Goal: Task Accomplishment & Management: Complete application form

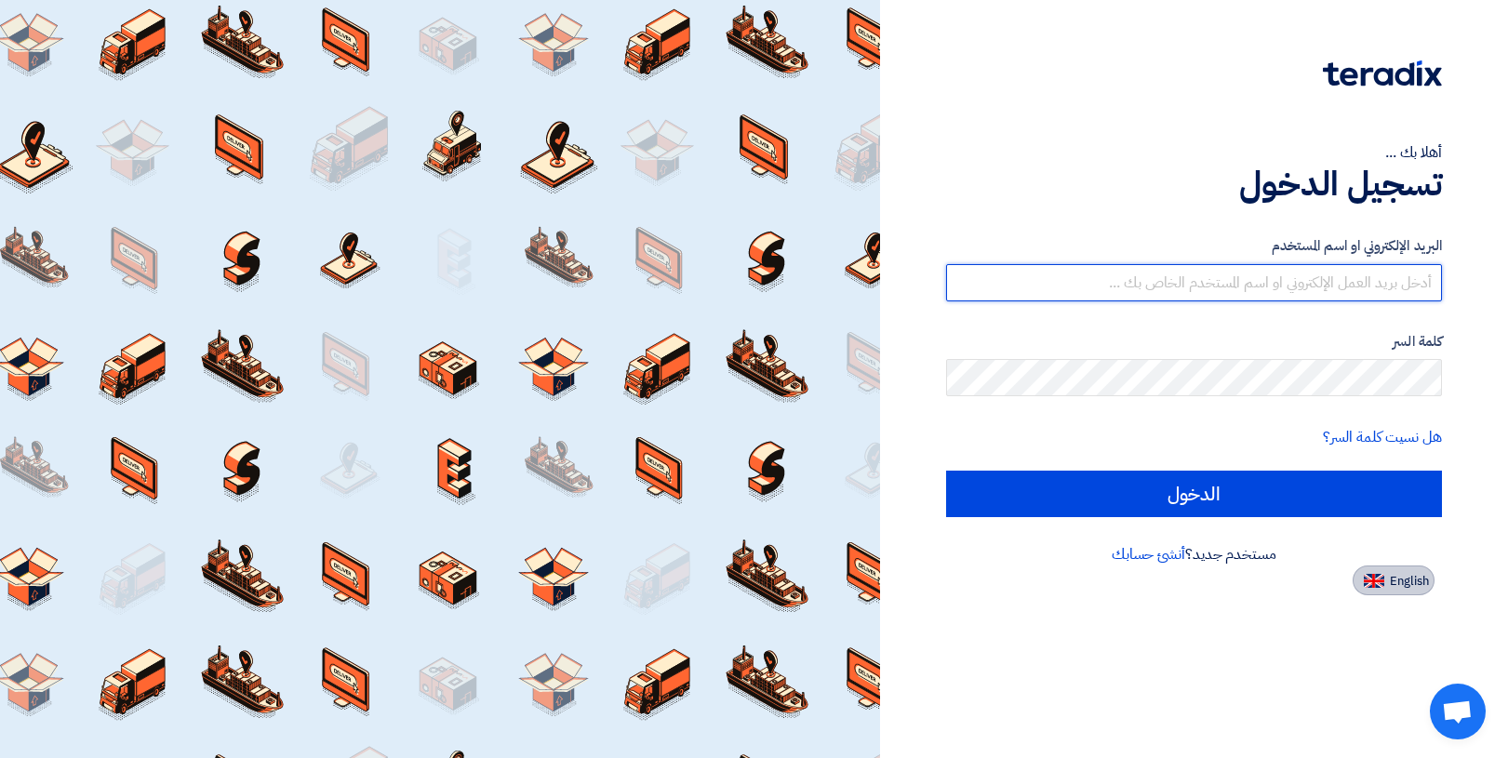
type input "[EMAIL_ADDRESS][DOMAIN_NAME]"
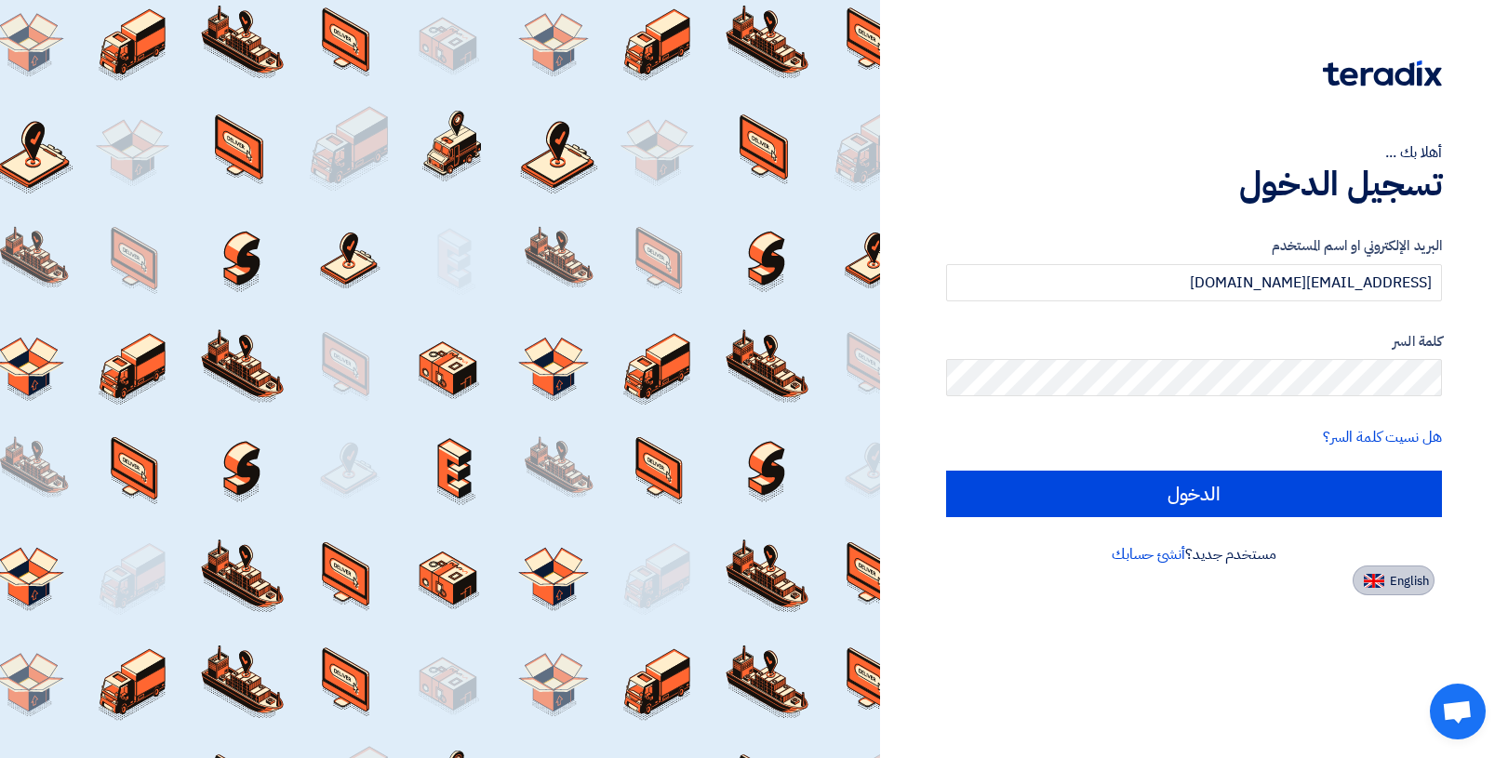
click at [1391, 581] on span "English" at bounding box center [1409, 581] width 39 height 13
type input "Sign in"
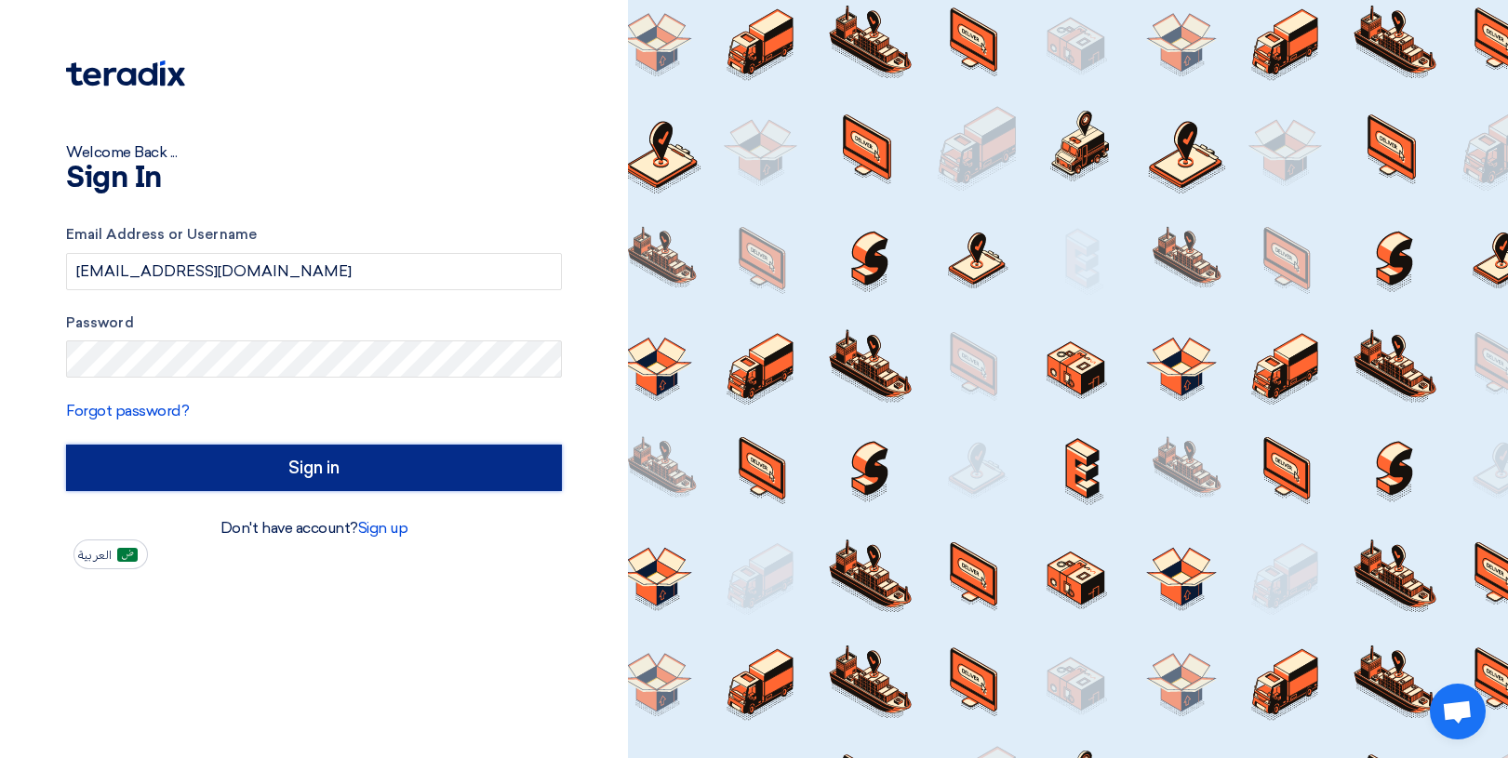
click at [294, 465] on input "Sign in" at bounding box center [314, 468] width 496 height 47
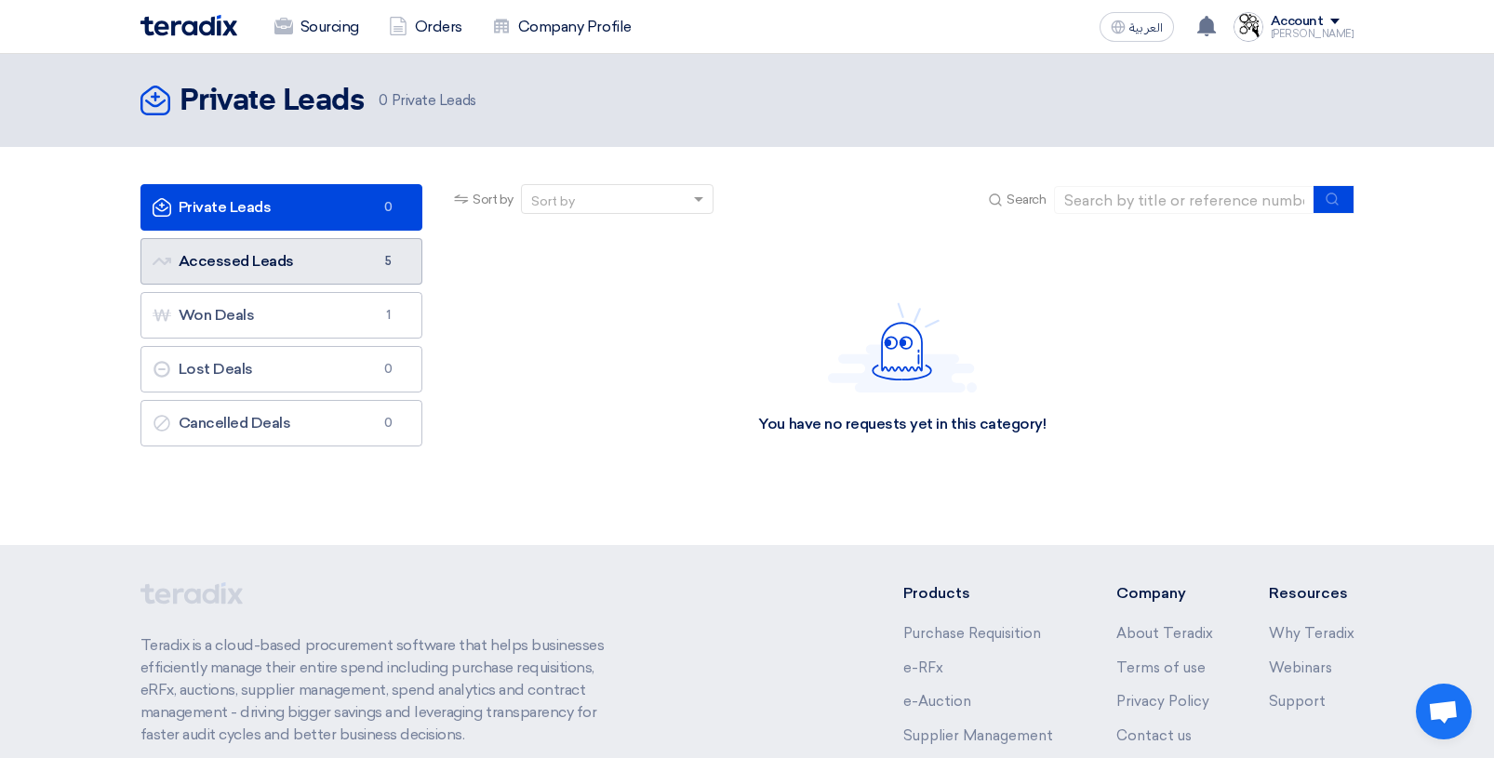
click at [254, 263] on link "Accessed Leads Accessed Leads 5" at bounding box center [281, 261] width 283 height 47
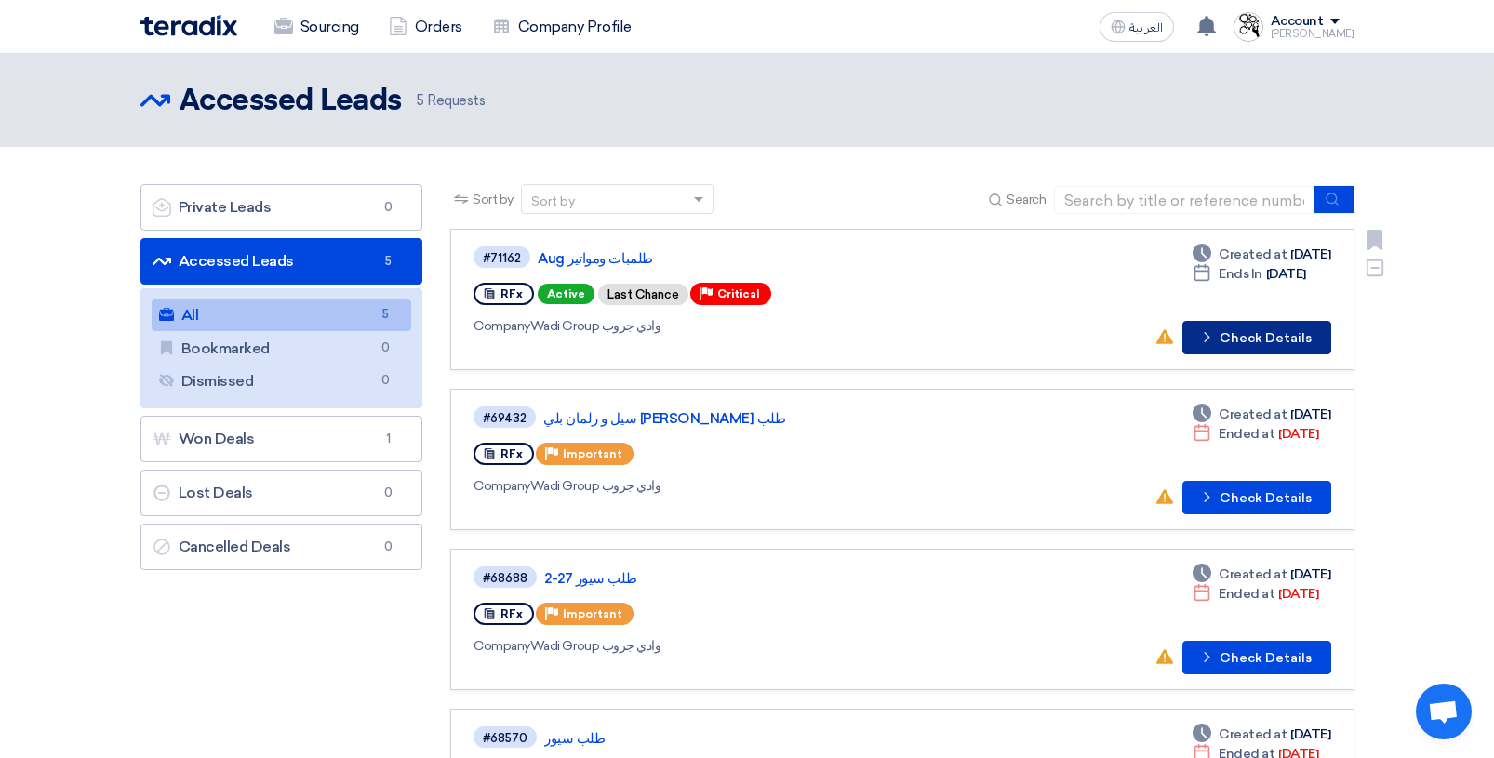
click at [1252, 339] on button "Check details Check Details" at bounding box center [1256, 337] width 149 height 33
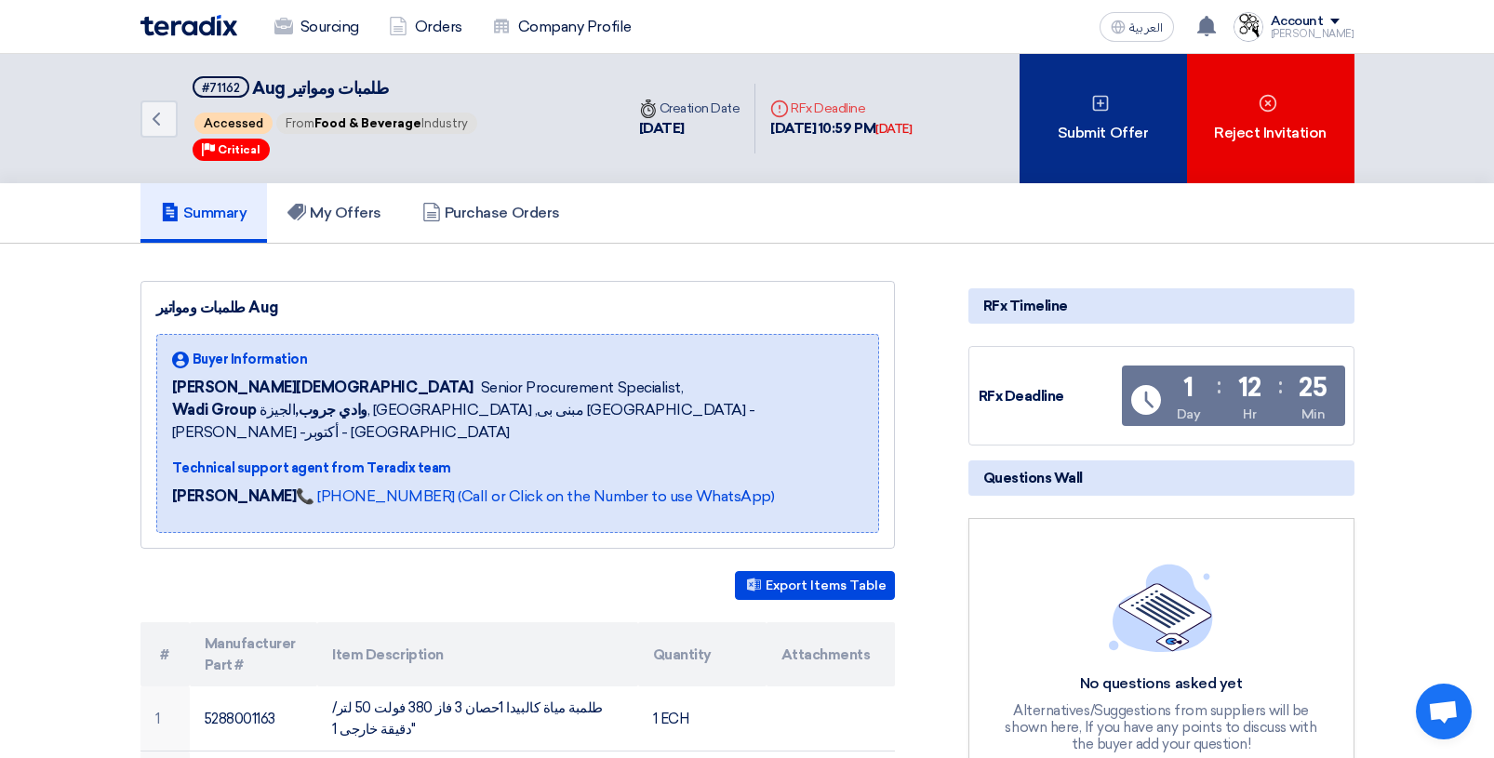
click at [1117, 126] on div "Submit Offer" at bounding box center [1102, 118] width 167 height 129
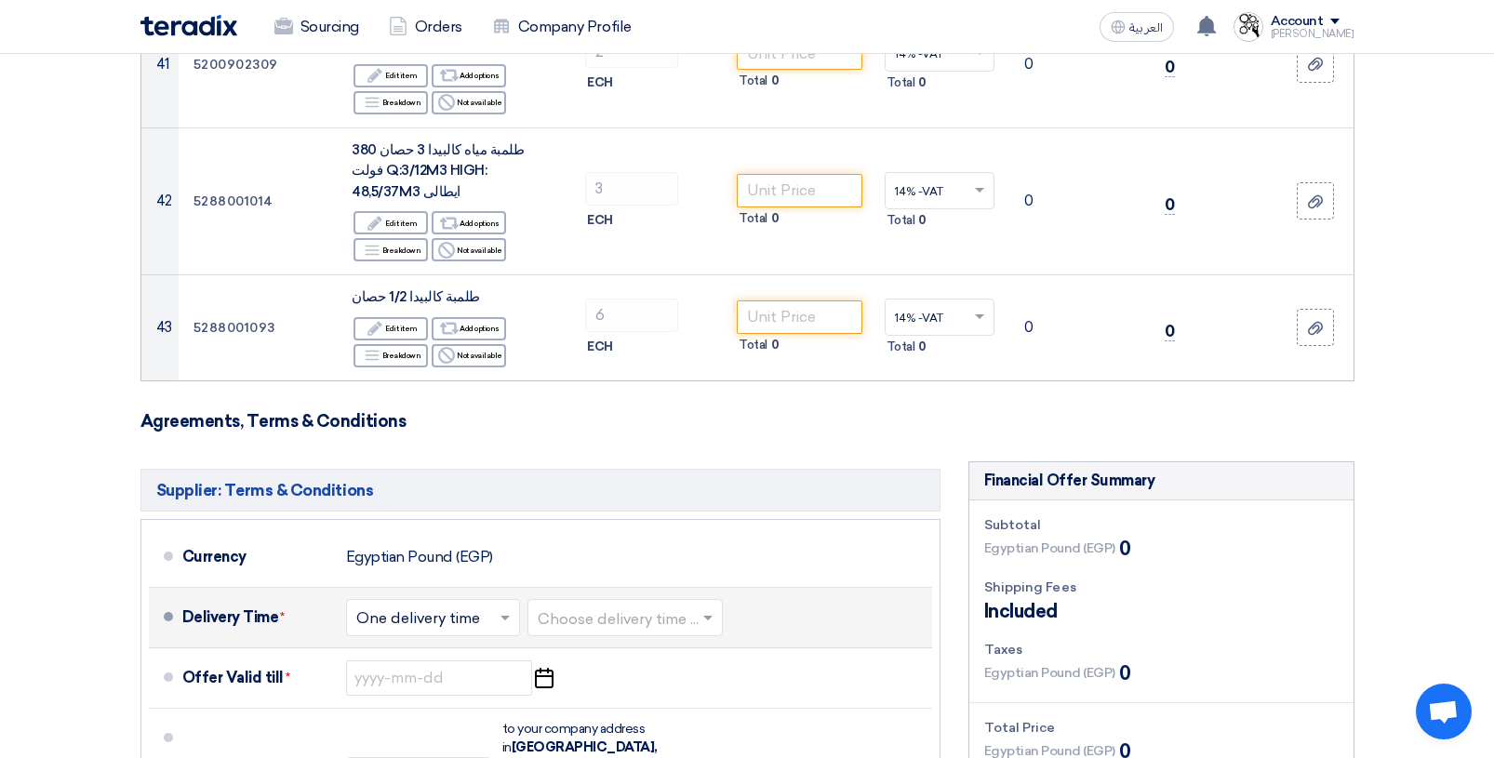
scroll to position [5488, 0]
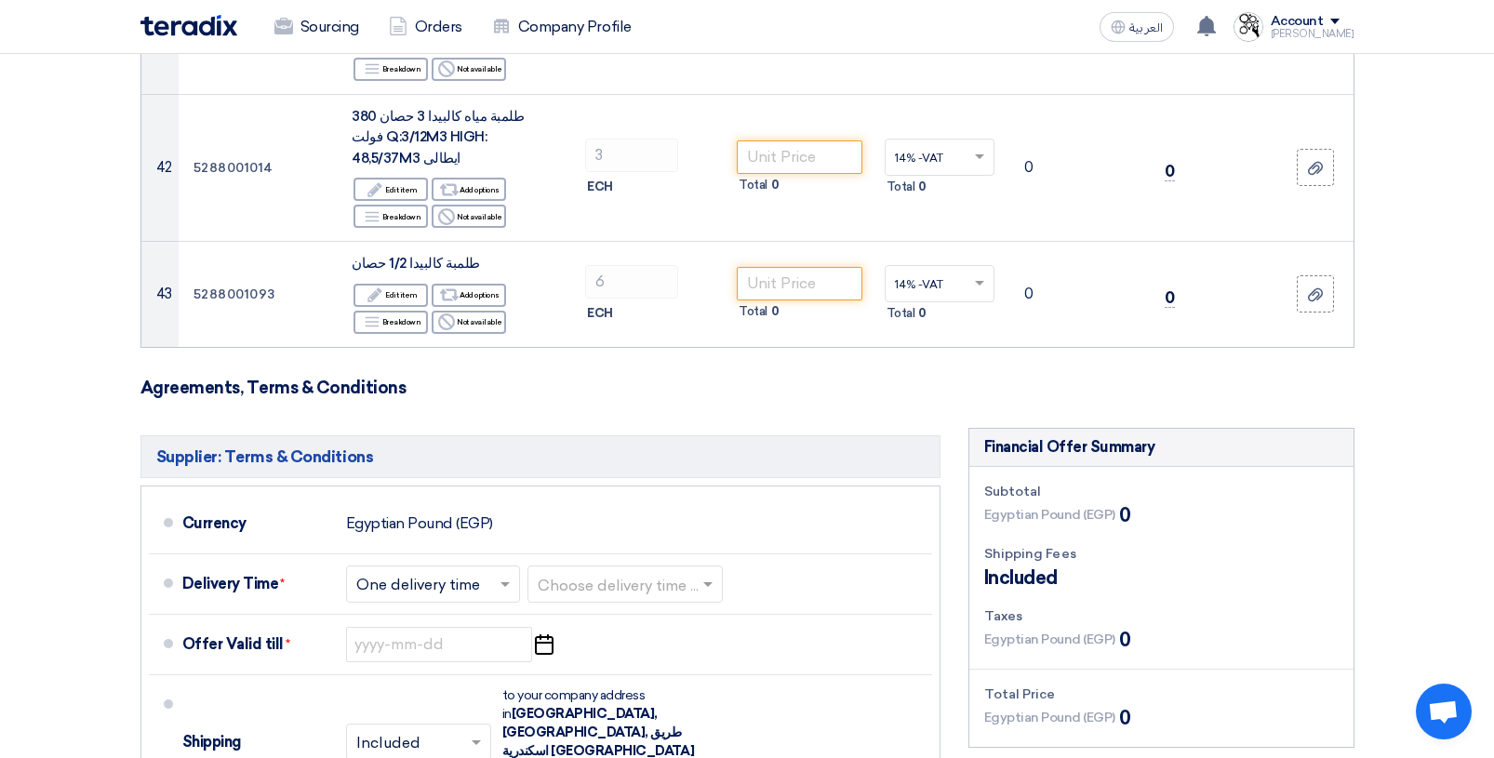
click at [0, 0] on input "Add attachments (Optional) Add attachments (Optional)" at bounding box center [0, 0] width 0 height 0
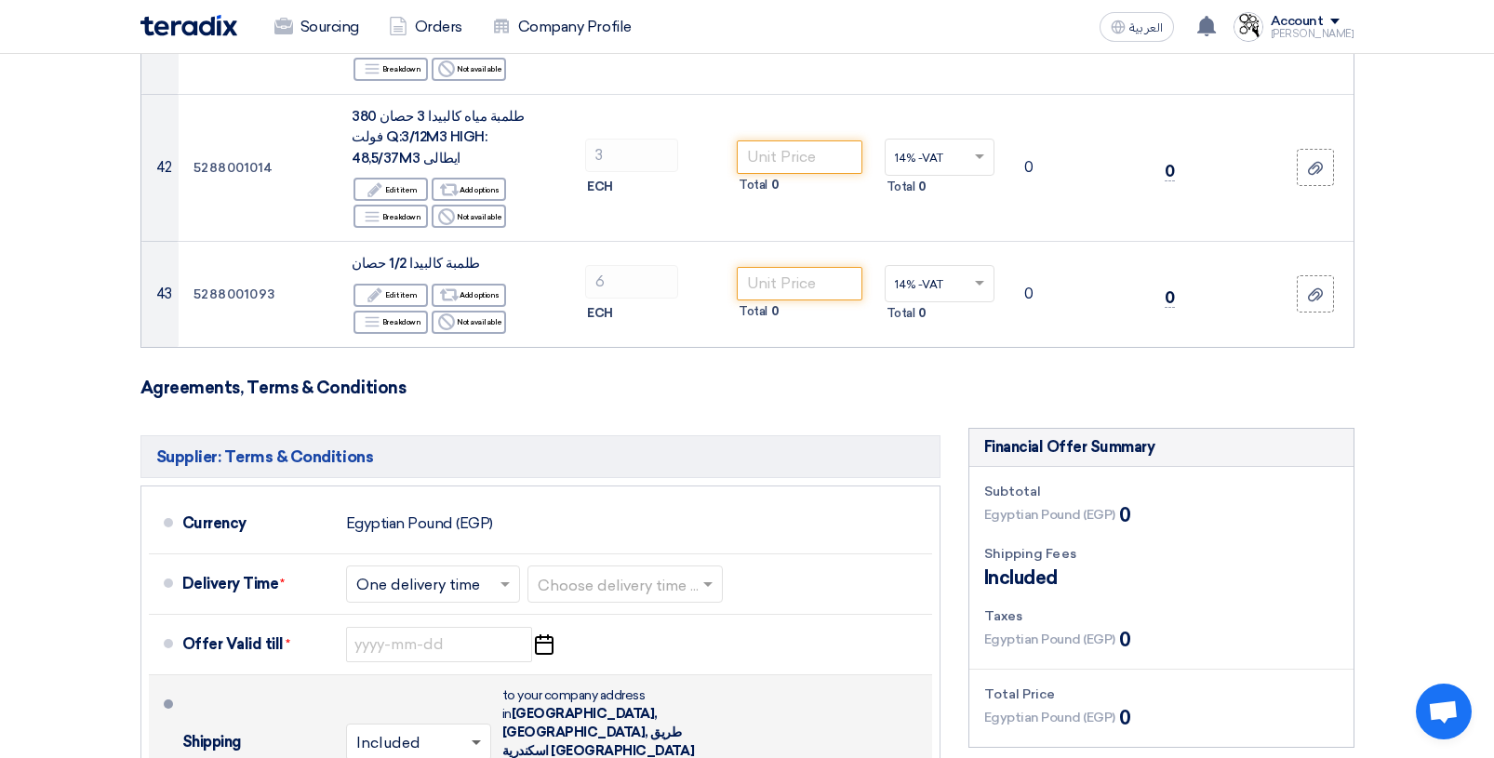
click at [476, 740] on span at bounding box center [476, 743] width 9 height 7
click at [476, 740] on span at bounding box center [476, 742] width 9 height 5
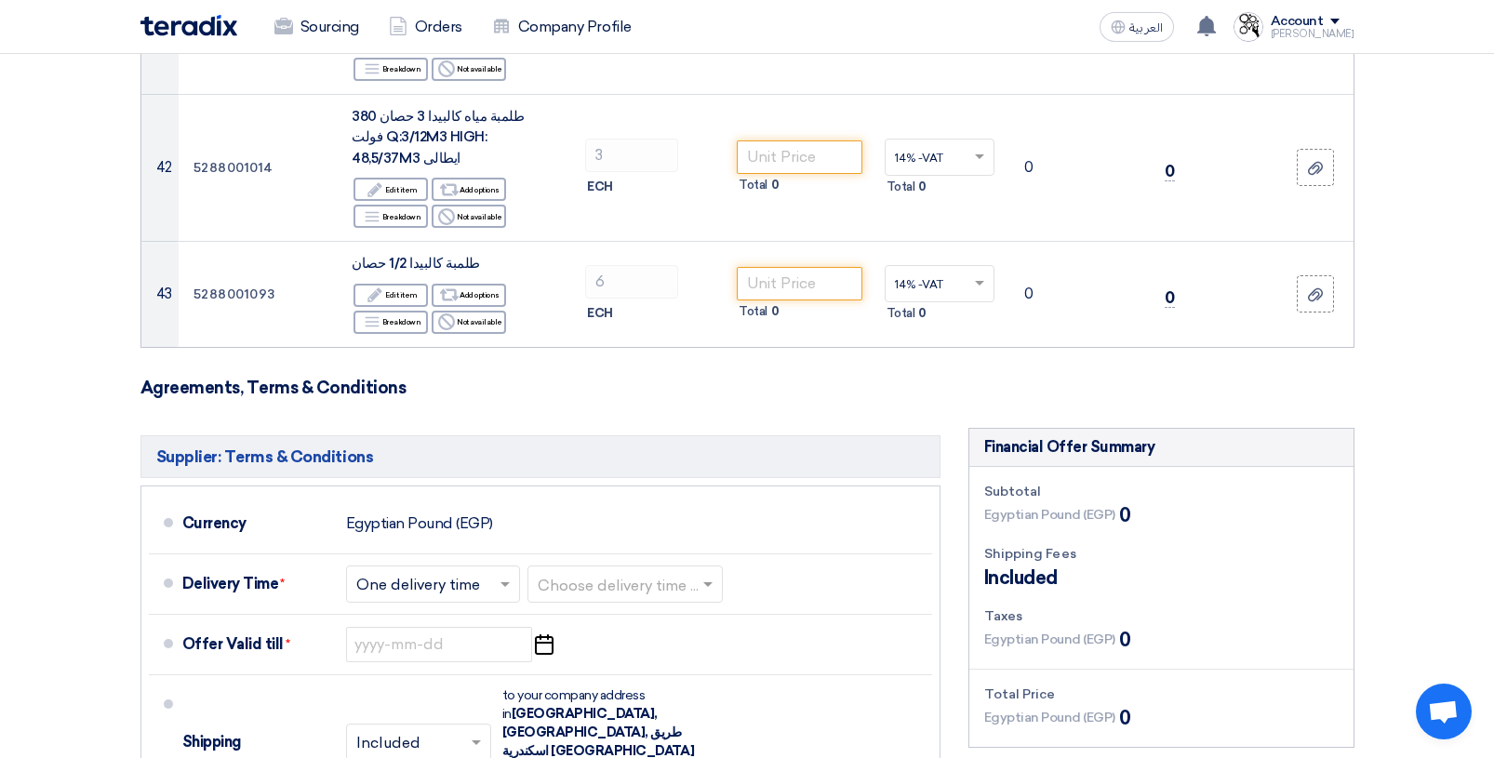
type input "50"
drag, startPoint x: 199, startPoint y: 678, endPoint x: 199, endPoint y: 691, distance: 13.0
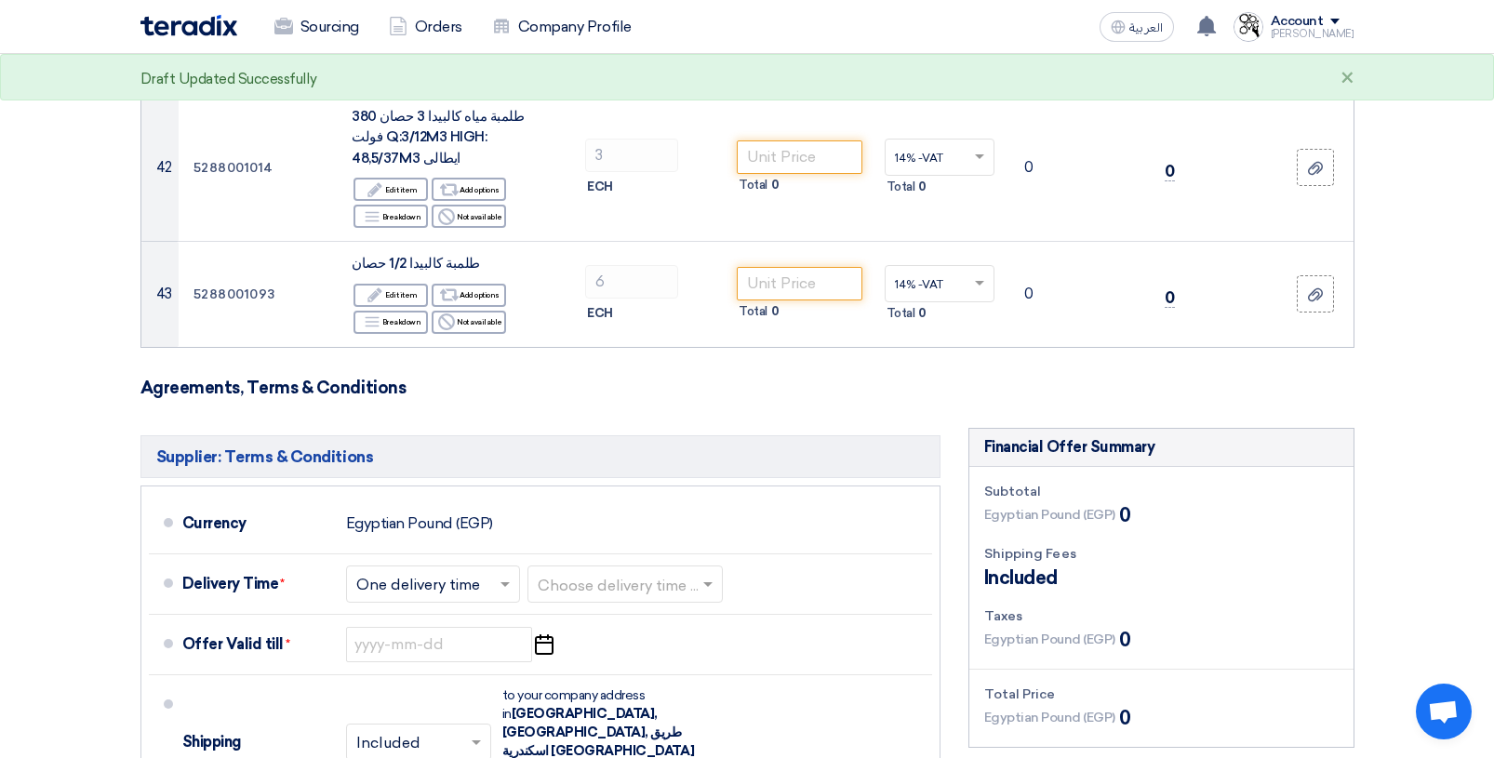
type input "50"
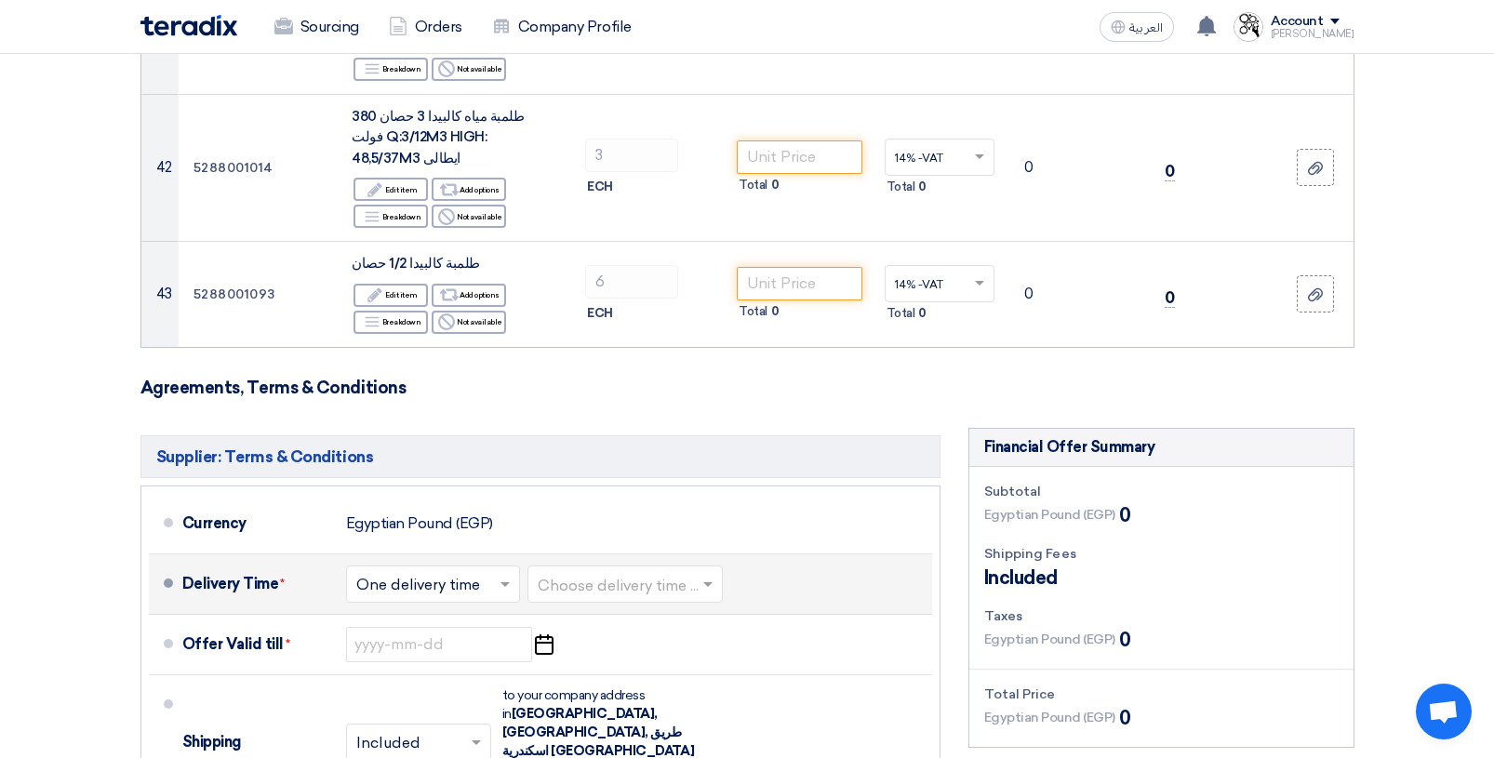
type input "20"
click at [499, 575] on span at bounding box center [507, 584] width 23 height 19
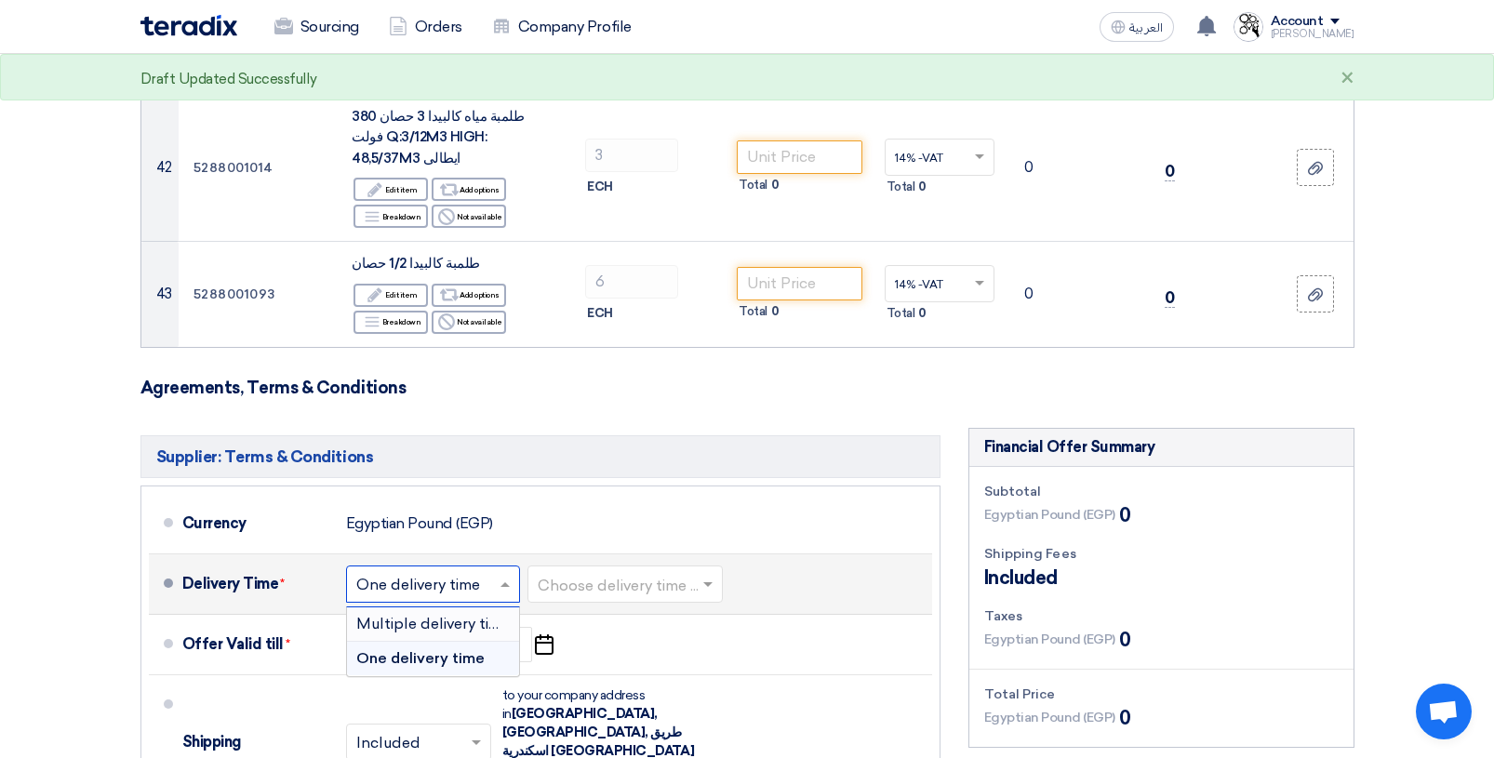
click at [481, 615] on span "Multiple delivery times" at bounding box center [436, 624] width 161 height 18
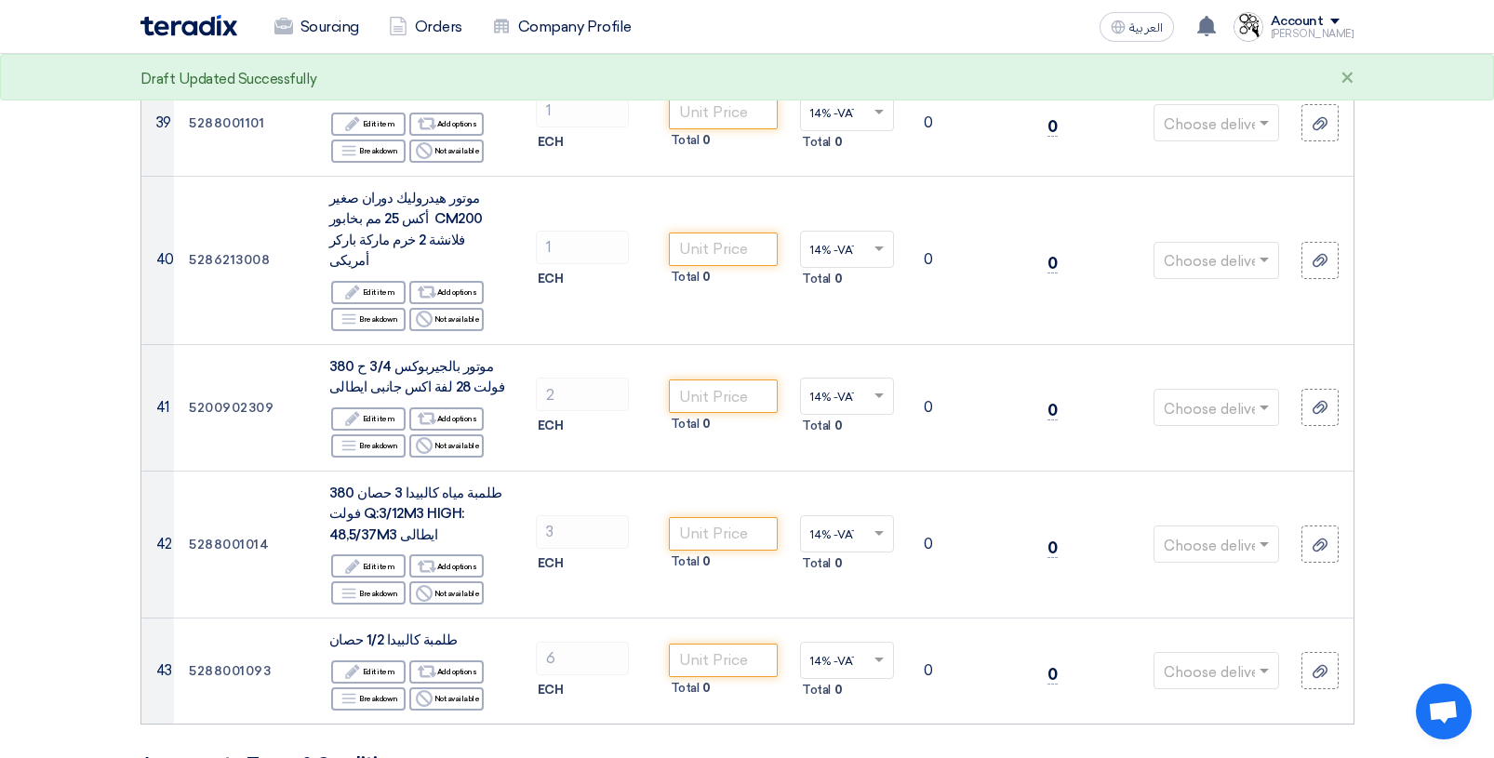
scroll to position [5592, 0]
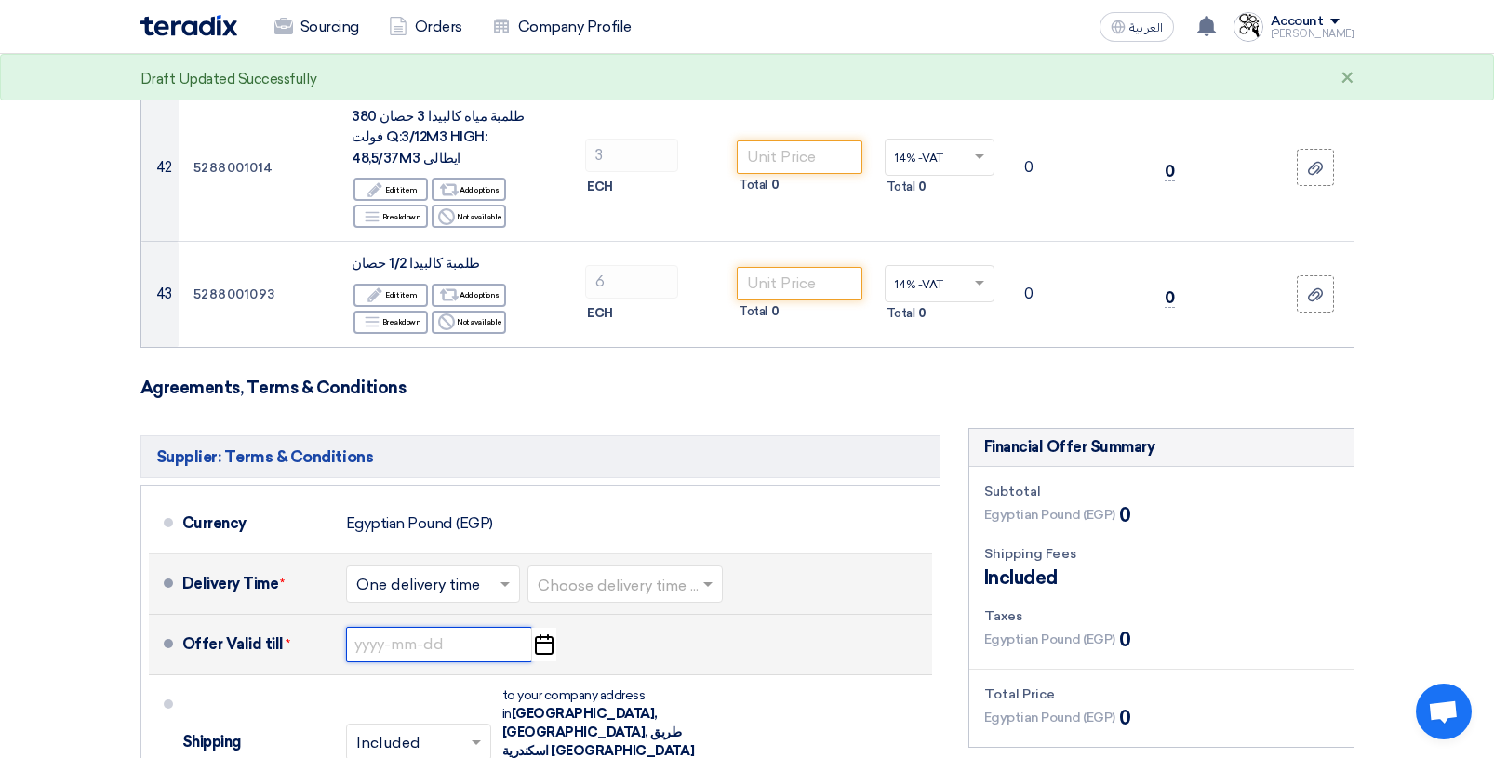
click at [358, 627] on input at bounding box center [439, 644] width 186 height 35
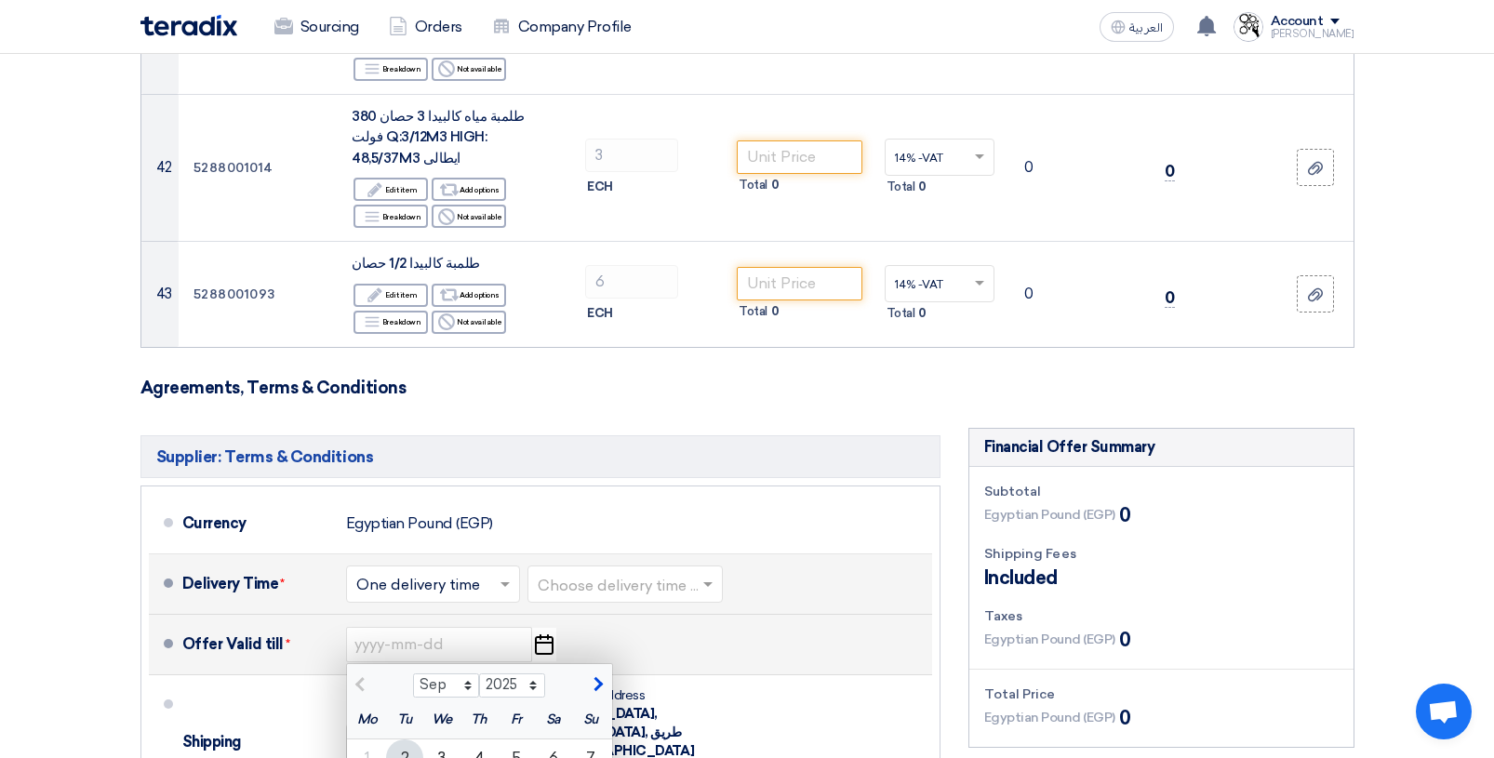
type input "[DATE]"
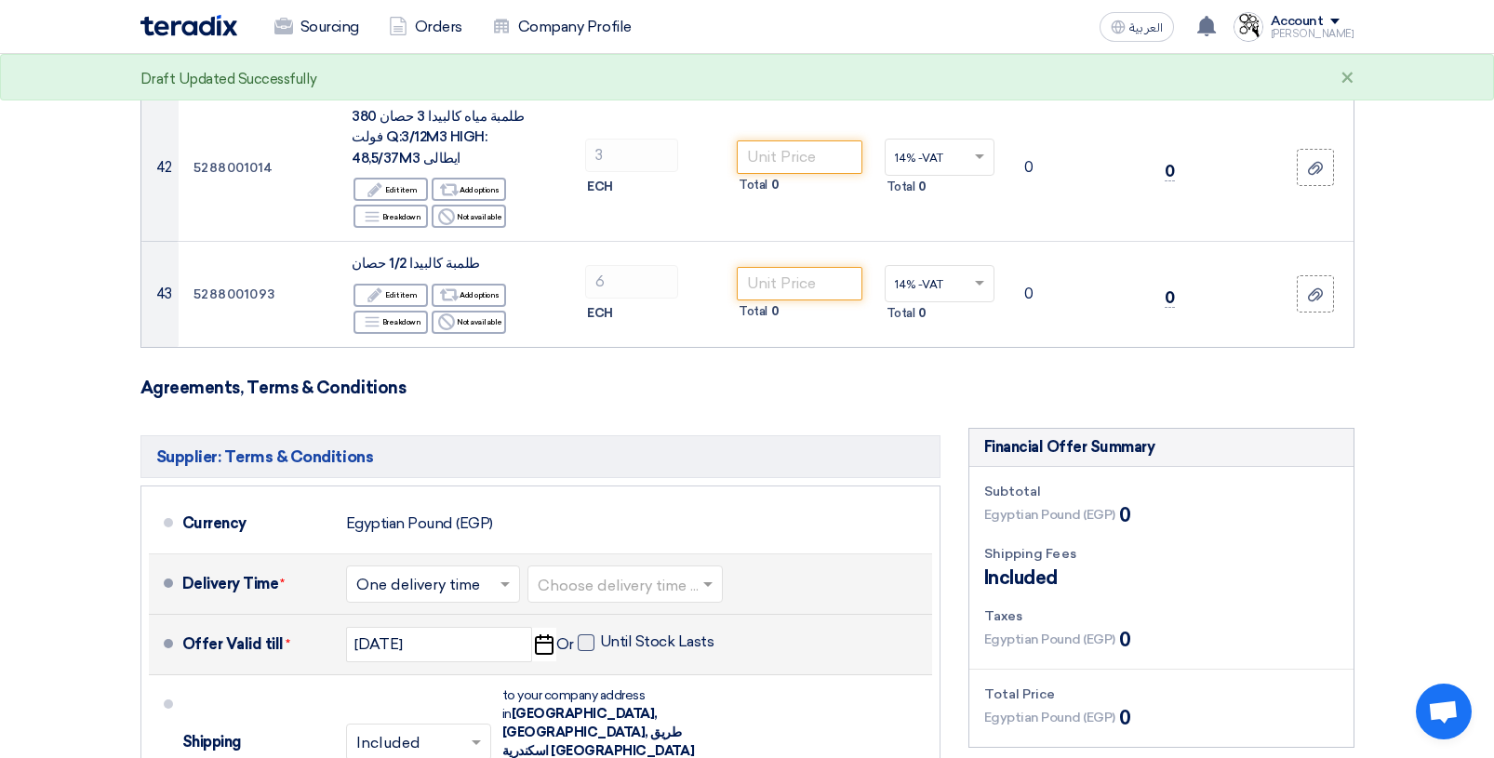
click at [580, 634] on span at bounding box center [586, 642] width 17 height 17
click at [600, 632] on input "Until Stock Lasts" at bounding box center [659, 649] width 118 height 35
checkbox input "true"
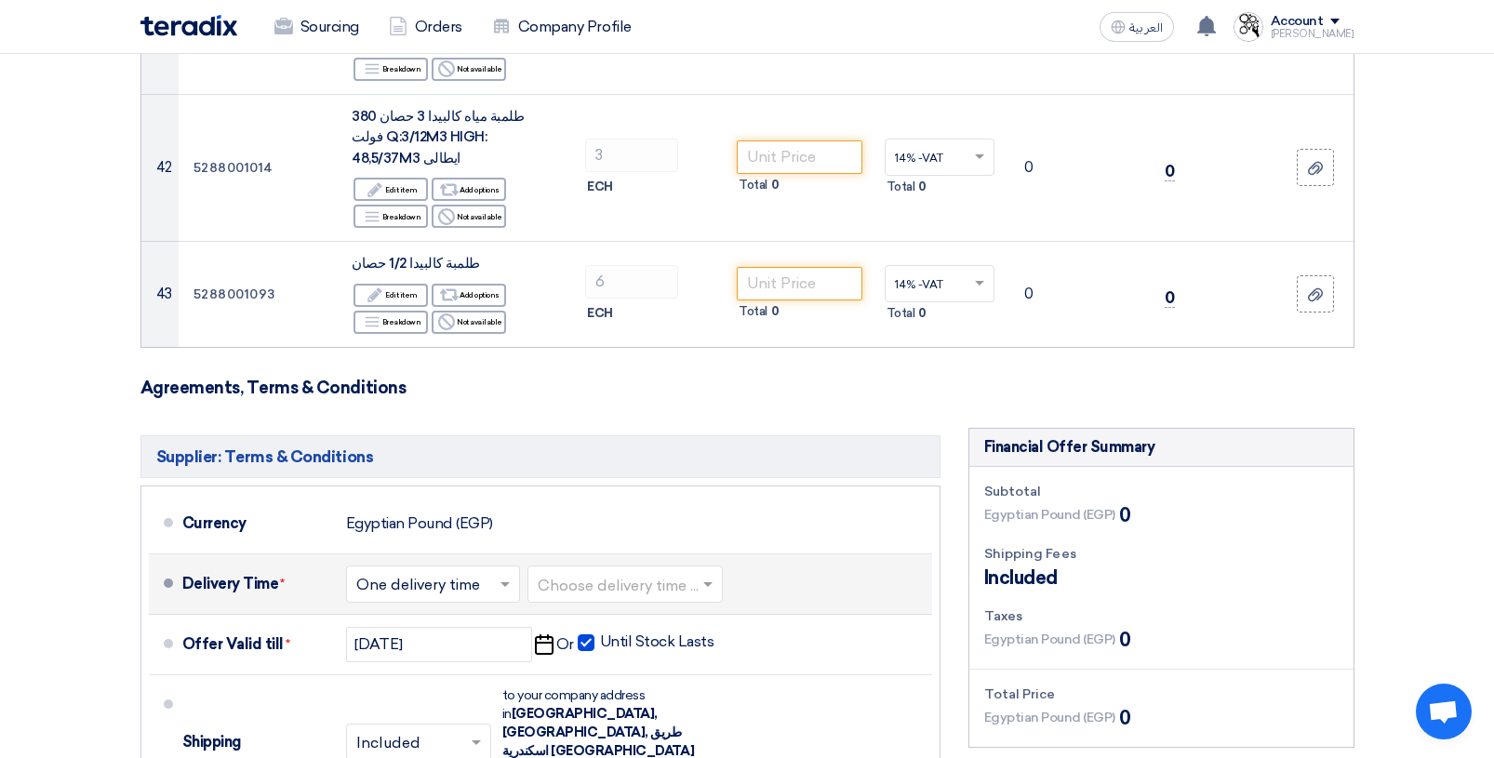
click at [0, 0] on input "Add attachments (Optional) Add attachments (Optional)" at bounding box center [0, 0] width 0 height 0
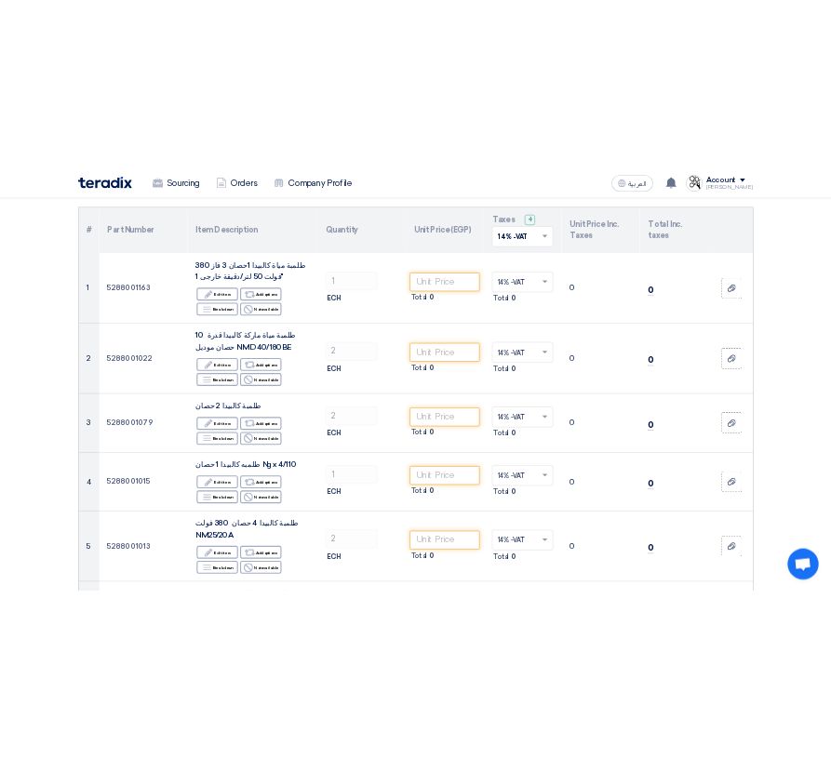
scroll to position [186, 0]
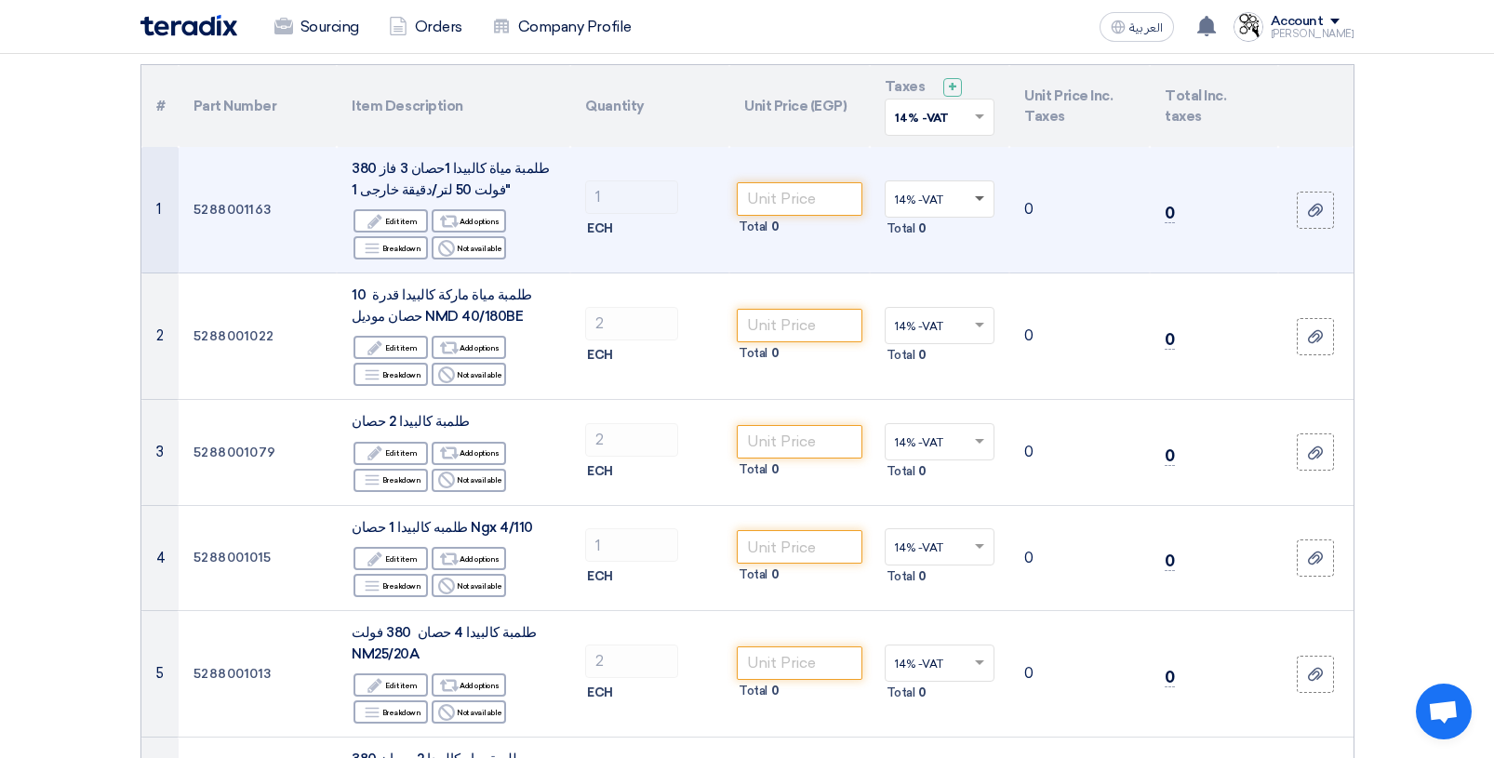
click at [980, 202] on span at bounding box center [981, 199] width 23 height 17
click at [819, 197] on input "number" at bounding box center [800, 198] width 126 height 33
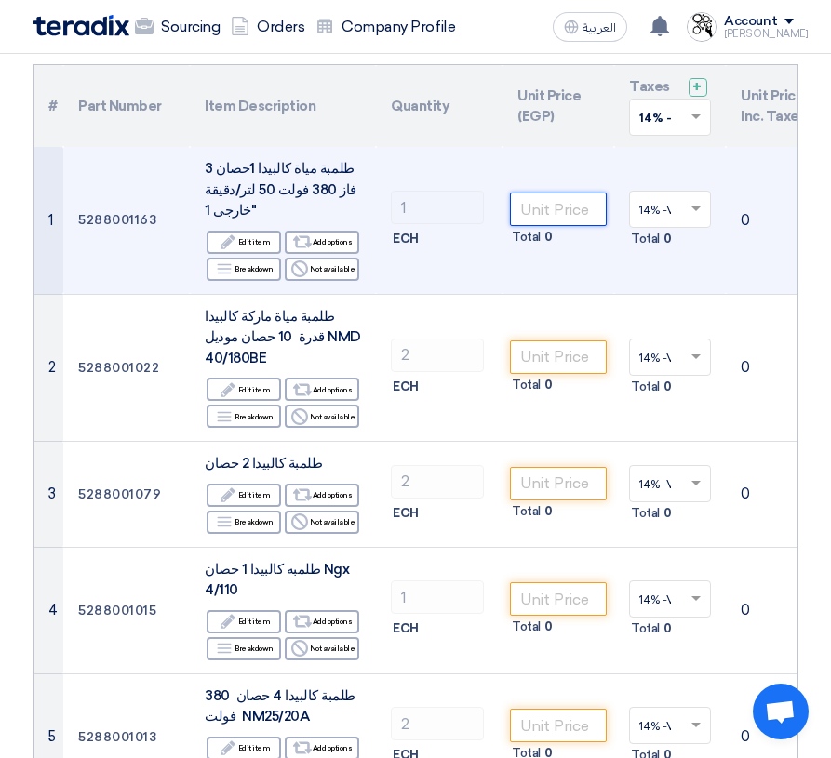
click at [553, 206] on input "number" at bounding box center [558, 209] width 97 height 33
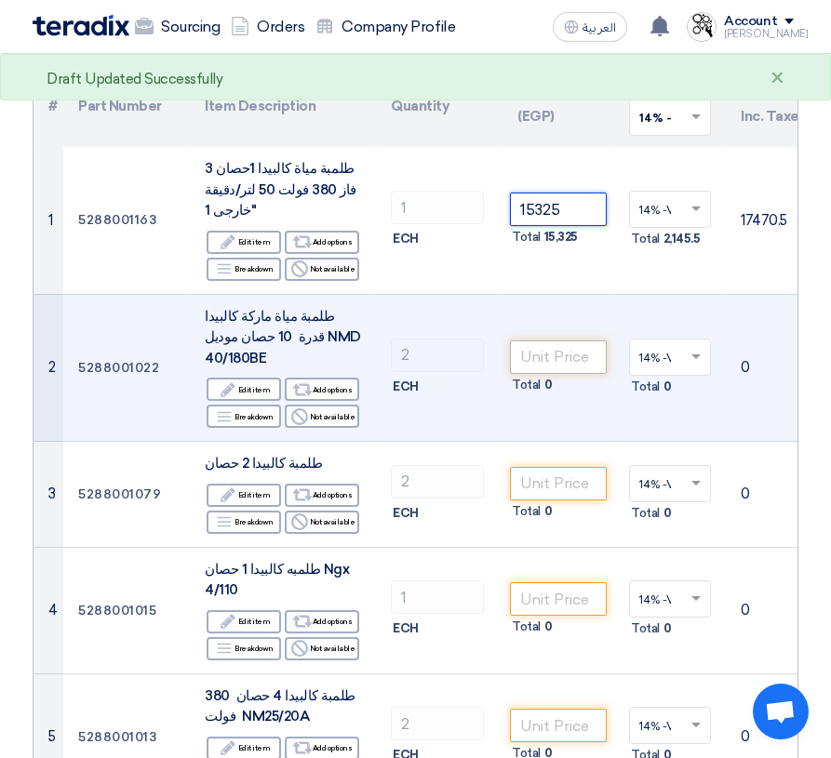
type input "15325"
click at [552, 340] on input "number" at bounding box center [558, 356] width 97 height 33
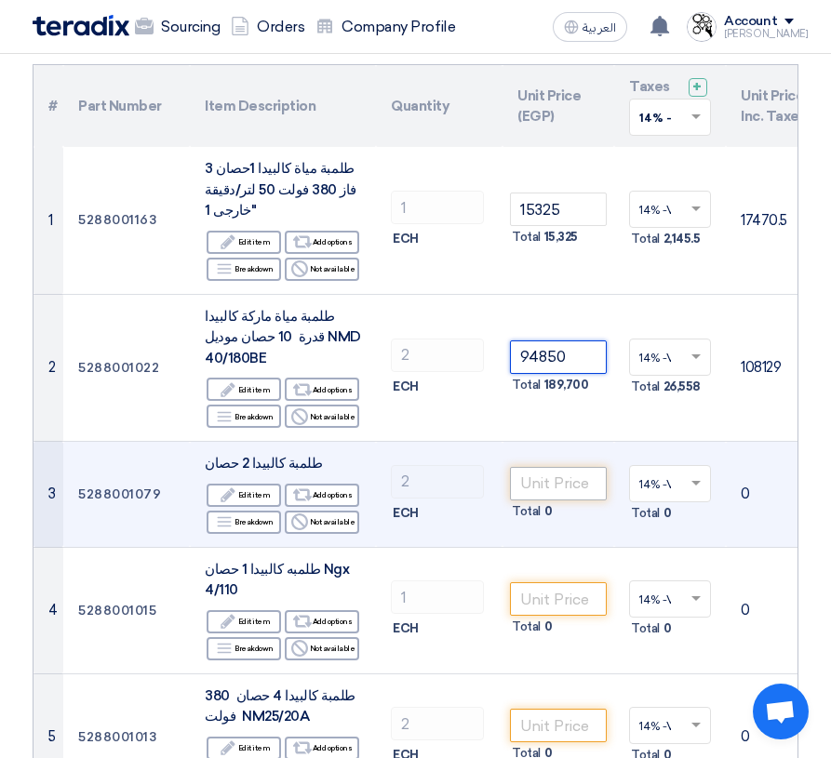
type input "94850"
click at [562, 467] on input "number" at bounding box center [558, 483] width 97 height 33
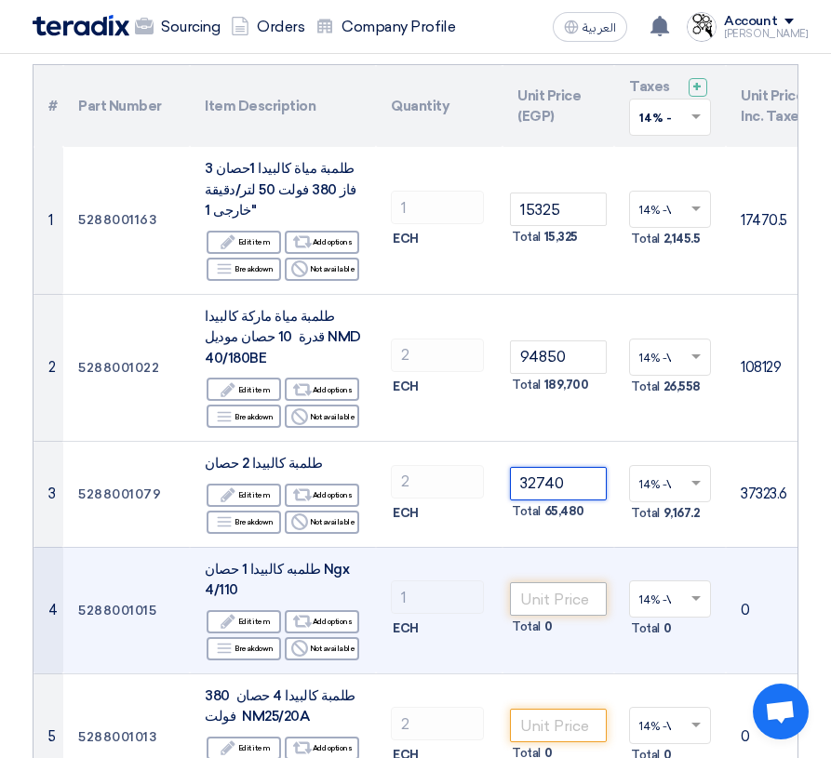
type input "32740"
click at [562, 582] on input "number" at bounding box center [558, 598] width 97 height 33
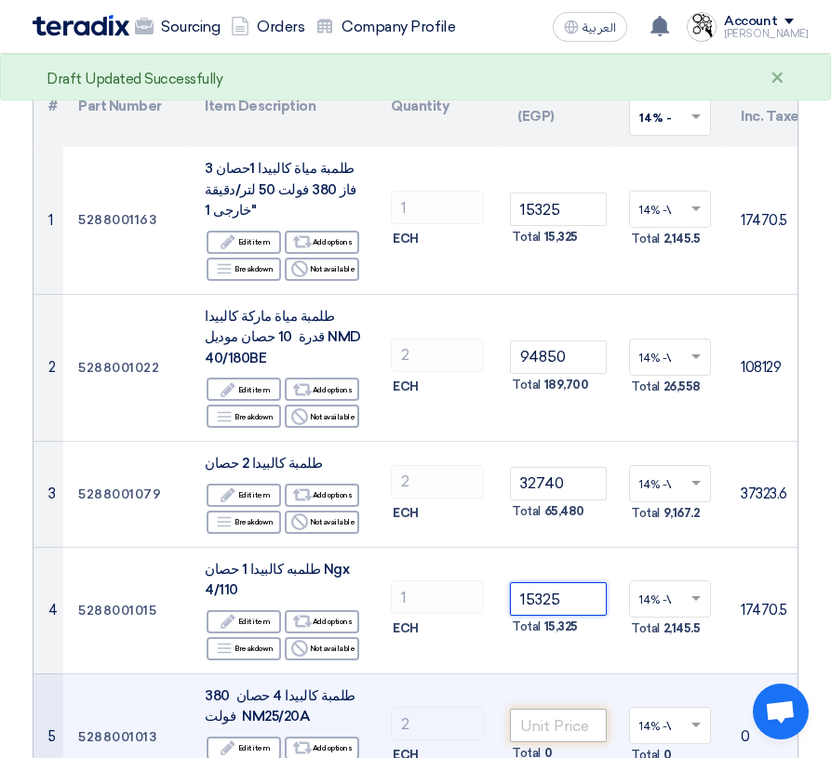
type input "15325"
click at [543, 709] on input "number" at bounding box center [558, 725] width 97 height 33
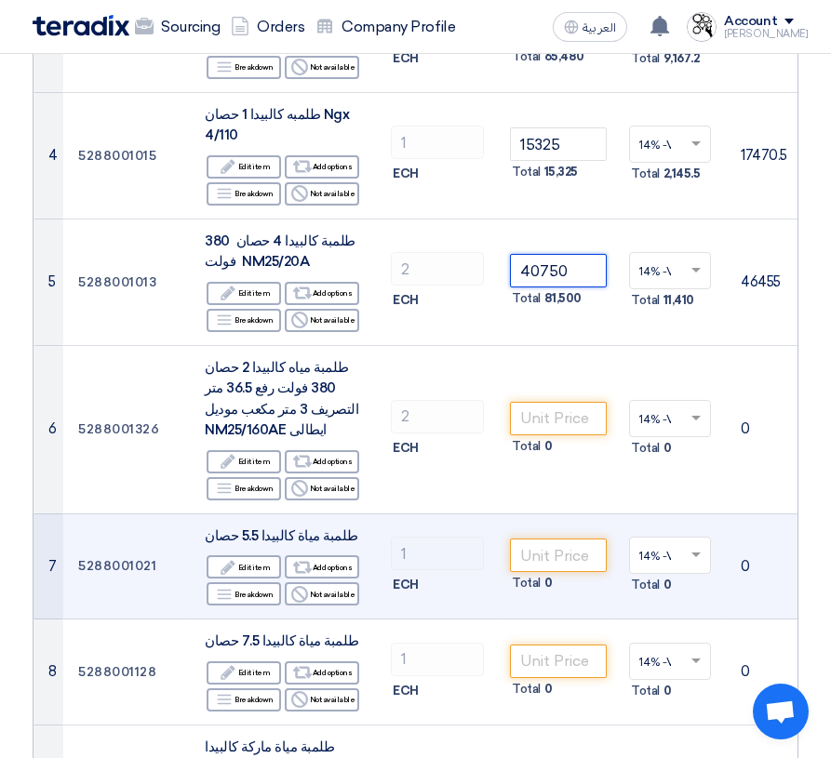
scroll to position [744, 0]
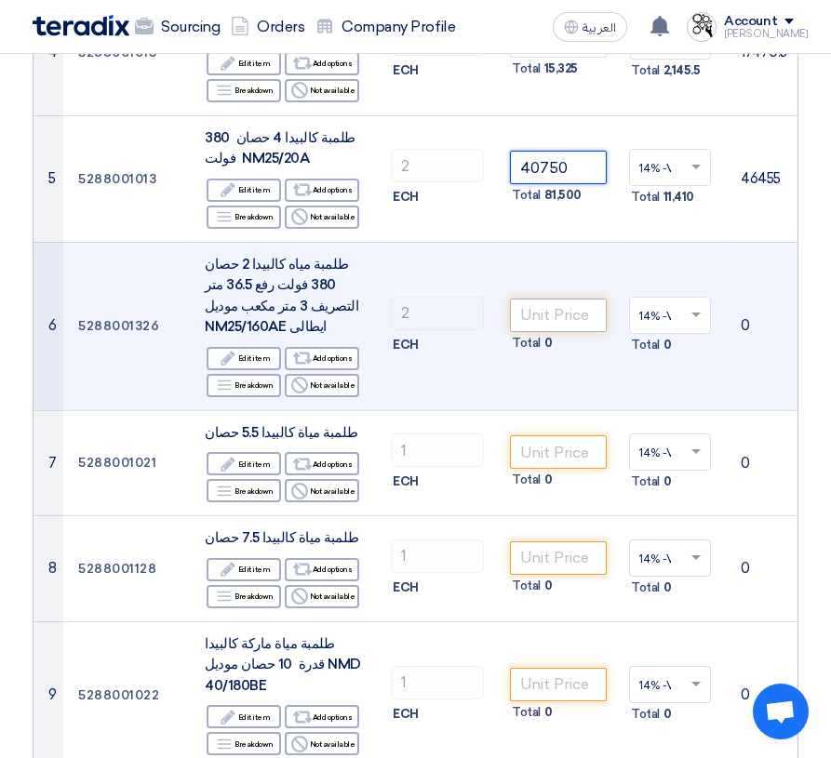
type input "40750"
click at [541, 299] on input "number" at bounding box center [558, 315] width 97 height 33
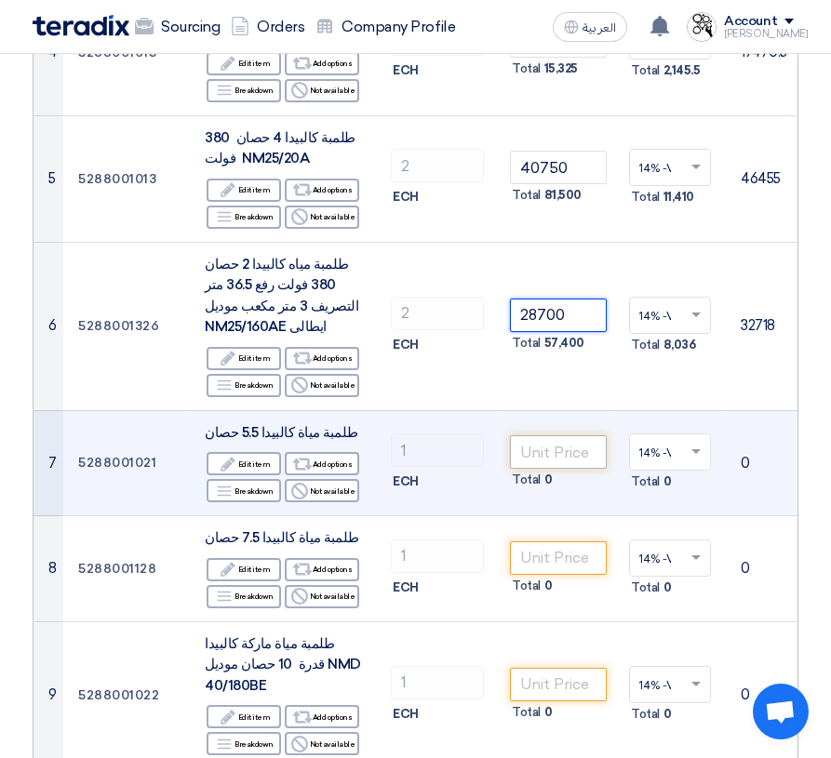
type input "28700"
click at [551, 435] on input "number" at bounding box center [558, 451] width 97 height 33
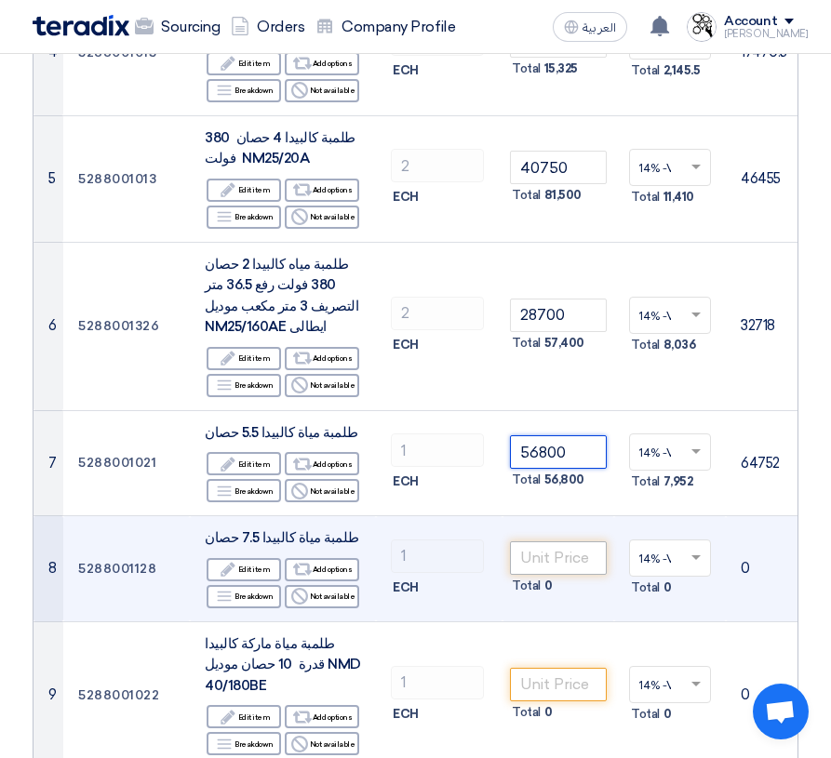
type input "56800"
click at [551, 541] on input "number" at bounding box center [558, 557] width 97 height 33
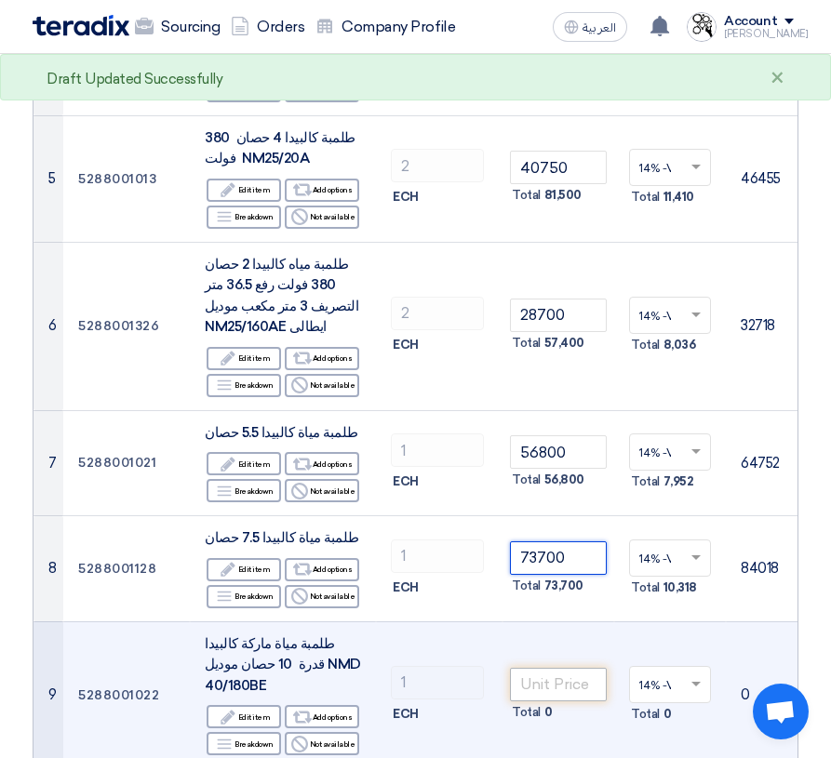
type input "73700"
click at [550, 668] on input "number" at bounding box center [558, 684] width 97 height 33
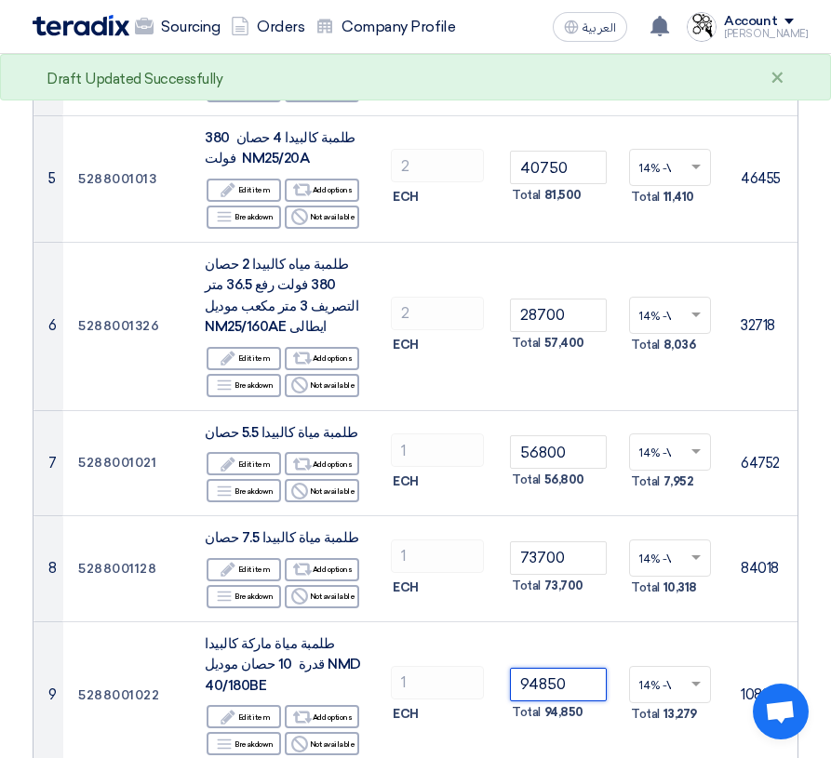
type input "94850"
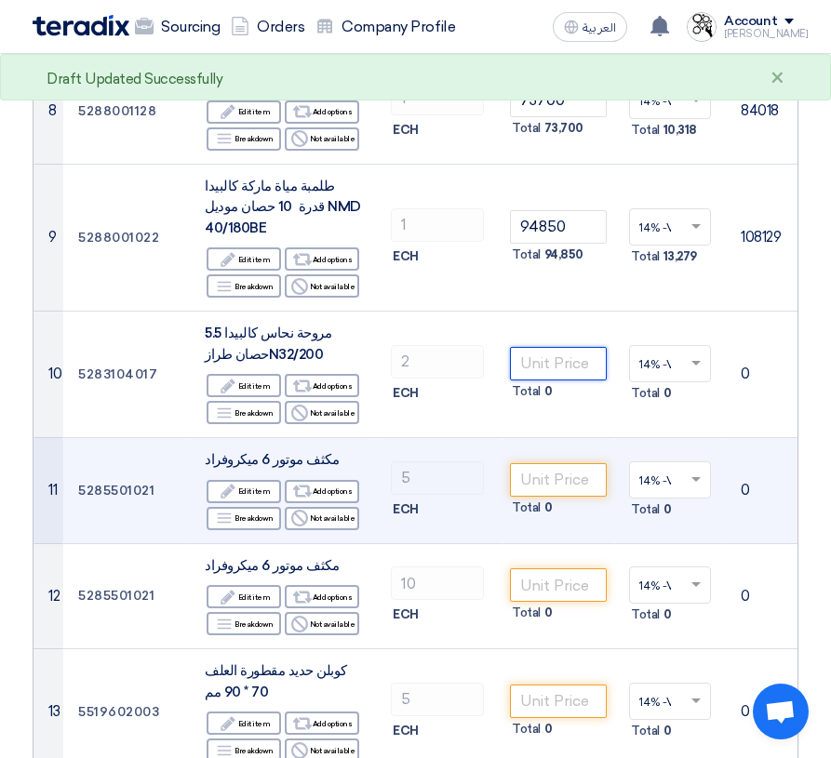
scroll to position [1209, 0]
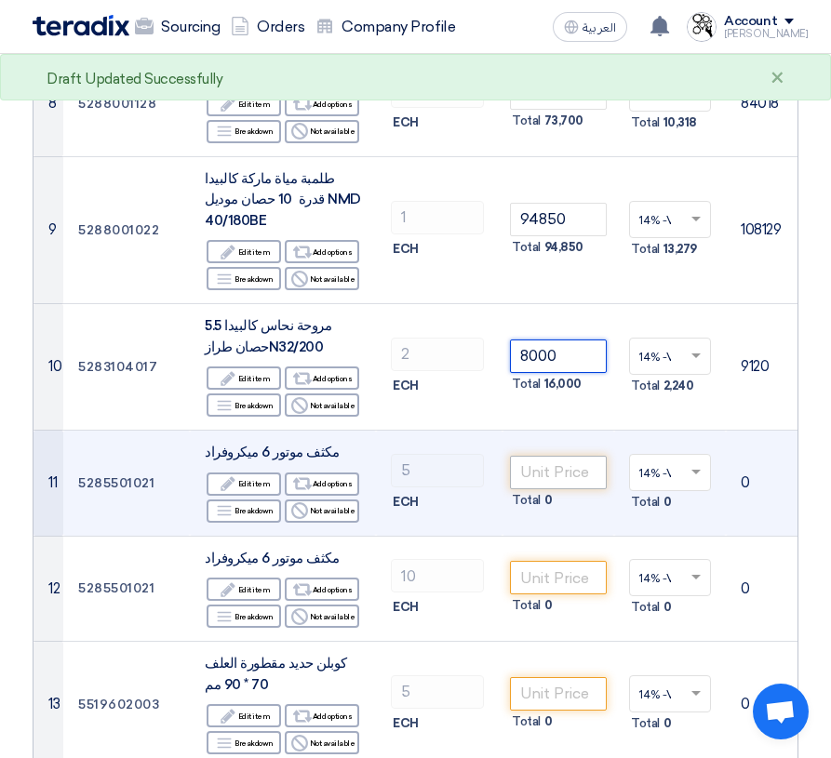
type input "8000"
click at [559, 456] on input "number" at bounding box center [558, 472] width 97 height 33
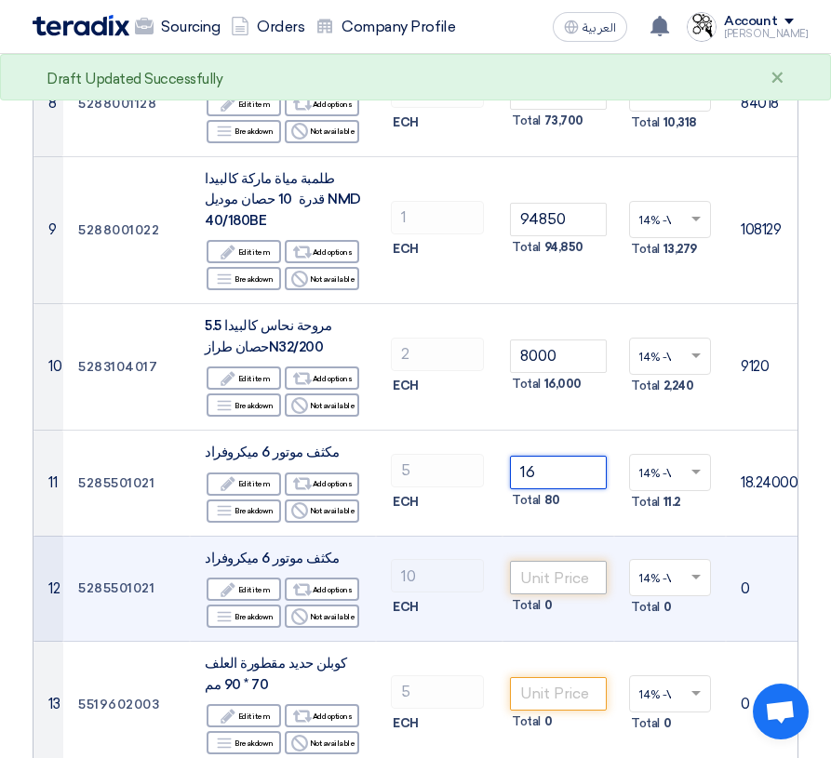
type input "16"
click at [554, 561] on input "number" at bounding box center [558, 577] width 97 height 33
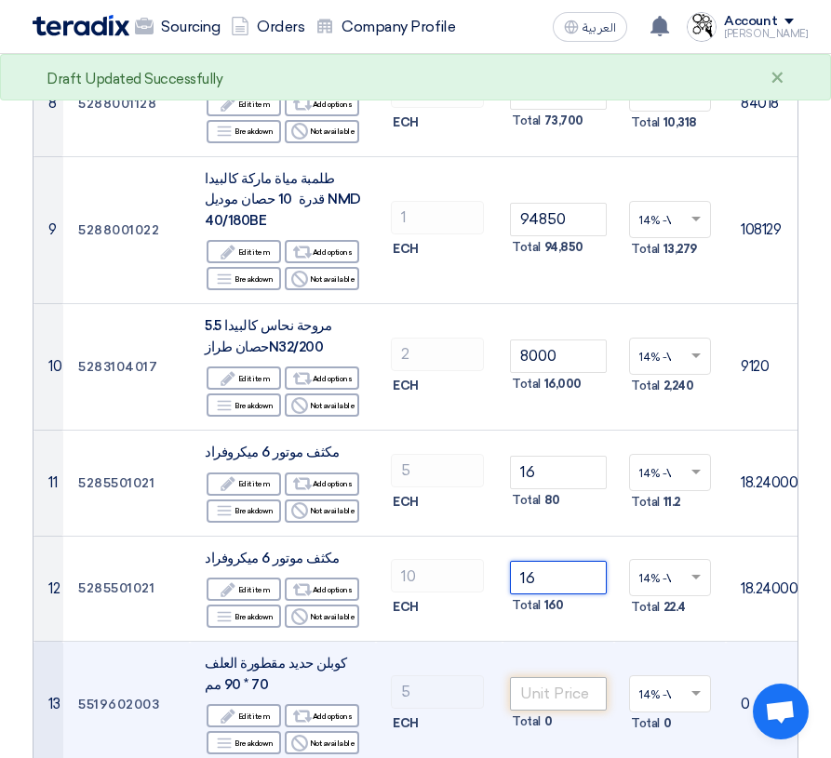
type input "16"
click at [555, 677] on input "number" at bounding box center [558, 693] width 97 height 33
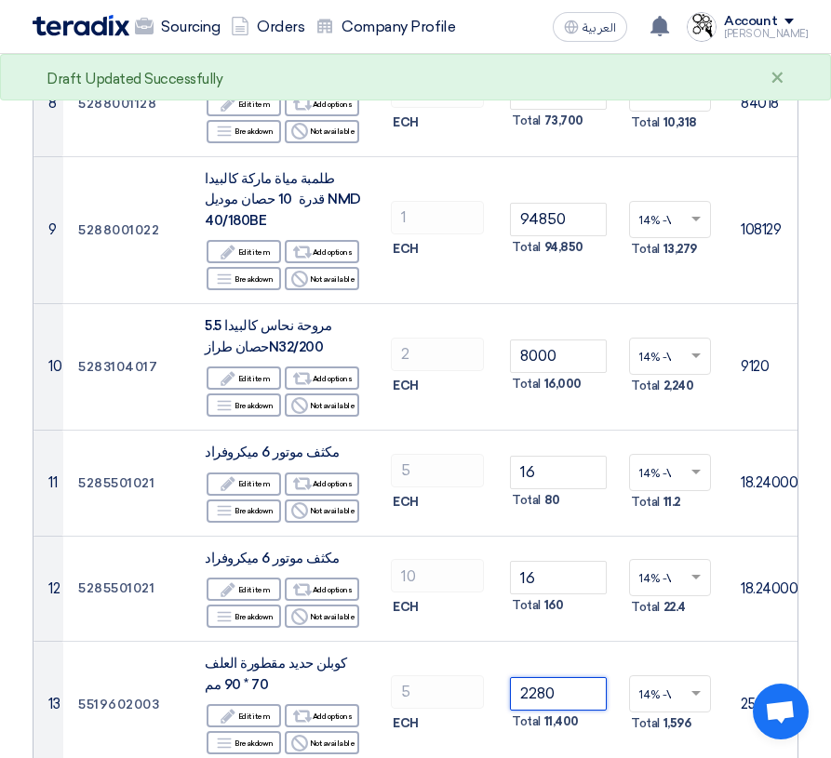
type input "2280"
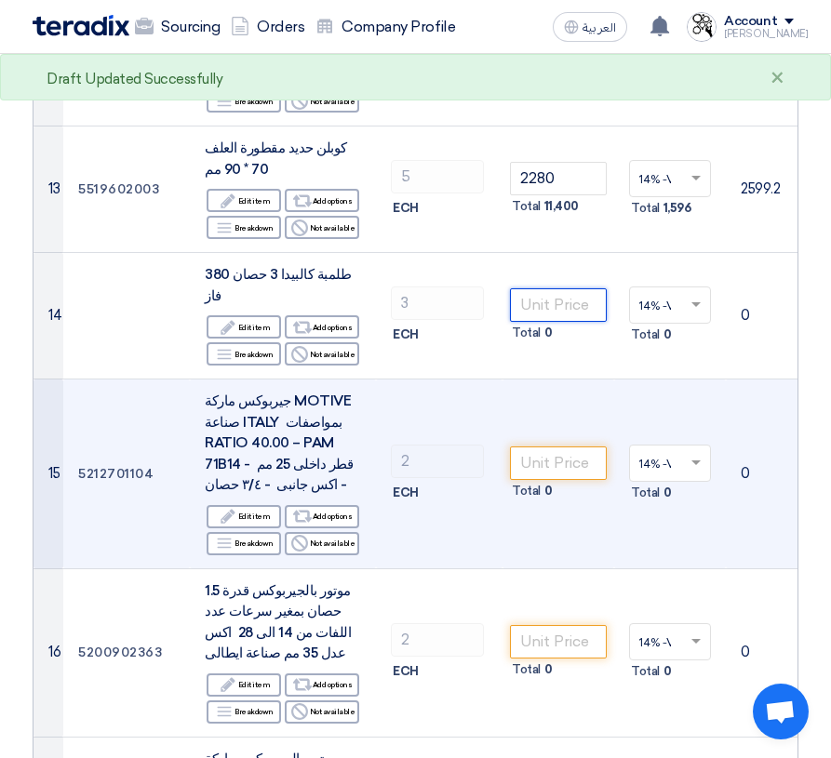
scroll to position [1767, 0]
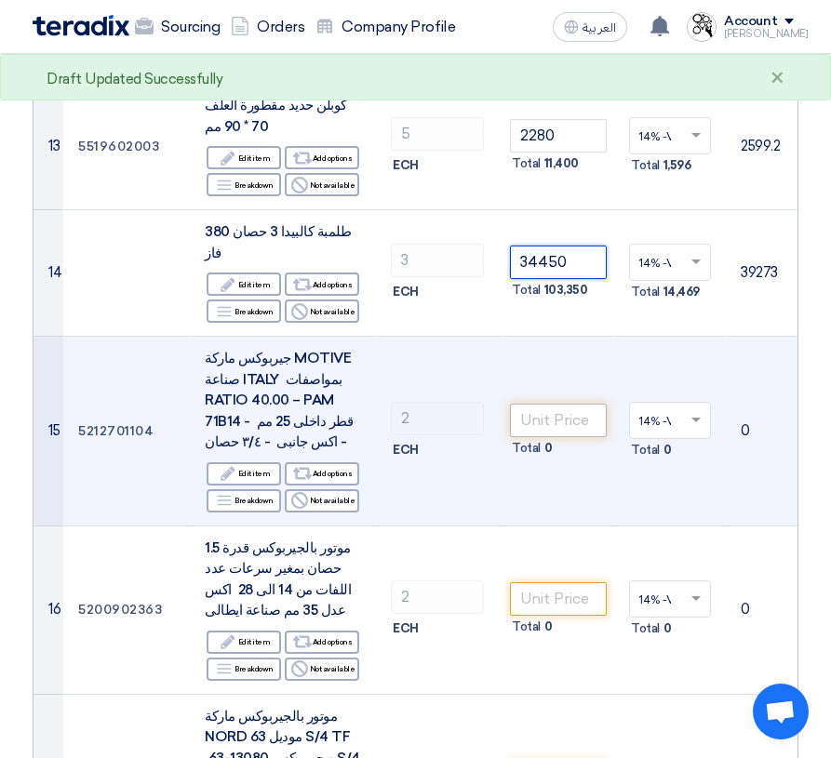
type input "34450"
click at [558, 404] on input "number" at bounding box center [558, 420] width 97 height 33
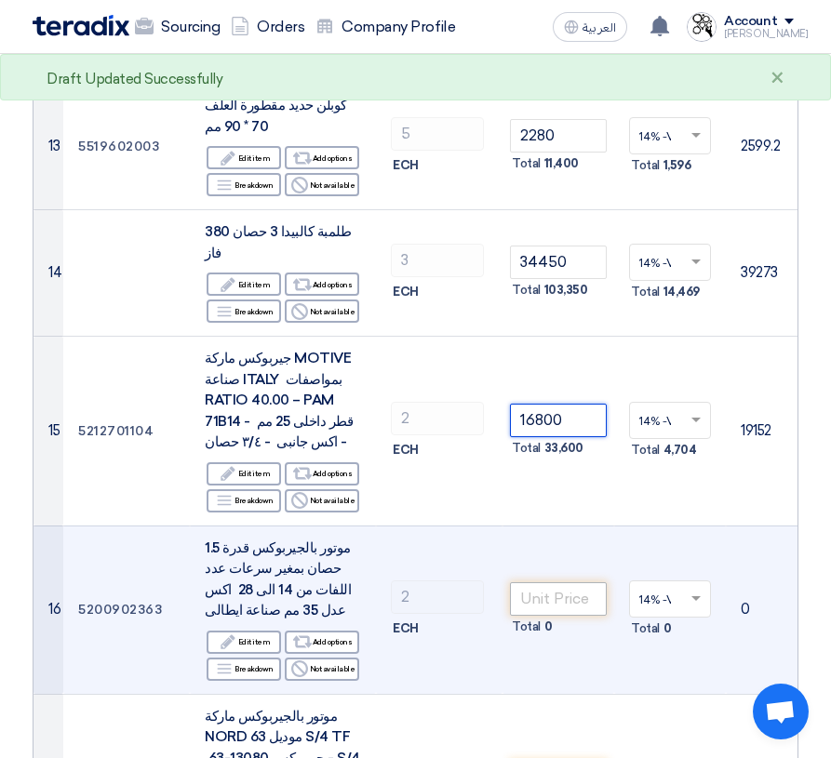
type input "16800"
click at [553, 582] on input "number" at bounding box center [558, 598] width 97 height 33
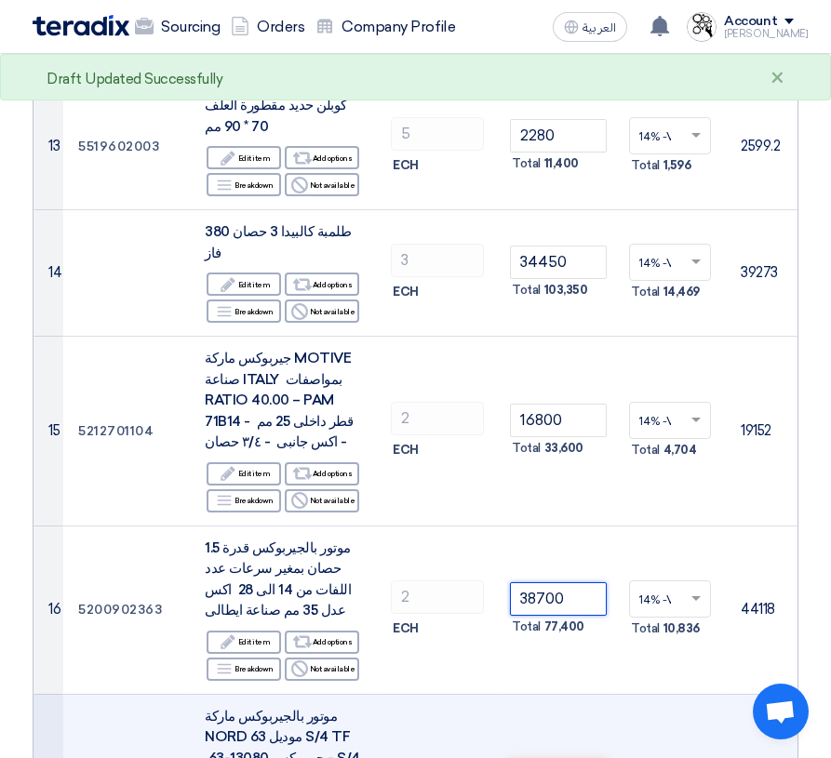
type input "38700"
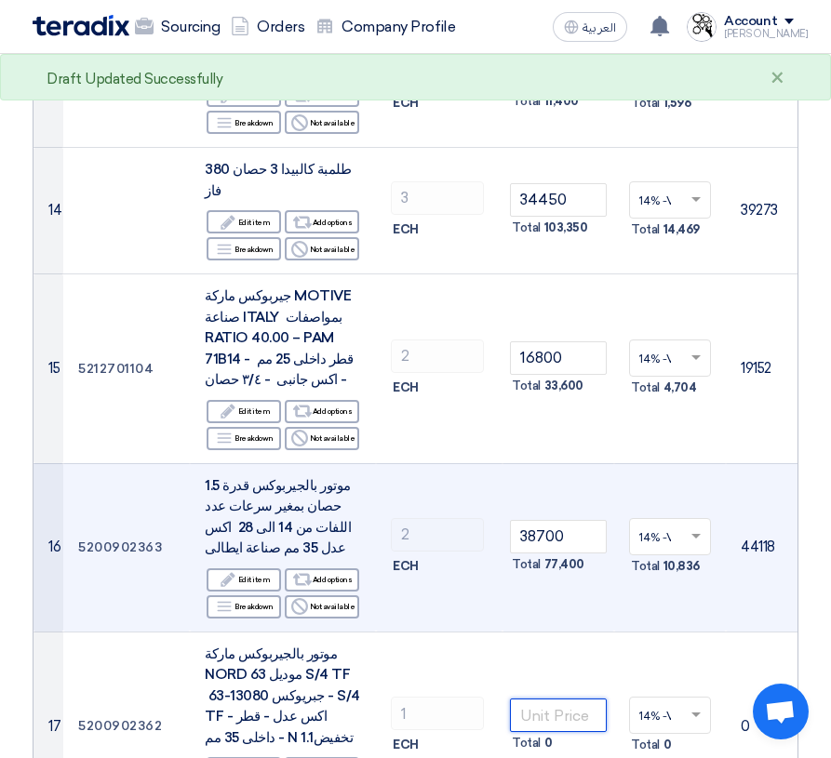
scroll to position [1953, 0]
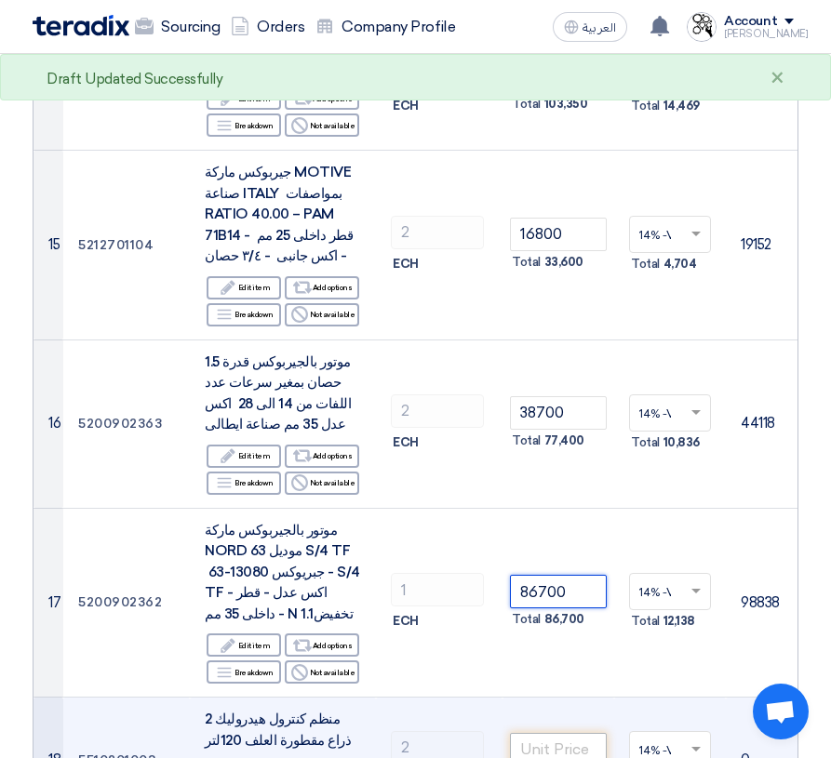
type input "86700"
click at [550, 733] on input "number" at bounding box center [558, 749] width 97 height 33
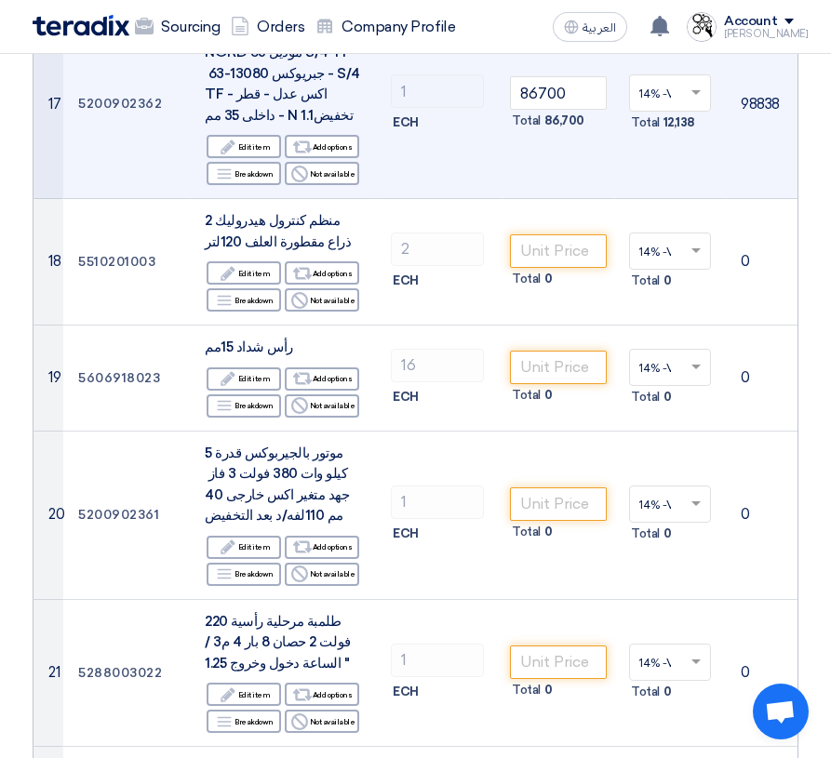
scroll to position [2418, 0]
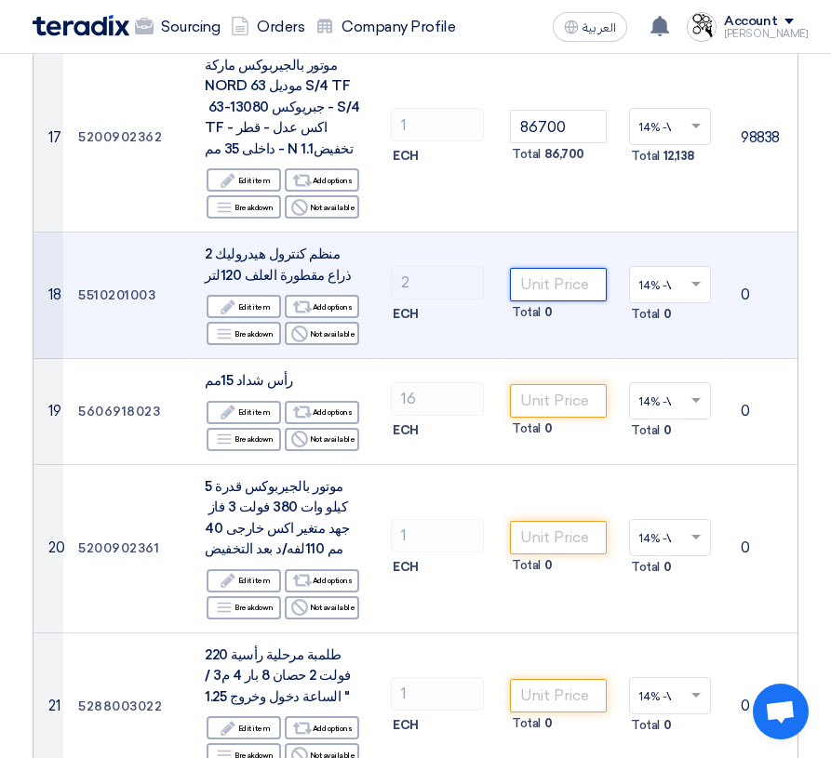
click at [550, 268] on input "number" at bounding box center [558, 284] width 97 height 33
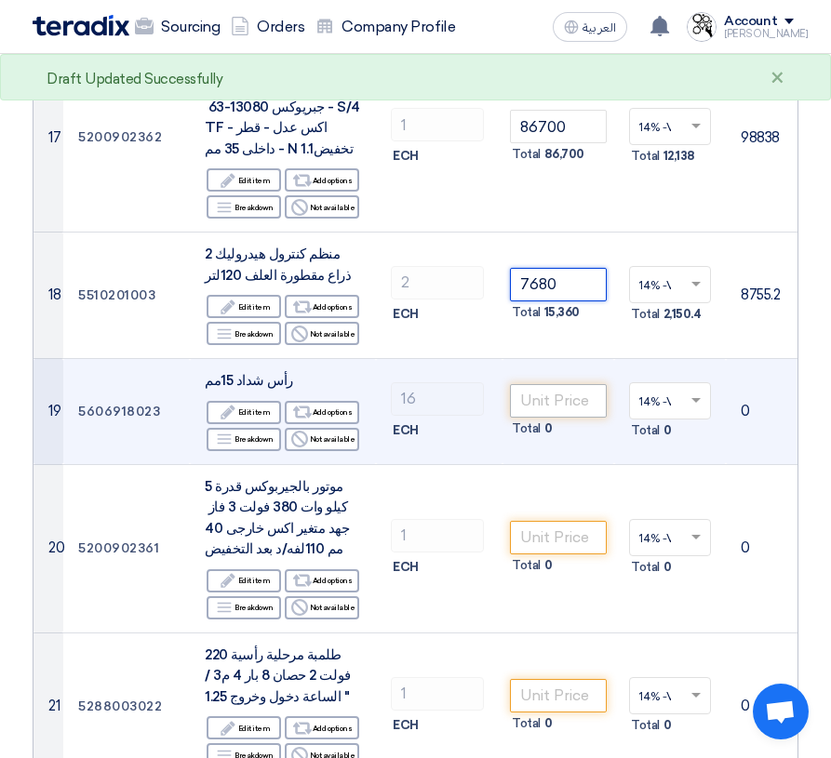
type input "7680"
click at [561, 384] on input "number" at bounding box center [558, 400] width 97 height 33
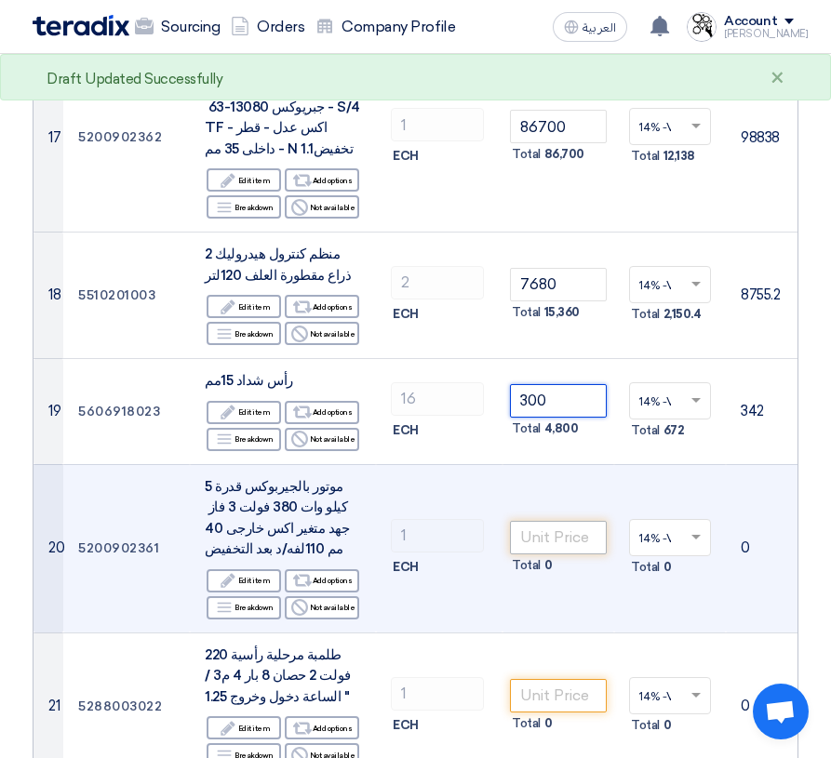
type input "300"
click at [574, 521] on input "number" at bounding box center [558, 537] width 97 height 33
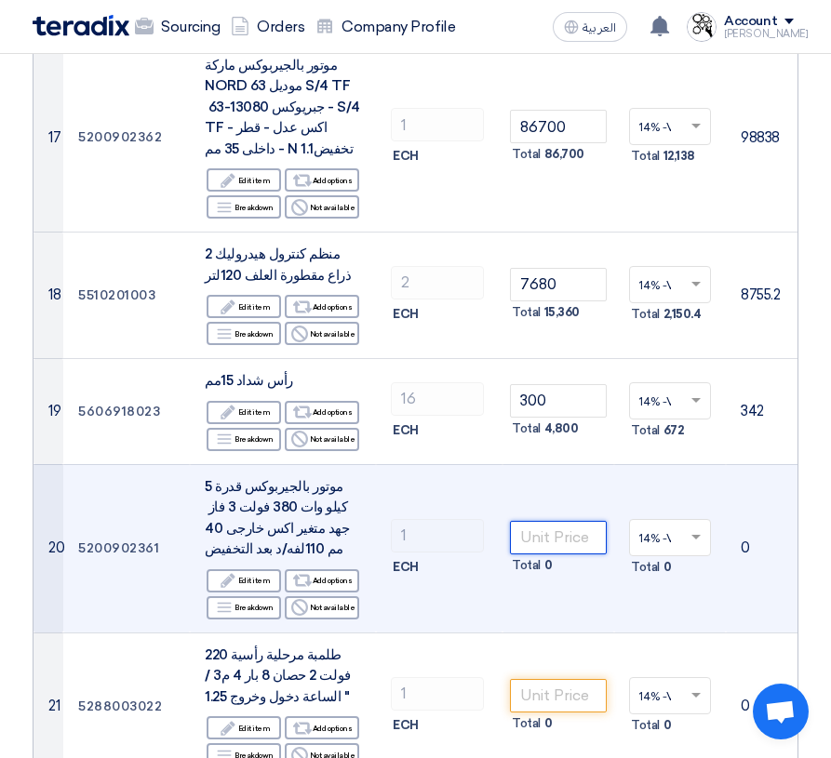
click at [552, 521] on input "number" at bounding box center [558, 537] width 97 height 33
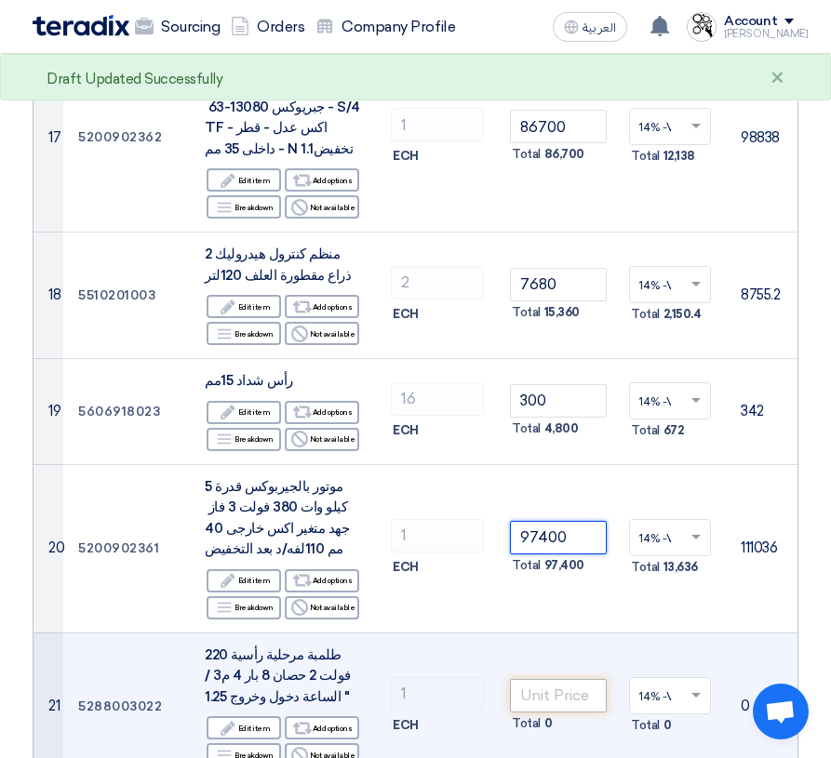
type input "97400"
click at [544, 679] on input "number" at bounding box center [558, 695] width 97 height 33
click at [559, 679] on input "number" at bounding box center [558, 695] width 97 height 33
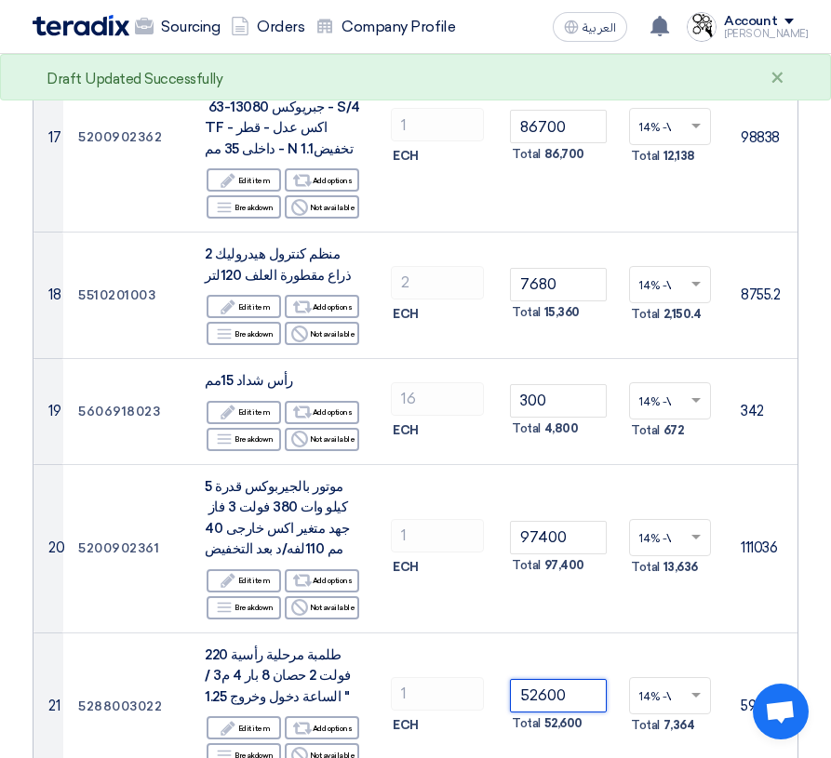
type input "52600"
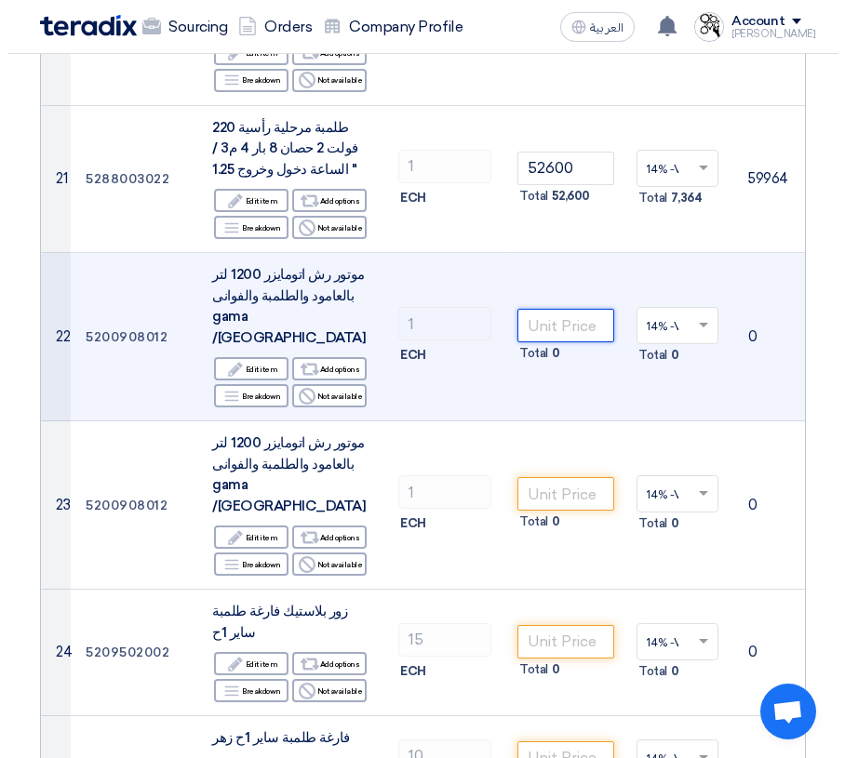
scroll to position [2976, 0]
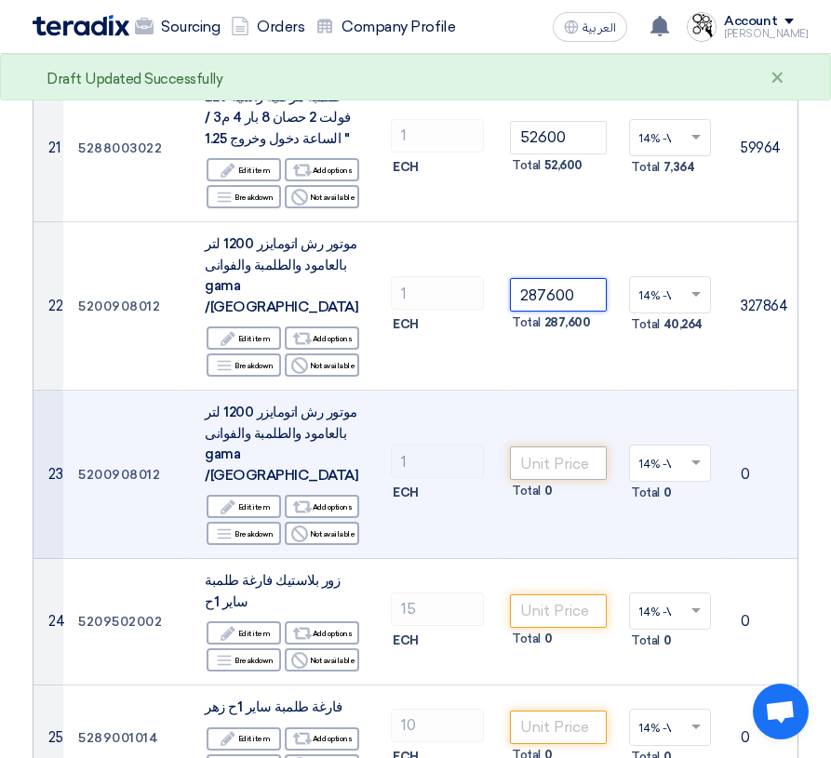
type input "287600"
click at [558, 446] on input "number" at bounding box center [558, 462] width 97 height 33
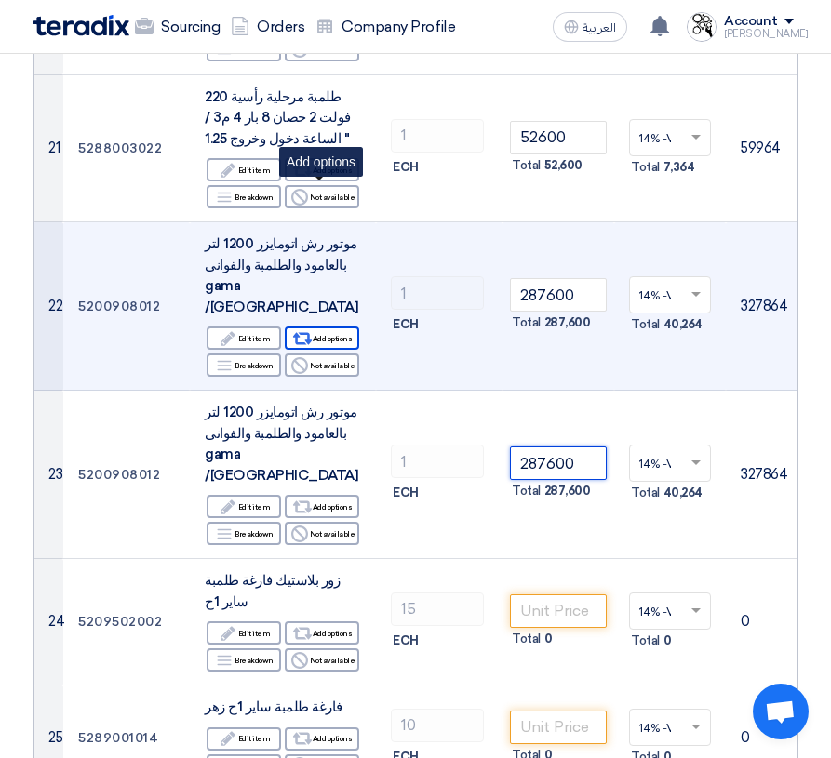
type input "287600"
click at [325, 326] on div "Alternative Add options" at bounding box center [322, 337] width 74 height 23
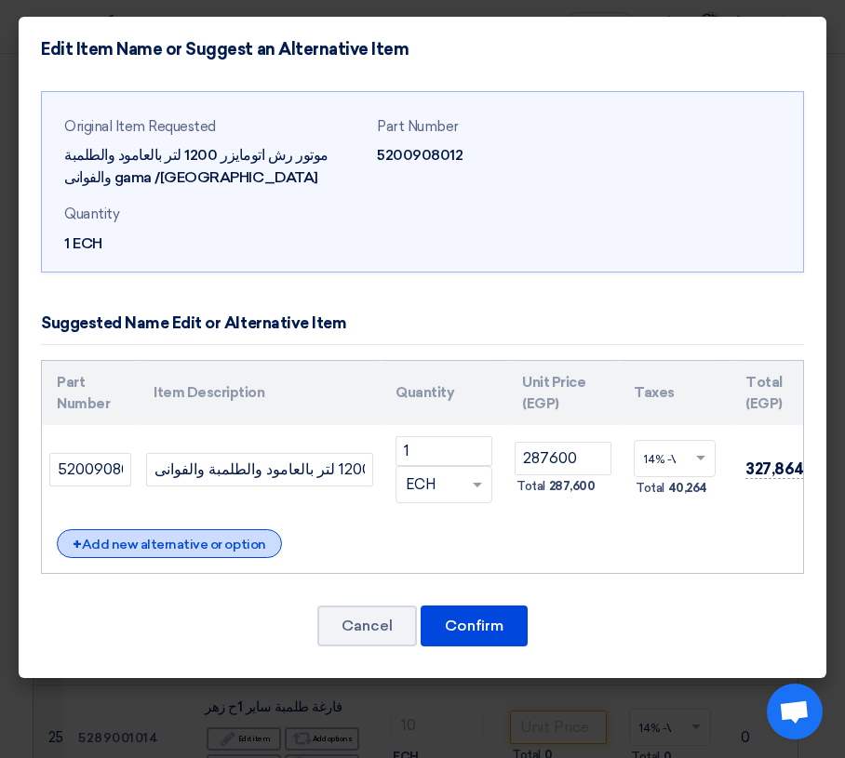
click at [235, 552] on div "+ Add new alternative or option" at bounding box center [169, 543] width 225 height 29
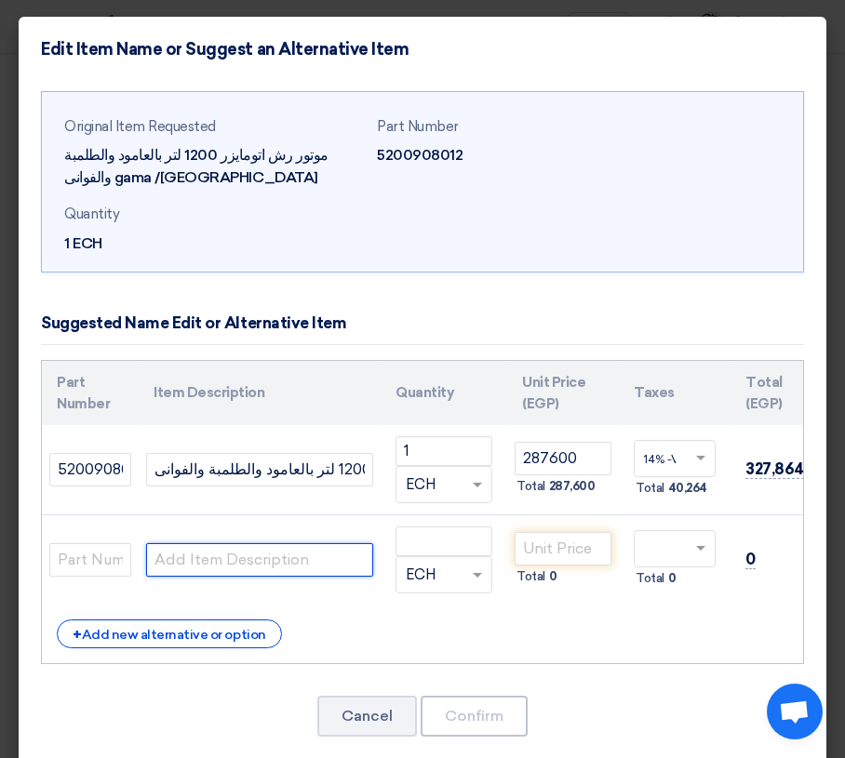
click at [201, 563] on input "text" at bounding box center [259, 559] width 227 height 33
type input "k"
type input "نفس [DEMOGRAPHIC_DATA] الموتور تركي"
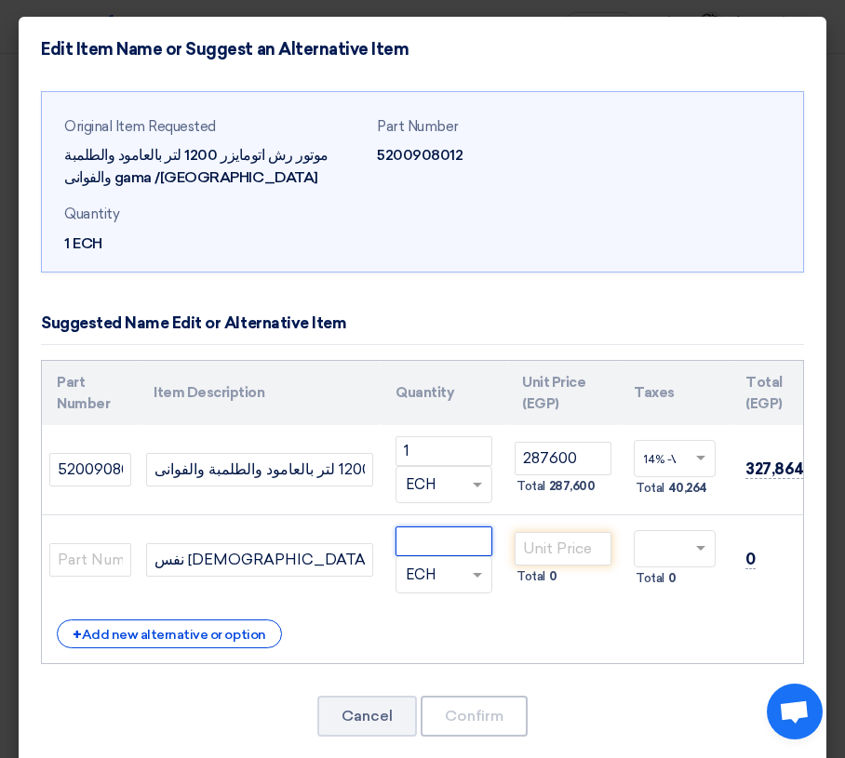
click at [463, 544] on input "number" at bounding box center [443, 541] width 97 height 30
type input "1"
click at [568, 550] on input "number" at bounding box center [562, 548] width 97 height 33
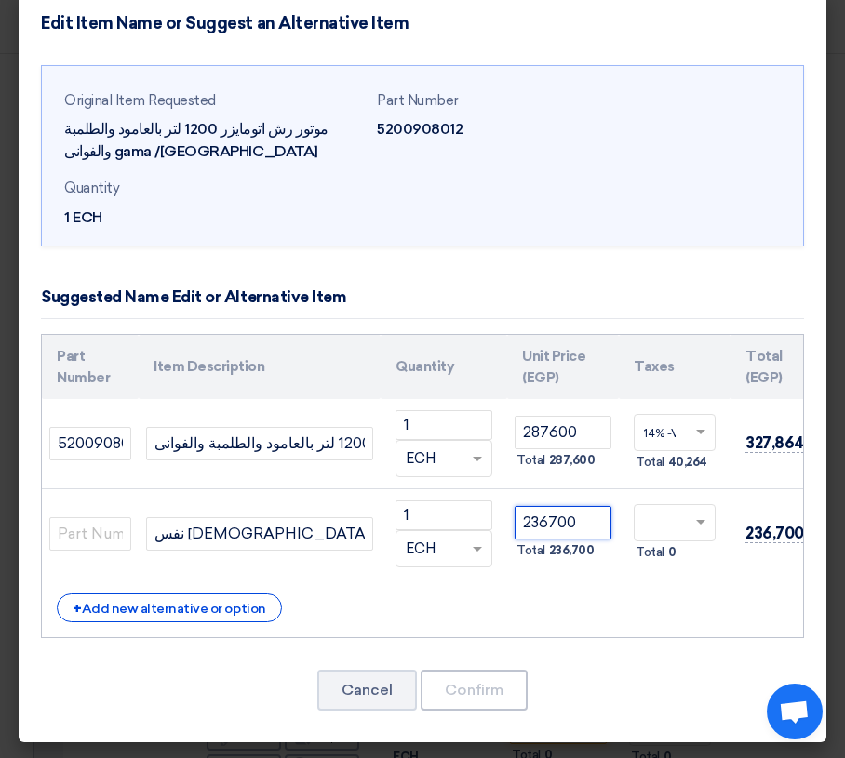
scroll to position [41, 0]
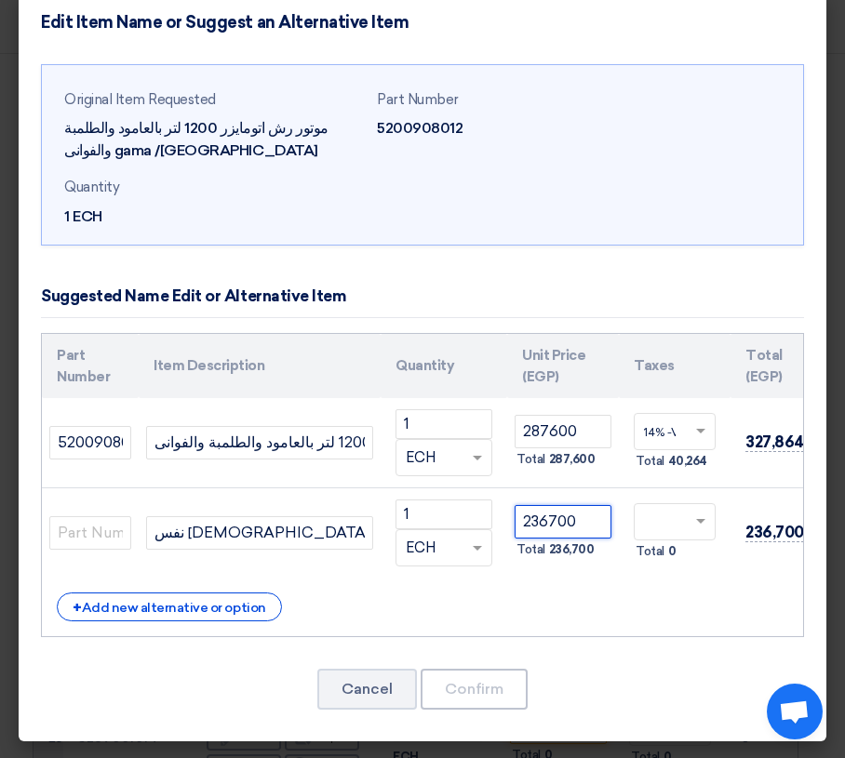
type input "236700"
click at [503, 577] on div "Part Number Item Description Quantity Unit Price (EGP) Taxes Total (EGP) 1" at bounding box center [422, 485] width 763 height 304
click at [95, 516] on input "text" at bounding box center [90, 532] width 82 height 33
type input "5200908012"
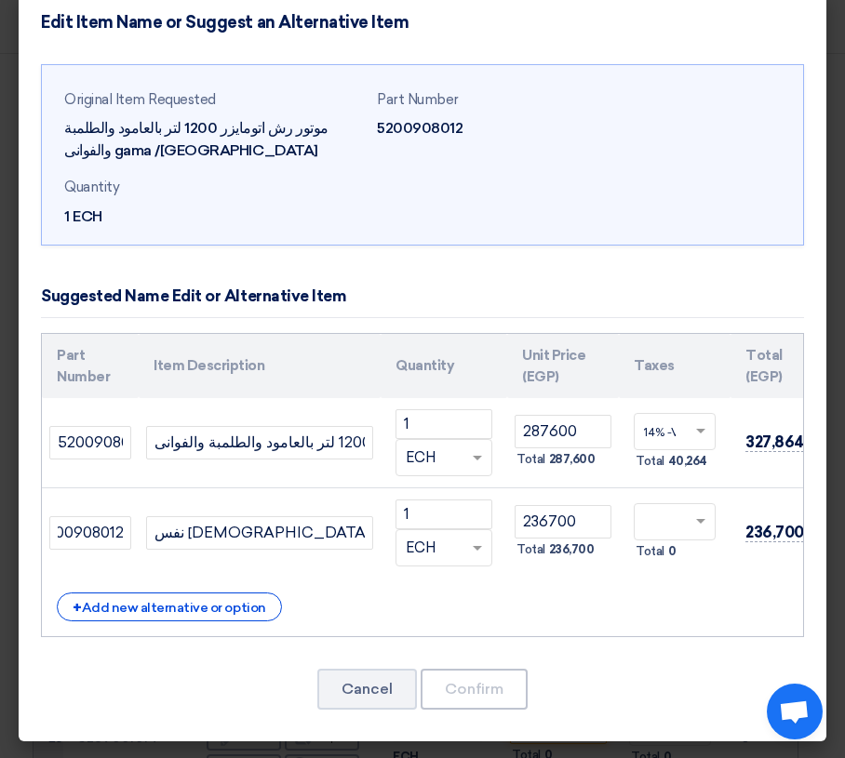
click at [341, 573] on div "Part Number Item Description Quantity Unit Price (EGP) Taxes Total (EGP) 1" at bounding box center [422, 485] width 763 height 304
click at [699, 513] on span at bounding box center [702, 521] width 23 height 17
click at [683, 550] on span "14% -VAT" at bounding box center [668, 556] width 48 height 13
click at [487, 686] on button "Confirm" at bounding box center [473, 689] width 107 height 41
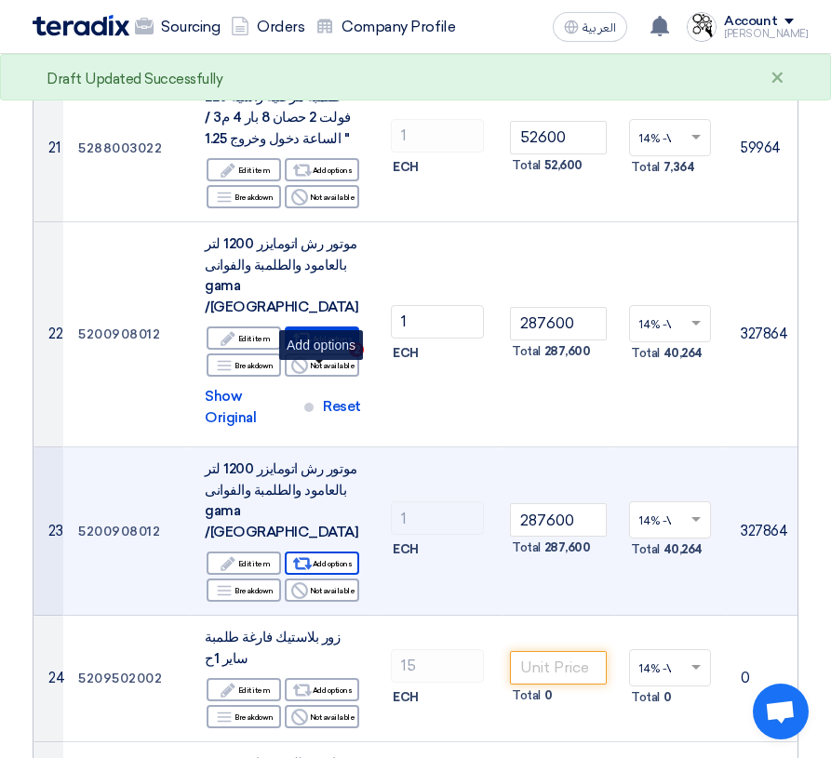
click at [347, 552] on div "Alternative Add options" at bounding box center [322, 563] width 74 height 23
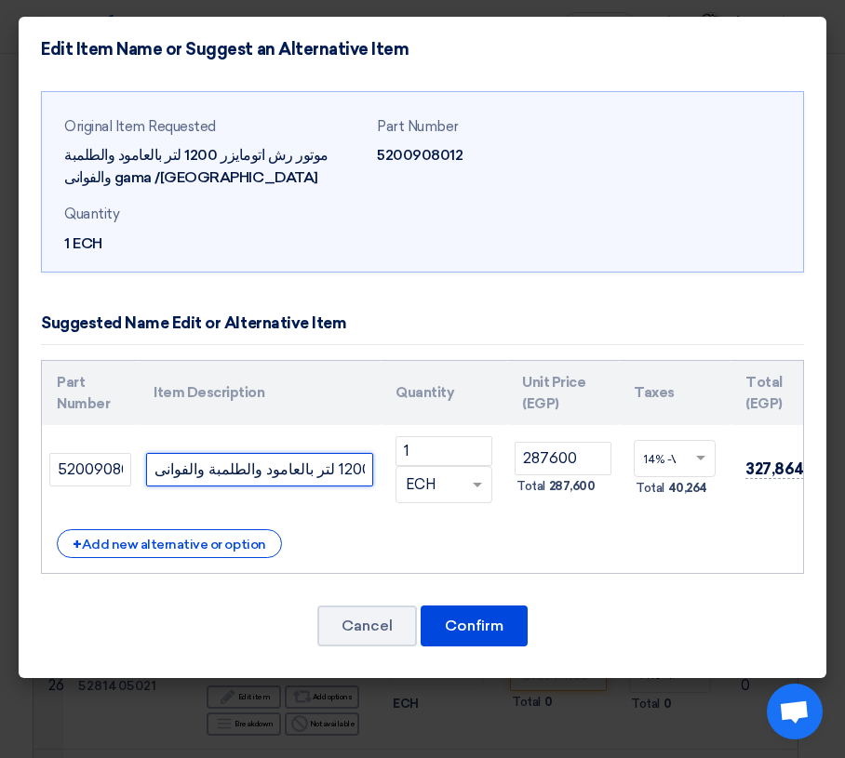
click at [353, 467] on input "موتور رش اتومايزر 1200 لتر بالعامود والطلمبة والفوانى gama /[GEOGRAPHIC_DATA]" at bounding box center [259, 469] width 227 height 33
type input "نفس [DEMOGRAPHIC_DATA] الموتور تركي"
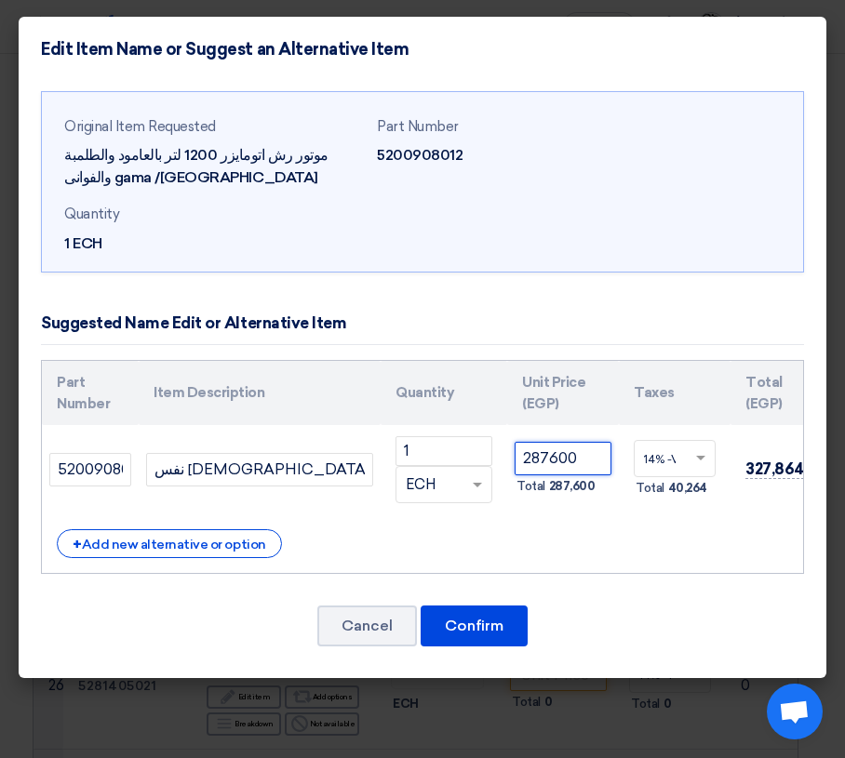
click at [583, 458] on input "287600" at bounding box center [562, 458] width 97 height 33
type input "2"
type input "236700"
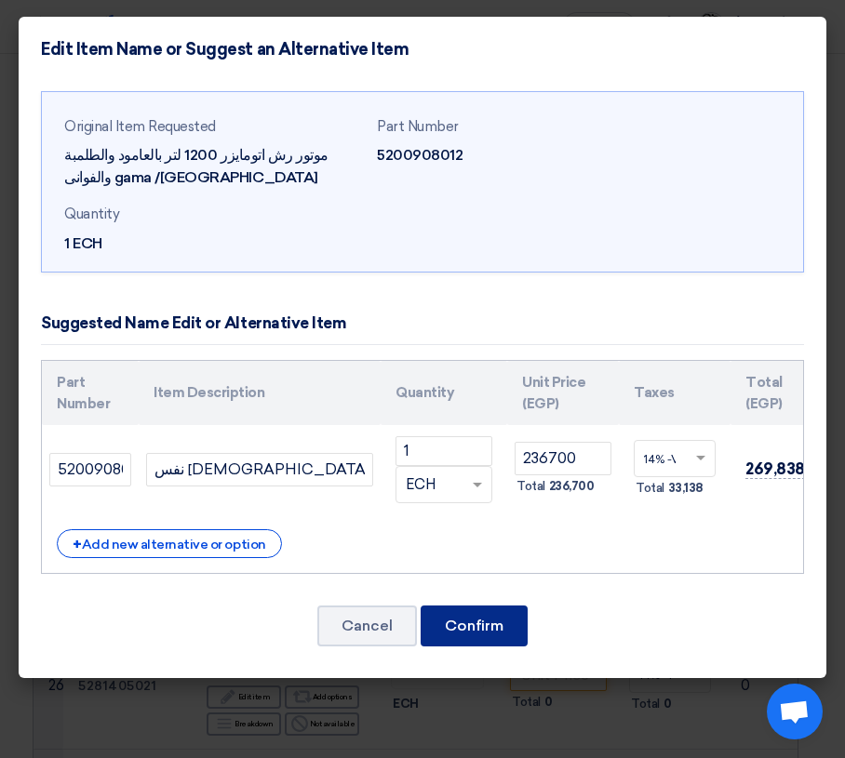
click at [468, 639] on button "Confirm" at bounding box center [473, 626] width 107 height 41
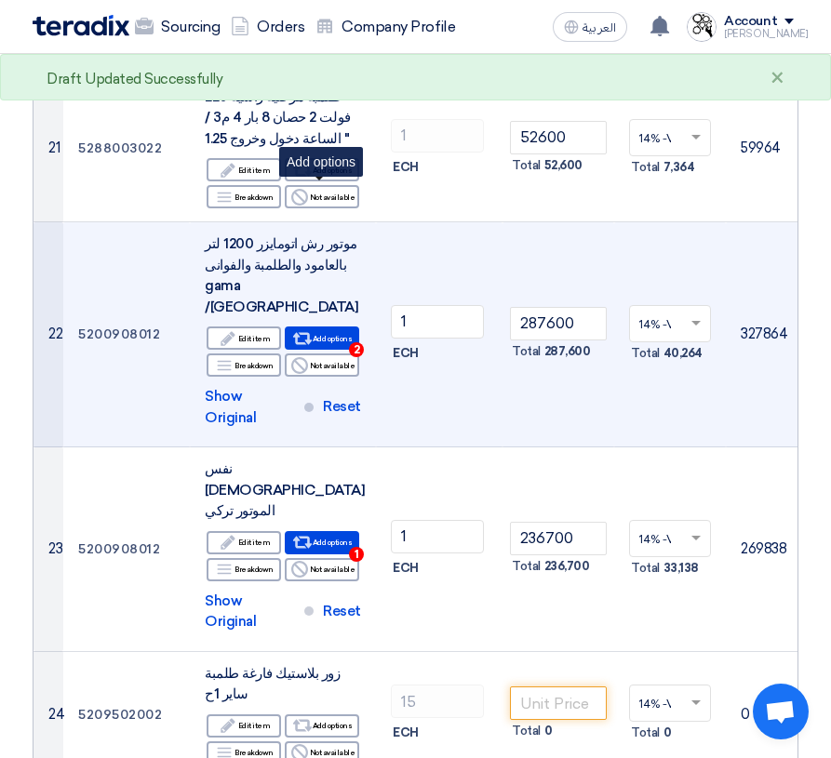
click at [315, 326] on div "Alternative Add options 2" at bounding box center [322, 337] width 74 height 23
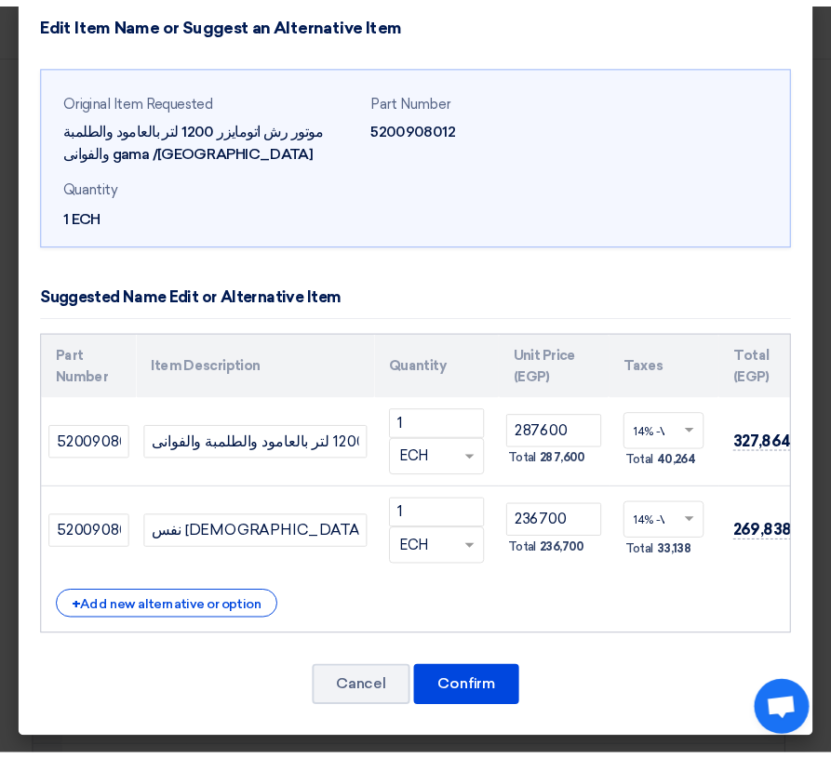
scroll to position [41, 0]
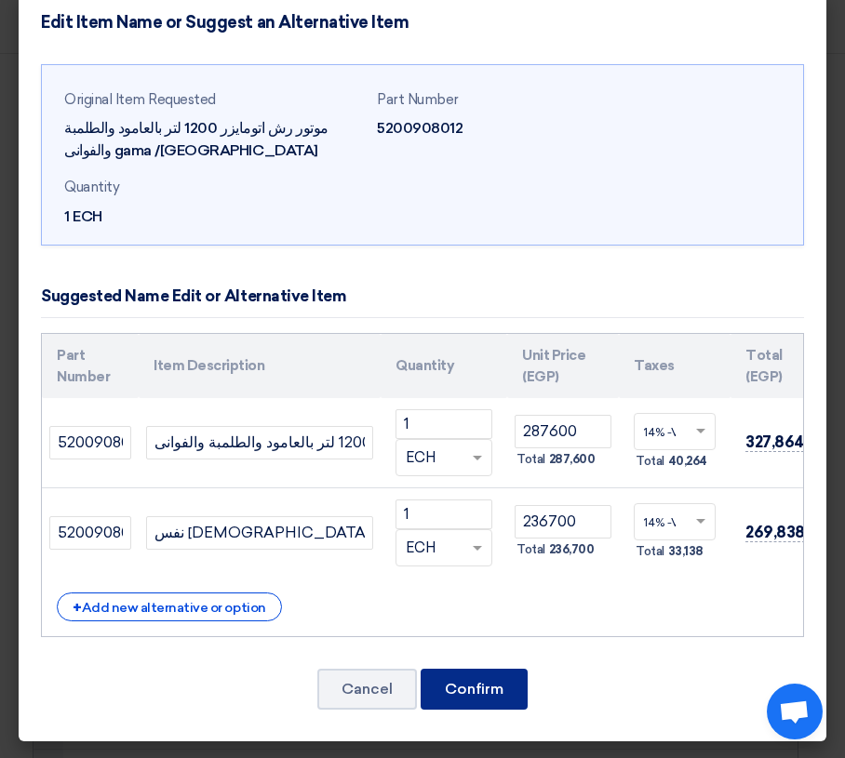
click at [458, 689] on button "Confirm" at bounding box center [473, 689] width 107 height 41
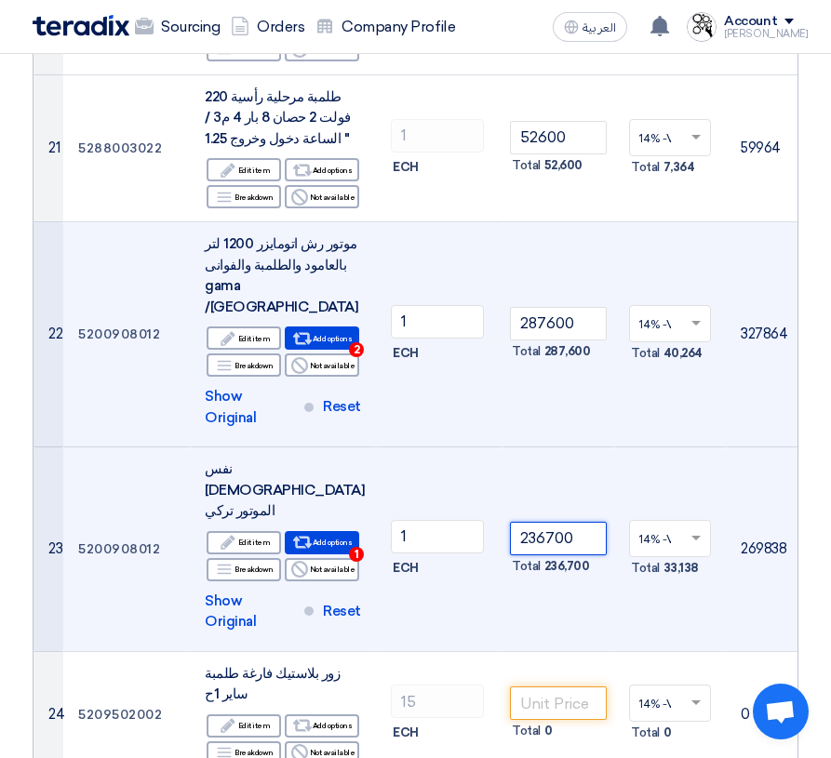
drag, startPoint x: 583, startPoint y: 336, endPoint x: 506, endPoint y: 339, distance: 77.3
click at [506, 447] on td "236700 Total 236,700" at bounding box center [558, 549] width 112 height 205
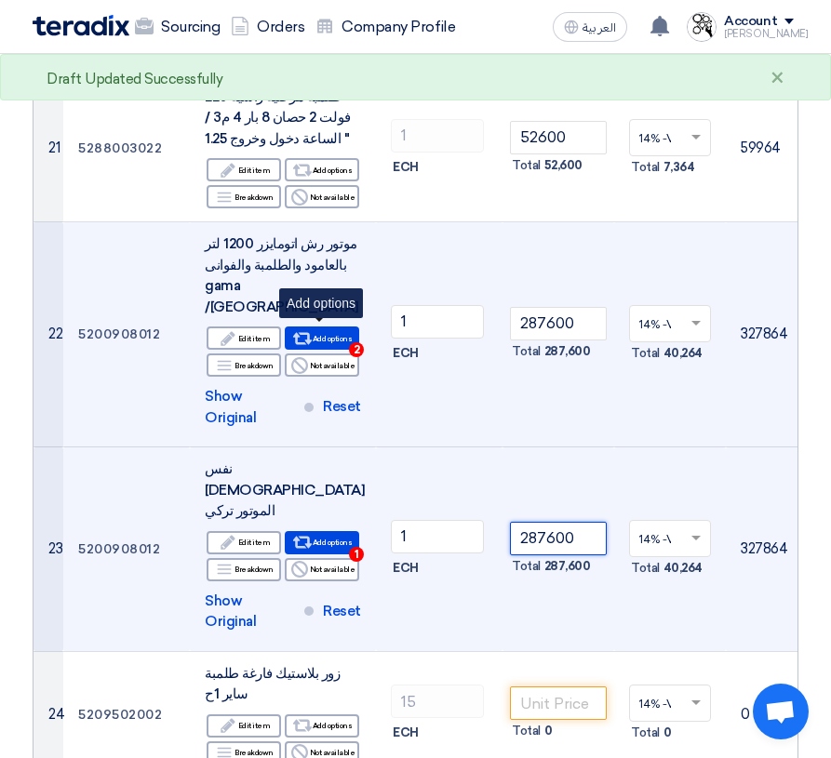
type input "287600"
click at [309, 537] on use at bounding box center [302, 543] width 20 height 12
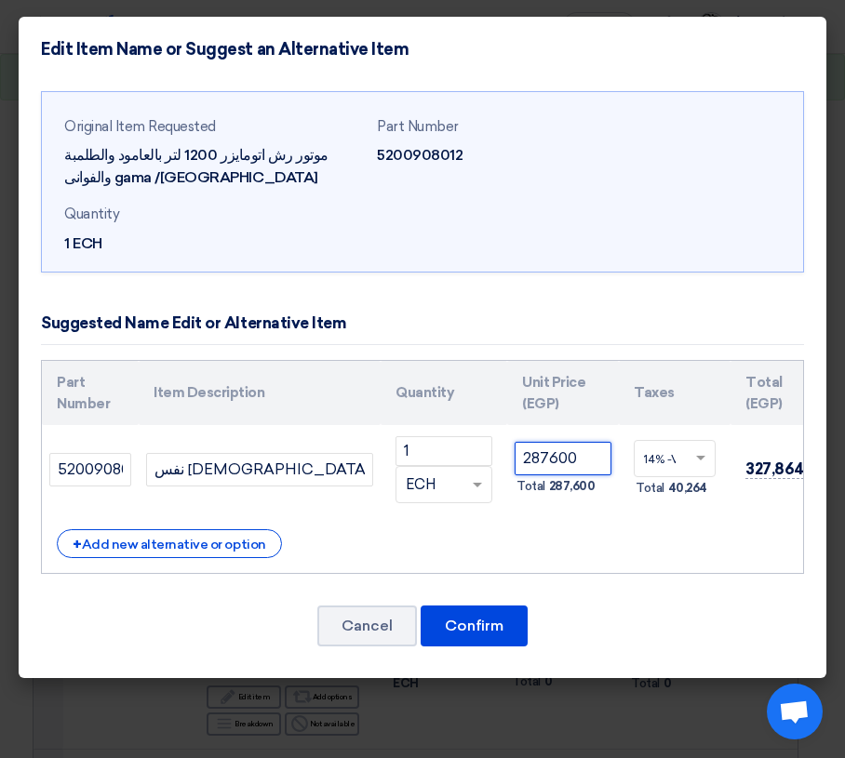
drag, startPoint x: 580, startPoint y: 457, endPoint x: 508, endPoint y: 454, distance: 72.6
click at [508, 454] on td "287600 Total 287,600" at bounding box center [563, 469] width 112 height 89
type input "236700"
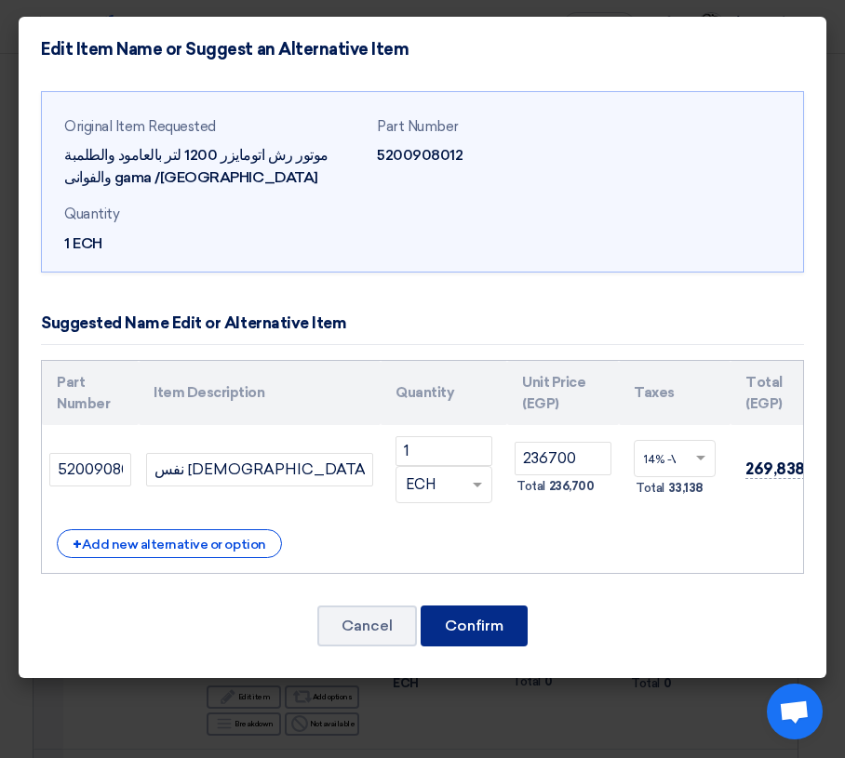
click at [486, 636] on button "Confirm" at bounding box center [473, 626] width 107 height 41
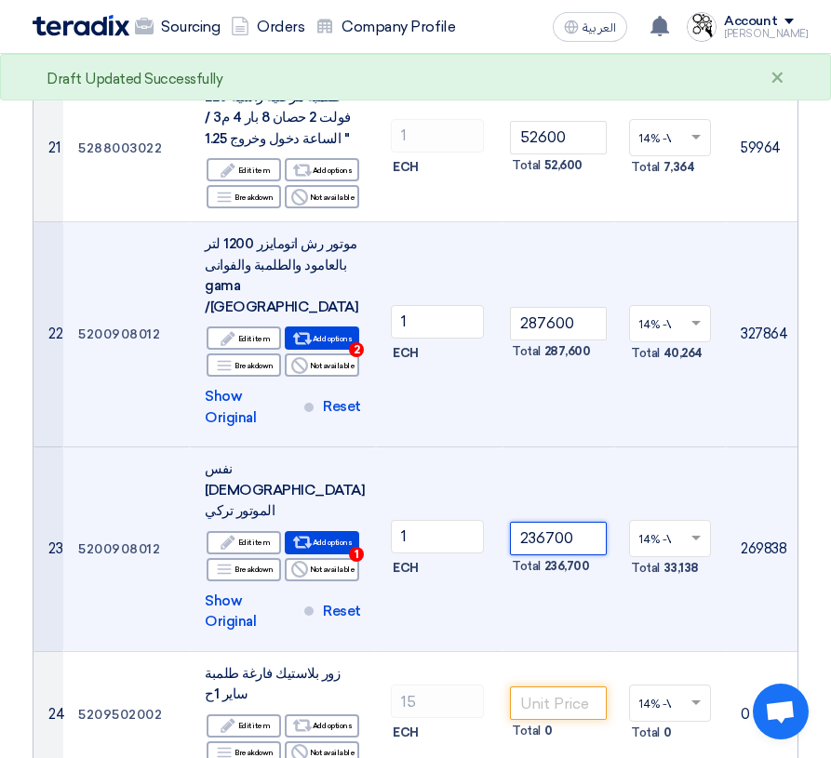
drag, startPoint x: 582, startPoint y: 340, endPoint x: 499, endPoint y: 329, distance: 83.5
click at [499, 447] on tr "23 5200908012 نفس [DEMOGRAPHIC_DATA] الموتور تركي Edit Edit item Alternative Br…" at bounding box center [515, 549] width 965 height 205
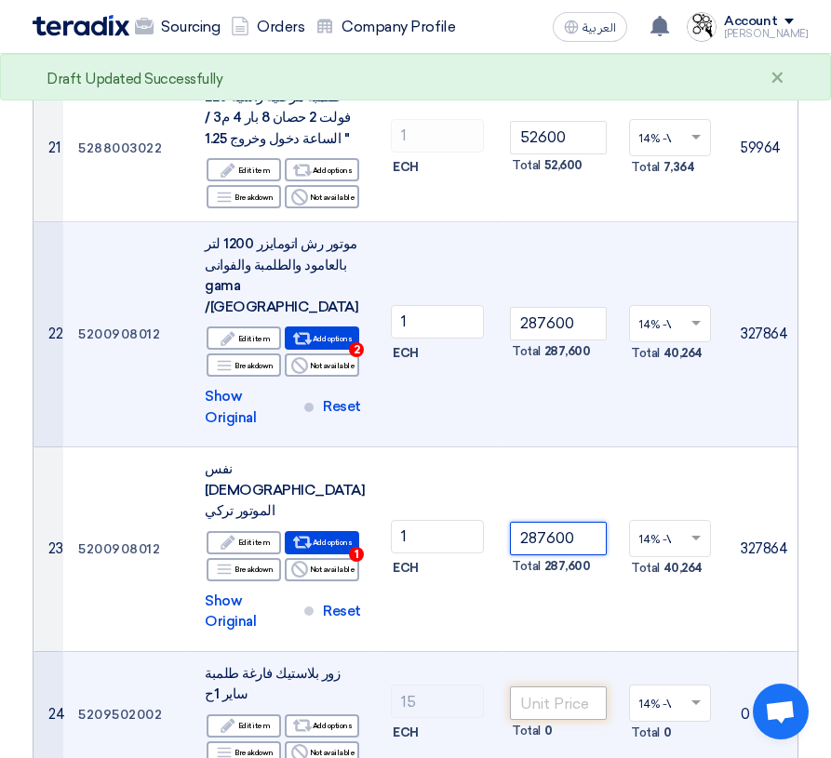
type input "287600"
click at [532, 686] on input "number" at bounding box center [558, 702] width 97 height 33
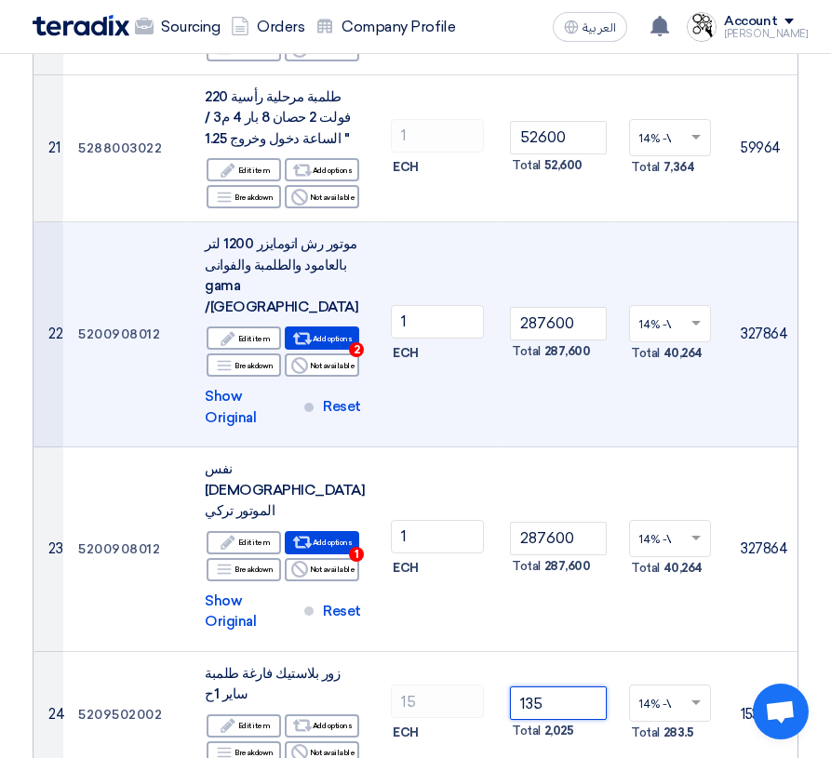
type input "135"
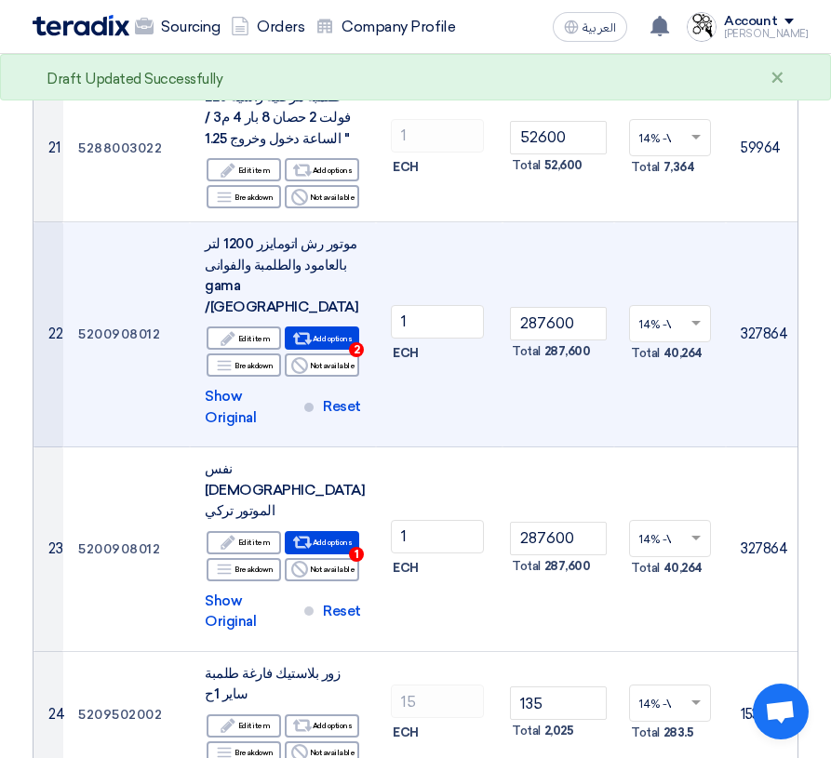
type input "600"
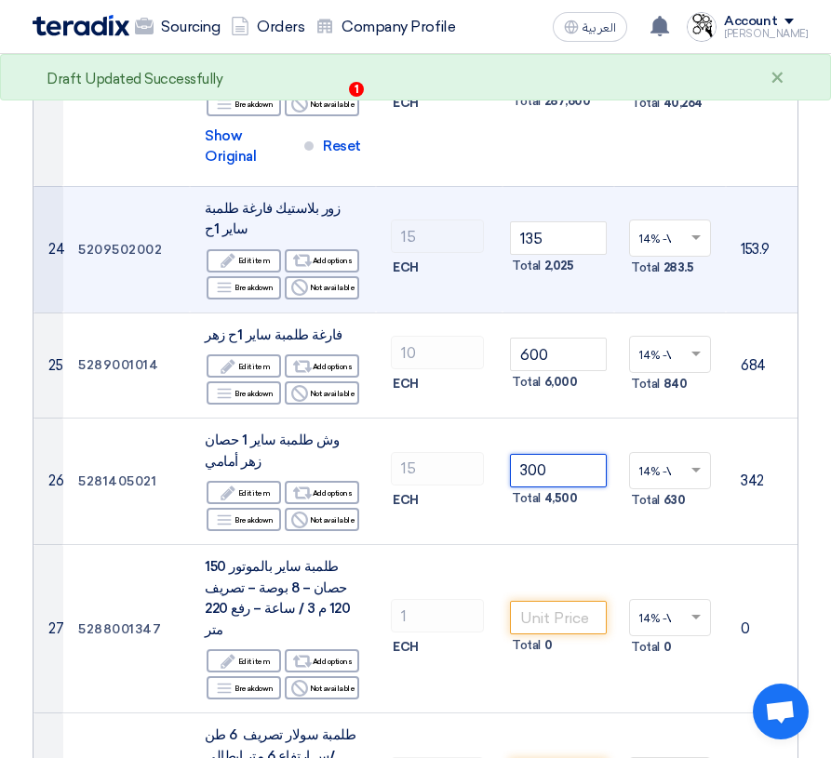
scroll to position [3535, 0]
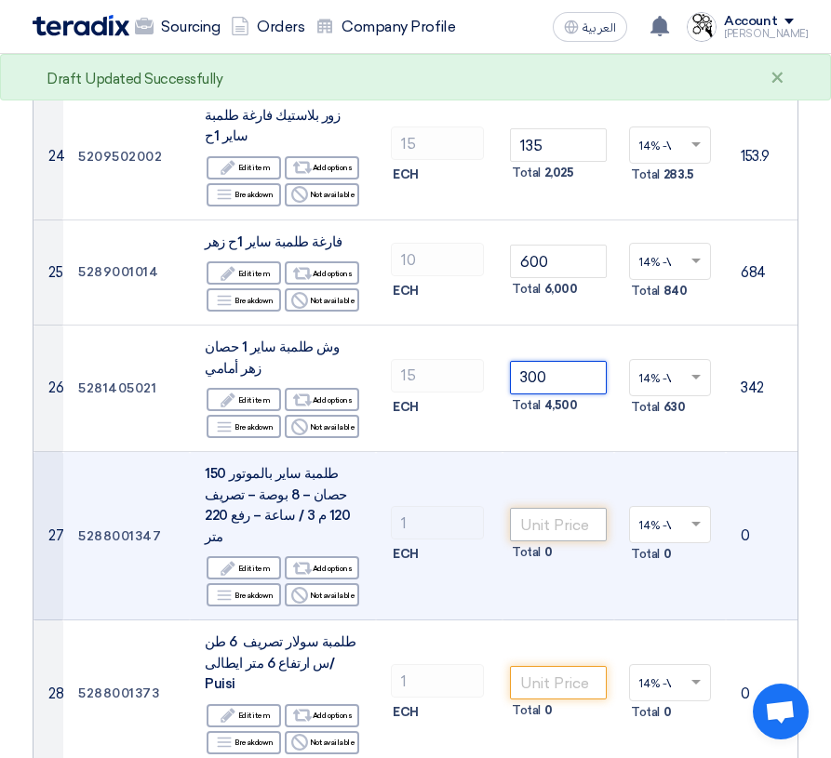
type input "300"
click at [557, 508] on input "number" at bounding box center [558, 524] width 97 height 33
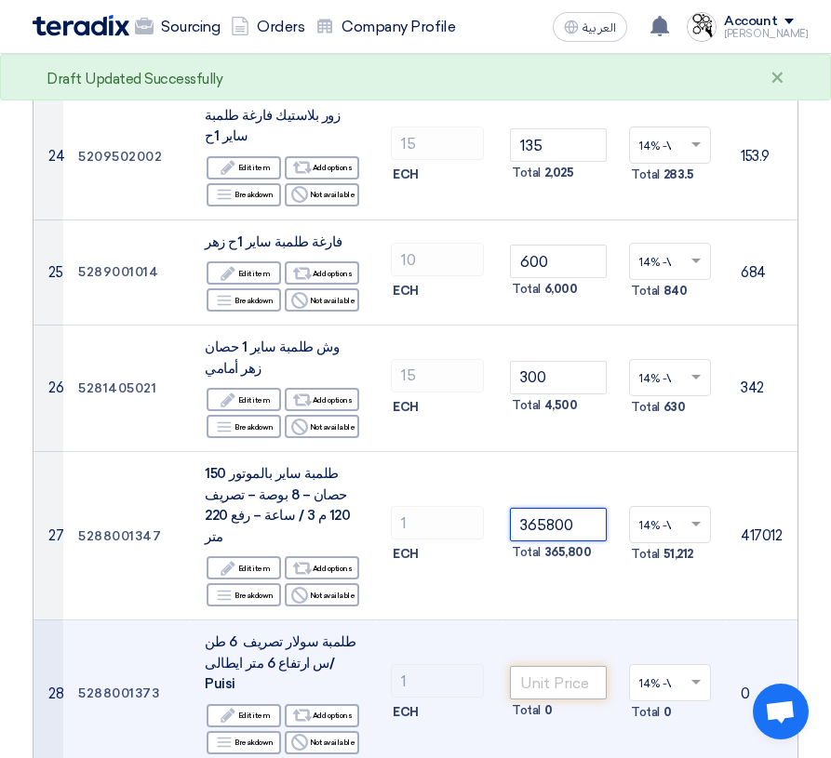
type input "365800"
click at [575, 666] on input "number" at bounding box center [558, 682] width 97 height 33
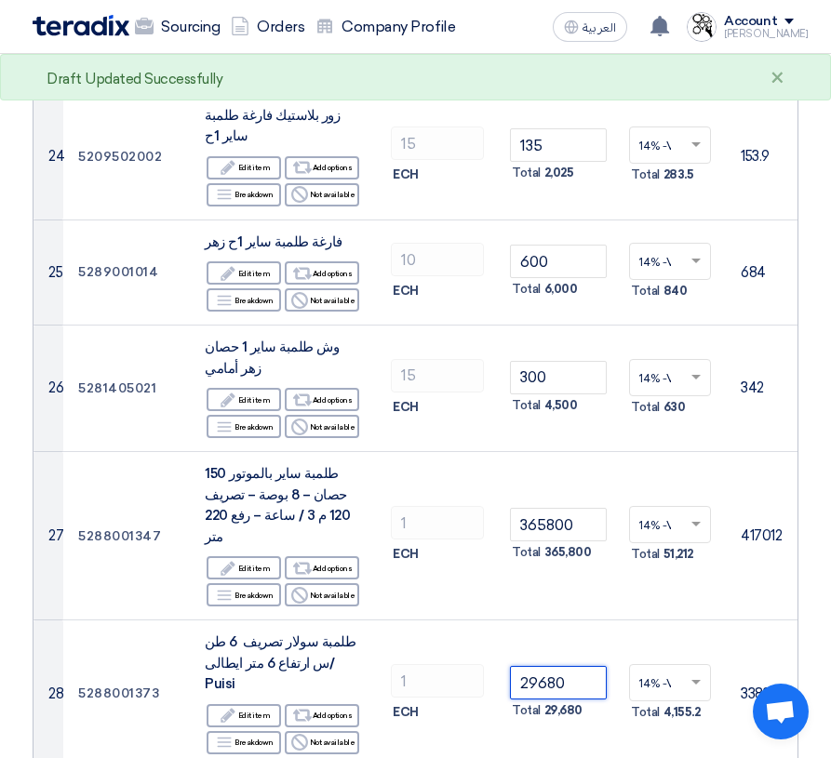
type input "29680"
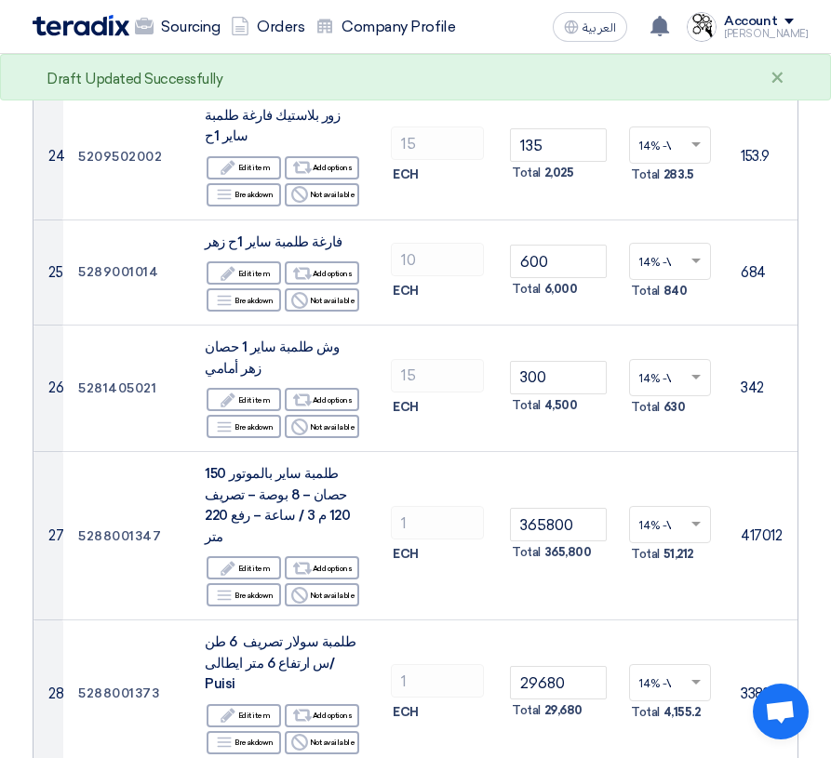
type input "11750"
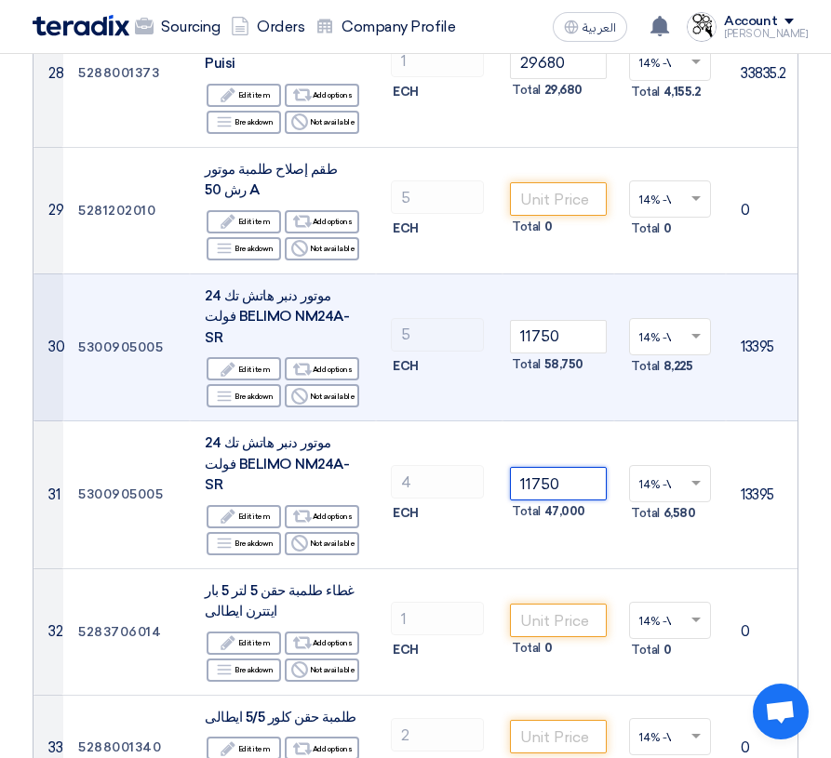
scroll to position [4186, 0]
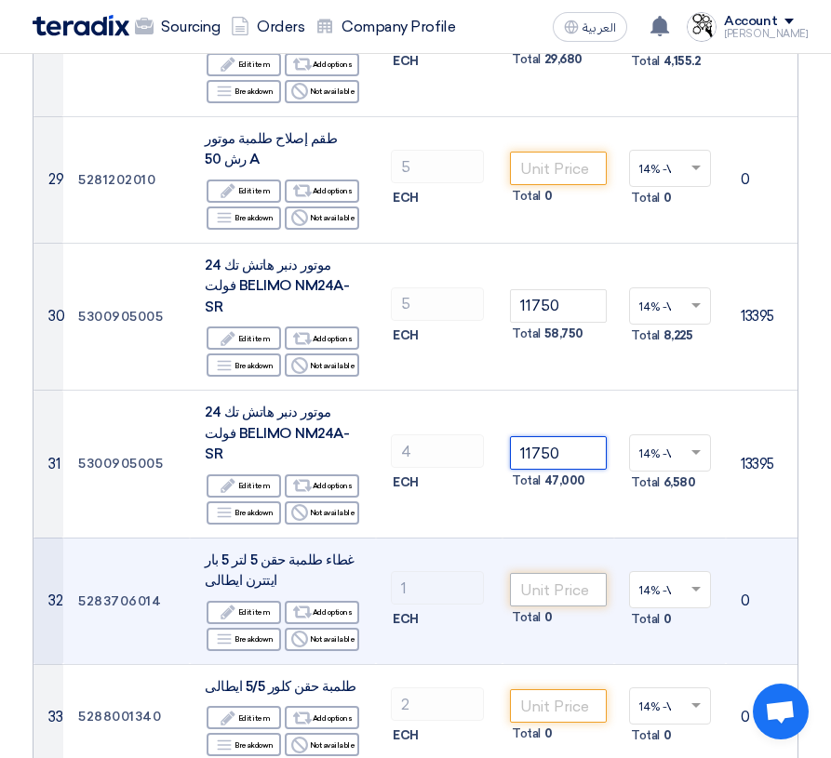
type input "11750"
click at [547, 573] on input "number" at bounding box center [558, 589] width 97 height 33
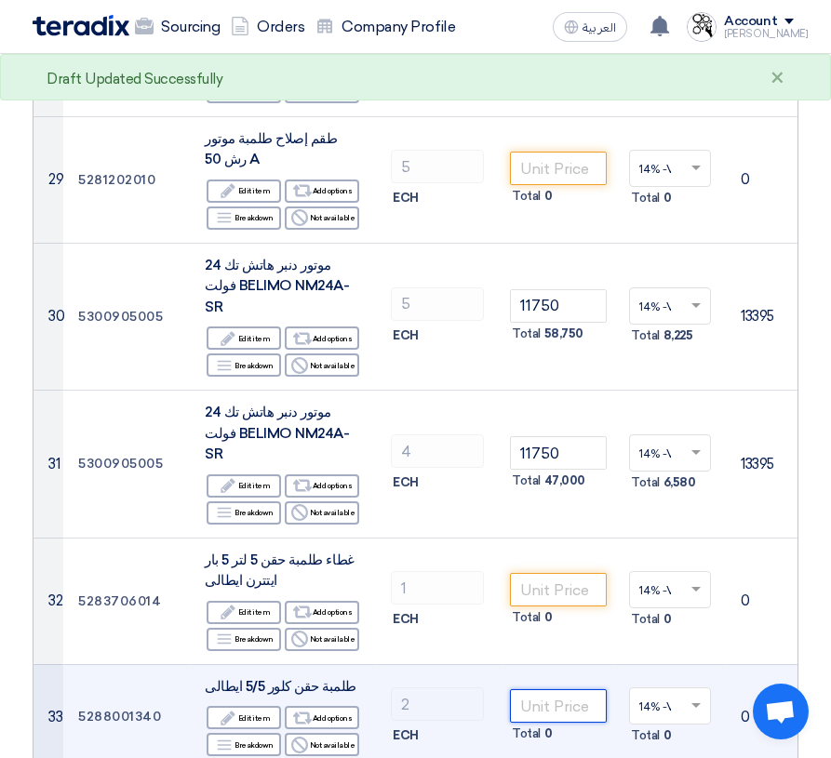
click at [548, 689] on input "number" at bounding box center [558, 705] width 97 height 33
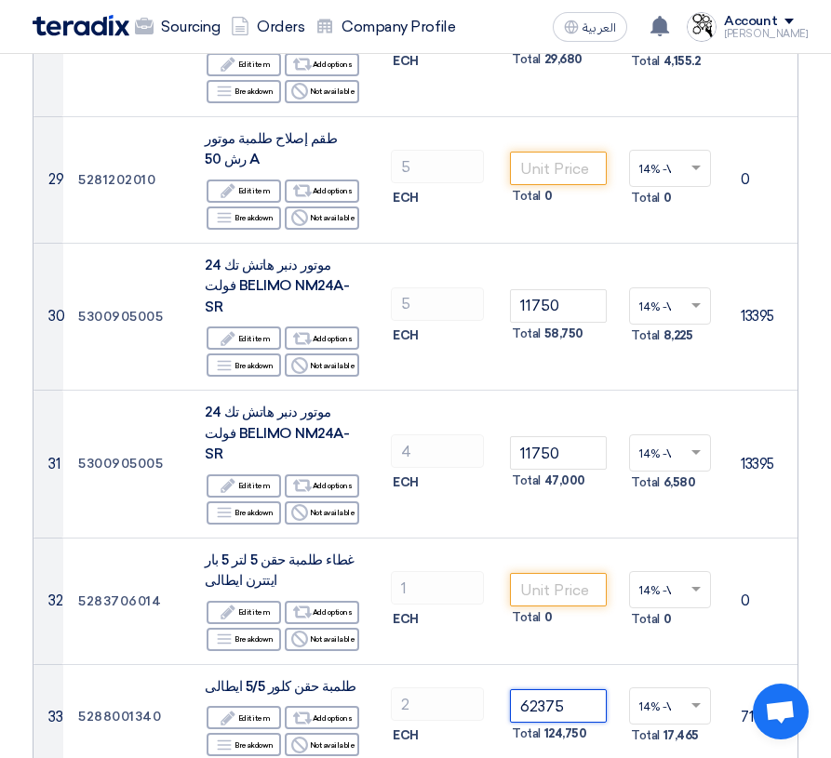
type input "62375"
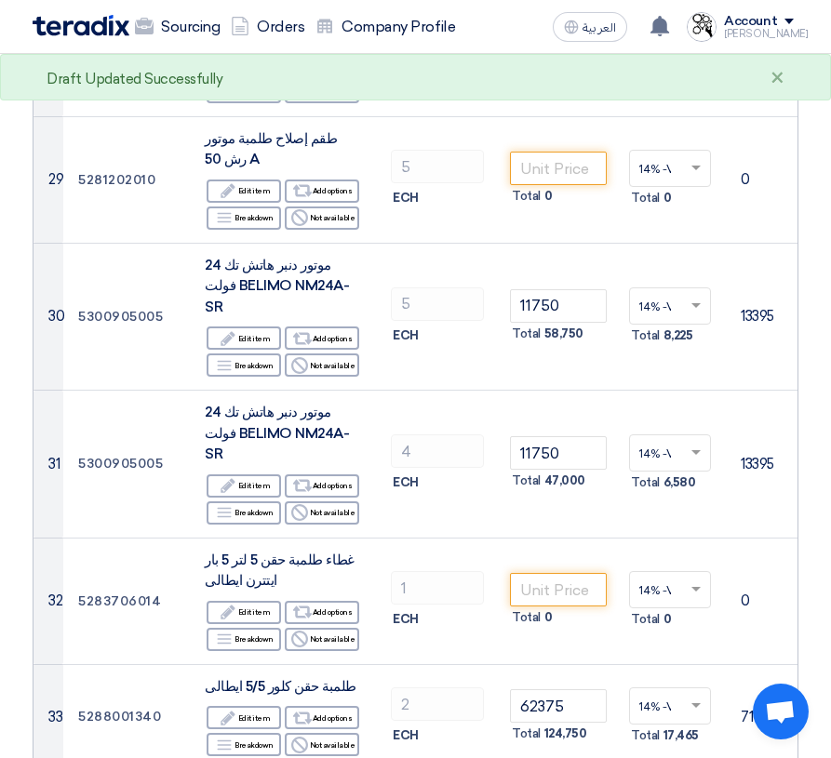
type input "42000"
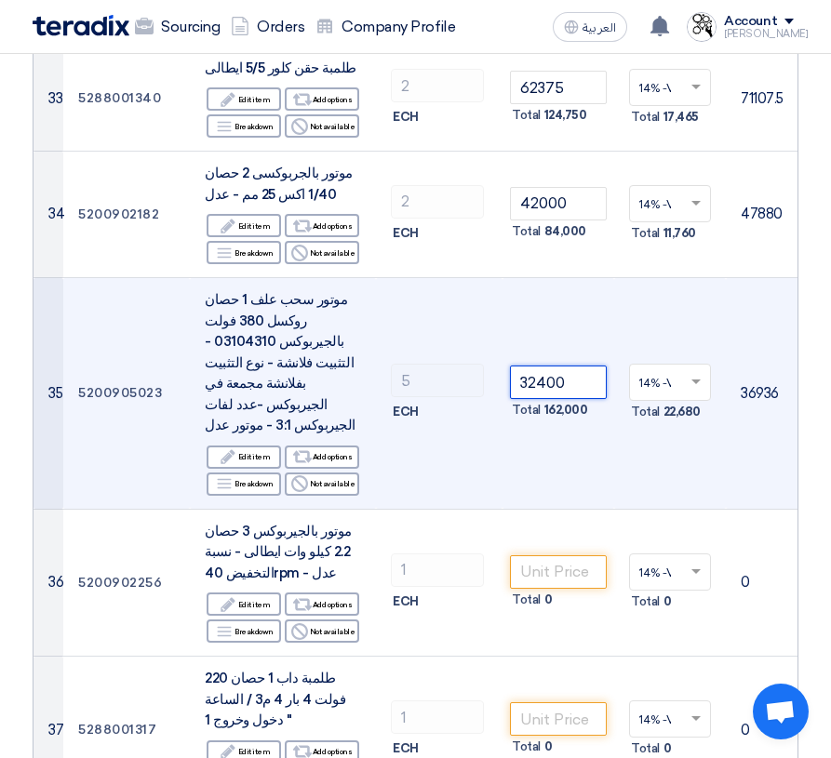
scroll to position [4837, 0]
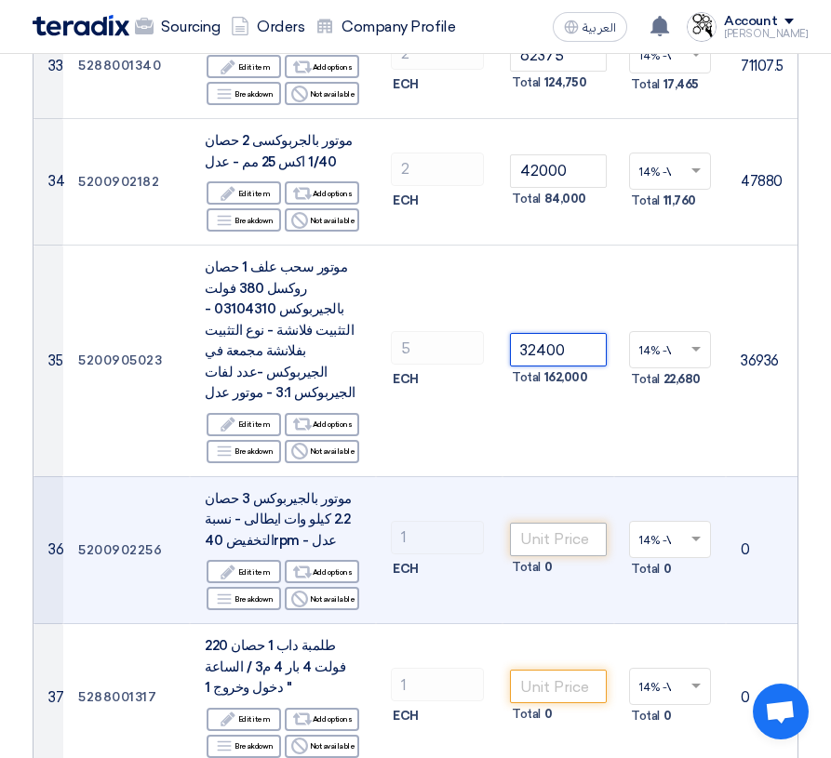
type input "32400"
click at [528, 523] on input "number" at bounding box center [558, 539] width 97 height 33
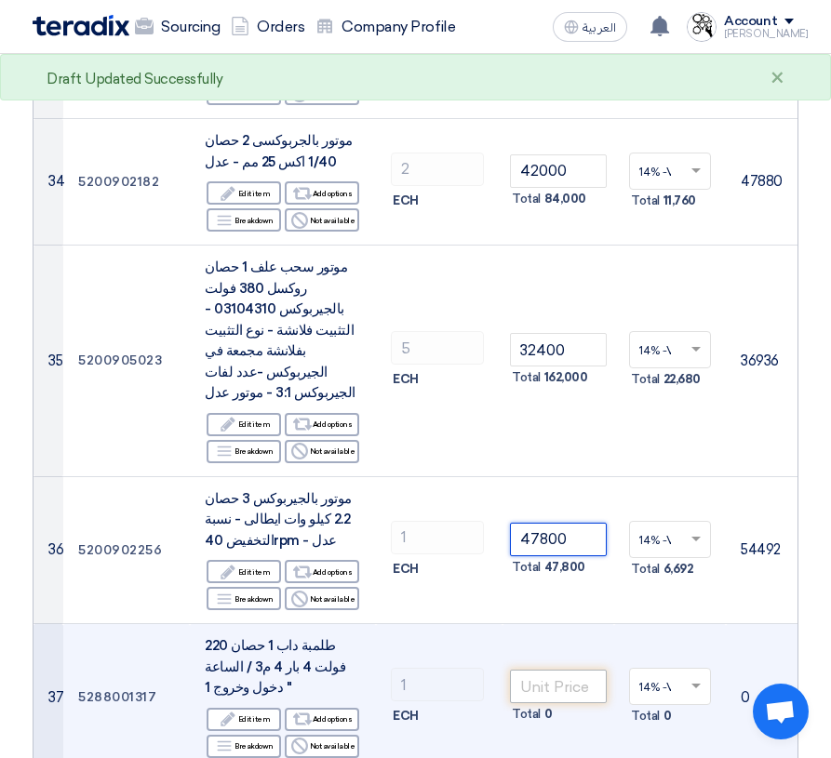
type input "47800"
click at [549, 670] on input "number" at bounding box center [558, 686] width 97 height 33
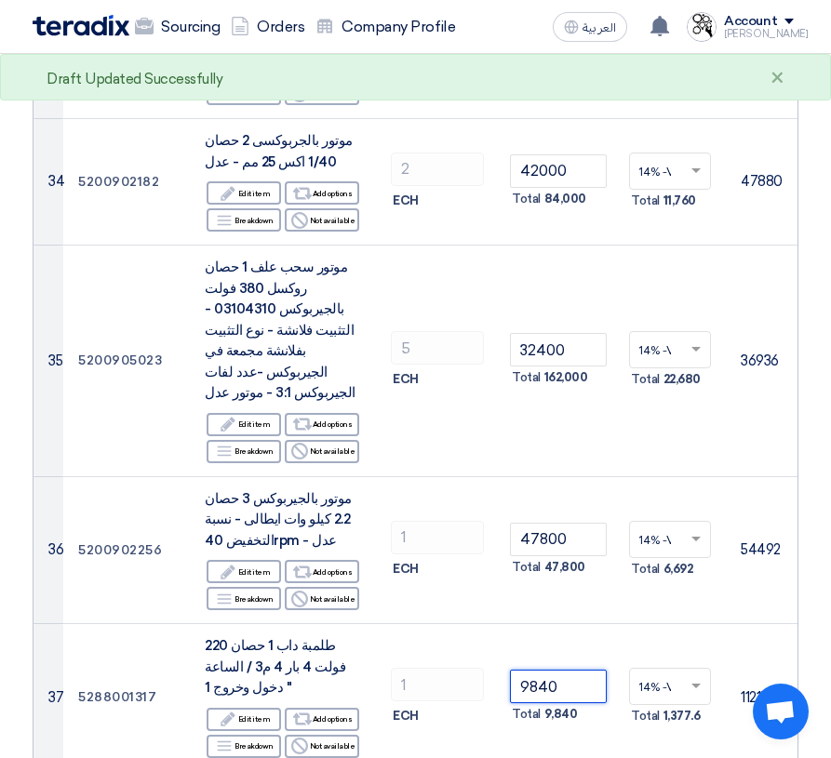
type input "9840"
type input "7800"
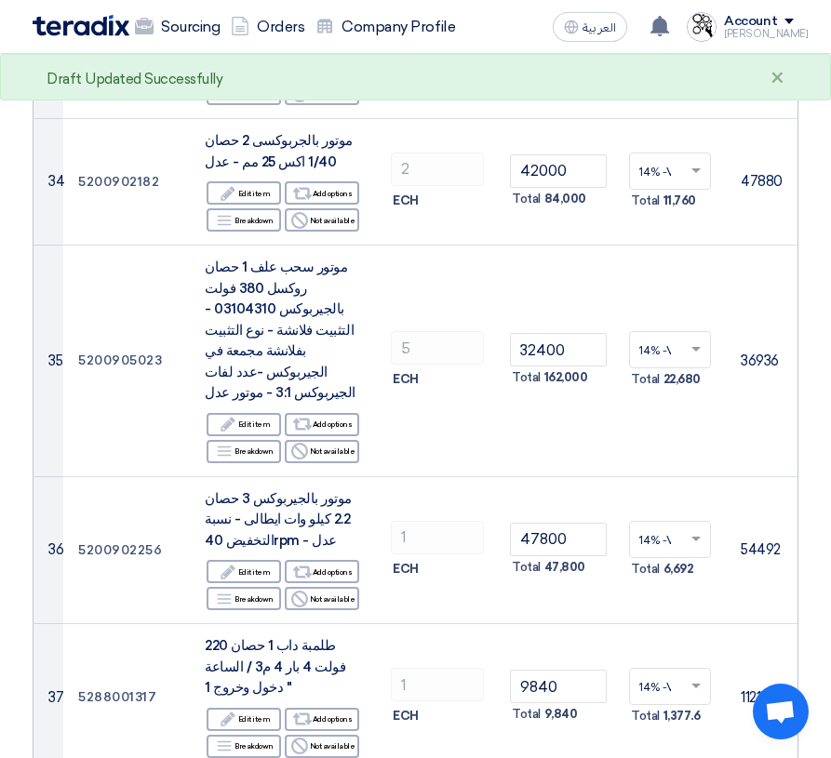
type input "163470"
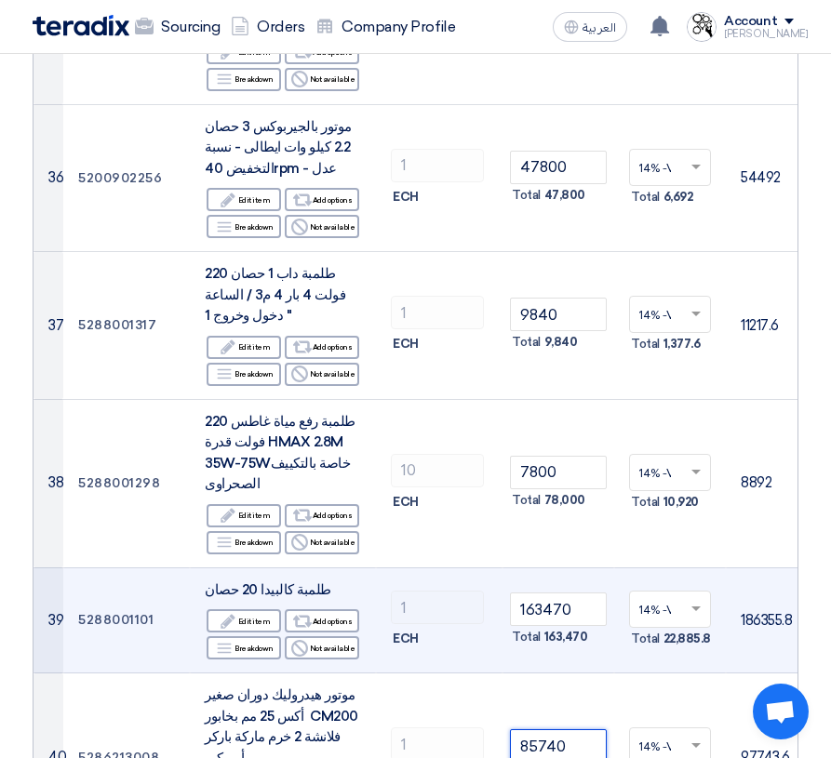
scroll to position [5302, 0]
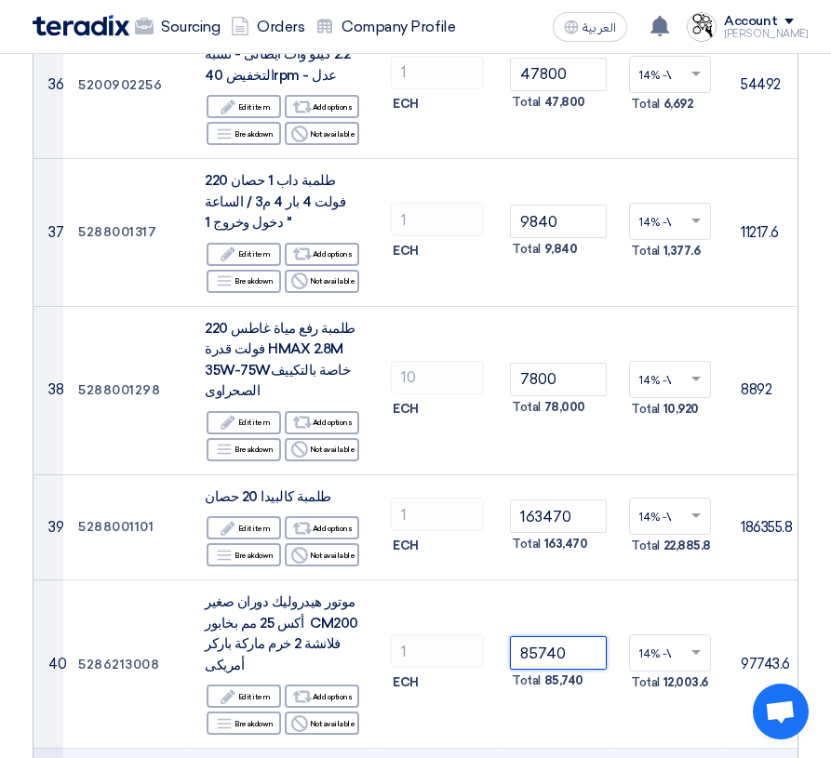
type input "85740"
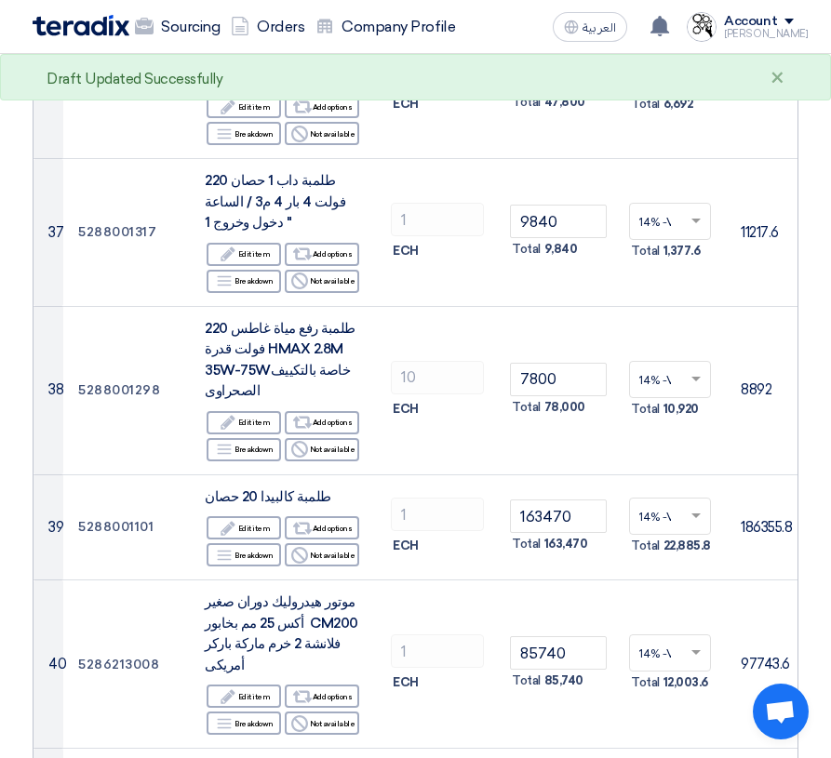
type input "28700"
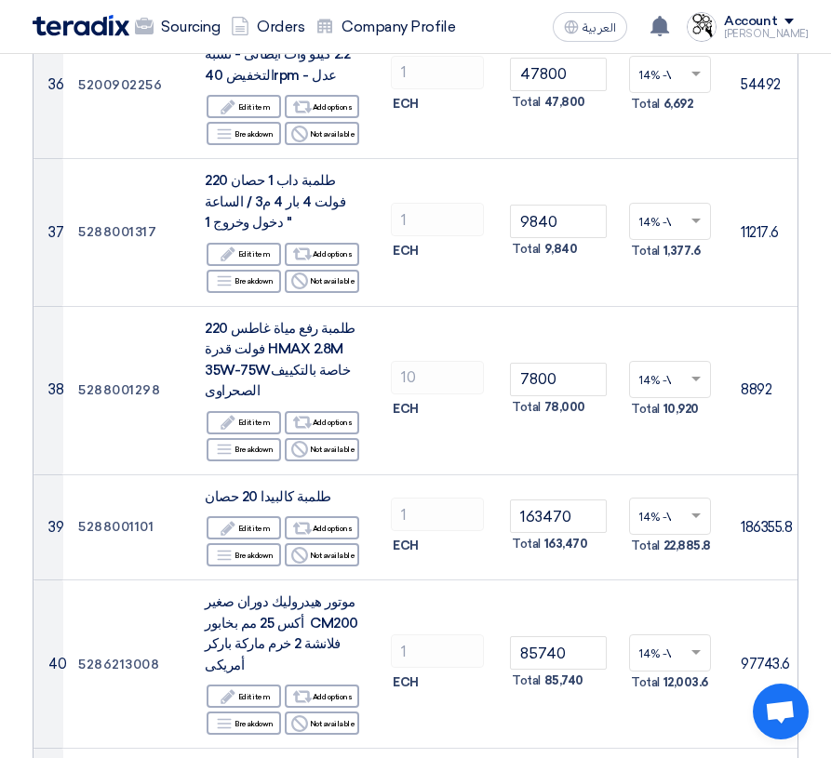
drag, startPoint x: 228, startPoint y: 458, endPoint x: 327, endPoint y: 476, distance: 101.2
copy span "Q:3/12M3 HIGH: 48,5/37M3 ايطالى"
drag, startPoint x: 339, startPoint y: 438, endPoint x: 306, endPoint y: 476, distance: 50.1
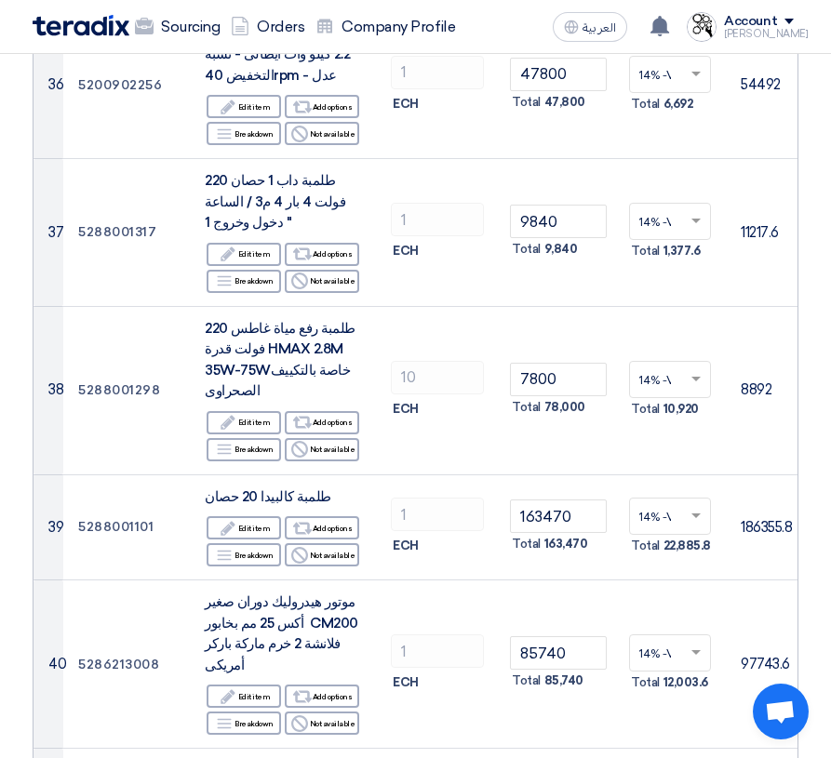
drag, startPoint x: 206, startPoint y: 443, endPoint x: 337, endPoint y: 441, distance: 131.2
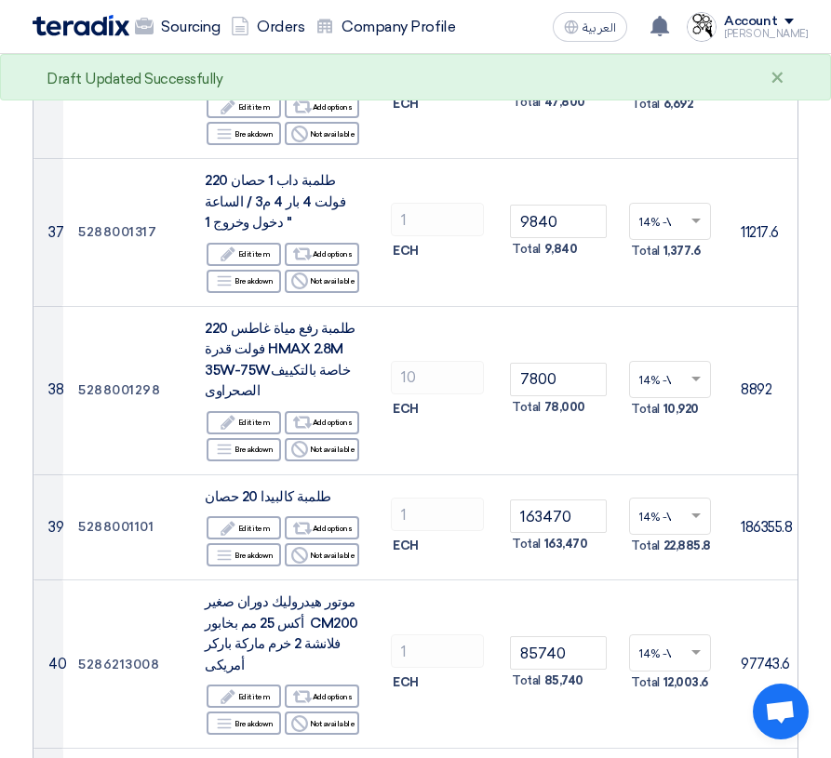
type input "40450"
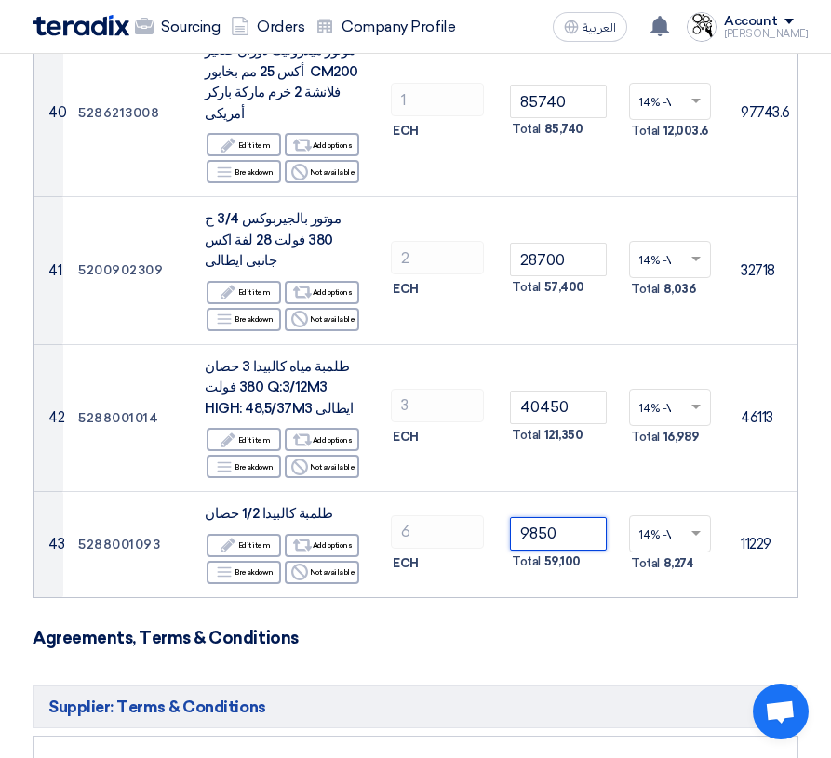
scroll to position [5860, 0]
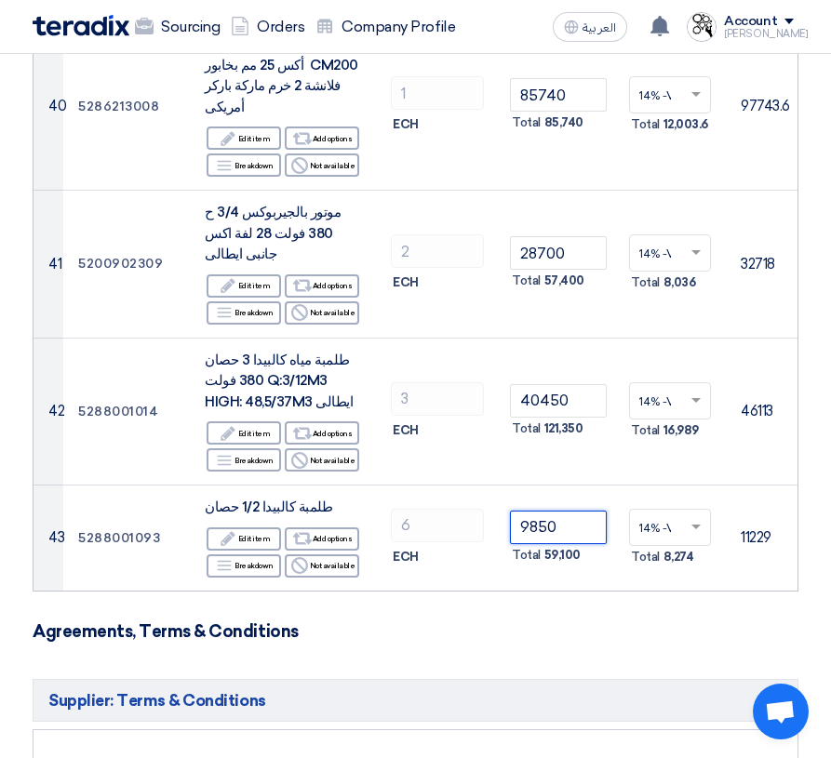
type input "9850"
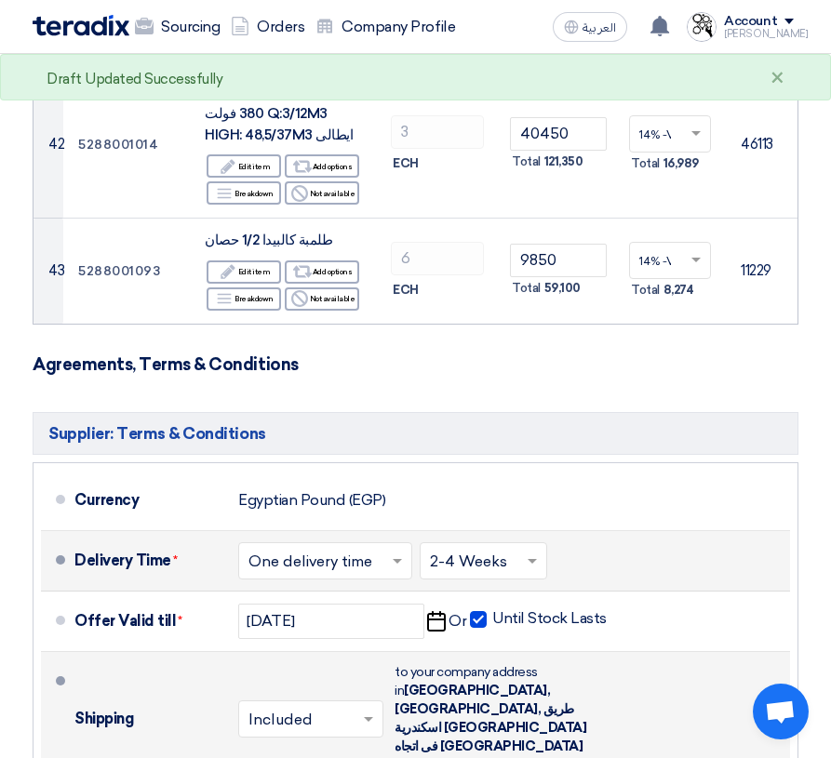
scroll to position [6139, 0]
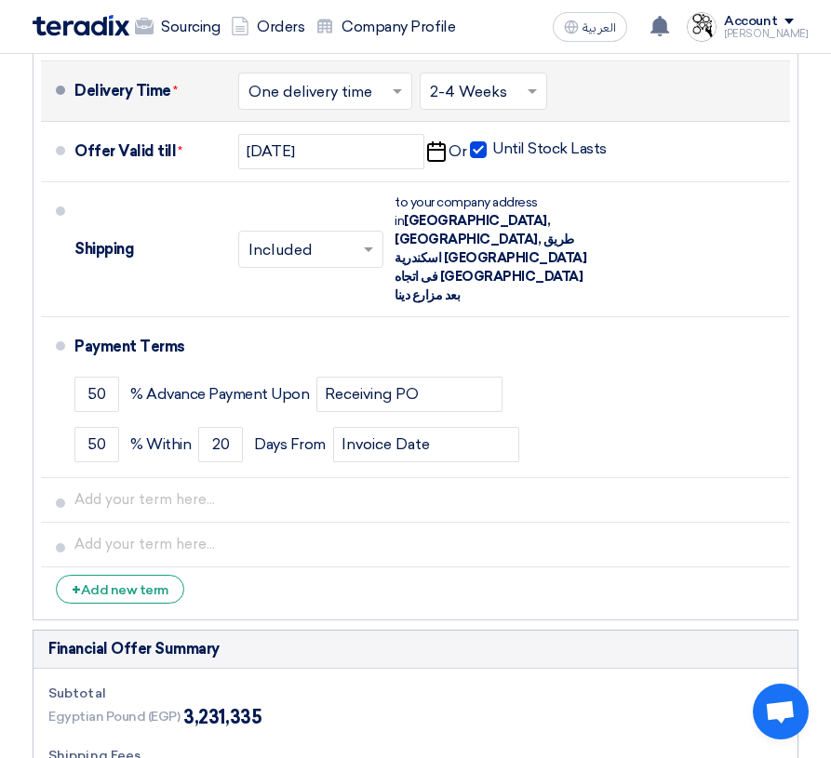
scroll to position [6604, 0]
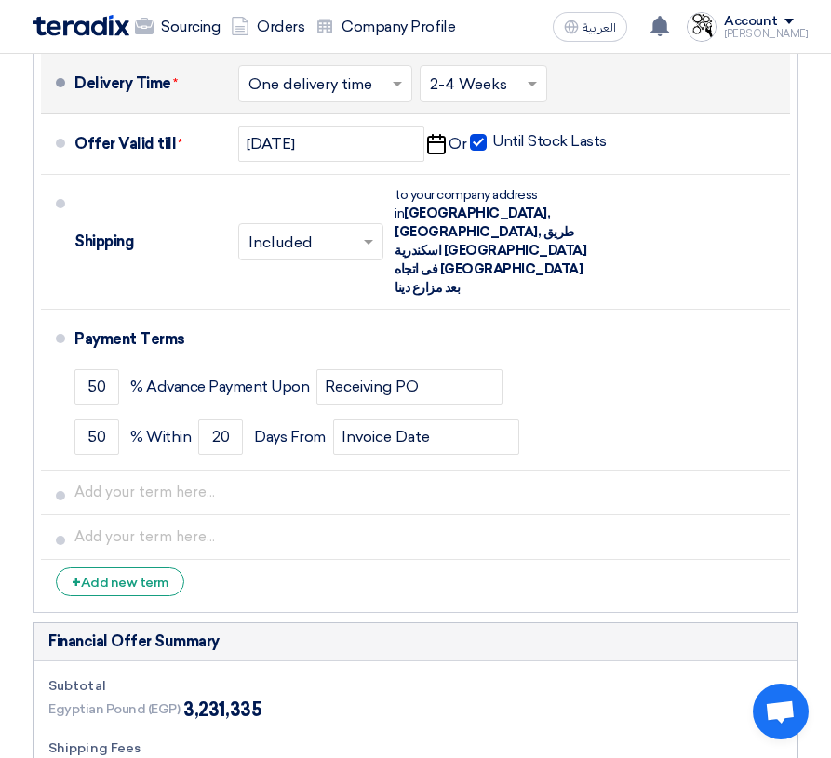
click at [0, 0] on input "Add attachments (Optional) Add attachments (Optional)" at bounding box center [0, 0] width 0 height 0
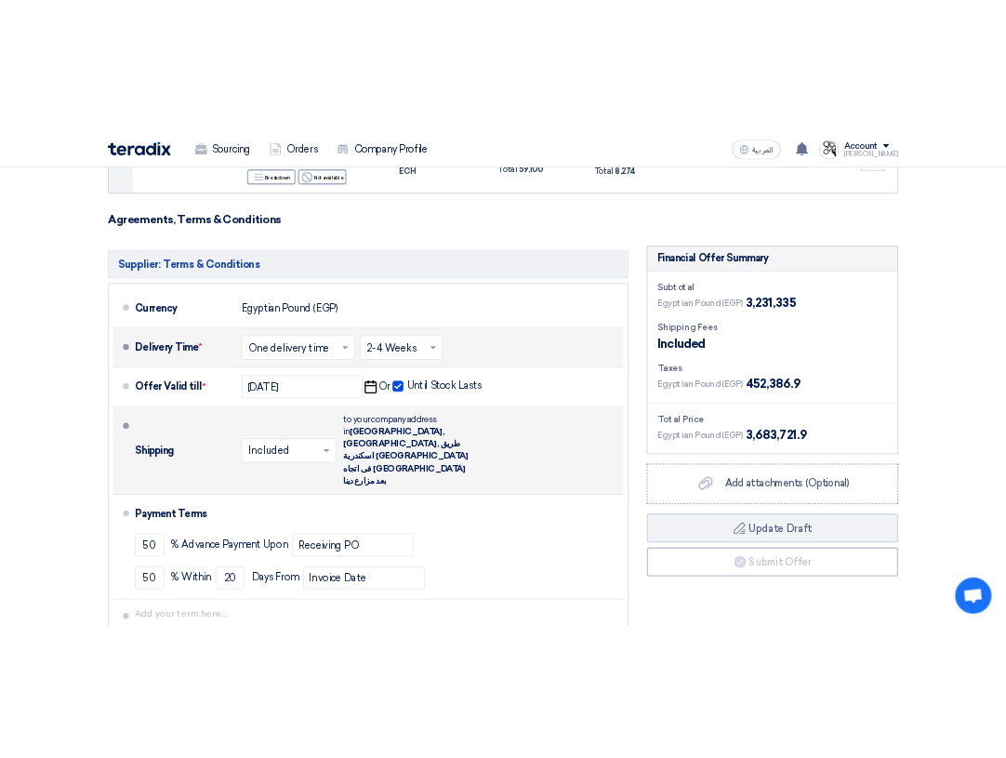
scroll to position [5767, 0]
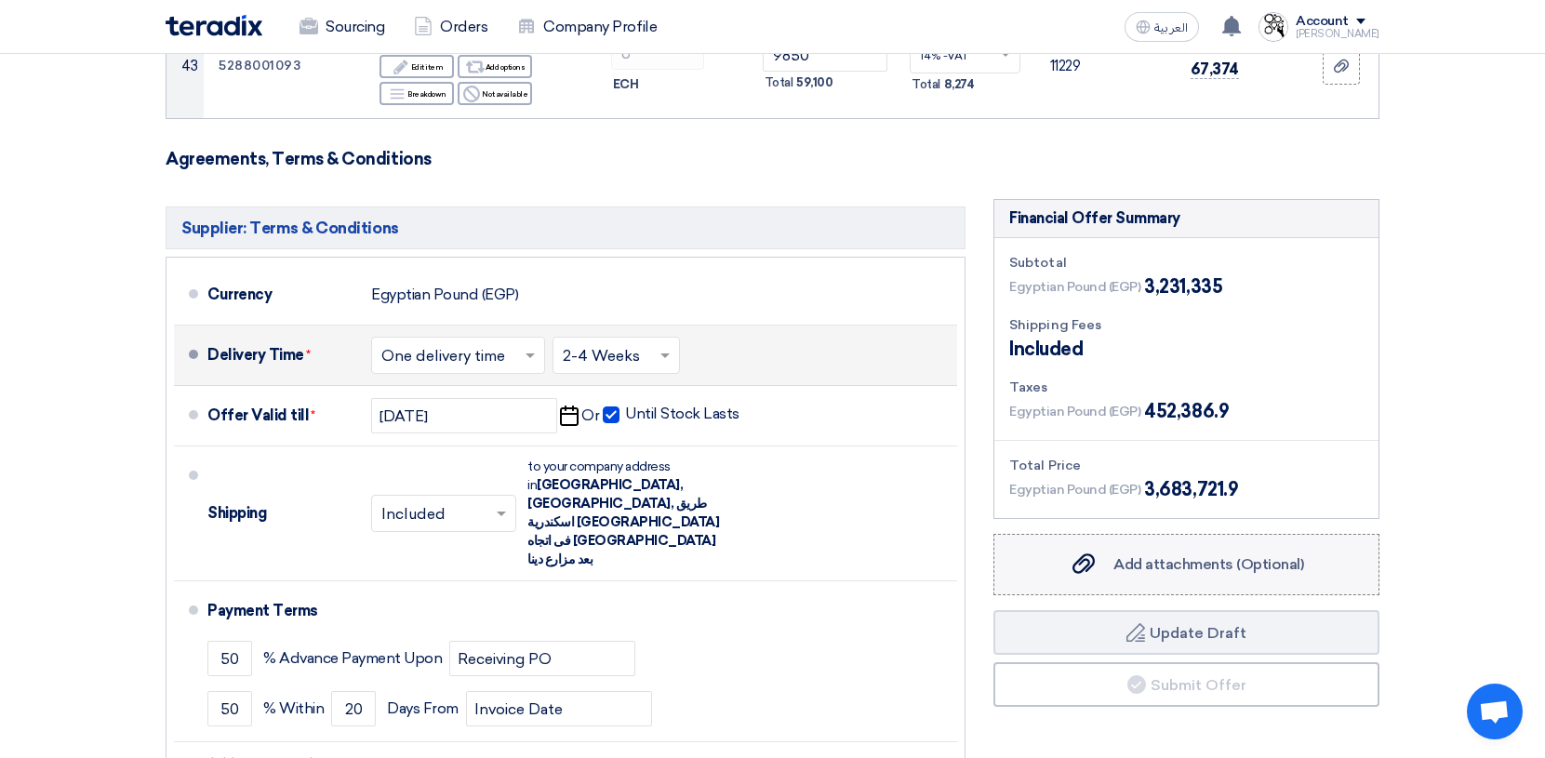
click at [1148, 555] on span "Add attachments (Optional)" at bounding box center [1208, 564] width 191 height 18
click at [0, 0] on input "Add attachments (Optional) Add attachments (Optional)" at bounding box center [0, 0] width 0 height 0
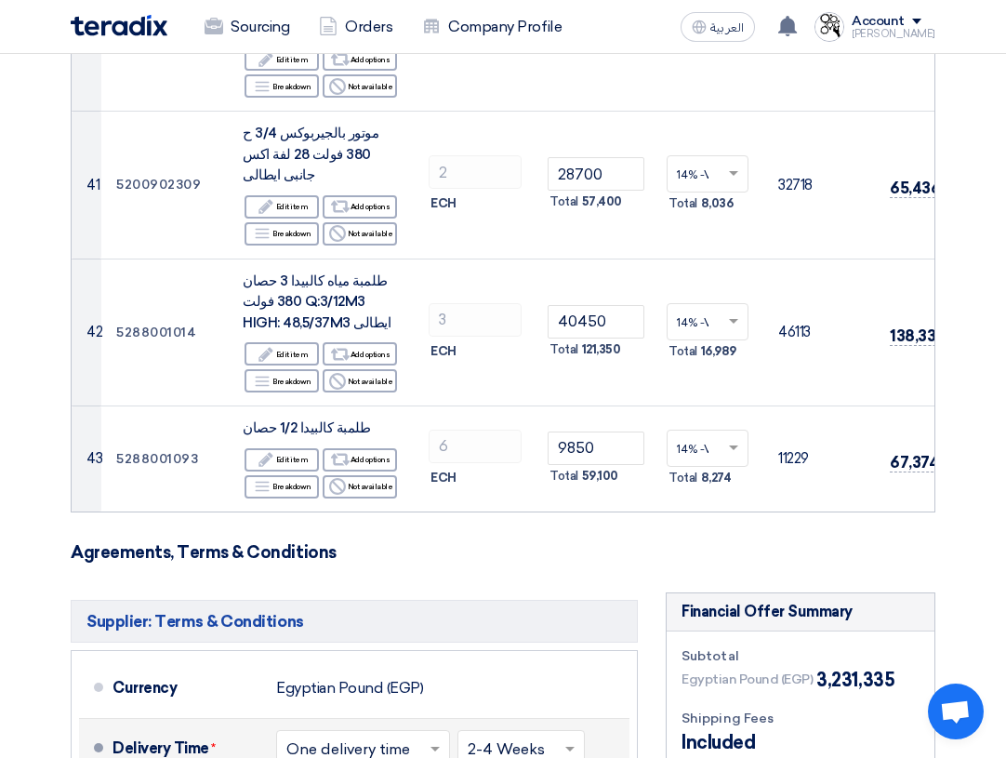
scroll to position [5953, 0]
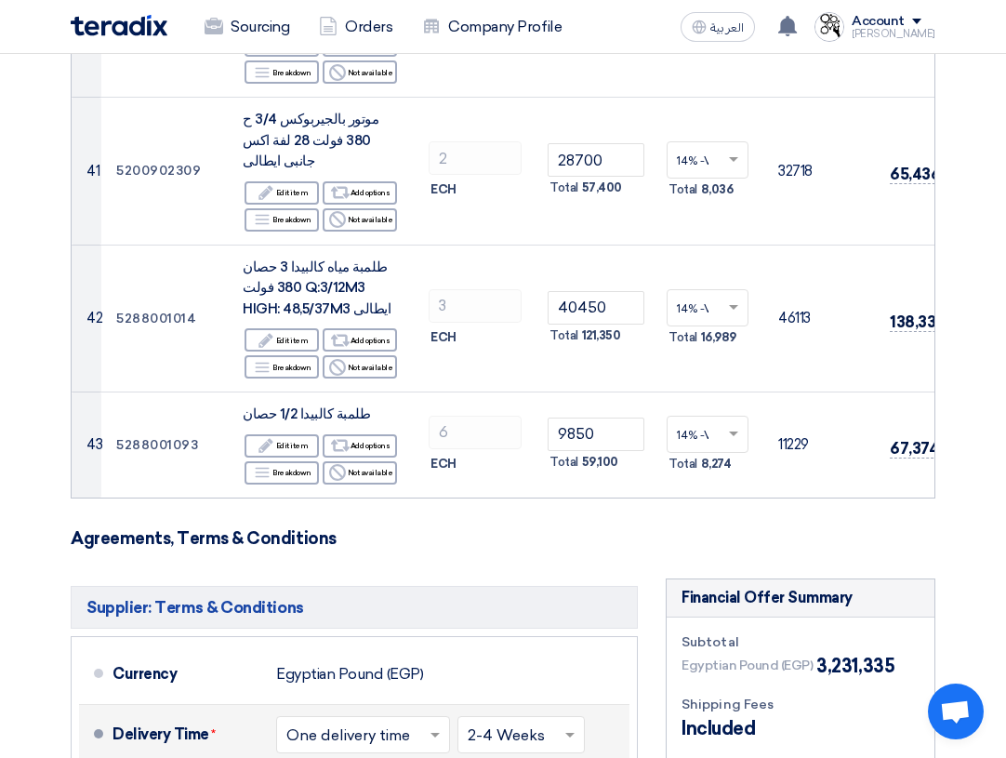
click at [0, 0] on input "Add attachments (Optional) Add attachments (Optional)" at bounding box center [0, 0] width 0 height 0
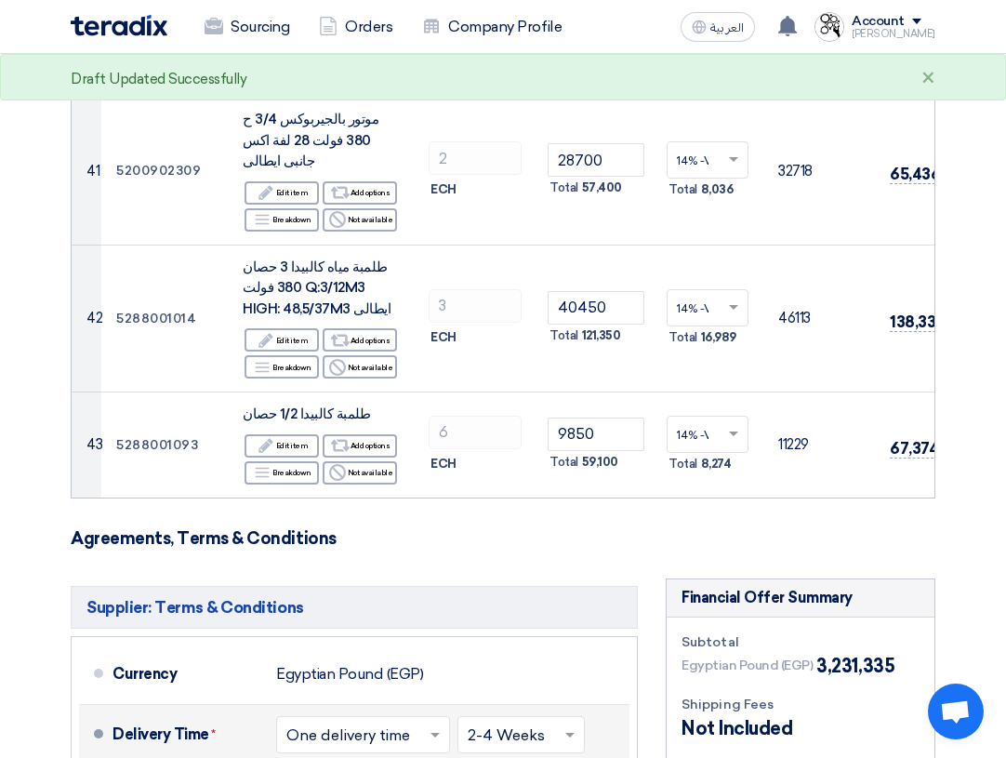
checkbox input "true"
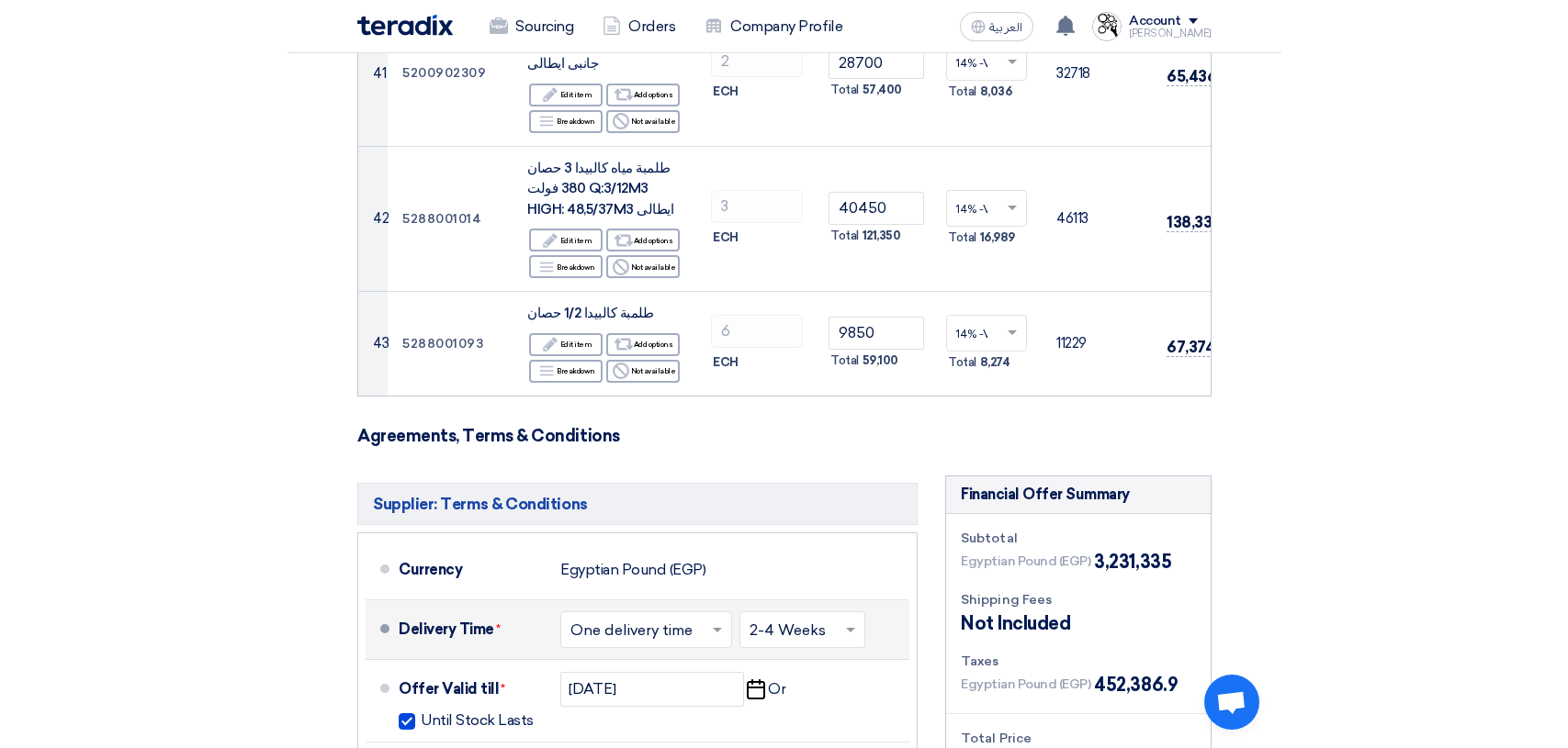
scroll to position [5966, 0]
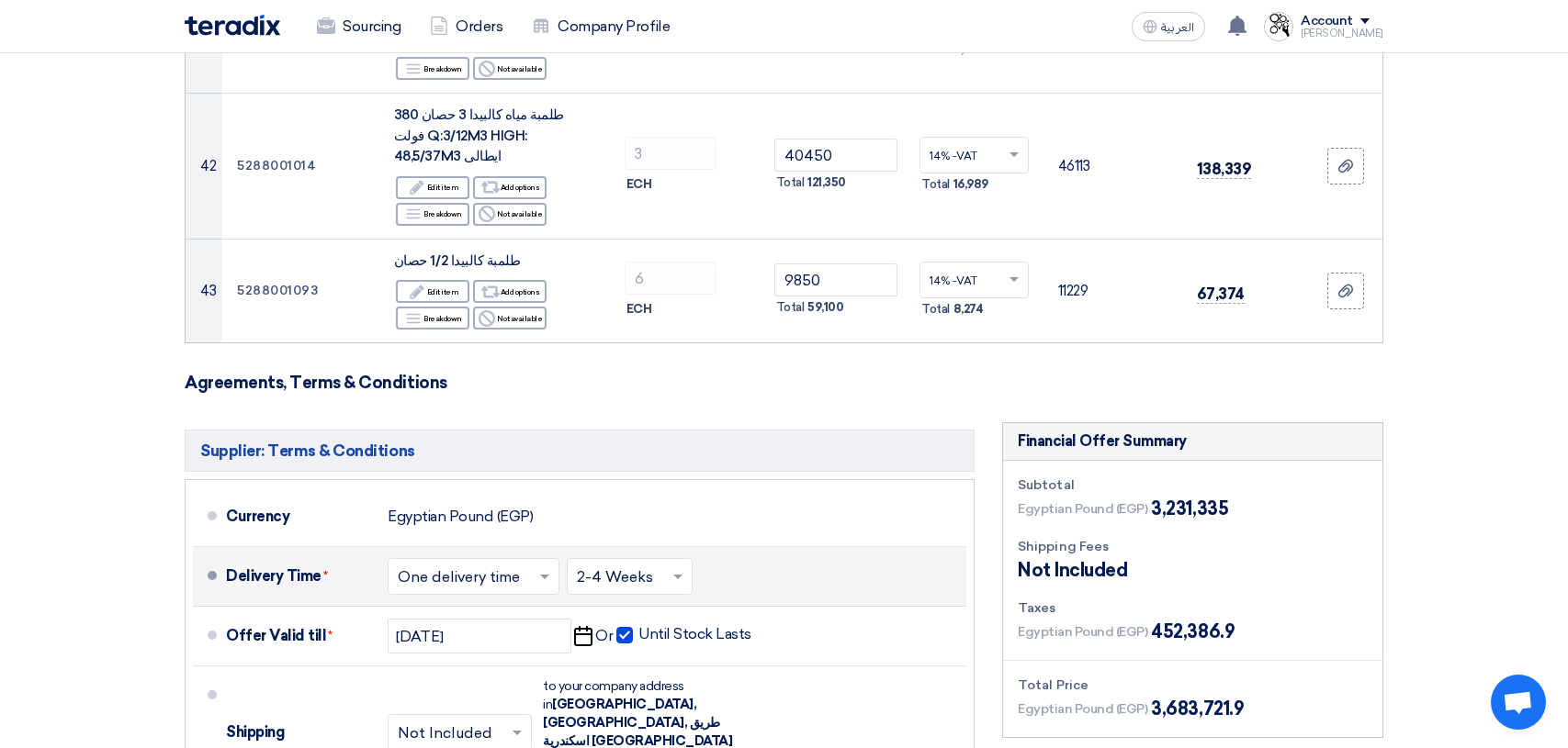
scroll to position [5507, 0]
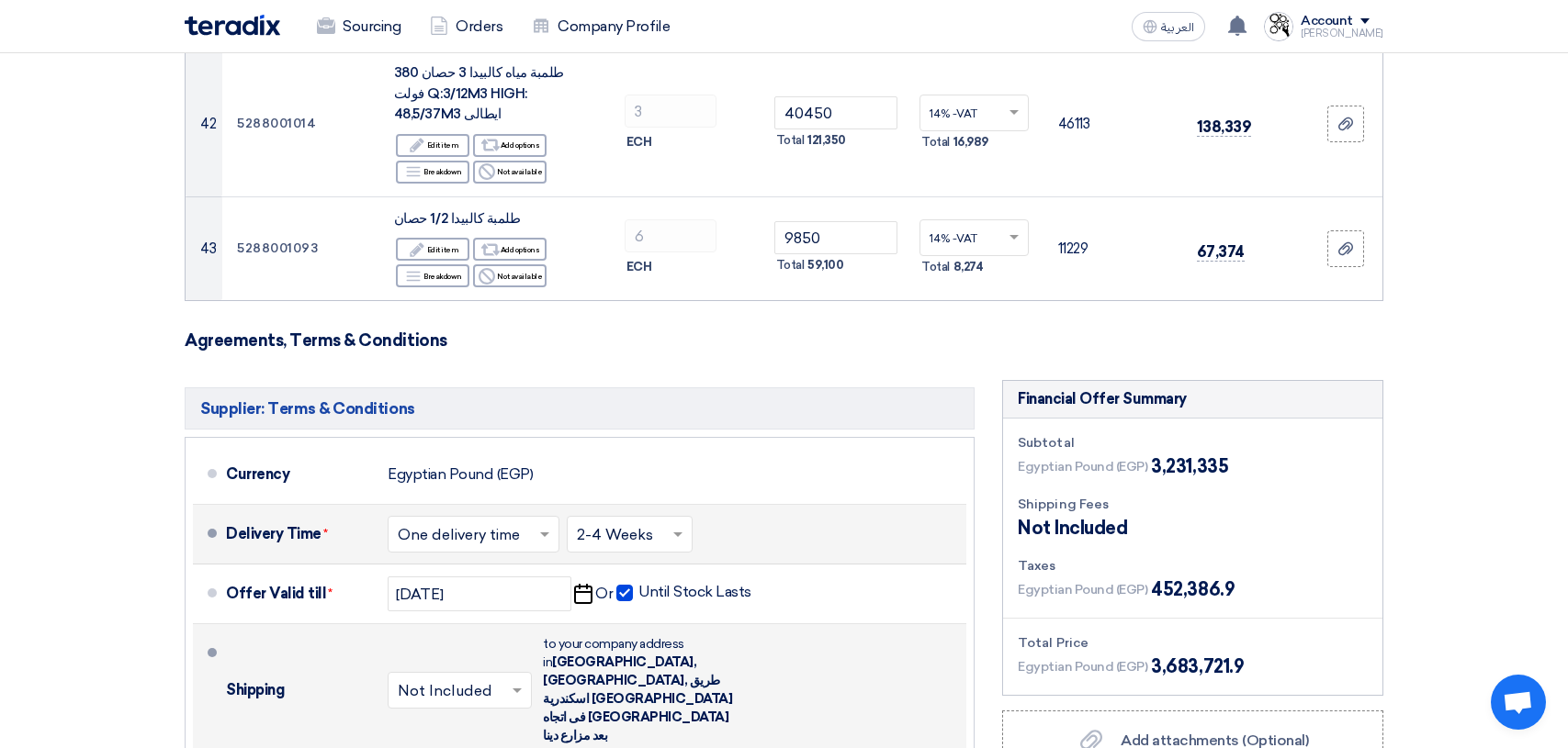
checkbox input "true"
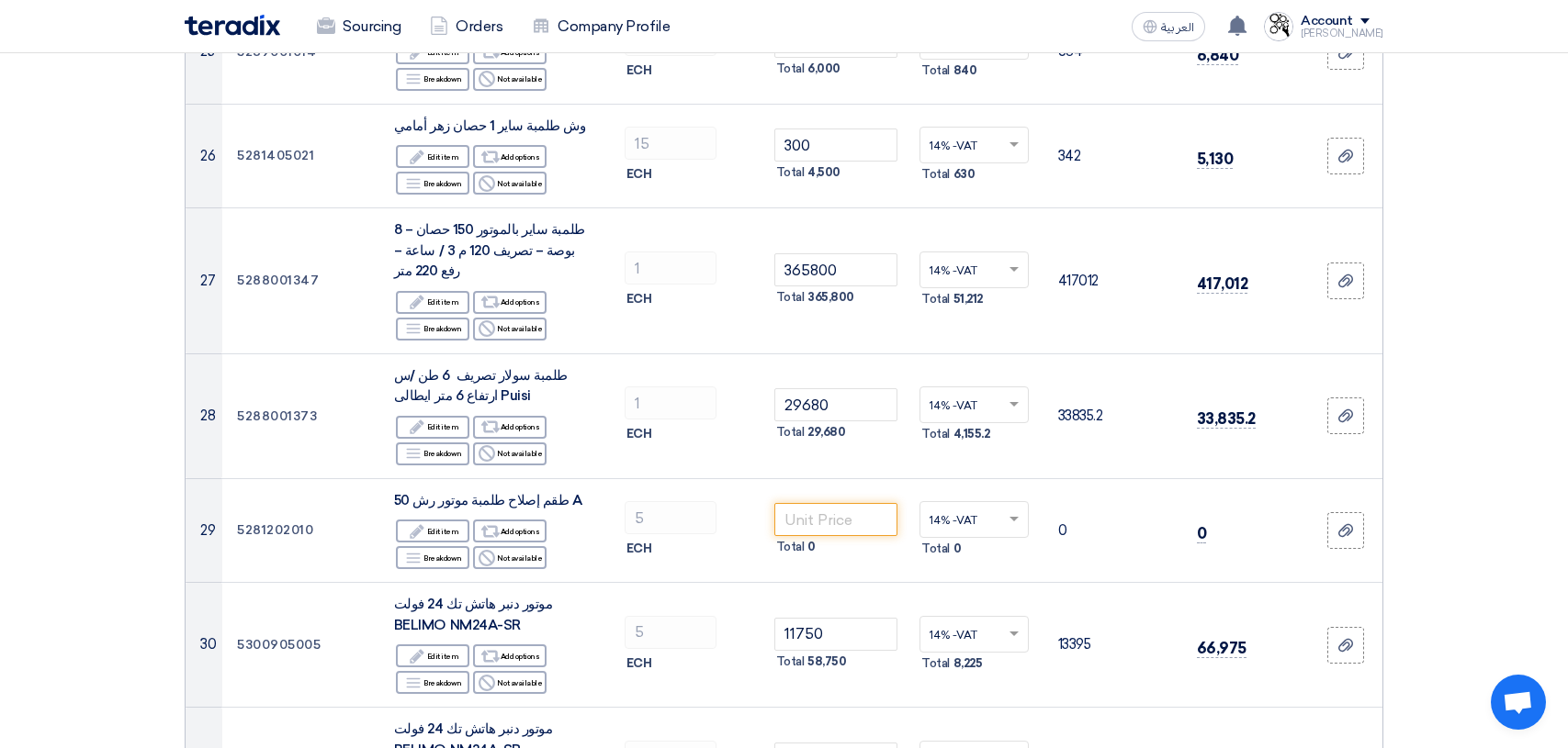
scroll to position [3396, 0]
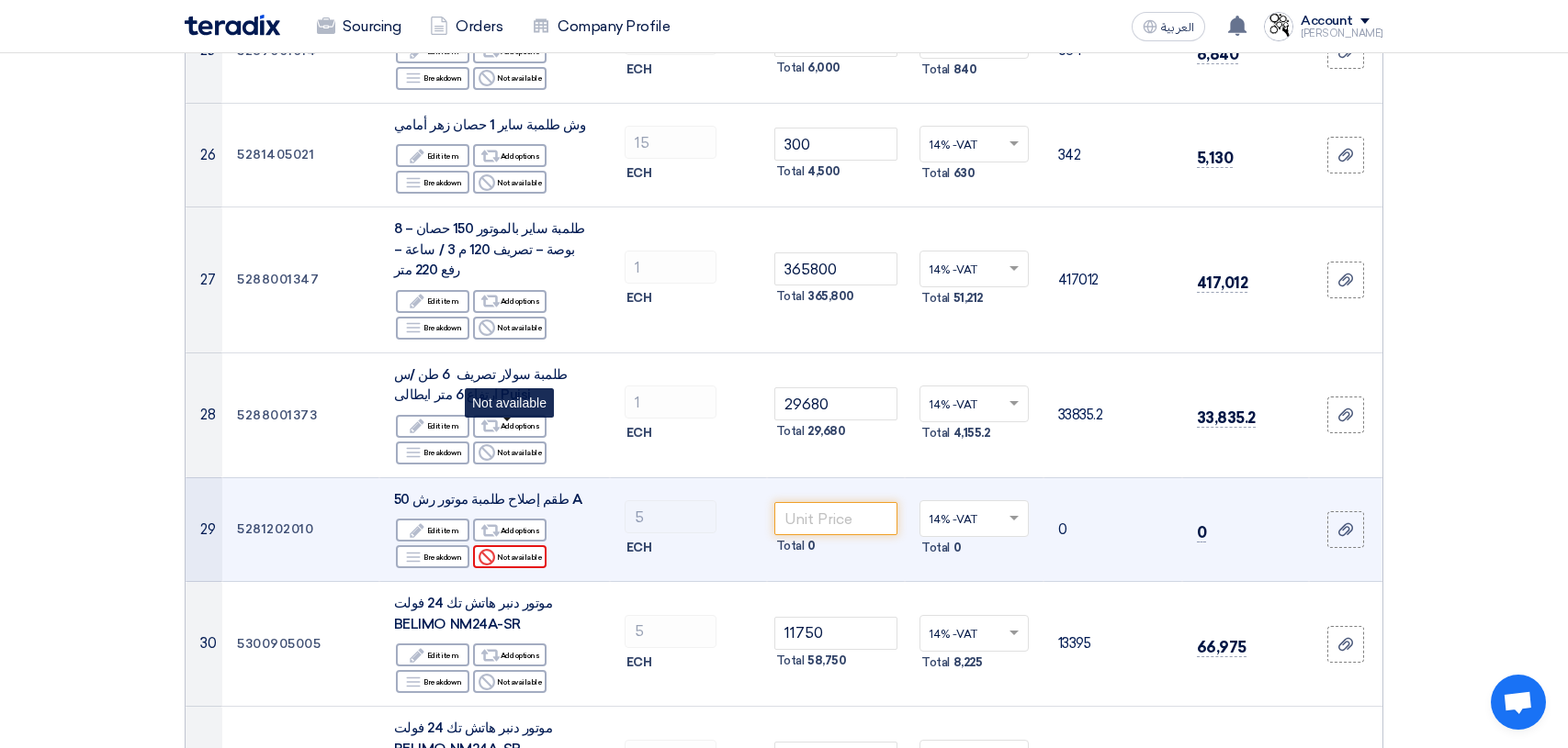
type input "10000.00"
click at [520, 545] on div "Reject Not available" at bounding box center [510, 556] width 73 height 23
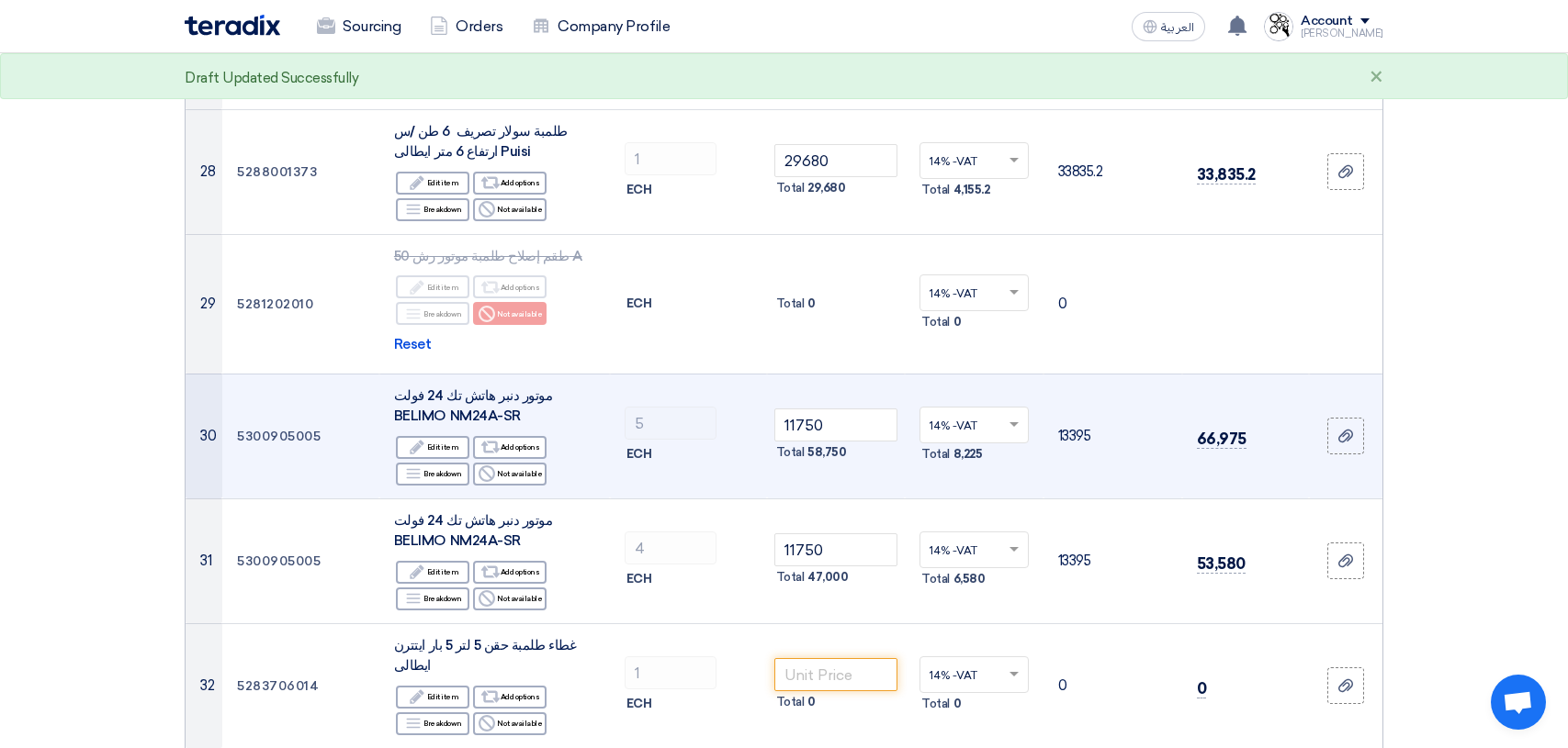
scroll to position [3672, 0]
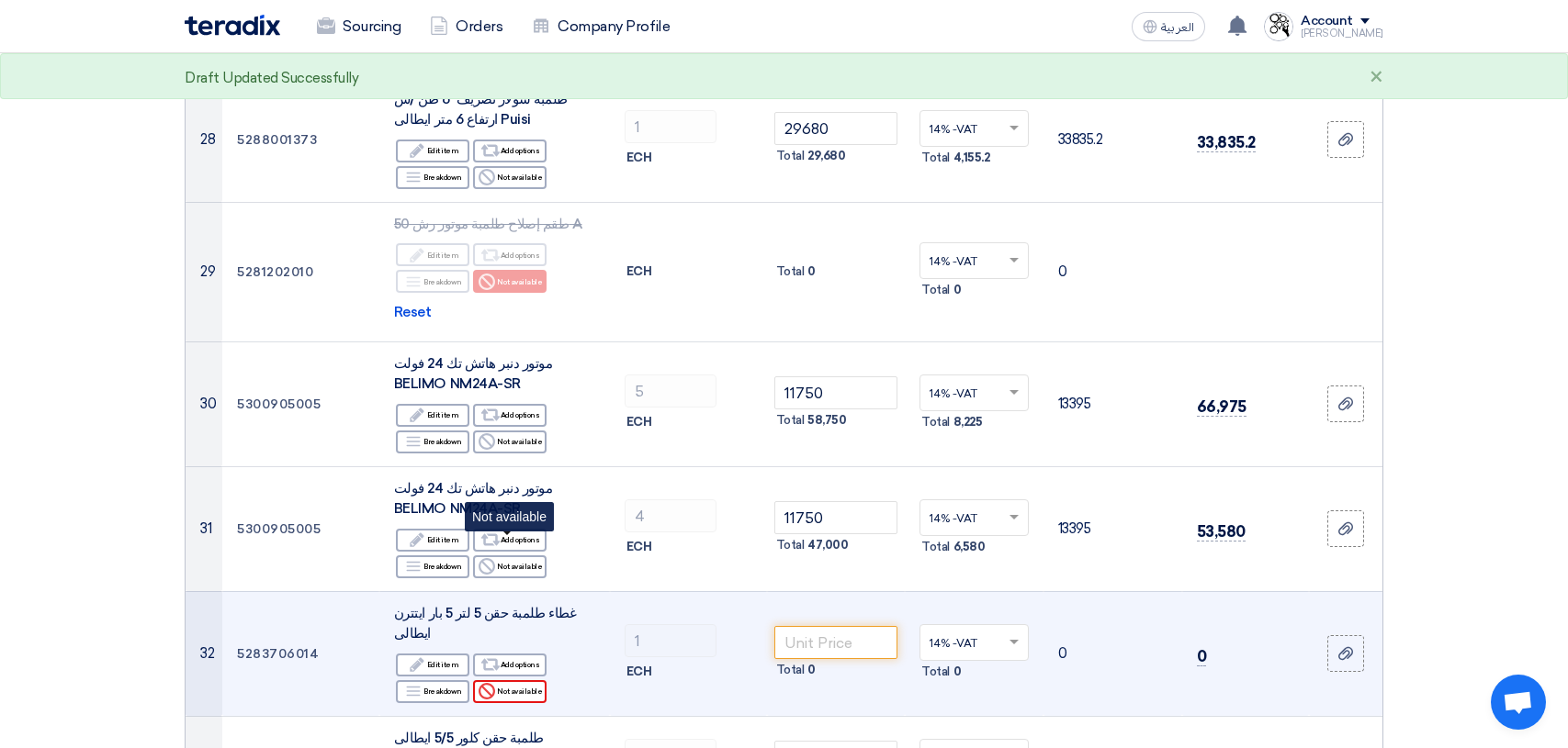
click at [526, 680] on div "Reject Not available" at bounding box center [510, 691] width 73 height 23
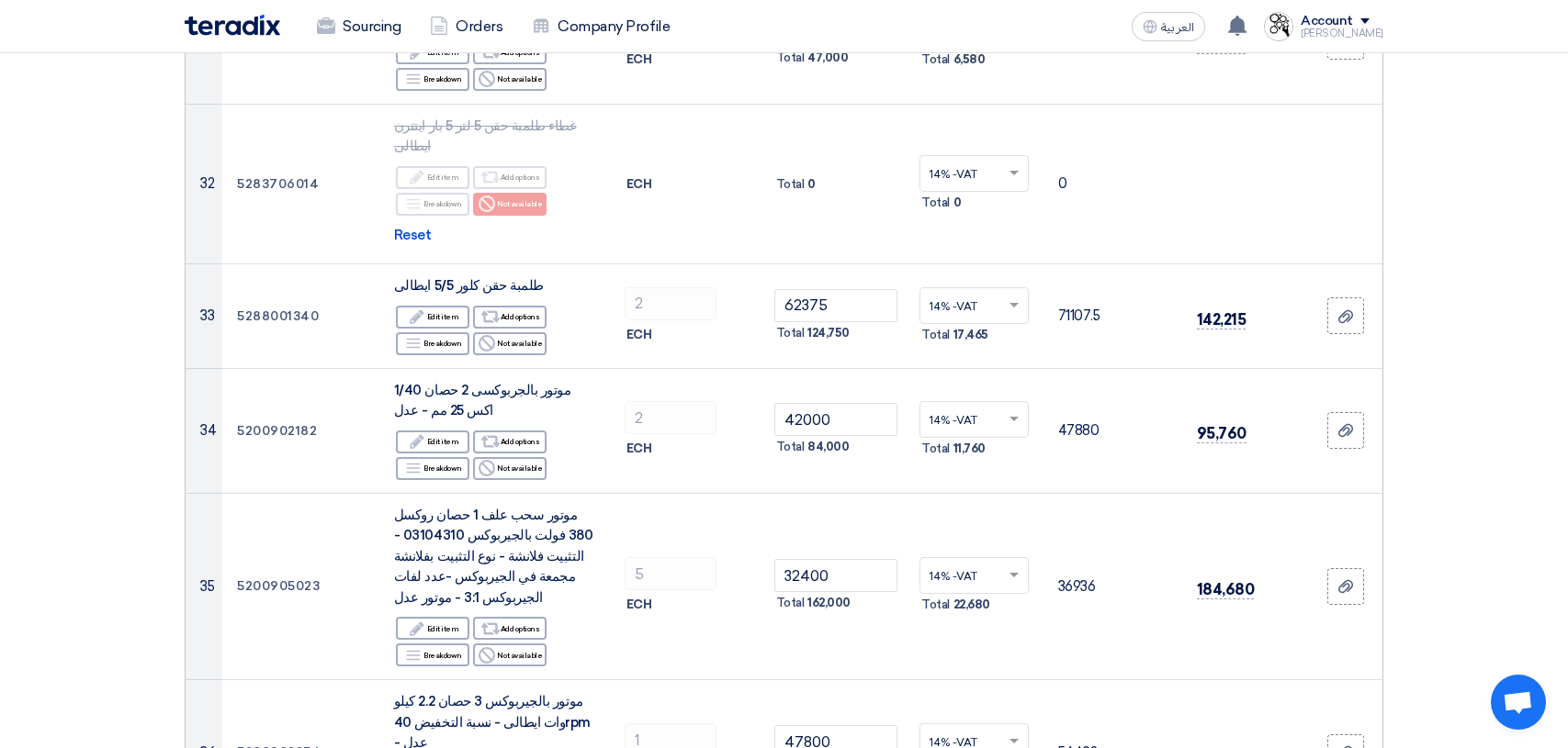
scroll to position [4131, 0]
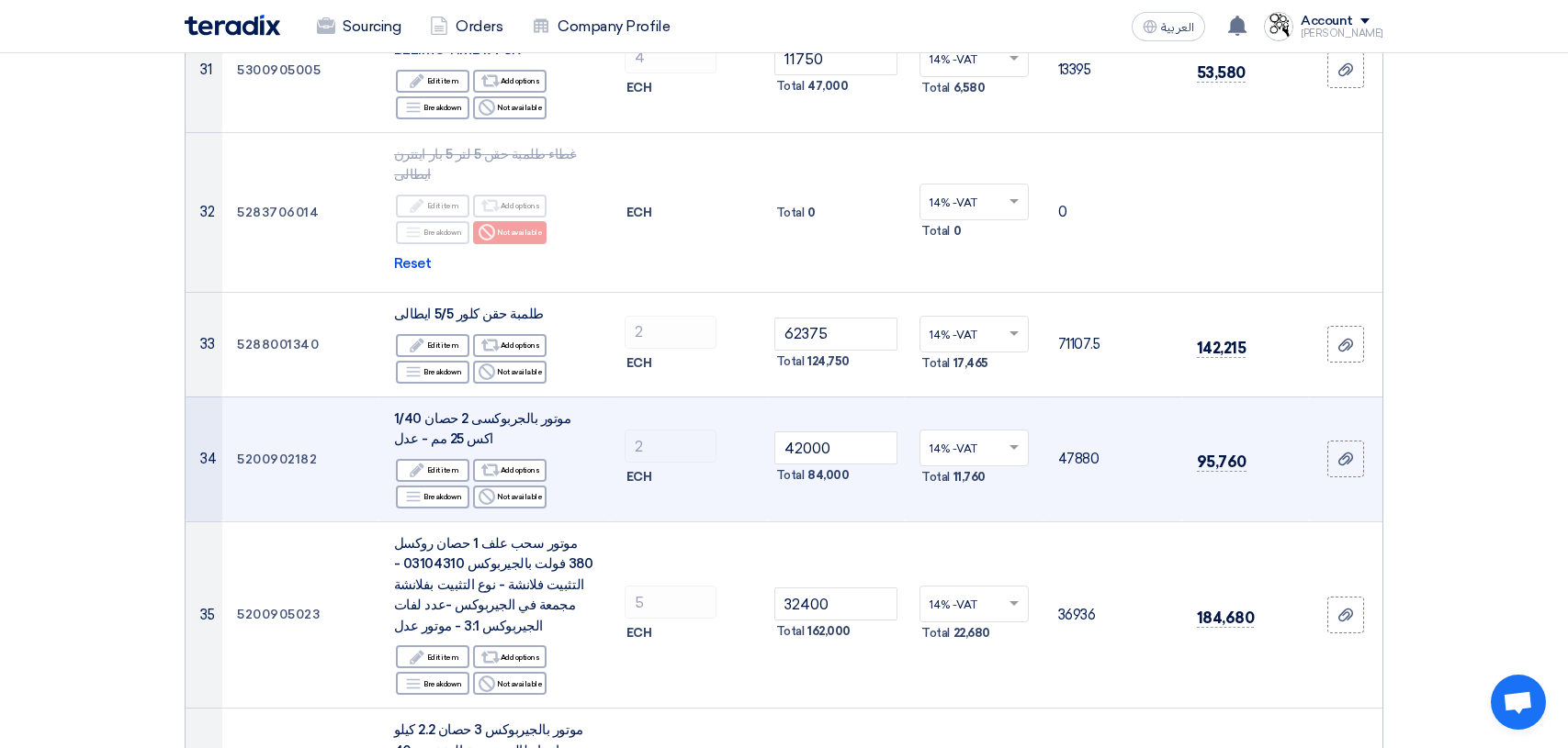
click at [1014, 440] on span at bounding box center [1016, 448] width 23 height 17
click at [1091, 397] on td "47880" at bounding box center [1113, 459] width 138 height 124
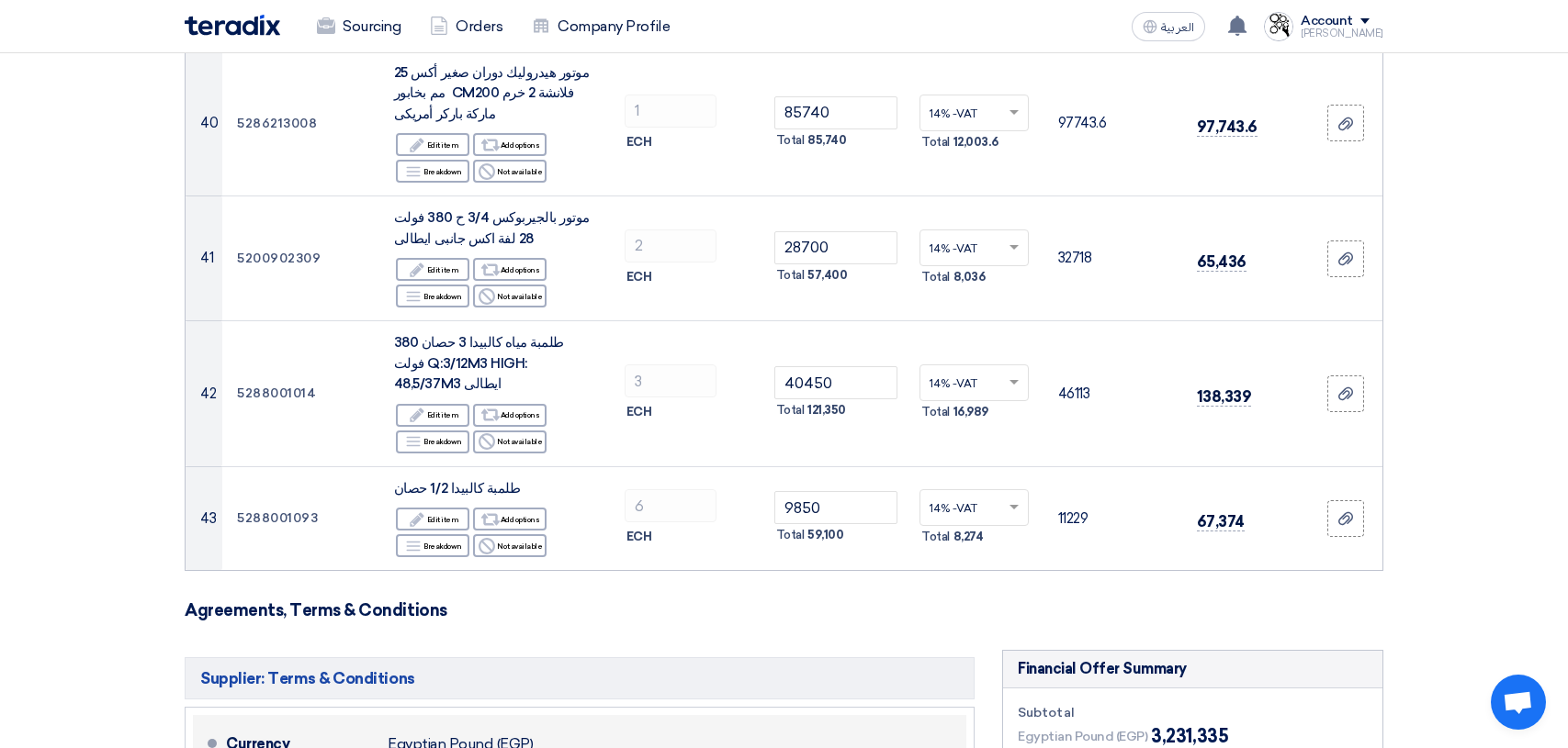
scroll to position [4957, 0]
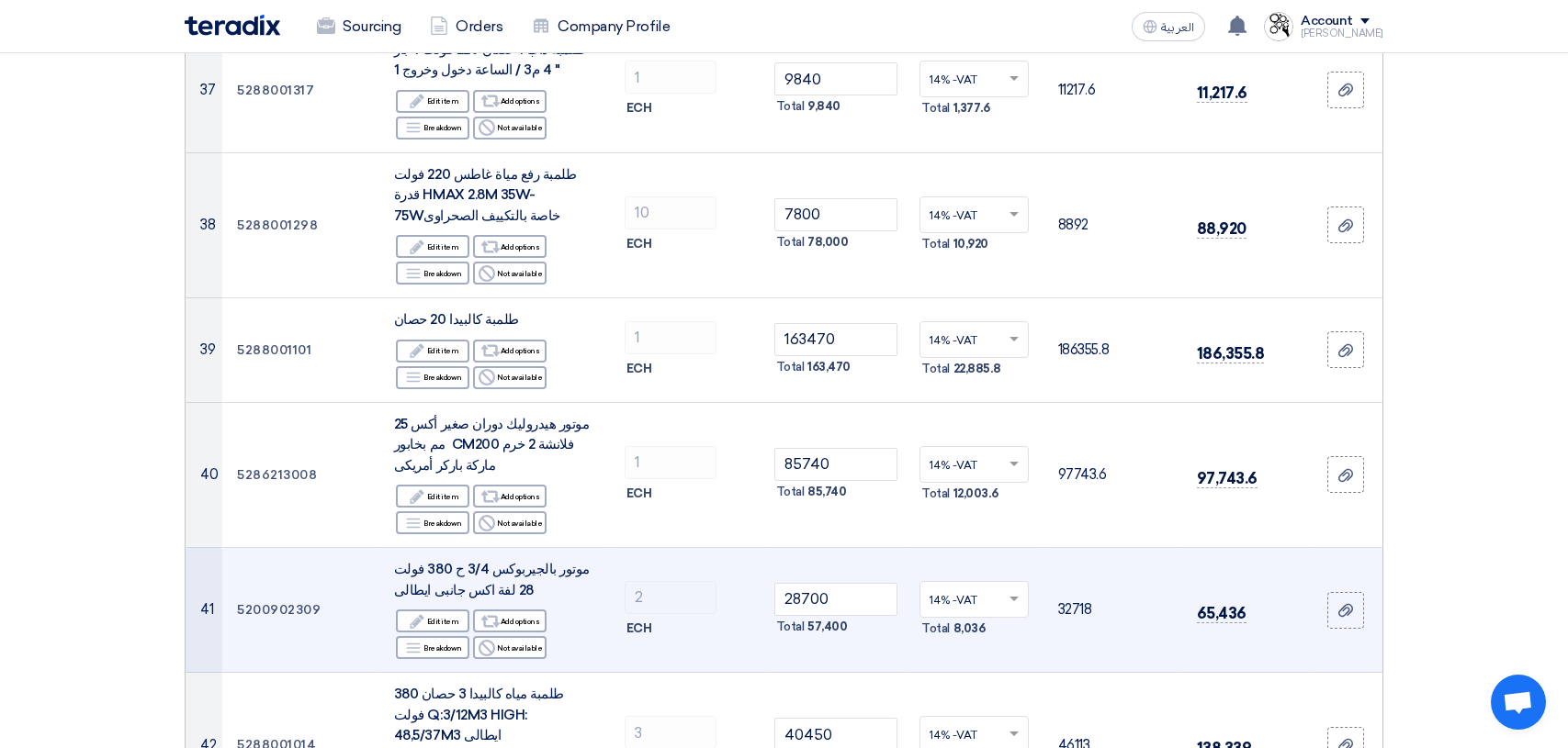
click at [1015, 591] on span at bounding box center [1016, 599] width 23 height 17
click at [1070, 548] on td "32718" at bounding box center [1113, 610] width 138 height 124
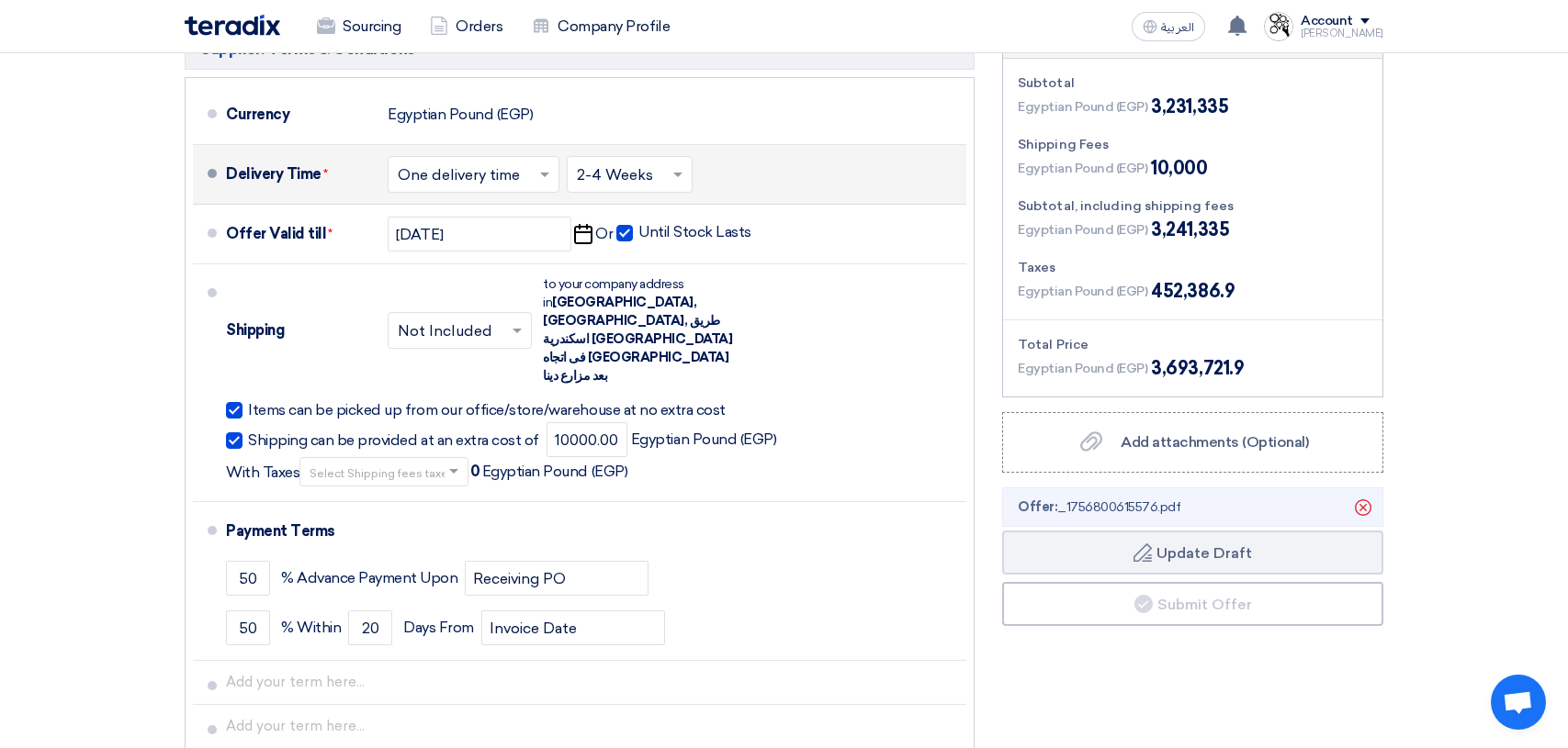
scroll to position [5846, 0]
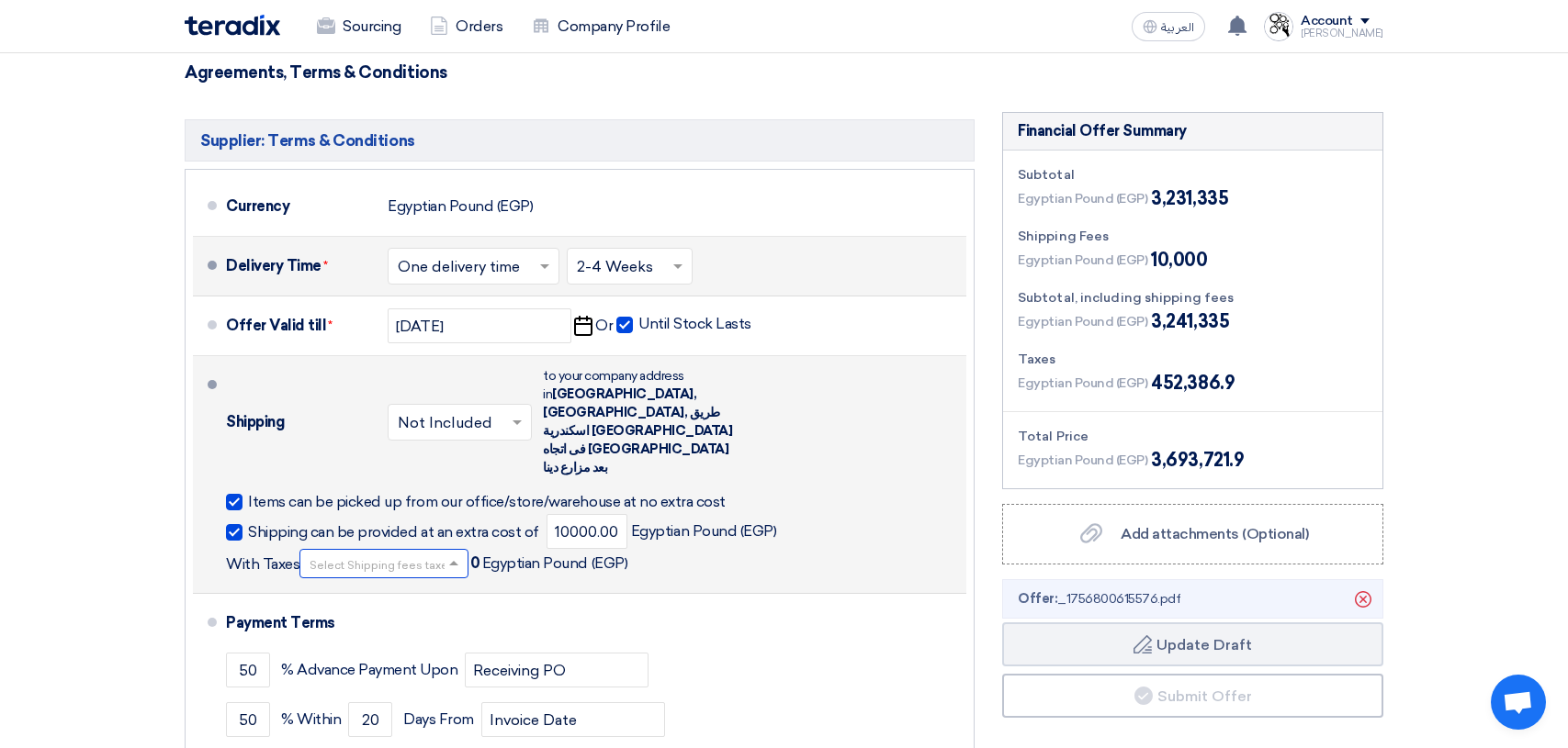
click at [444, 555] on span at bounding box center [455, 563] width 23 height 19
click at [444, 553] on span at bounding box center [455, 561] width 23 height 19
click at [707, 514] on div "Shipping can be provided at an extra cost of 10000.00 Egyptian Pound (EGP) With…" at bounding box center [592, 546] width 733 height 64
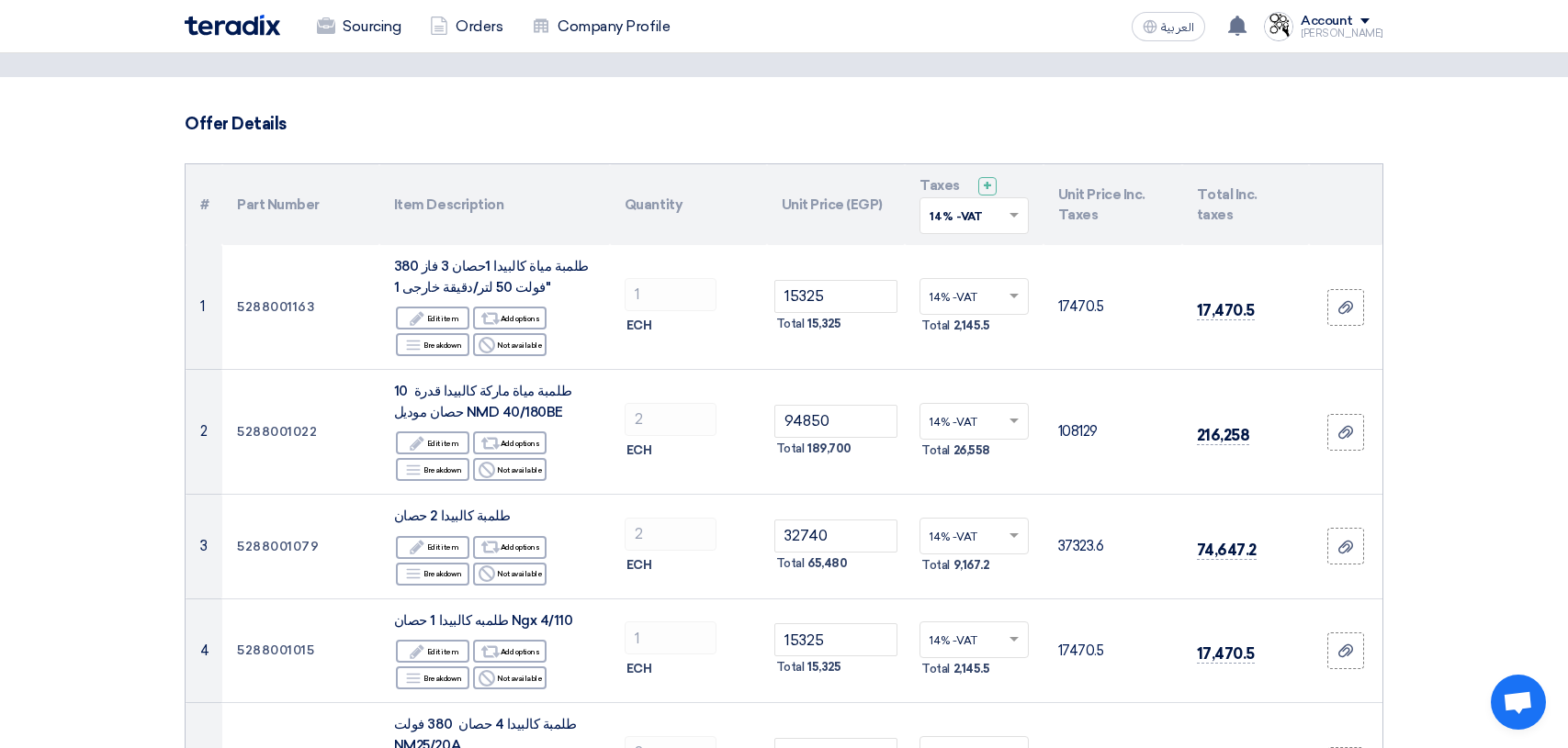
scroll to position [63, 0]
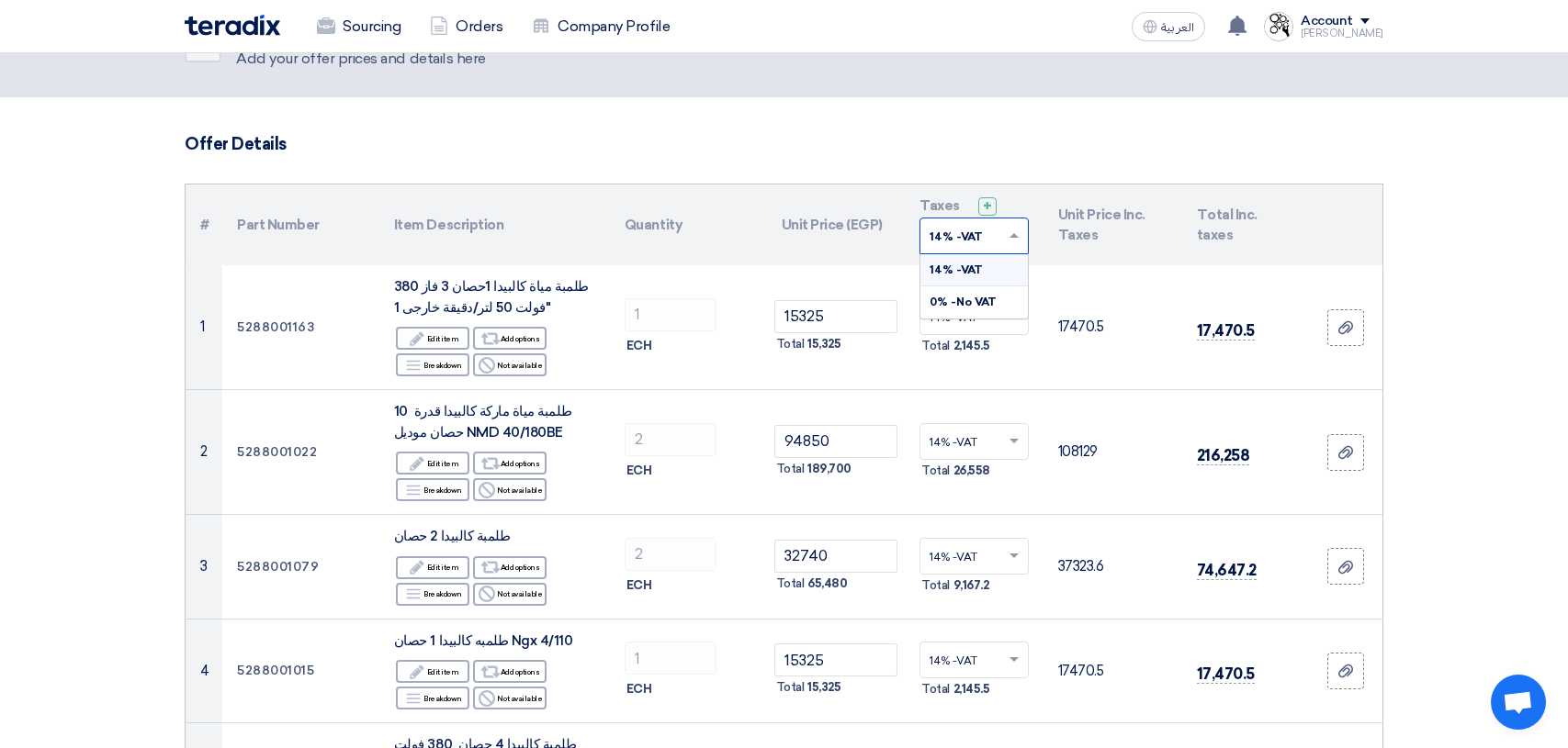
click at [1020, 242] on span at bounding box center [1016, 236] width 23 height 17
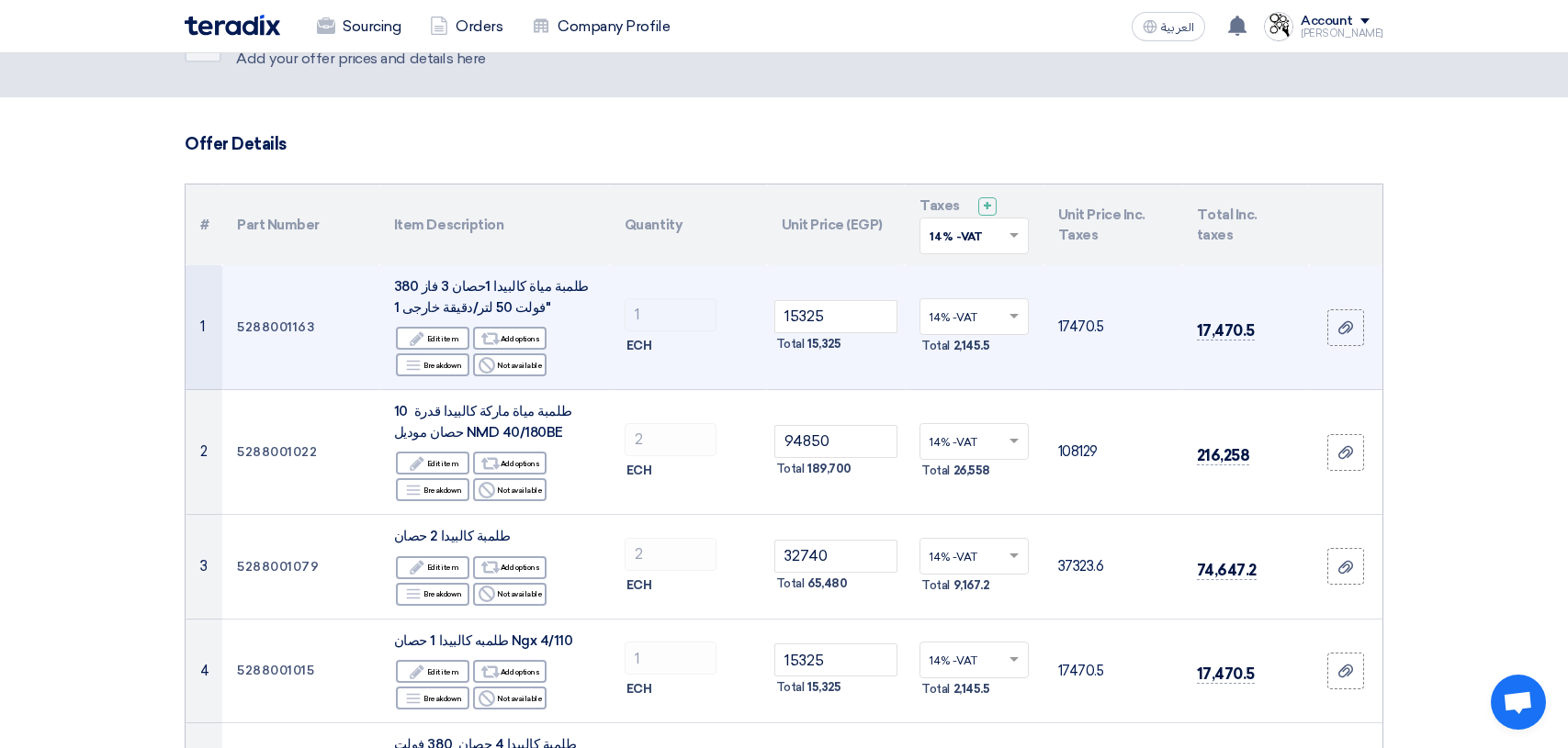
click at [1135, 280] on td "17470.5" at bounding box center [1113, 328] width 138 height 124
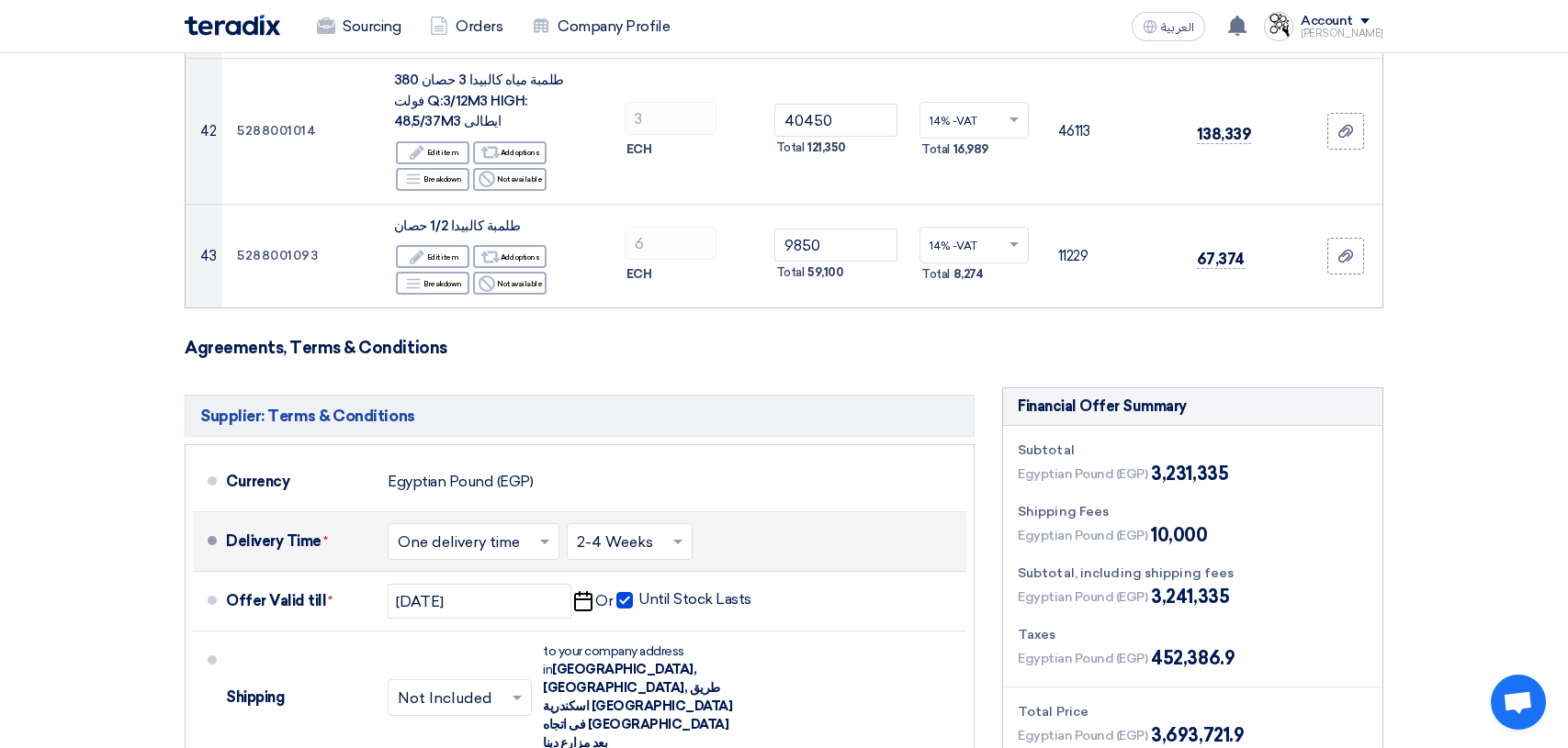
scroll to position [5846, 0]
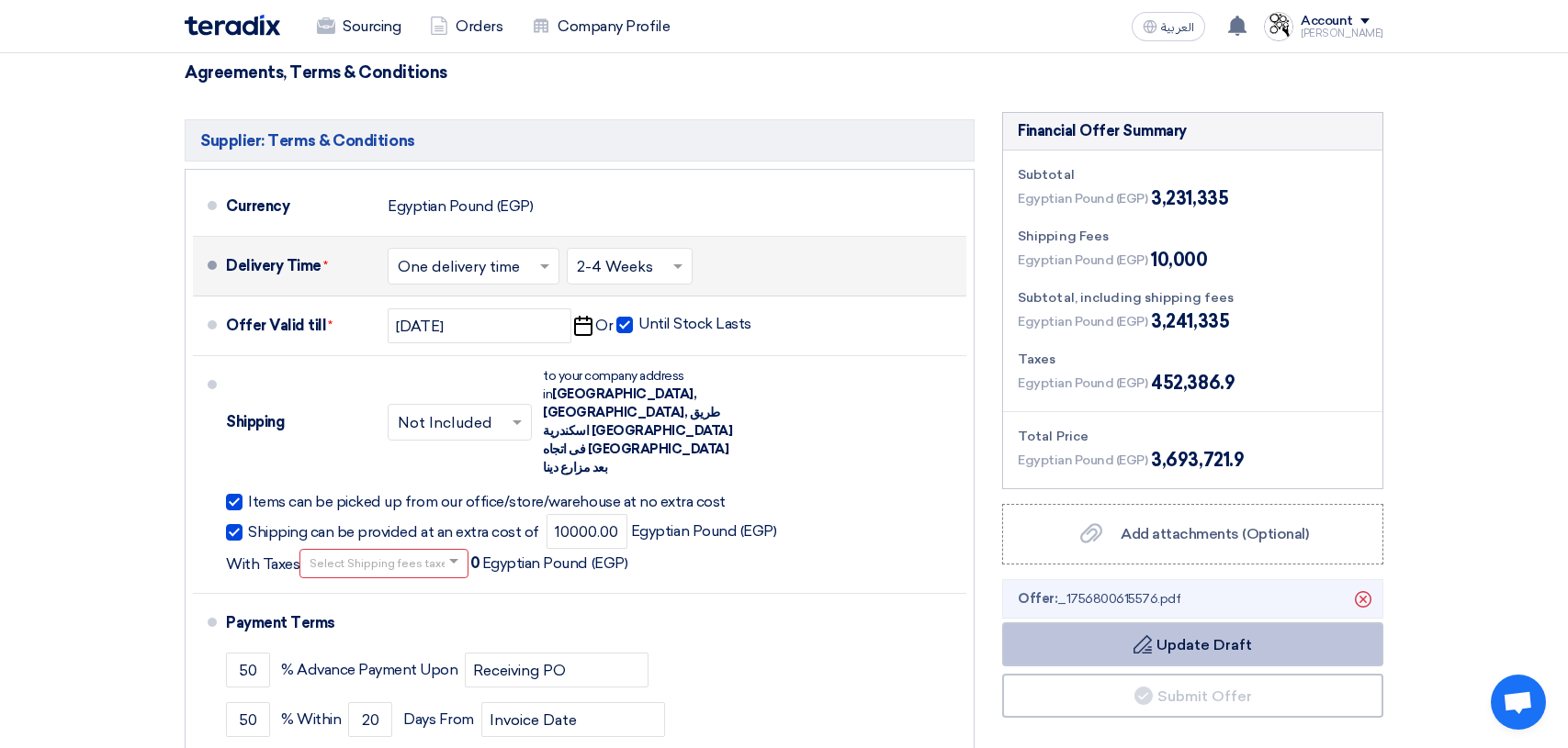
click at [1189, 623] on button "Draft Update Draft" at bounding box center [1193, 644] width 381 height 44
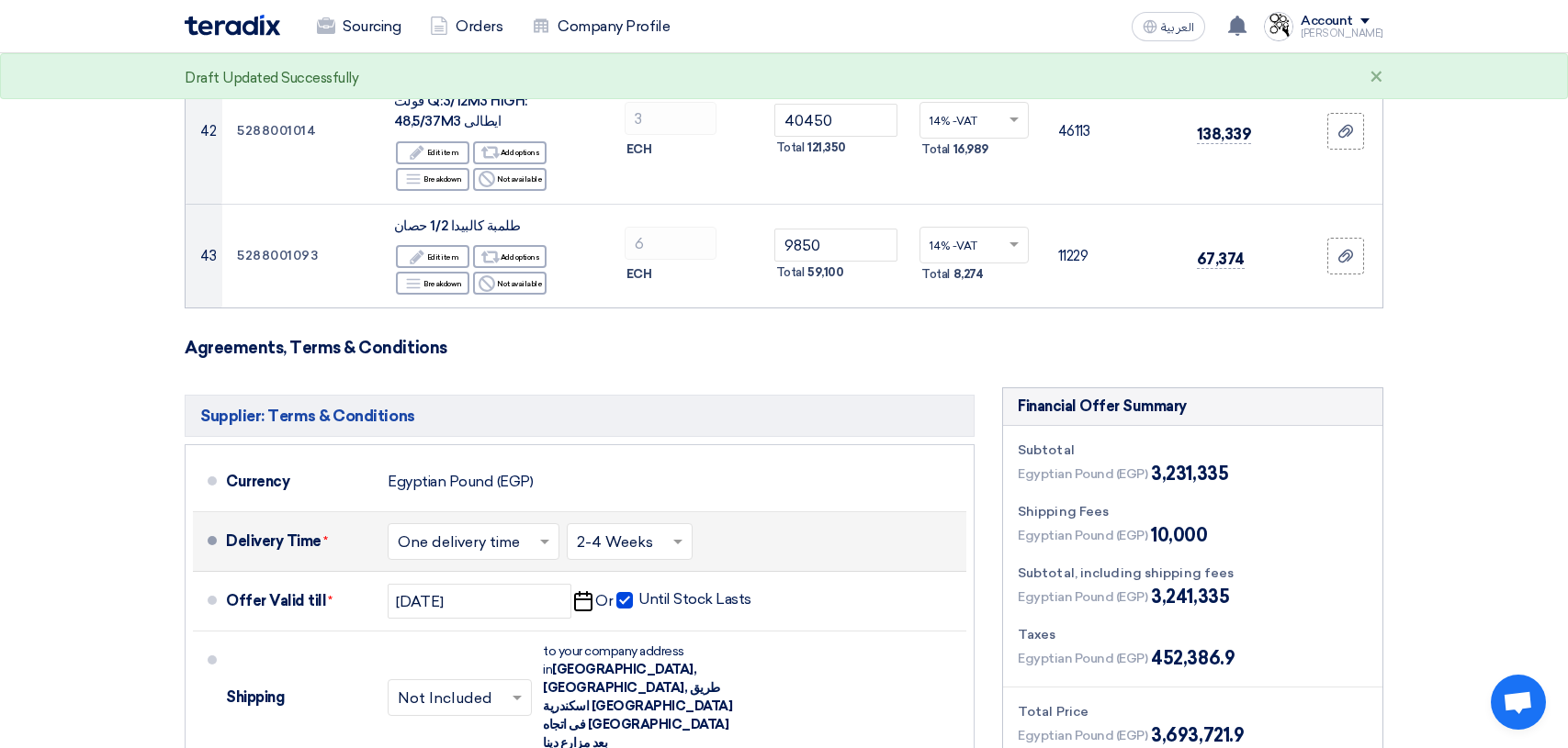
scroll to position [5203, 0]
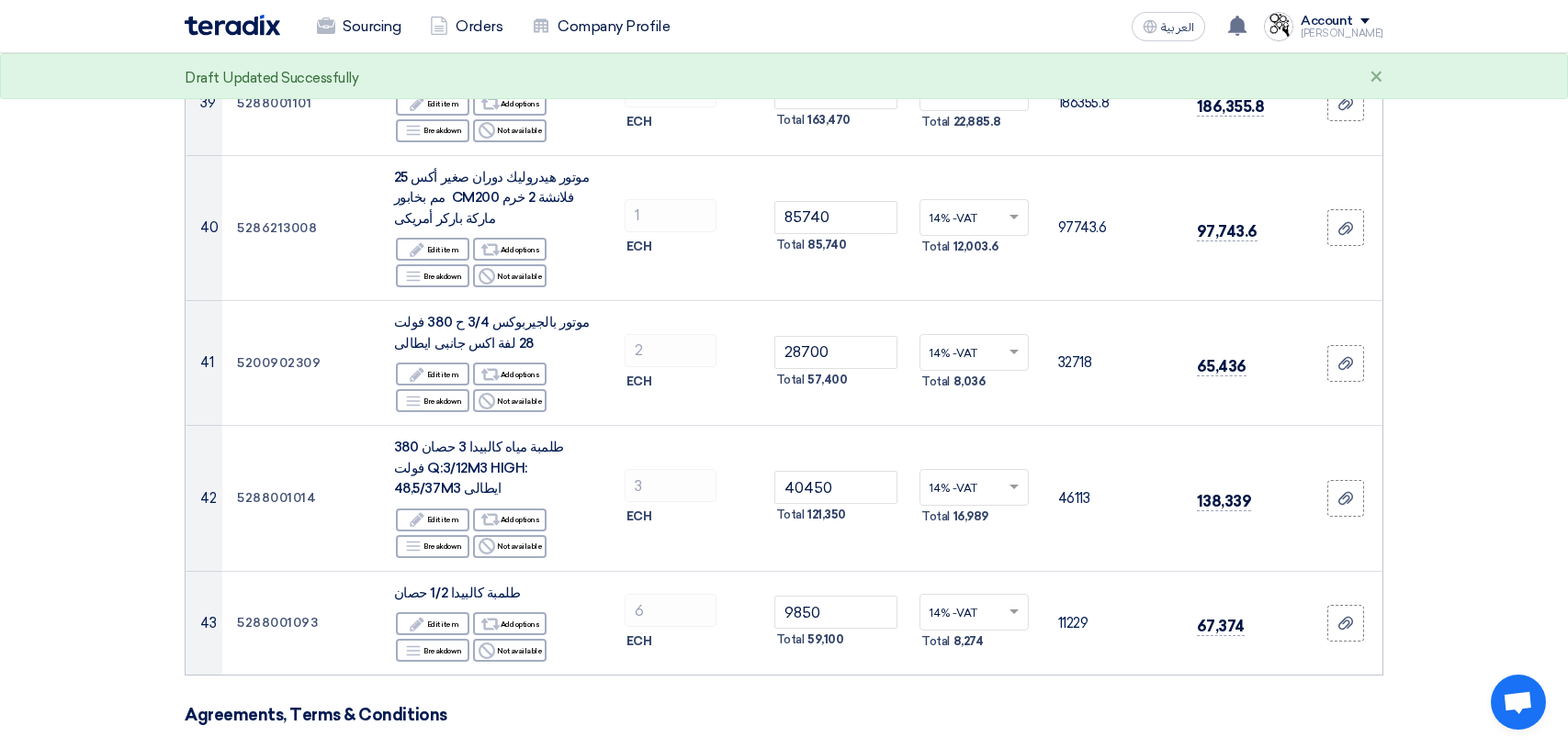
click at [1373, 18] on div "Account" at bounding box center [1342, 22] width 83 height 16
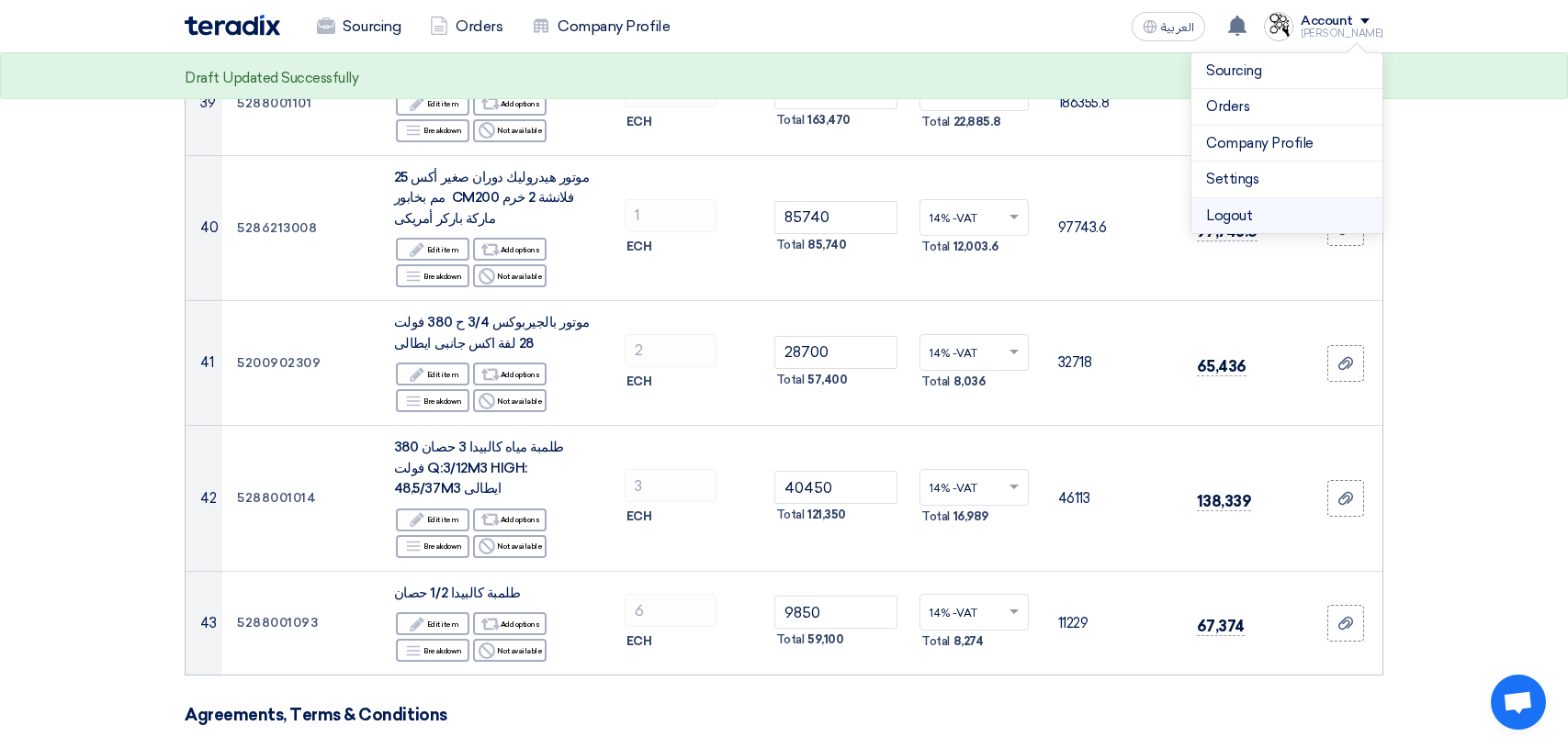
click at [1269, 217] on li "Logout" at bounding box center [1286, 216] width 191 height 36
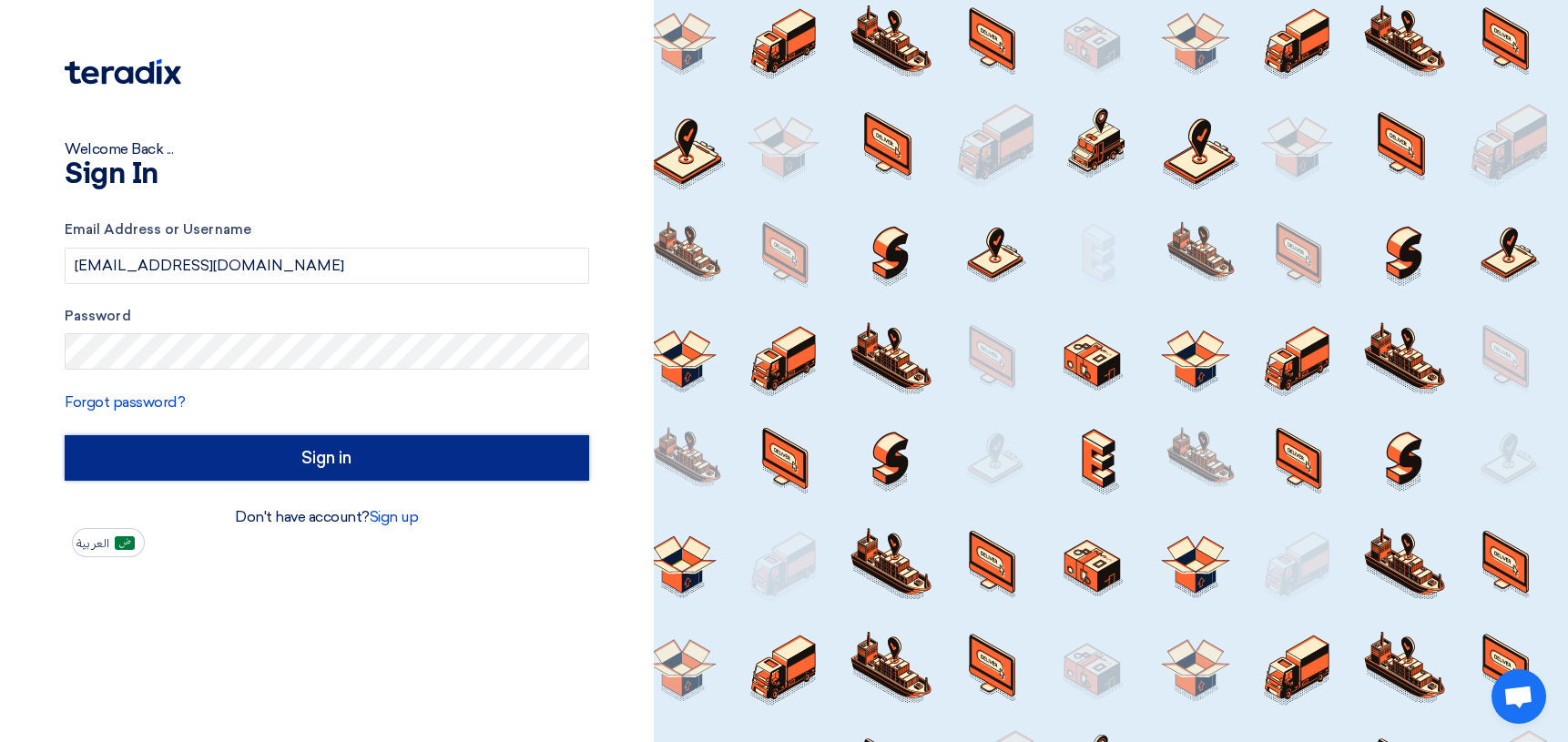
click at [357, 468] on input "Sign in" at bounding box center [327, 458] width 525 height 46
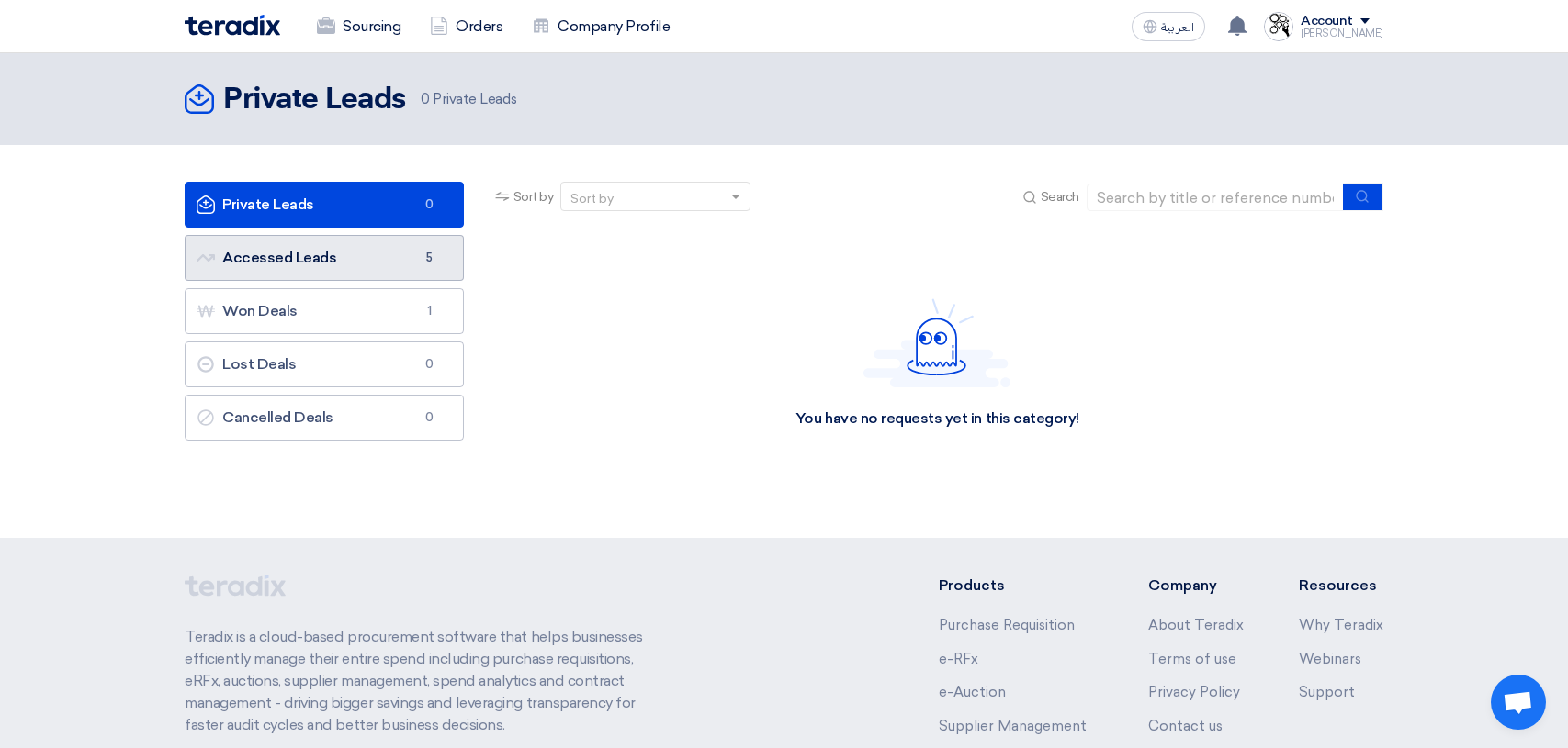
click at [282, 259] on link "Accessed Leads Accessed Leads 5" at bounding box center [324, 258] width 279 height 46
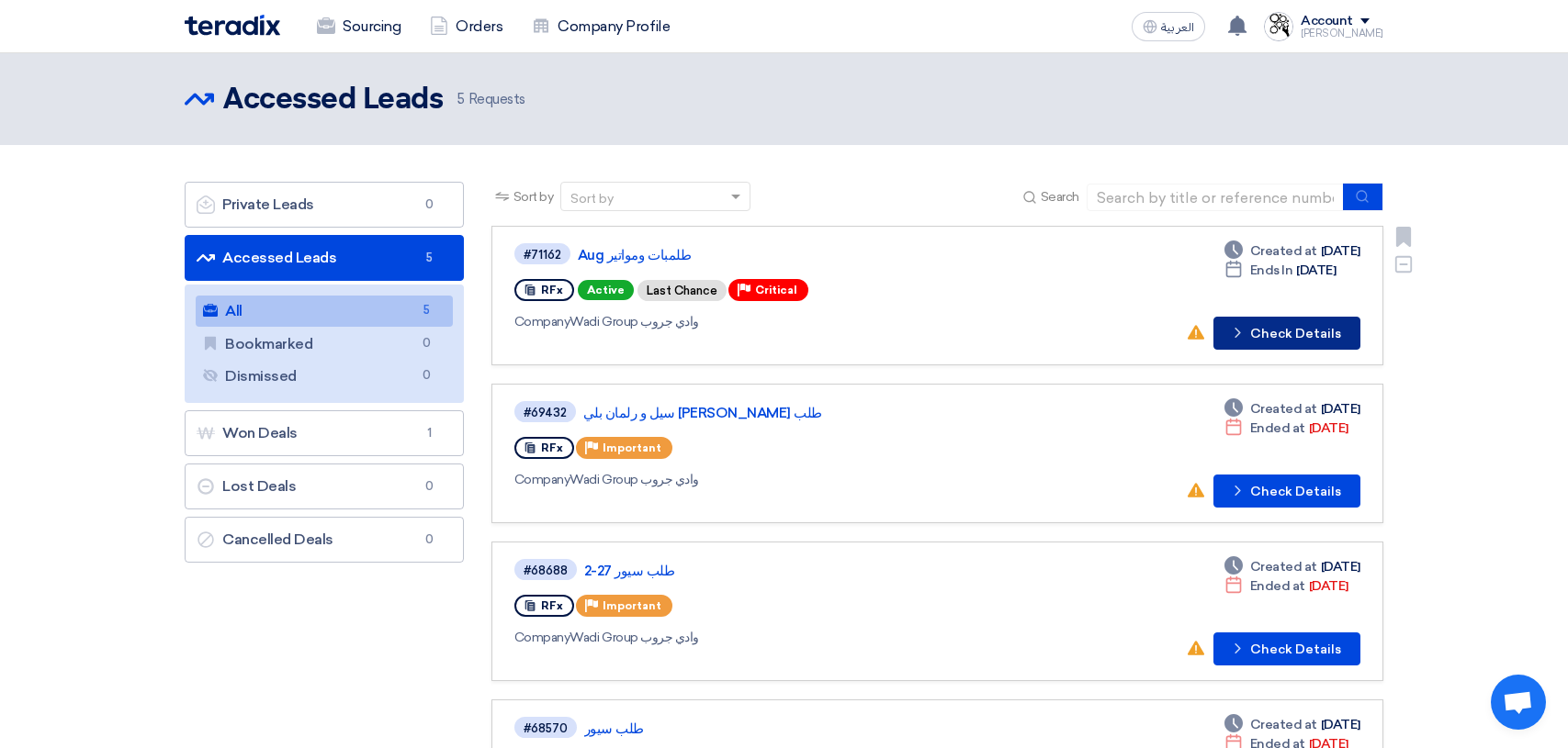
click at [1275, 335] on button "Check details Check Details" at bounding box center [1287, 333] width 147 height 33
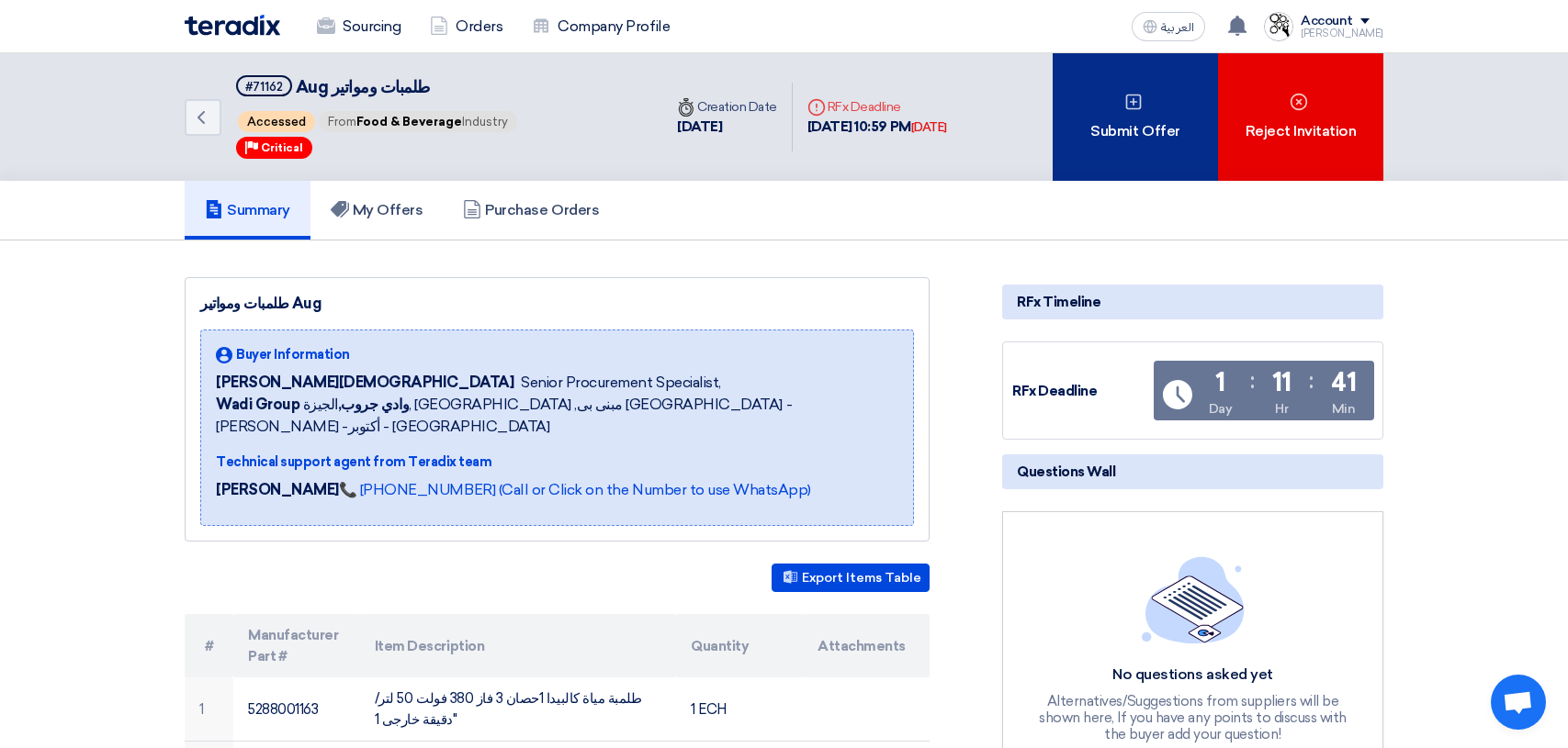
click at [1099, 108] on div "Submit Offer" at bounding box center [1135, 116] width 165 height 127
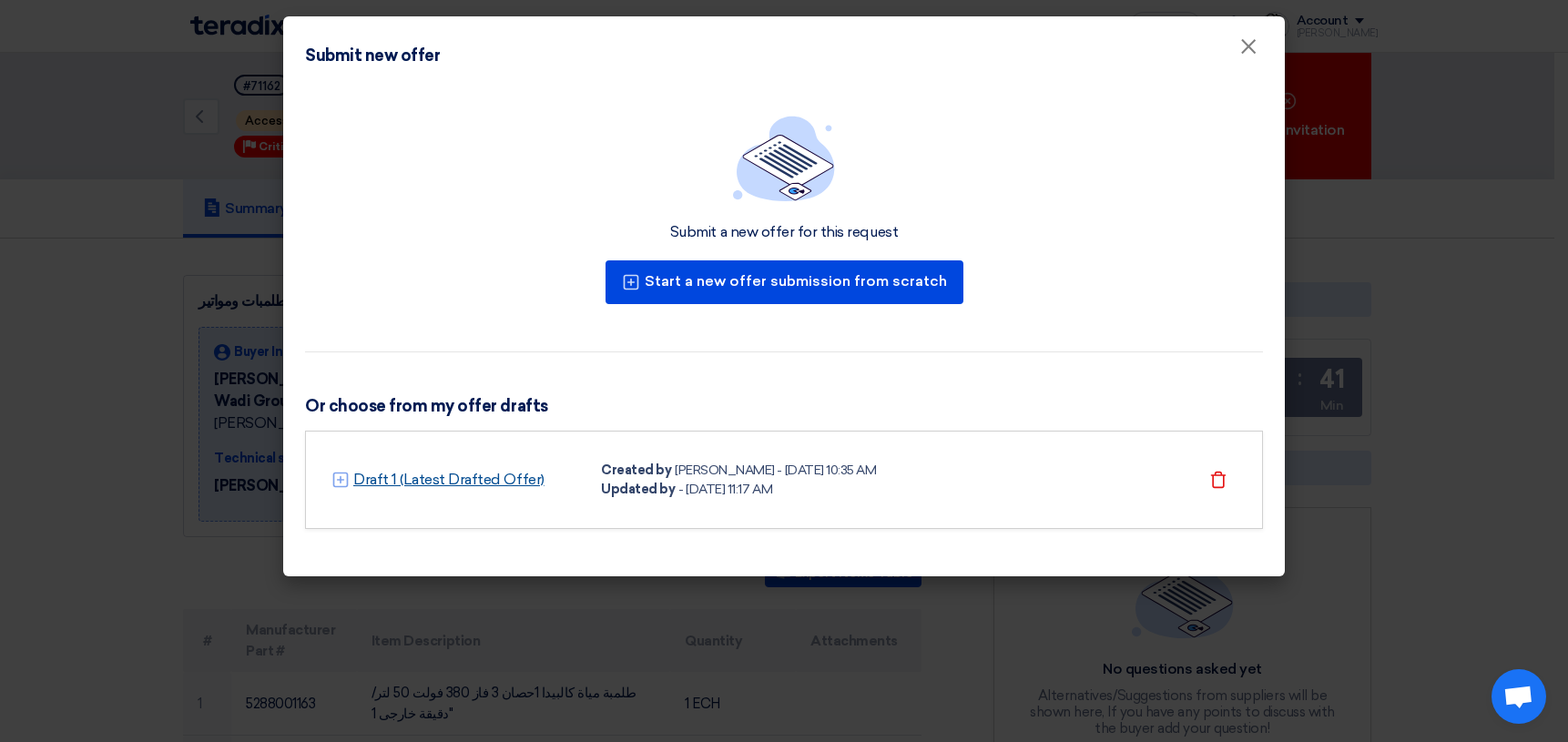
click at [419, 476] on link "Draft 1 (Latest Drafted Offer)" at bounding box center [448, 480] width 191 height 22
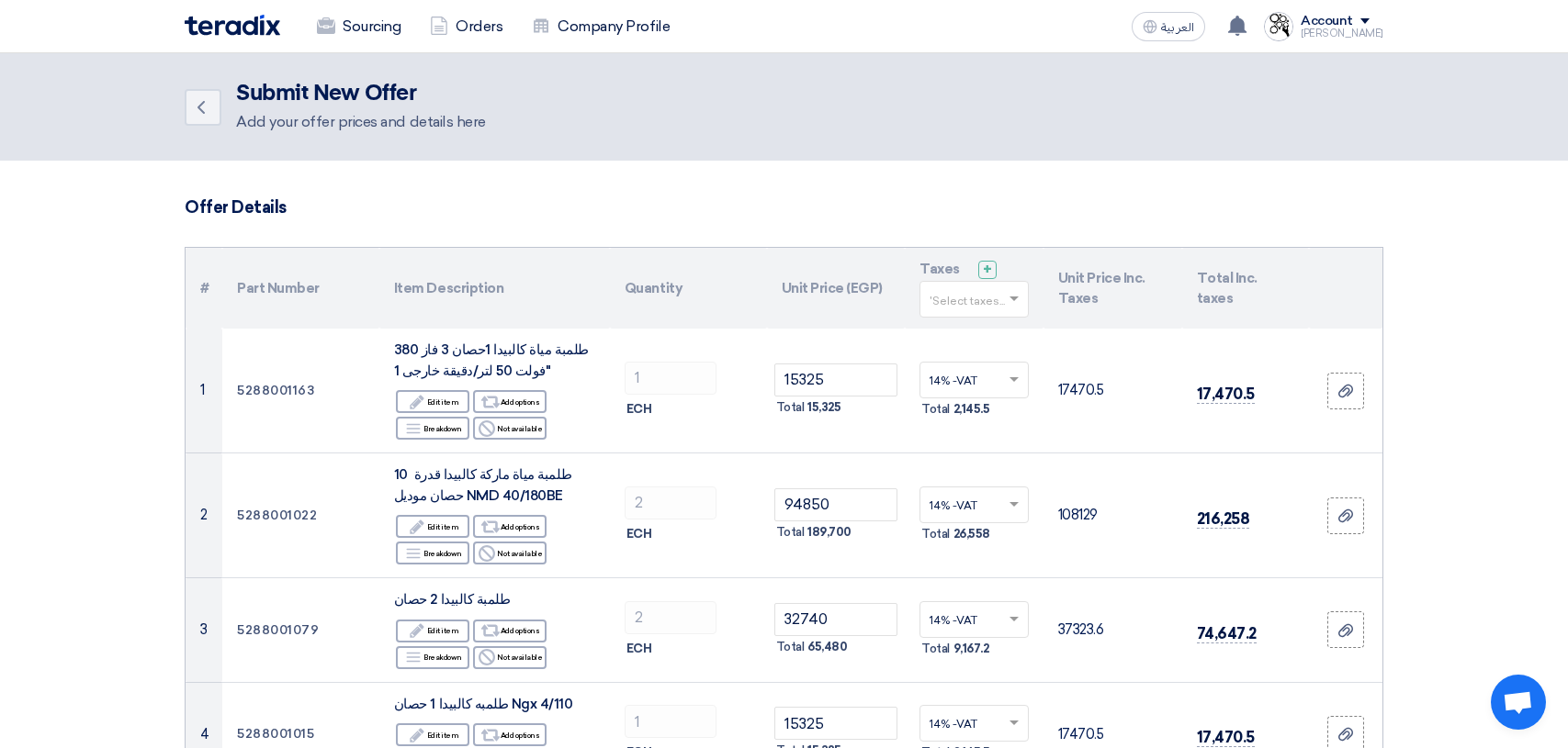
click at [1015, 308] on div at bounding box center [974, 299] width 108 height 31
click at [992, 332] on div "14% -VAT" at bounding box center [974, 334] width 108 height 33
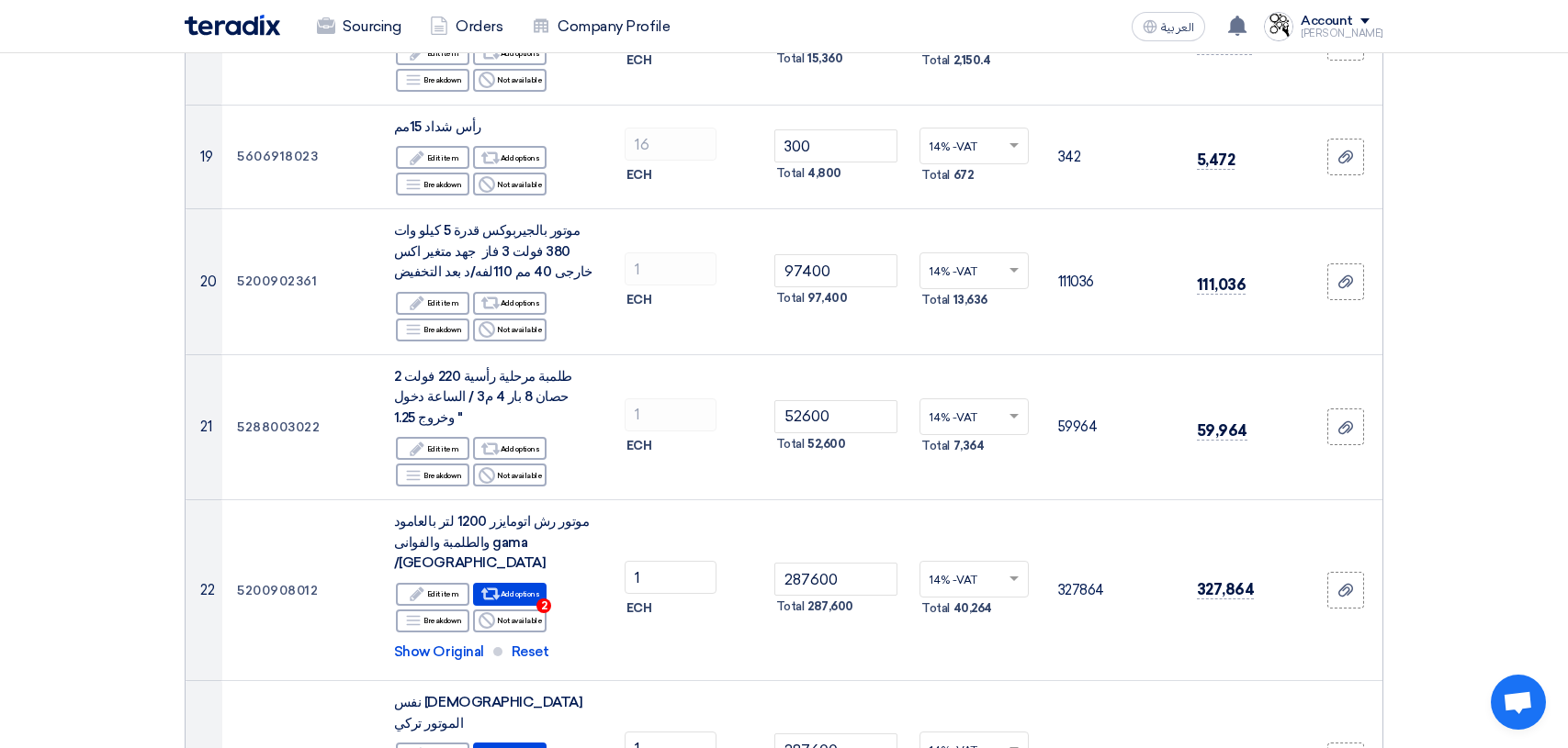
scroll to position [2478, 0]
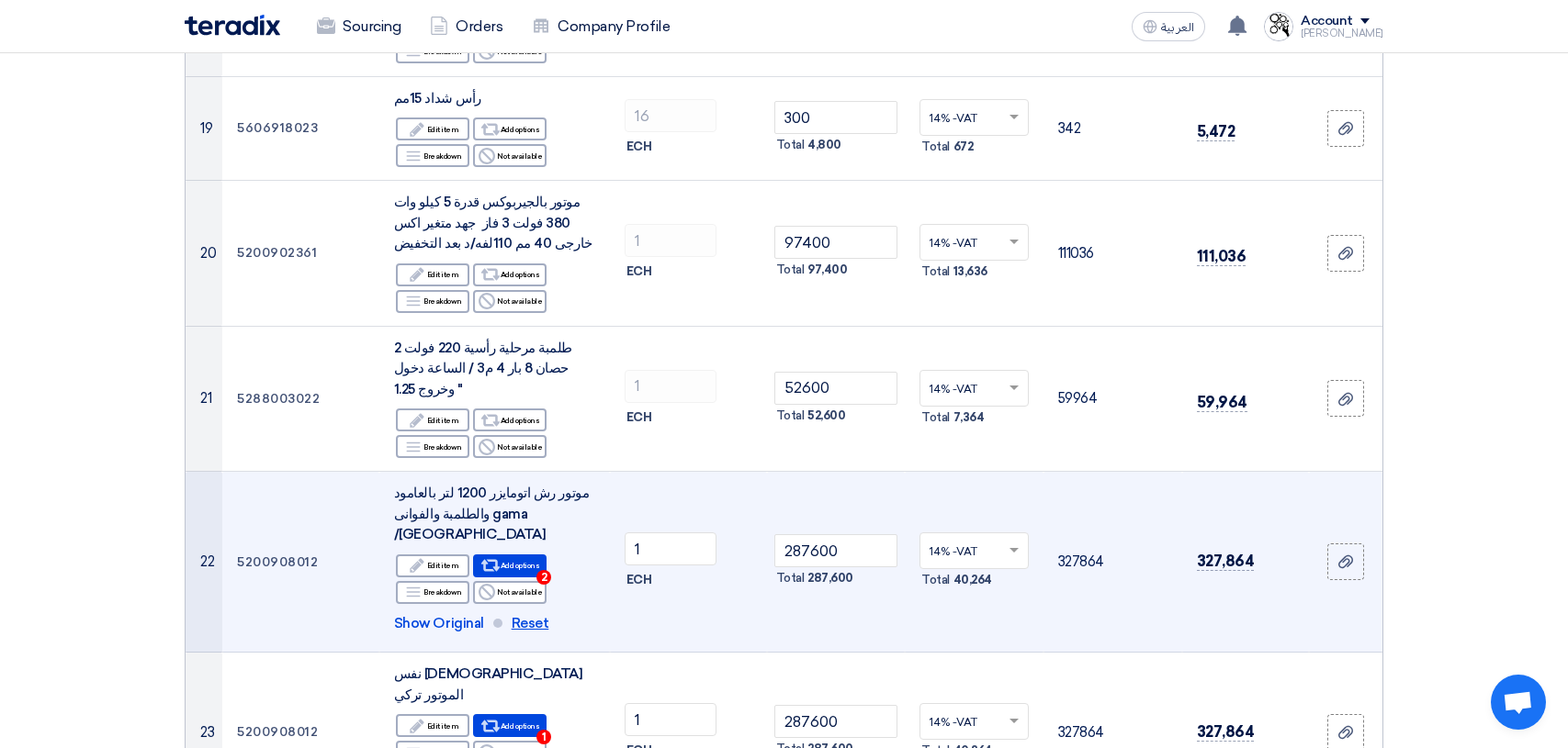
click at [522, 613] on span "Reset" at bounding box center [530, 623] width 38 height 21
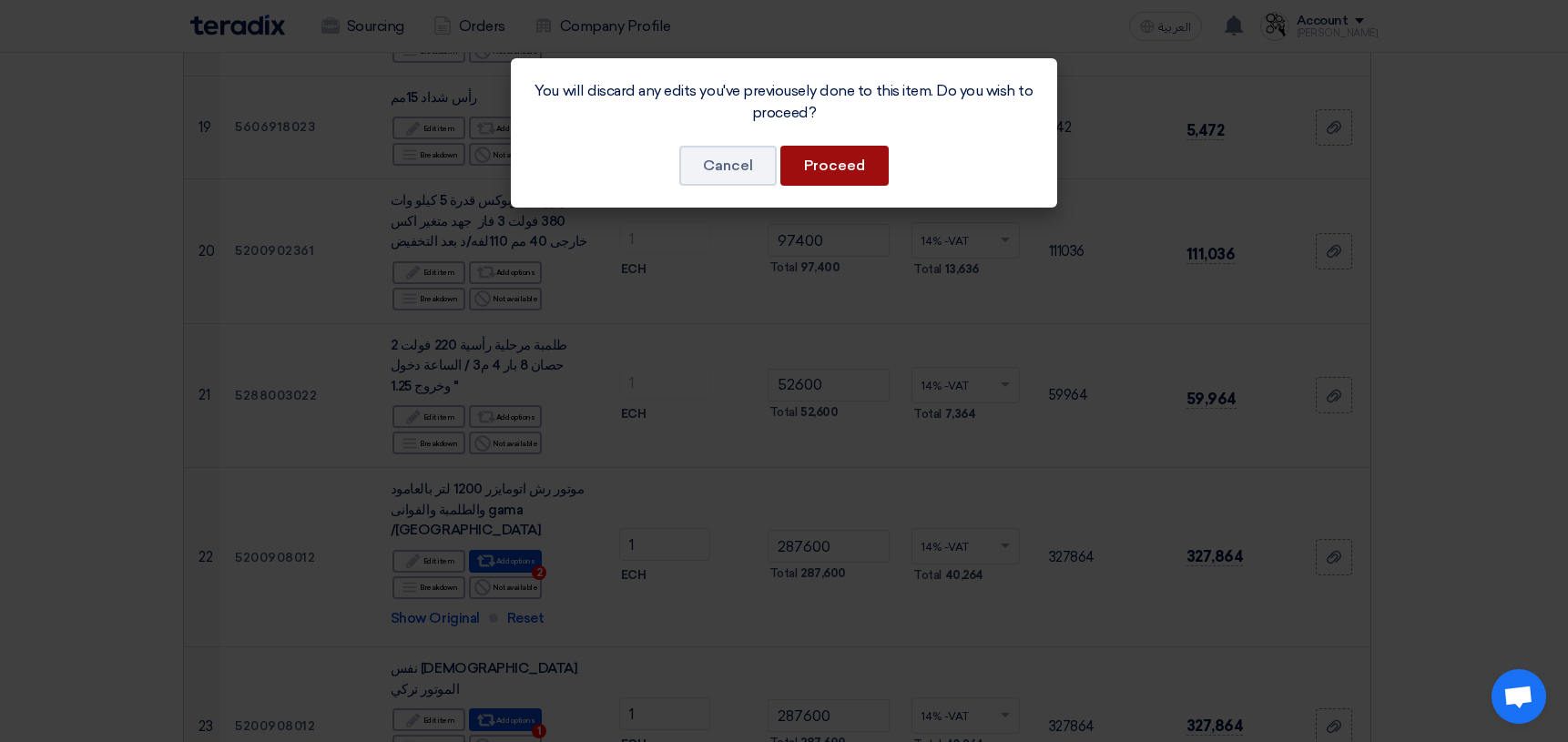
click at [846, 176] on button "Proceed" at bounding box center [834, 165] width 109 height 40
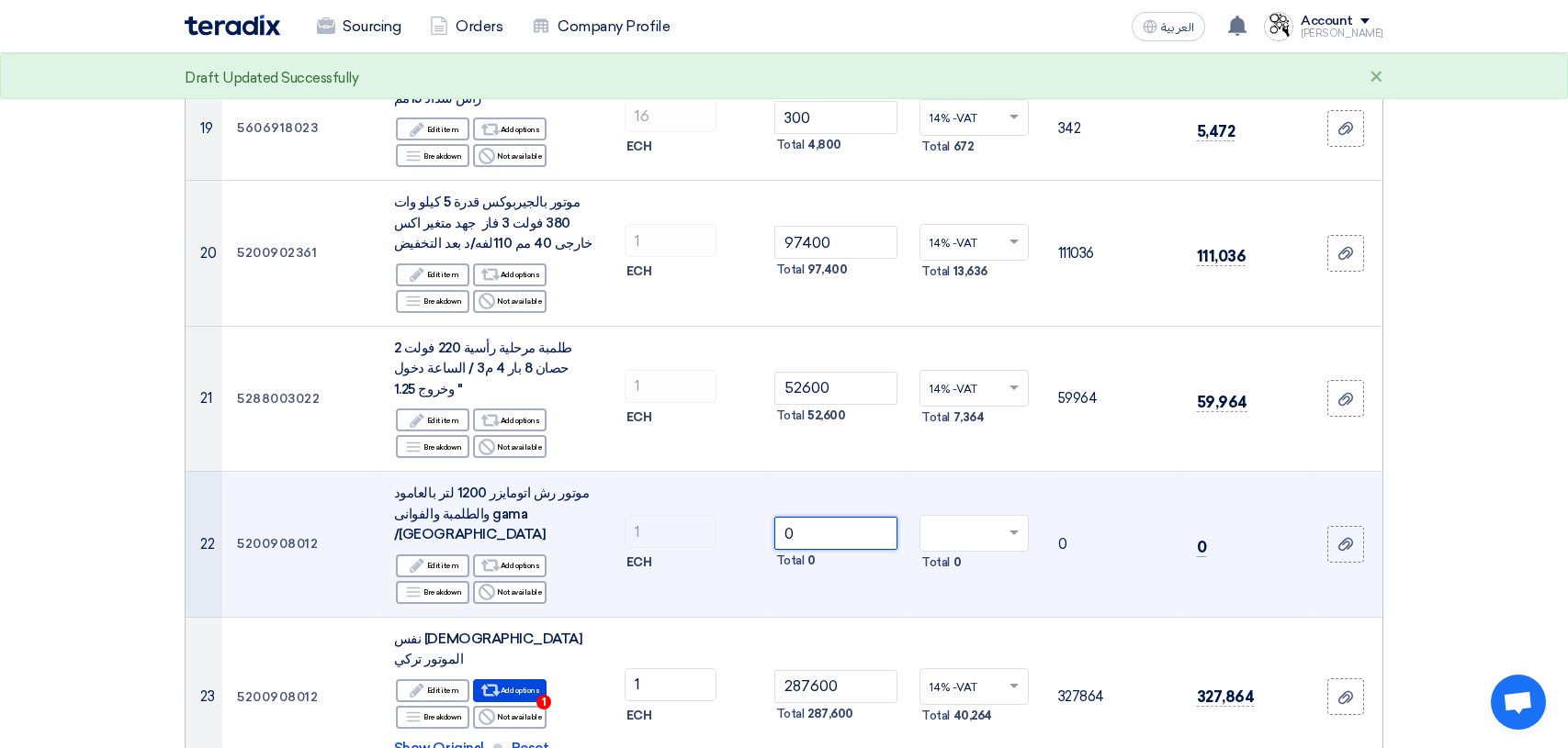
click at [855, 517] on input "0" at bounding box center [836, 533] width 124 height 33
type input "287600"
click at [1019, 525] on span at bounding box center [1016, 533] width 23 height 17
click at [992, 552] on div "14% -VAT" at bounding box center [974, 567] width 108 height 33
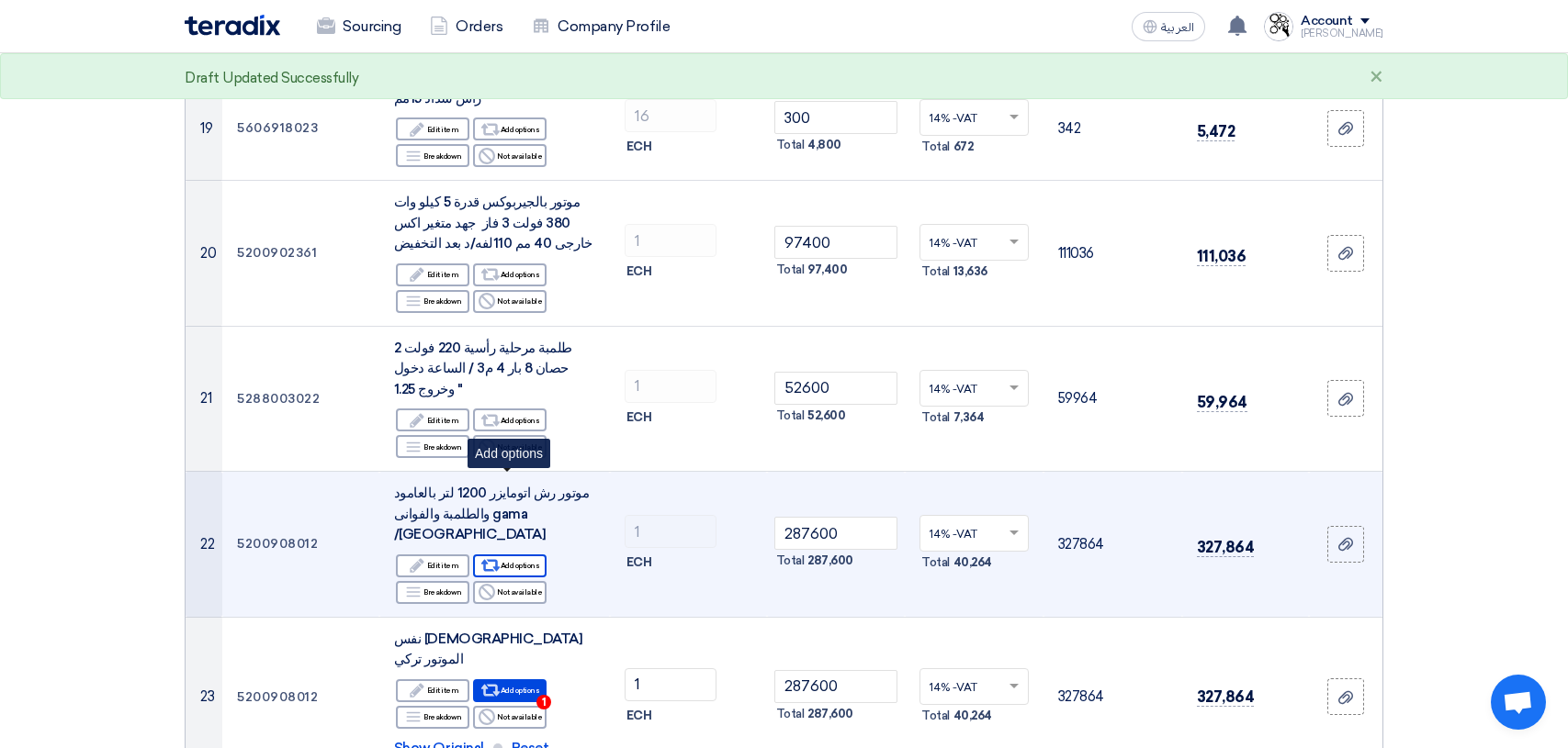
click at [532, 555] on div "Alternative Add options" at bounding box center [510, 565] width 73 height 23
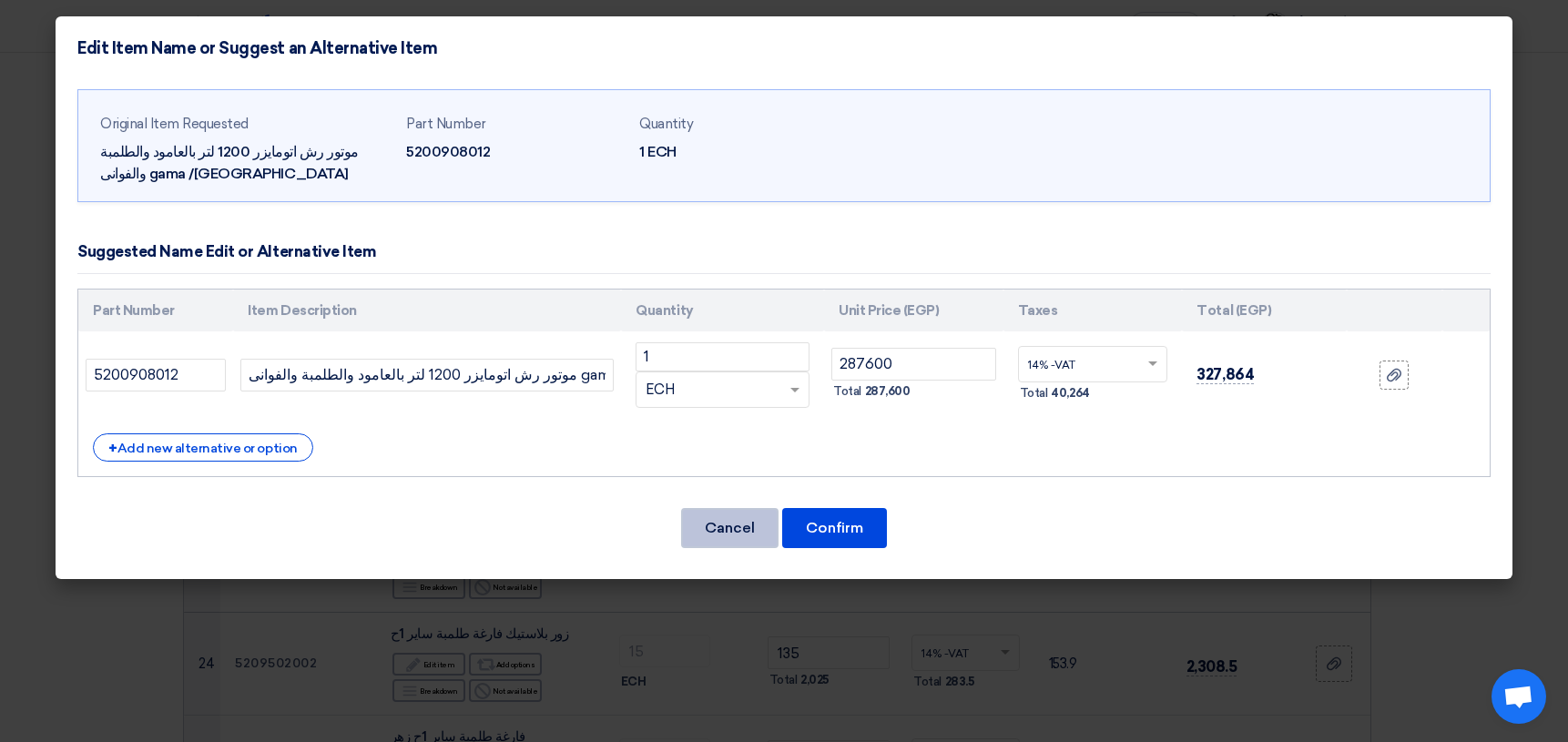
click at [722, 540] on button "Cancel" at bounding box center [730, 528] width 98 height 40
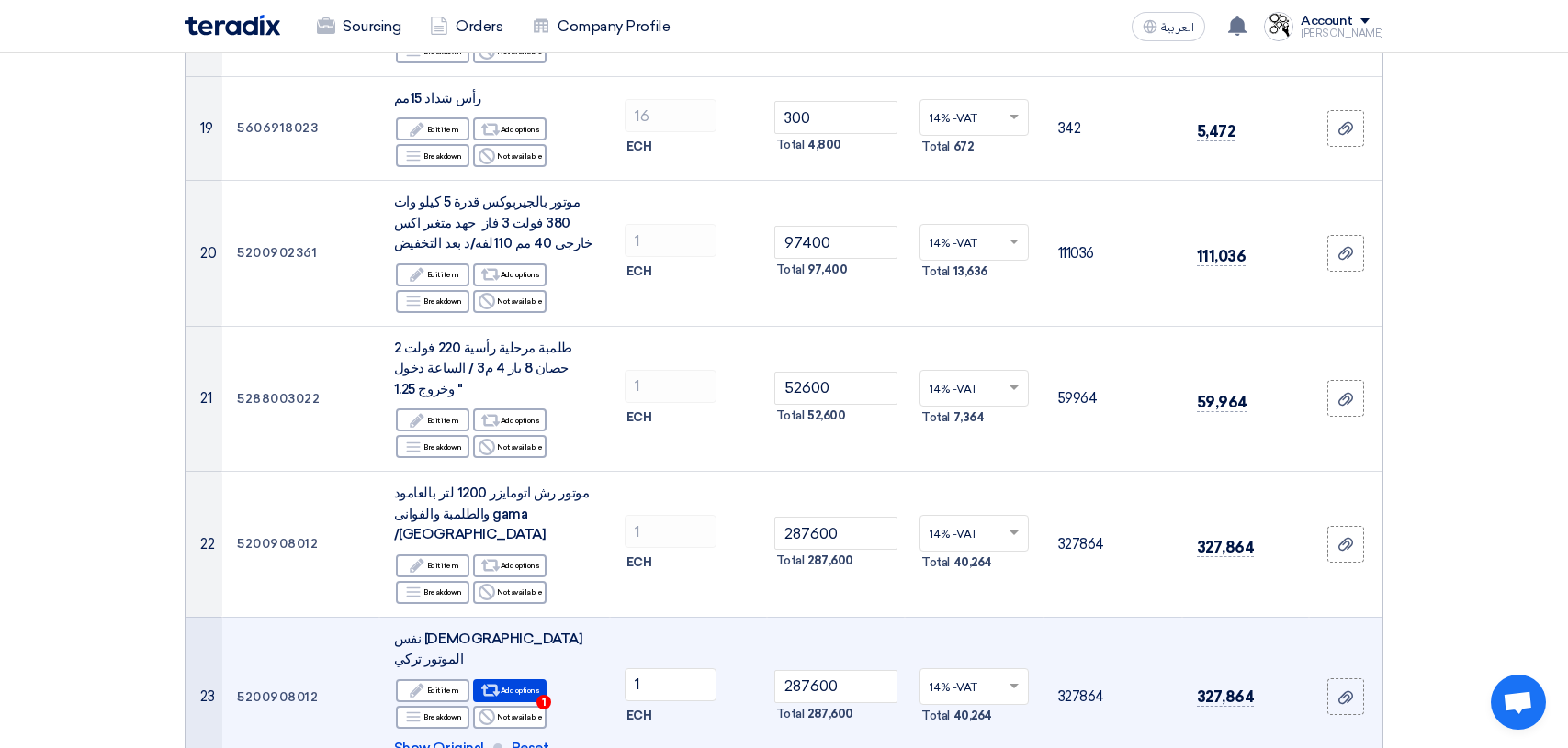
click at [468, 738] on span "Show Original" at bounding box center [438, 748] width 90 height 21
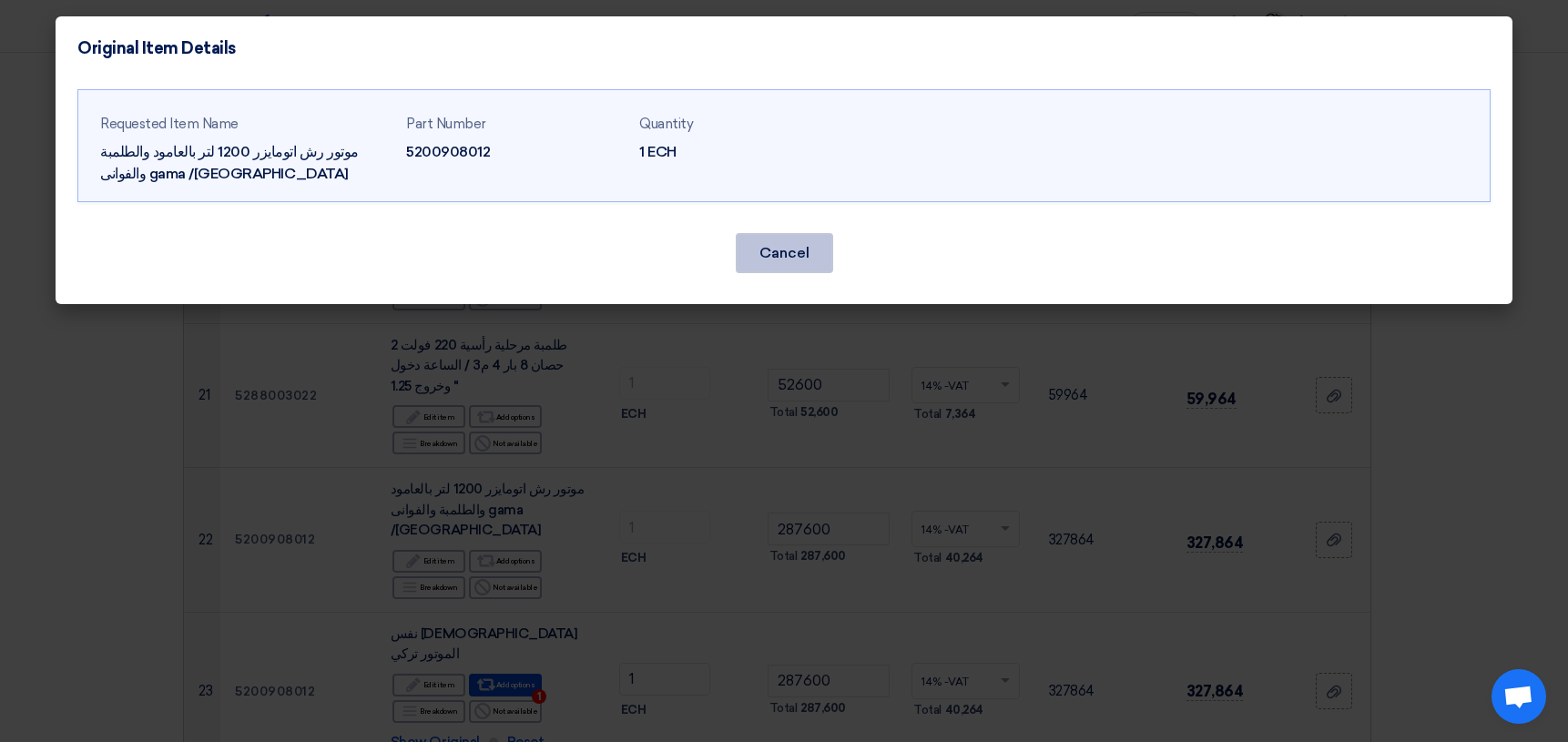
click at [801, 257] on button "Cancel" at bounding box center [785, 253] width 98 height 40
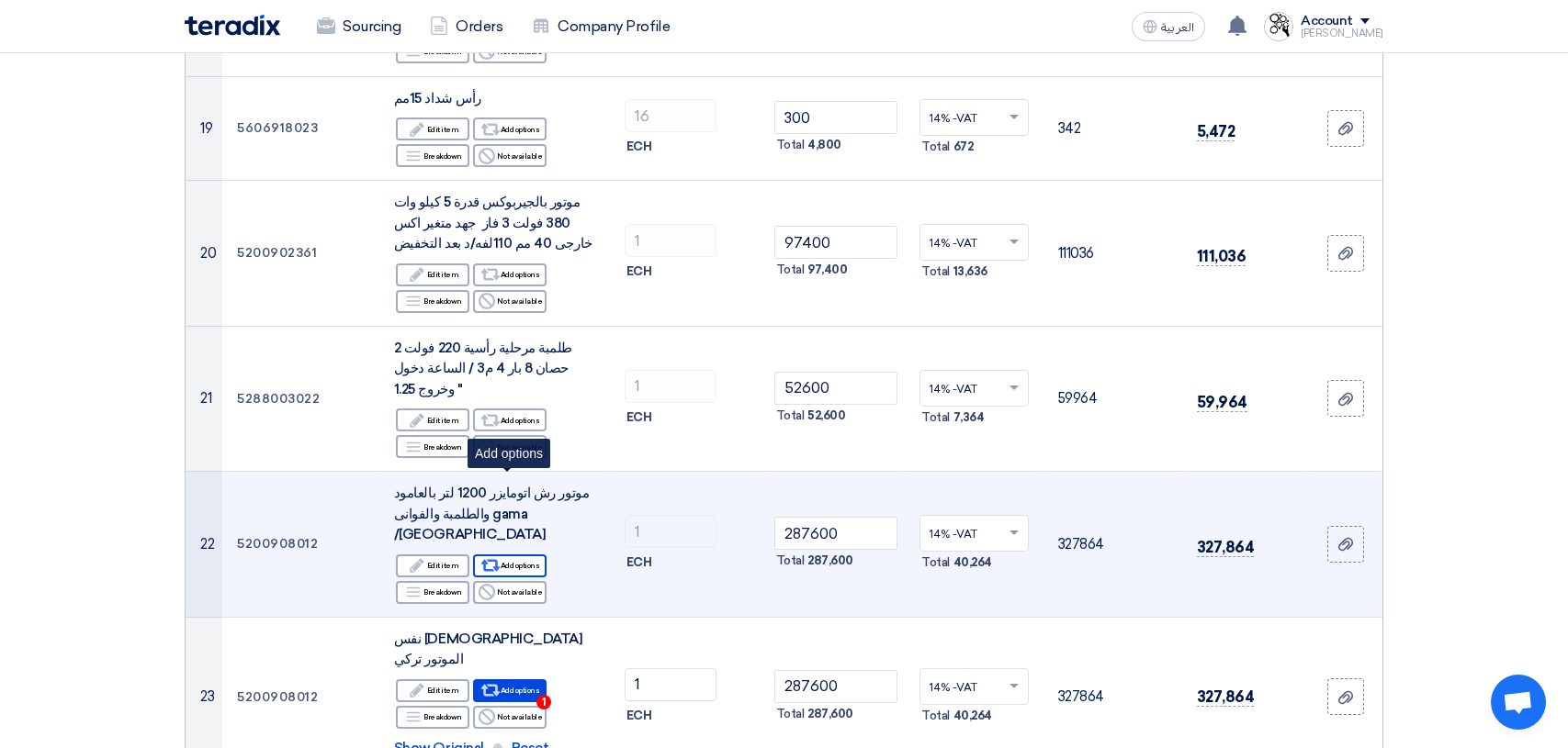
click at [538, 555] on div "Alternative Add options" at bounding box center [510, 565] width 73 height 23
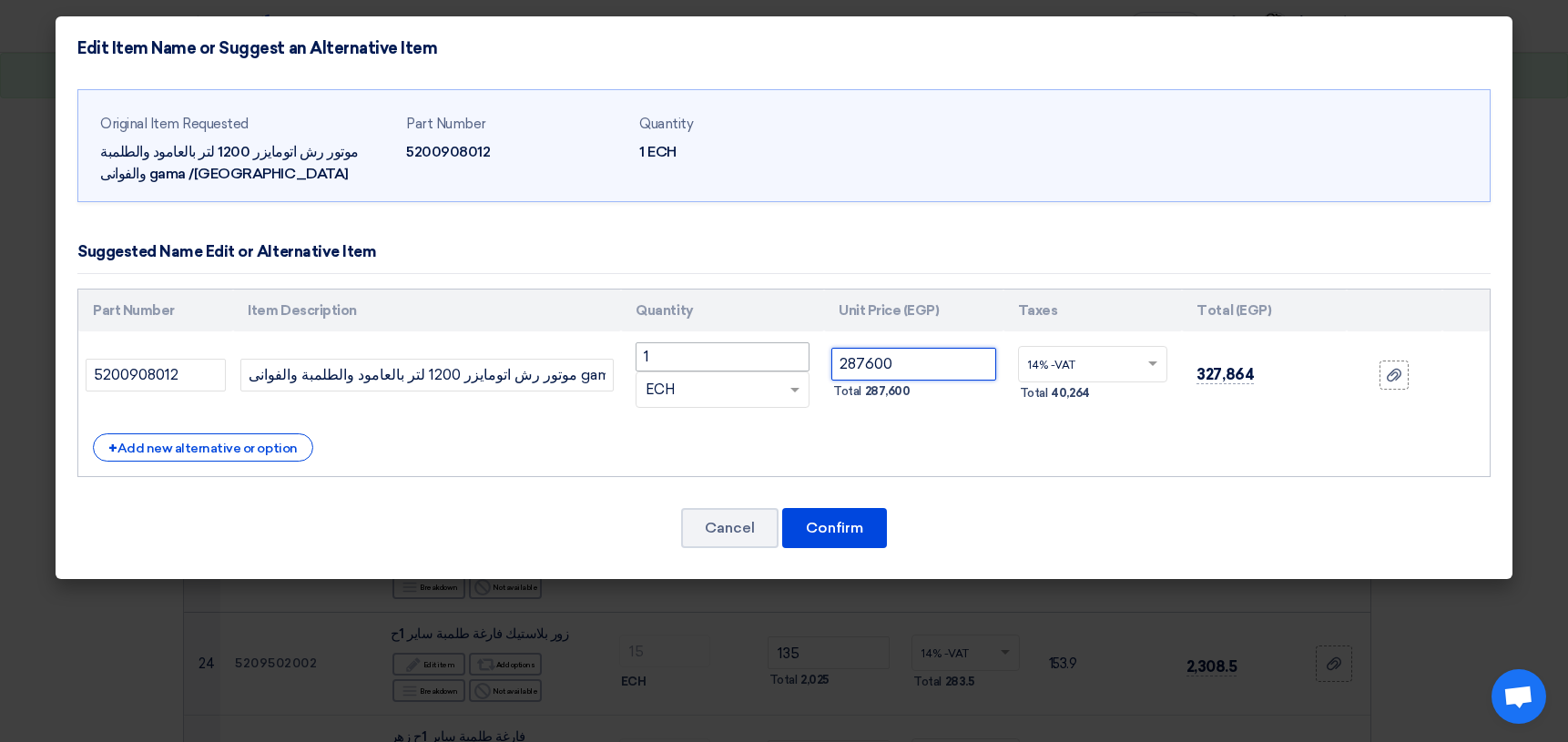
drag, startPoint x: 930, startPoint y: 365, endPoint x: 781, endPoint y: 370, distance: 149.1
click at [781, 370] on tr "5200908012 موتور رش اتومايزر 1200 لتر بالعامود والطلمبة والفوانى gama /[GEOGRAP…" at bounding box center [784, 375] width 1411 height 87
click at [812, 26] on div "Edit Item Name or Suggest an Alternative Item" at bounding box center [784, 48] width 1456 height 64
click at [723, 522] on button "Cancel" at bounding box center [730, 528] width 98 height 40
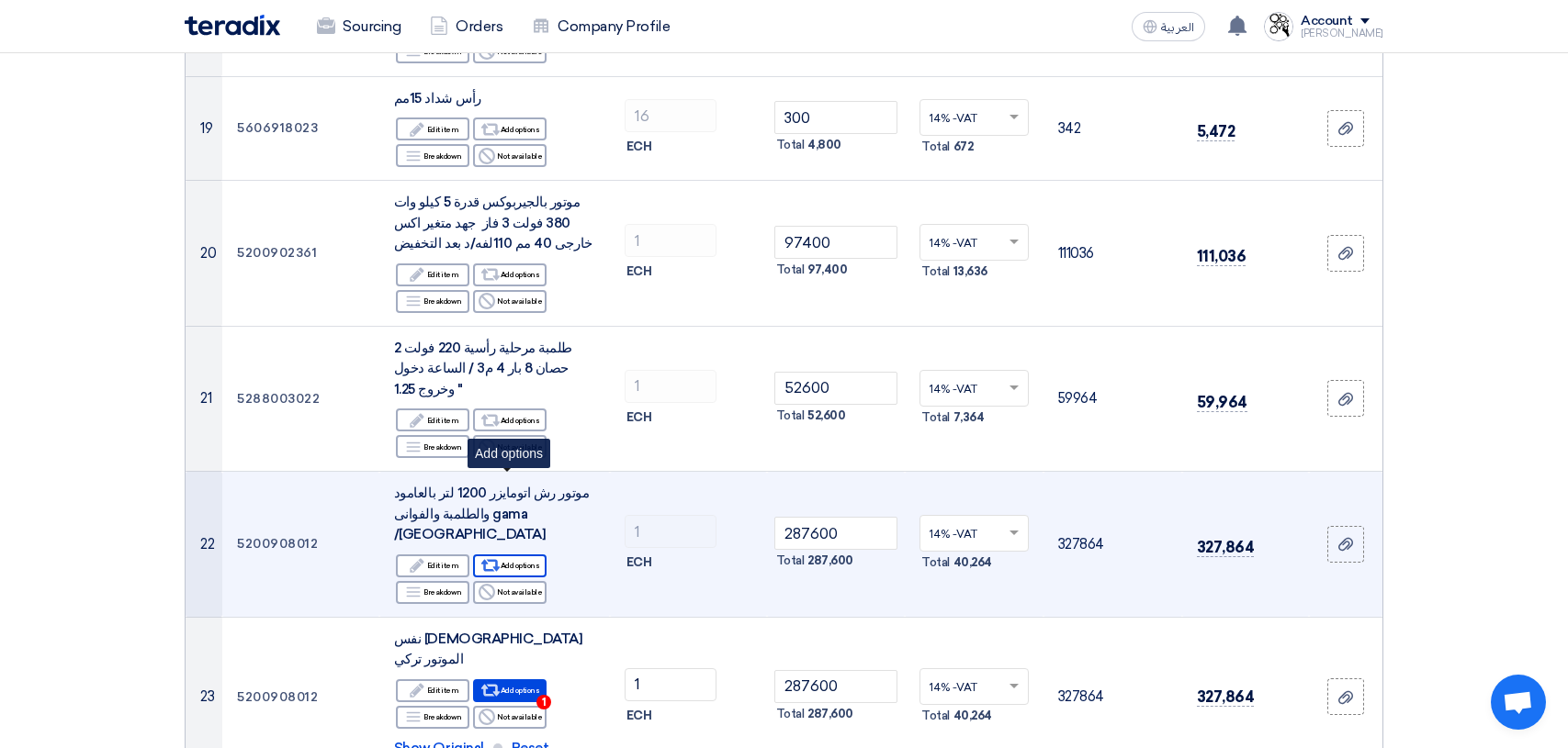
click at [529, 555] on div "Alternative Add options" at bounding box center [510, 565] width 73 height 23
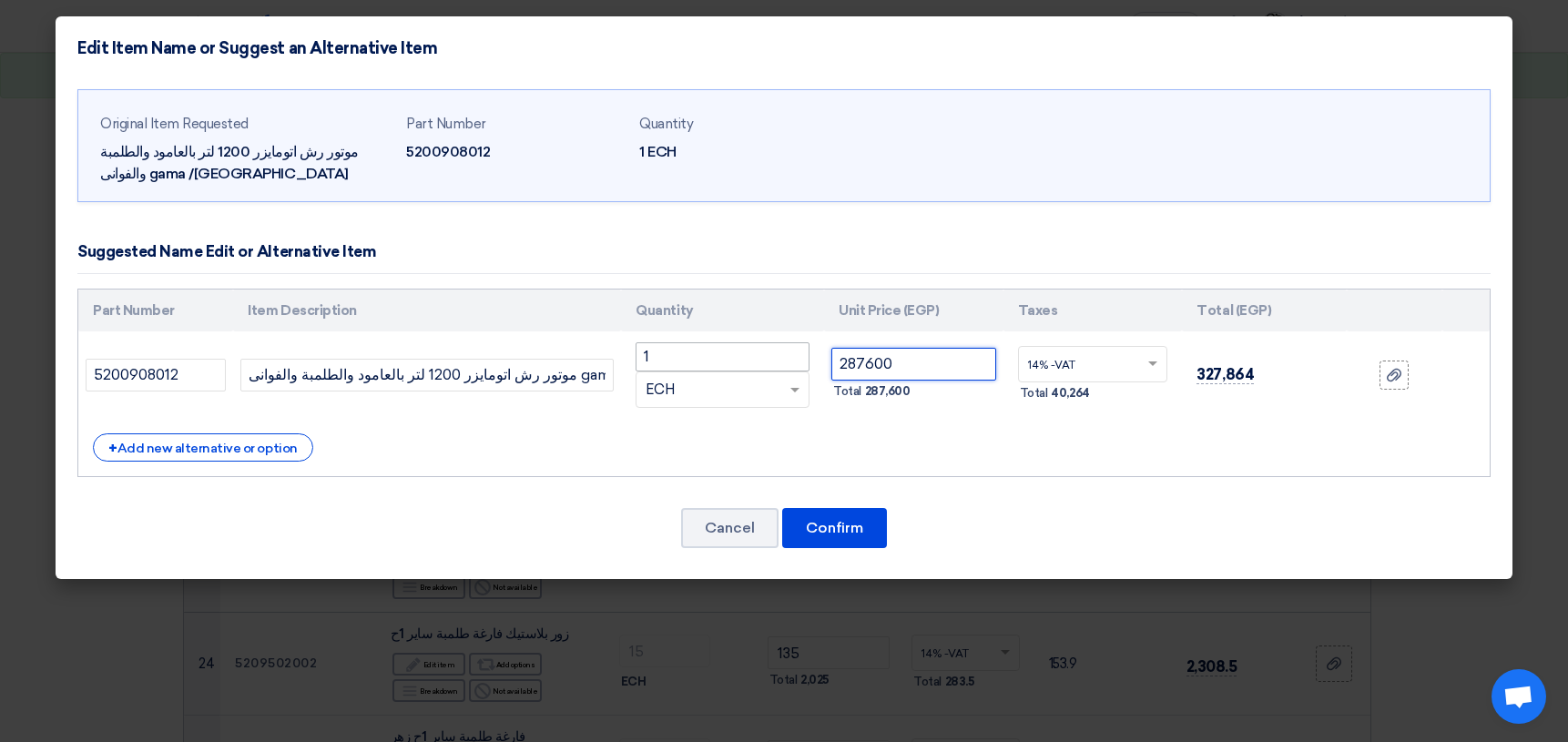
drag, startPoint x: 917, startPoint y: 362, endPoint x: 774, endPoint y: 366, distance: 143.1
click at [774, 366] on tr "5200908012 موتور رش اتومايزر 1200 لتر بالعامود والطلمبة والفوانى gama /[GEOGRAP…" at bounding box center [784, 375] width 1411 height 87
type input "3"
type input "236700"
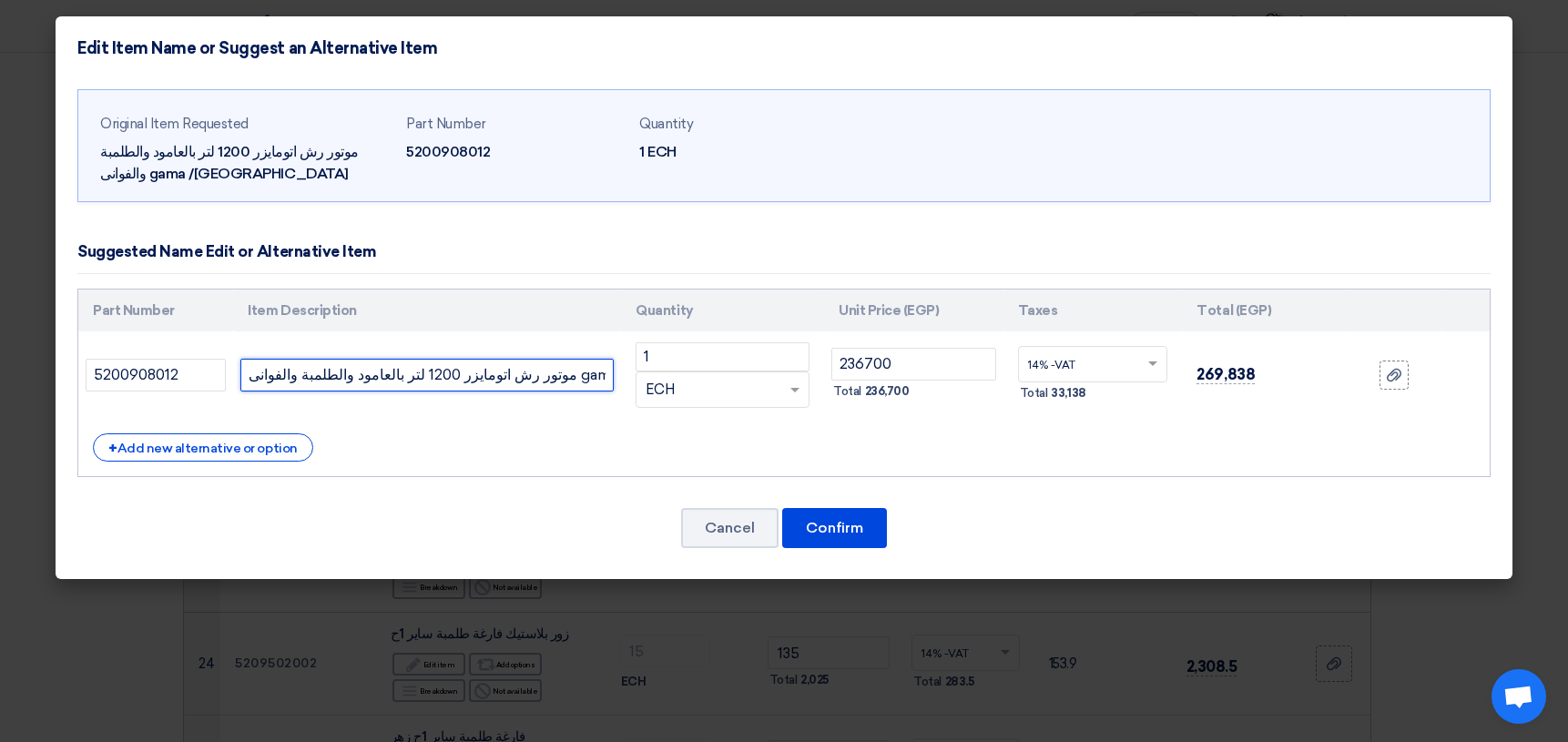
click at [492, 381] on input "موتور رش اتومايزر 1200 لتر بالعامود والطلمبة والفوانى gama /[GEOGRAPHIC_DATA]" at bounding box center [427, 374] width 373 height 32
type input "نفس [DEMOGRAPHIC_DATA] الموتور تركي"
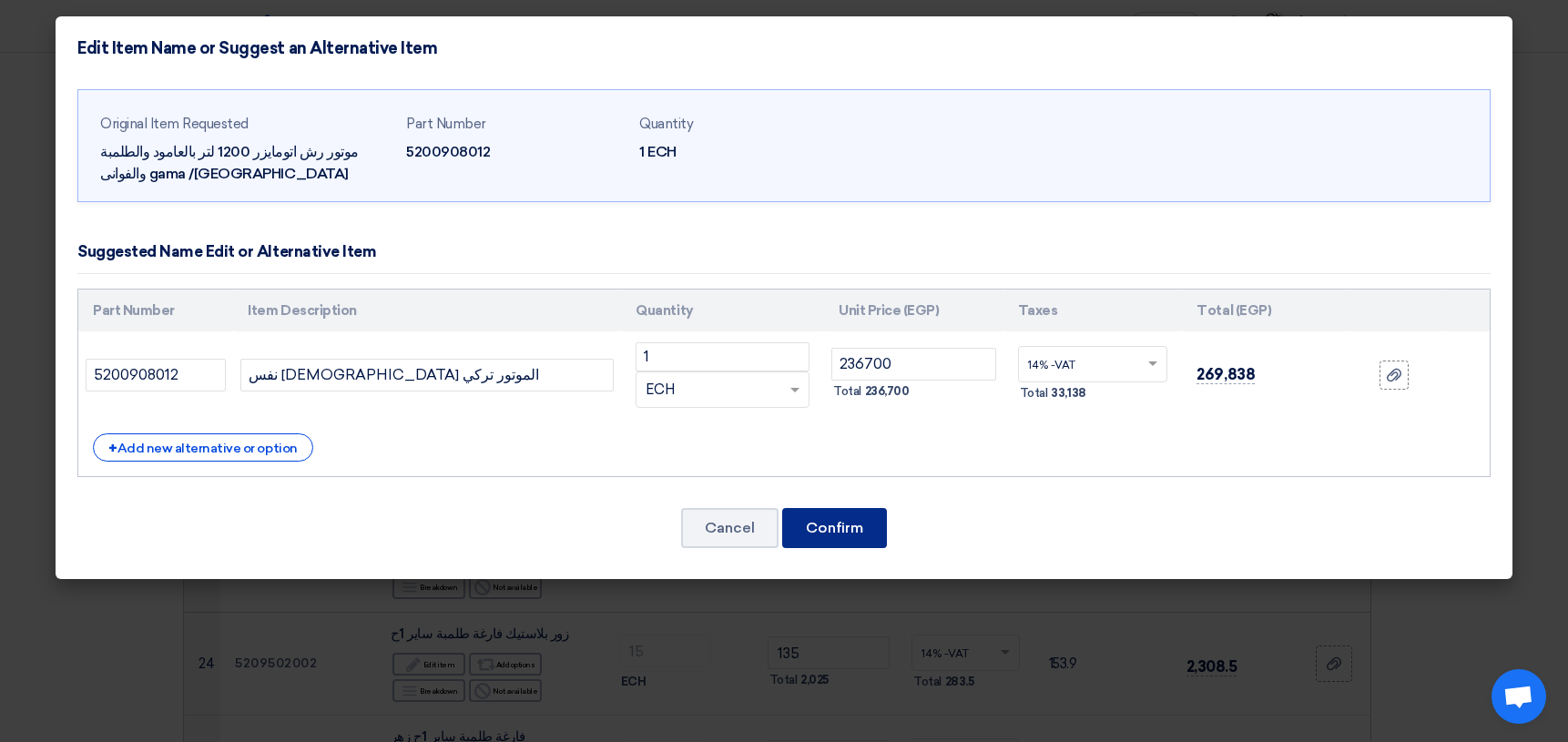
click at [821, 526] on button "Confirm" at bounding box center [834, 528] width 105 height 40
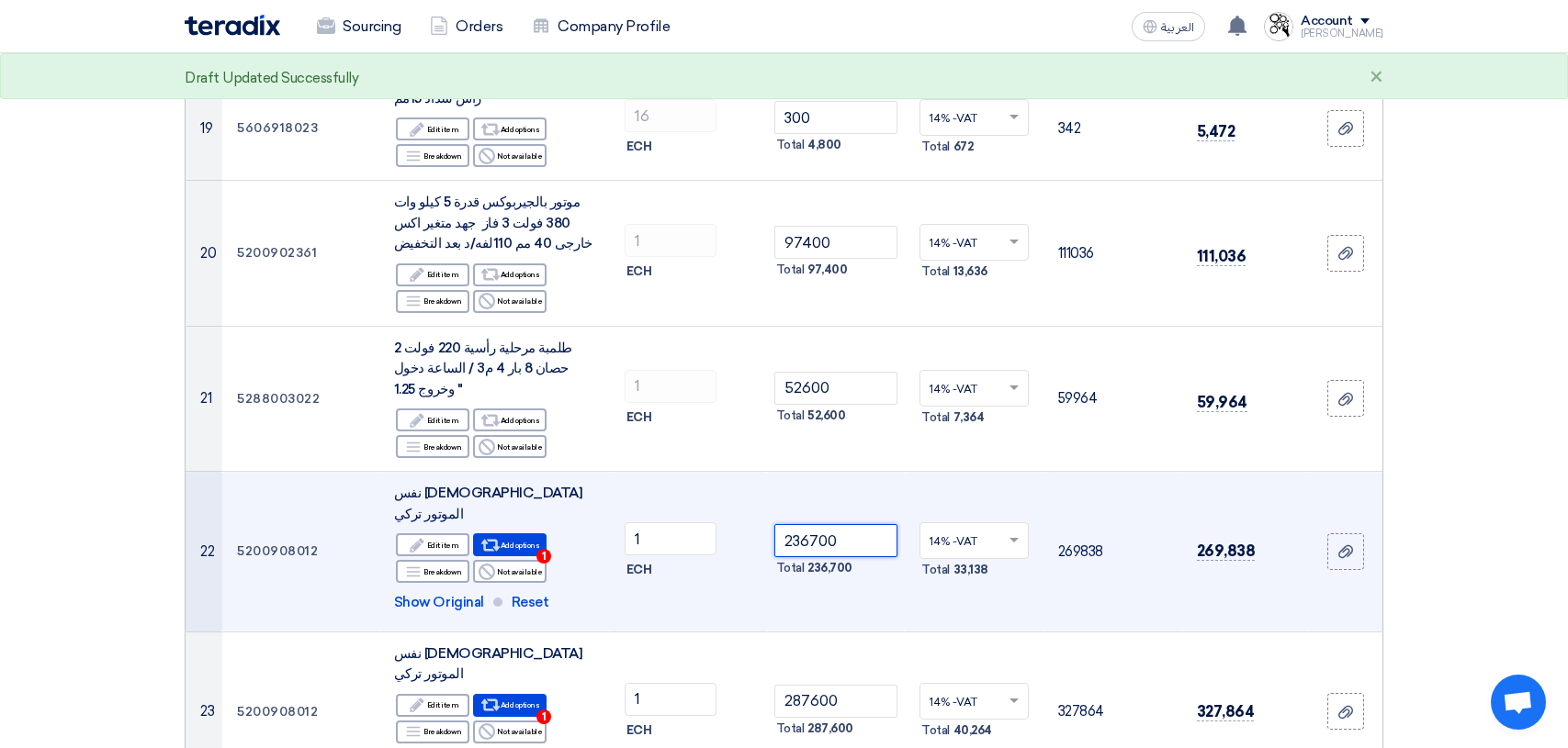
drag, startPoint x: 853, startPoint y: 467, endPoint x: 755, endPoint y: 466, distance: 98.0
click at [755, 472] on tr "22 5200908012 نفس [DEMOGRAPHIC_DATA] الموتور تركي Edit Edit item Alternative Br…" at bounding box center [784, 552] width 1197 height 161
type input "287600"
click at [1150, 531] on td "327864" at bounding box center [1113, 552] width 138 height 161
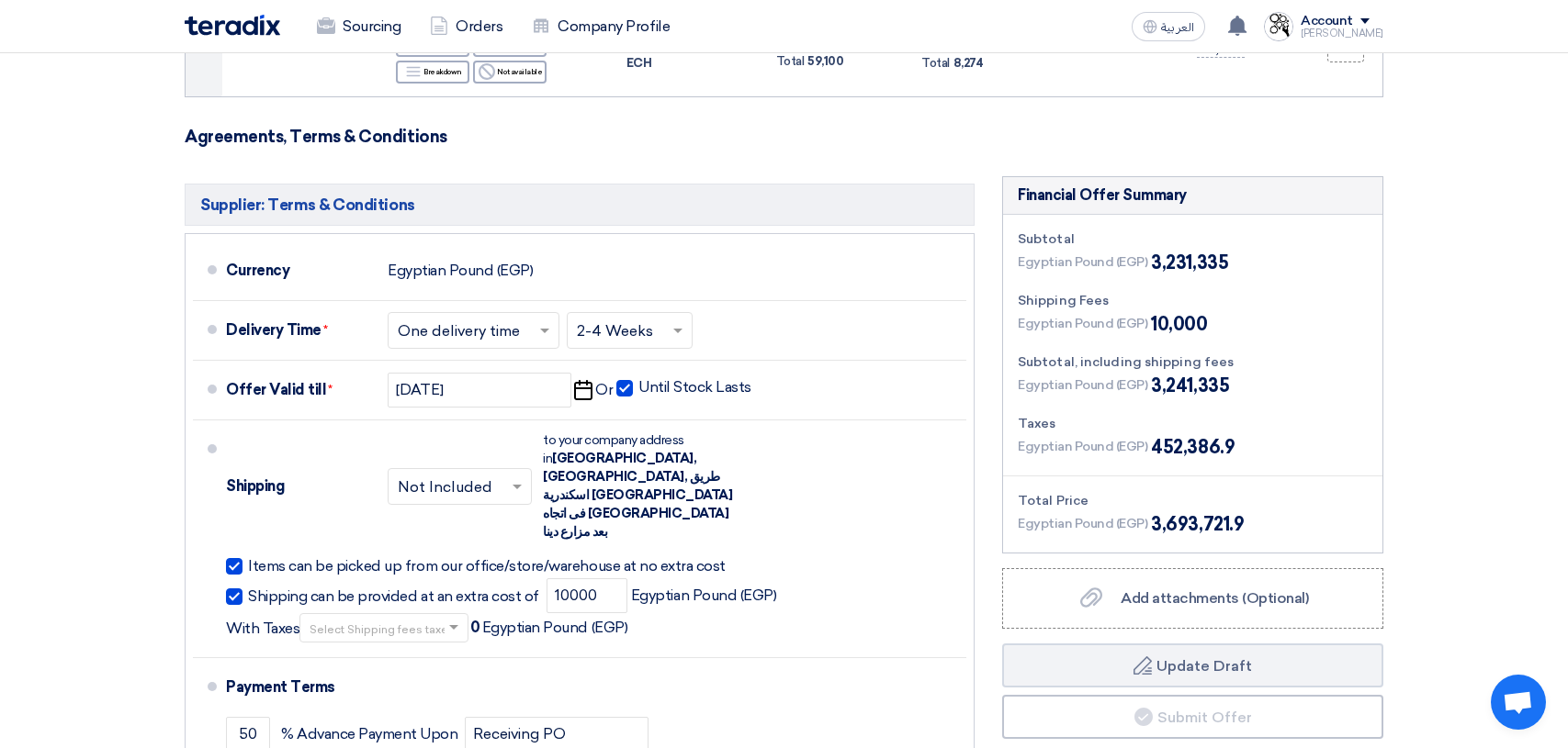
scroll to position [5783, 0]
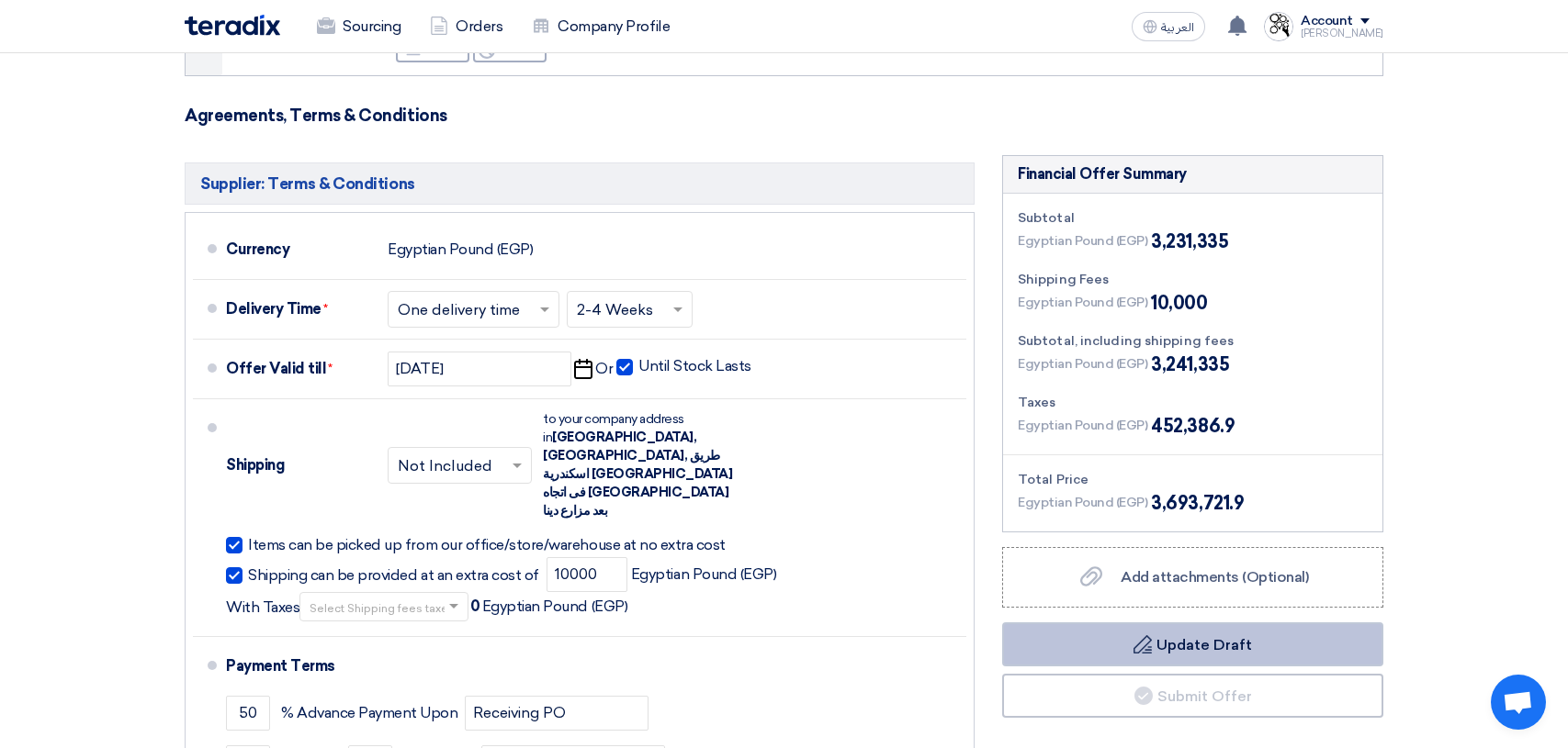
click at [1200, 623] on button "Draft Update Draft" at bounding box center [1193, 644] width 381 height 44
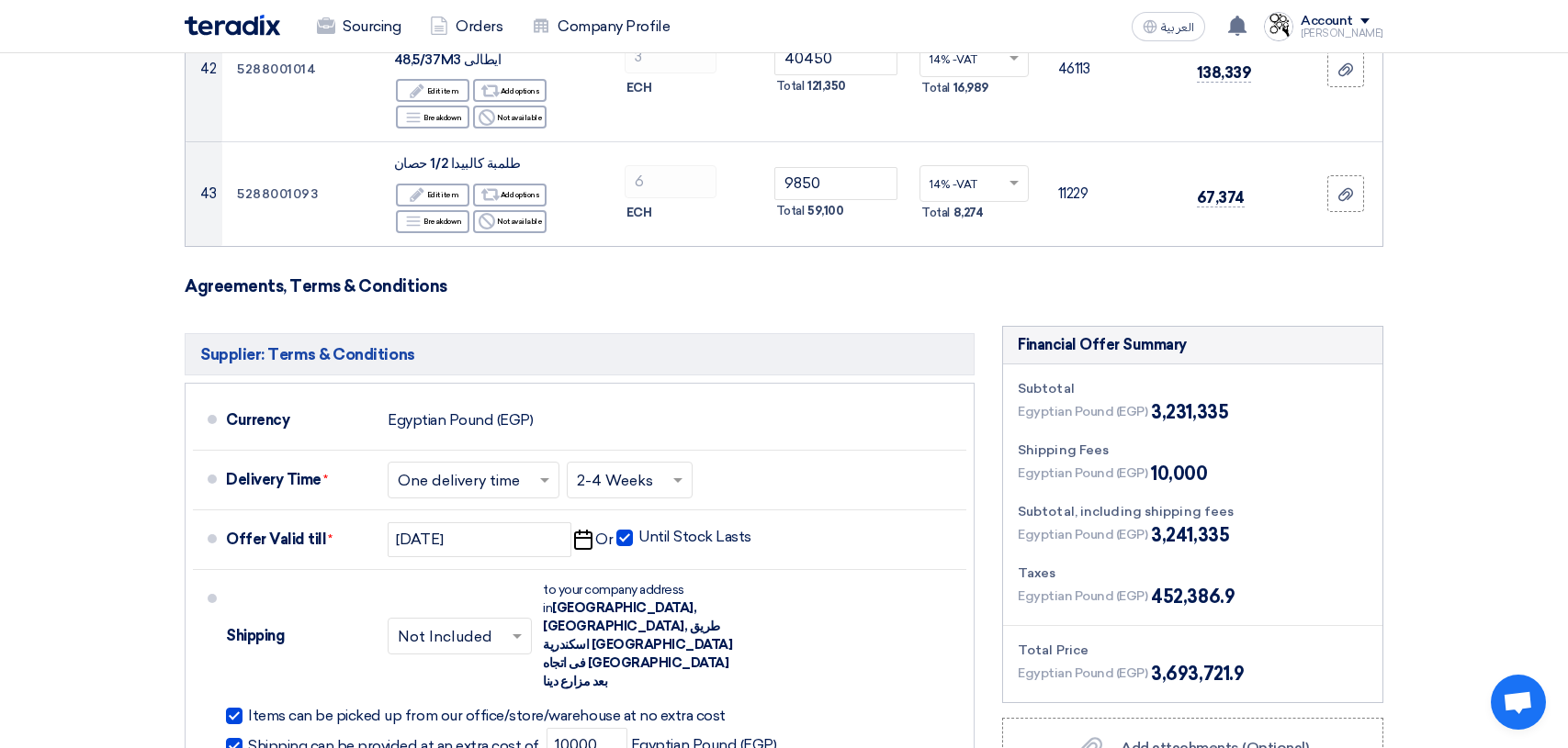
scroll to position [5691, 0]
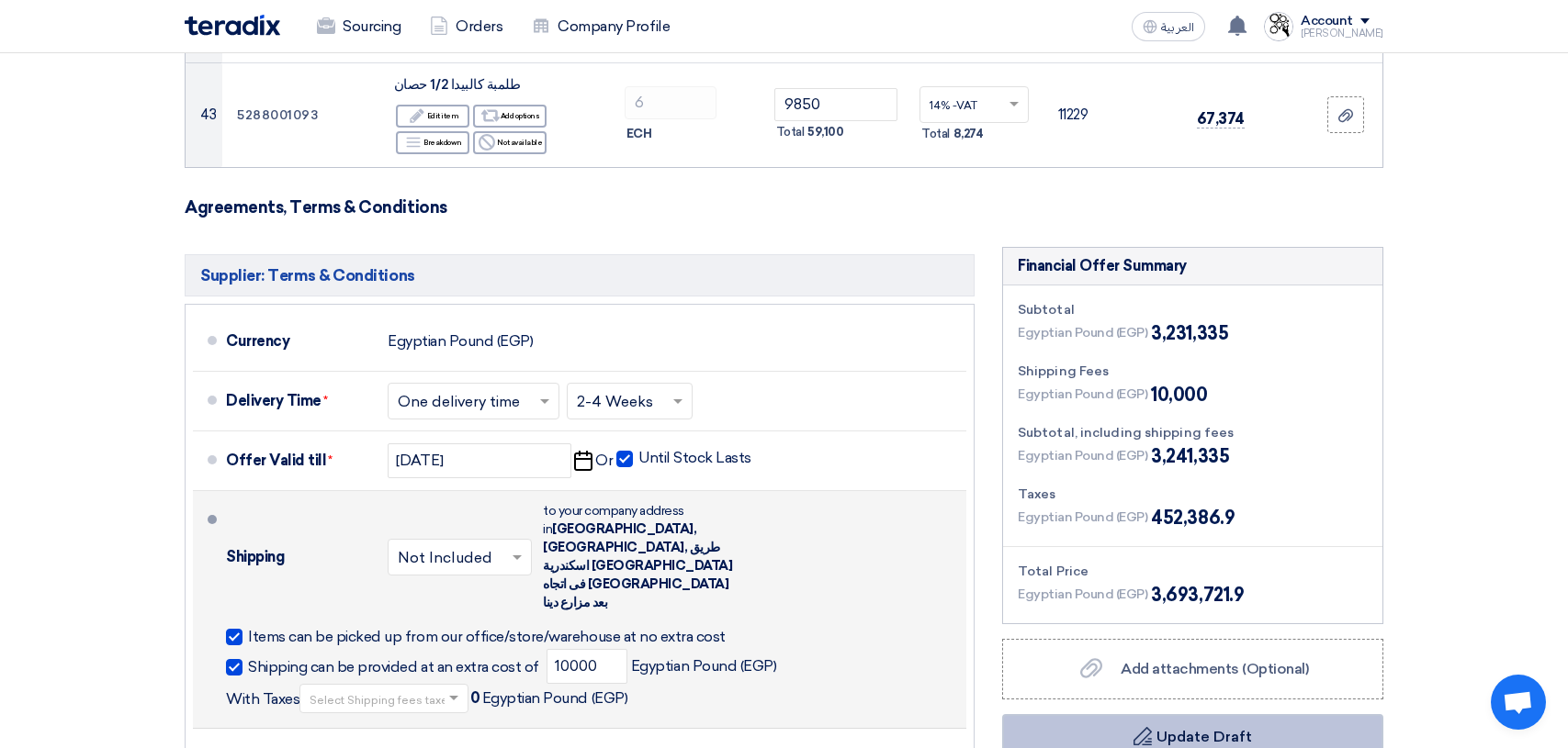
click at [373, 687] on input "text" at bounding box center [384, 700] width 151 height 27
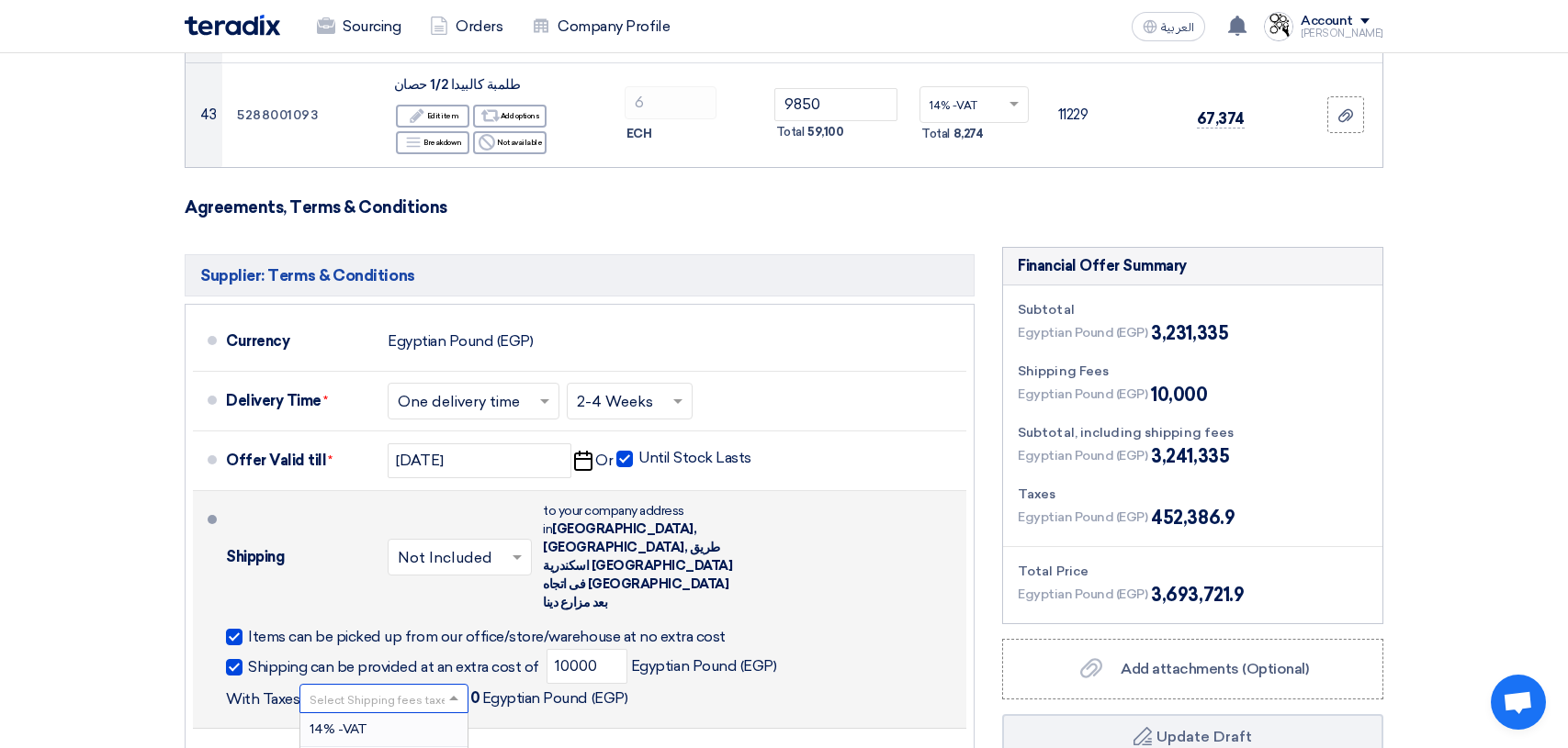
scroll to position [2, 0]
click at [379, 713] on div "14% -VAT" at bounding box center [383, 730] width 167 height 34
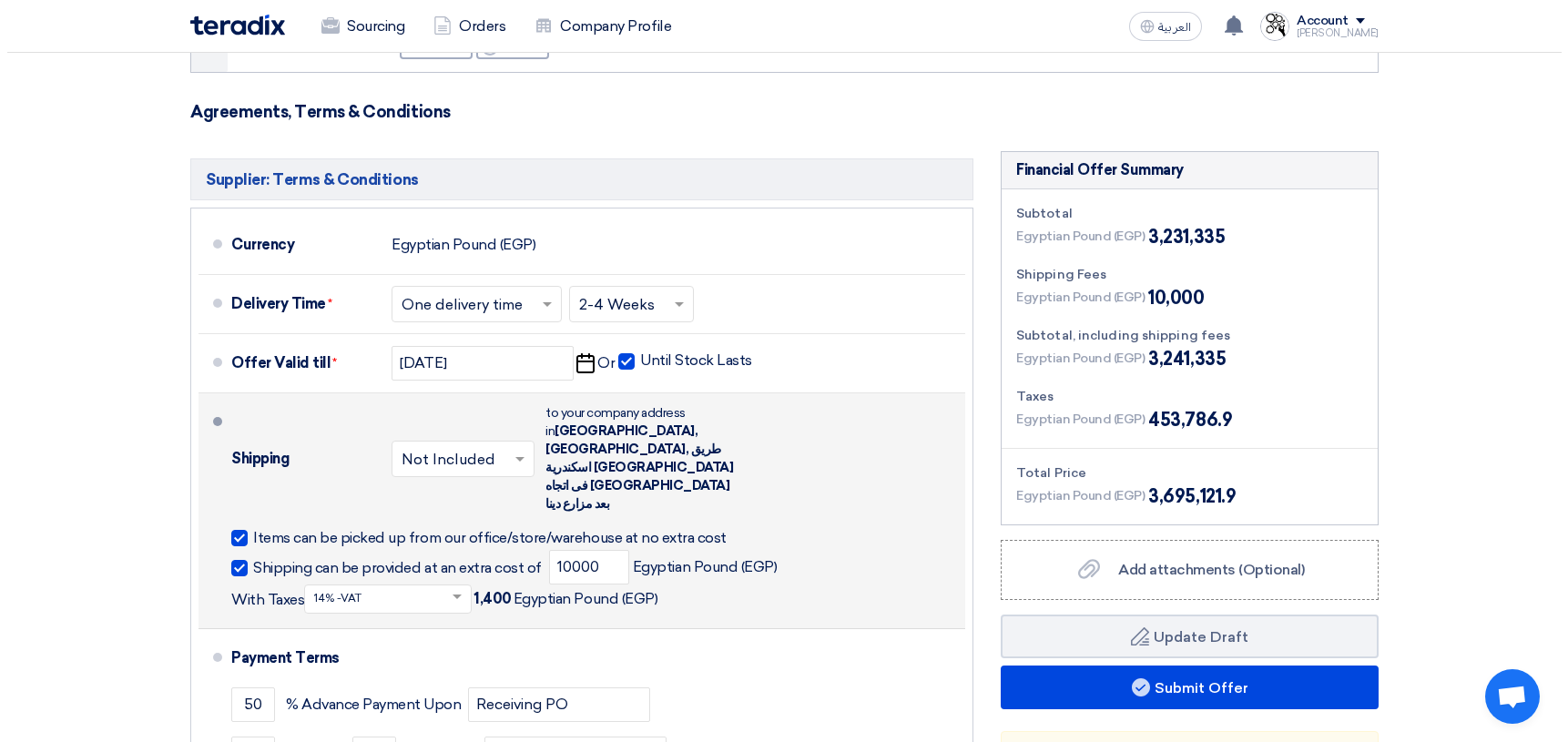
scroll to position [5736, 0]
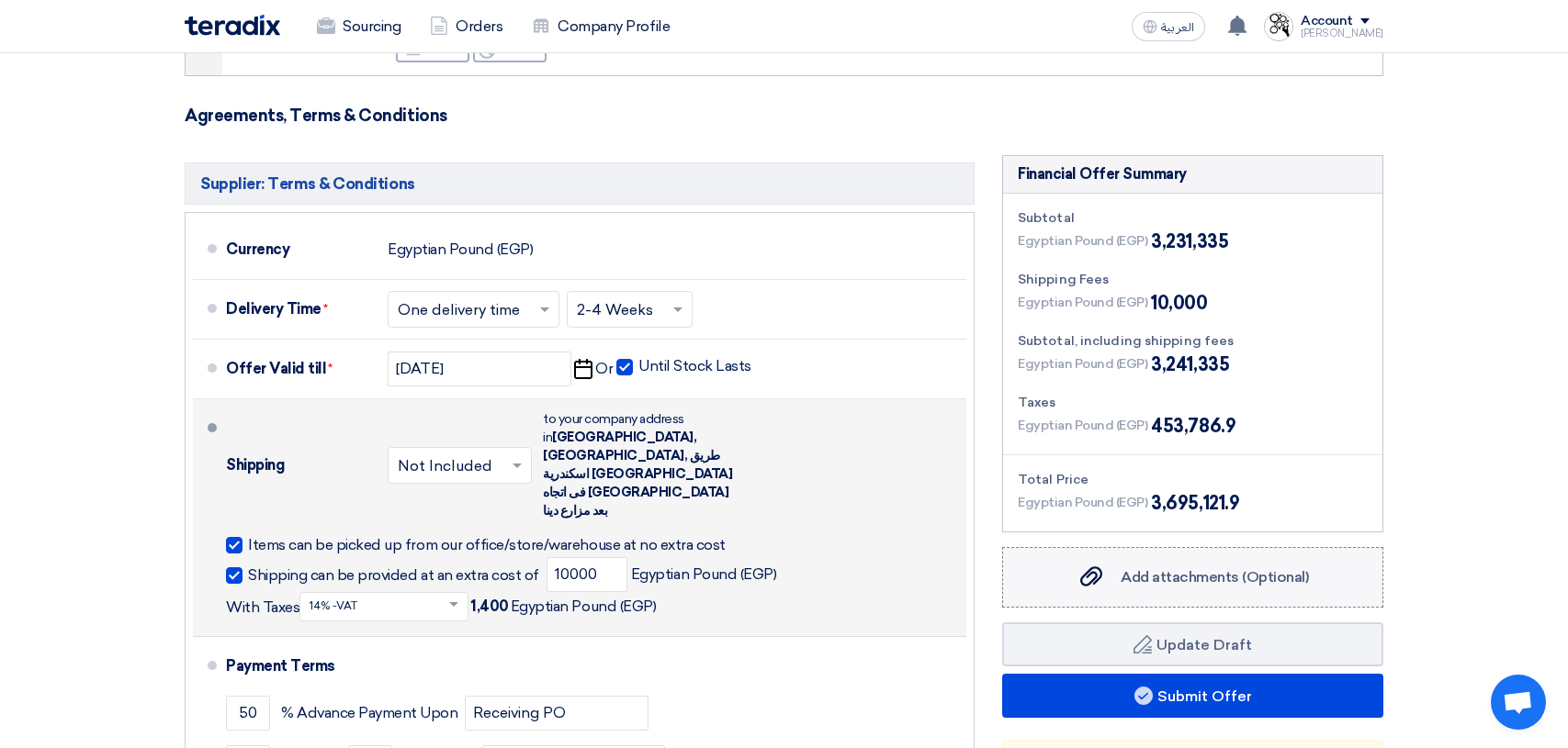
click at [1170, 566] on div "Add attachments (Optional) Add attachments (Optional)" at bounding box center [1192, 577] width 231 height 22
click at [0, 0] on input "Add attachments (Optional) Add attachments (Optional)" at bounding box center [0, 0] width 0 height 0
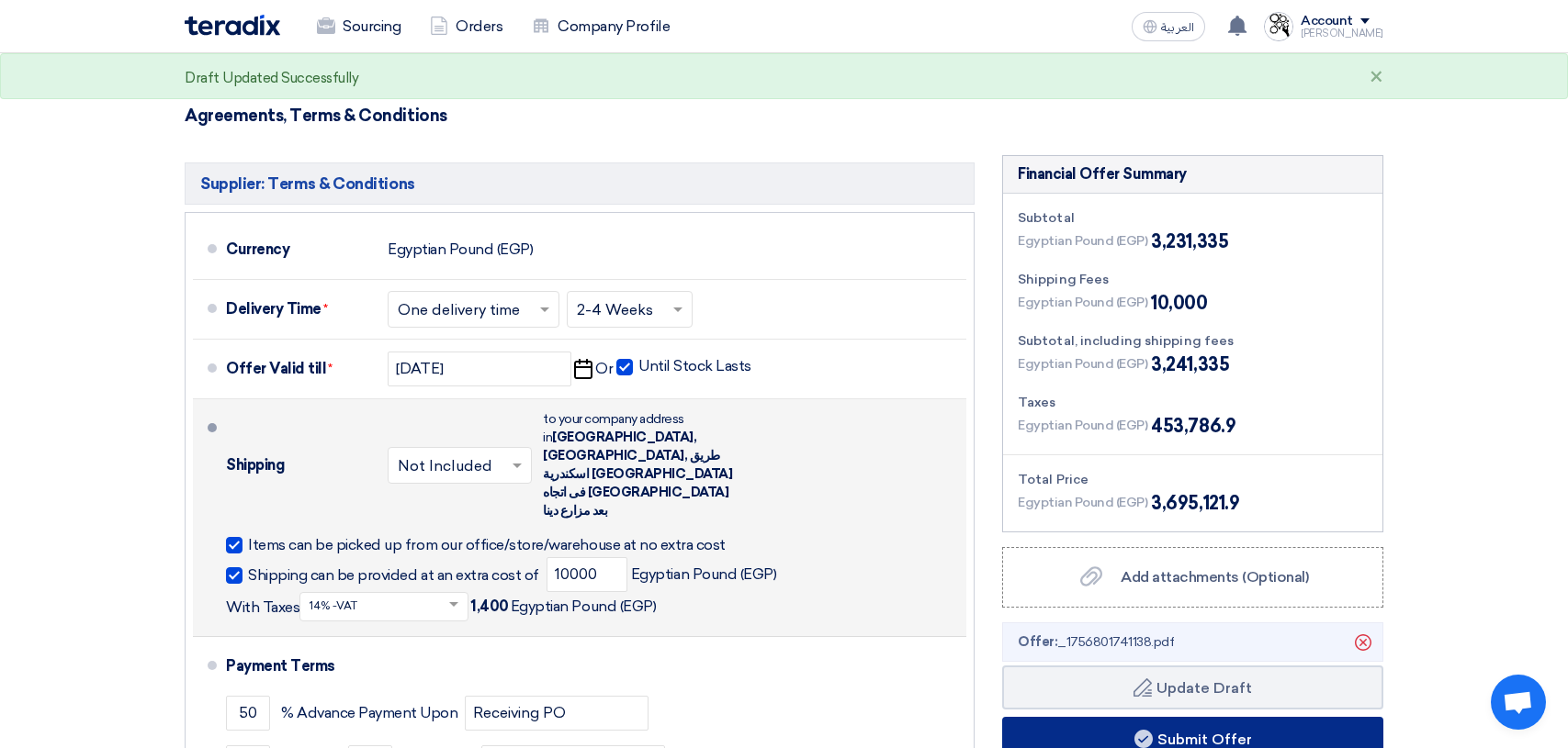
click at [1232, 716] on button "Submit Offer" at bounding box center [1193, 738] width 381 height 44
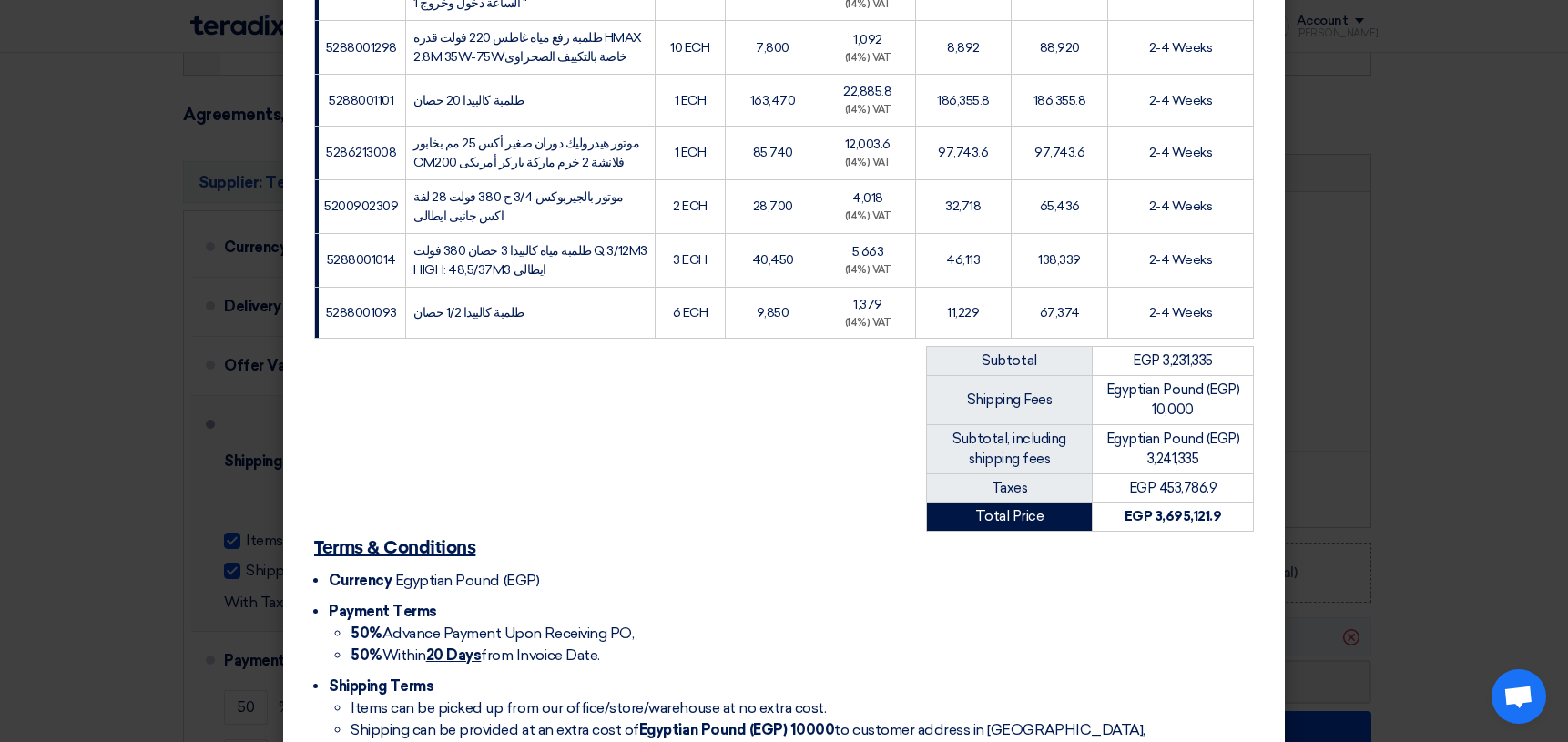
scroll to position [2574, 0]
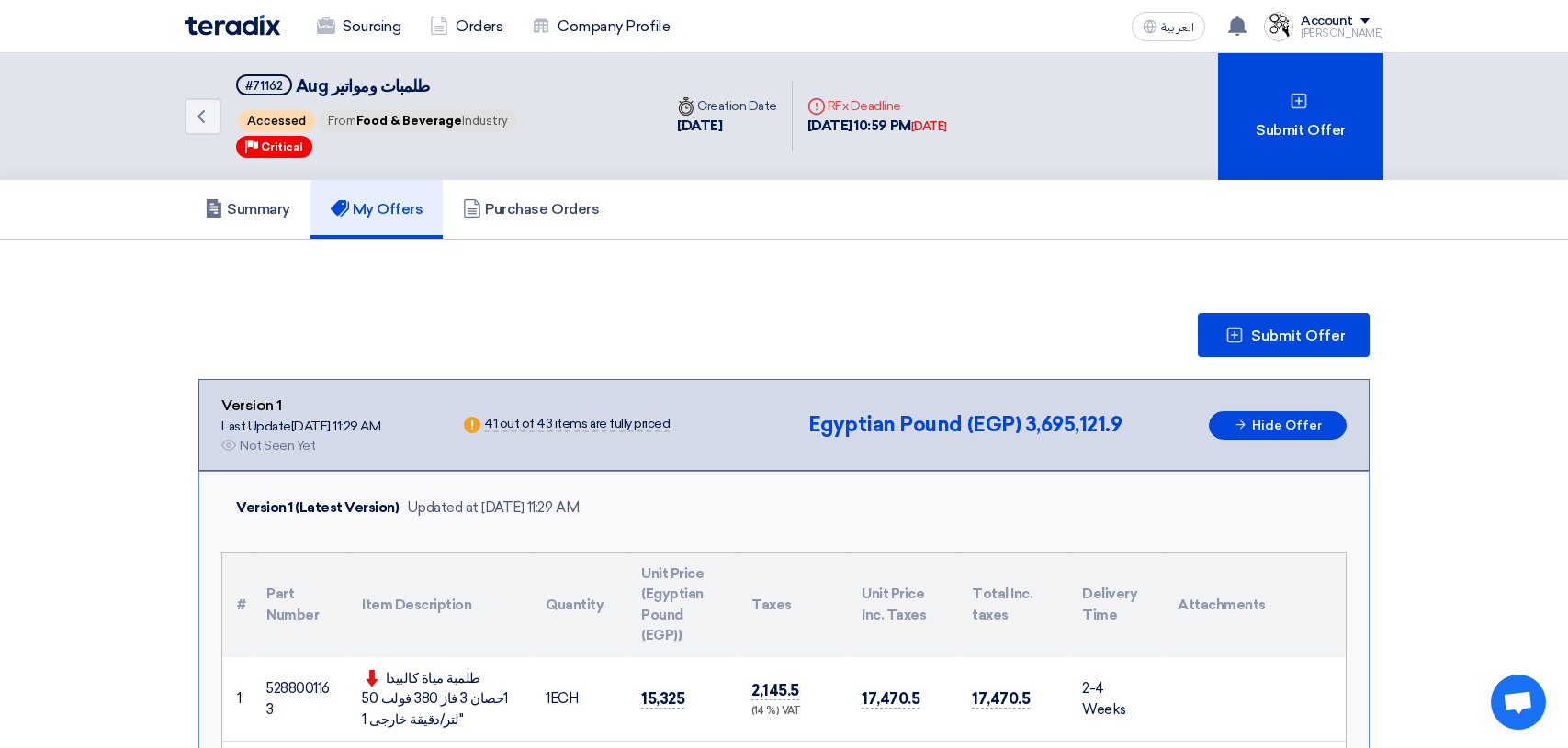
scroll to position [0, 0]
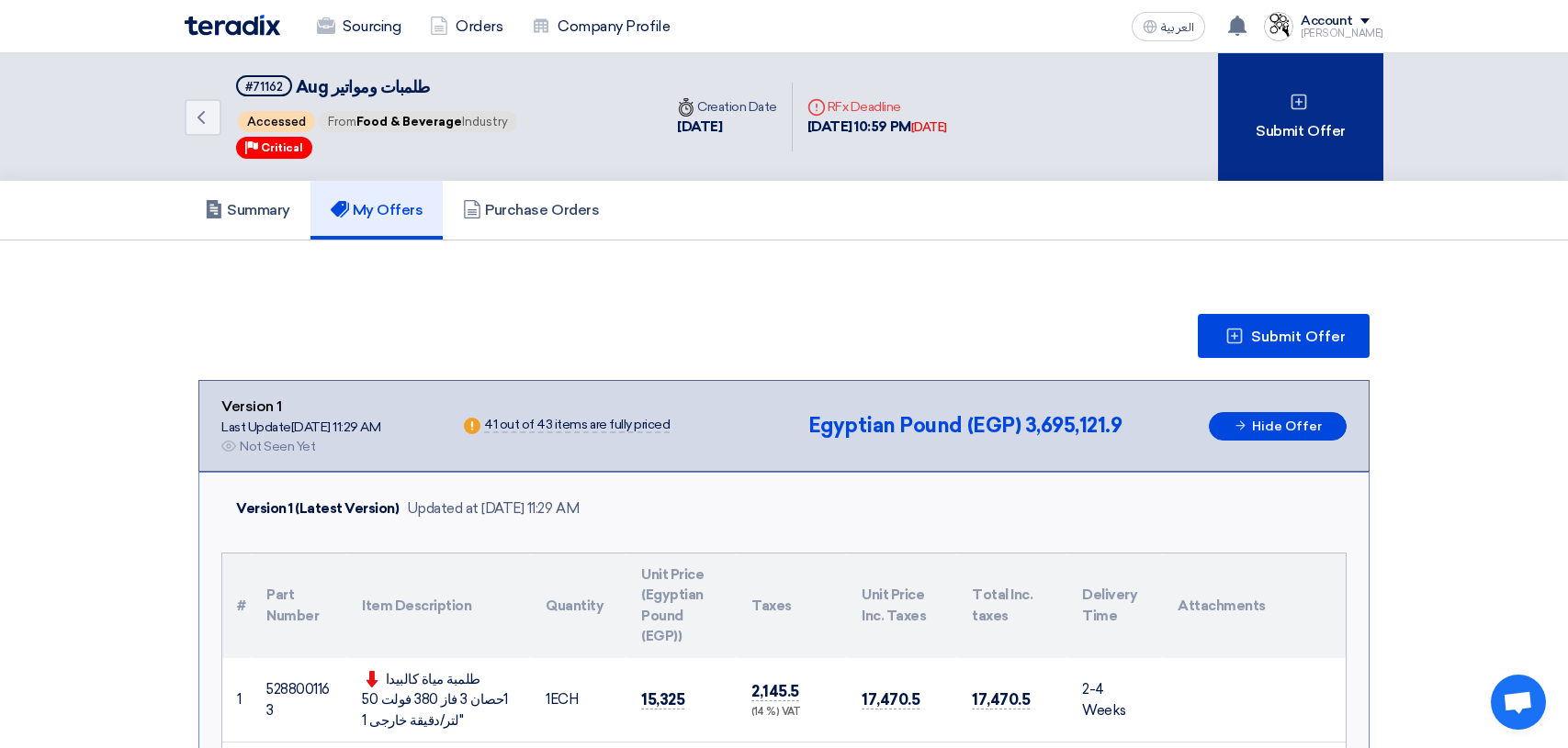
click at [1283, 126] on div "Submit Offer" at bounding box center [1299, 116] width 165 height 127
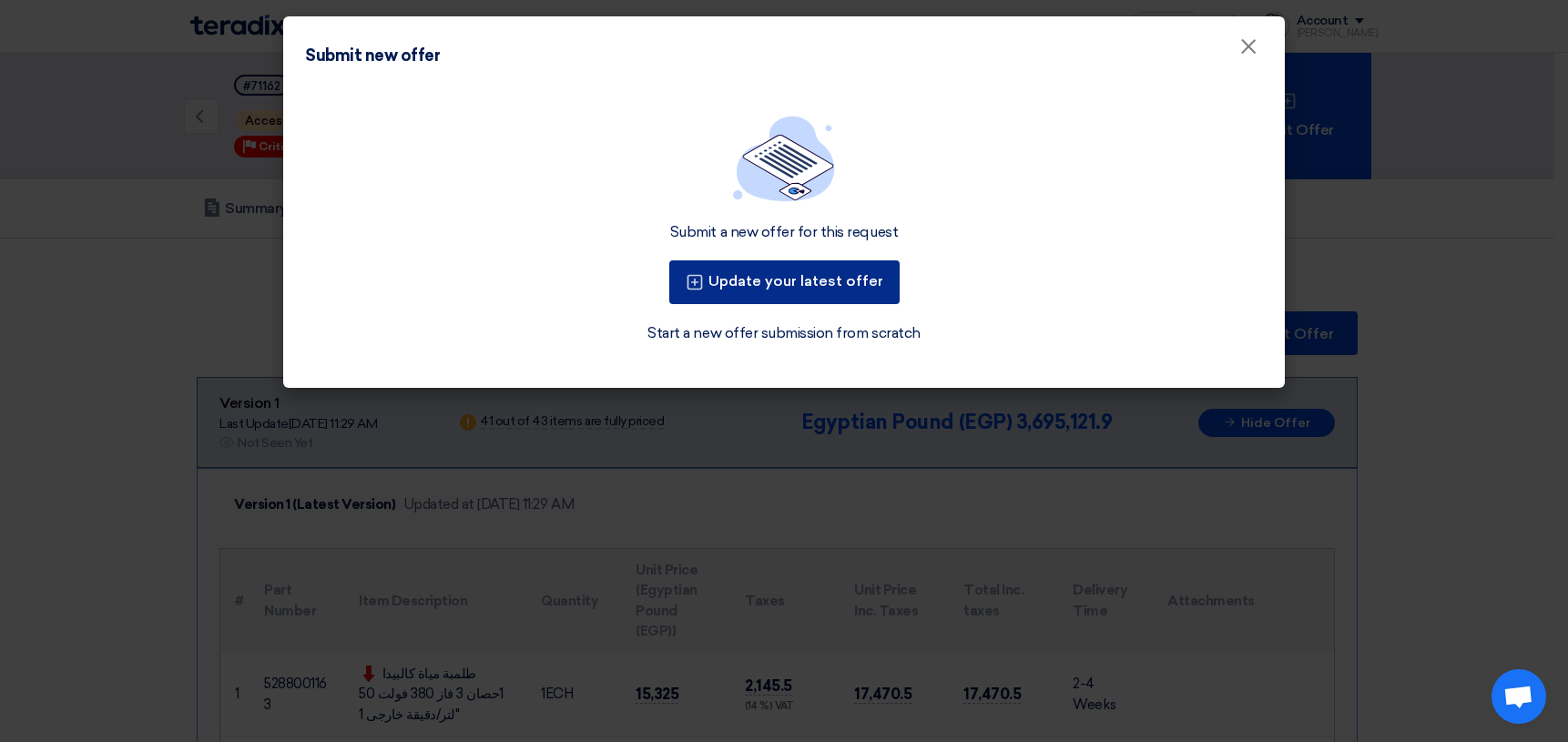
click at [830, 280] on button "Update your latest offer" at bounding box center [784, 282] width 230 height 44
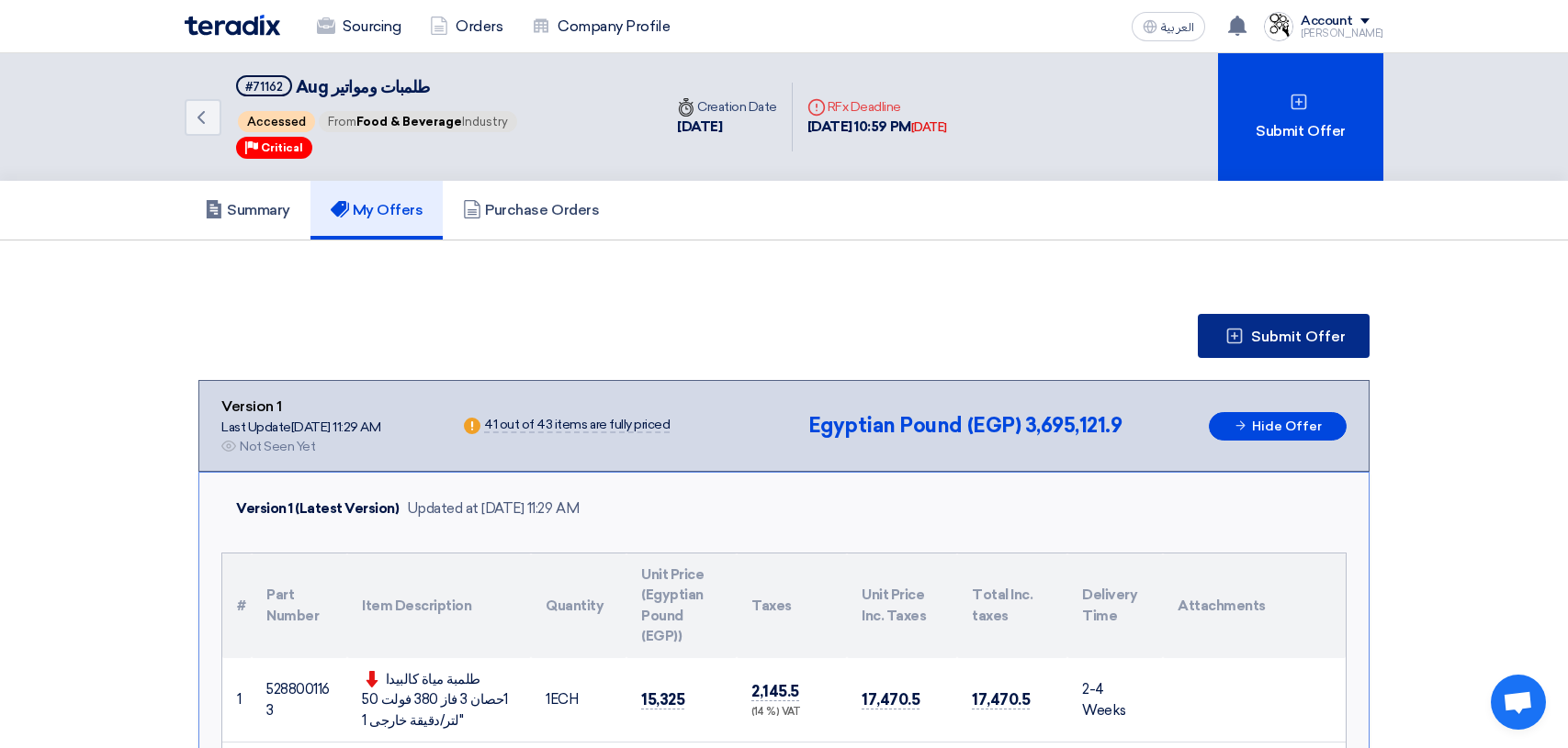
click at [1286, 330] on span "Submit Offer" at bounding box center [1298, 337] width 95 height 15
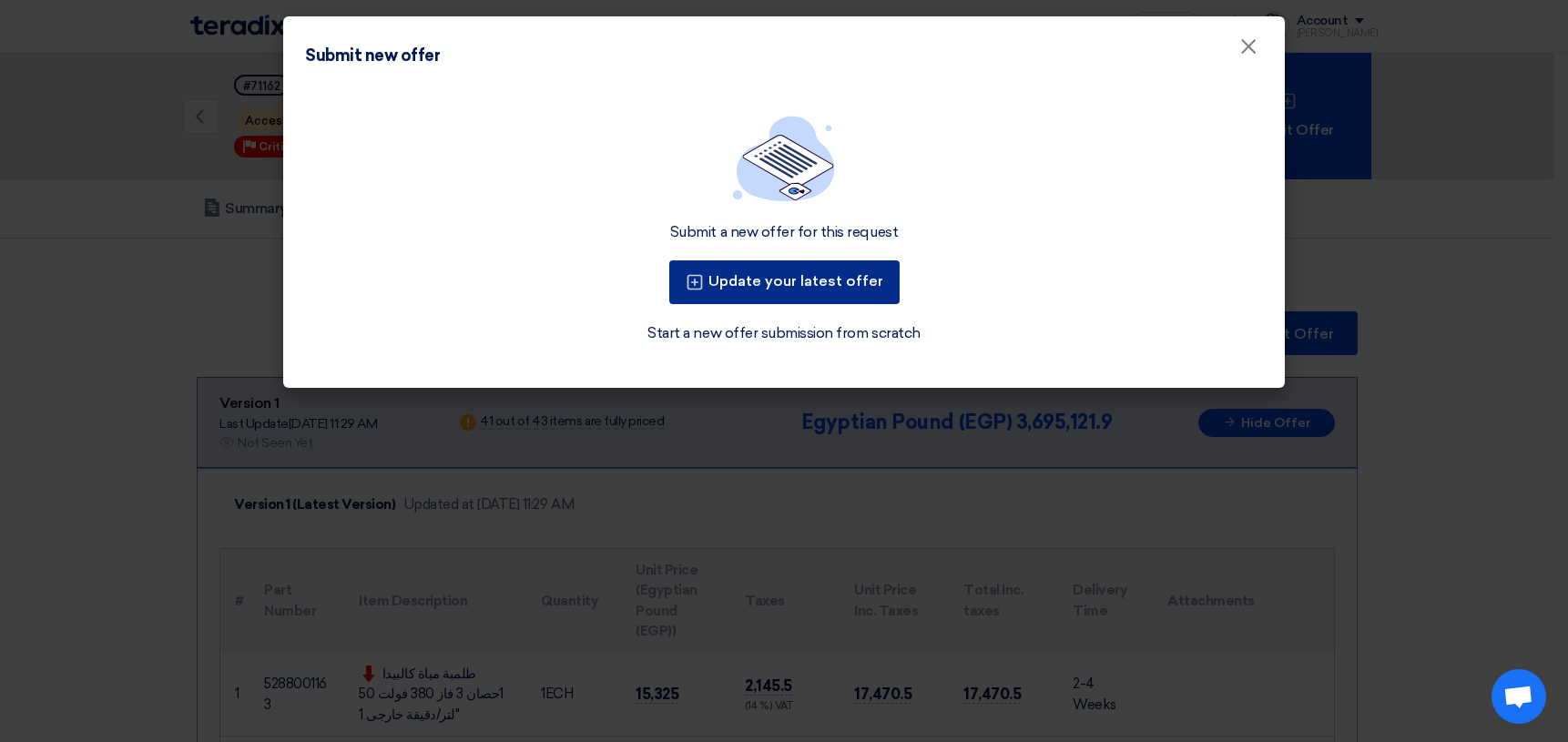
click at [832, 289] on button "Update your latest offer" at bounding box center [784, 282] width 230 height 44
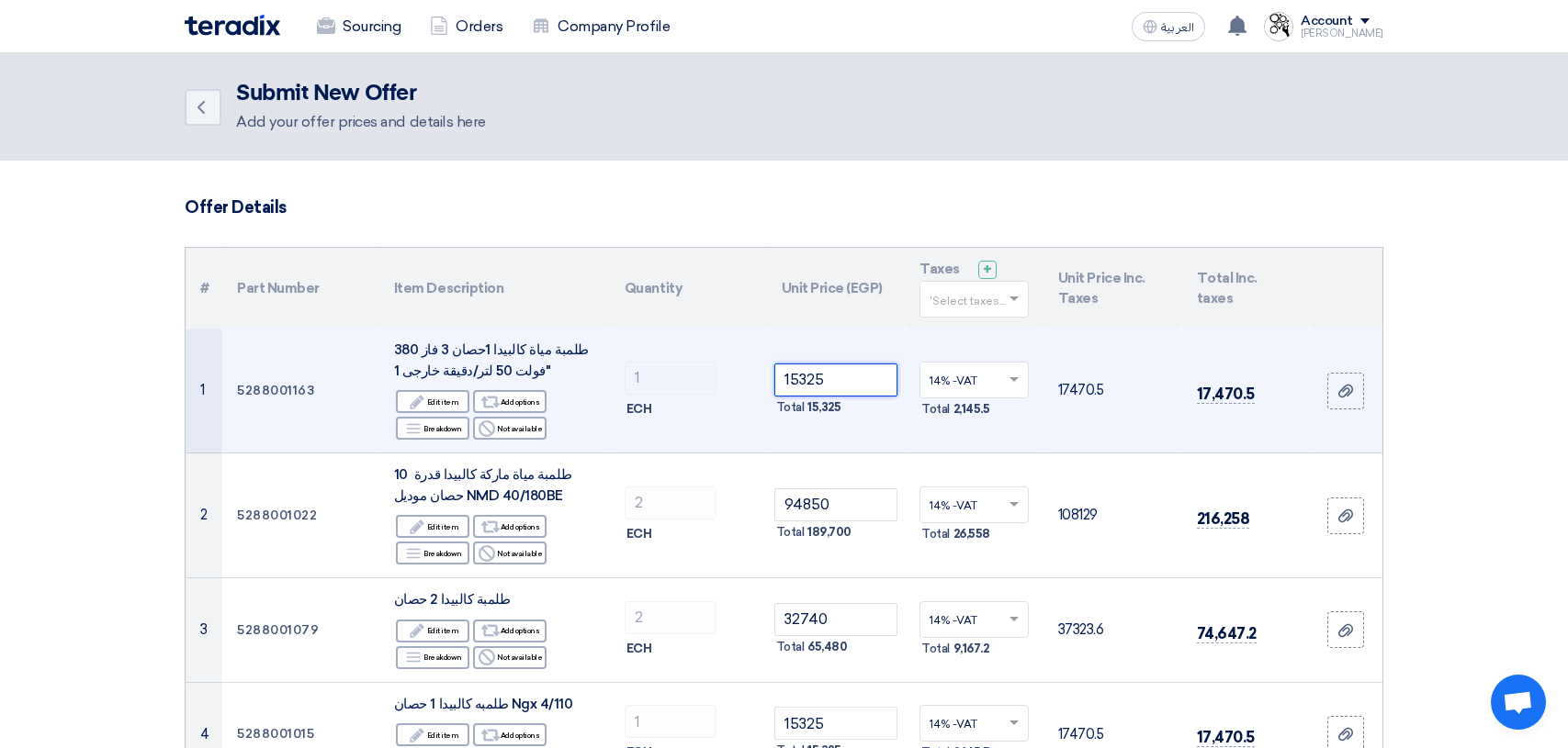
drag, startPoint x: 835, startPoint y: 379, endPoint x: 752, endPoint y: 382, distance: 83.1
click at [752, 382] on tr "1 5288001163 طلمبة مياة كالبيدا 1حصان 3 فاز 380 فولت 50 لتر/دقيقة خارجى 1" Edit…" at bounding box center [784, 391] width 1197 height 124
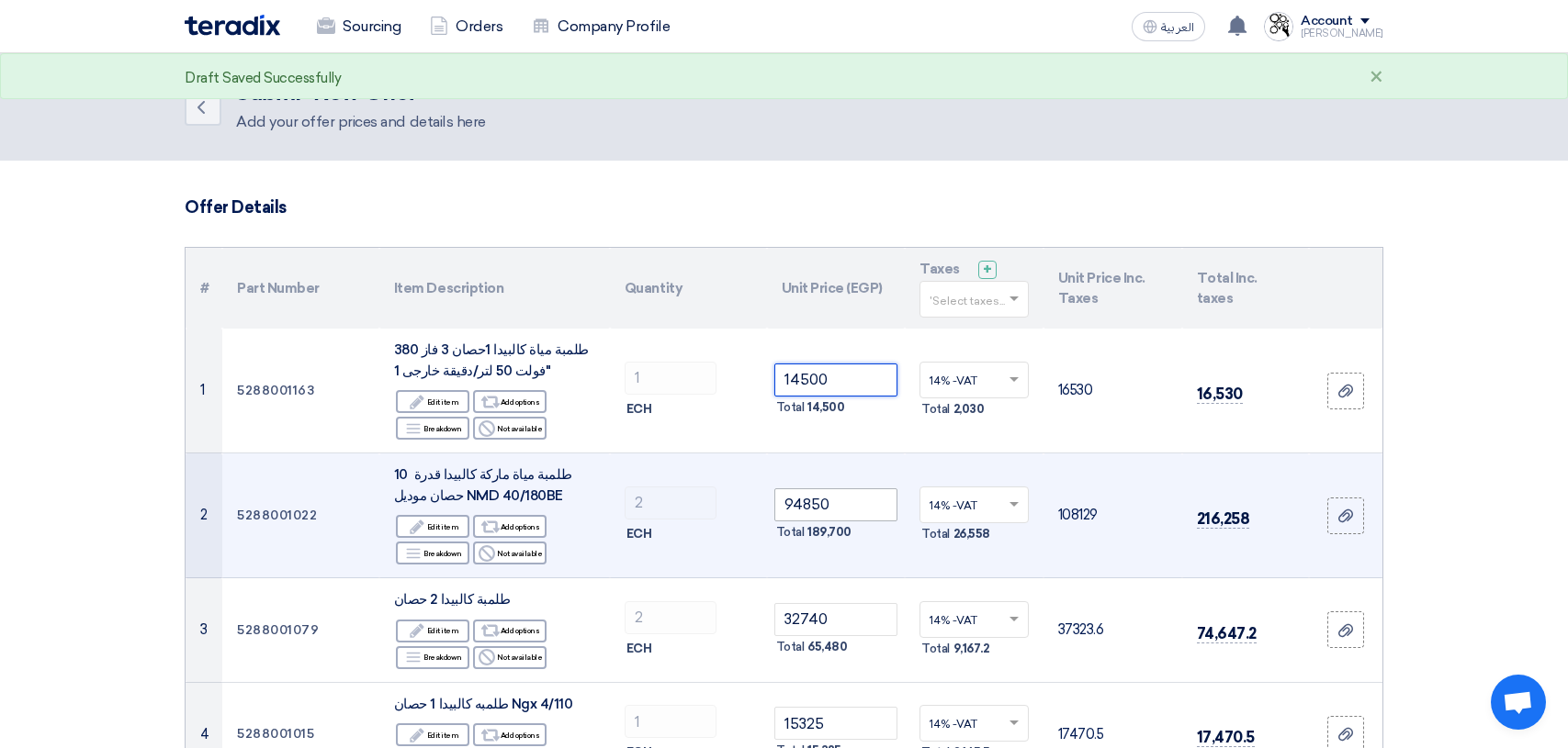
type input "14500"
click at [849, 498] on input "94850" at bounding box center [836, 504] width 124 height 33
click at [839, 509] on input "94850" at bounding box center [836, 504] width 124 height 33
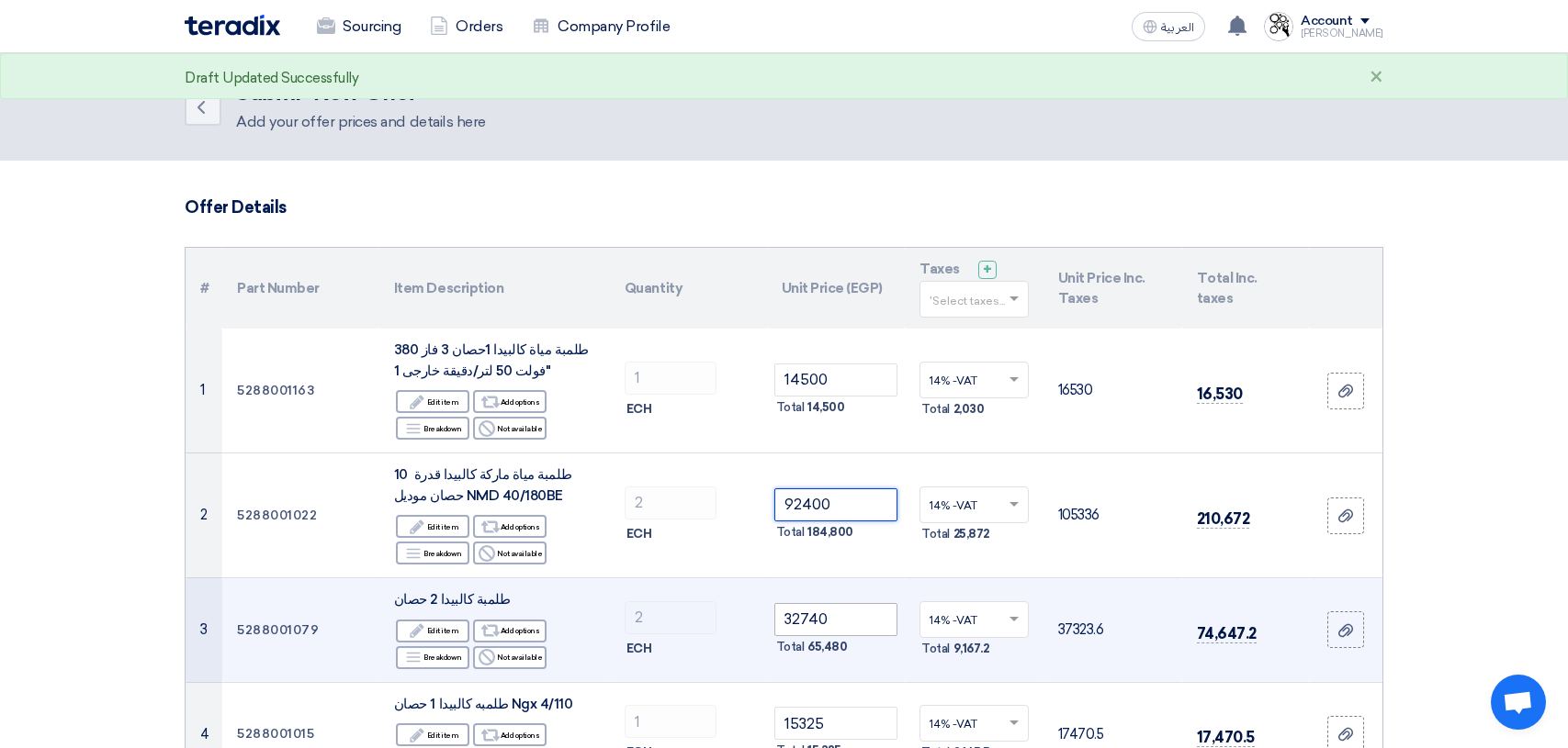
type input "92400"
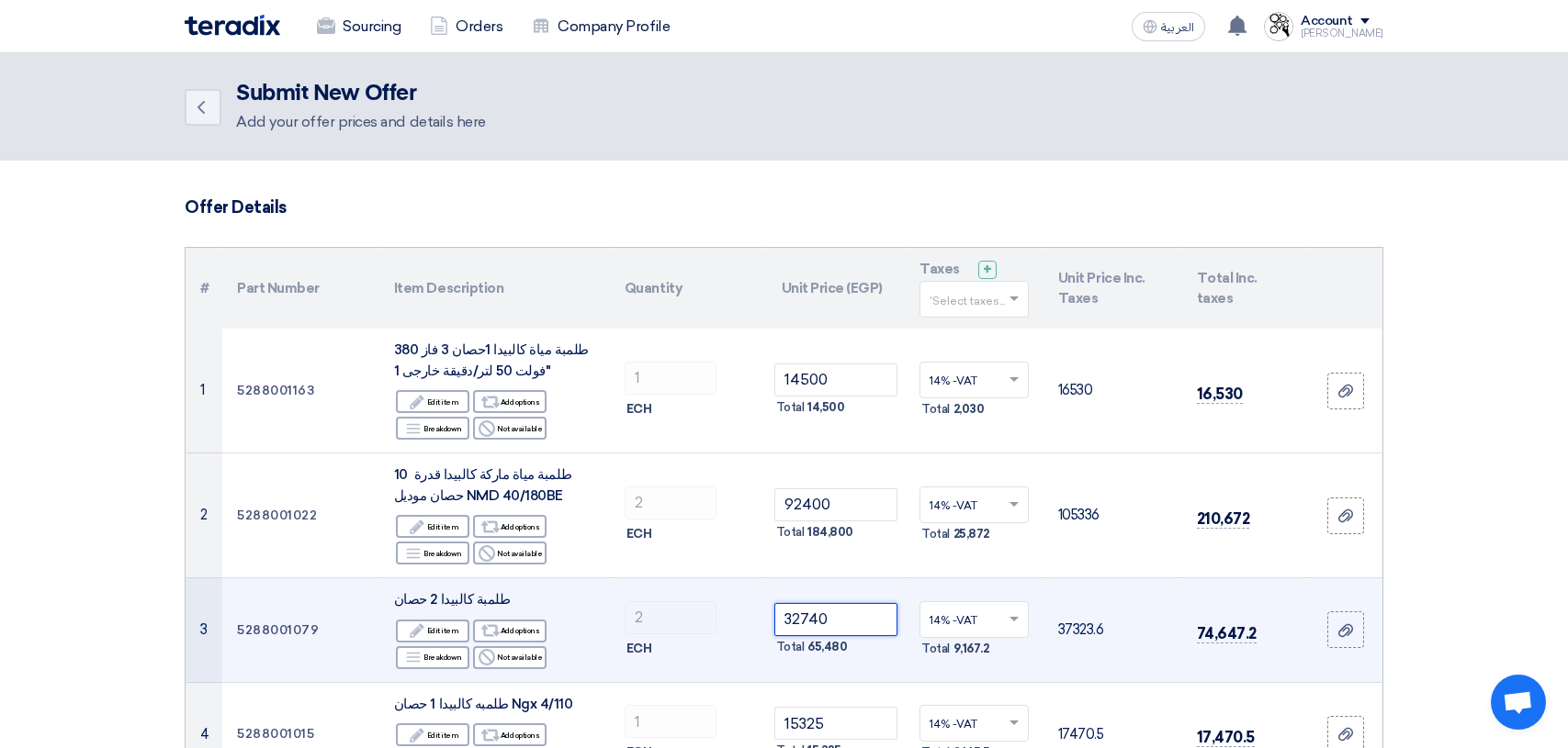
drag, startPoint x: 828, startPoint y: 617, endPoint x: 792, endPoint y: 623, distance: 36.5
click at [792, 623] on input "32740" at bounding box center [836, 619] width 124 height 33
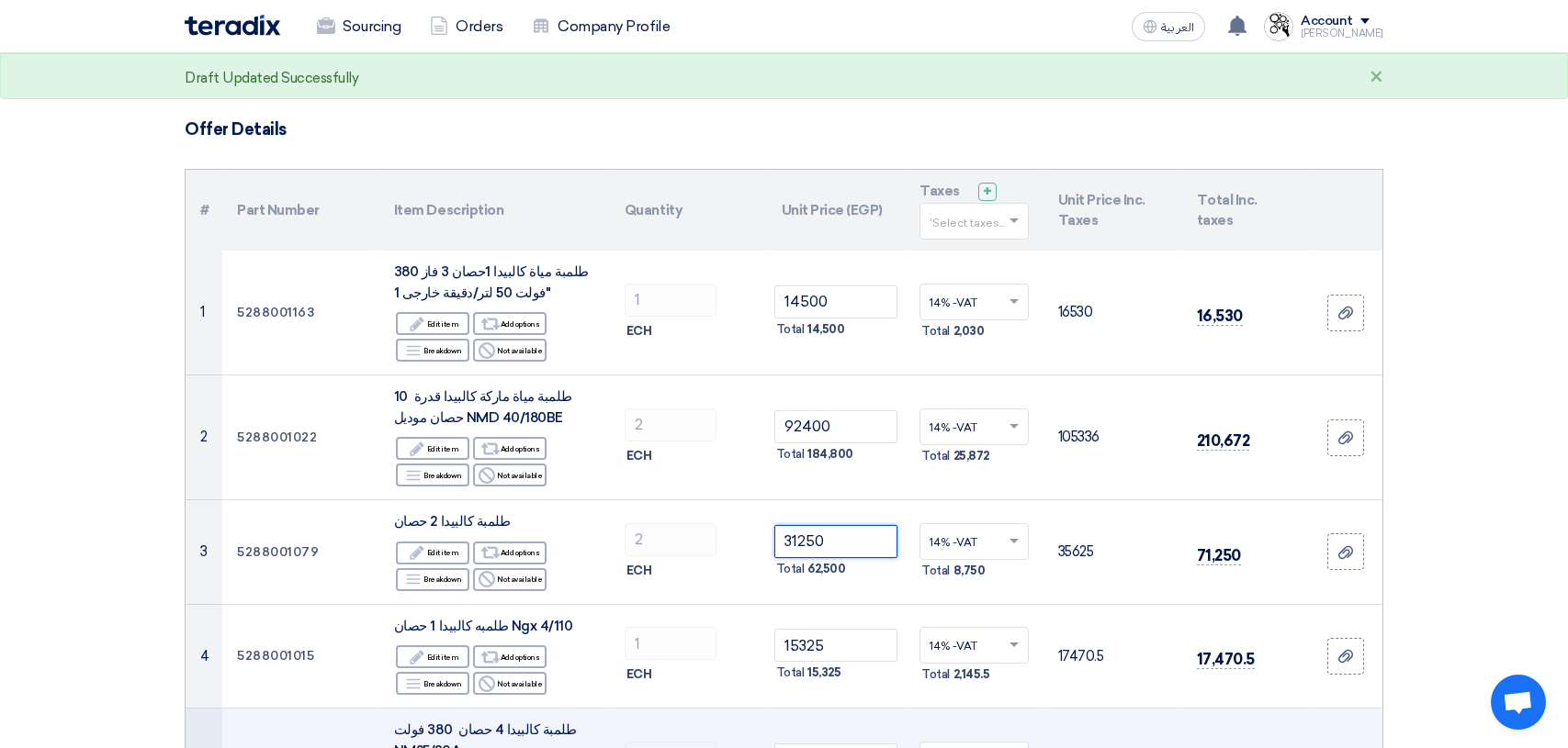
scroll to position [184, 0]
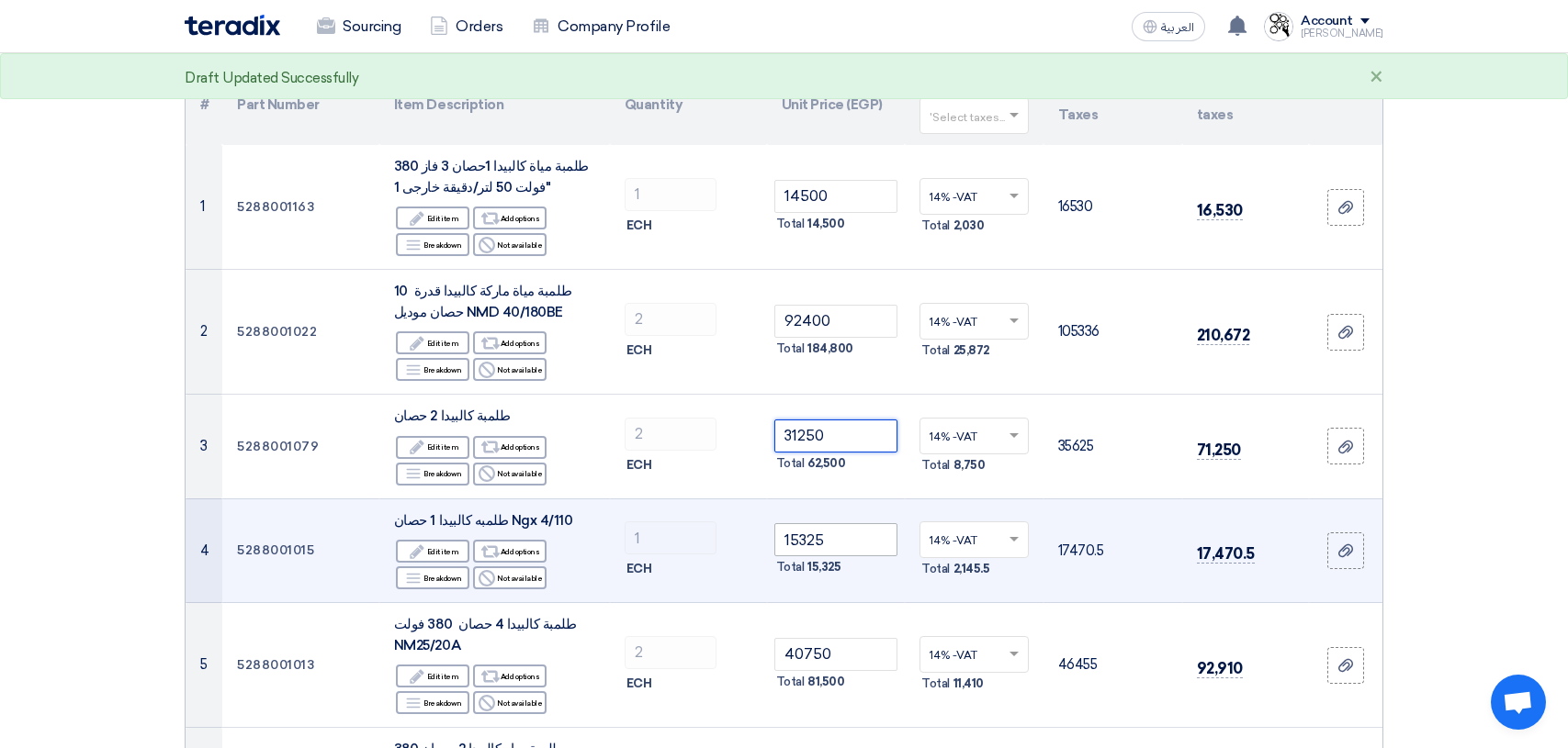
type input "31250"
click at [856, 545] on input "15325" at bounding box center [836, 539] width 124 height 33
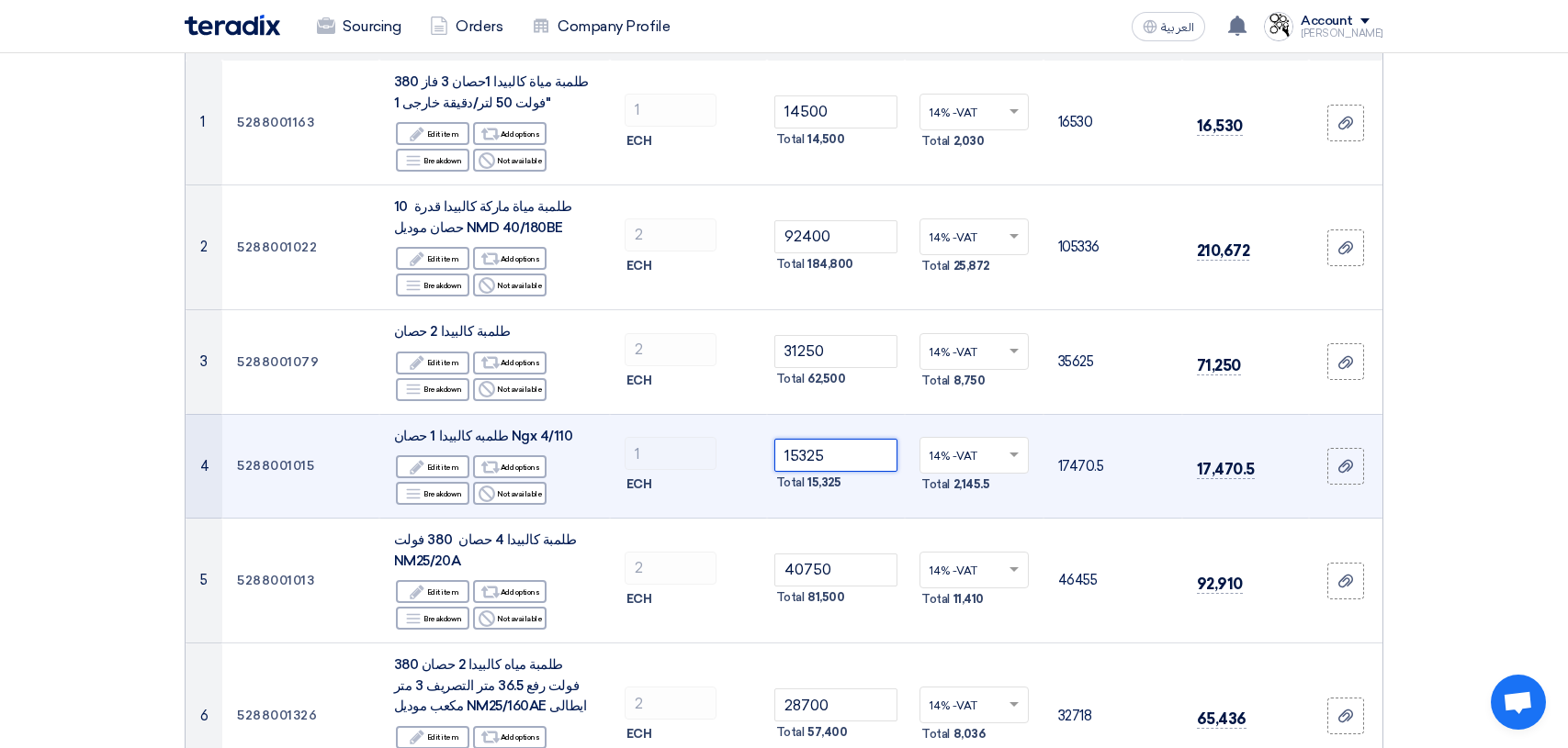
scroll to position [367, 0]
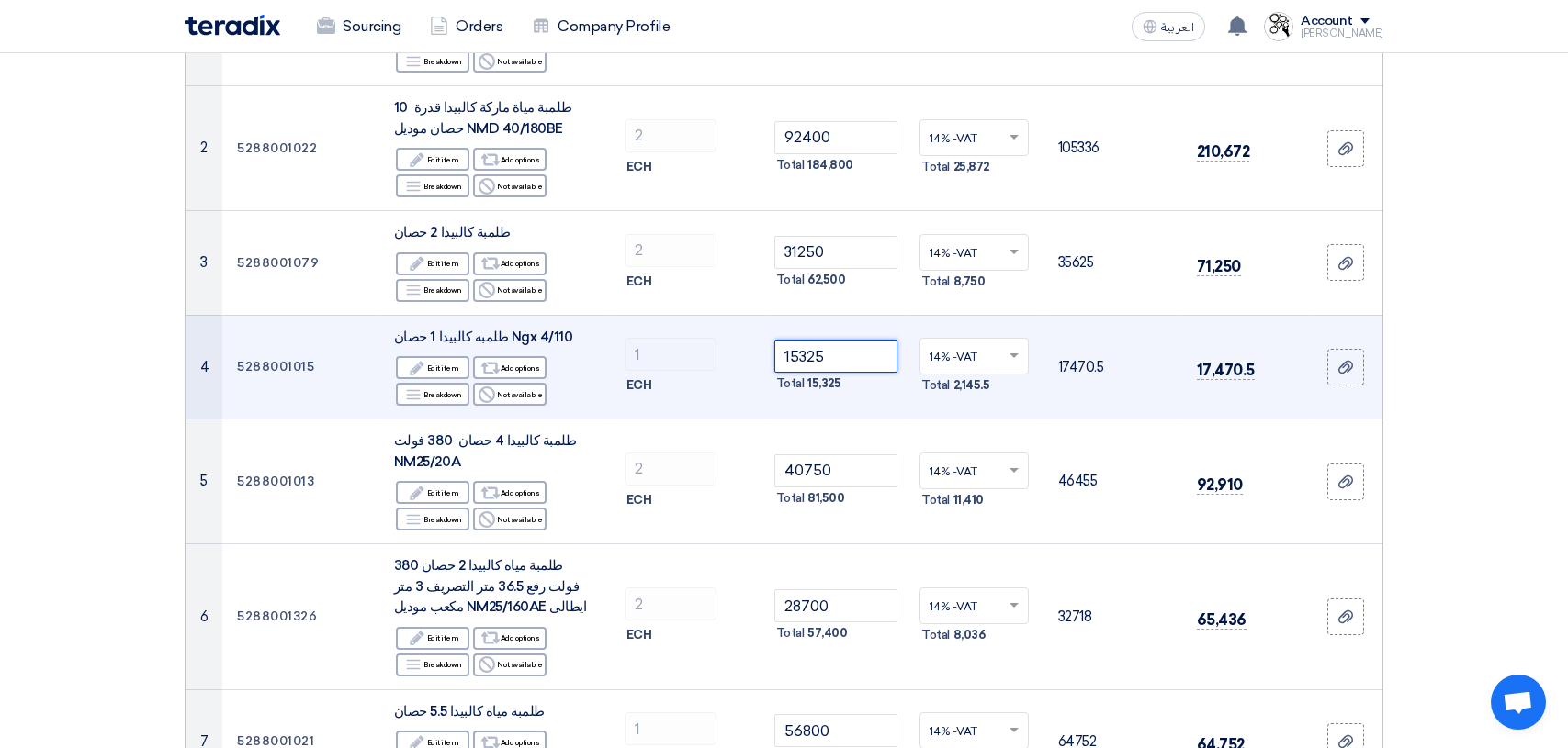
click at [794, 358] on input "15325" at bounding box center [836, 355] width 124 height 33
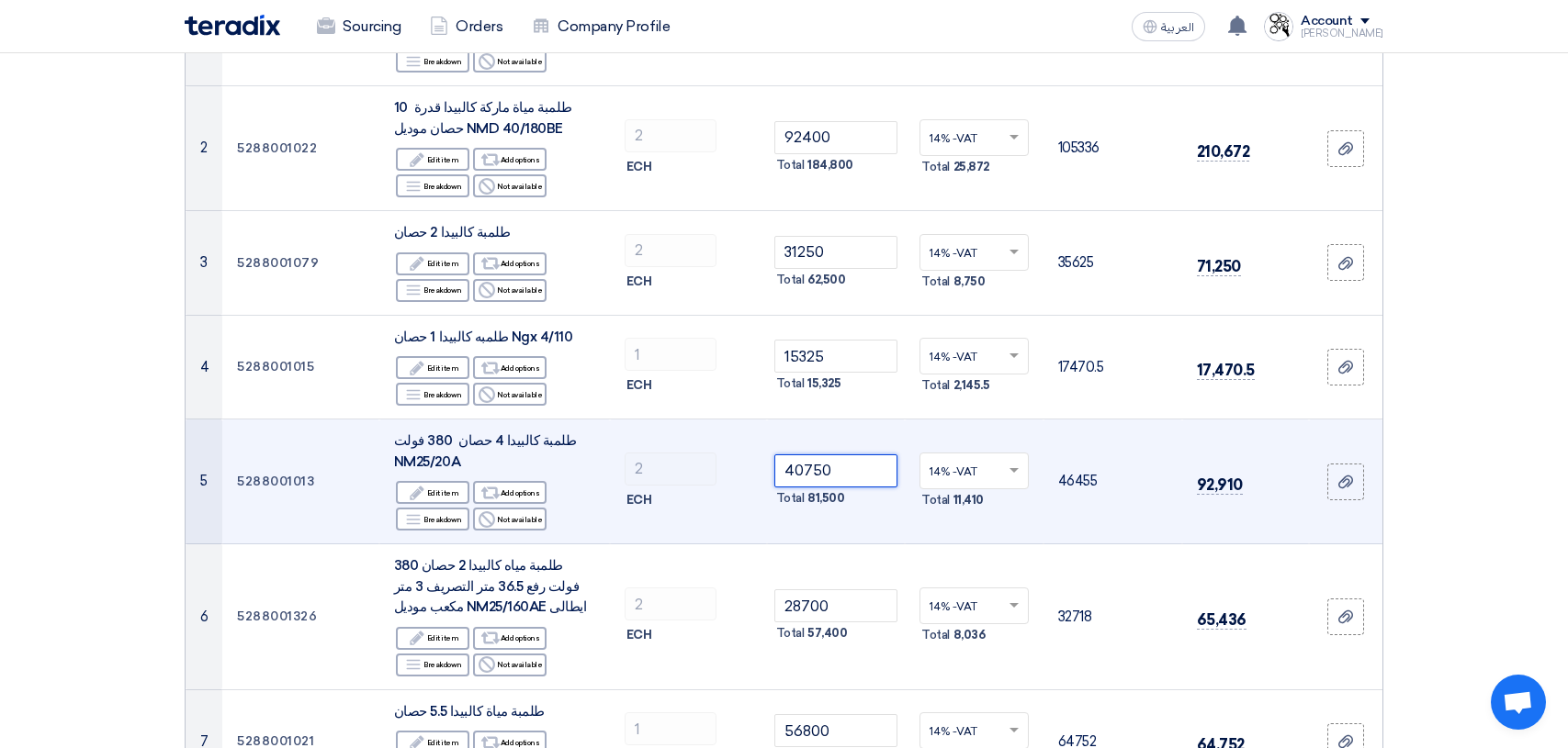
click at [836, 472] on input "40750" at bounding box center [836, 470] width 124 height 33
type input "4"
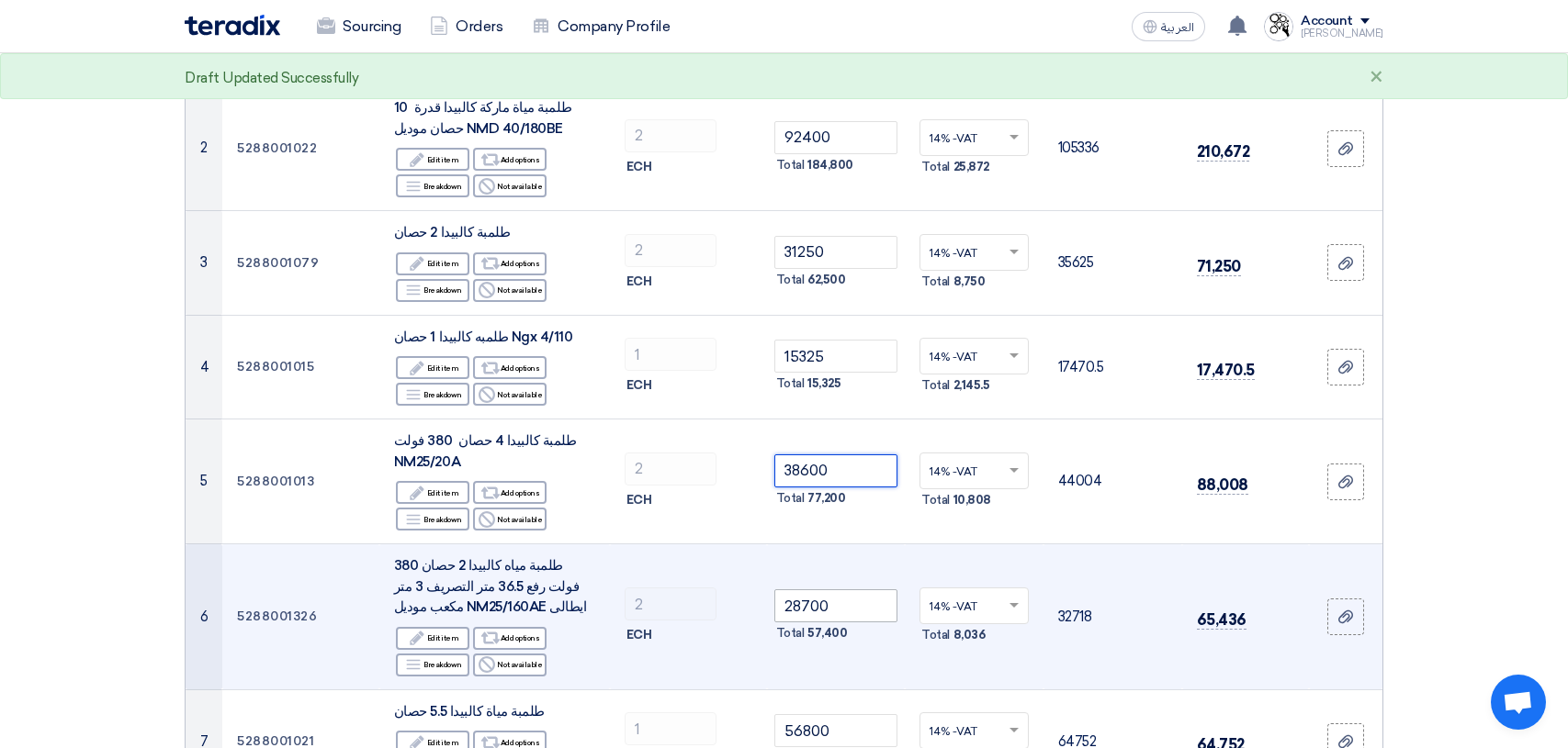
type input "38600"
click at [847, 609] on input "28700" at bounding box center [836, 605] width 124 height 33
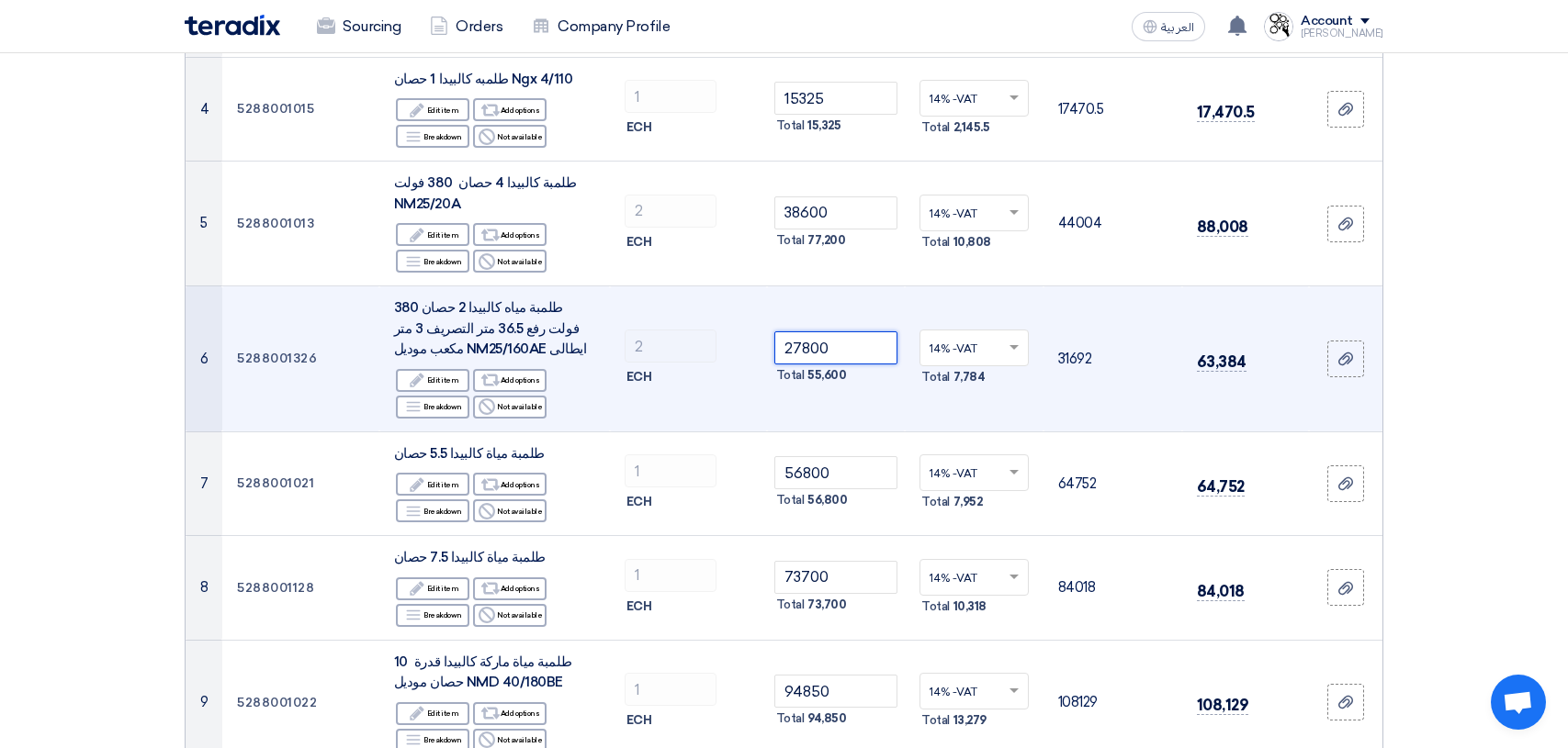
scroll to position [642, 0]
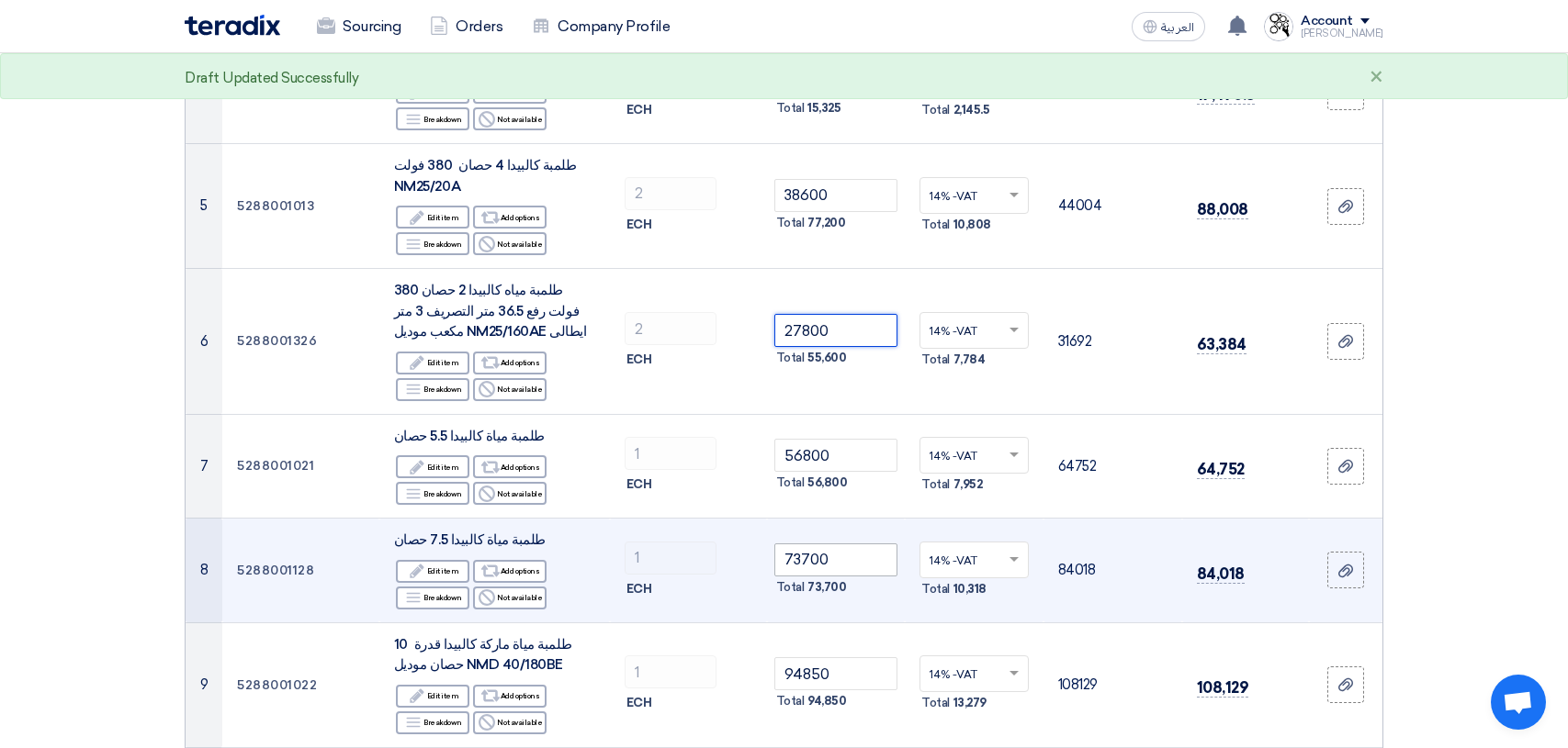
type input "27800"
click at [846, 565] on input "73700" at bounding box center [836, 560] width 124 height 33
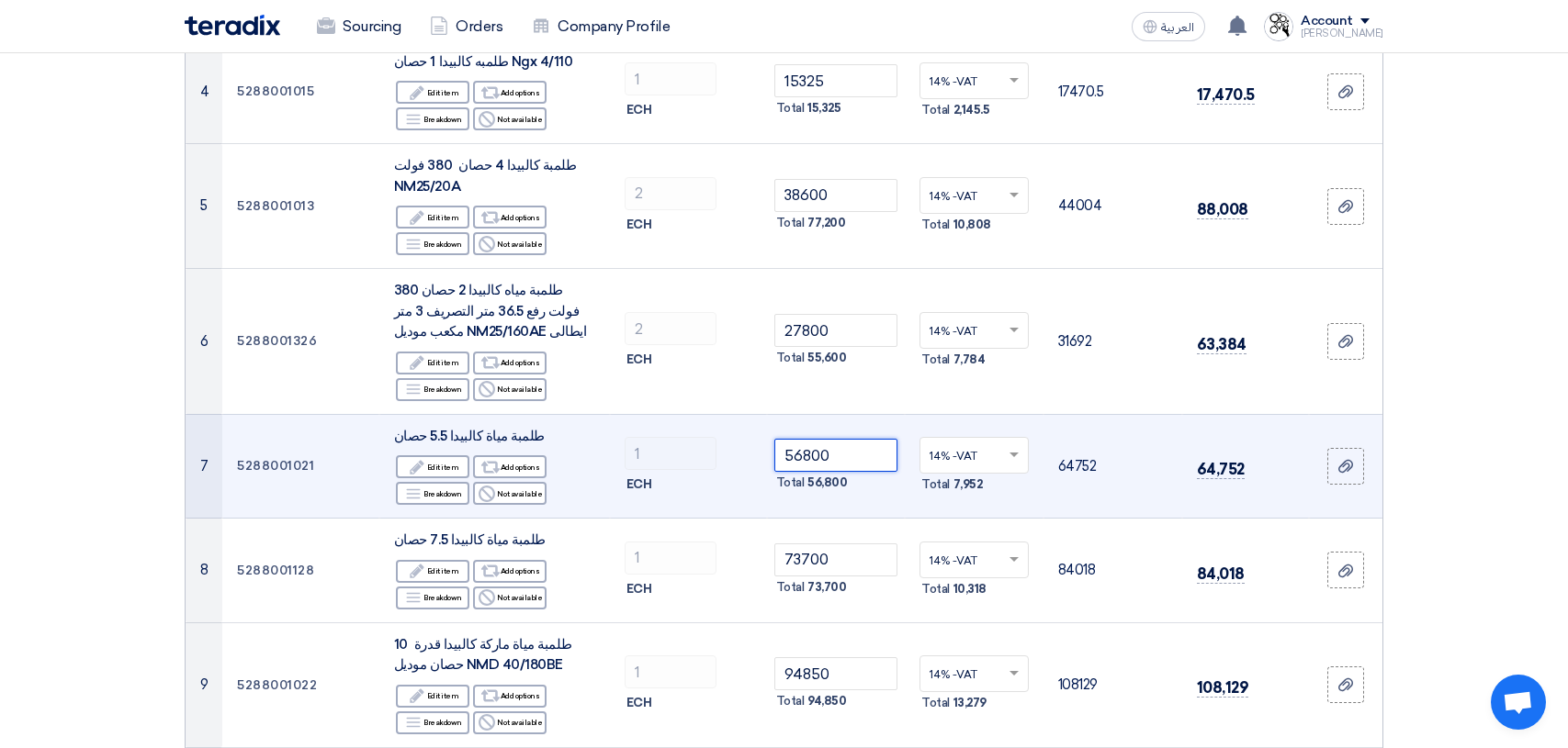
click at [846, 456] on input "56800" at bounding box center [836, 455] width 124 height 33
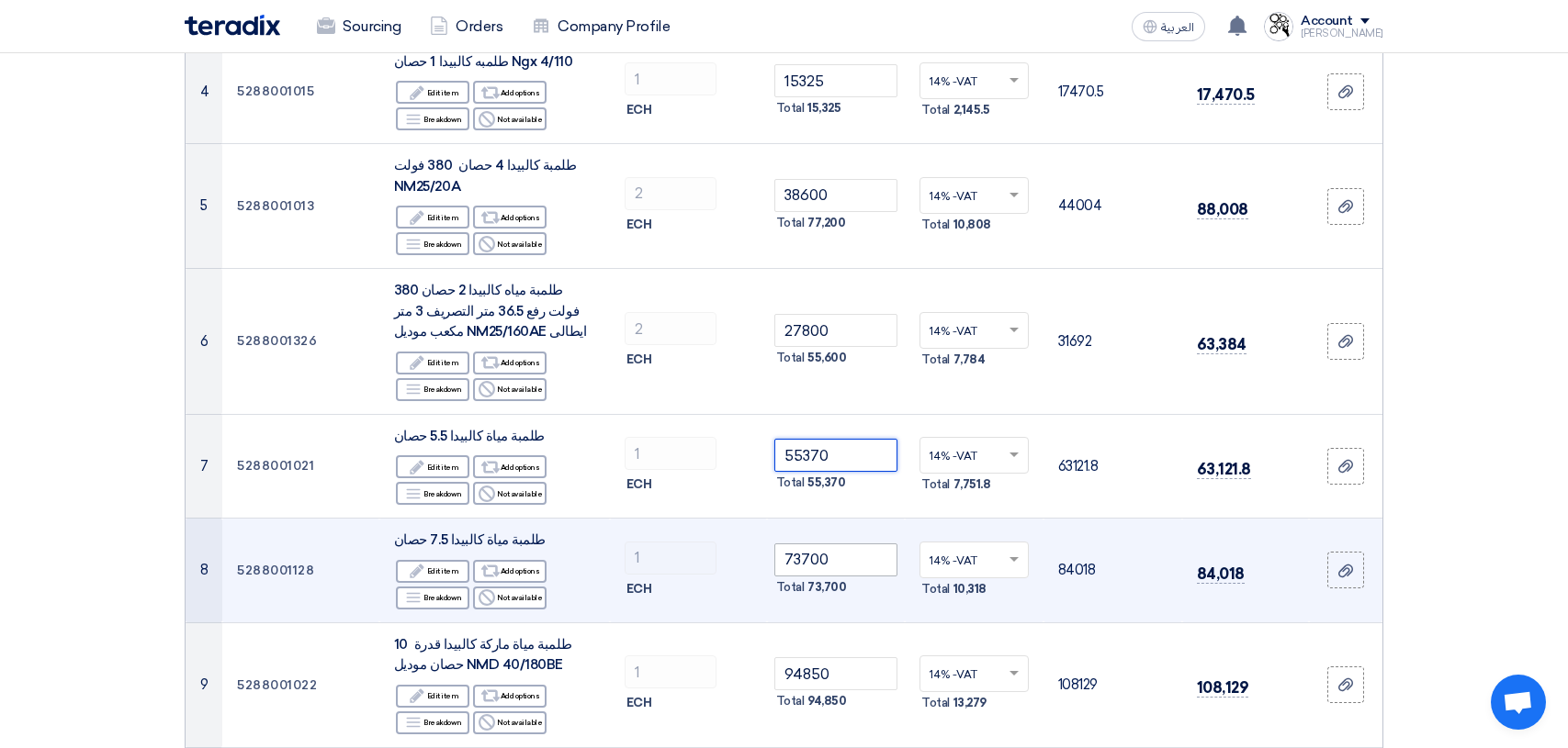
type input "55370"
click at [846, 558] on input "73700" at bounding box center [836, 560] width 124 height 33
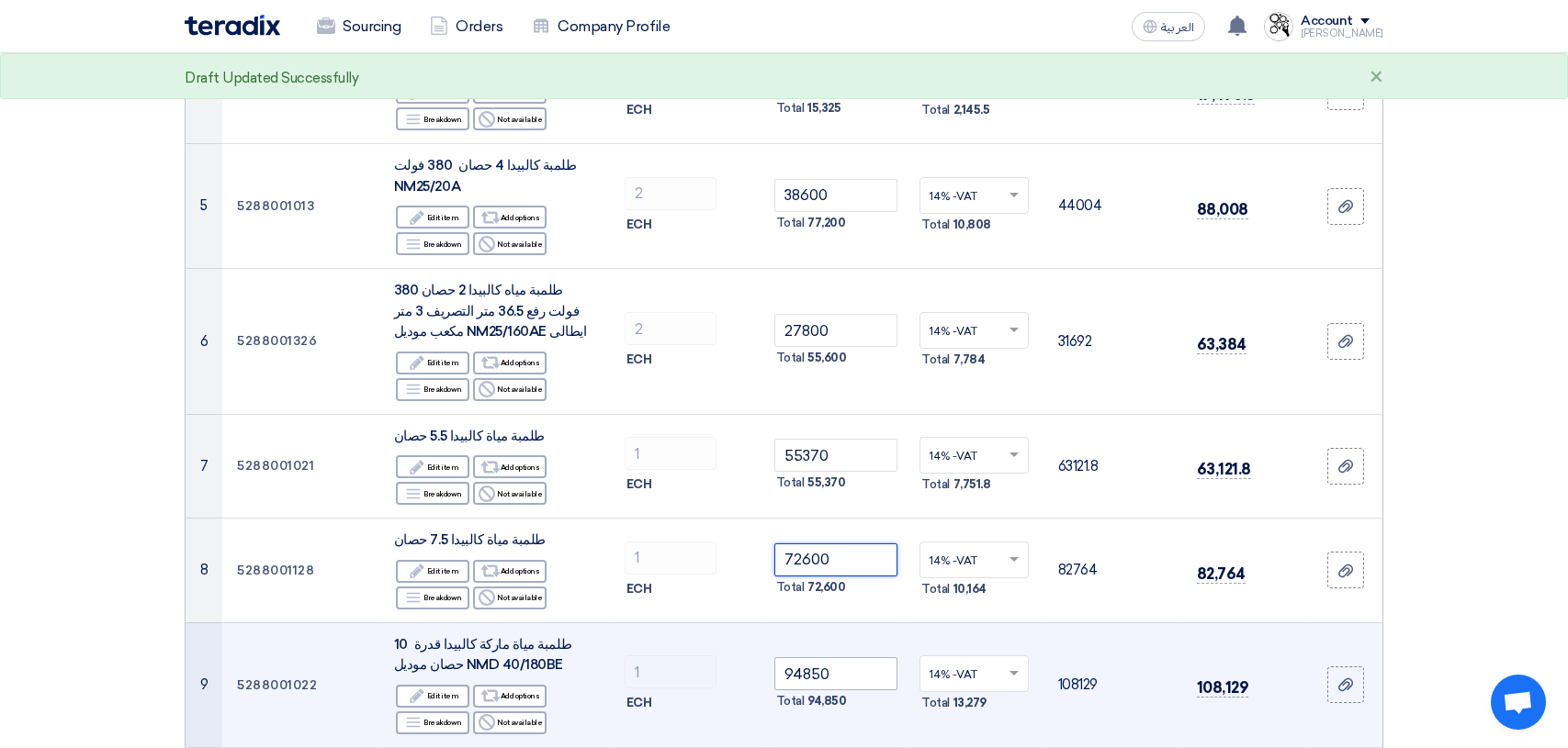
type input "72600"
click at [863, 676] on input "94850" at bounding box center [836, 673] width 124 height 33
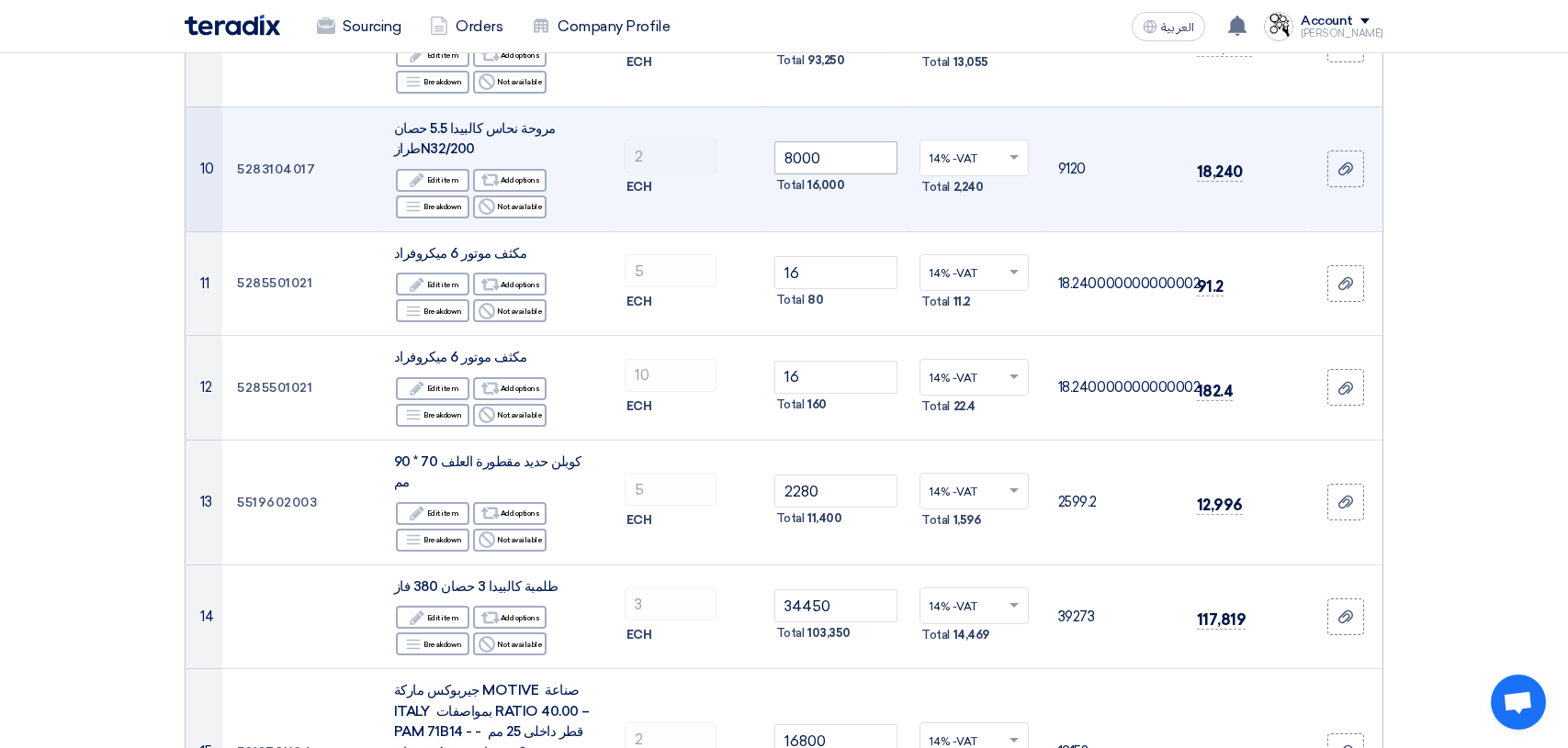
scroll to position [1285, 0]
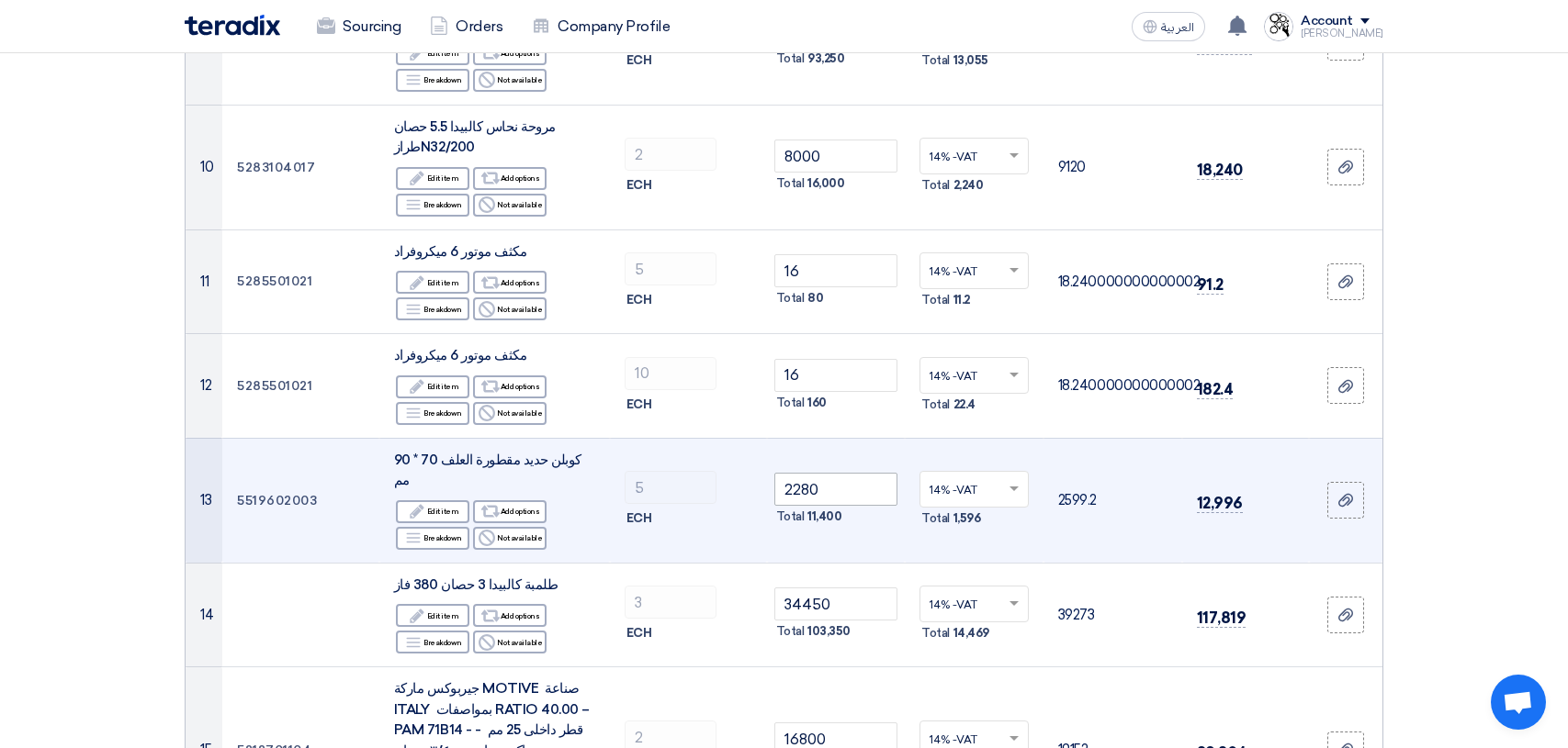
type input "93250"
click at [857, 477] on input "2280" at bounding box center [836, 488] width 124 height 33
type input "2"
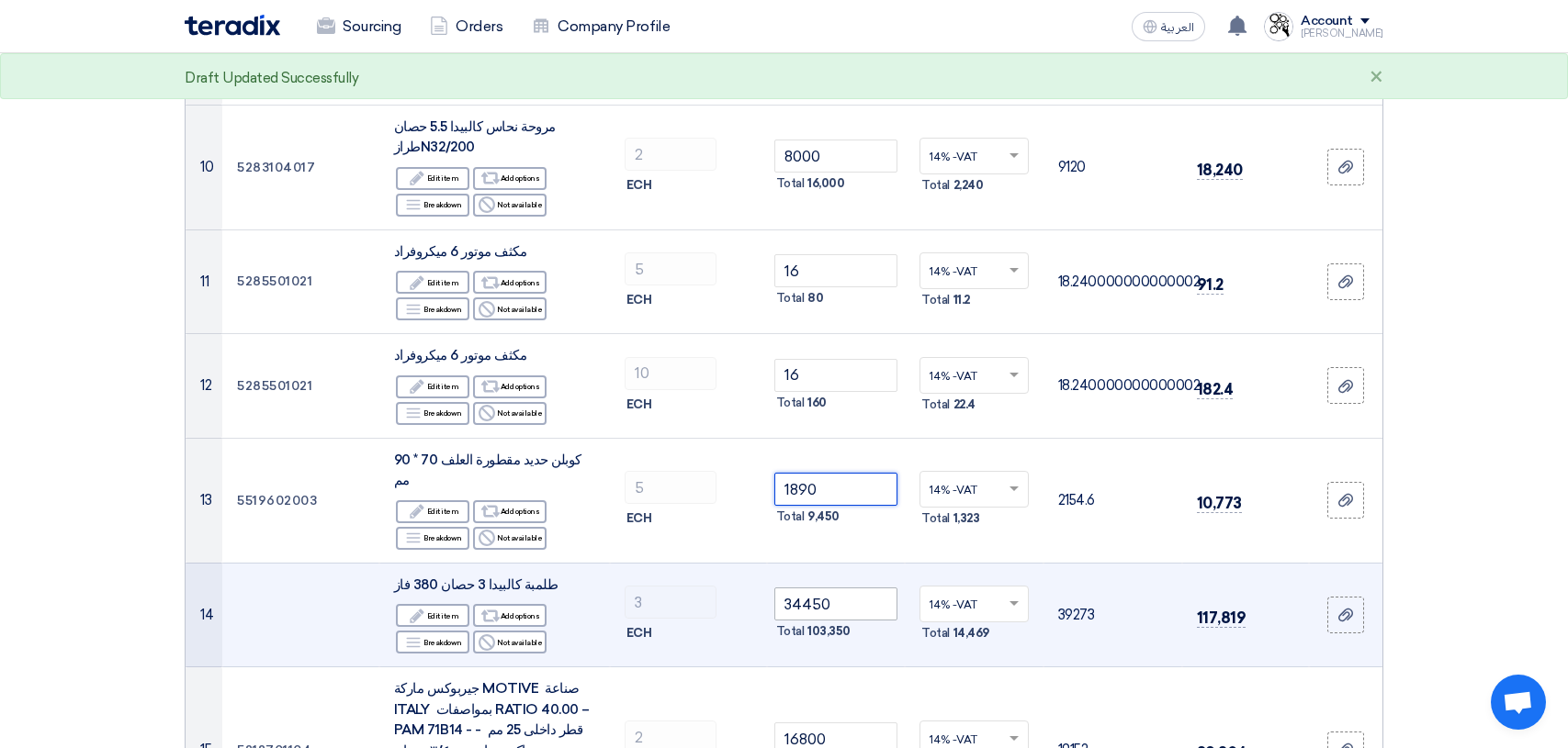
type input "1890"
click at [867, 587] on input "34450" at bounding box center [836, 603] width 124 height 33
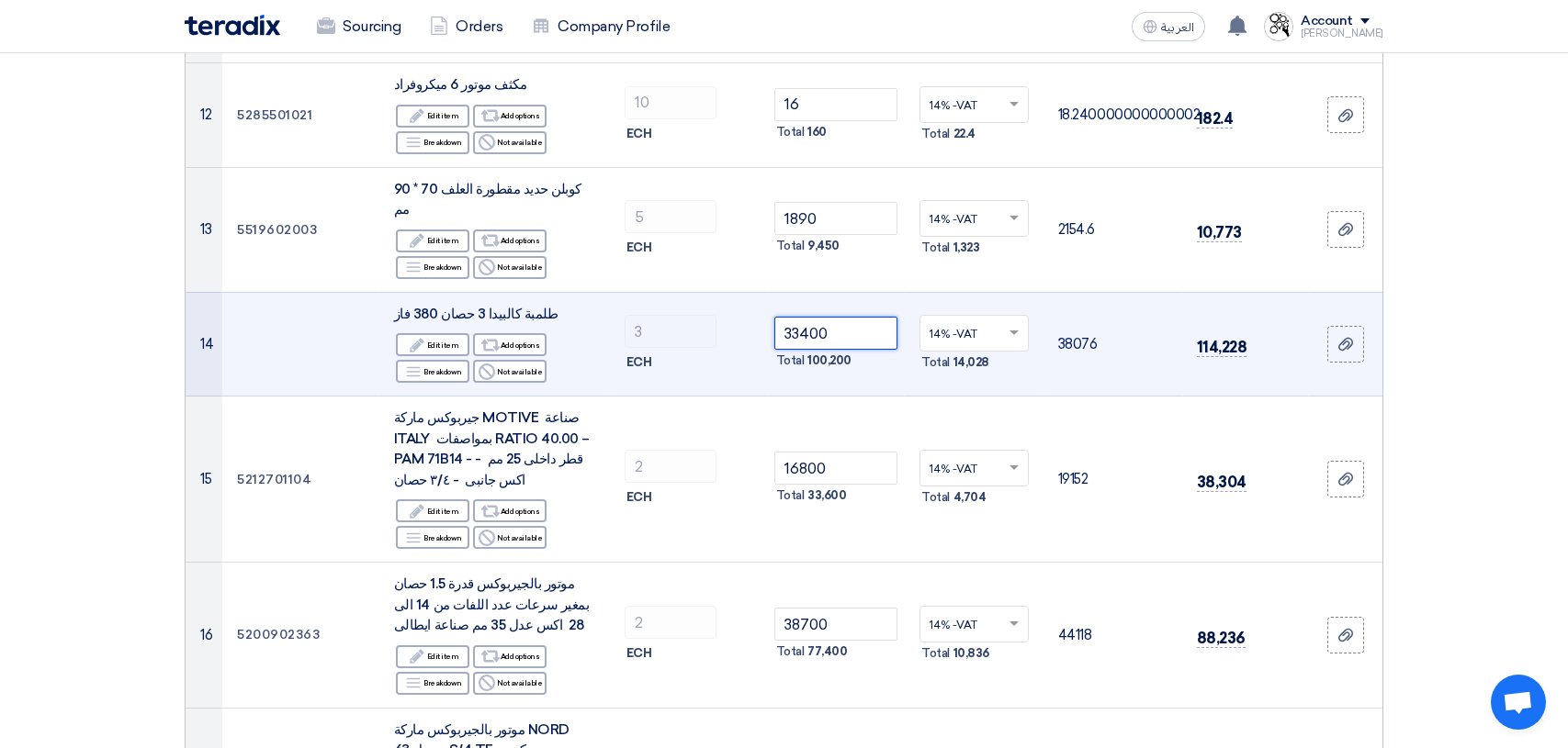
scroll to position [1560, 0]
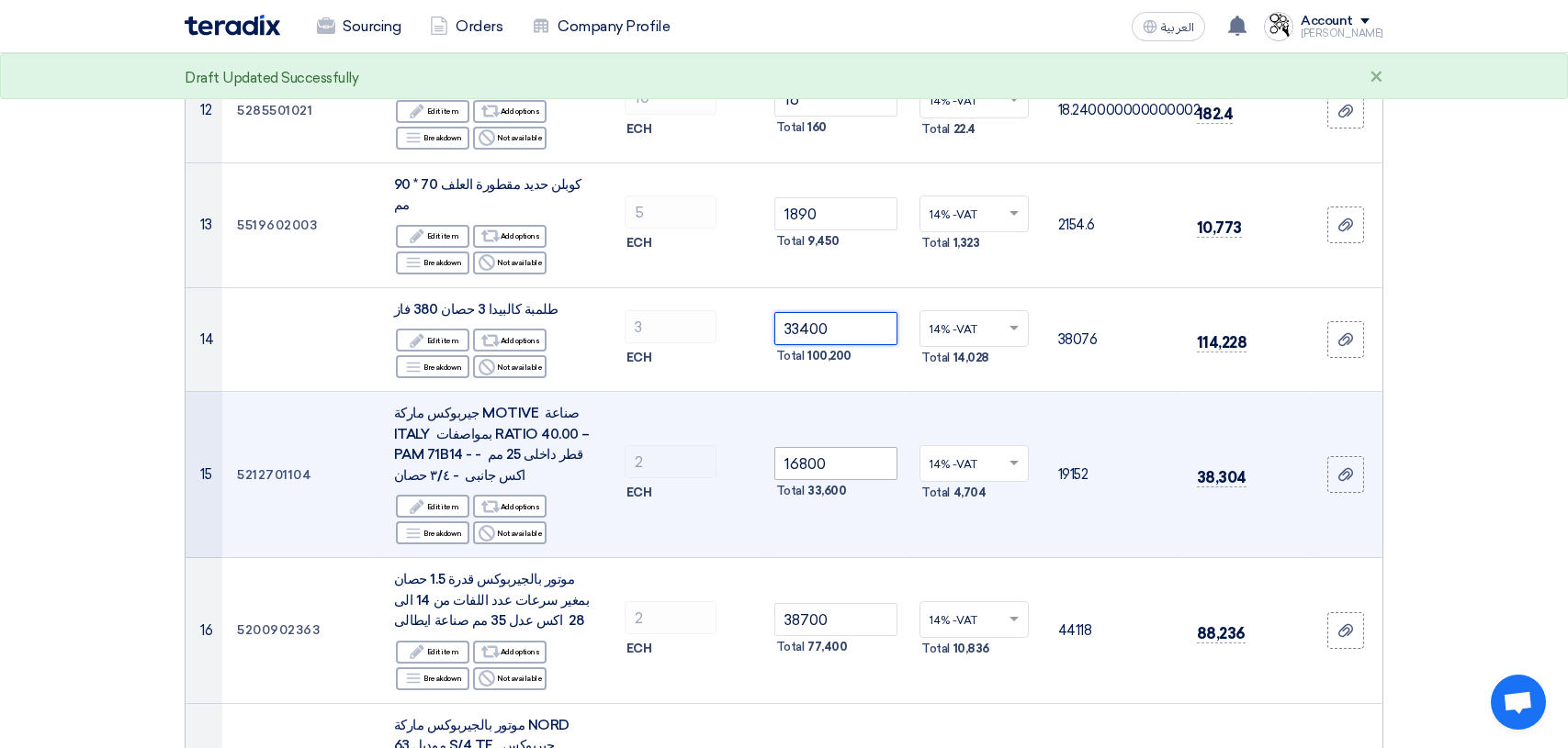
type input "33400"
click at [854, 447] on input "16800" at bounding box center [836, 463] width 124 height 33
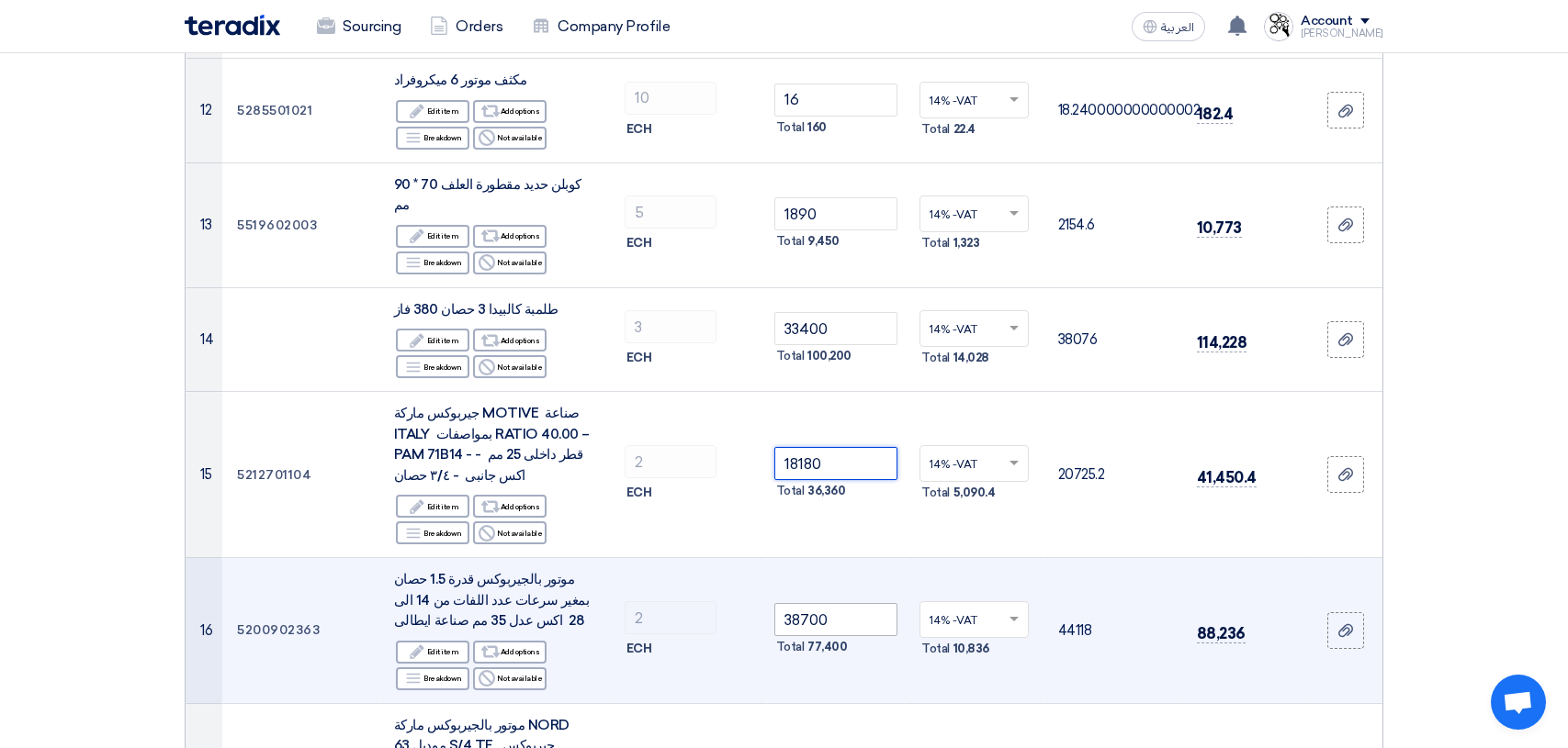
type input "18180"
click at [850, 603] on input "38700" at bounding box center [836, 619] width 124 height 33
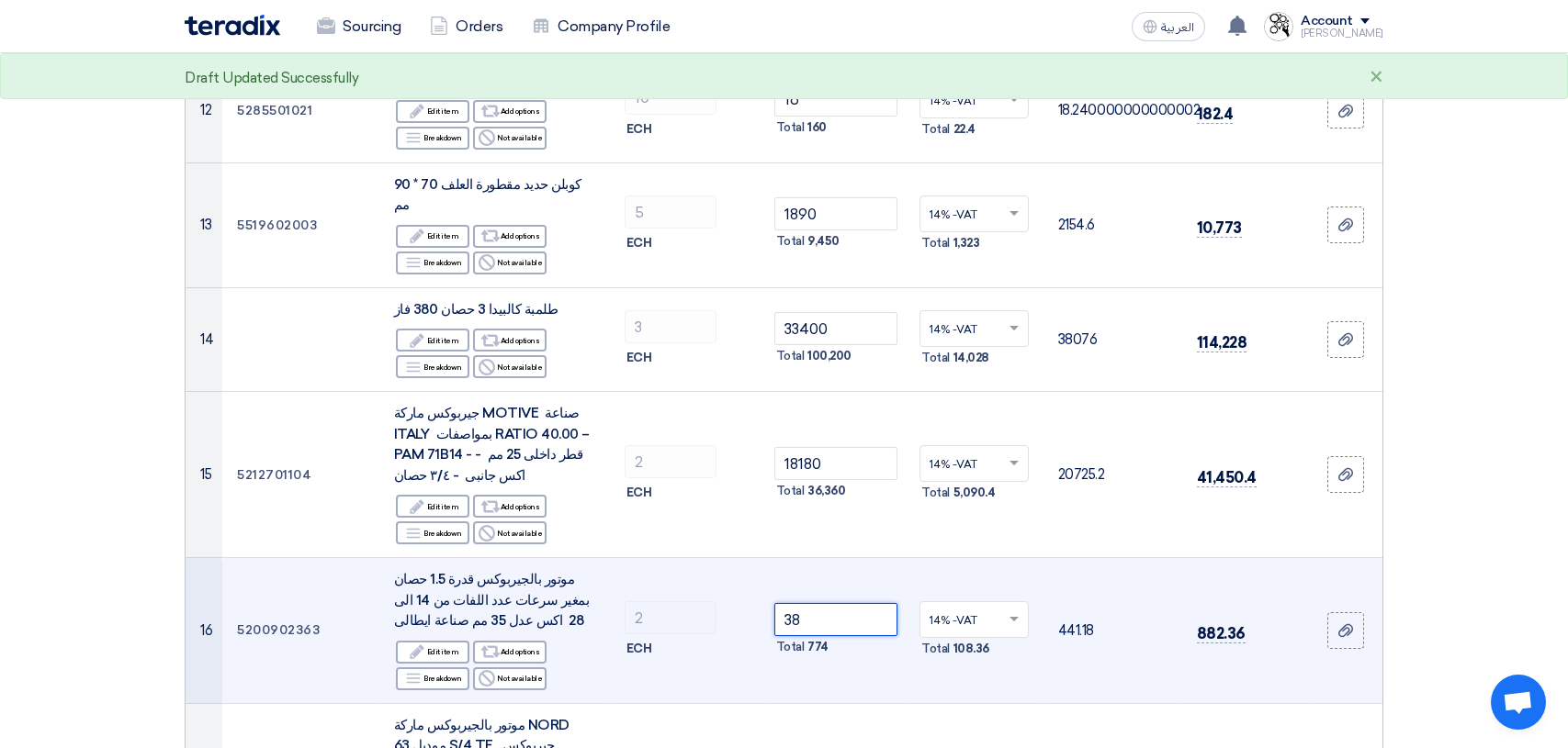
type input "3"
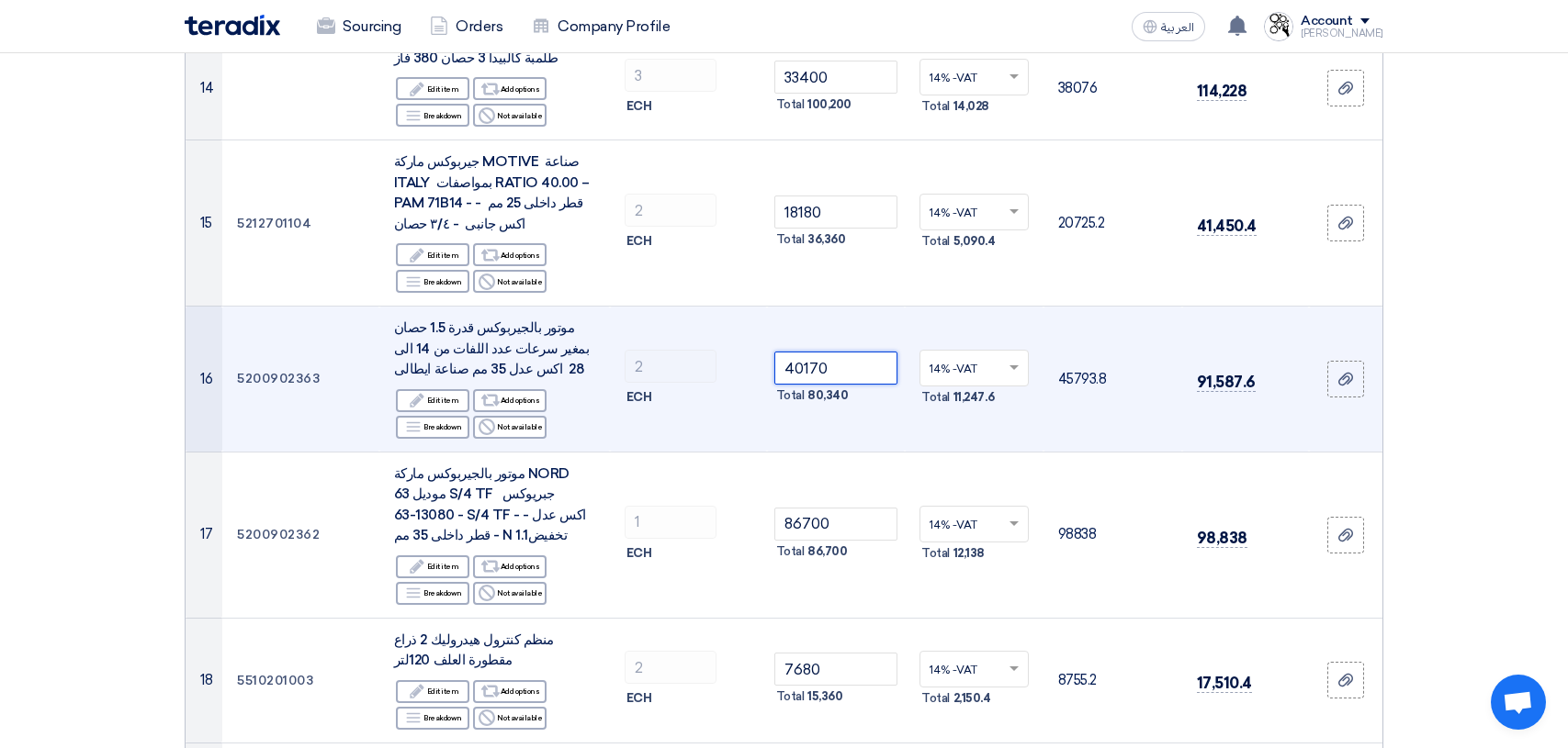
scroll to position [1835, 0]
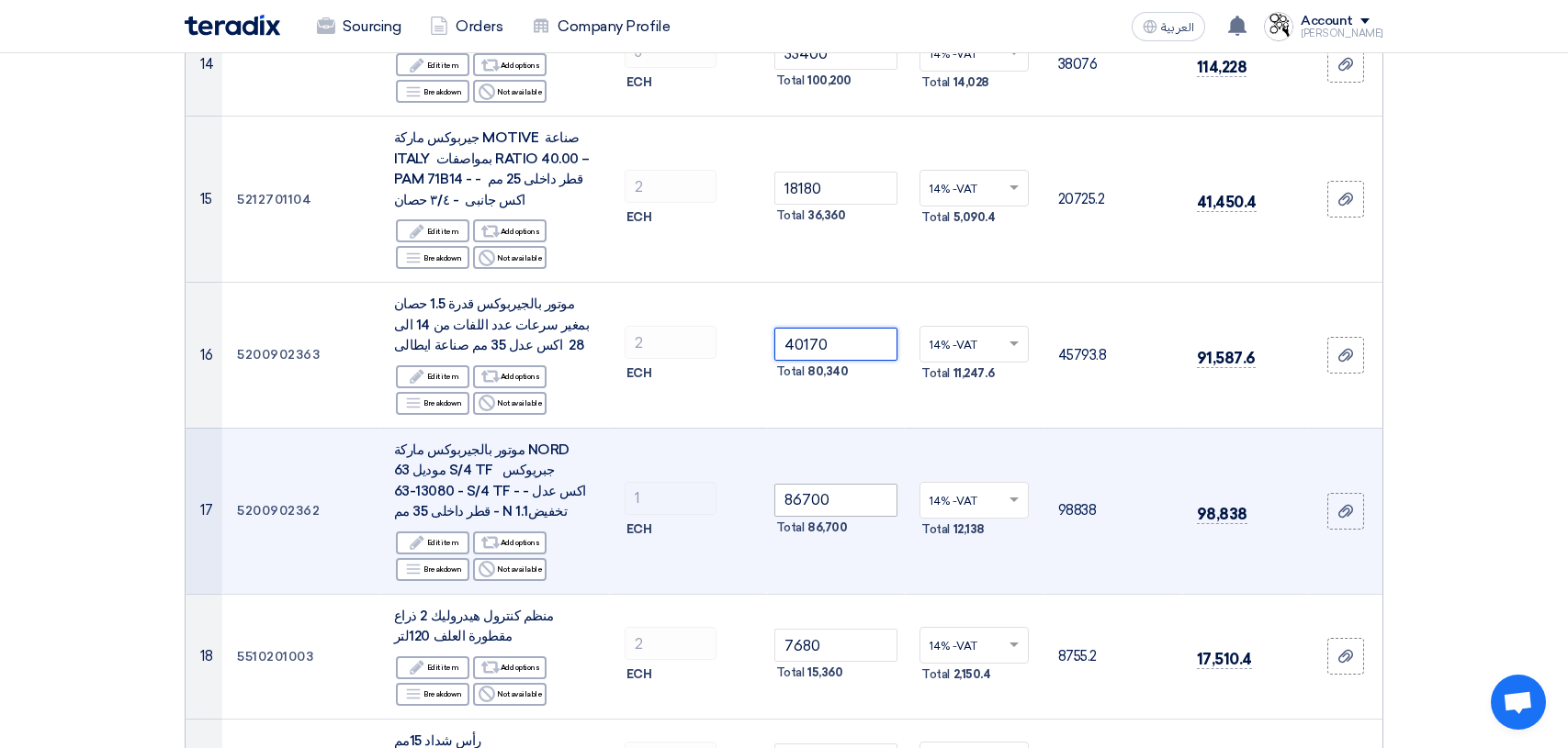
type input "40170"
click at [851, 484] on input "86700" at bounding box center [836, 499] width 124 height 33
type input "8"
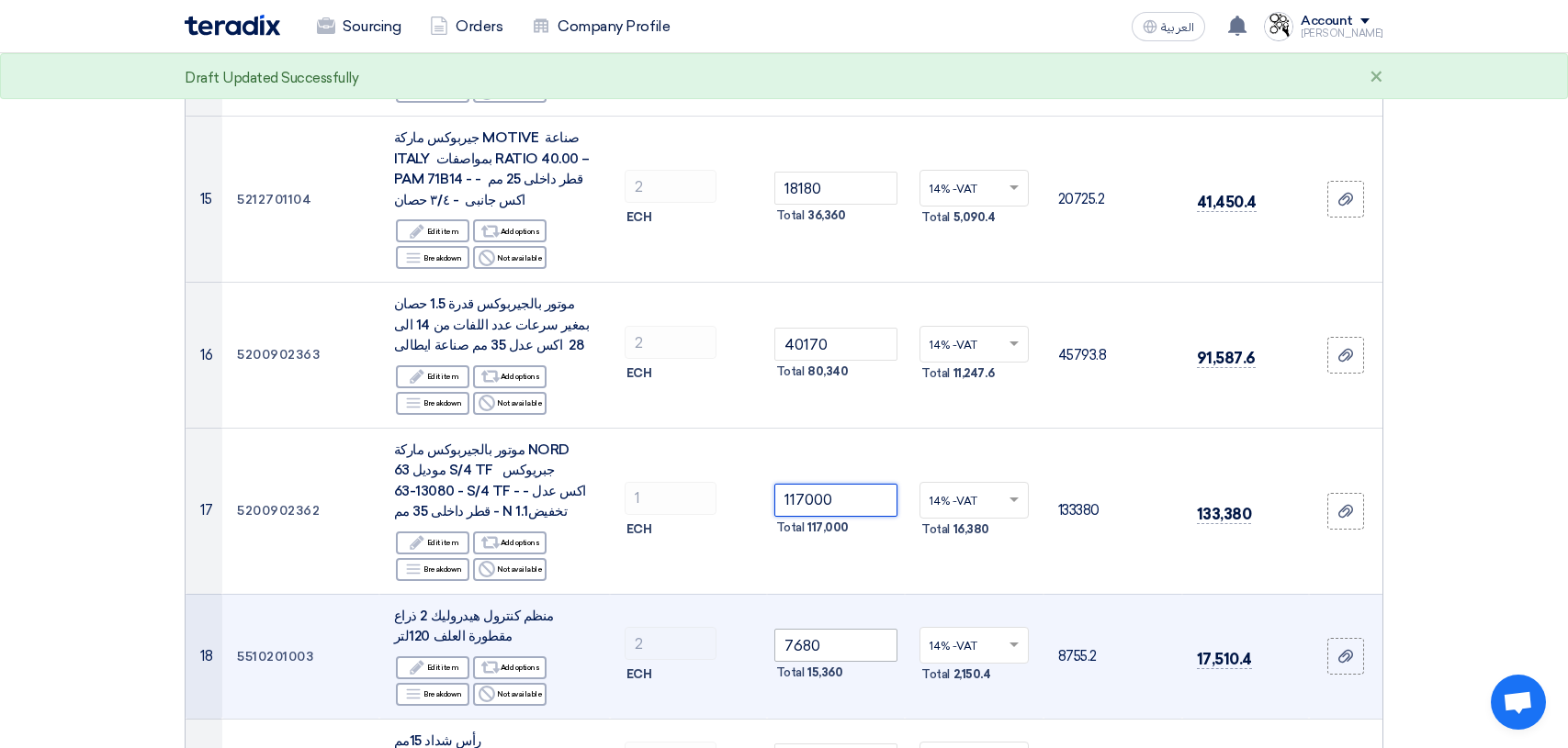
type input "117000"
click at [849, 629] on input "7680" at bounding box center [836, 644] width 124 height 33
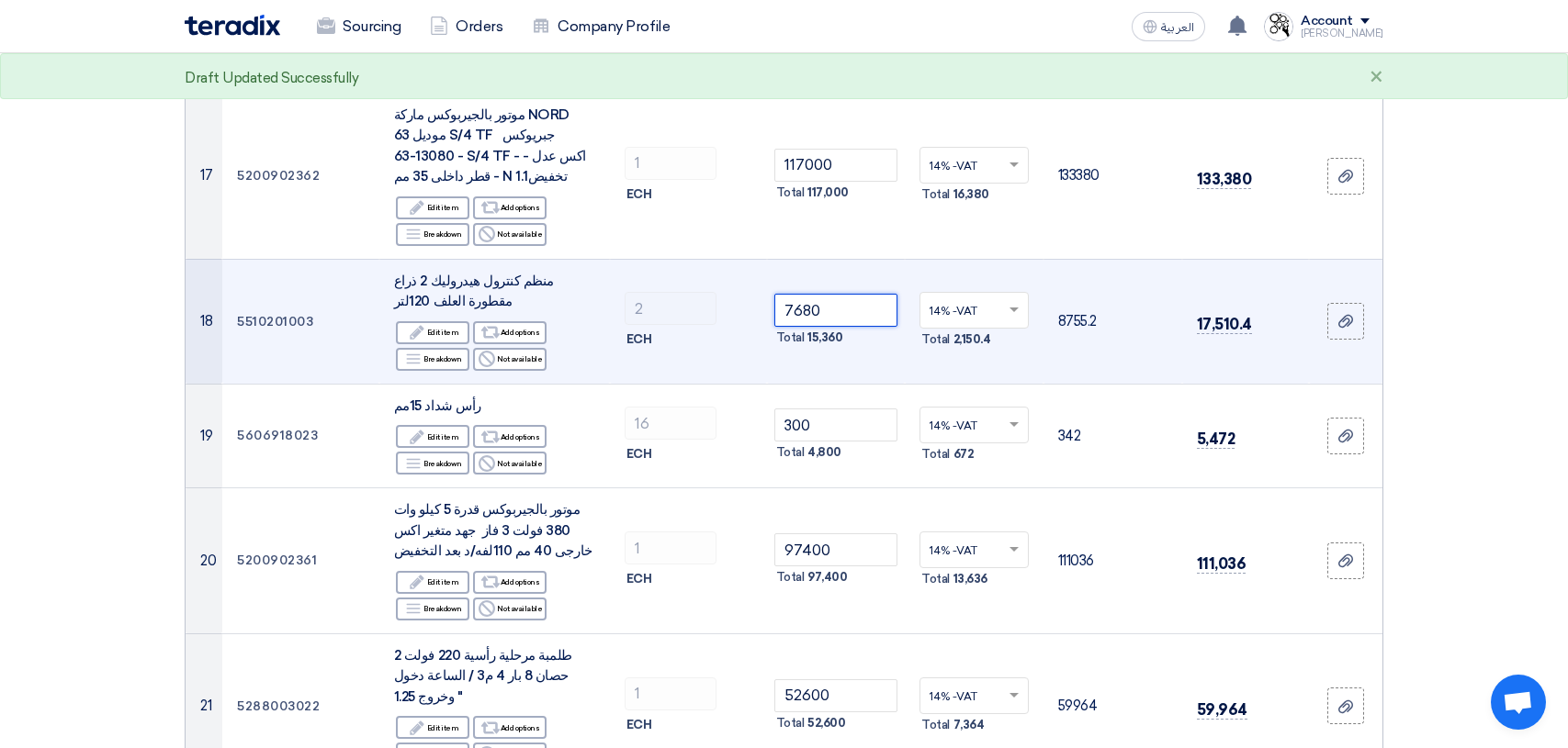
scroll to position [2203, 0]
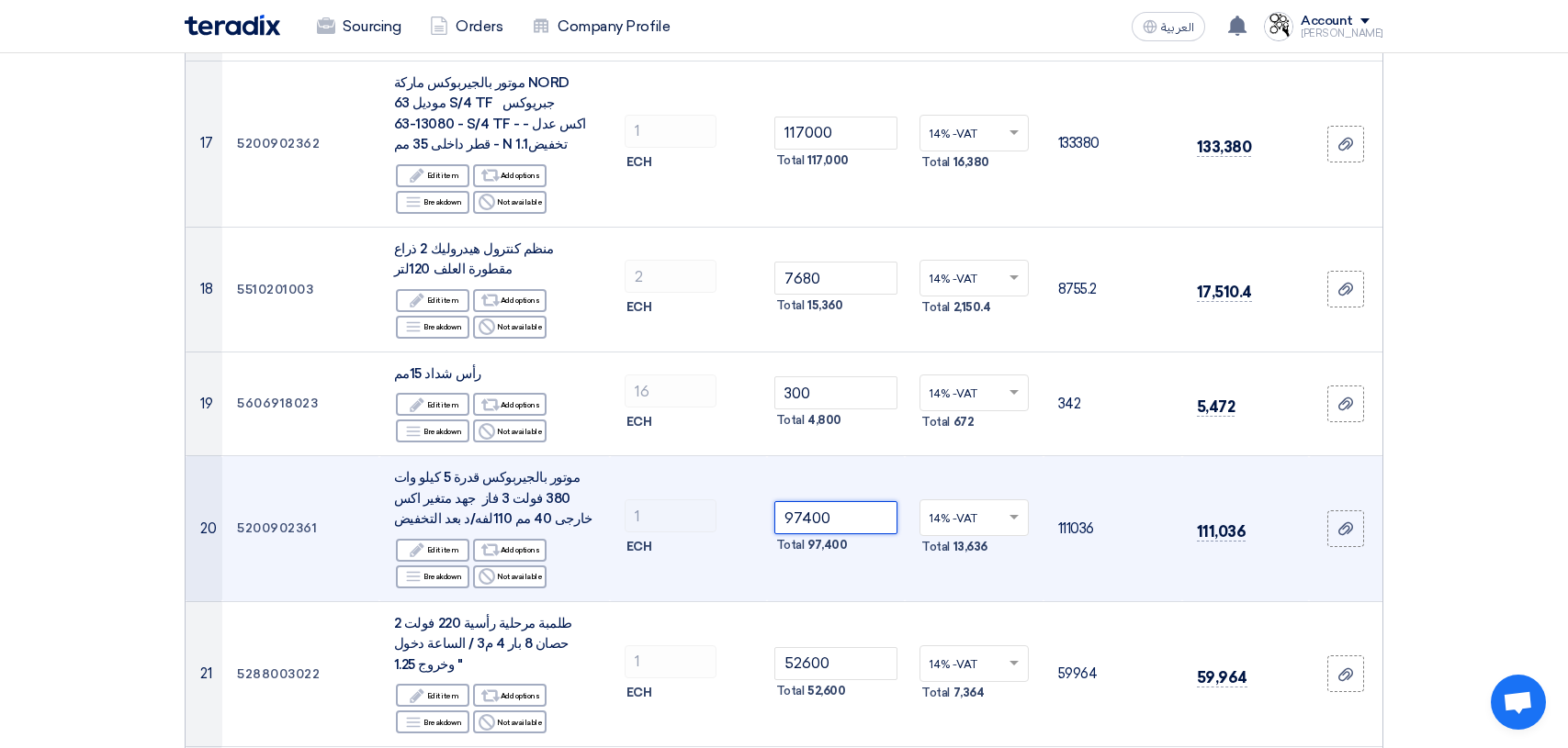
click at [848, 501] on input "97400" at bounding box center [836, 517] width 124 height 33
type input "9"
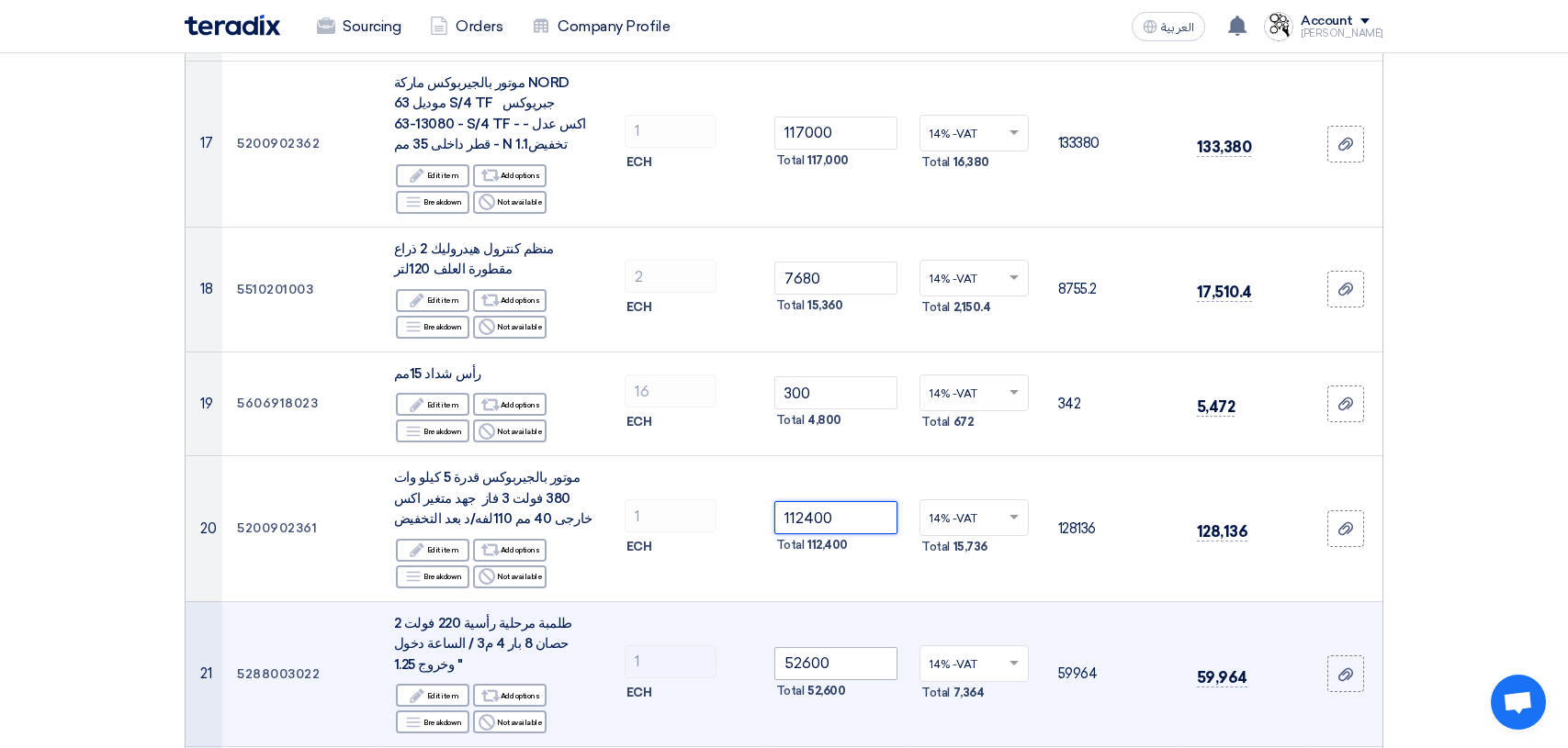
type input "112400"
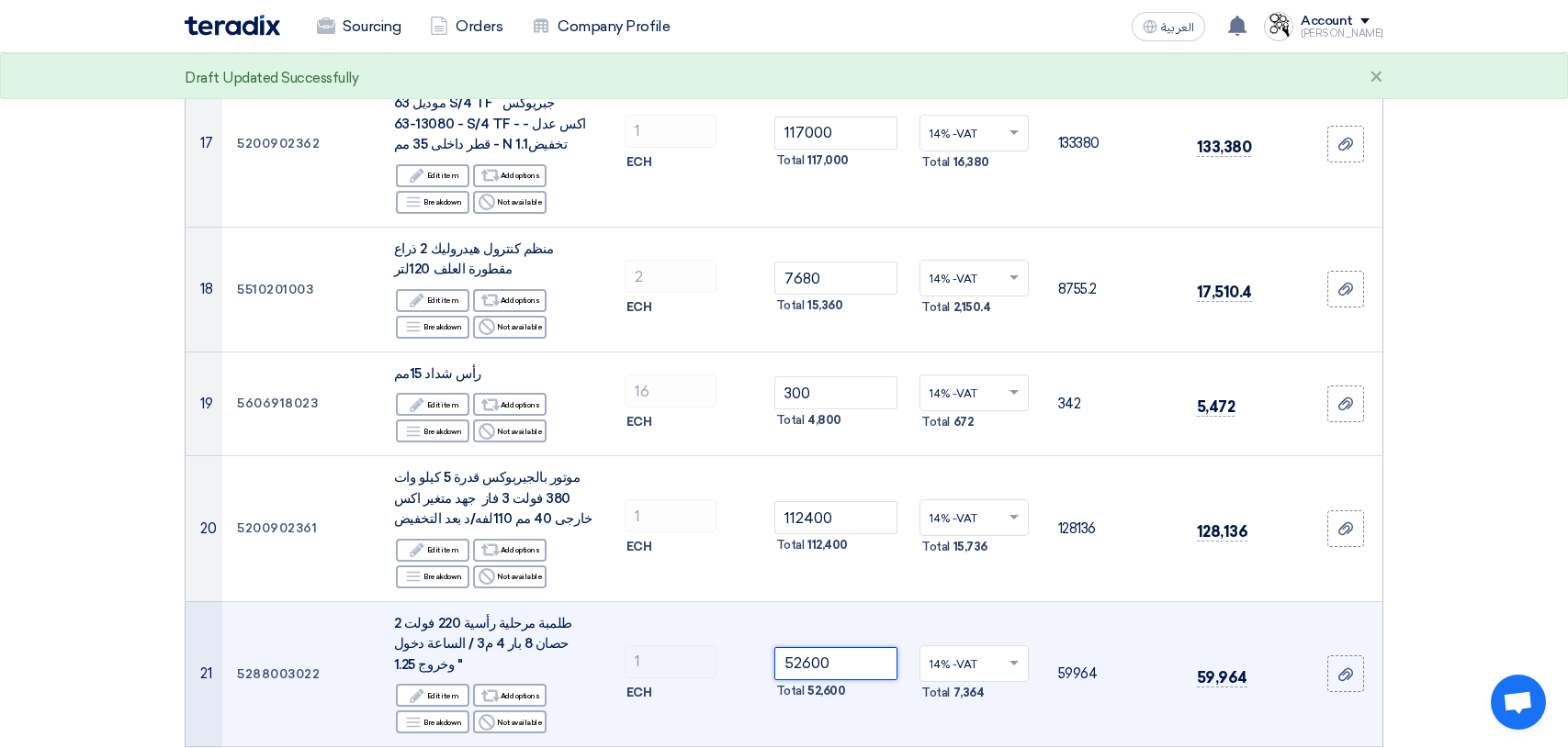
click at [853, 647] on input "52600" at bounding box center [836, 663] width 124 height 33
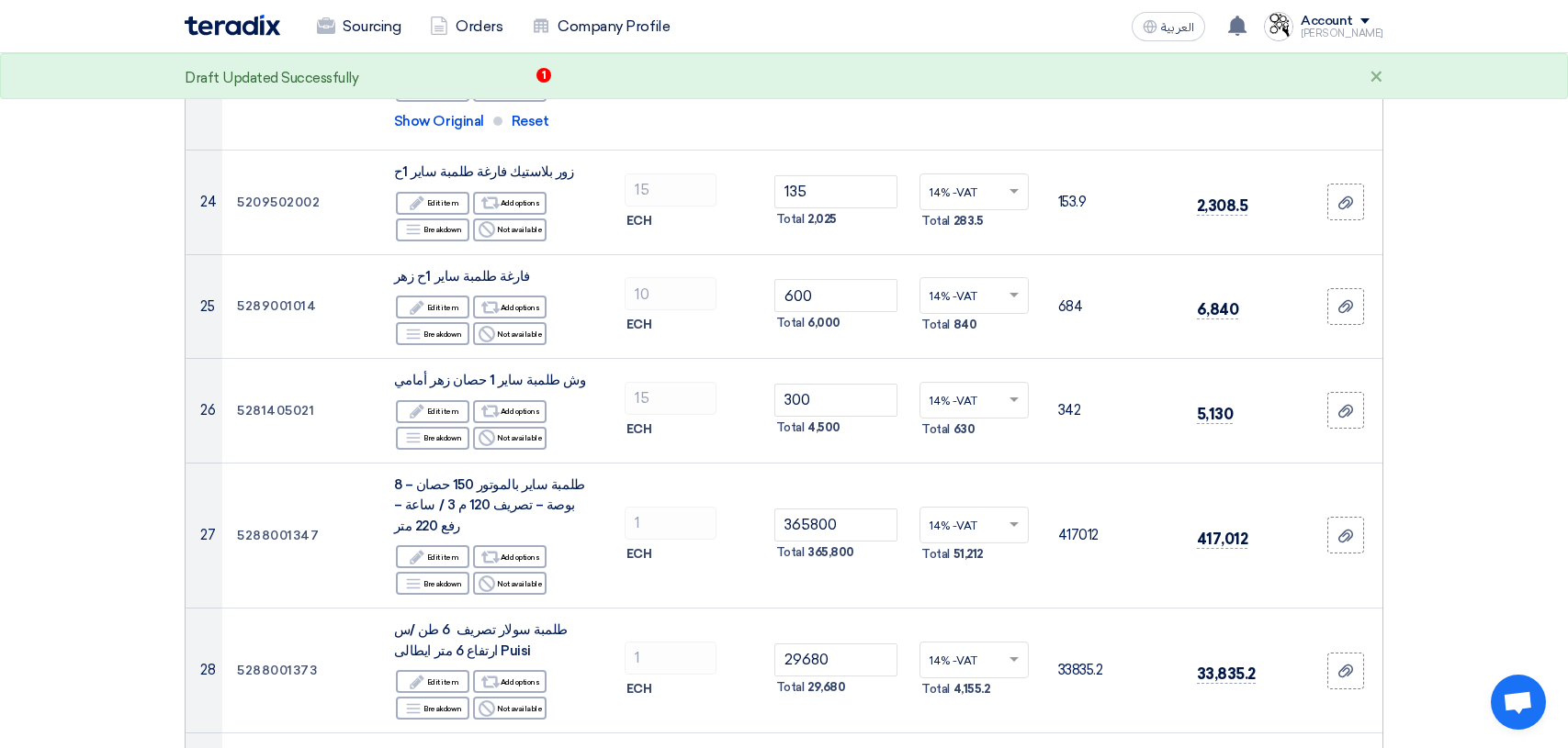
scroll to position [3120, 0]
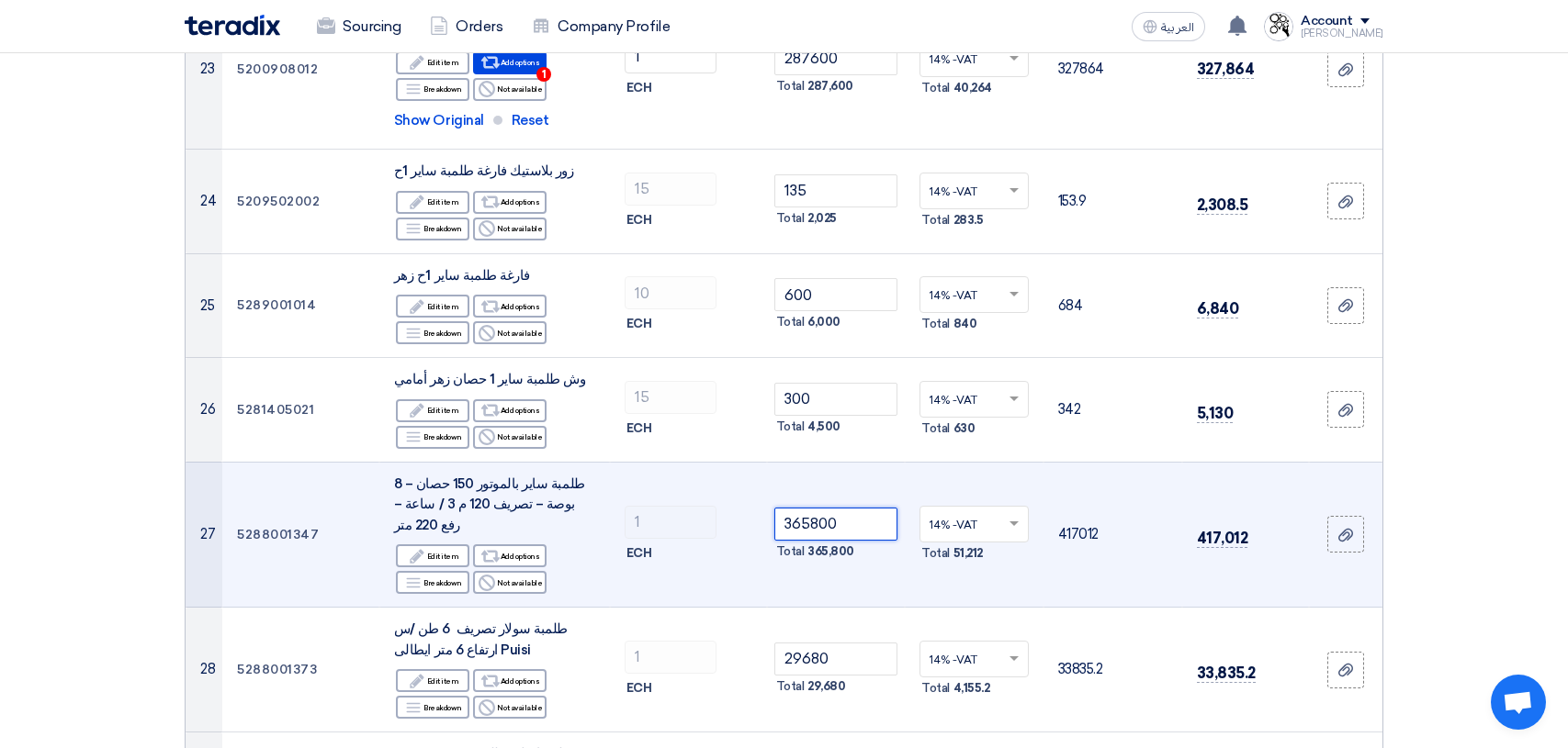
click at [861, 507] on input "365800" at bounding box center [836, 523] width 124 height 33
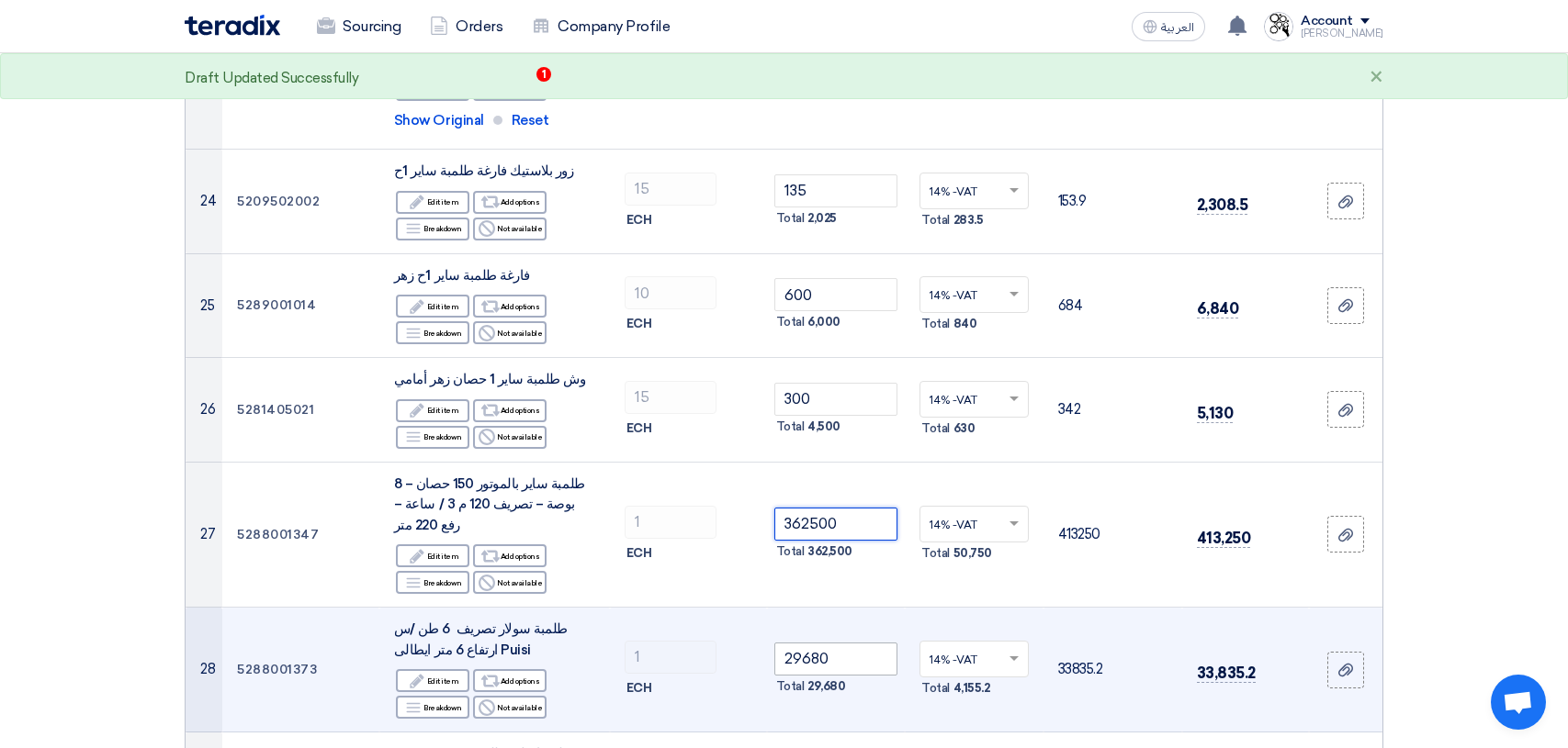
type input "362500"
click at [849, 642] on input "29680" at bounding box center [836, 658] width 124 height 33
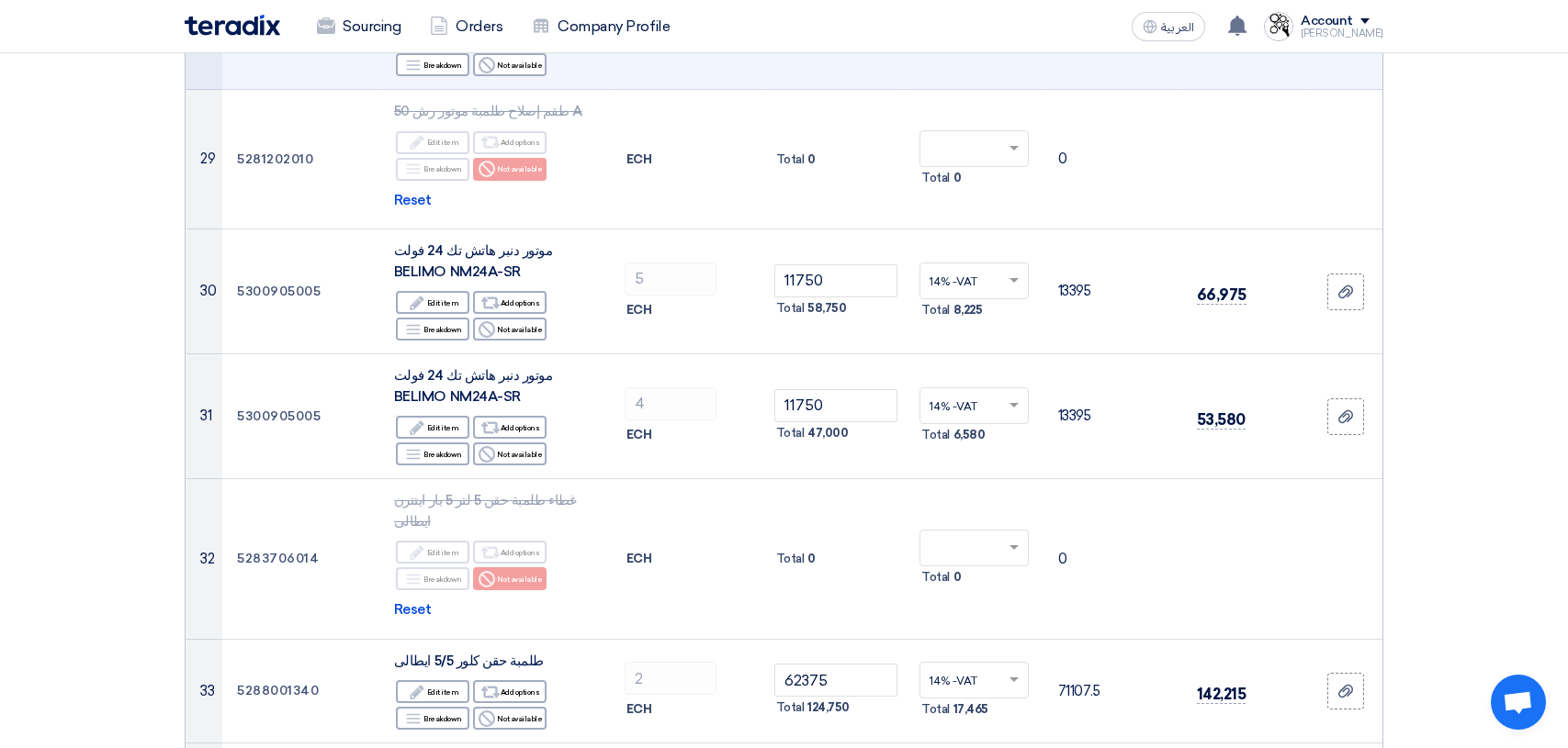
scroll to position [3580, 0]
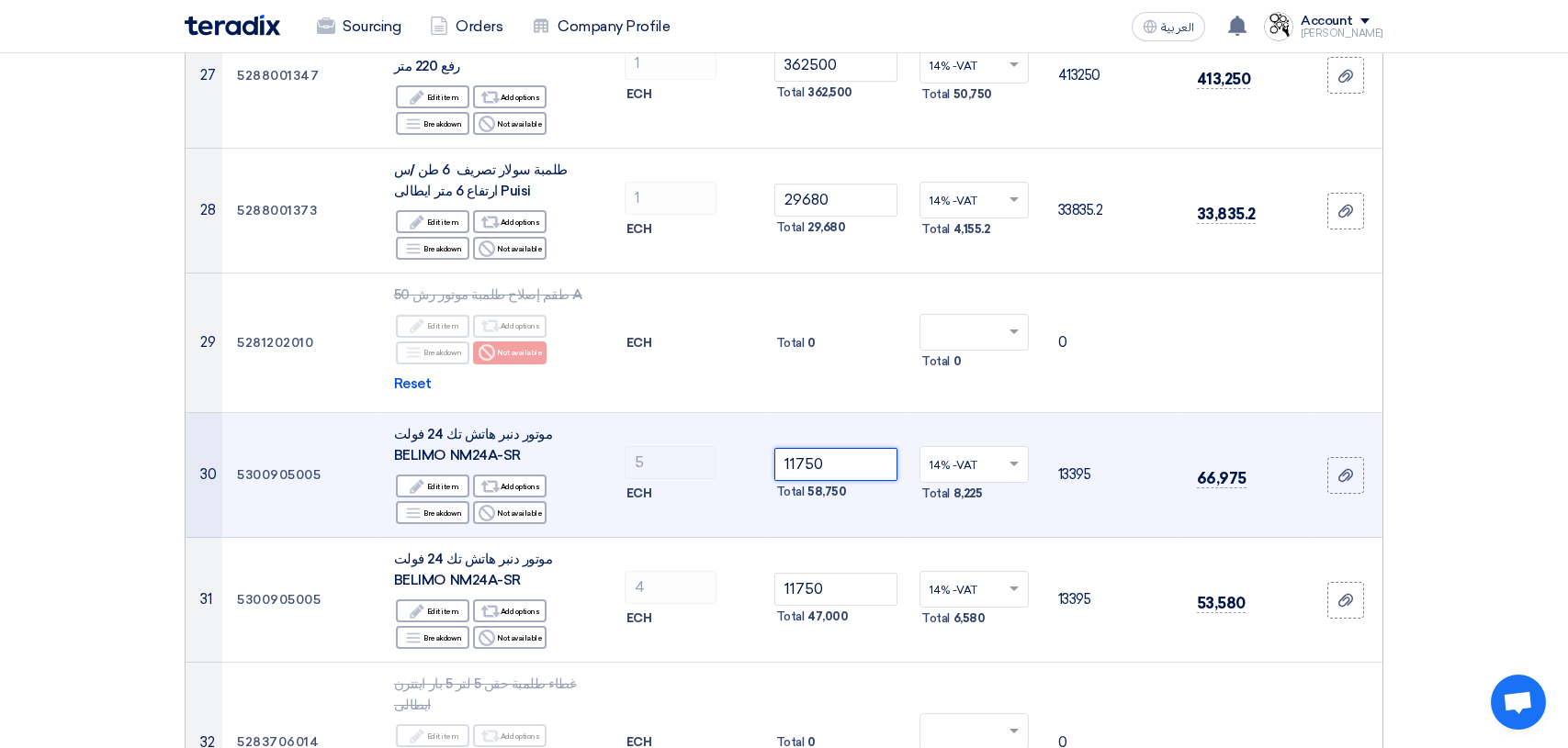
click at [792, 448] on input "11750" at bounding box center [836, 464] width 124 height 33
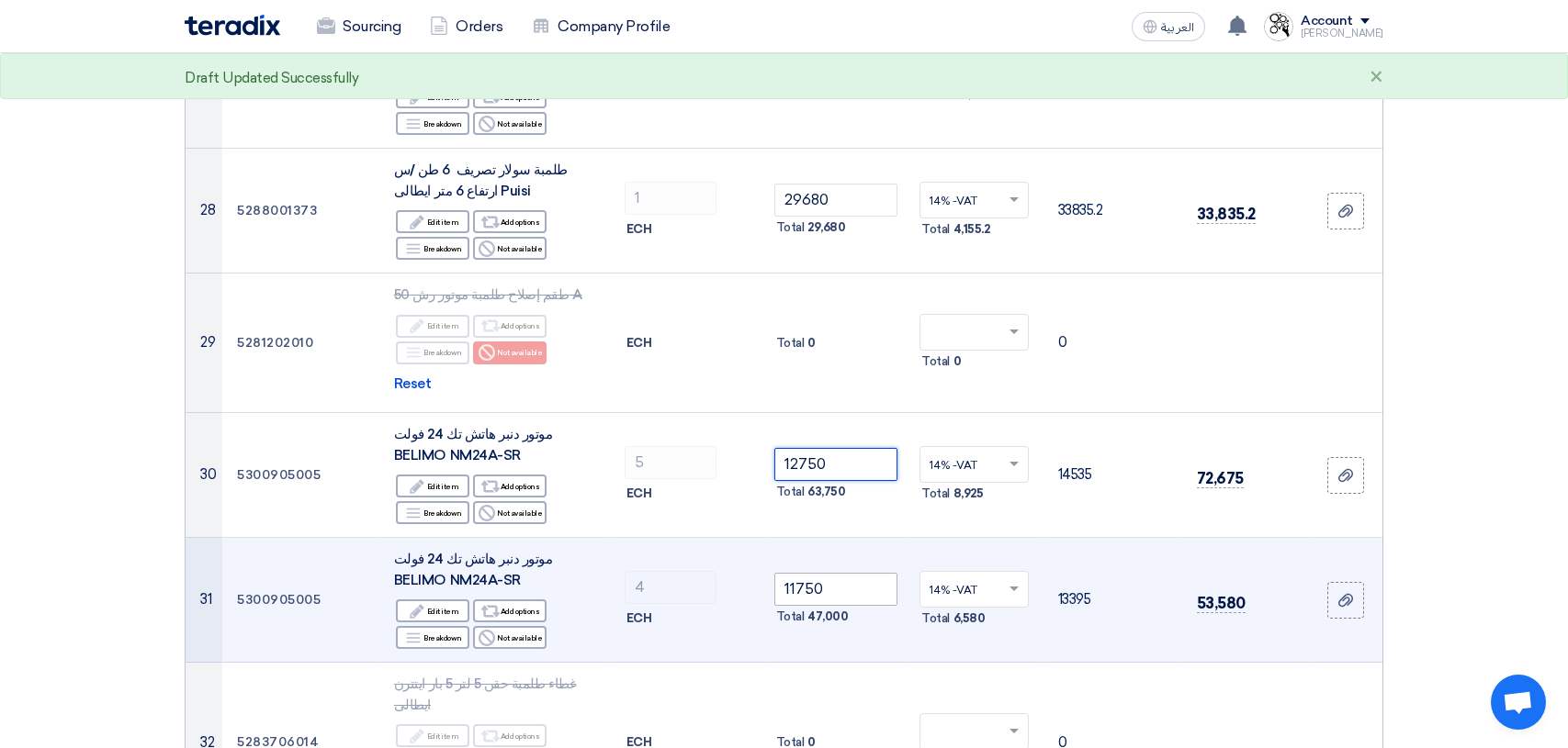
type input "12750"
click at [789, 572] on input "11750" at bounding box center [836, 588] width 124 height 33
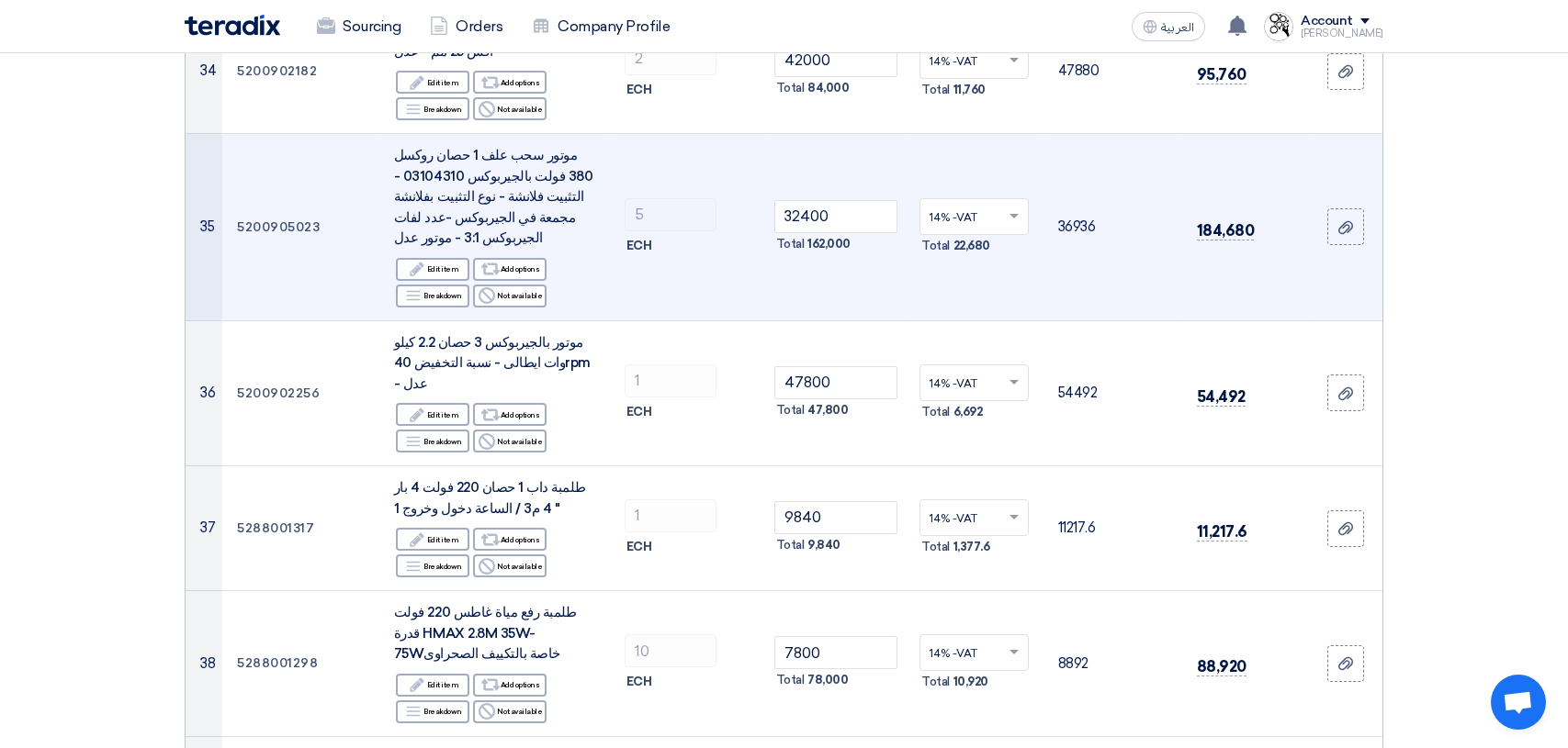
scroll to position [4590, 0]
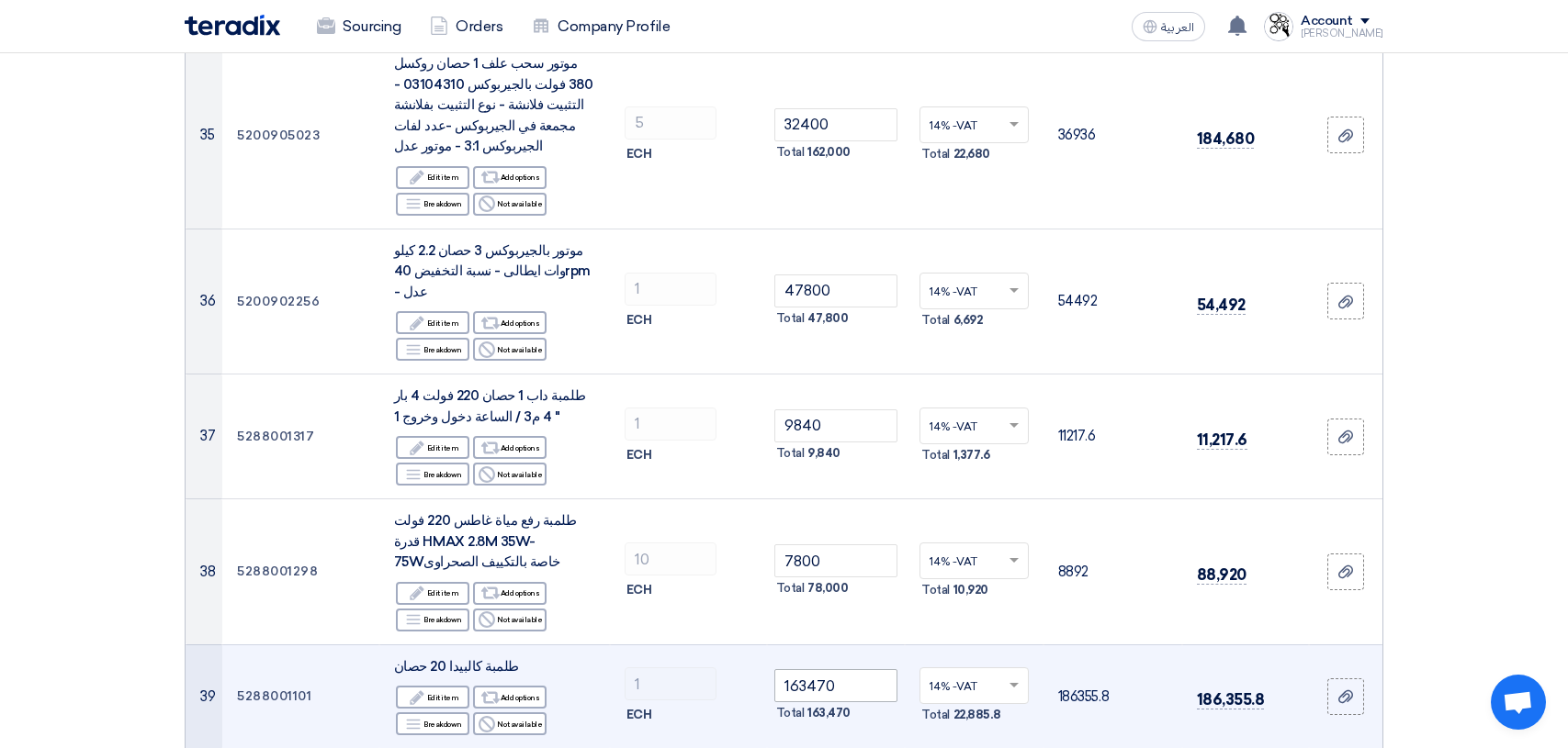
type input "12750"
click at [798, 669] on input "163470" at bounding box center [836, 685] width 124 height 33
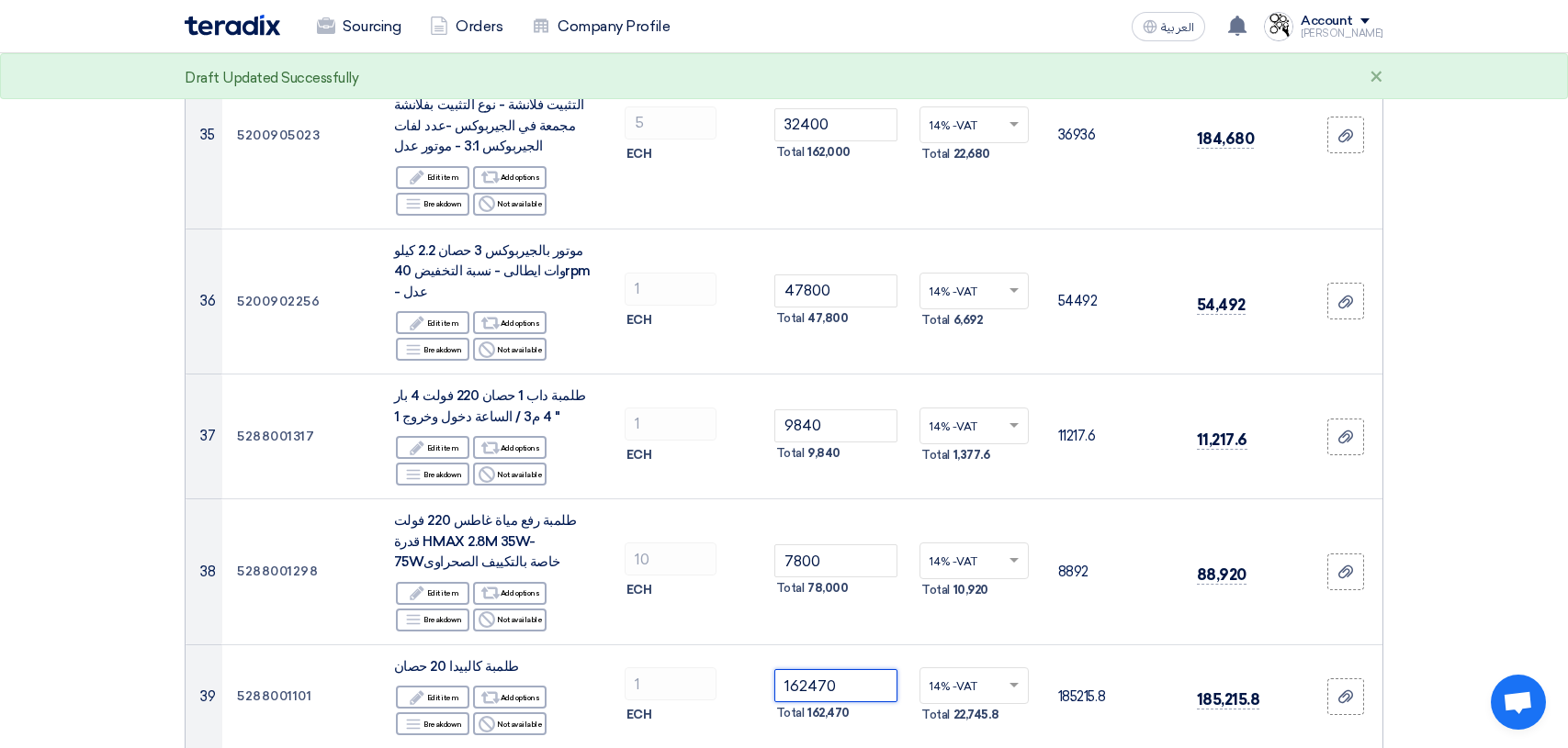
type input "162470"
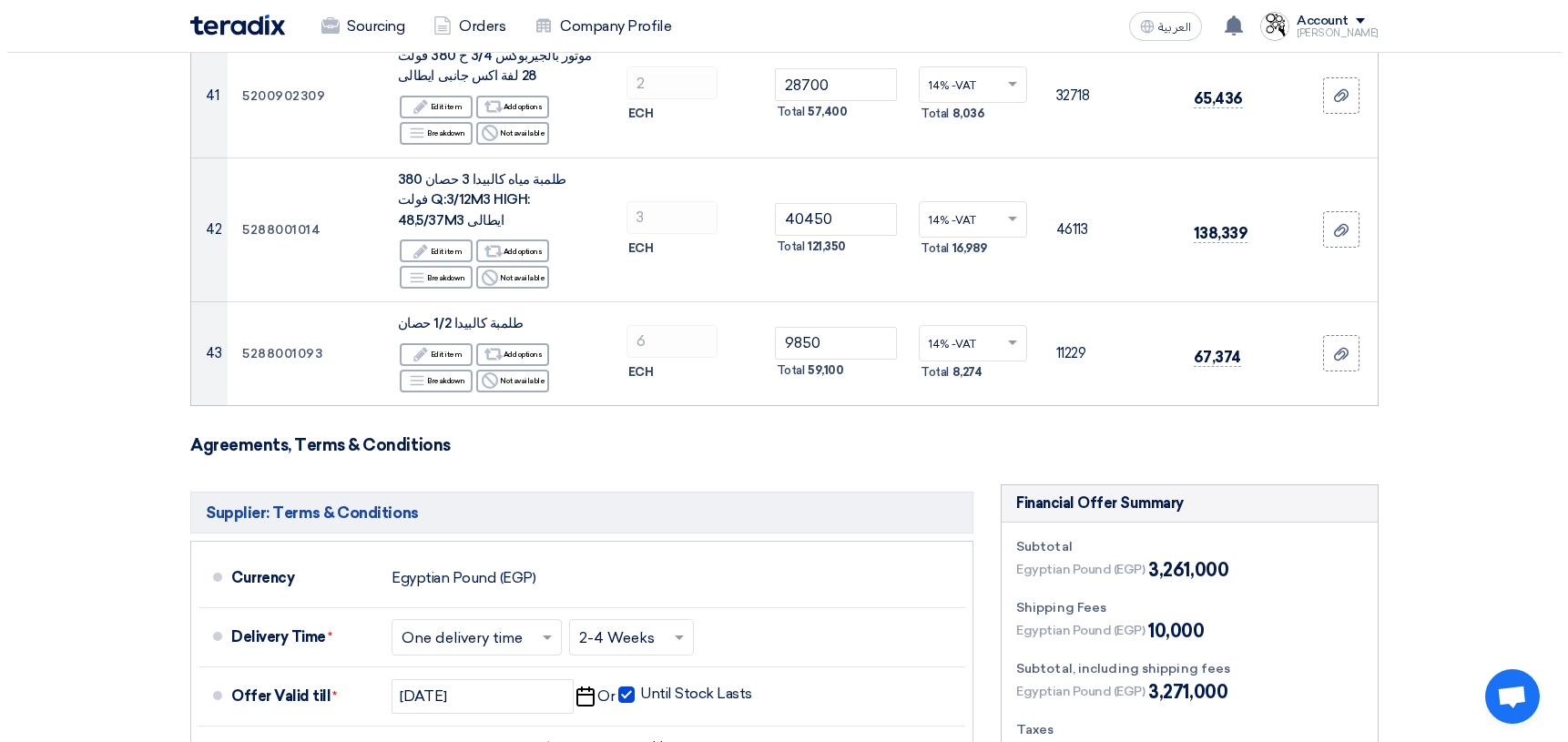
scroll to position [5645, 0]
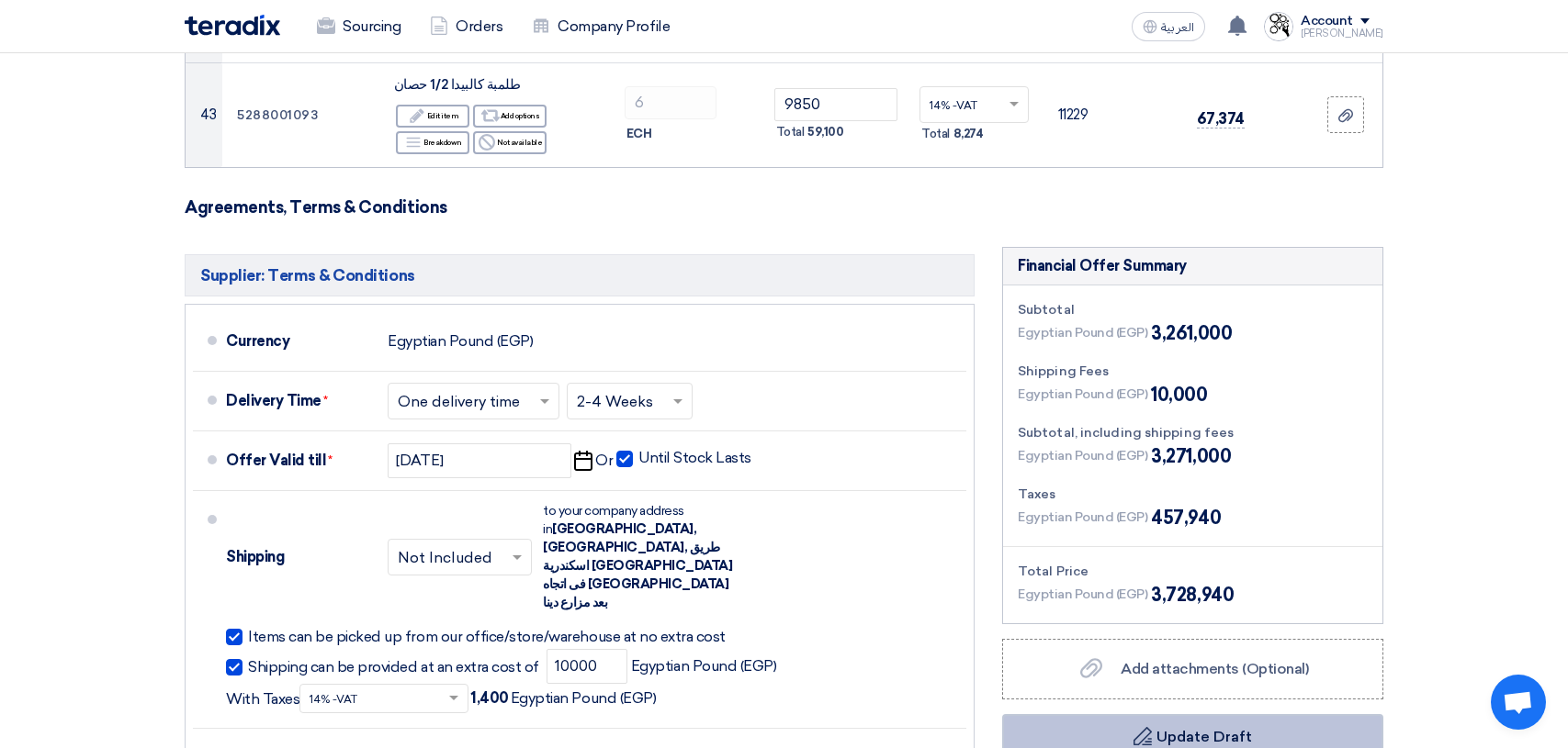
type input "83740"
click at [1205, 714] on button "Draft Update Draft" at bounding box center [1193, 736] width 381 height 44
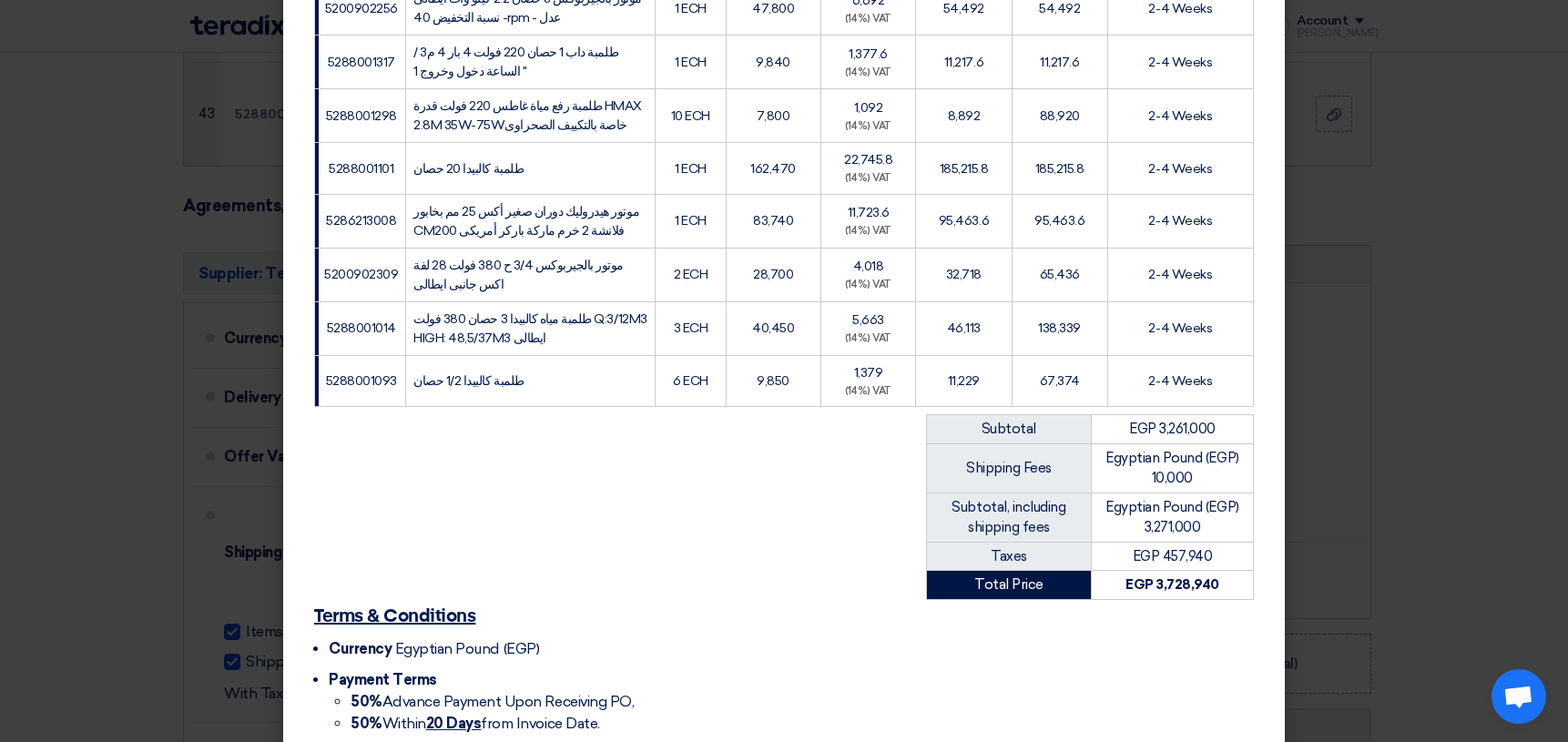
scroll to position [2509, 0]
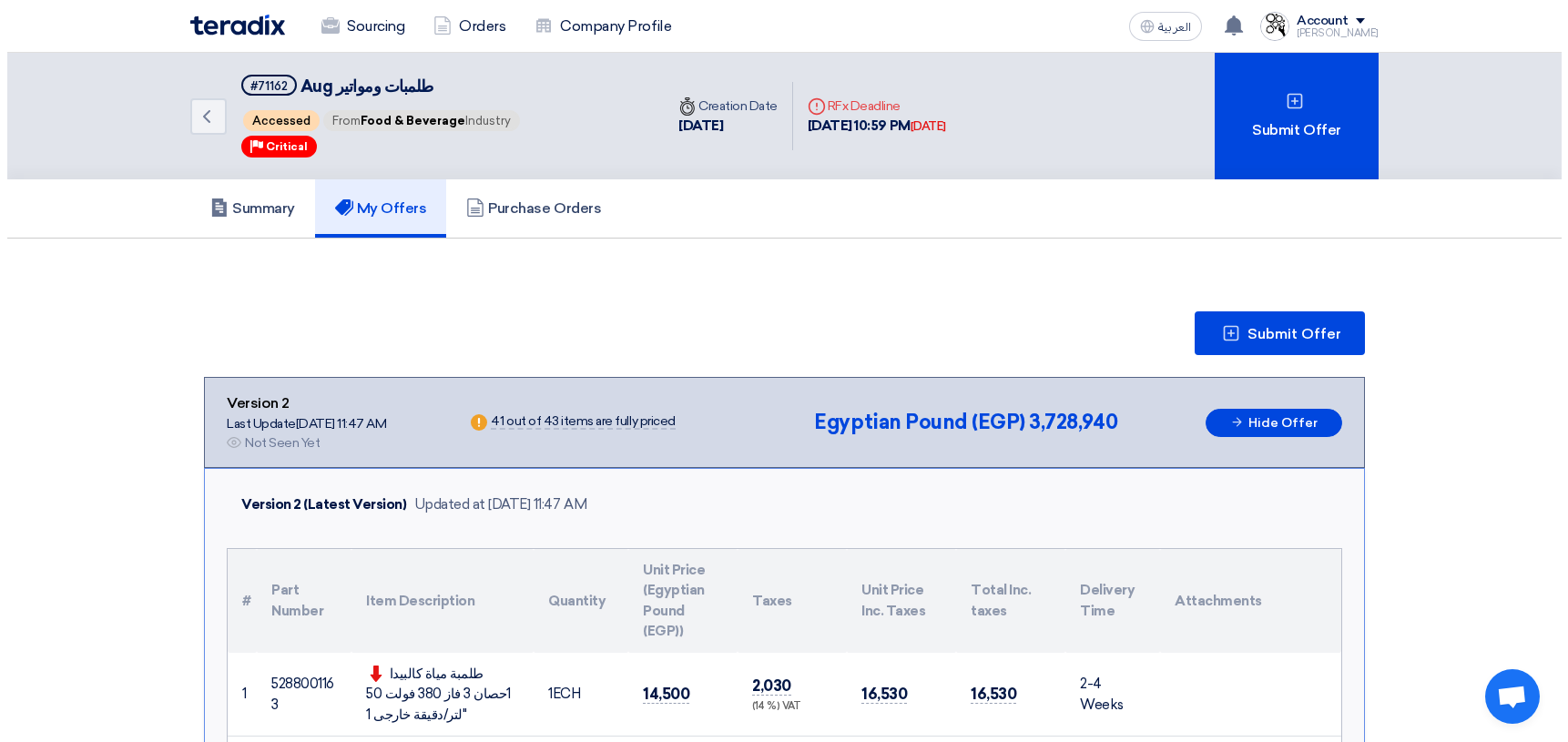
scroll to position [91, 0]
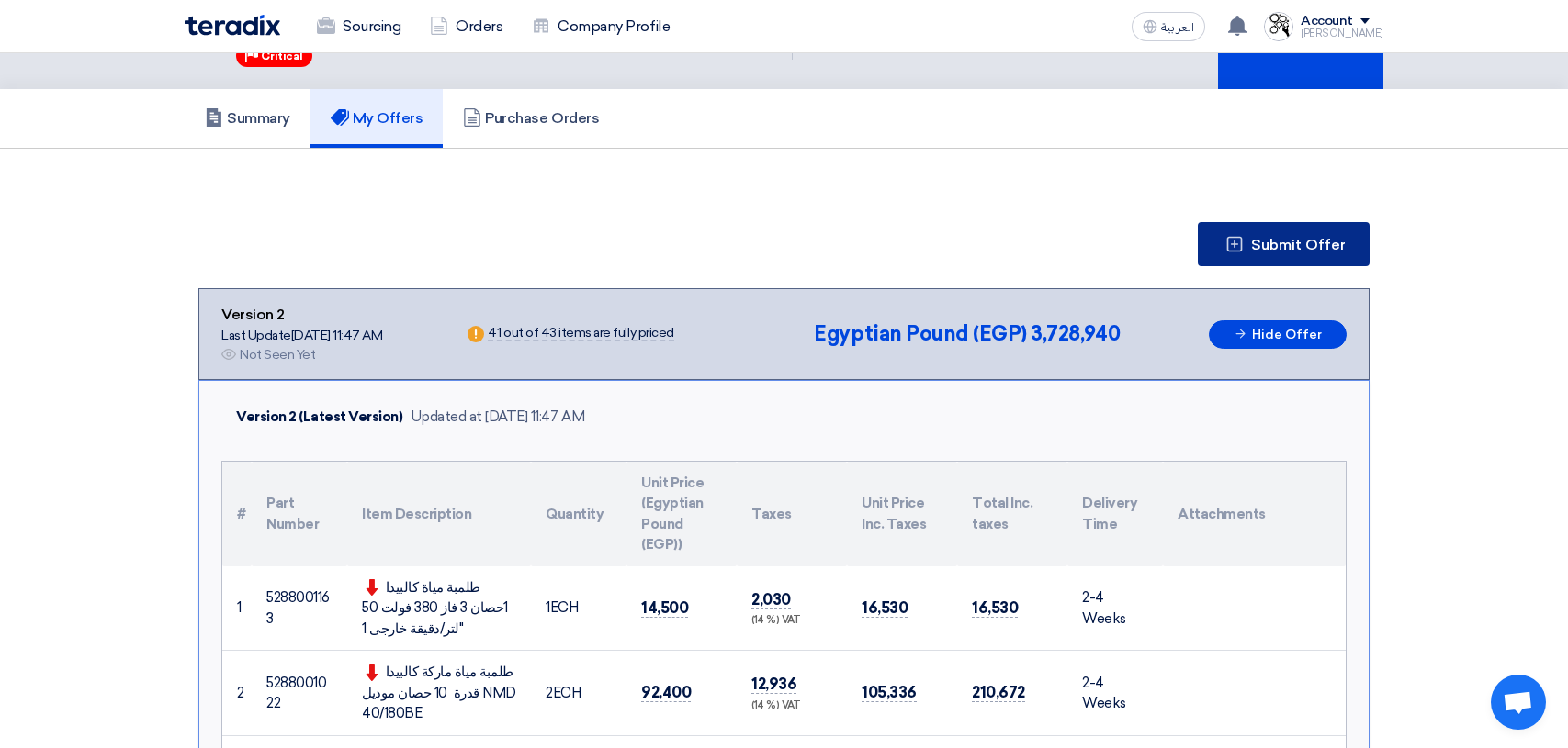
click at [1273, 244] on span "Submit Offer" at bounding box center [1298, 245] width 95 height 15
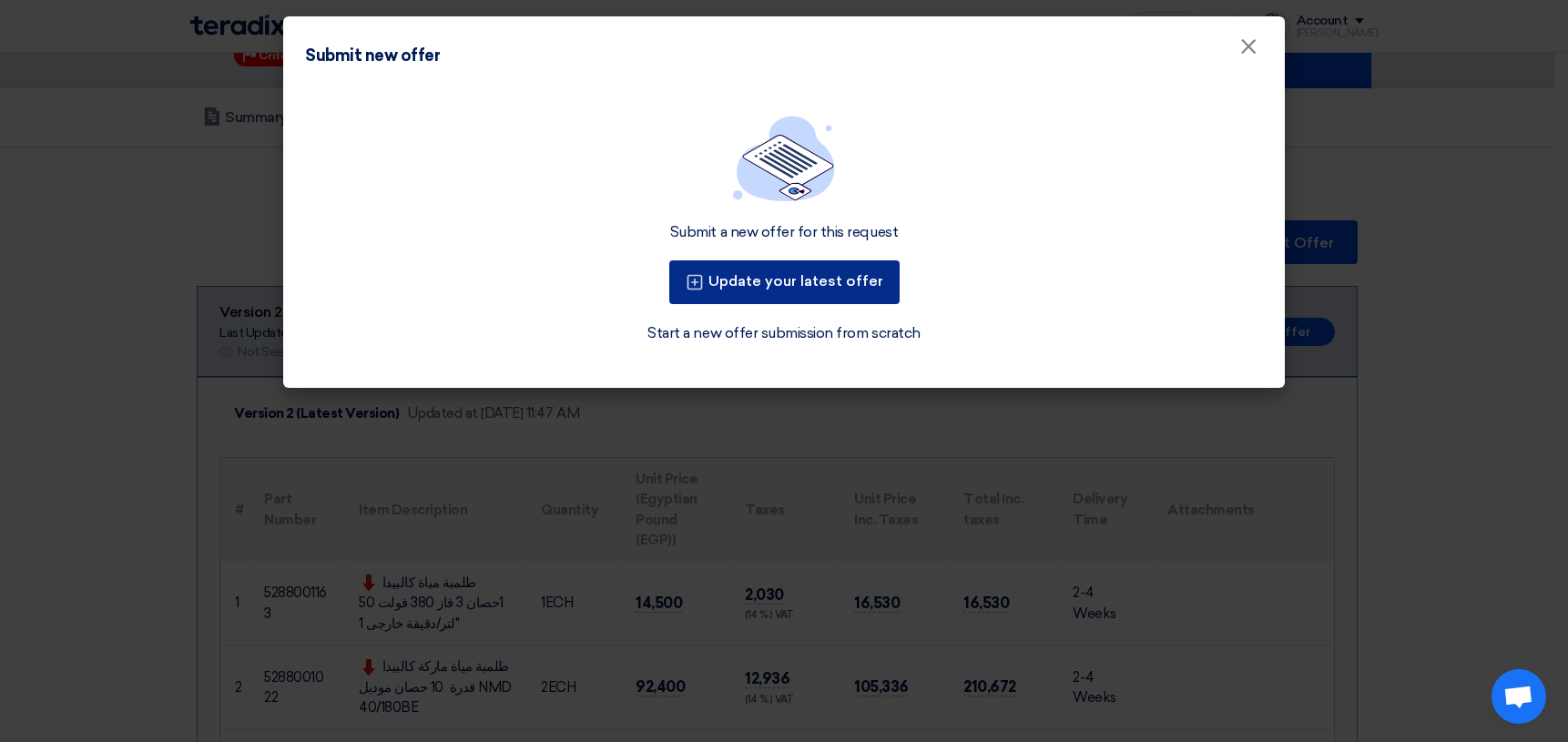
click at [776, 285] on button "Update your latest offer" at bounding box center [784, 282] width 230 height 44
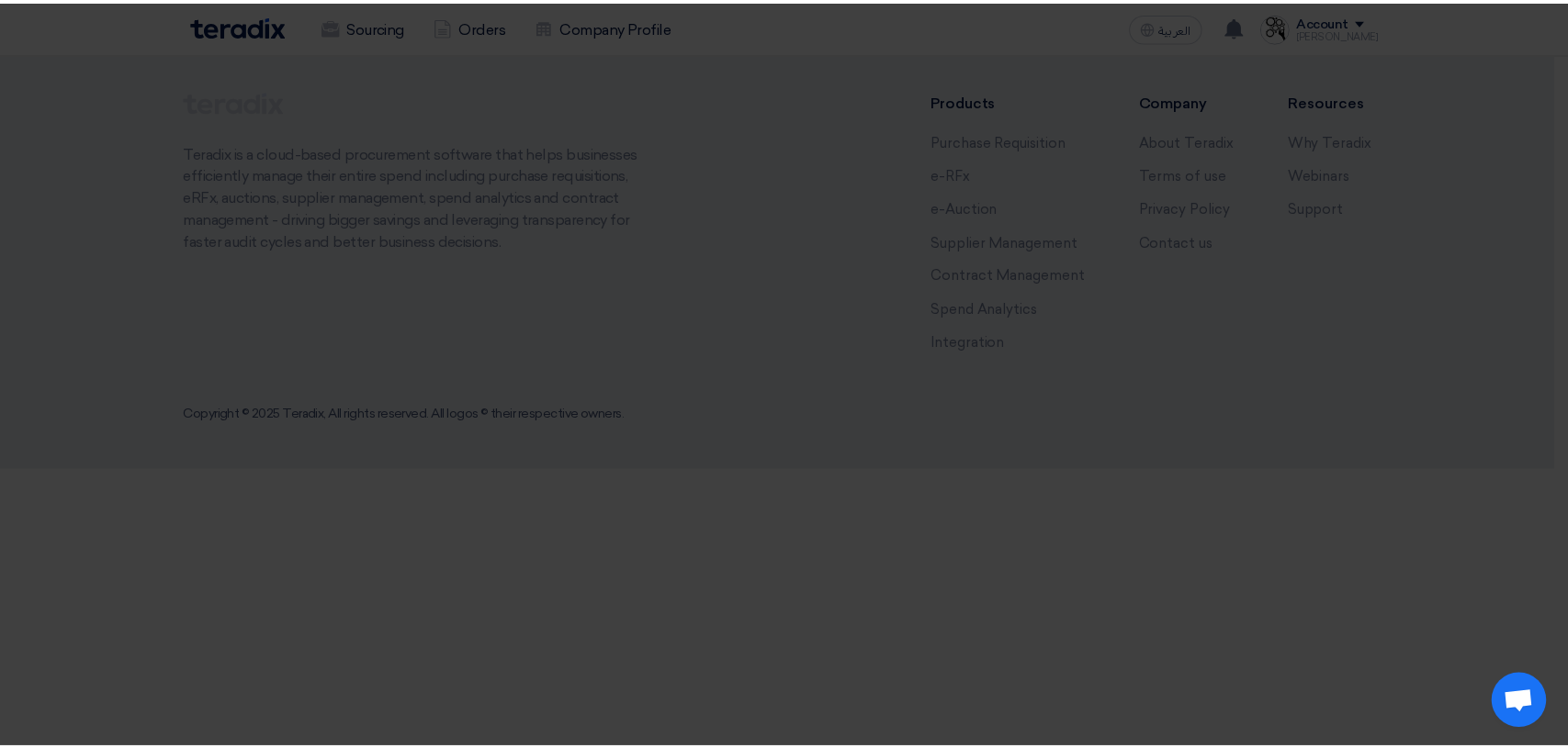
scroll to position [0, 0]
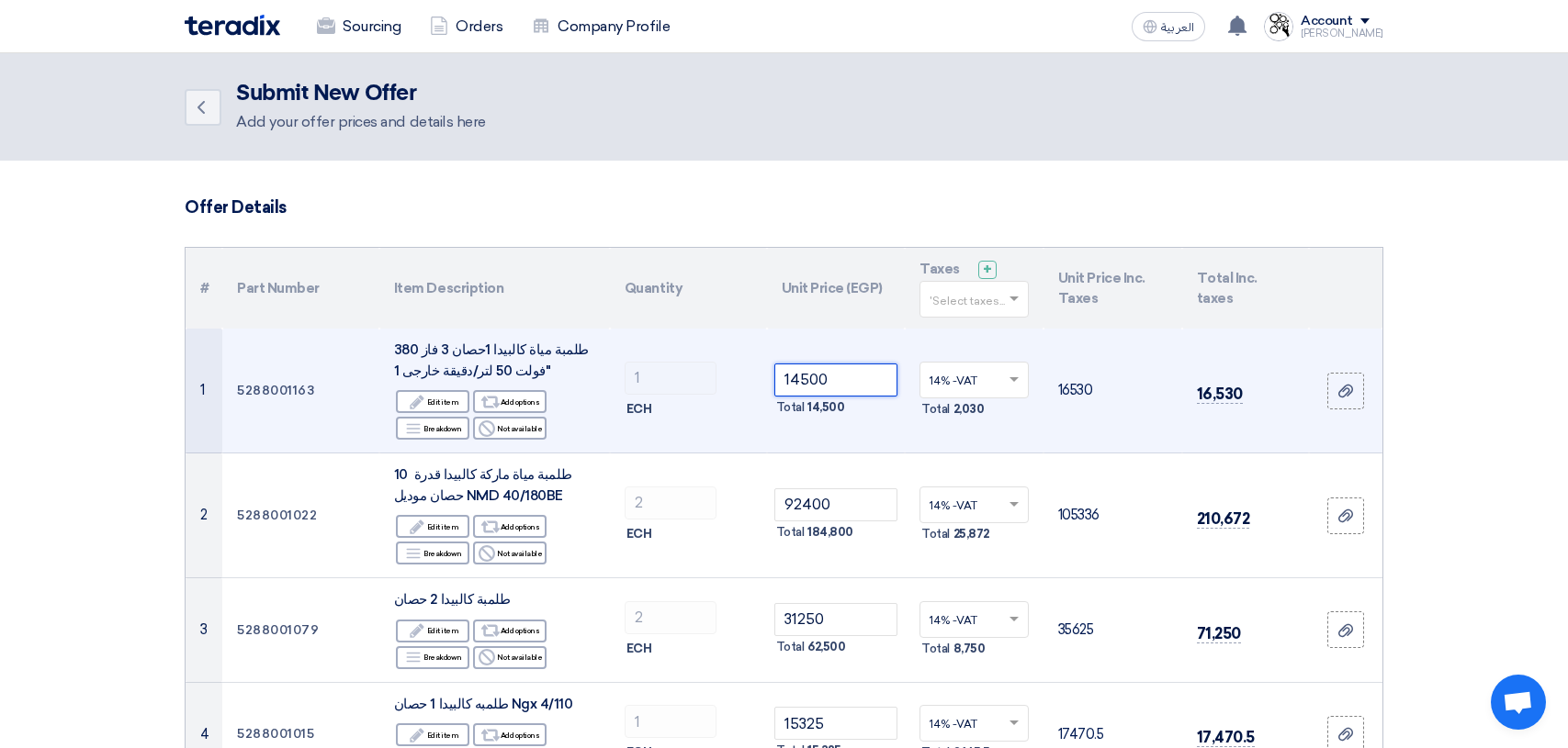
click at [860, 377] on input "14500" at bounding box center [836, 379] width 124 height 33
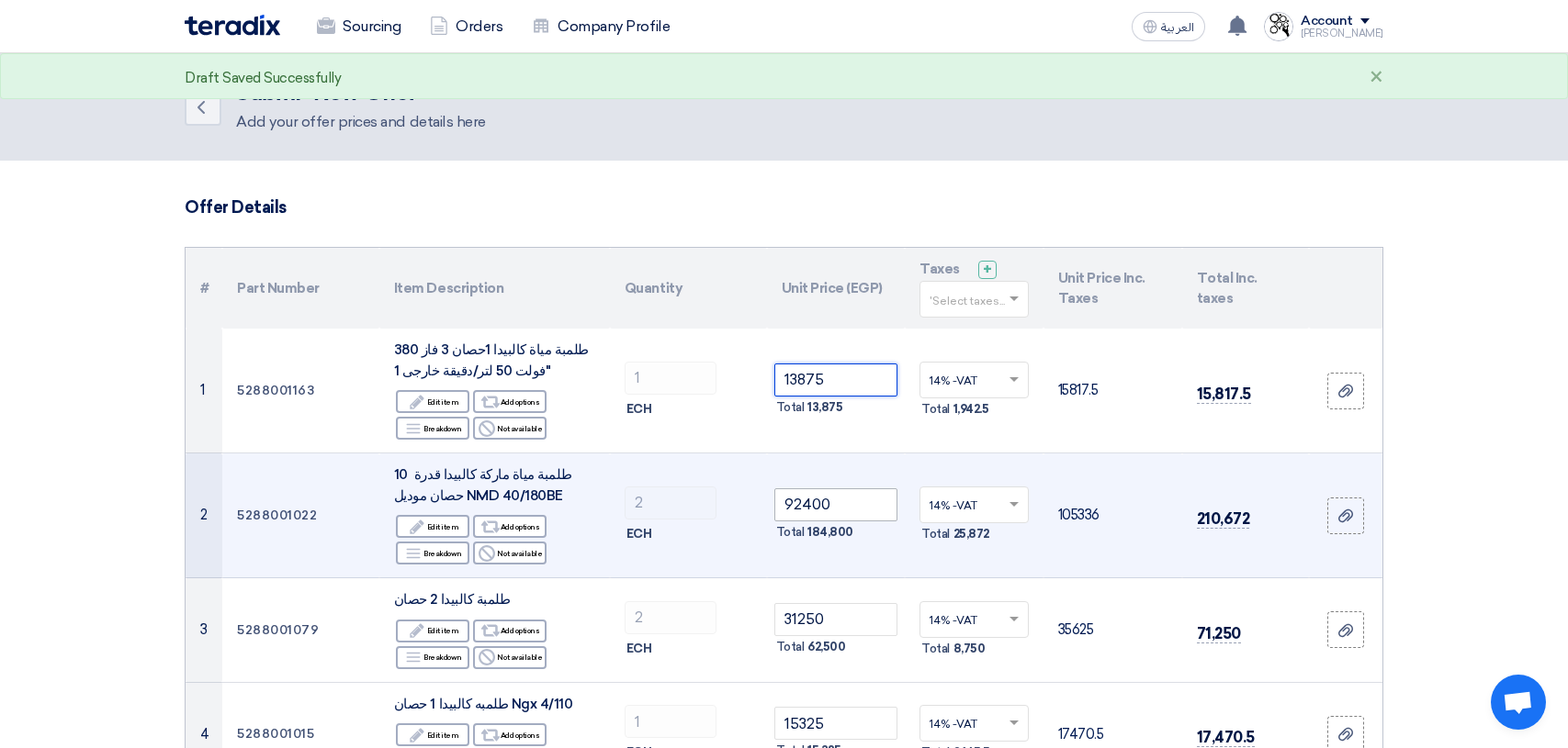
type input "13875"
click at [843, 507] on input "92400" at bounding box center [836, 504] width 124 height 33
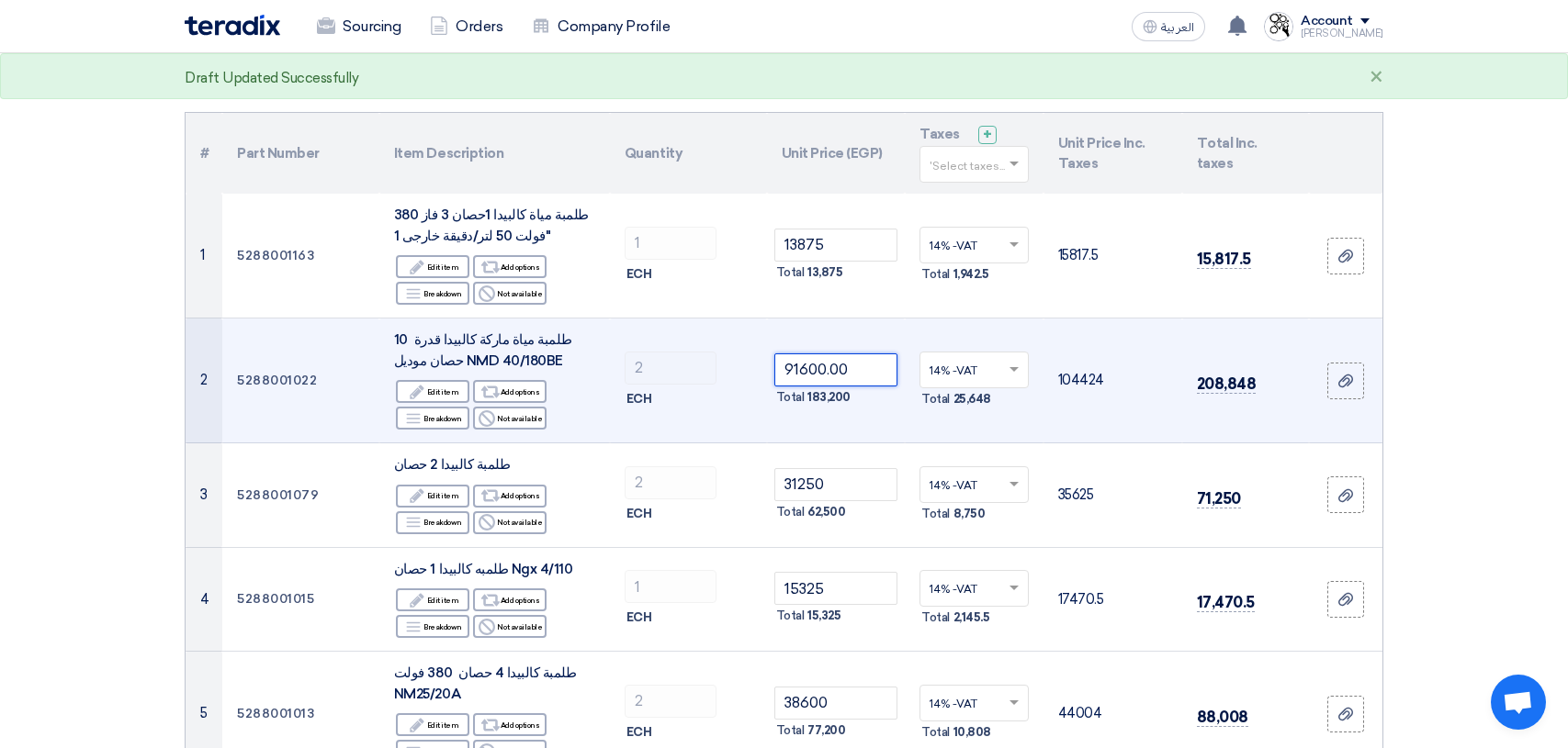
scroll to position [184, 0]
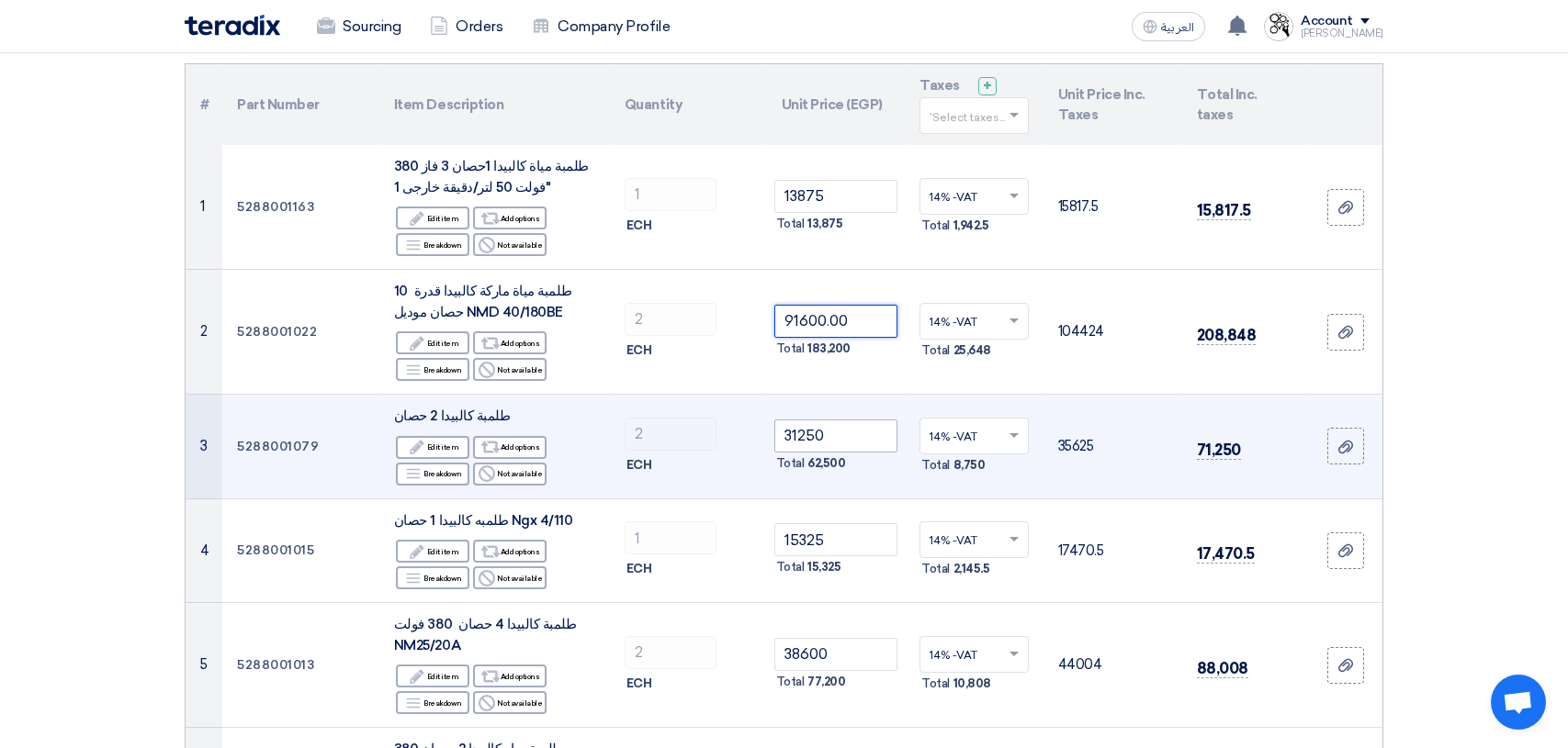
type input "91600.00"
click at [859, 440] on input "31250" at bounding box center [836, 435] width 124 height 33
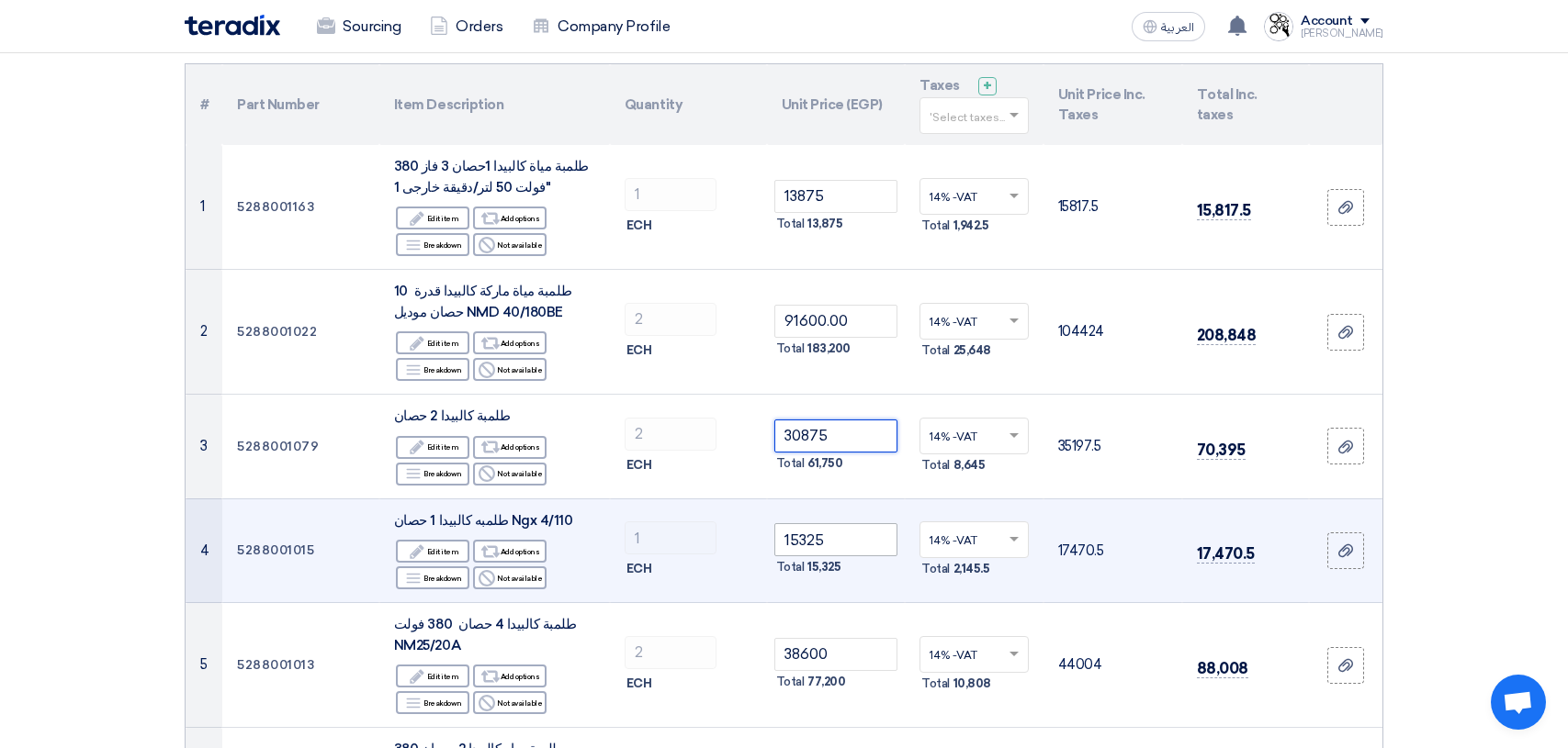
type input "30875"
click at [853, 541] on input "15325" at bounding box center [836, 539] width 124 height 33
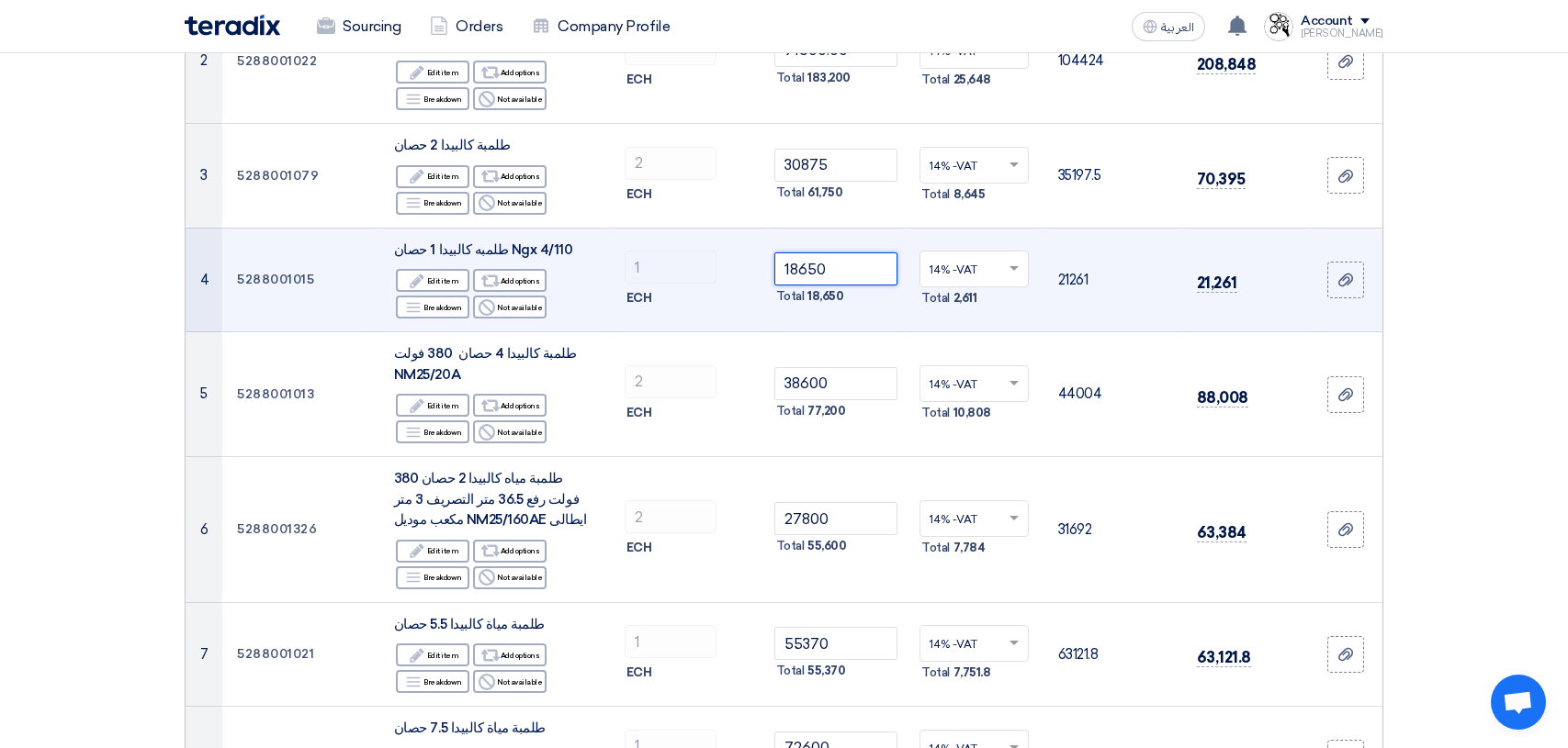
scroll to position [459, 0]
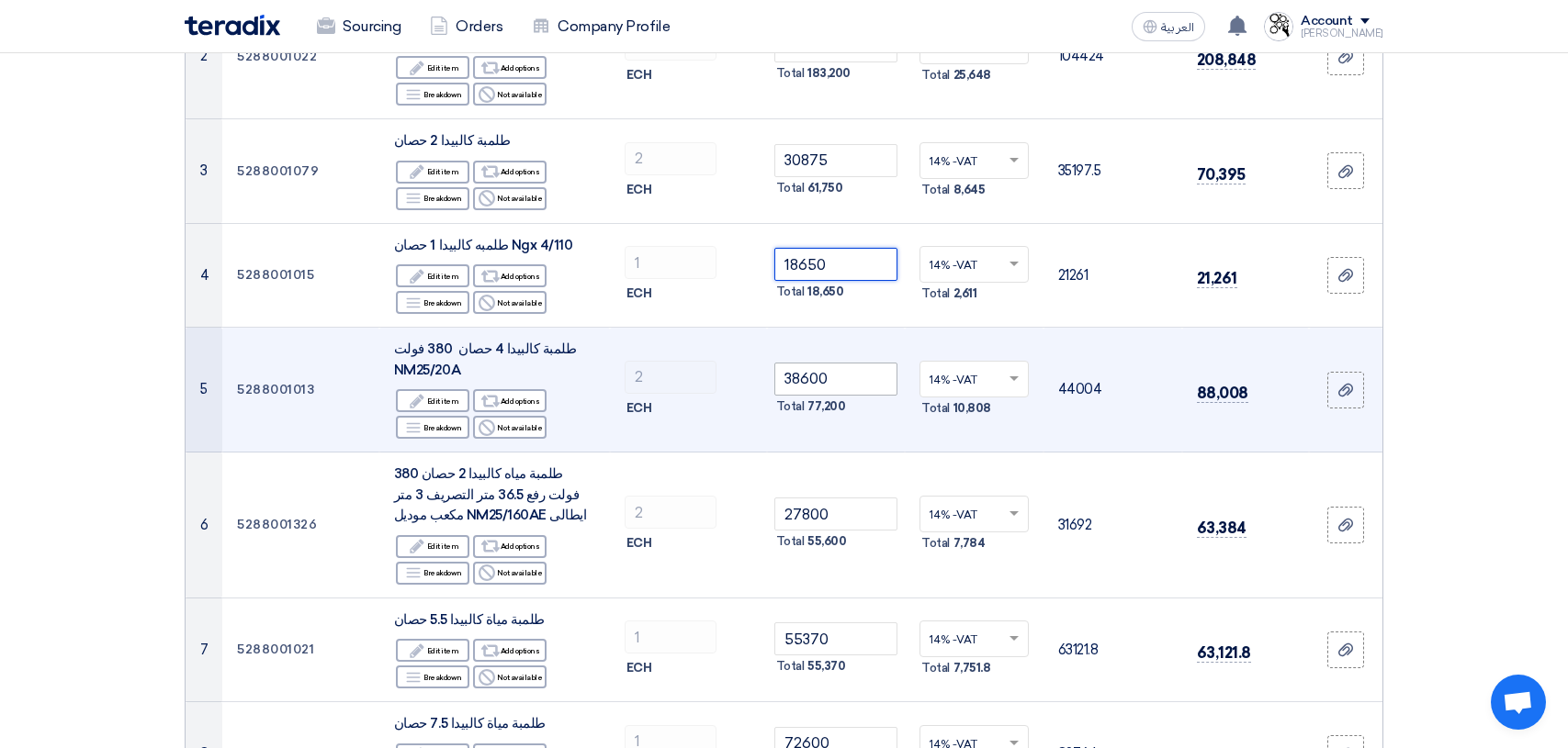
type input "18650"
click at [858, 384] on input "38600" at bounding box center [836, 378] width 124 height 33
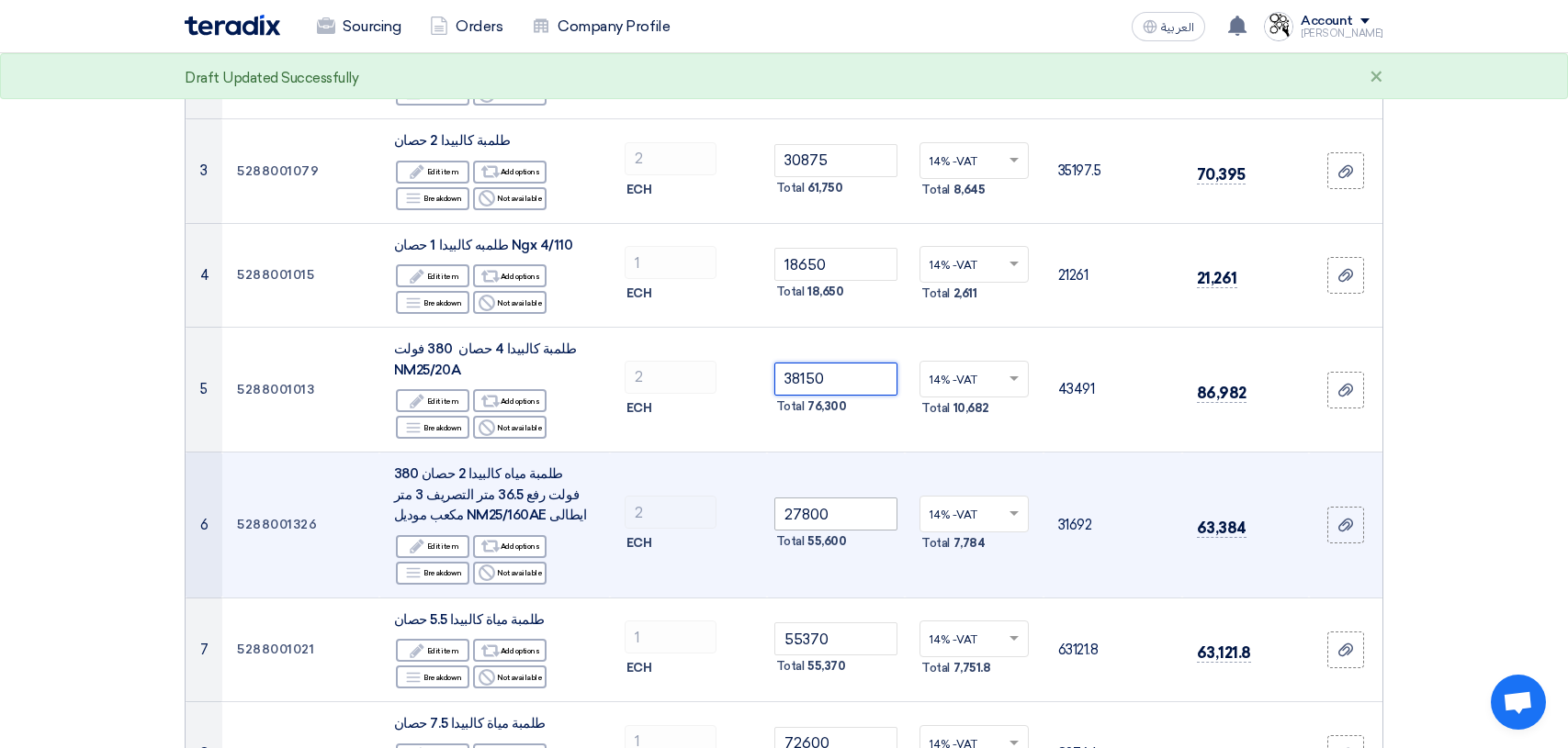
type input "38150"
click at [867, 519] on input "27800" at bounding box center [836, 513] width 124 height 33
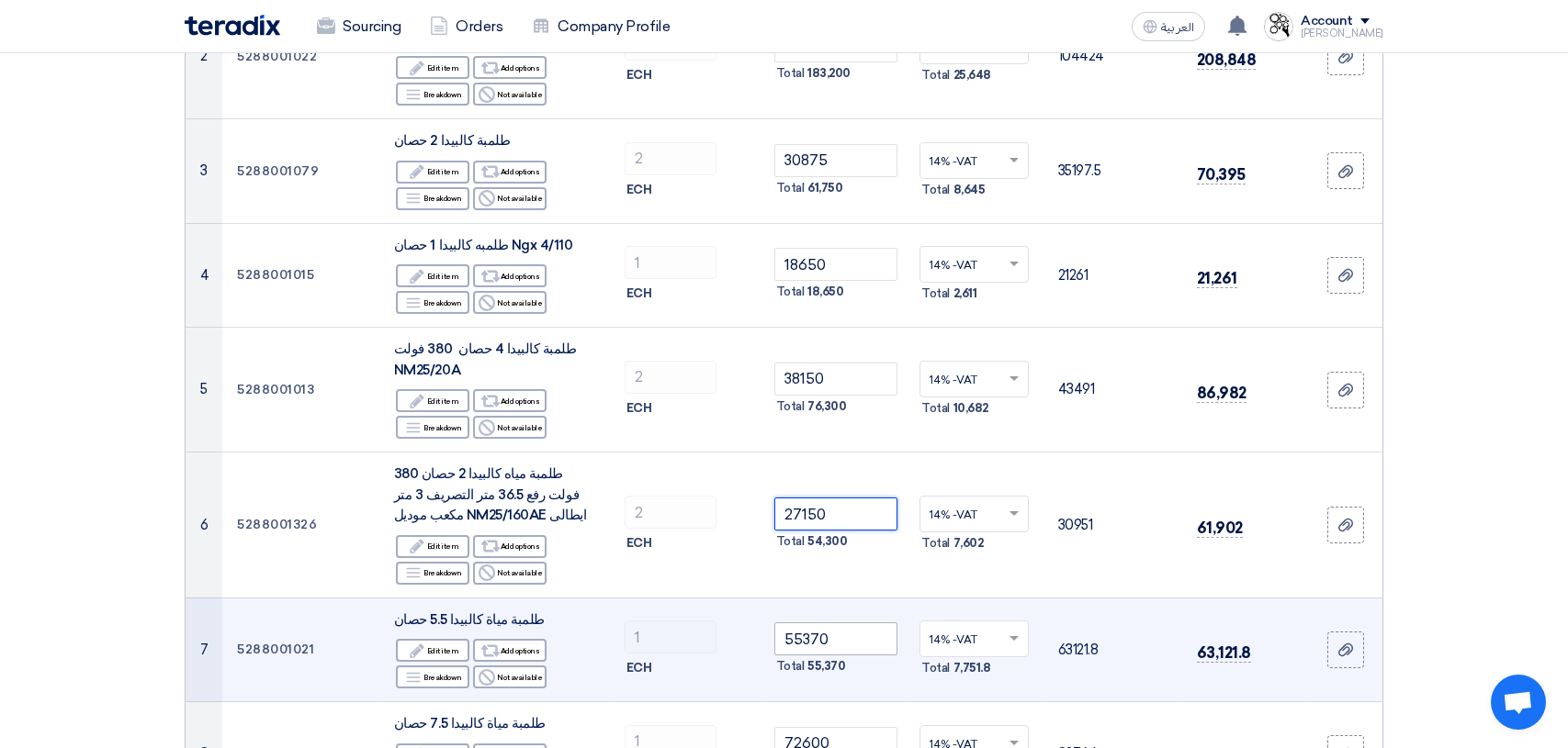
type input "27150"
click at [838, 643] on input "55370" at bounding box center [836, 638] width 124 height 33
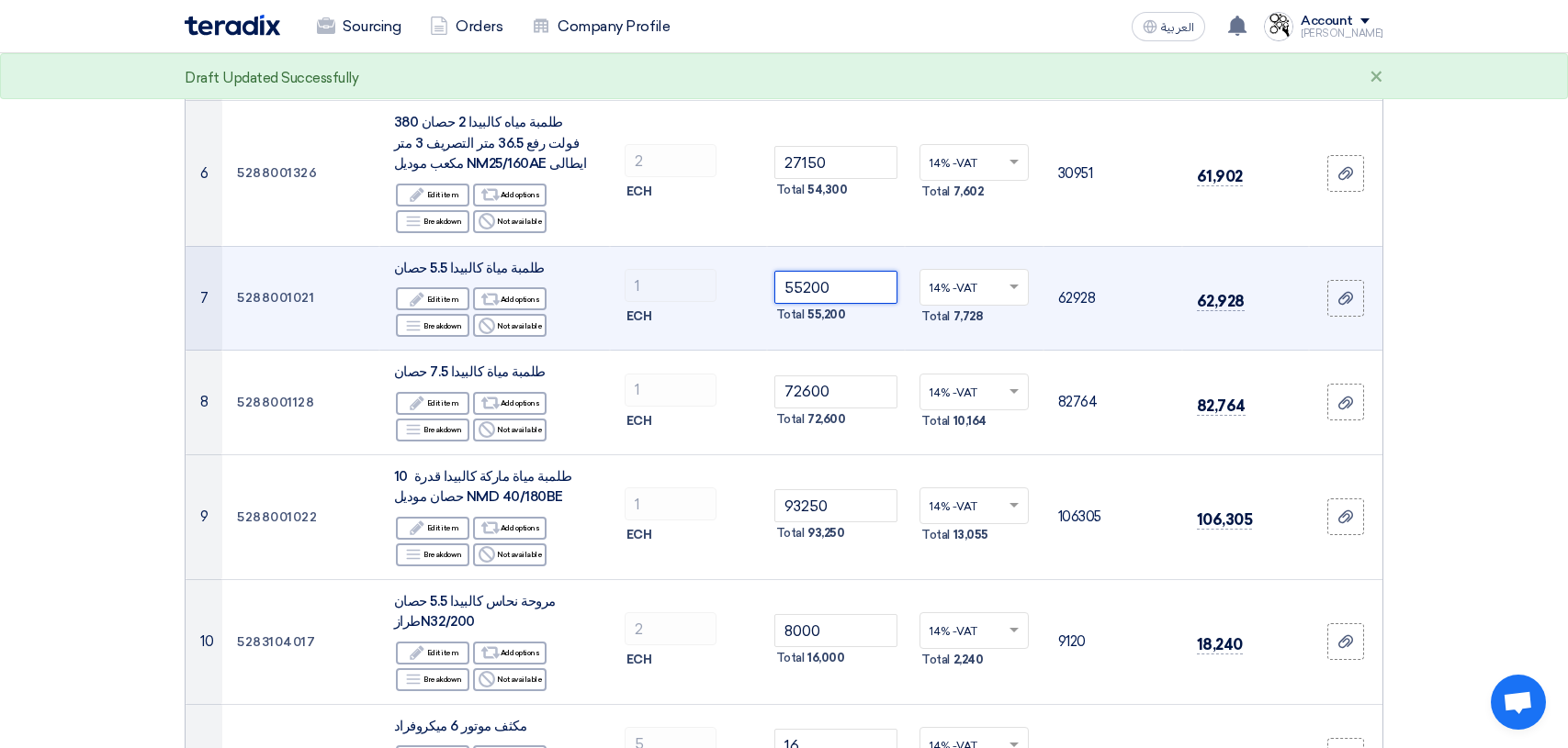
scroll to position [826, 0]
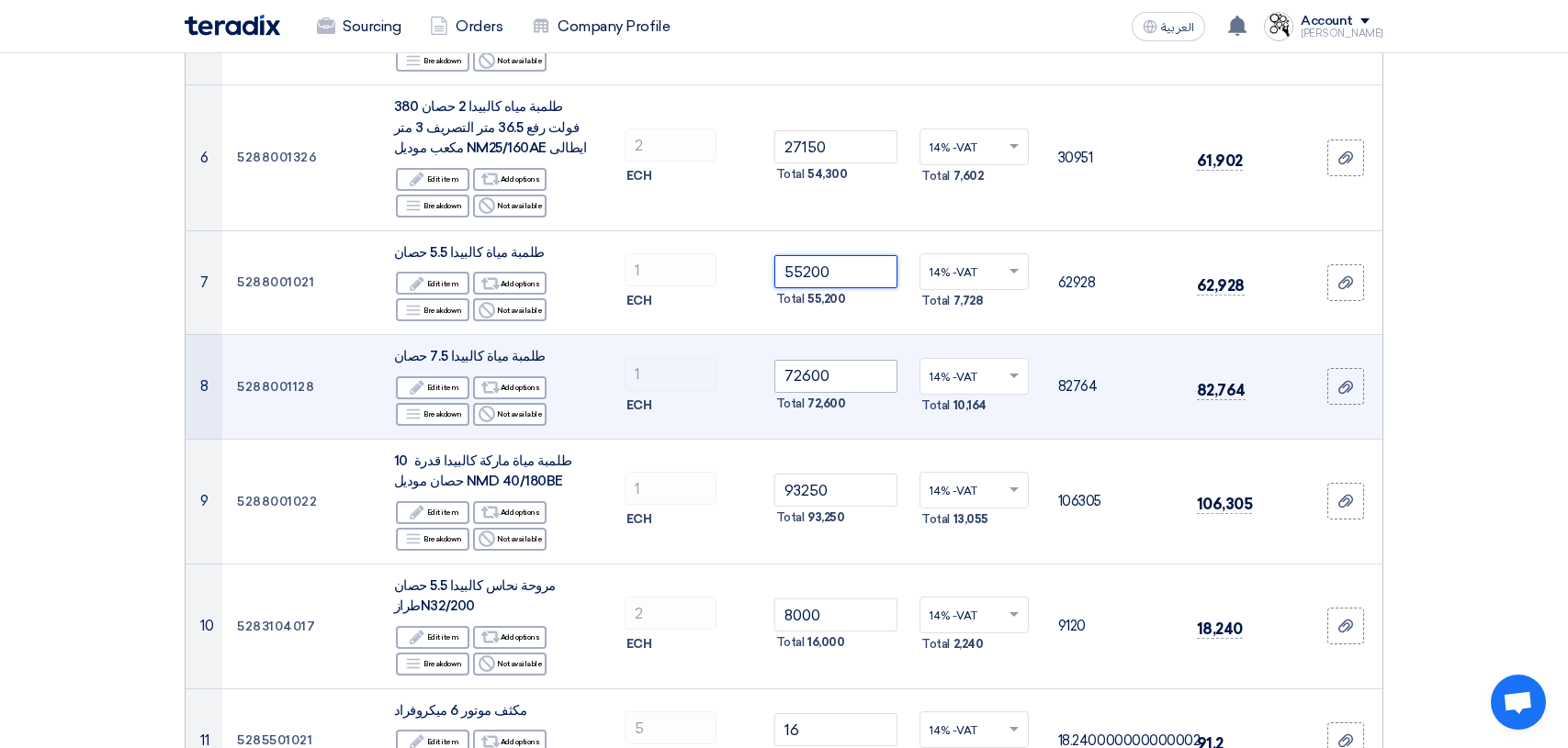
type input "55200"
click at [861, 382] on input "72600" at bounding box center [836, 376] width 124 height 33
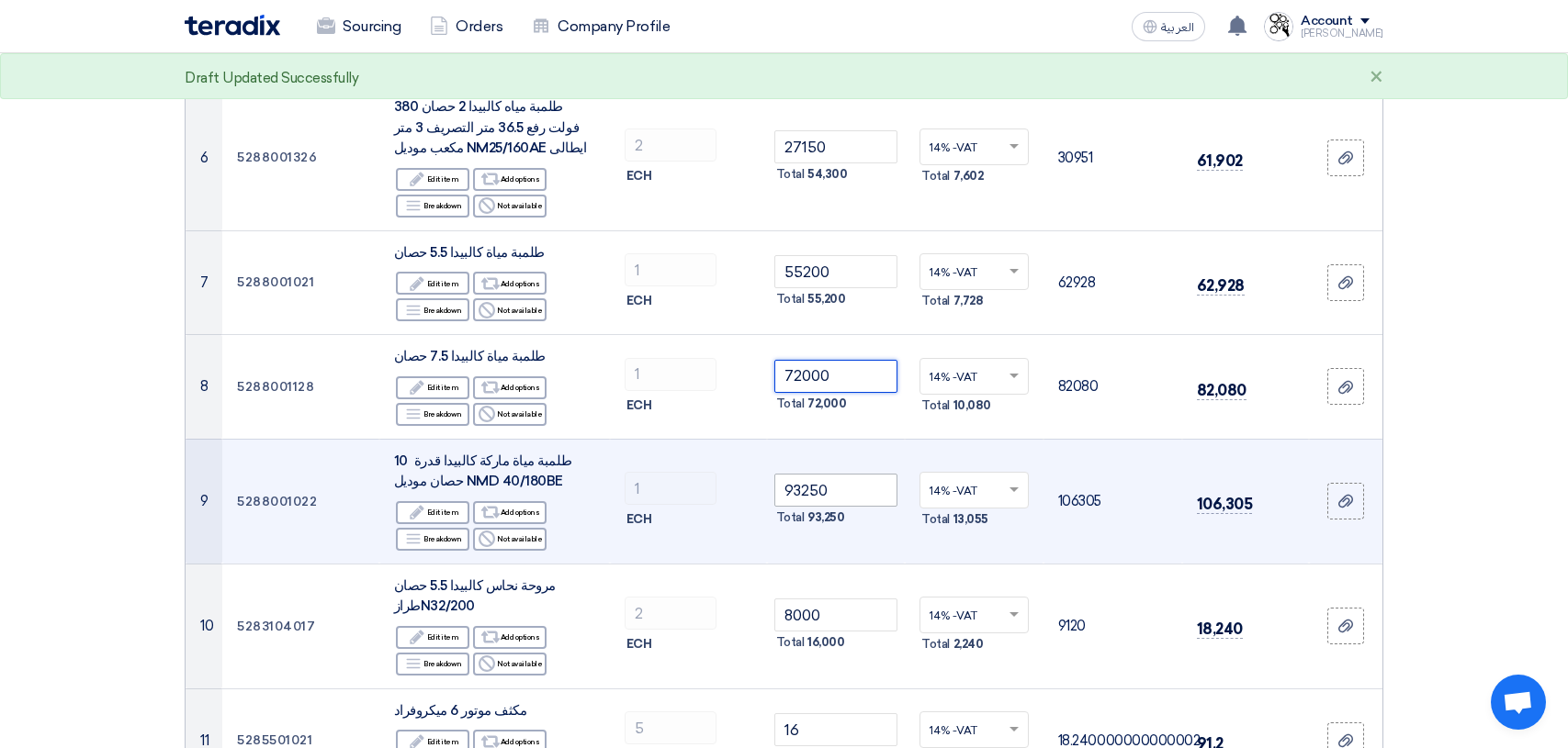
type input "72000"
click at [842, 493] on input "93250" at bounding box center [836, 489] width 124 height 33
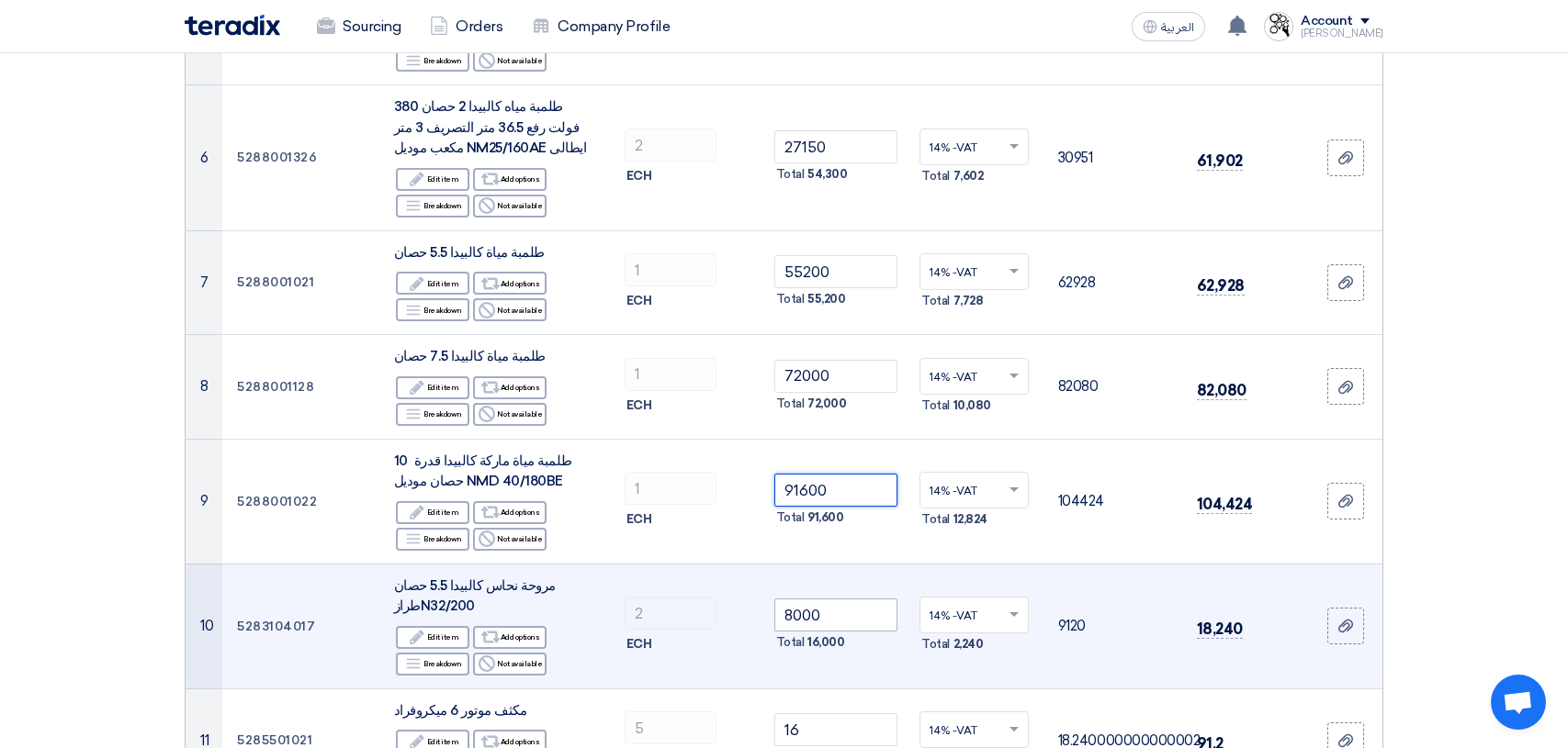
type input "91600"
click at [851, 619] on input "8000" at bounding box center [836, 614] width 124 height 33
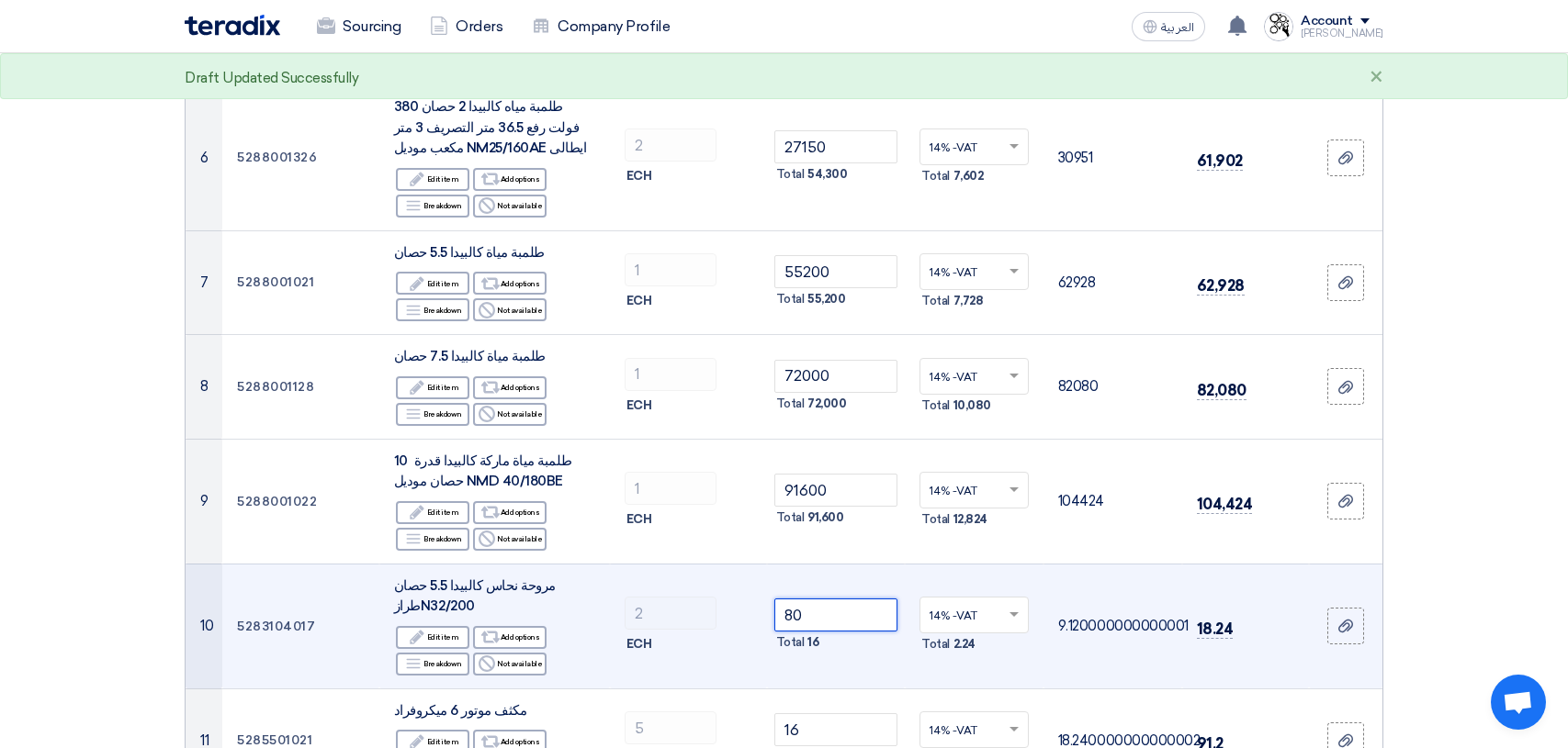
type input "8"
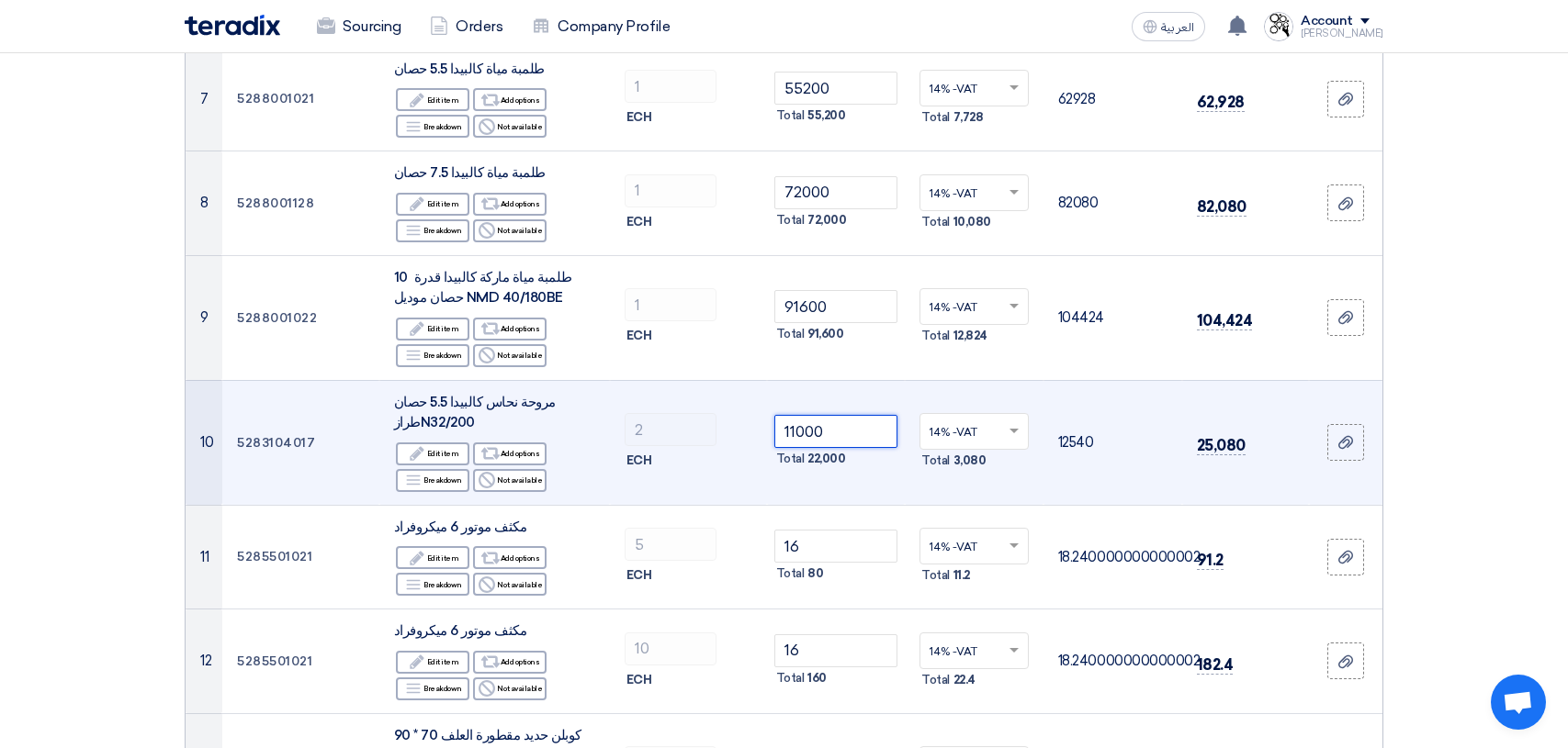
scroll to position [1101, 0]
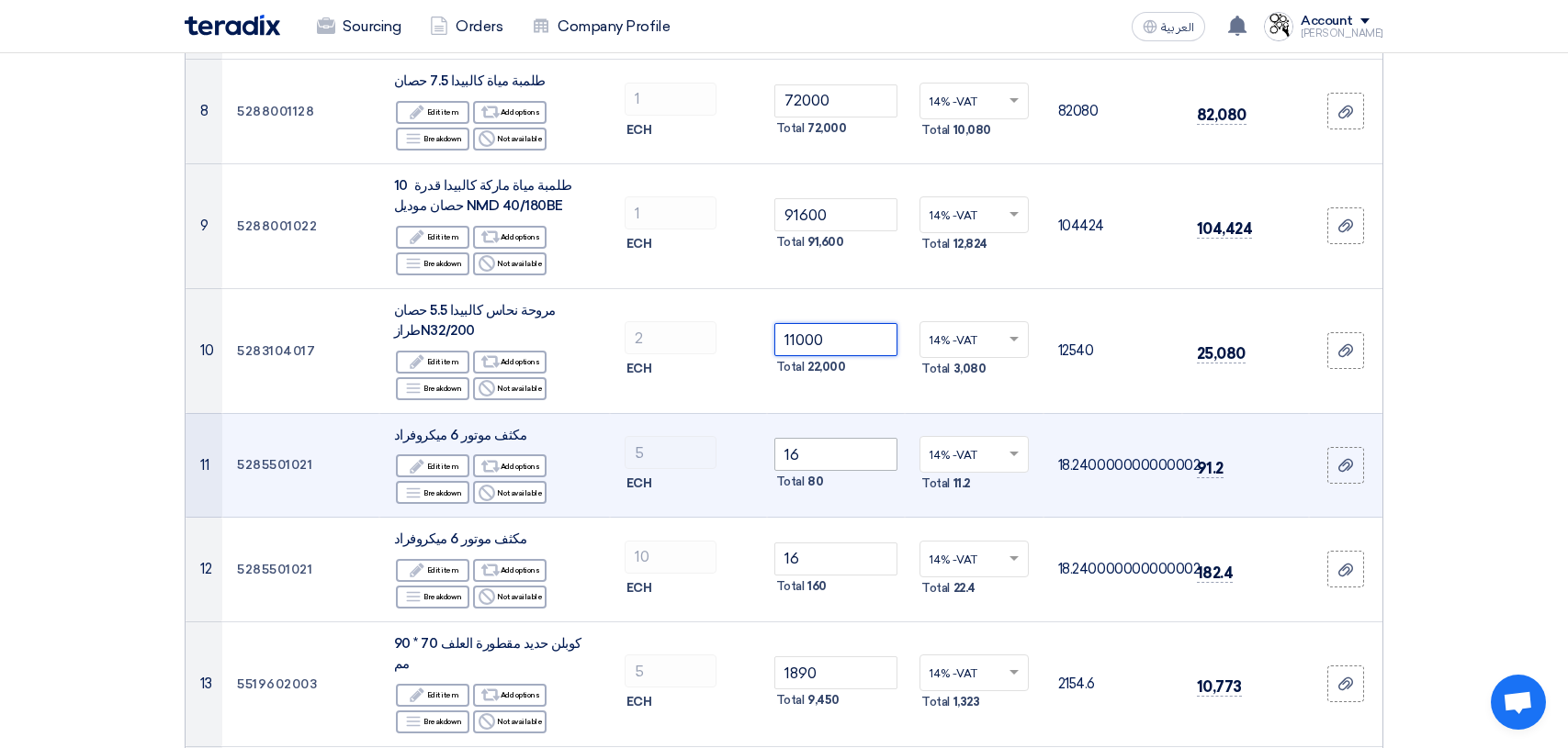
type input "11000"
click at [835, 455] on input "16" at bounding box center [836, 454] width 124 height 33
type input "1"
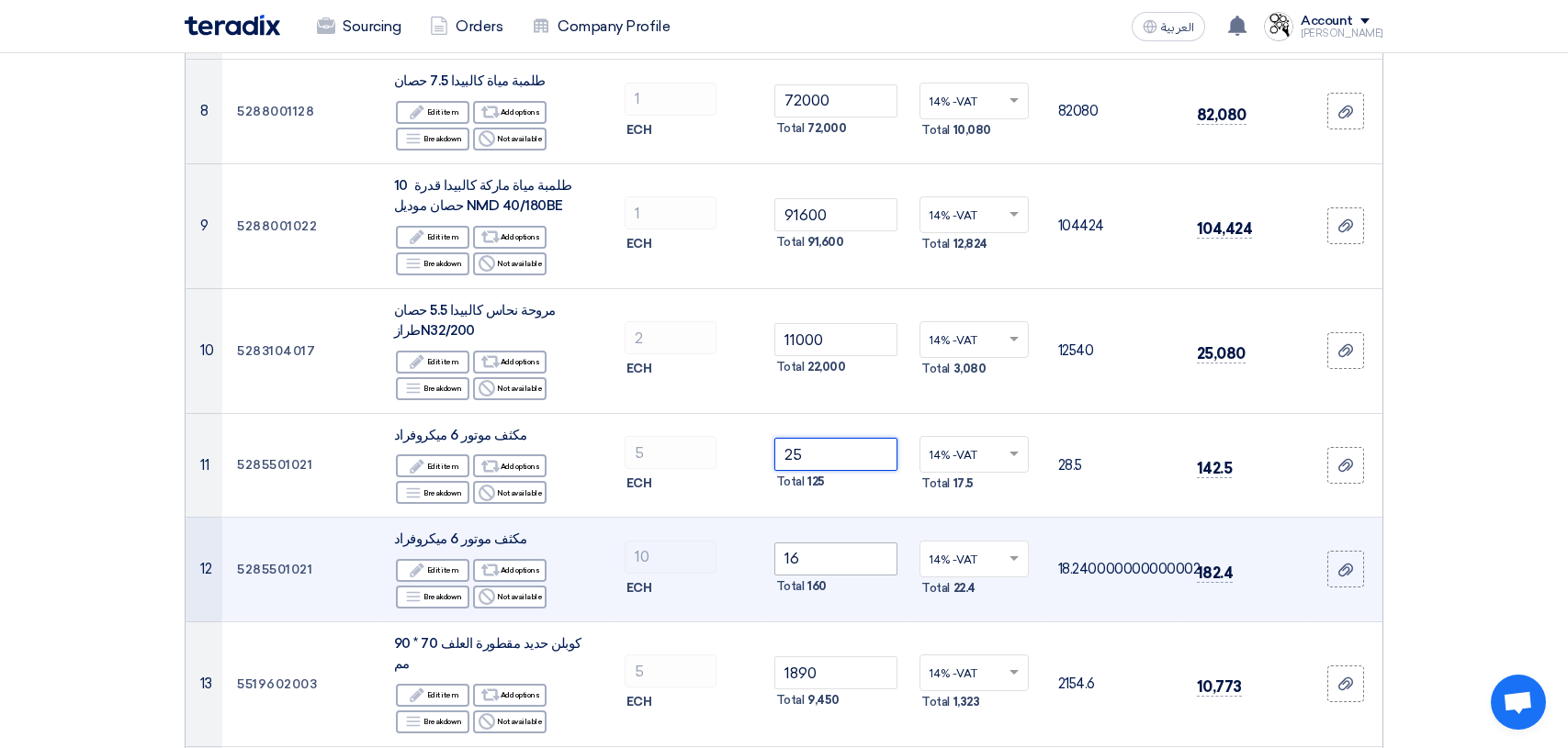
type input "25"
click at [832, 558] on input "16" at bounding box center [836, 559] width 124 height 33
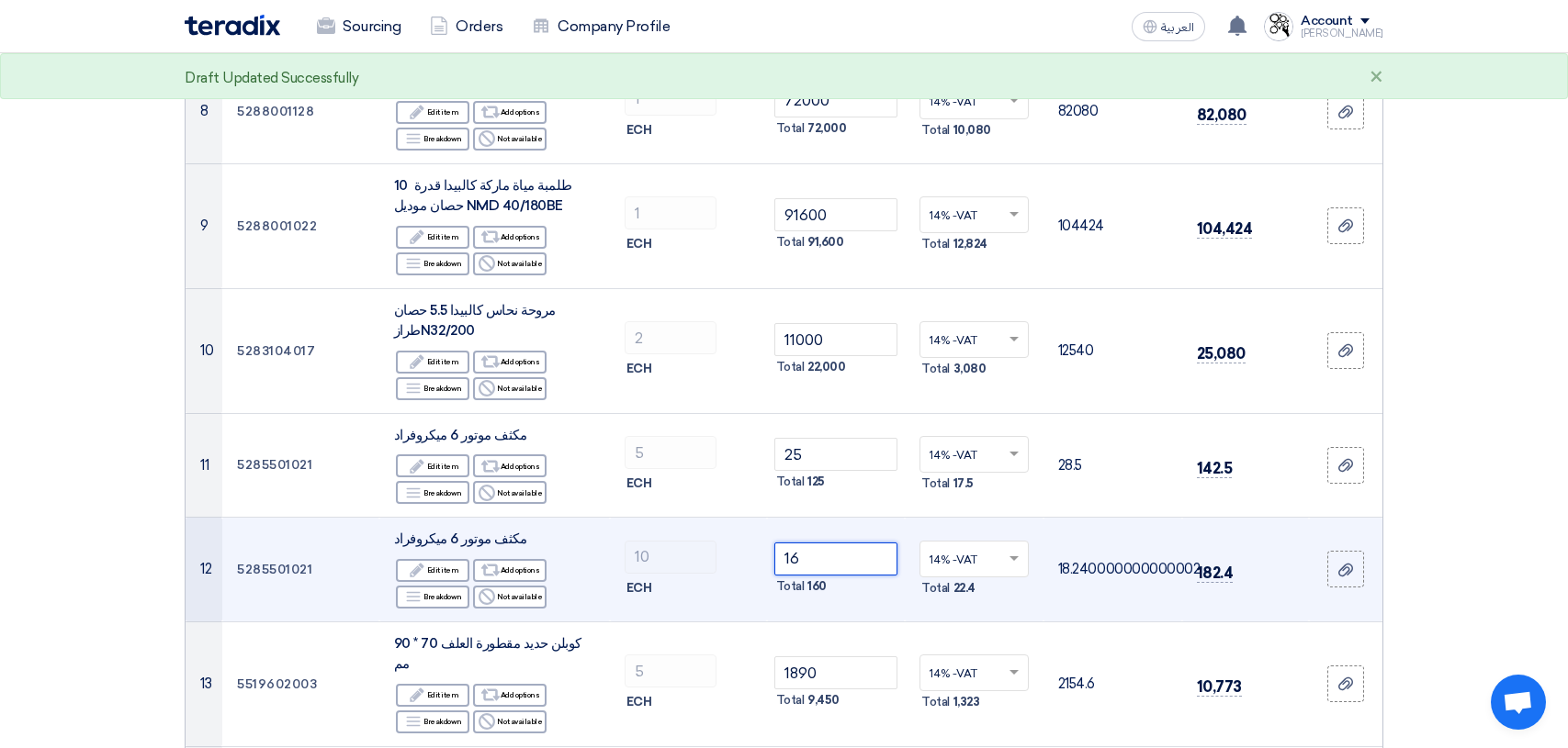
type input "1"
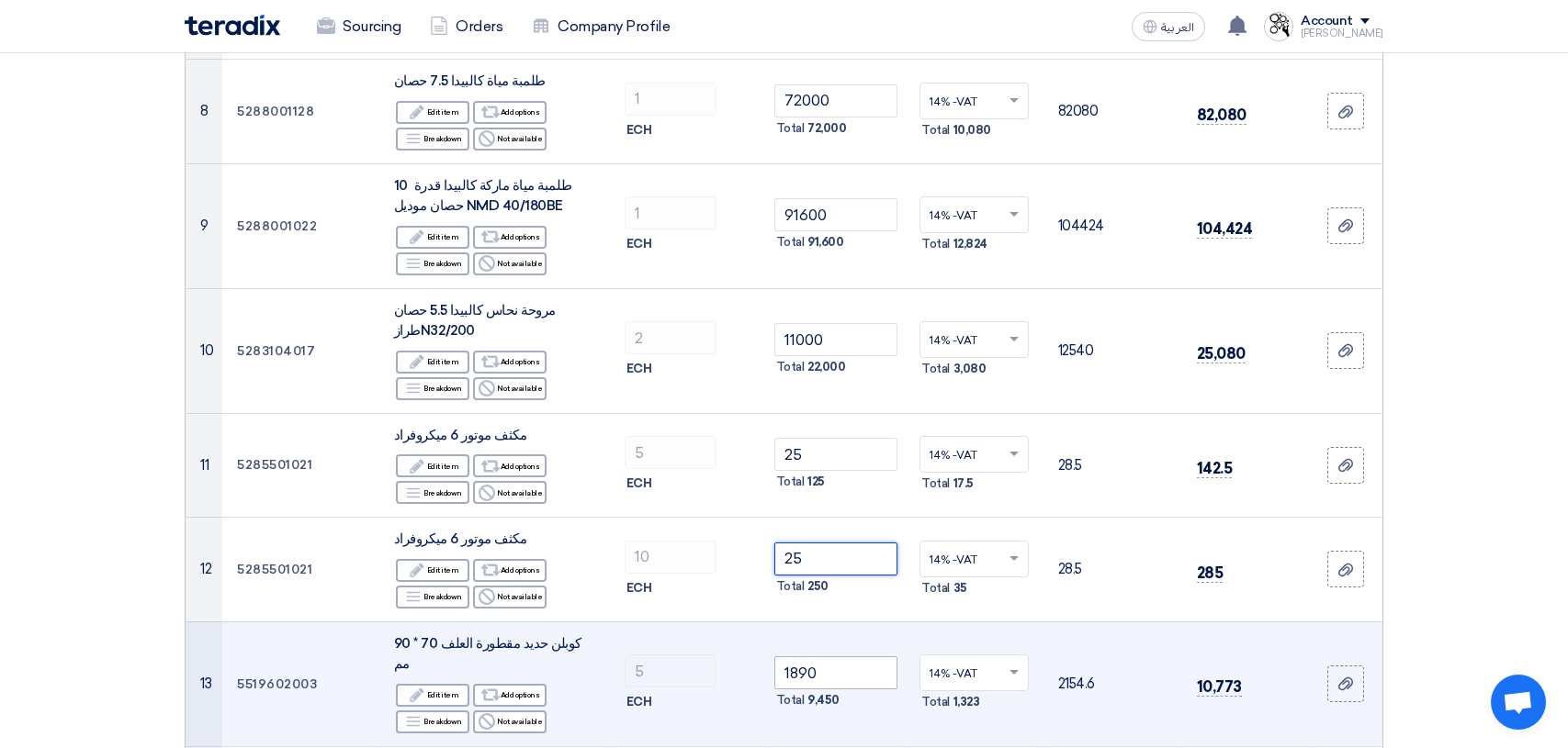
type input "25"
click at [827, 670] on input "1890" at bounding box center [836, 672] width 124 height 33
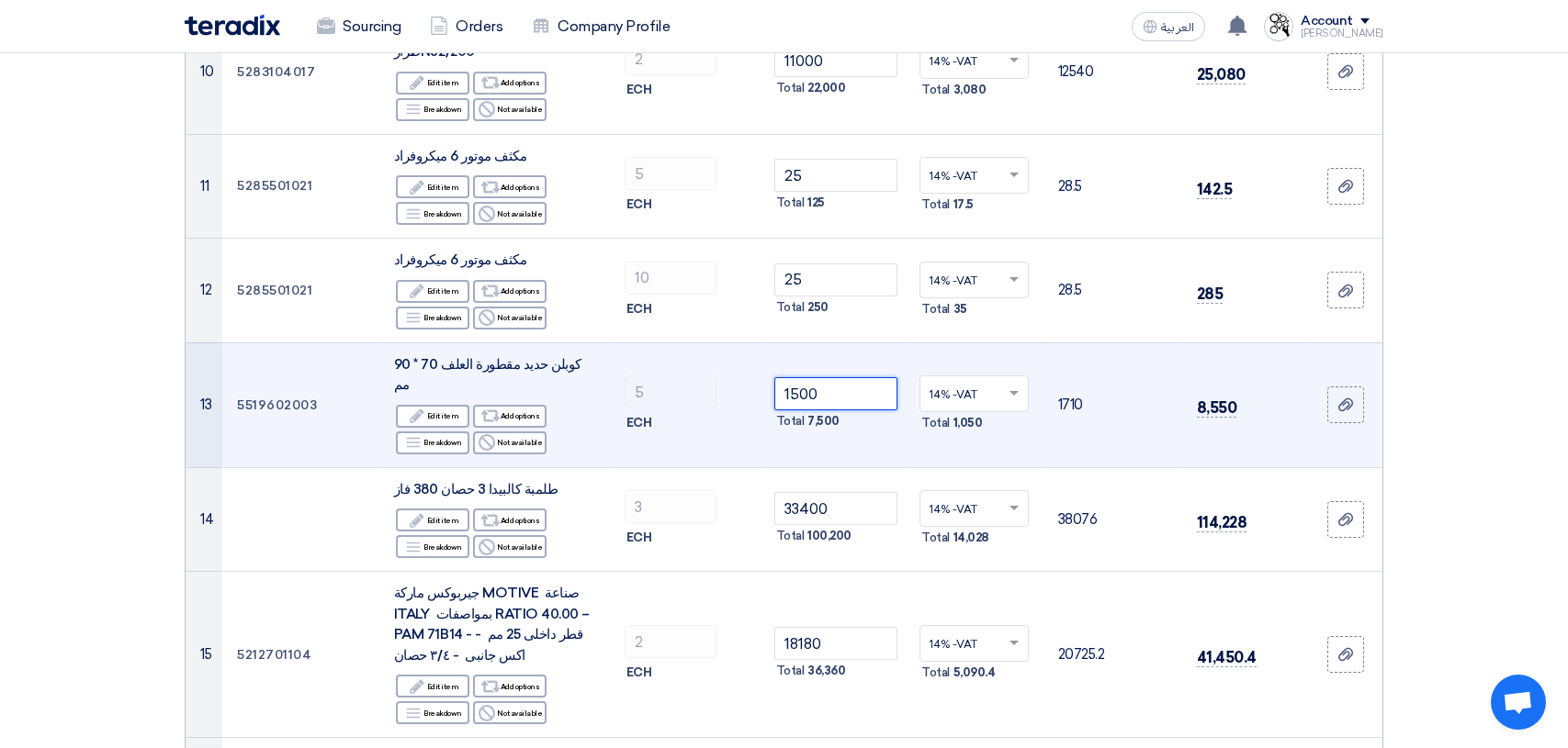
scroll to position [1468, 0]
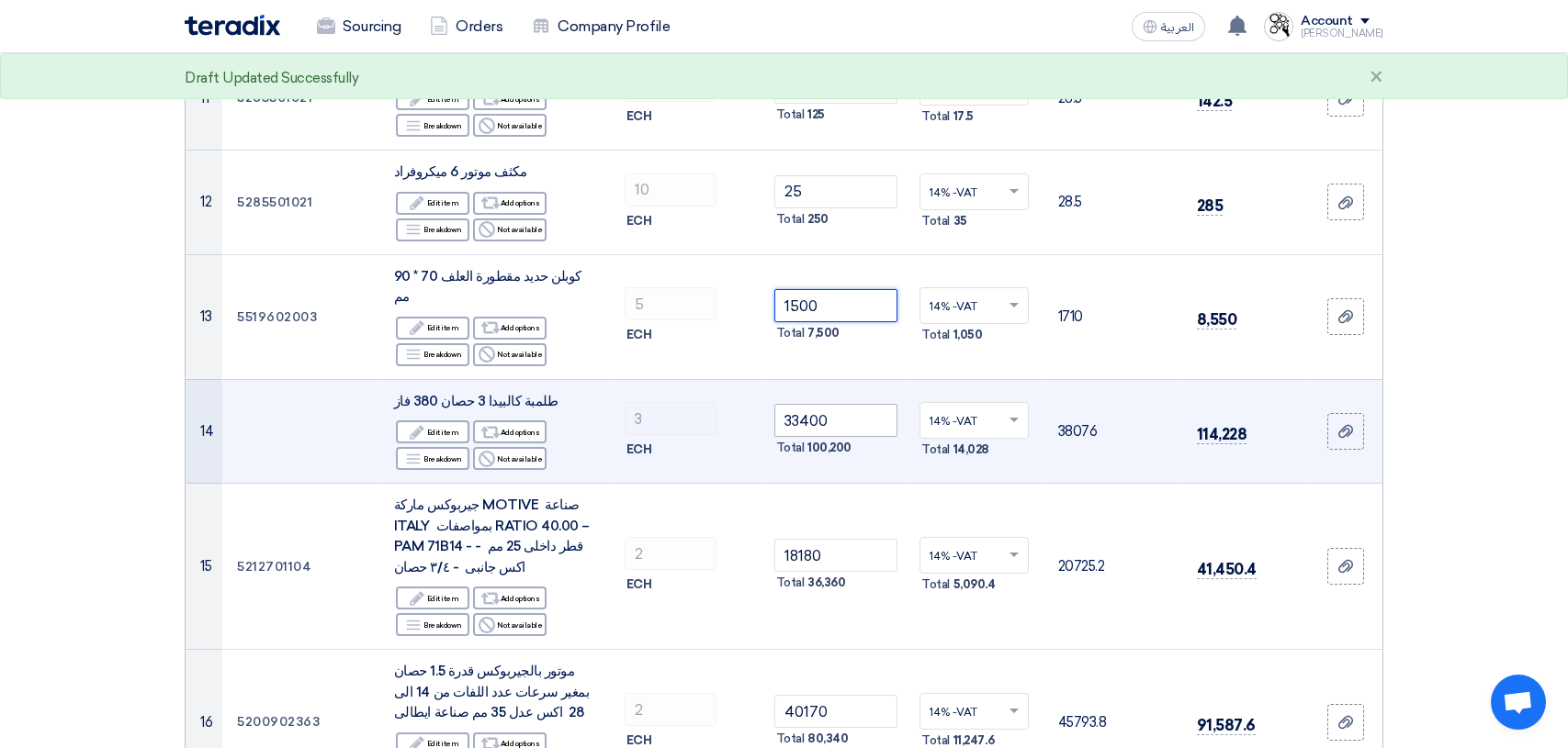
type input "1500"
click at [861, 404] on input "33400" at bounding box center [836, 419] width 124 height 33
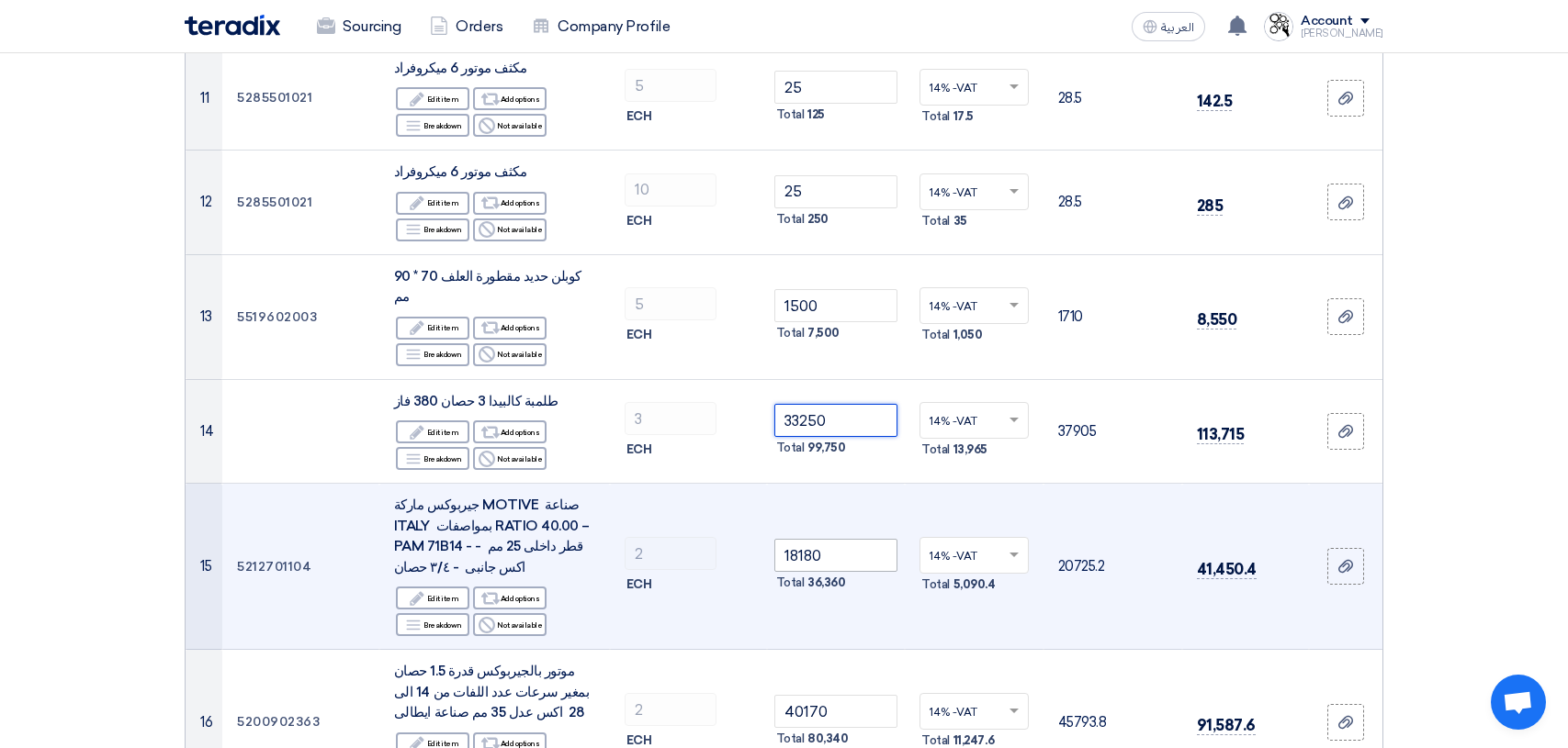
type input "33250"
click at [866, 539] on input "18180" at bounding box center [836, 555] width 124 height 33
type input "1"
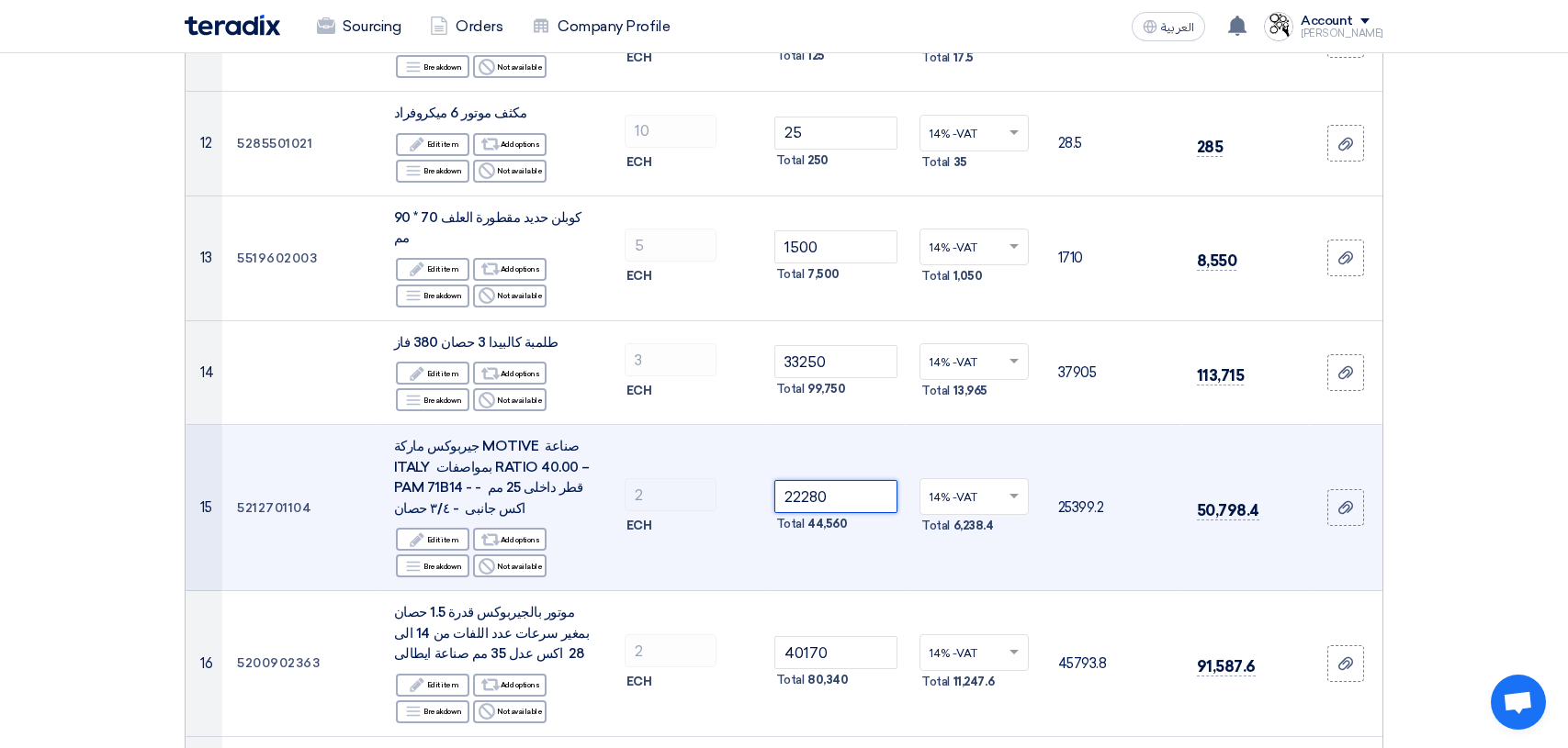
scroll to position [1560, 0]
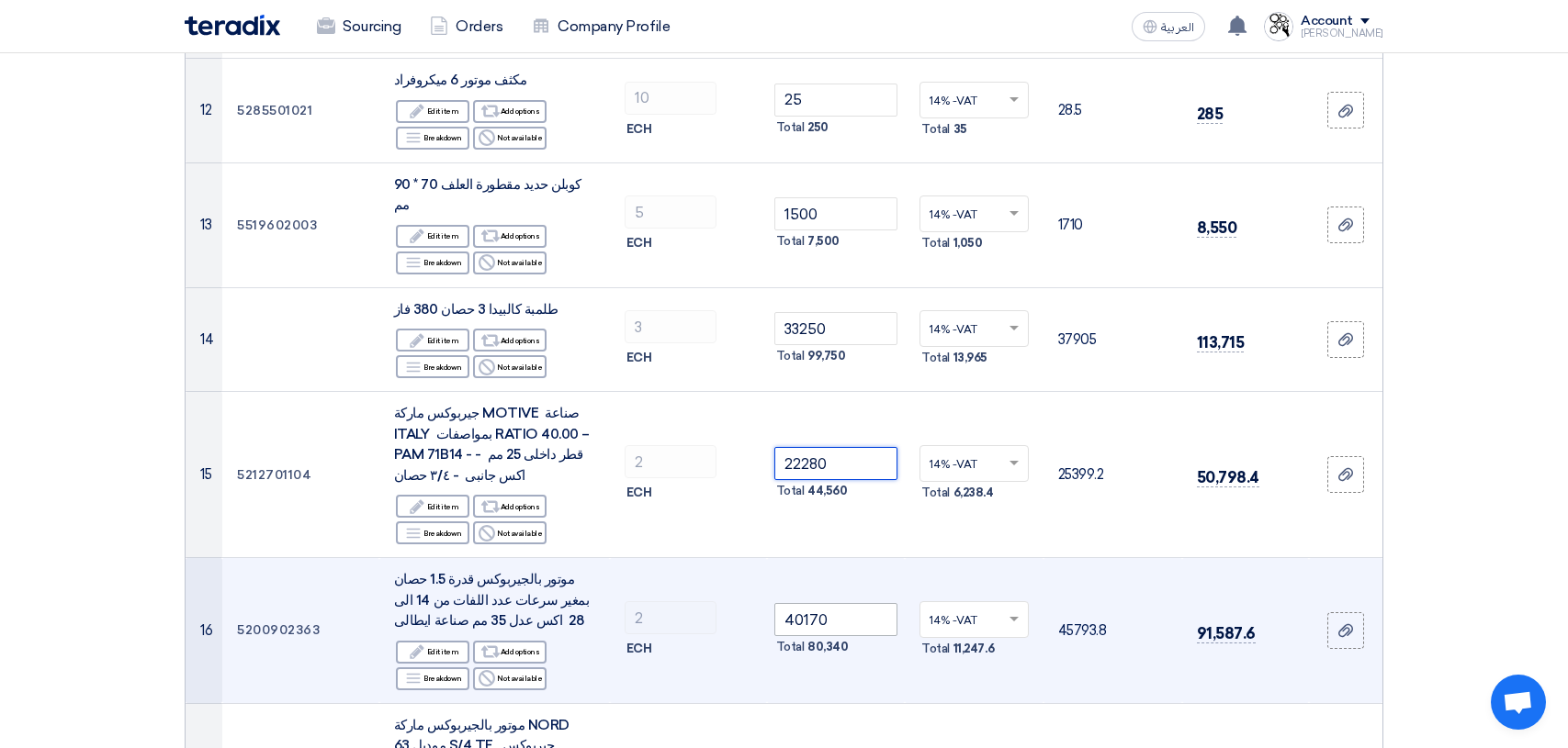
type input "22280"
click at [844, 611] on input "40170" at bounding box center [836, 619] width 124 height 33
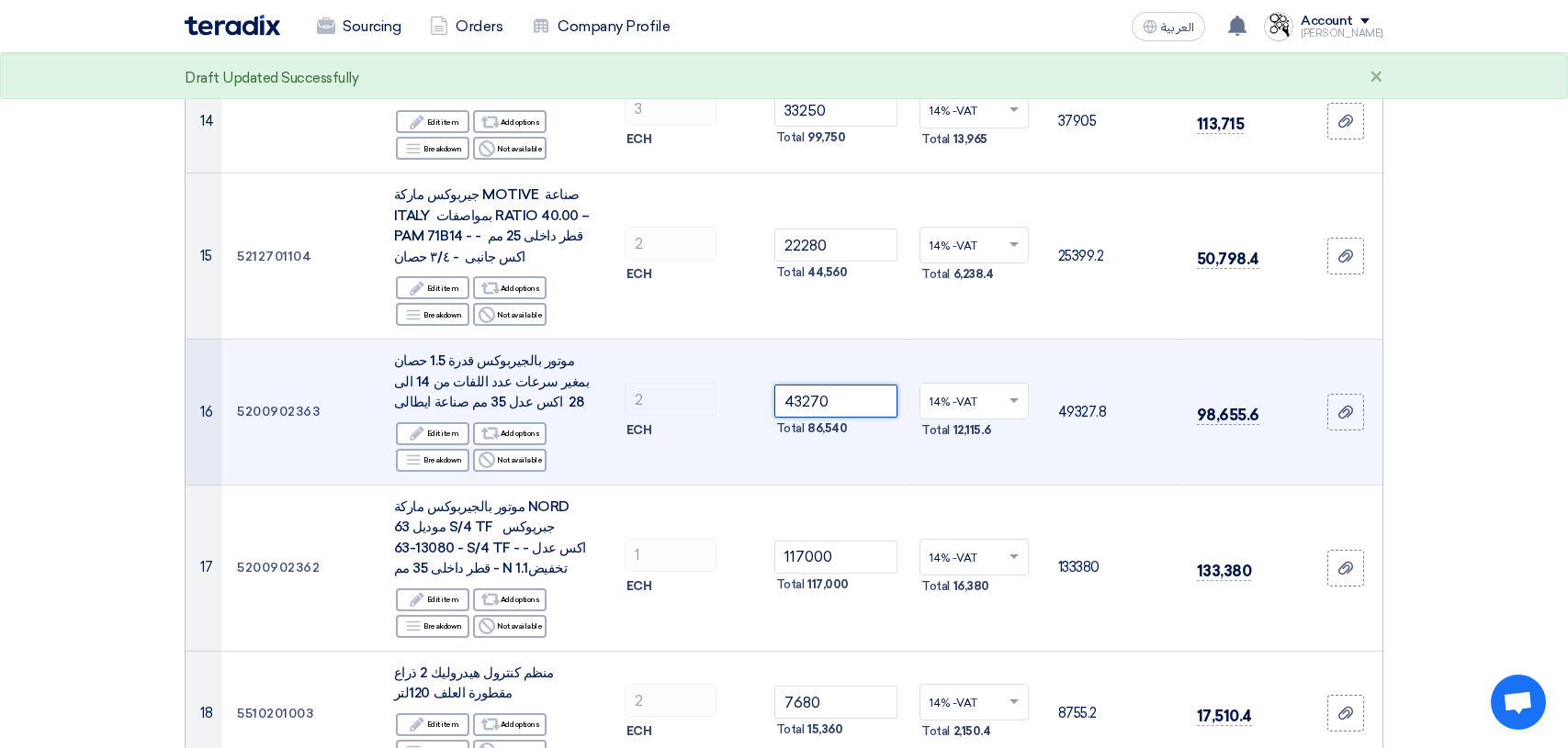
scroll to position [1835, 0]
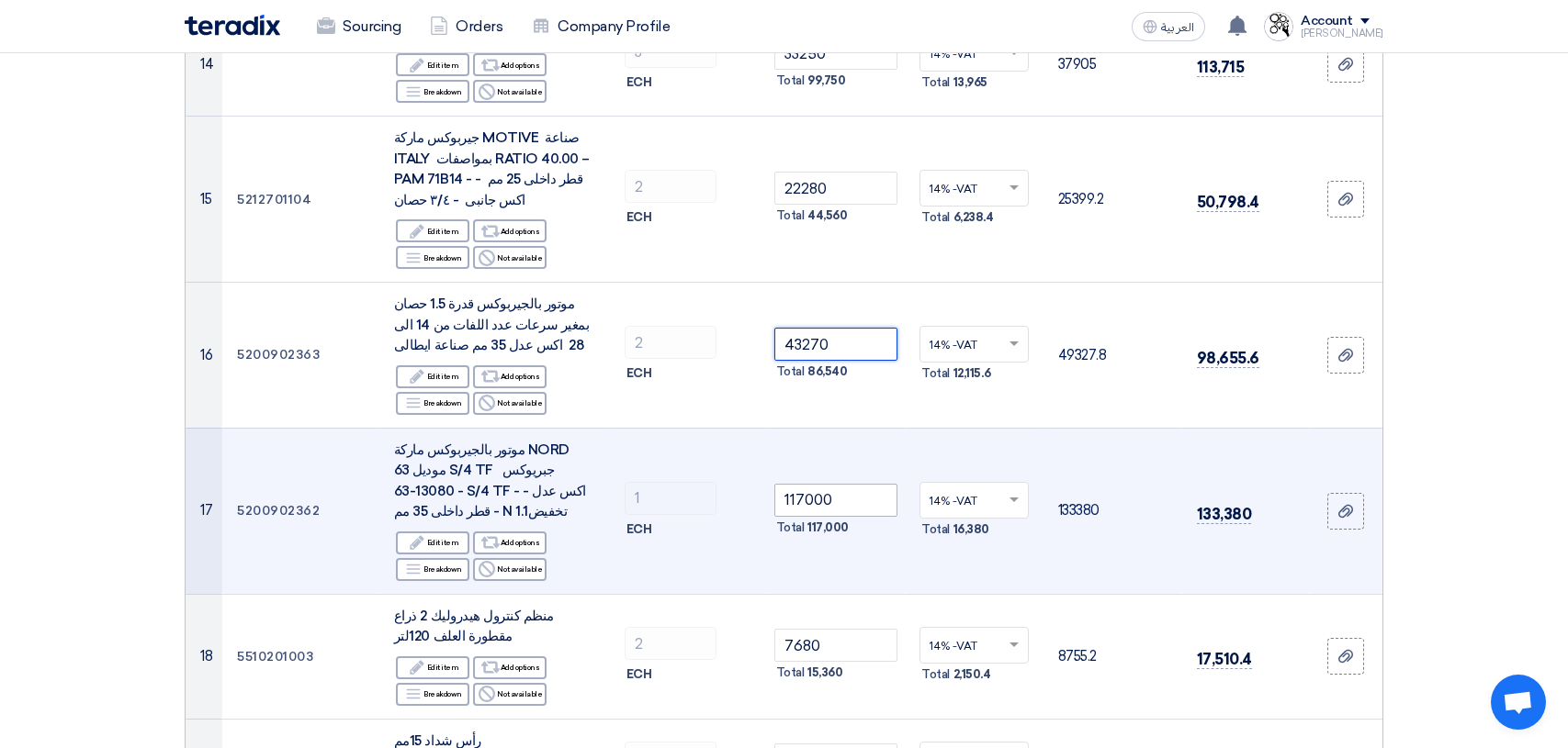
type input "43270"
click at [847, 484] on input "117000" at bounding box center [836, 499] width 124 height 33
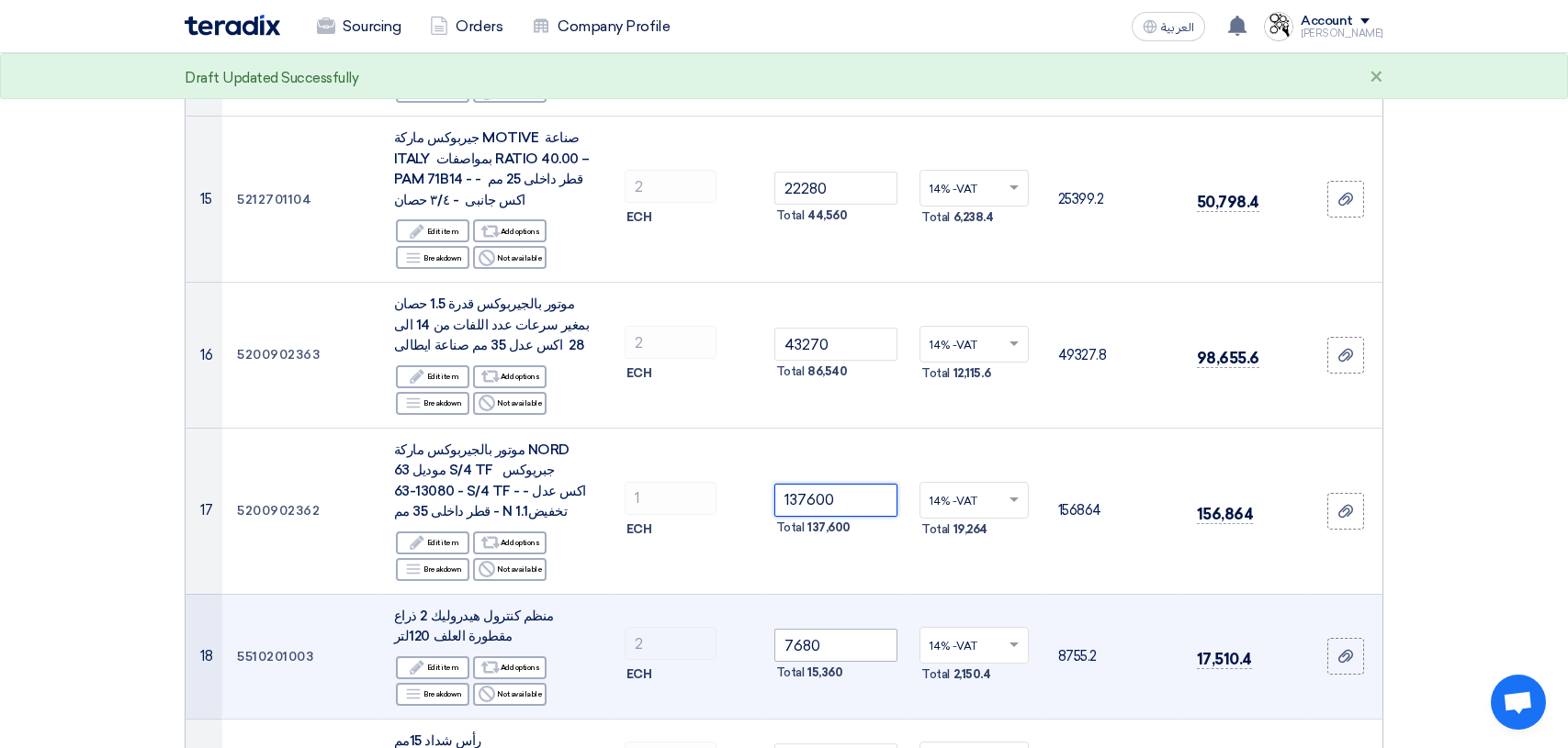
type input "137600"
click at [861, 629] on input "7680" at bounding box center [836, 644] width 124 height 33
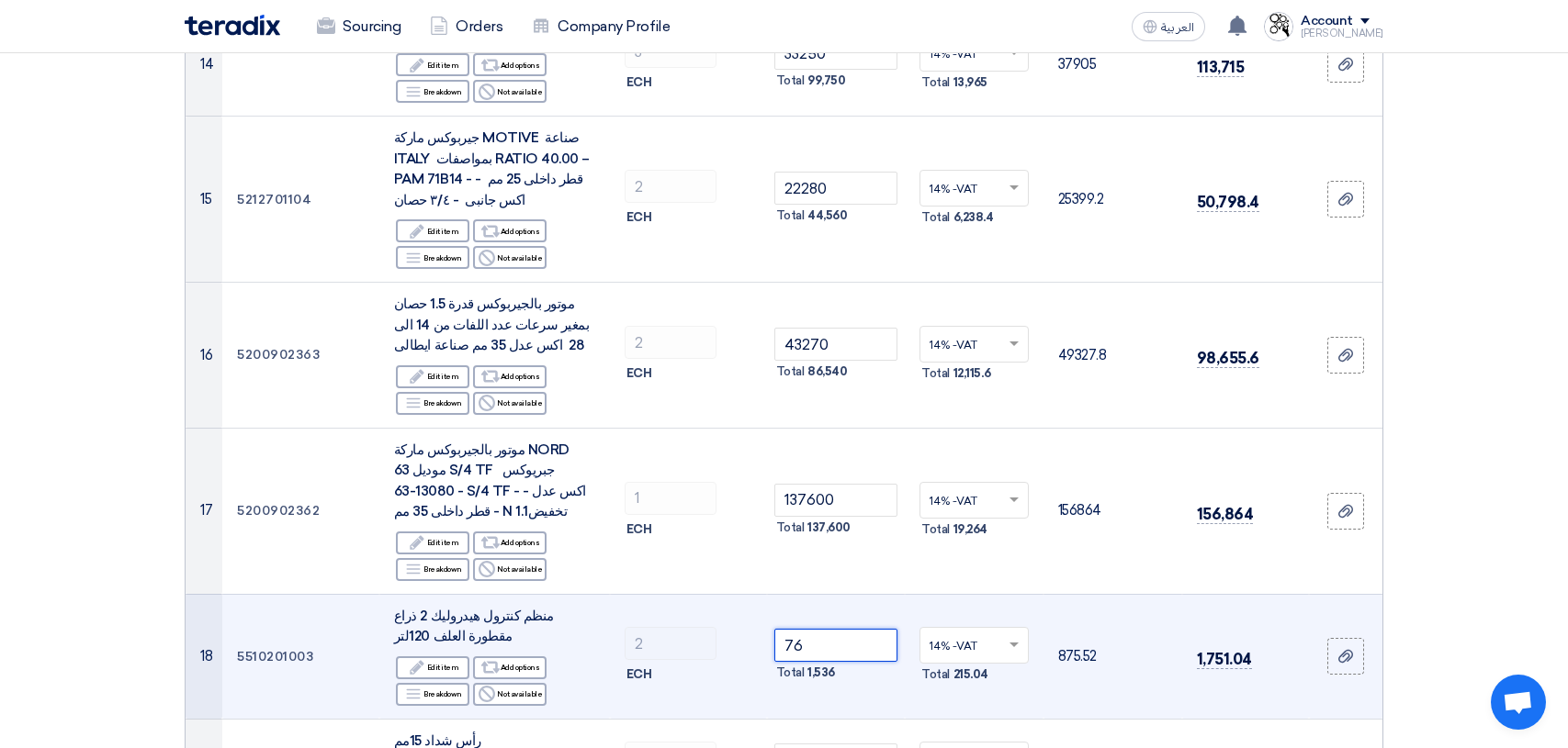
type input "7"
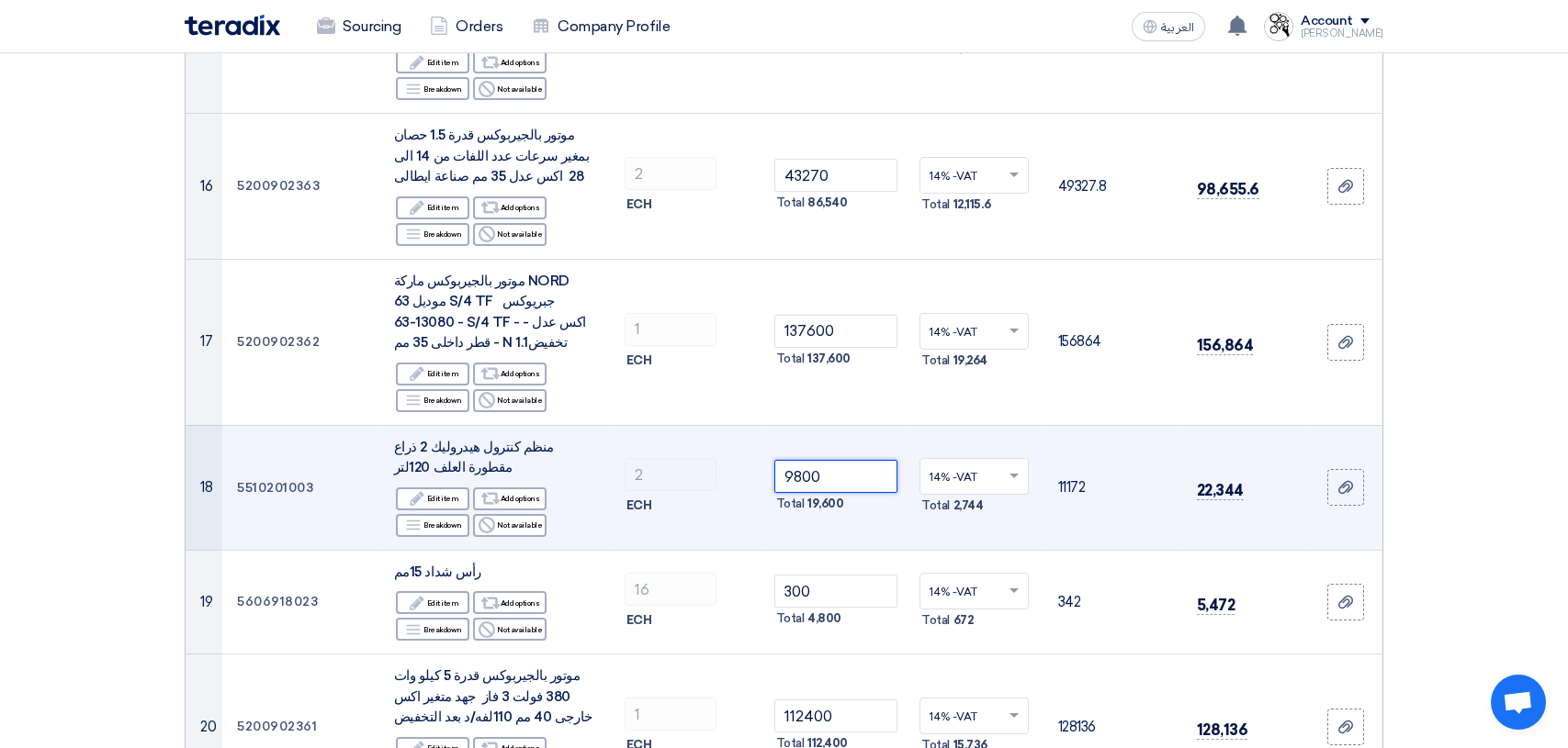
scroll to position [2019, 0]
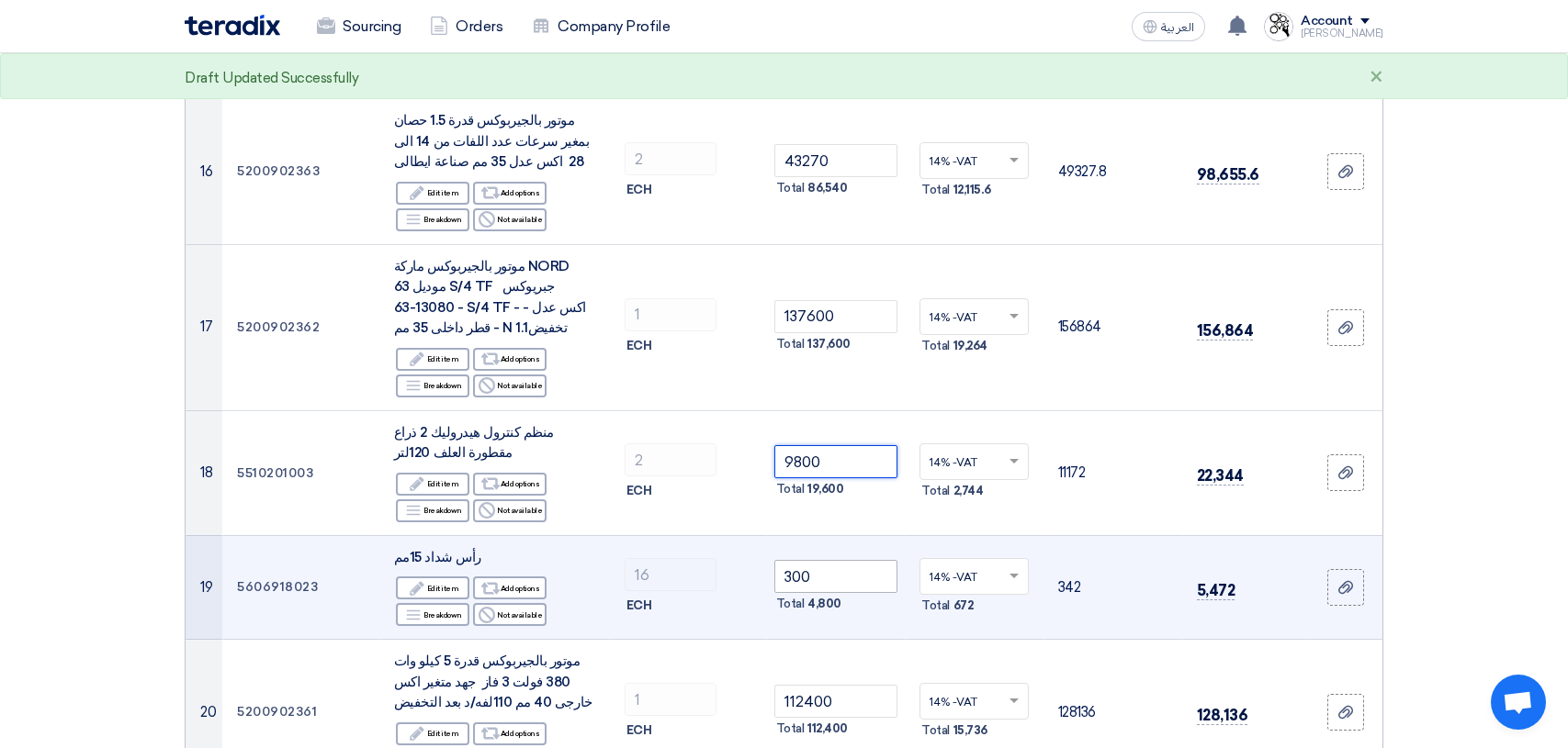
type input "9800"
click at [841, 560] on input "300" at bounding box center [836, 575] width 124 height 33
type input "3"
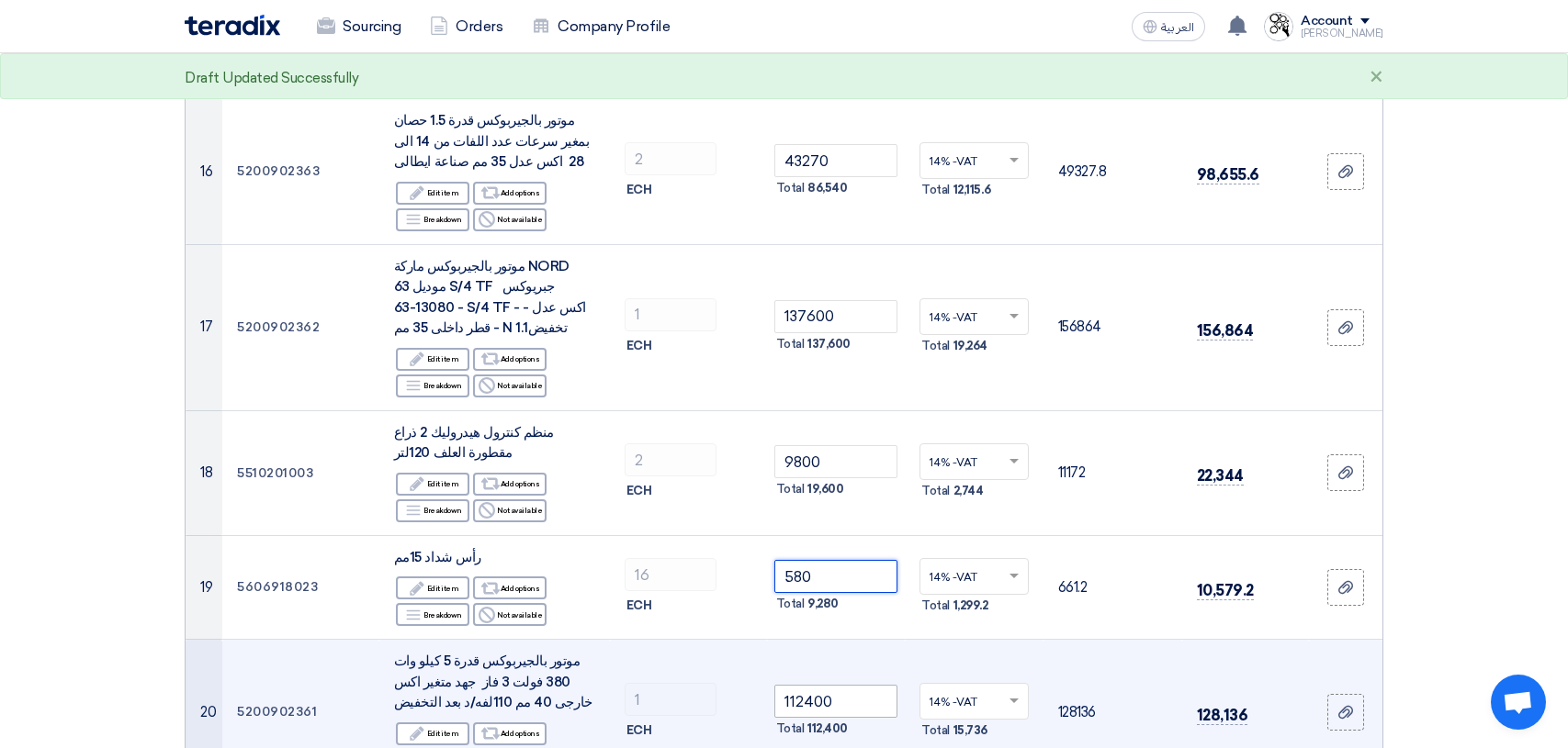
type input "580"
click at [860, 685] on input "112400" at bounding box center [836, 701] width 124 height 33
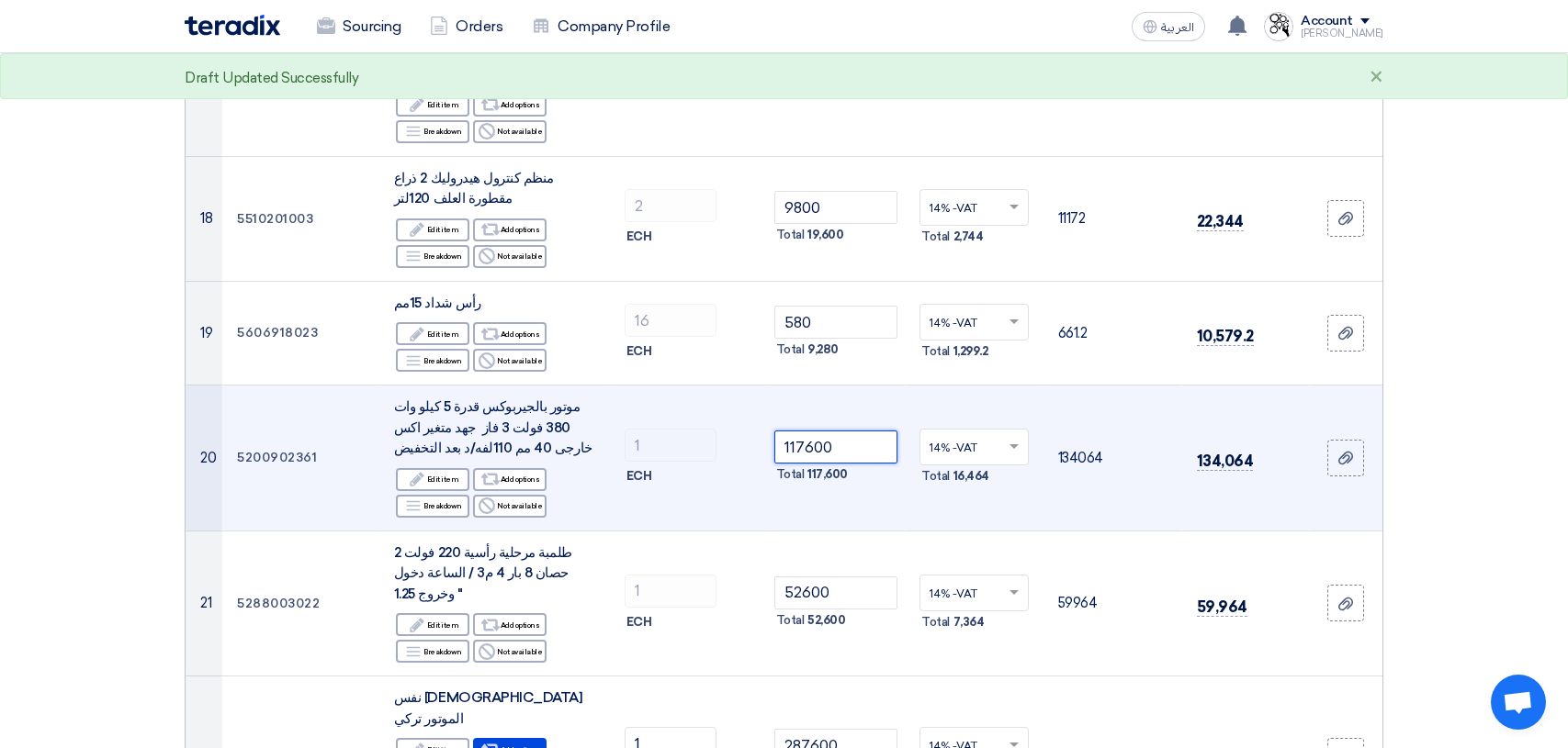
scroll to position [2294, 0]
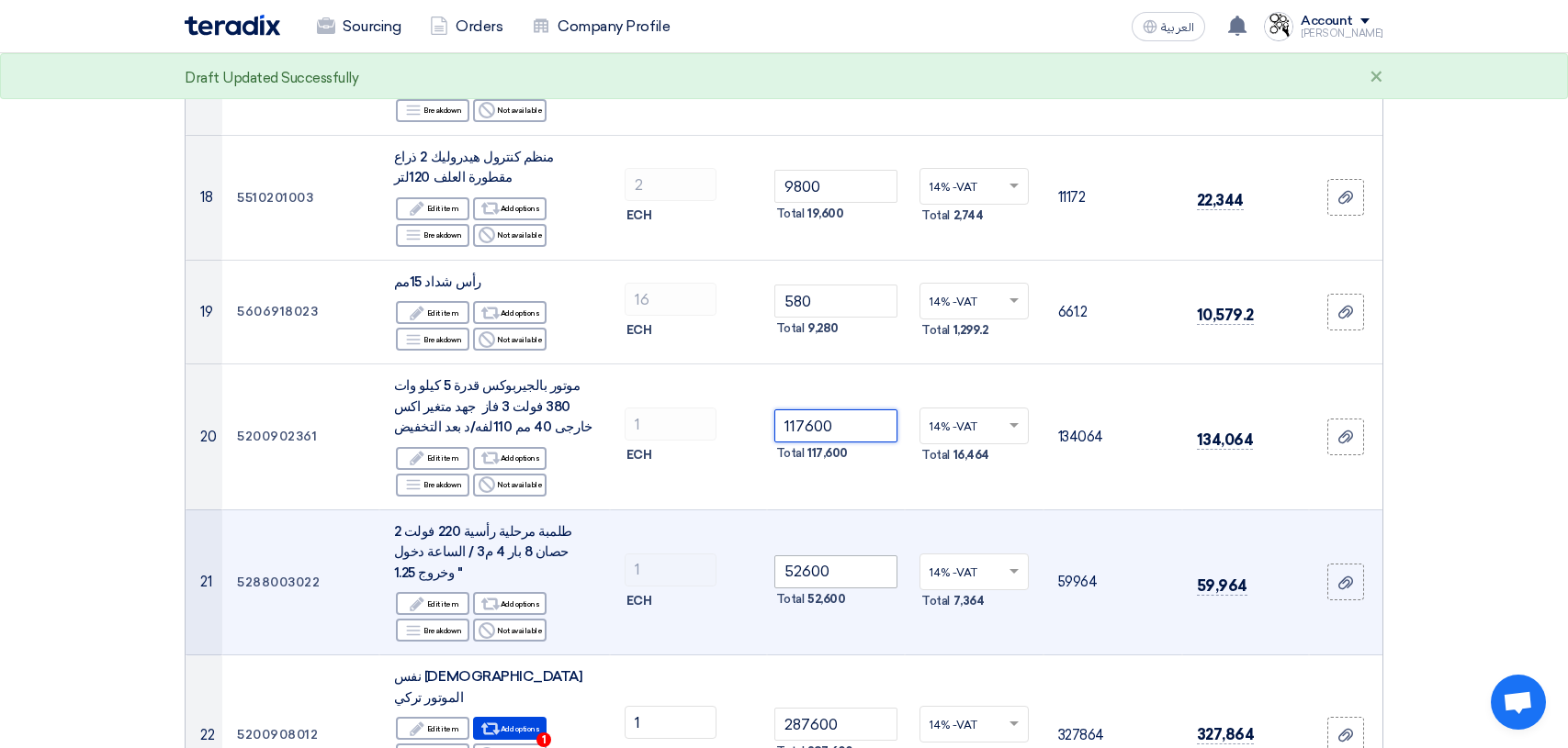
type input "117600"
click at [839, 556] on input "52600" at bounding box center [836, 571] width 124 height 33
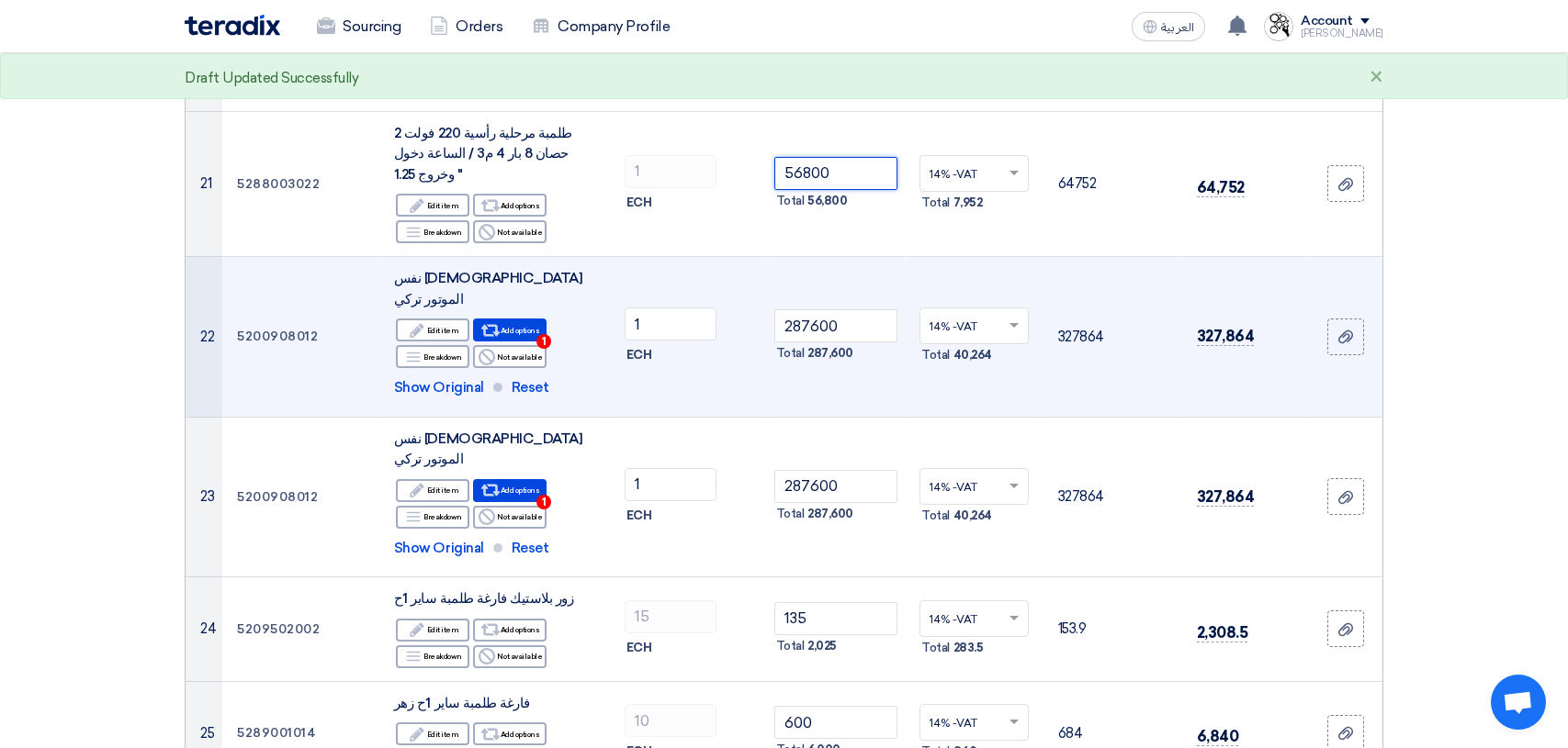
scroll to position [2753, 0]
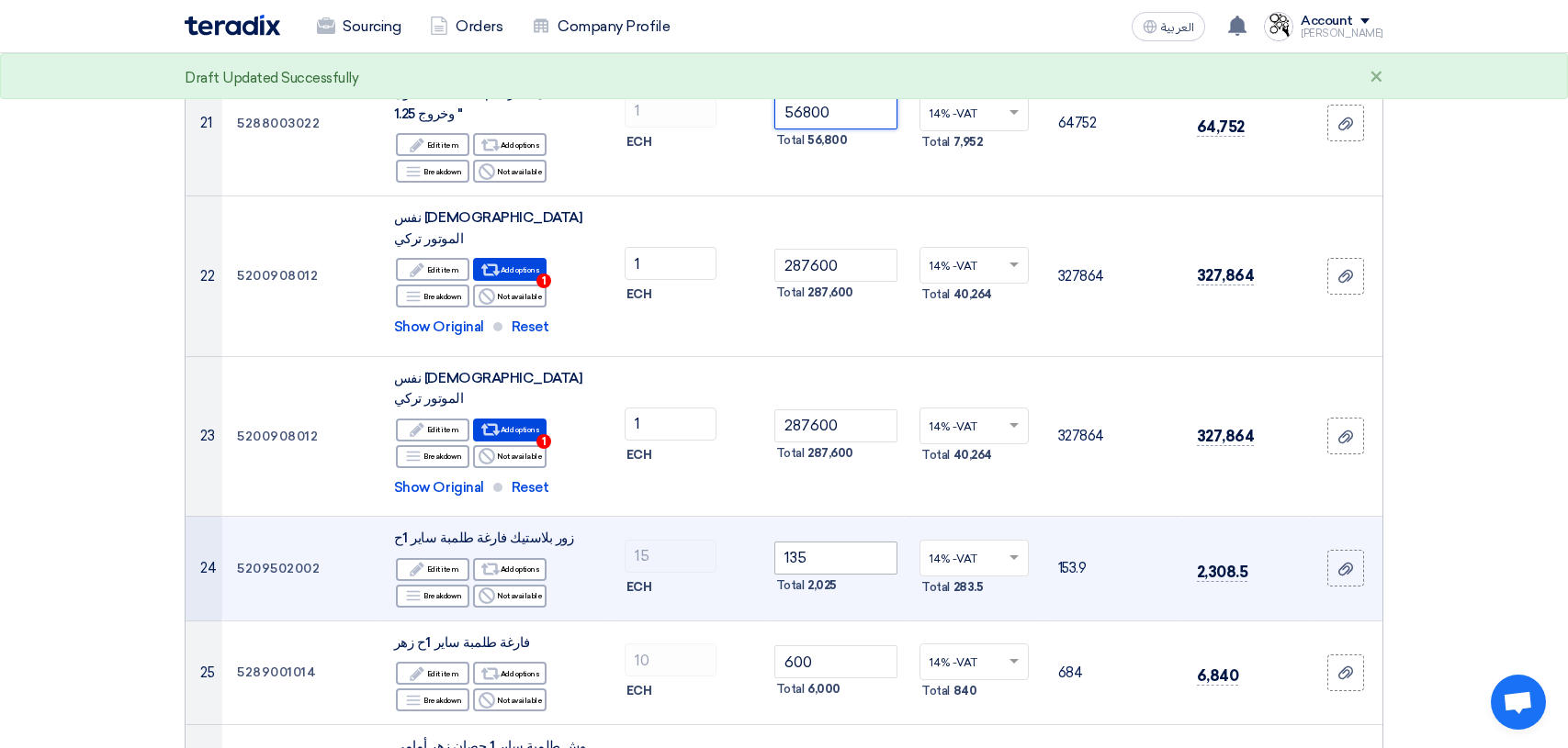
type input "56800"
click at [850, 542] on input "135" at bounding box center [836, 558] width 124 height 33
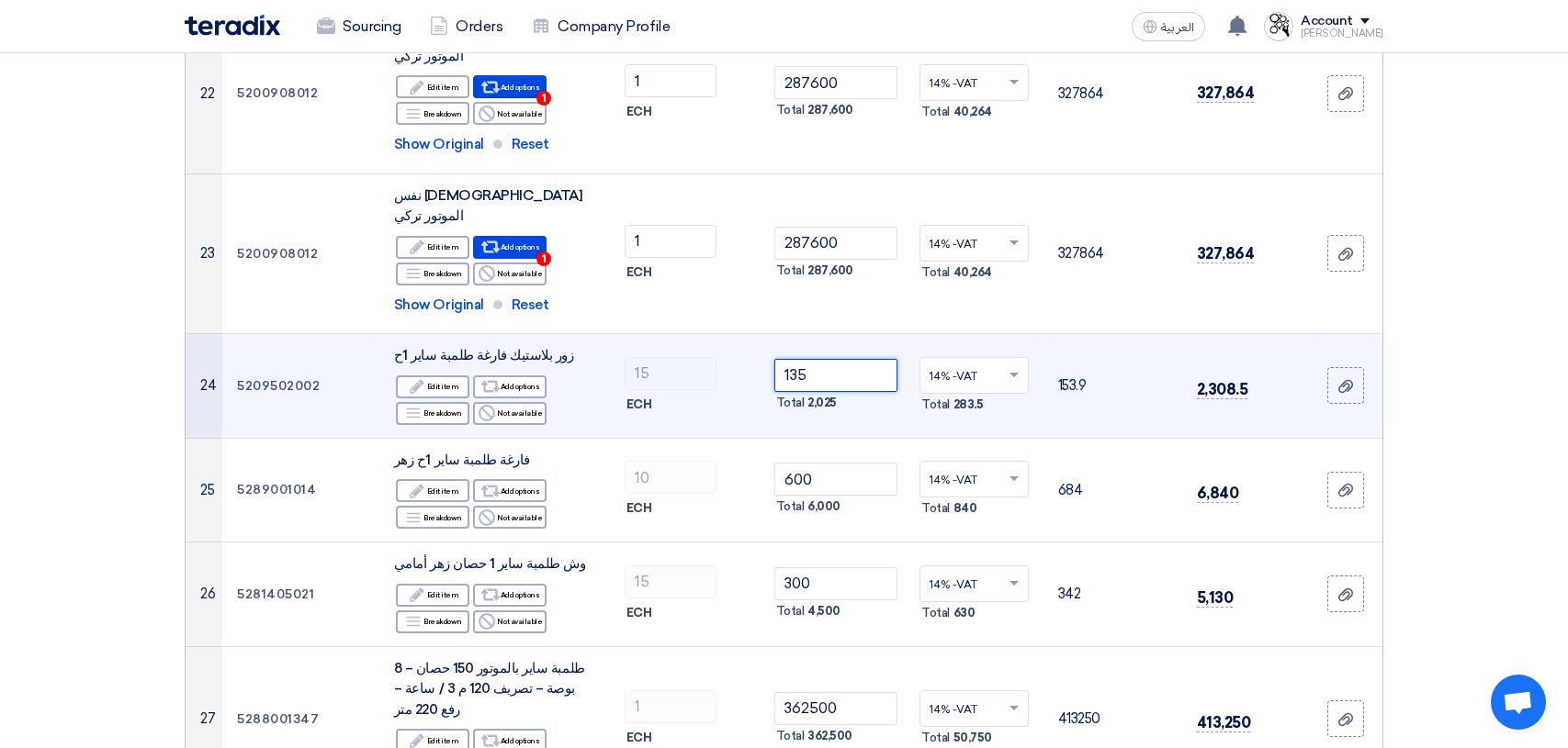
scroll to position [2937, 0]
type input "1"
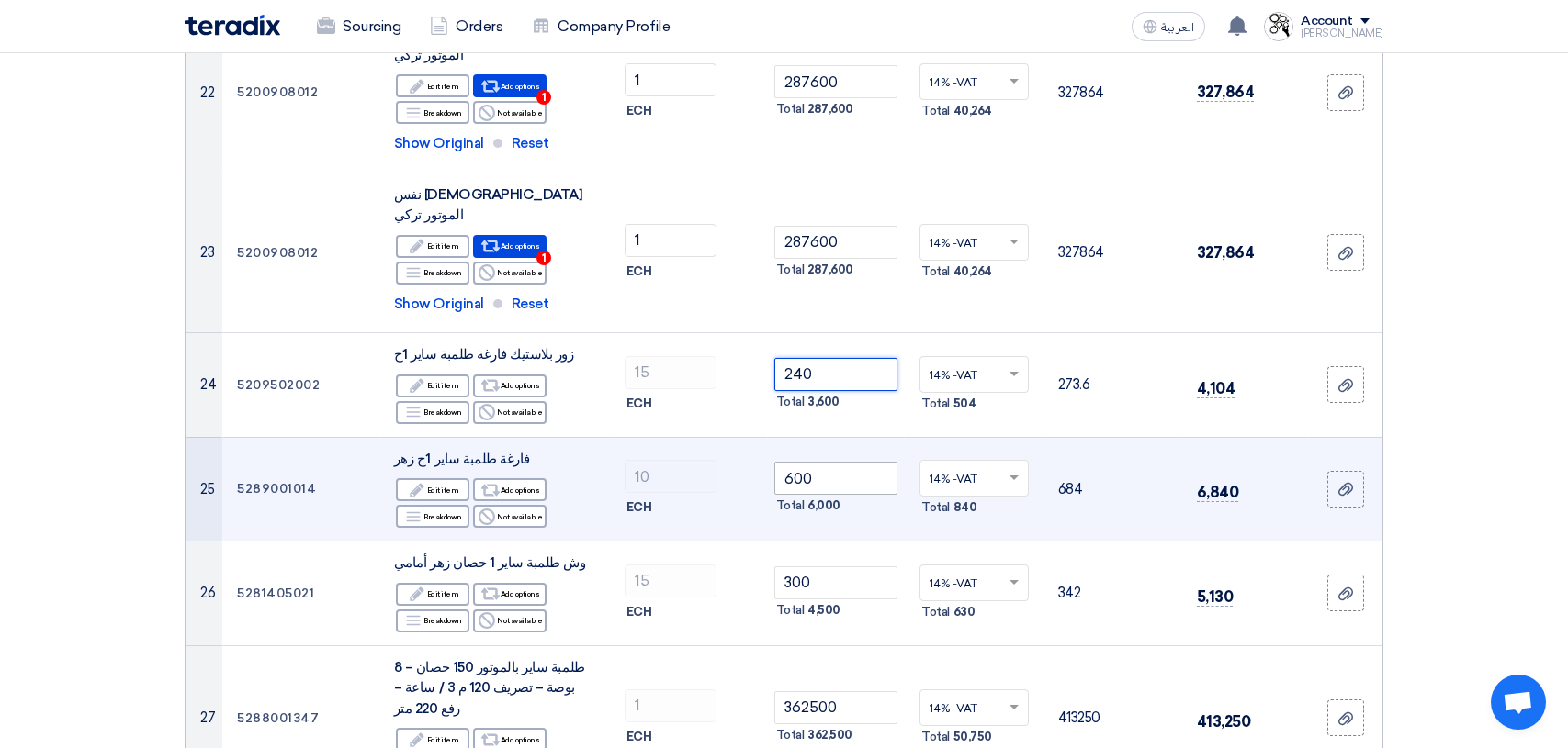
type input "240"
click at [842, 462] on input "600" at bounding box center [836, 478] width 124 height 33
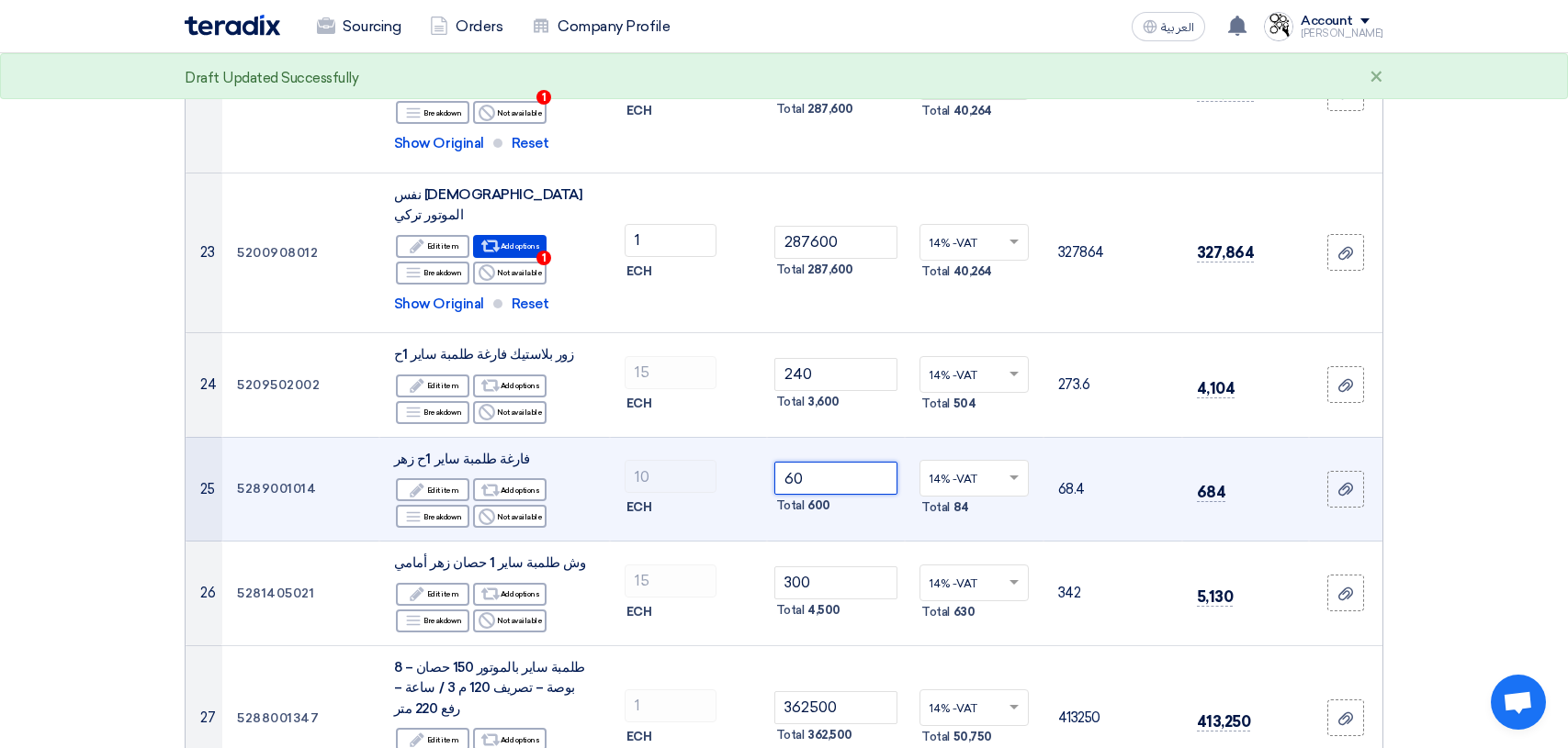
type input "6"
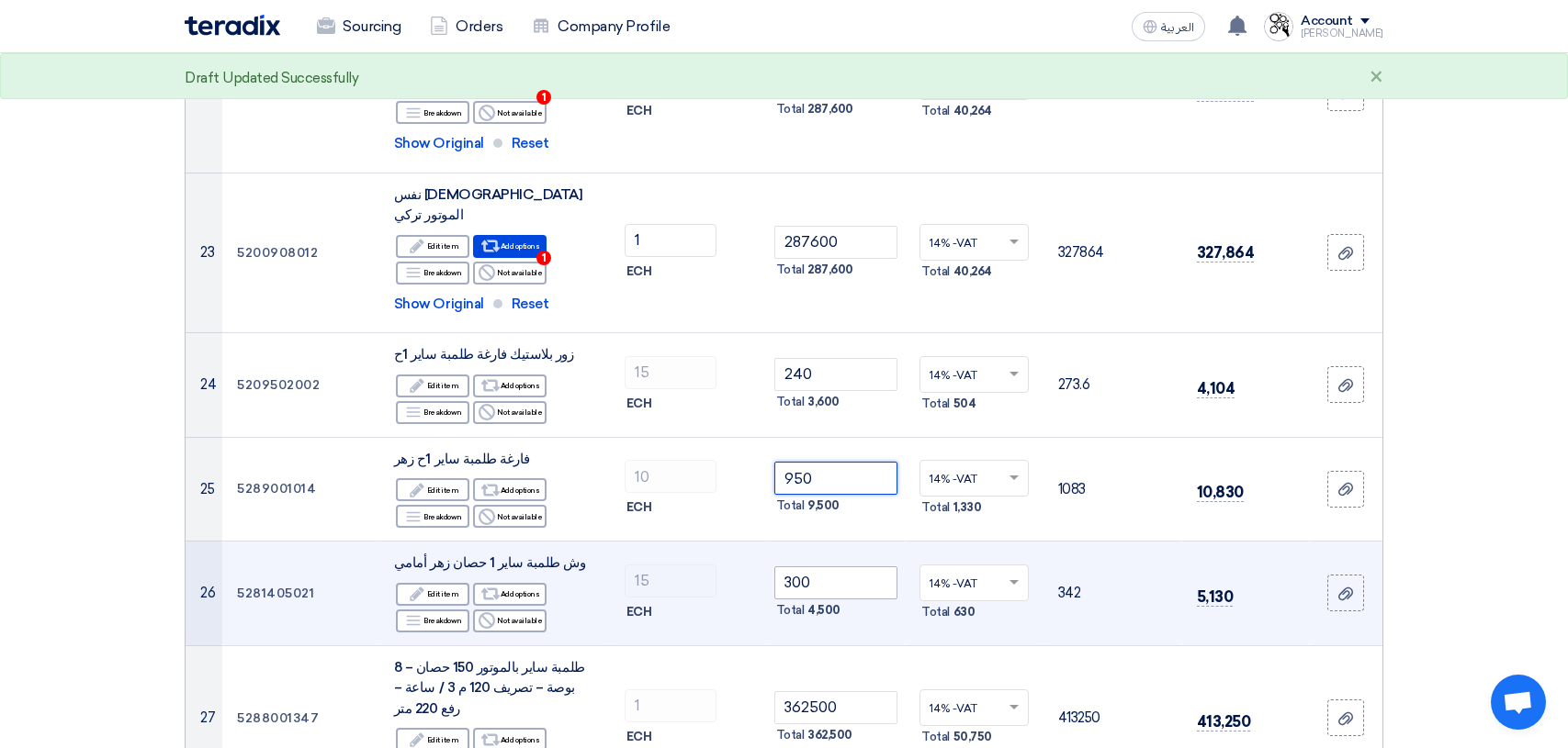
type input "950"
click at [834, 566] on input "300" at bounding box center [836, 582] width 124 height 33
type input "3"
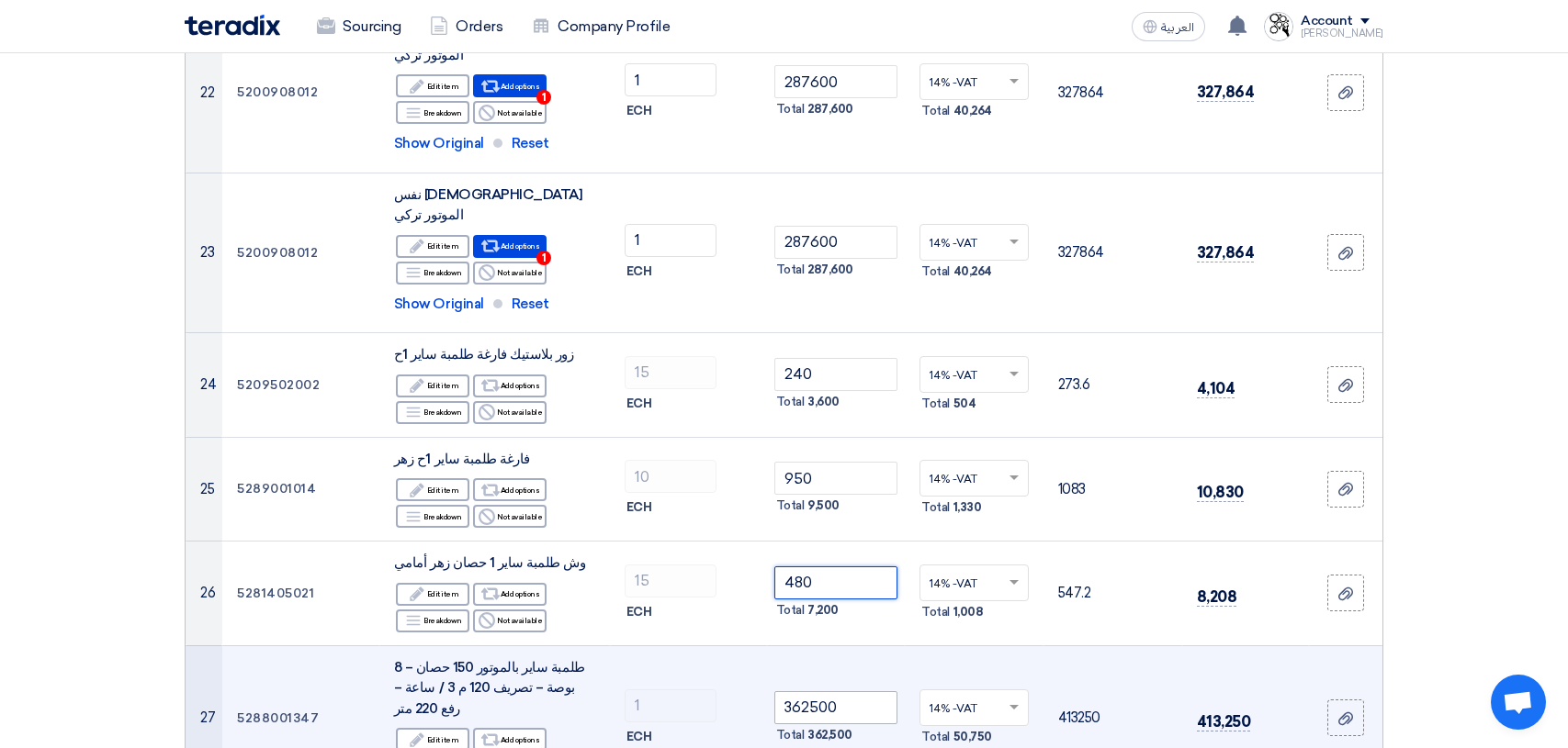
type input "480"
click at [879, 691] on input "362500" at bounding box center [836, 707] width 124 height 33
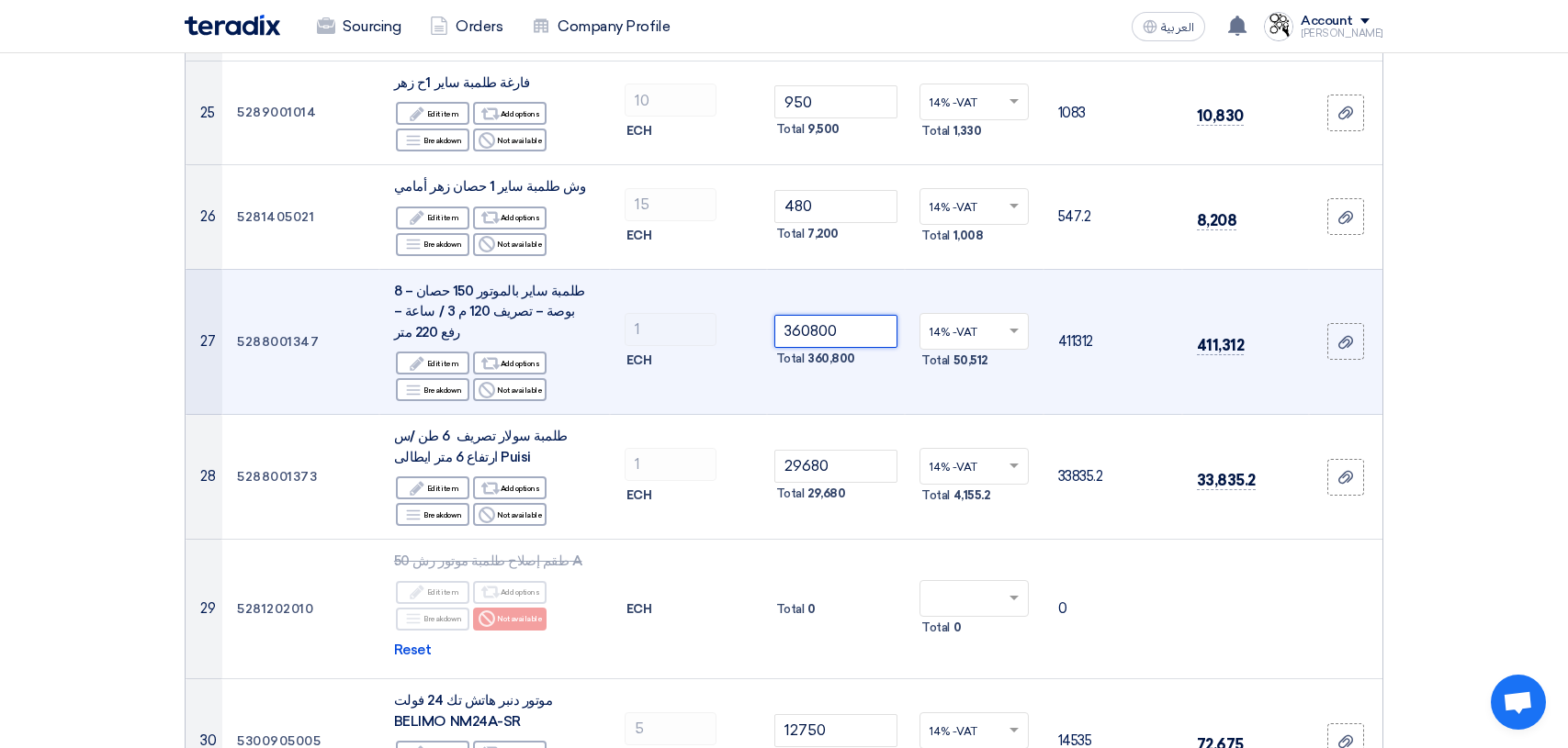
scroll to position [3396, 0]
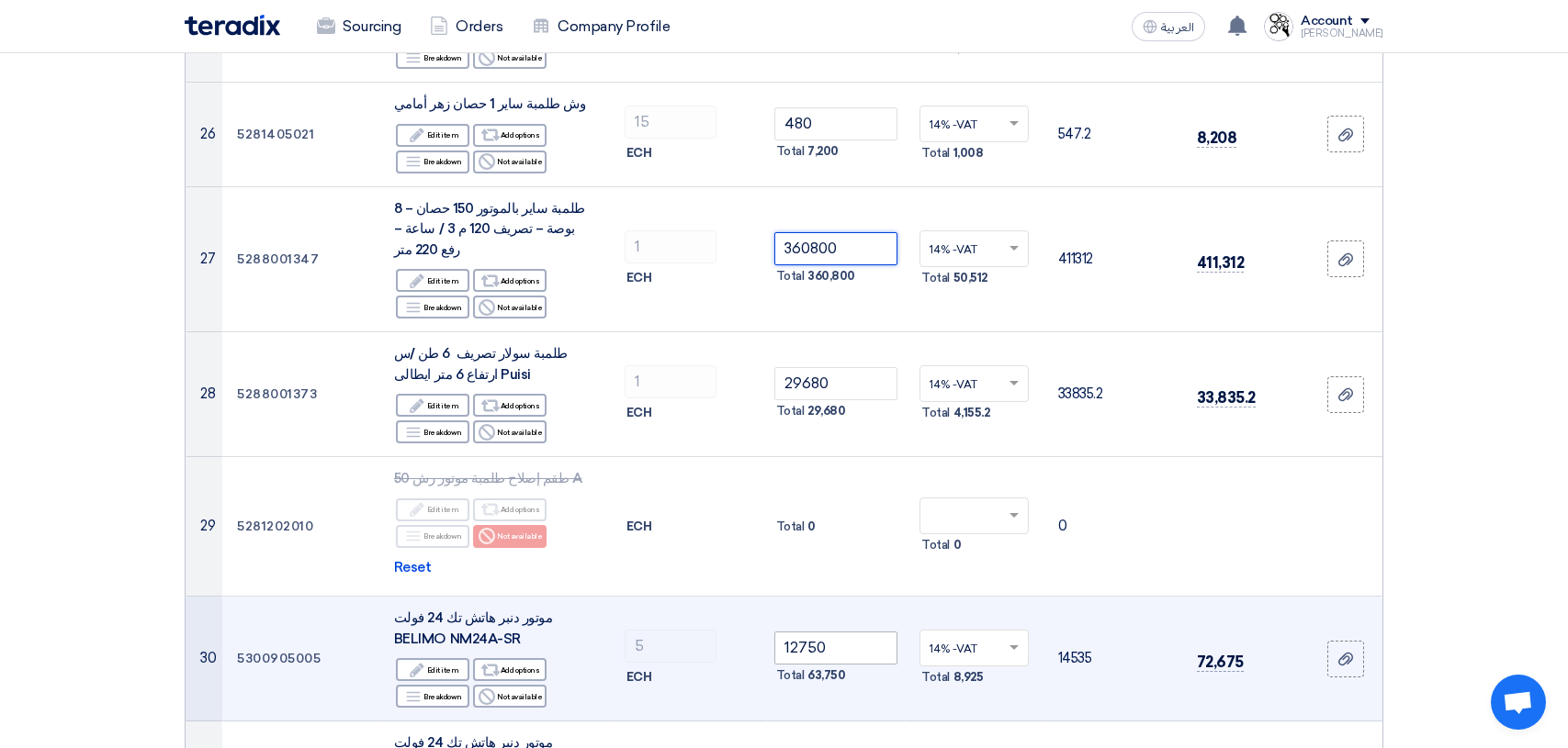
type input "360800"
click at [848, 632] on input "12750" at bounding box center [836, 647] width 124 height 33
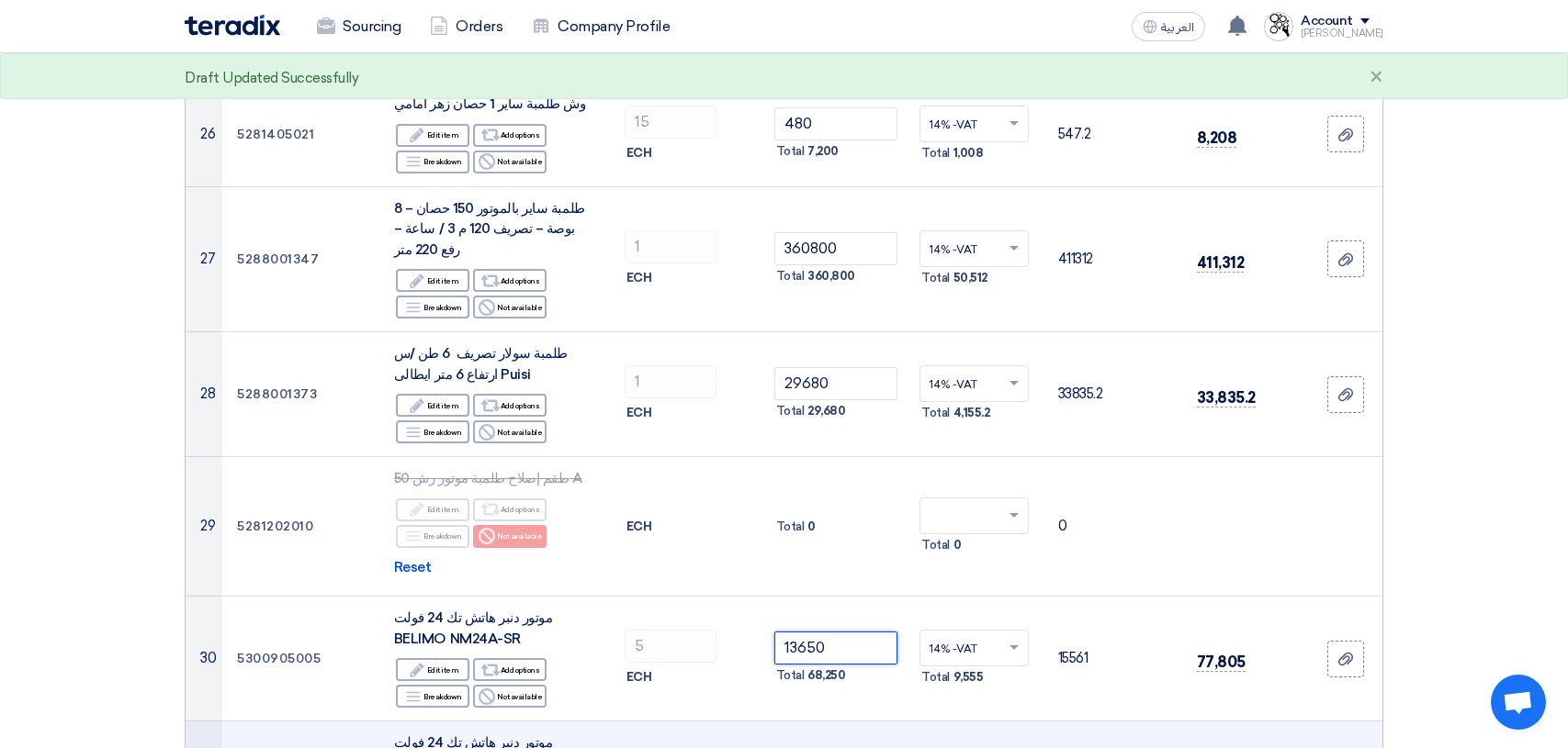
type input "13650"
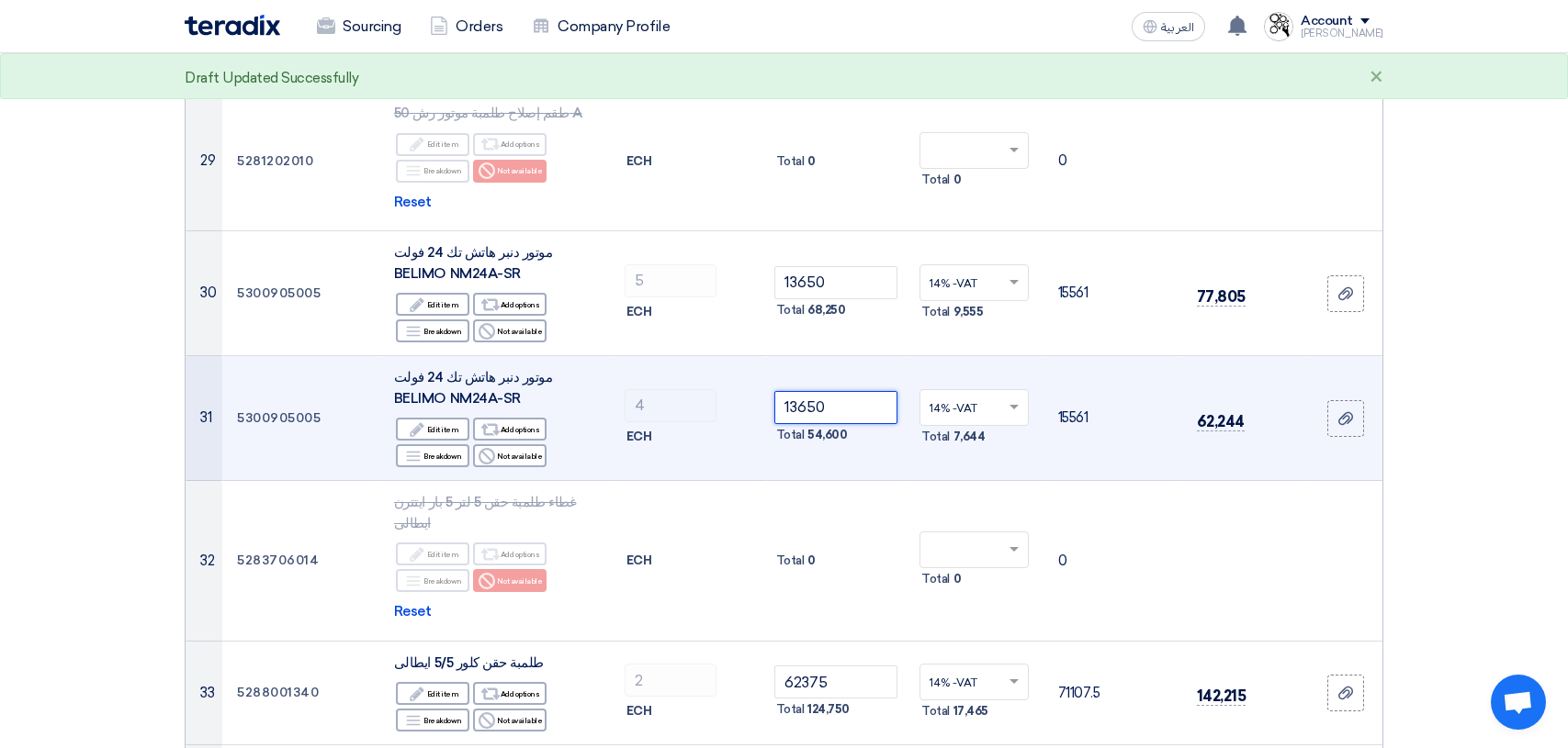
scroll to position [3764, 0]
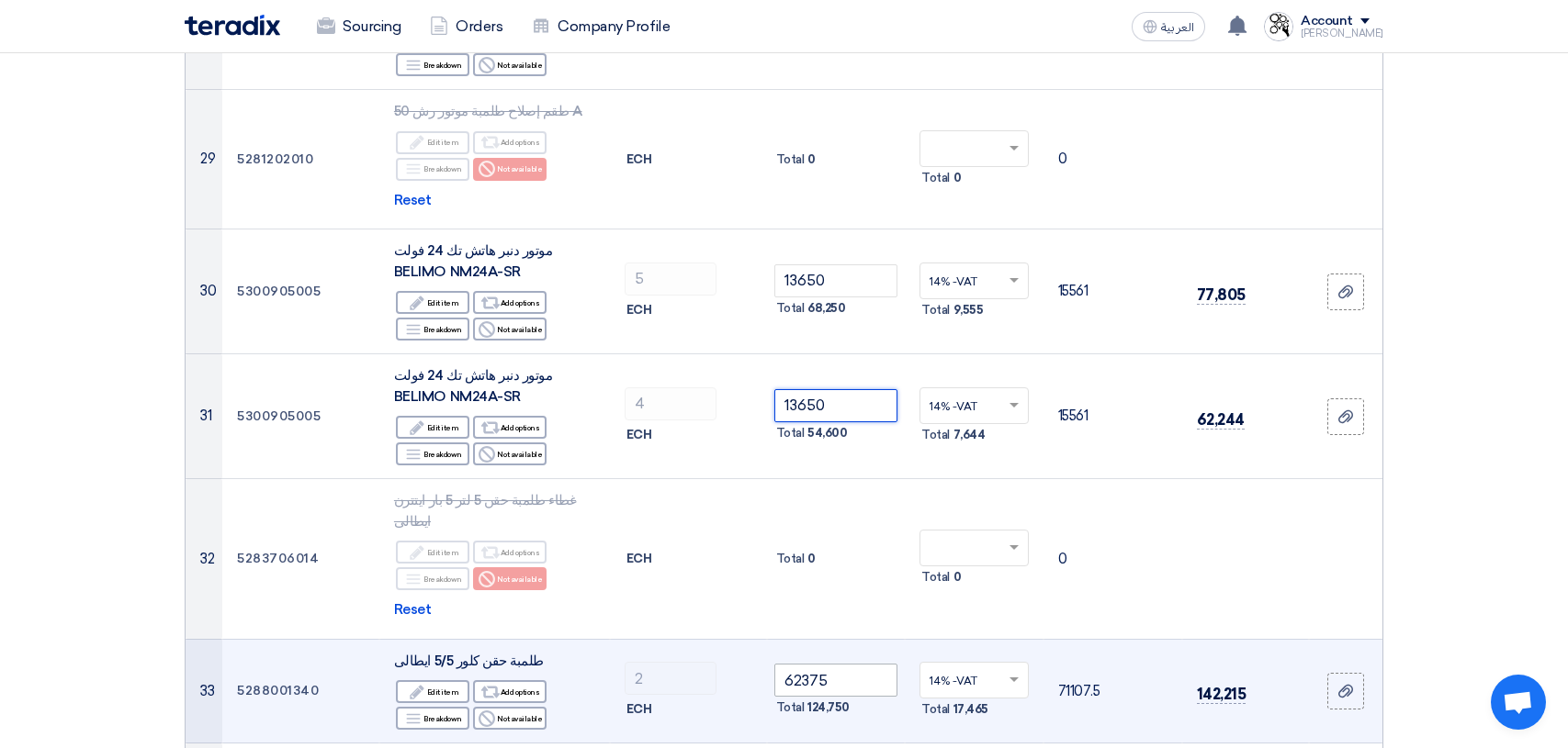
type input "13650"
click at [834, 663] on input "62375" at bounding box center [836, 679] width 124 height 33
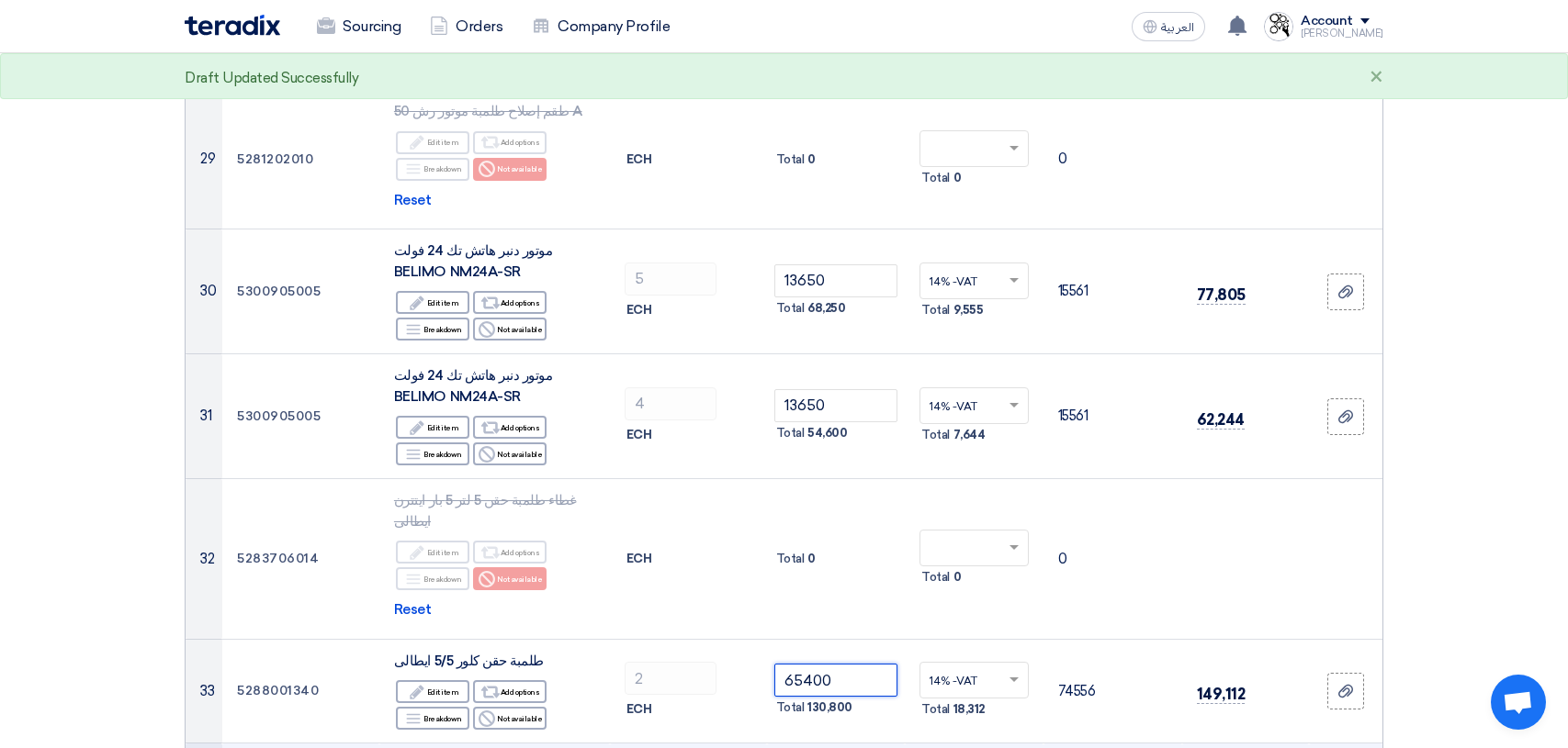
type input "65400"
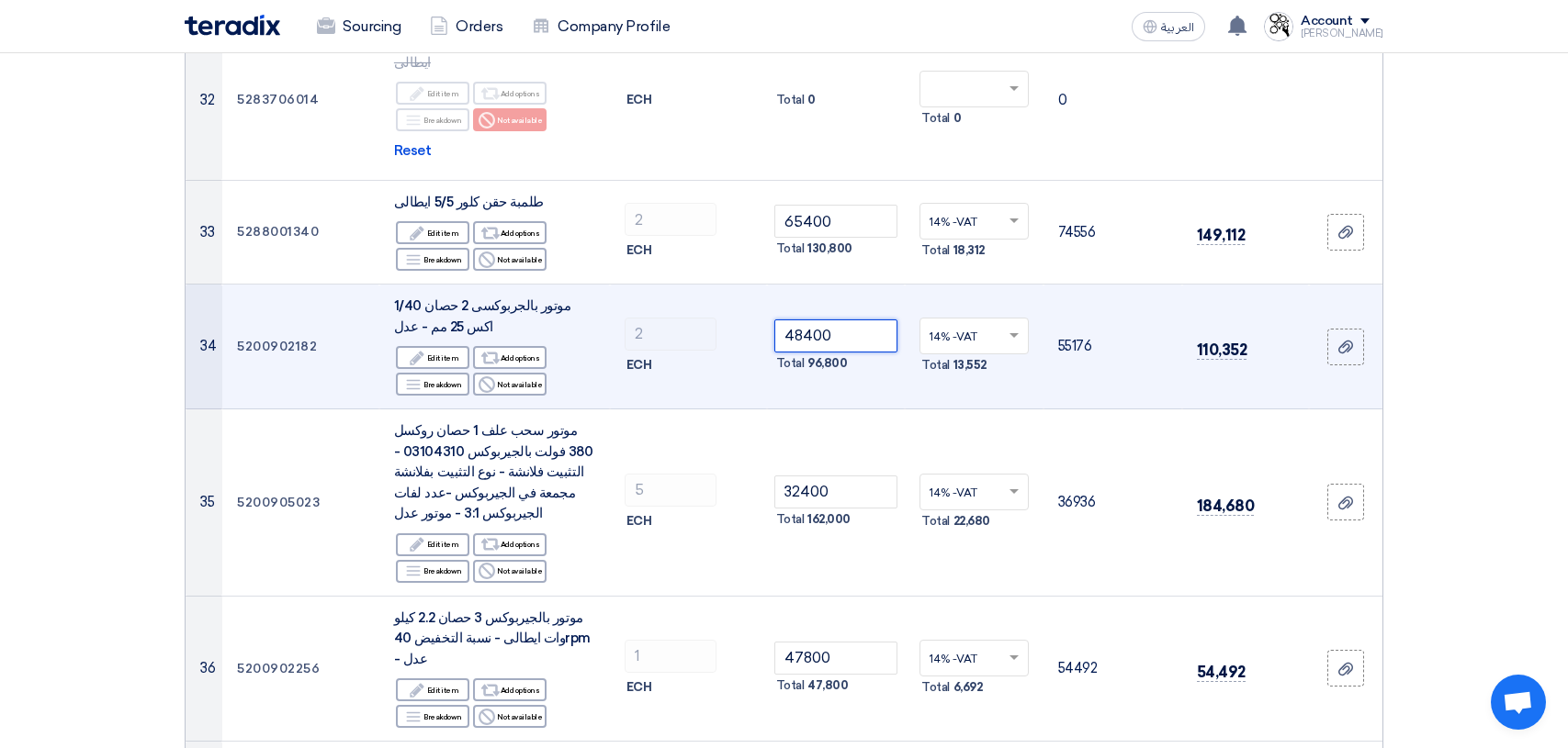
scroll to position [4314, 0]
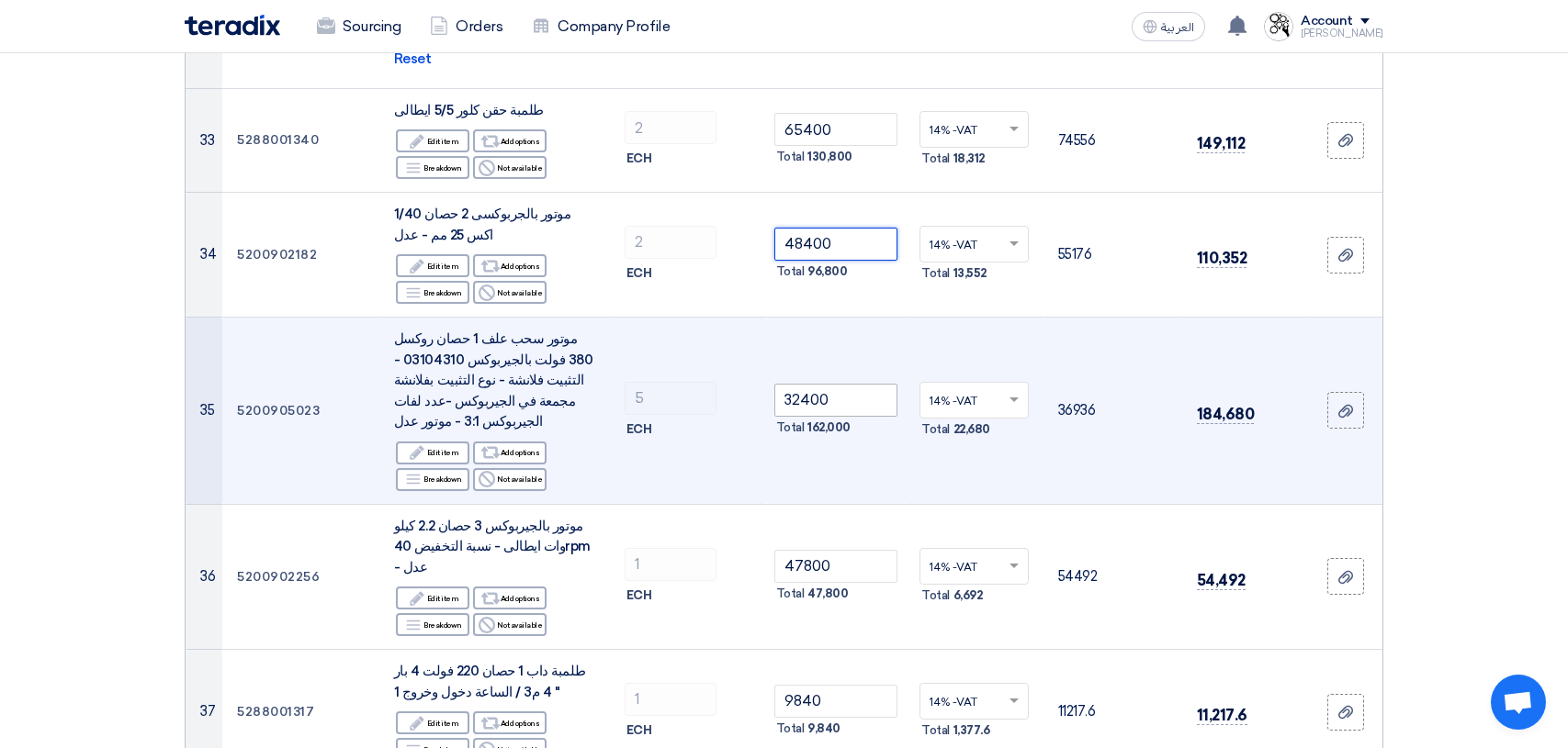
type input "48400"
click at [848, 384] on input "32400" at bounding box center [836, 400] width 124 height 33
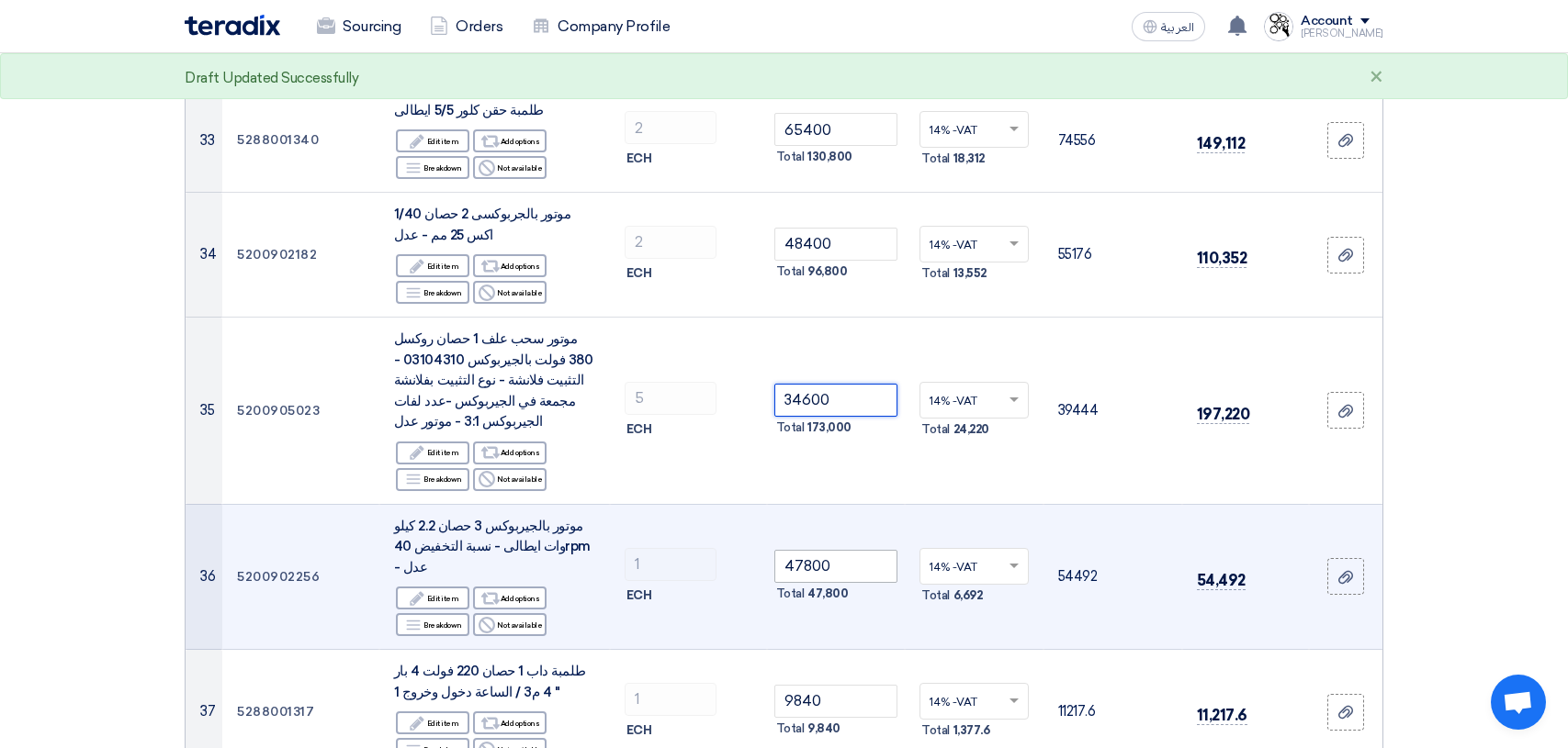
type input "34600"
click at [844, 550] on input "47800" at bounding box center [836, 565] width 124 height 33
type input "4"
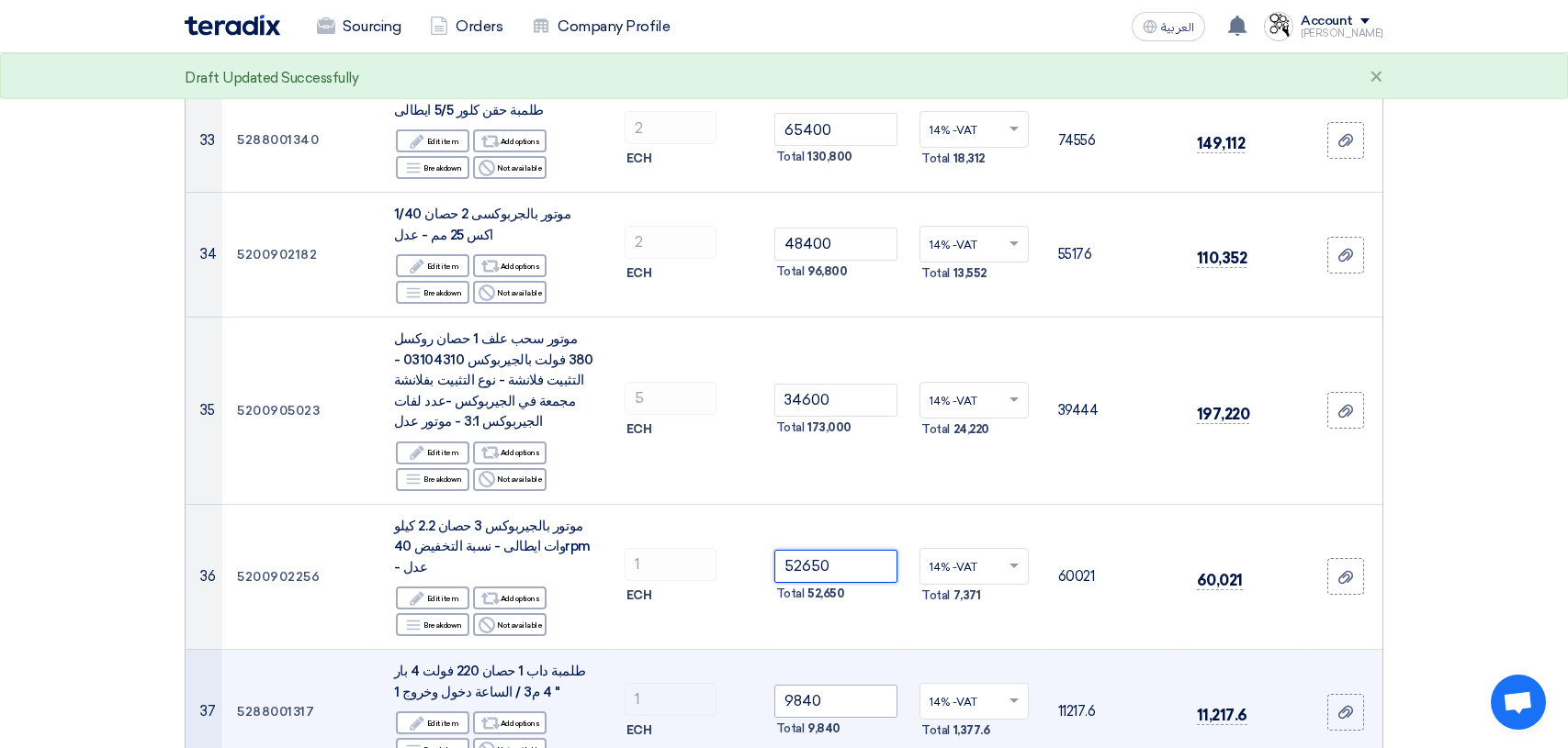
type input "52650"
click at [859, 685] on input "9840" at bounding box center [836, 701] width 124 height 33
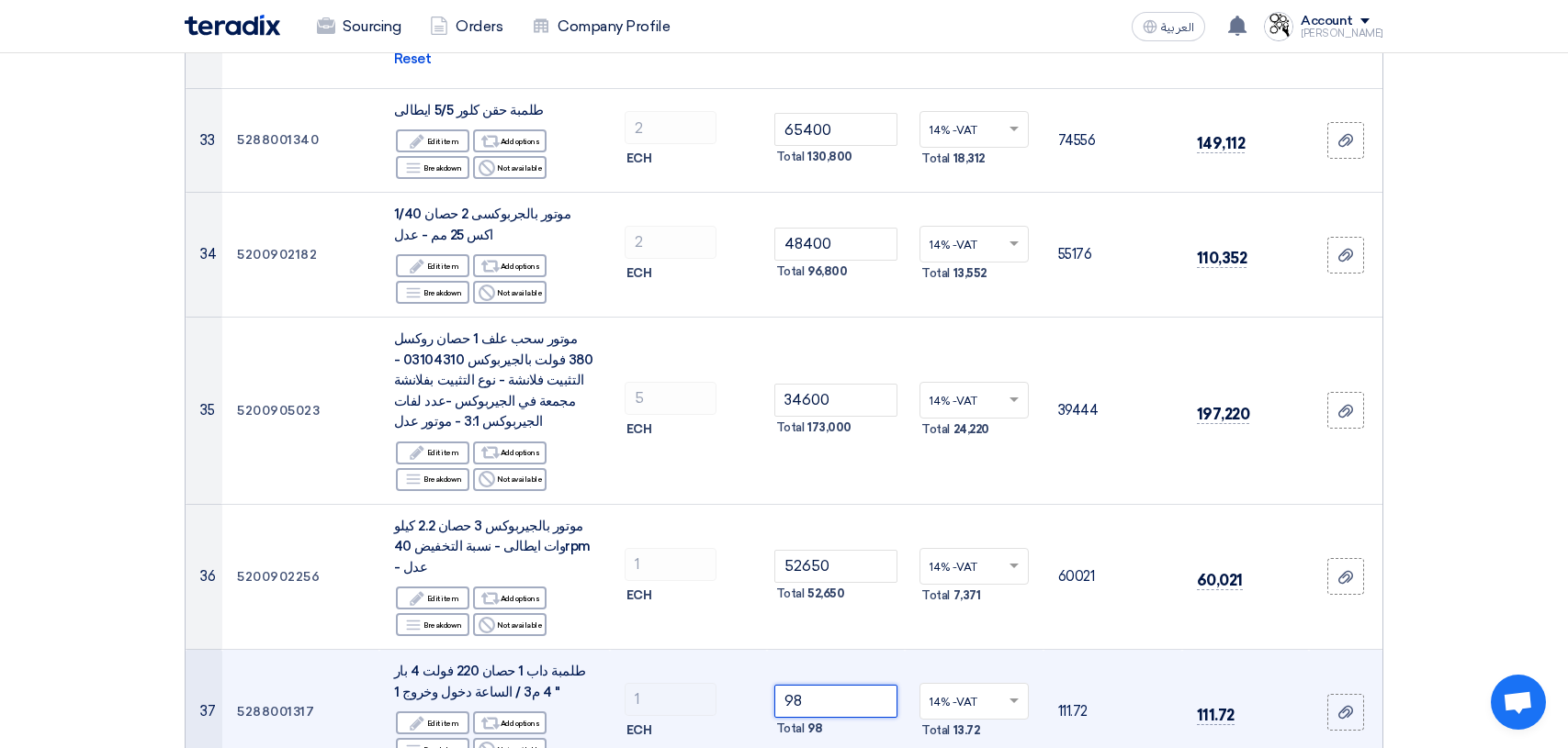
type input "9"
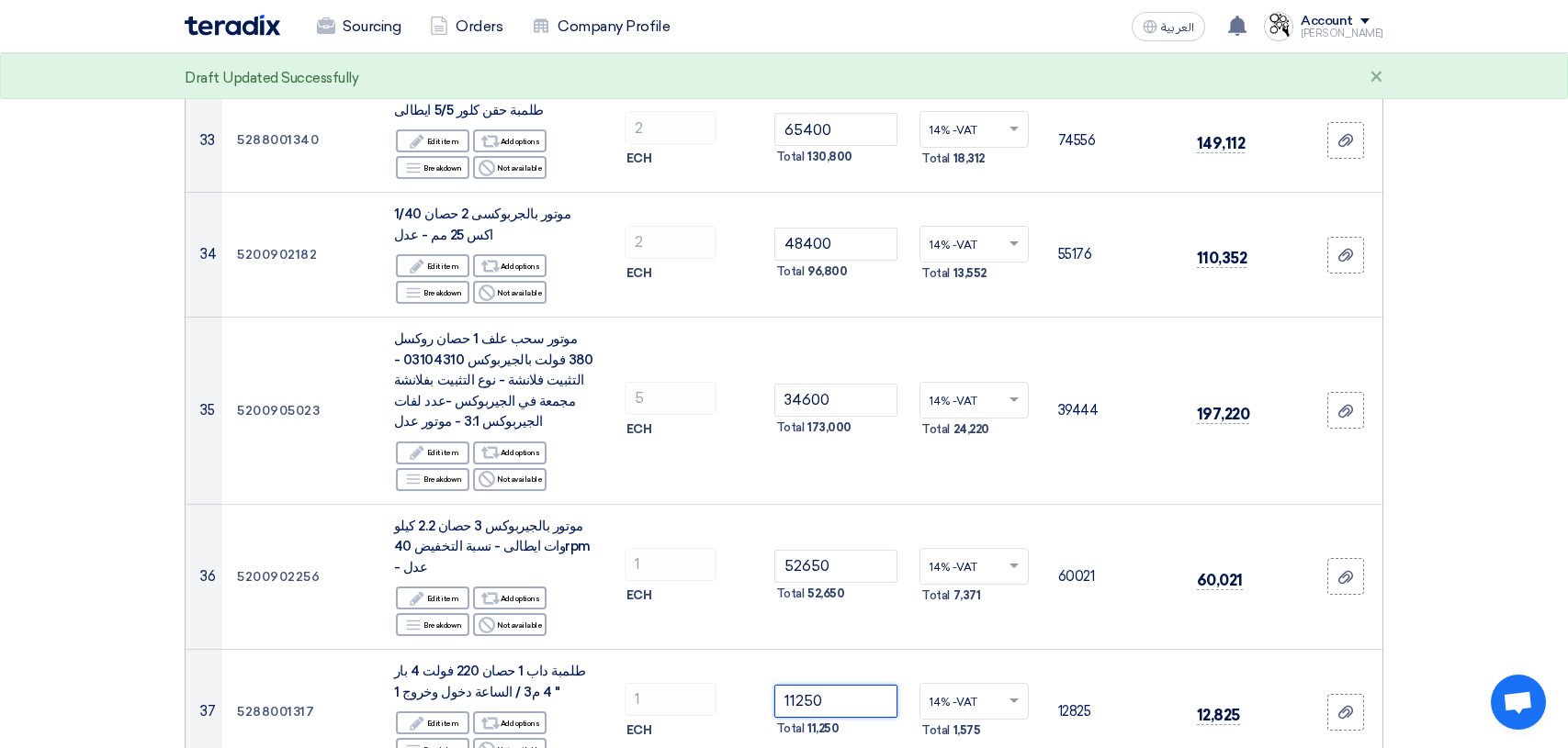
type input "11250"
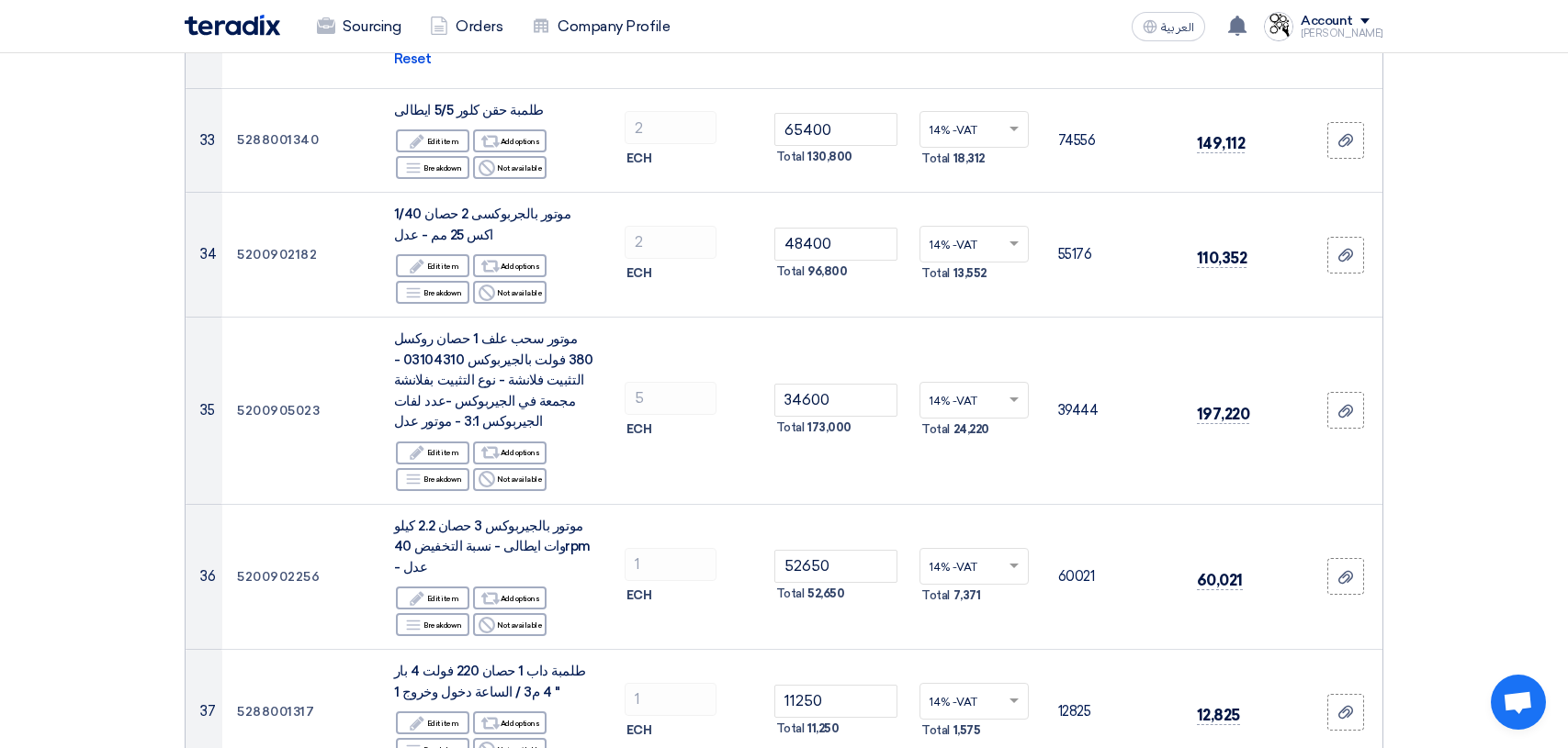
type input "7"
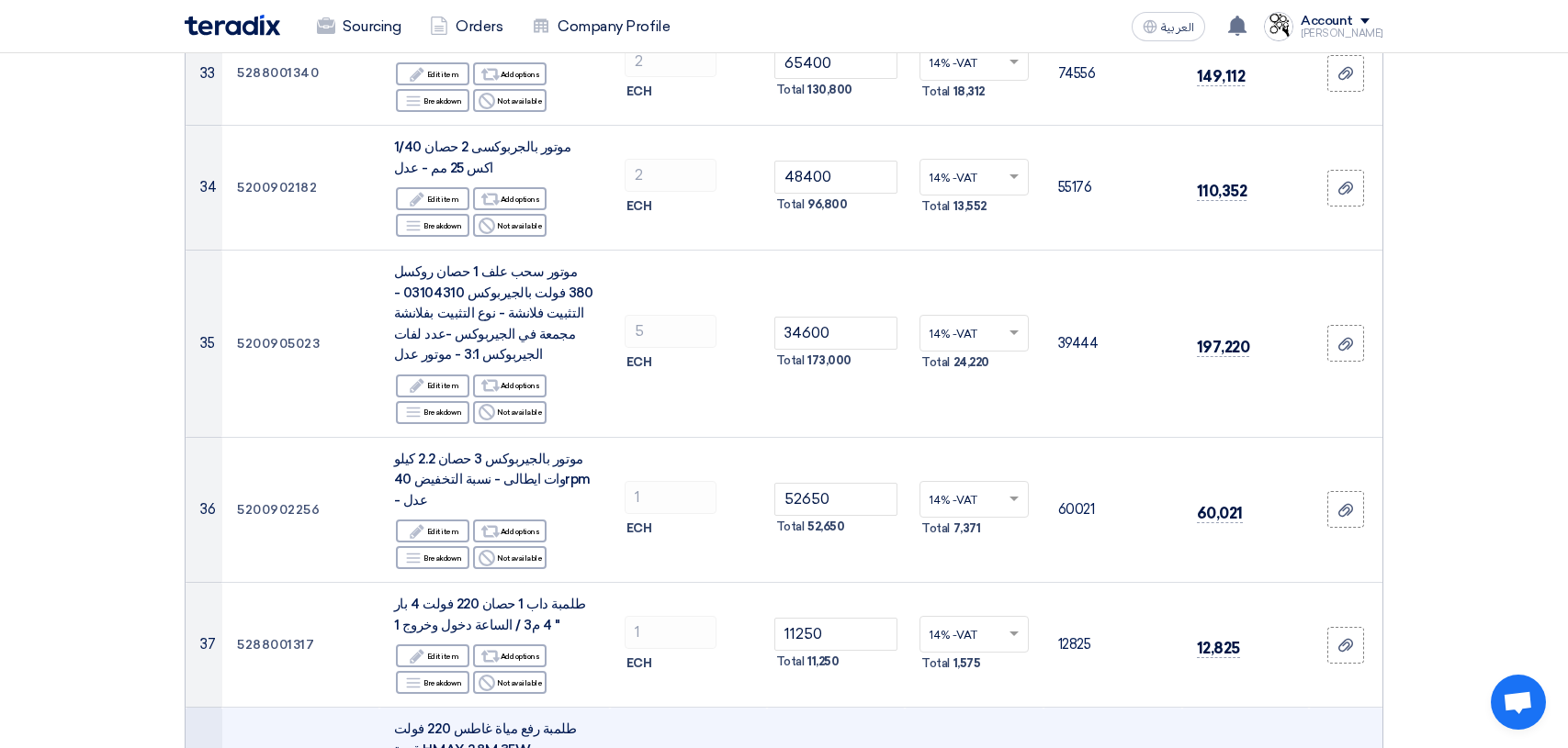
scroll to position [4590, 0]
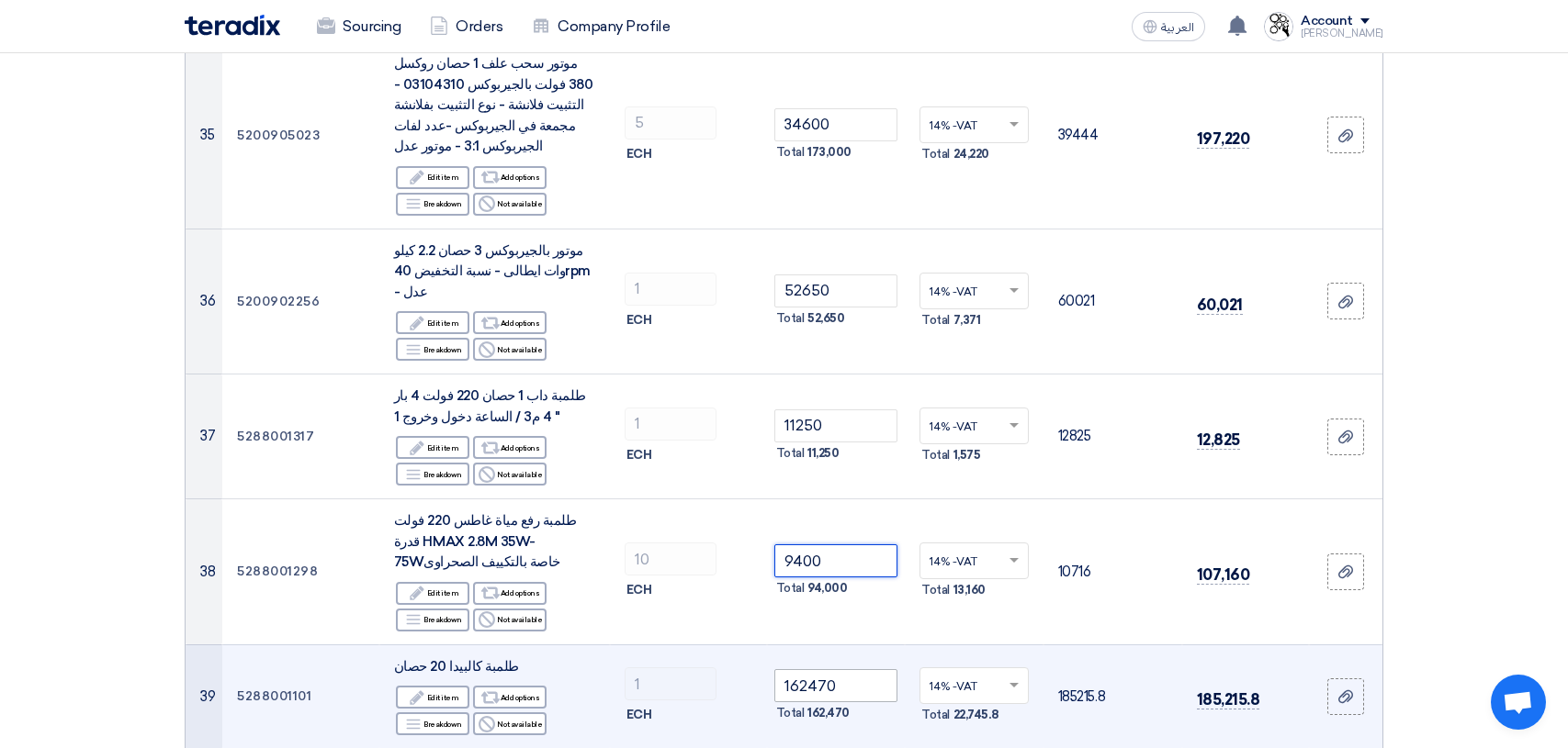
type input "9400"
click at [862, 669] on input "162470" at bounding box center [836, 685] width 124 height 33
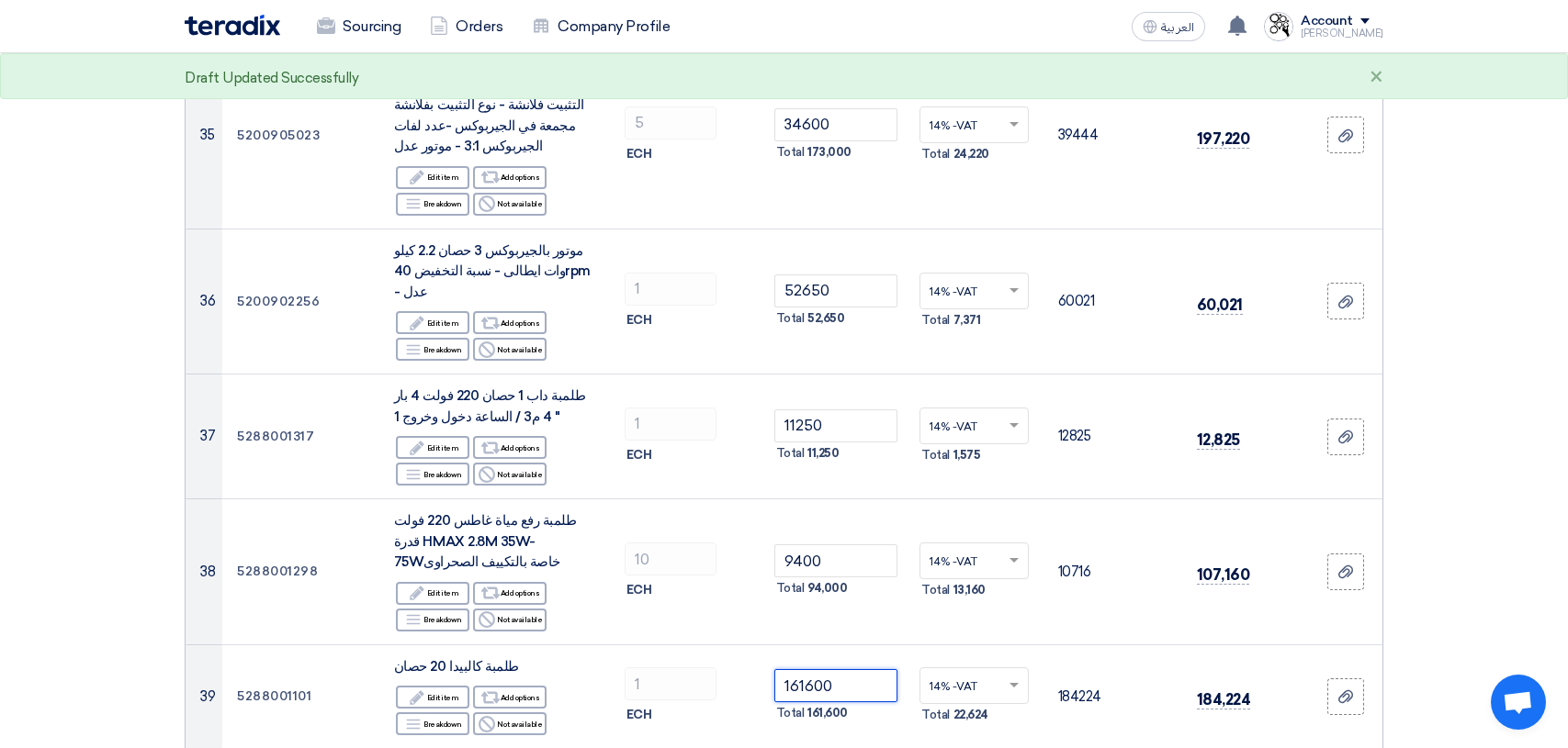
type input "161600"
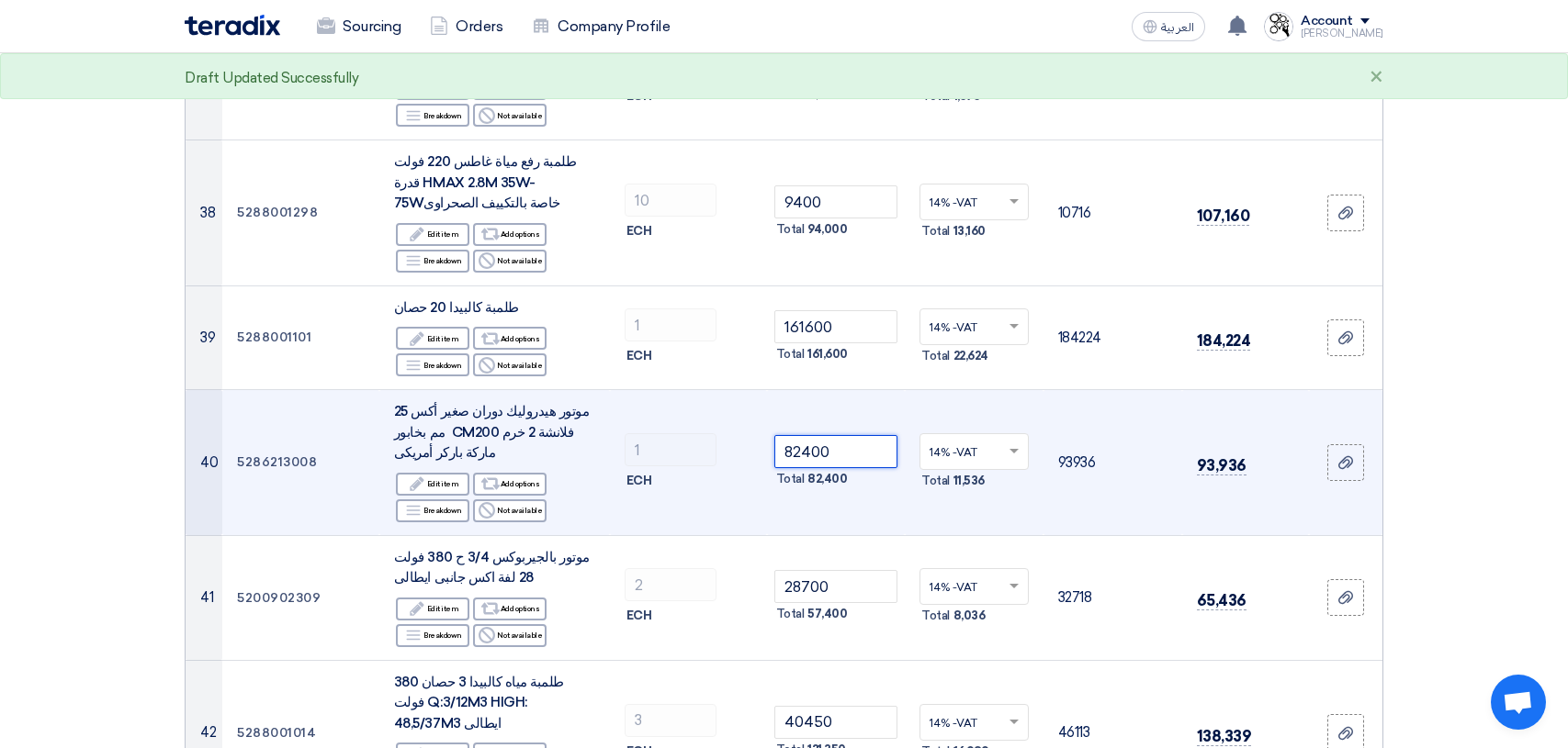
scroll to position [4957, 0]
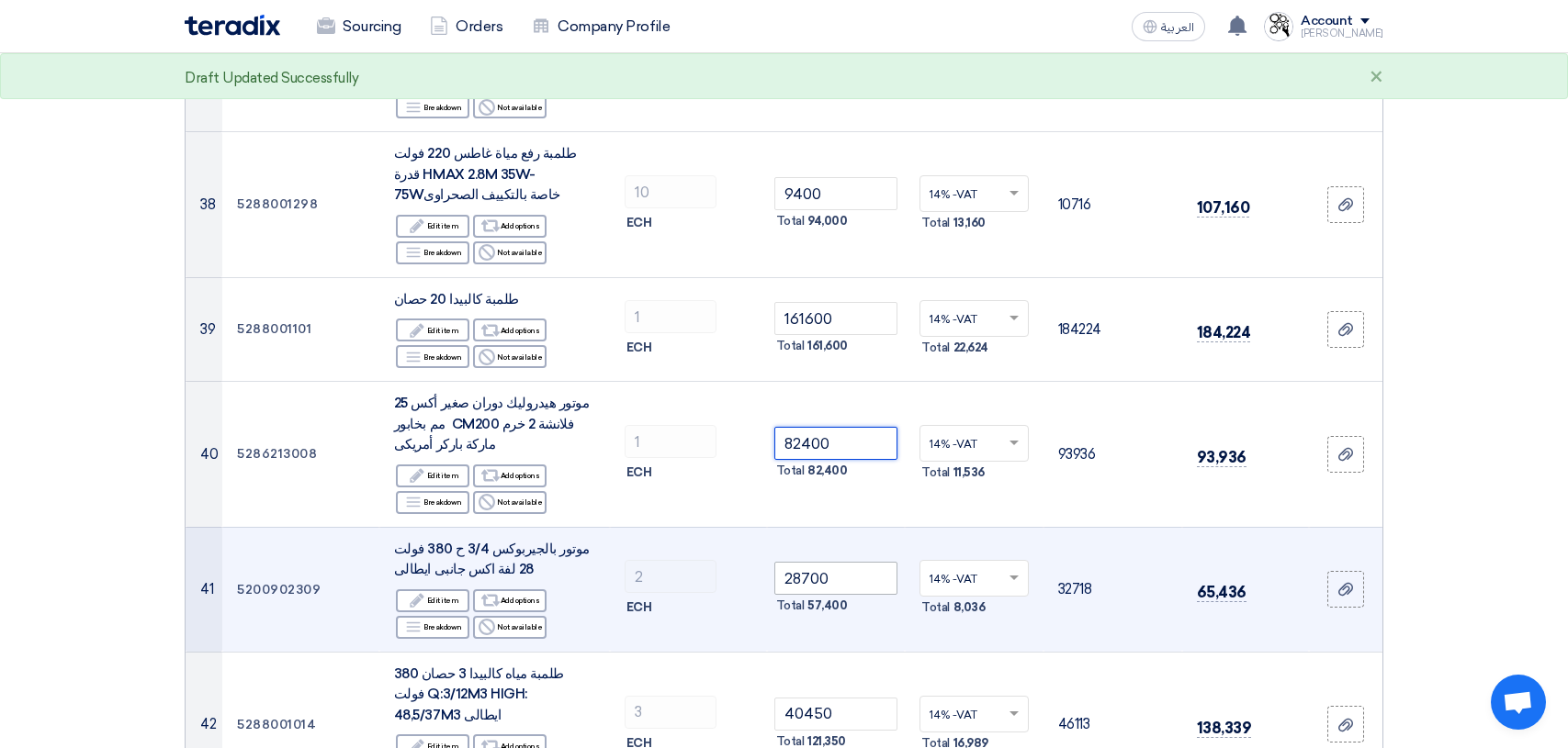
type input "82400"
click at [867, 561] on input "28700" at bounding box center [836, 577] width 124 height 33
type input "2"
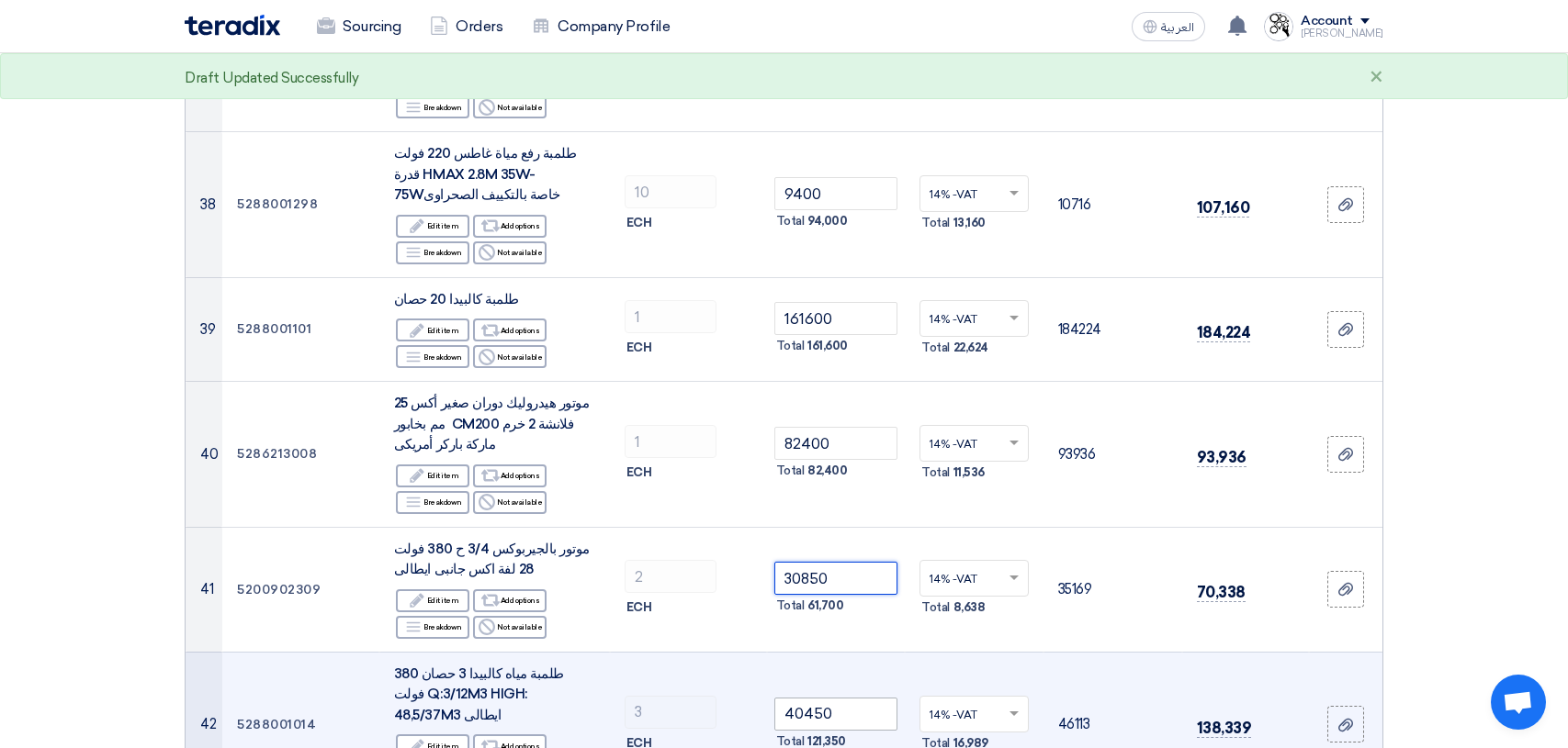
type input "30850"
click at [867, 698] on input "40450" at bounding box center [836, 713] width 124 height 33
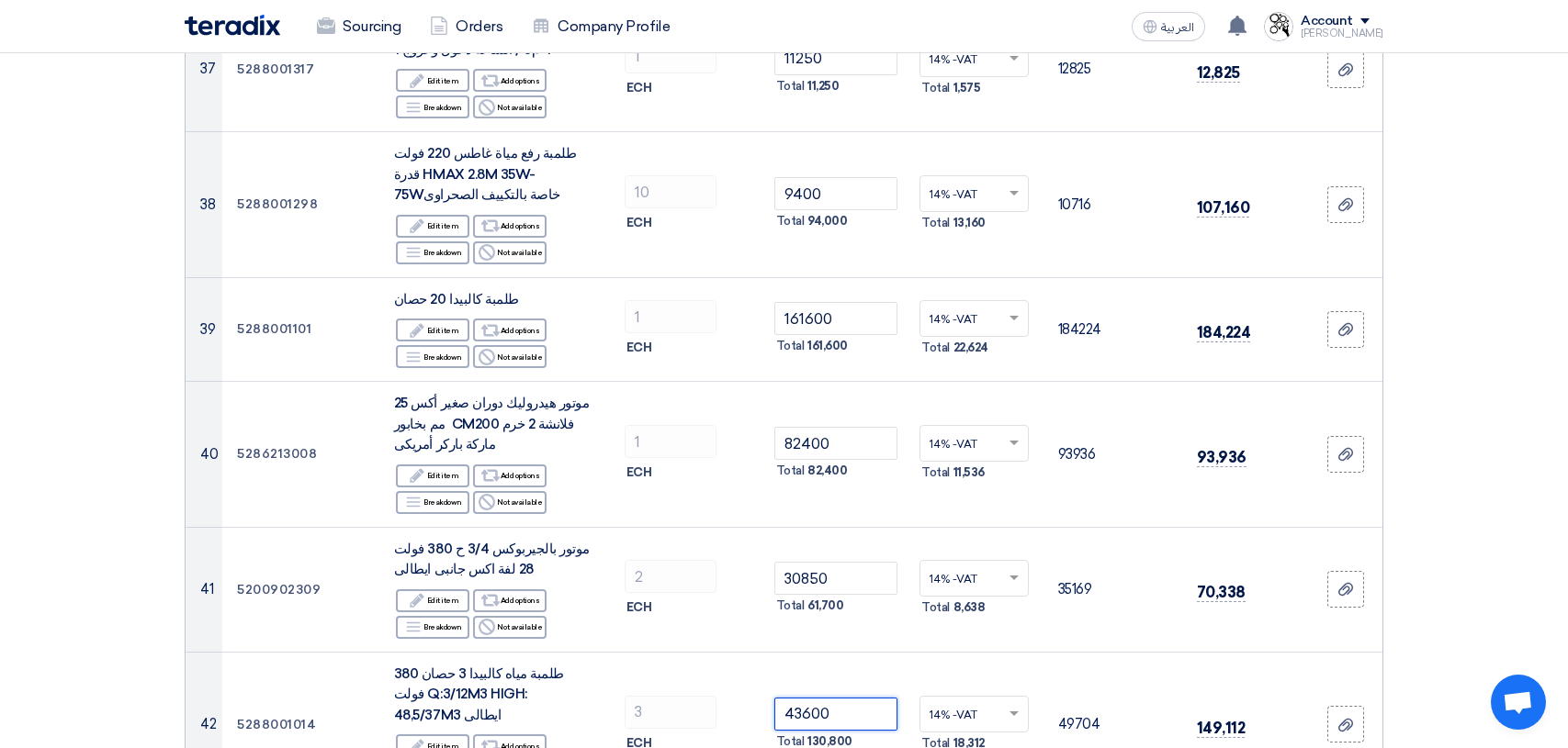
type input "43600"
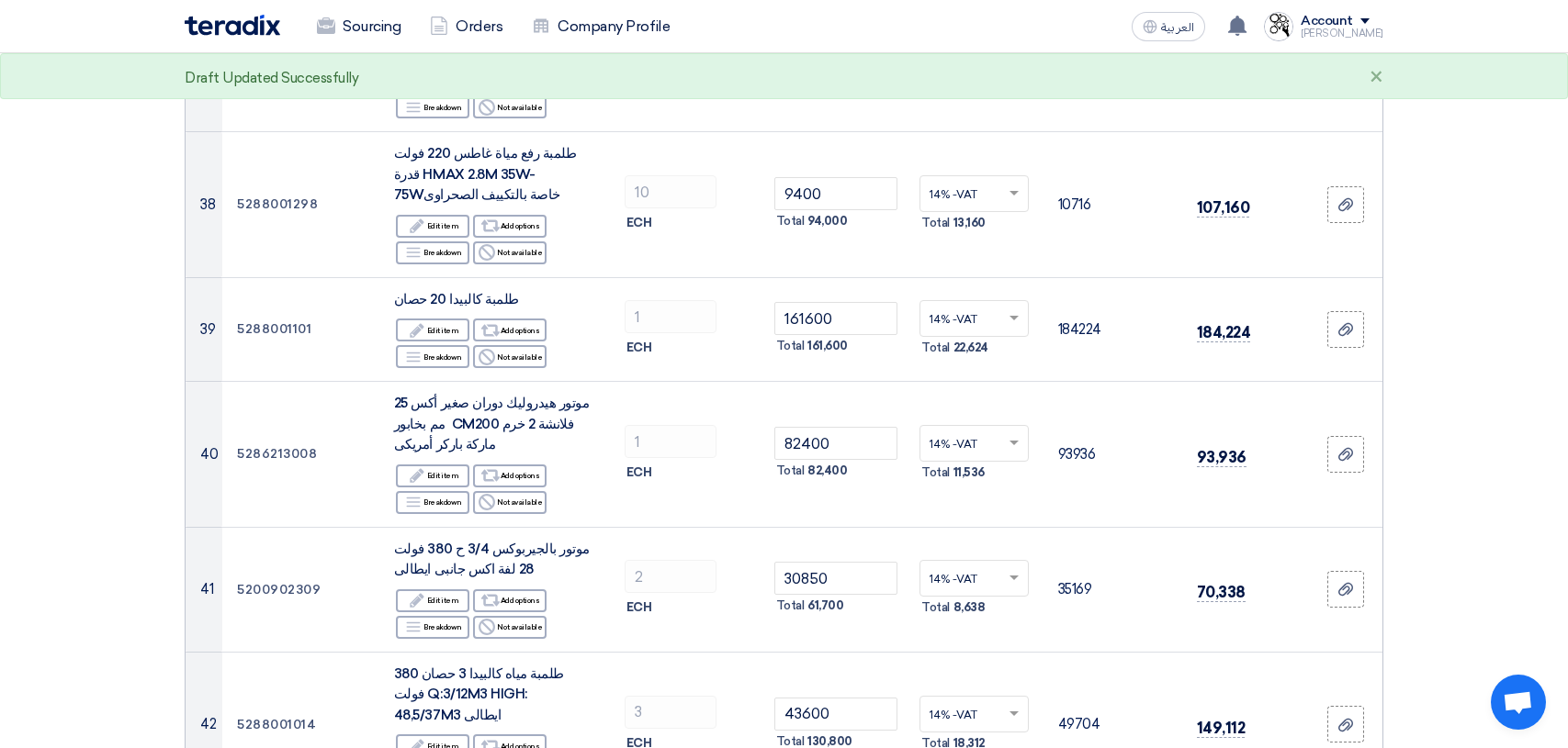
type input "9"
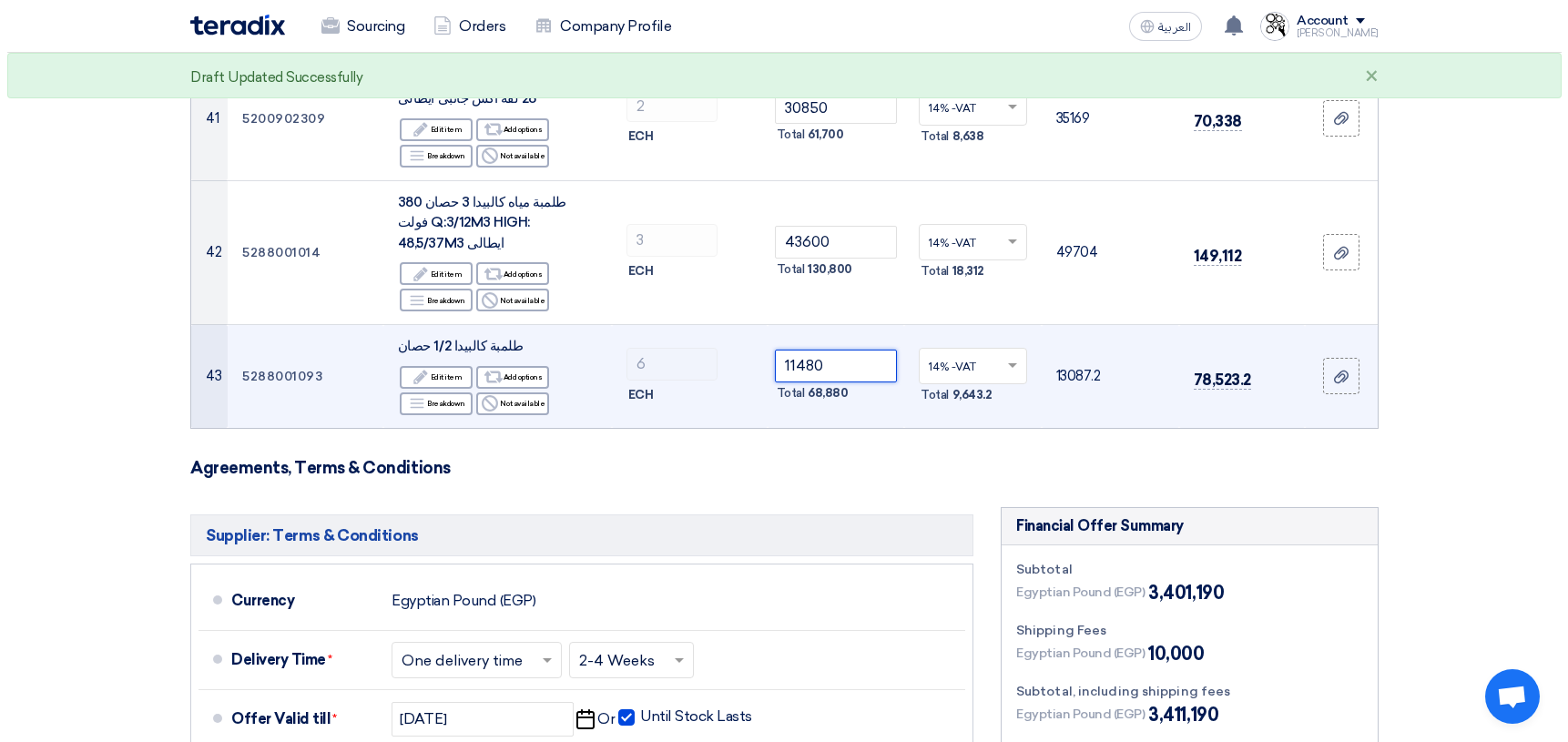
scroll to position [5554, 0]
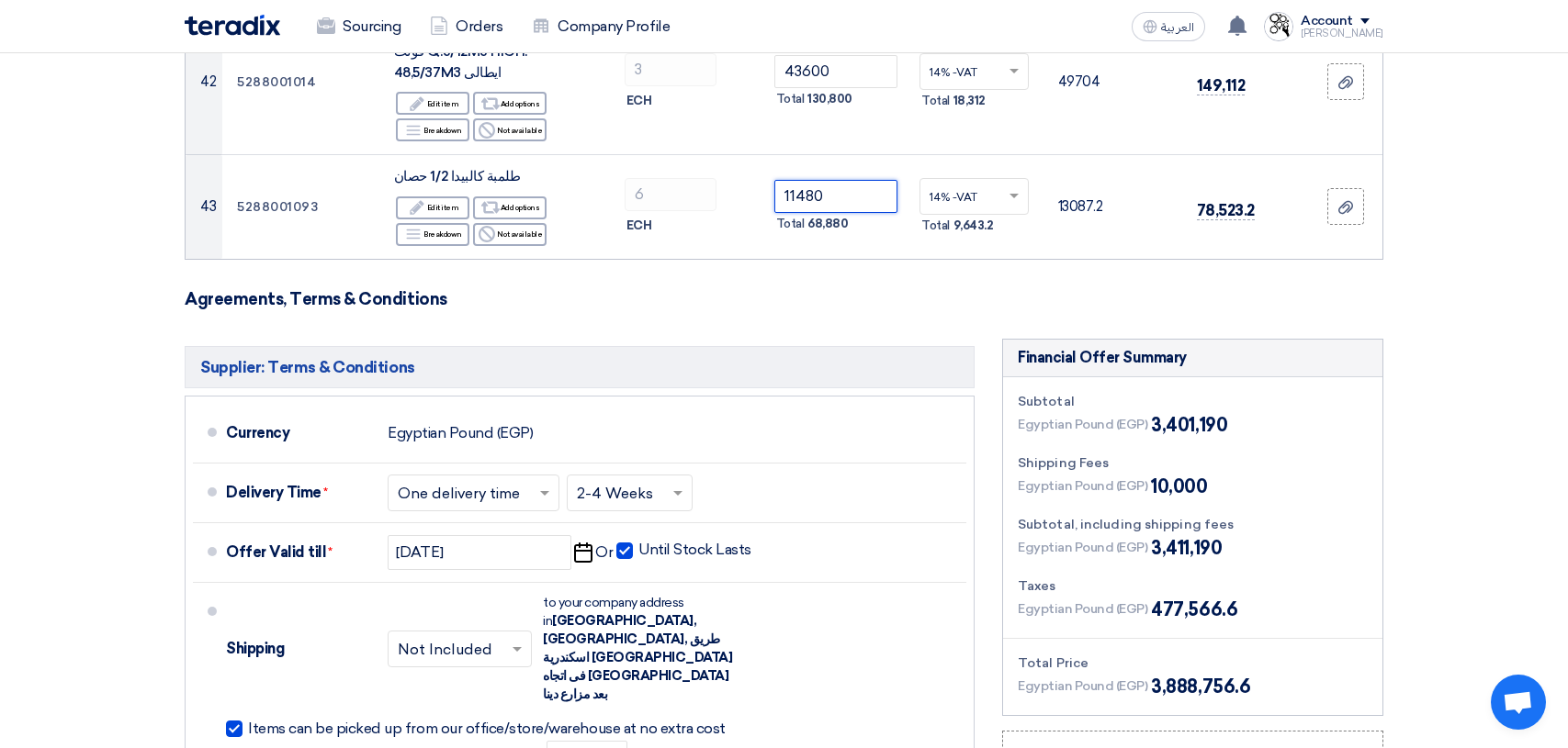
type input "11480"
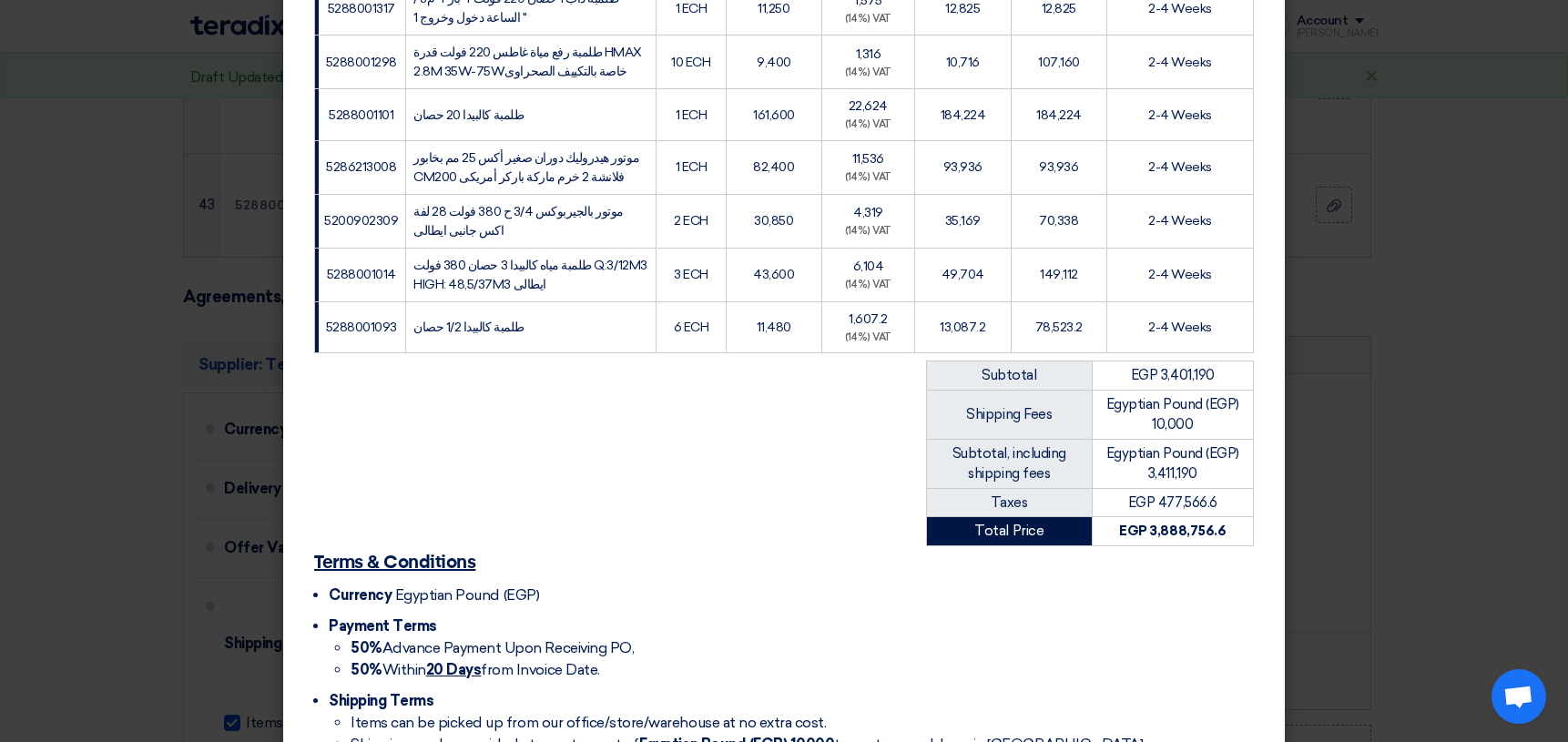
scroll to position [2509, 0]
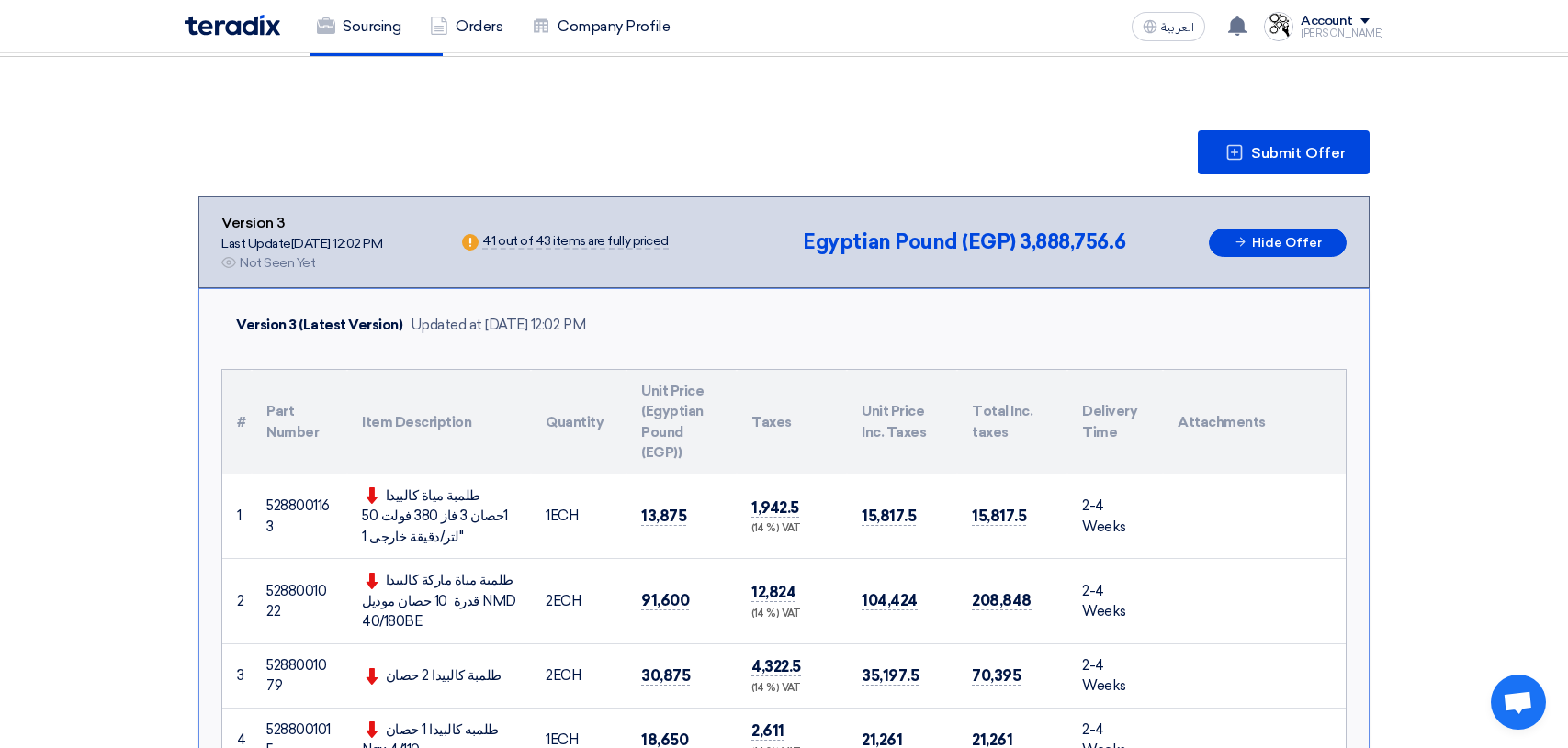
scroll to position [0, 0]
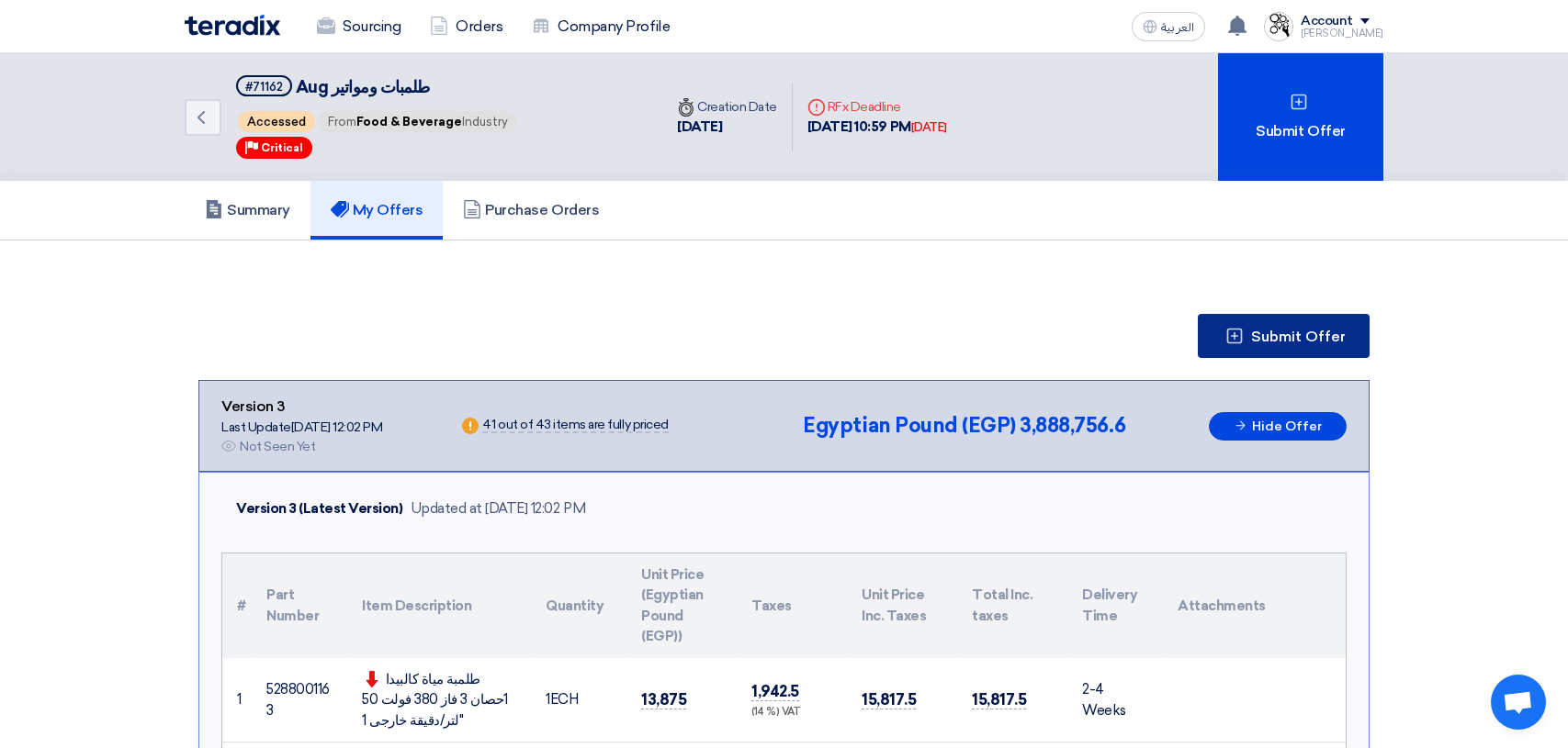
click at [1298, 338] on span "Submit Offer" at bounding box center [1298, 337] width 95 height 15
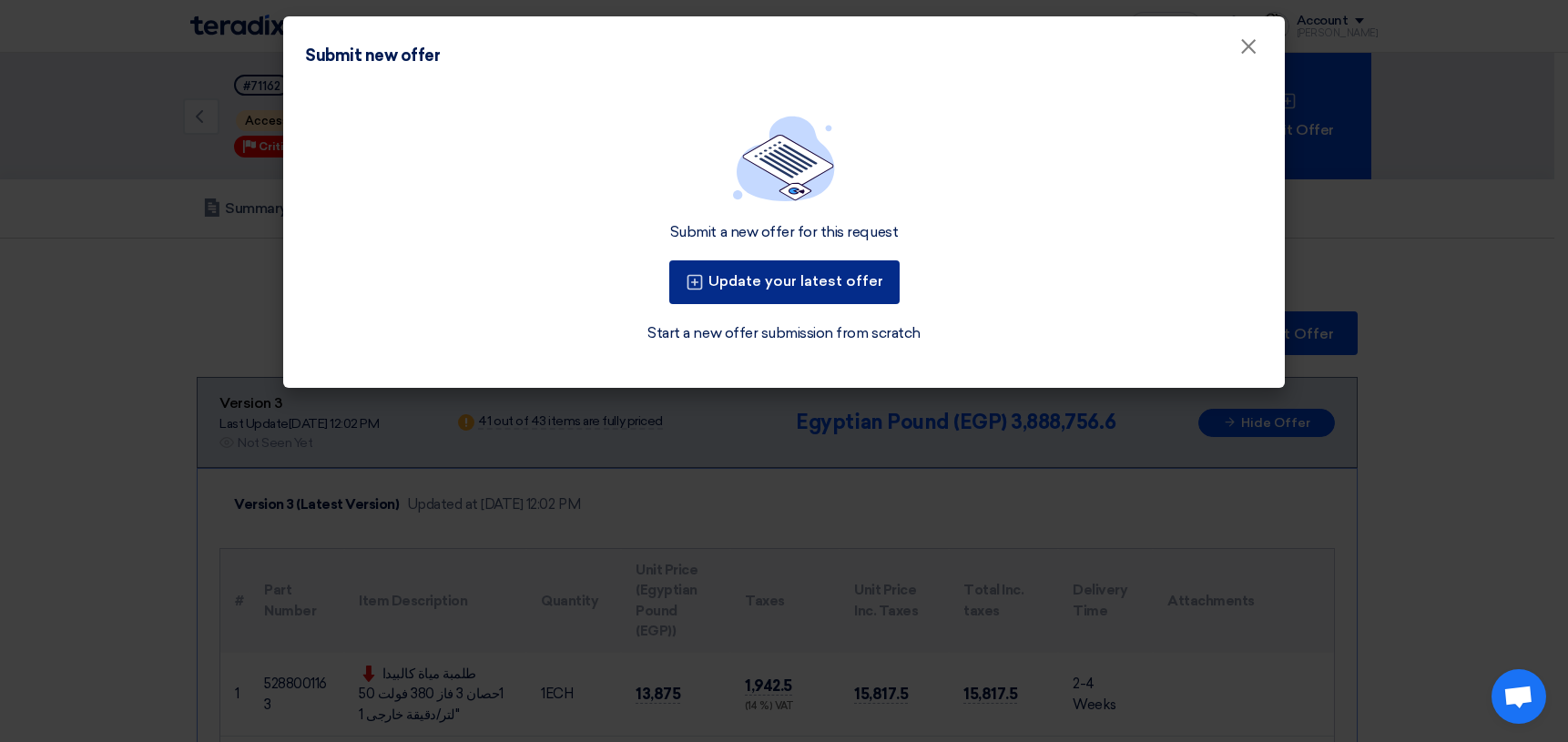
click at [808, 288] on button "Update your latest offer" at bounding box center [784, 282] width 230 height 44
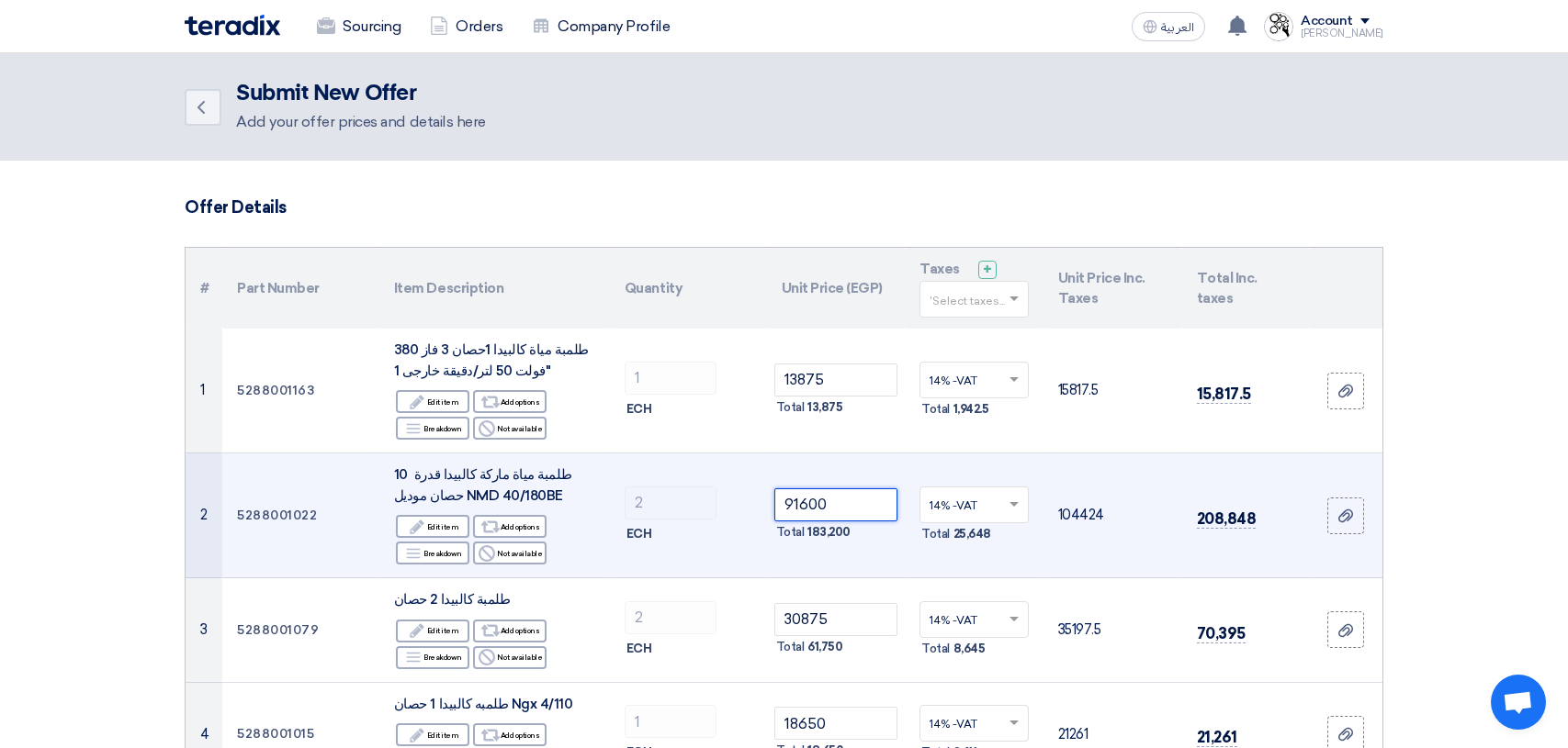
click at [853, 510] on input "91600" at bounding box center [836, 504] width 124 height 33
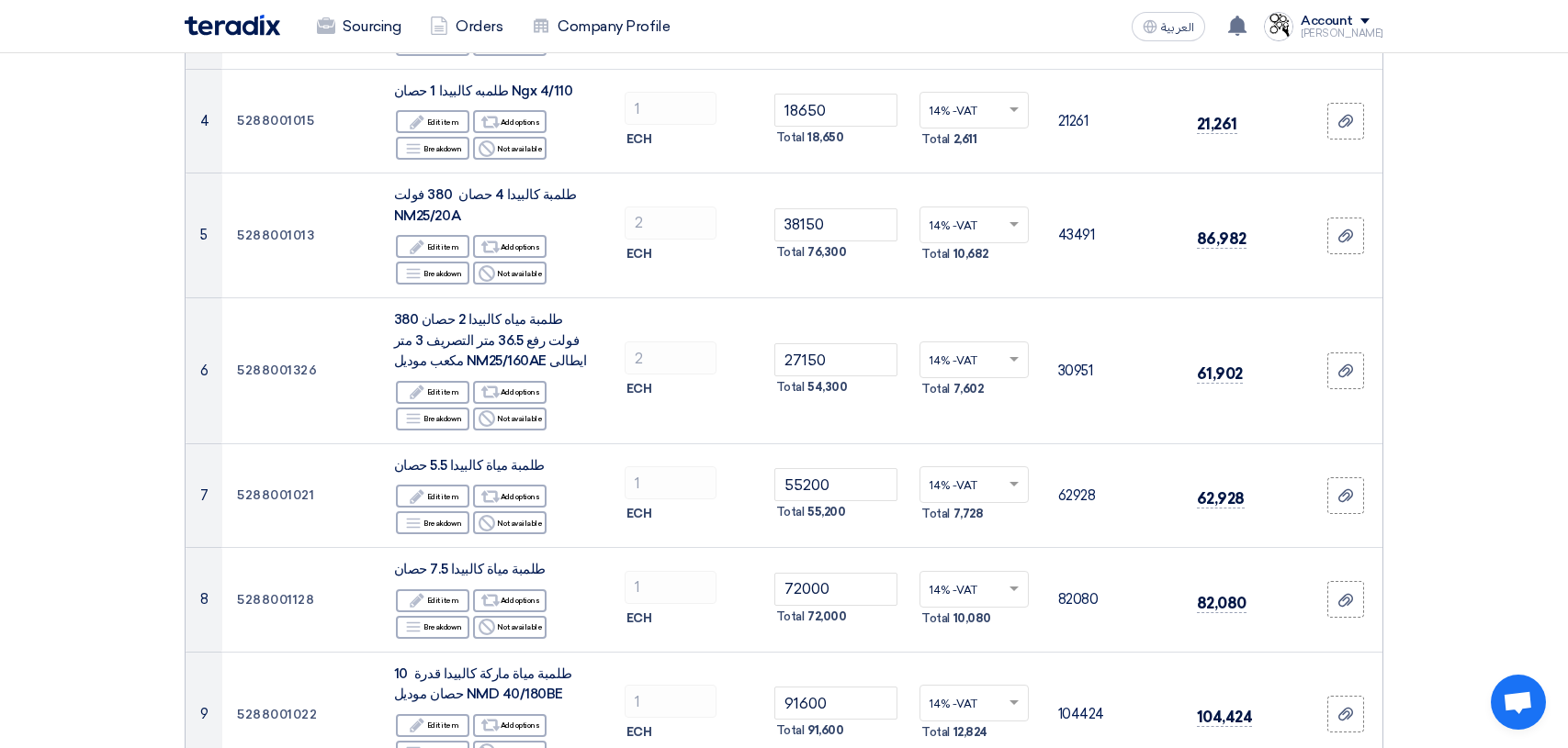
scroll to position [642, 0]
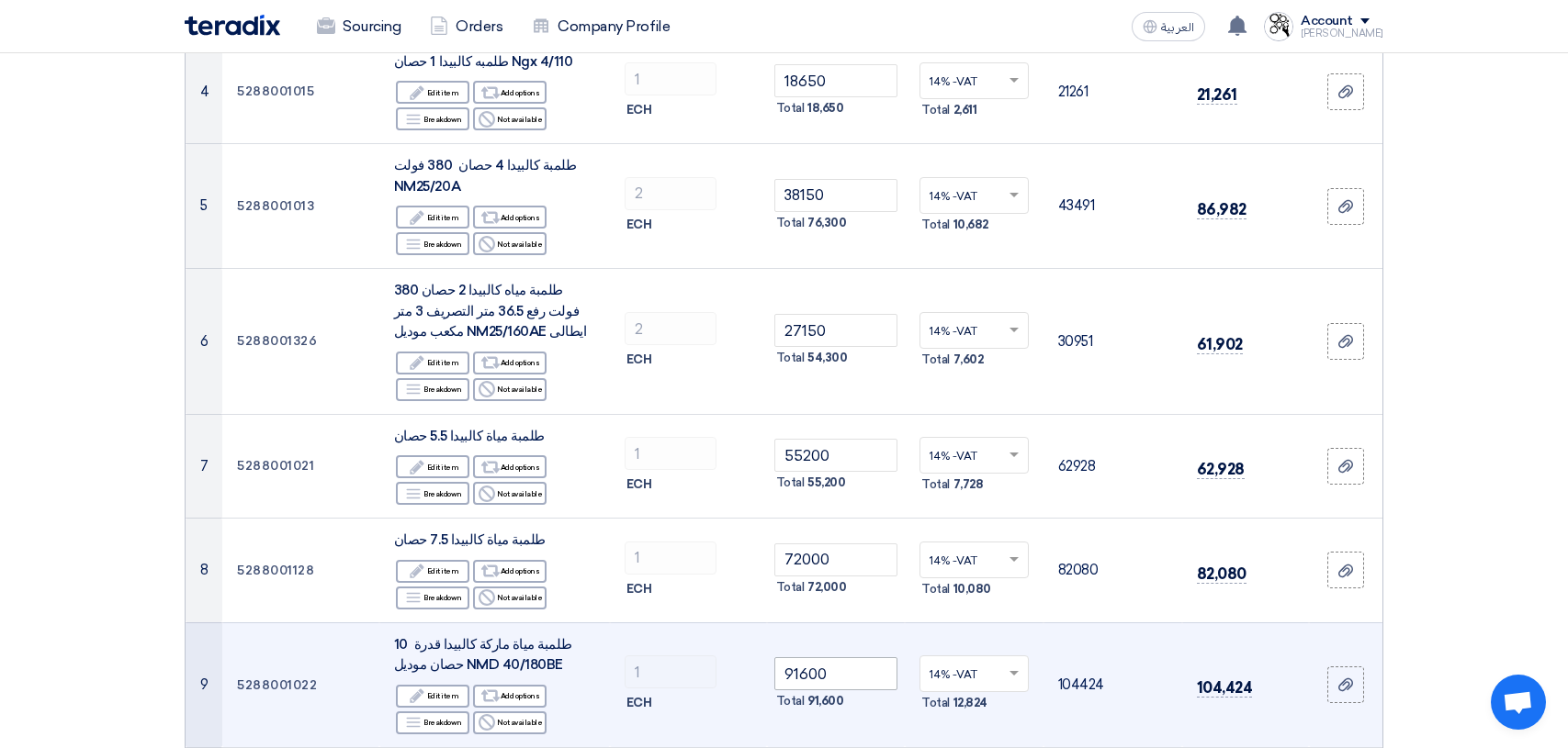
type input "91000"
click at [866, 675] on input "91600" at bounding box center [836, 673] width 124 height 33
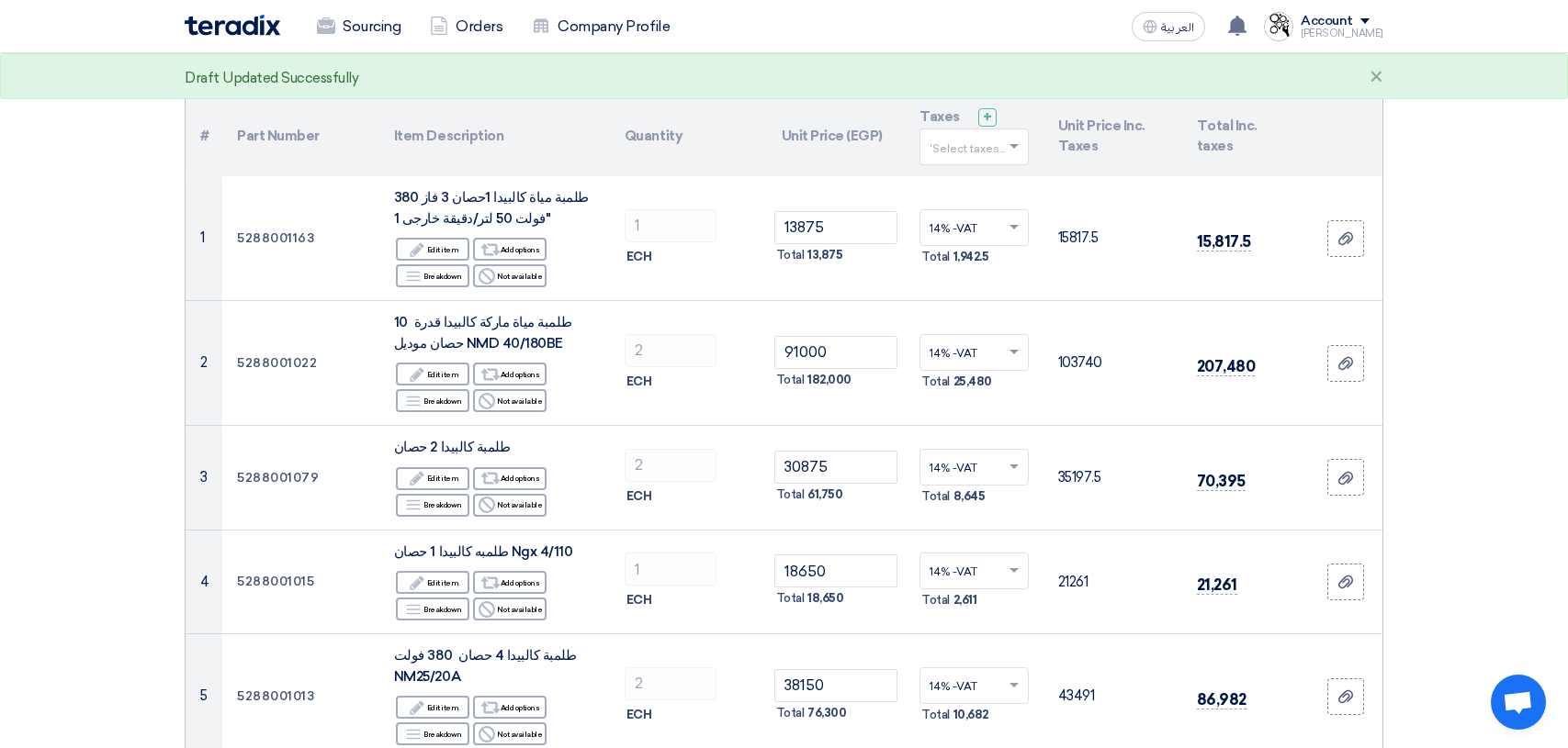
scroll to position [184, 0]
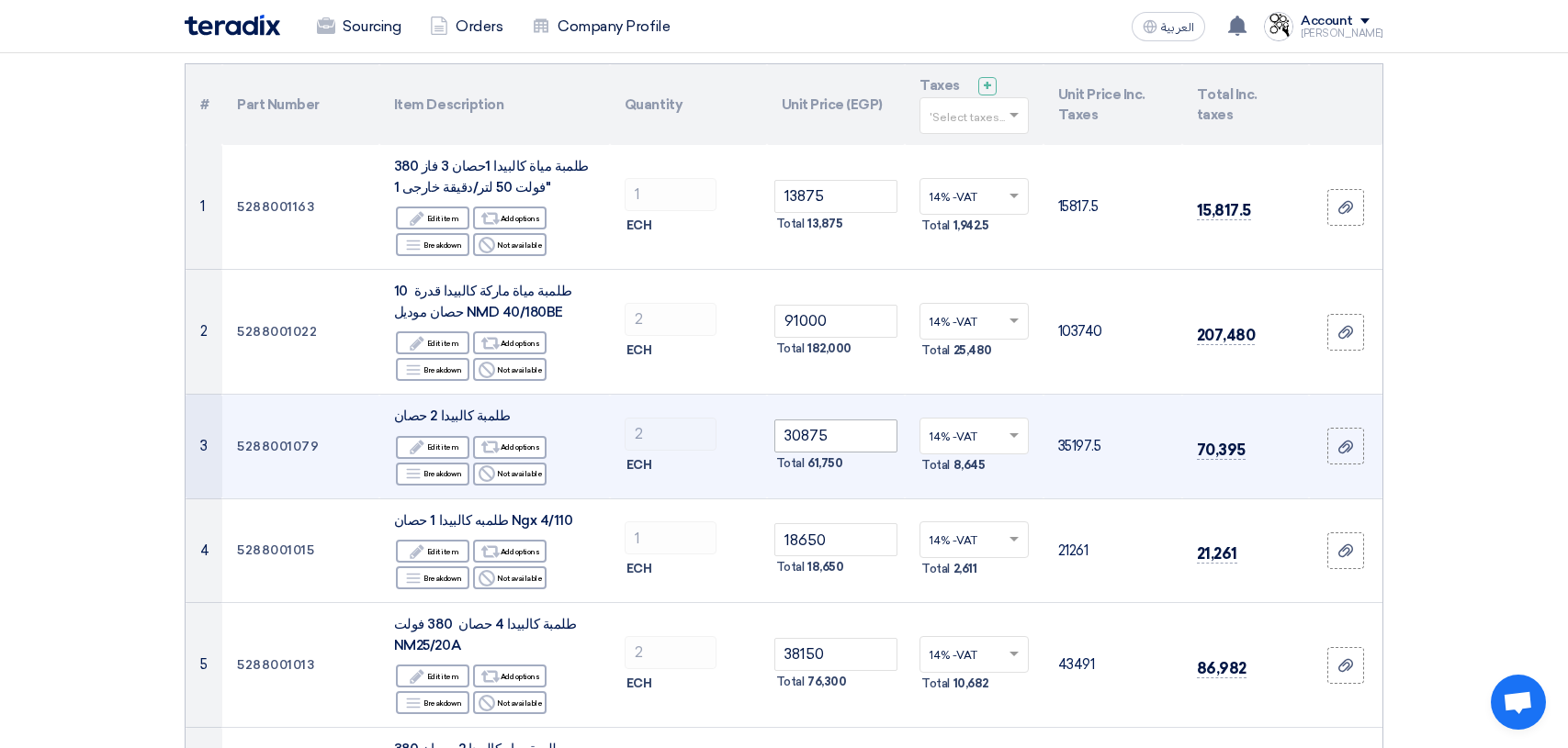
type input "91000"
click at [840, 436] on input "30875" at bounding box center [836, 435] width 124 height 33
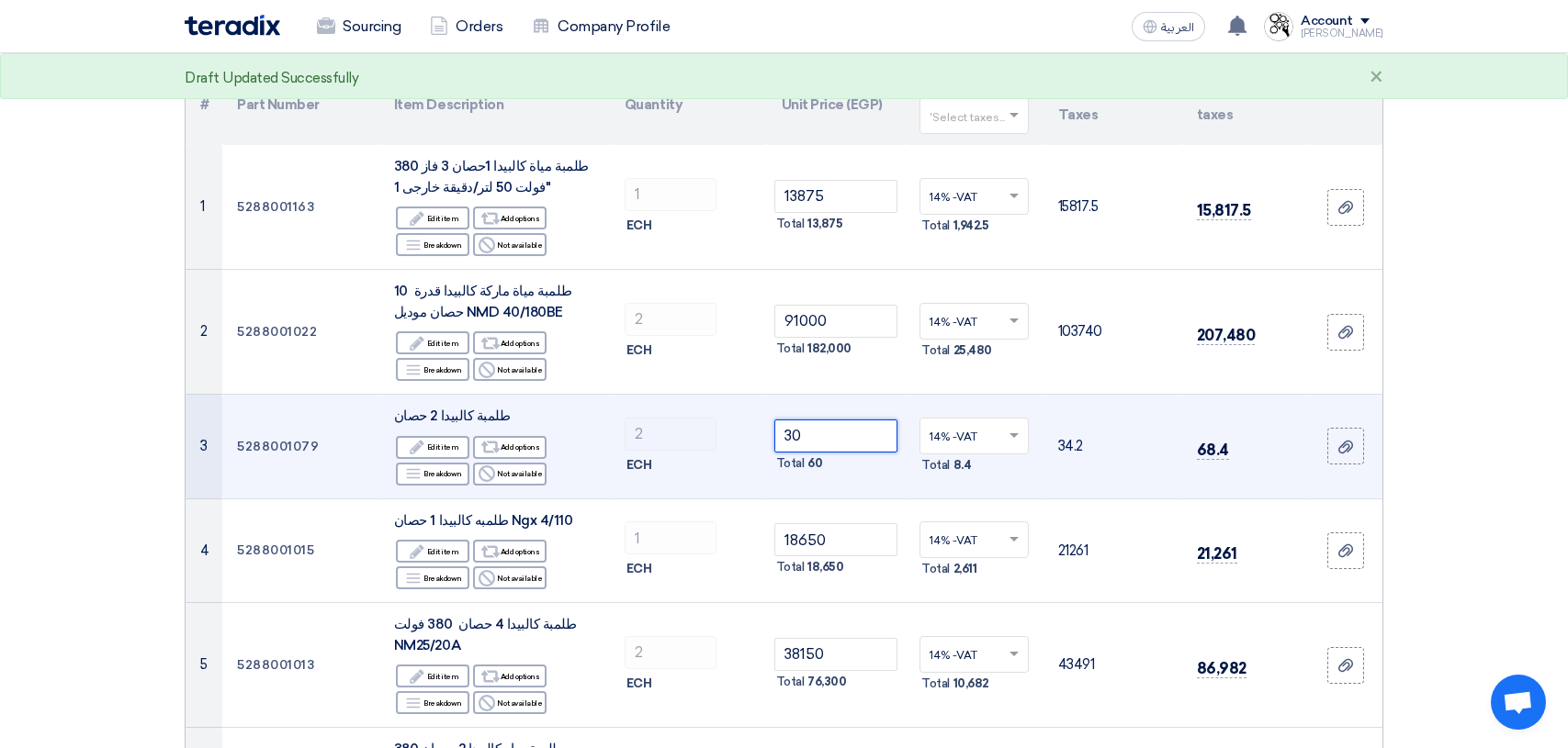
type input "3"
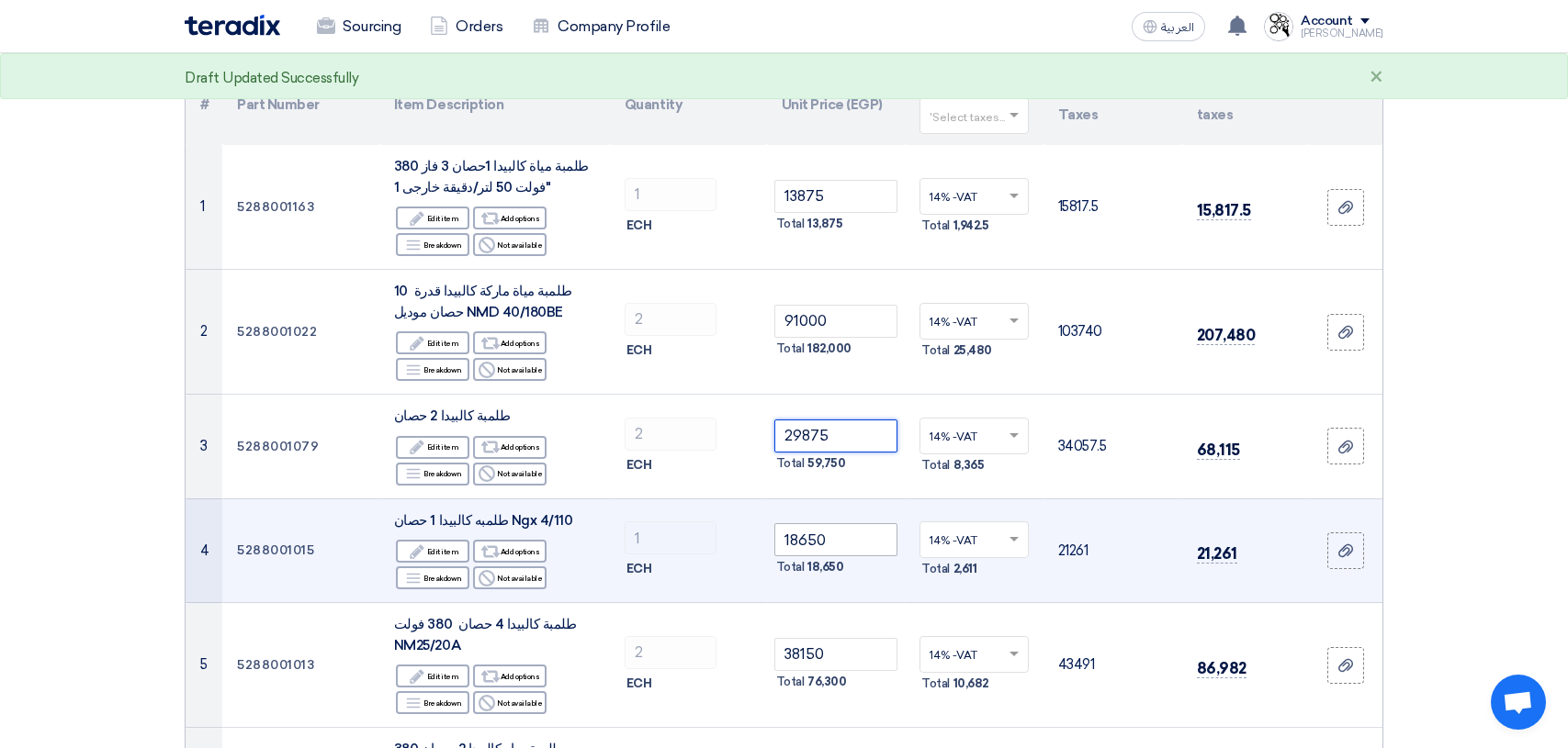
type input "29875"
click at [855, 548] on input "18650" at bounding box center [836, 539] width 124 height 33
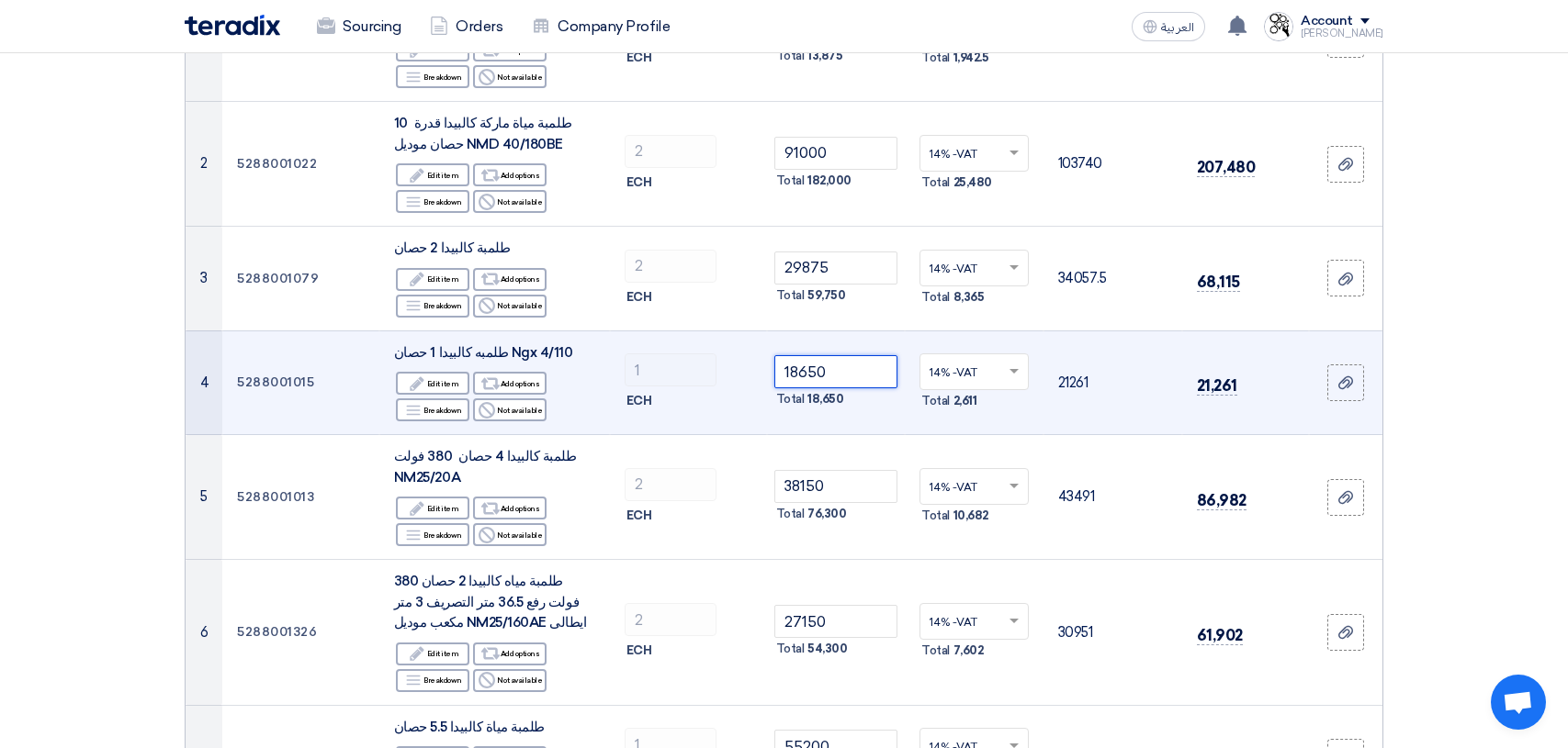
scroll to position [367, 0]
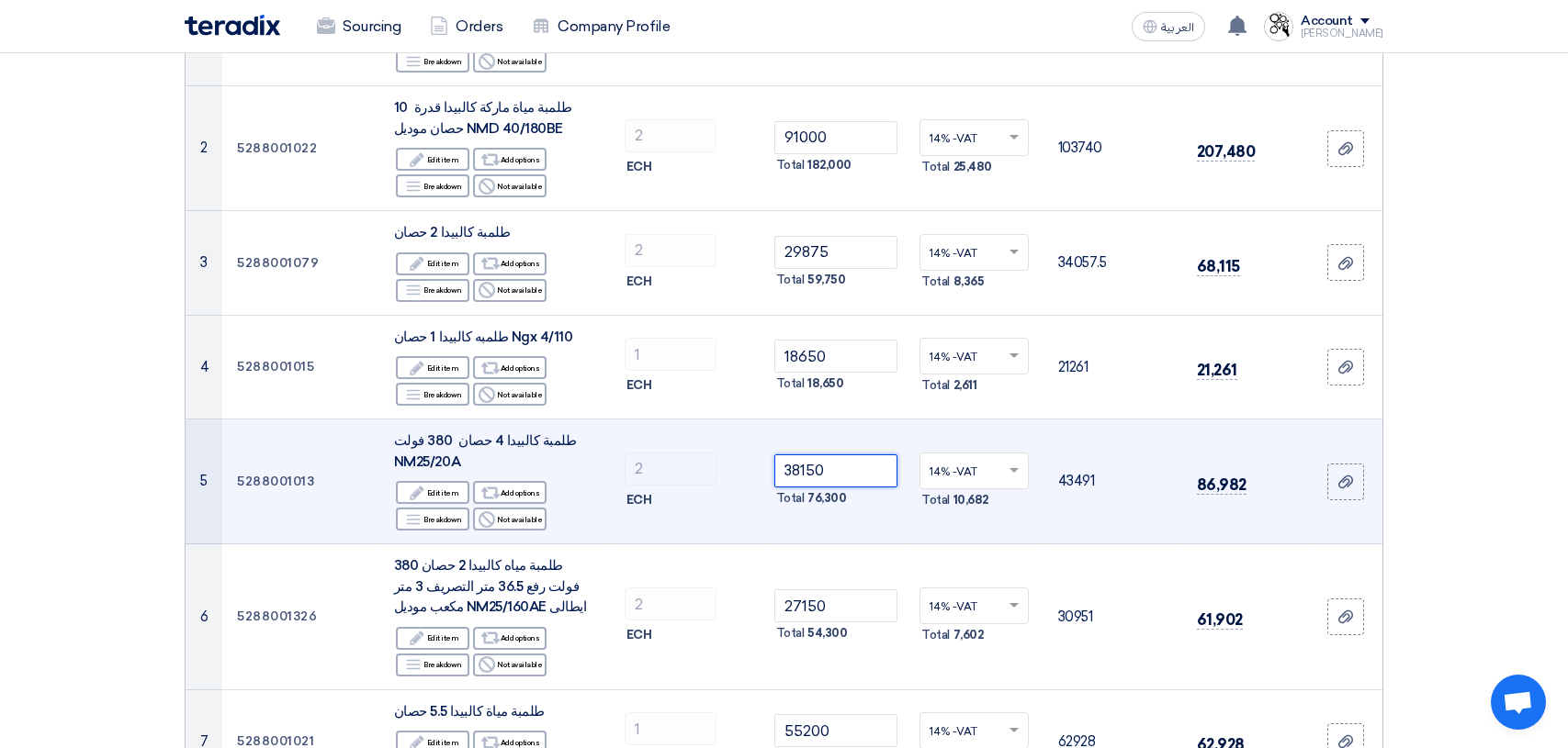
click at [844, 467] on input "38150" at bounding box center [836, 470] width 124 height 33
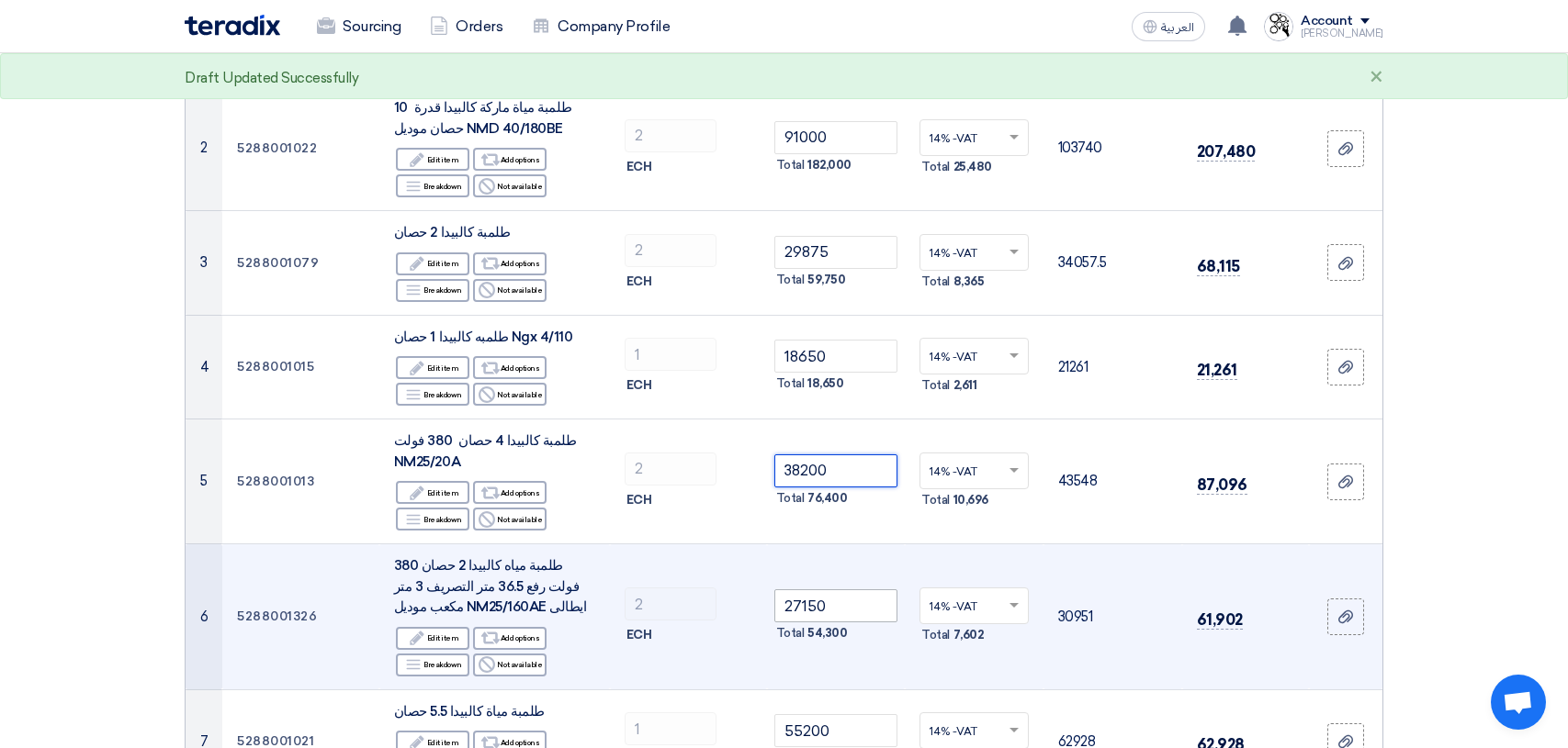
type input "38200"
click at [853, 605] on input "27150" at bounding box center [836, 605] width 124 height 33
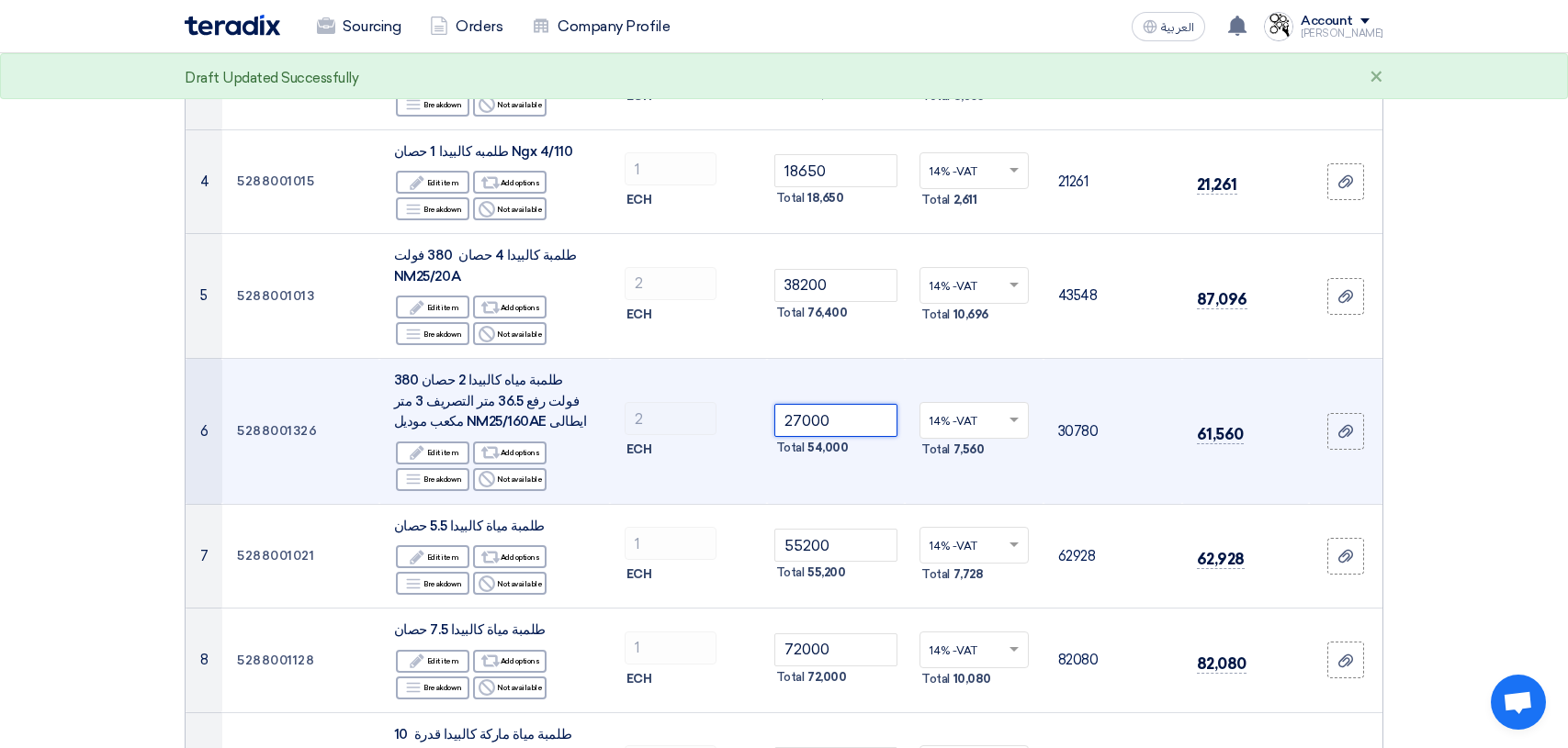
scroll to position [642, 0]
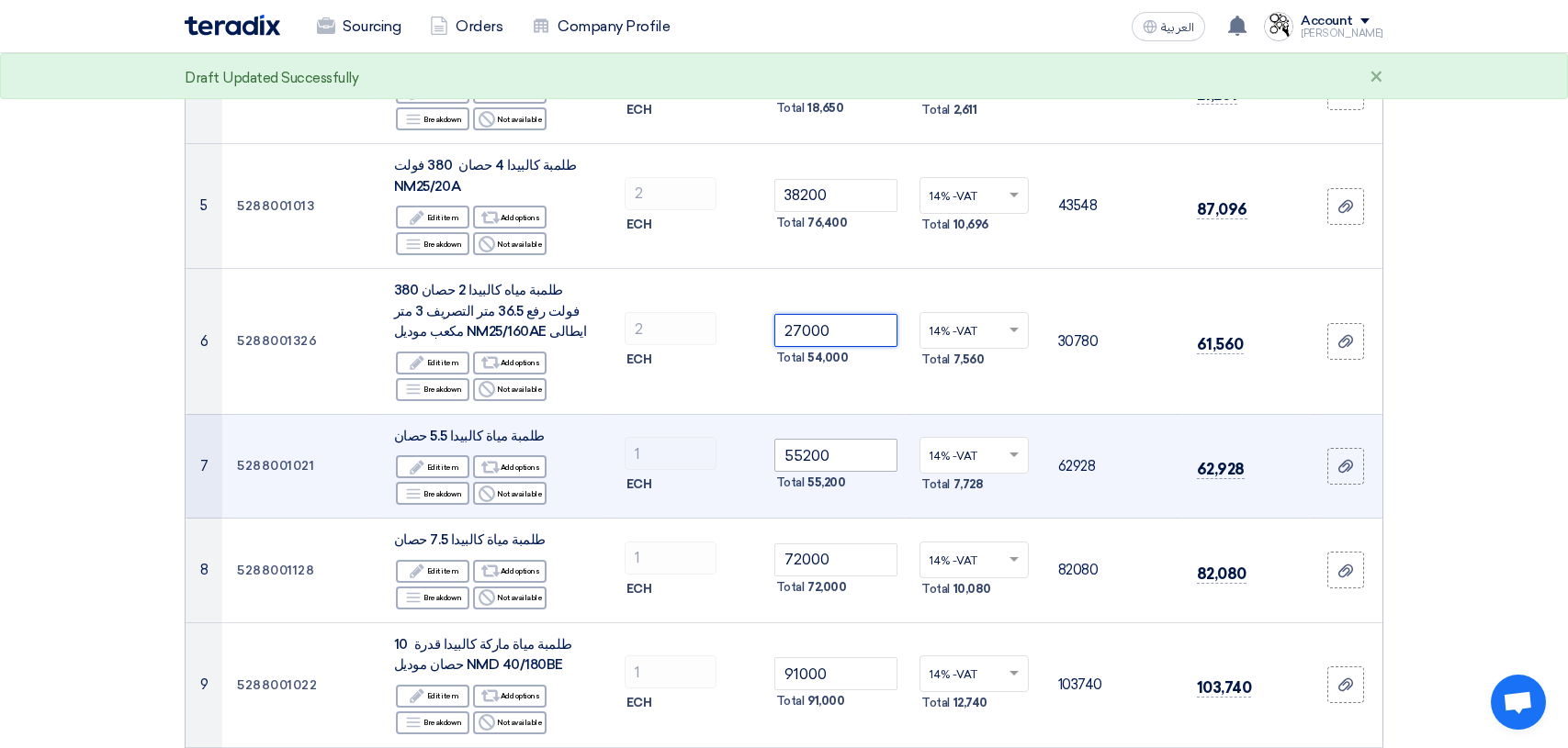
type input "27000"
click at [851, 459] on input "55200" at bounding box center [836, 455] width 124 height 33
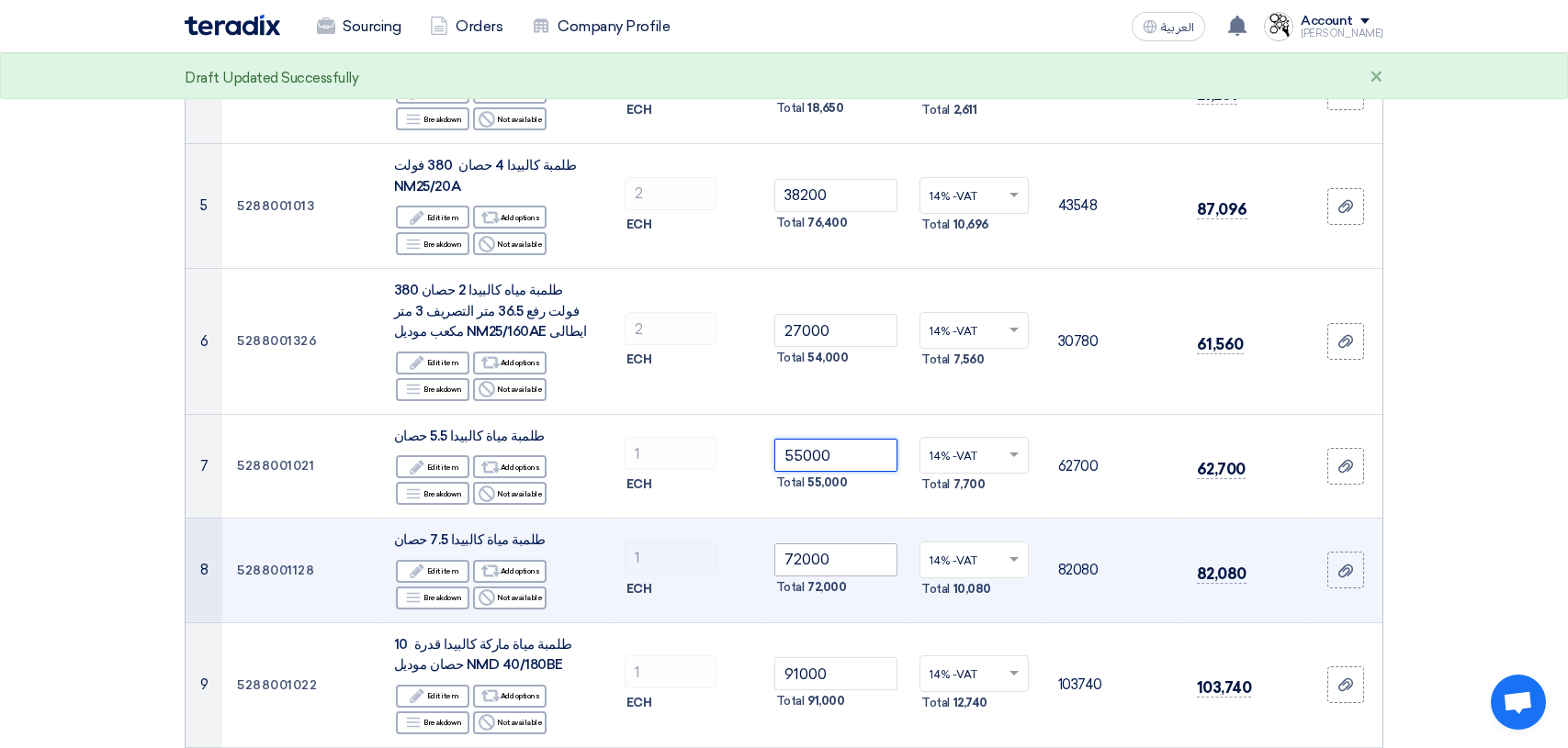
type input "55000"
click at [845, 564] on input "72000" at bounding box center [836, 560] width 124 height 33
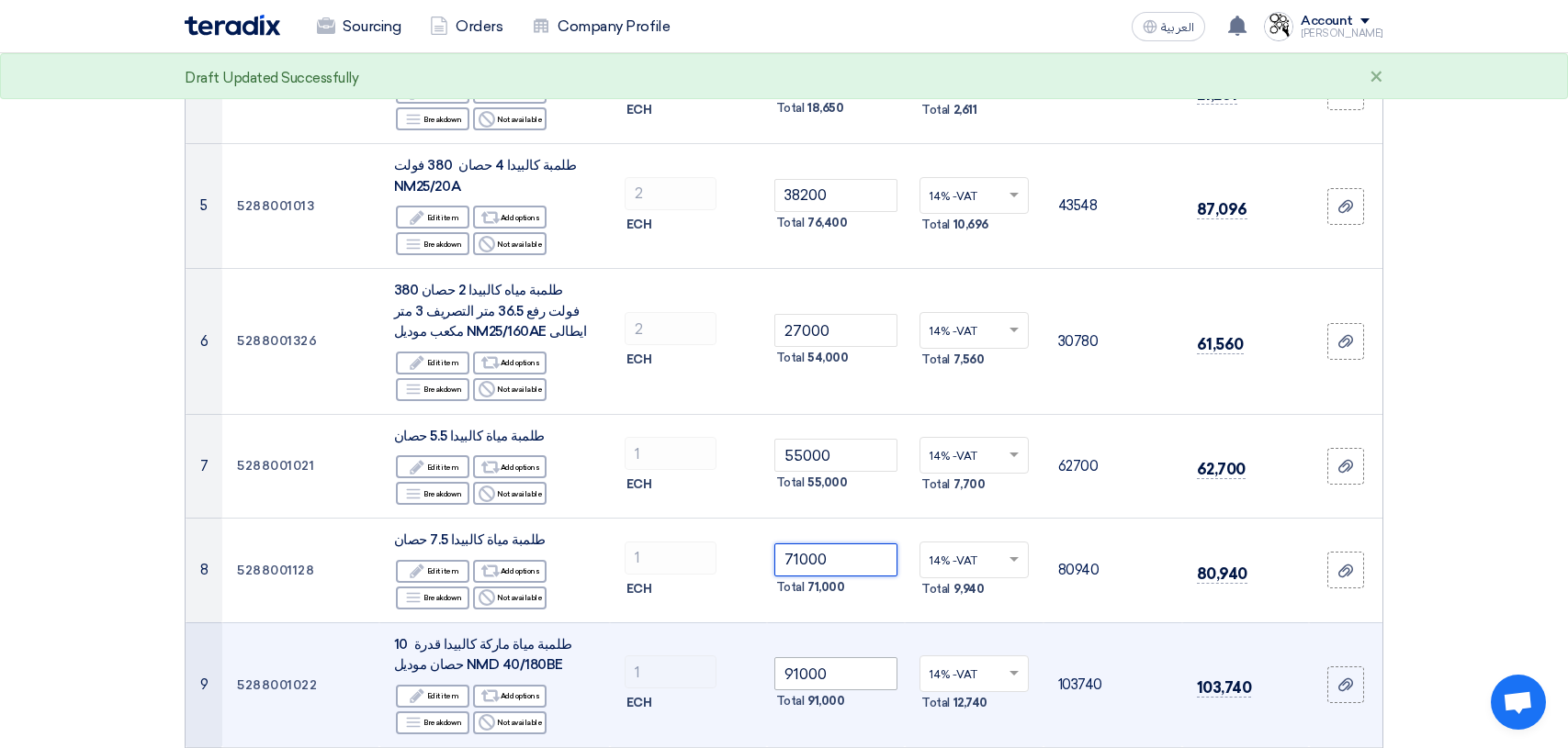
type input "71000"
click at [848, 673] on input "91000" at bounding box center [836, 673] width 124 height 33
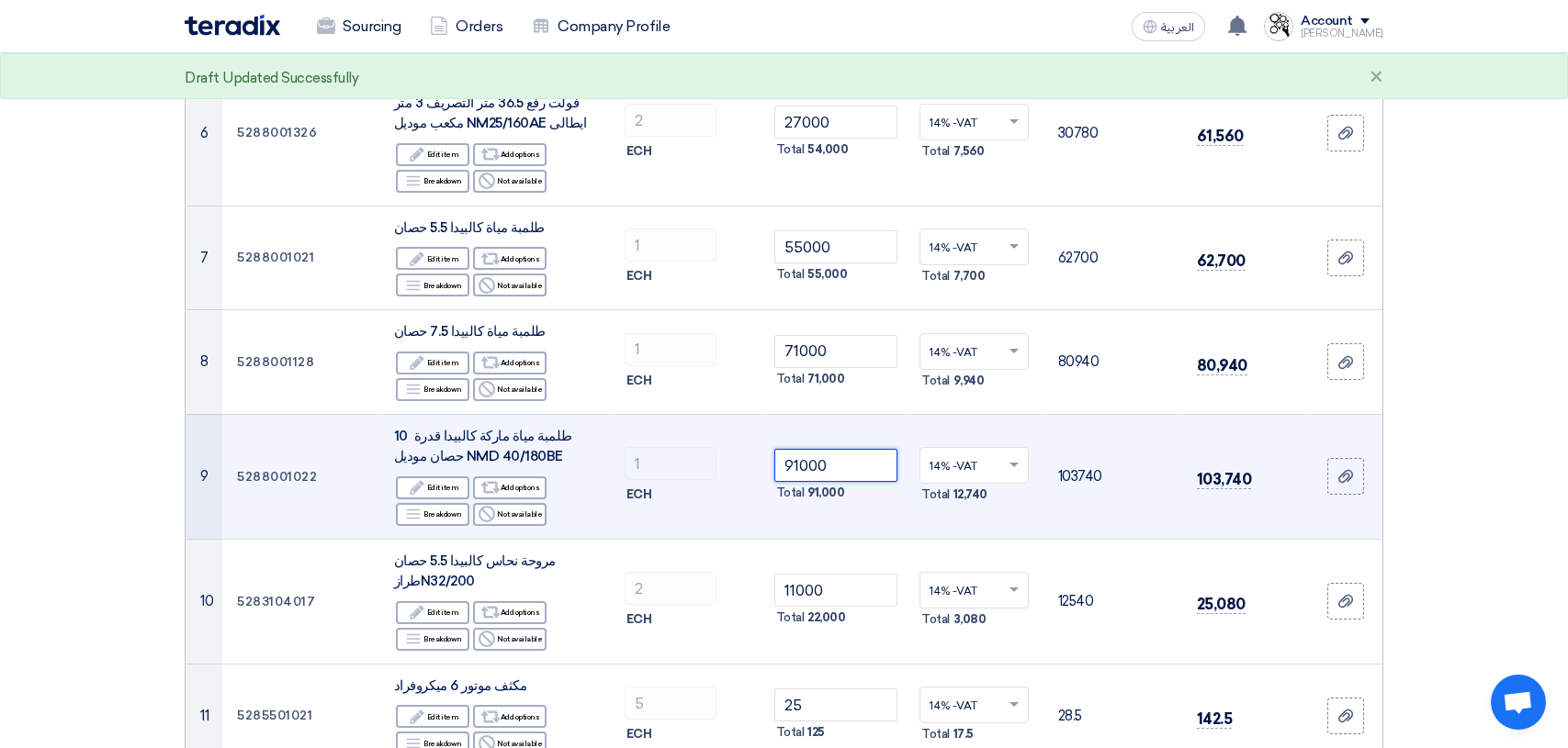
scroll to position [1010, 0]
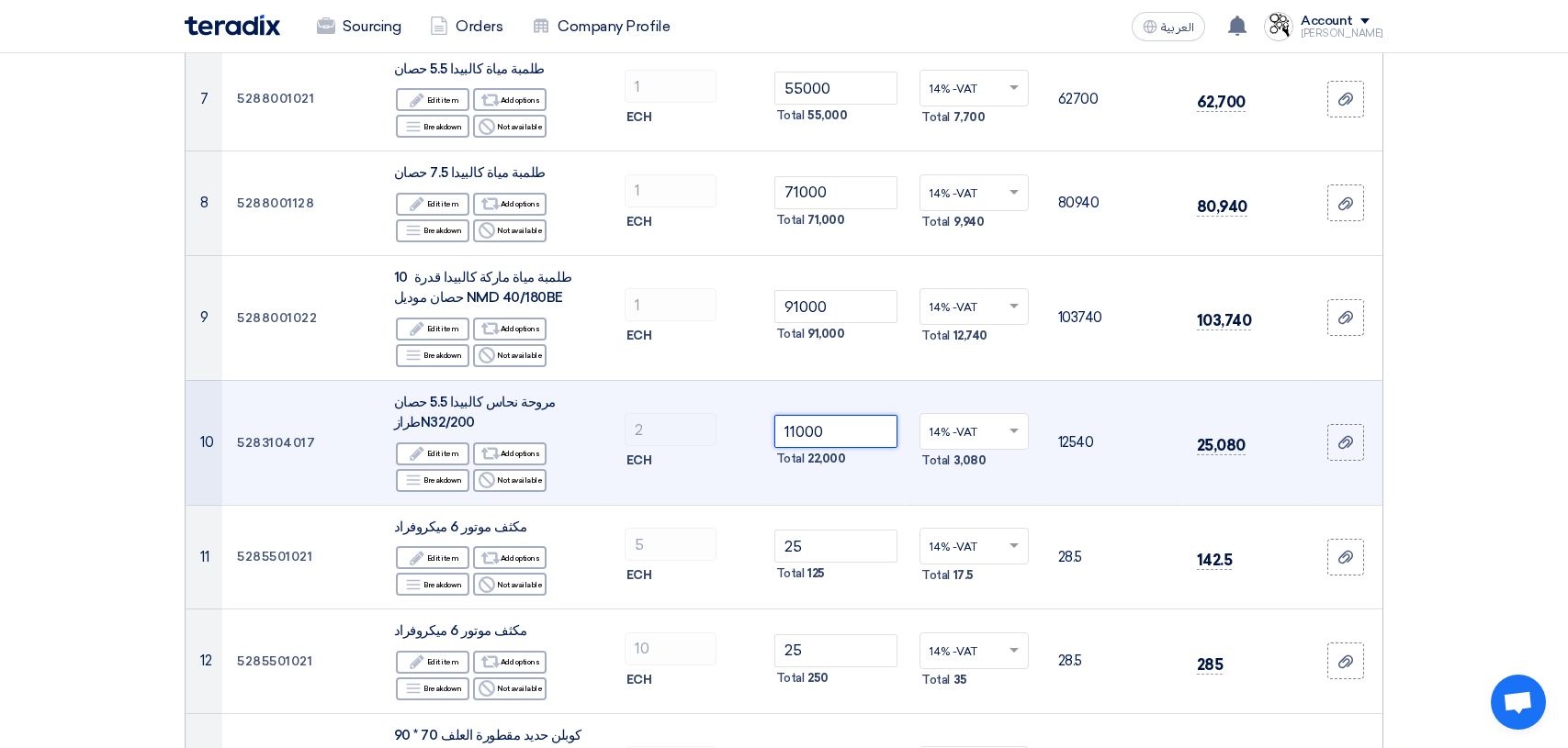
click at [855, 439] on input "11000" at bounding box center [836, 430] width 124 height 33
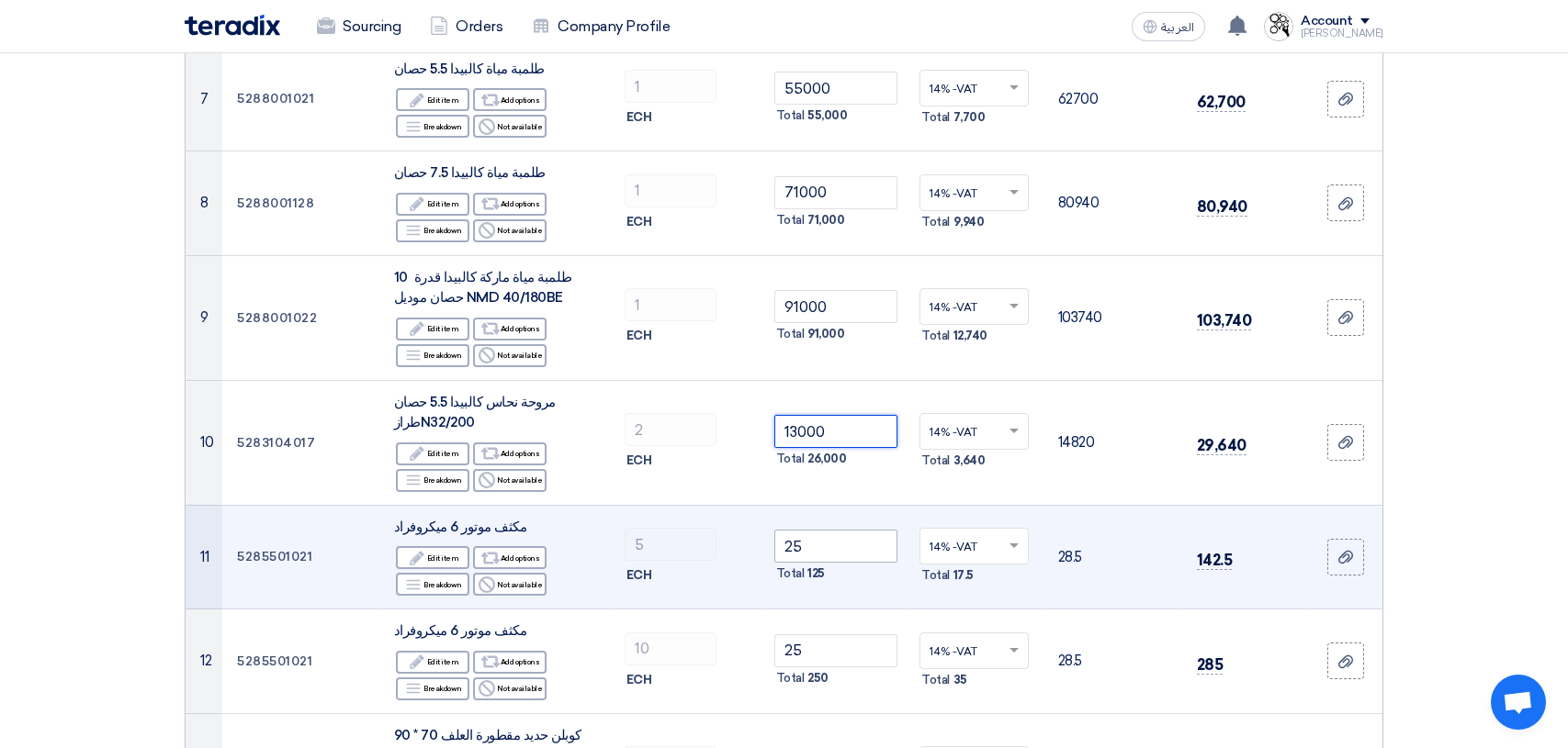
type input "13000"
click at [834, 547] on input "25" at bounding box center [836, 546] width 124 height 33
type input "2"
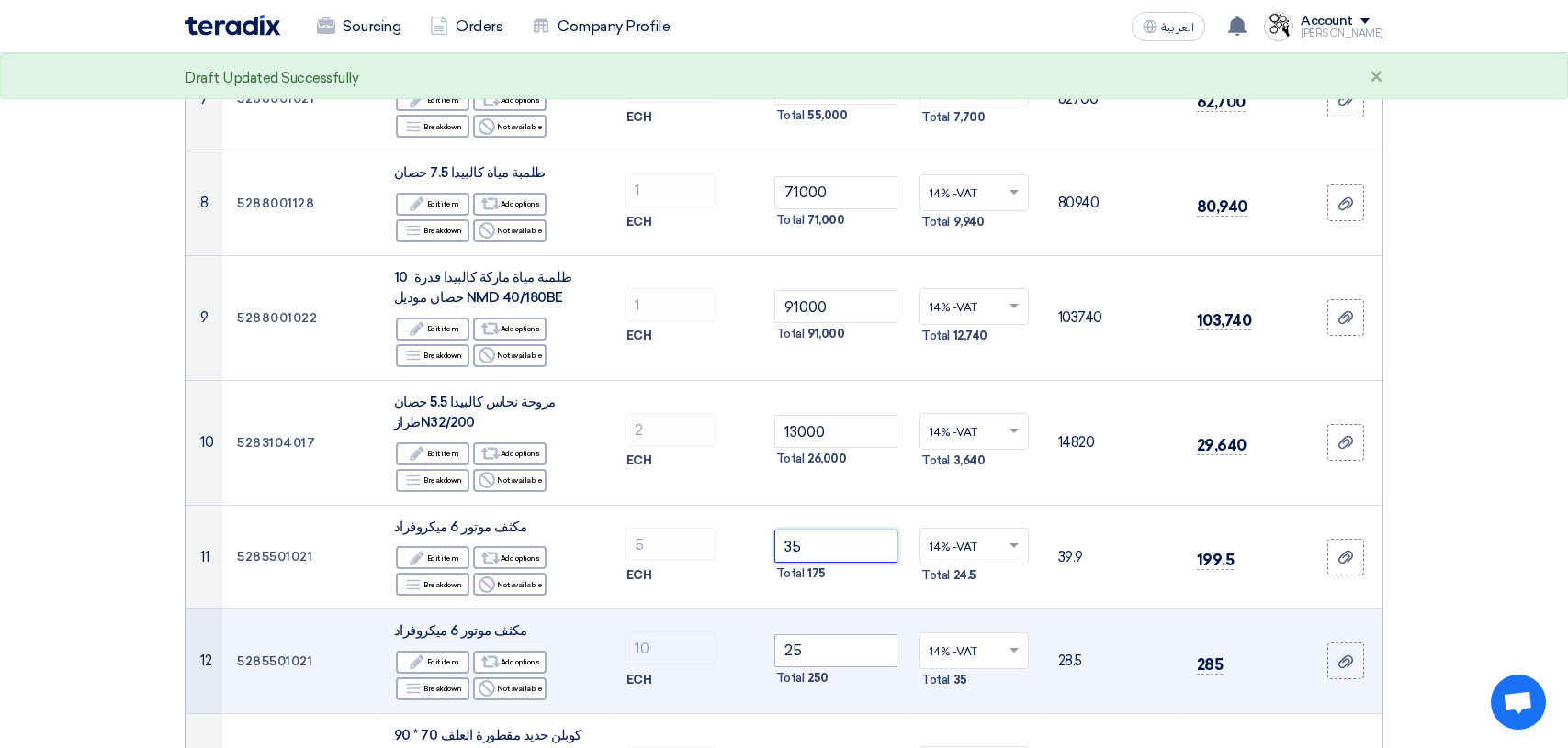
type input "35"
click at [823, 643] on input "25" at bounding box center [836, 650] width 124 height 33
type input "2"
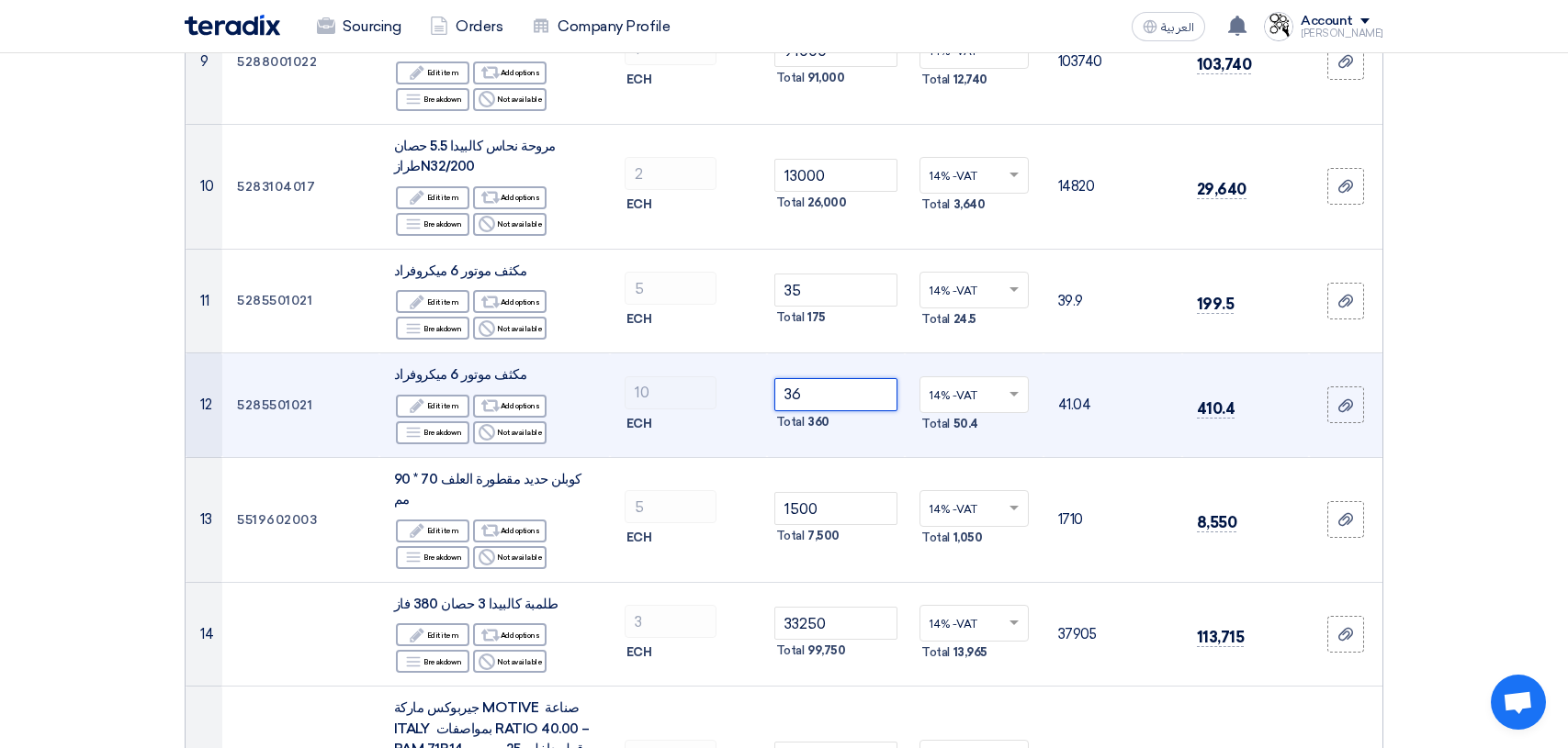
scroll to position [1285, 0]
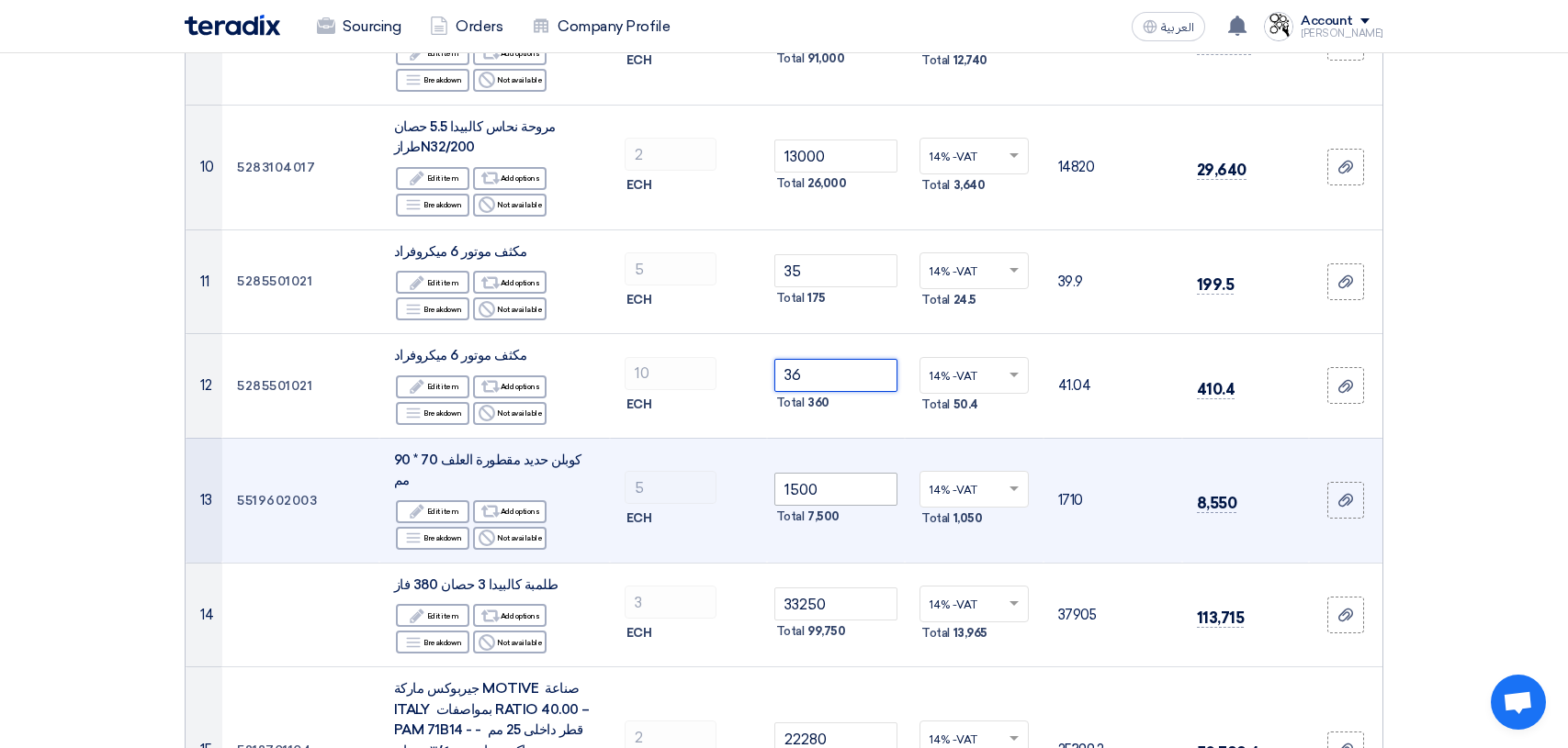
type input "36"
click at [818, 486] on input "1500" at bounding box center [836, 488] width 124 height 33
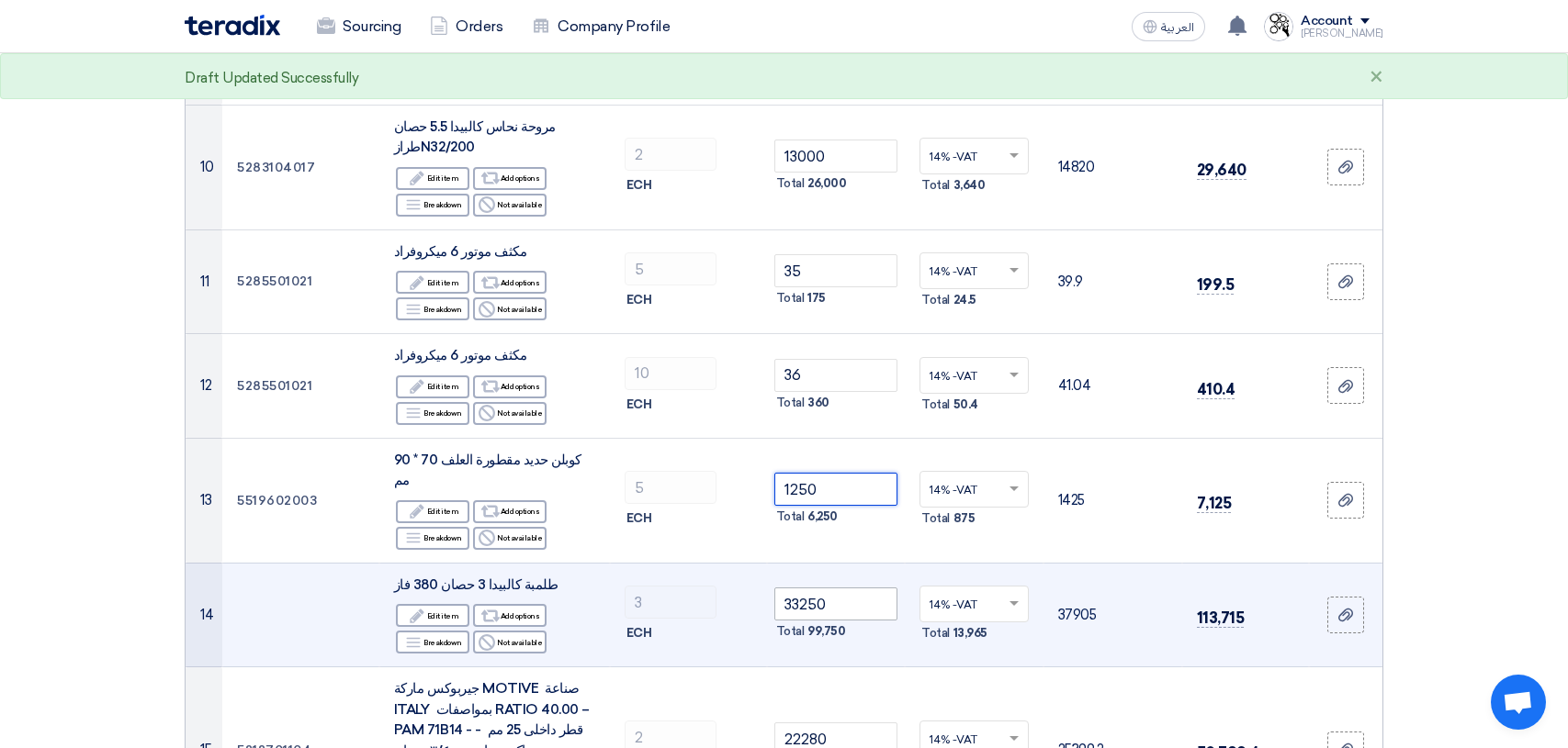
type input "1250"
click at [841, 587] on input "33250" at bounding box center [836, 603] width 124 height 33
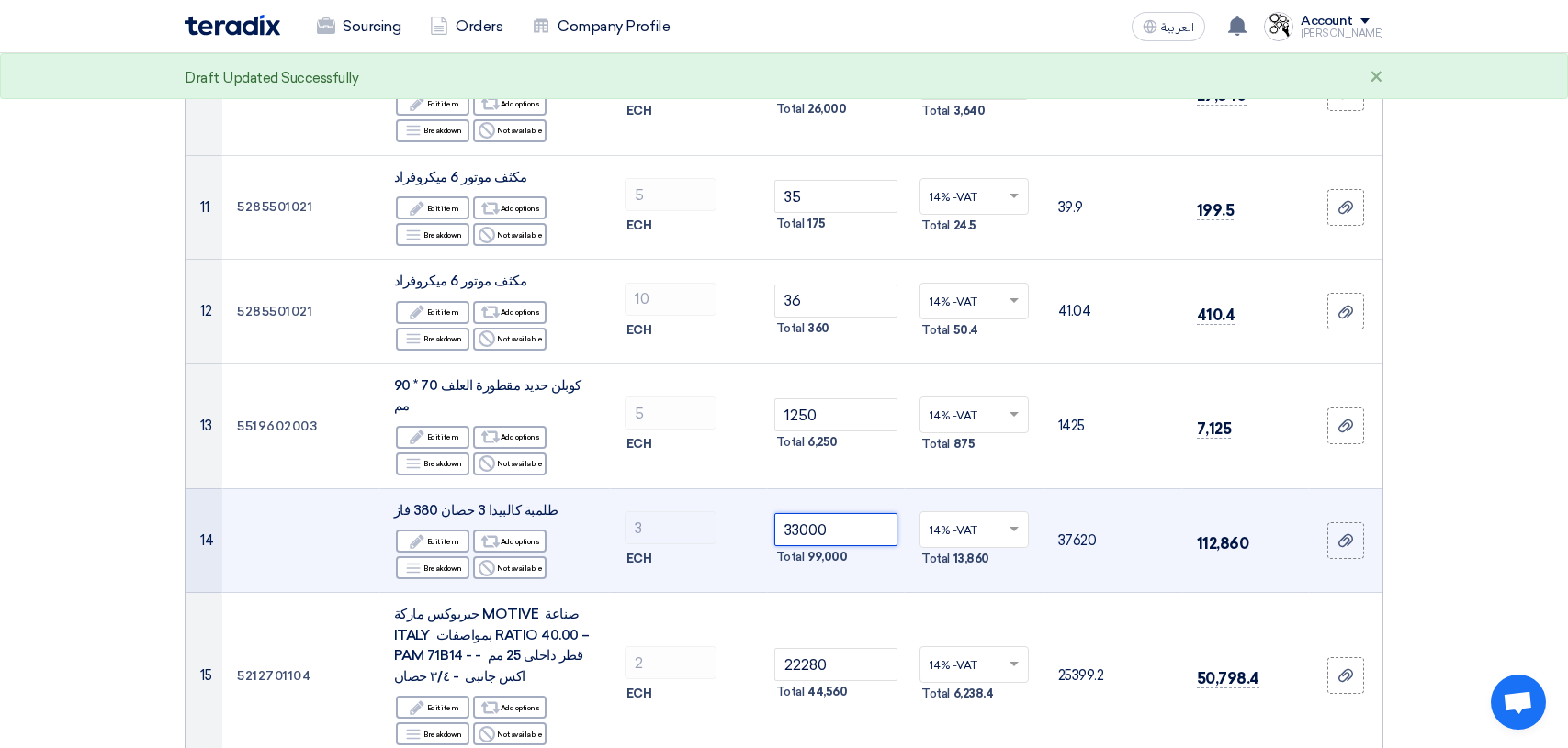
scroll to position [1468, 0]
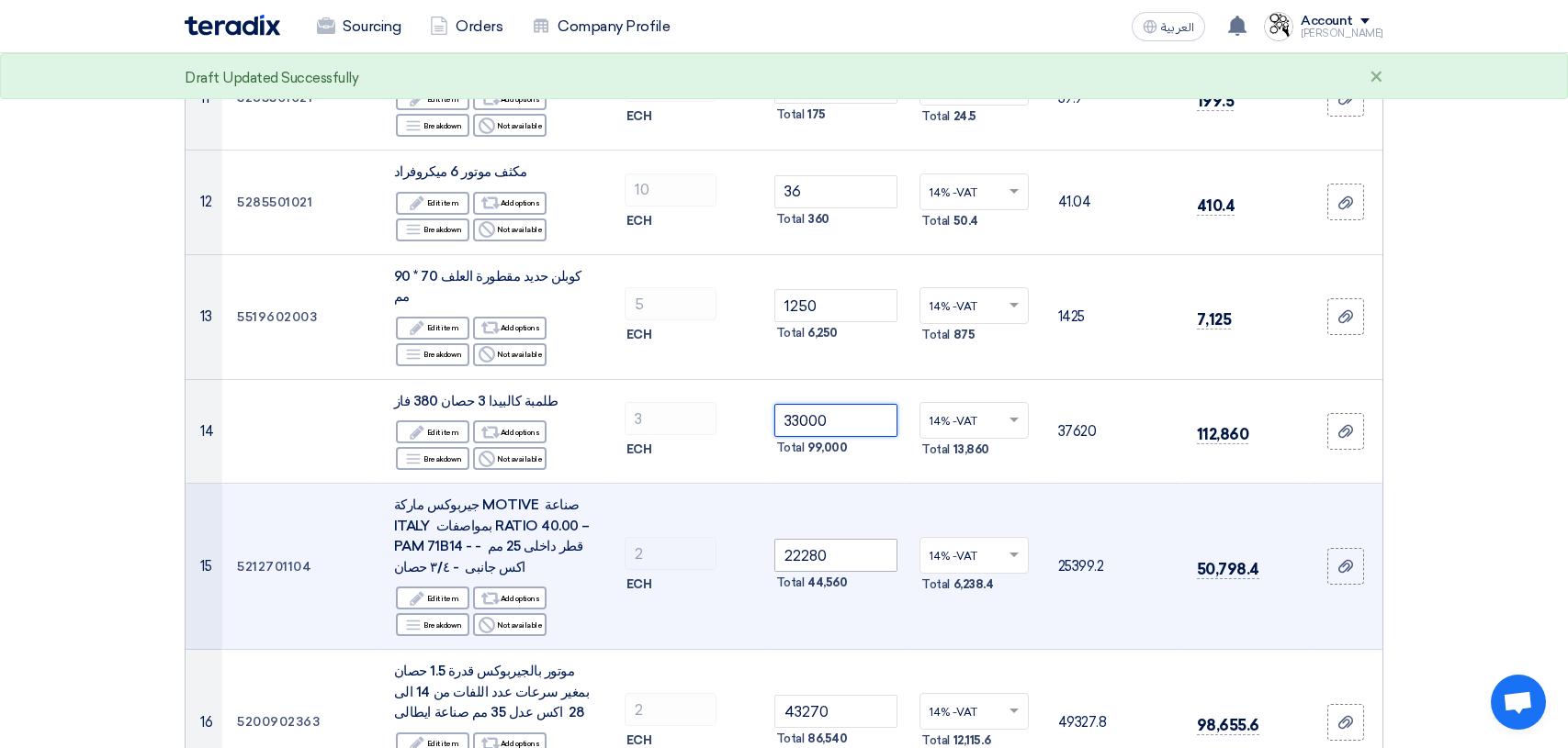
type input "33000"
click at [860, 539] on input "22280" at bounding box center [836, 555] width 124 height 33
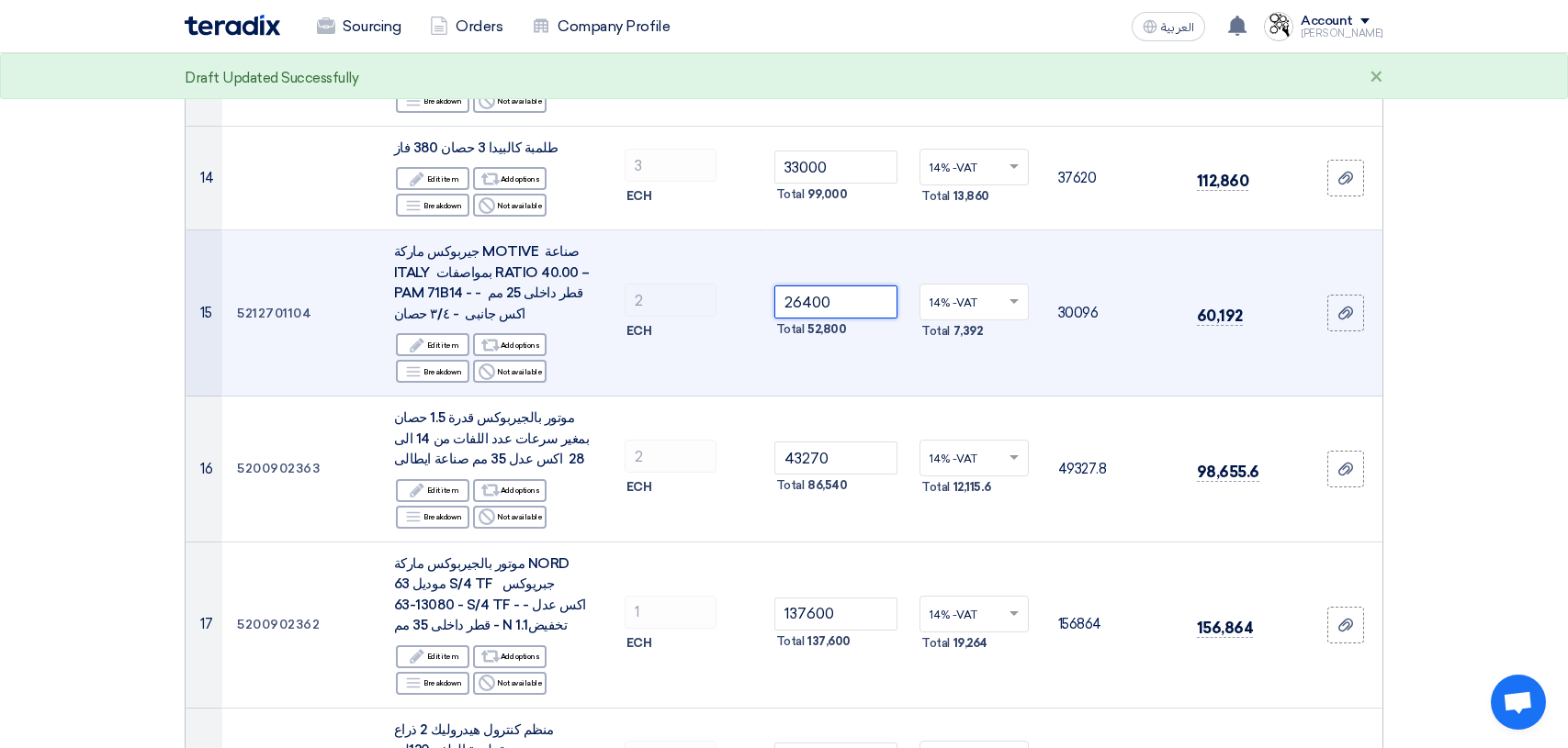
scroll to position [1744, 0]
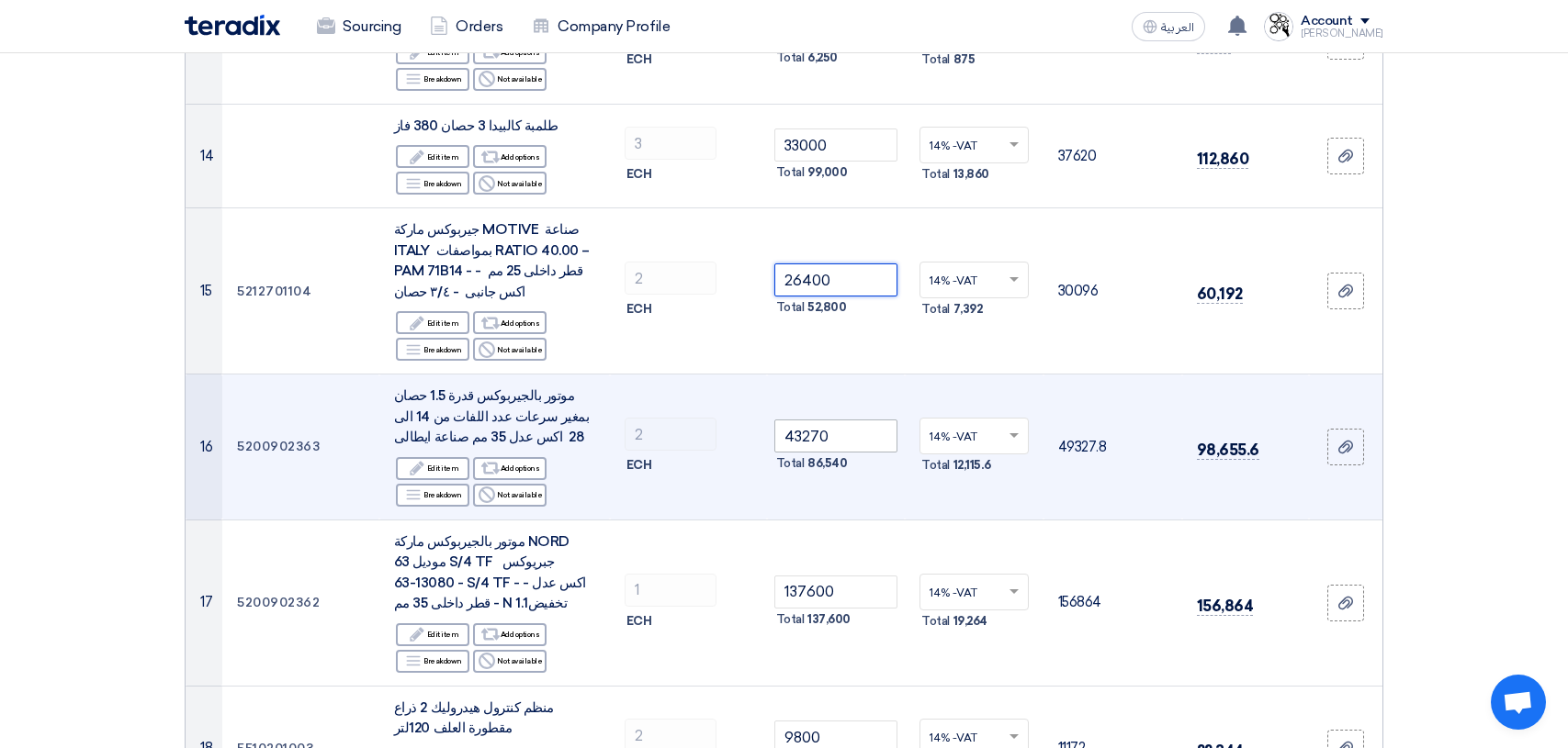
type input "26400"
click at [852, 419] on input "43270" at bounding box center [836, 435] width 124 height 33
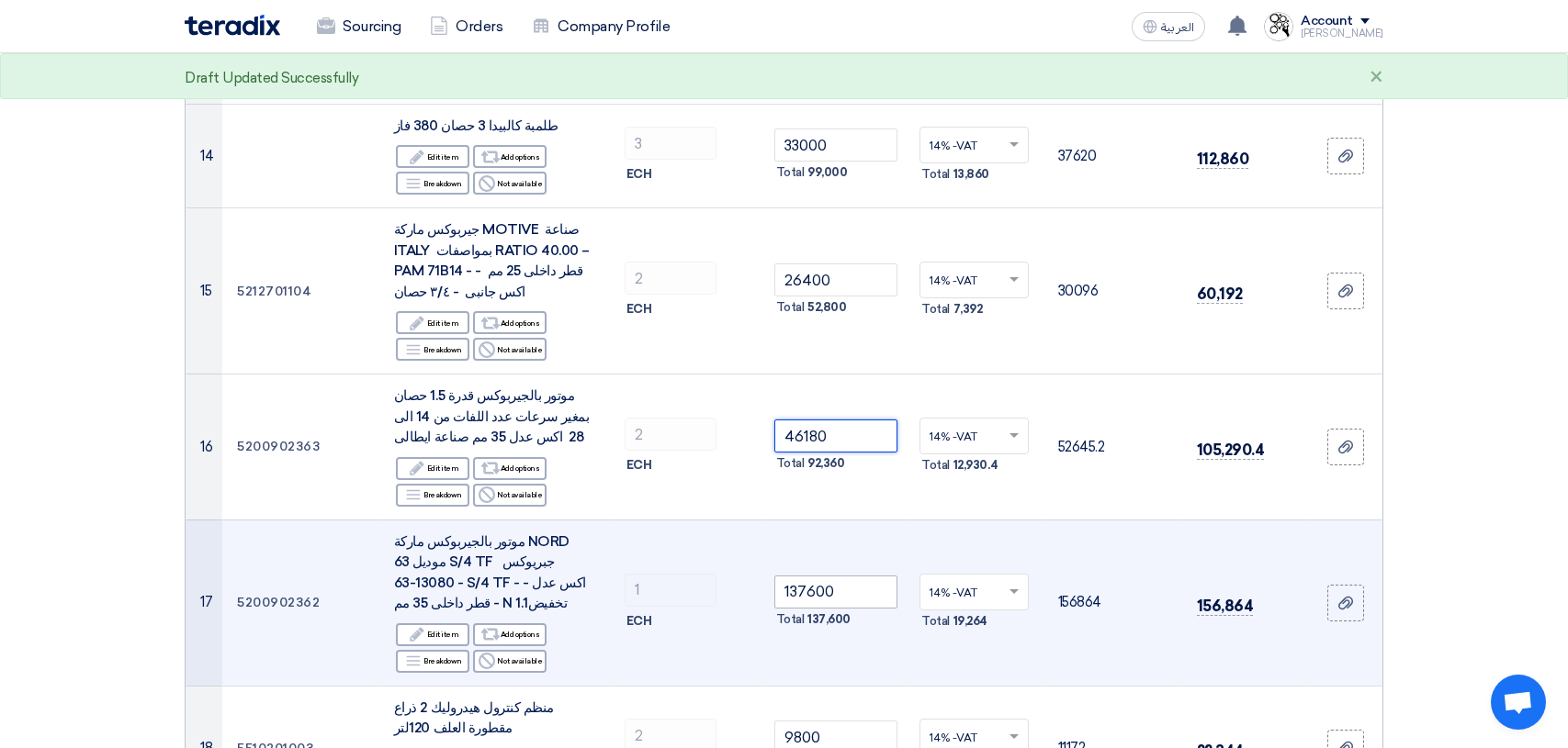
type input "46180"
click at [879, 575] on input "137600" at bounding box center [836, 591] width 124 height 33
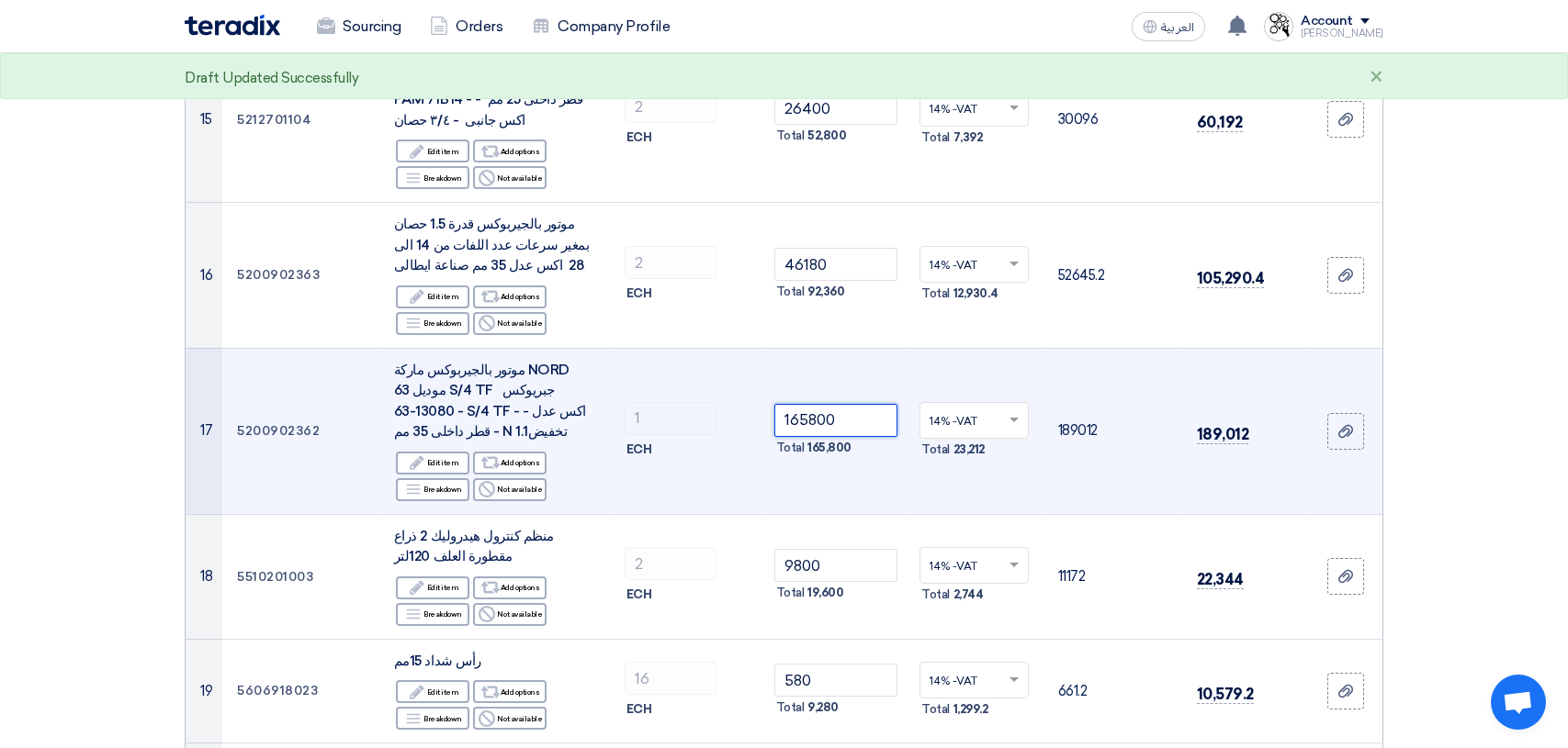
scroll to position [1927, 0]
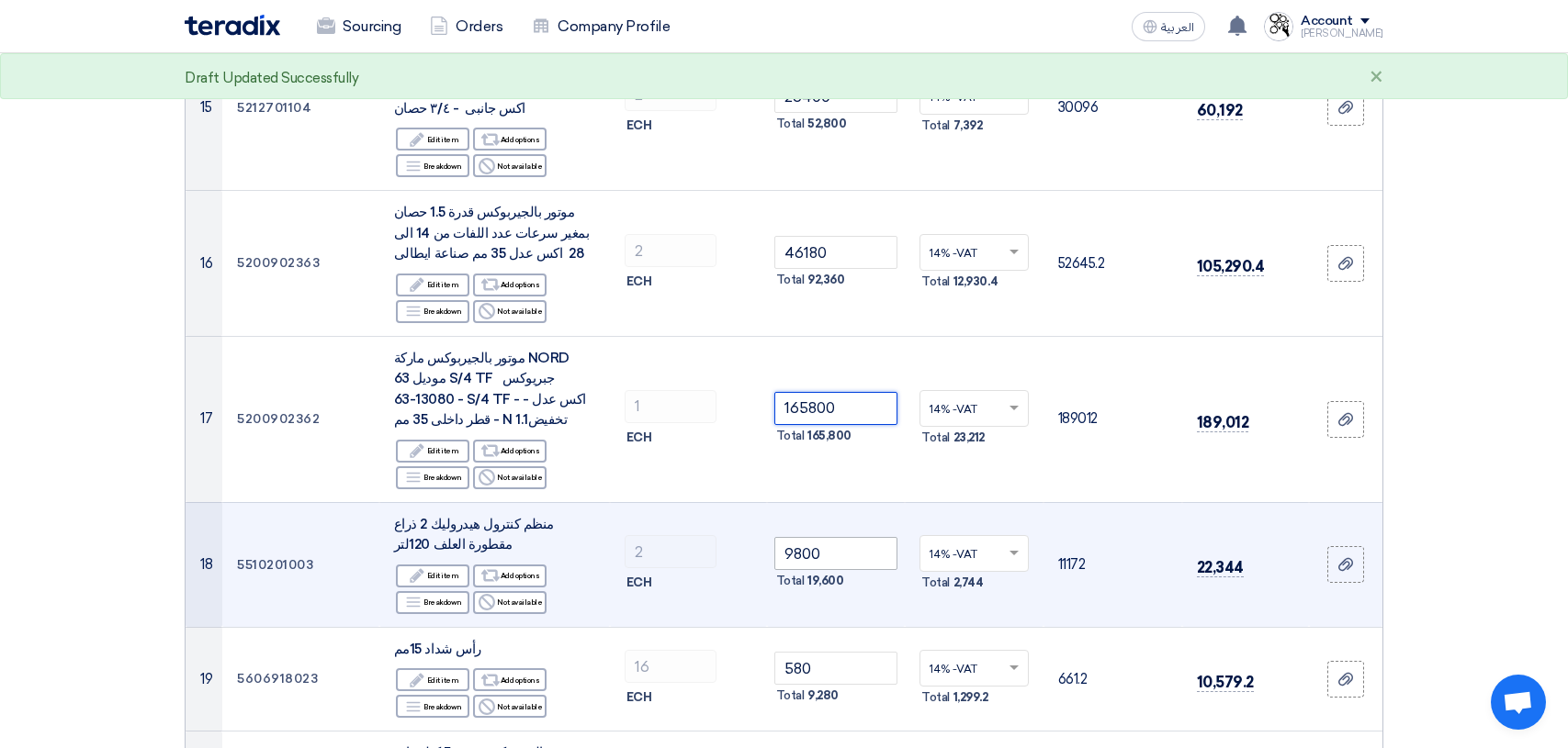
type input "165800"
click at [853, 537] on input "9800" at bounding box center [836, 553] width 124 height 33
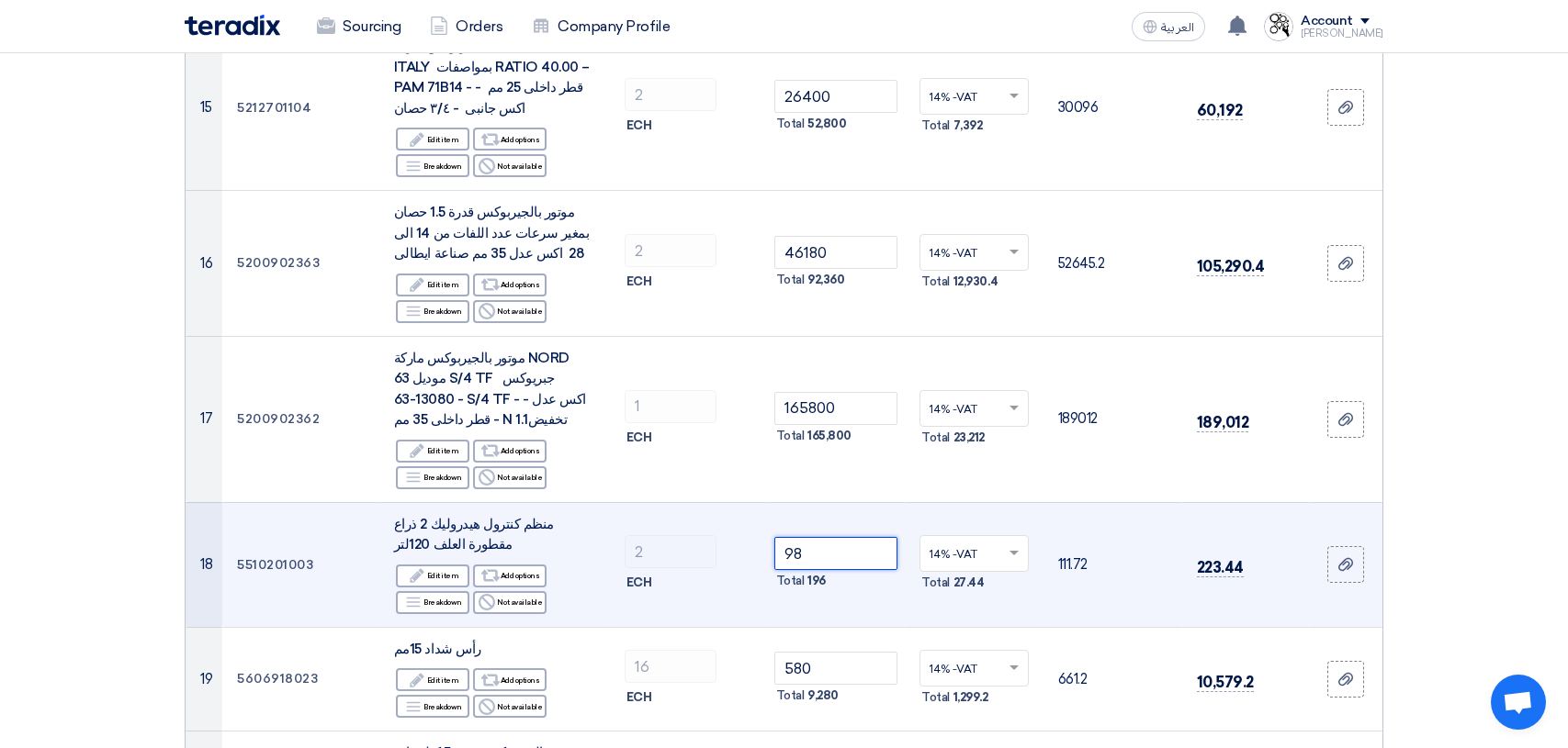
type input "9"
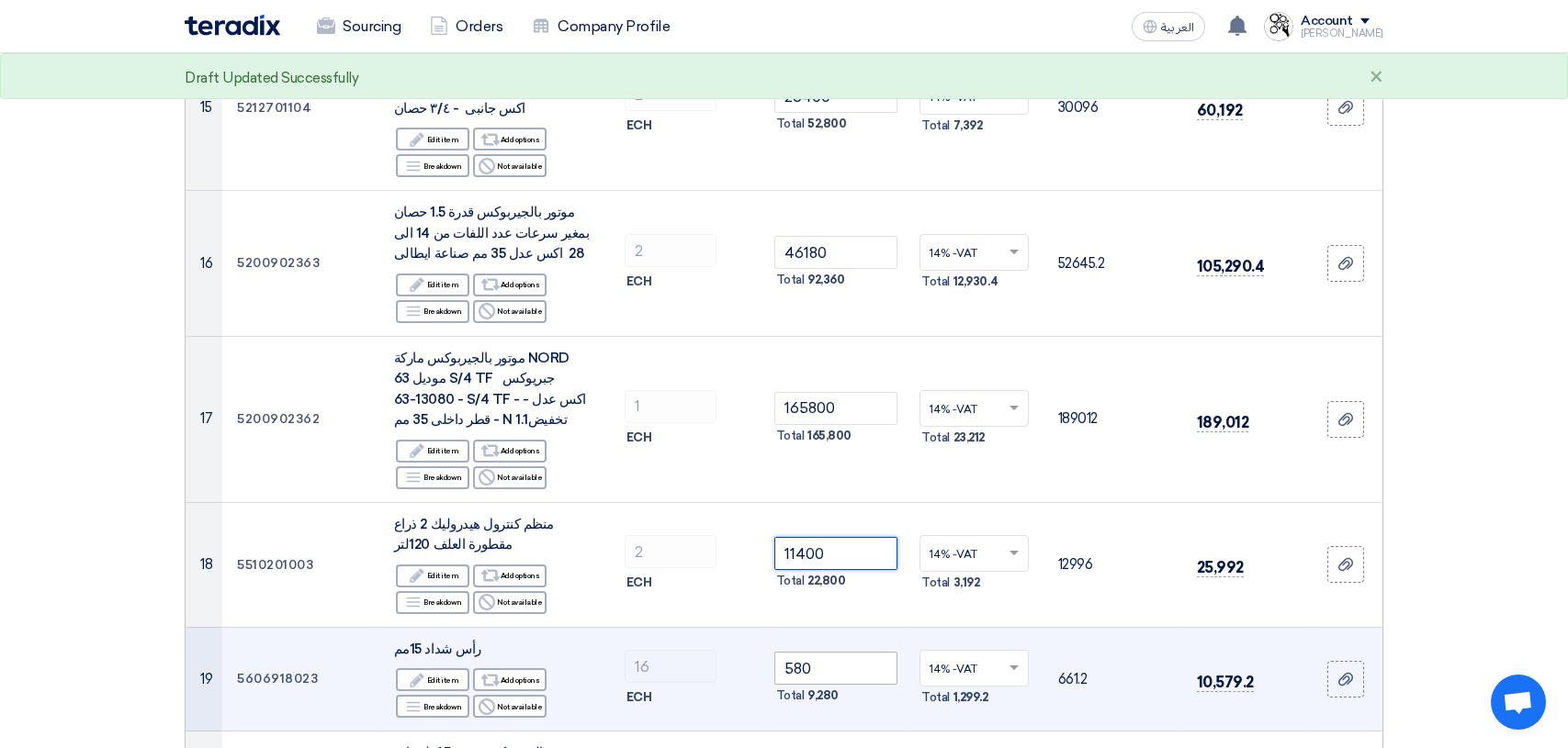
type input "11400"
click at [860, 651] on input "580" at bounding box center [836, 667] width 124 height 33
type input "5"
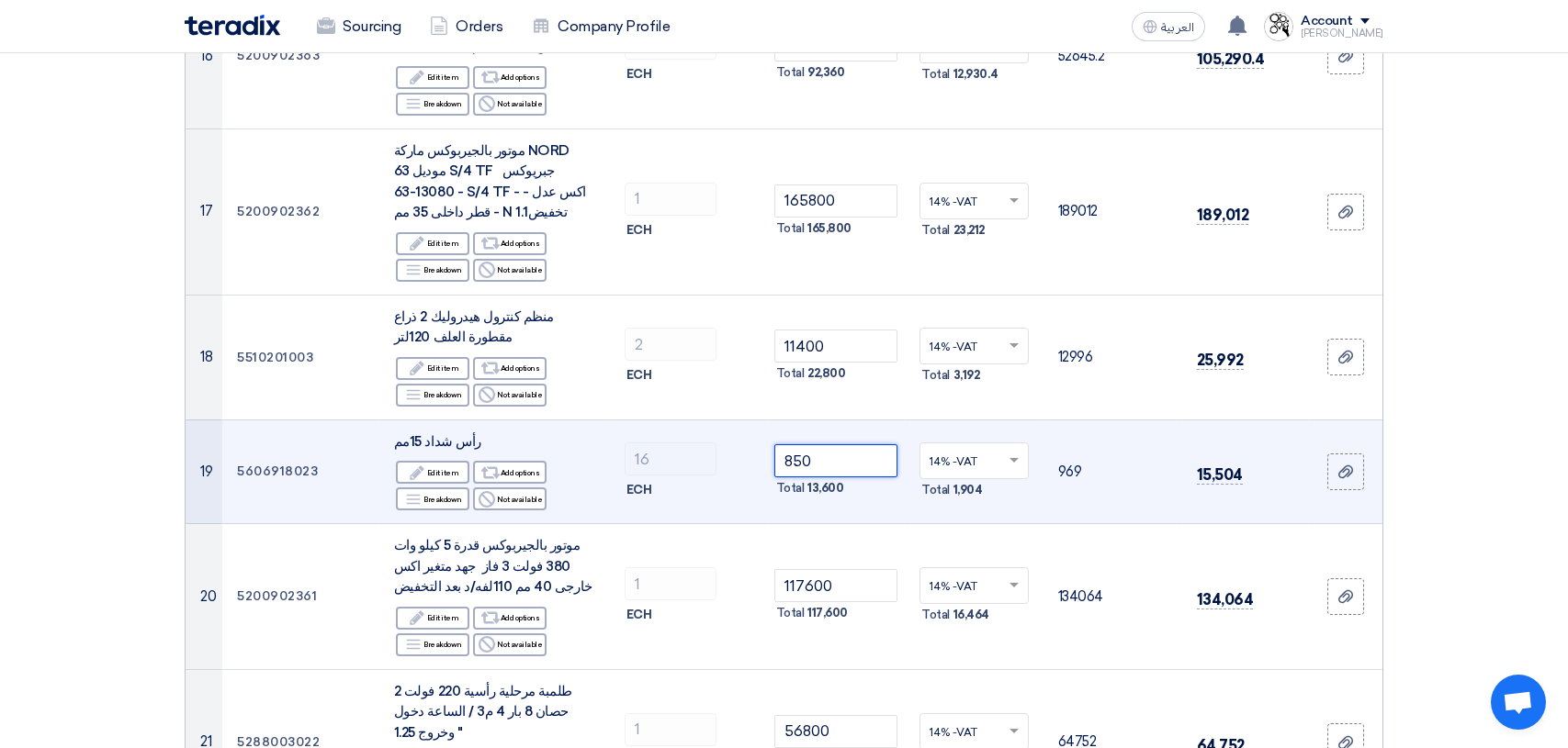
scroll to position [2203, 0]
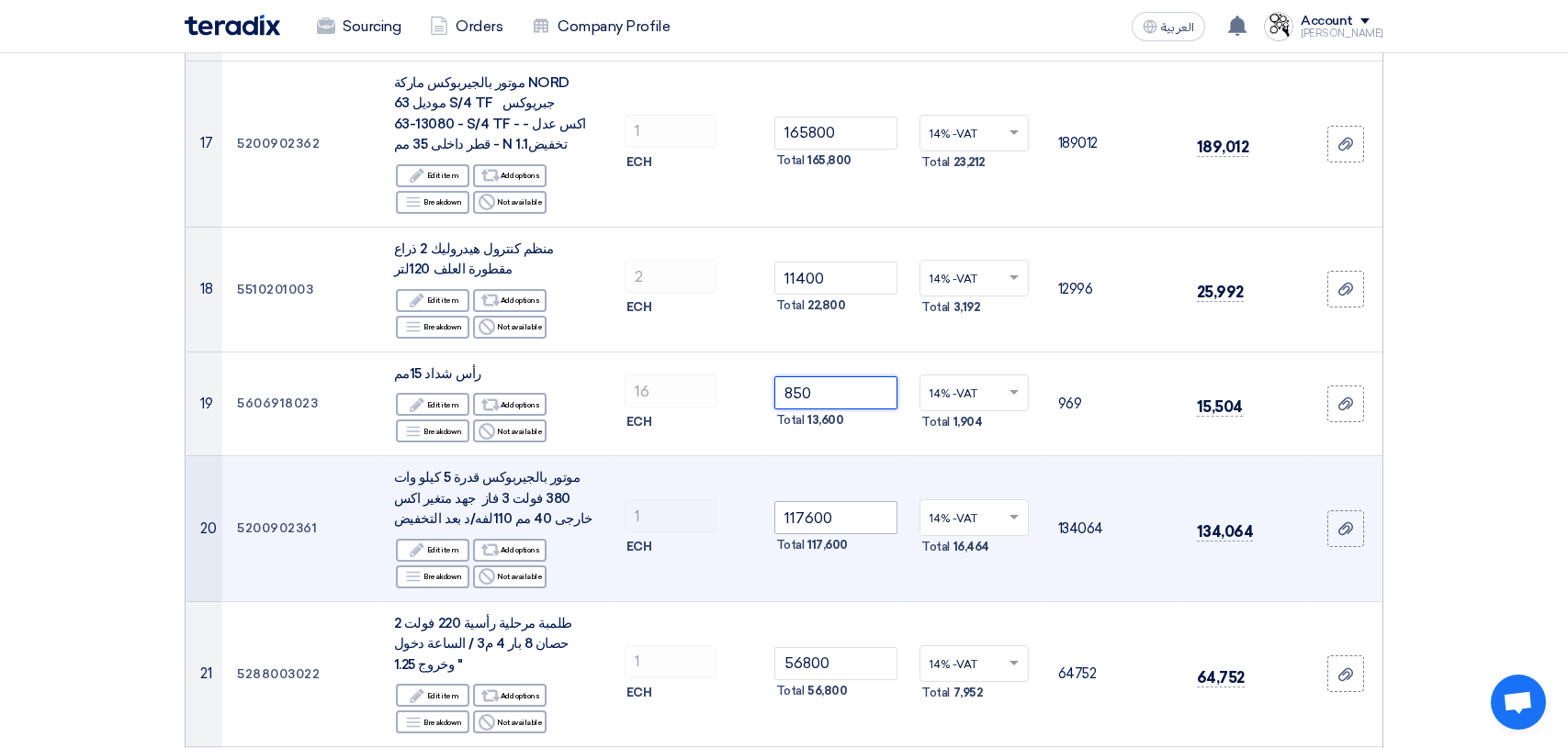
type input "850"
click at [857, 501] on input "117600" at bounding box center [836, 517] width 124 height 33
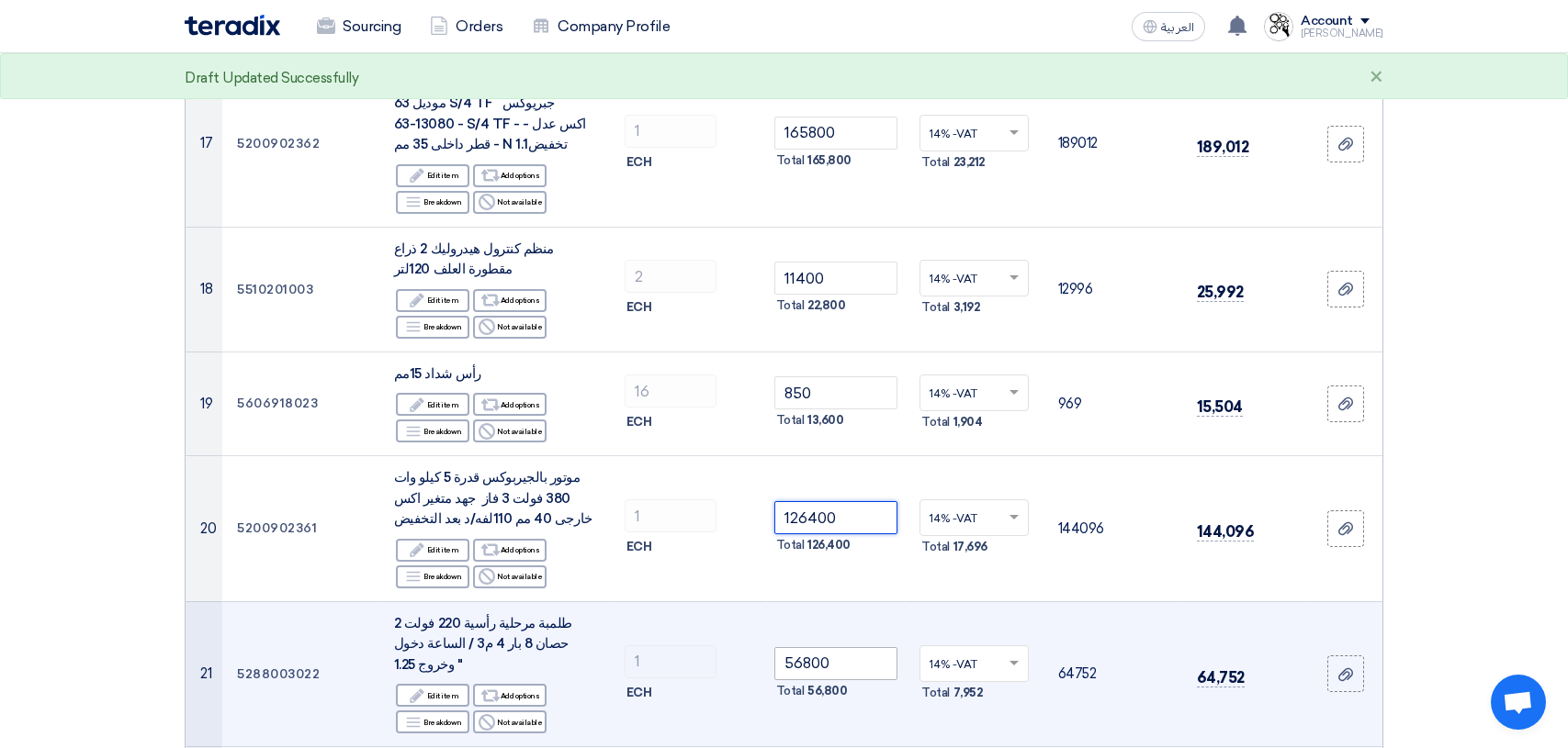
type input "126400"
click at [843, 647] on input "56800" at bounding box center [836, 663] width 124 height 33
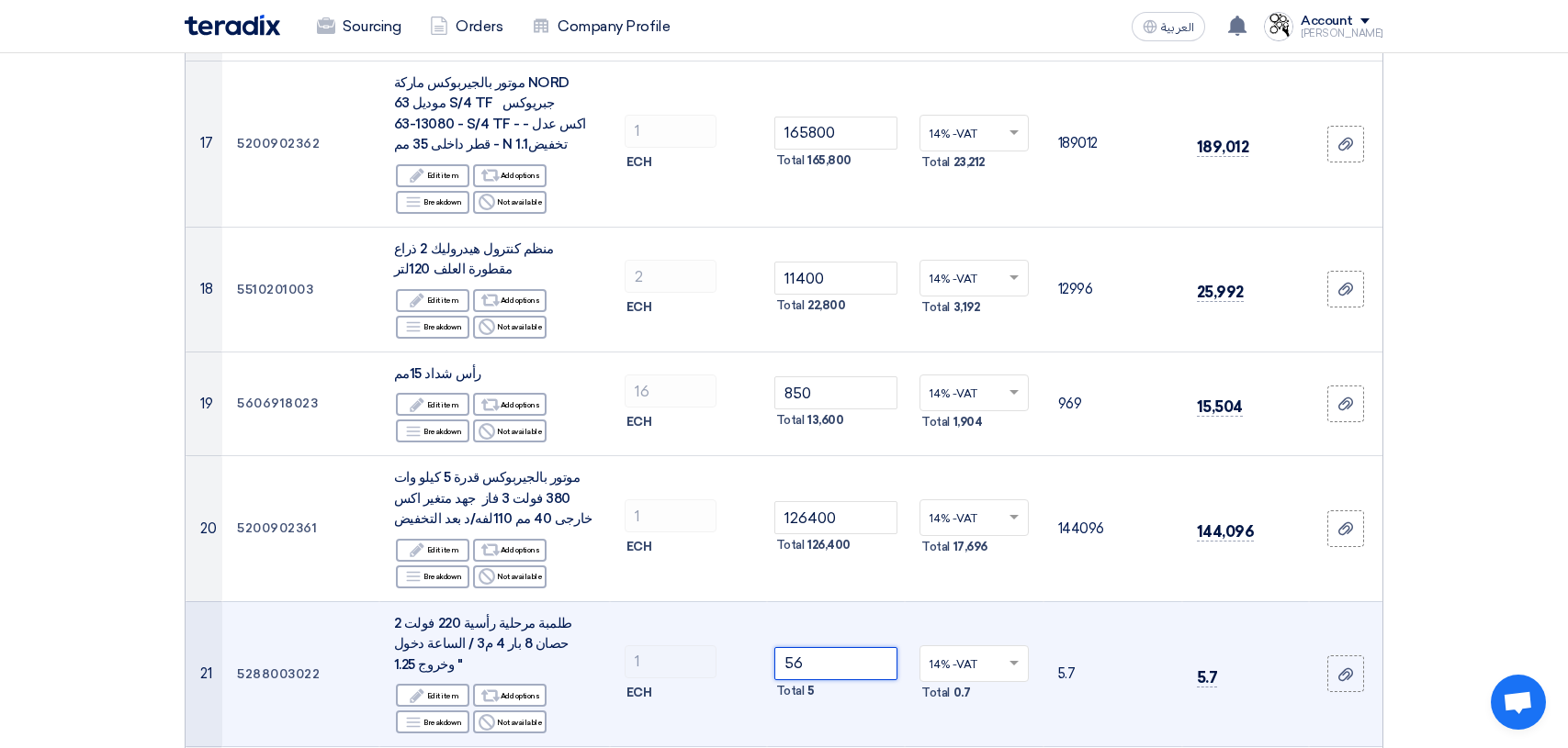
type input "5"
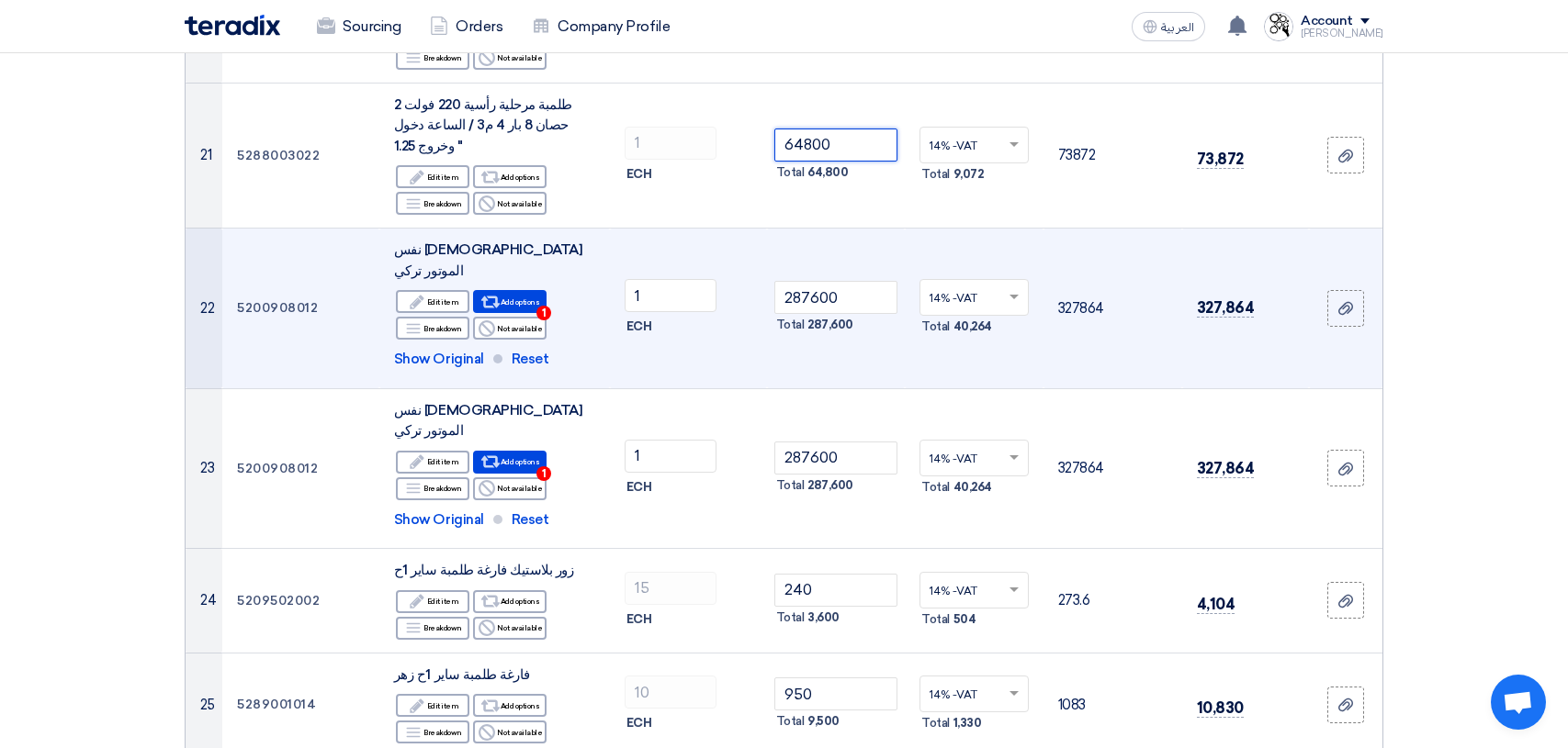
scroll to position [2753, 0]
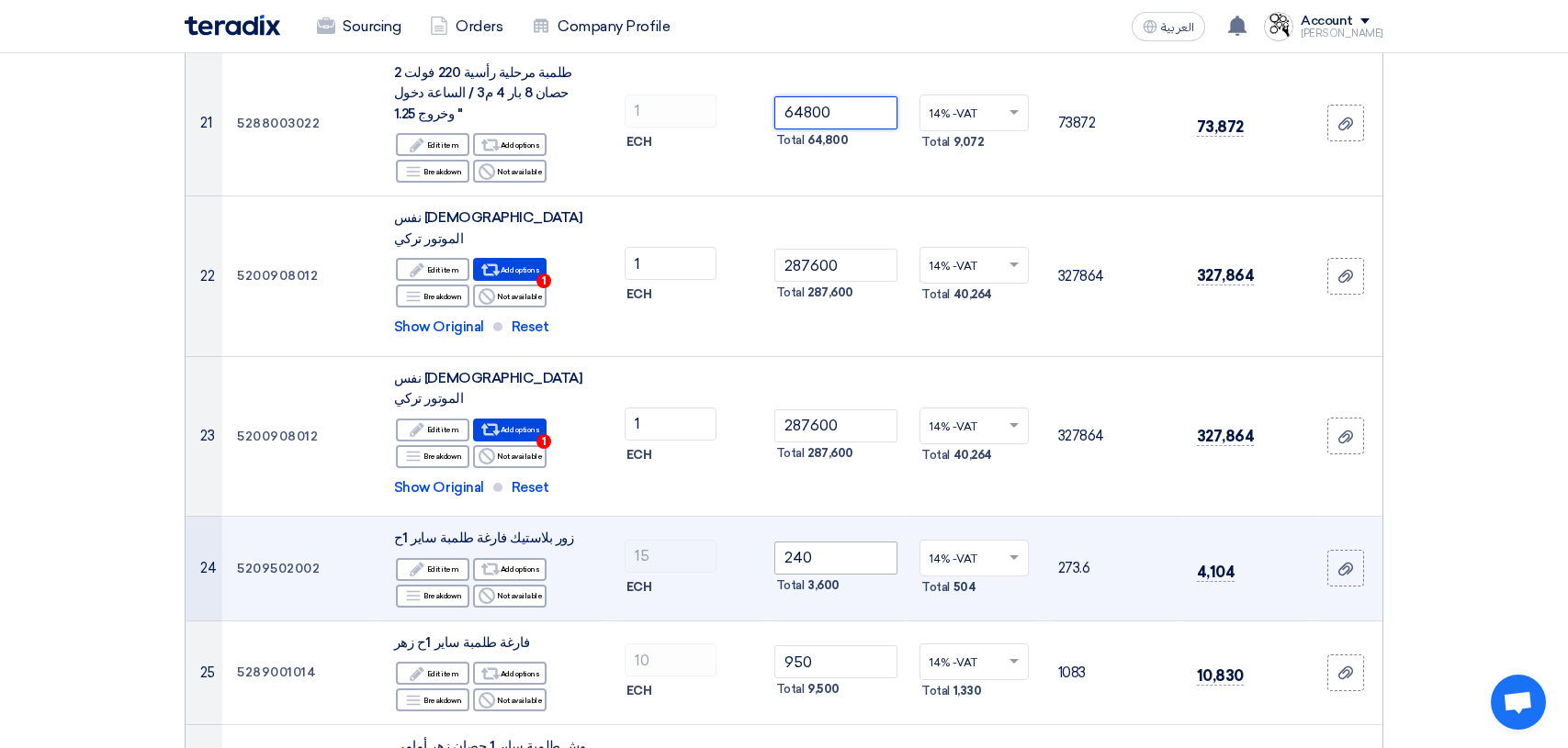
type input "64800"
drag, startPoint x: 857, startPoint y: 452, endPoint x: 764, endPoint y: 447, distance: 93.1
click at [764, 517] on tr "24 5209502002 زور بلاستيك فارغة طلمبة ساير 1ح Edit Edit item Alternative Add op…" at bounding box center [784, 569] width 1197 height 105
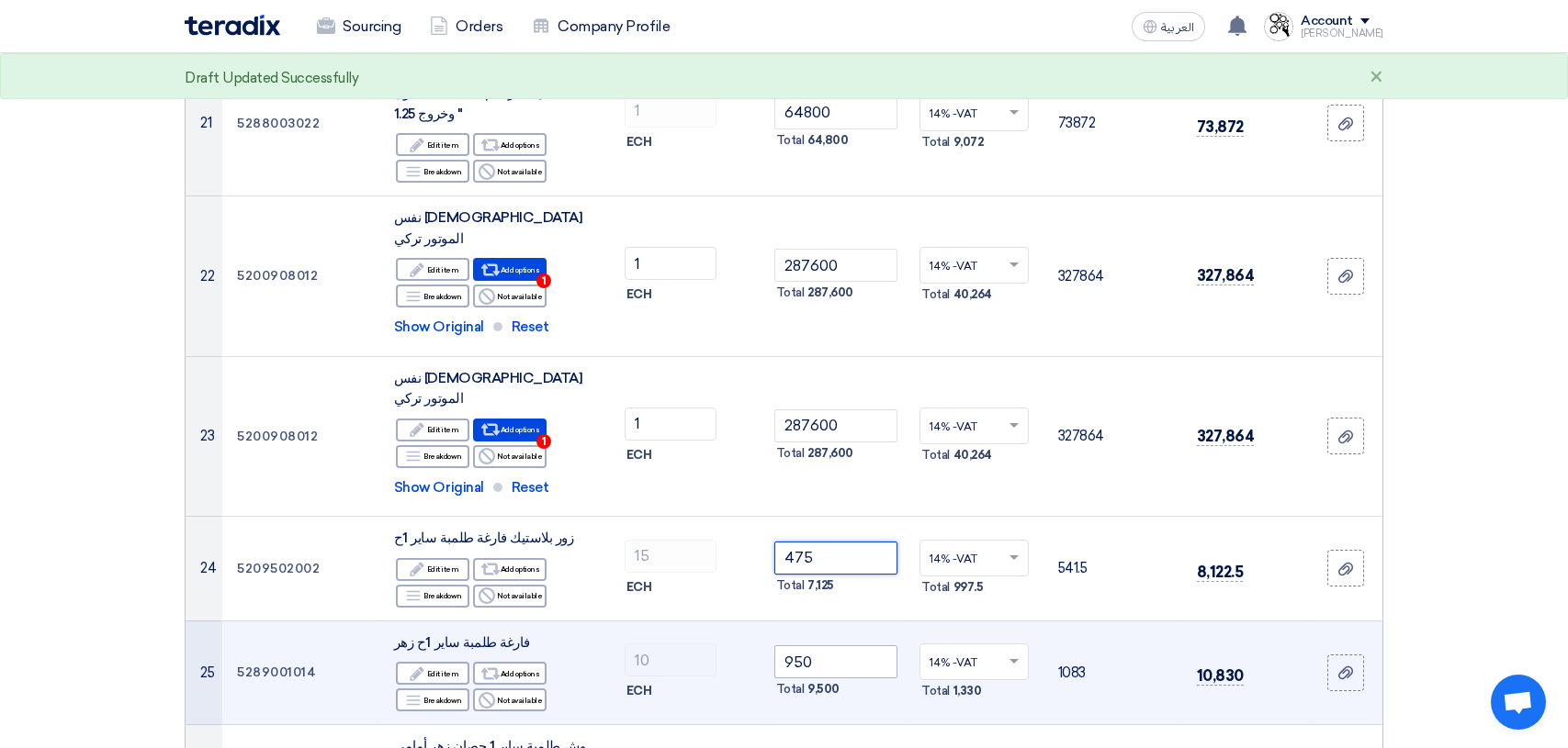
type input "475"
drag, startPoint x: 850, startPoint y: 561, endPoint x: 763, endPoint y: 559, distance: 87.0
click at [763, 621] on tr "25 5289001014 فارغة طلمبة ساير 1ح زهر Edit Edit item Alternative Add options Br…" at bounding box center [784, 673] width 1197 height 105
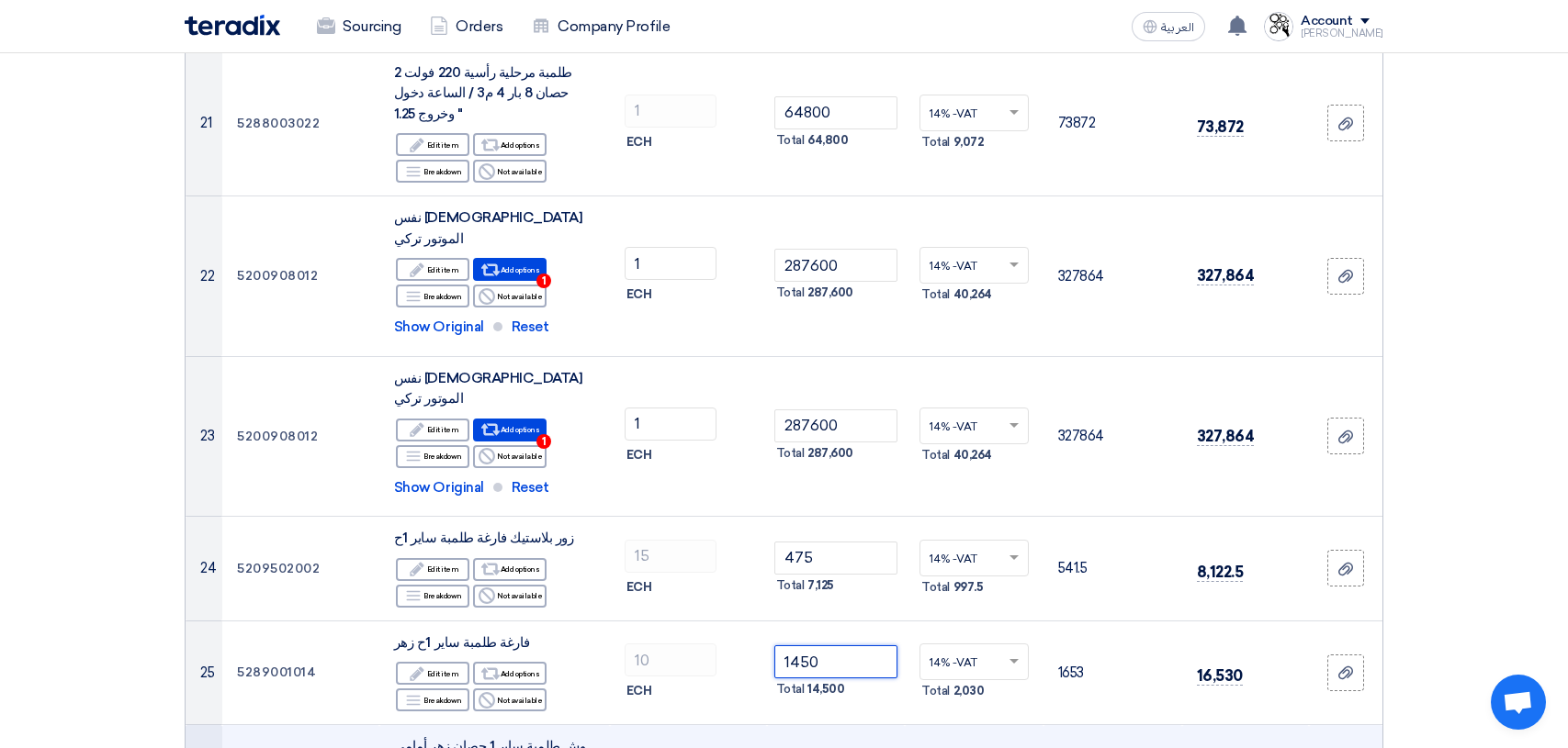
type input "1450"
drag, startPoint x: 827, startPoint y: 656, endPoint x: 766, endPoint y: 655, distance: 61.0
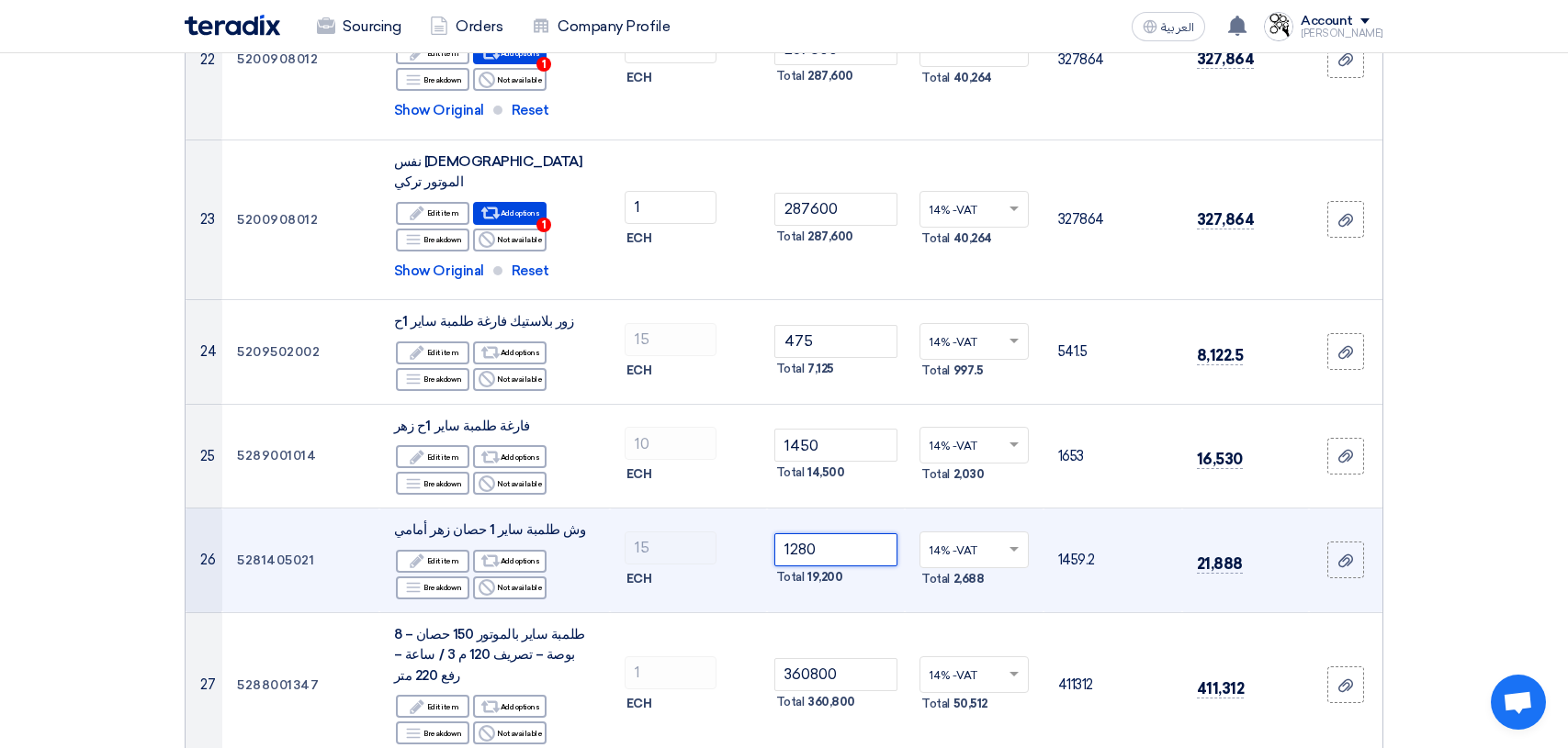
scroll to position [3029, 0]
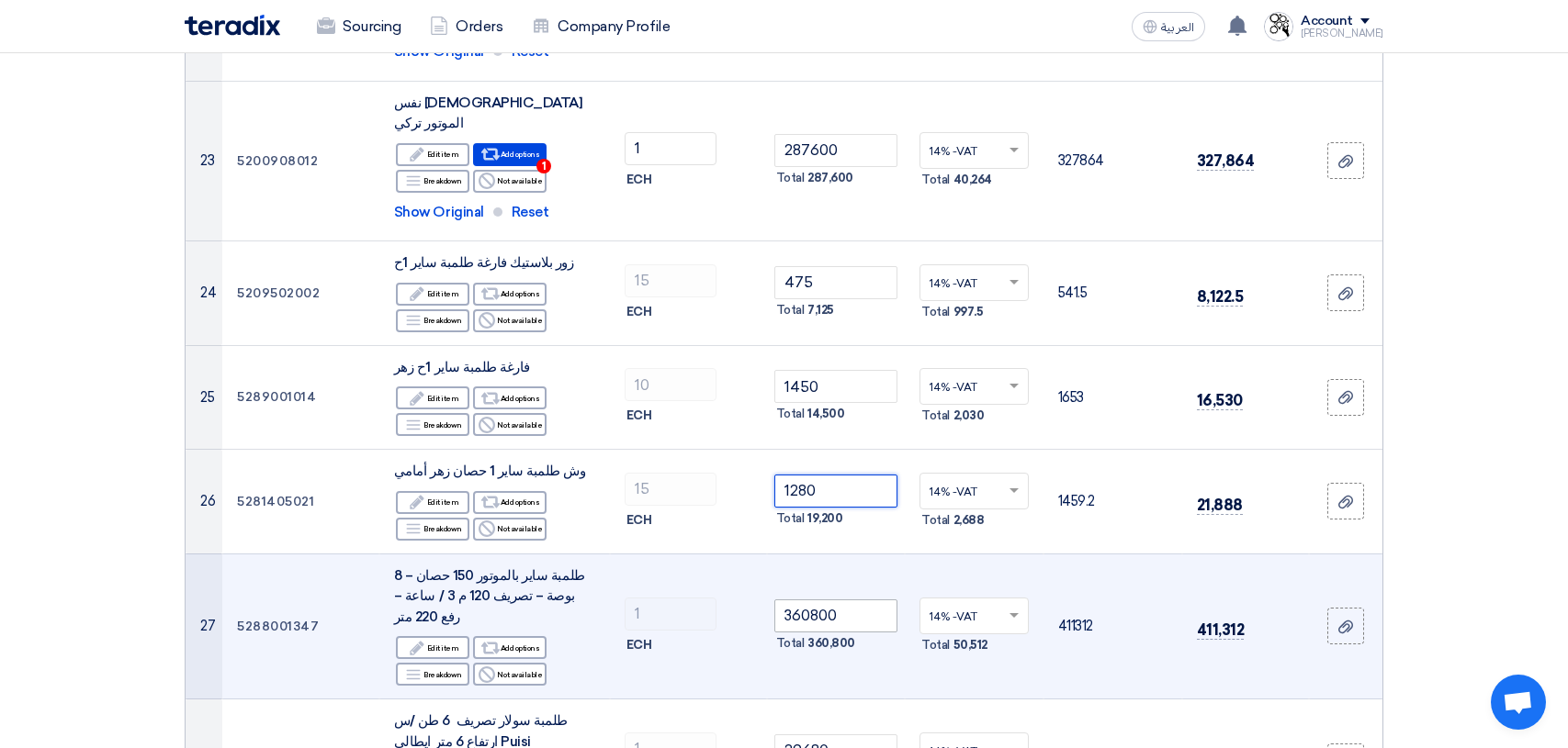
type input "1280"
click at [856, 599] on input "360800" at bounding box center [836, 615] width 124 height 33
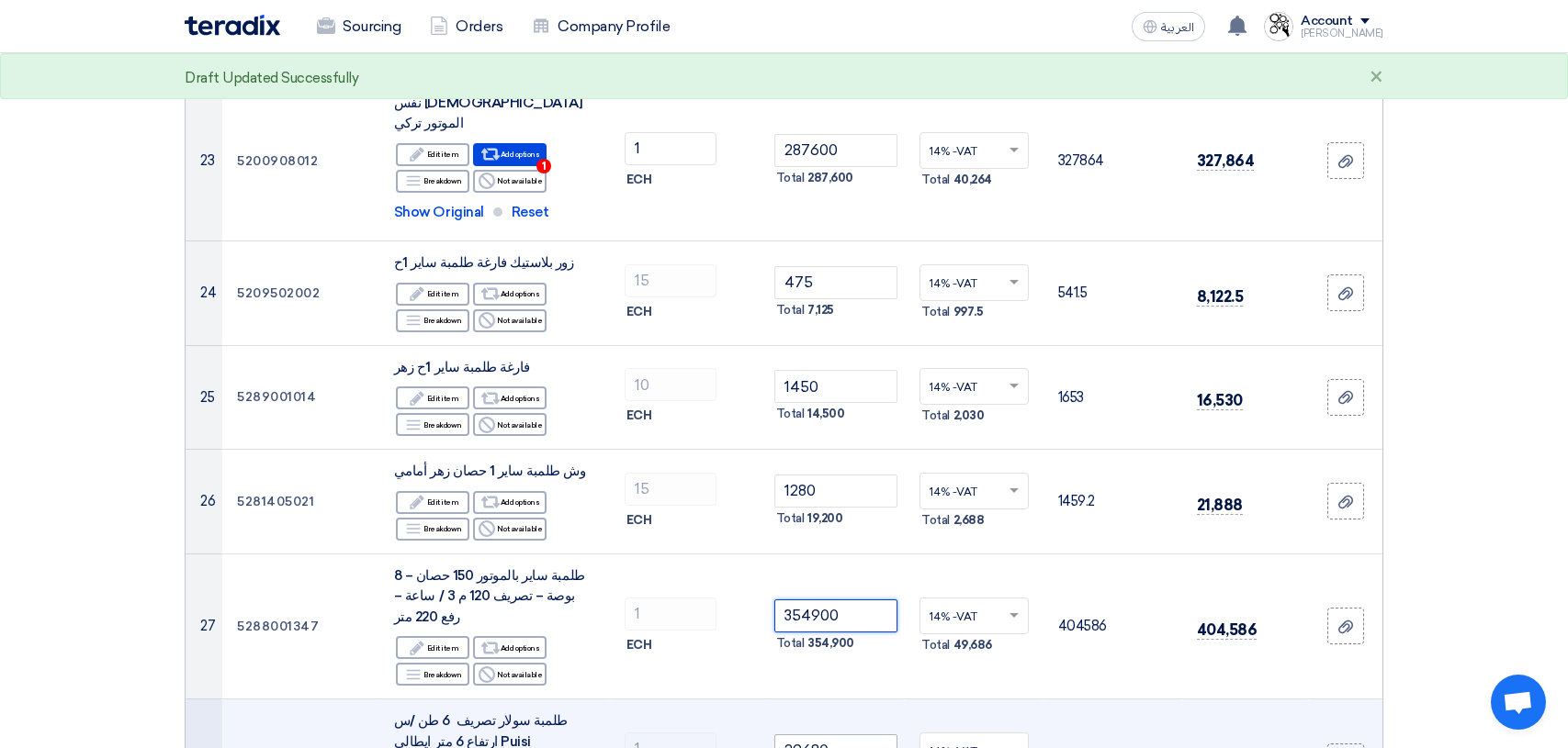
type input "354900"
click at [869, 734] on input "29680" at bounding box center [836, 750] width 124 height 33
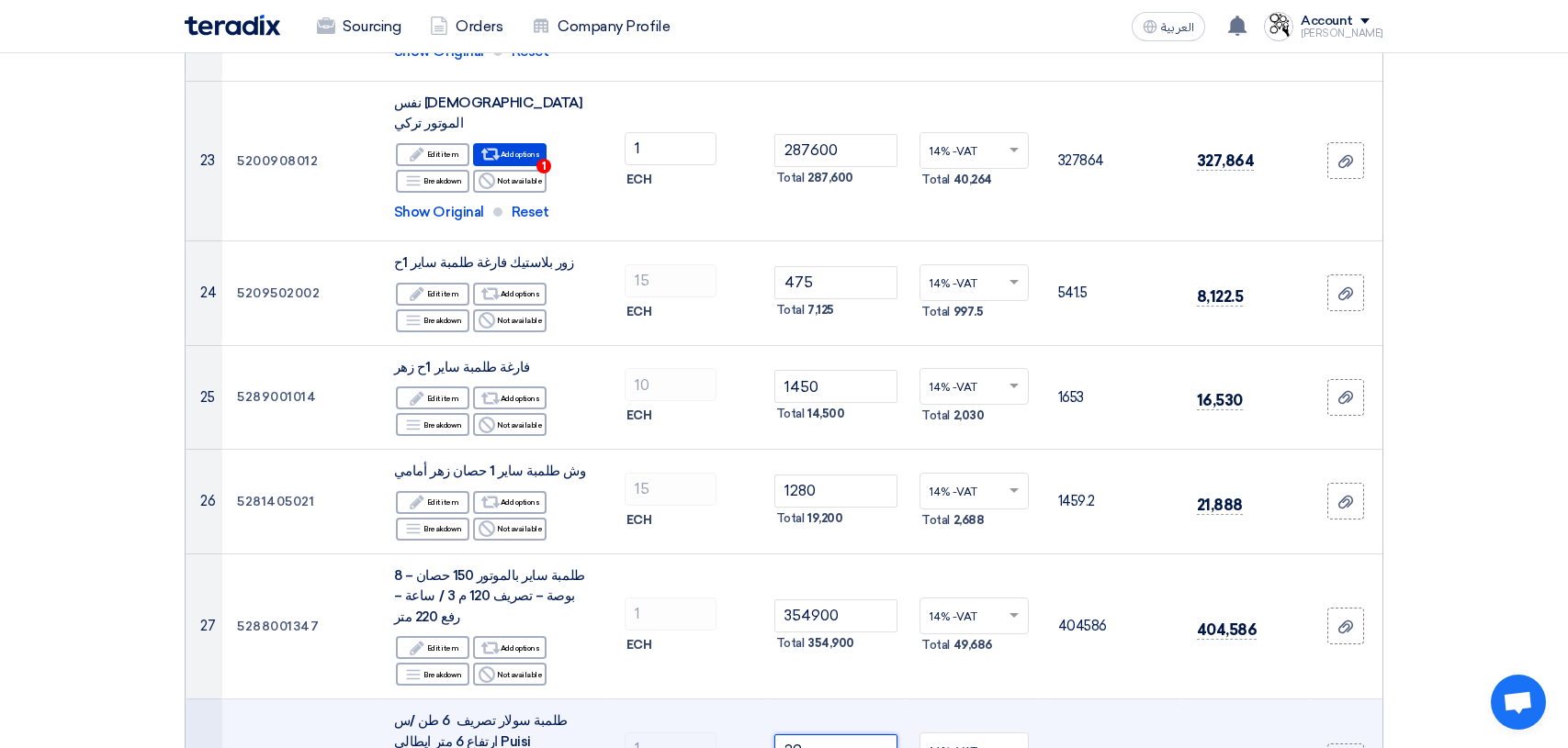
type input "2"
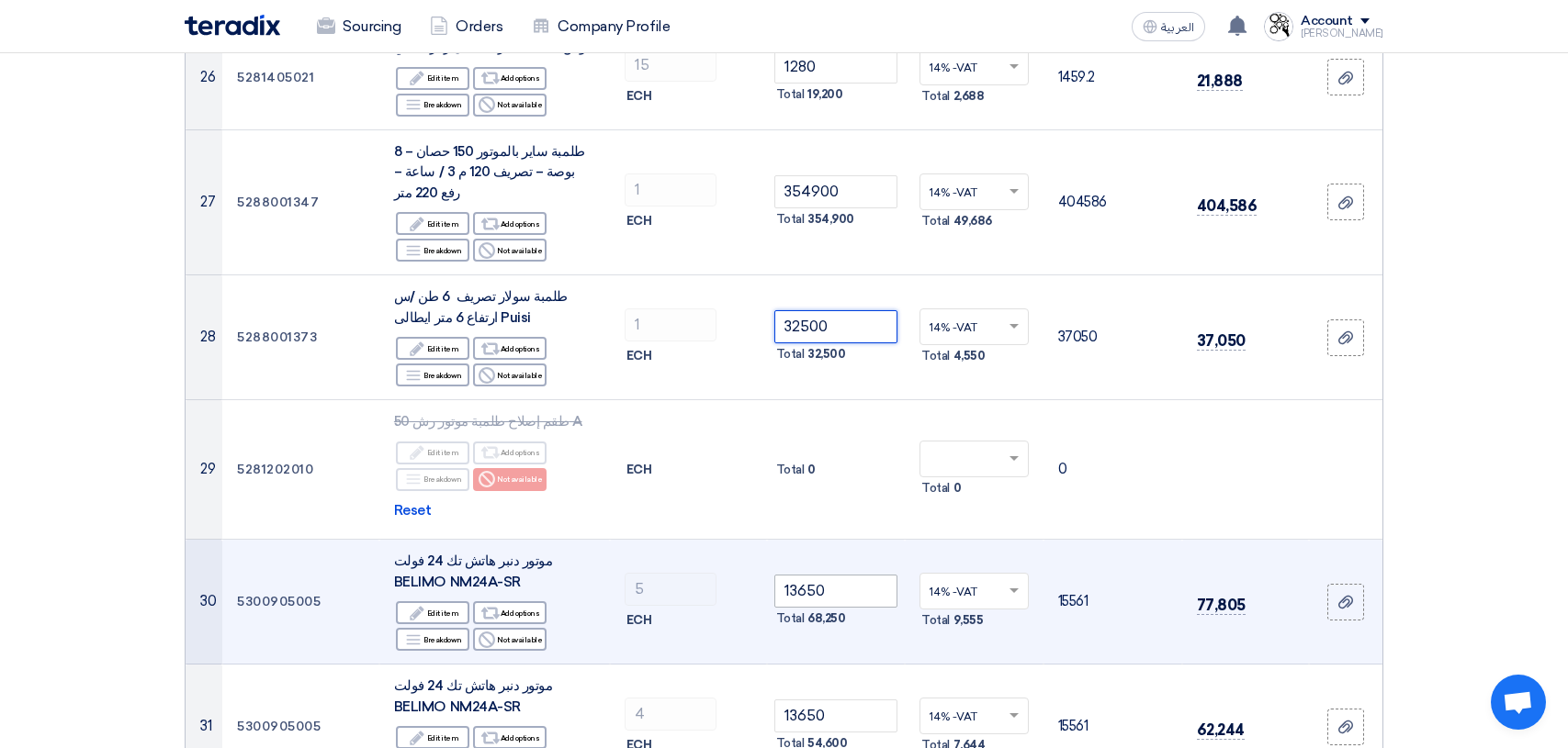
scroll to position [3488, 0]
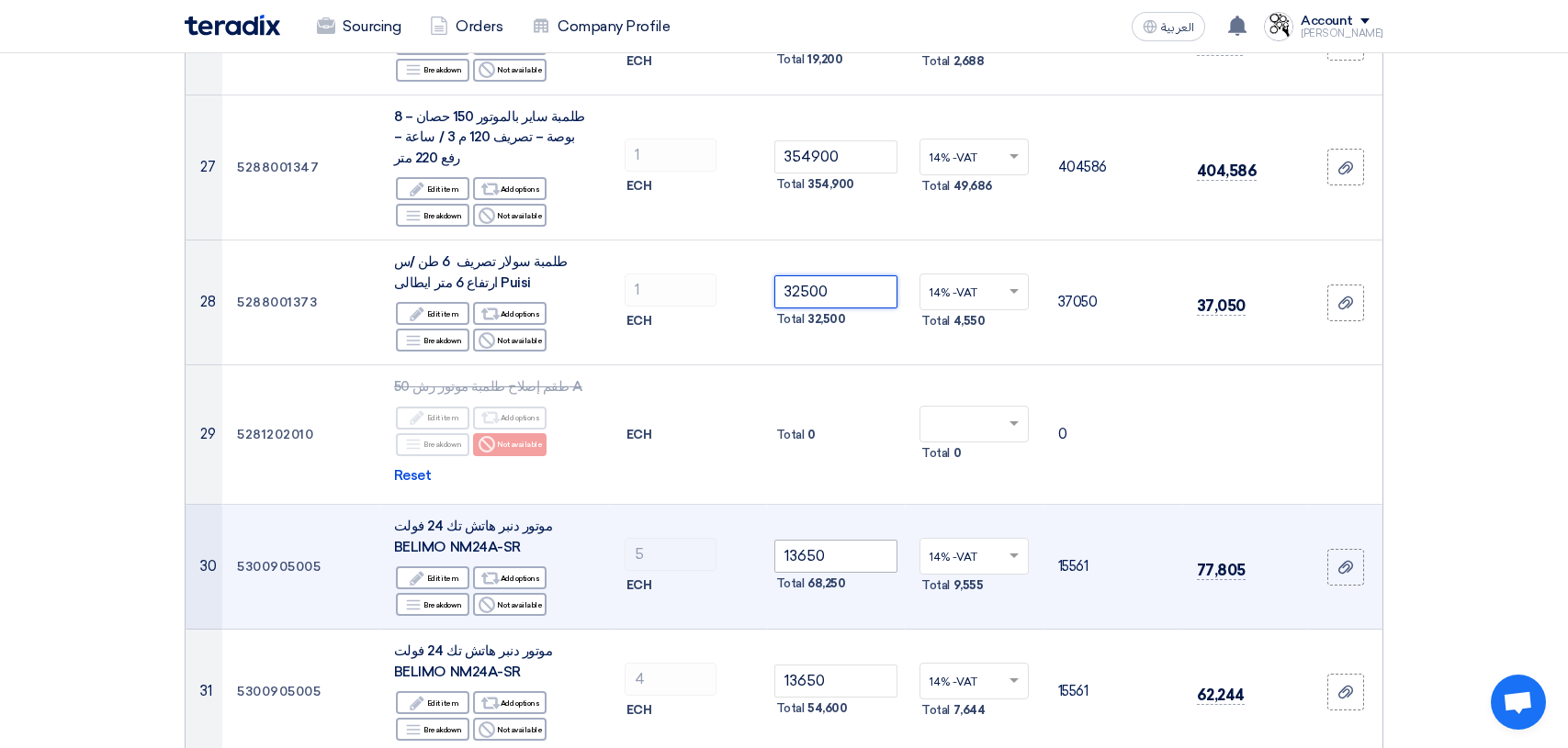
type input "32500"
click at [855, 540] on input "13650" at bounding box center [836, 556] width 124 height 33
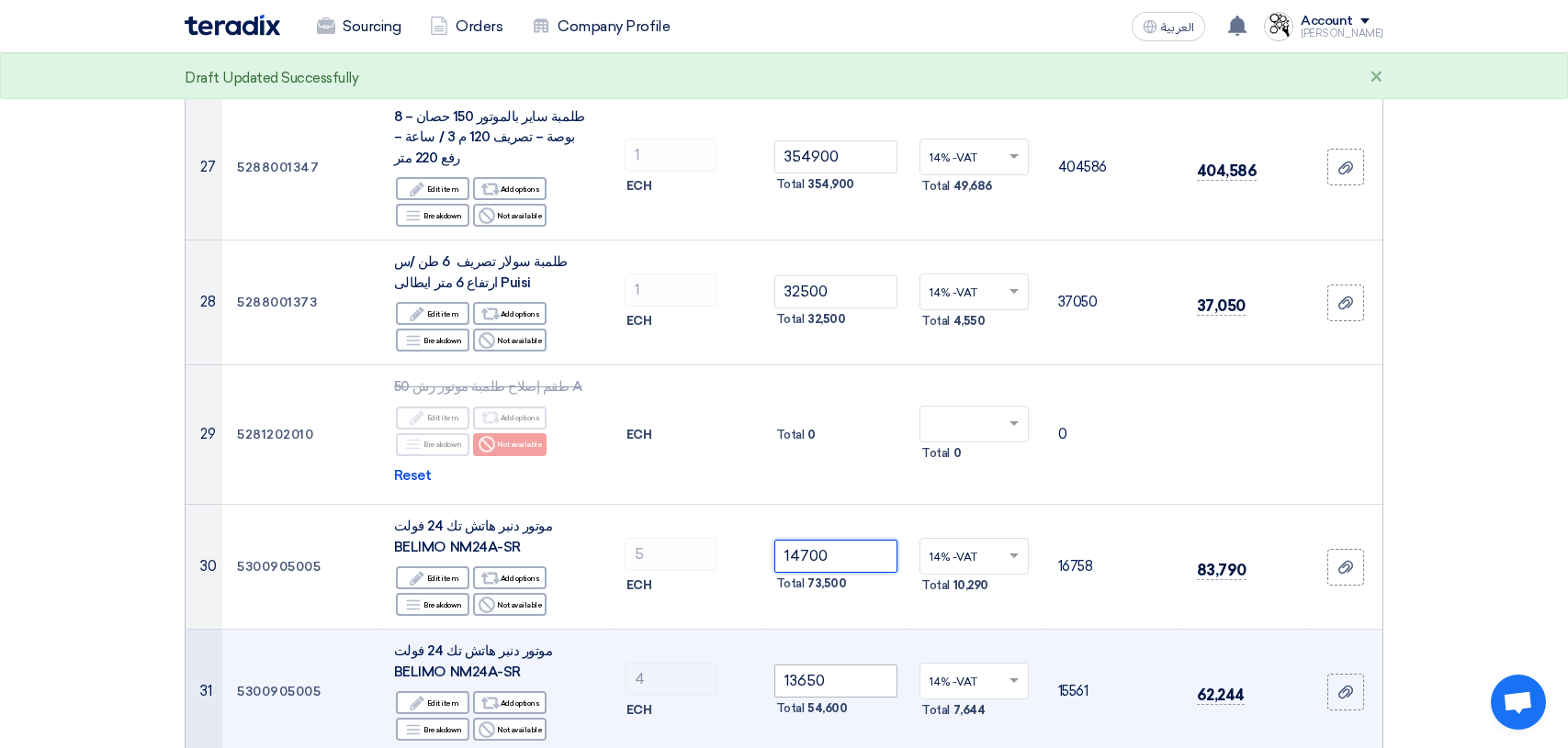
type input "14700"
click at [836, 664] on input "13650" at bounding box center [836, 680] width 124 height 33
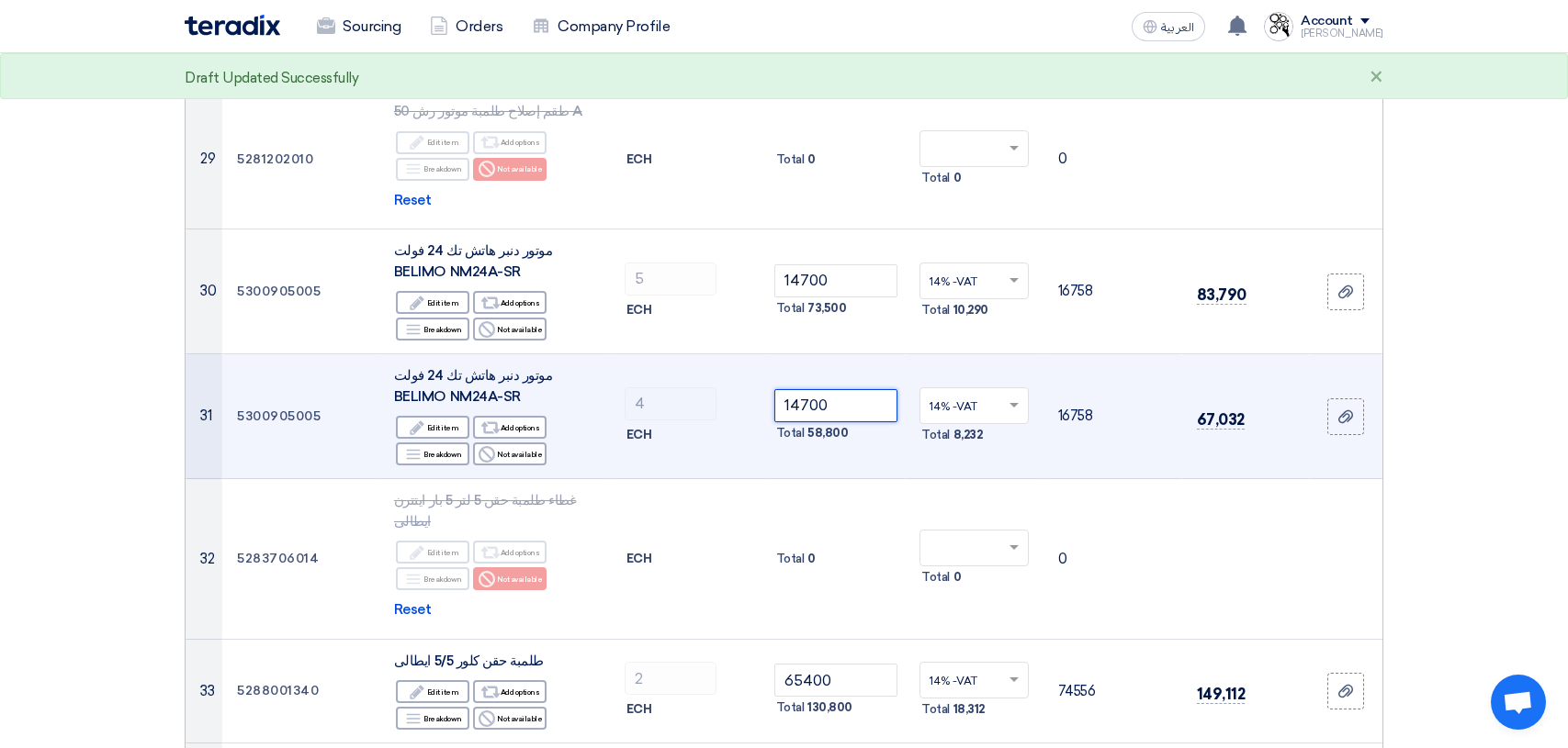
scroll to position [3947, 0]
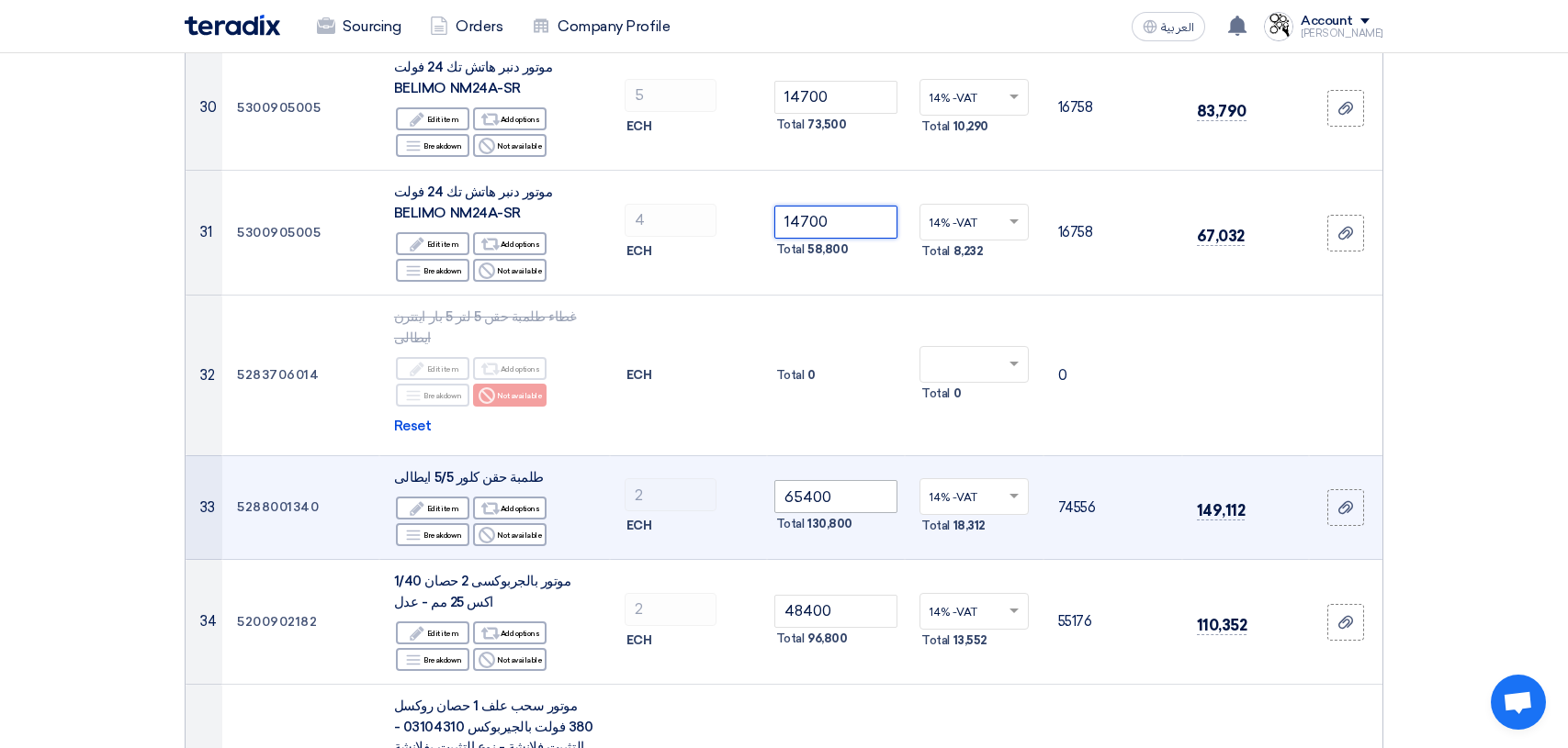
type input "14700"
click at [857, 480] on input "65400" at bounding box center [836, 495] width 124 height 33
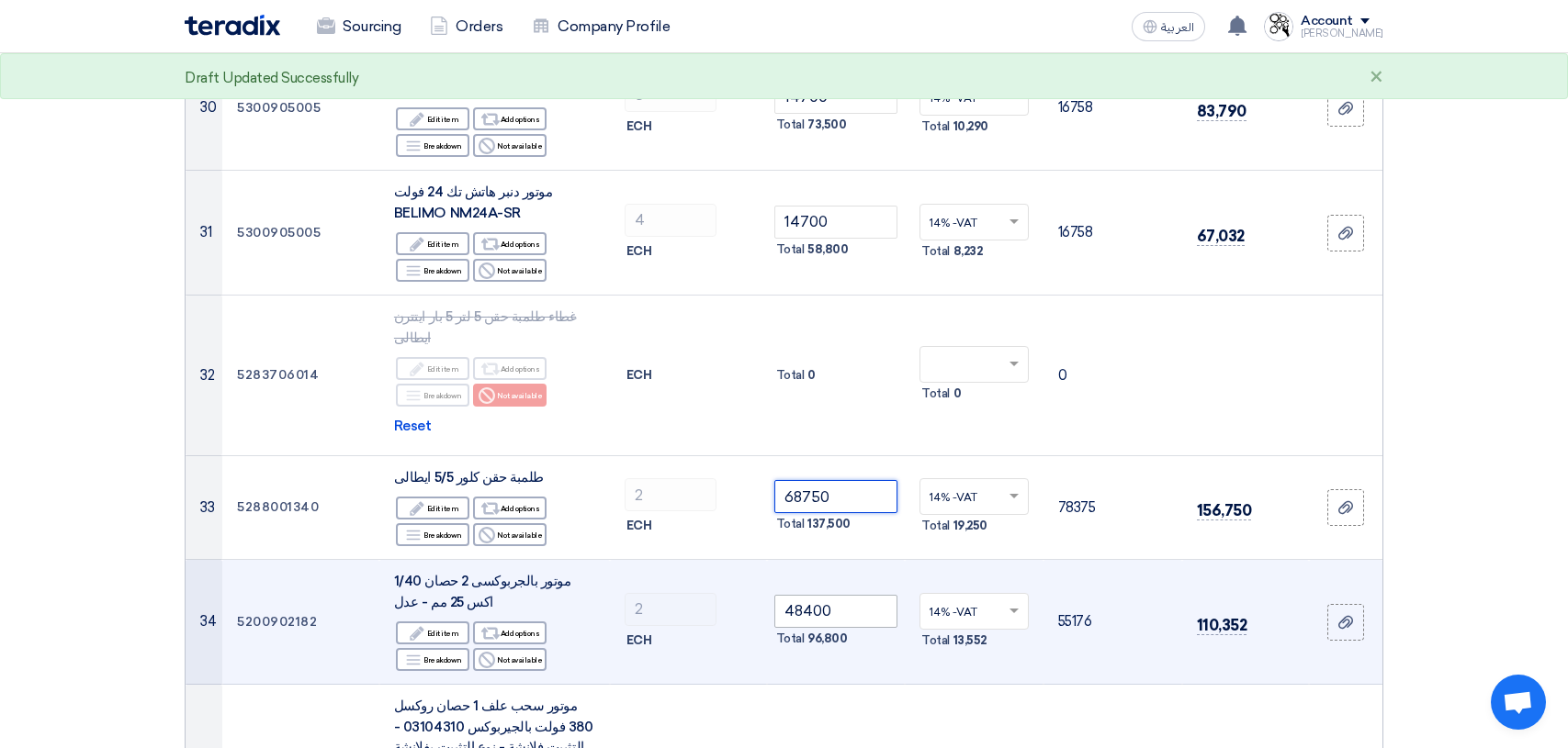
type input "68750"
click at [865, 595] on input "48400" at bounding box center [836, 611] width 124 height 33
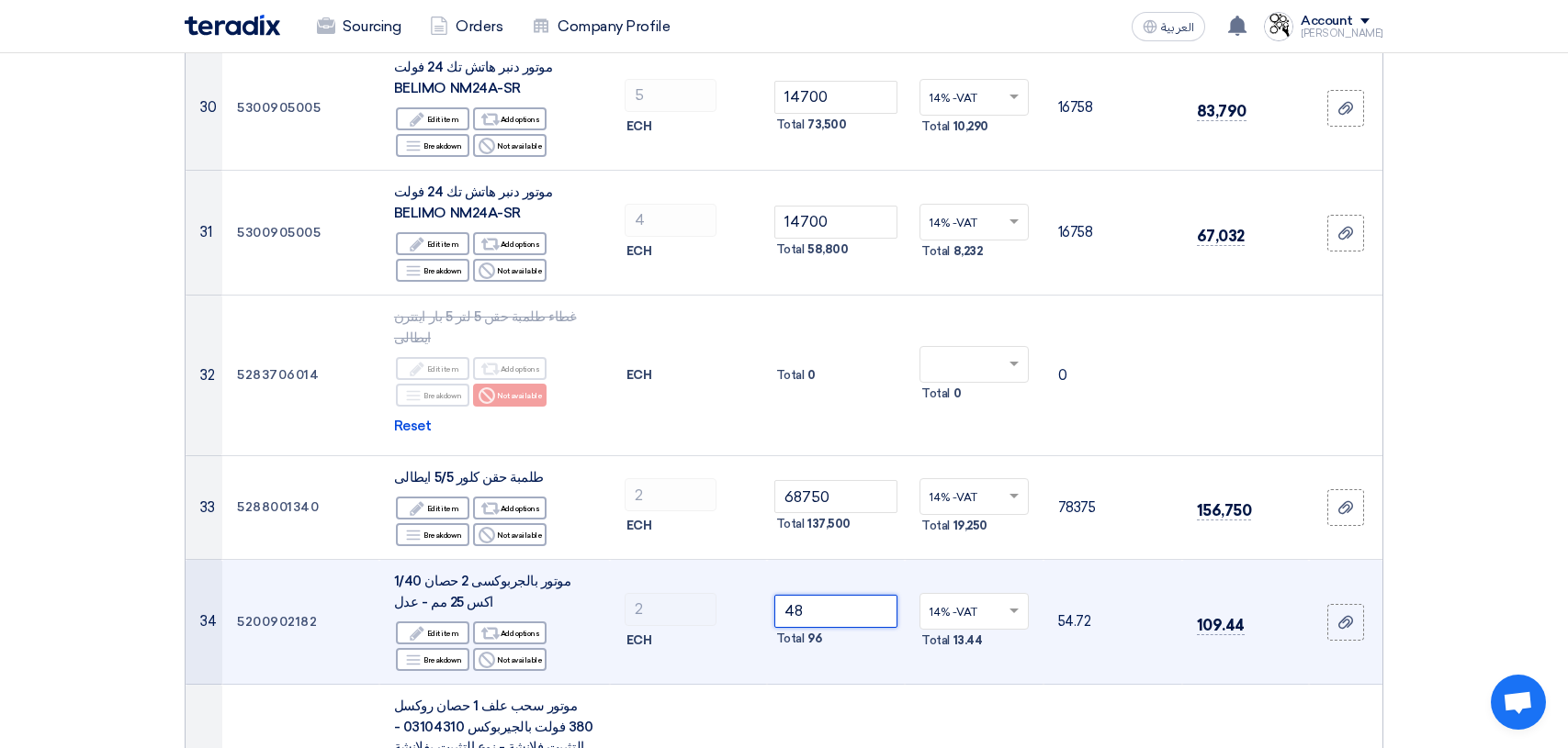
type input "4"
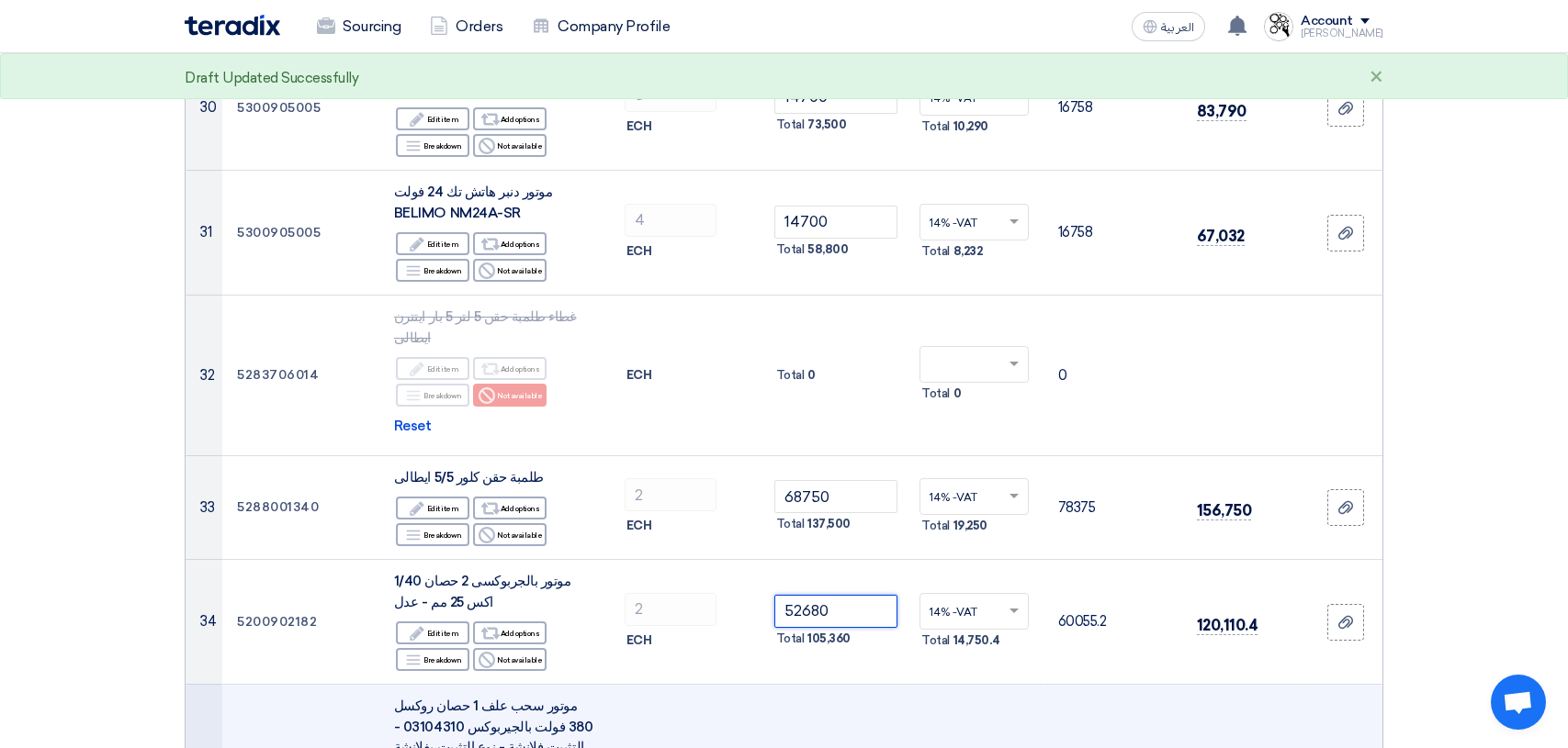
type input "52680"
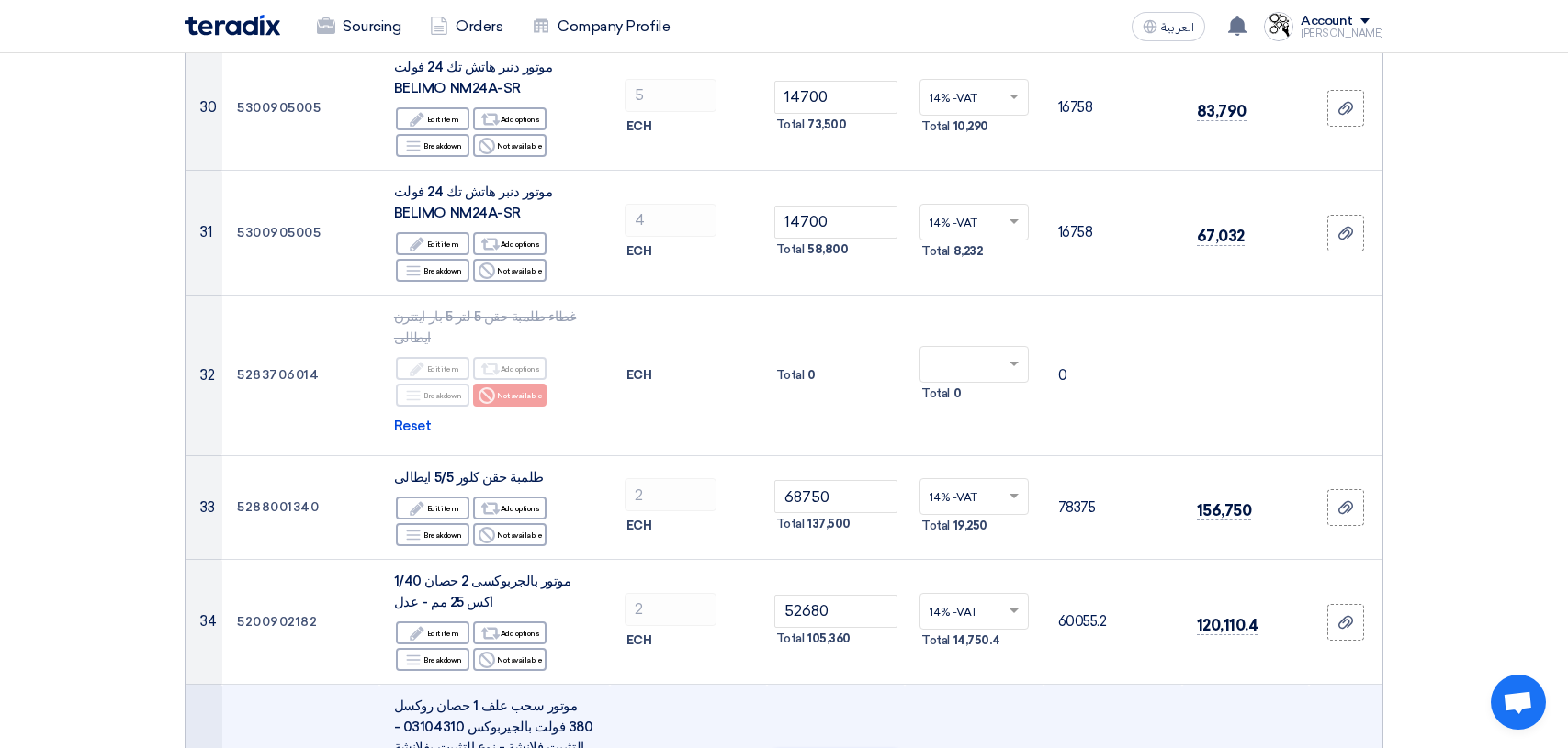
type input "3"
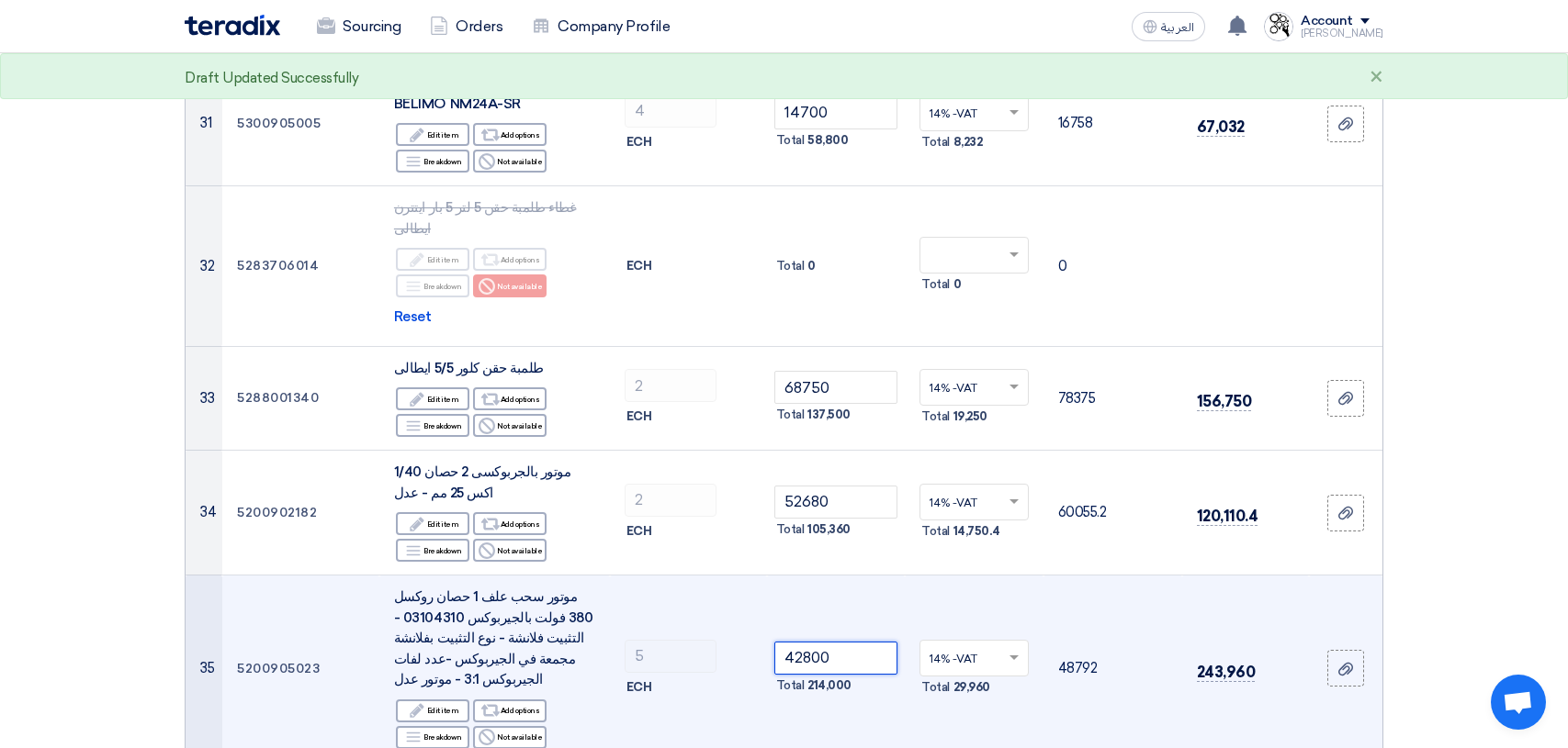
scroll to position [4131, 0]
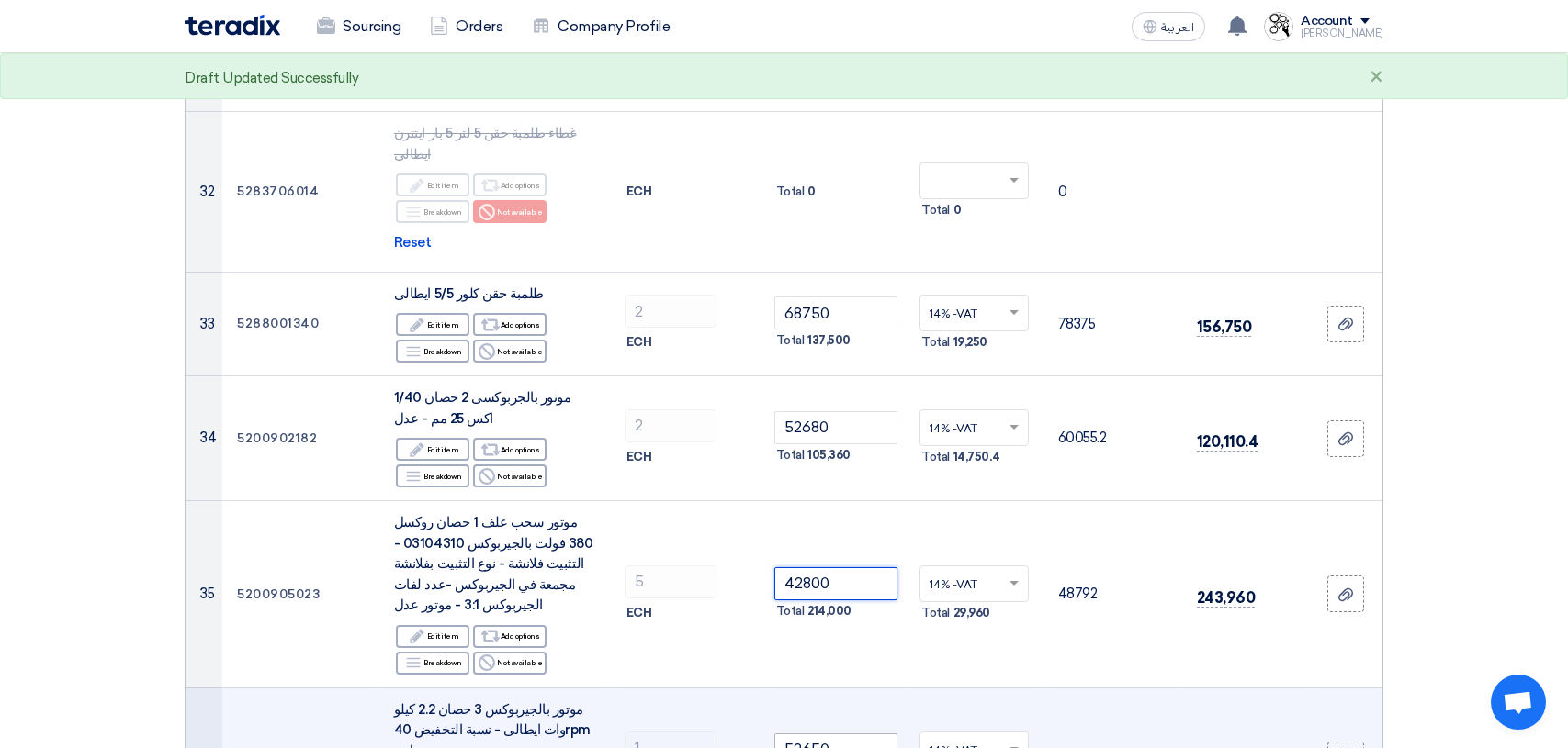
type input "42800"
click at [850, 733] on input "52650" at bounding box center [836, 749] width 124 height 33
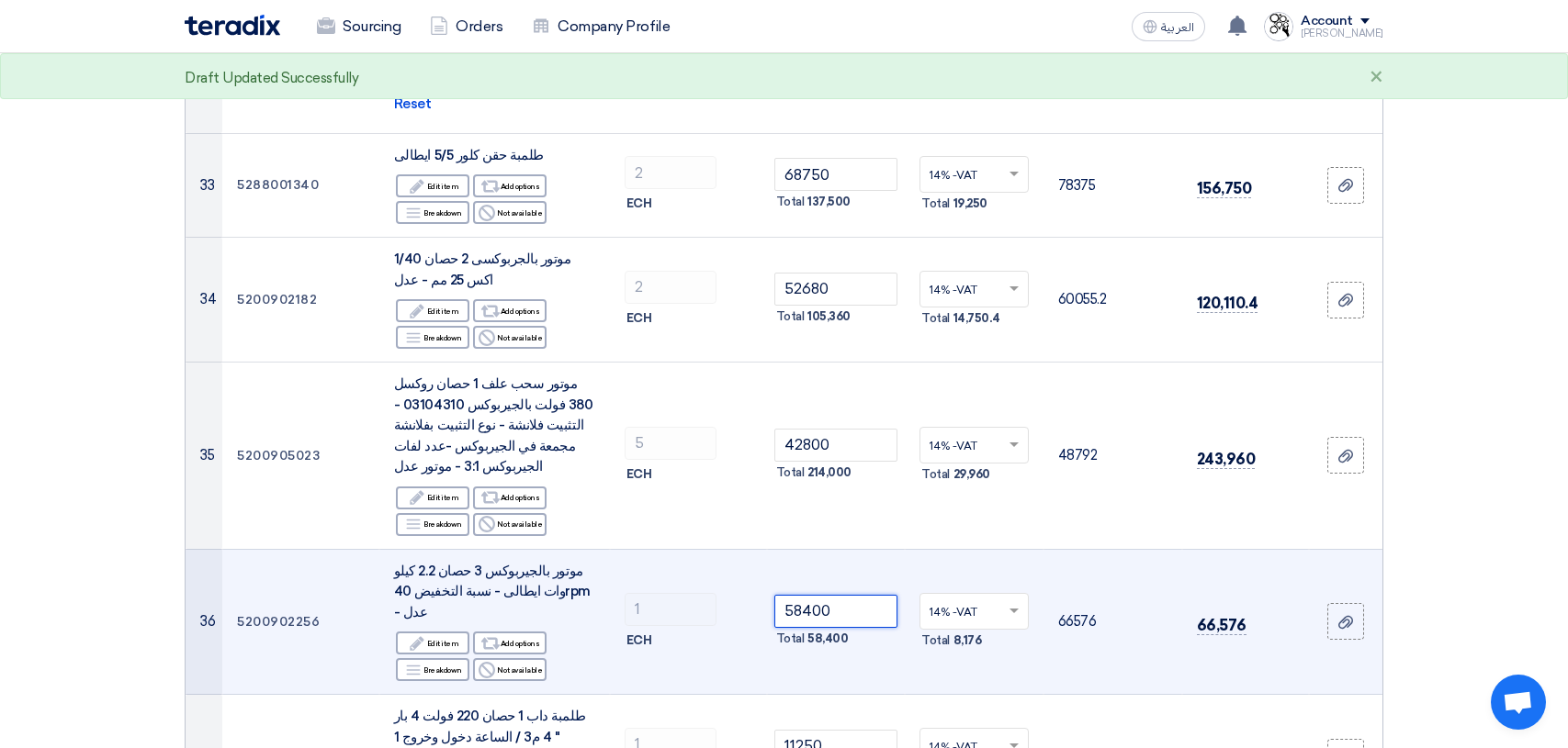
scroll to position [4314, 0]
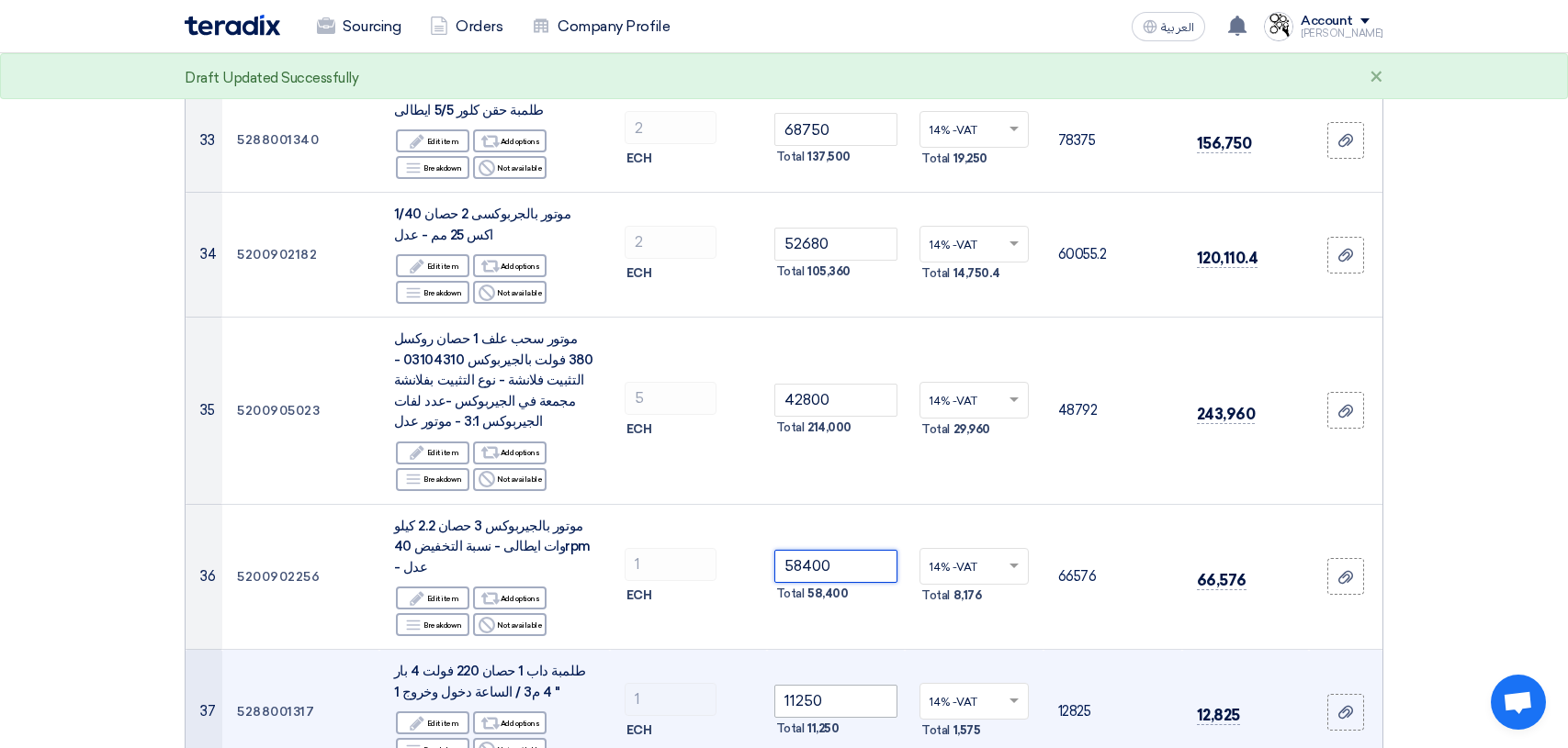
type input "58400"
click at [853, 685] on input "11250" at bounding box center [836, 701] width 124 height 33
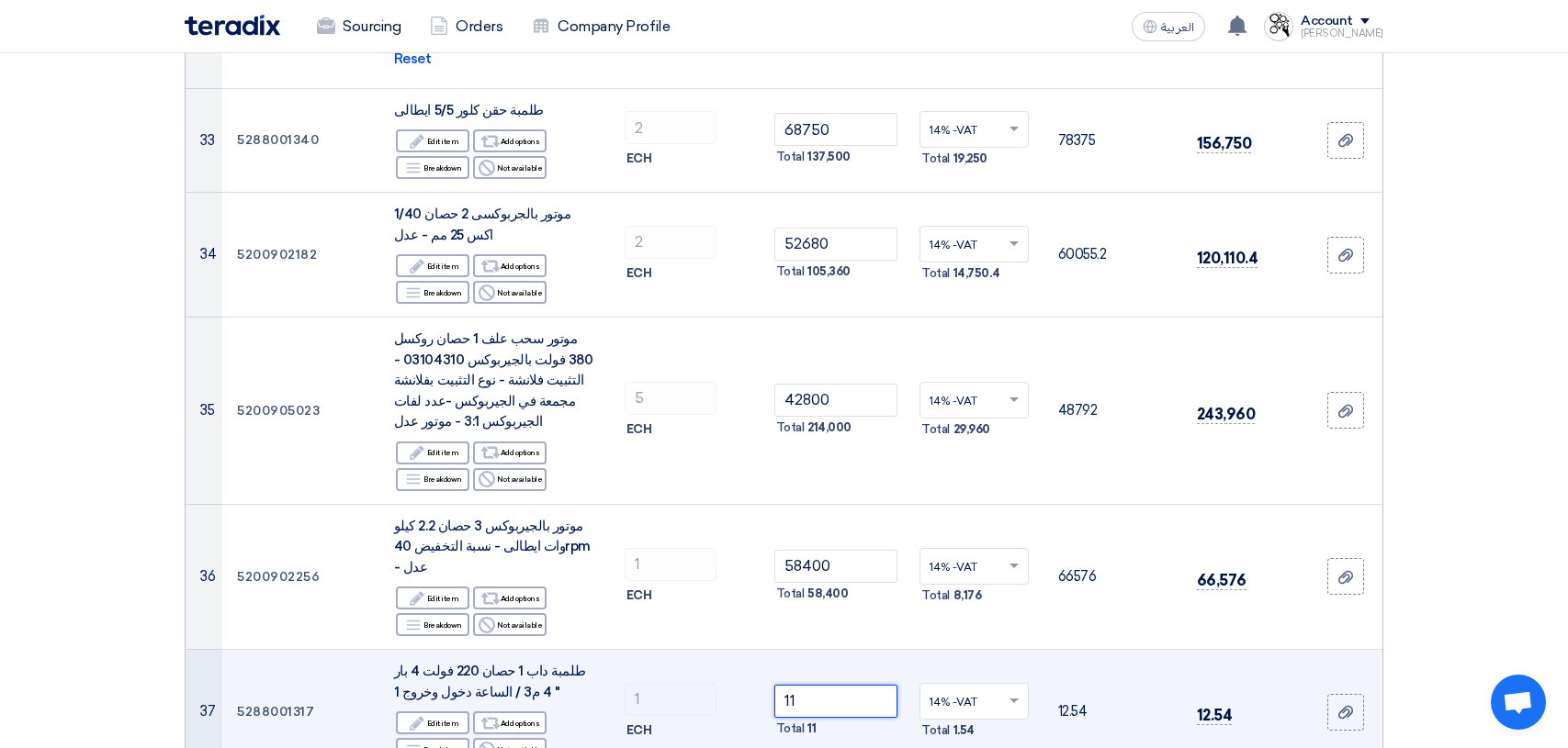
type input "1"
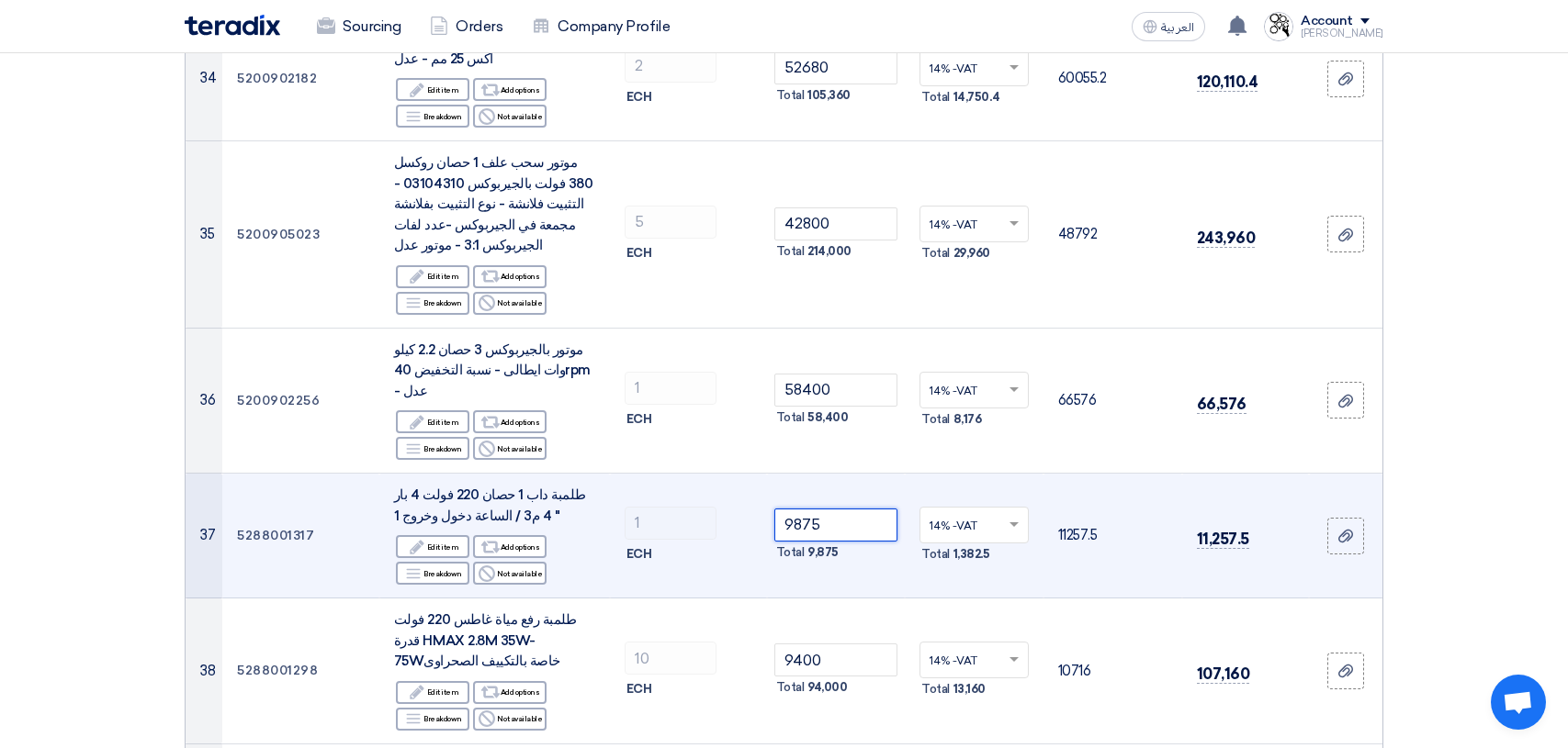
scroll to position [4498, 0]
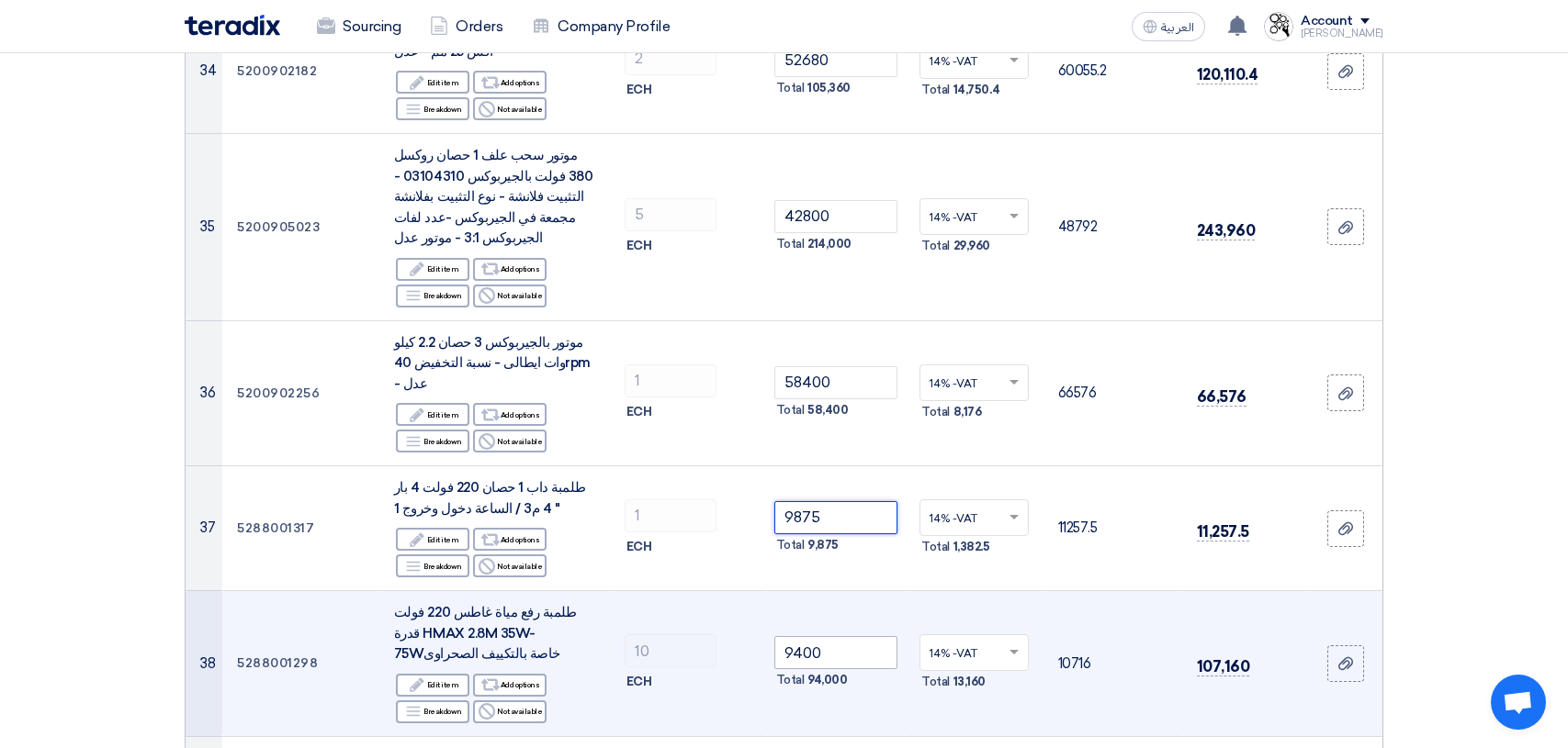
type input "9875"
click at [870, 636] on input "9400" at bounding box center [836, 652] width 124 height 33
type input "9"
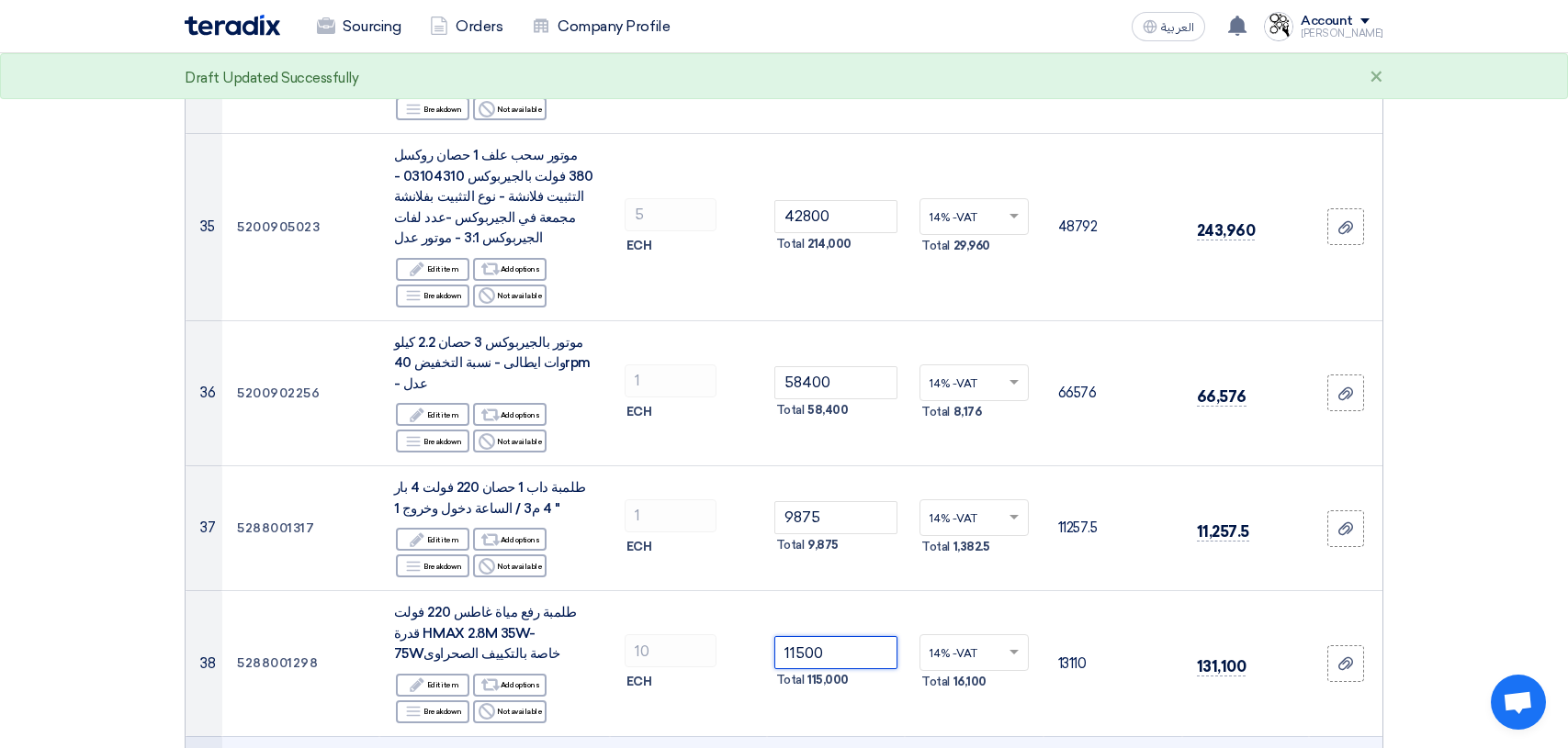
type input "11500"
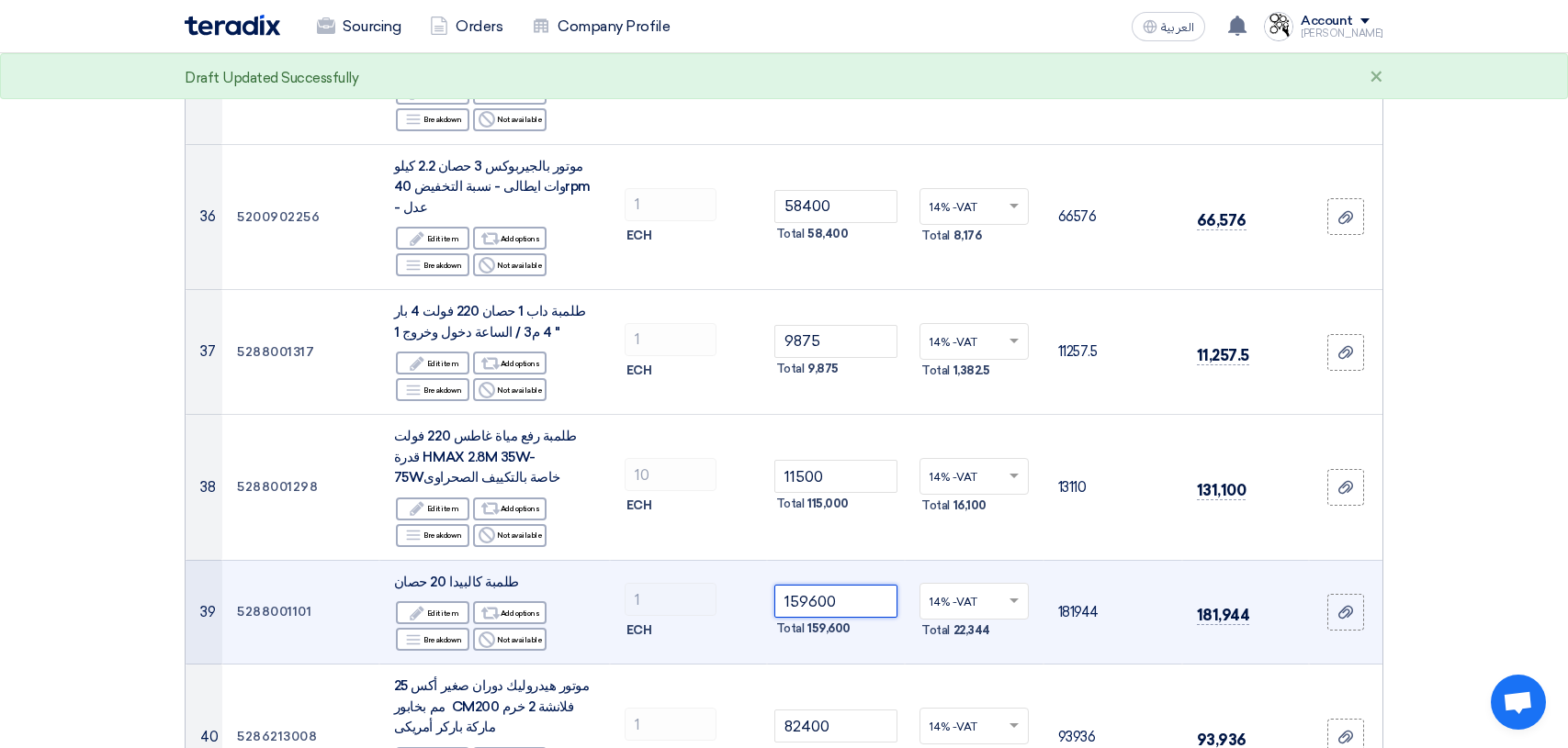
scroll to position [4681, 0]
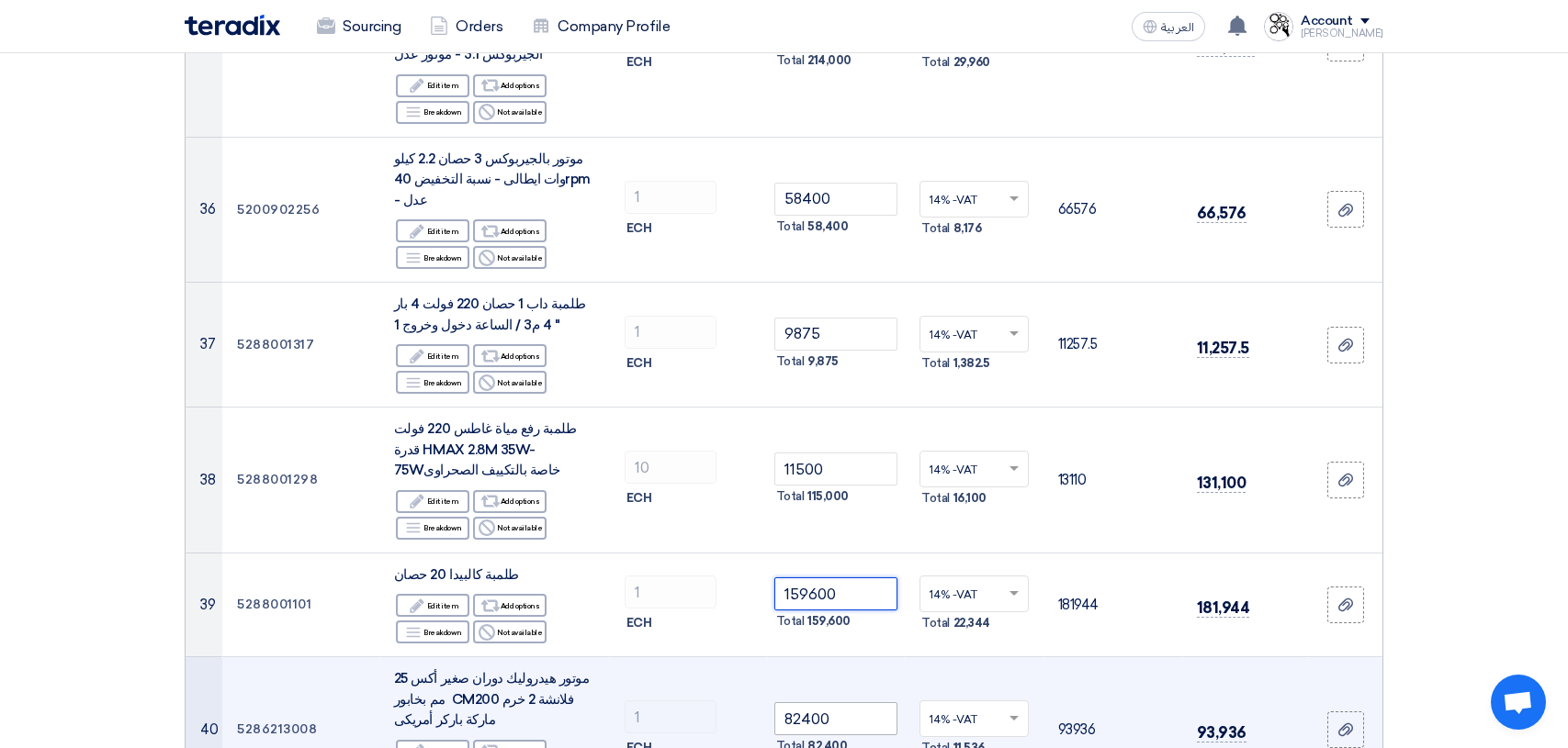
type input "159600"
click at [861, 703] on input "82400" at bounding box center [836, 718] width 124 height 33
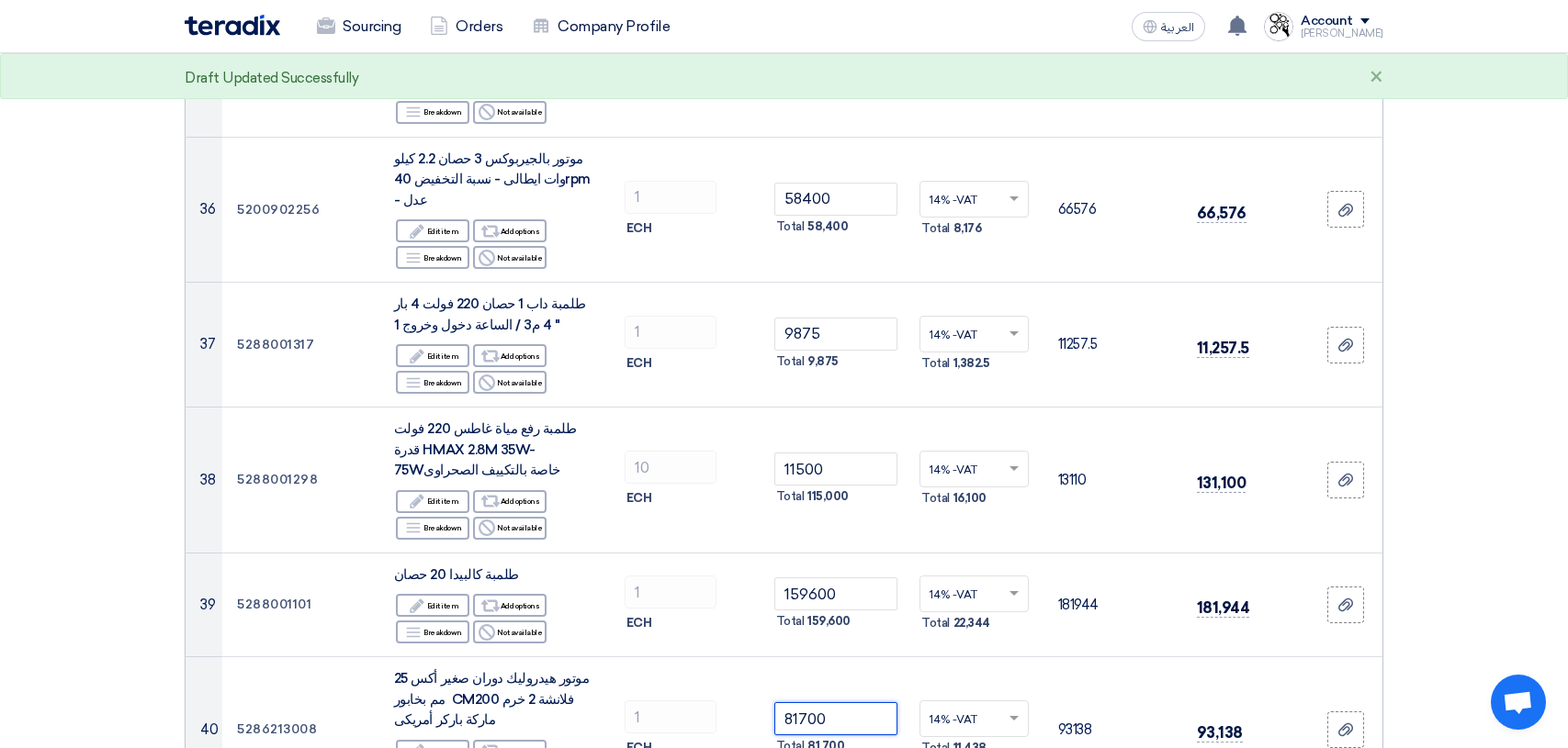
type input "81700"
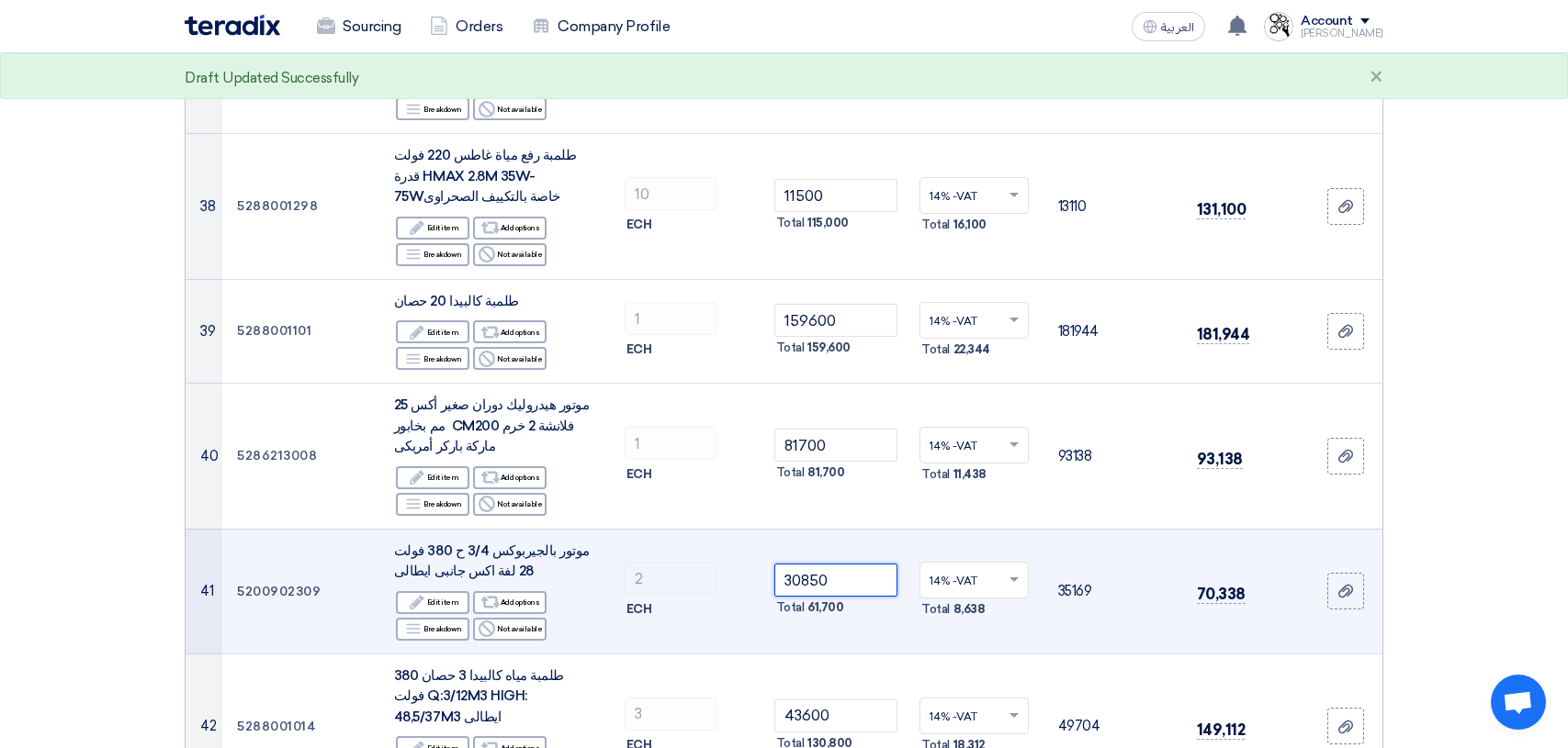
scroll to position [4957, 0]
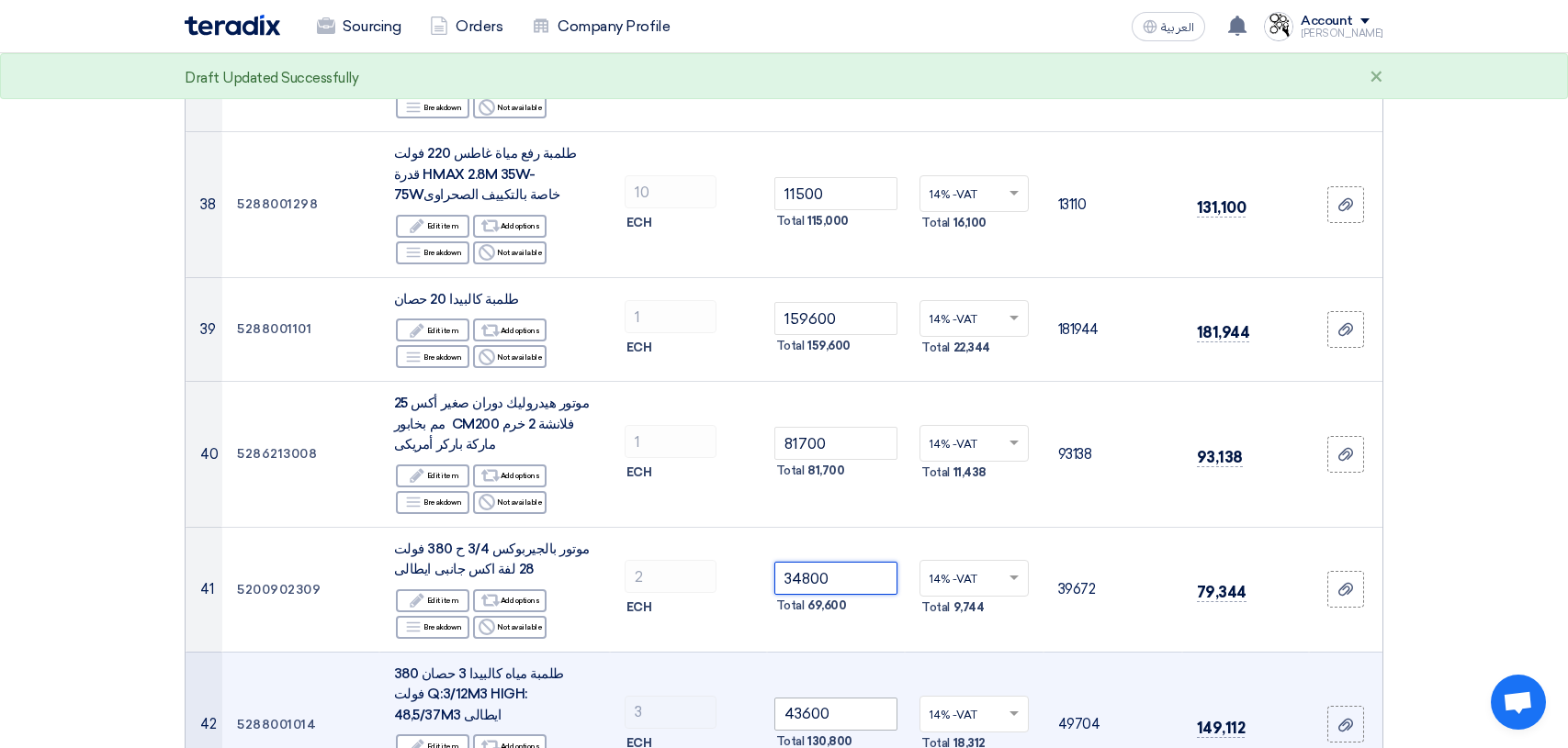
type input "34800"
click at [850, 698] on input "43600" at bounding box center [836, 713] width 124 height 33
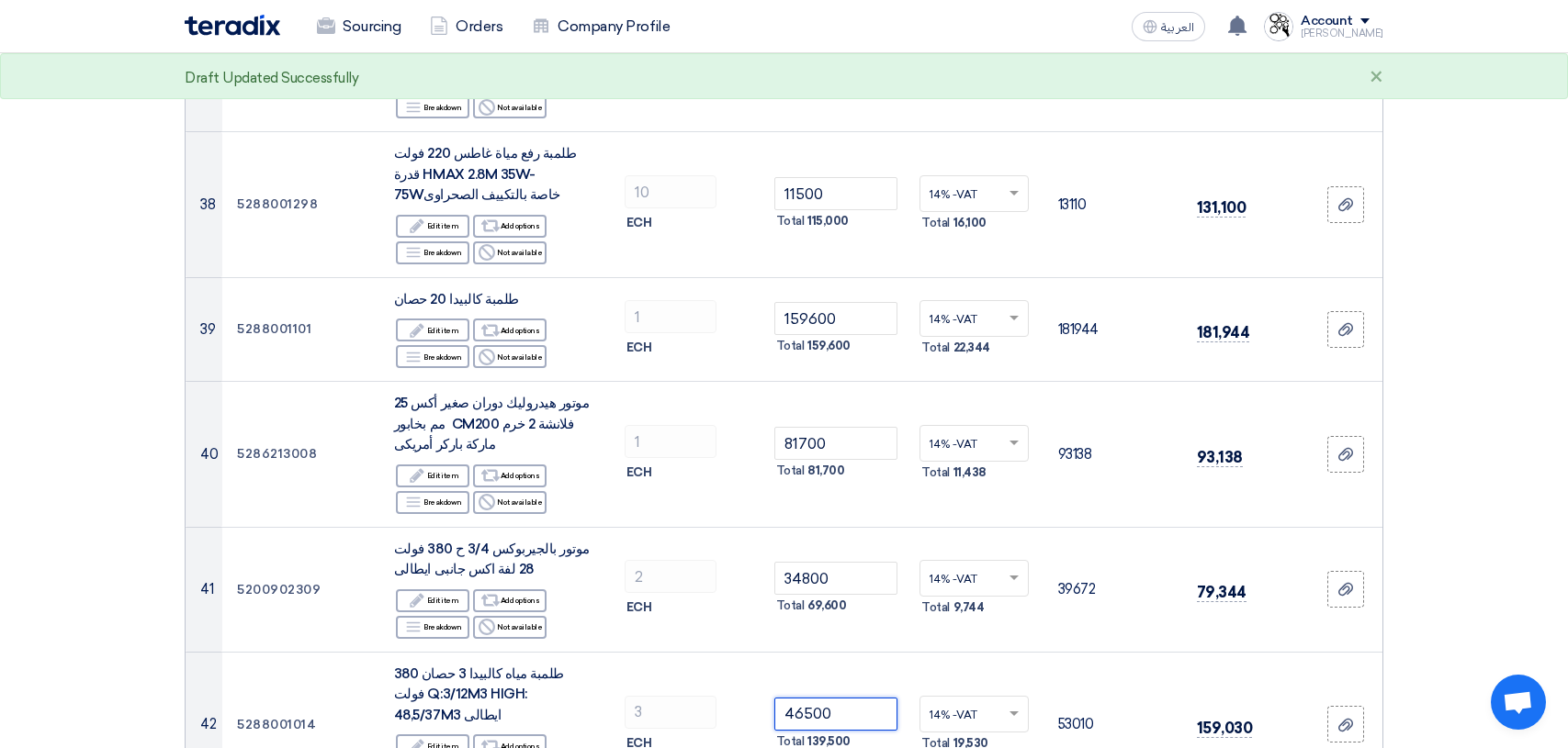
type input "46500"
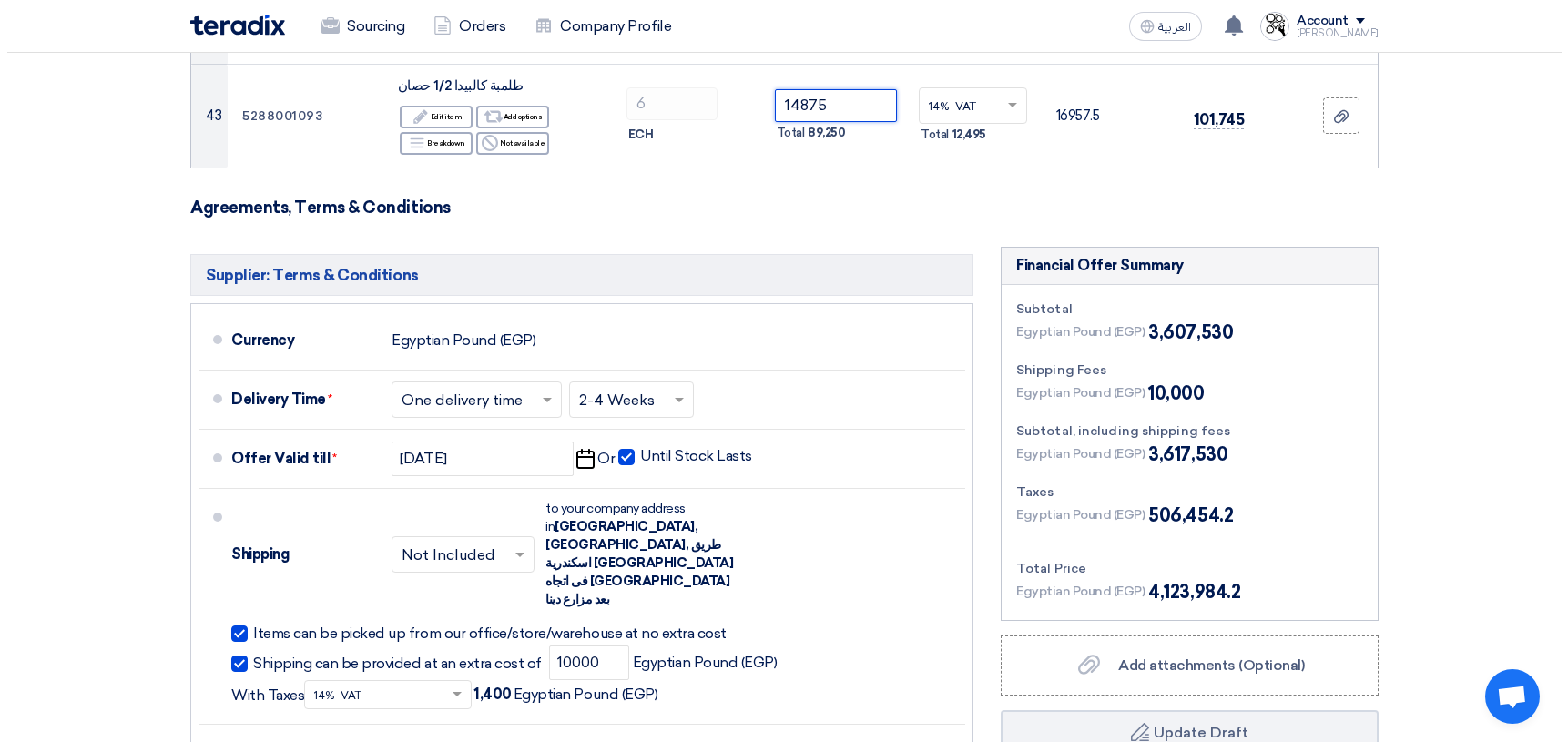
scroll to position [5645, 0]
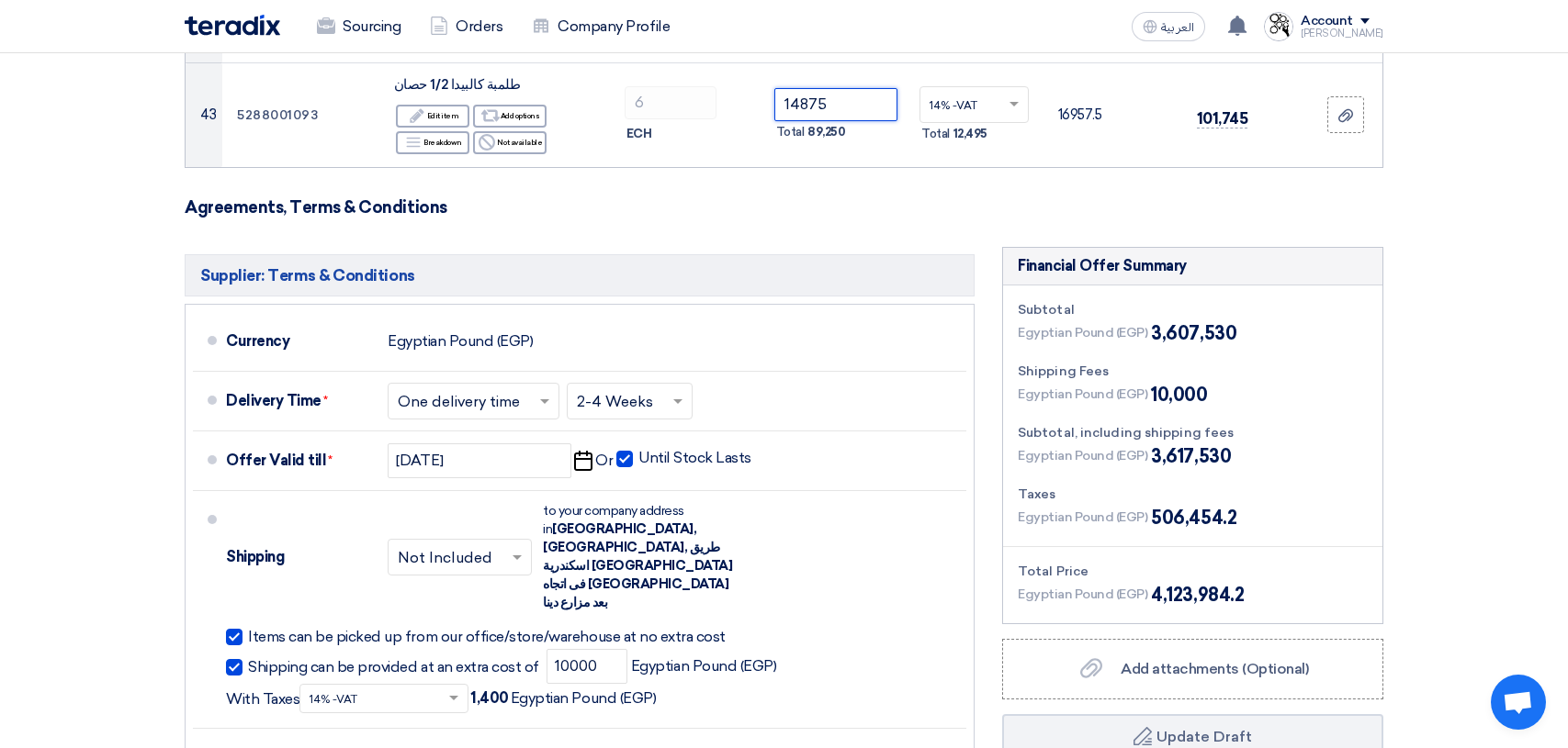
type input "14875"
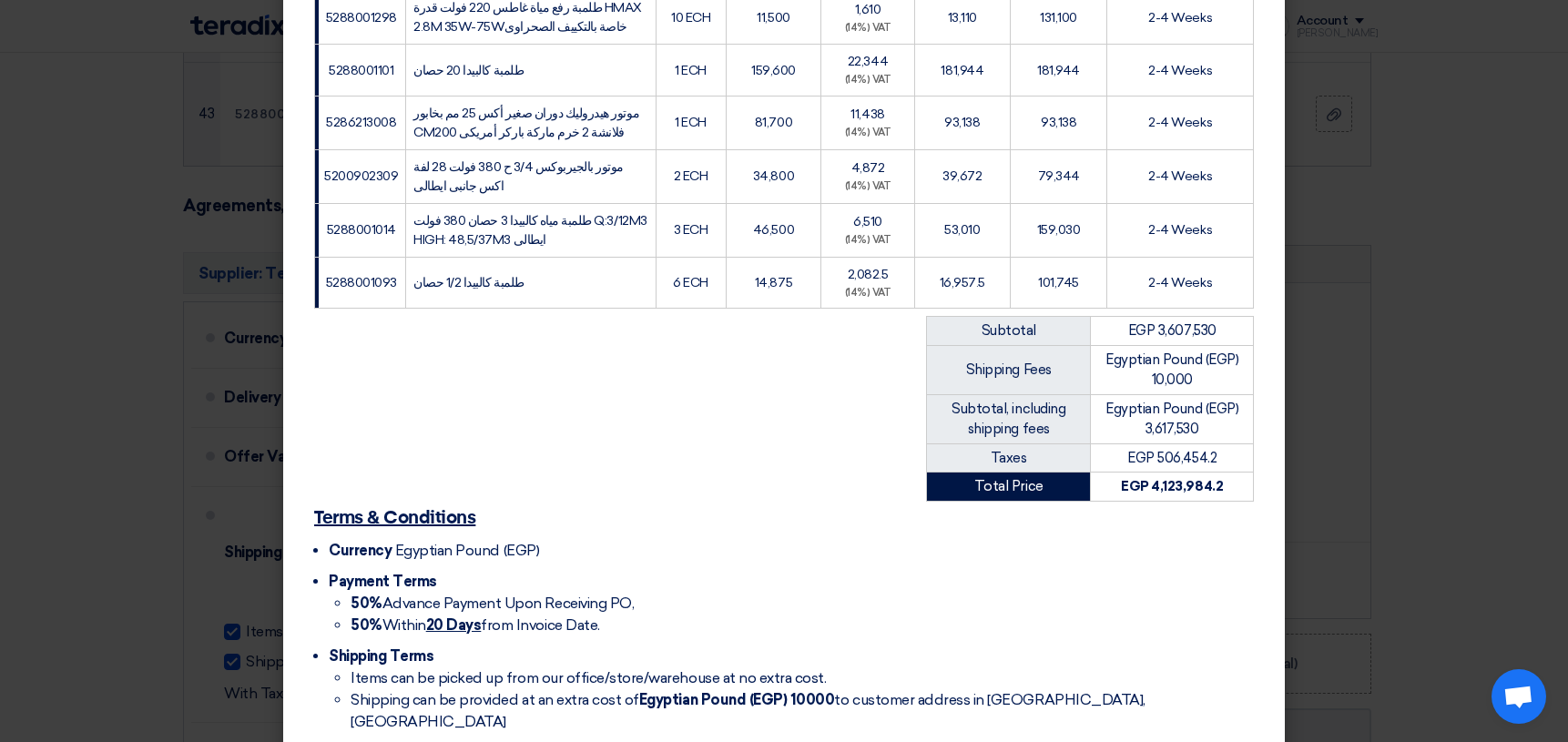
scroll to position [2509, 0]
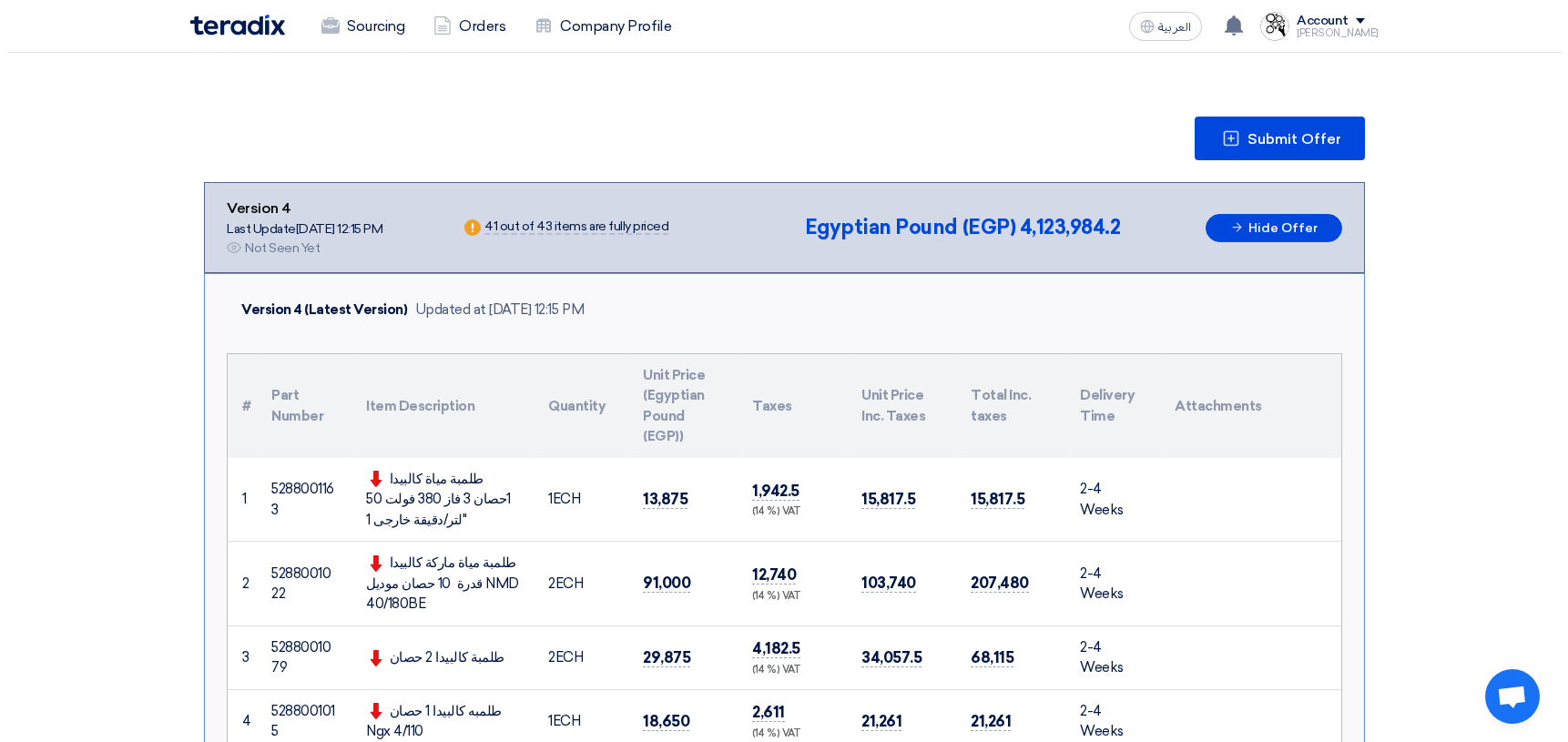
scroll to position [91, 0]
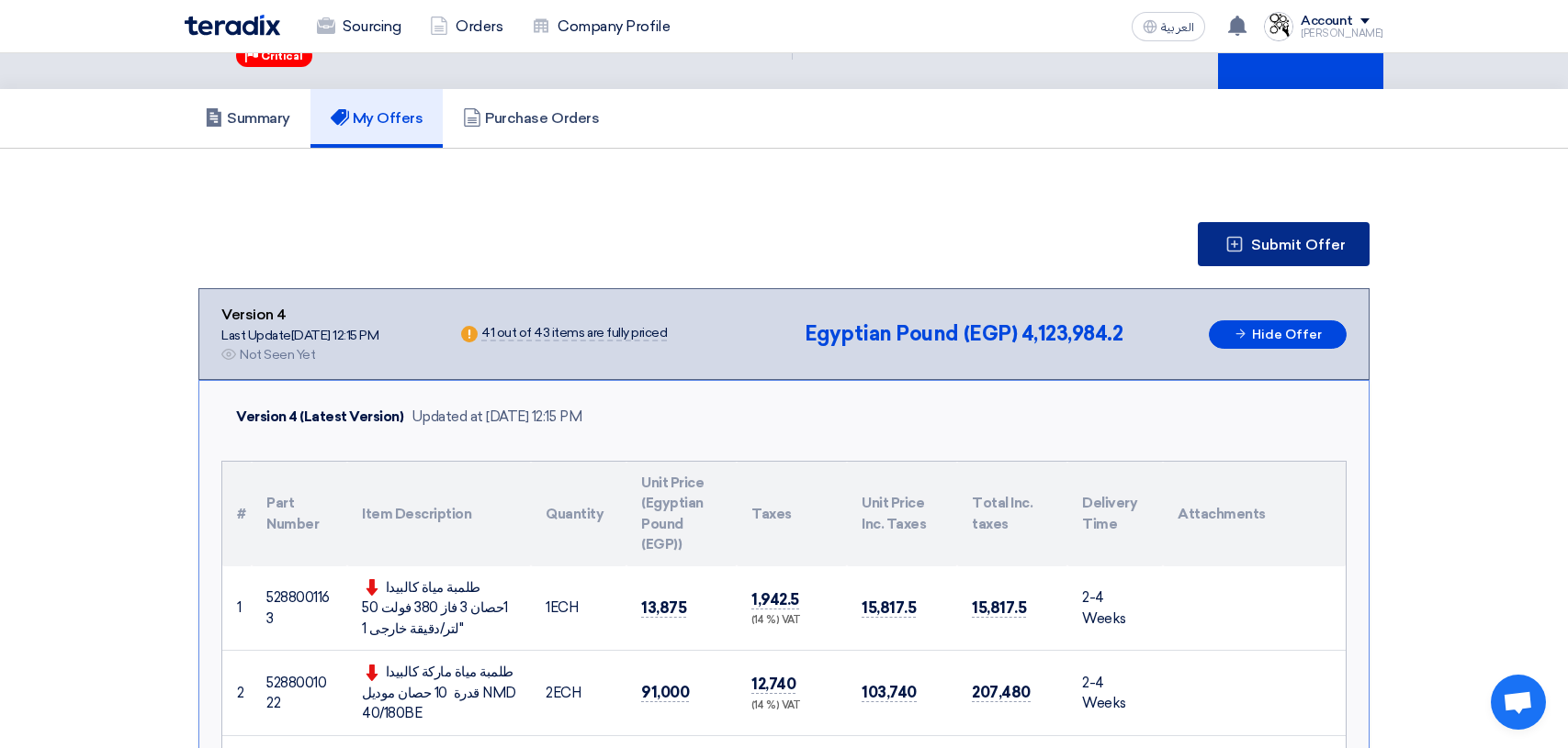
click at [1288, 243] on span "Submit Offer" at bounding box center [1298, 245] width 95 height 15
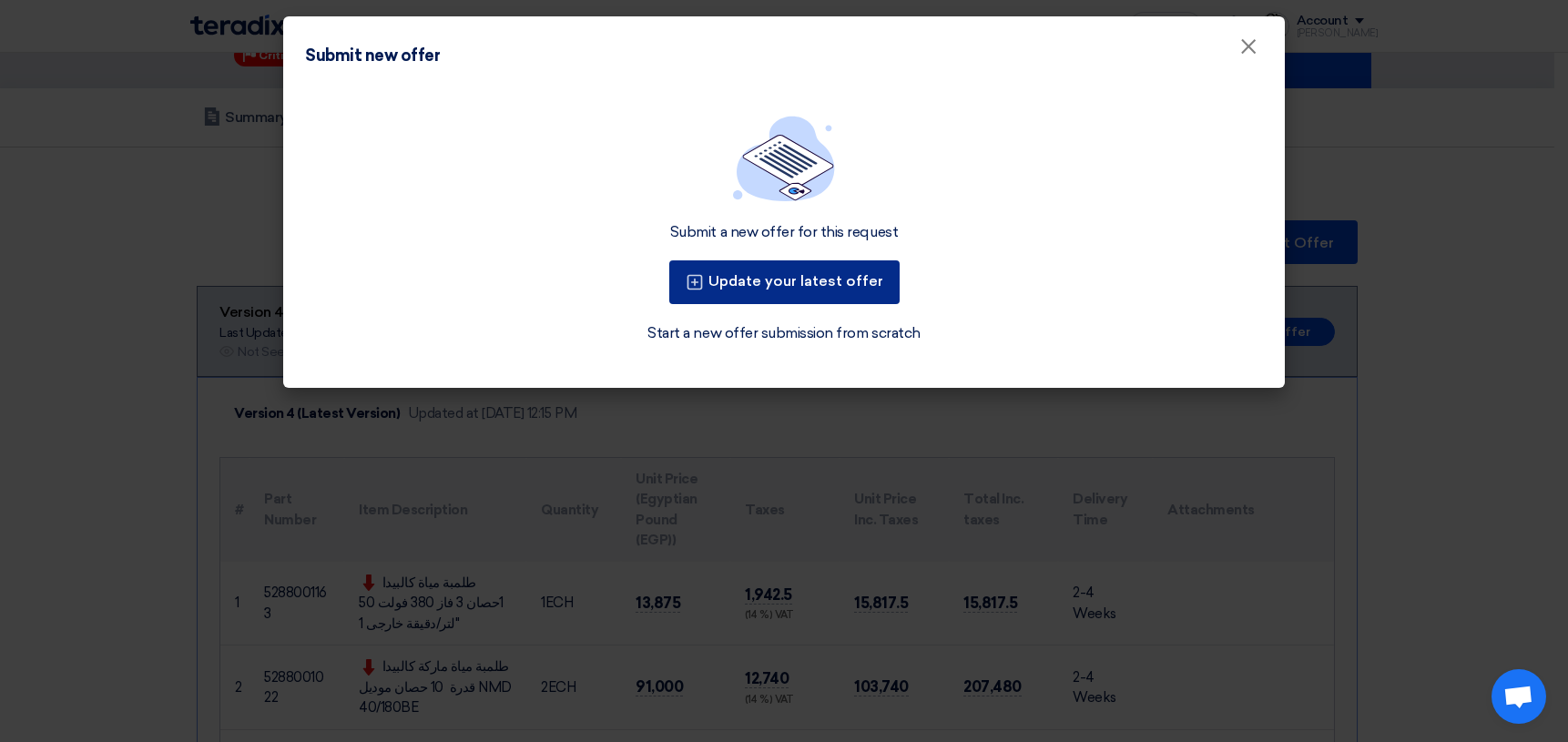
click at [841, 293] on button "Update your latest offer" at bounding box center [784, 282] width 230 height 44
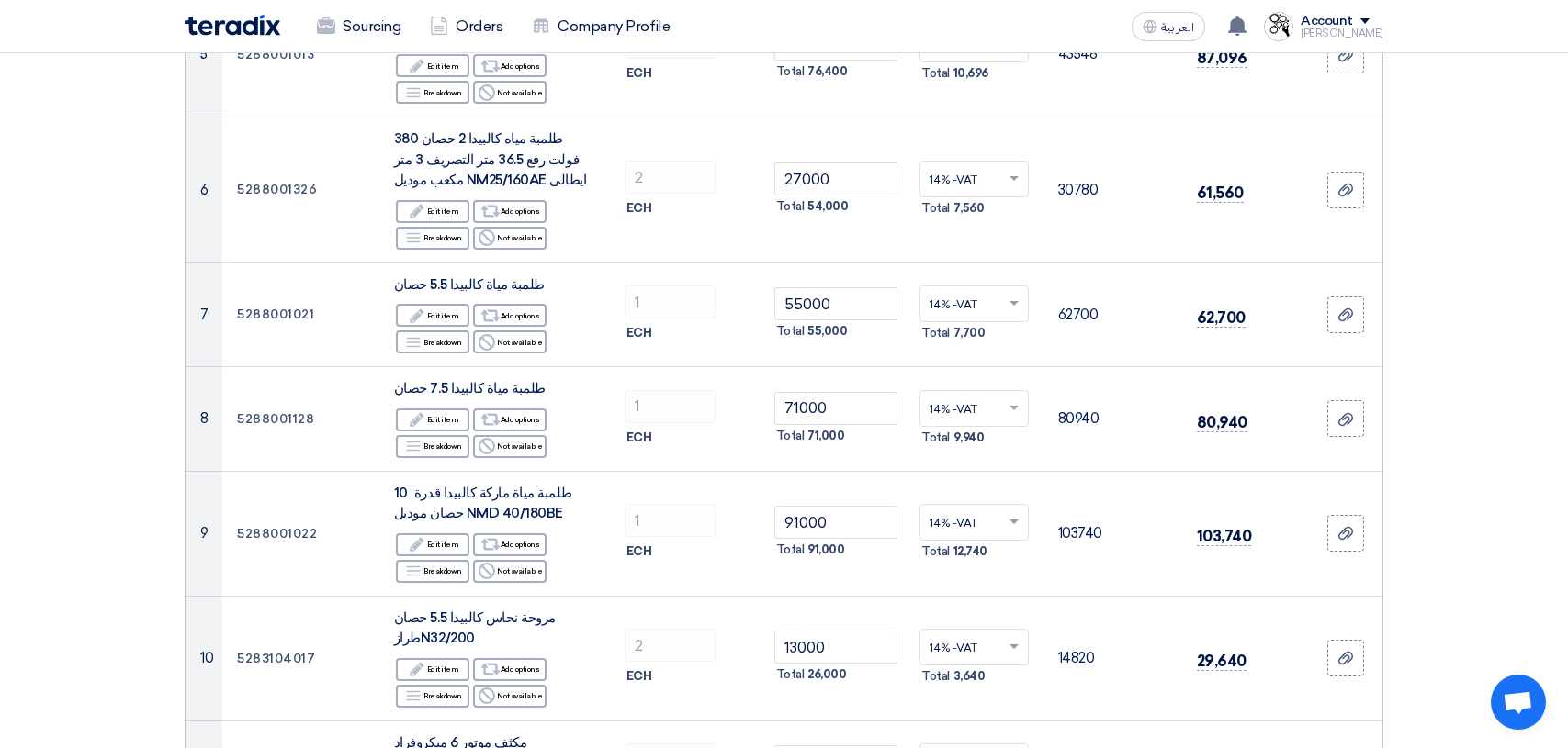
scroll to position [826, 0]
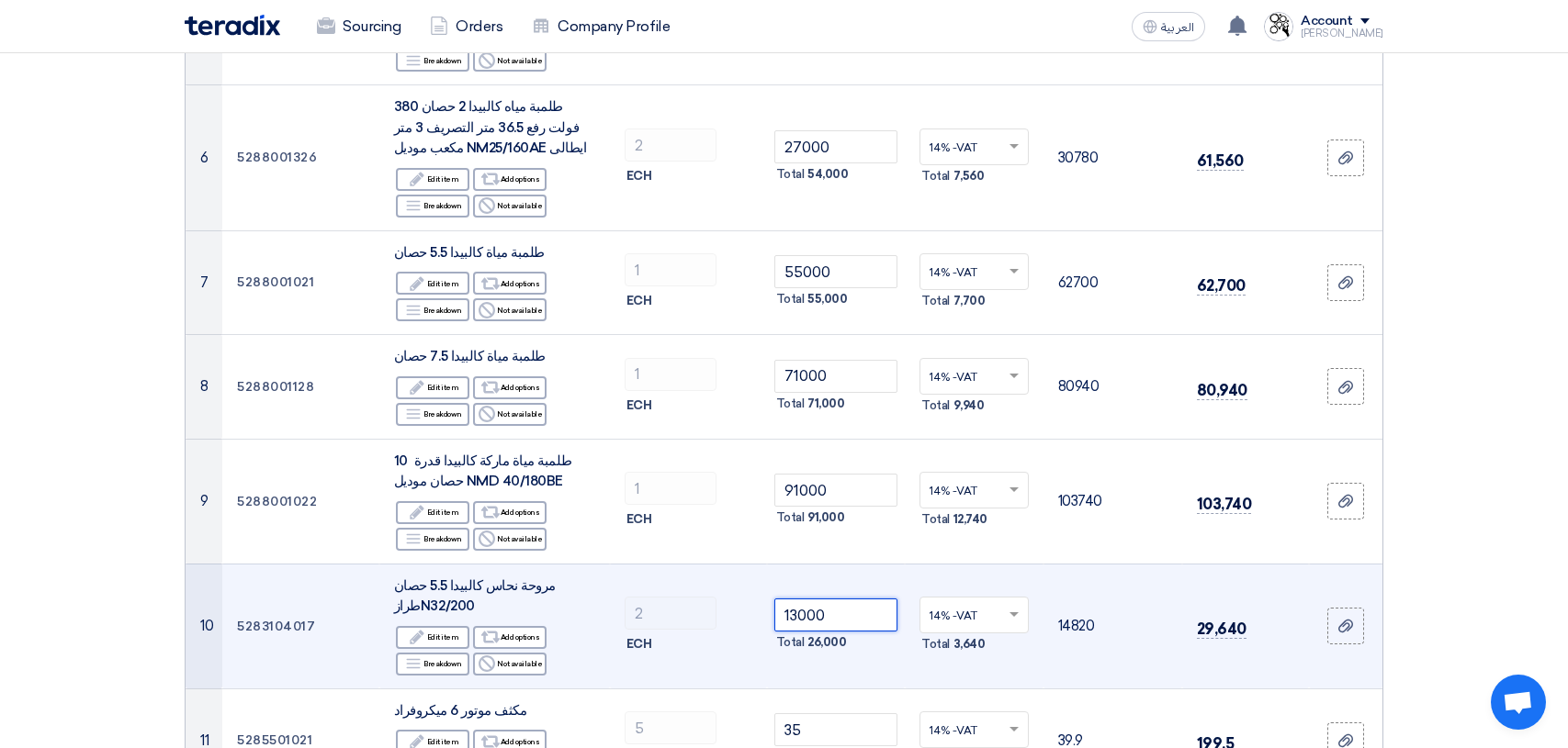
click at [867, 612] on input "13000" at bounding box center [836, 614] width 124 height 33
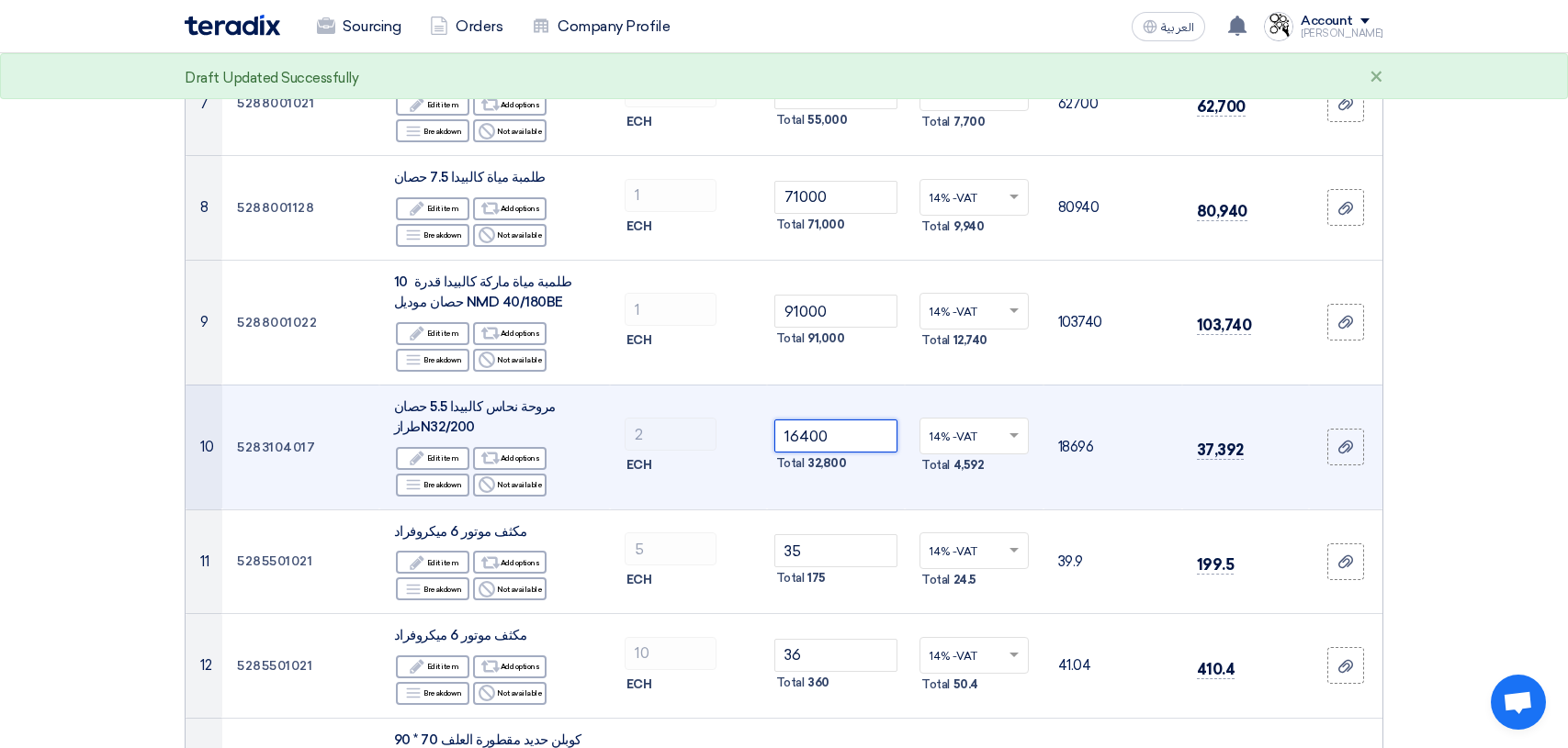
scroll to position [1010, 0]
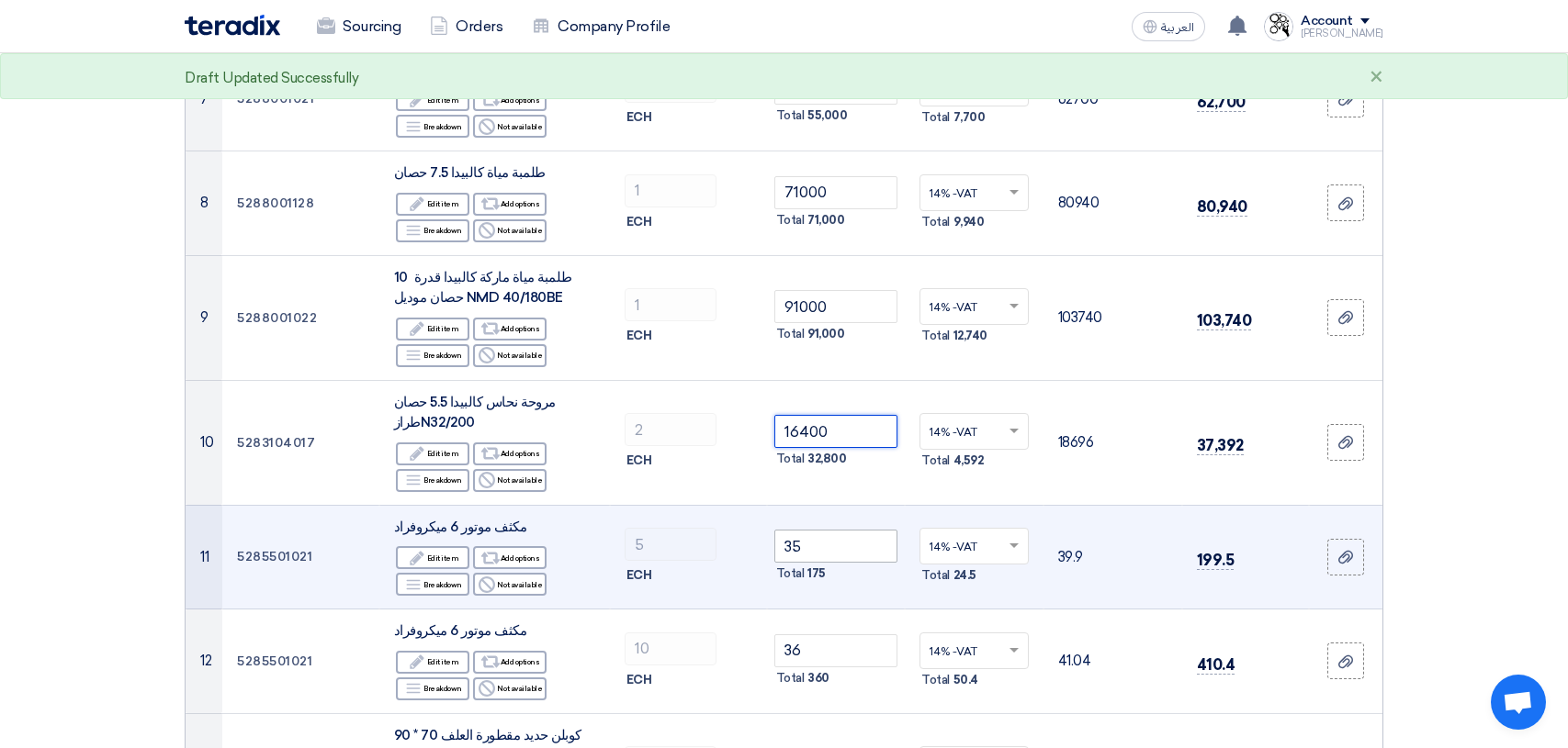
type input "16400"
click at [850, 550] on input "35" at bounding box center [836, 546] width 124 height 33
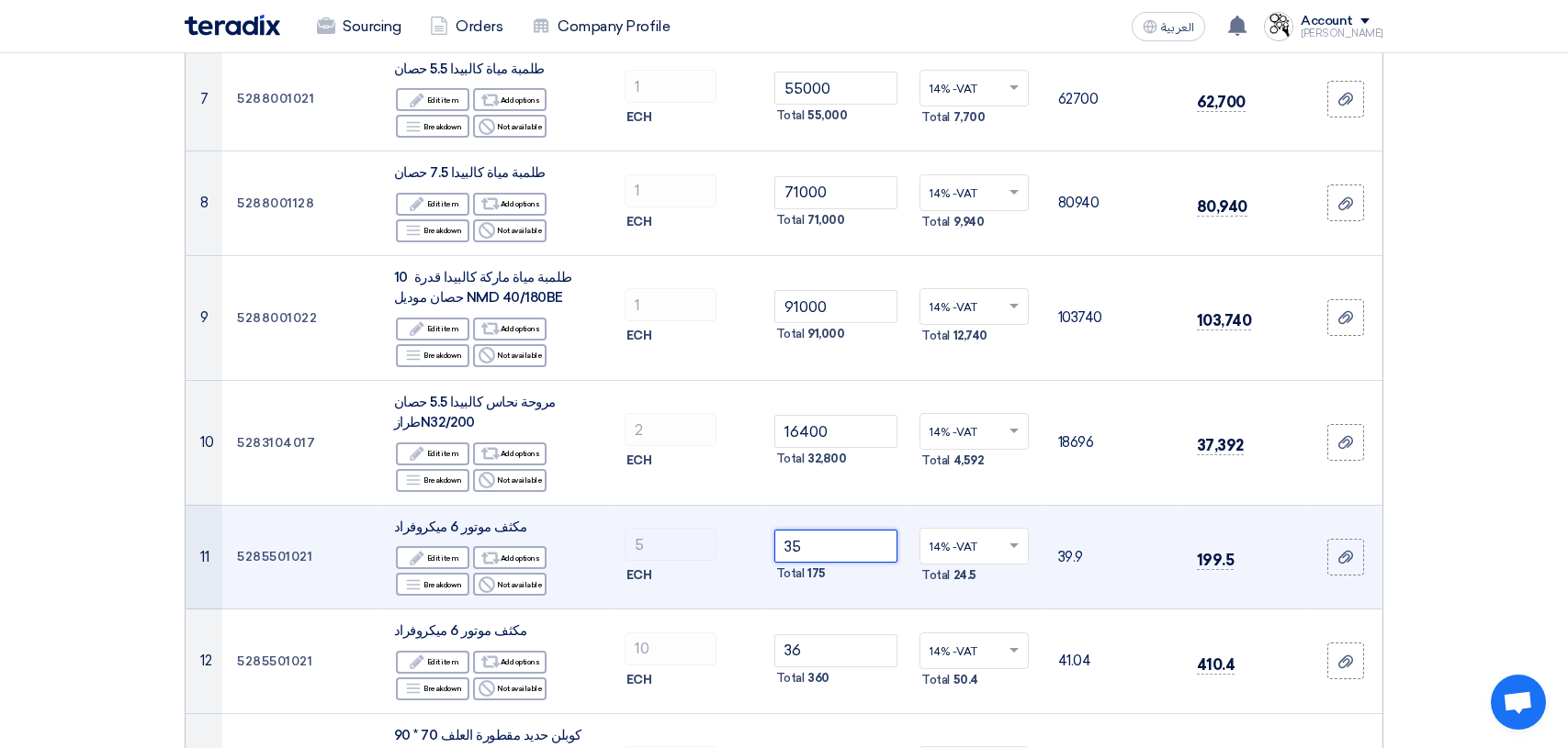
type input "3"
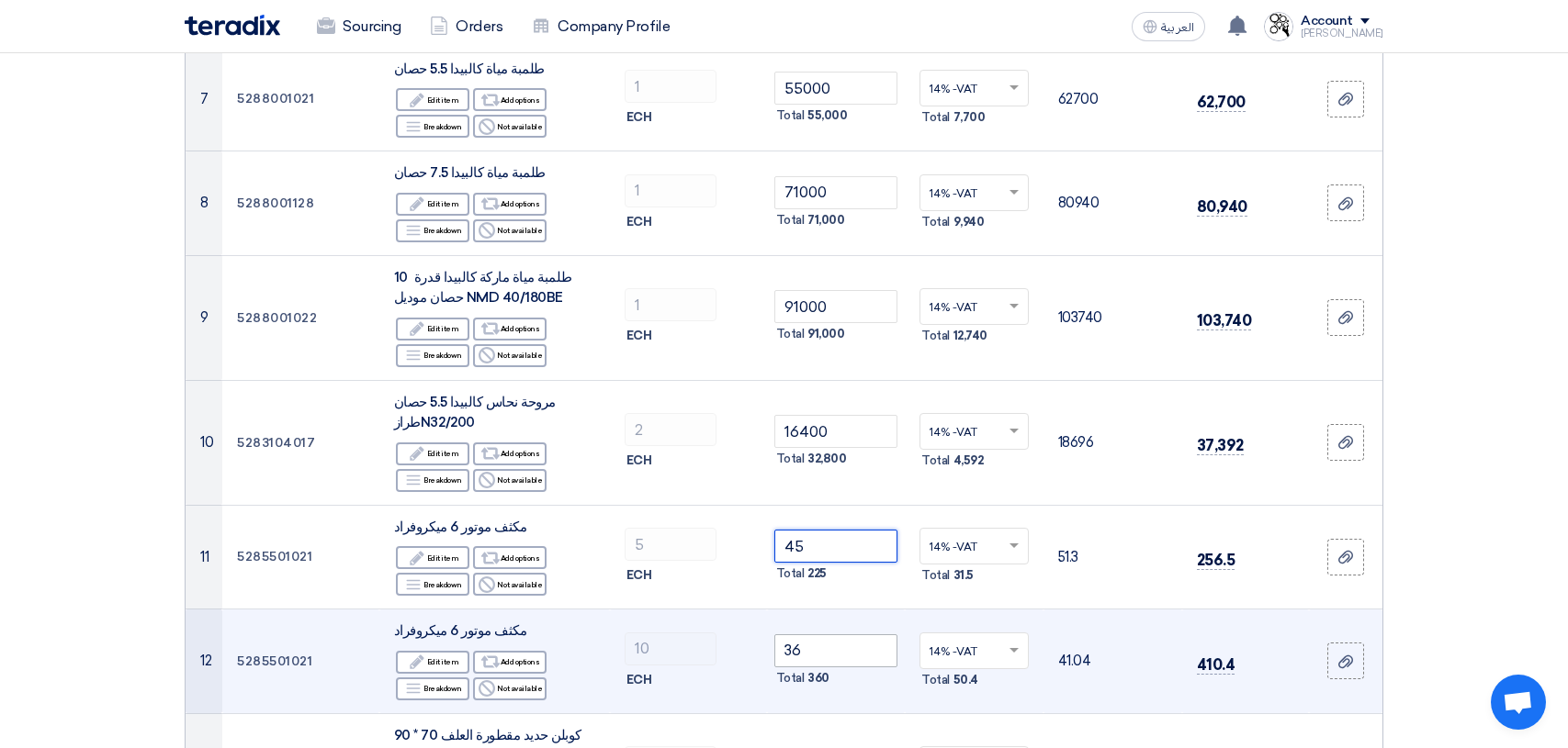
type input "45"
click at [812, 646] on input "36" at bounding box center [836, 650] width 124 height 33
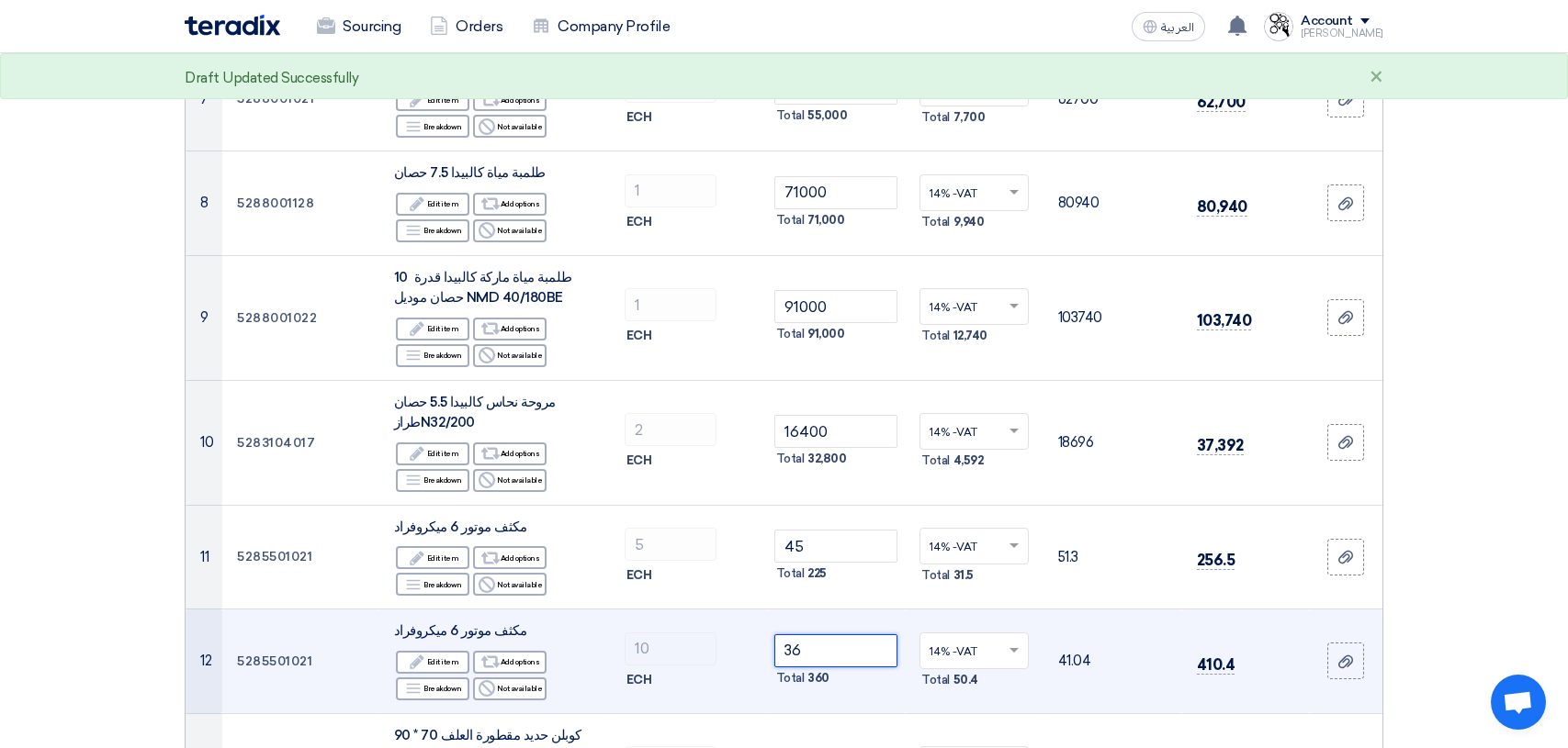
type input "3"
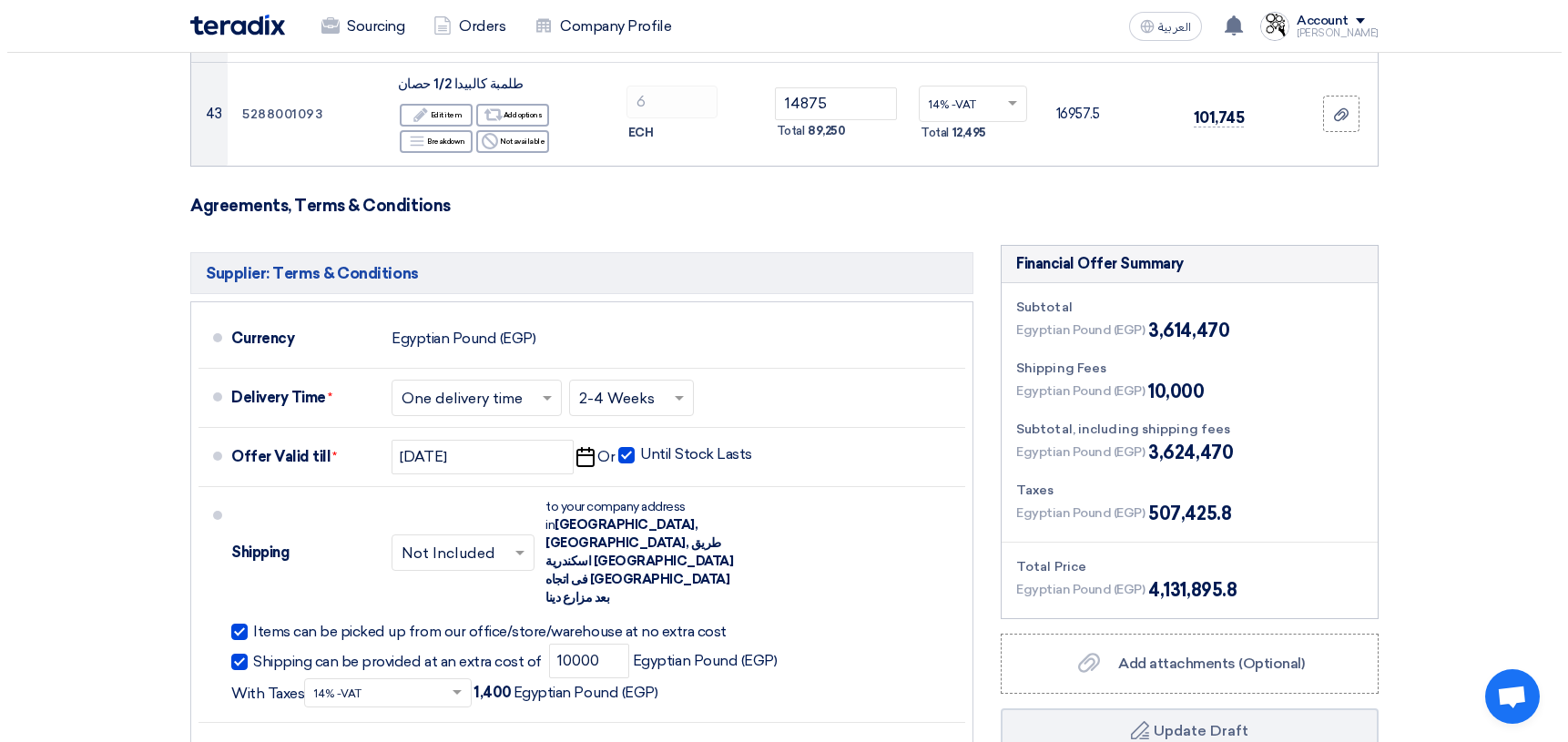
scroll to position [5736, 0]
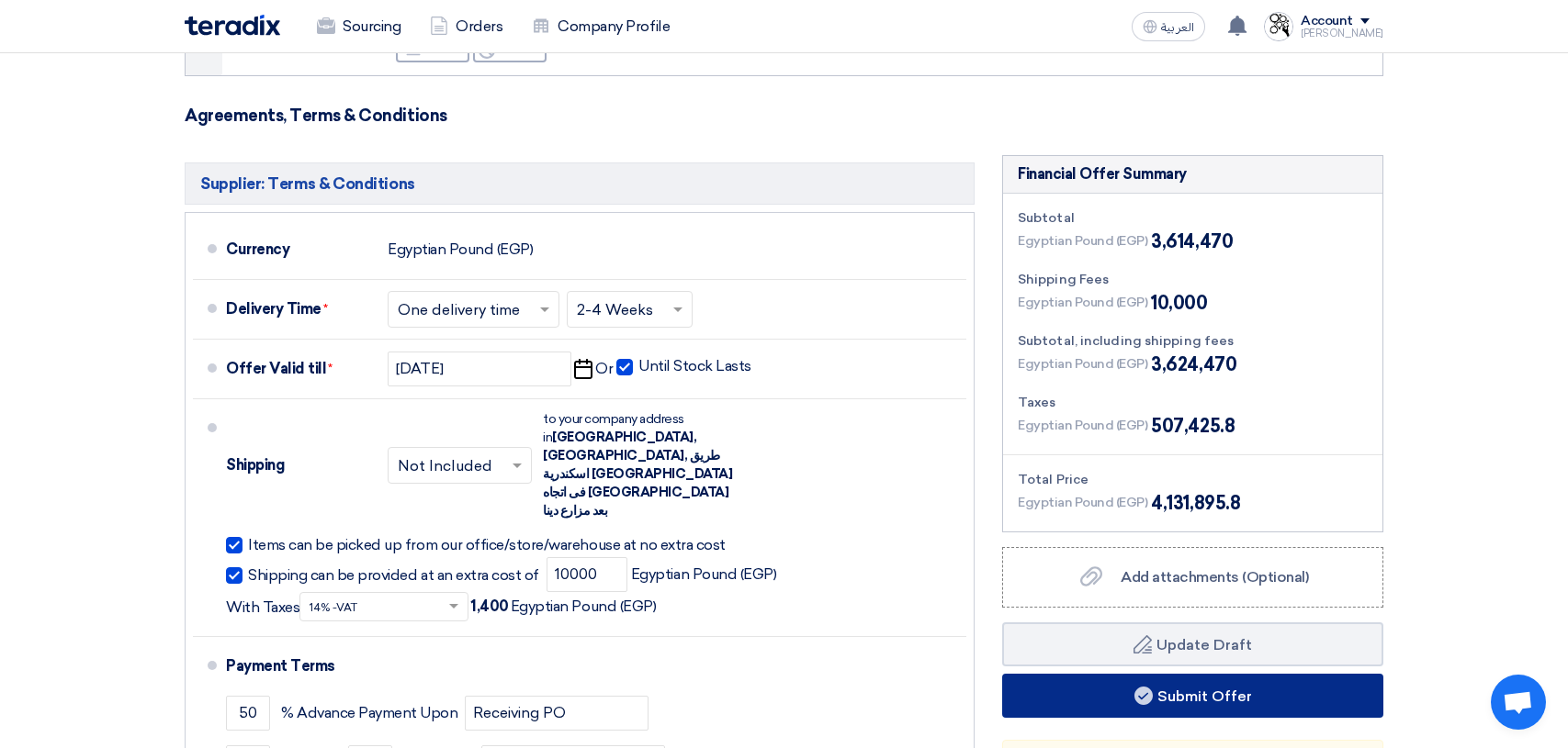
type input "45"
click at [1109, 674] on button "Submit Offer" at bounding box center [1193, 696] width 381 height 44
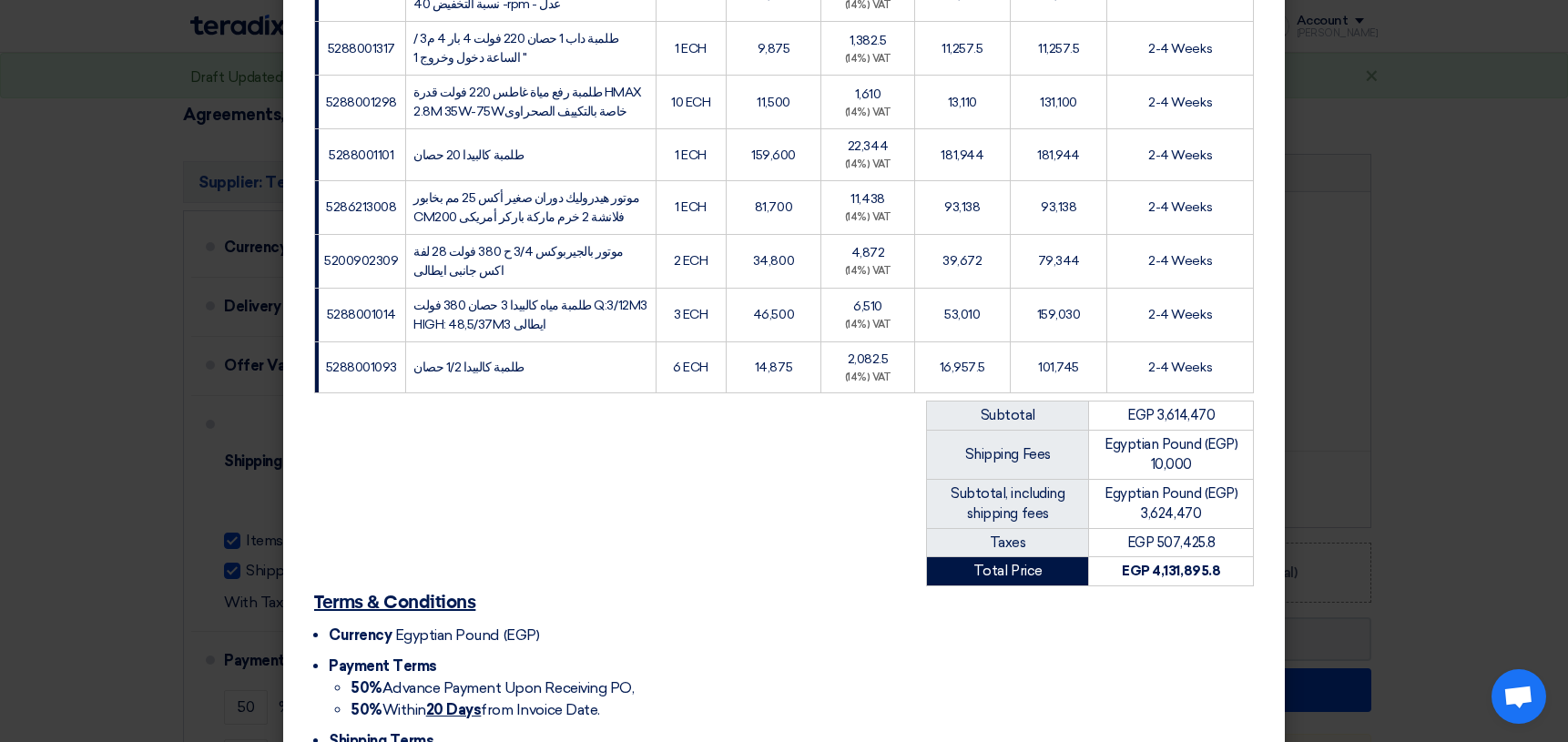
scroll to position [2509, 0]
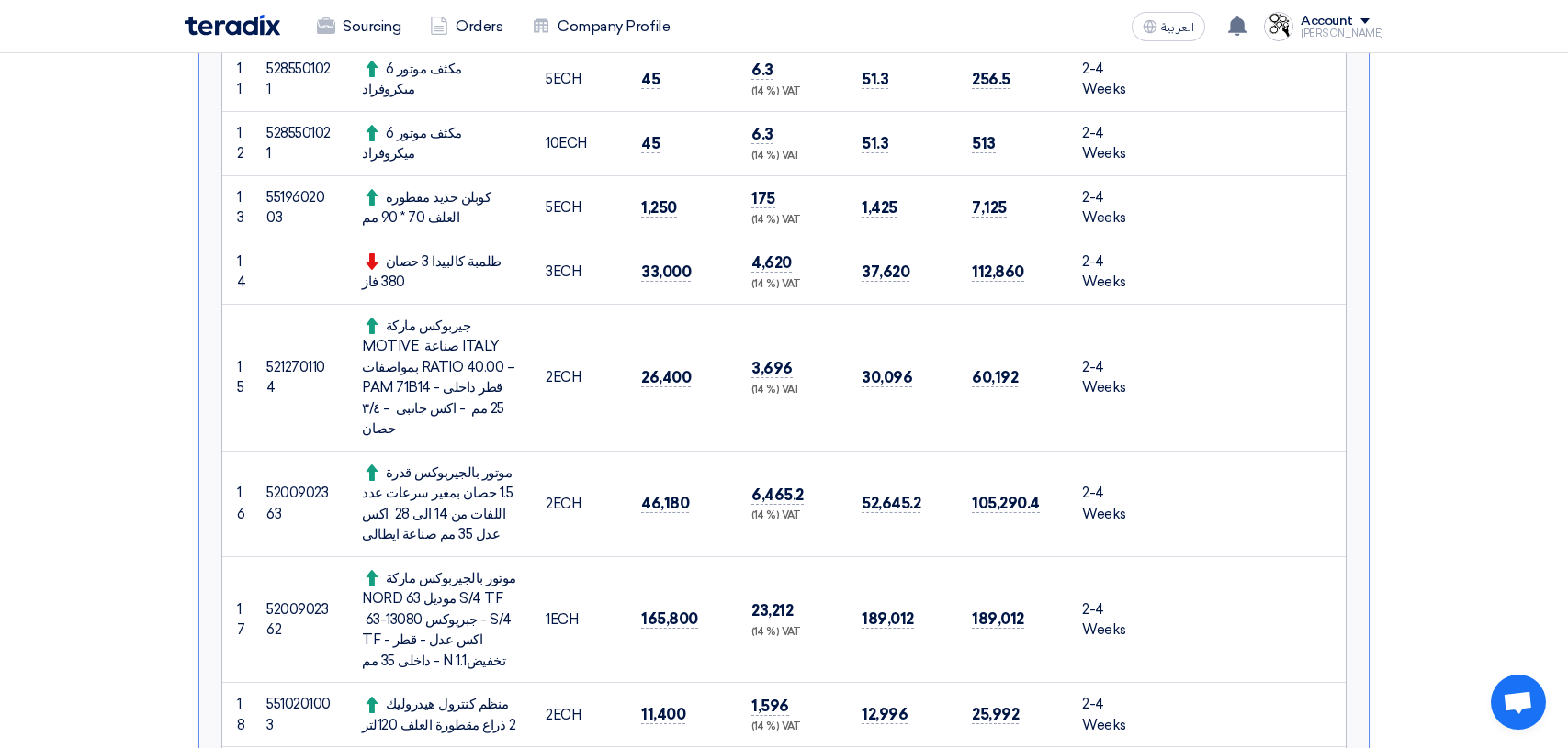
scroll to position [0, 0]
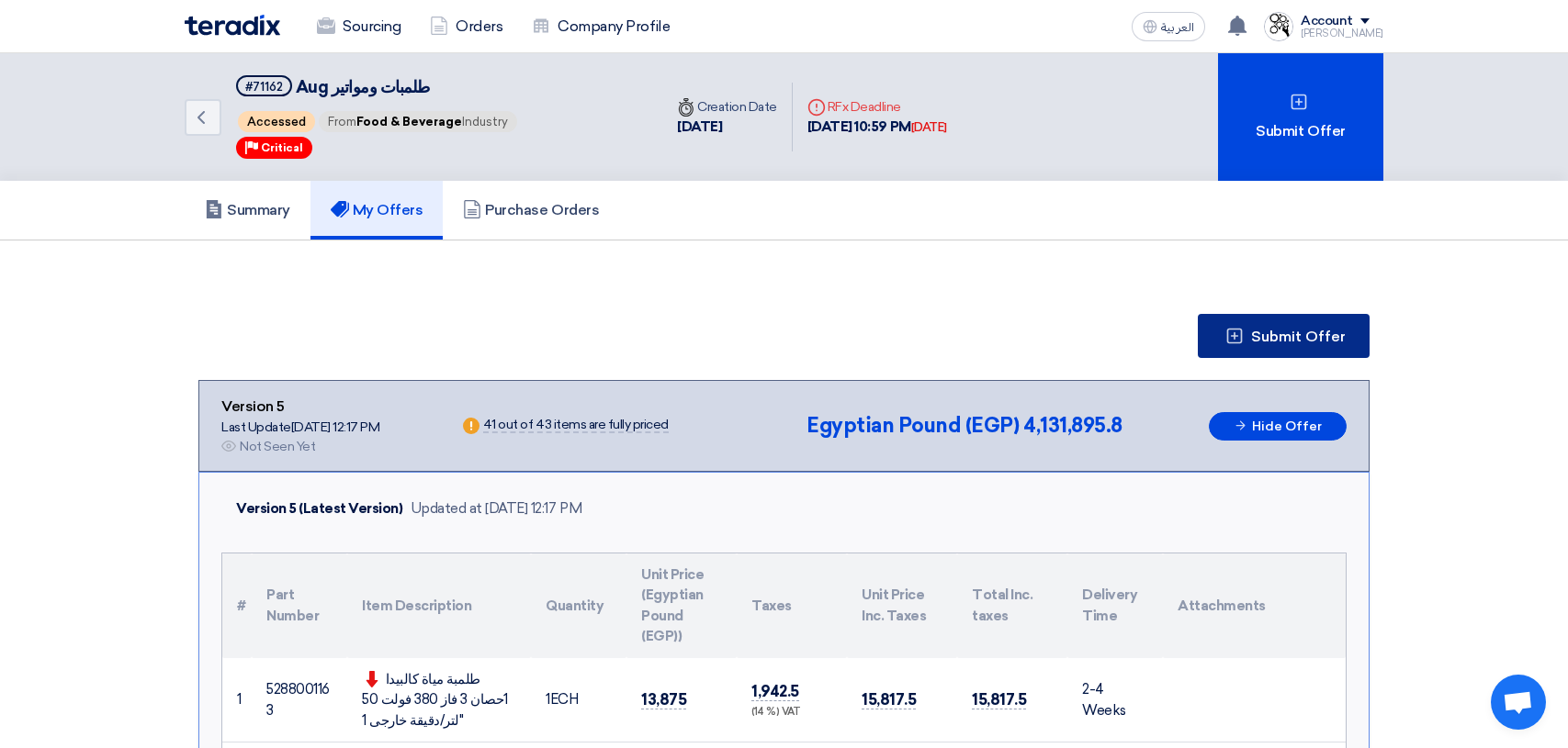
click at [1308, 342] on span "Submit Offer" at bounding box center [1298, 337] width 95 height 15
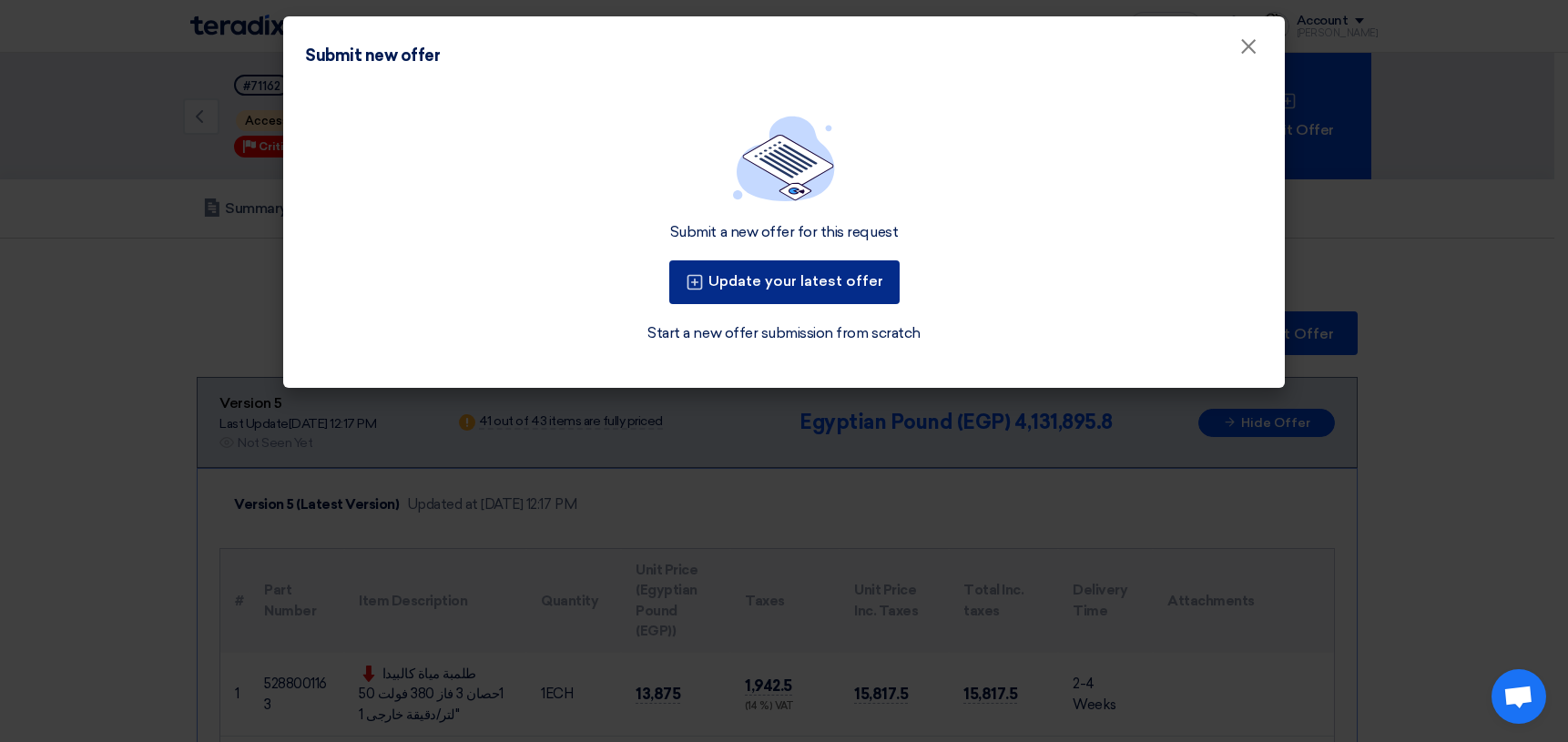
click at [842, 281] on button "Update your latest offer" at bounding box center [784, 282] width 230 height 44
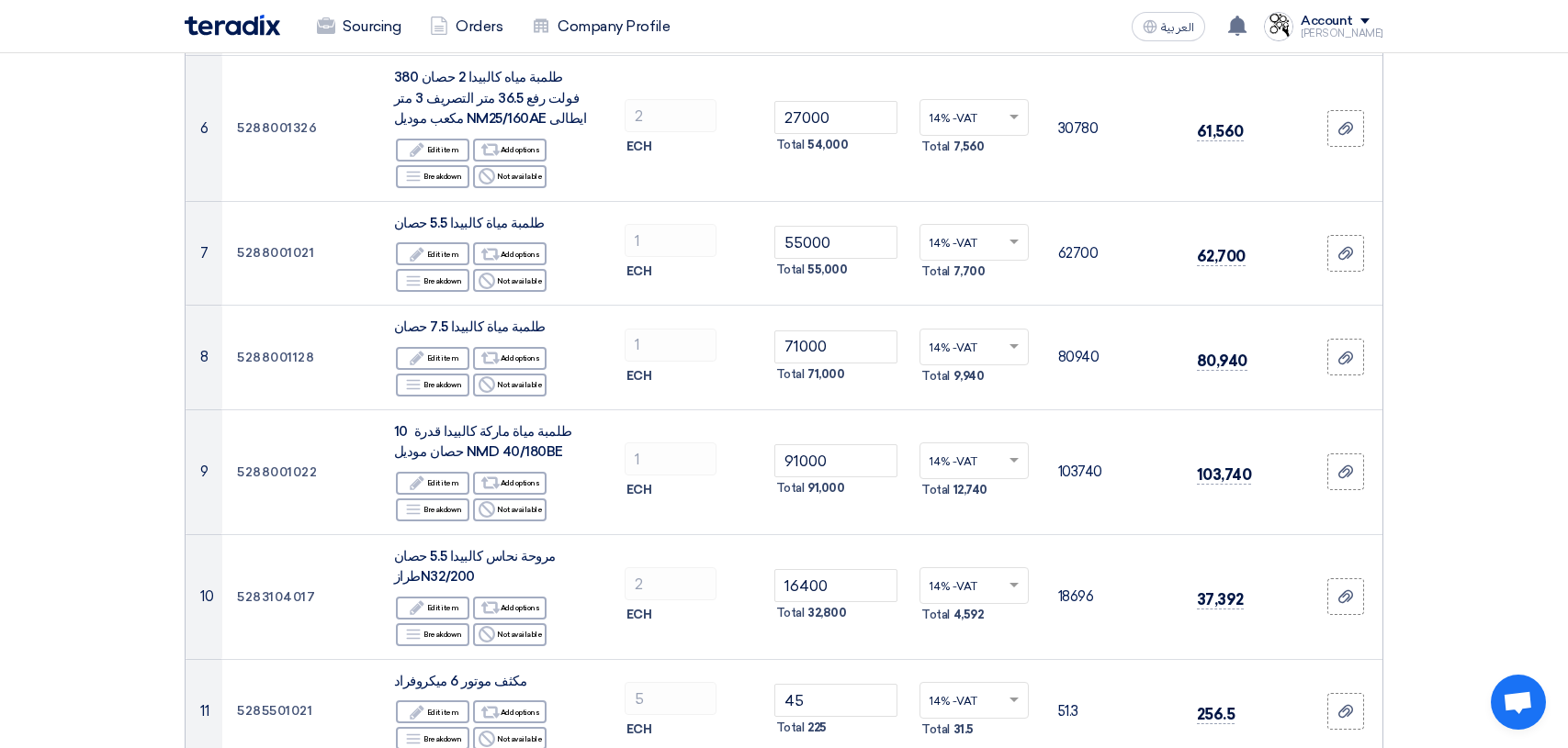
scroll to position [918, 0]
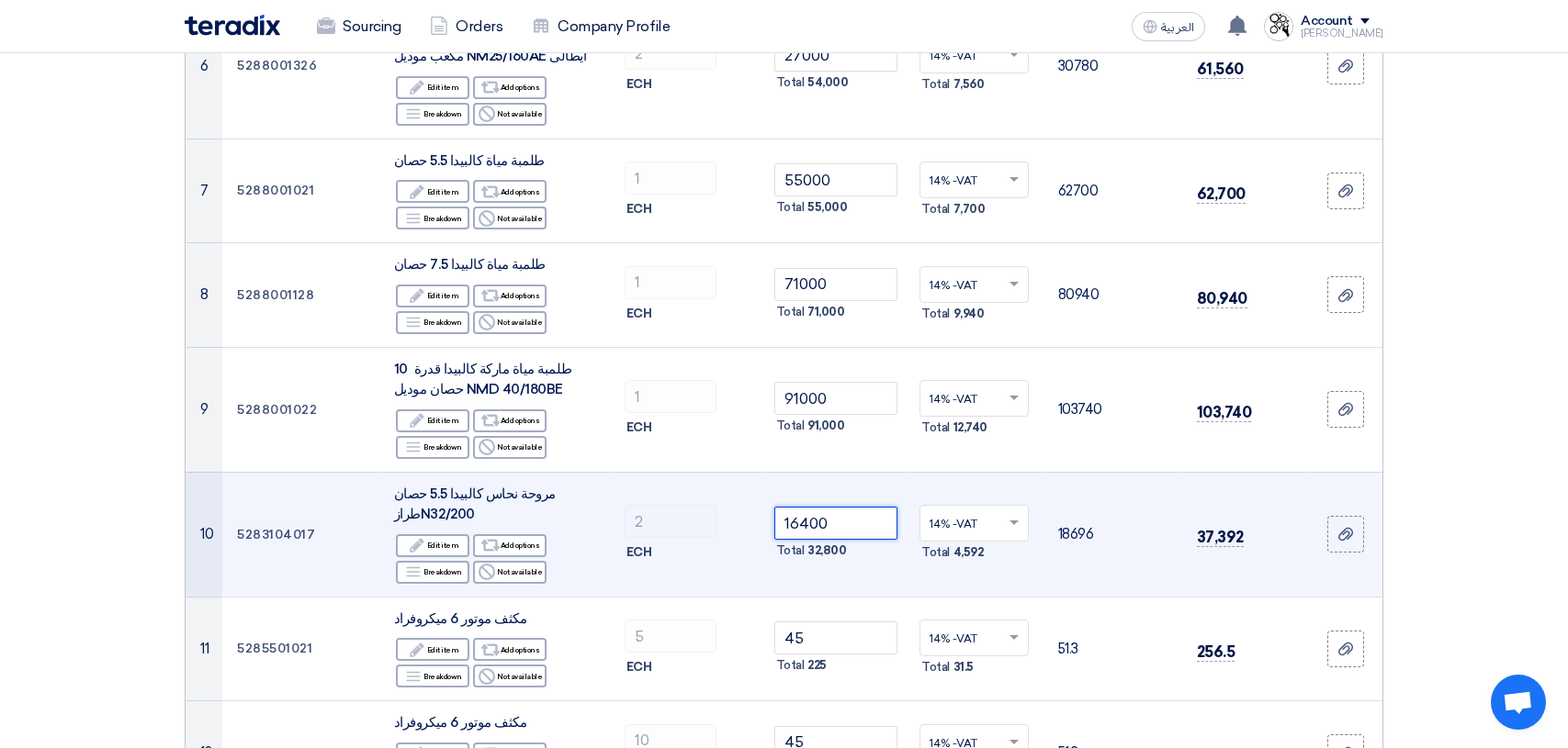
drag, startPoint x: 851, startPoint y: 521, endPoint x: 784, endPoint y: 526, distance: 67.2
click at [784, 526] on input "16400" at bounding box center [836, 522] width 124 height 33
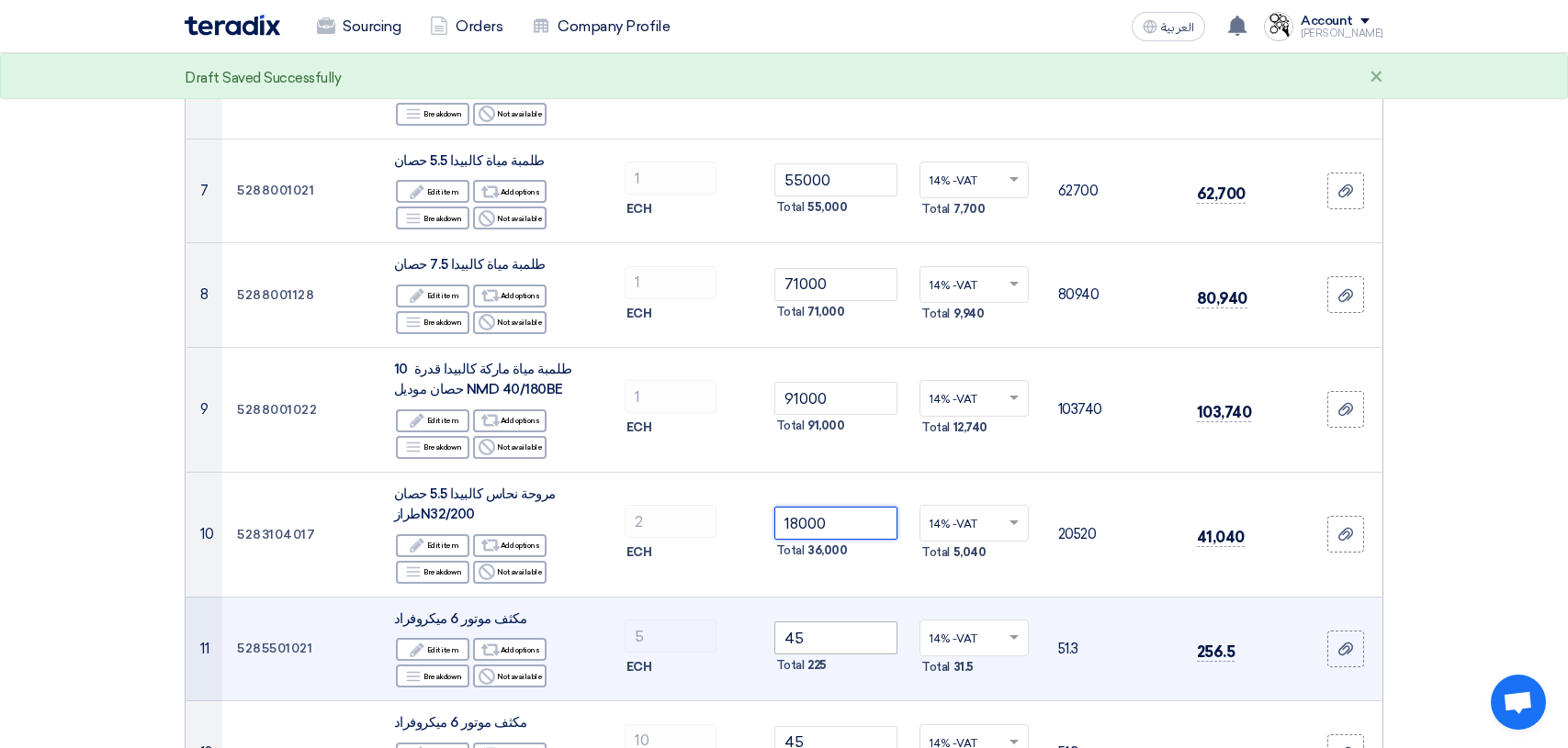
type input "18000"
drag, startPoint x: 807, startPoint y: 637, endPoint x: 778, endPoint y: 639, distance: 29.1
click at [778, 639] on input "45" at bounding box center [836, 637] width 124 height 33
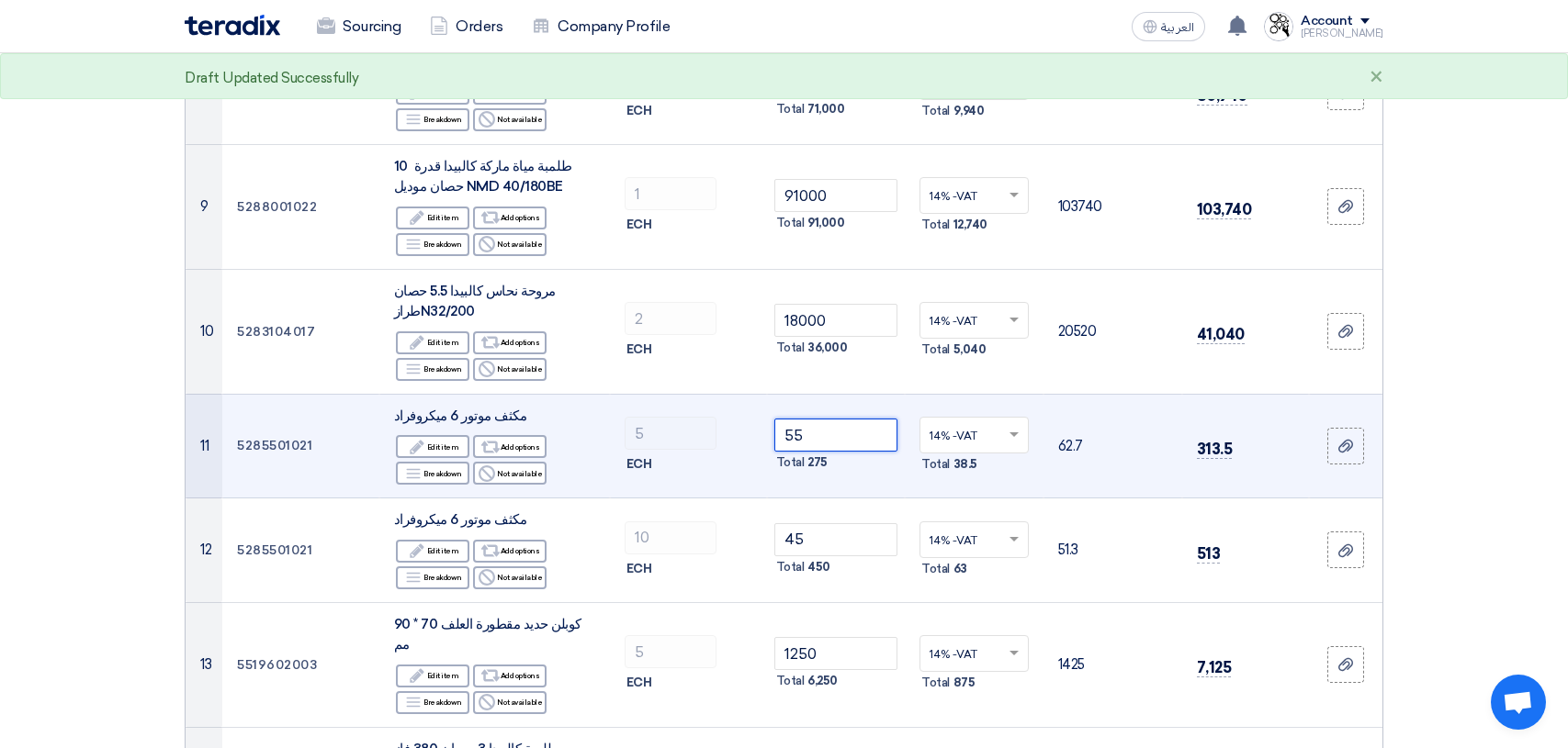
scroll to position [1193, 0]
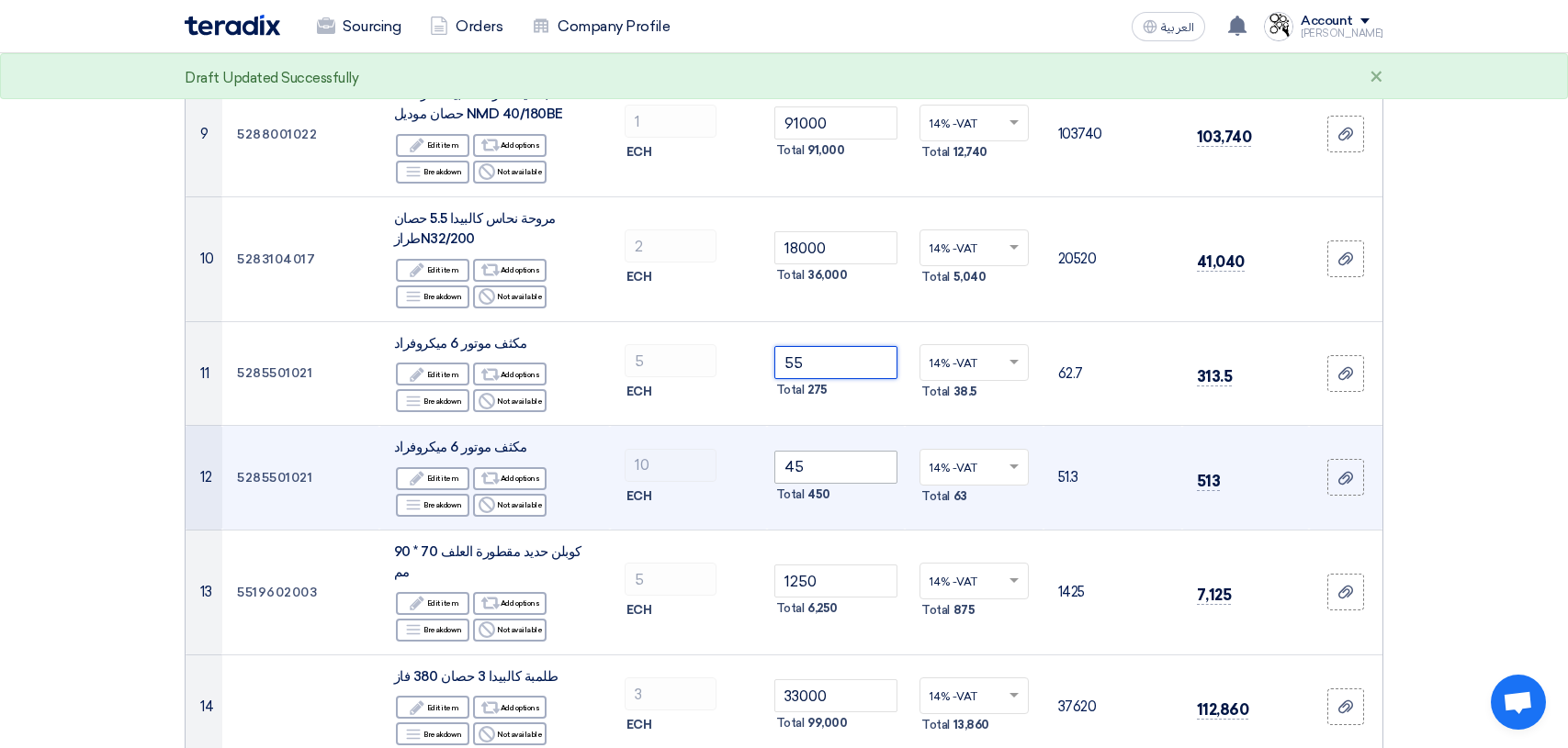
type input "55"
click at [829, 476] on input "45" at bounding box center [836, 467] width 124 height 33
type input "4"
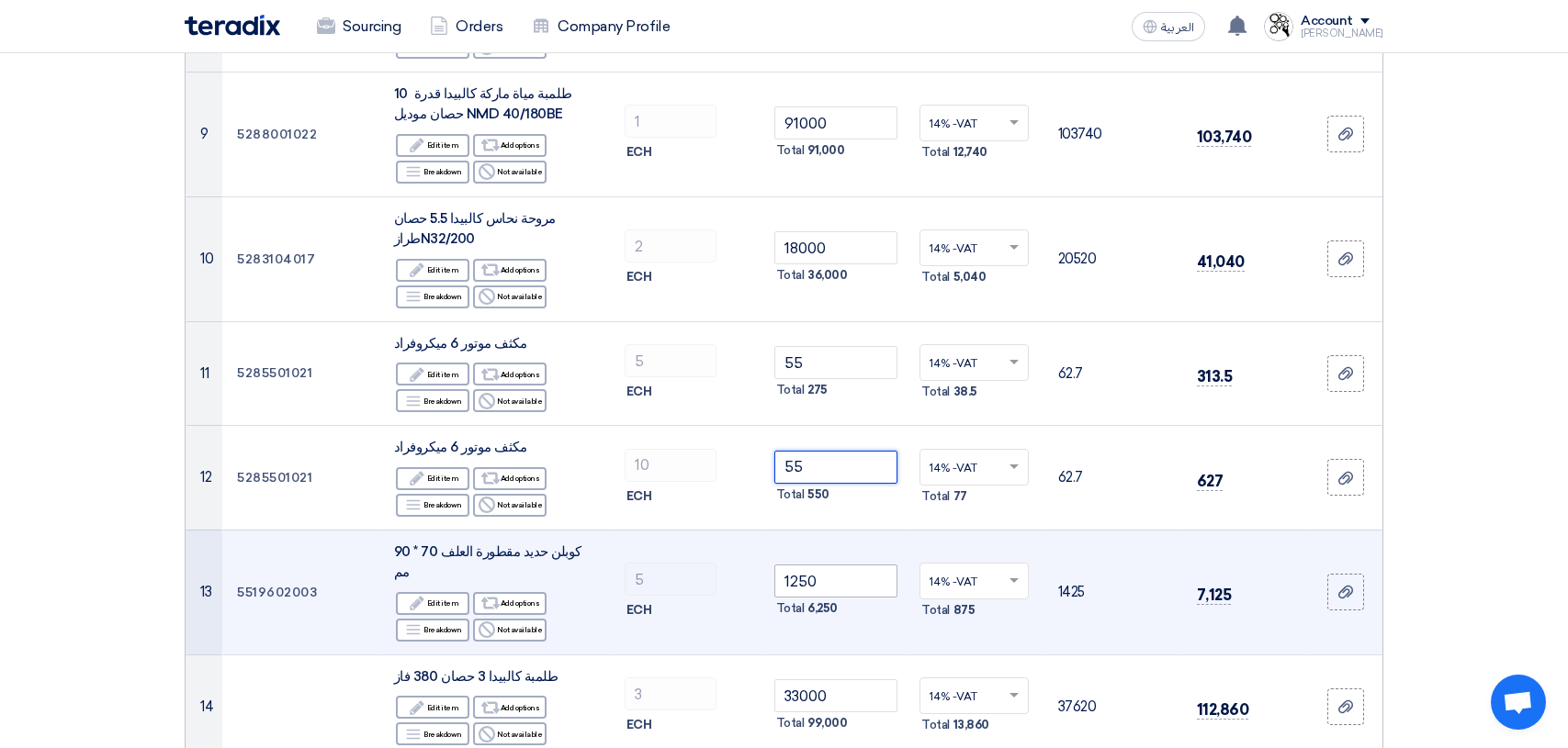
type input "55"
click at [818, 574] on input "1250" at bounding box center [836, 580] width 124 height 33
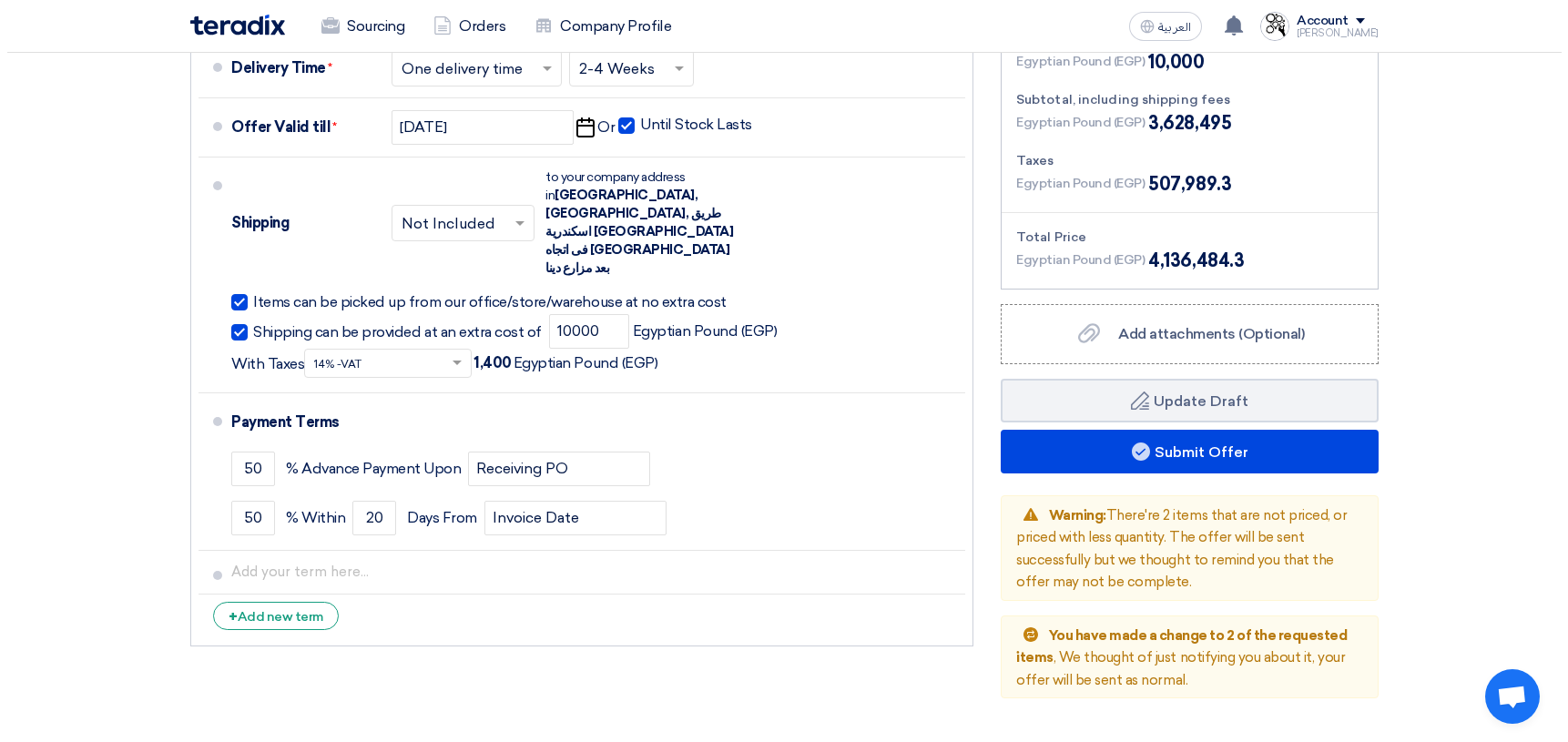
scroll to position [5939, 0]
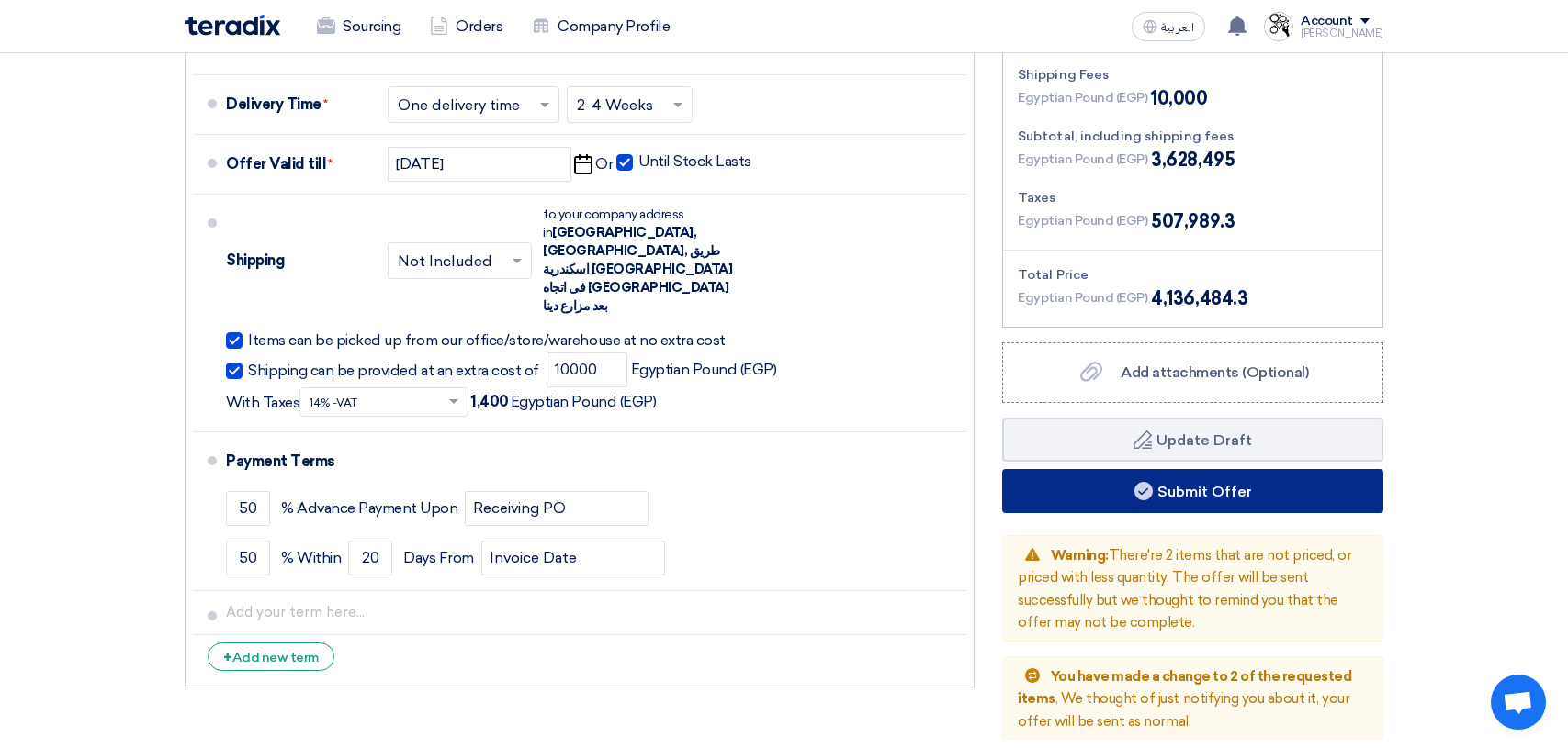
click at [1231, 469] on button "Submit Offer" at bounding box center [1193, 490] width 381 height 44
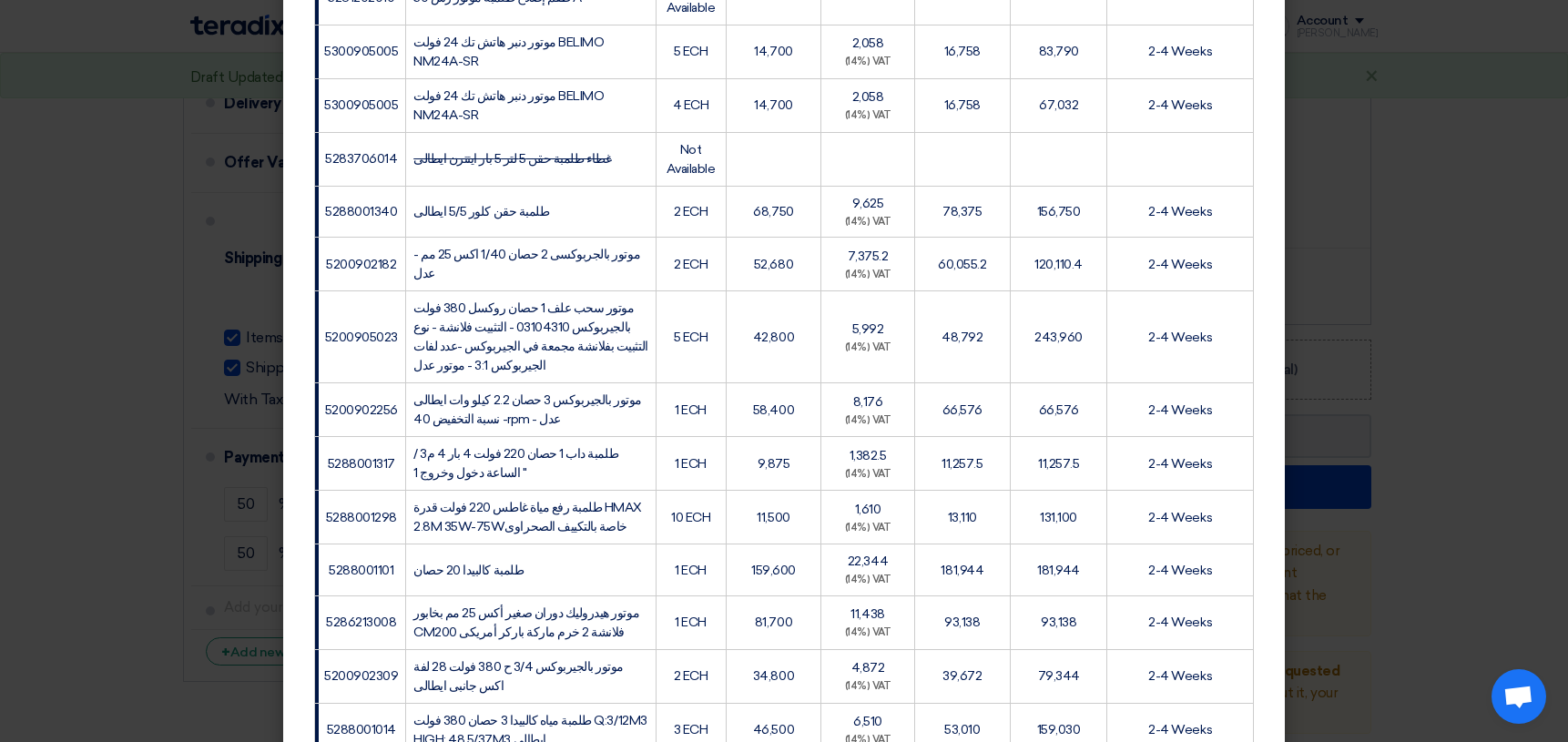
scroll to position [2509, 0]
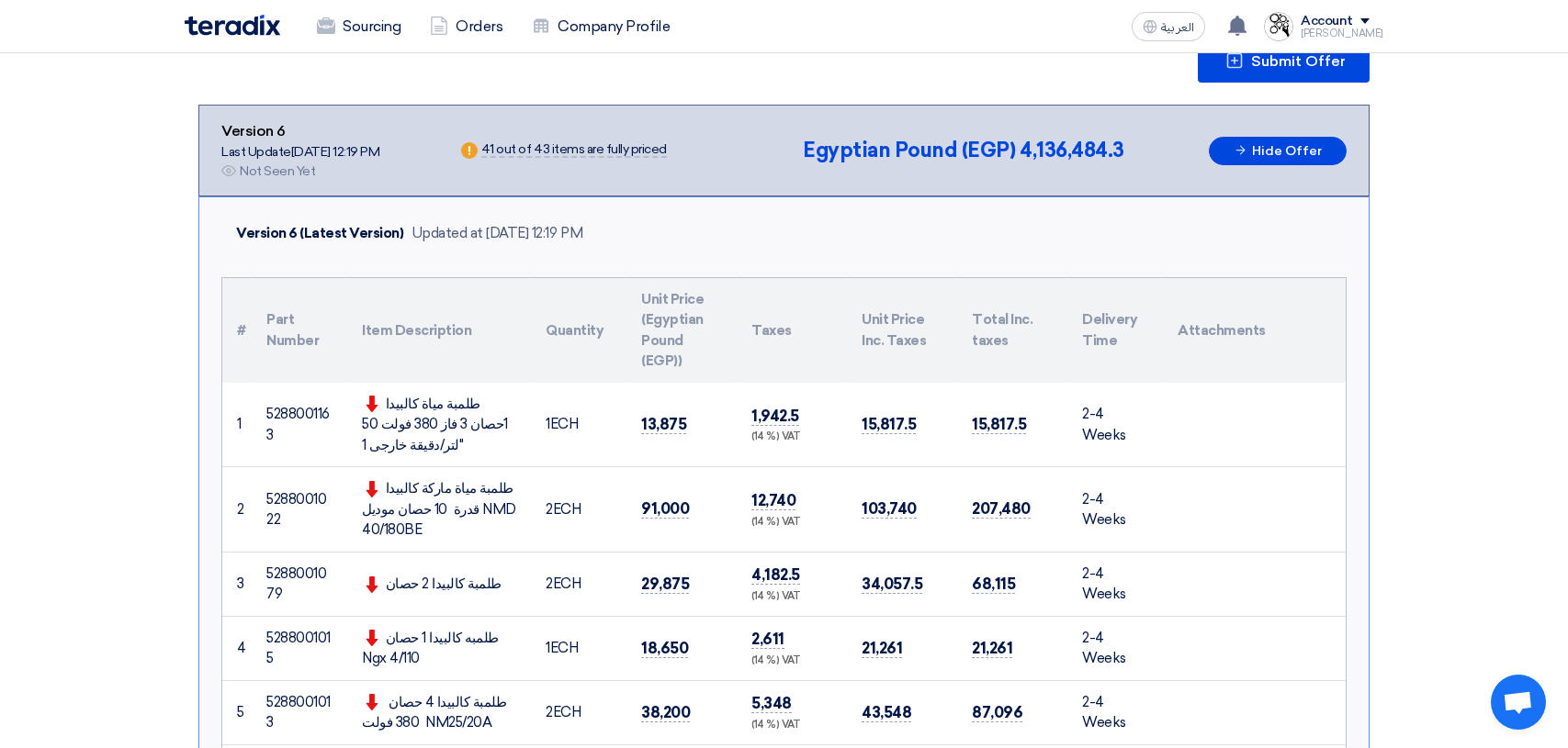
scroll to position [0, 0]
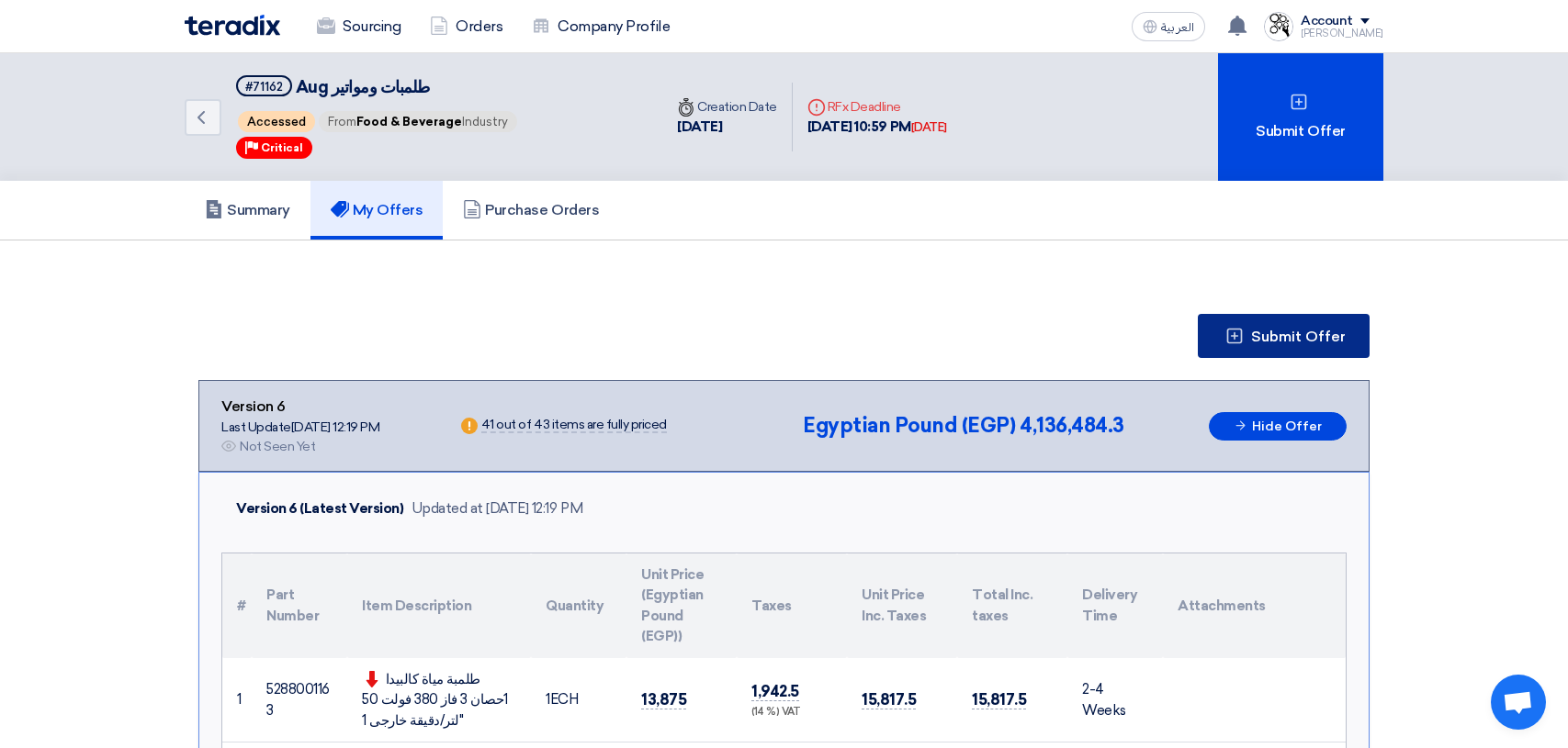
click at [1318, 337] on span "Submit Offer" at bounding box center [1298, 337] width 95 height 15
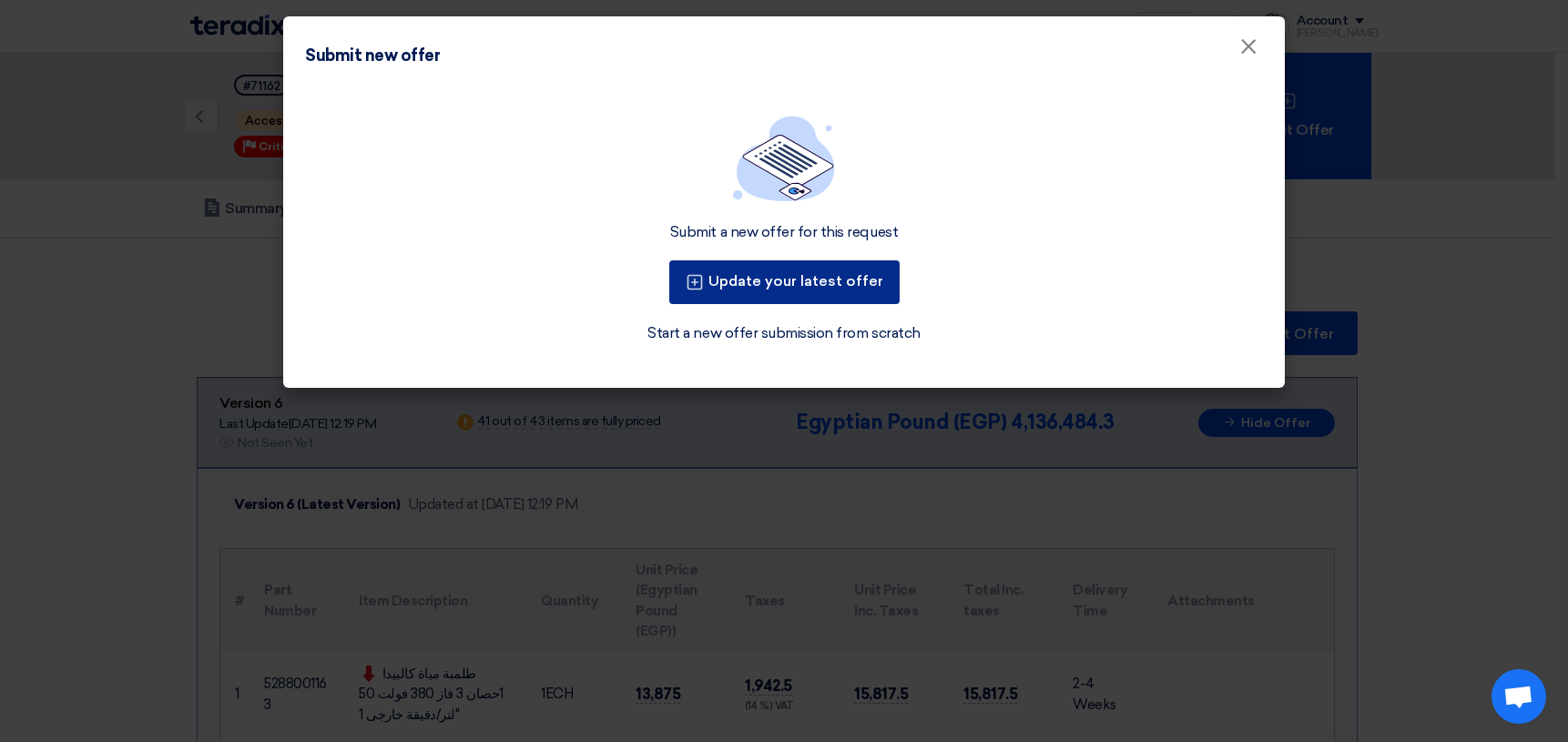
click at [761, 279] on button "Update your latest offer" at bounding box center [784, 282] width 230 height 44
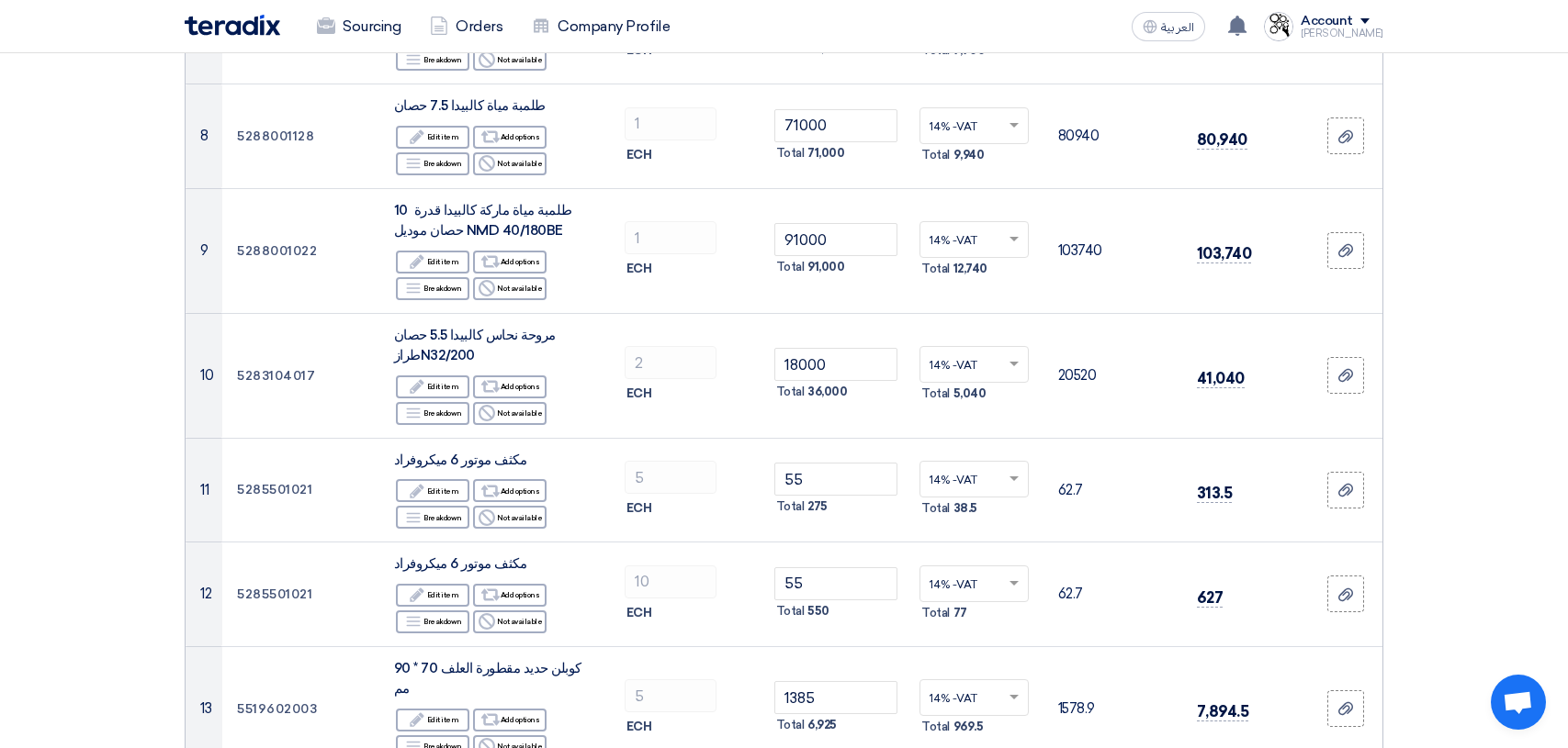
scroll to position [1101, 0]
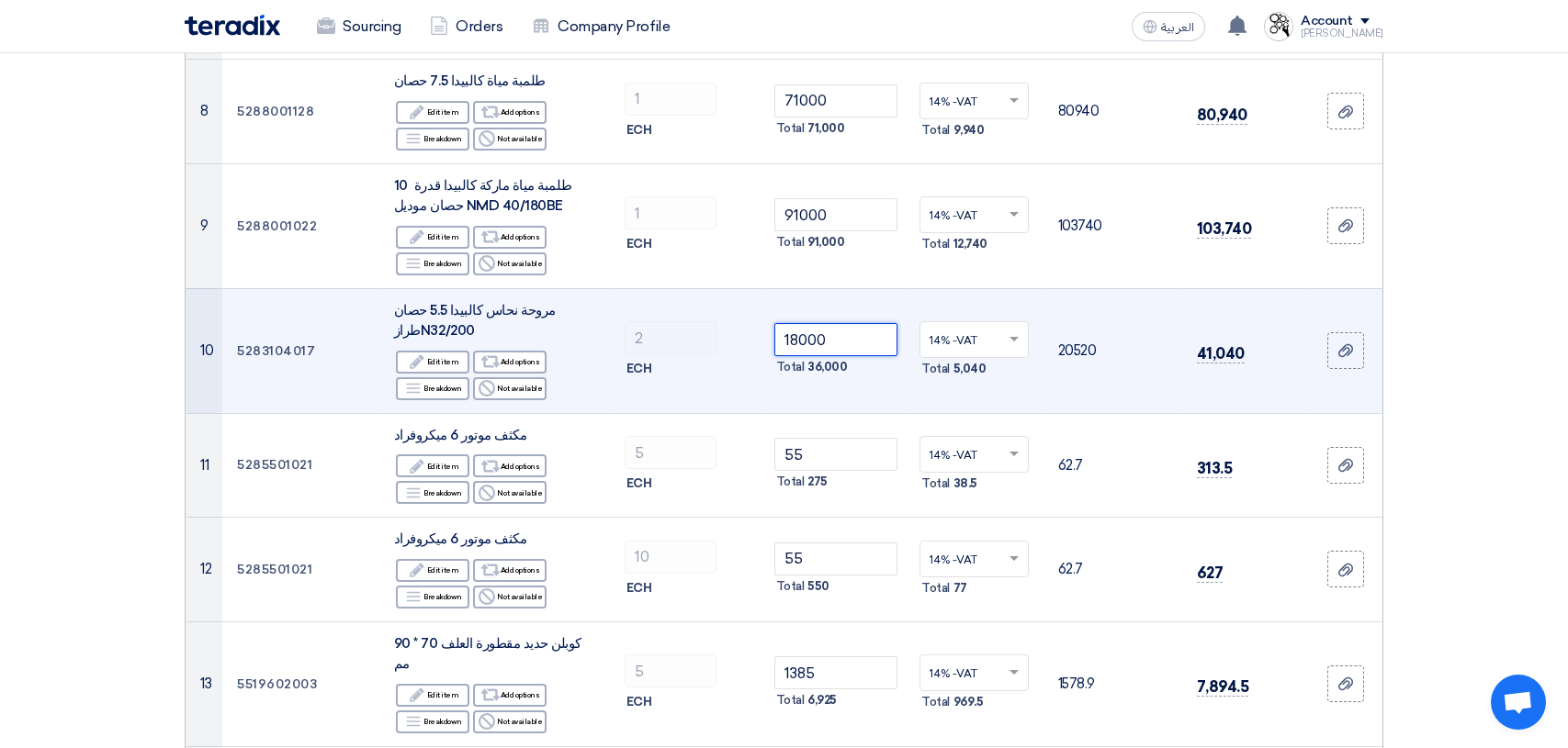
click at [862, 341] on input "18000" at bounding box center [836, 338] width 124 height 33
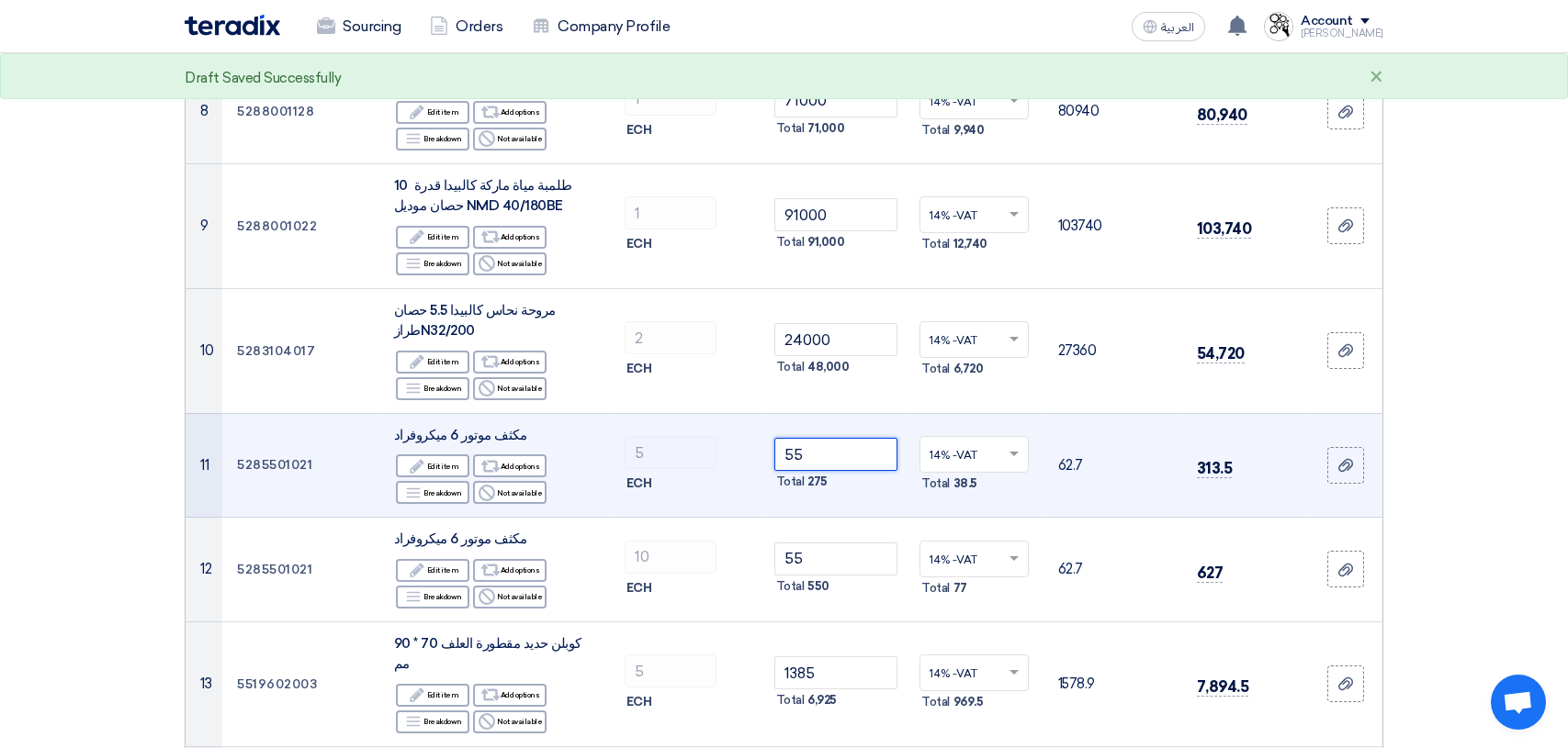
click at [818, 455] on input "55" at bounding box center [836, 454] width 124 height 33
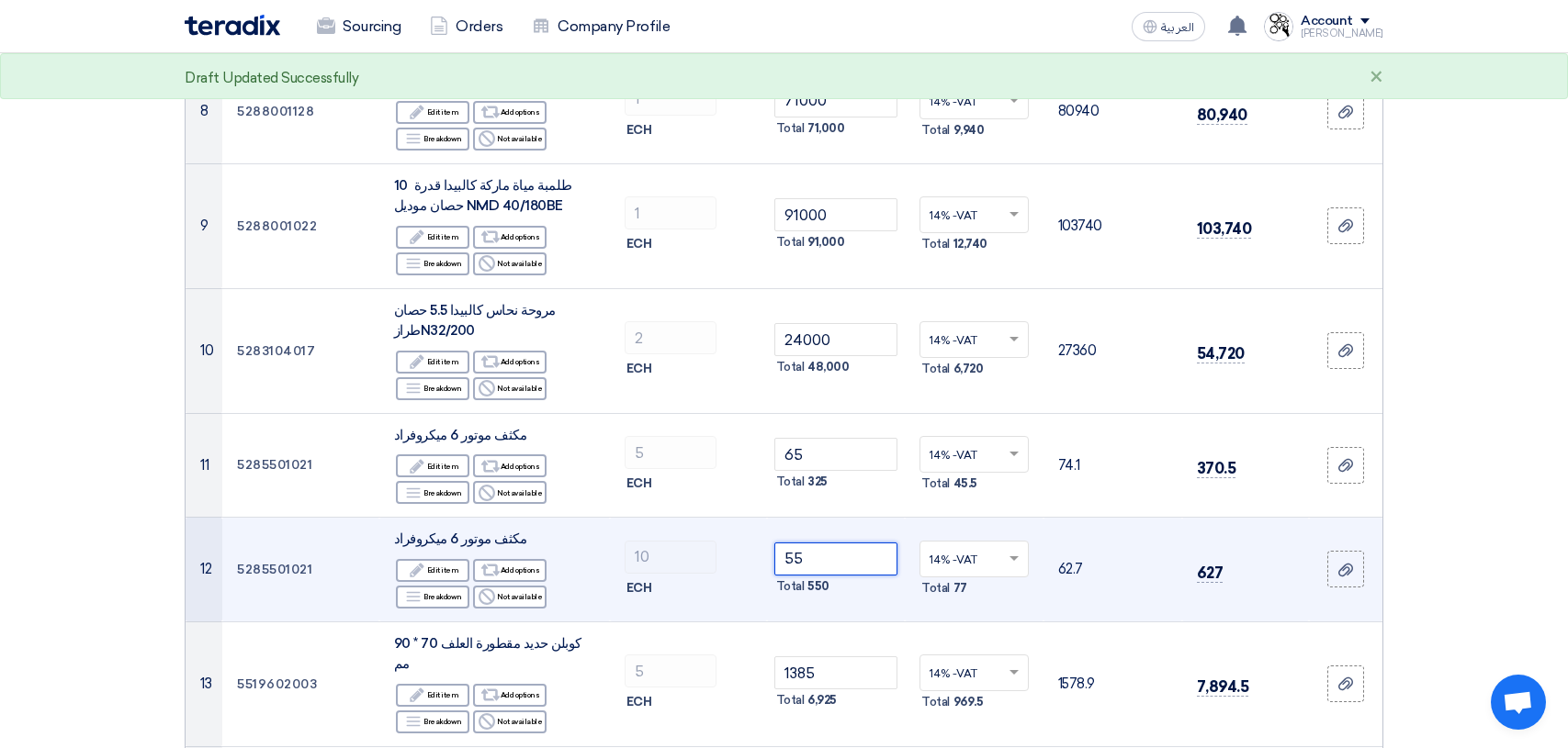
click at [822, 564] on input "55" at bounding box center [836, 559] width 124 height 33
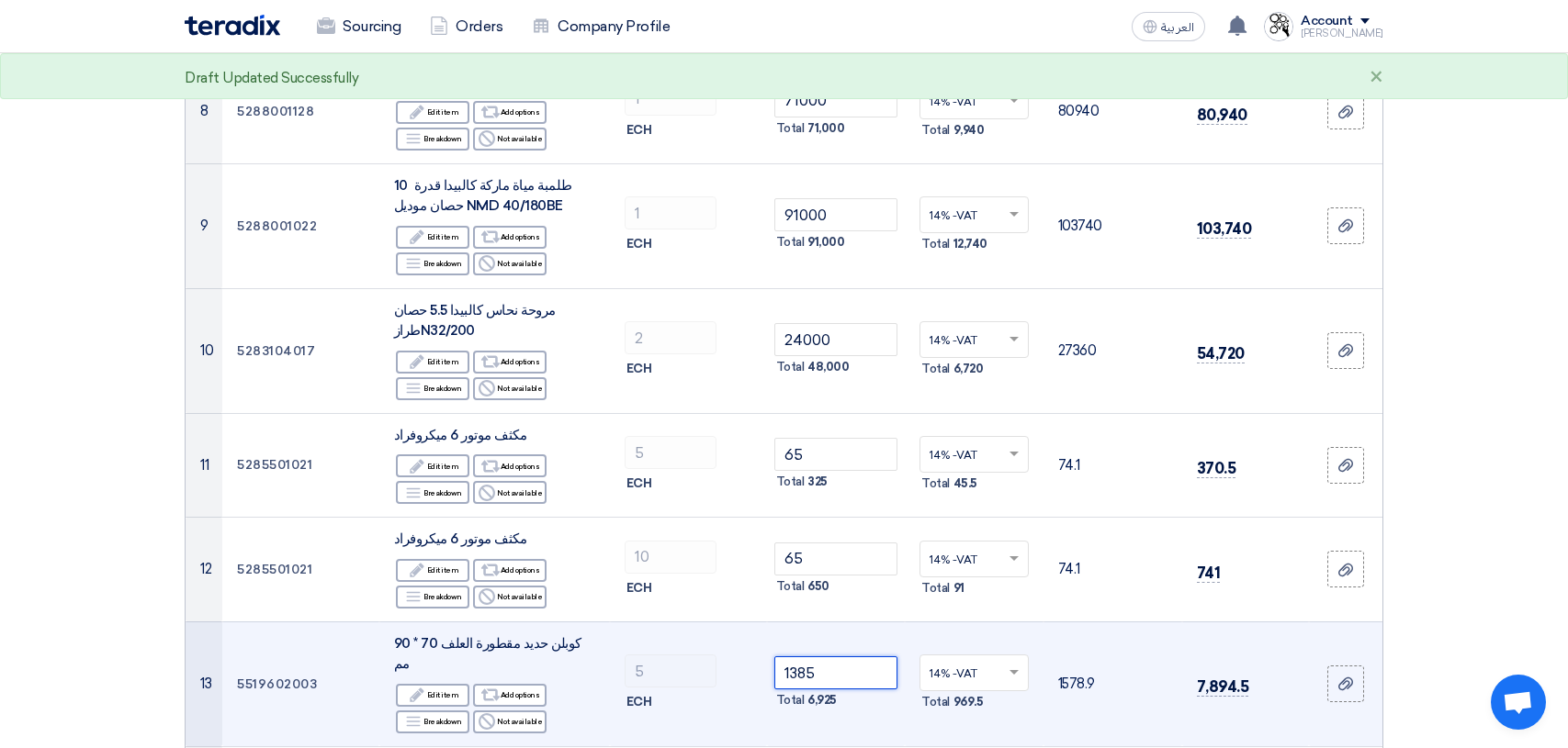
click at [832, 661] on input "1385" at bounding box center [836, 672] width 124 height 33
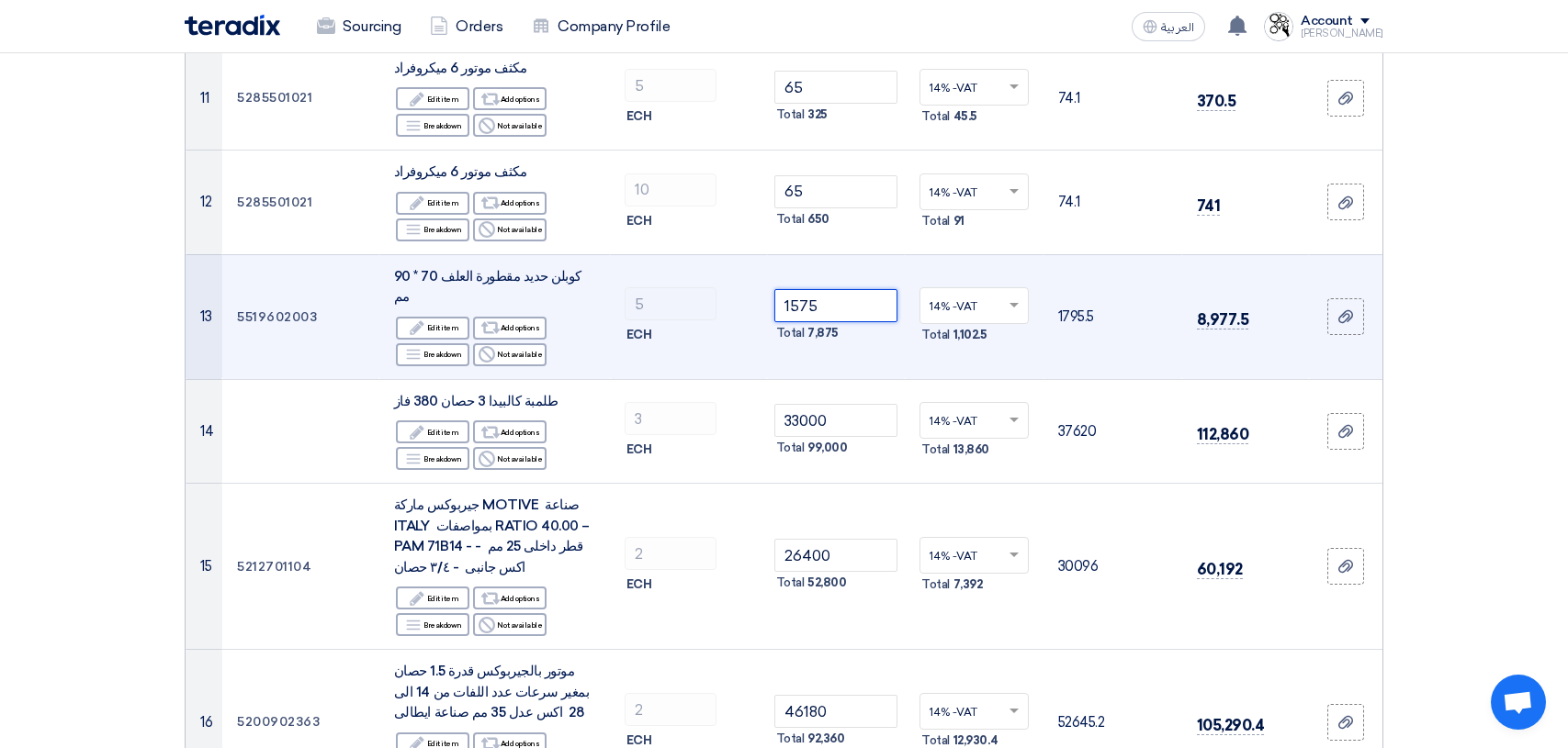
scroll to position [1560, 0]
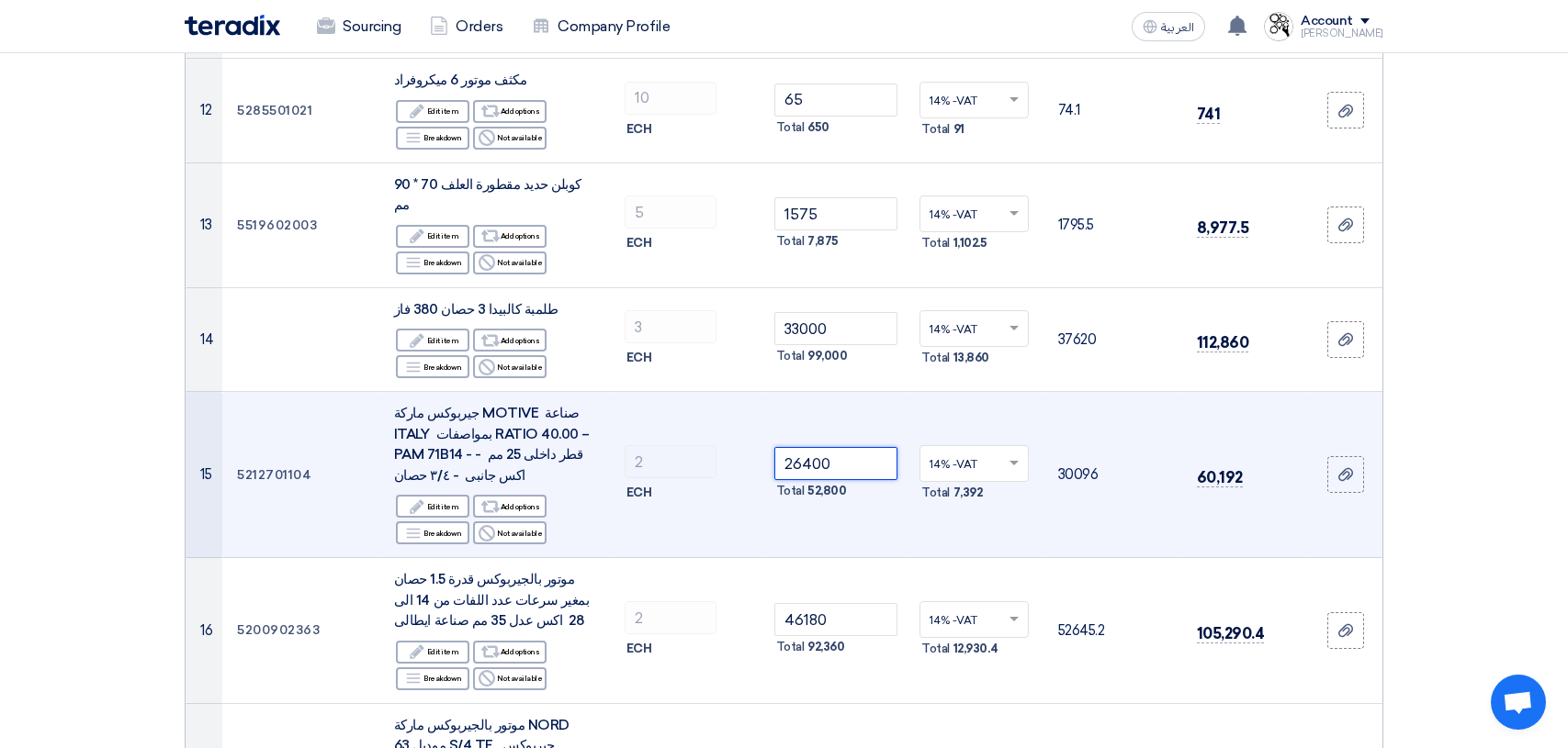
drag, startPoint x: 862, startPoint y: 434, endPoint x: 746, endPoint y: 443, distance: 116.3
click at [746, 443] on tr "15 5212701104 جيربوكس ماركة MOTIVE صناعة ITALY بمواصفات RATIO 40.00 – [PERSON_N…" at bounding box center [784, 475] width 1197 height 166
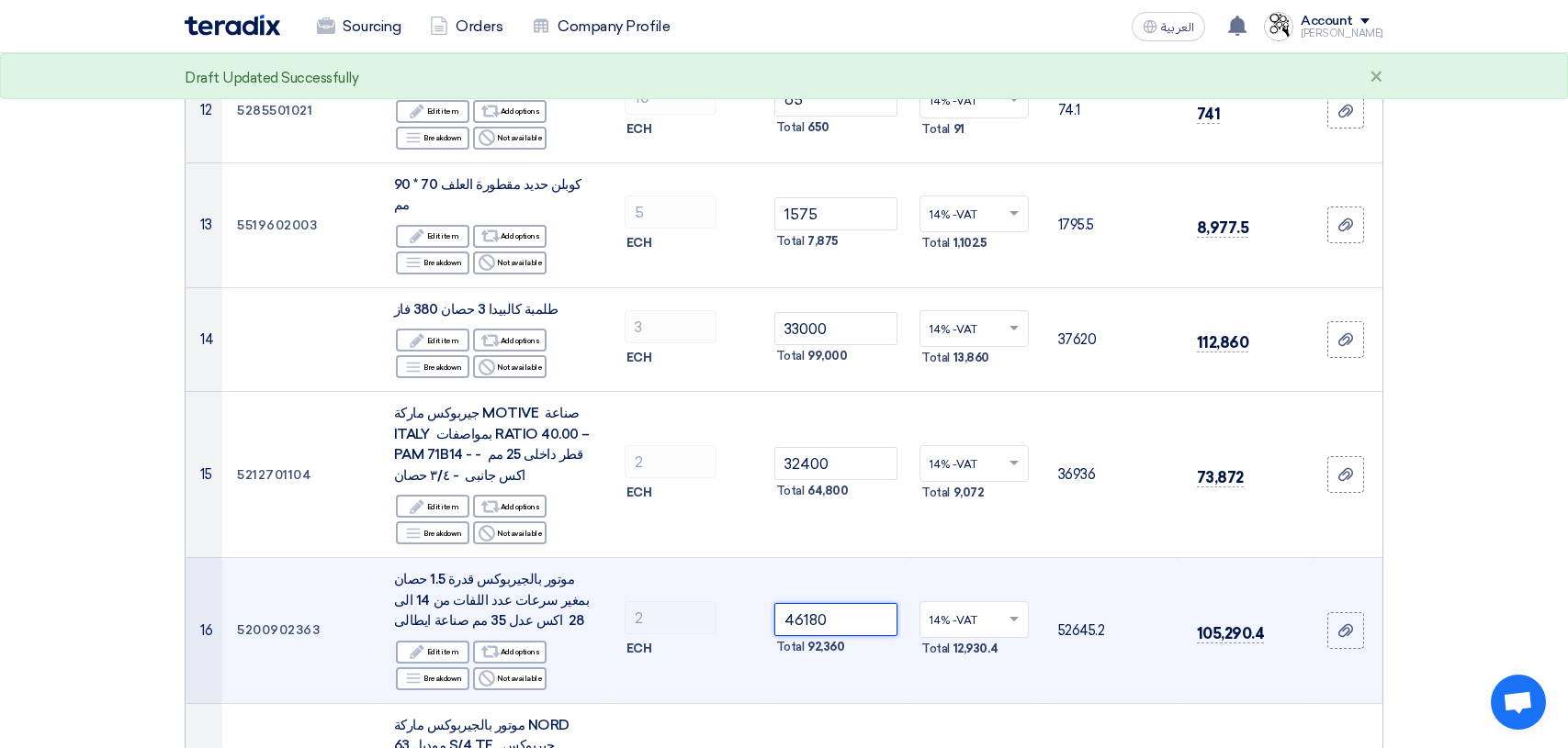
click at [840, 603] on input "46180" at bounding box center [836, 619] width 124 height 33
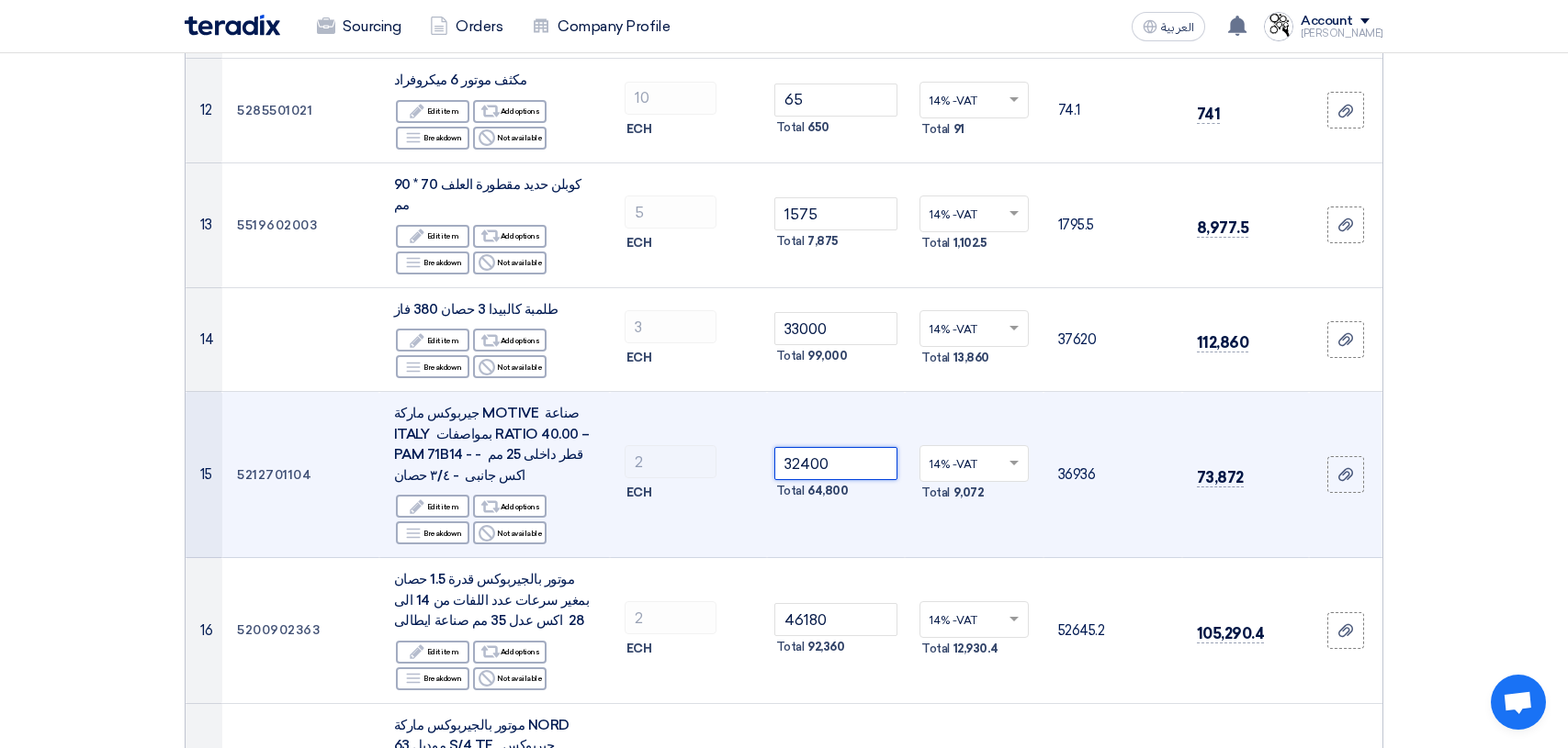
click at [848, 448] on input "32400" at bounding box center [836, 463] width 124 height 33
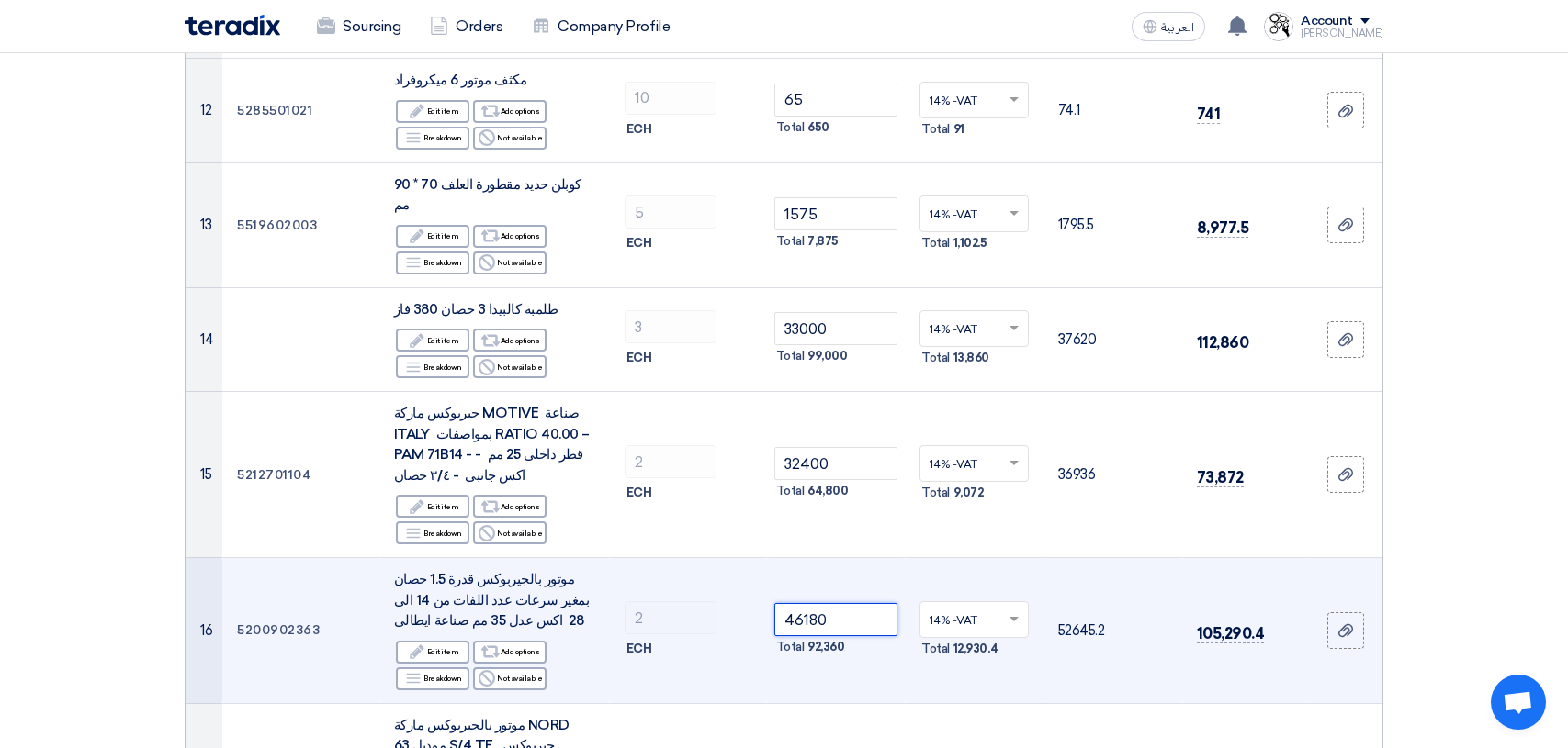
click at [830, 603] on input "46180" at bounding box center [836, 619] width 124 height 33
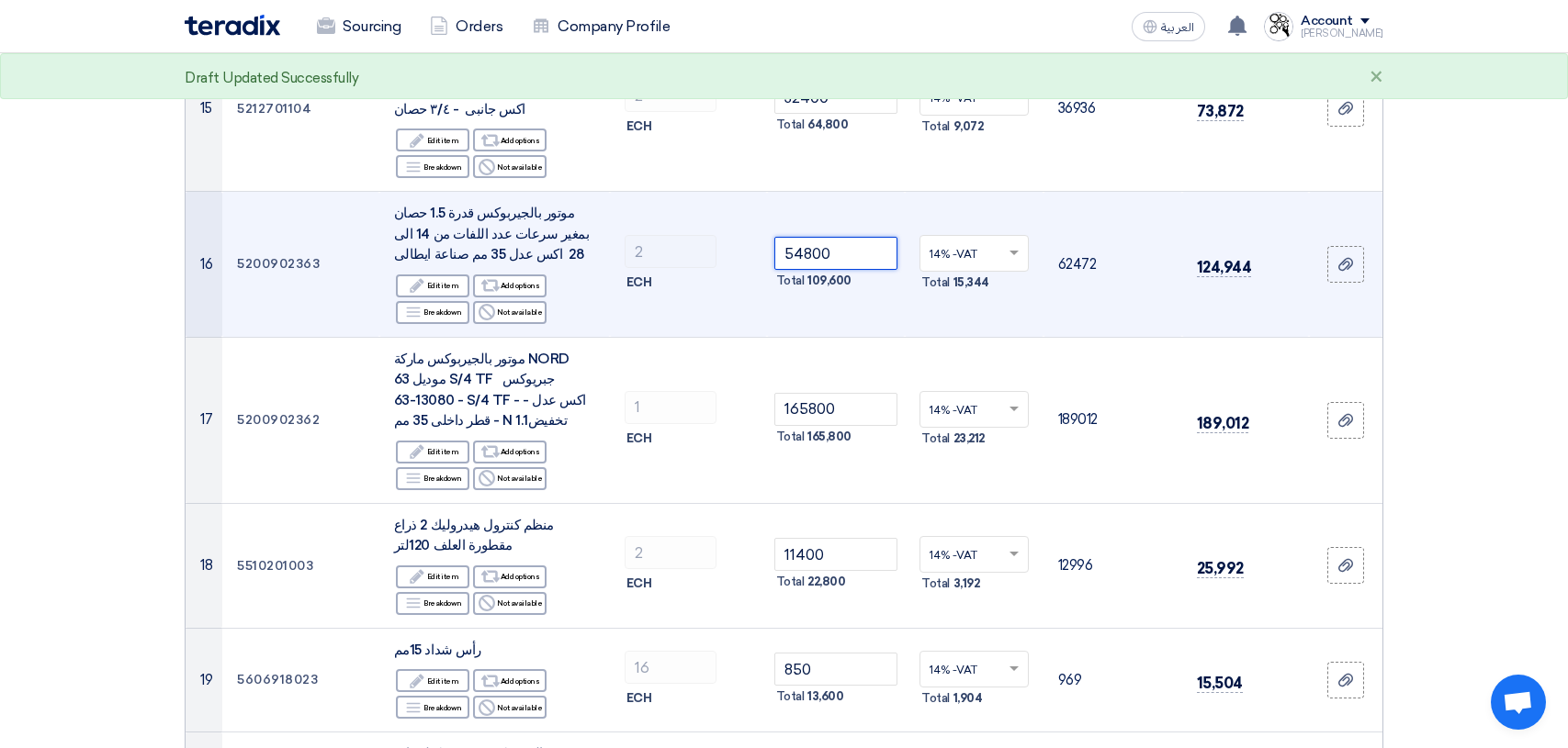
scroll to position [1927, 0]
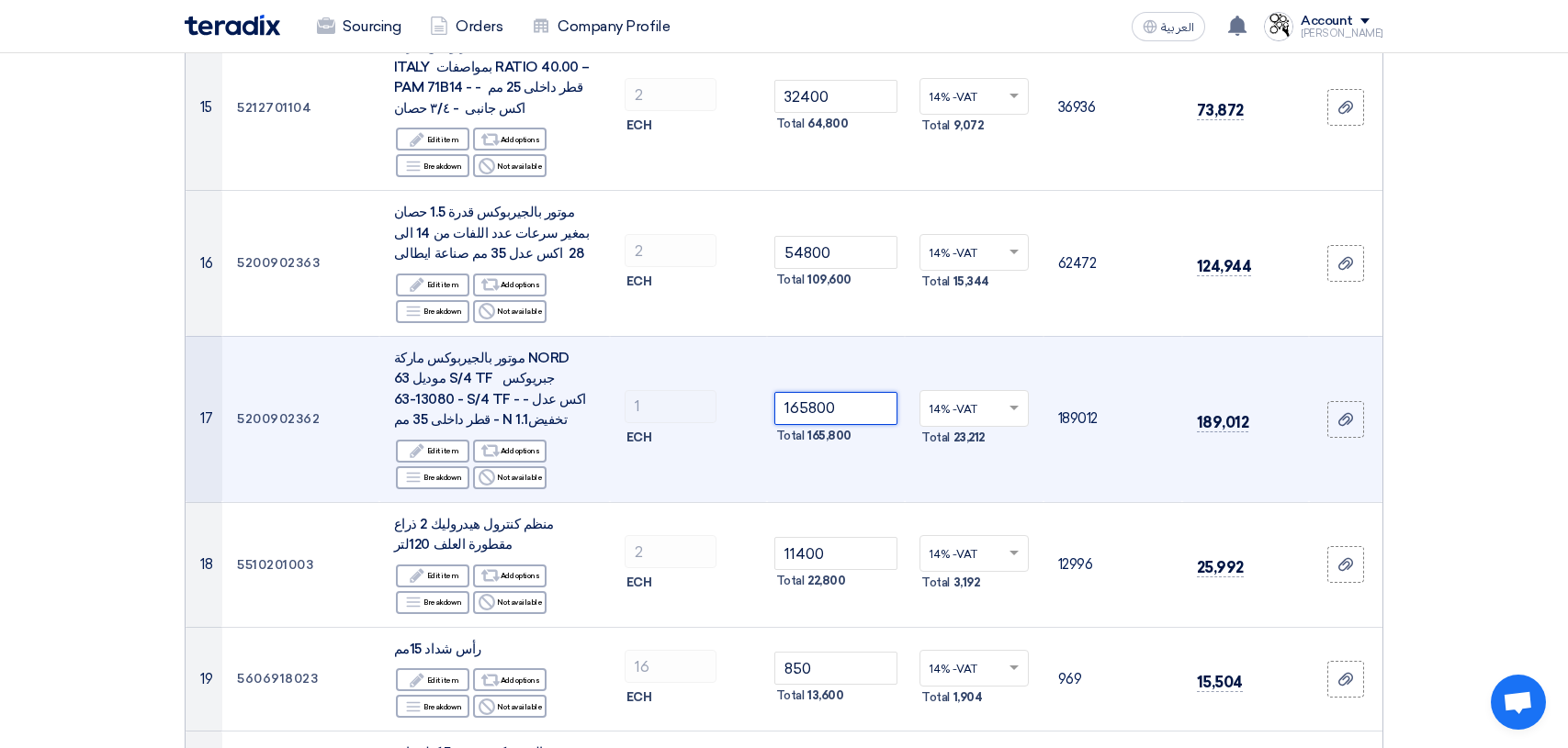
click at [875, 392] on input "165800" at bounding box center [836, 408] width 124 height 33
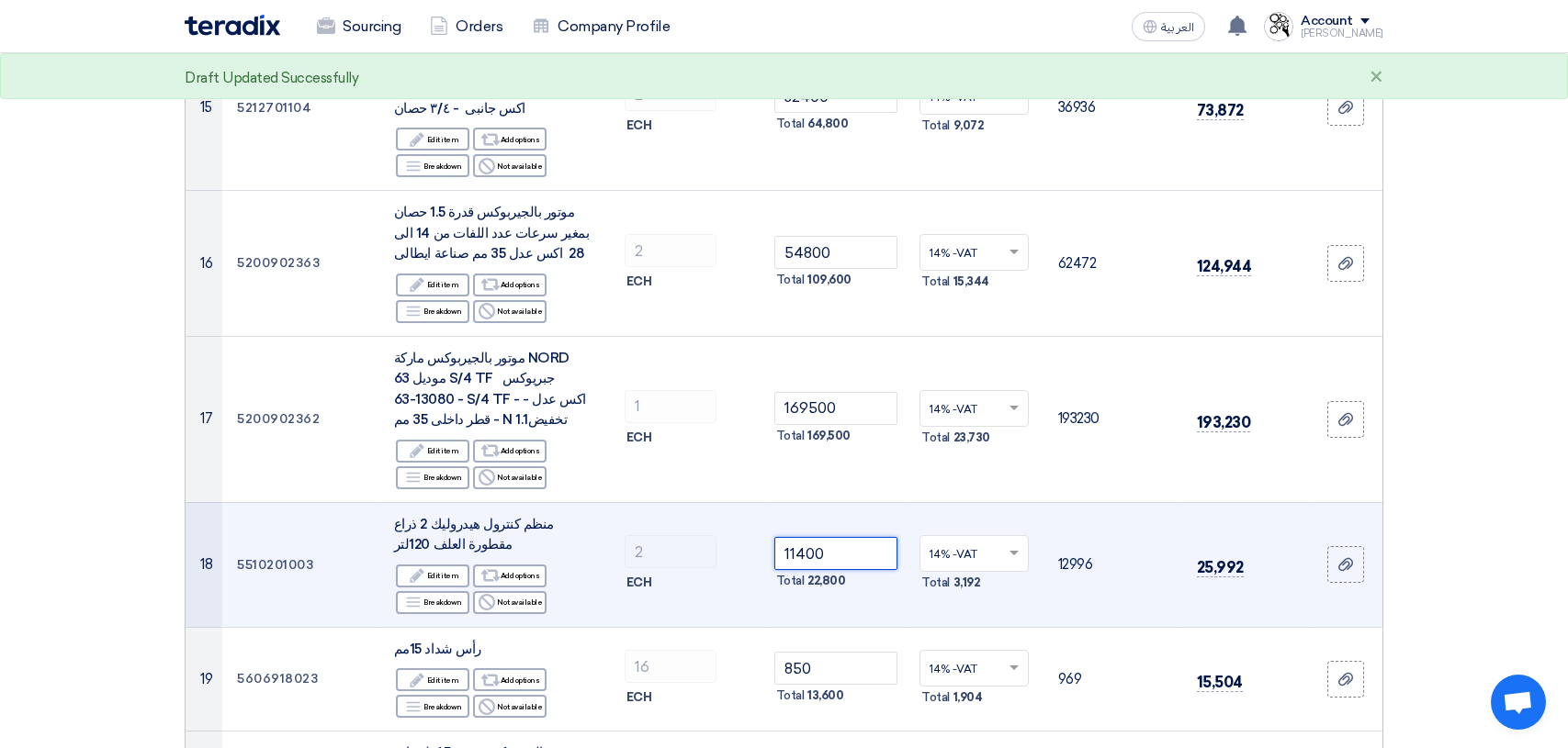
click at [844, 537] on input "11400" at bounding box center [836, 553] width 124 height 33
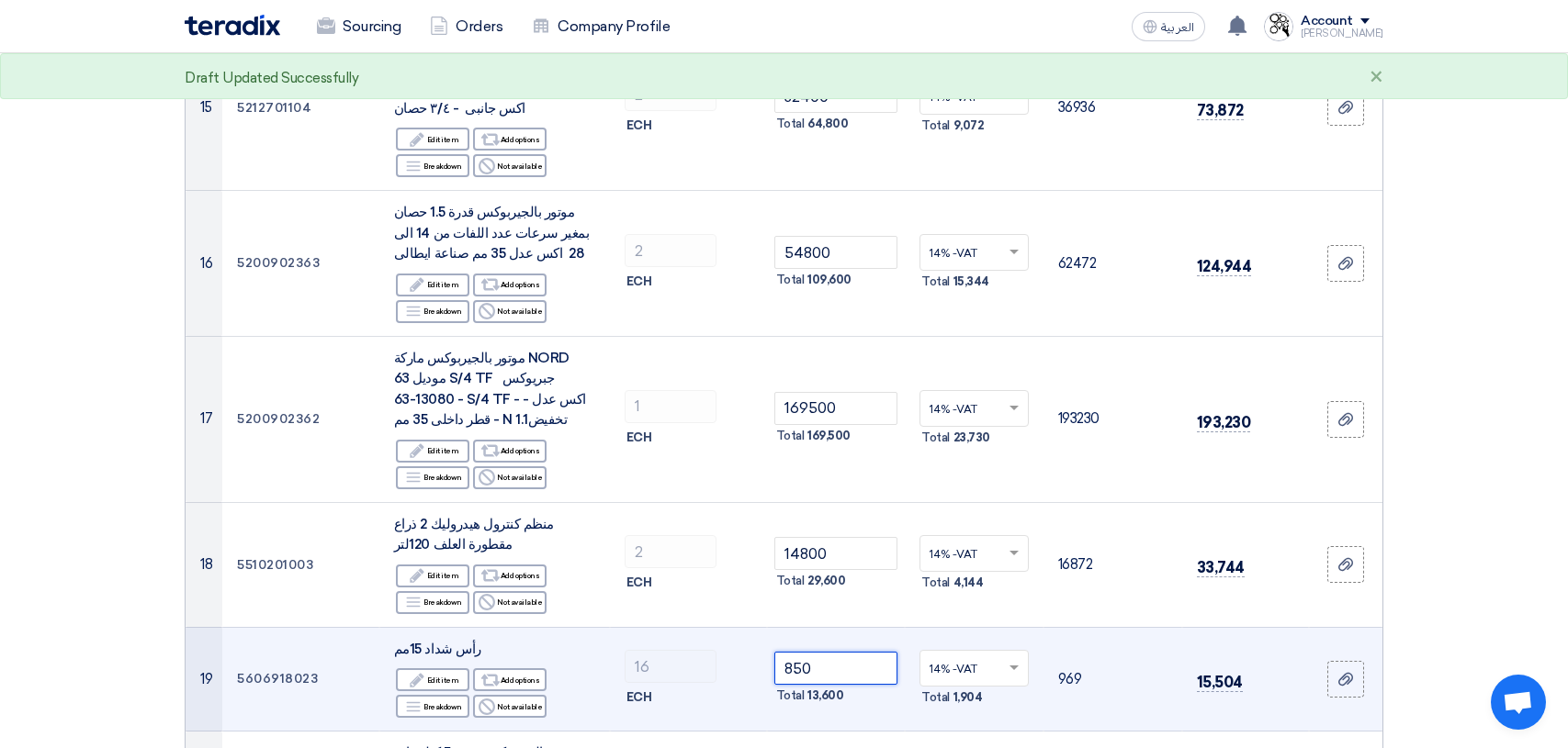
click at [869, 651] on input "850" at bounding box center [836, 667] width 124 height 33
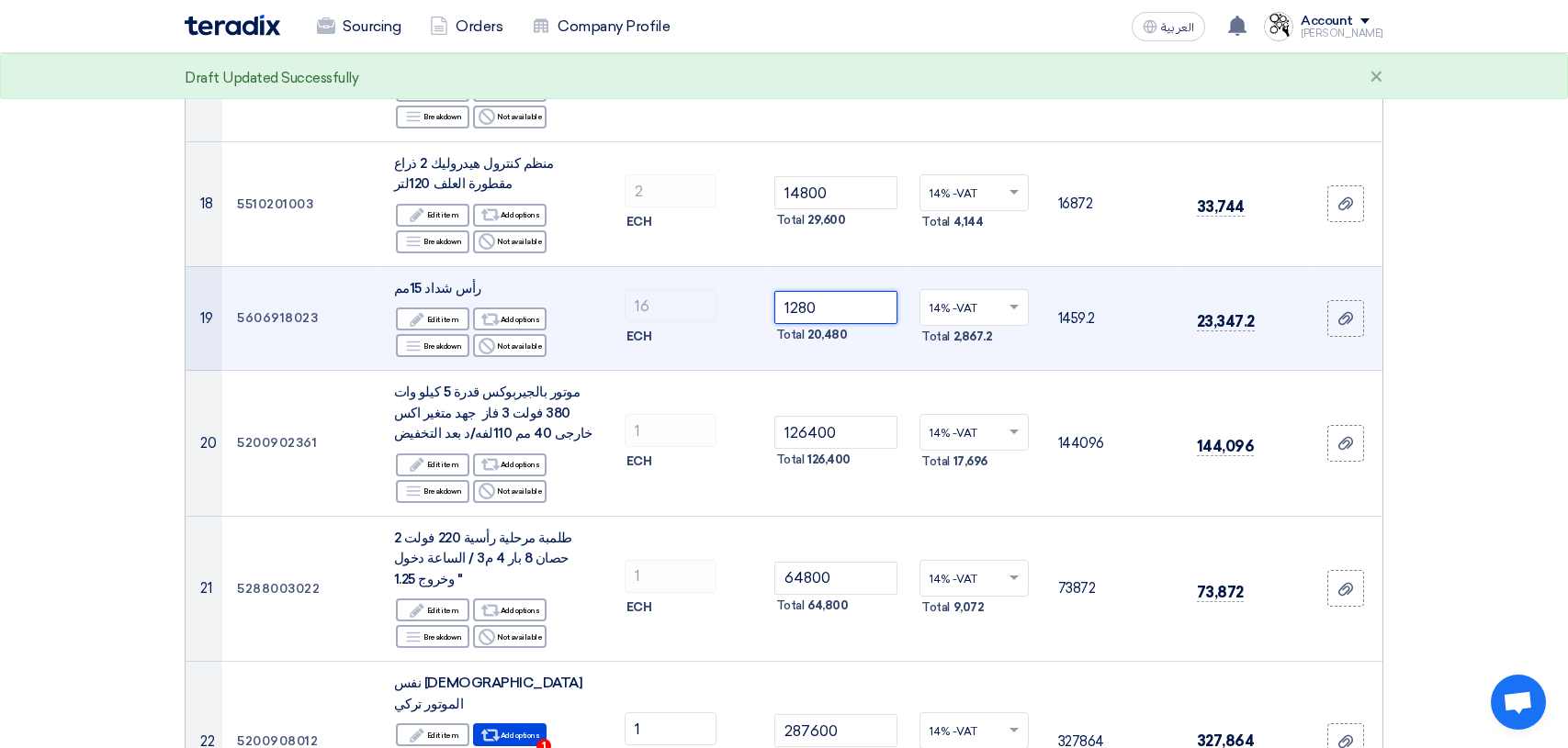
scroll to position [2294, 0]
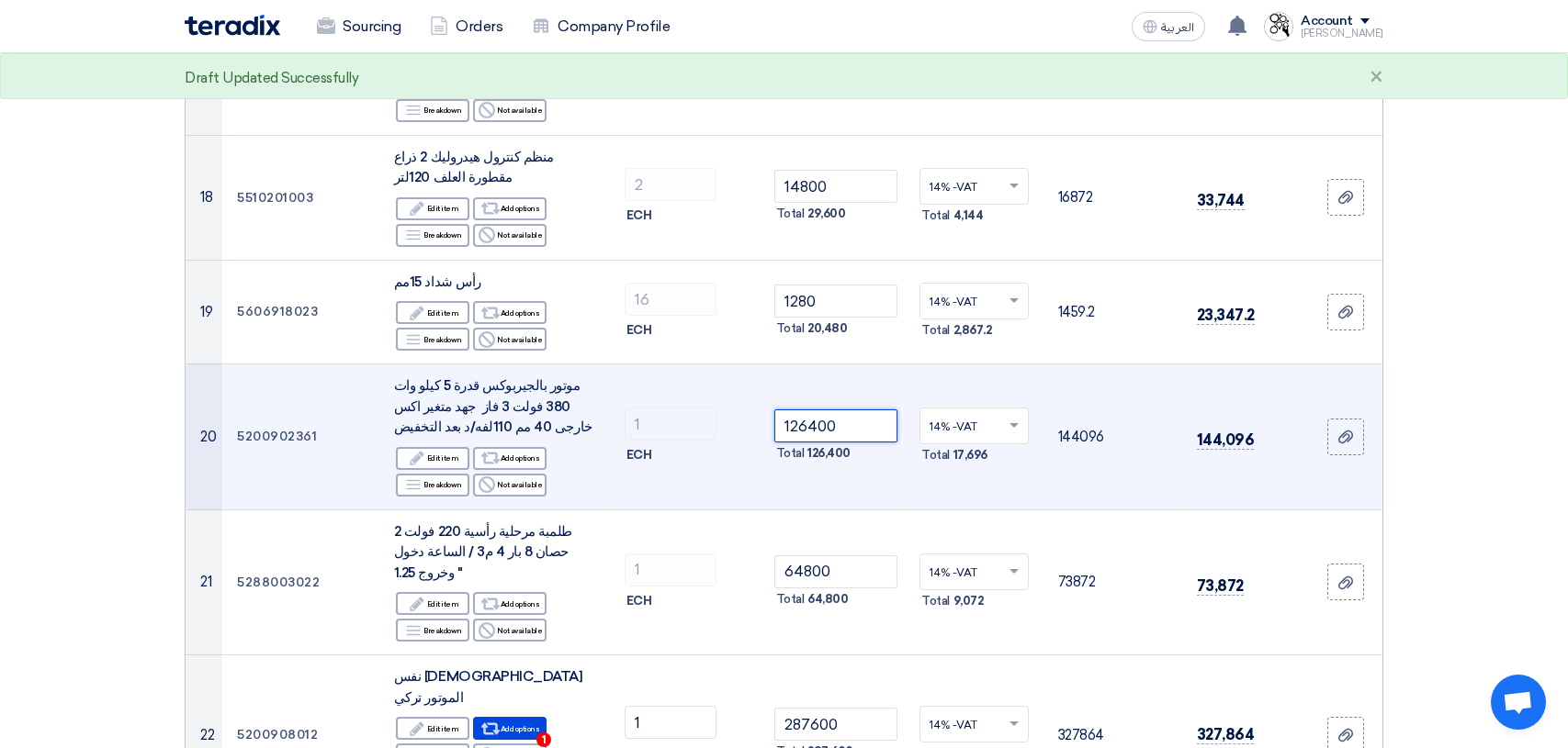
click at [845, 410] on input "126400" at bounding box center [836, 425] width 124 height 33
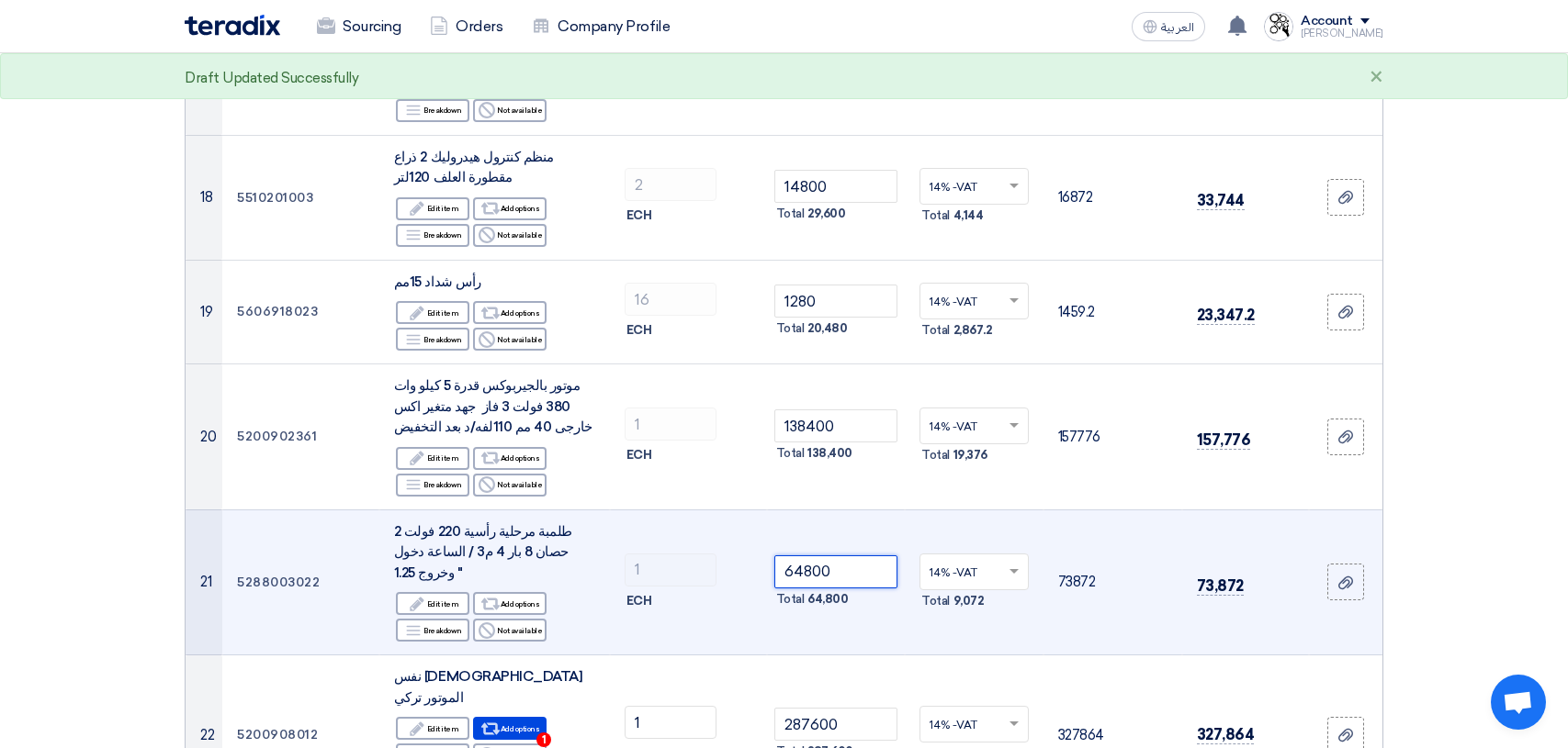
click at [841, 556] on input "64800" at bounding box center [836, 571] width 124 height 33
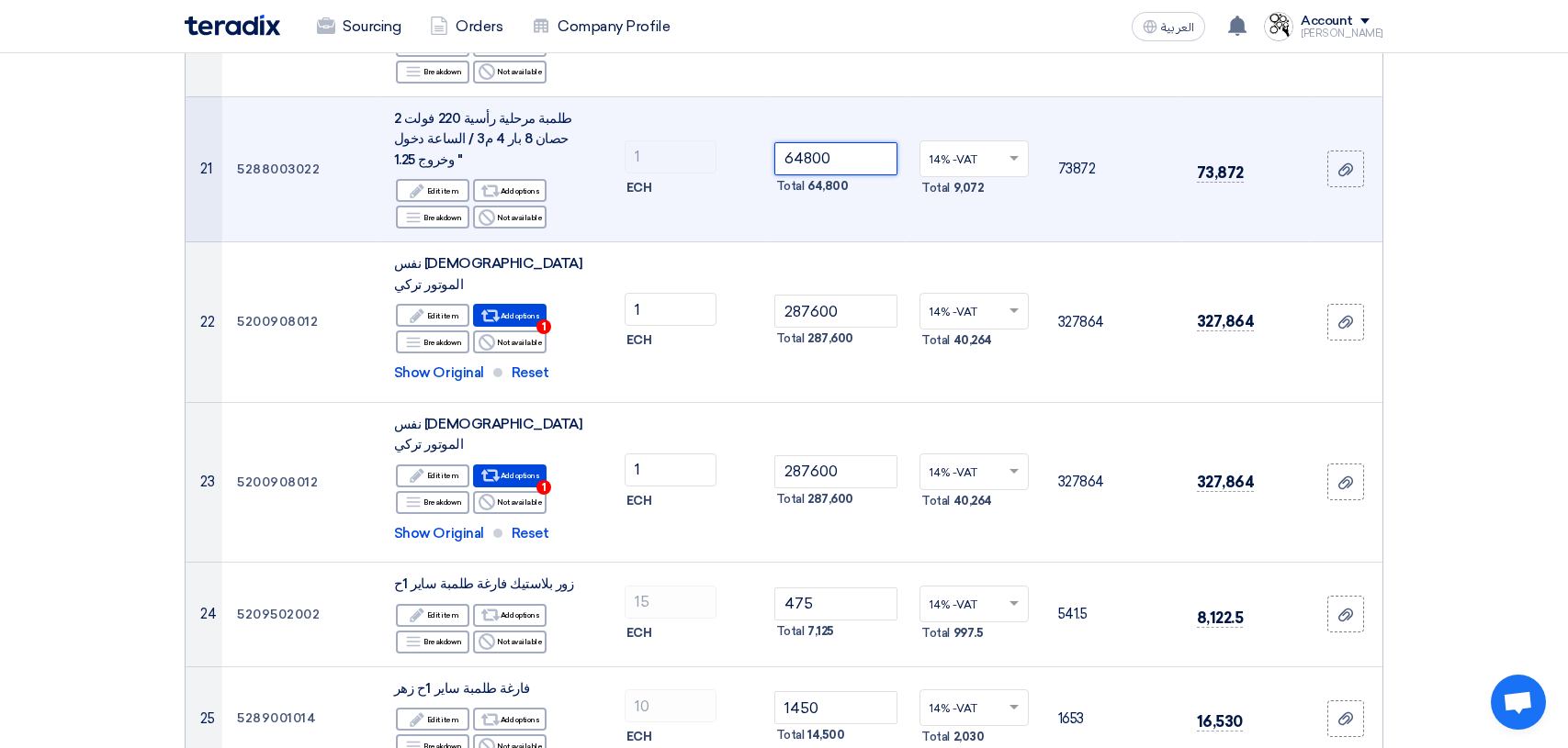
scroll to position [2753, 0]
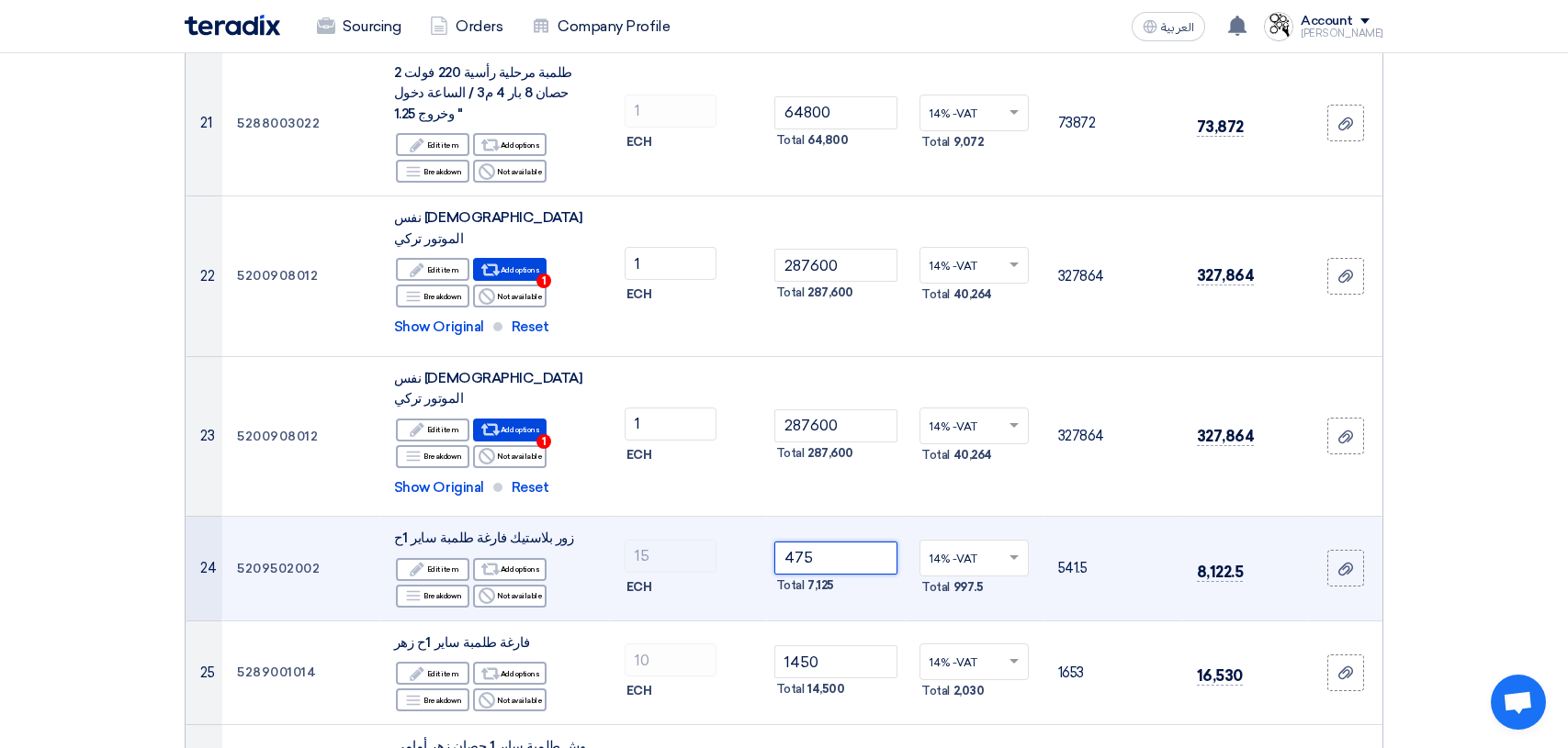
click at [852, 542] on input "475" at bounding box center [836, 558] width 124 height 33
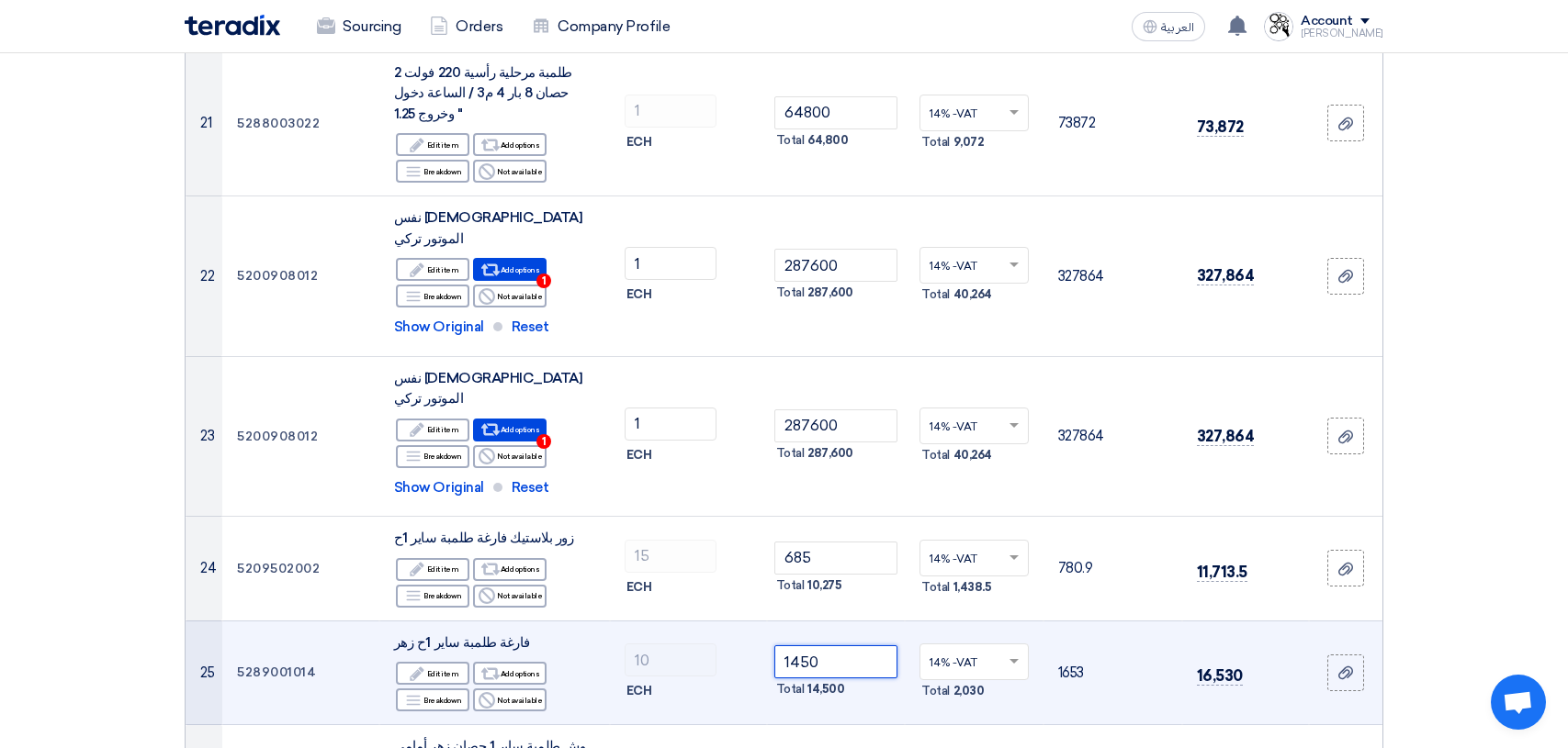
click at [847, 645] on input "1450" at bounding box center [836, 661] width 124 height 33
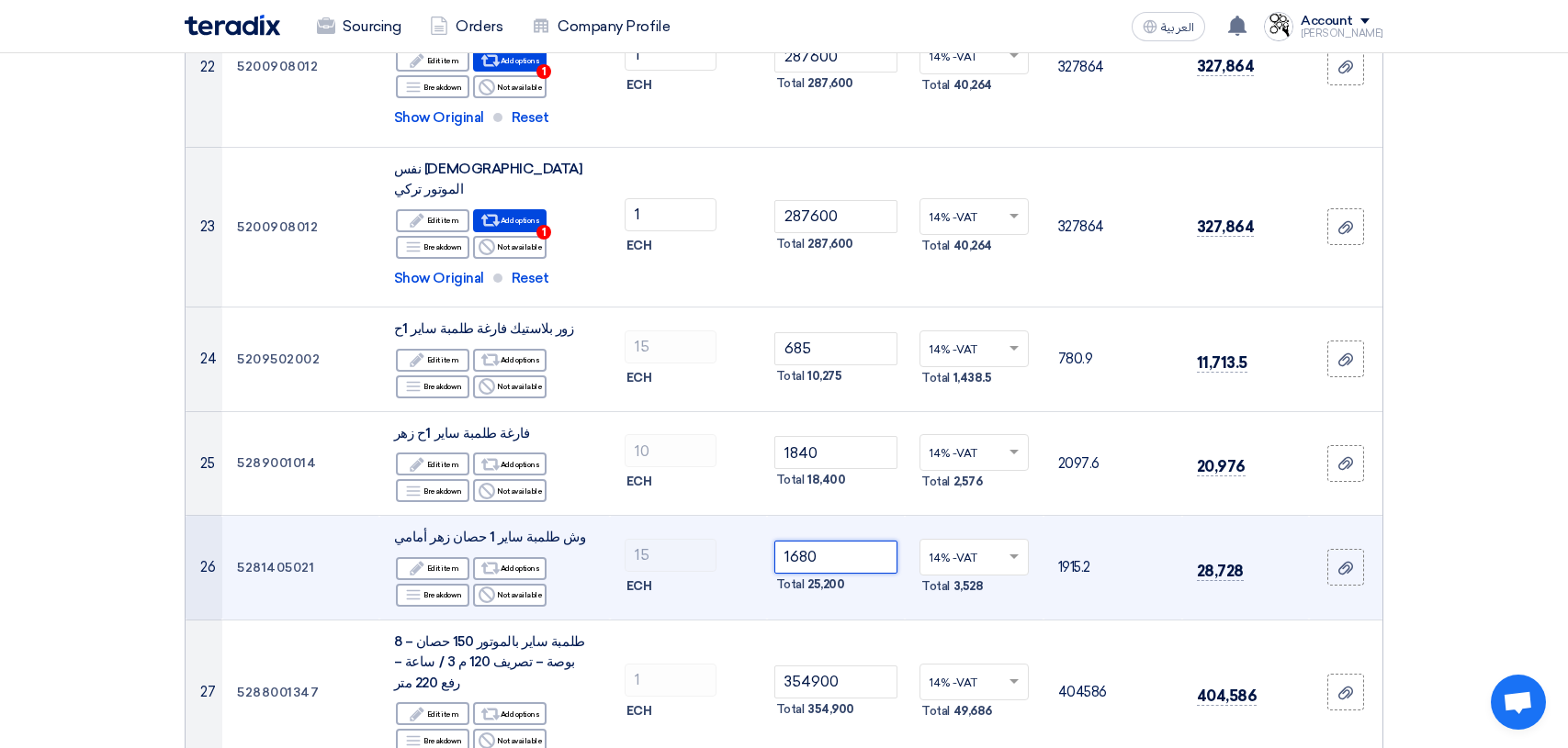
scroll to position [3029, 0]
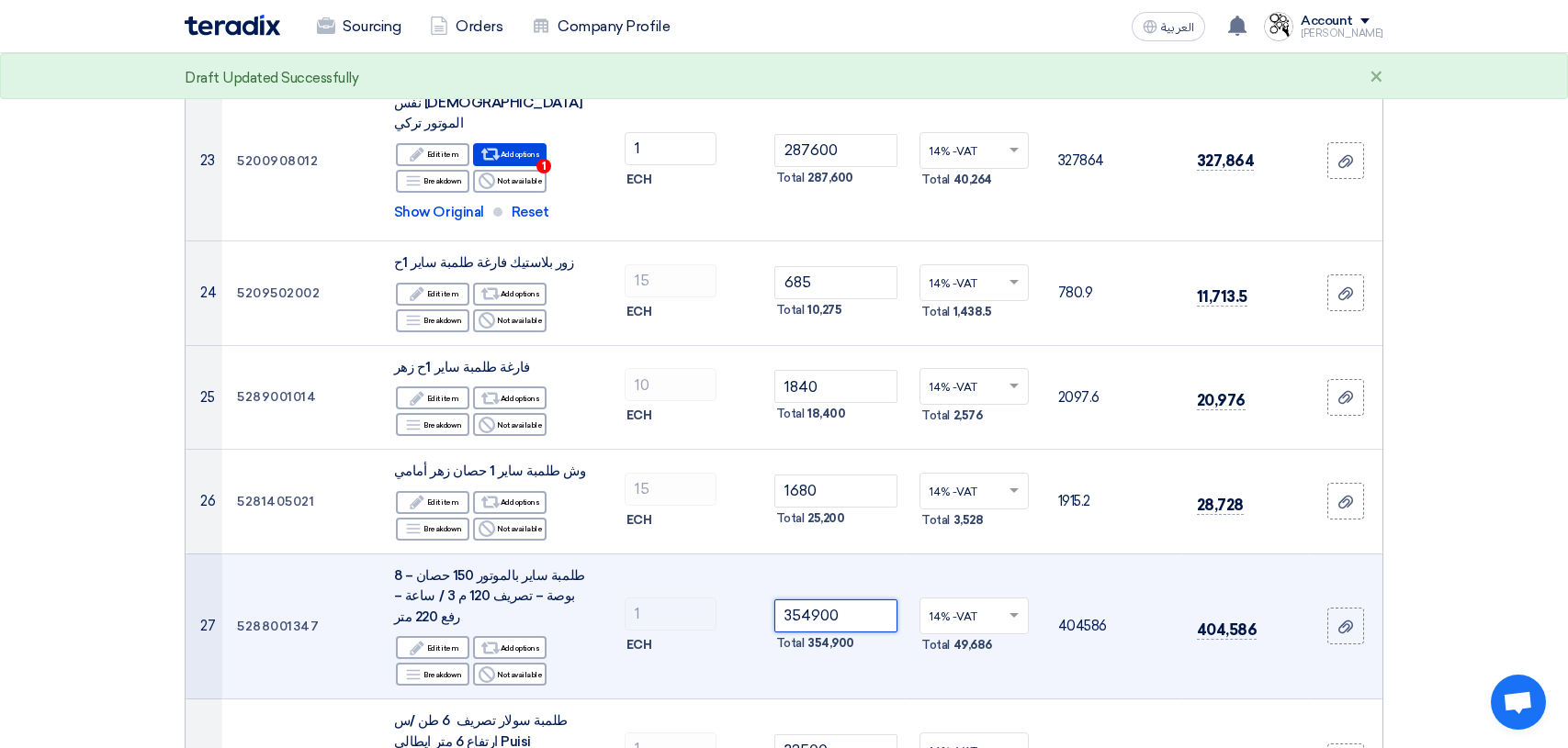
click at [856, 599] on input "354900" at bounding box center [836, 615] width 124 height 33
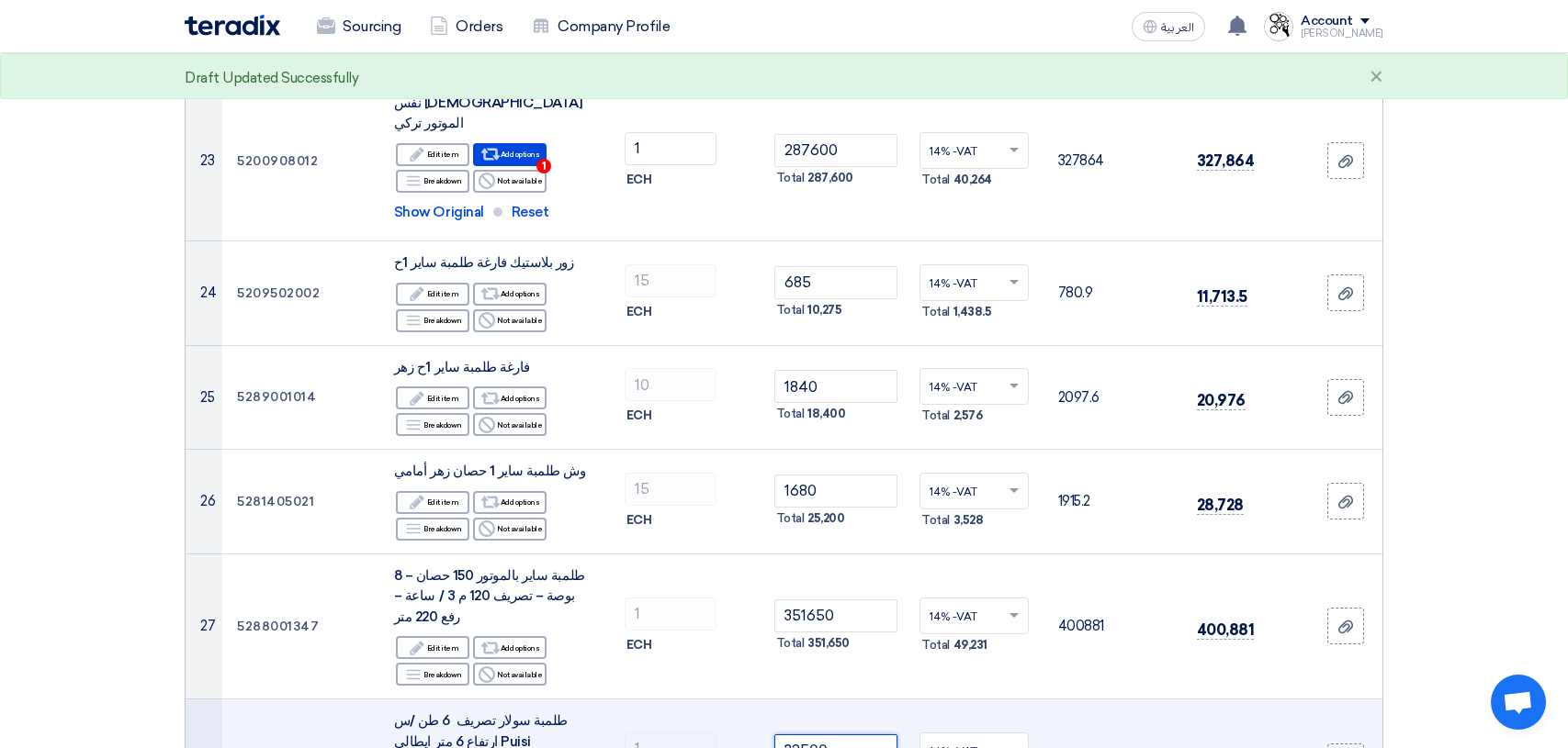
click at [844, 734] on input "32500" at bounding box center [836, 750] width 124 height 33
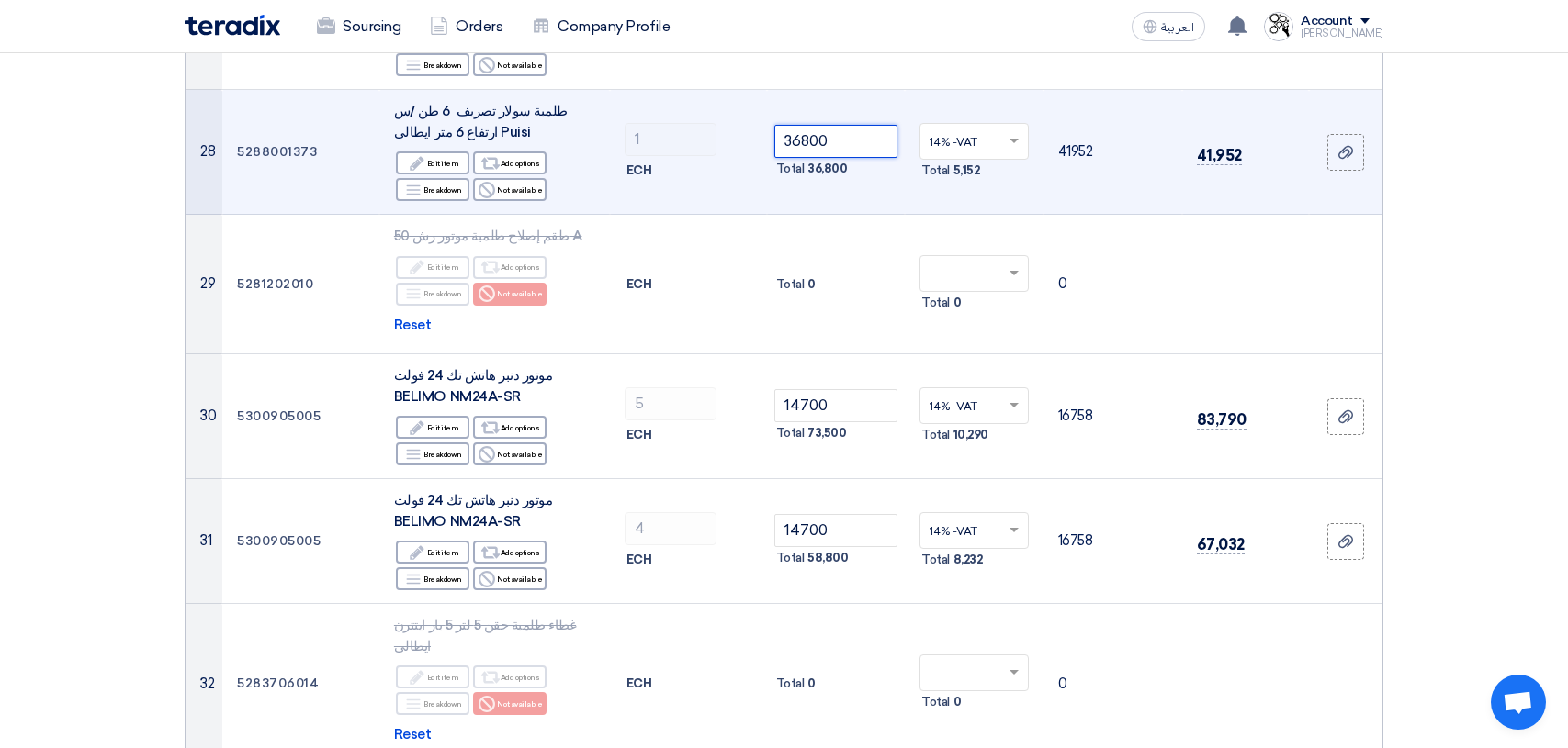
scroll to position [3672, 0]
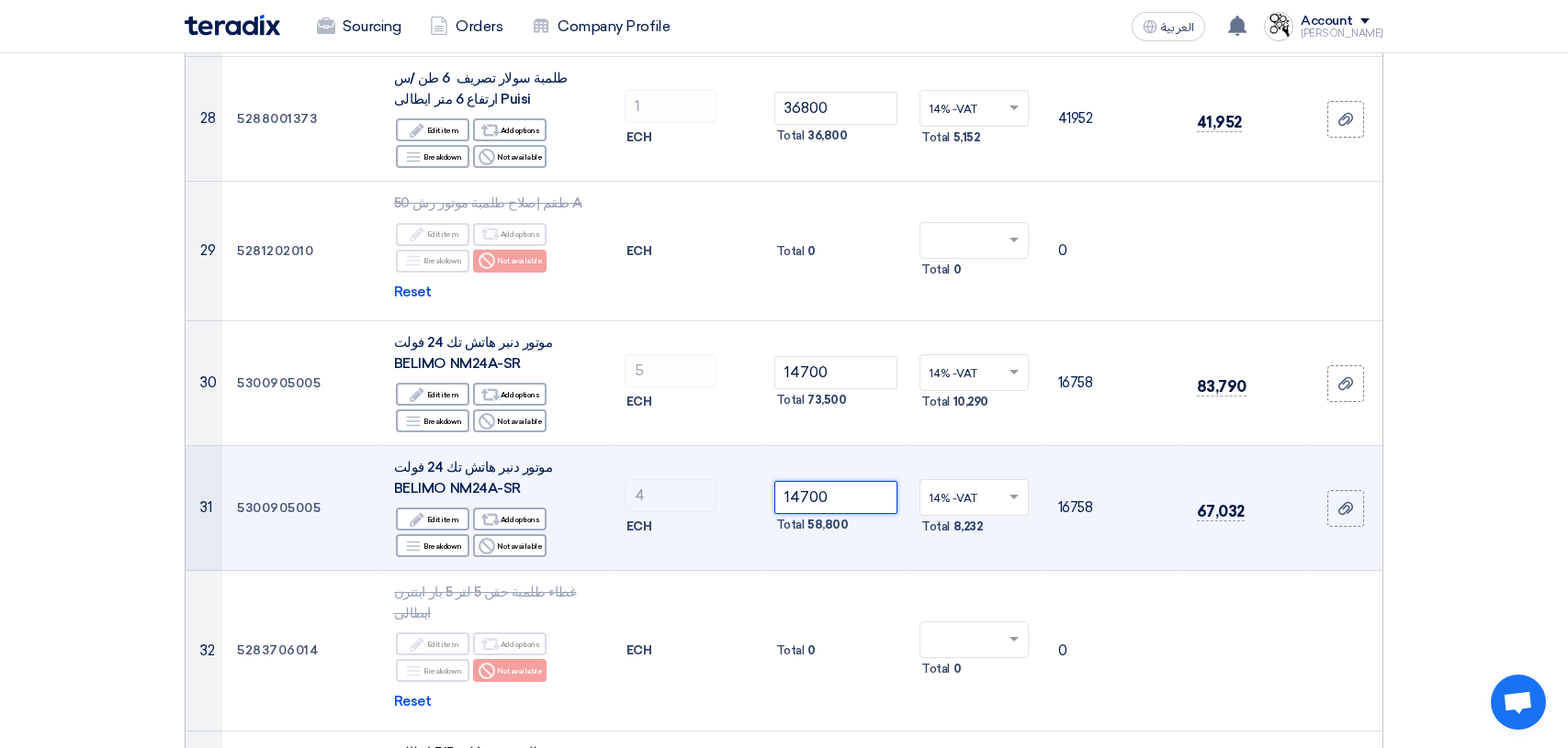
click at [846, 481] on input "14700" at bounding box center [836, 496] width 124 height 33
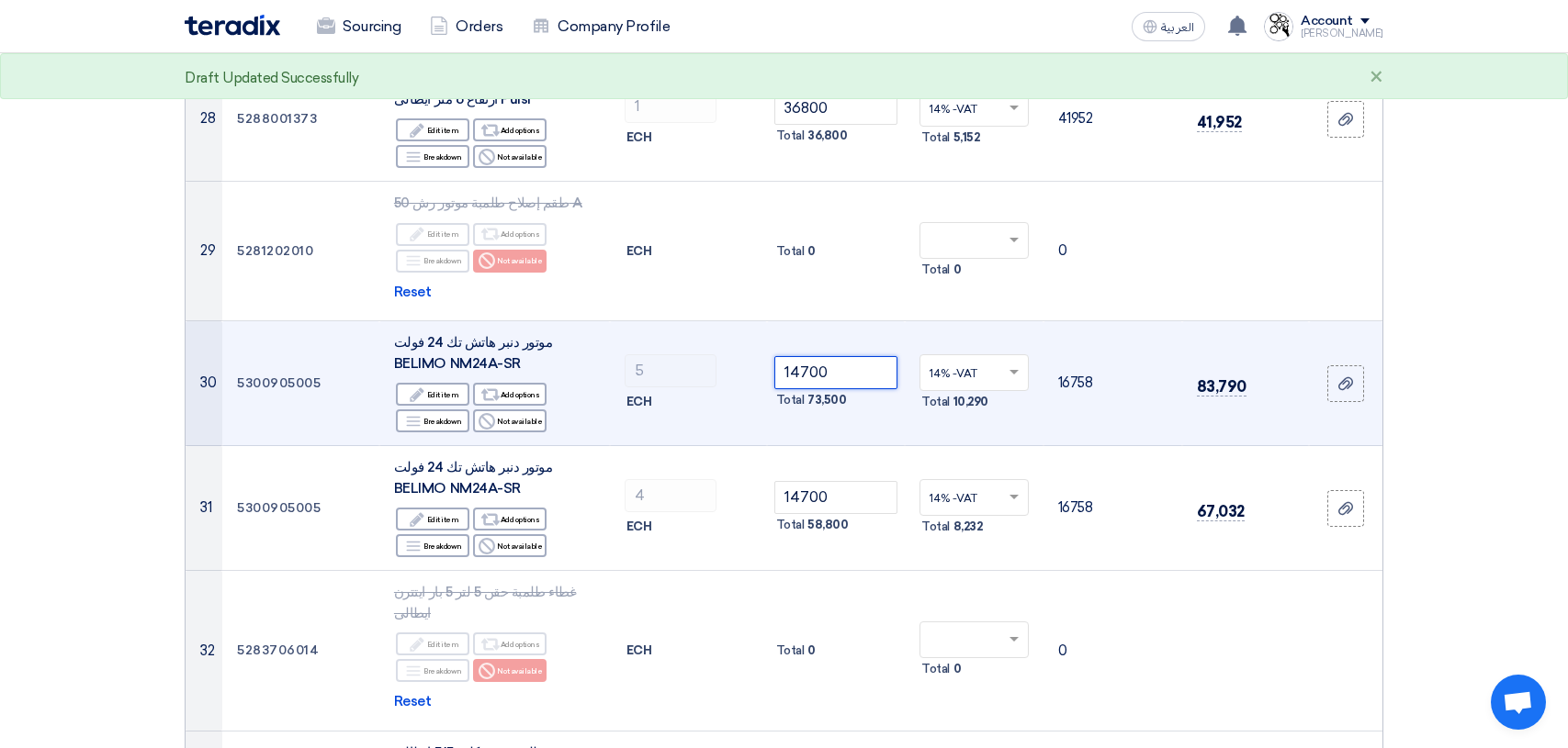
click at [841, 356] on input "14700" at bounding box center [836, 372] width 124 height 33
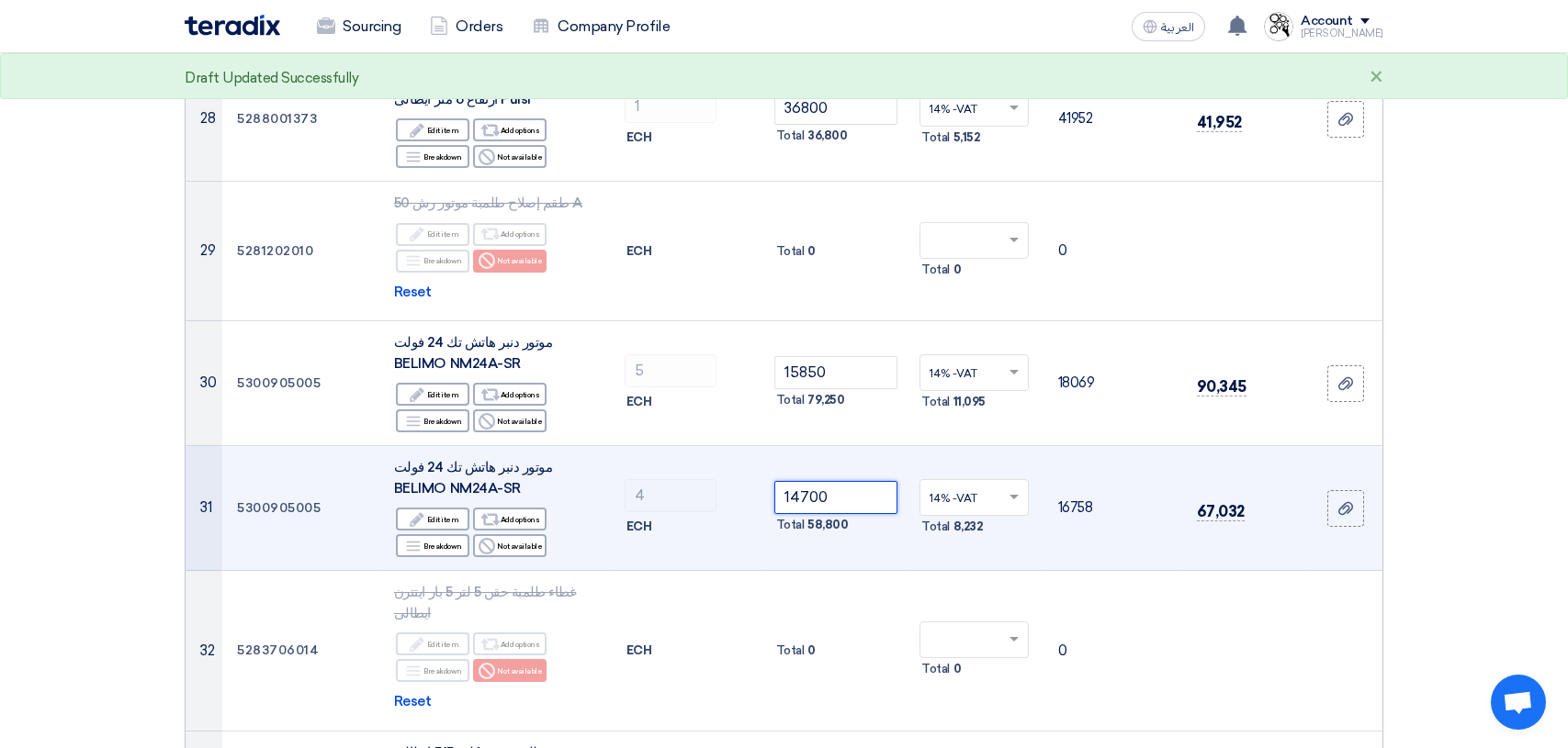
click at [856, 481] on input "14700" at bounding box center [836, 496] width 124 height 33
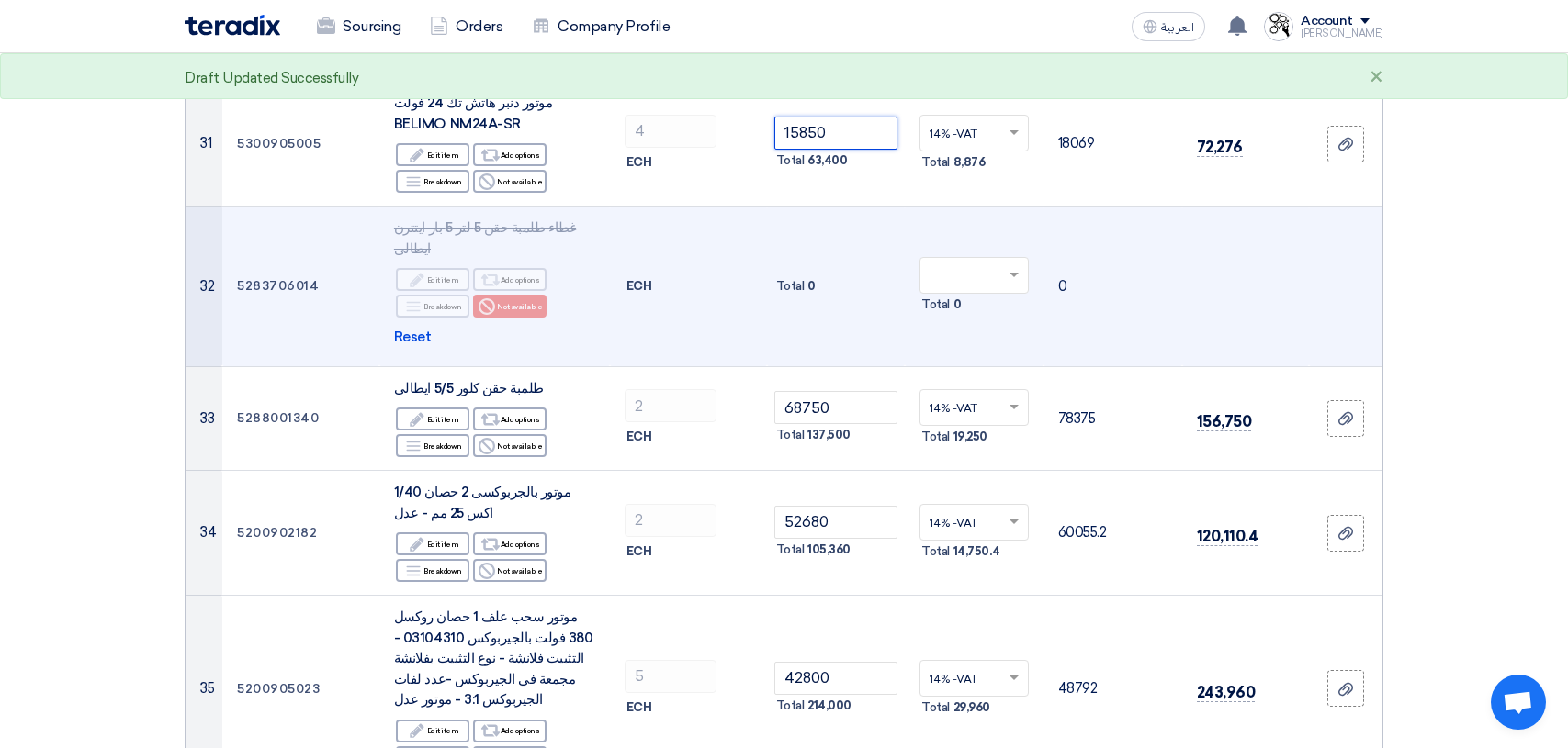
scroll to position [4039, 0]
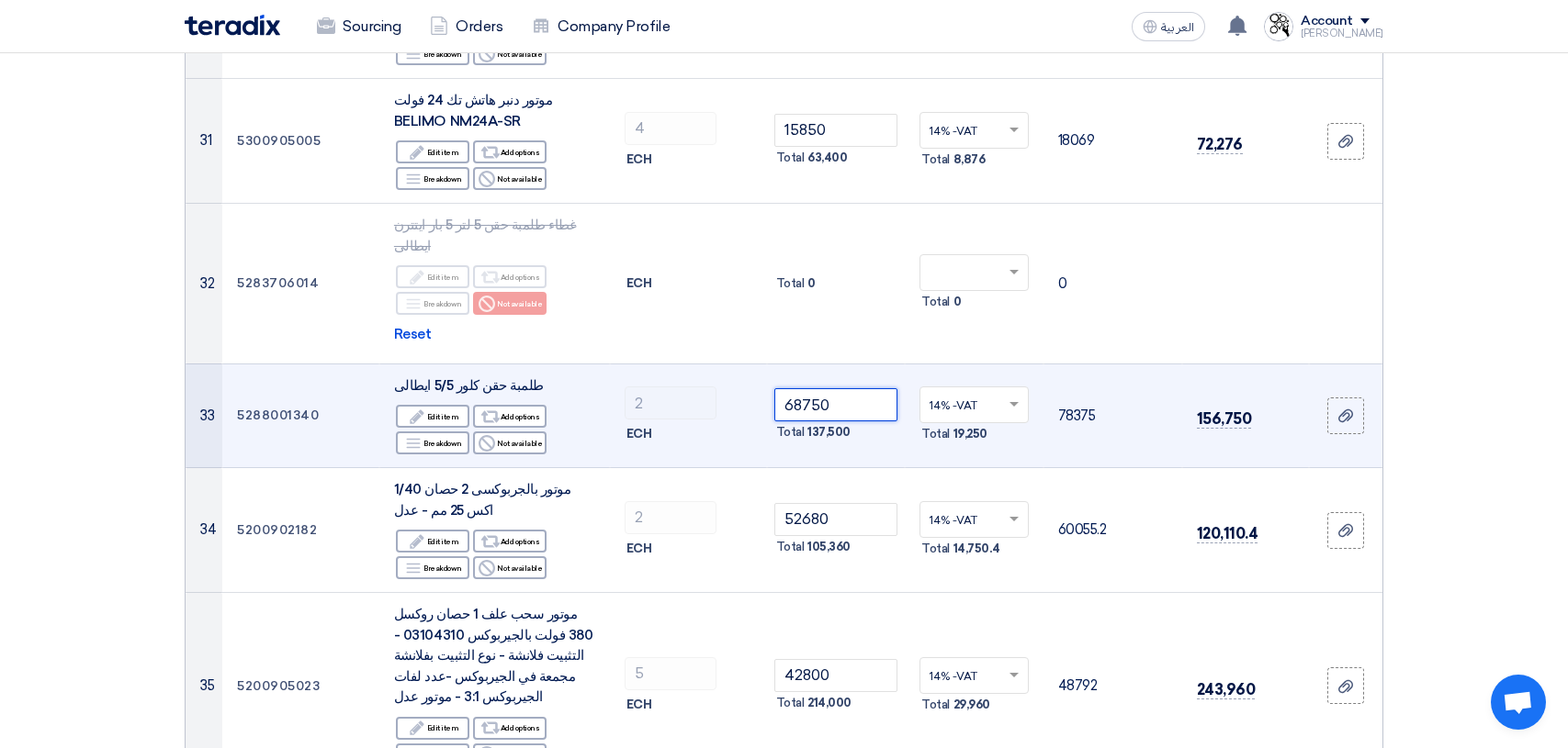
click at [863, 388] on input "68750" at bounding box center [836, 404] width 124 height 33
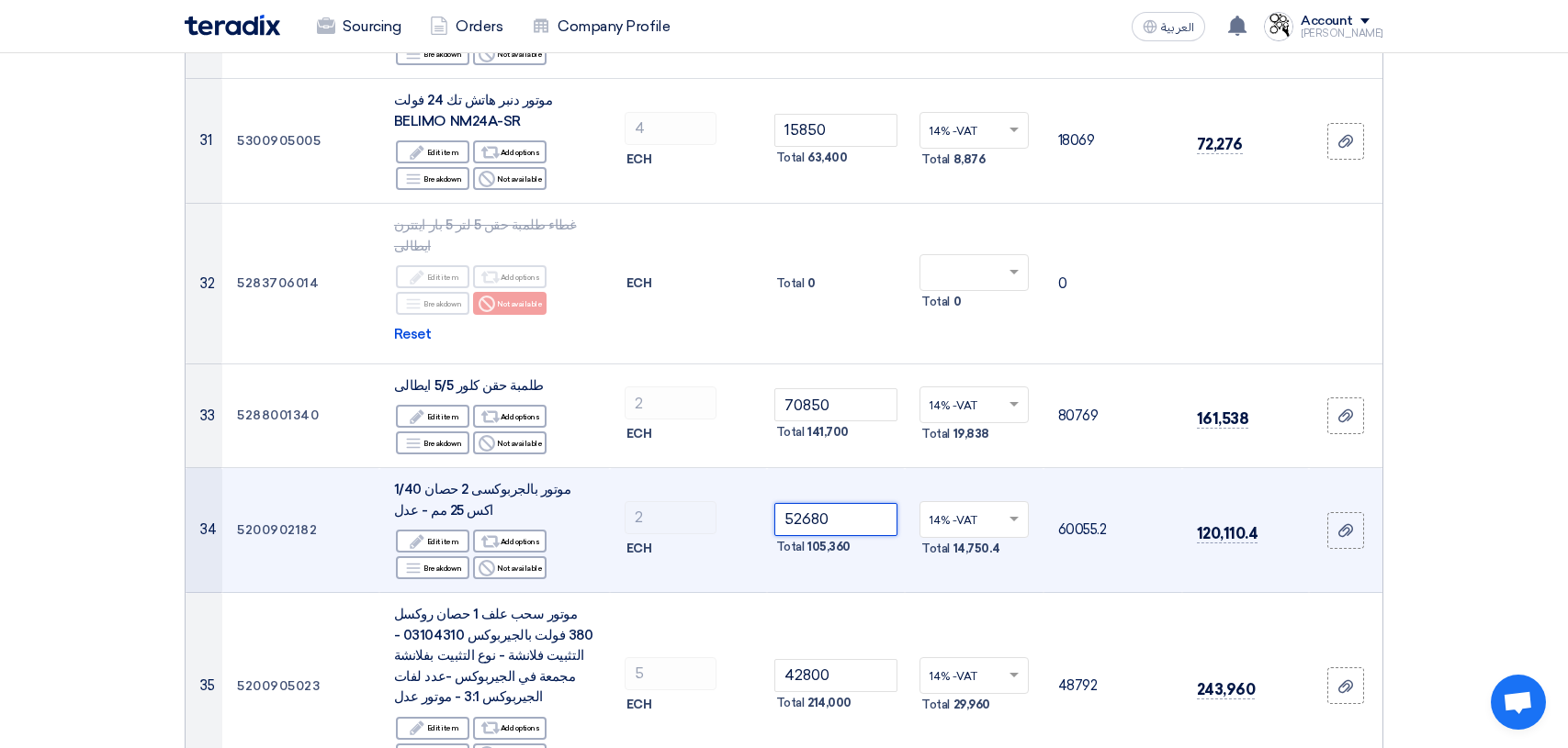
click at [850, 503] on input "52680" at bounding box center [836, 519] width 124 height 33
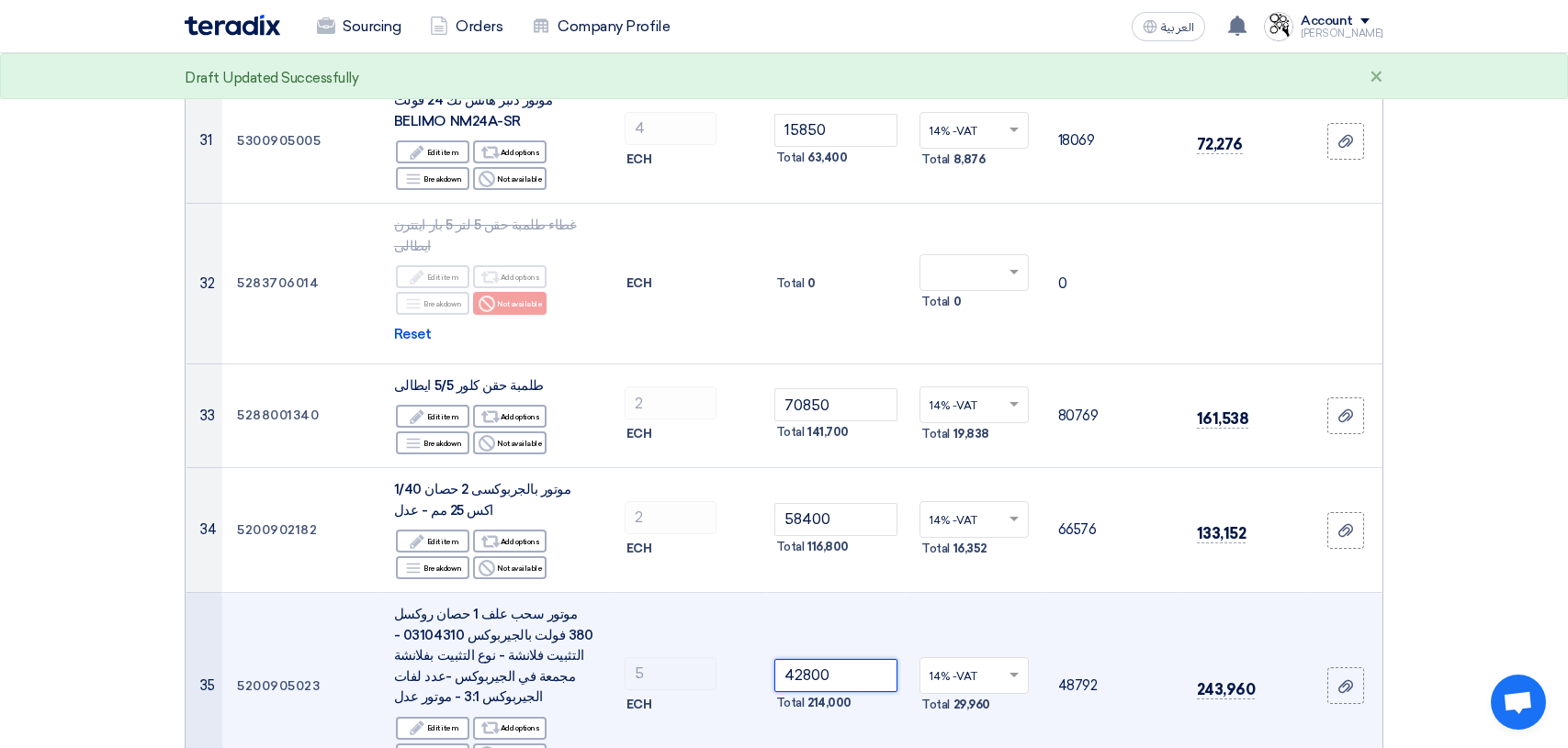
click at [887, 659] on input "42800" at bounding box center [836, 675] width 124 height 33
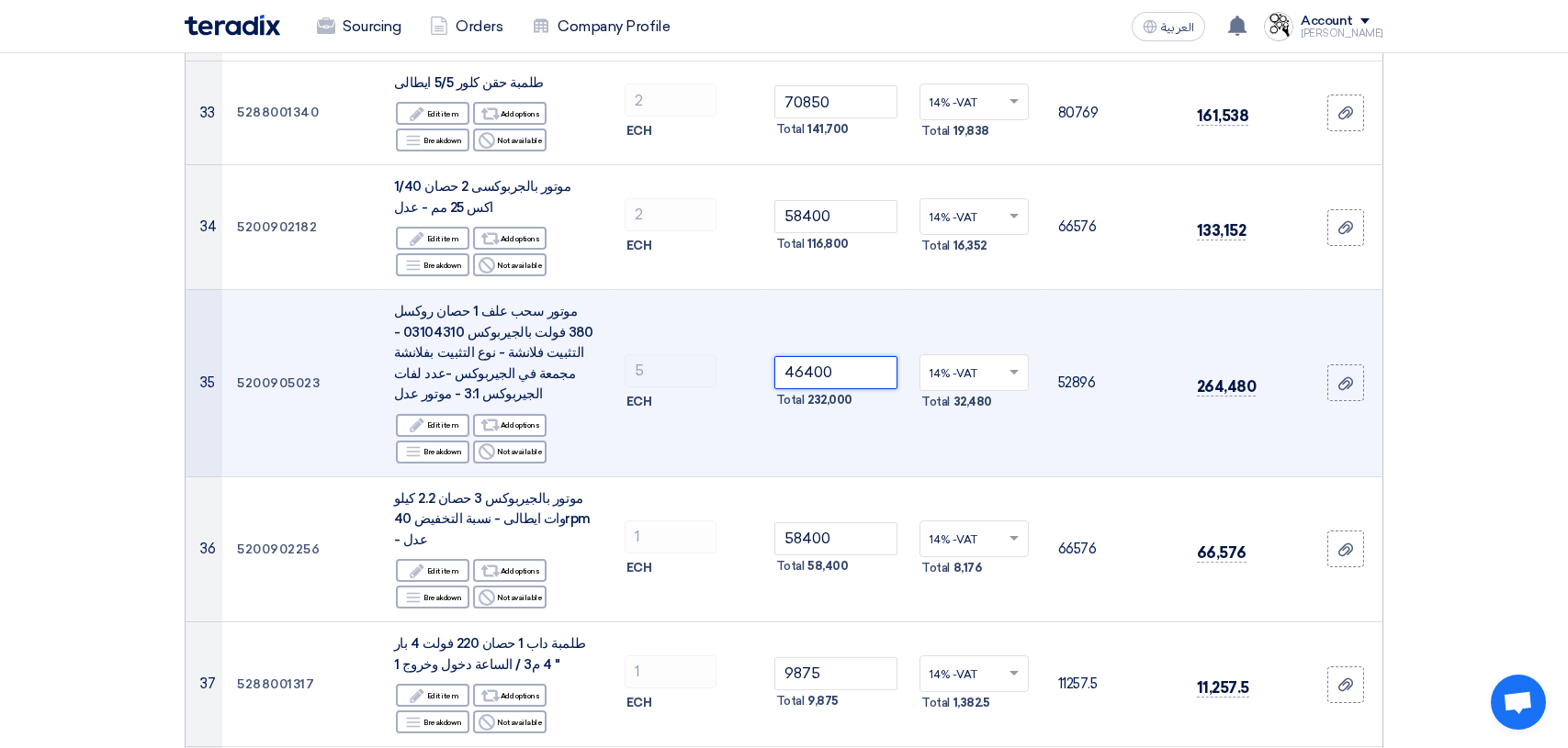
scroll to position [4406, 0]
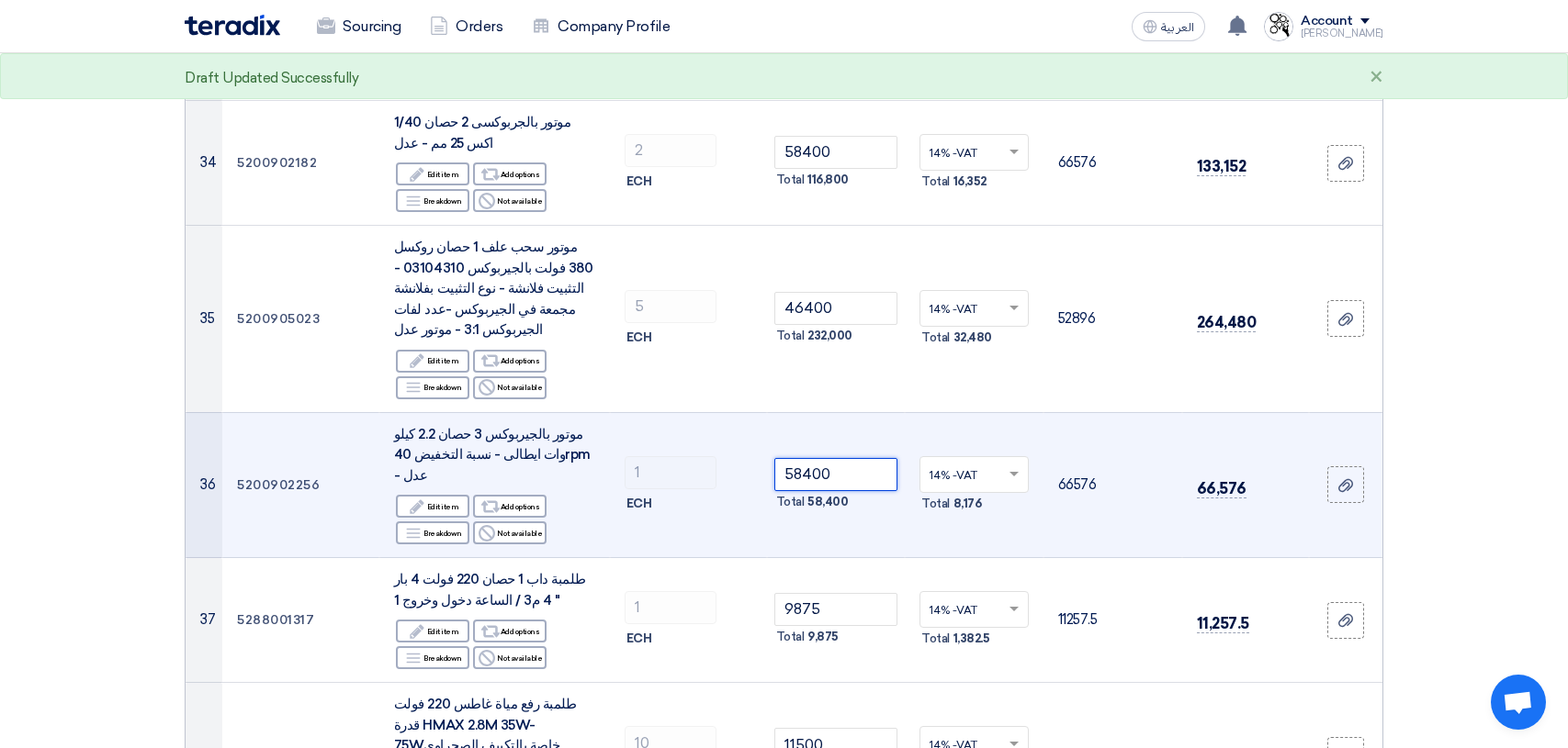
click at [861, 458] on input "58400" at bounding box center [836, 474] width 124 height 33
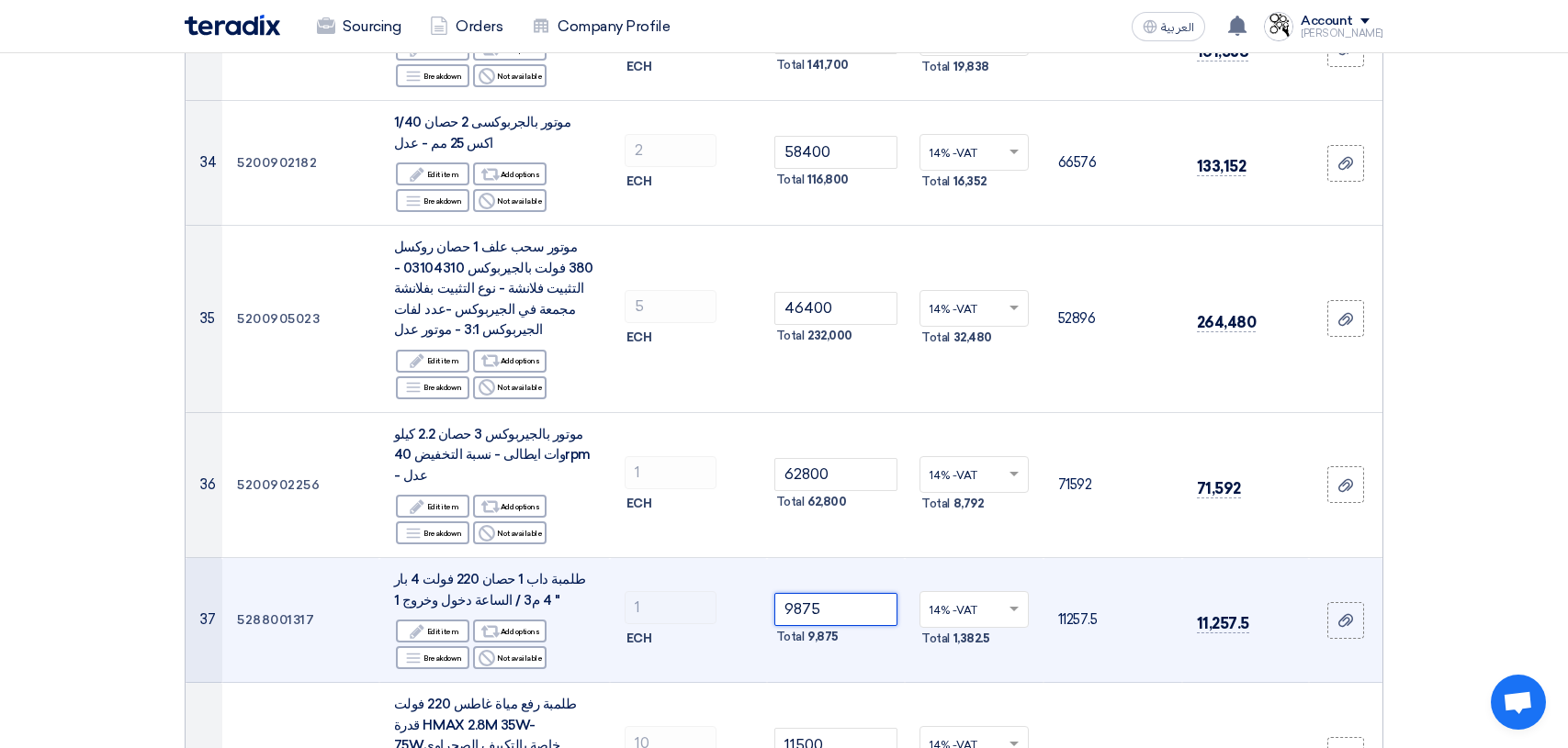
click at [856, 593] on input "9875" at bounding box center [836, 609] width 124 height 33
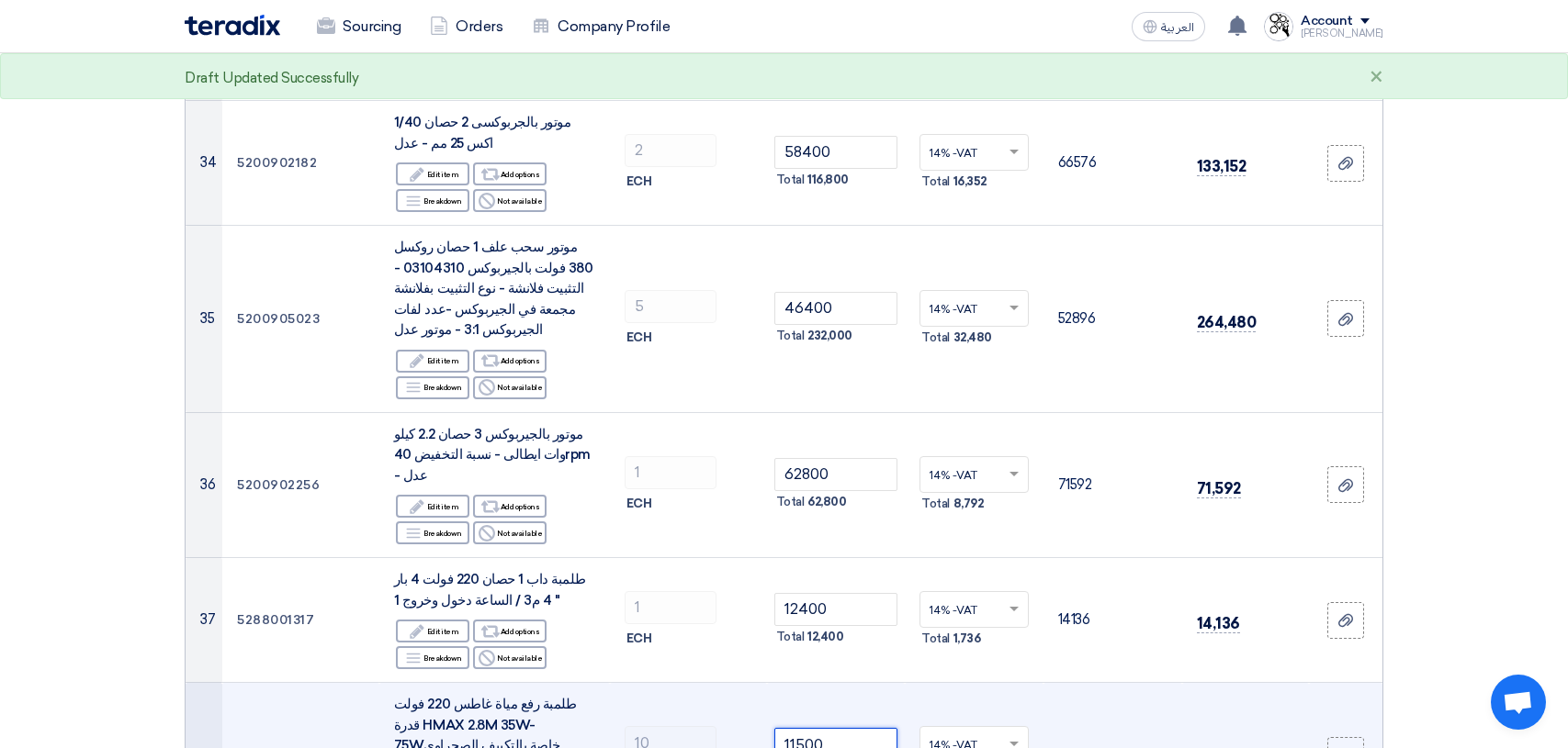
click at [852, 728] on input "11500" at bounding box center [836, 744] width 124 height 33
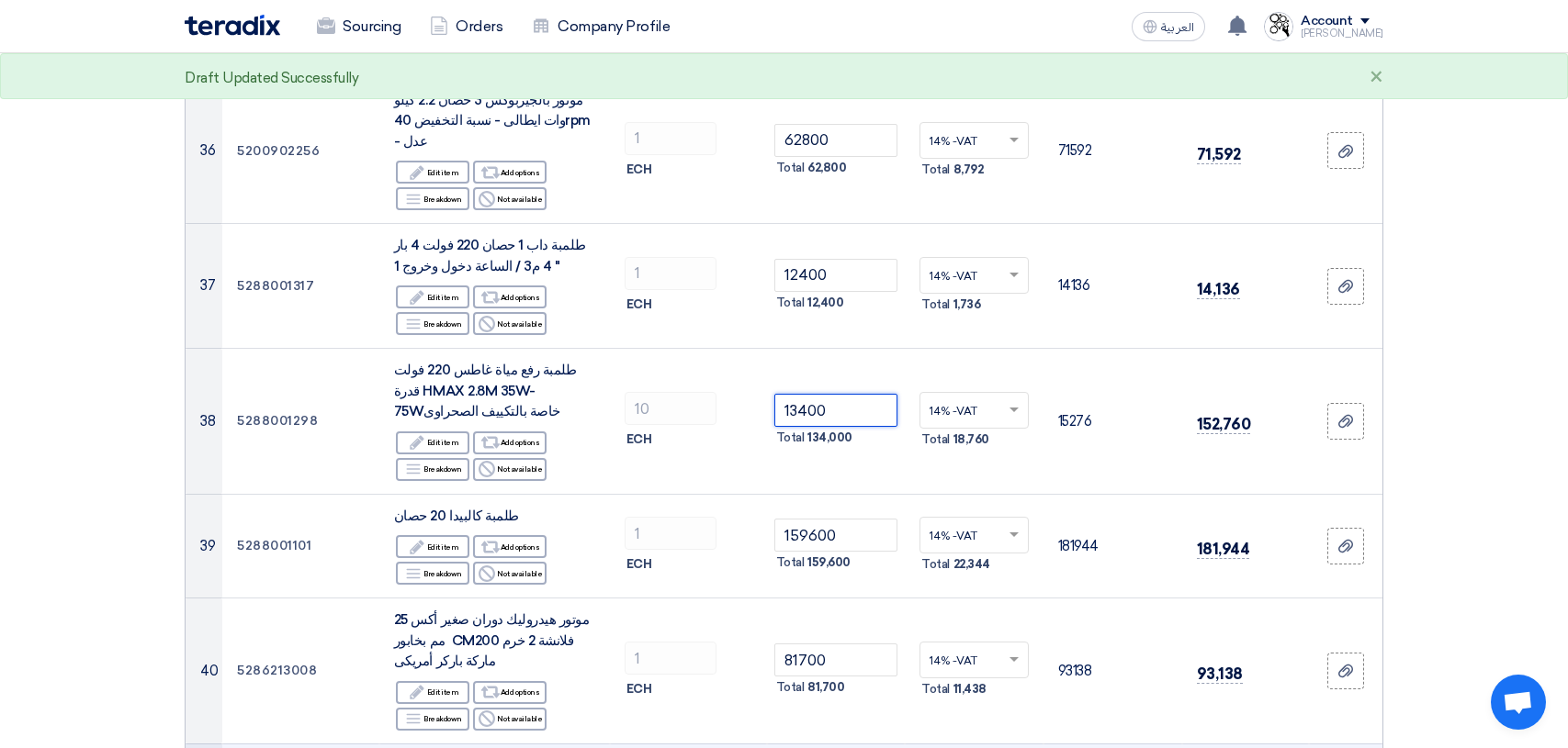
scroll to position [4773, 0]
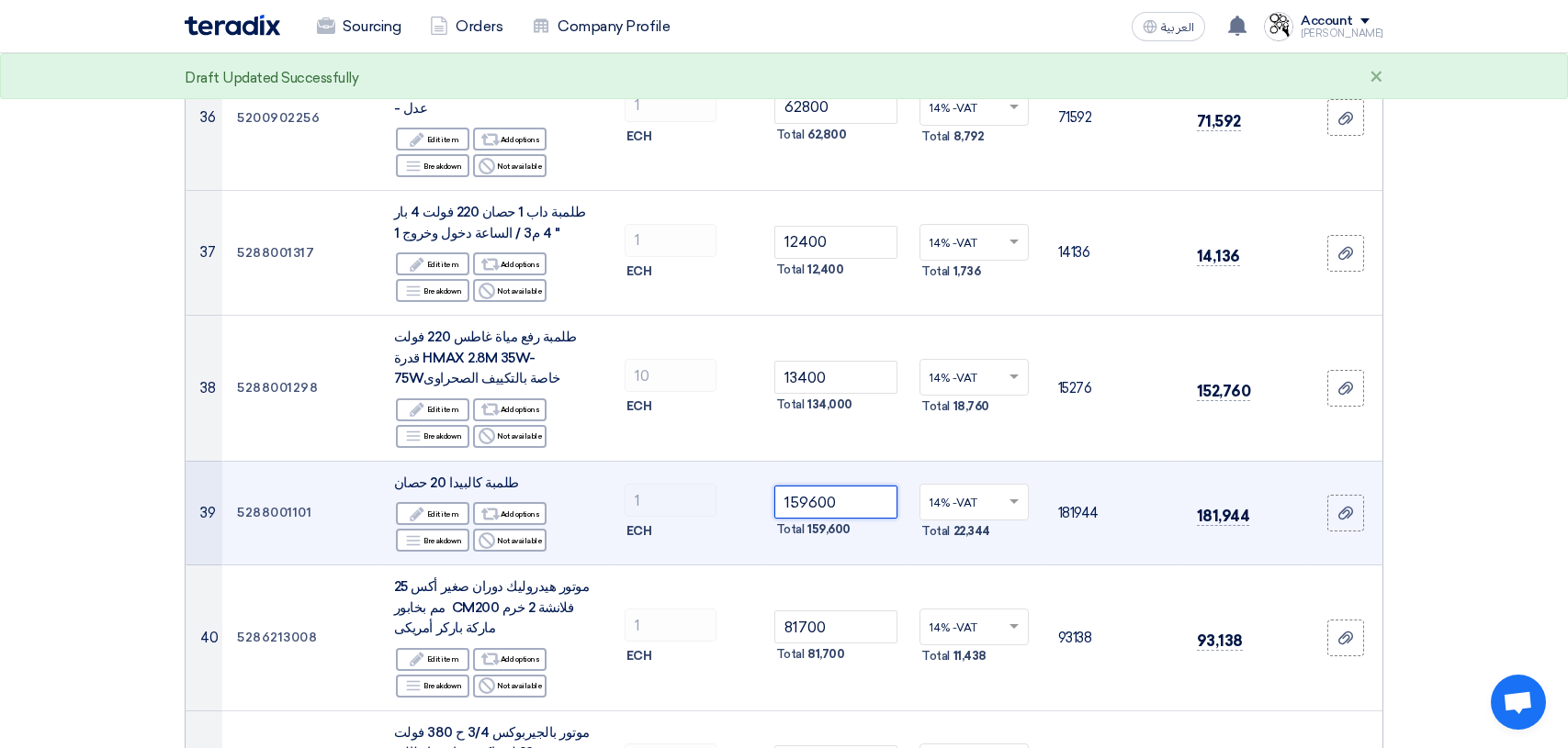
click at [845, 486] on input "159600" at bounding box center [836, 501] width 124 height 33
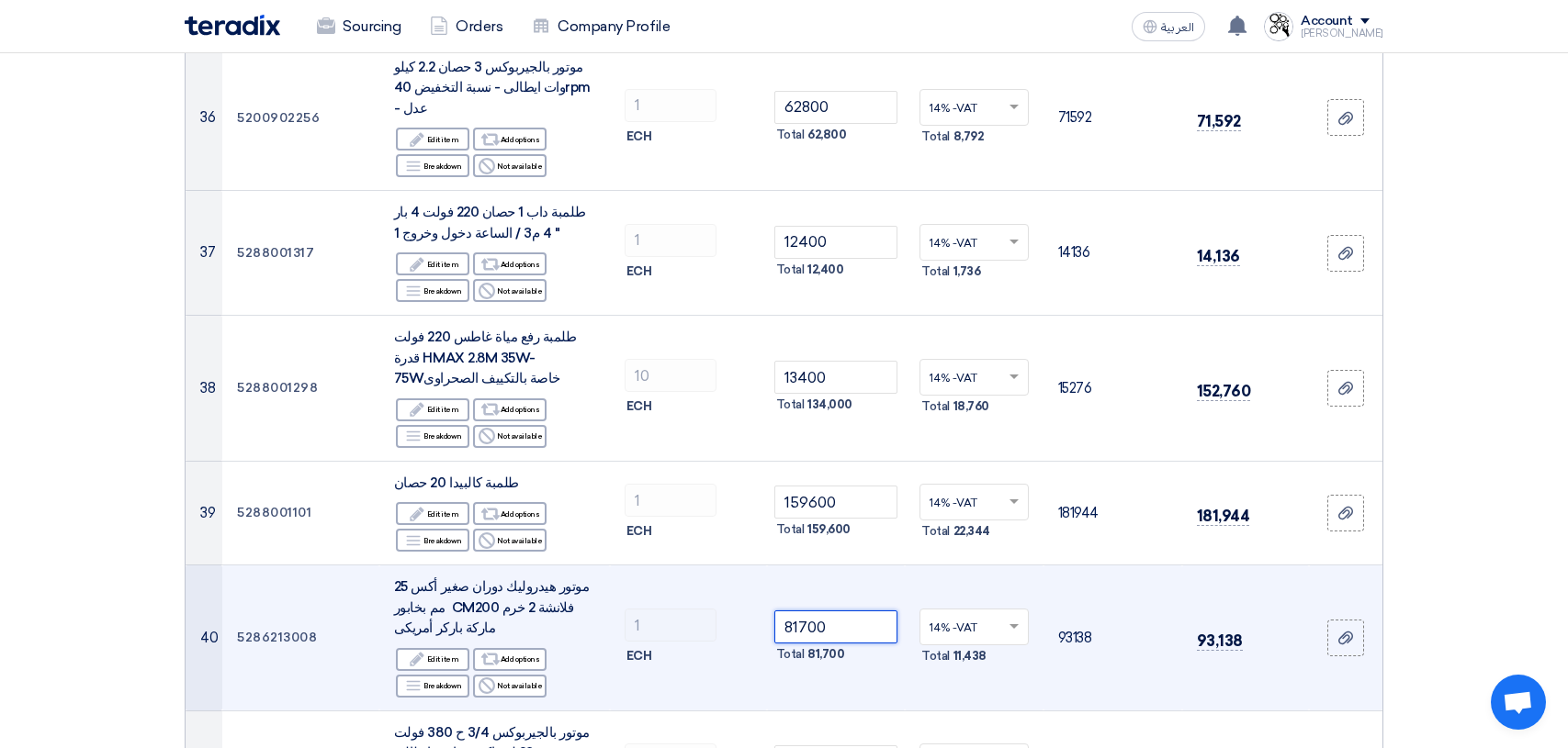
click at [852, 611] on input "81700" at bounding box center [836, 627] width 124 height 33
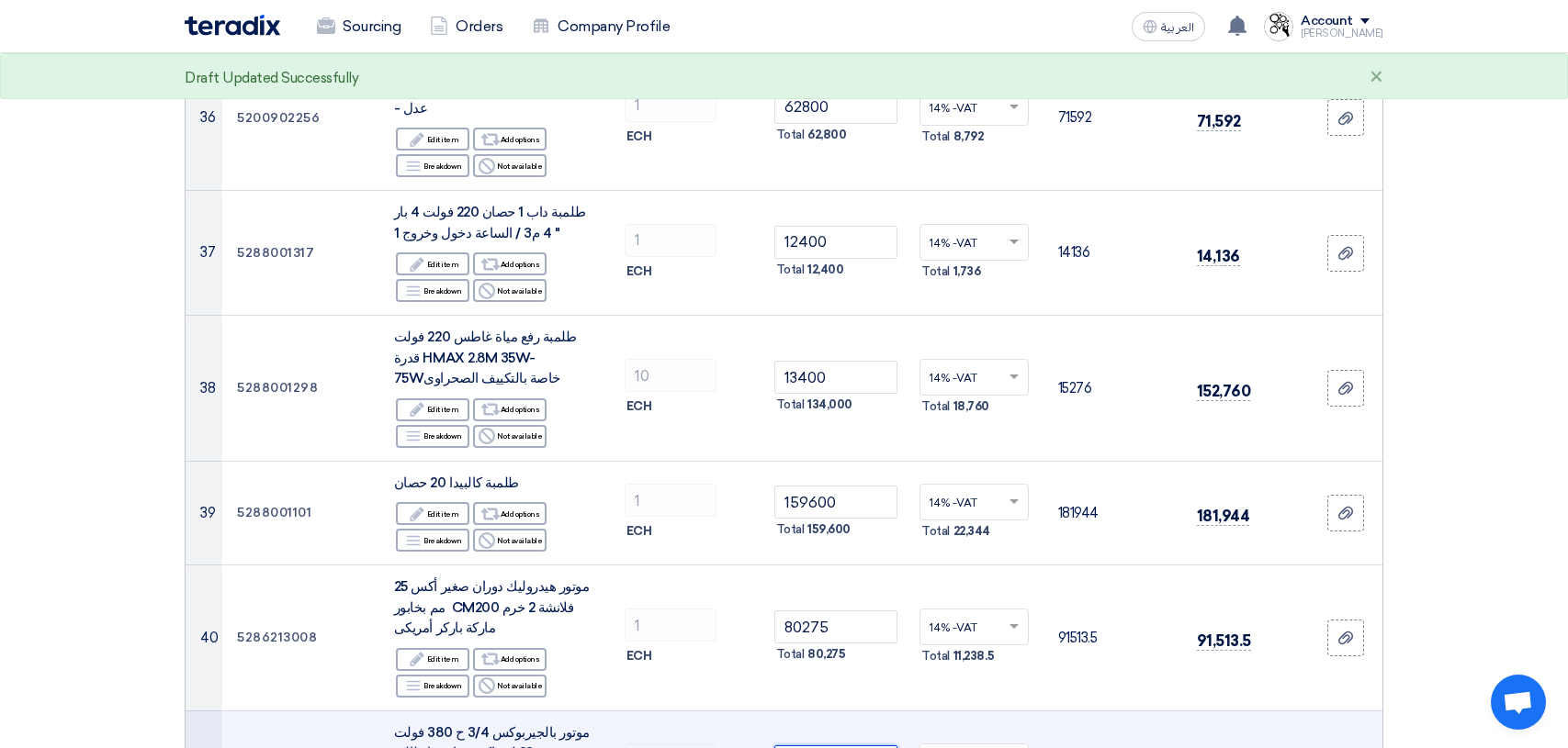
click at [853, 745] on input "34800" at bounding box center [836, 761] width 124 height 33
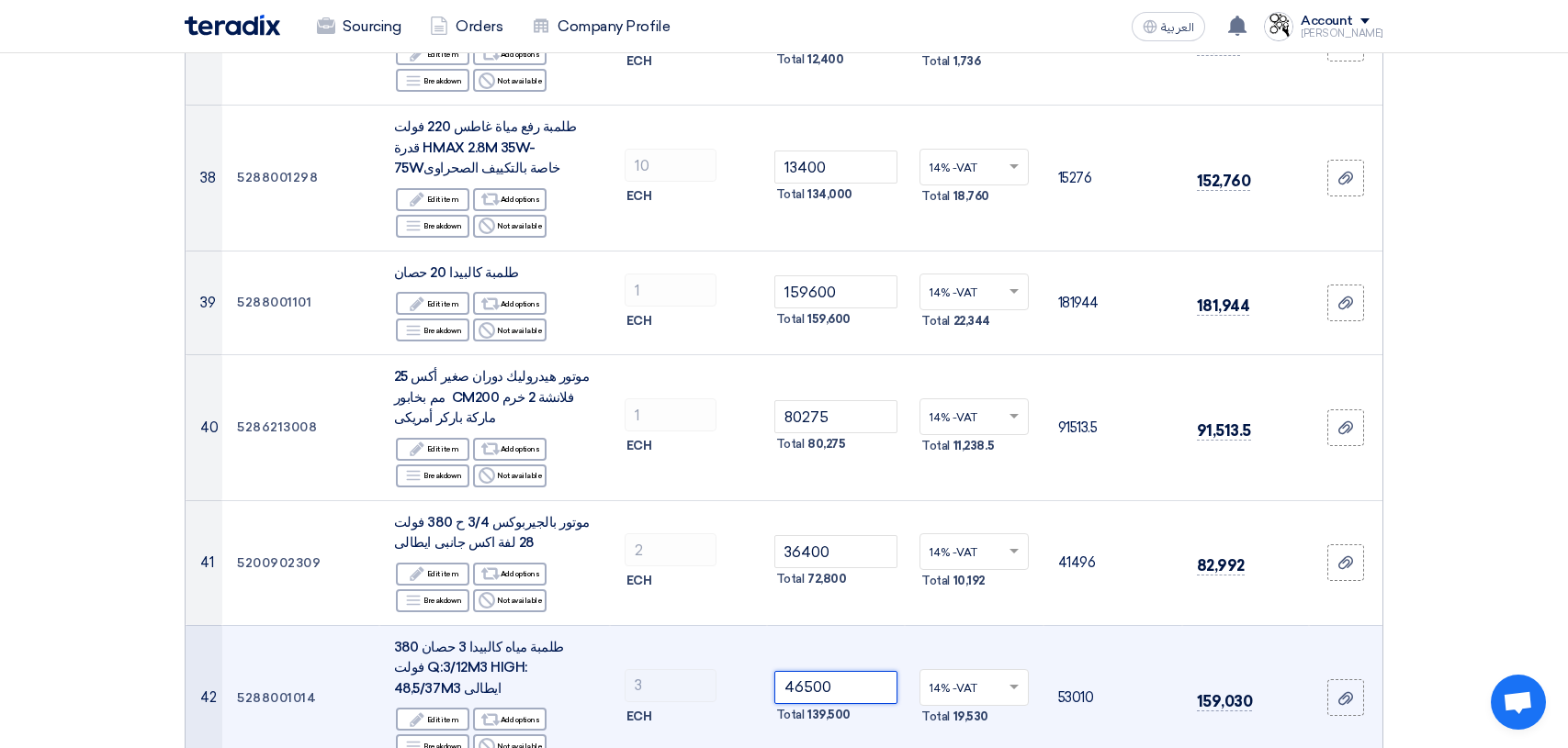
scroll to position [5049, 0]
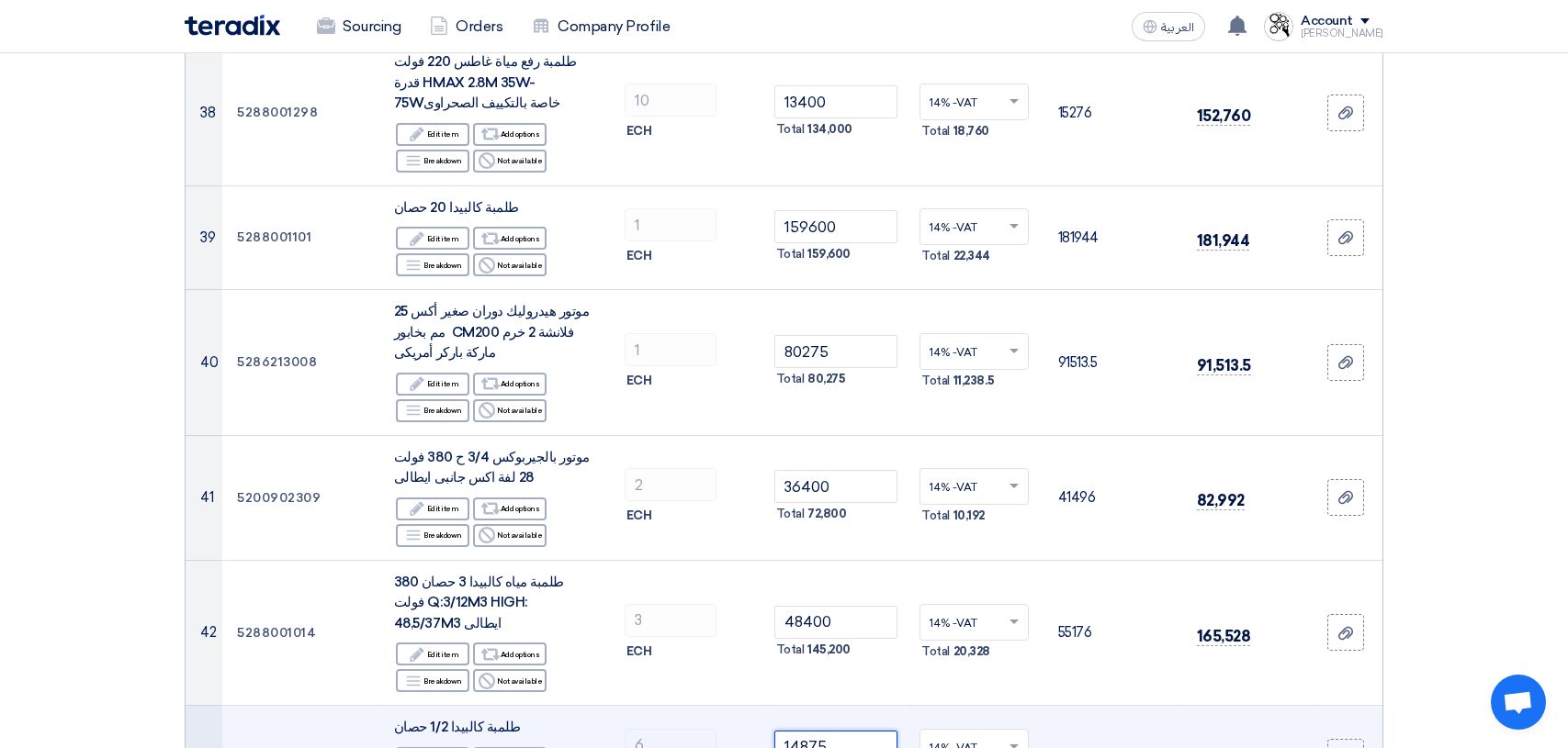
click at [840, 730] on input "14875" at bounding box center [836, 746] width 124 height 33
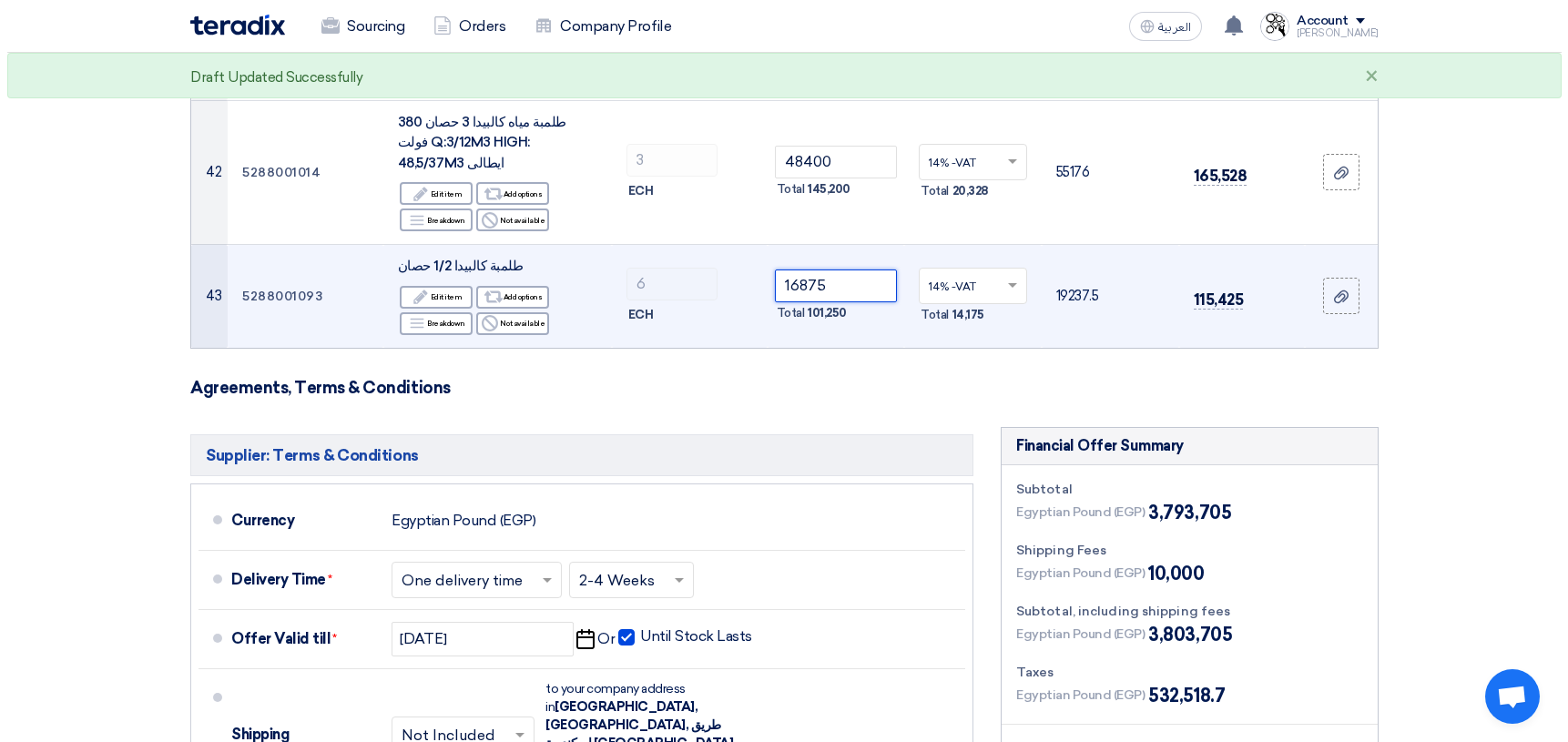
scroll to position [5827, 0]
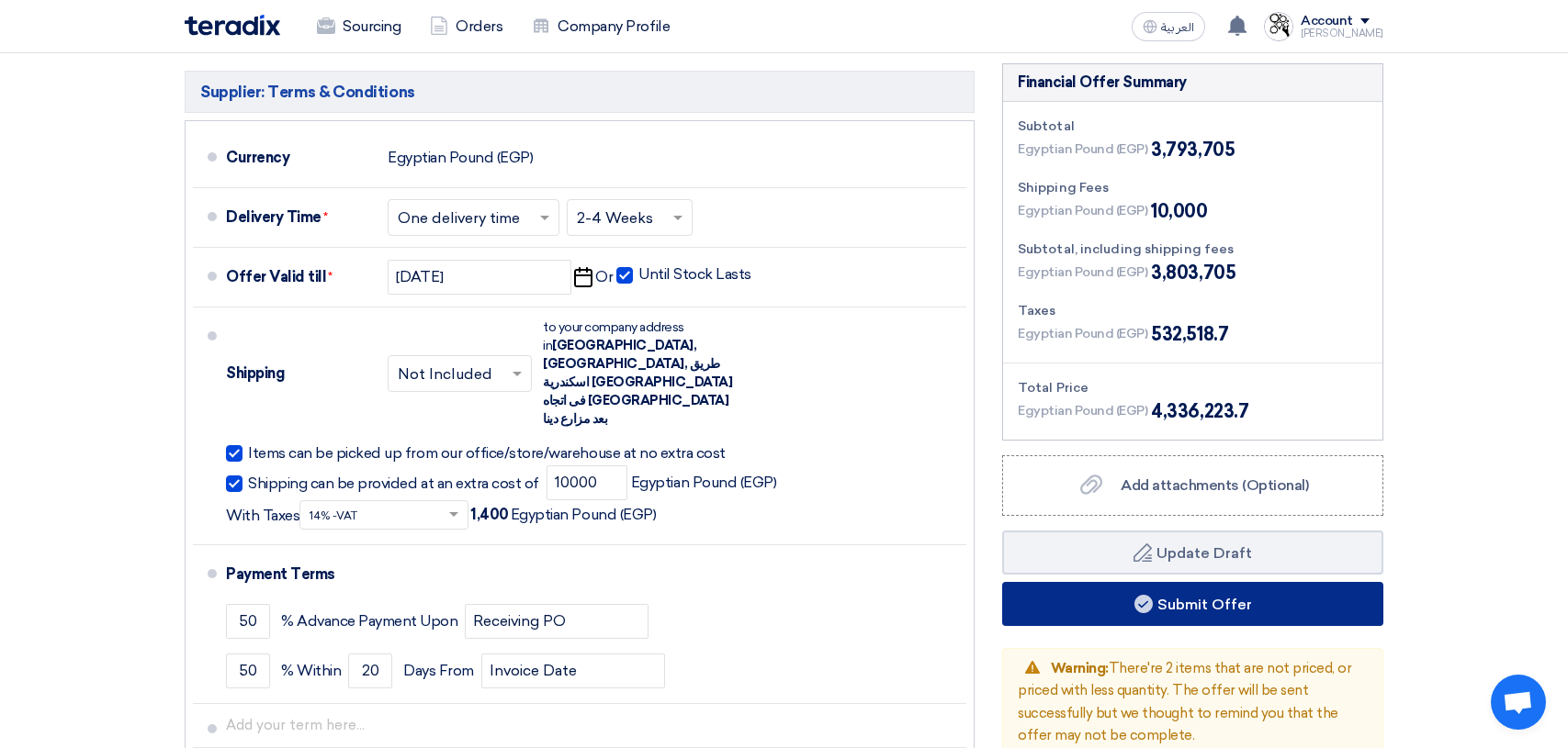
click at [1205, 582] on button "Submit Offer" at bounding box center [1193, 604] width 381 height 44
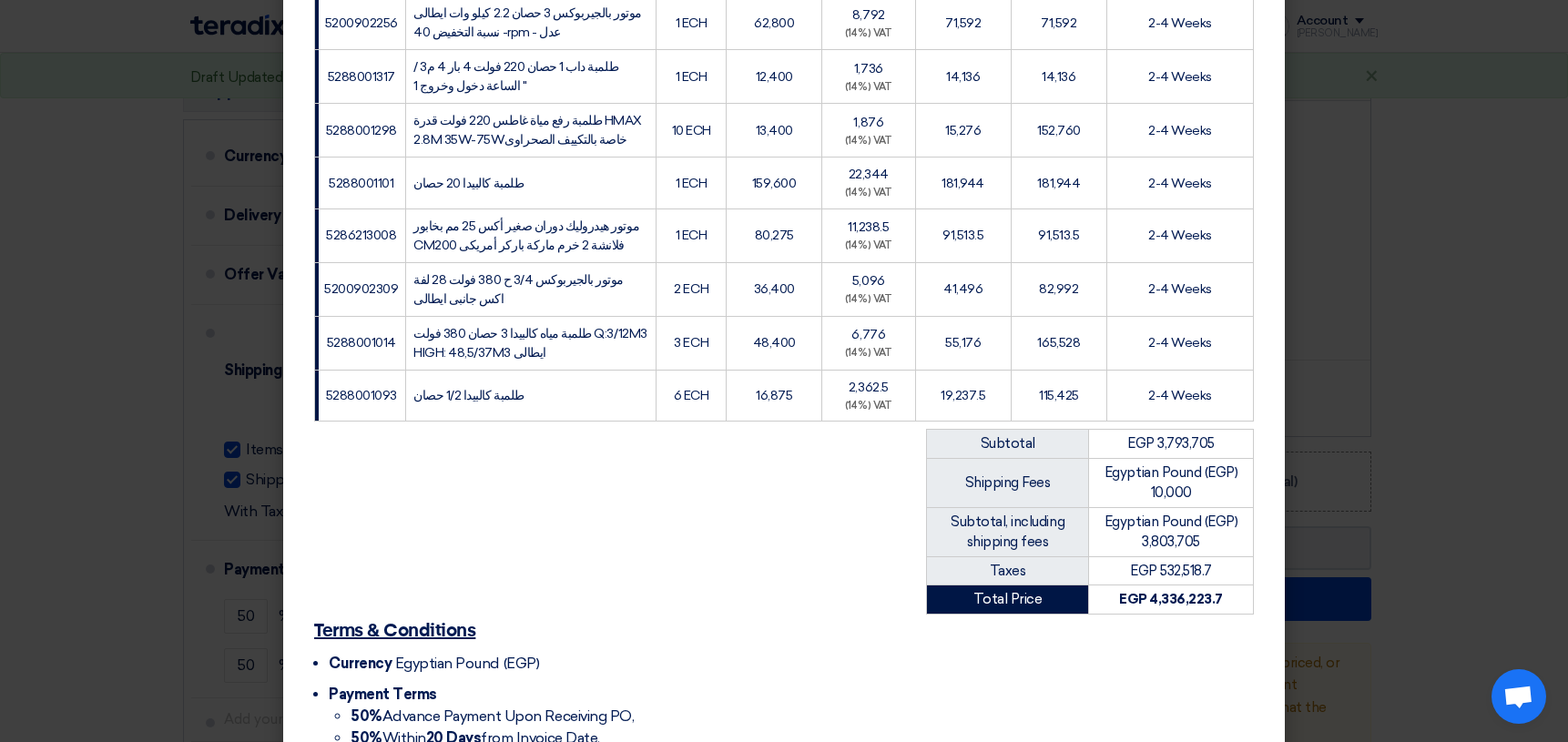
scroll to position [2509, 0]
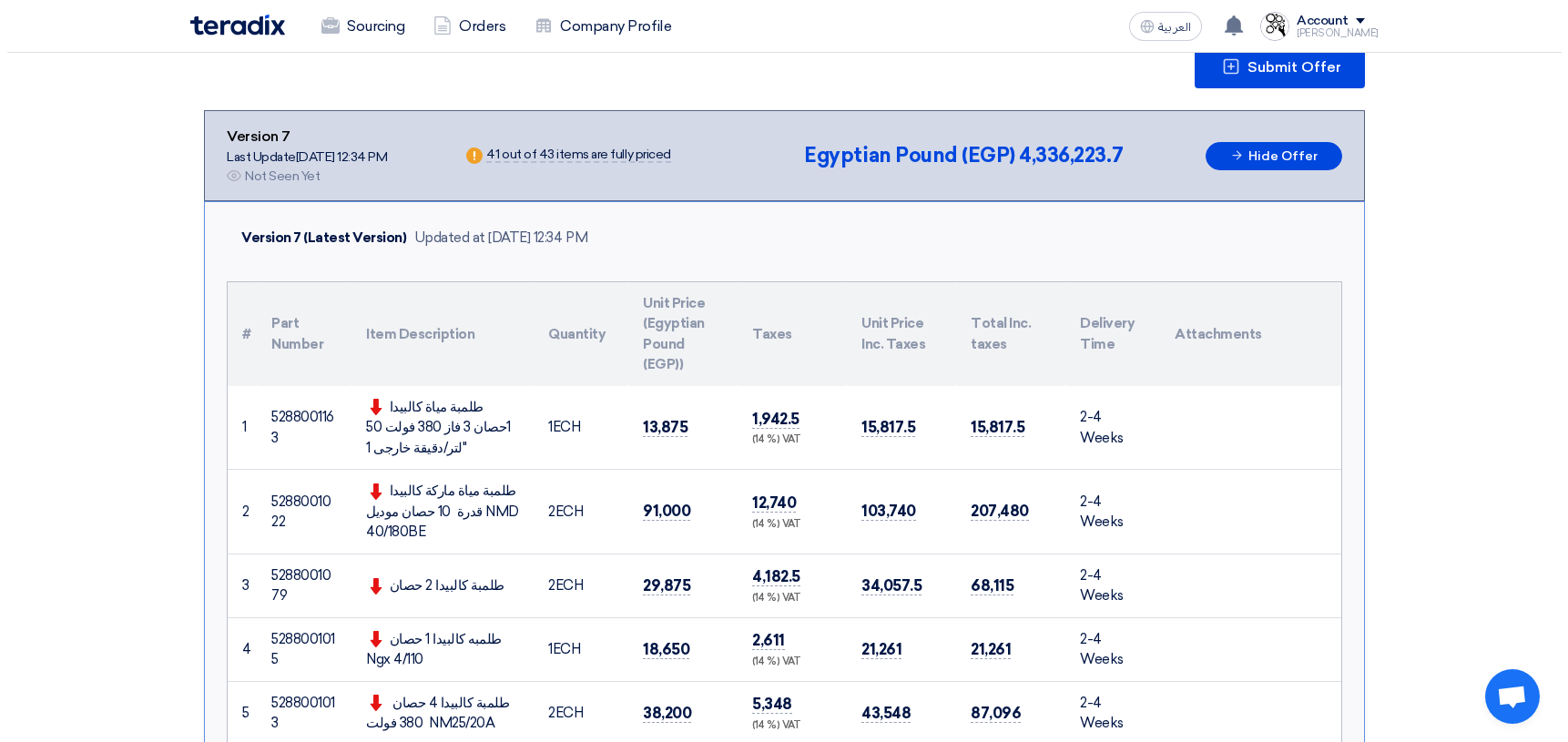
scroll to position [182, 0]
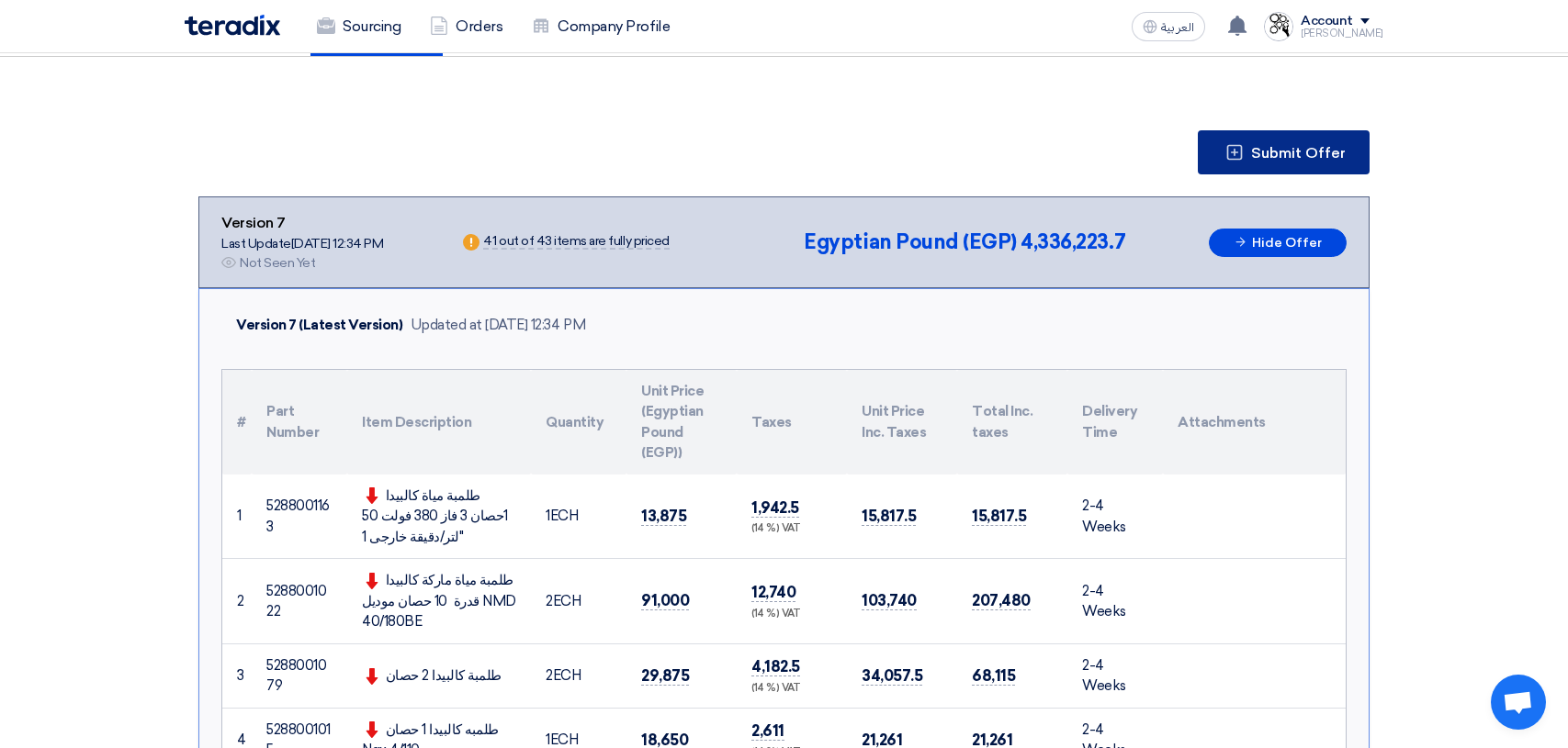
click at [1283, 151] on span "Submit Offer" at bounding box center [1298, 153] width 95 height 15
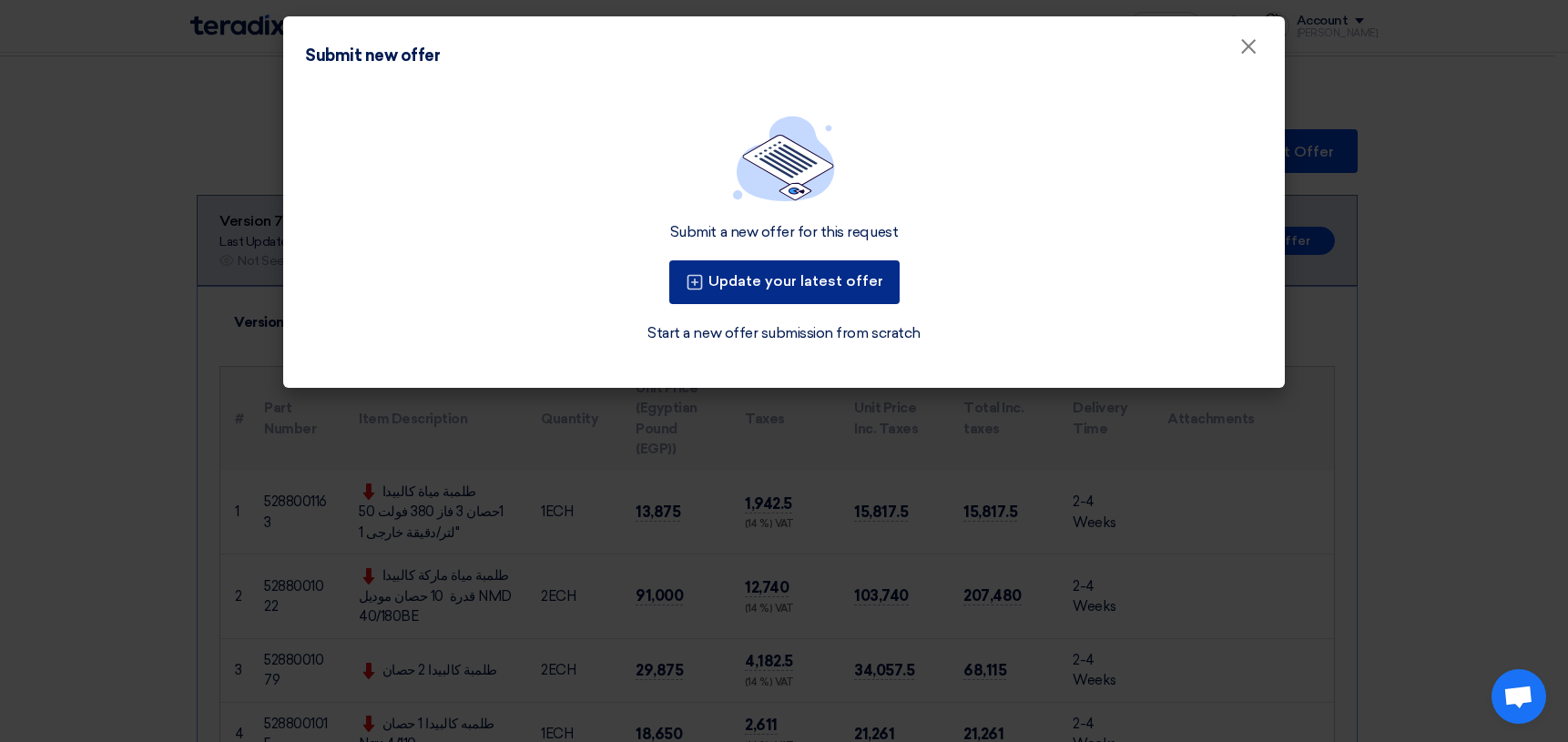
click at [757, 280] on button "Update your latest offer" at bounding box center [784, 282] width 230 height 44
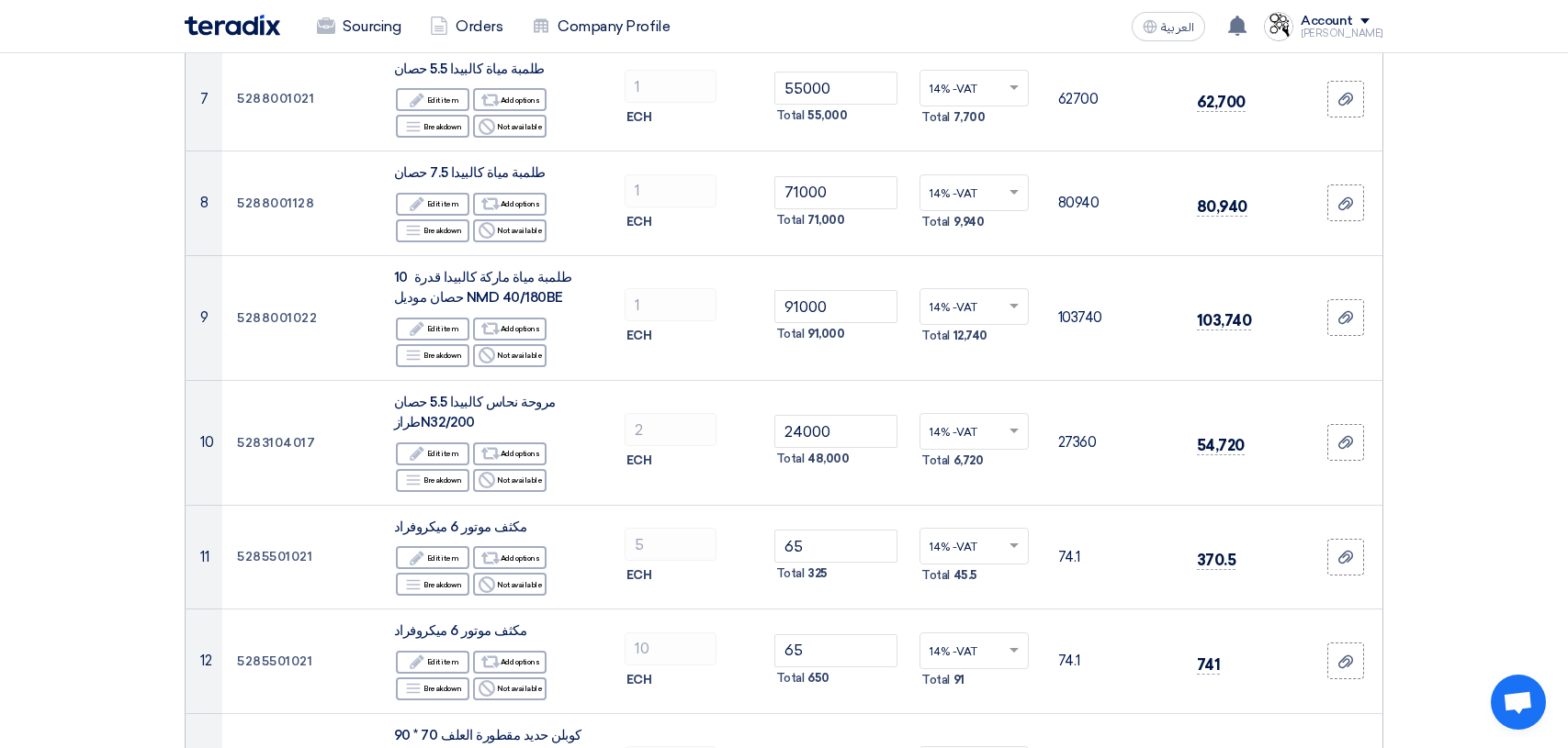
scroll to position [1101, 0]
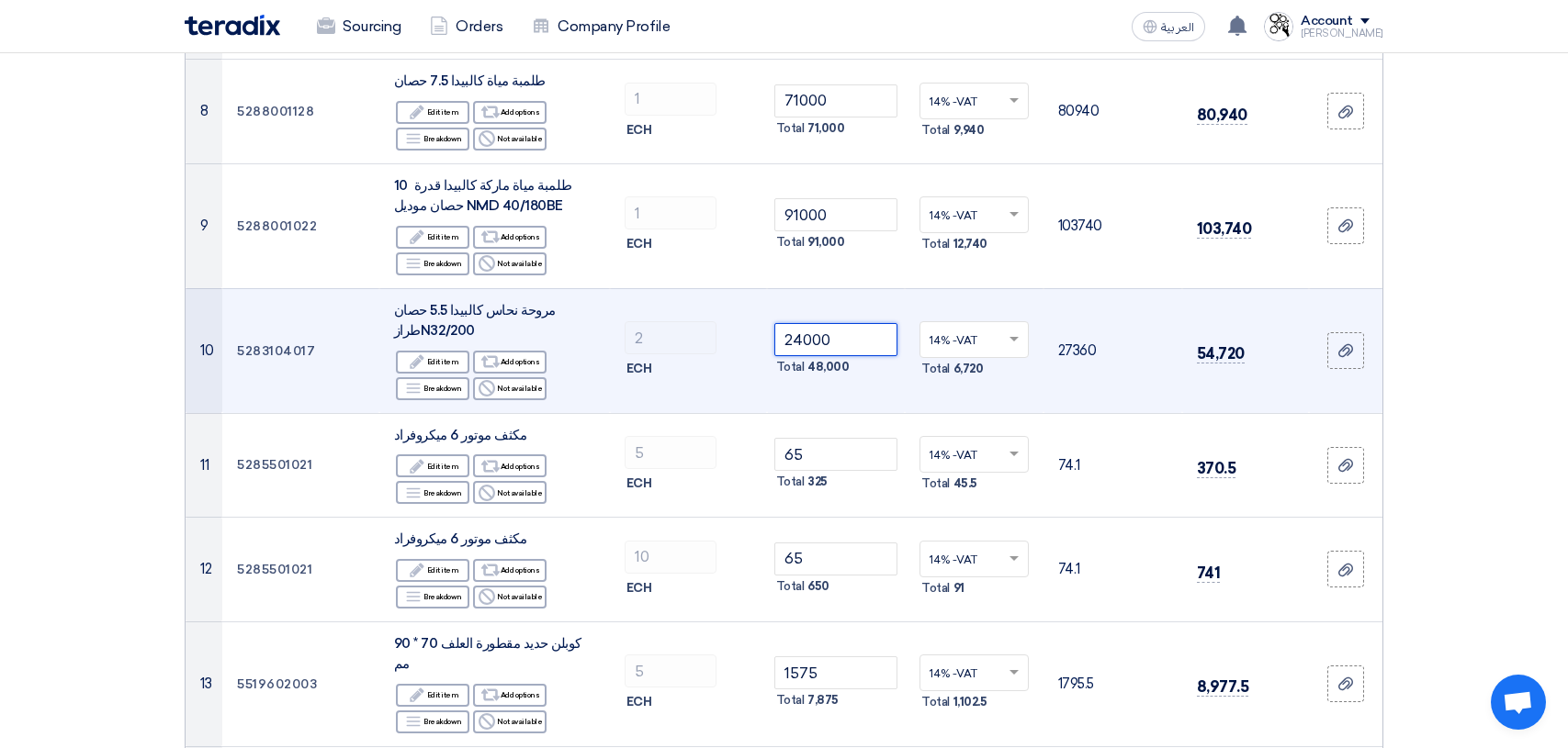
click at [839, 340] on input "24000" at bounding box center [836, 338] width 124 height 33
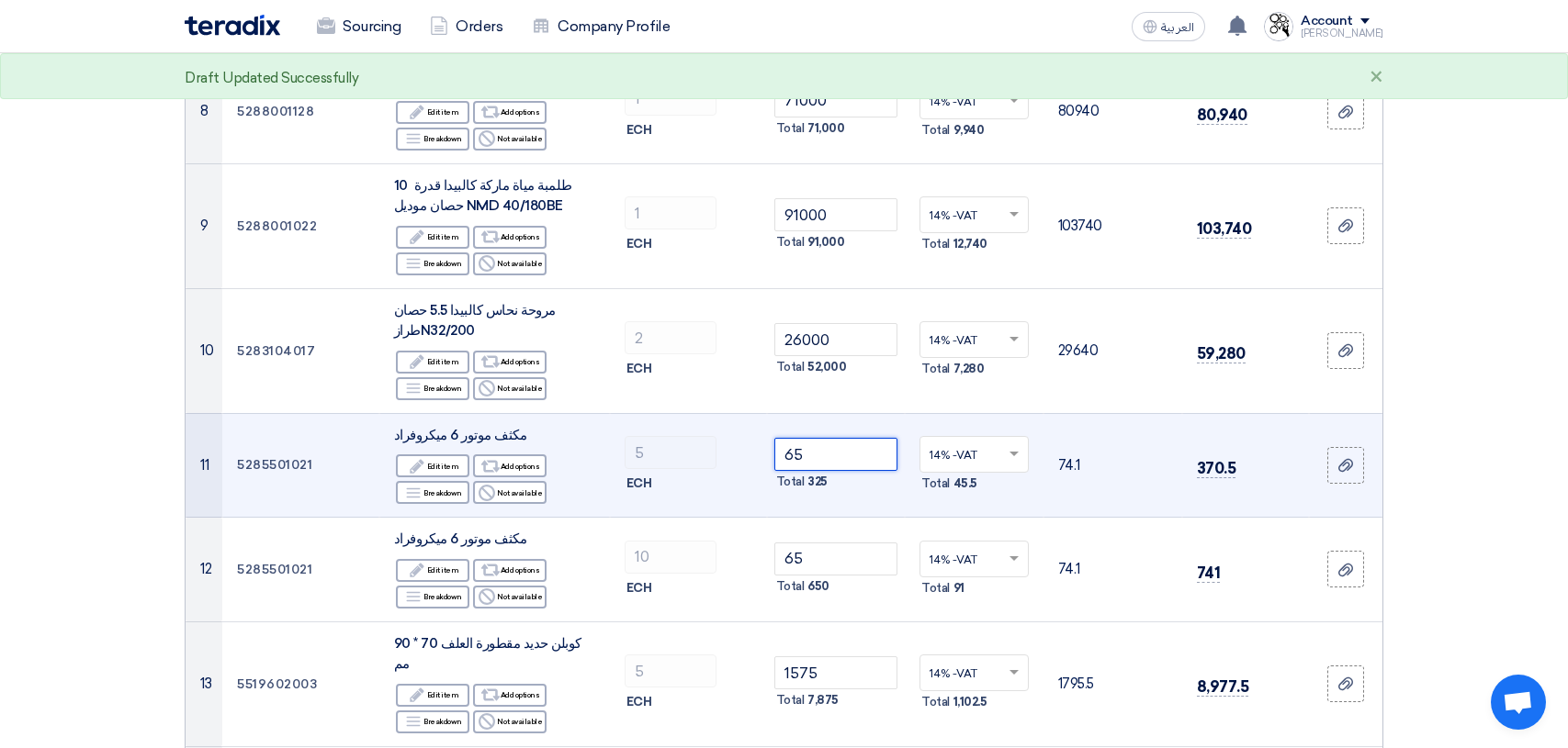
click at [821, 448] on input "65" at bounding box center [836, 454] width 124 height 33
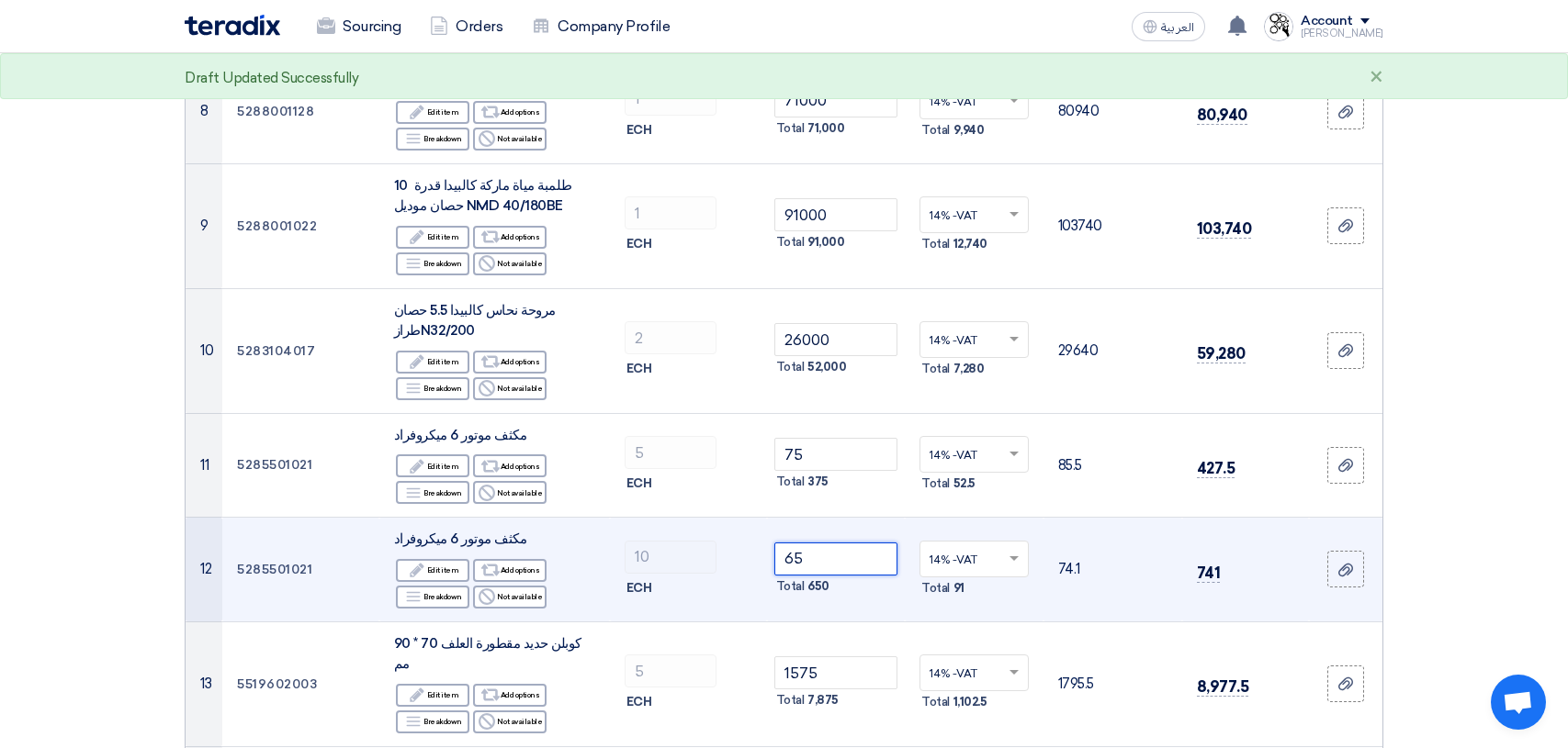
click at [828, 565] on input "65" at bounding box center [836, 559] width 124 height 33
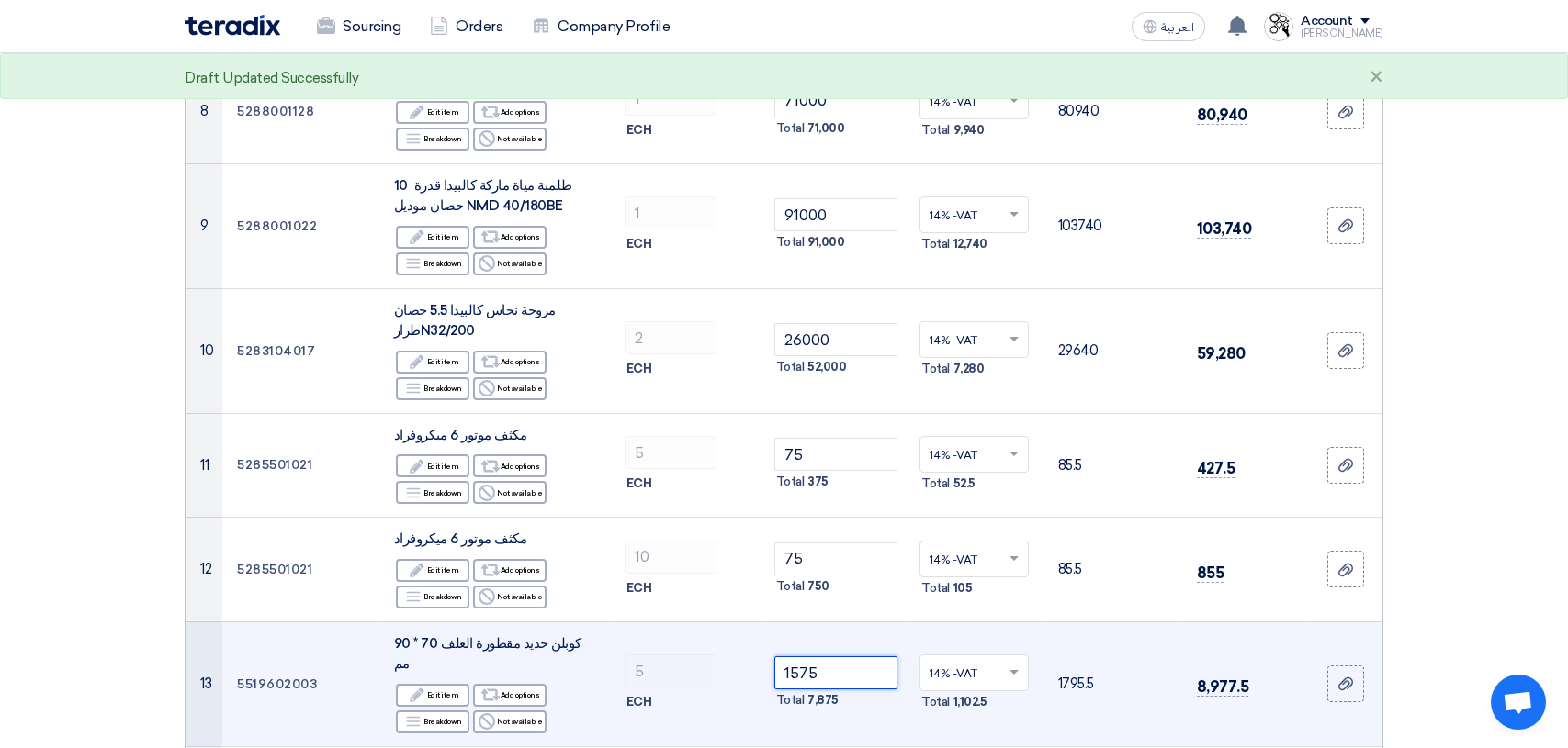
click at [827, 664] on input "1575" at bounding box center [836, 672] width 124 height 33
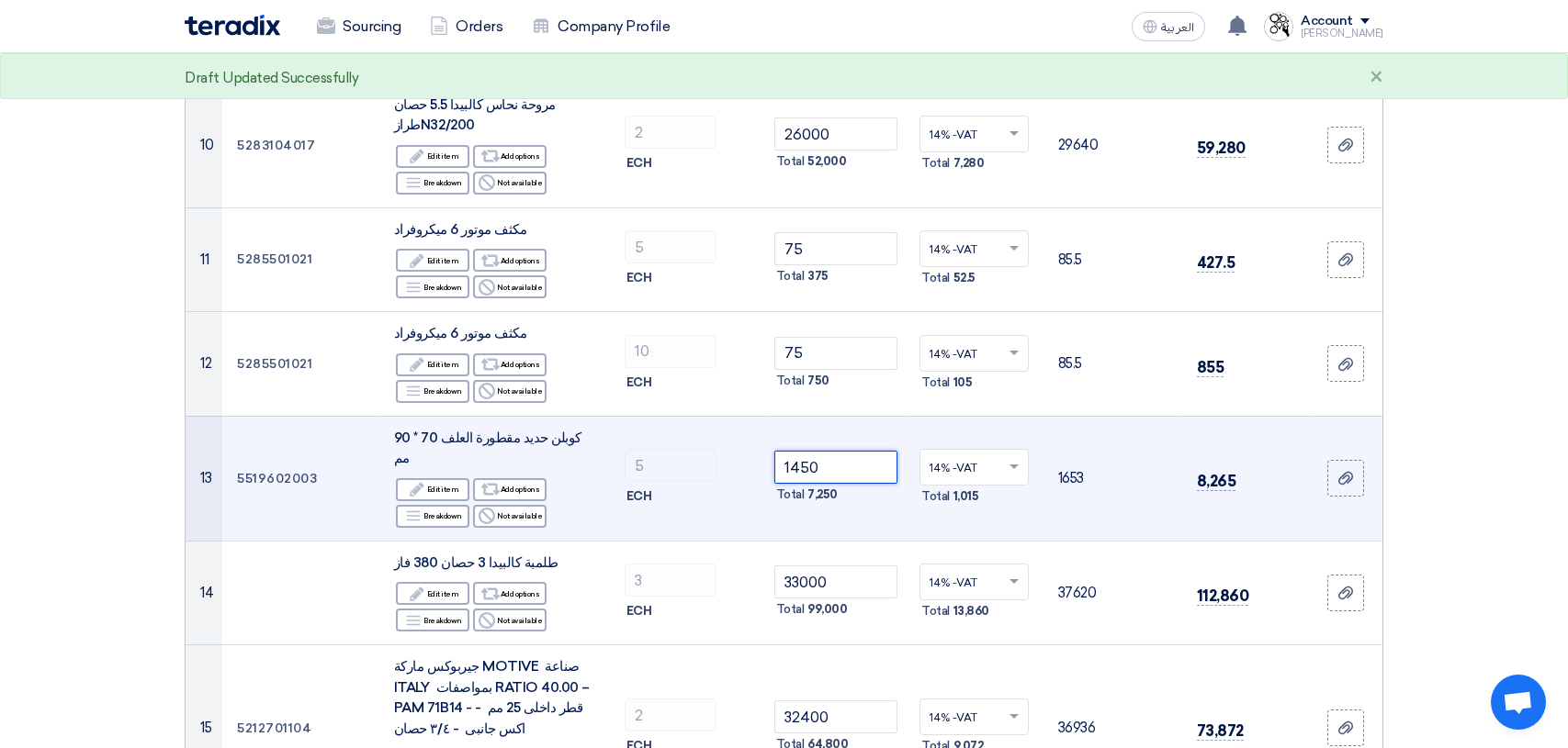
scroll to position [1468, 0]
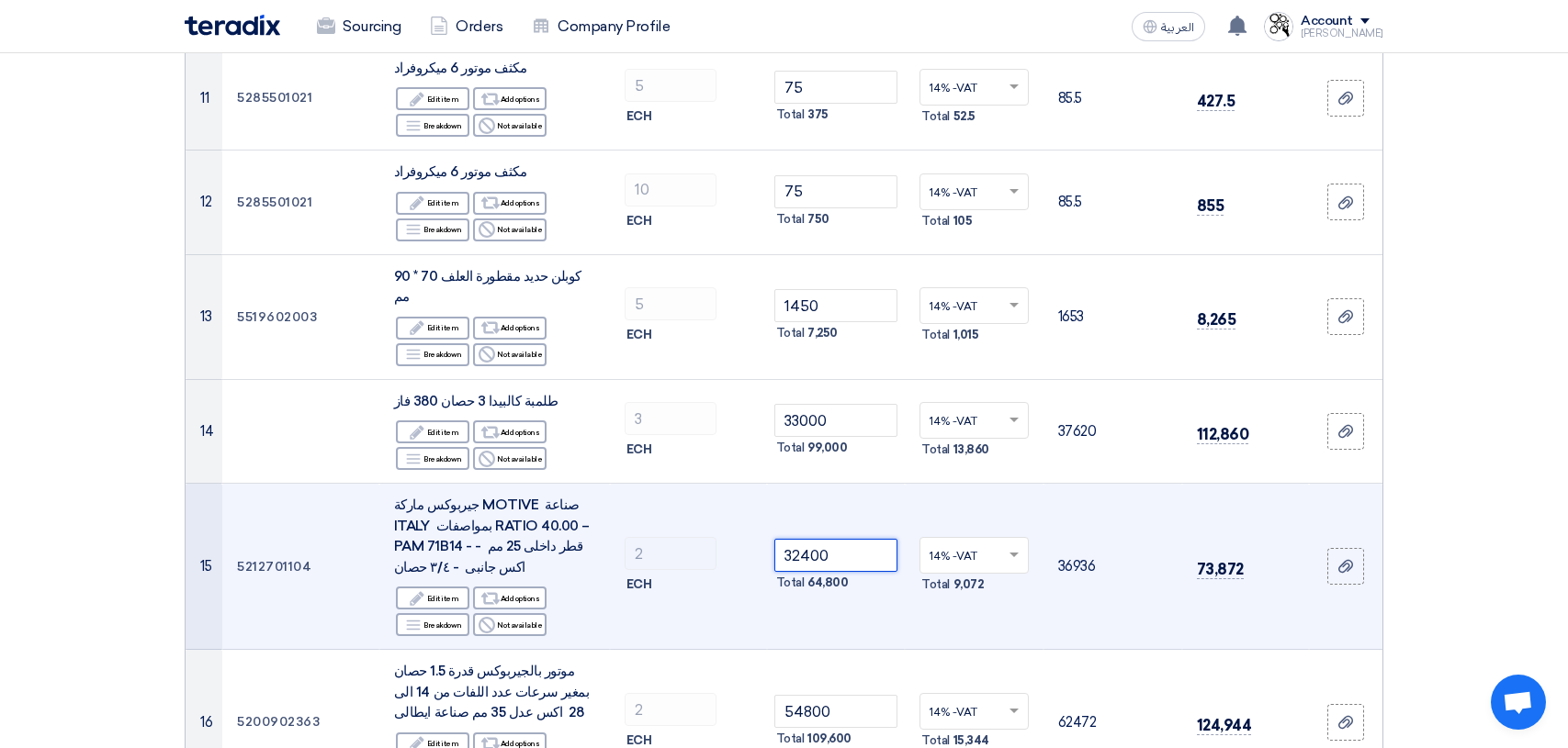
click at [857, 542] on input "32400" at bounding box center [836, 555] width 124 height 33
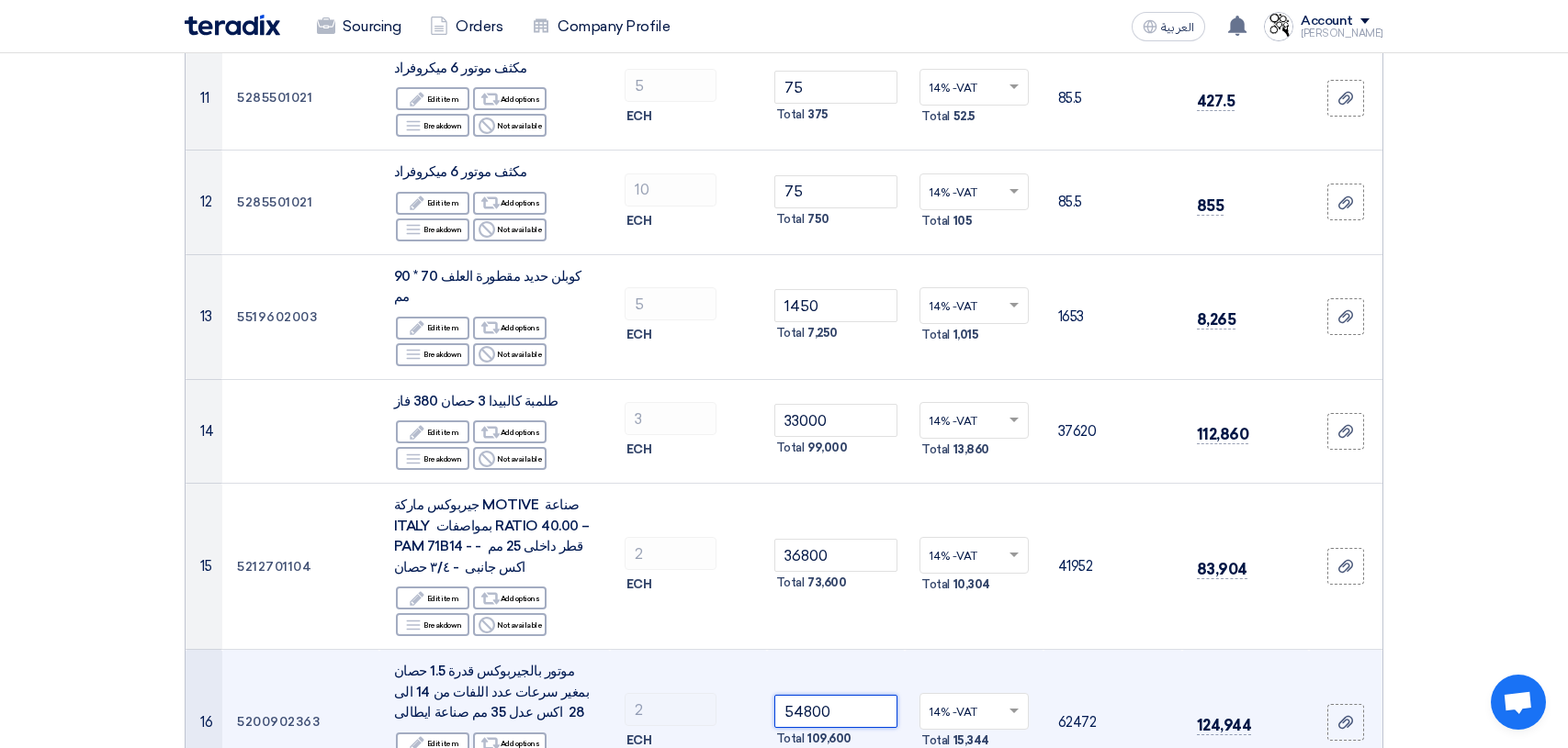
click at [847, 695] on input "54800" at bounding box center [836, 711] width 124 height 33
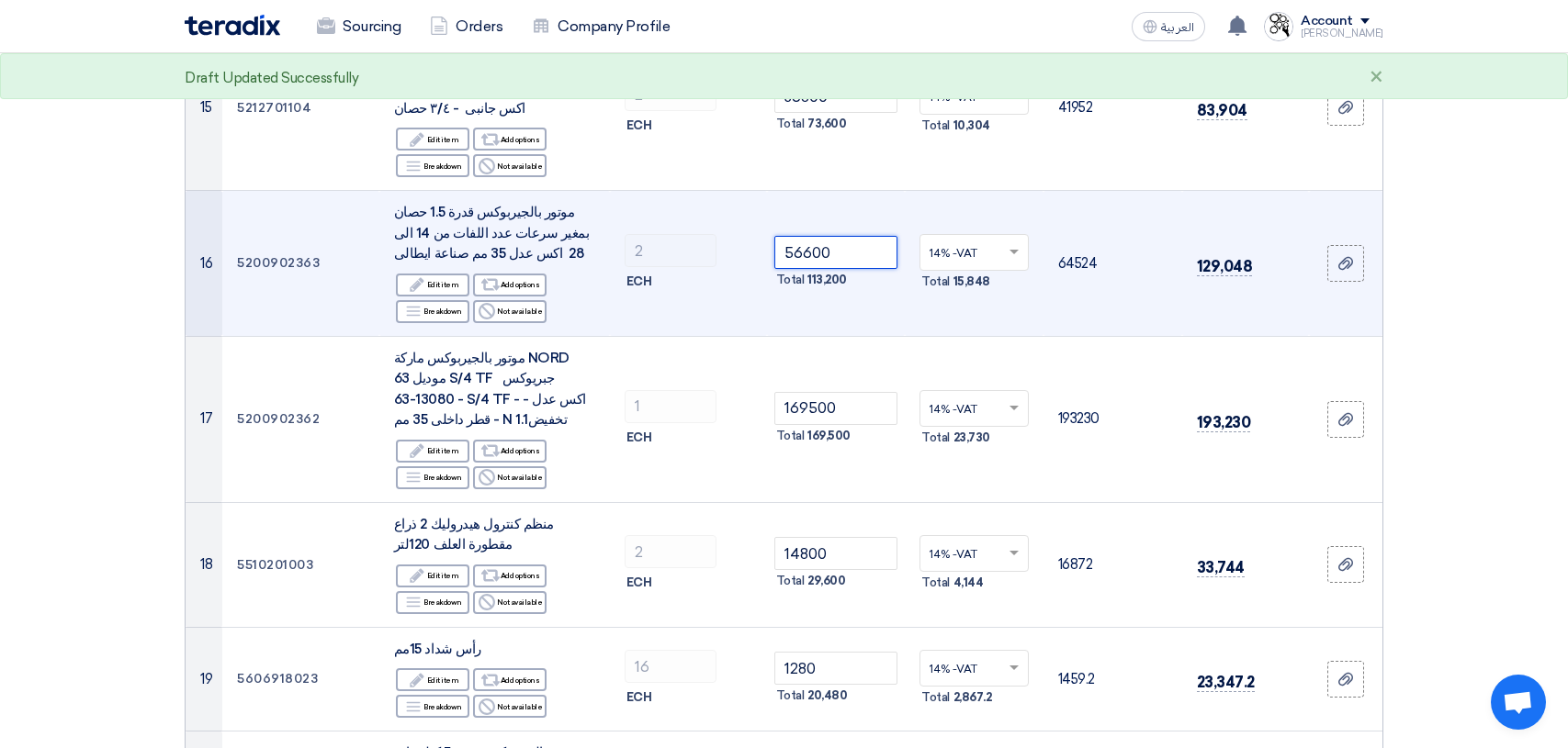
scroll to position [2019, 0]
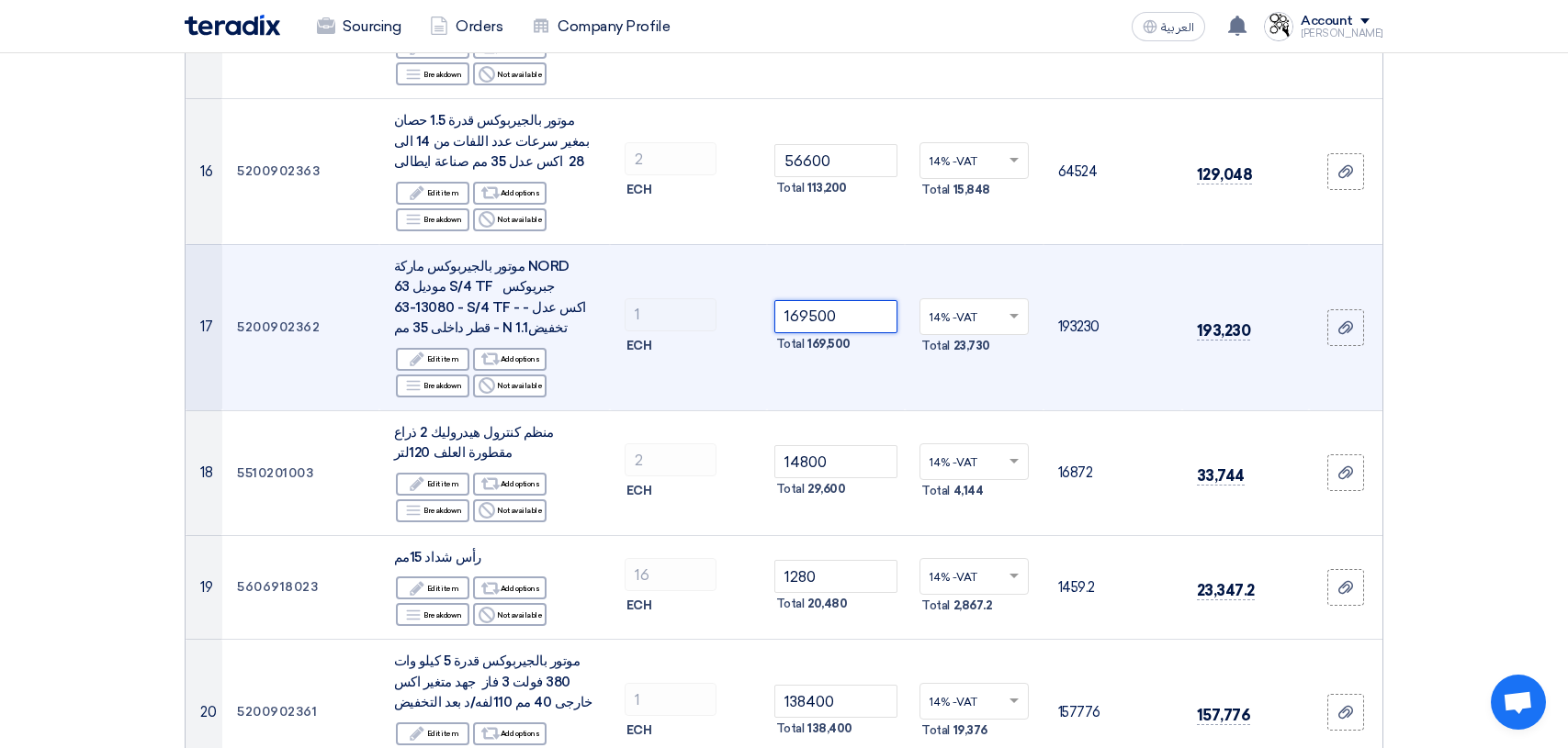
click at [859, 300] on input "169500" at bounding box center [836, 316] width 124 height 33
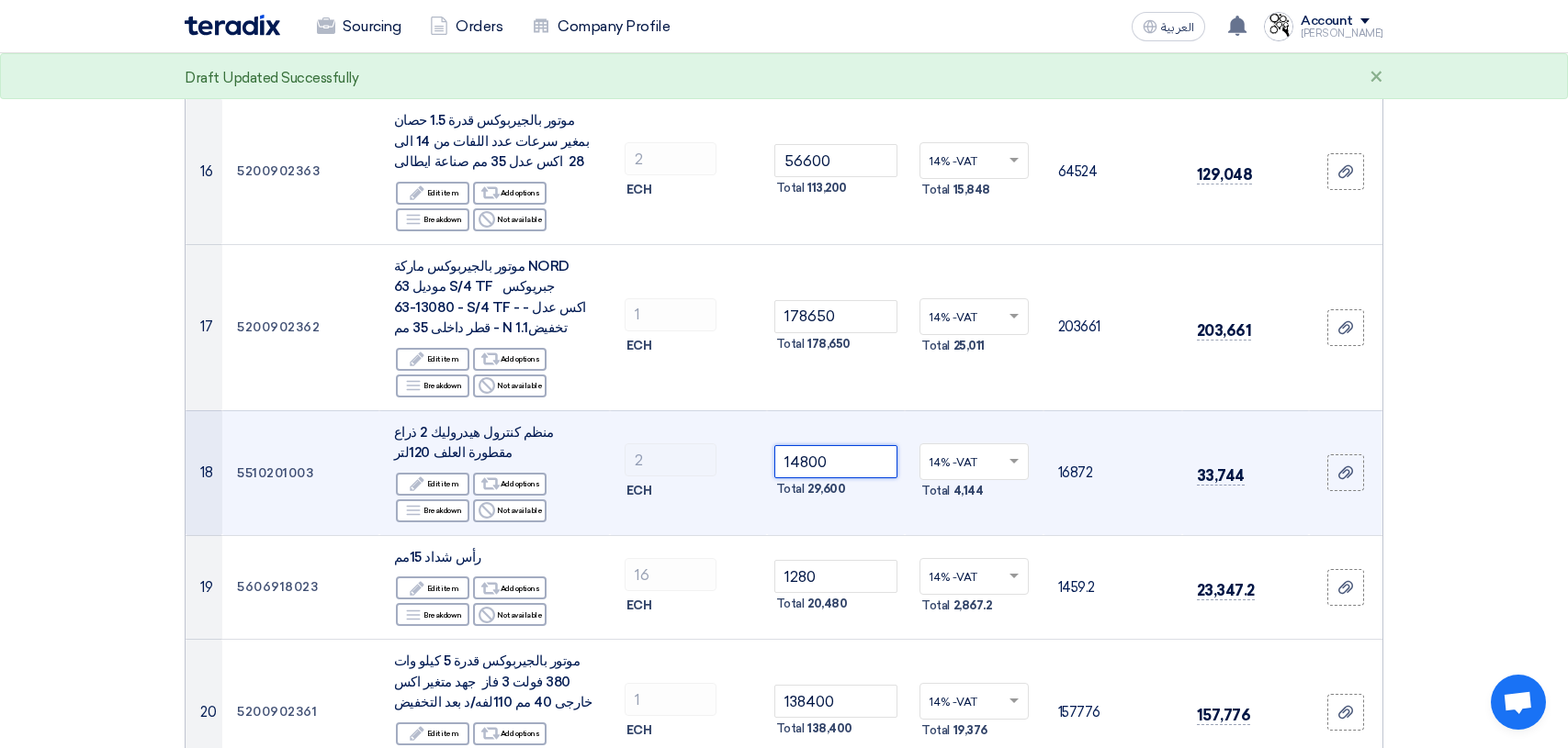
click at [847, 445] on input "14800" at bounding box center [836, 461] width 124 height 33
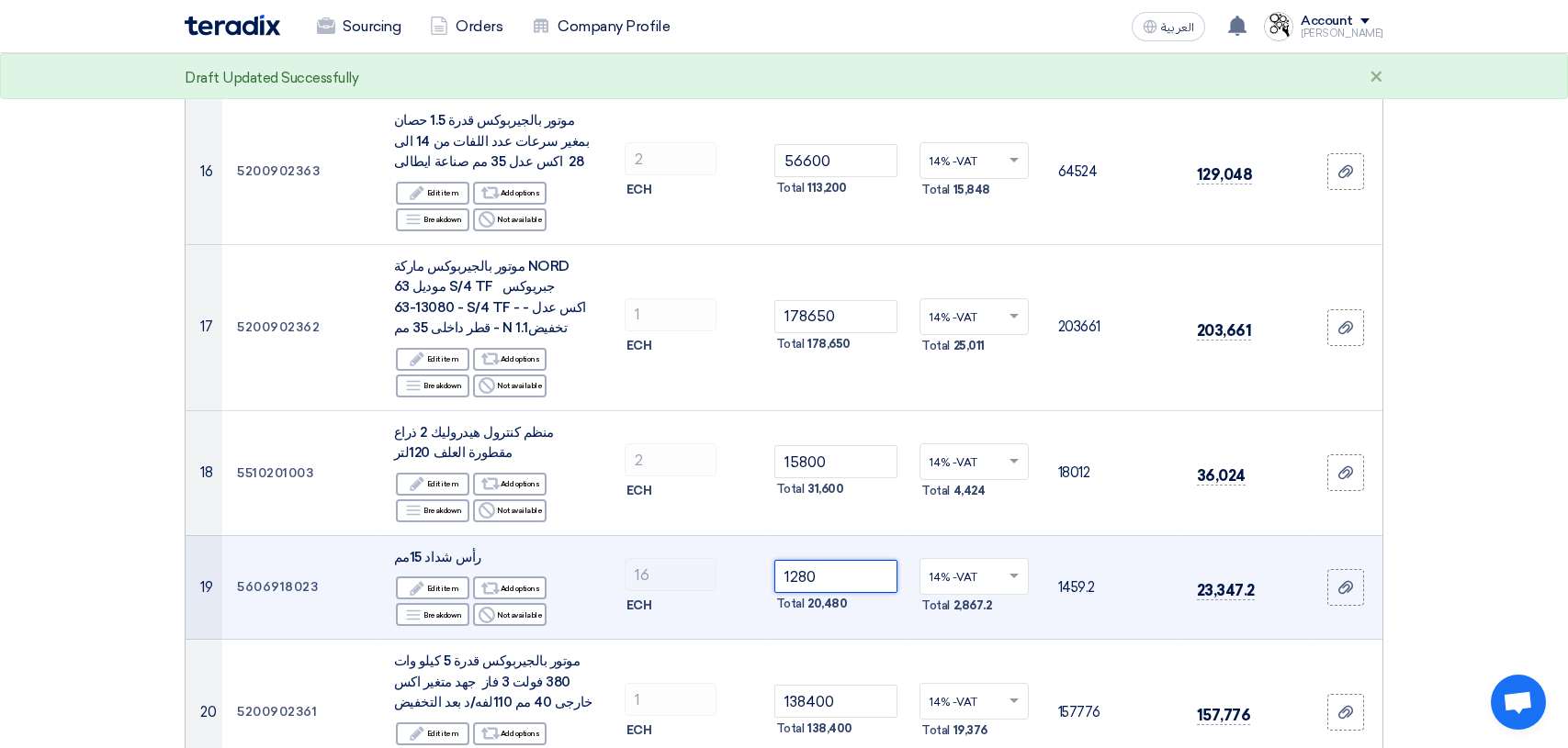
click at [848, 560] on input "1280" at bounding box center [836, 575] width 124 height 33
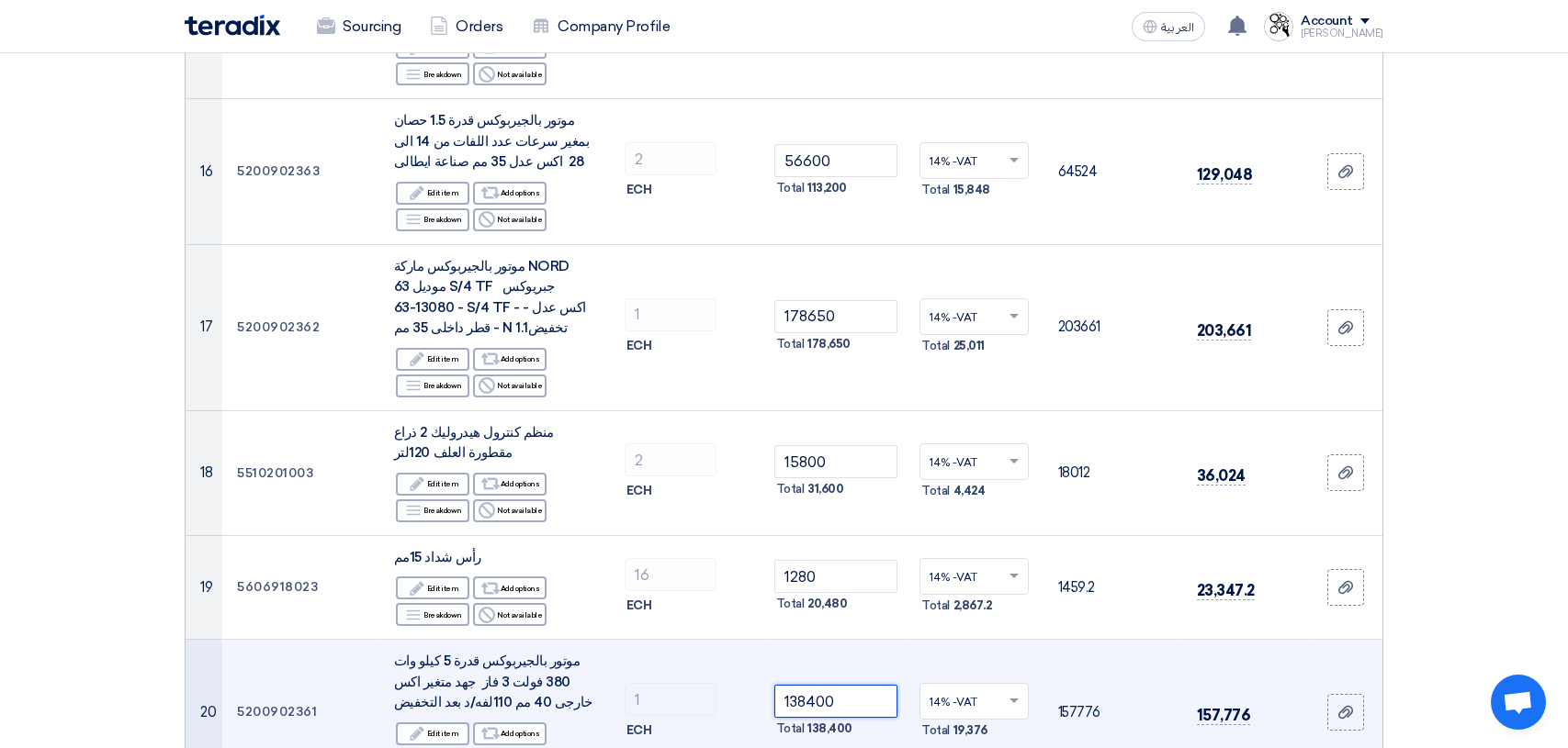
click at [855, 685] on input "138400" at bounding box center [836, 701] width 124 height 33
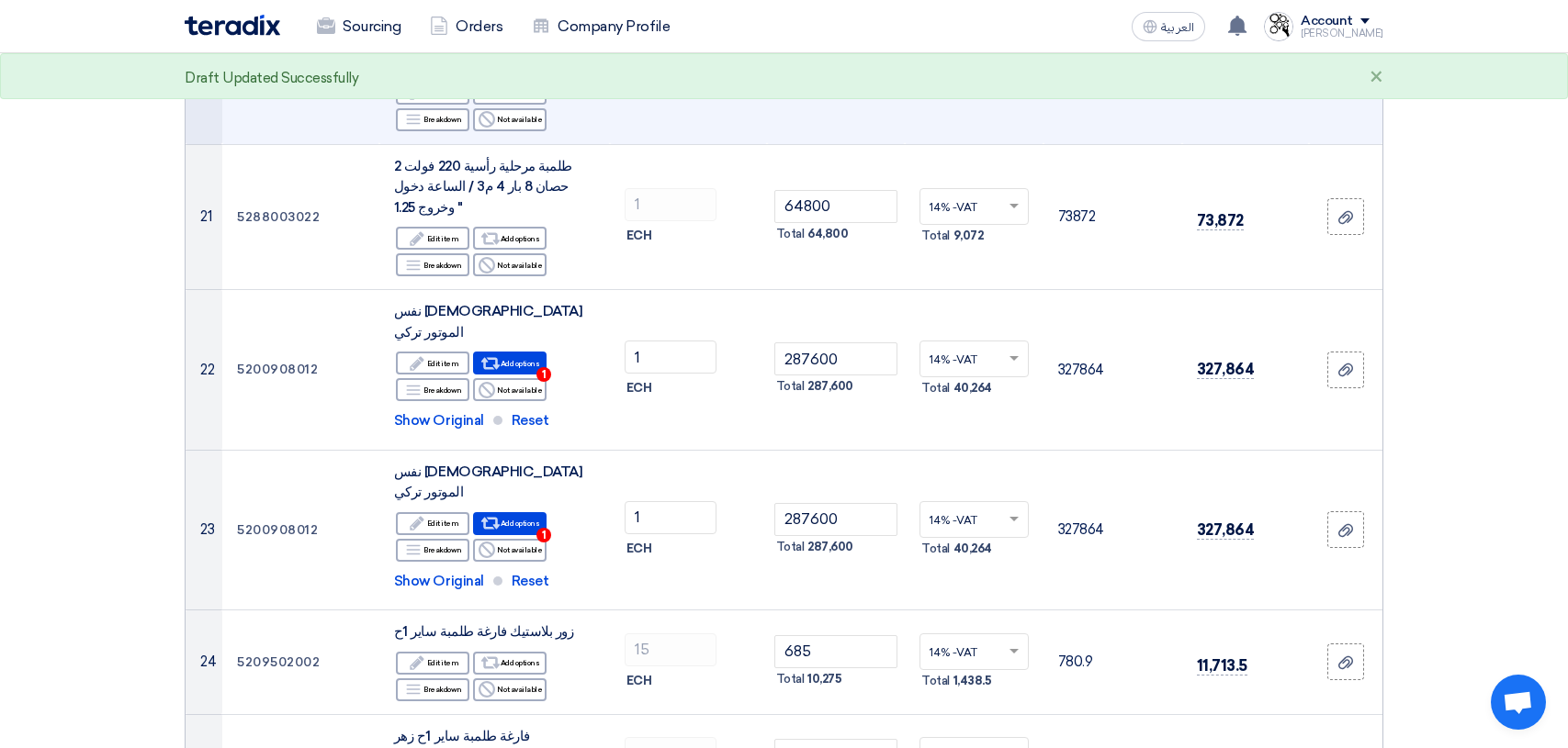
scroll to position [2661, 0]
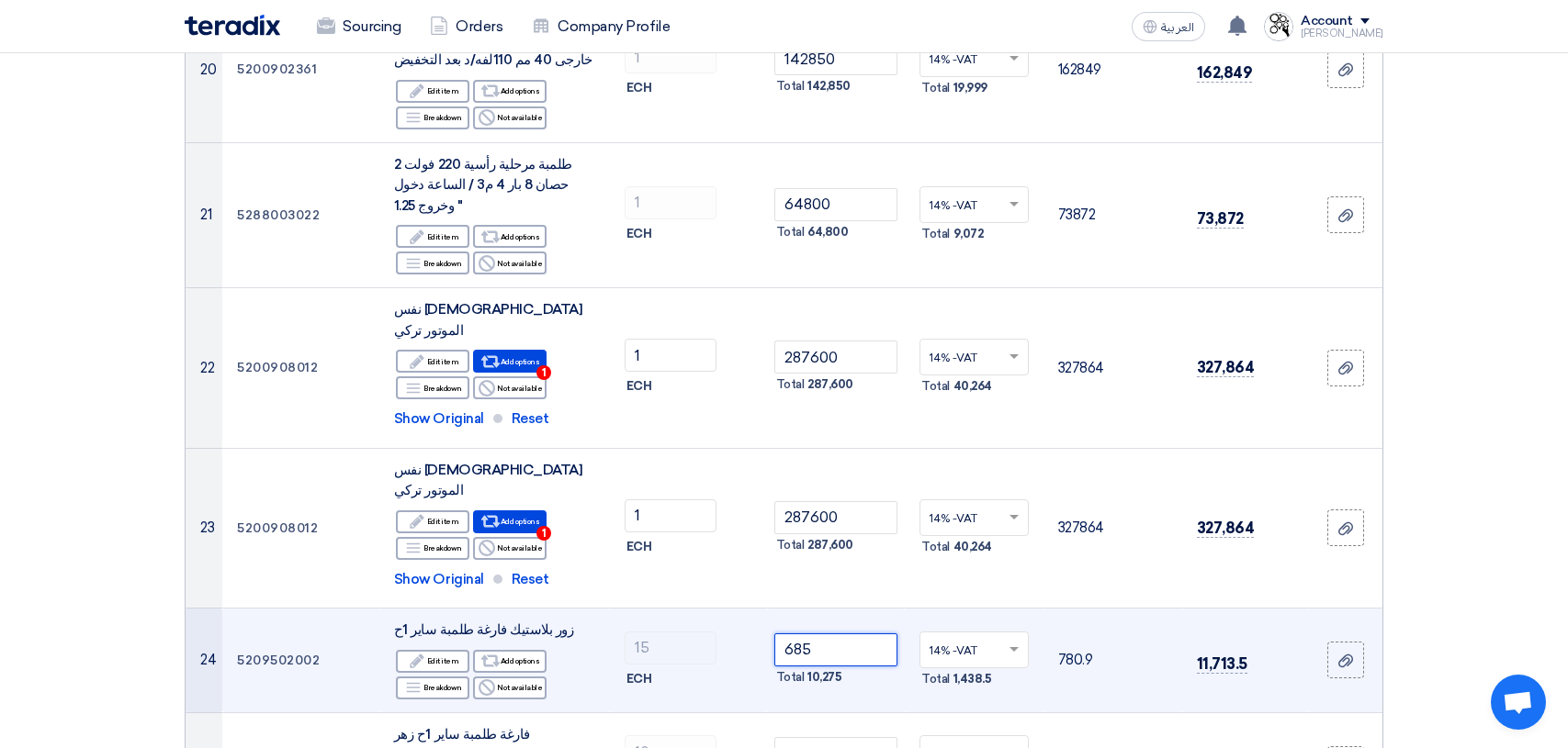
click at [858, 634] on input "685" at bounding box center [836, 649] width 124 height 33
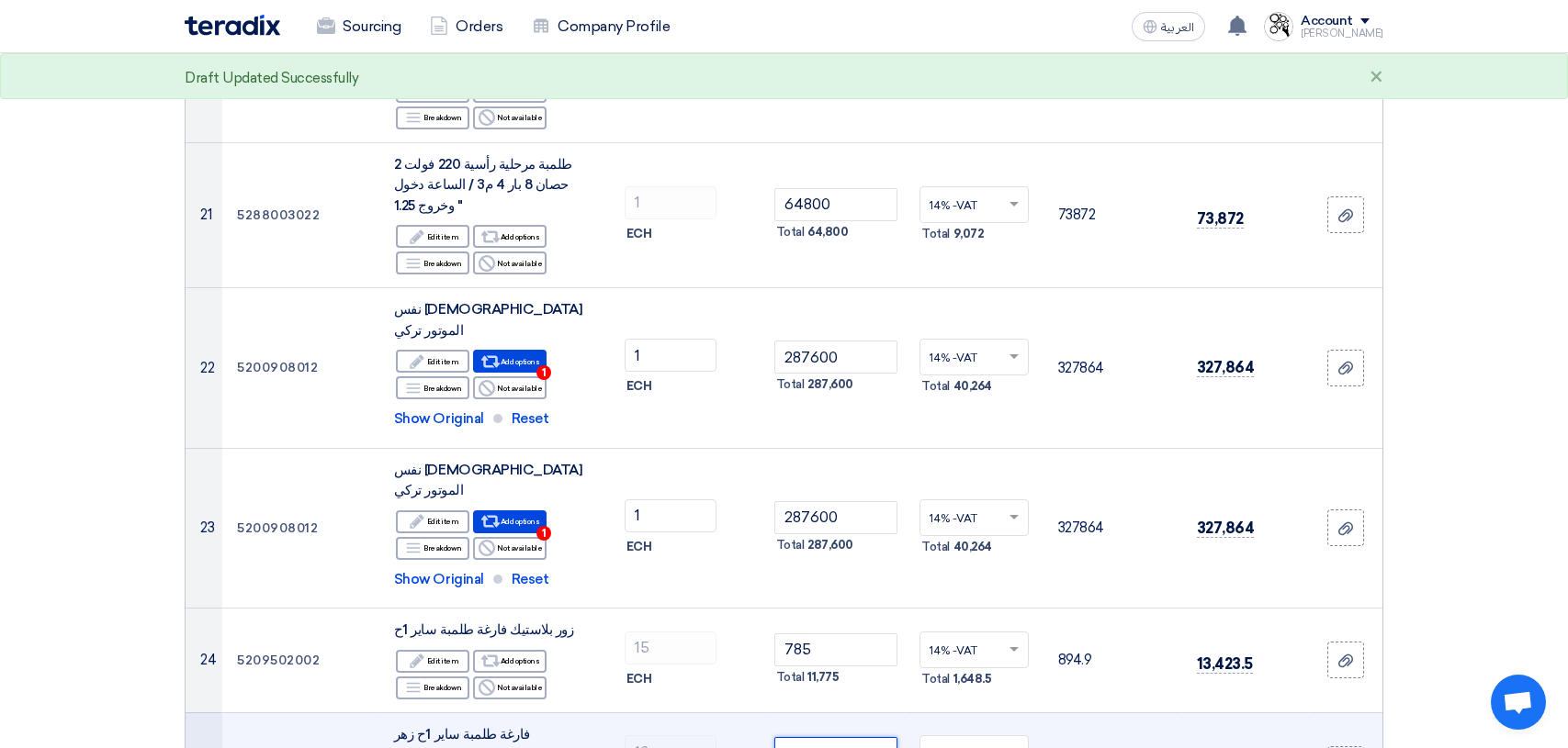
click at [847, 737] on input "1840" at bounding box center [836, 753] width 124 height 33
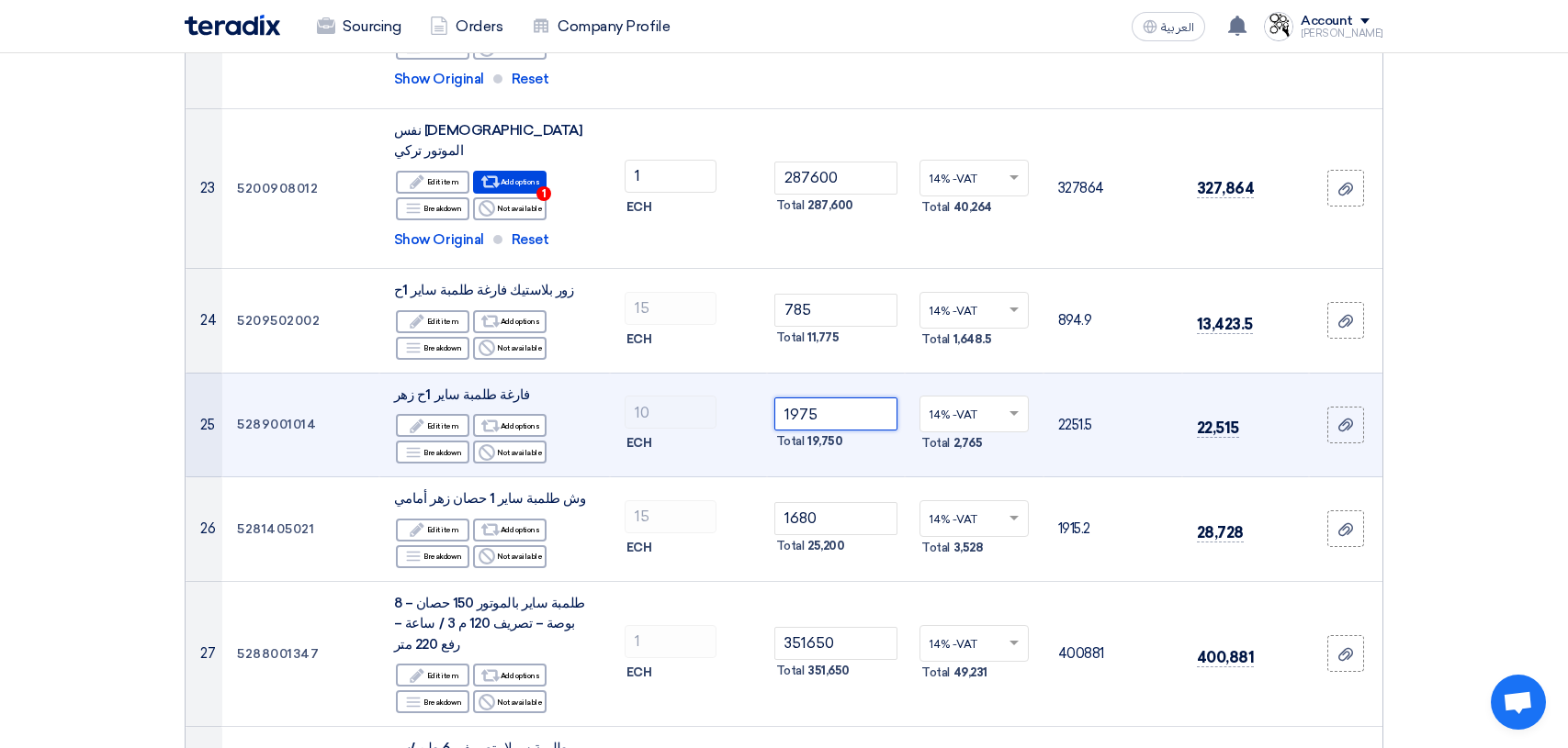
scroll to position [3029, 0]
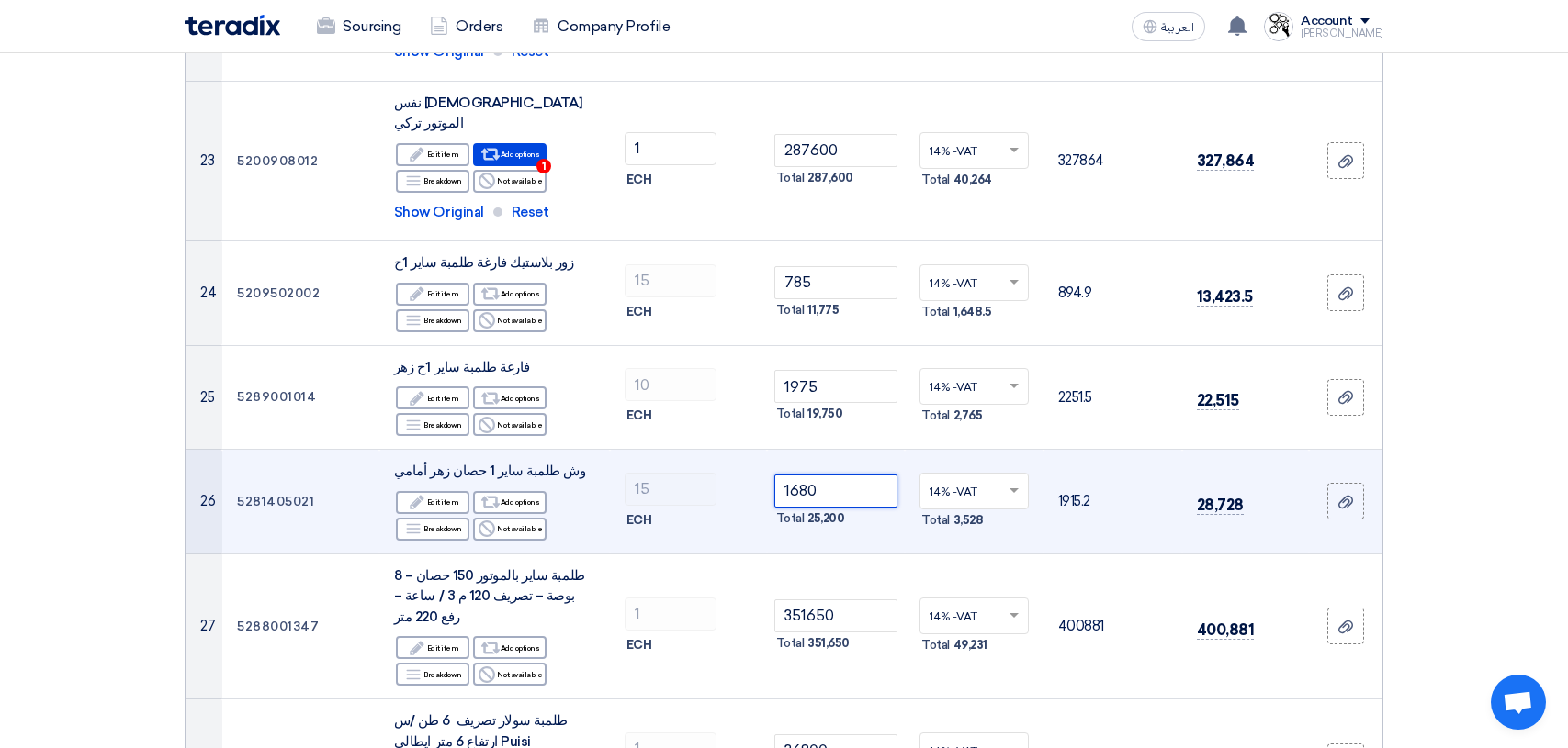
click at [843, 475] on input "1680" at bounding box center [836, 490] width 124 height 33
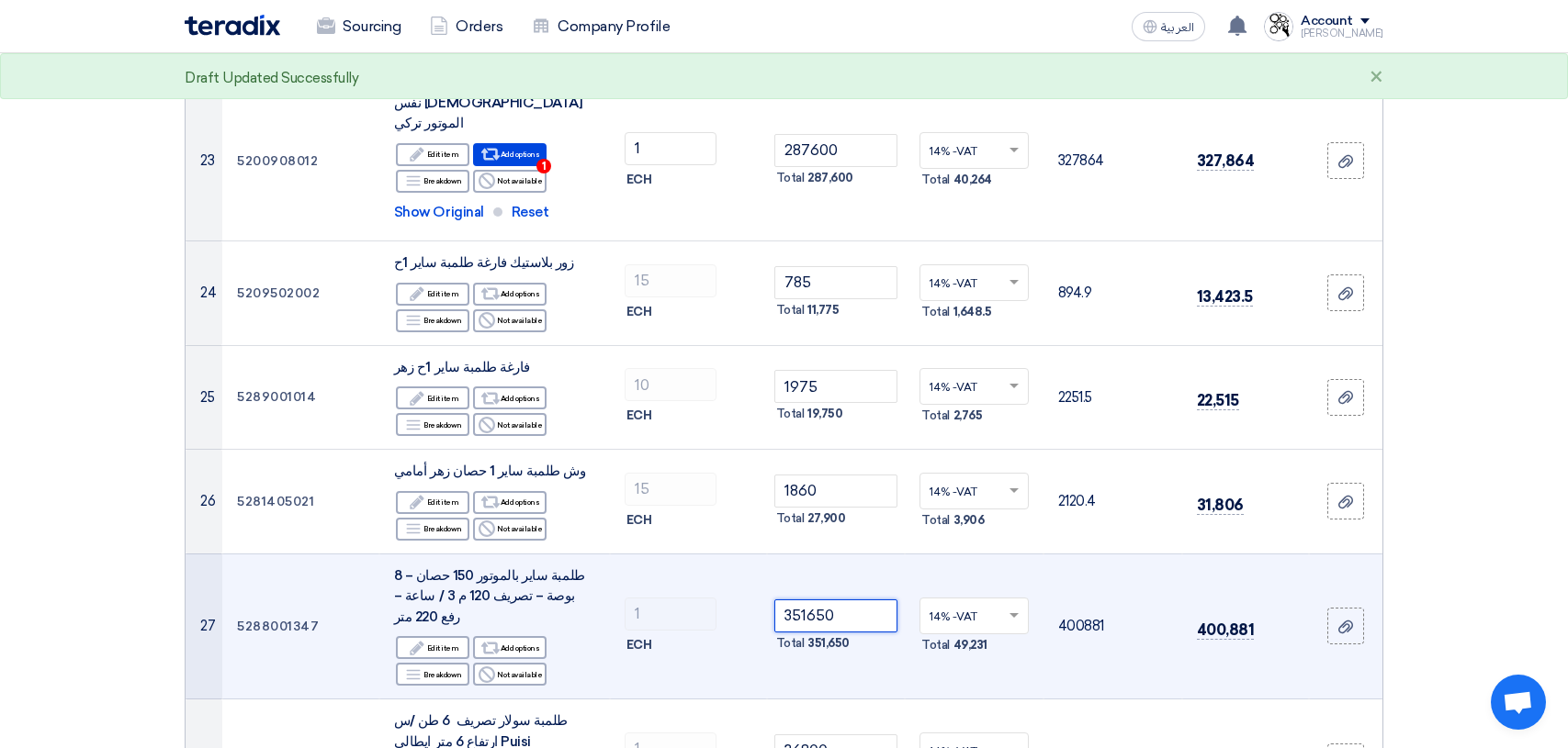
click at [870, 599] on input "351650" at bounding box center [836, 615] width 124 height 33
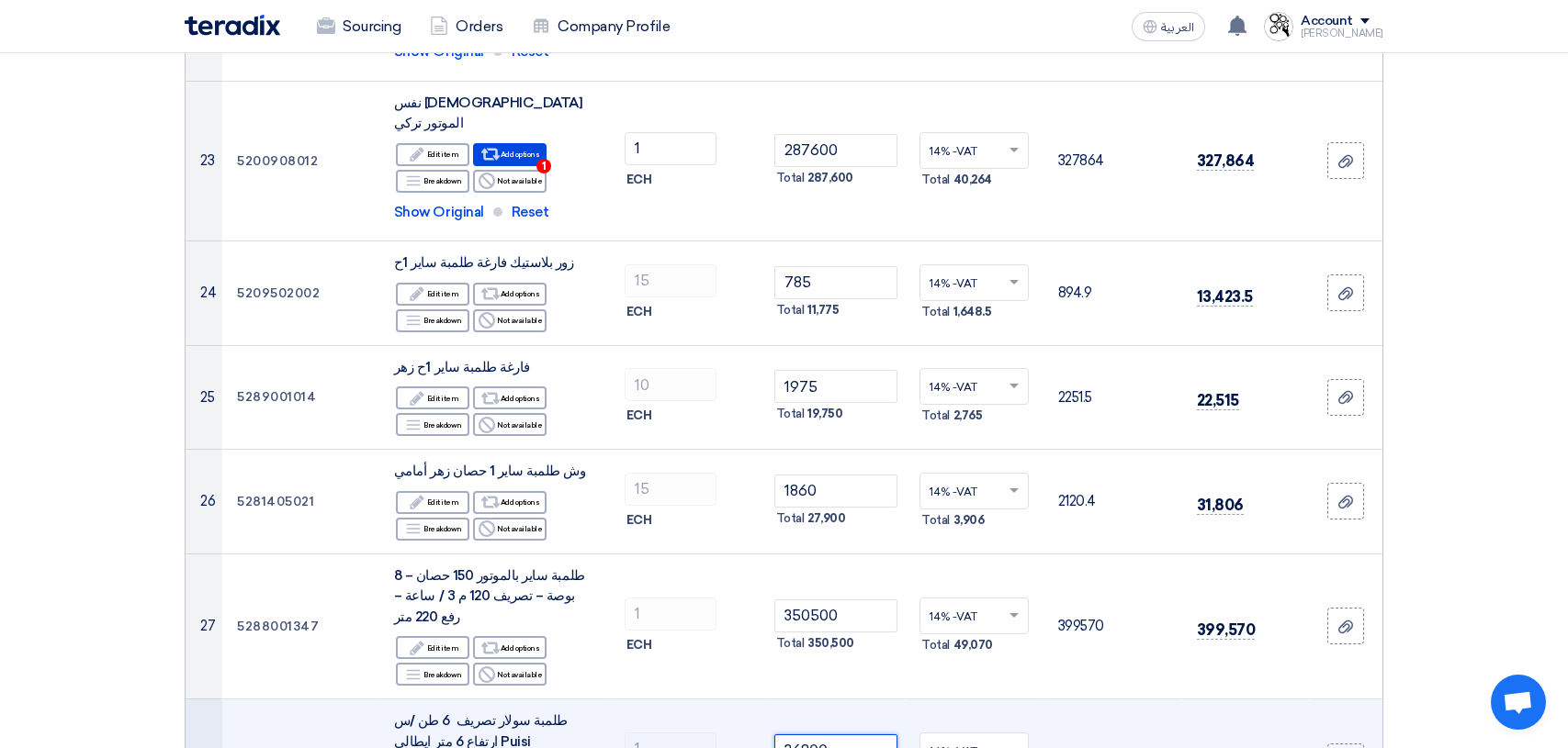
click at [874, 734] on input "36800" at bounding box center [836, 750] width 124 height 33
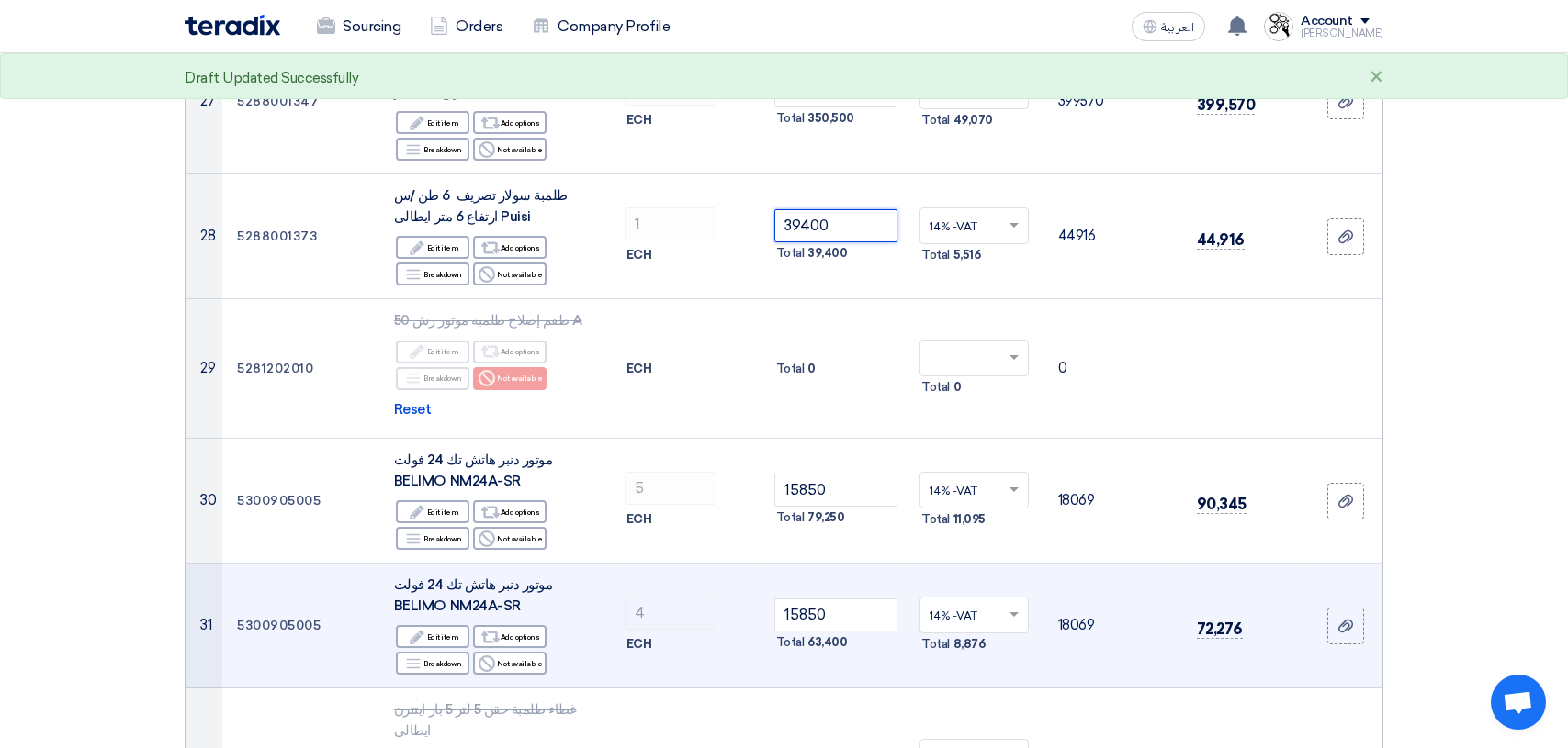
scroll to position [3580, 0]
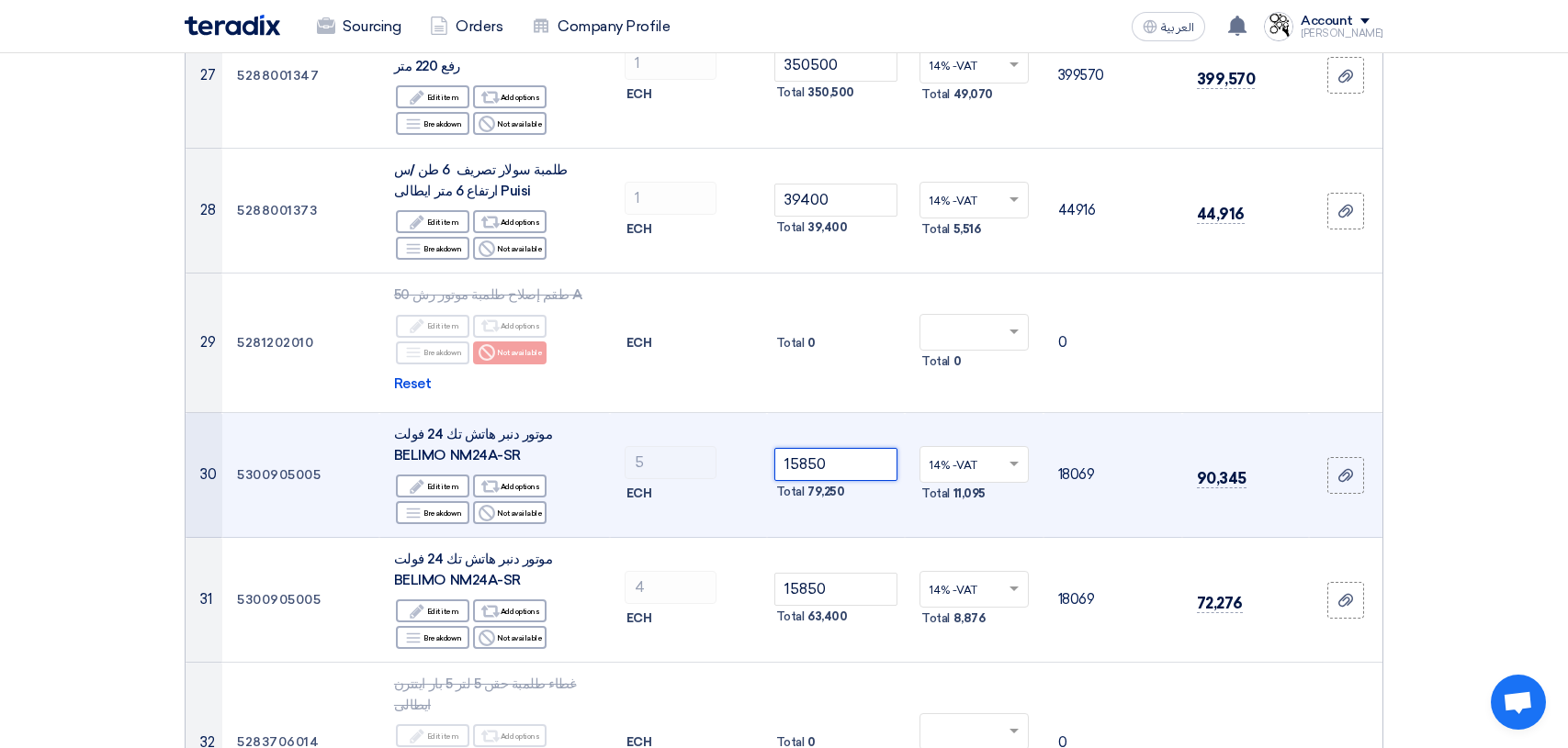
click at [887, 448] on input "15850" at bounding box center [836, 464] width 124 height 33
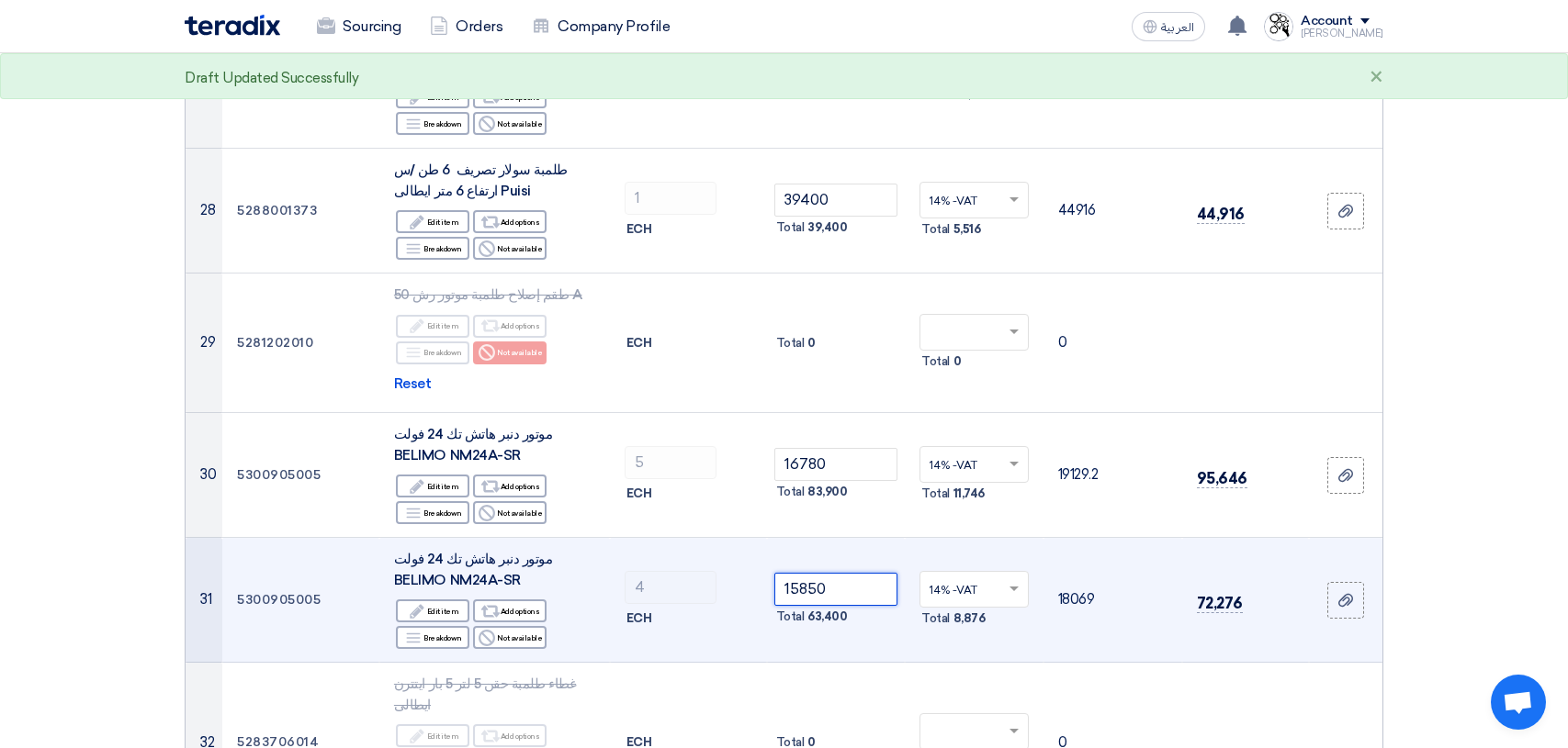
click at [876, 572] on input "15850" at bounding box center [836, 588] width 124 height 33
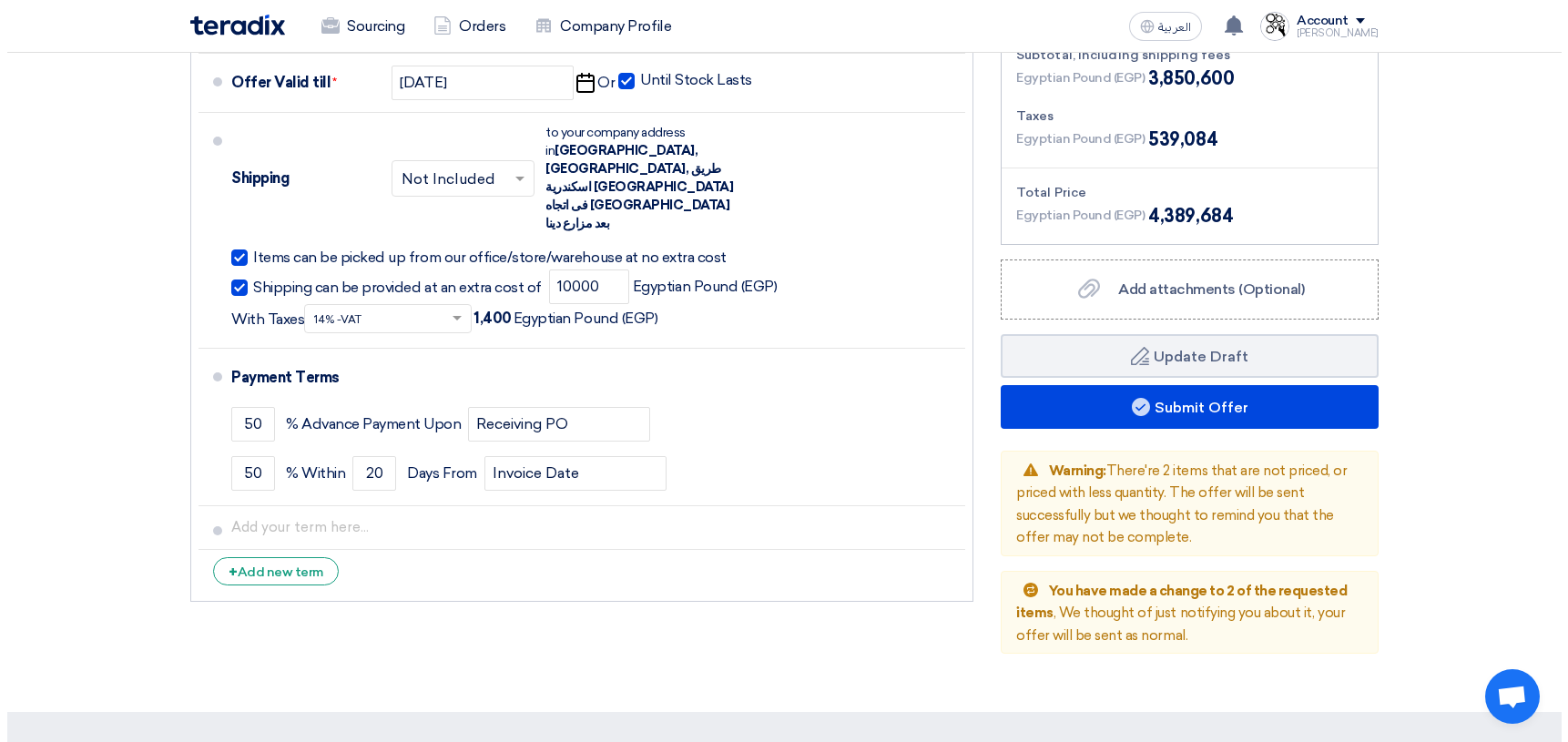
scroll to position [5827, 0]
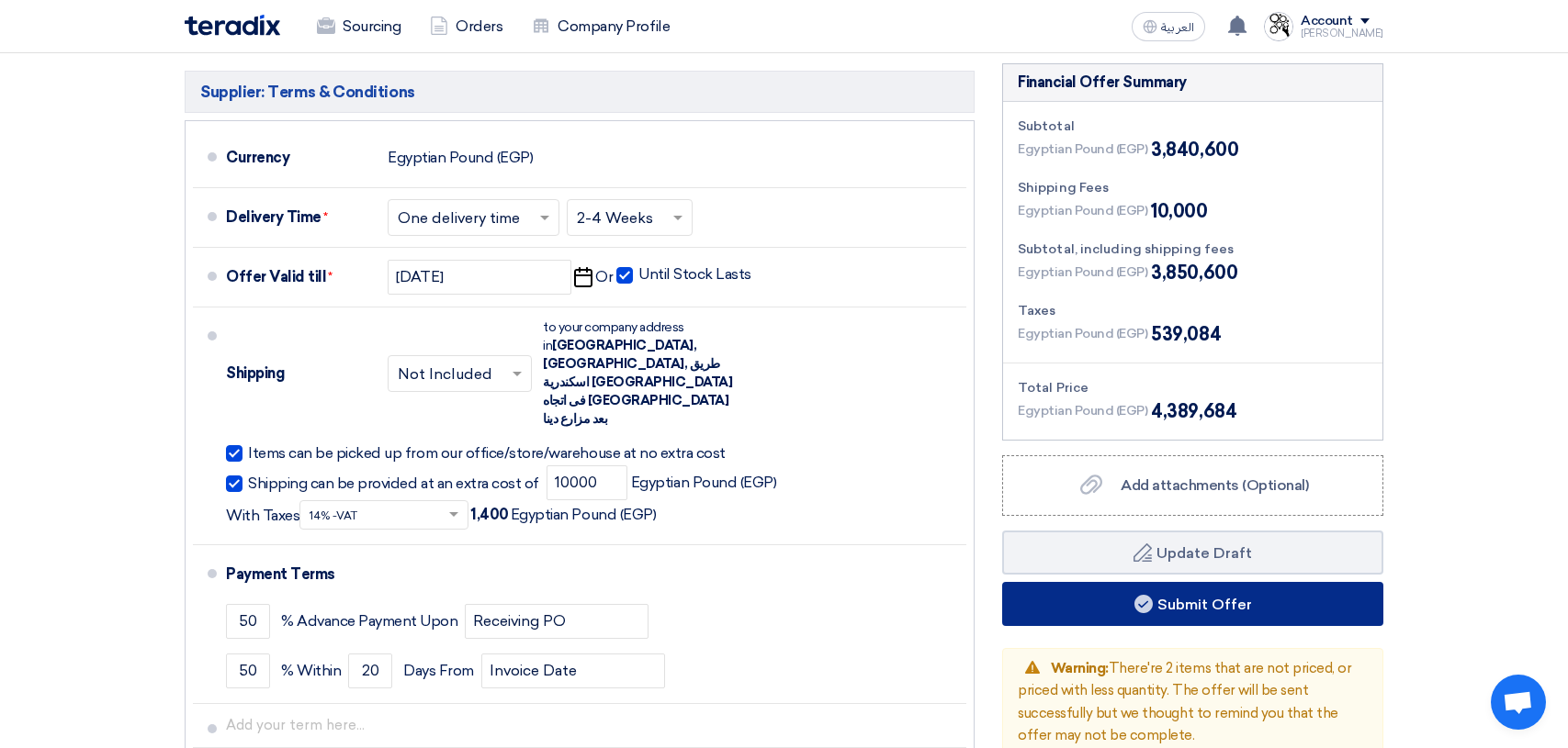
click at [1205, 582] on button "Submit Offer" at bounding box center [1193, 604] width 381 height 44
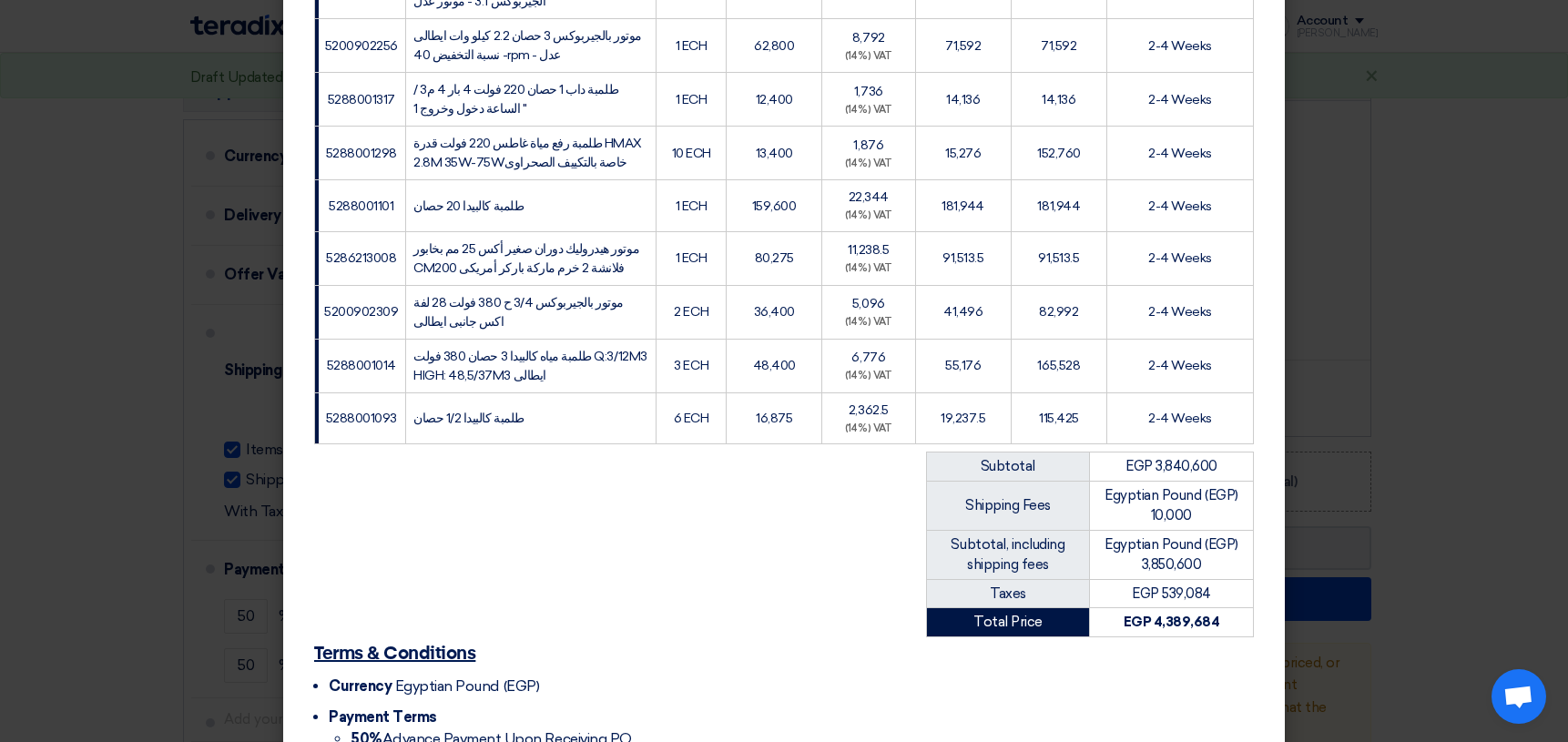
scroll to position [2509, 0]
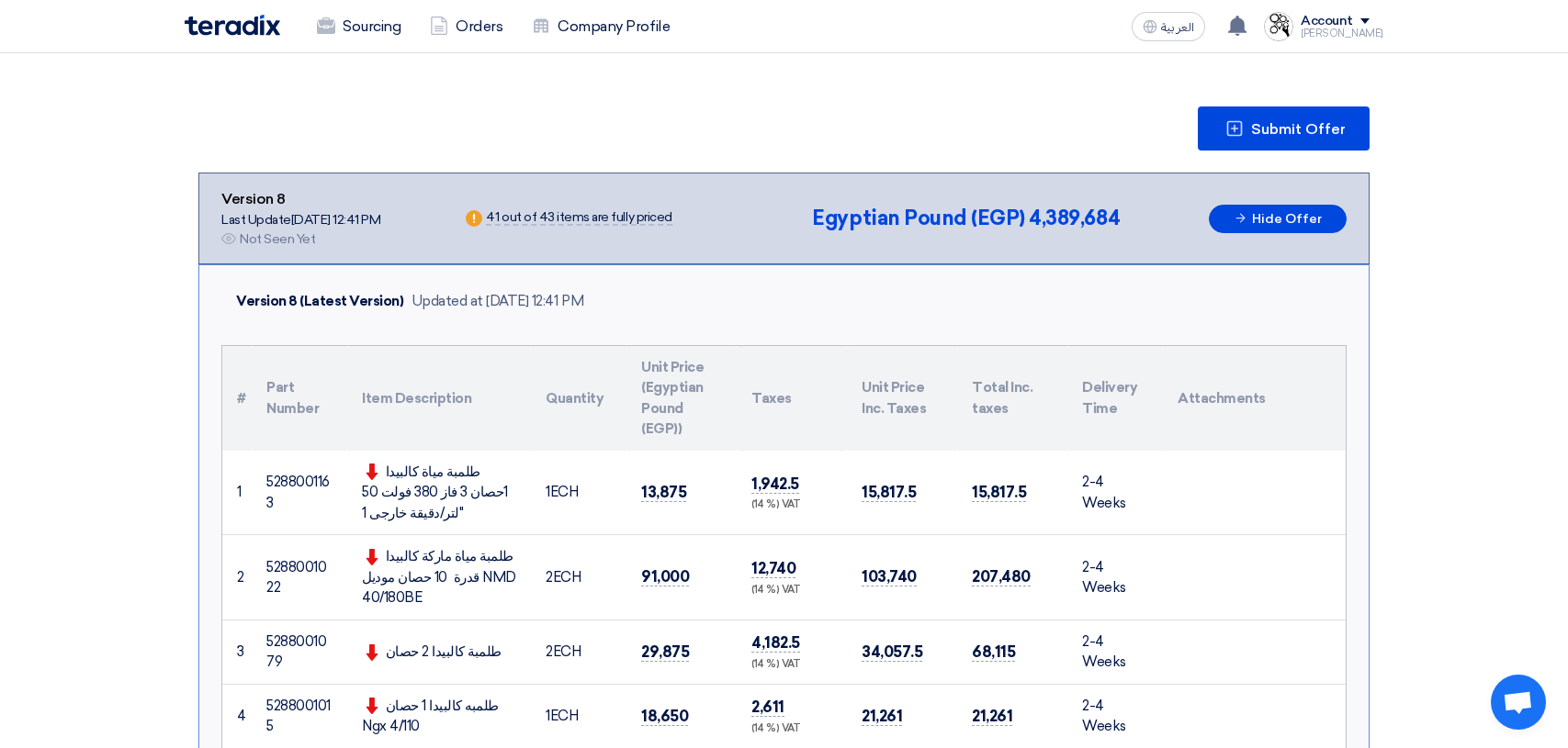
scroll to position [0, 0]
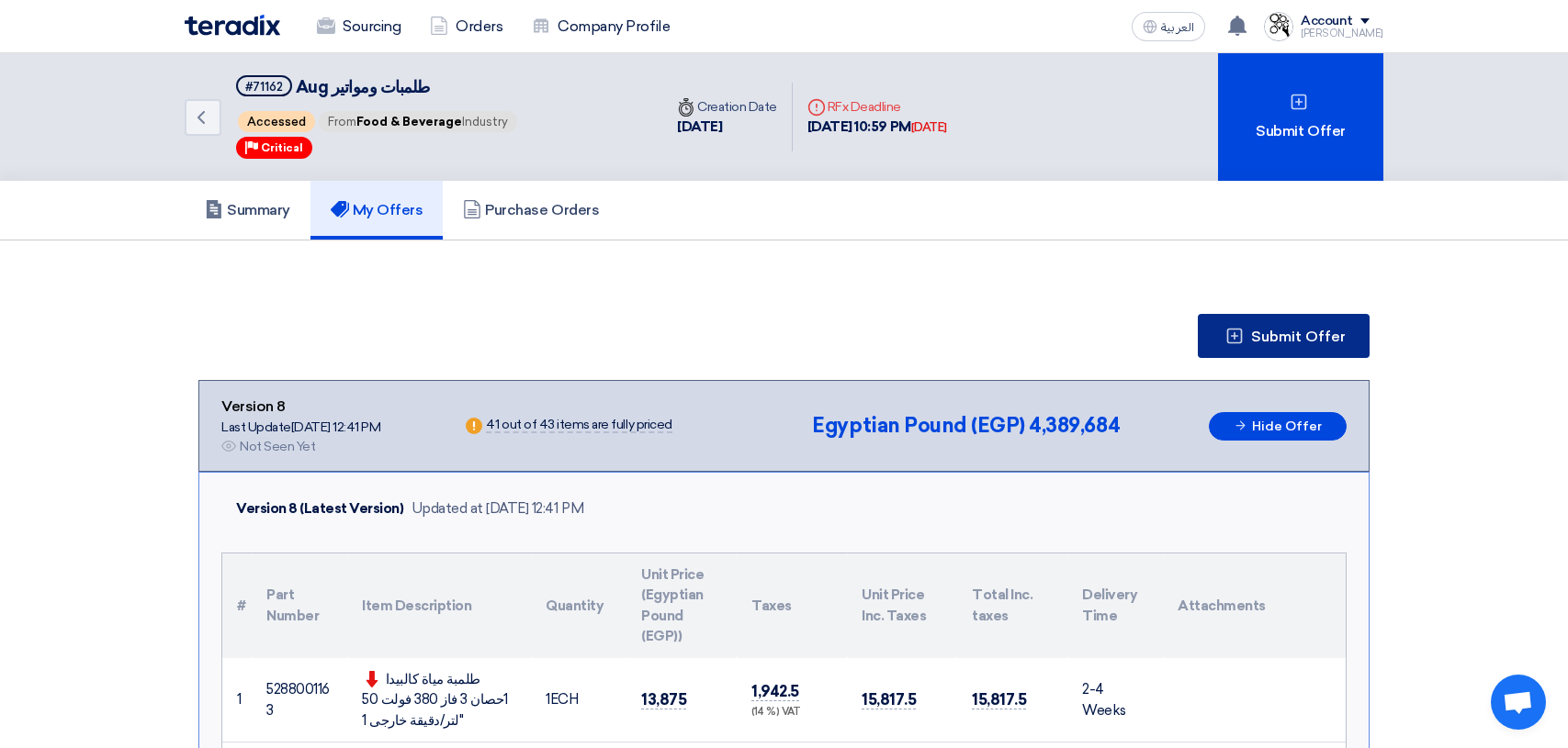
click at [1288, 343] on span "Submit Offer" at bounding box center [1298, 337] width 95 height 15
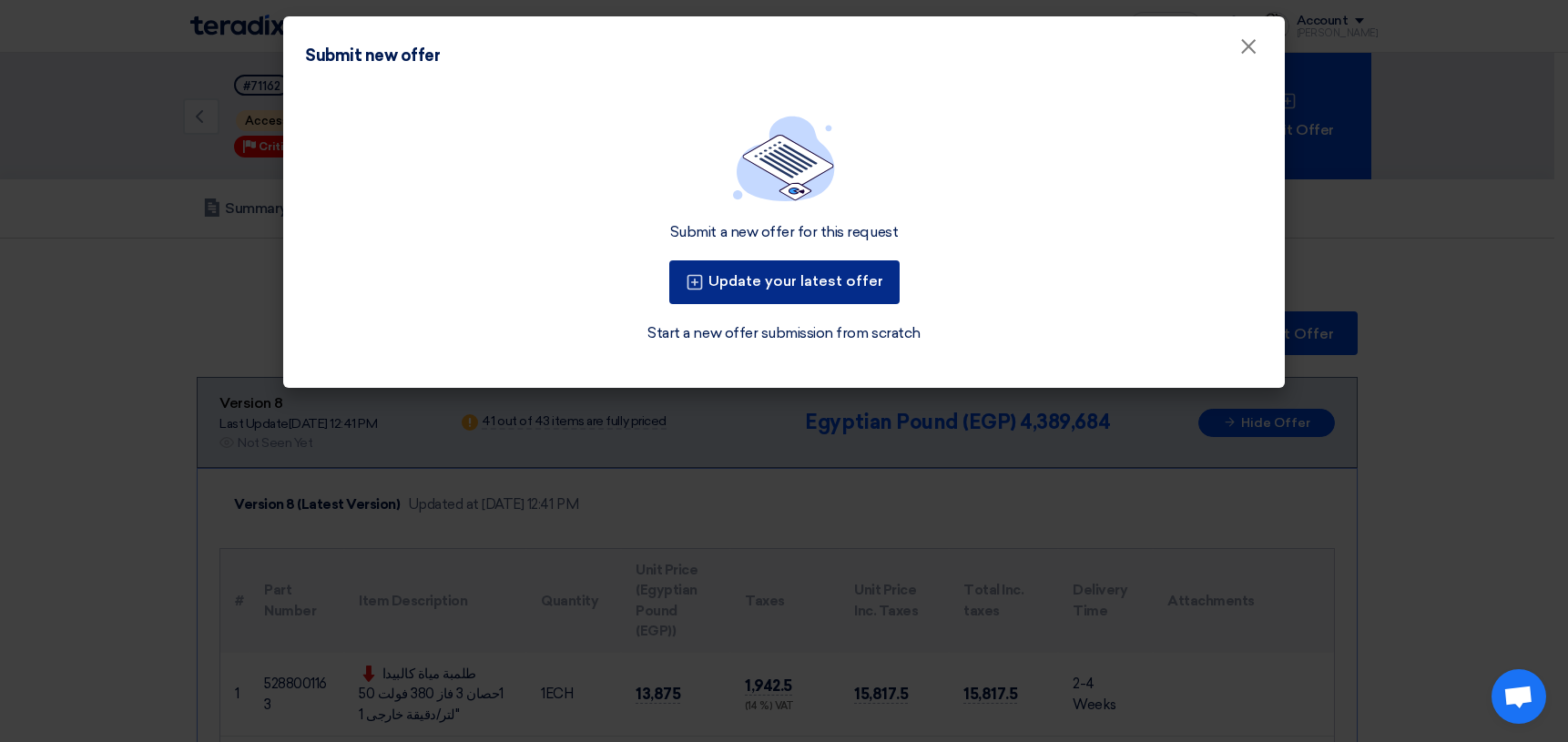
click at [775, 283] on button "Update your latest offer" at bounding box center [784, 282] width 230 height 44
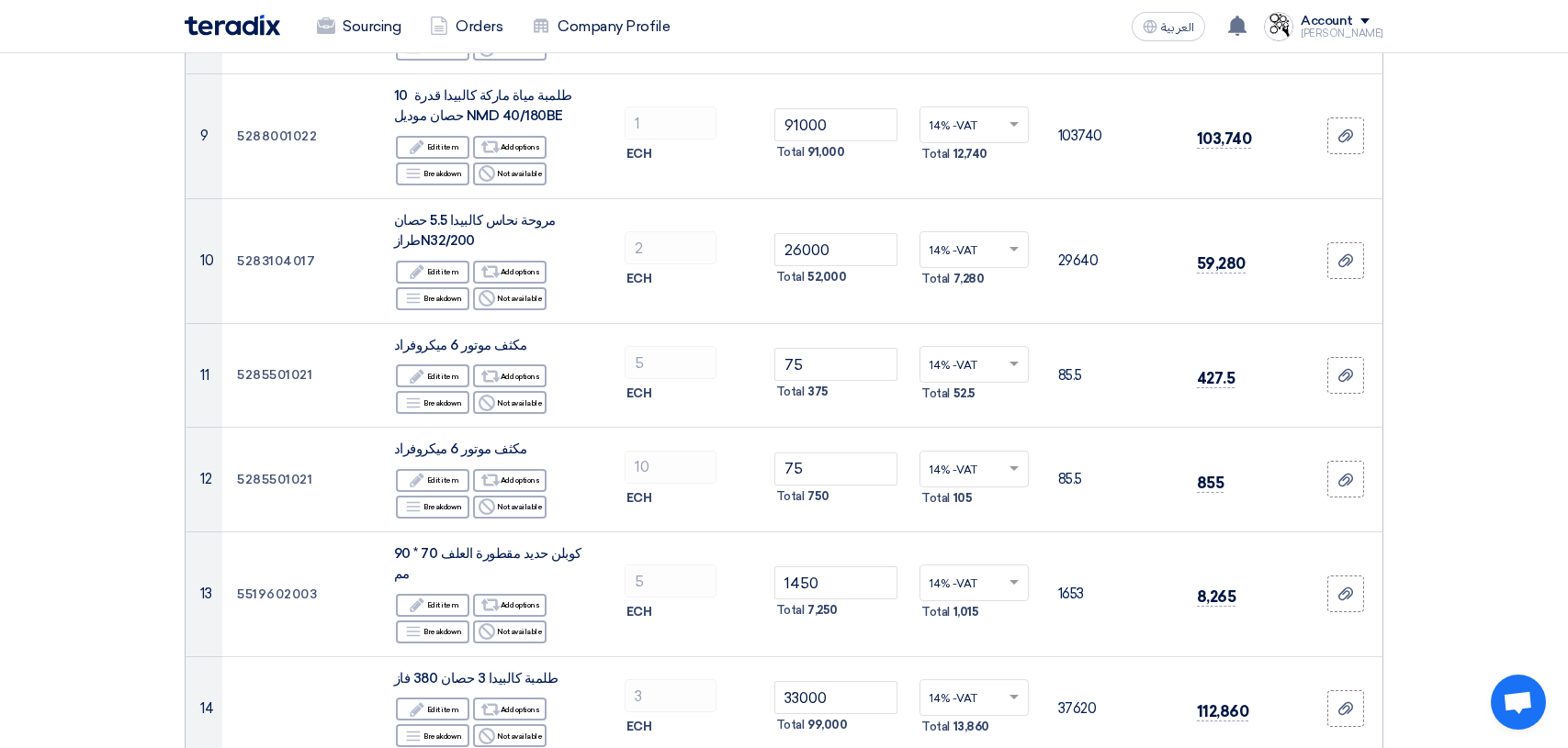
scroll to position [1193, 0]
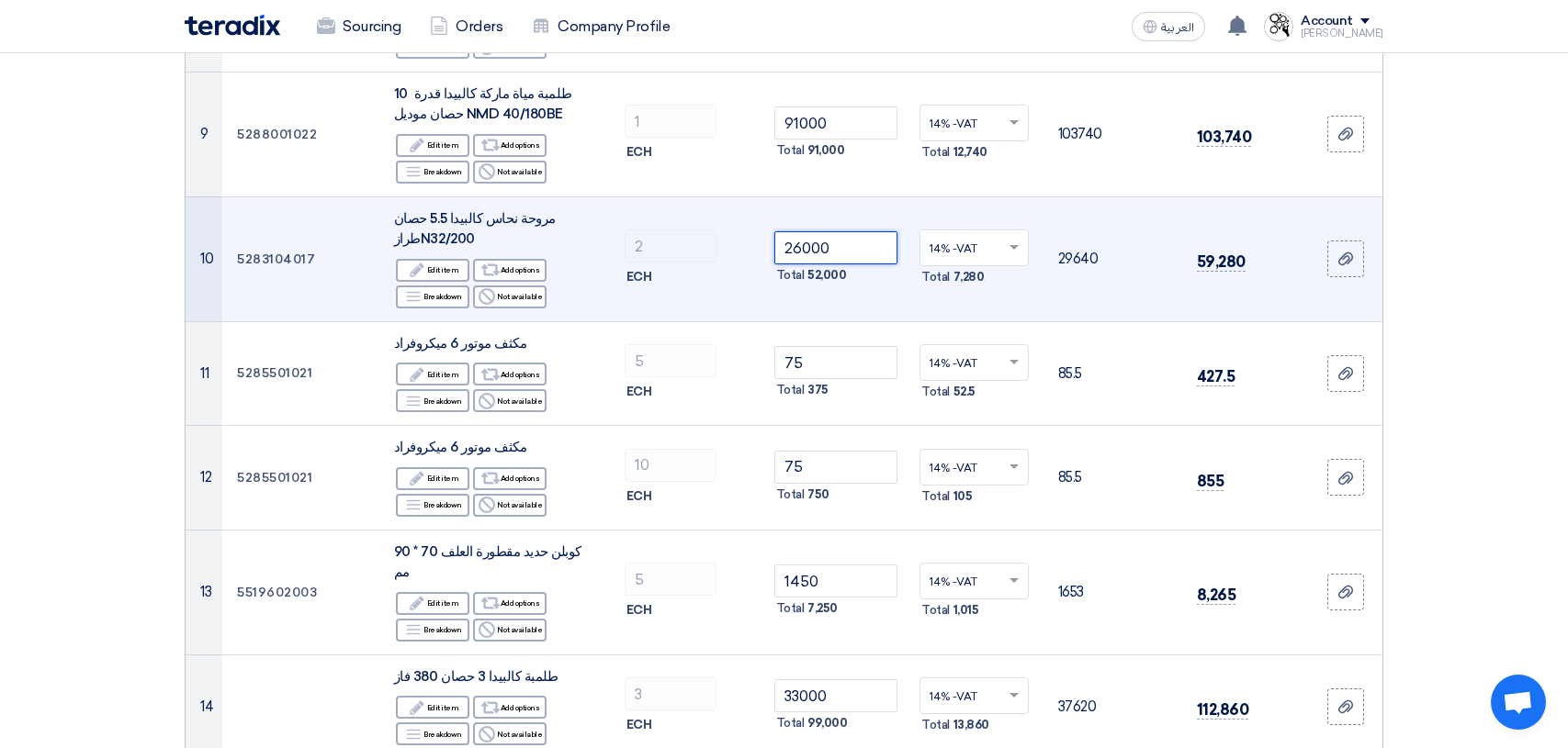
click at [839, 253] on input "26000" at bounding box center [836, 247] width 124 height 33
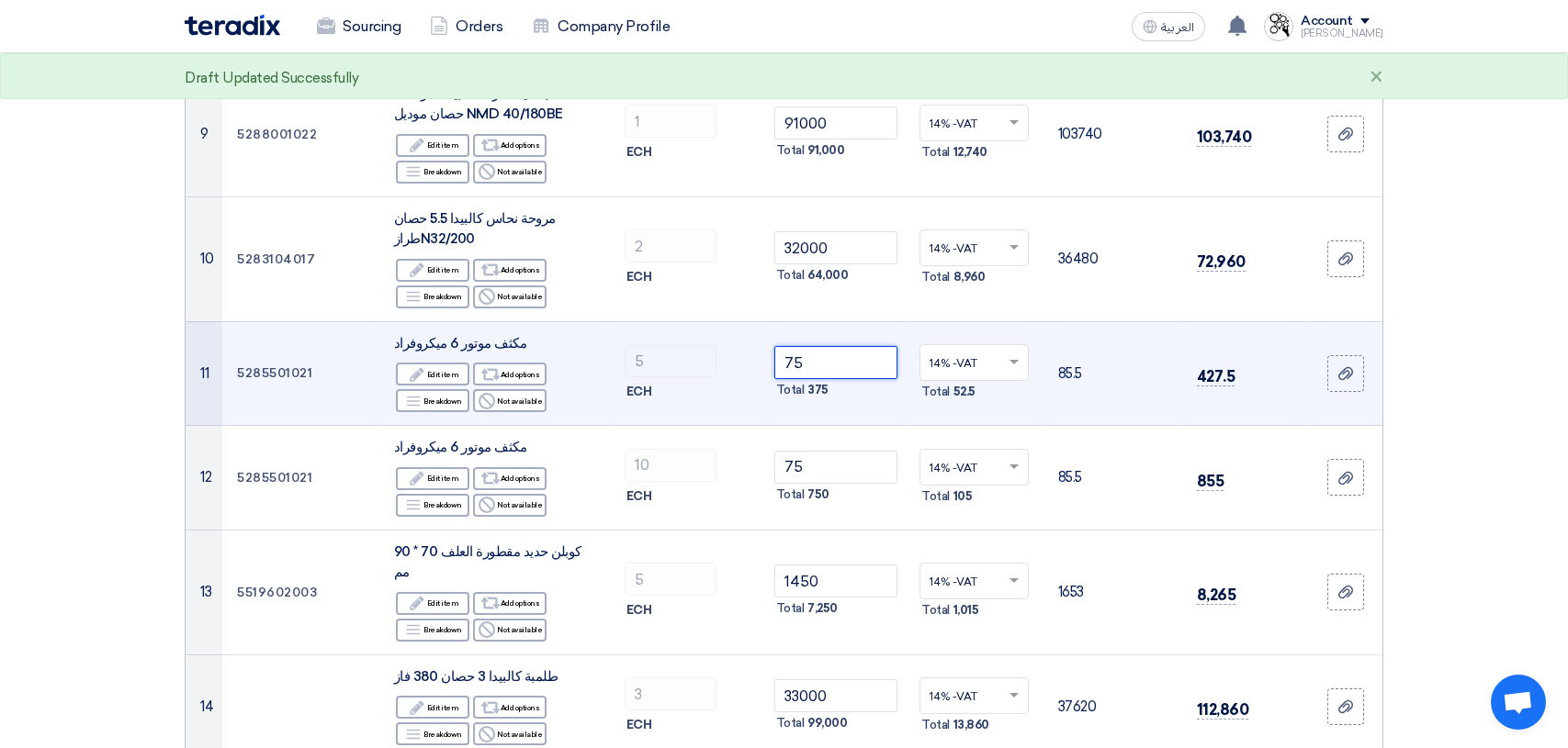
click at [841, 367] on input "75" at bounding box center [836, 362] width 124 height 33
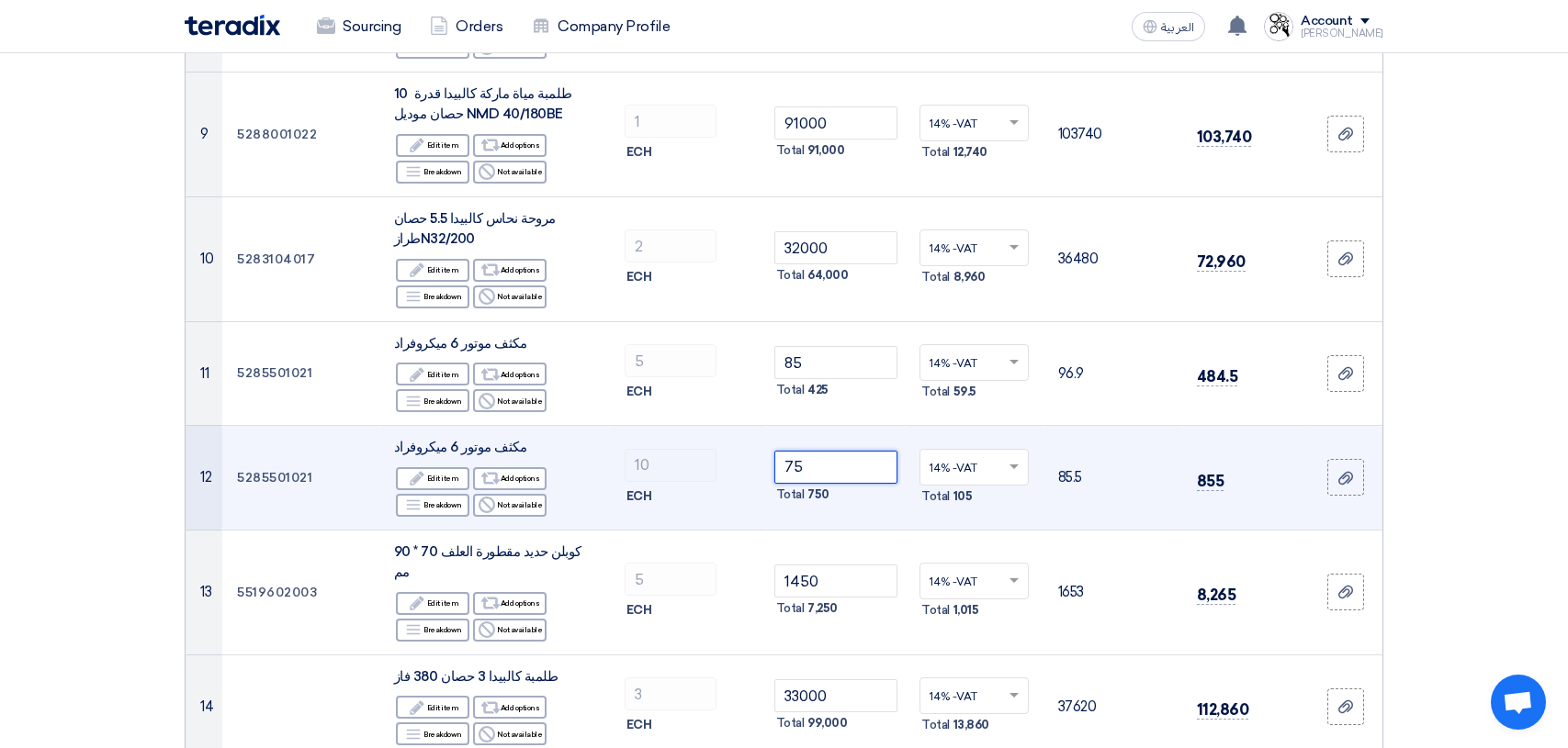
click at [816, 459] on input "75" at bounding box center [836, 467] width 124 height 33
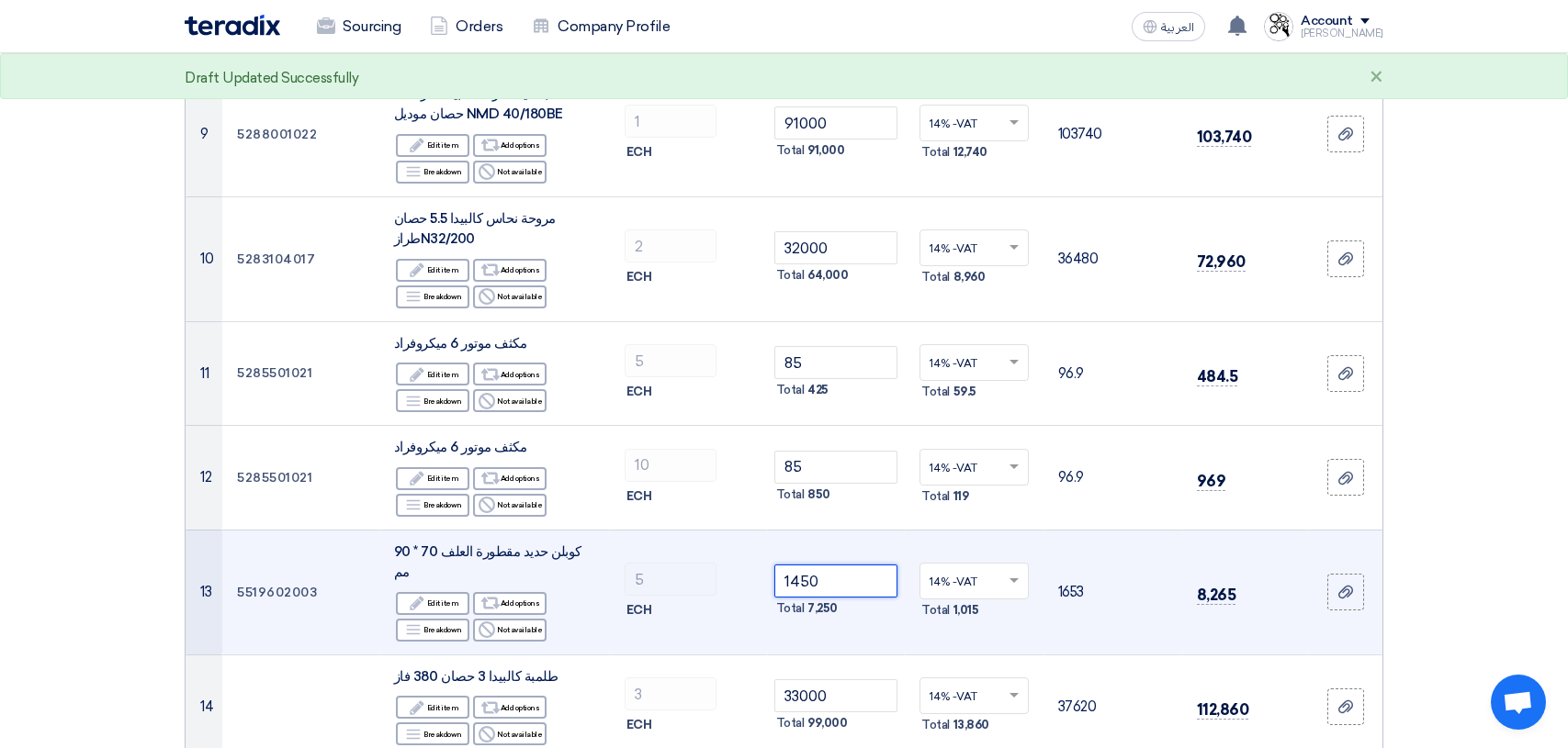
click at [820, 564] on input "1450" at bounding box center [836, 580] width 124 height 33
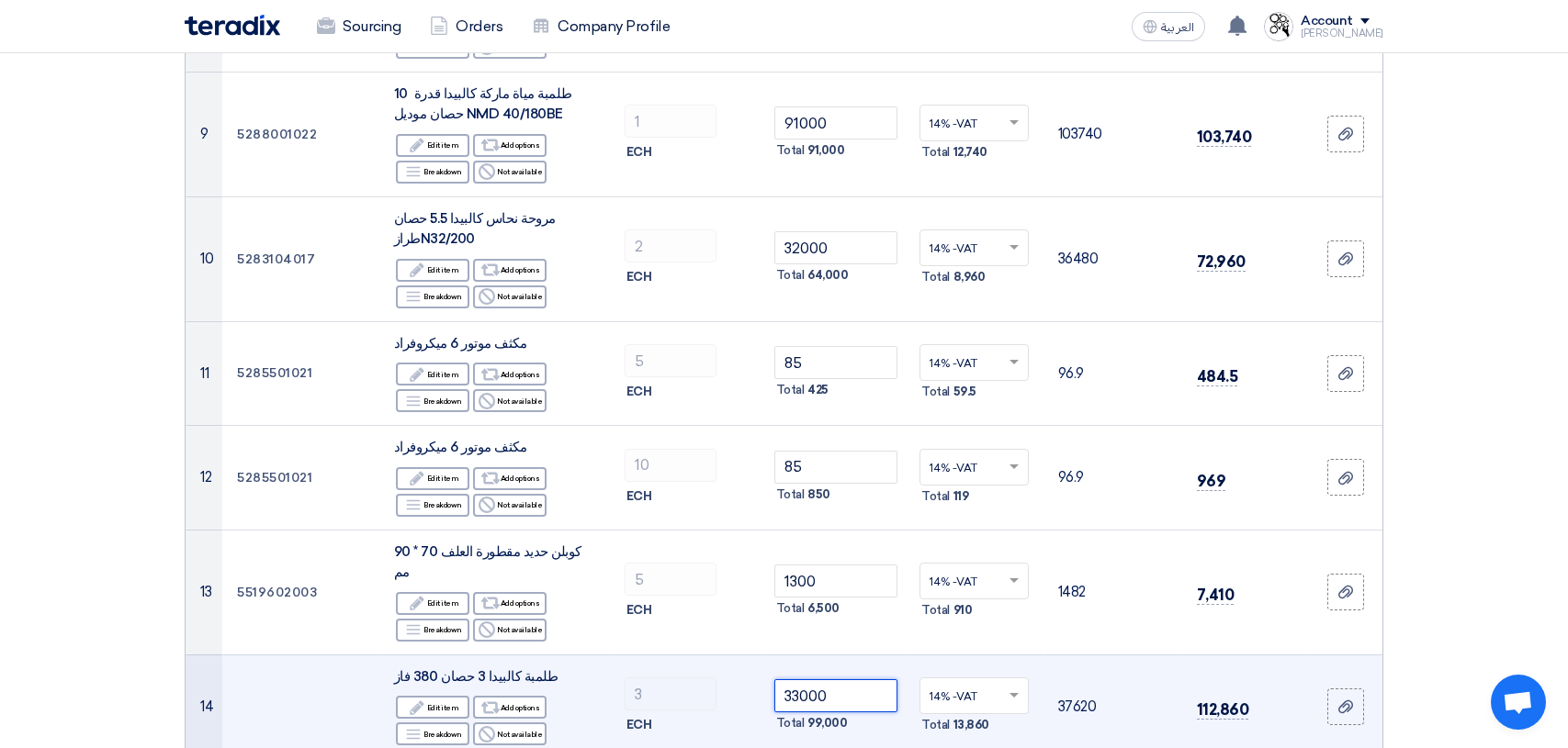
click at [854, 679] on input "33000" at bounding box center [836, 695] width 124 height 33
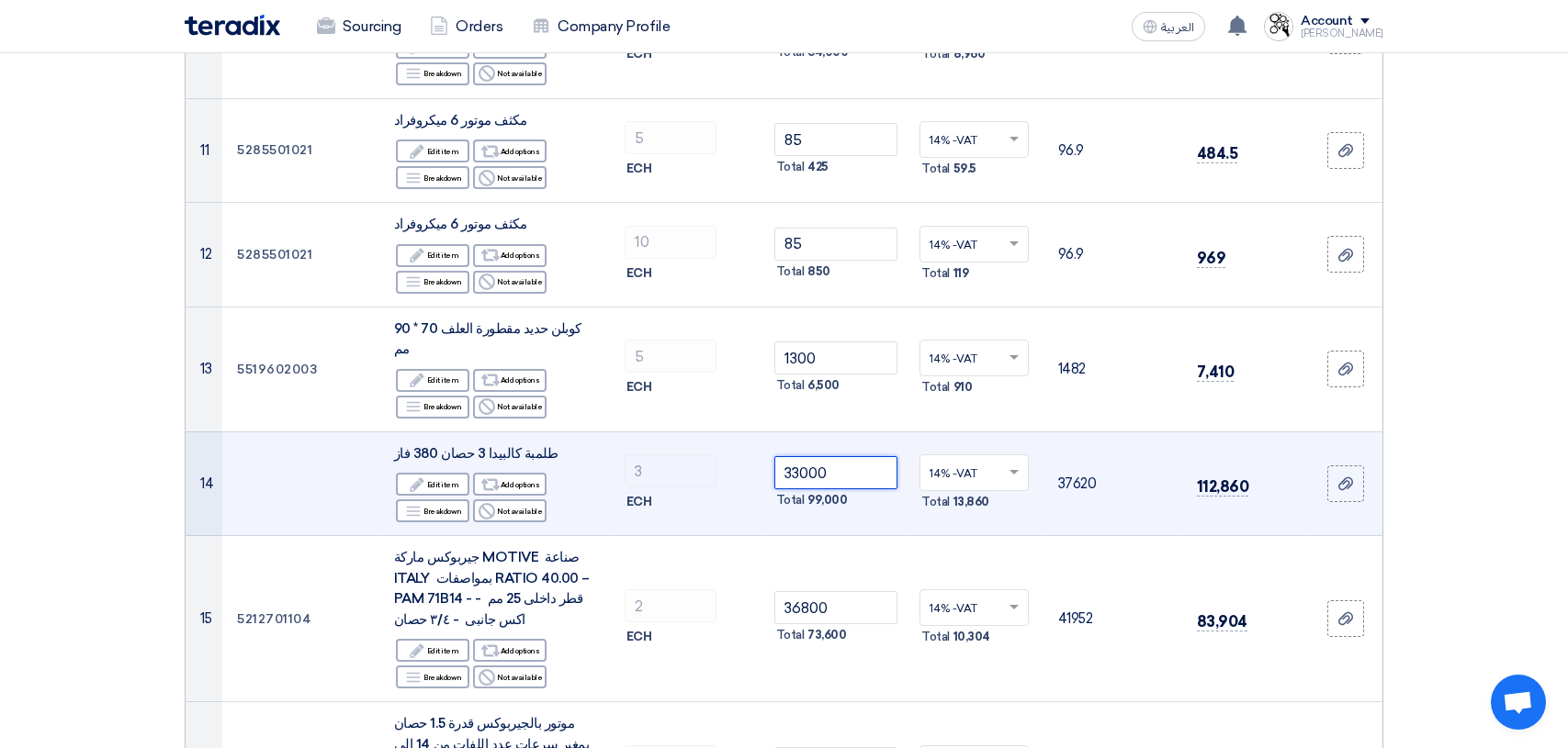
scroll to position [1560, 0]
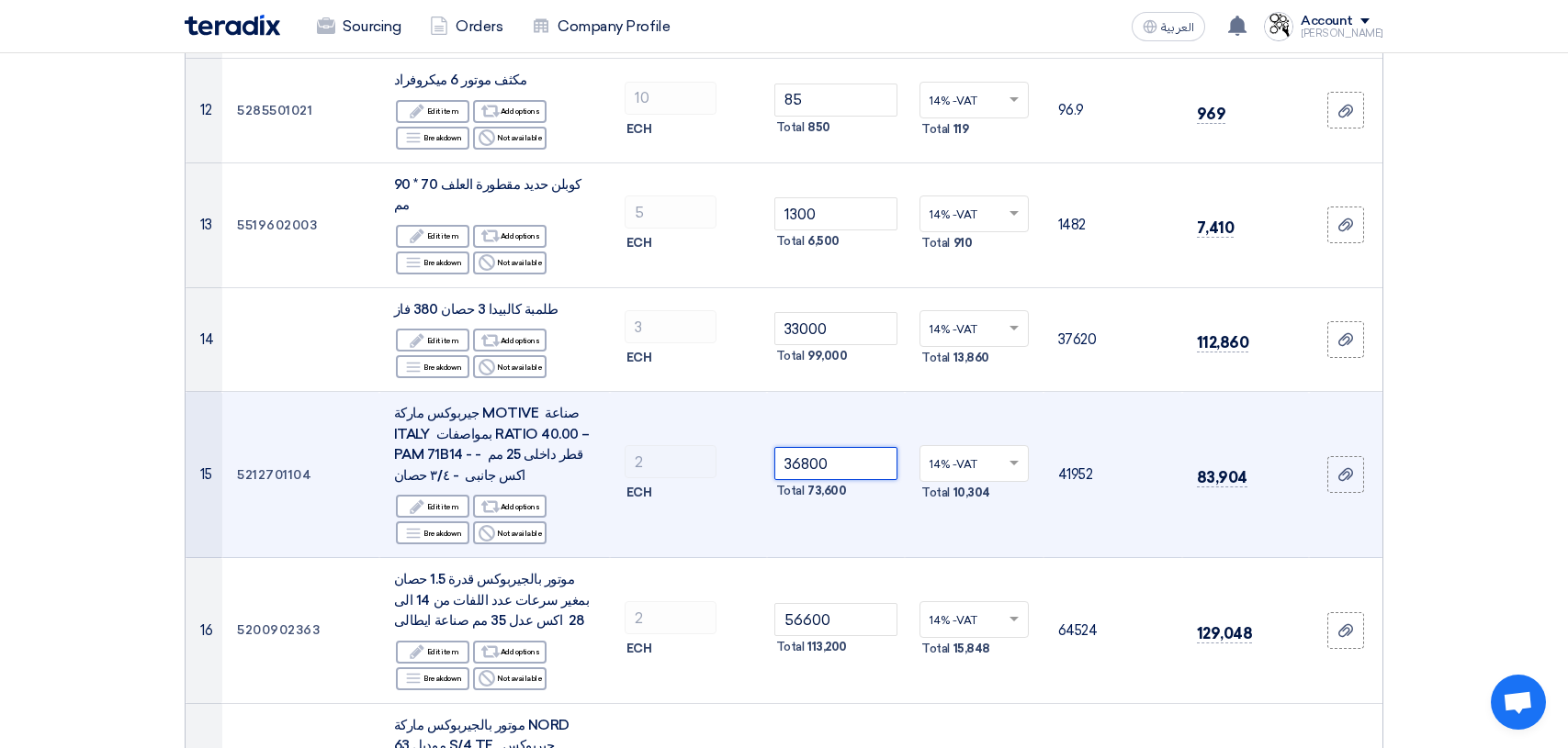
click at [842, 447] on input "36800" at bounding box center [836, 463] width 124 height 33
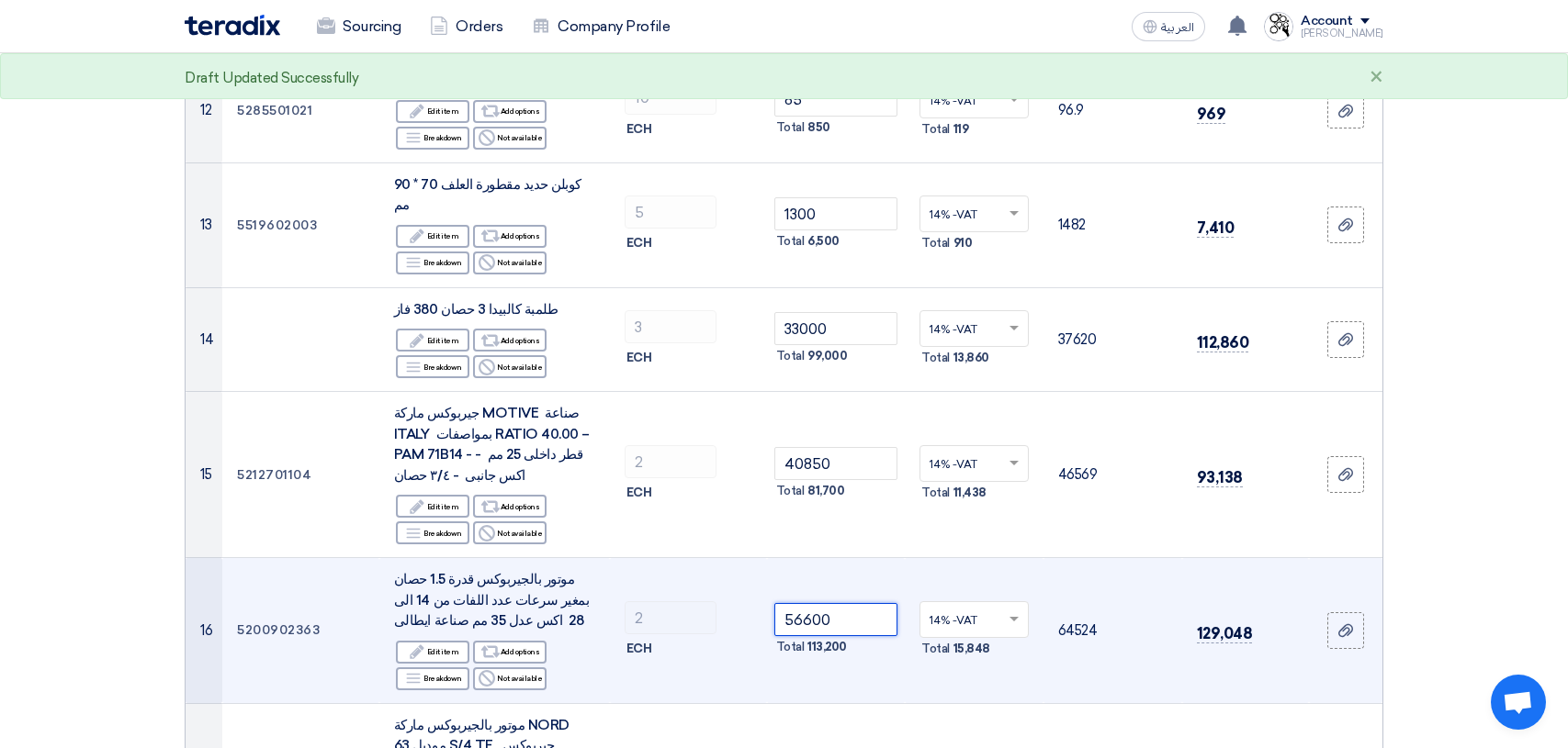
click at [860, 603] on input "56600" at bounding box center [836, 619] width 124 height 33
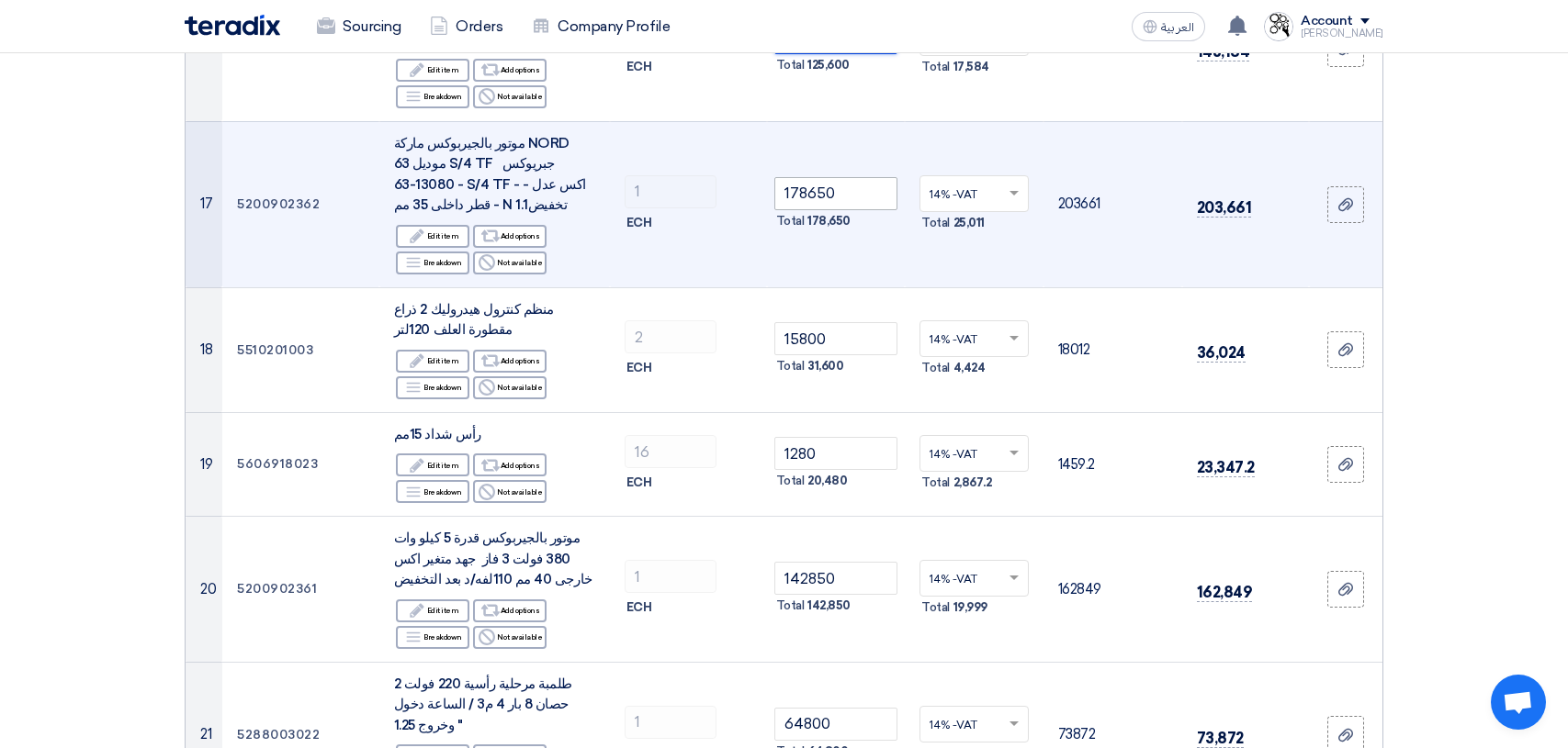
scroll to position [2111, 0]
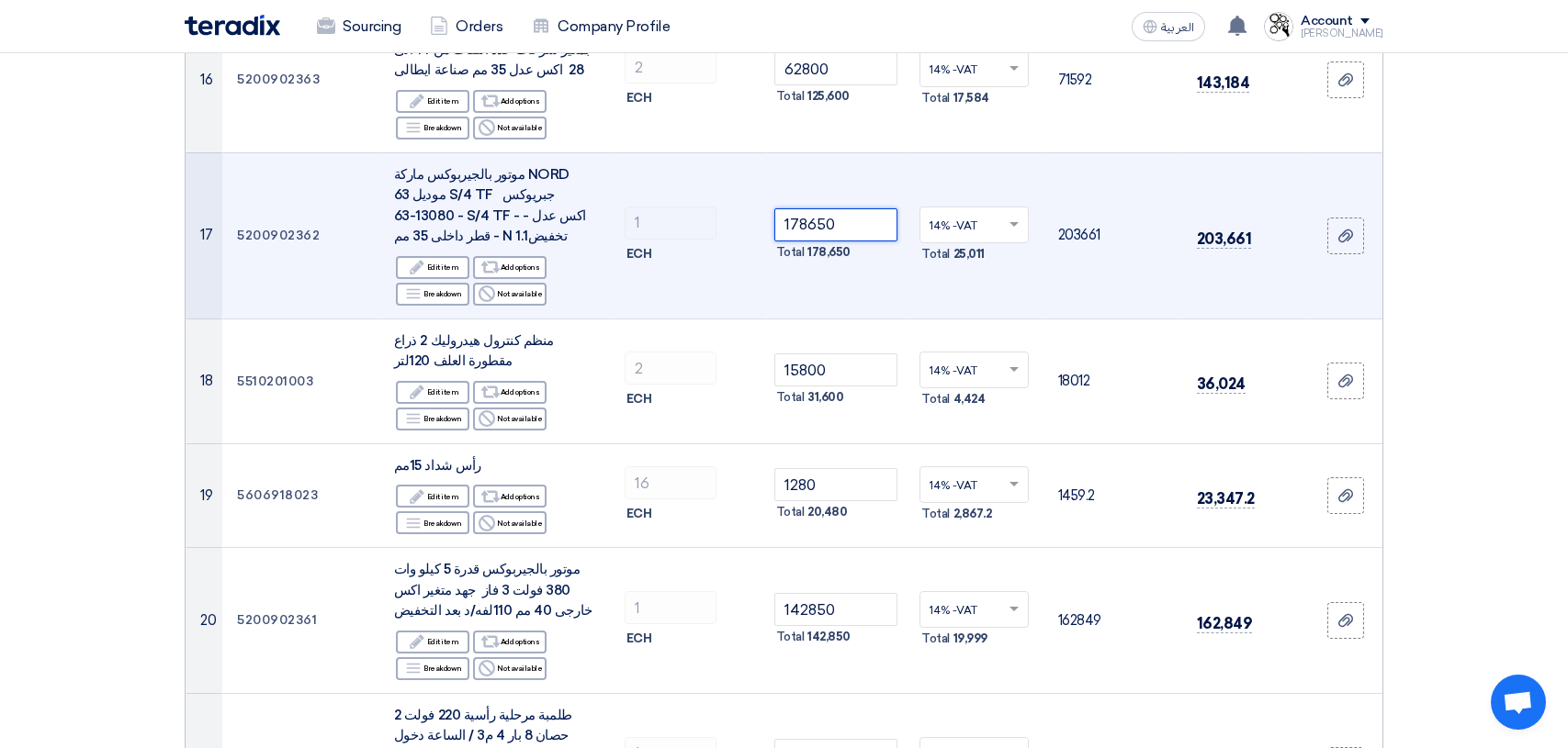
click at [840, 208] on input "178650" at bounding box center [836, 224] width 124 height 33
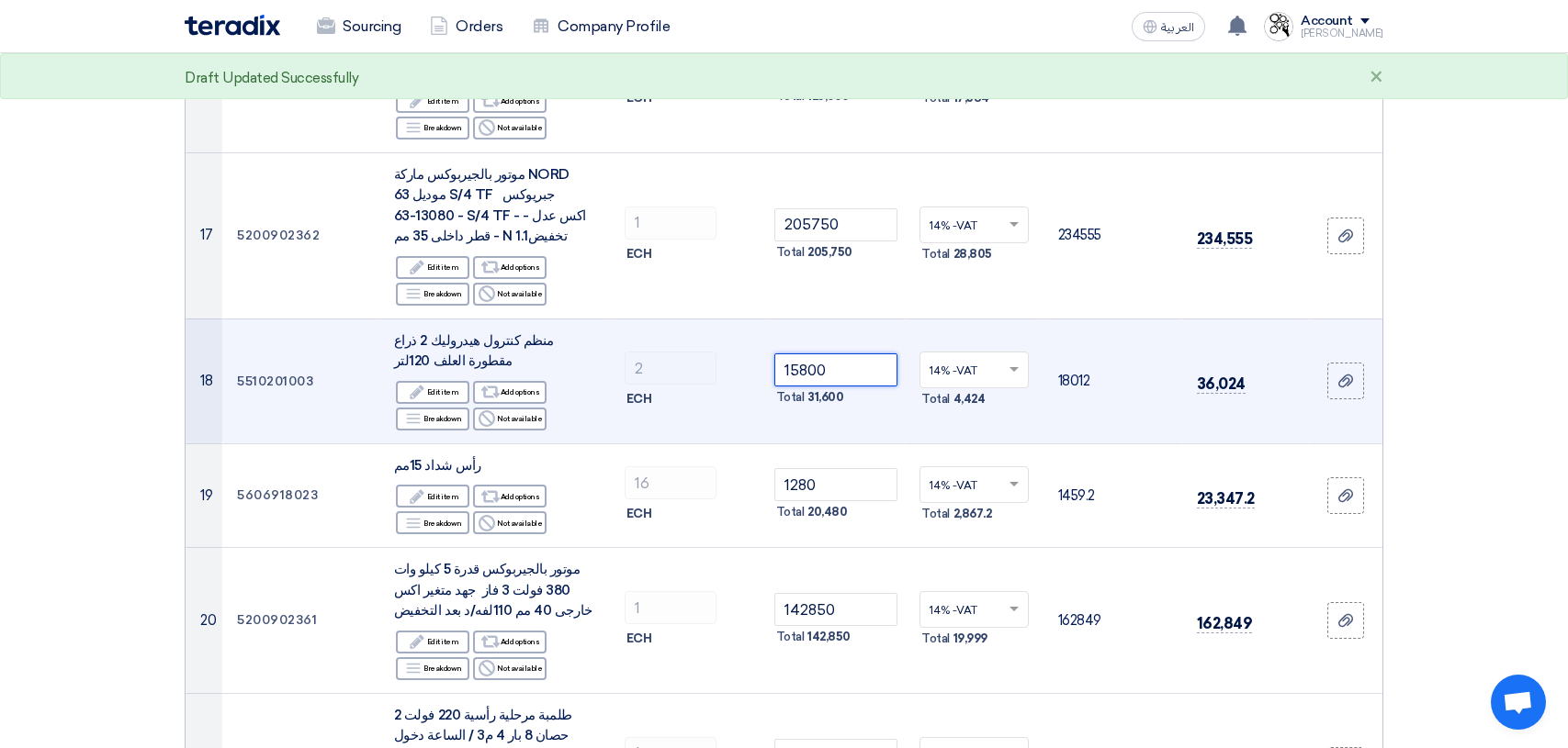
click at [847, 353] on input "15800" at bounding box center [836, 369] width 124 height 33
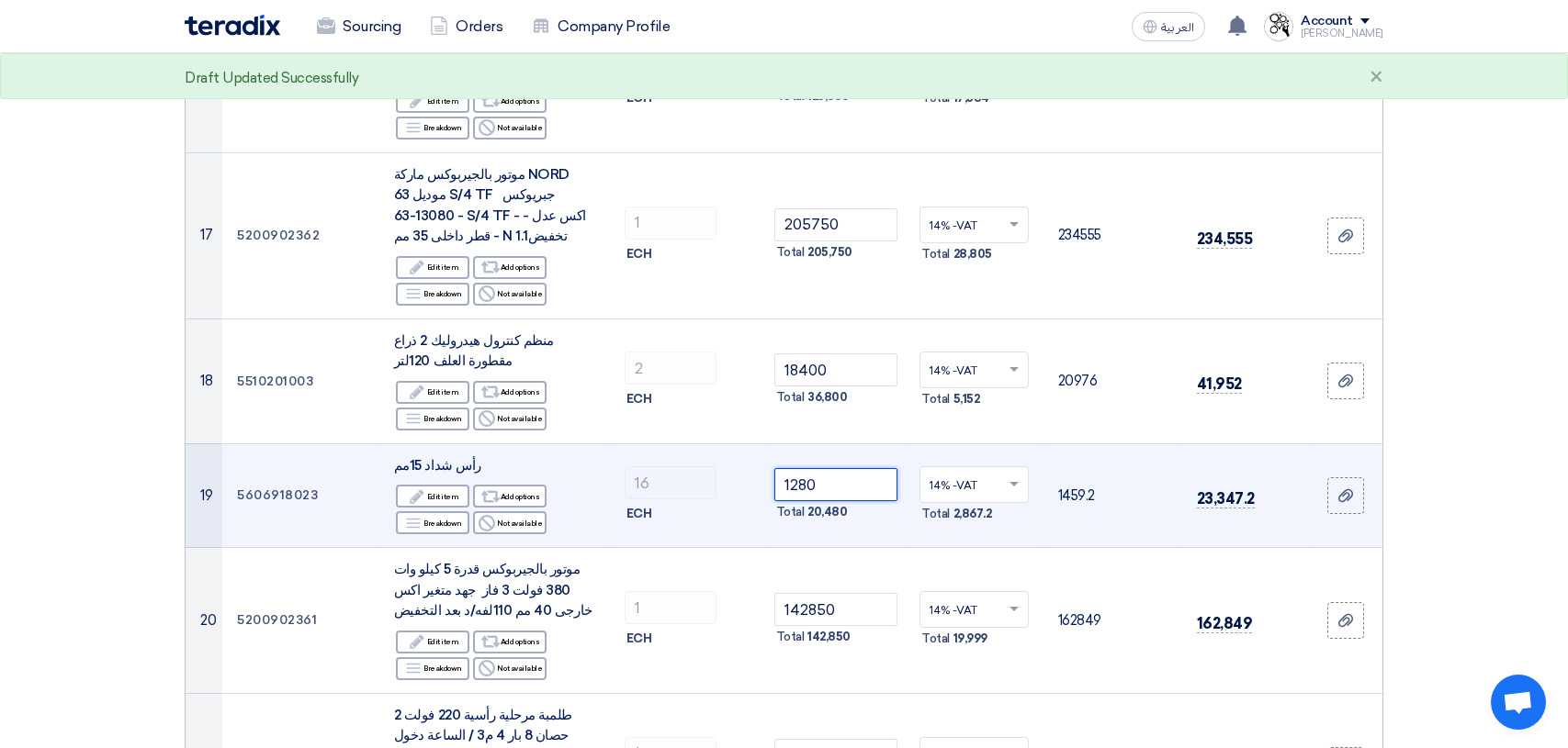
click at [843, 468] on input "1280" at bounding box center [836, 484] width 124 height 33
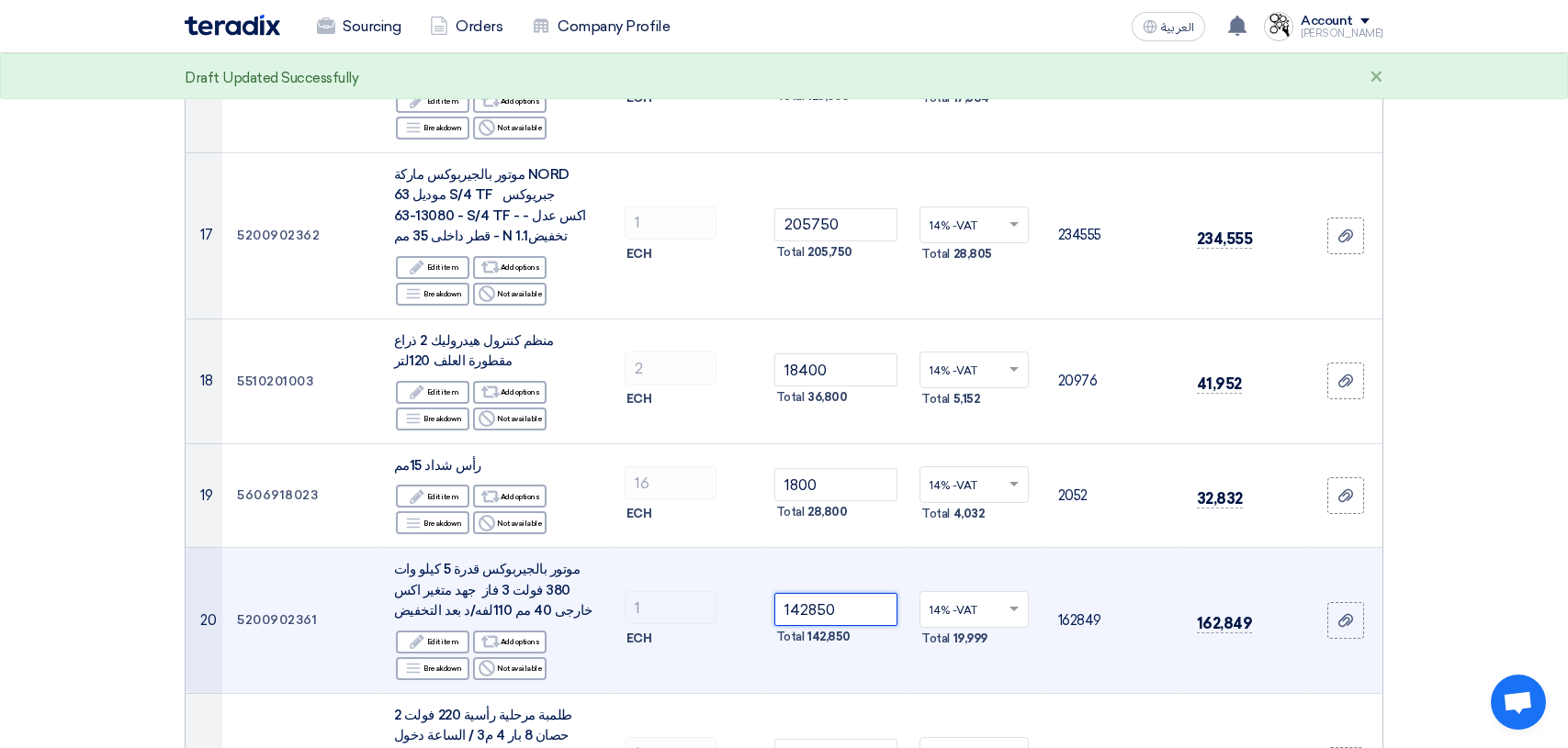
click at [874, 593] on input "142850" at bounding box center [836, 609] width 124 height 33
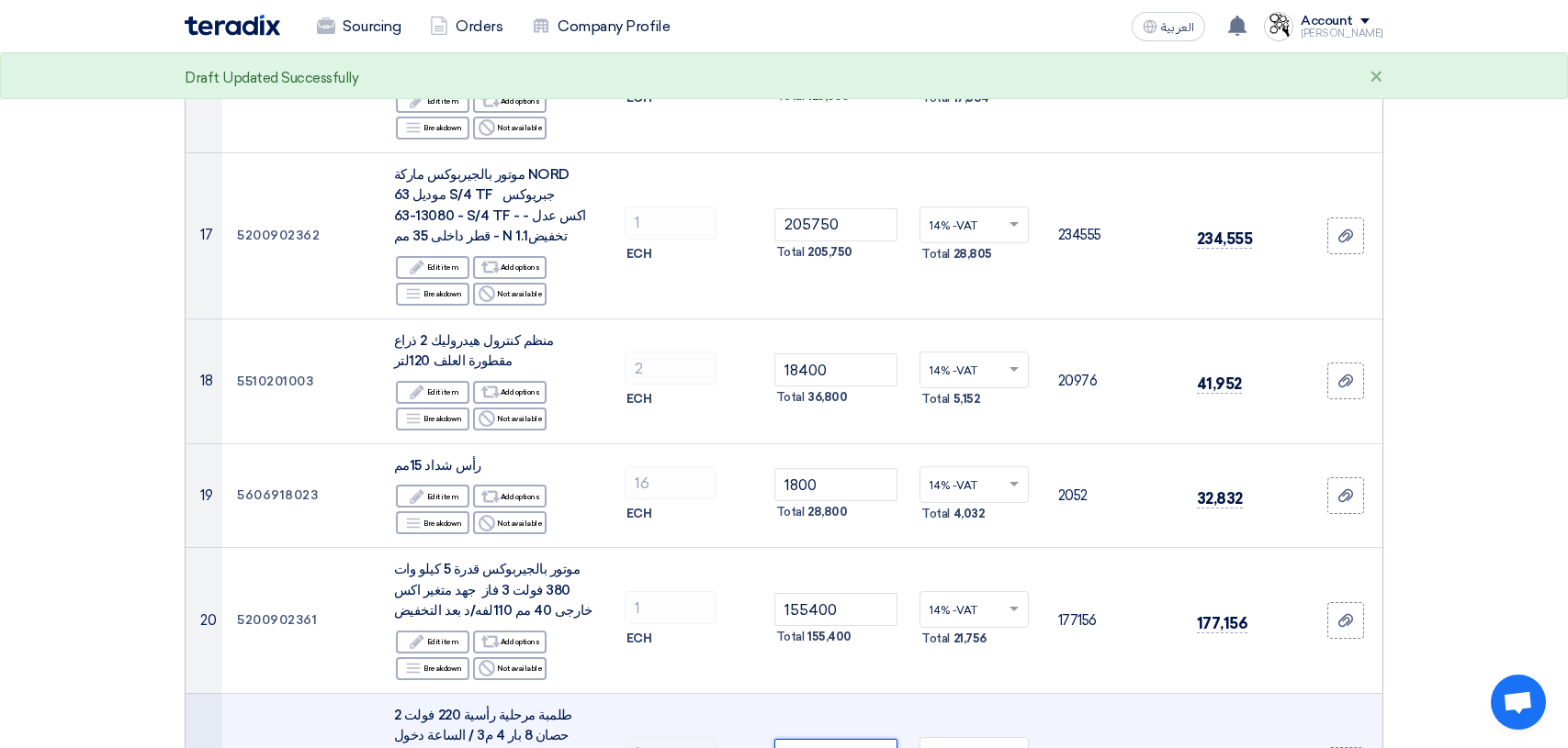
click at [861, 739] on input "64800" at bounding box center [836, 755] width 124 height 33
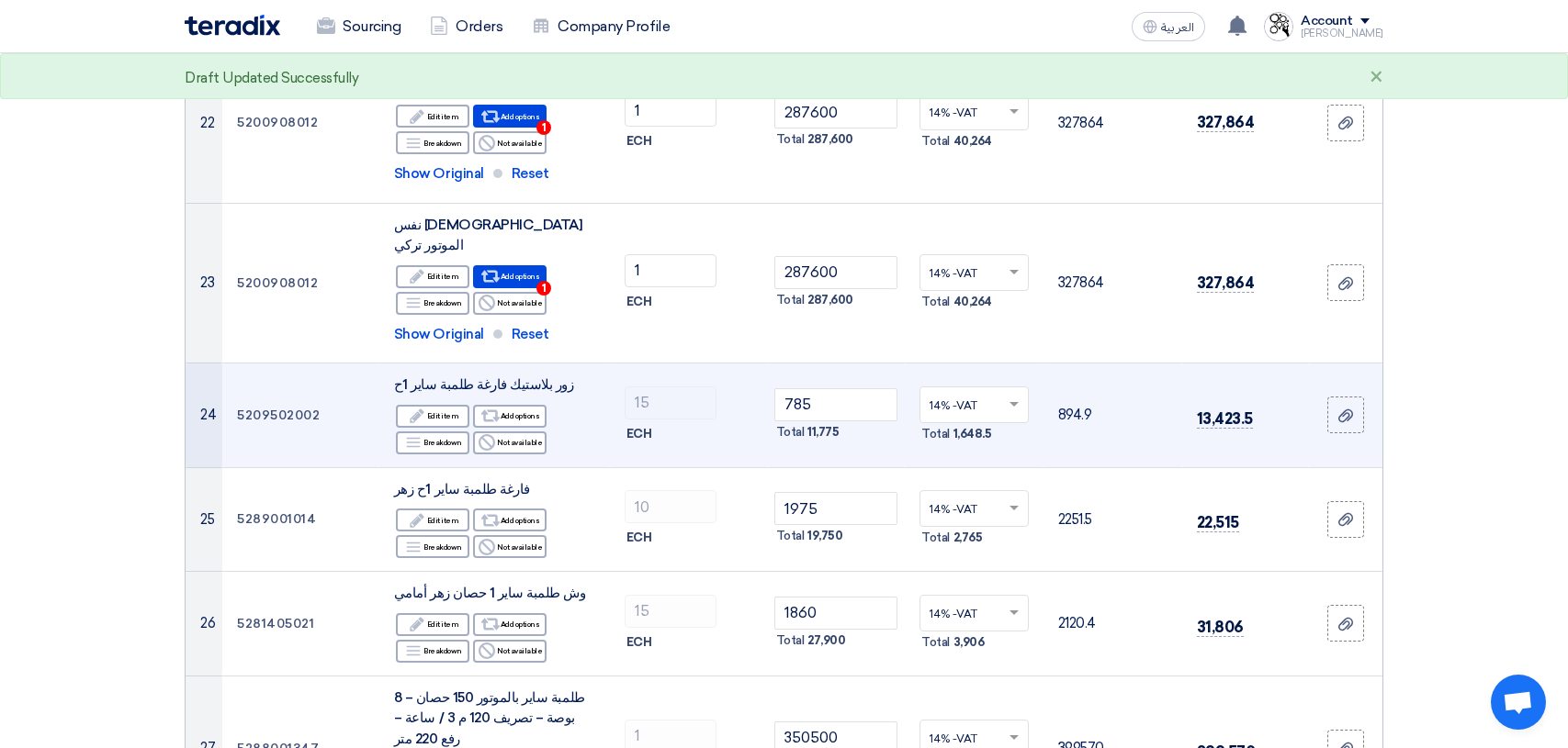
scroll to position [2937, 0]
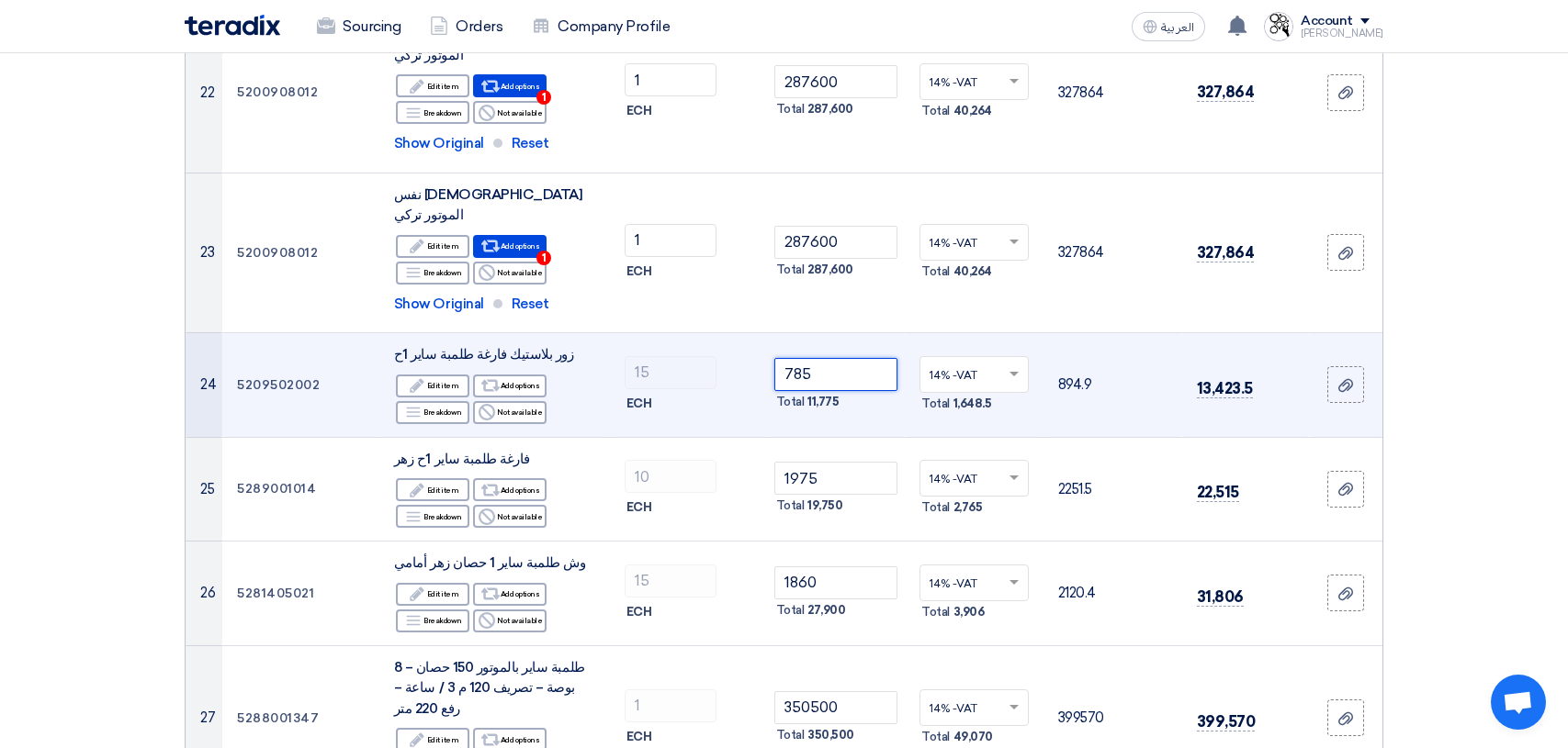
click at [835, 358] on input "785" at bounding box center [836, 374] width 124 height 33
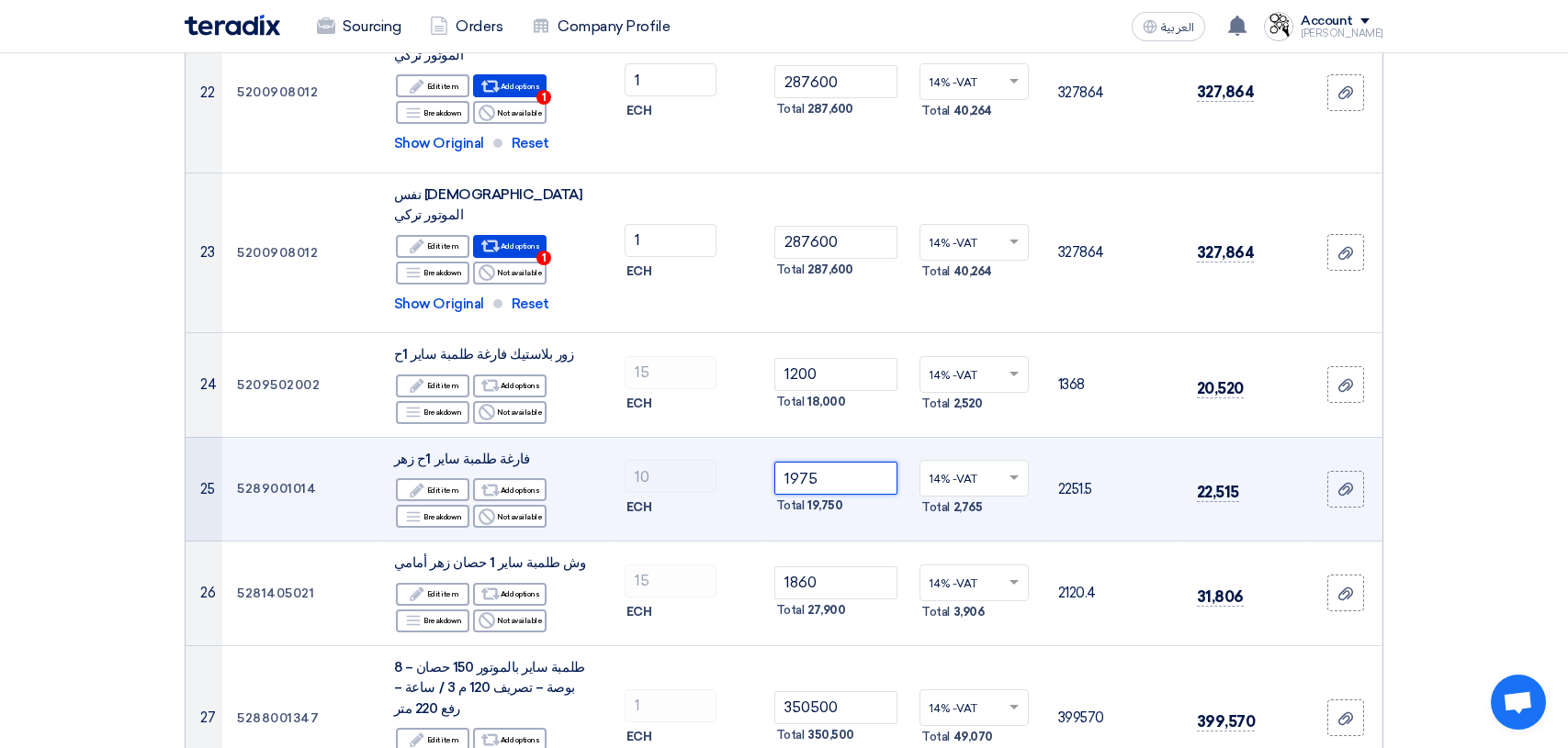
click at [862, 462] on input "1975" at bounding box center [836, 478] width 124 height 33
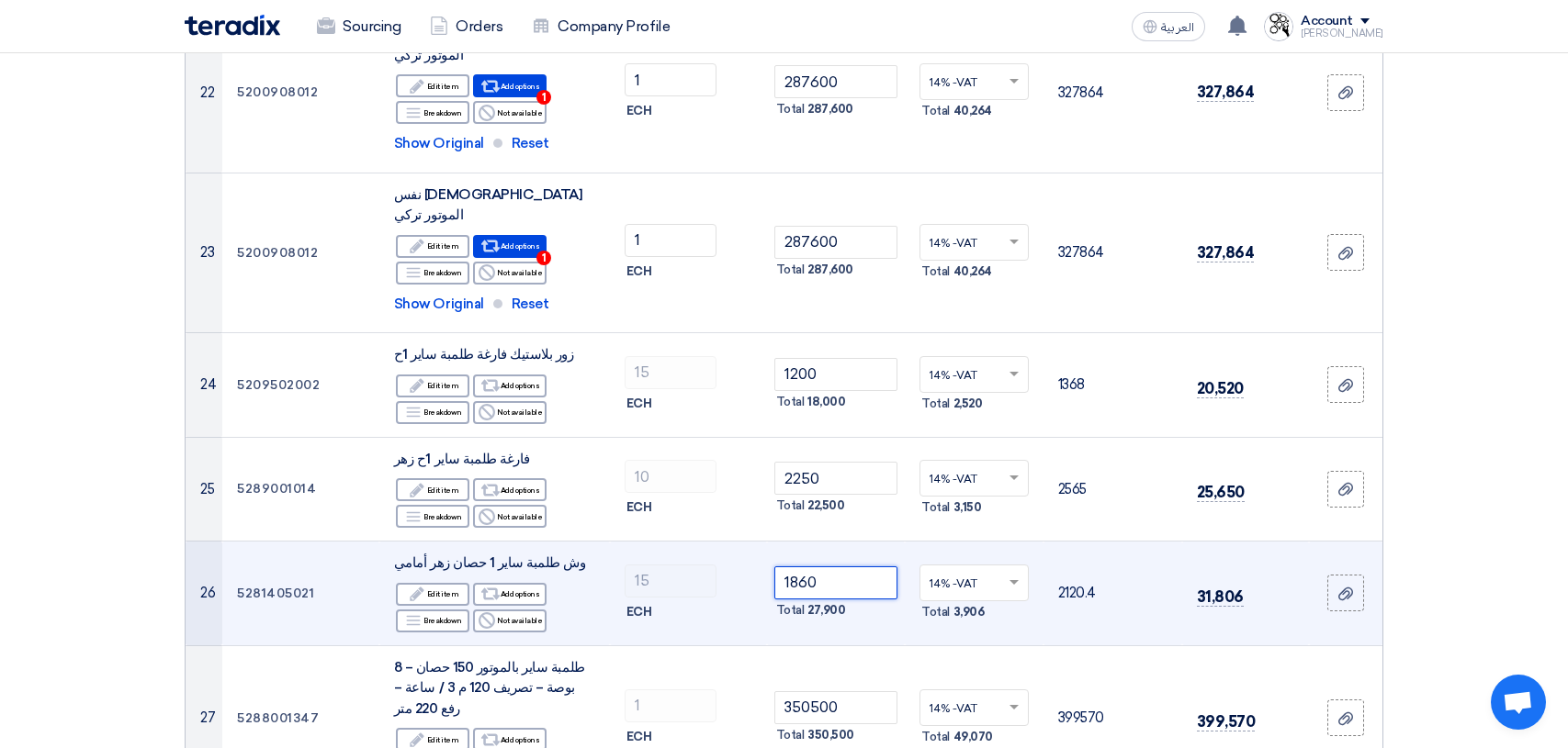
click at [861, 566] on input "1860" at bounding box center [836, 582] width 124 height 33
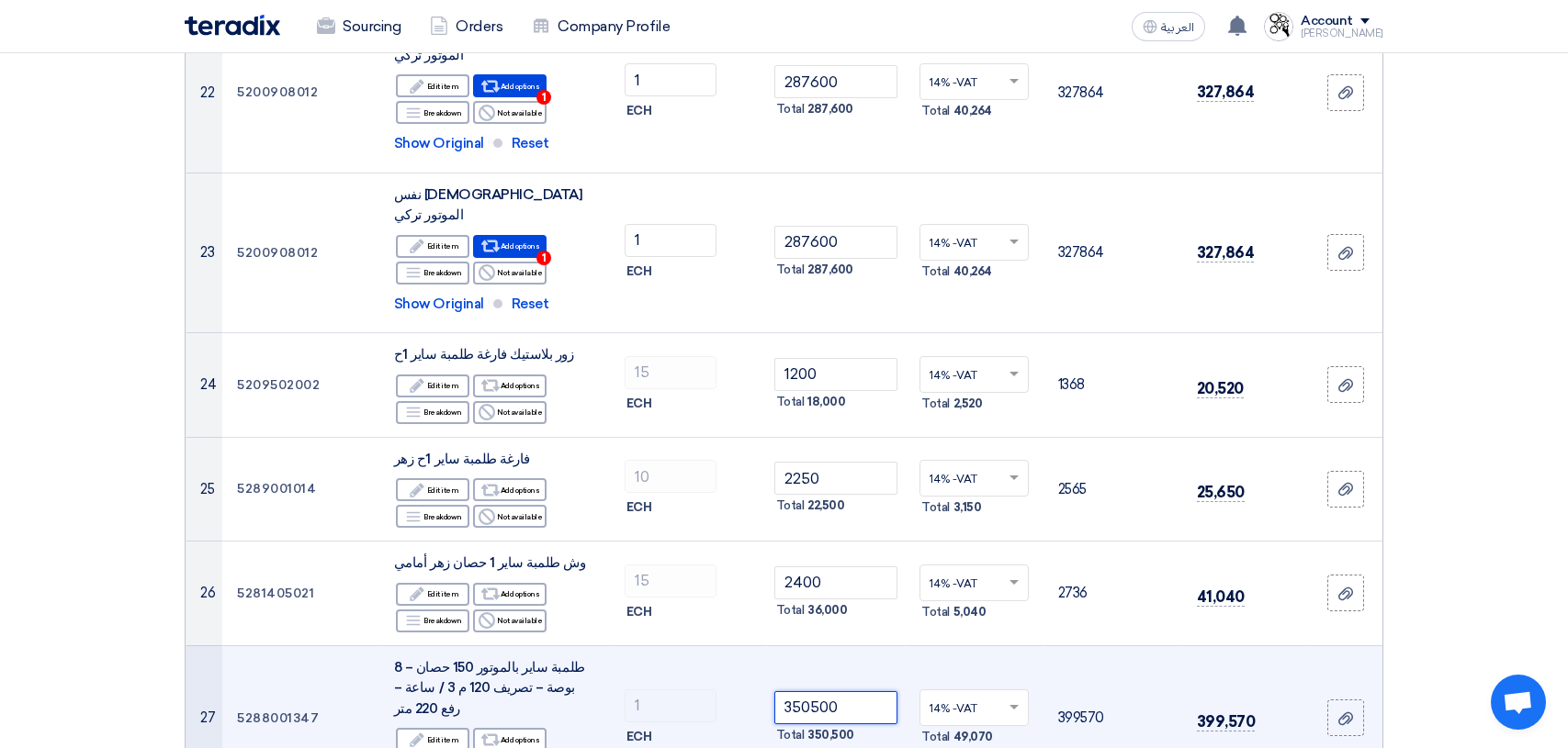
click at [867, 691] on input "350500" at bounding box center [836, 707] width 124 height 33
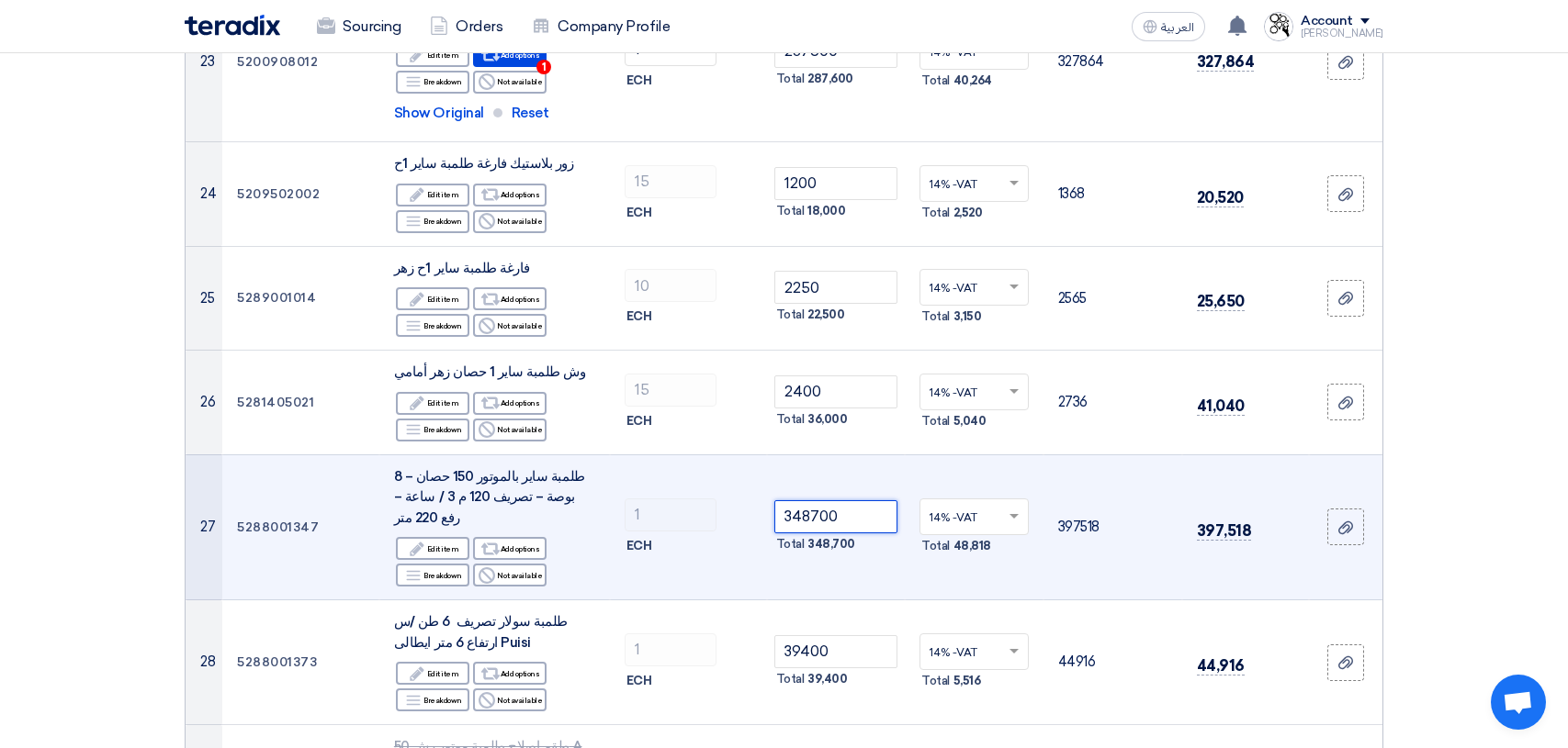
scroll to position [3212, 0]
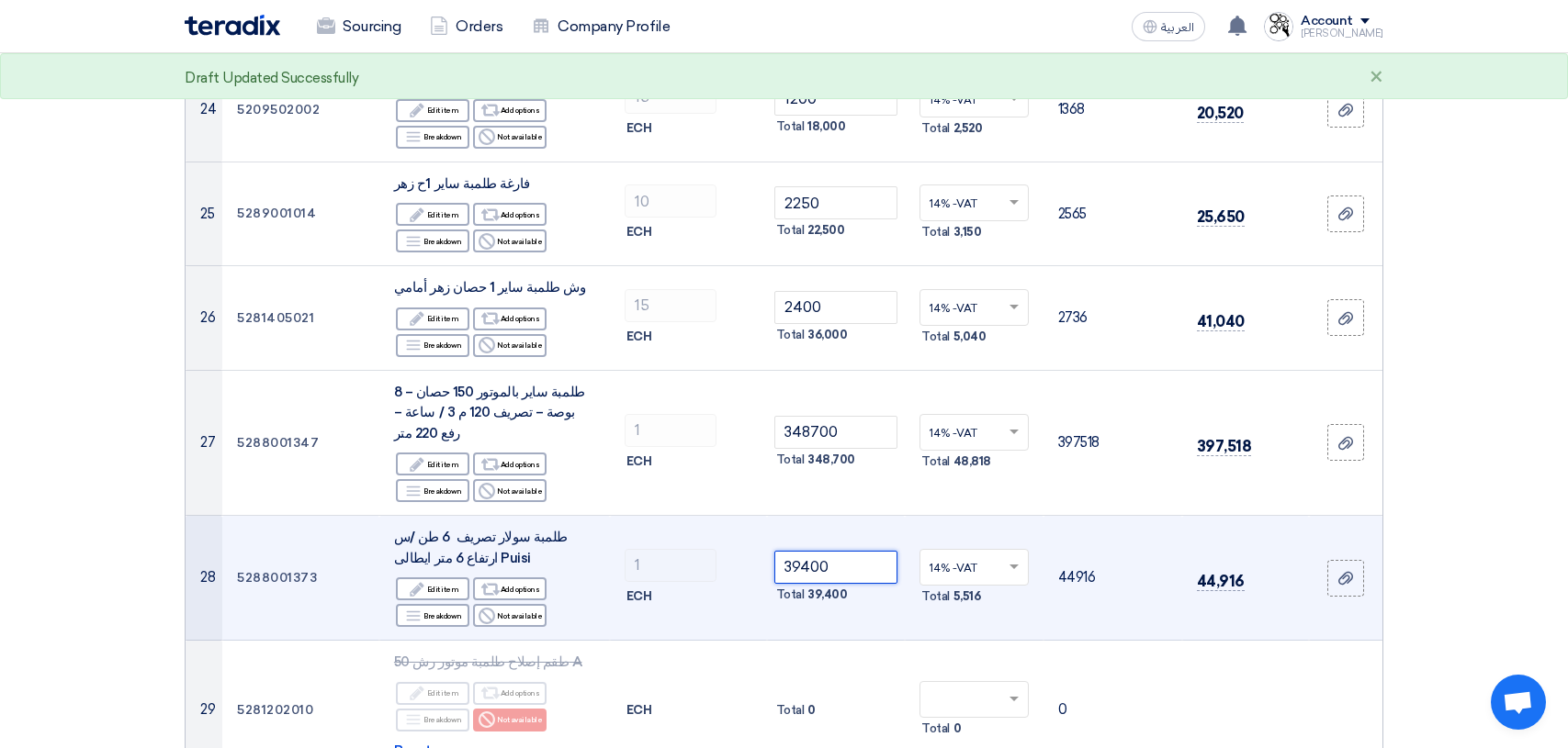
click at [869, 551] on input "39400" at bounding box center [836, 566] width 124 height 33
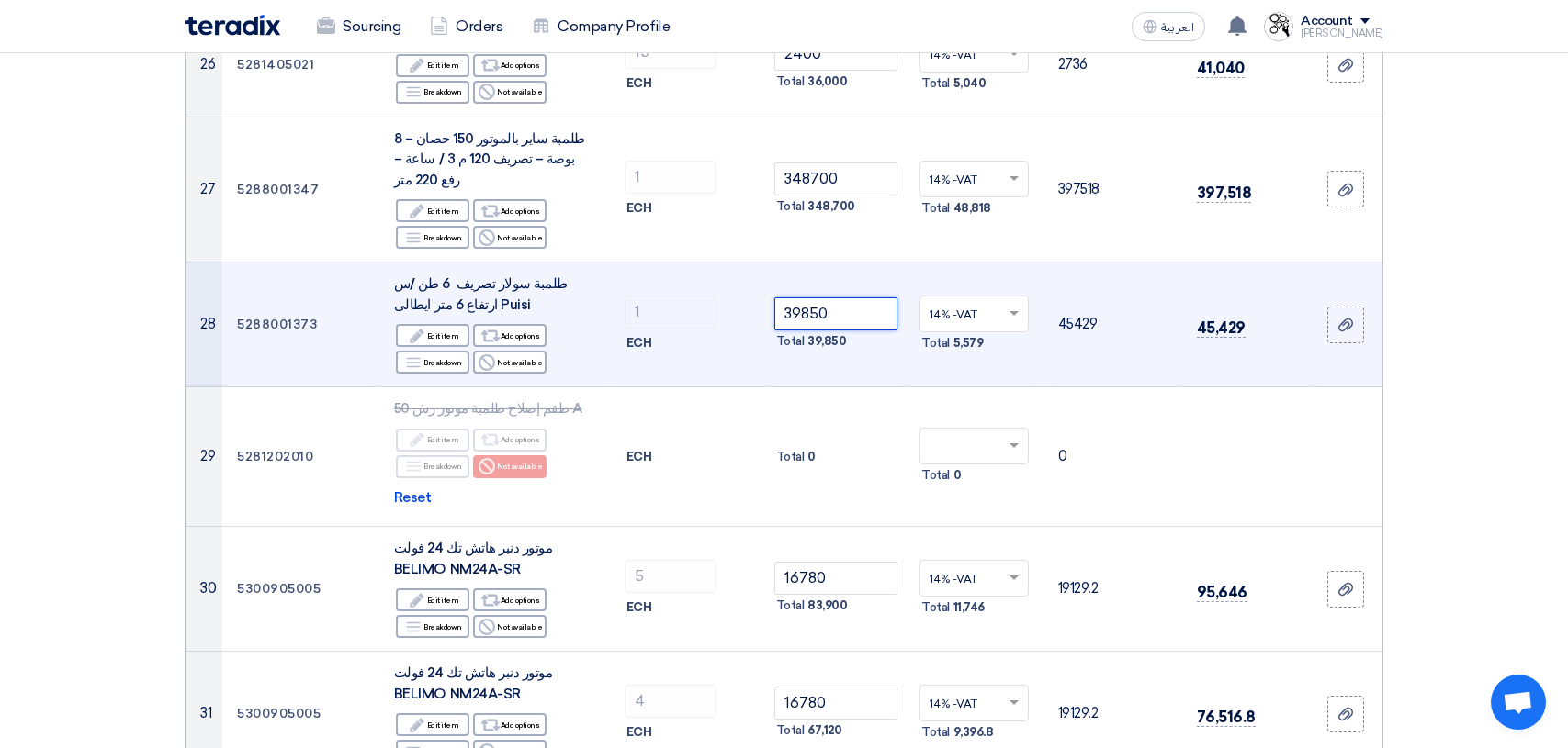
scroll to position [3488, 0]
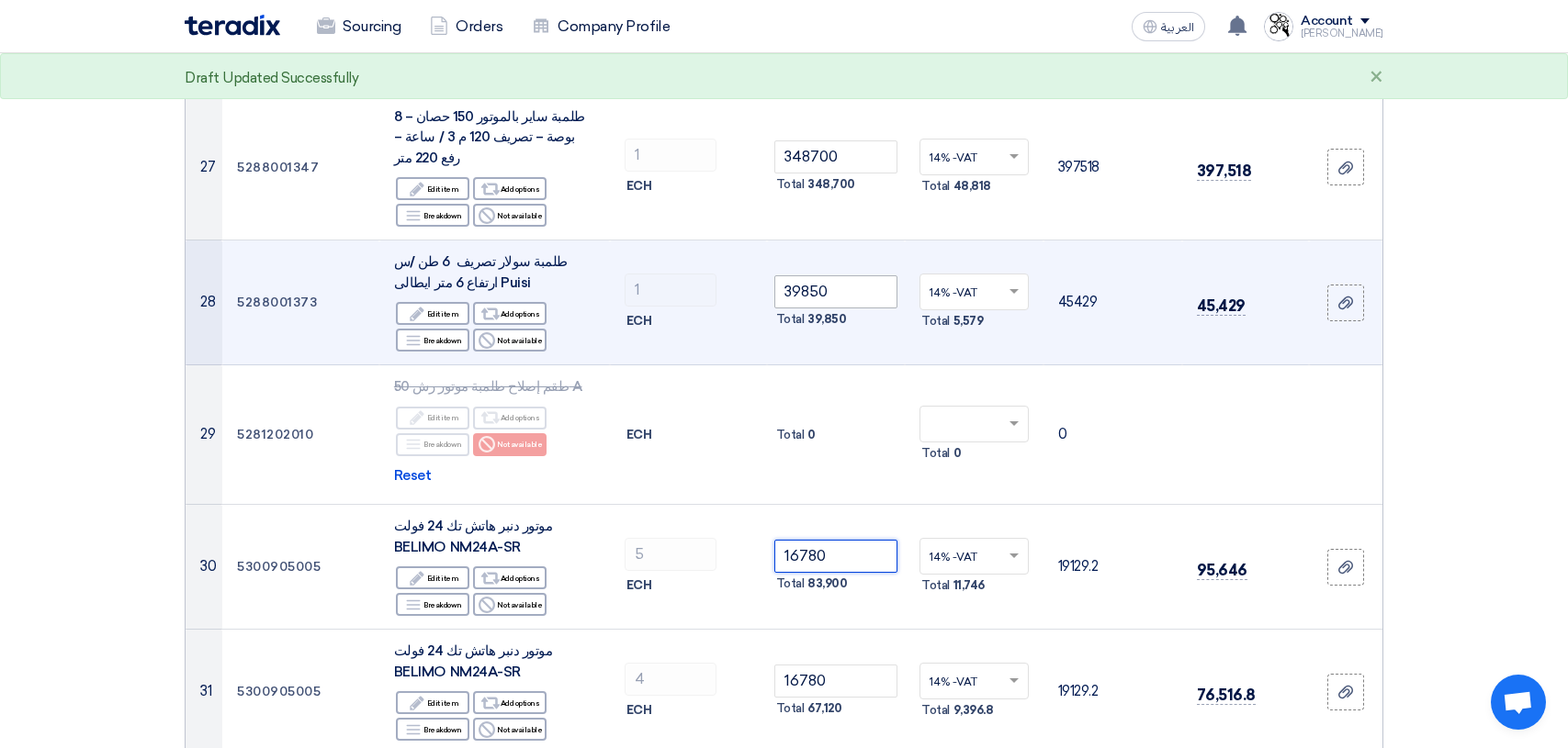
click at [869, 540] on input "16780" at bounding box center [836, 556] width 124 height 33
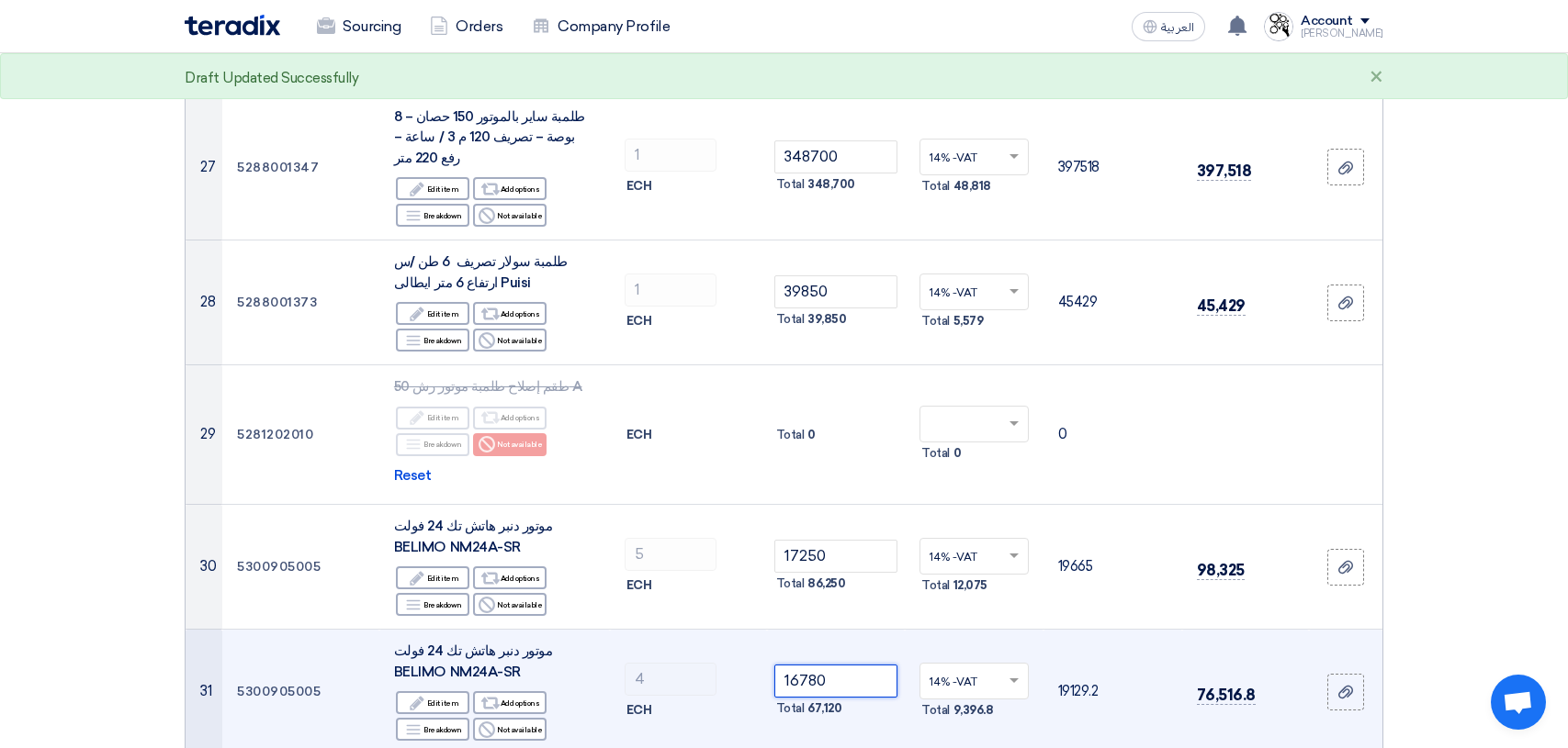
click at [841, 664] on input "16780" at bounding box center [836, 680] width 124 height 33
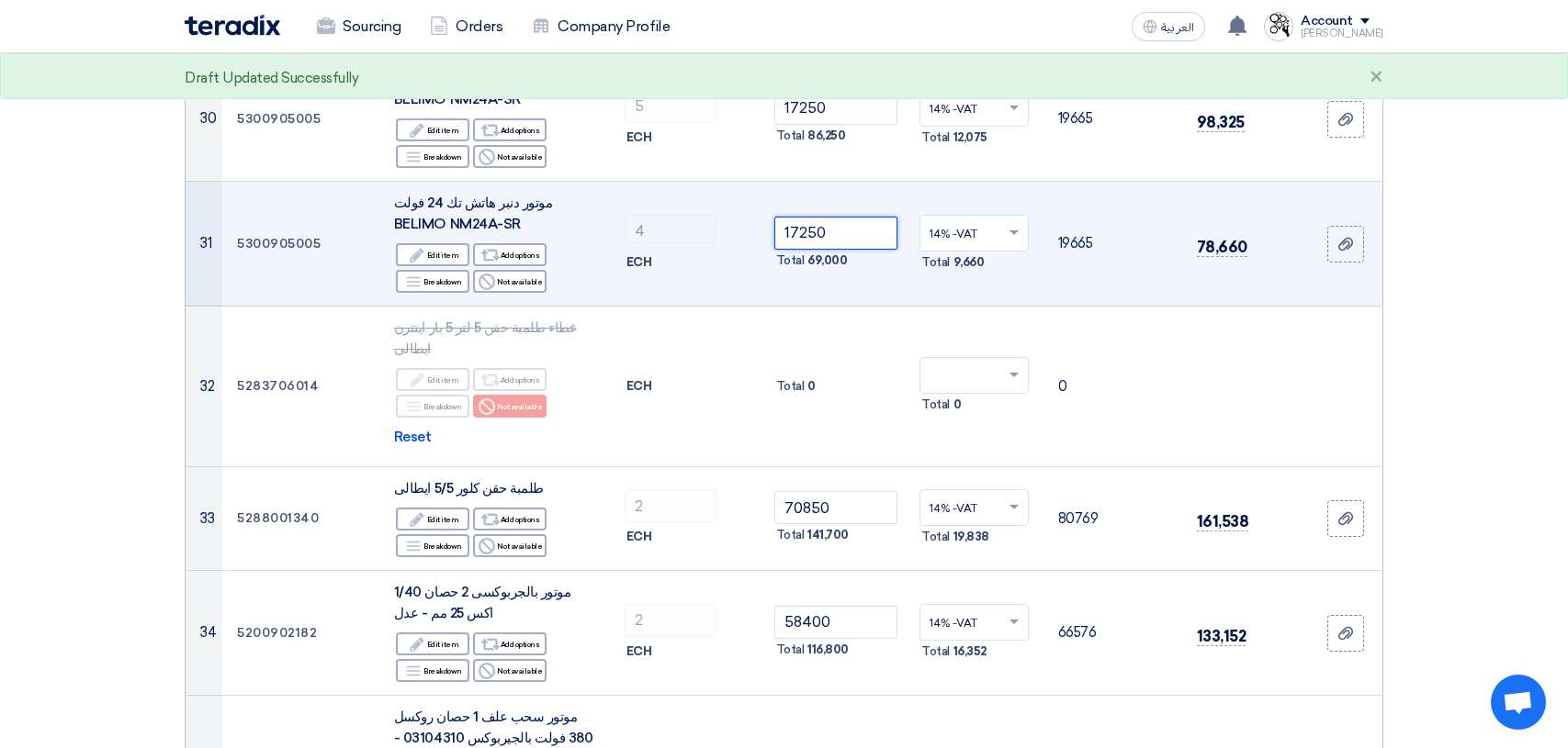
scroll to position [4039, 0]
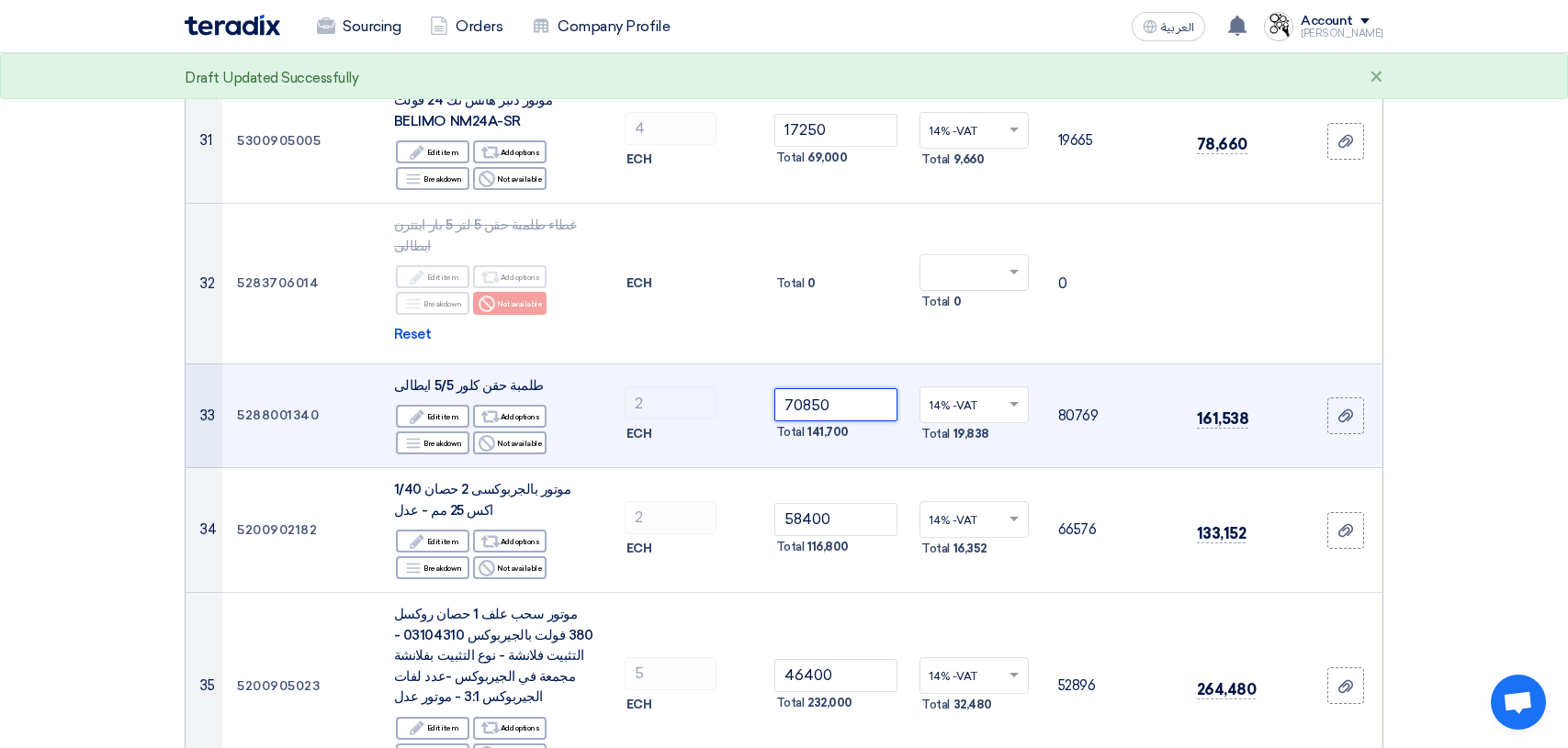
click at [854, 388] on input "70850" at bounding box center [836, 404] width 124 height 33
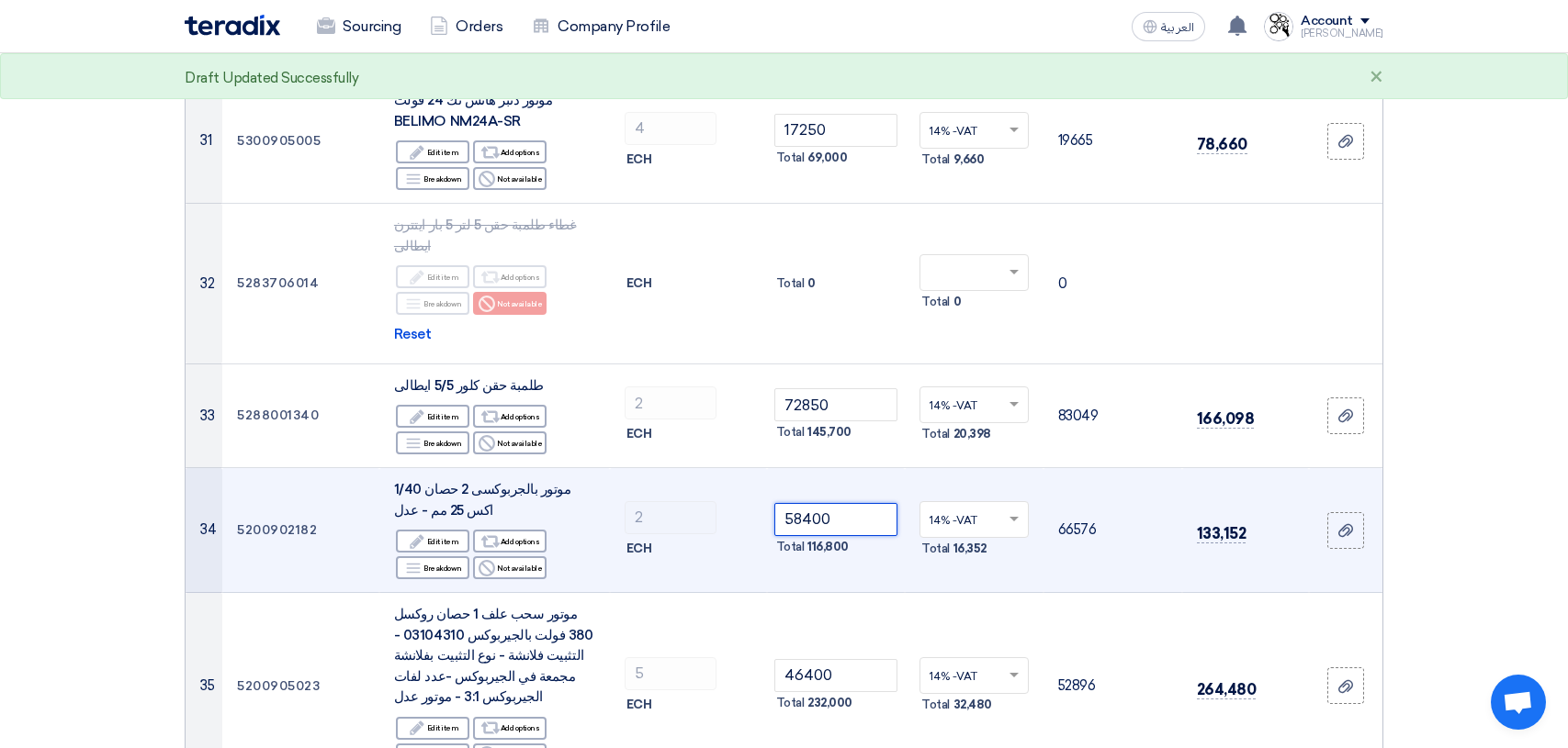
click at [840, 503] on input "58400" at bounding box center [836, 519] width 124 height 33
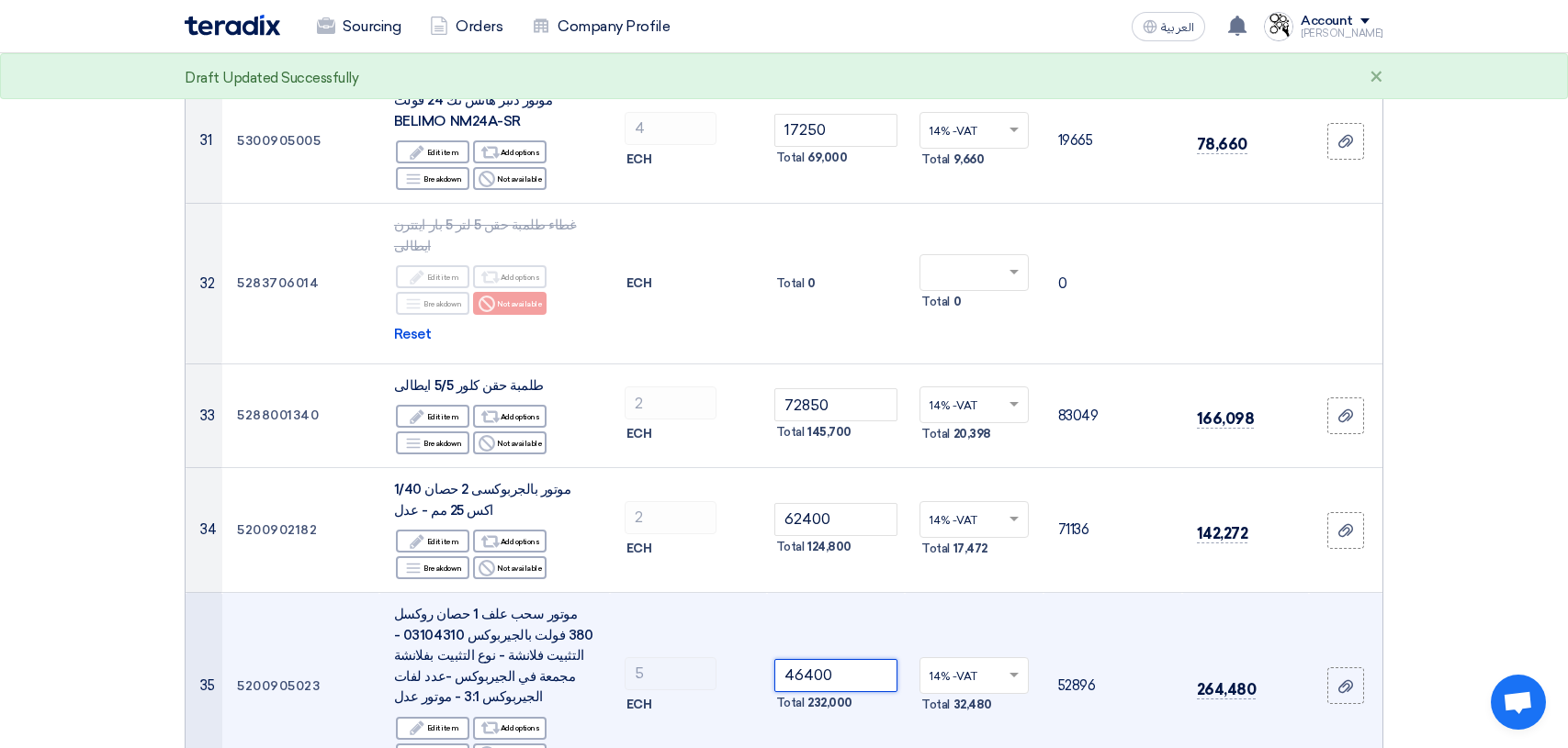
click at [847, 659] on input "46400" at bounding box center [836, 675] width 124 height 33
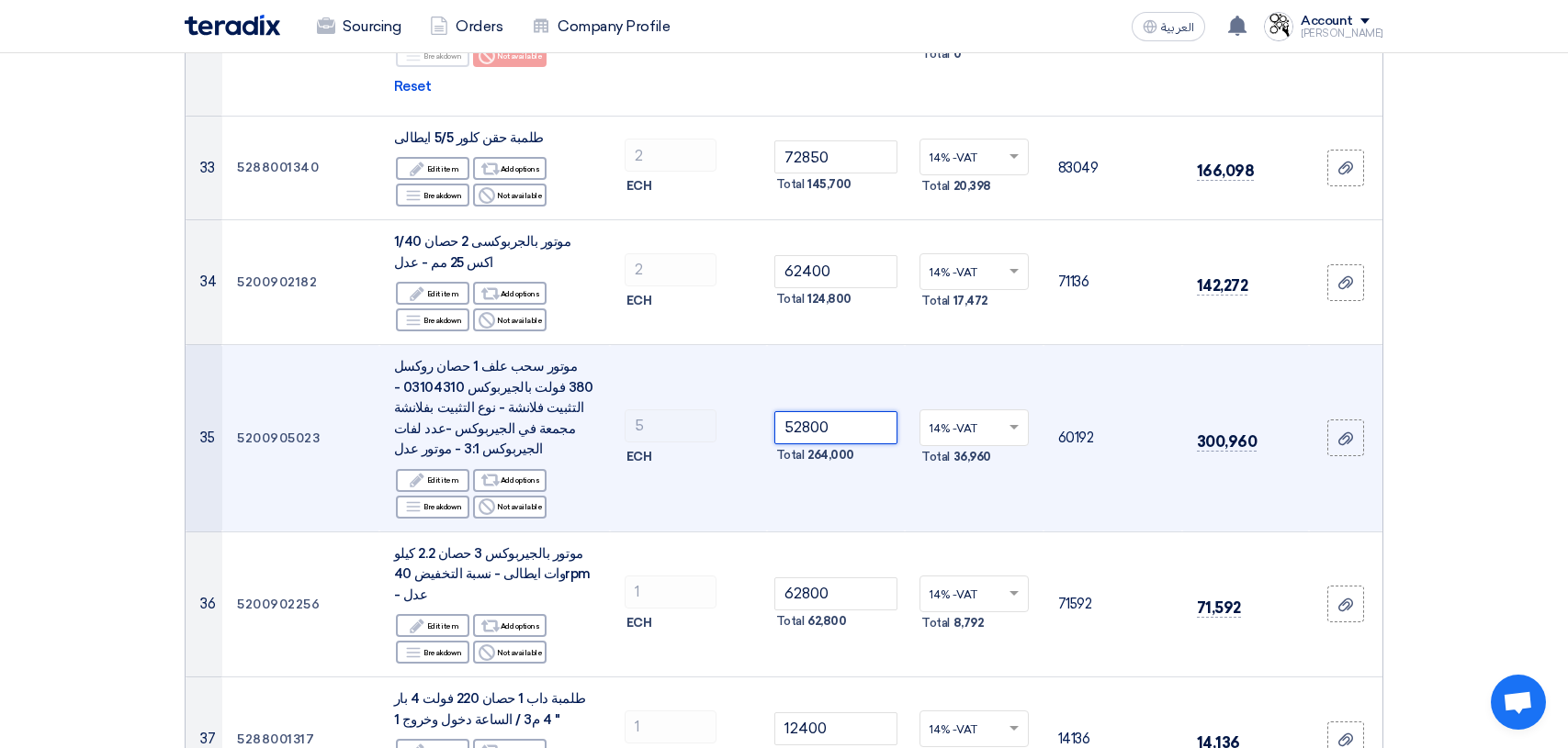
scroll to position [4314, 0]
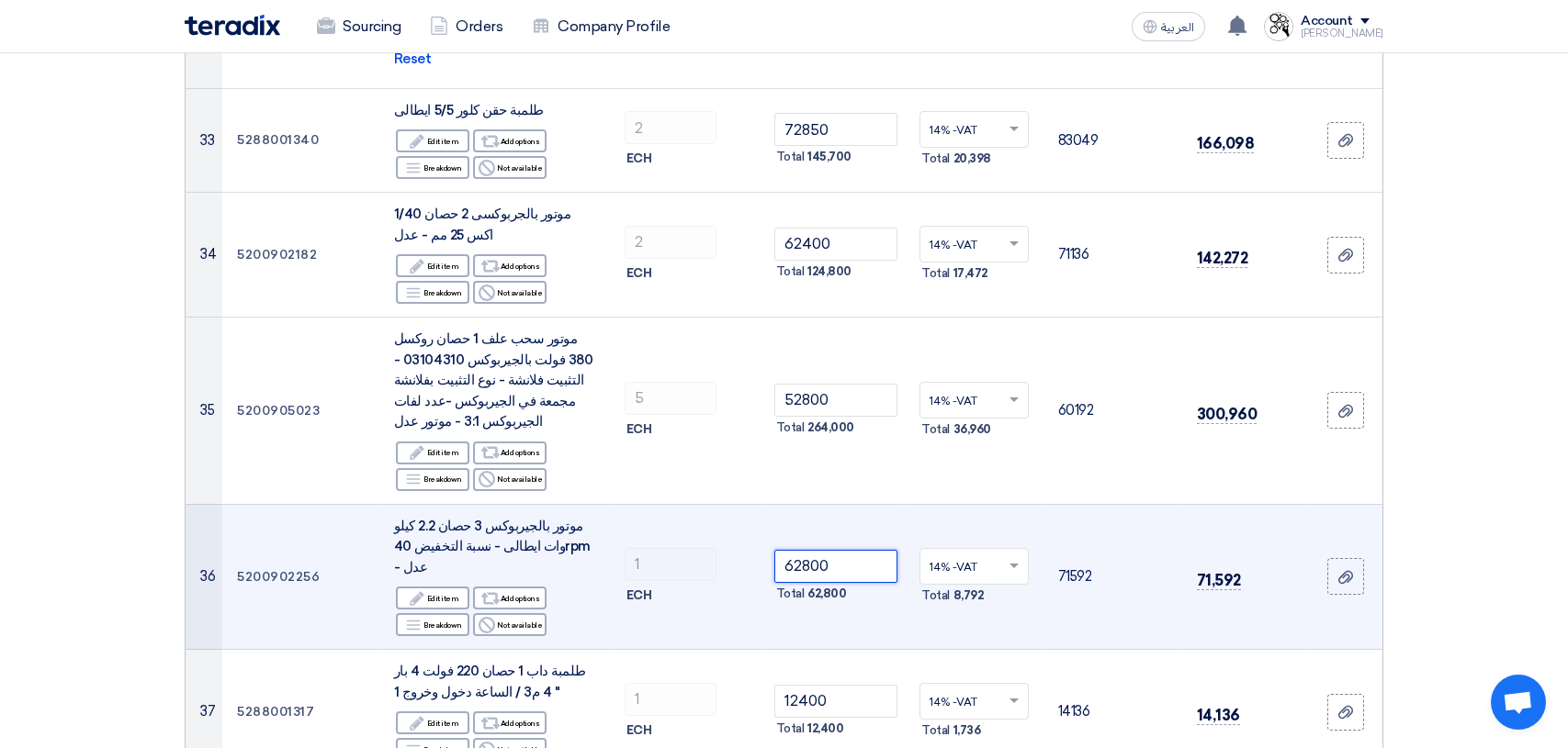
click at [852, 550] on input "62800" at bounding box center [836, 565] width 124 height 33
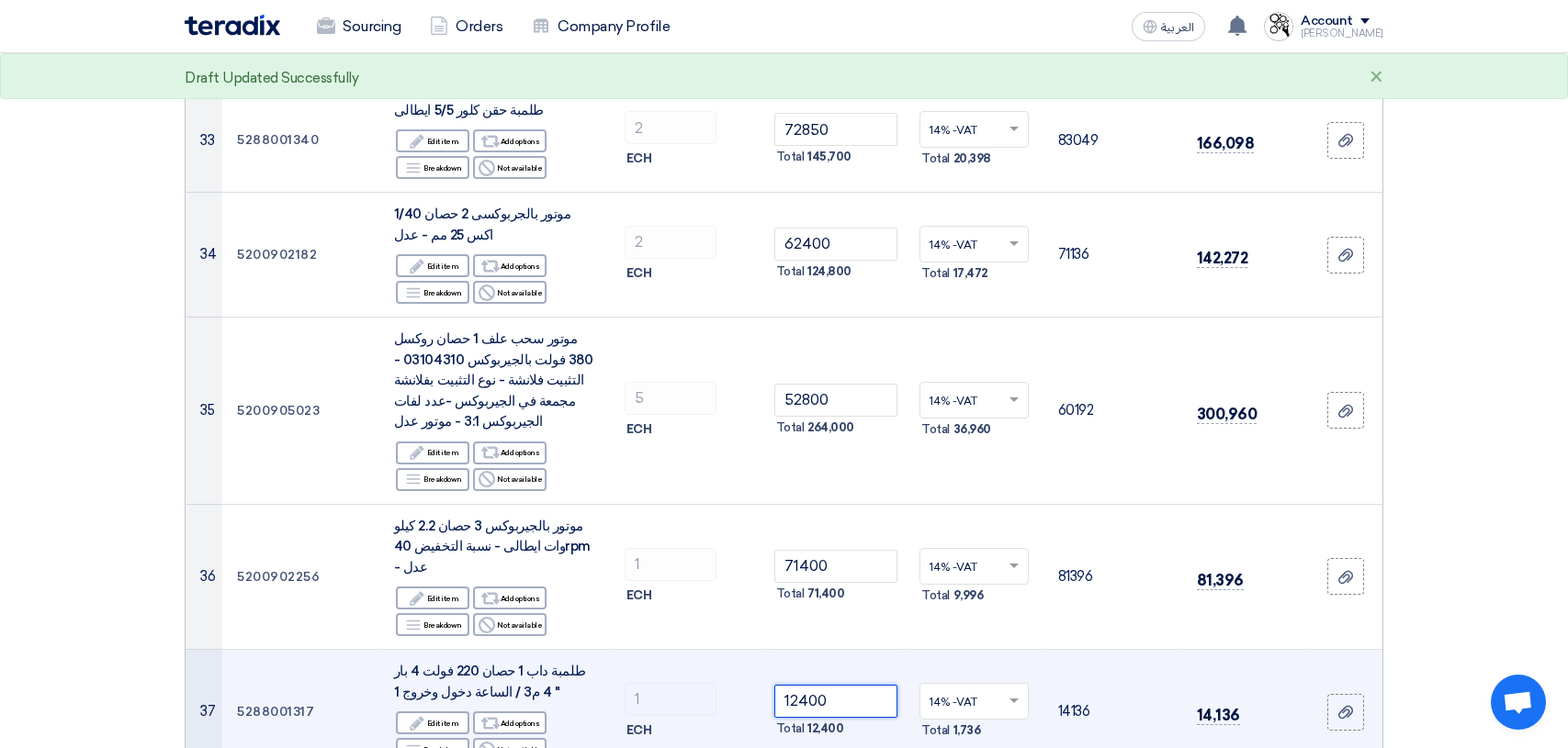
click at [851, 685] on input "12400" at bounding box center [836, 701] width 124 height 33
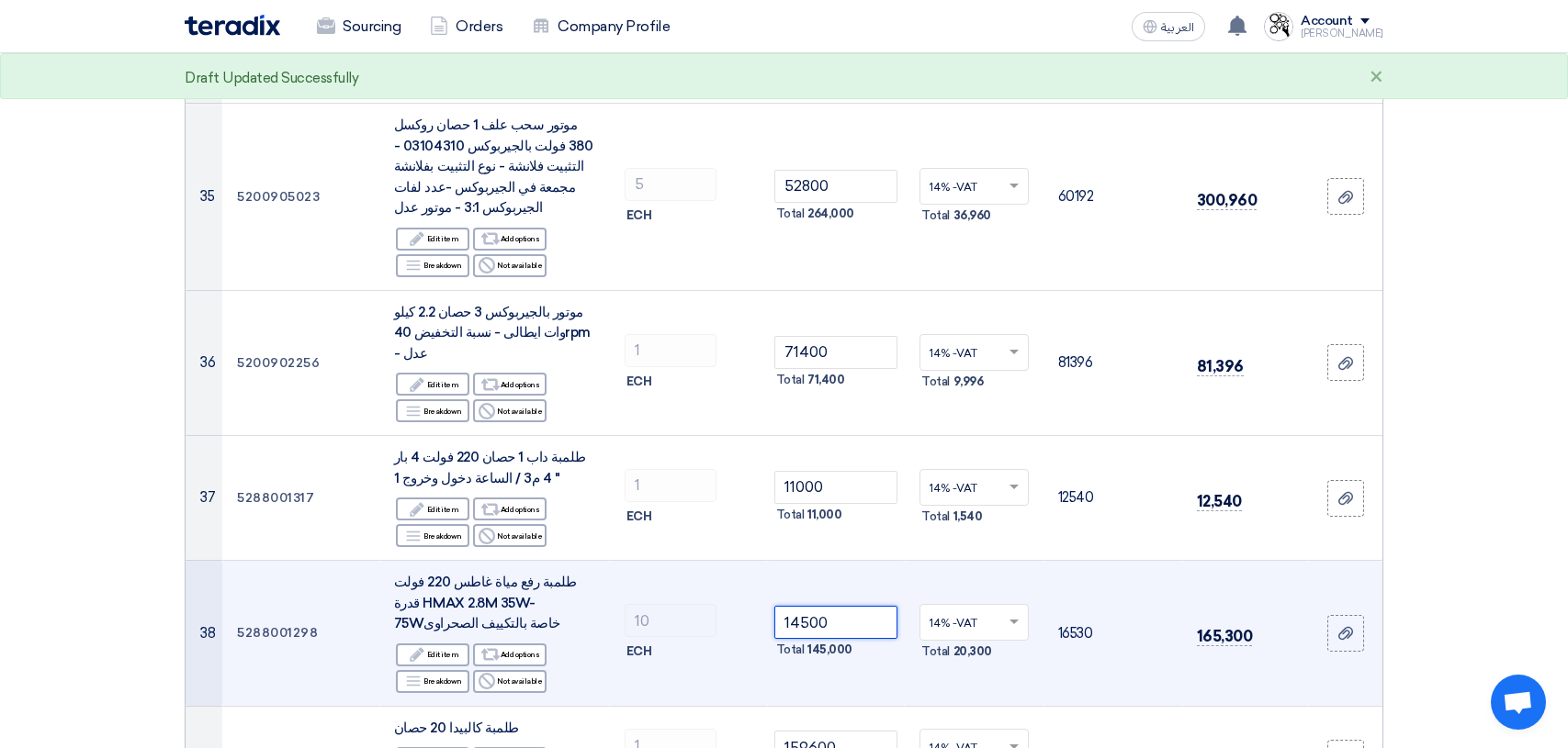
scroll to position [4590, 0]
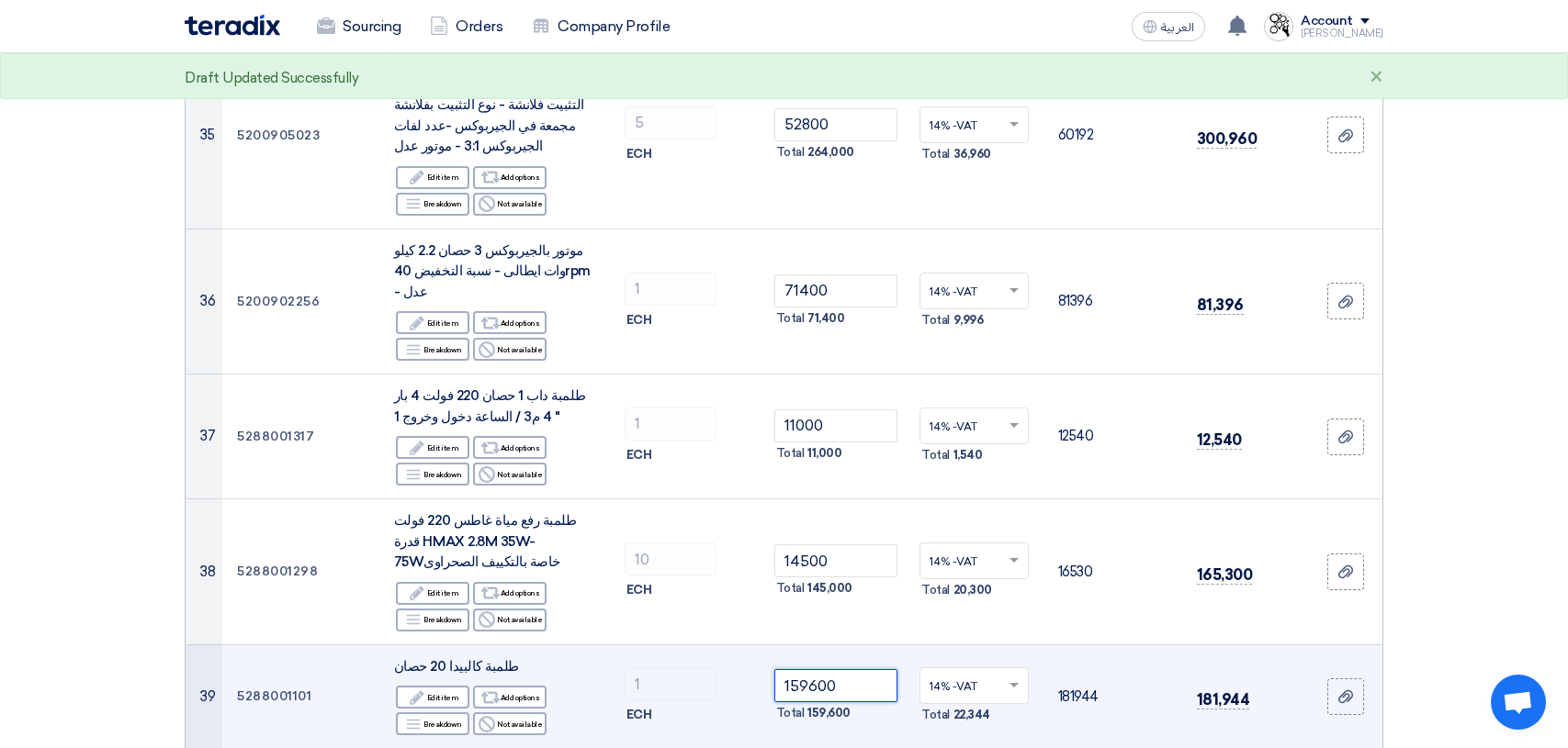
click at [866, 669] on input "159600" at bounding box center [836, 685] width 124 height 33
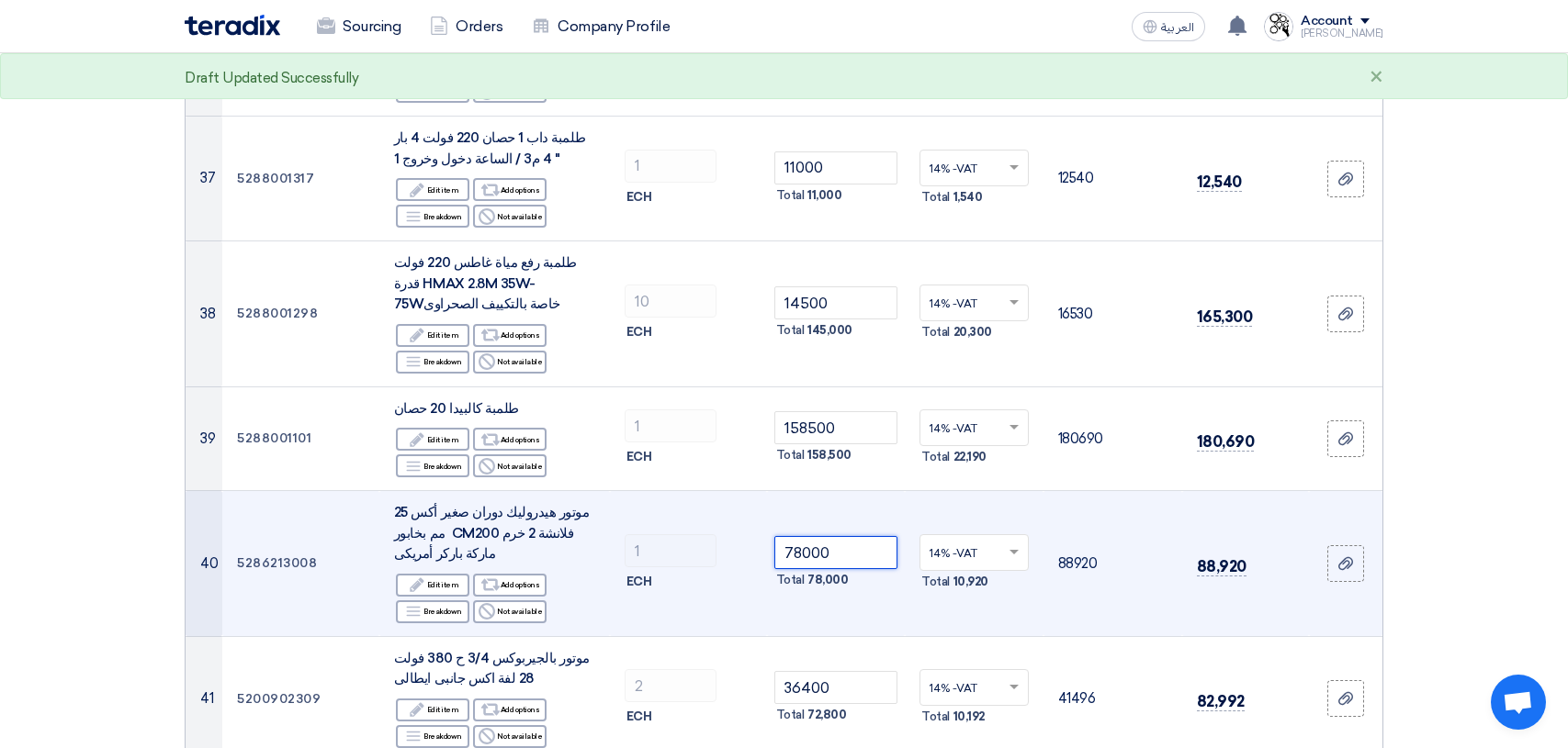
scroll to position [4865, 0]
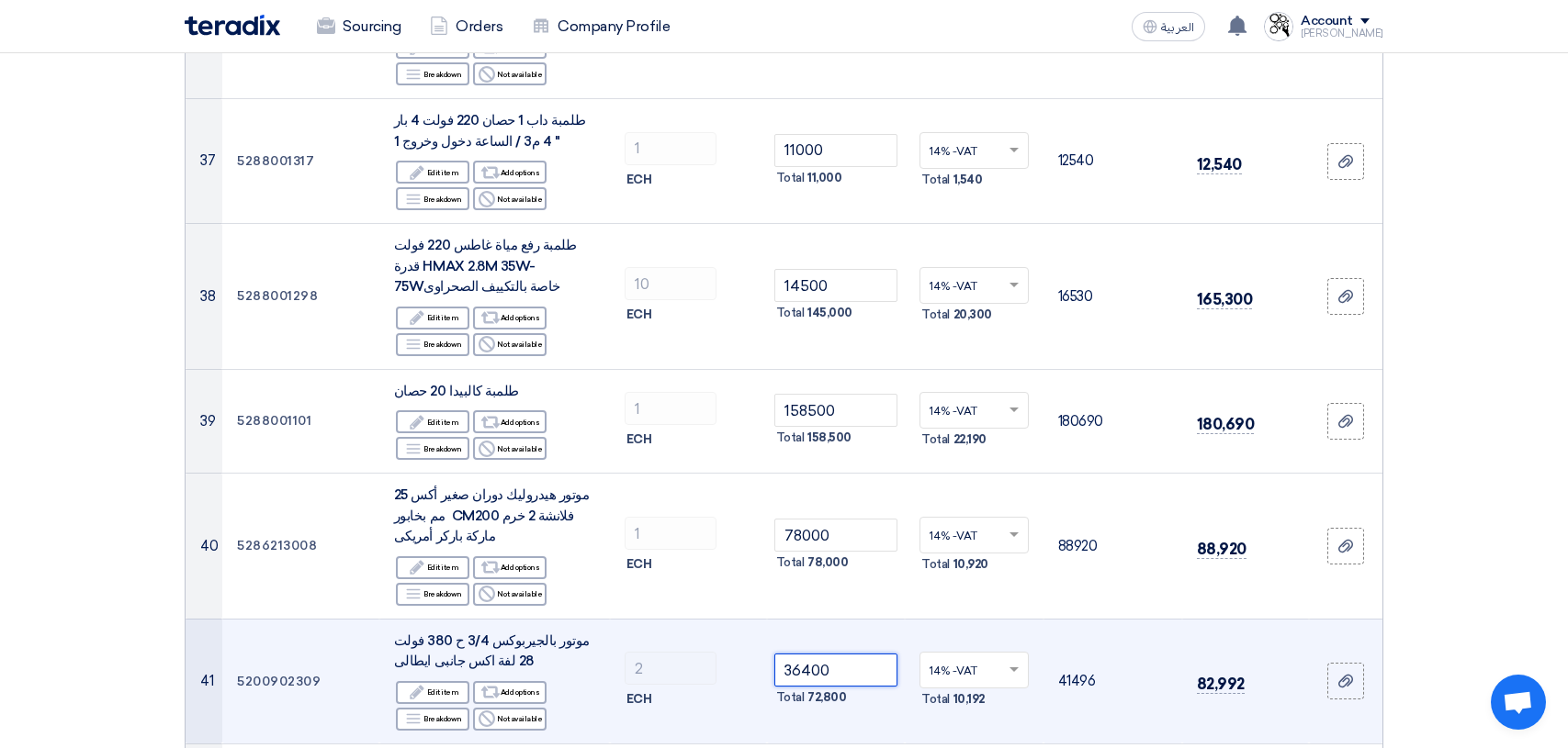
click at [861, 653] on input "36400" at bounding box center [836, 669] width 124 height 33
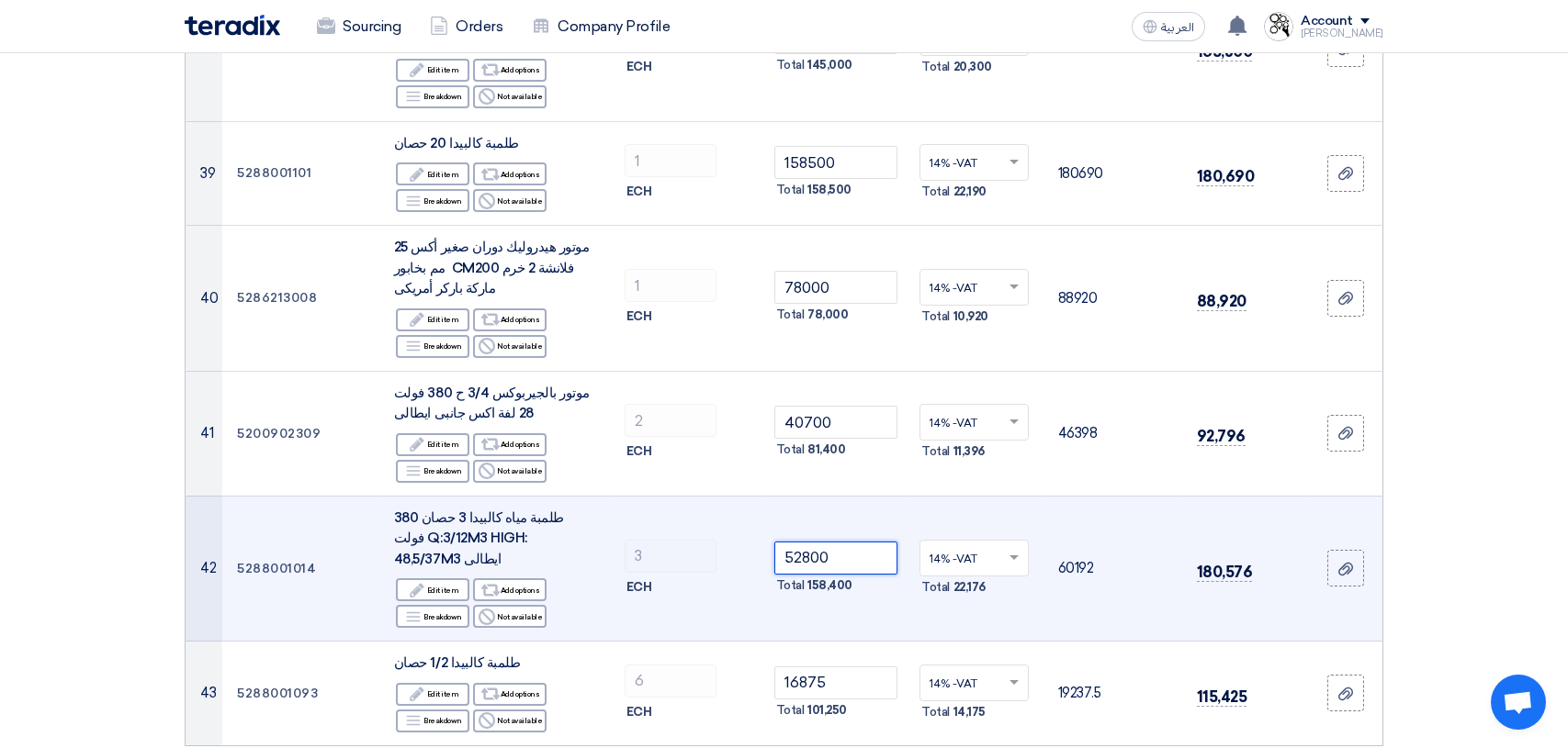
scroll to position [5140, 0]
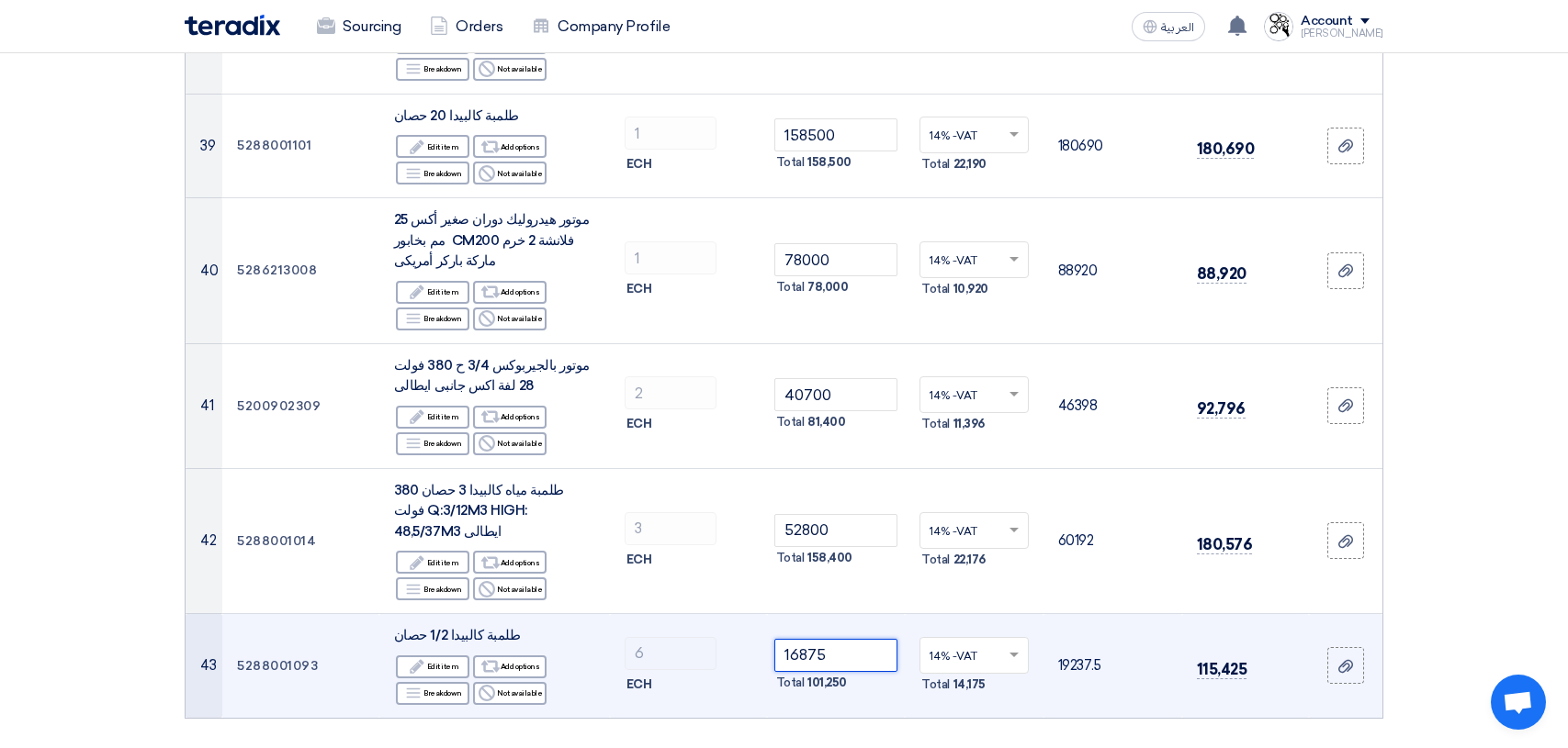
click at [843, 638] on input "16875" at bounding box center [836, 654] width 124 height 33
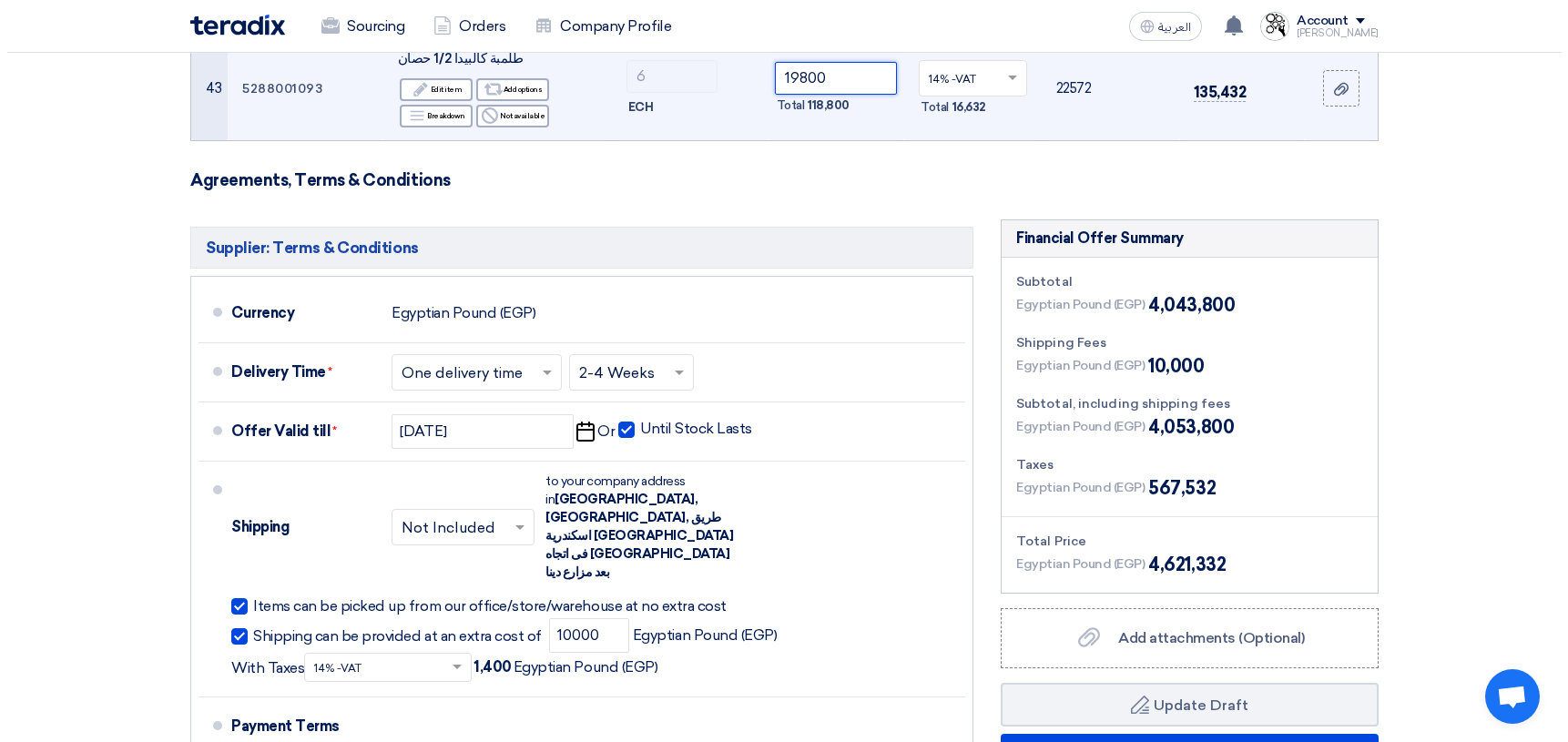
scroll to position [5827, 0]
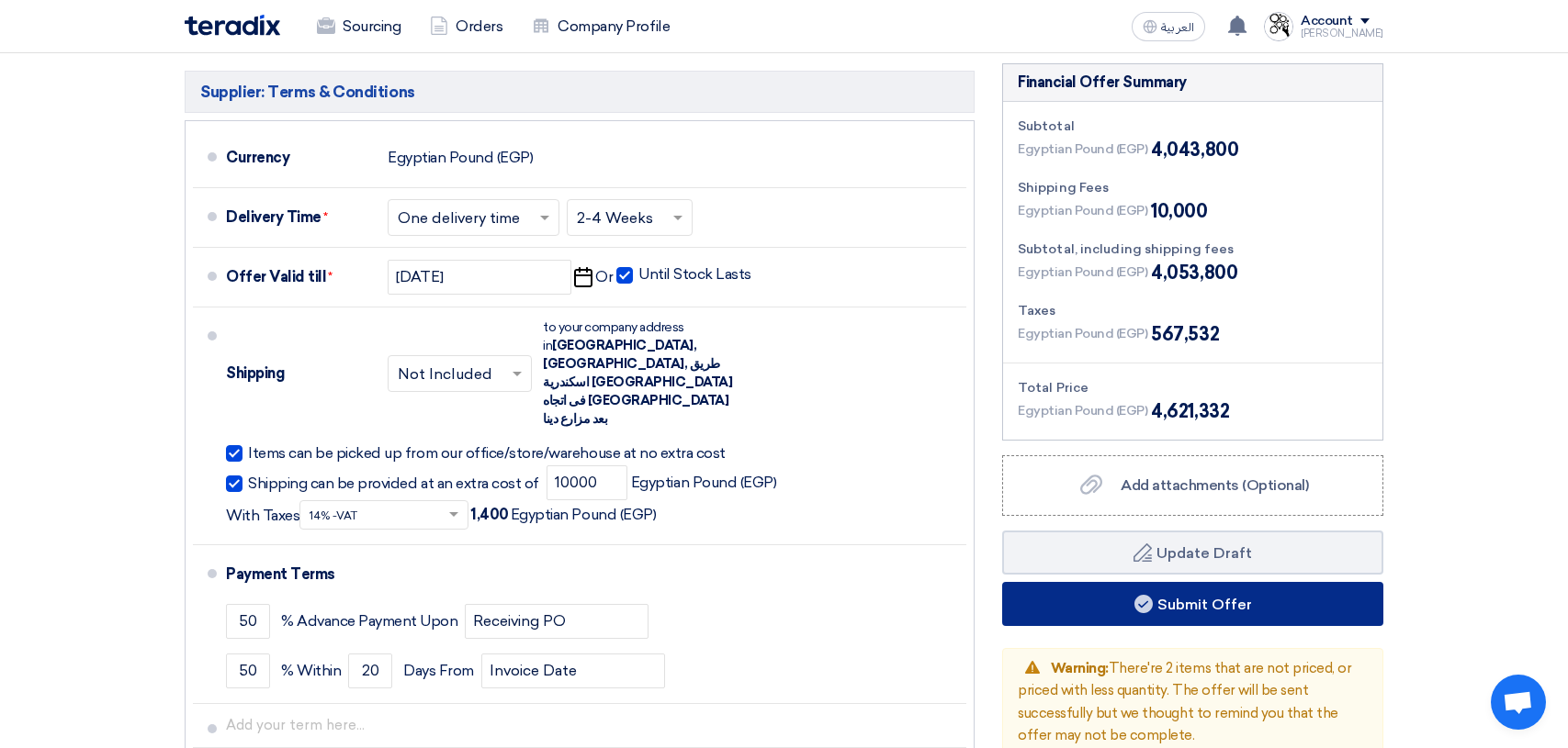
click at [1191, 582] on button "Submit Offer" at bounding box center [1193, 604] width 381 height 44
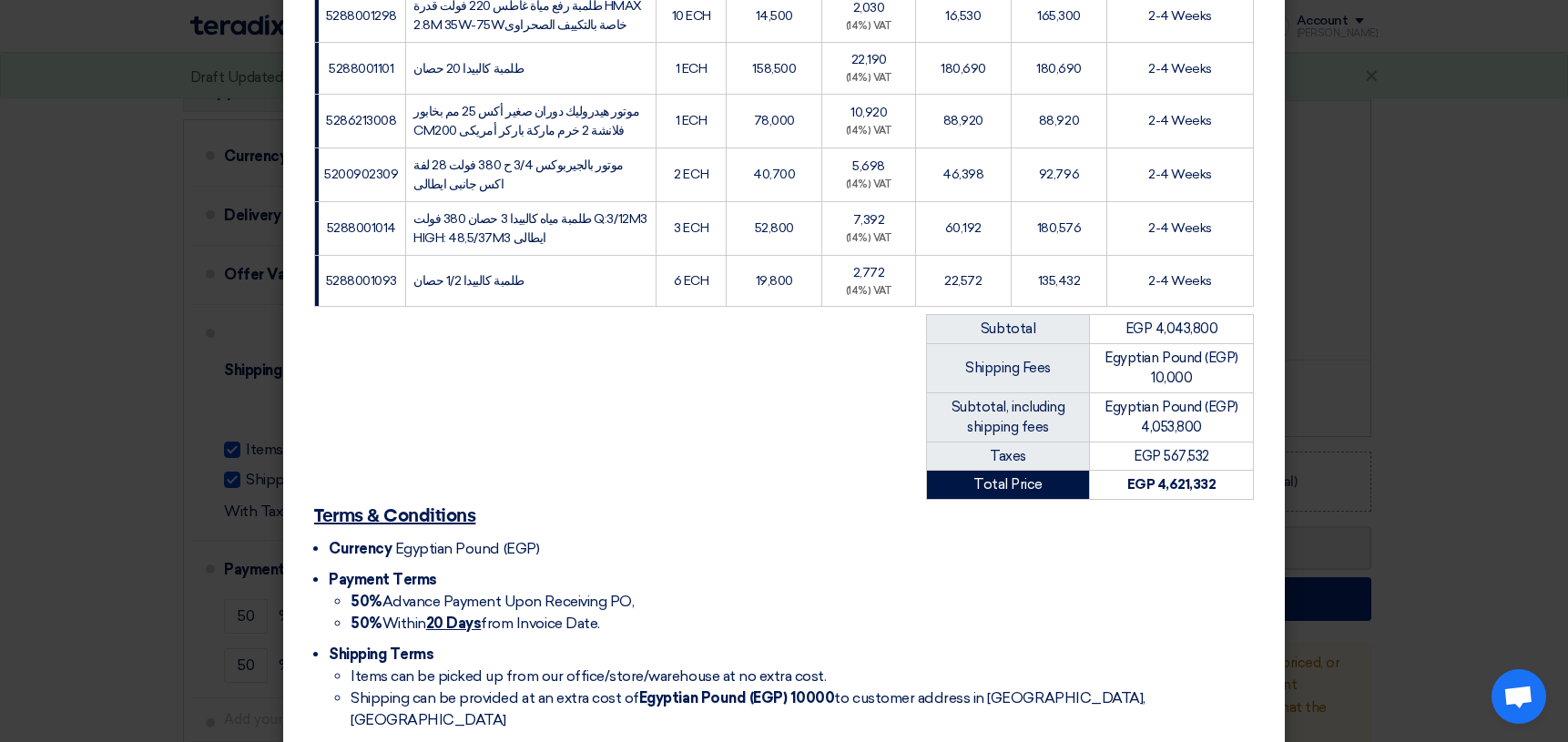
scroll to position [2509, 0]
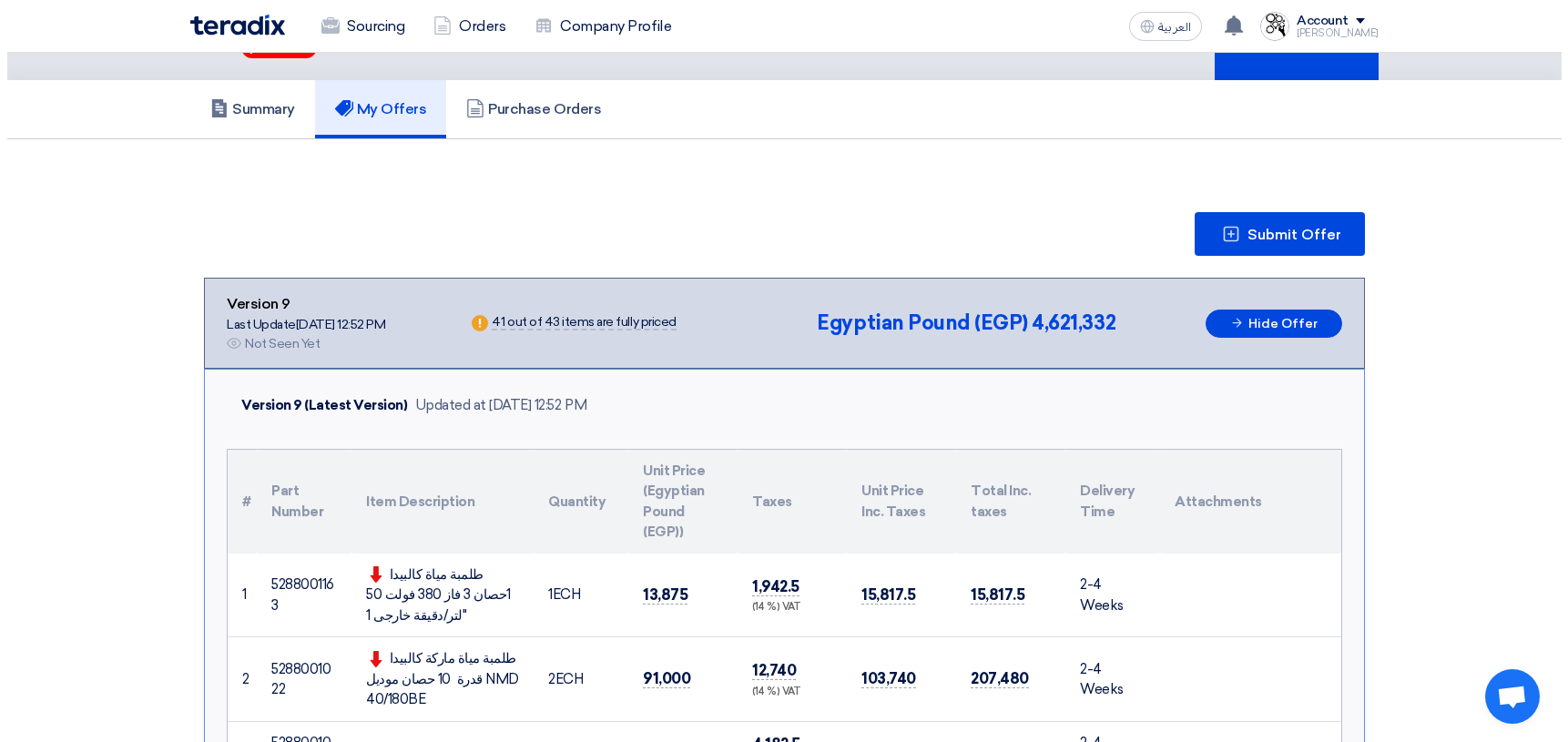
scroll to position [91, 0]
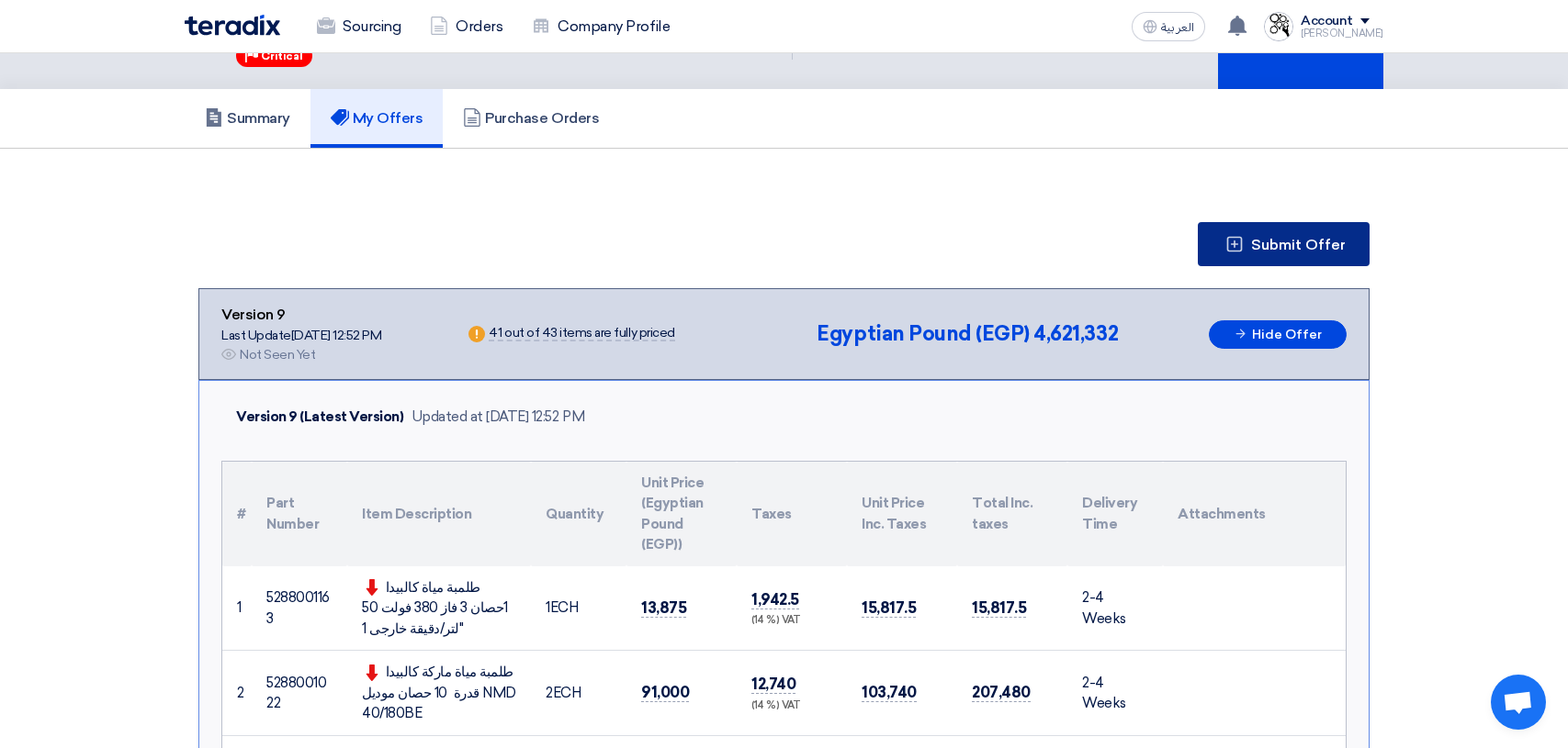
click at [1288, 250] on span "Submit Offer" at bounding box center [1298, 245] width 95 height 15
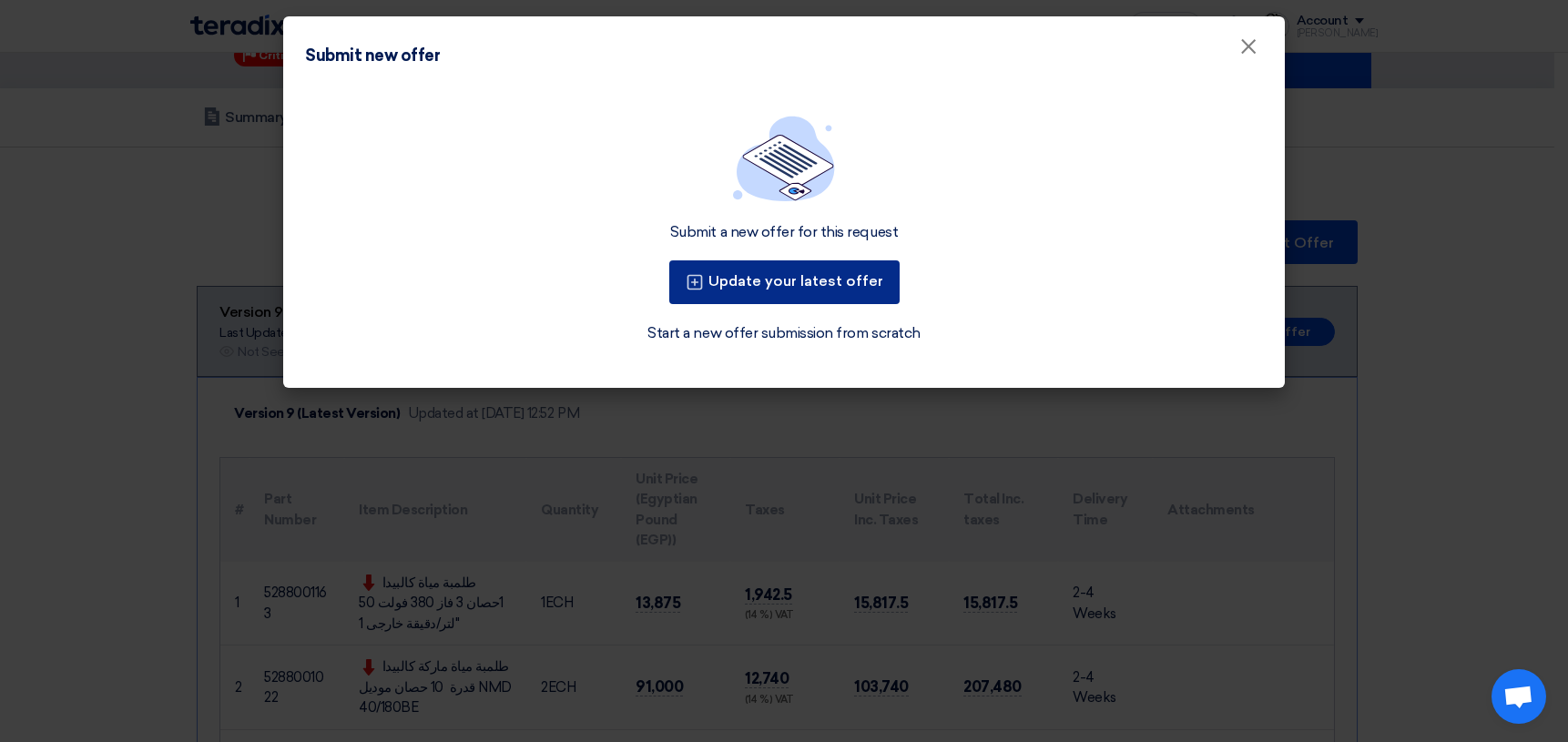
click at [811, 280] on button "Update your latest offer" at bounding box center [784, 282] width 230 height 44
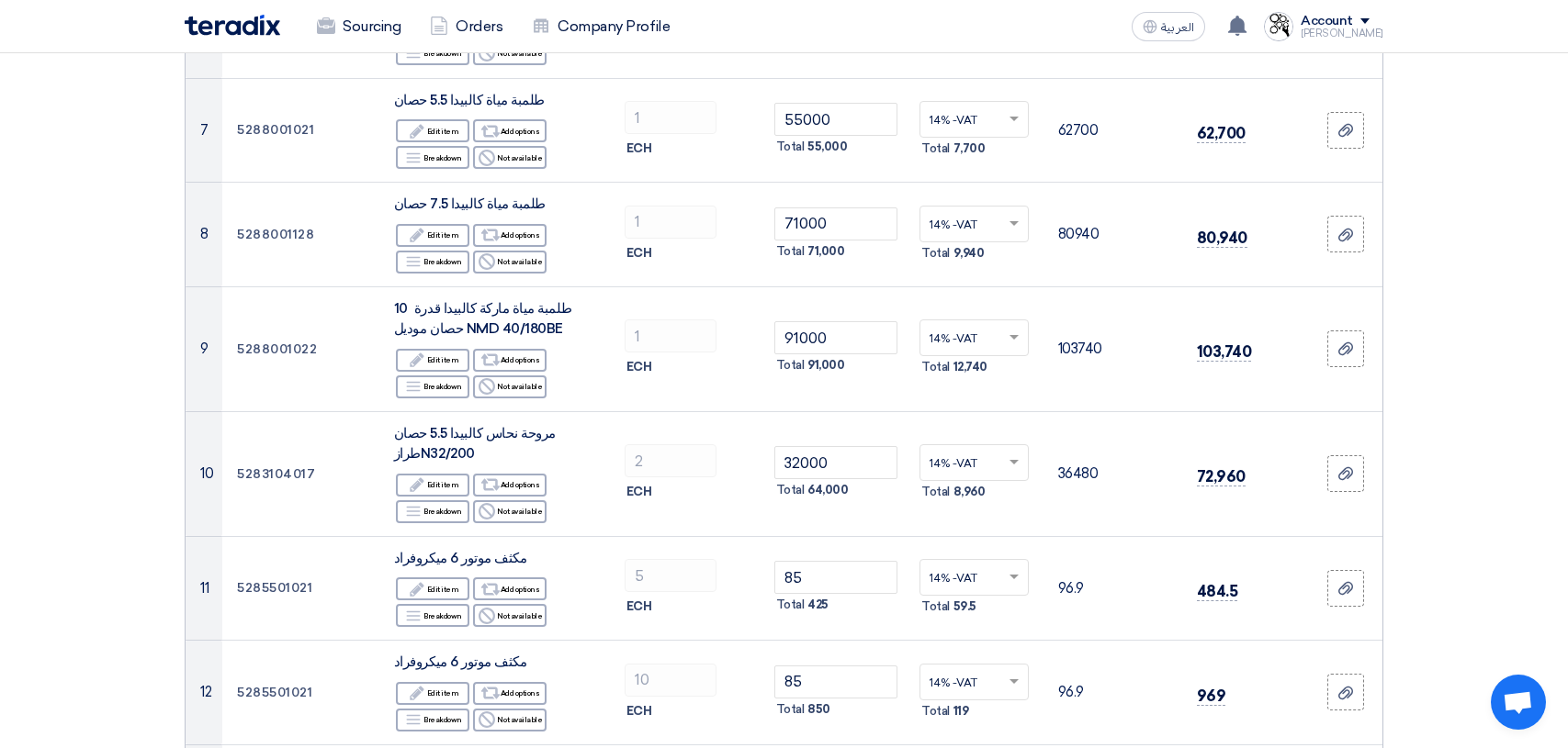
scroll to position [1010, 0]
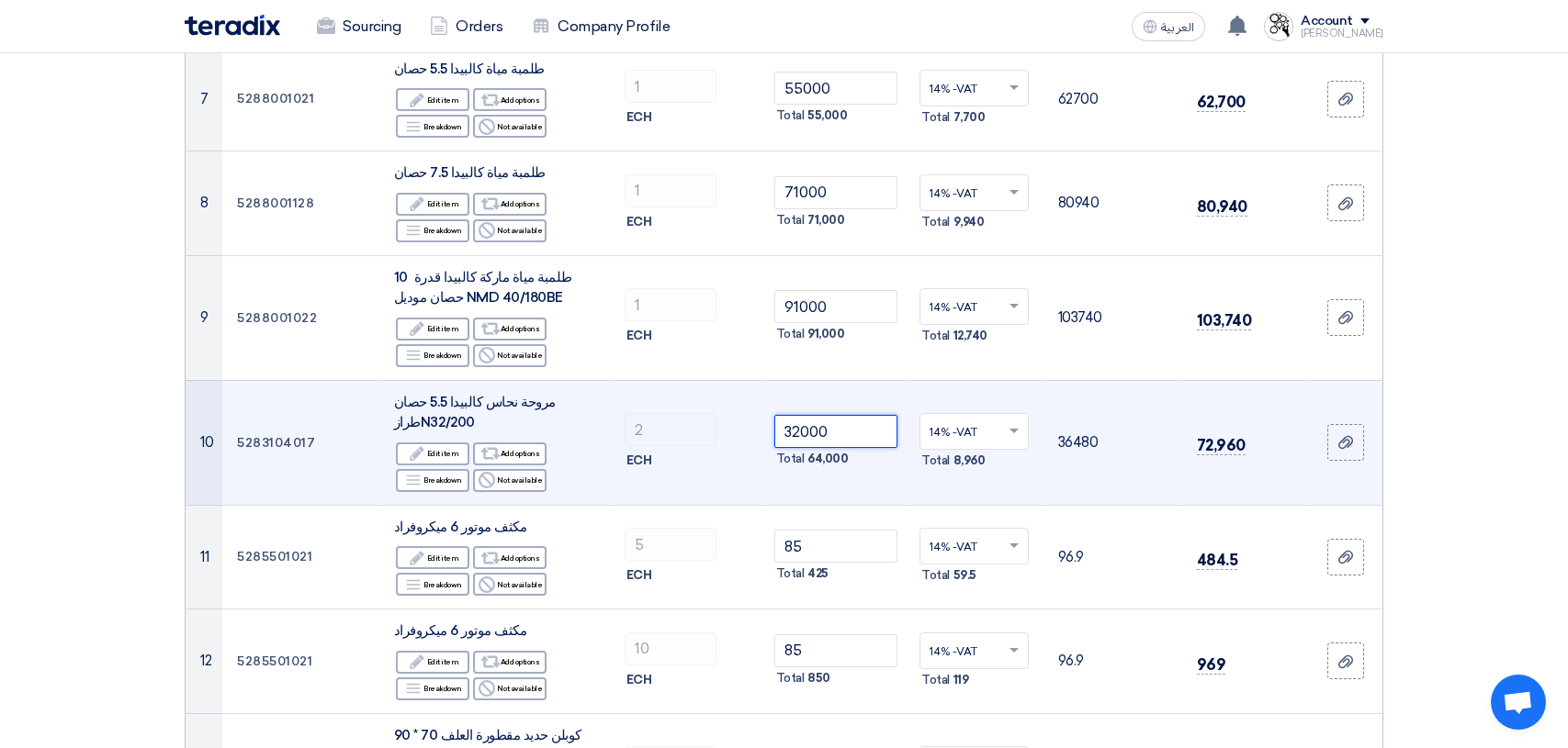
click at [855, 440] on input "32000" at bounding box center [836, 430] width 124 height 33
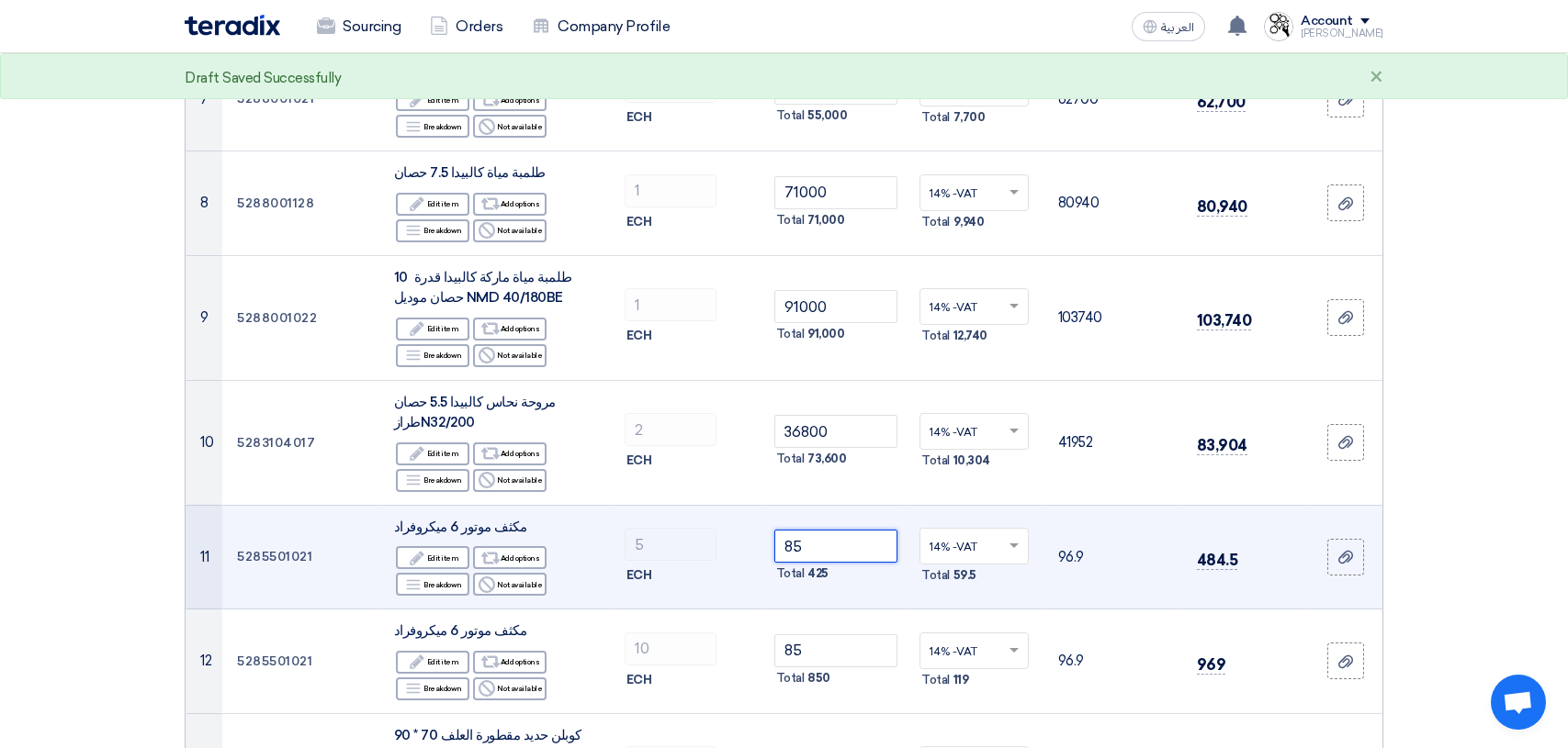
click at [864, 546] on input "85" at bounding box center [836, 546] width 124 height 33
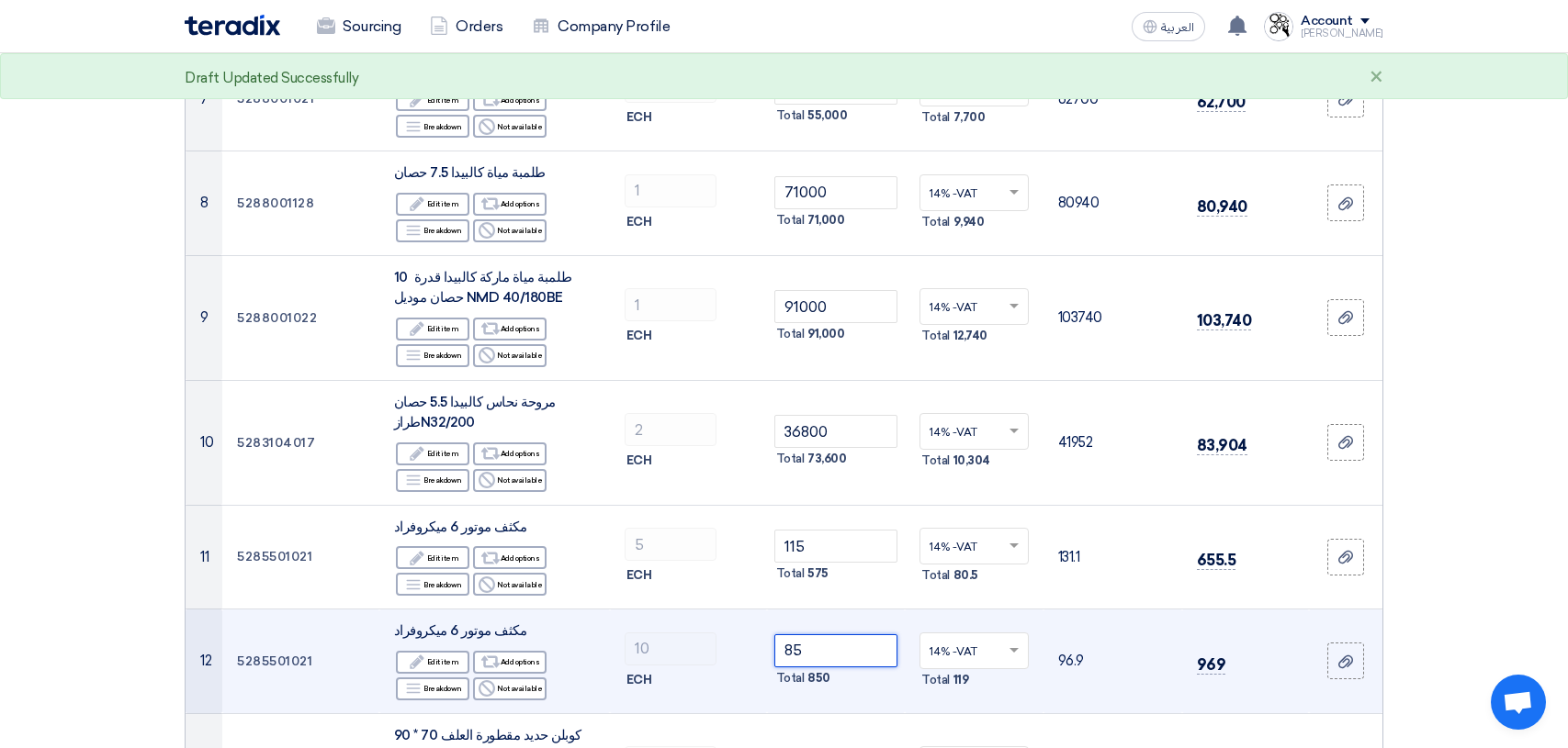
click at [829, 647] on input "85" at bounding box center [836, 650] width 124 height 33
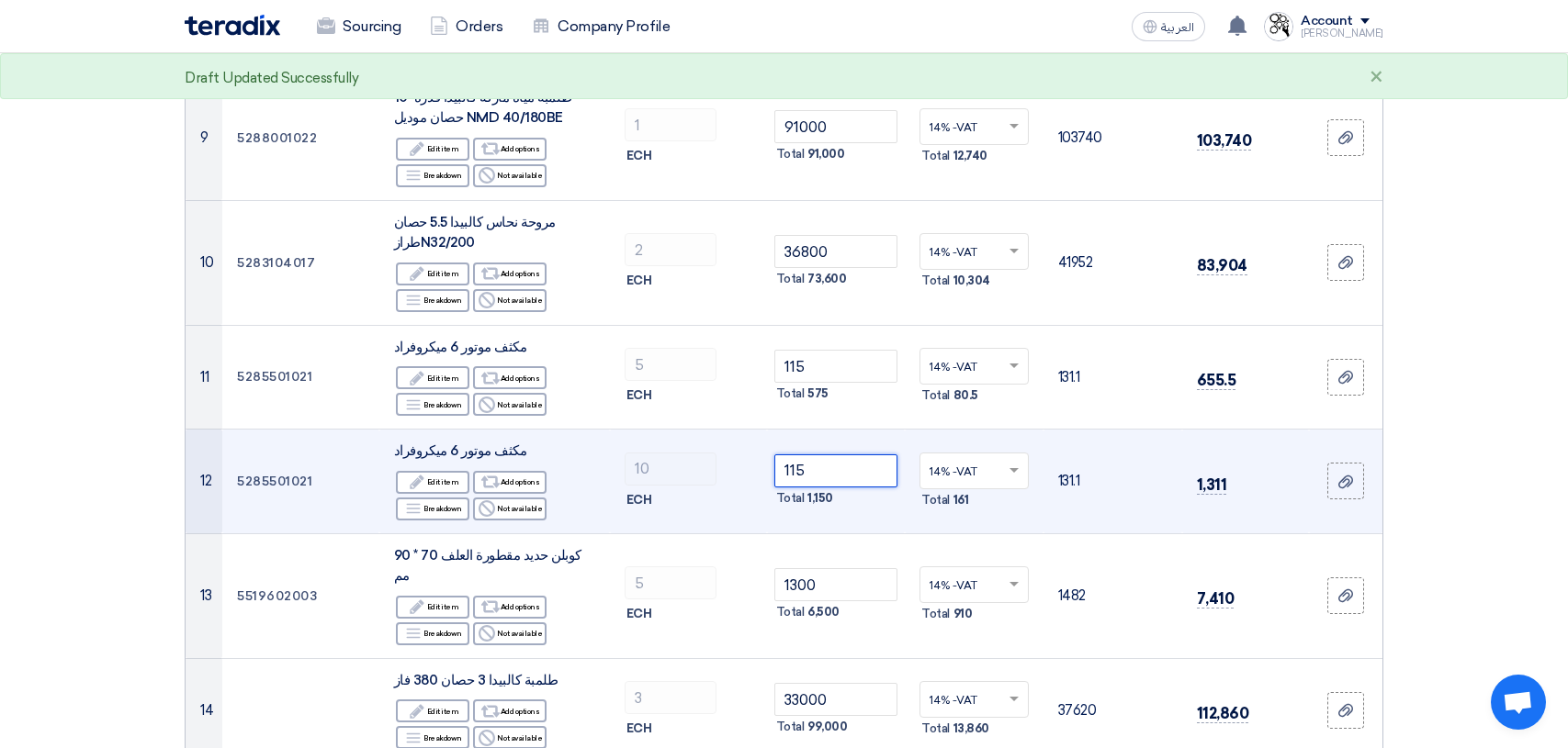
scroll to position [1193, 0]
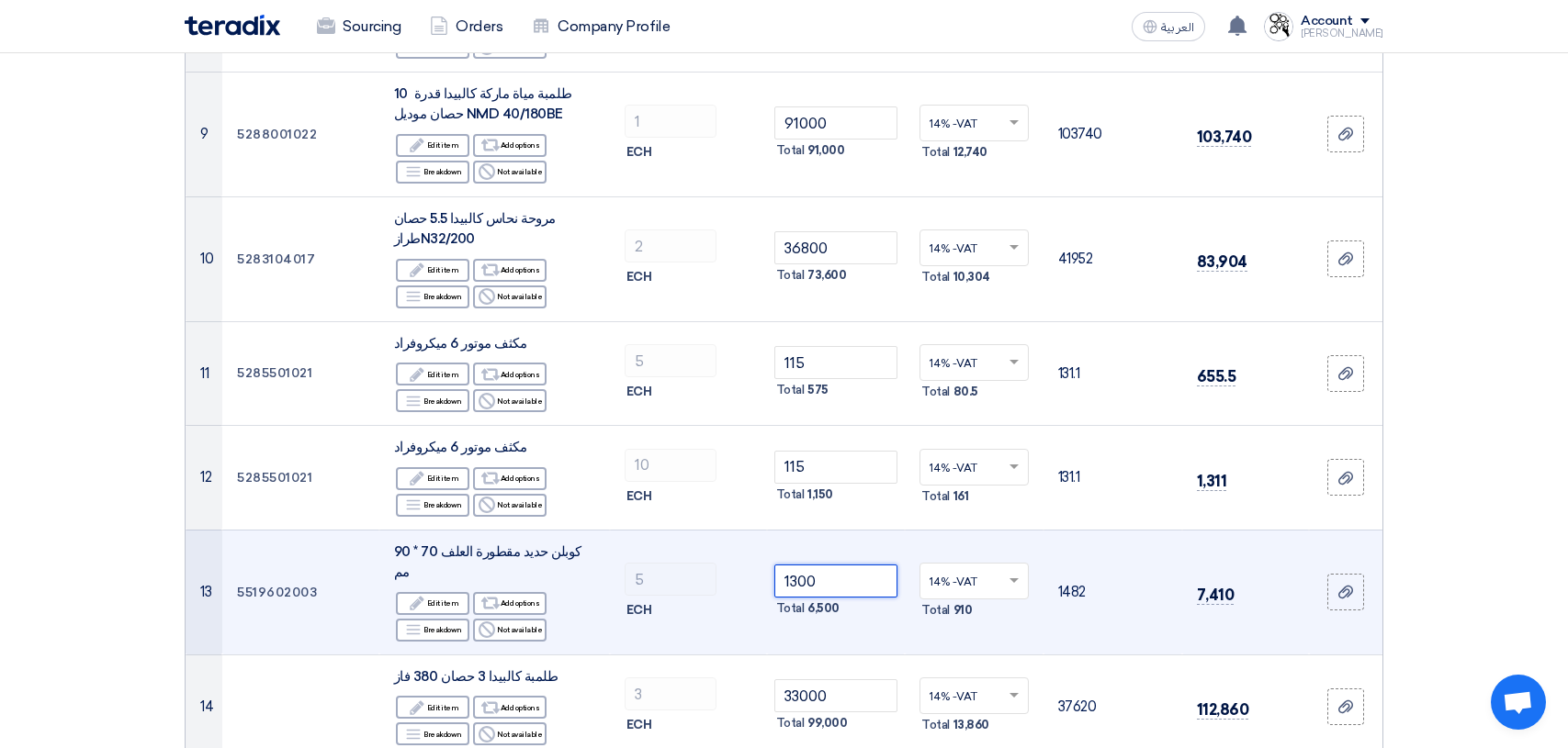
click at [846, 564] on input "1300" at bounding box center [836, 580] width 124 height 33
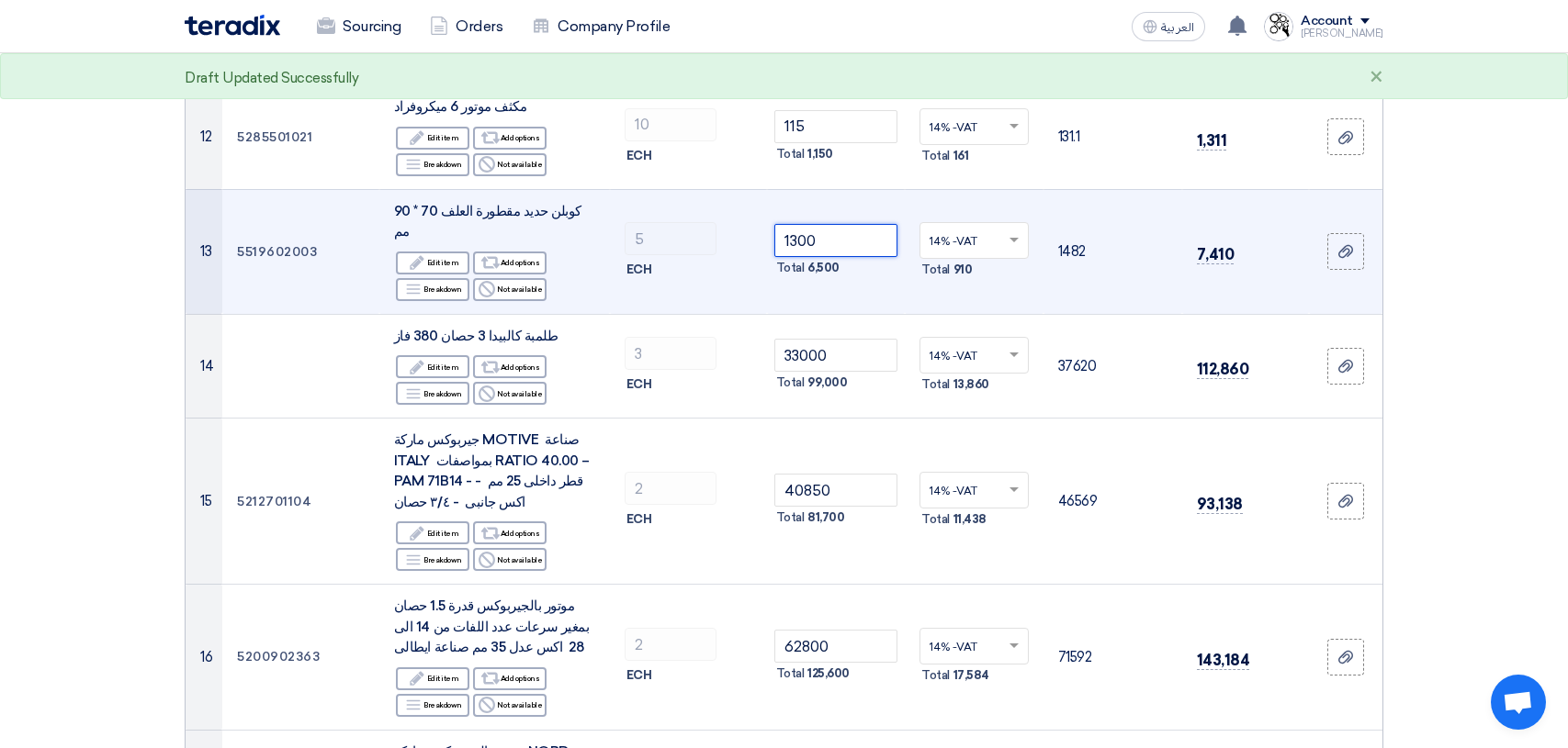
scroll to position [1560, 0]
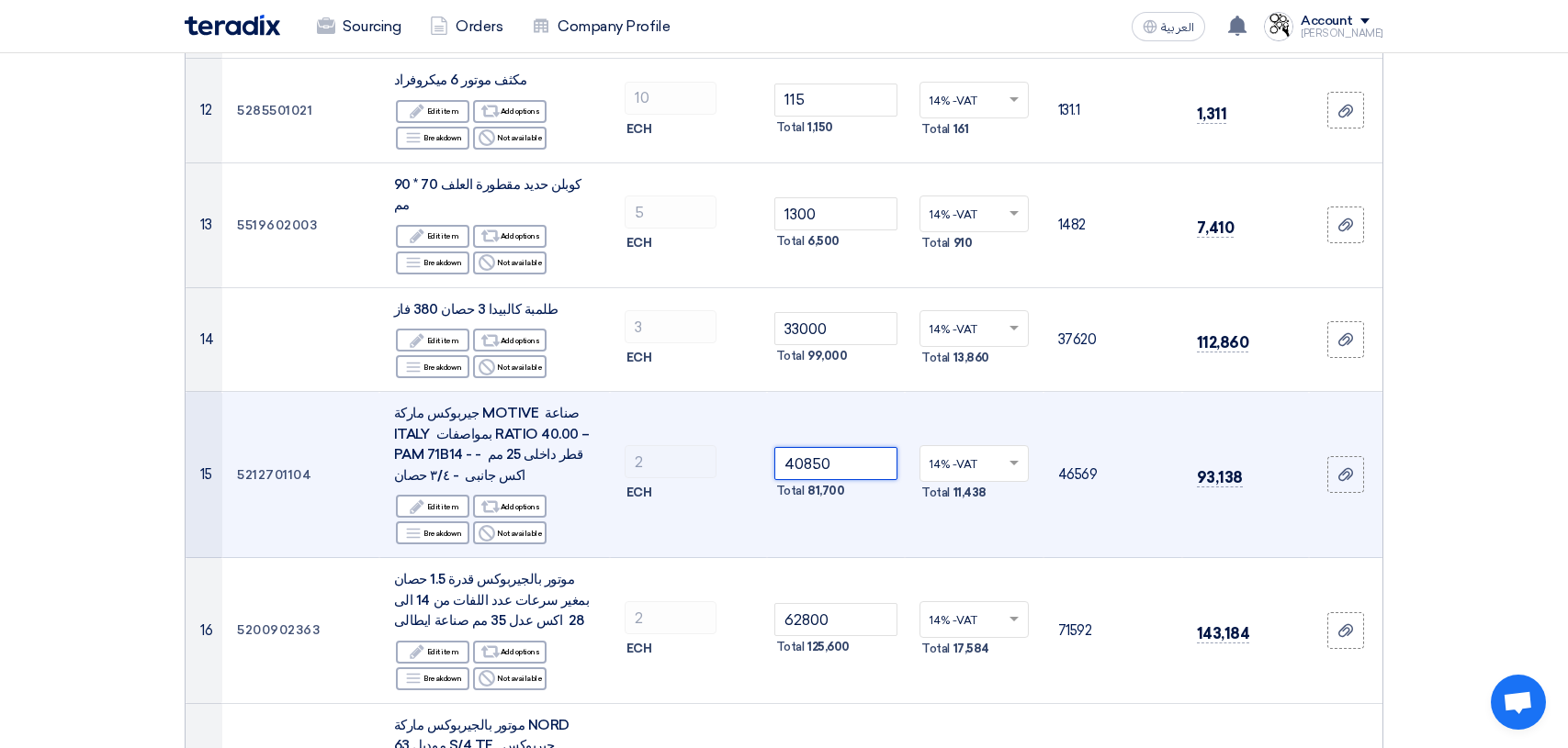
click at [843, 447] on input "40850" at bounding box center [836, 463] width 124 height 33
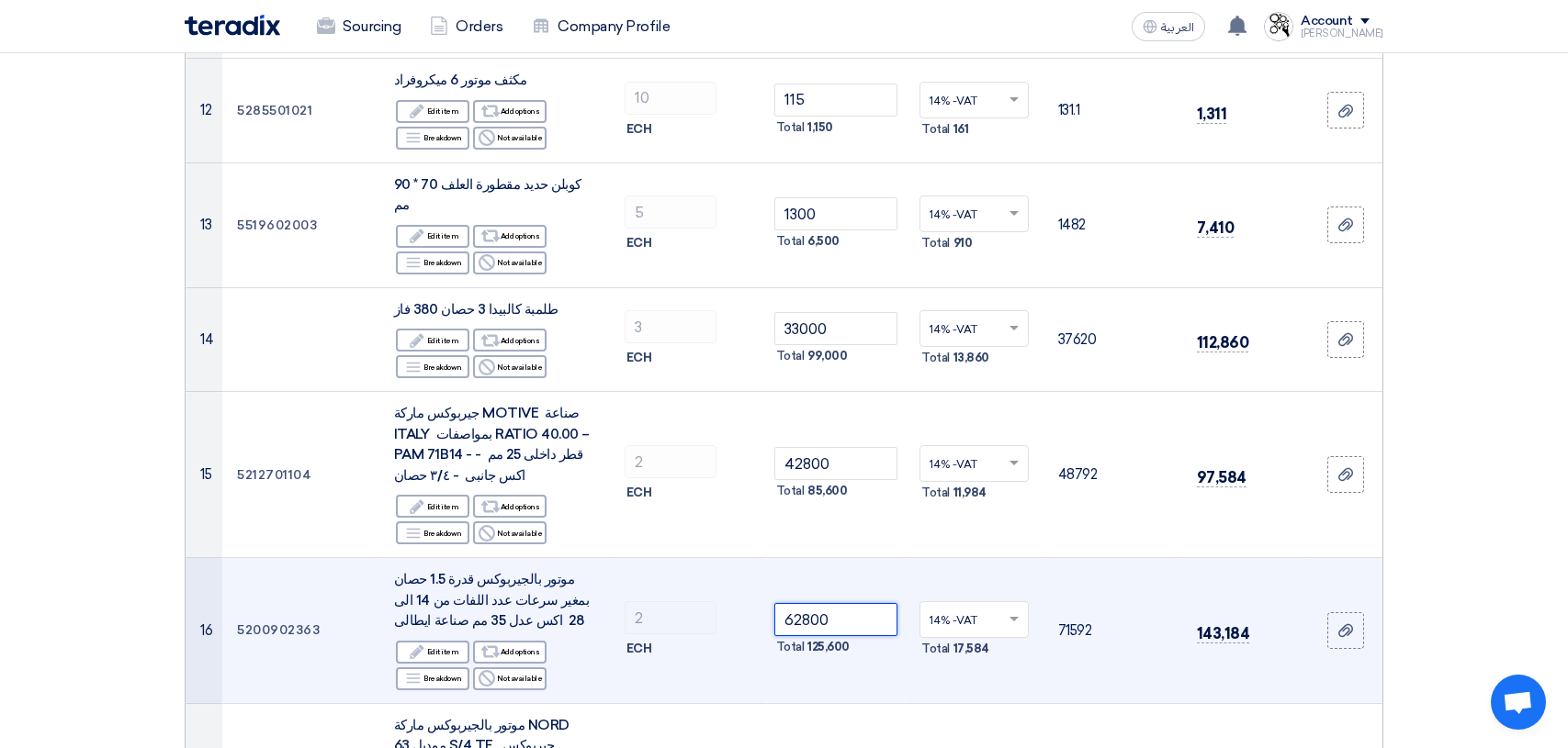
click at [865, 603] on input "62800" at bounding box center [836, 619] width 124 height 33
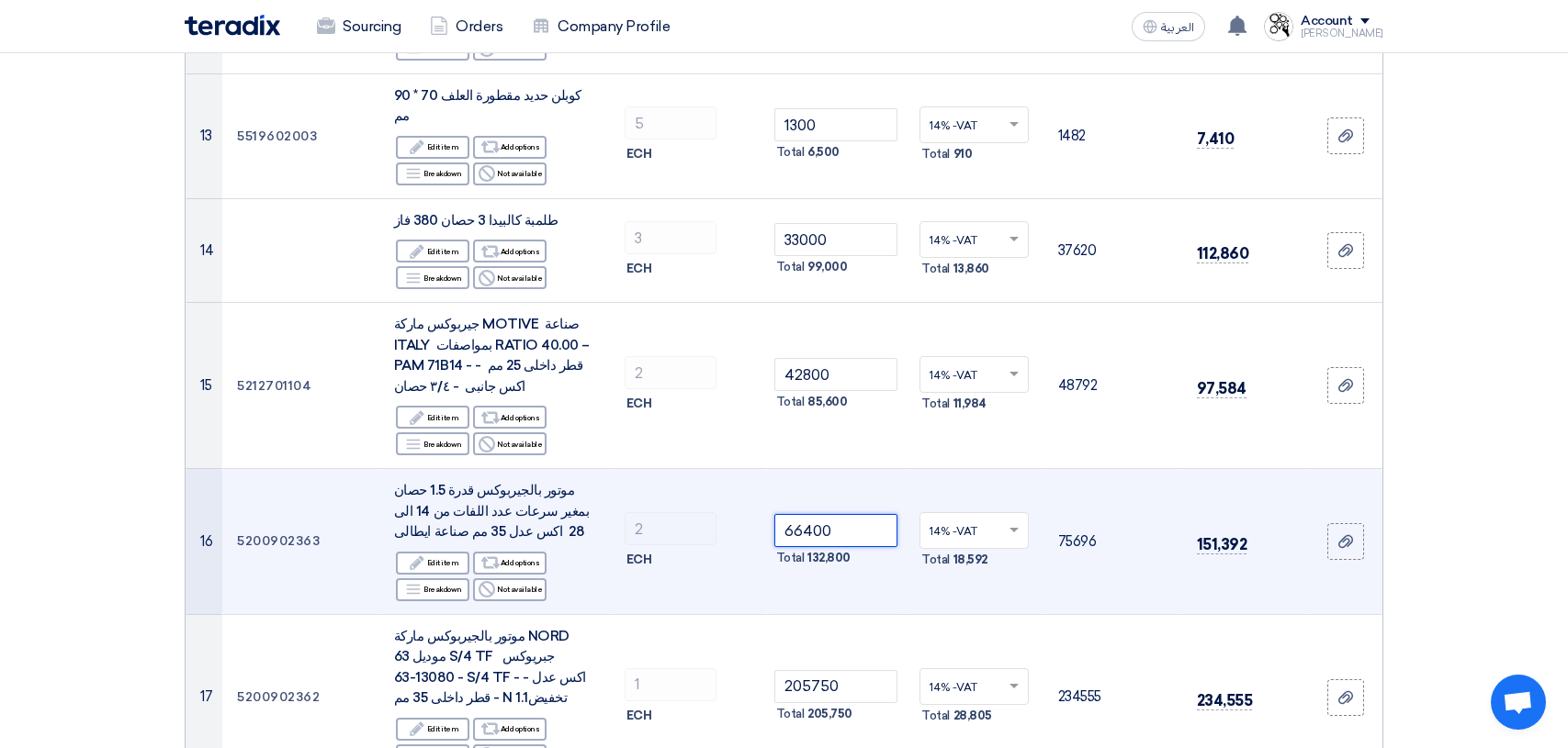
scroll to position [1927, 0]
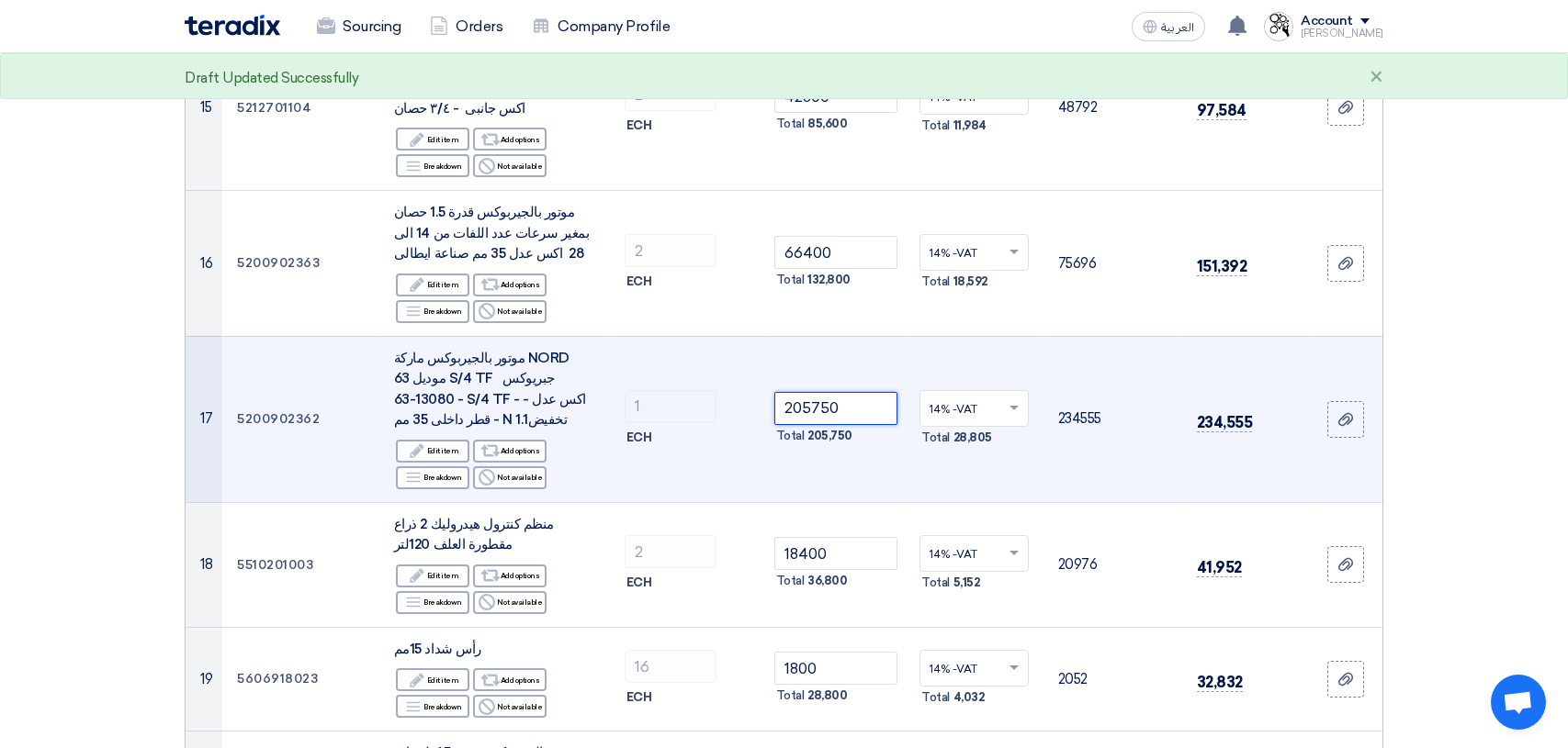
click at [844, 392] on input "205750" at bounding box center [836, 408] width 124 height 33
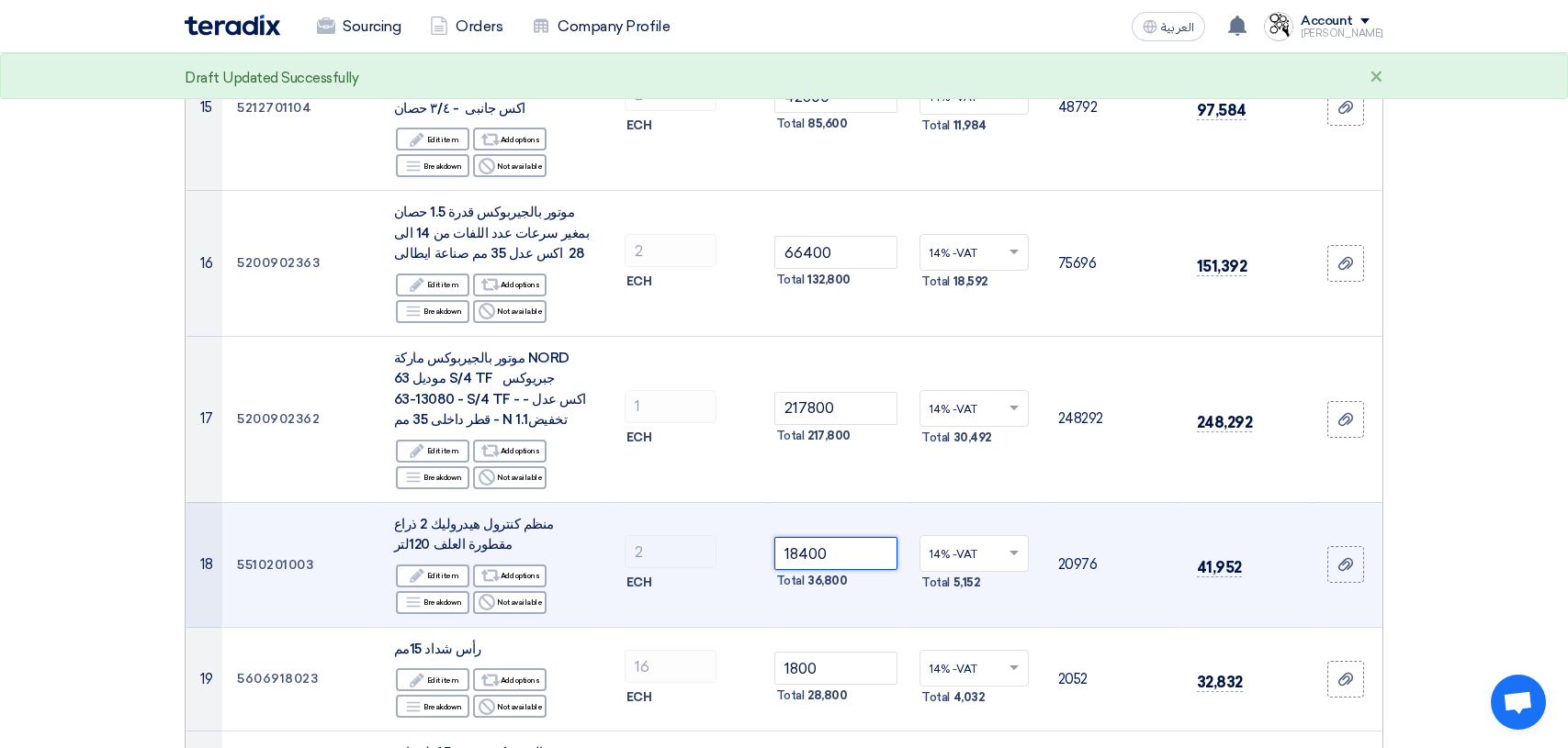
click at [848, 537] on input "18400" at bounding box center [836, 553] width 124 height 33
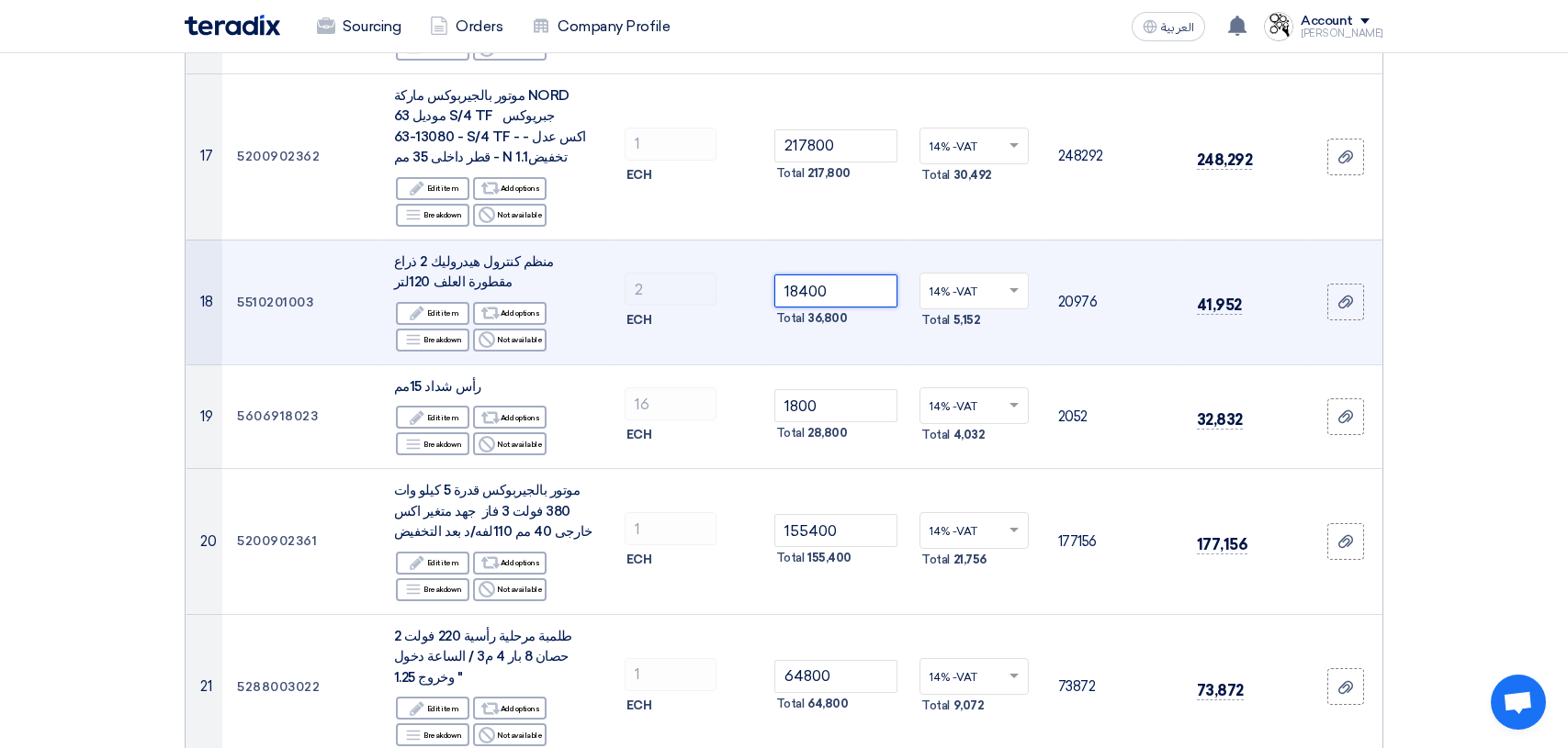
scroll to position [2294, 0]
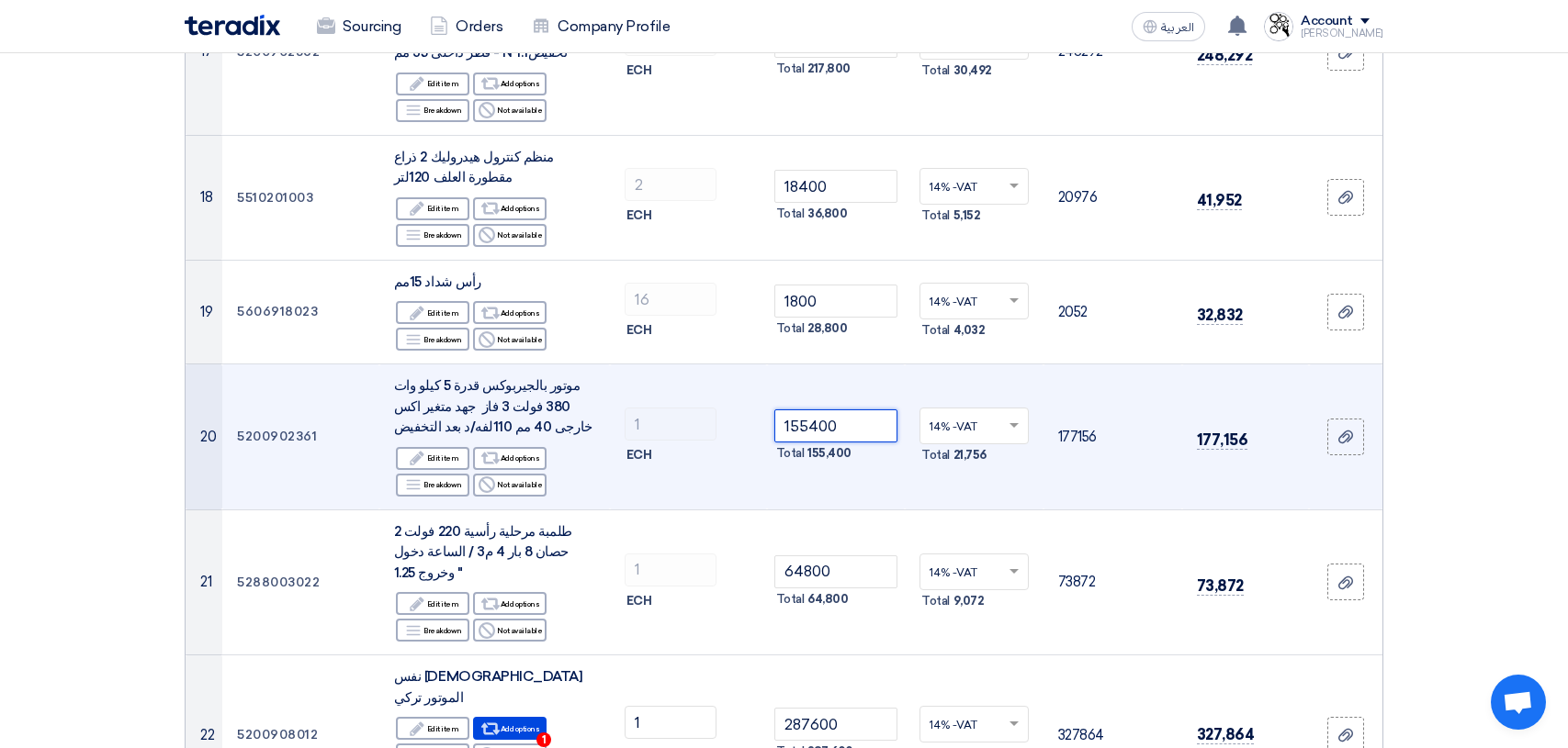
click at [875, 410] on input "155400" at bounding box center [836, 425] width 124 height 33
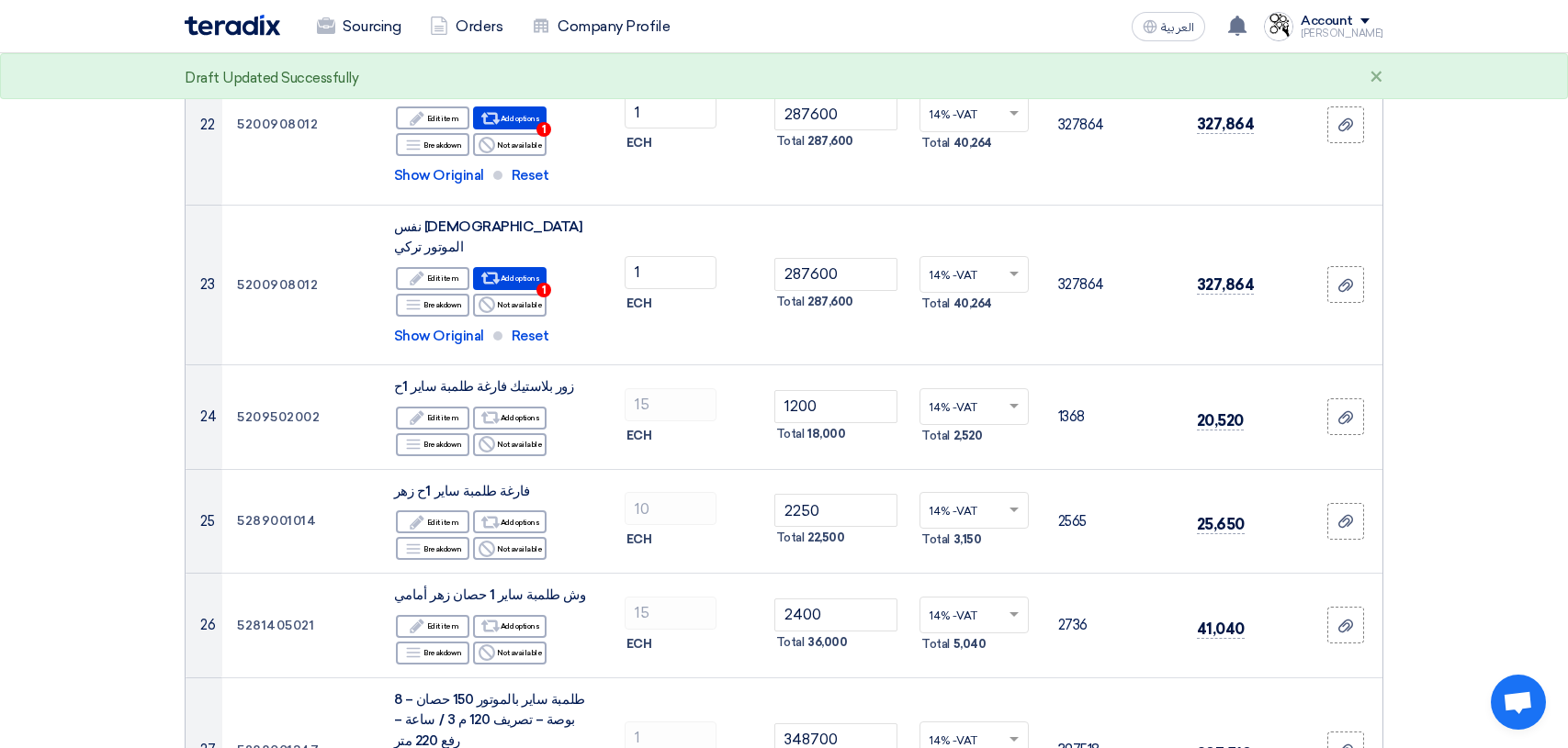
scroll to position [2937, 0]
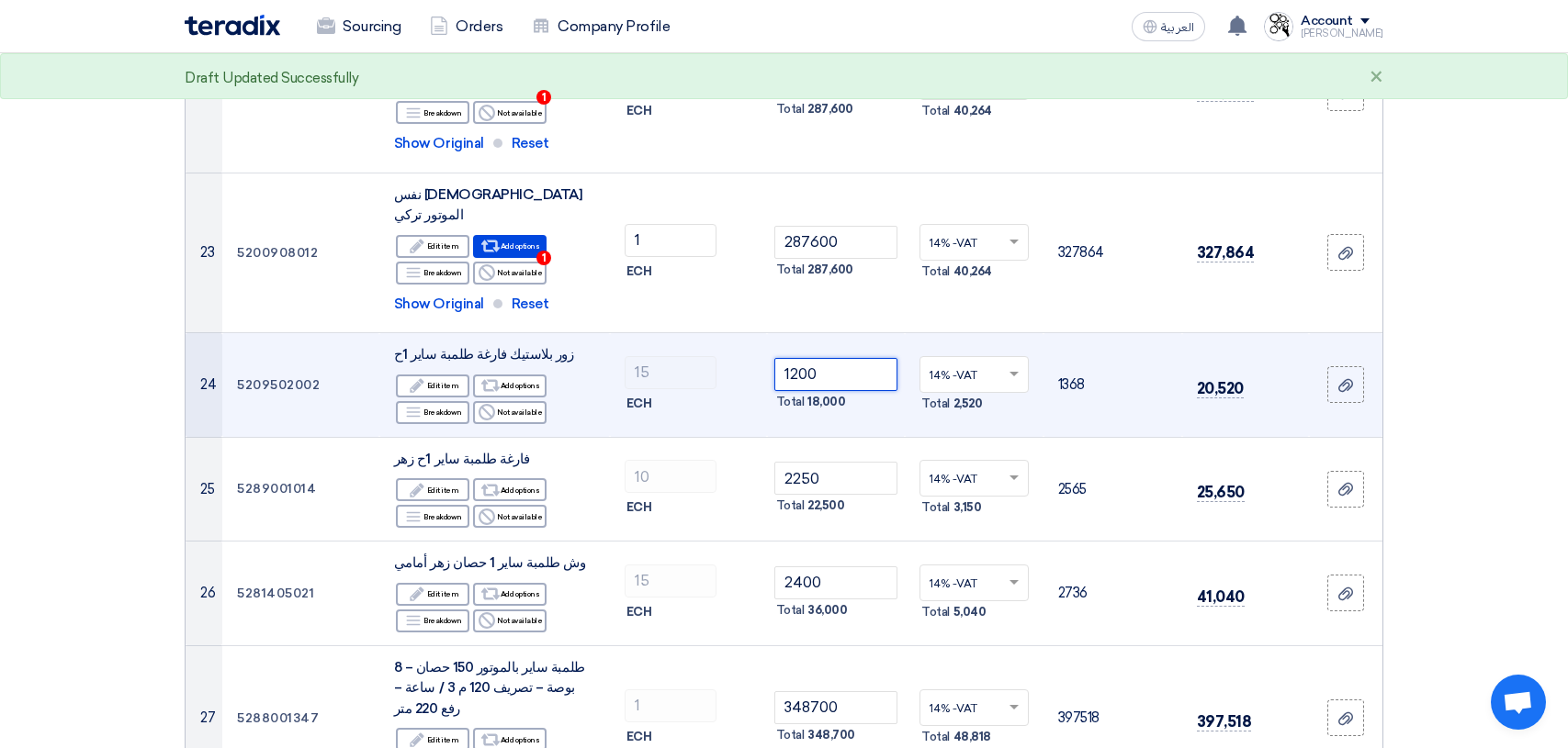
click at [868, 358] on input "1200" at bounding box center [836, 374] width 124 height 33
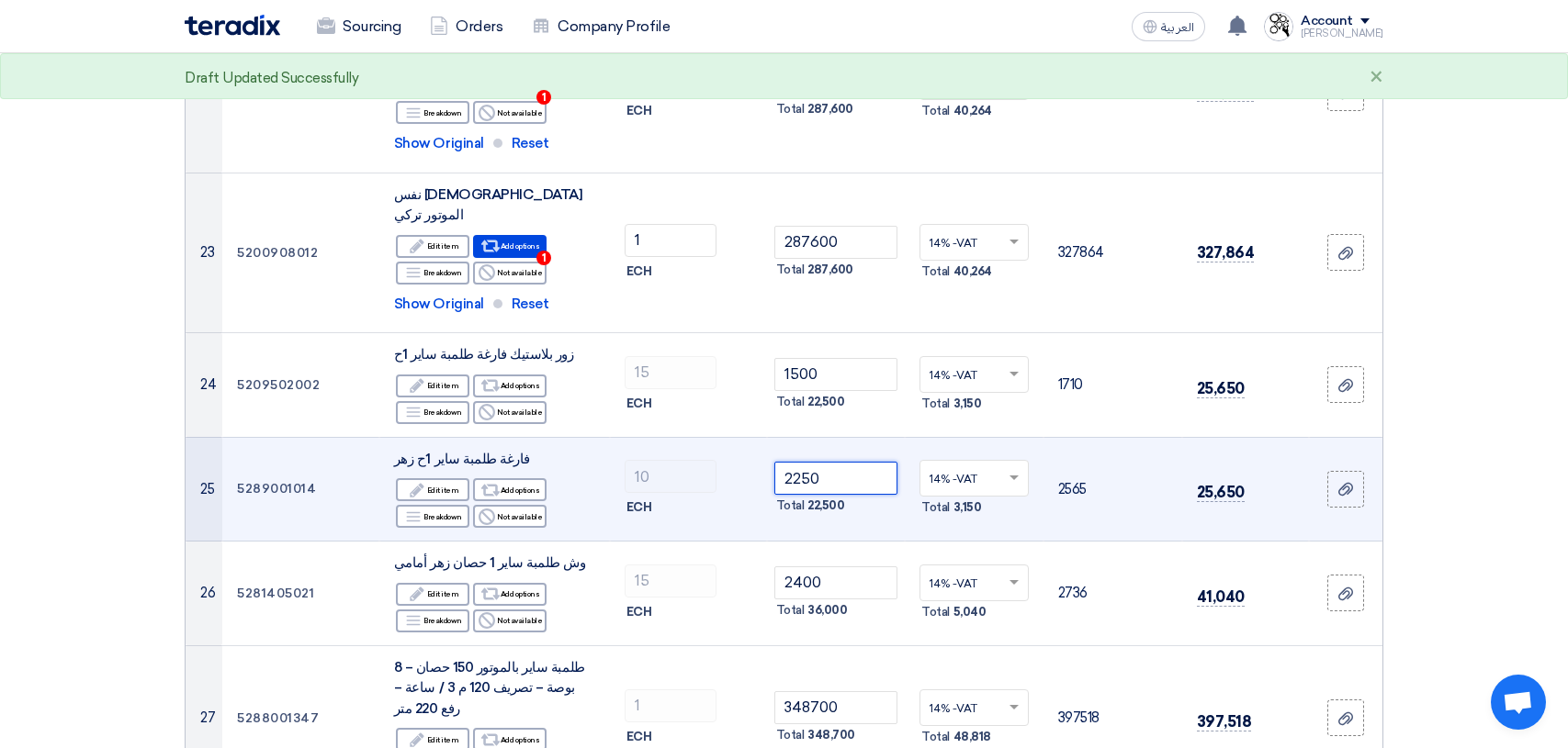
click at [857, 462] on input "2250" at bounding box center [836, 478] width 124 height 33
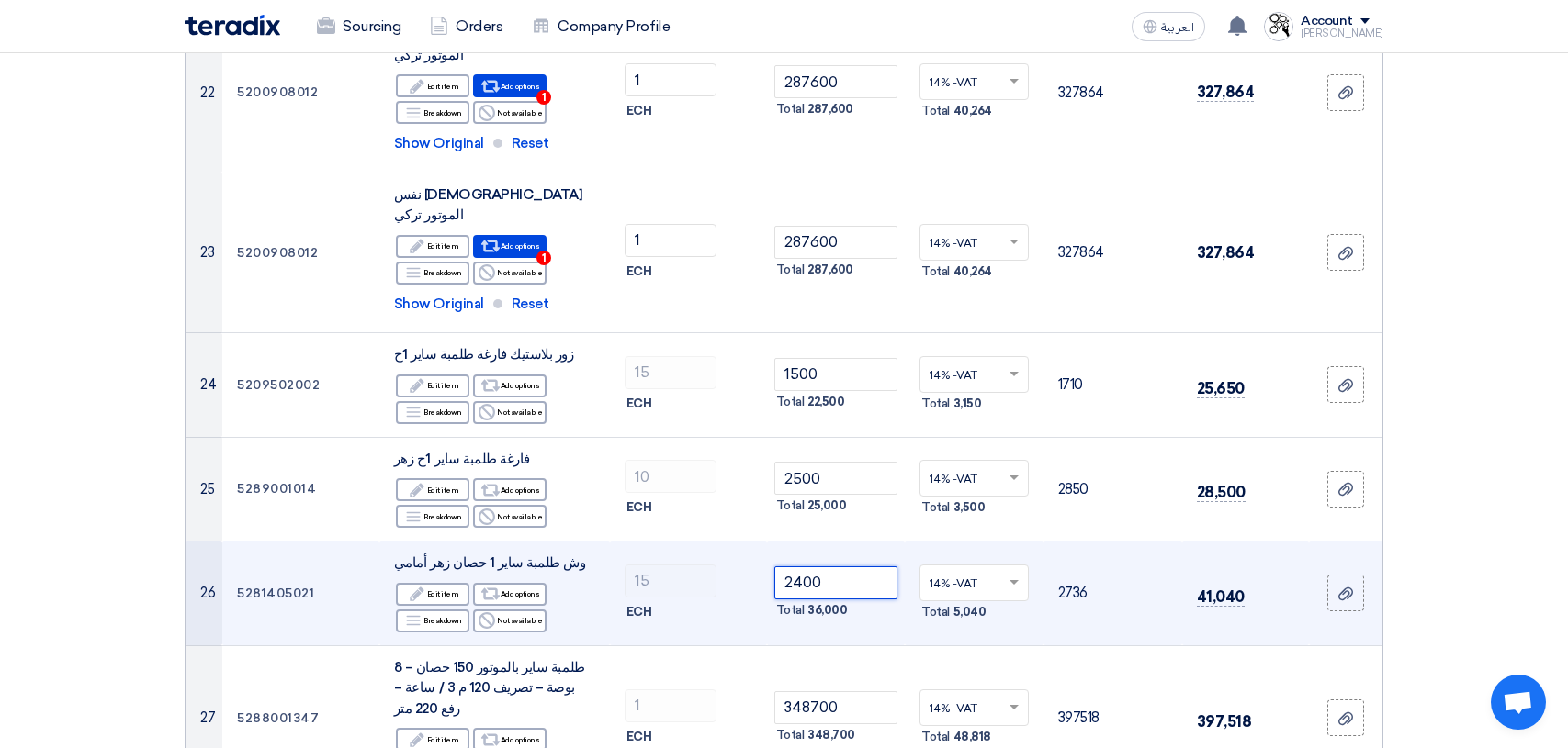
click at [848, 566] on input "2400" at bounding box center [836, 582] width 124 height 33
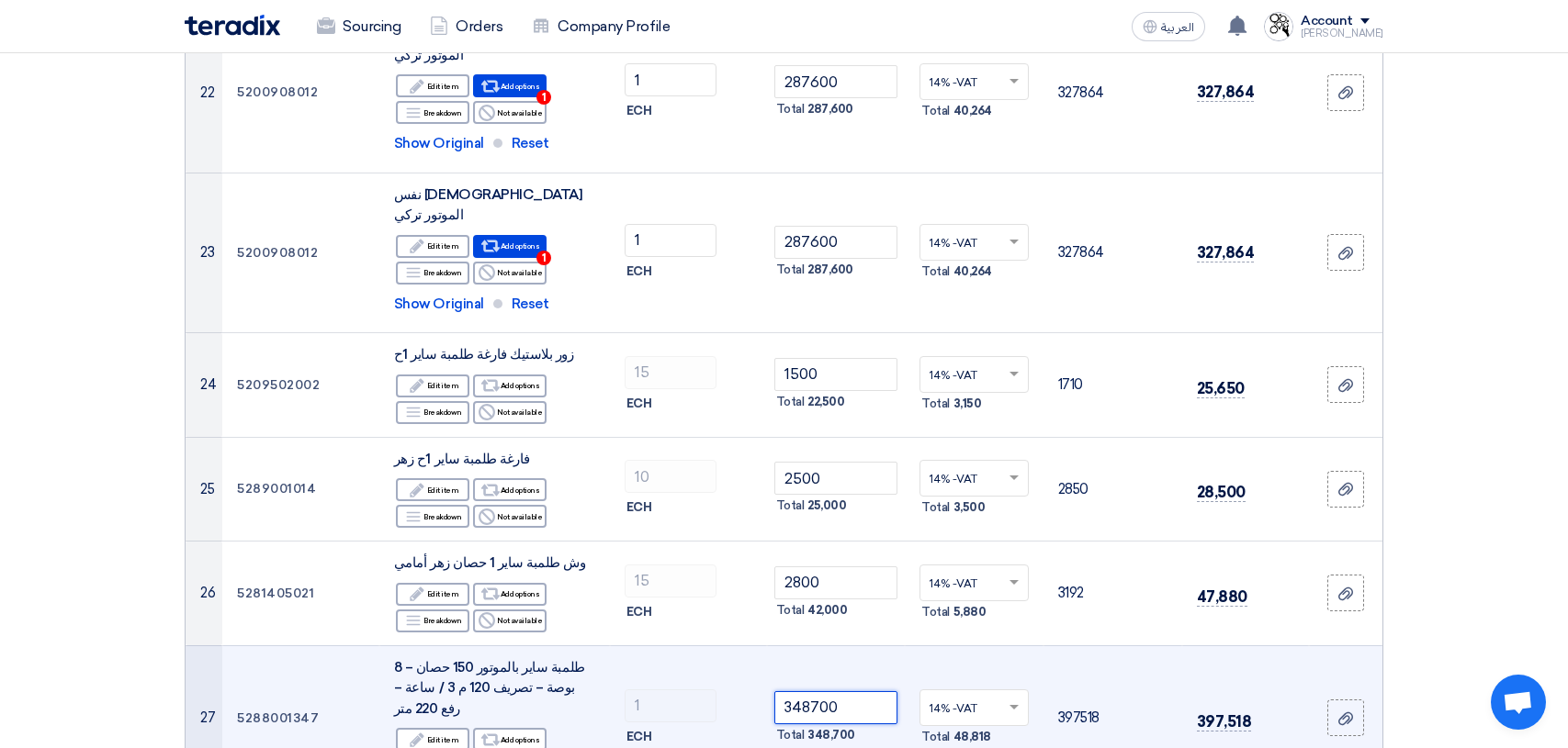
click at [869, 691] on input "348700" at bounding box center [836, 707] width 124 height 33
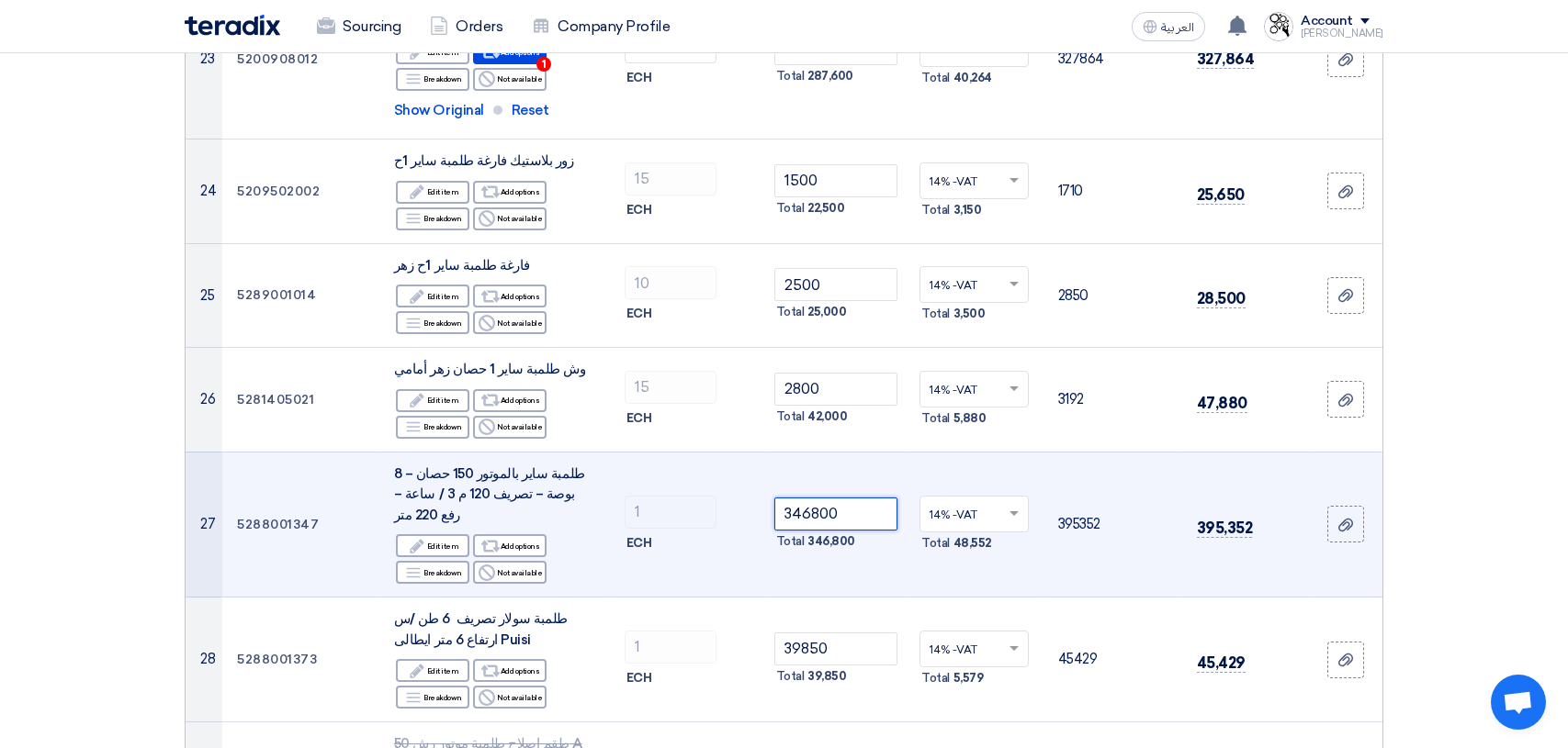
scroll to position [3396, 0]
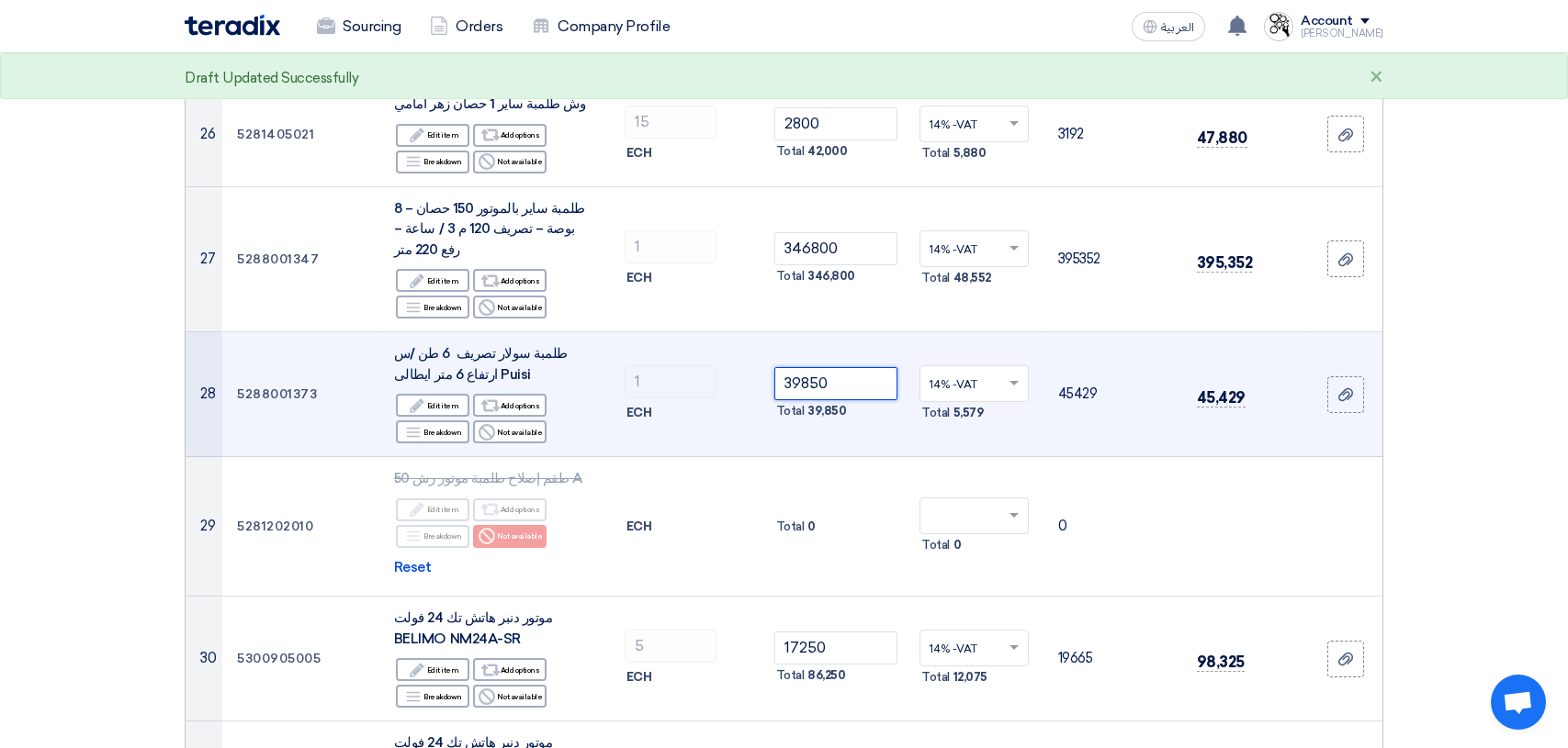
click at [834, 367] on input "39850" at bounding box center [836, 383] width 124 height 33
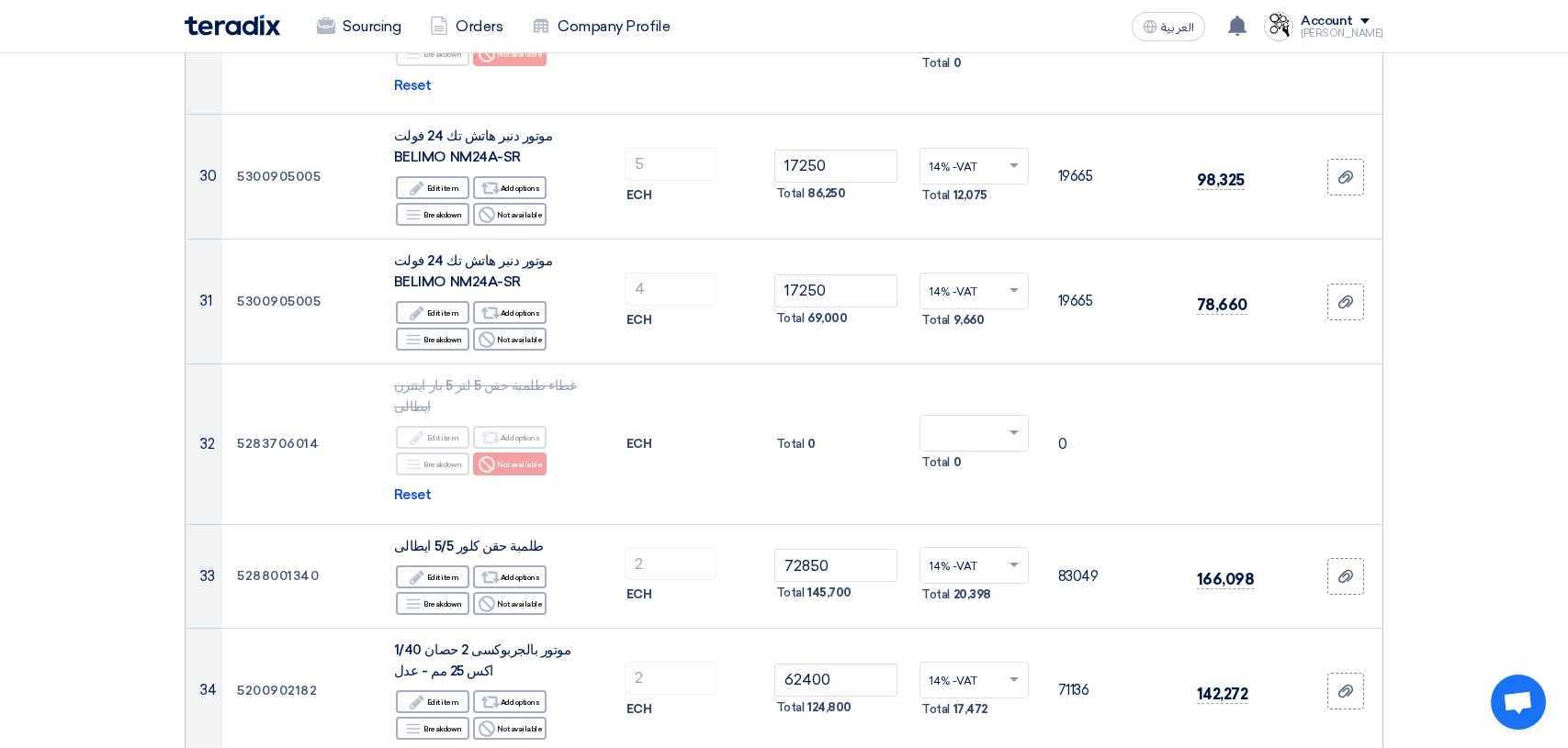
scroll to position [3947, 0]
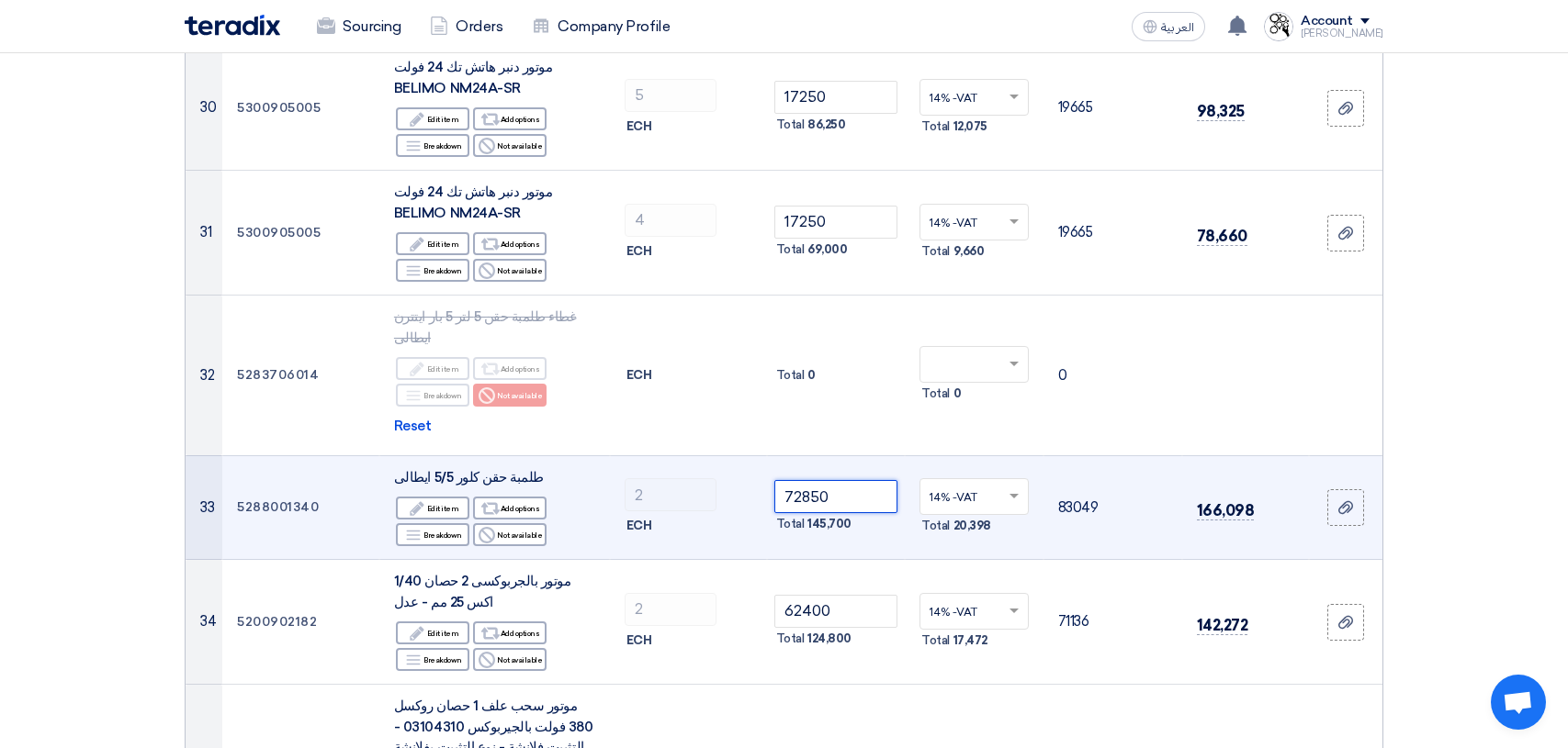
click at [833, 480] on input "72850" at bounding box center [836, 495] width 124 height 33
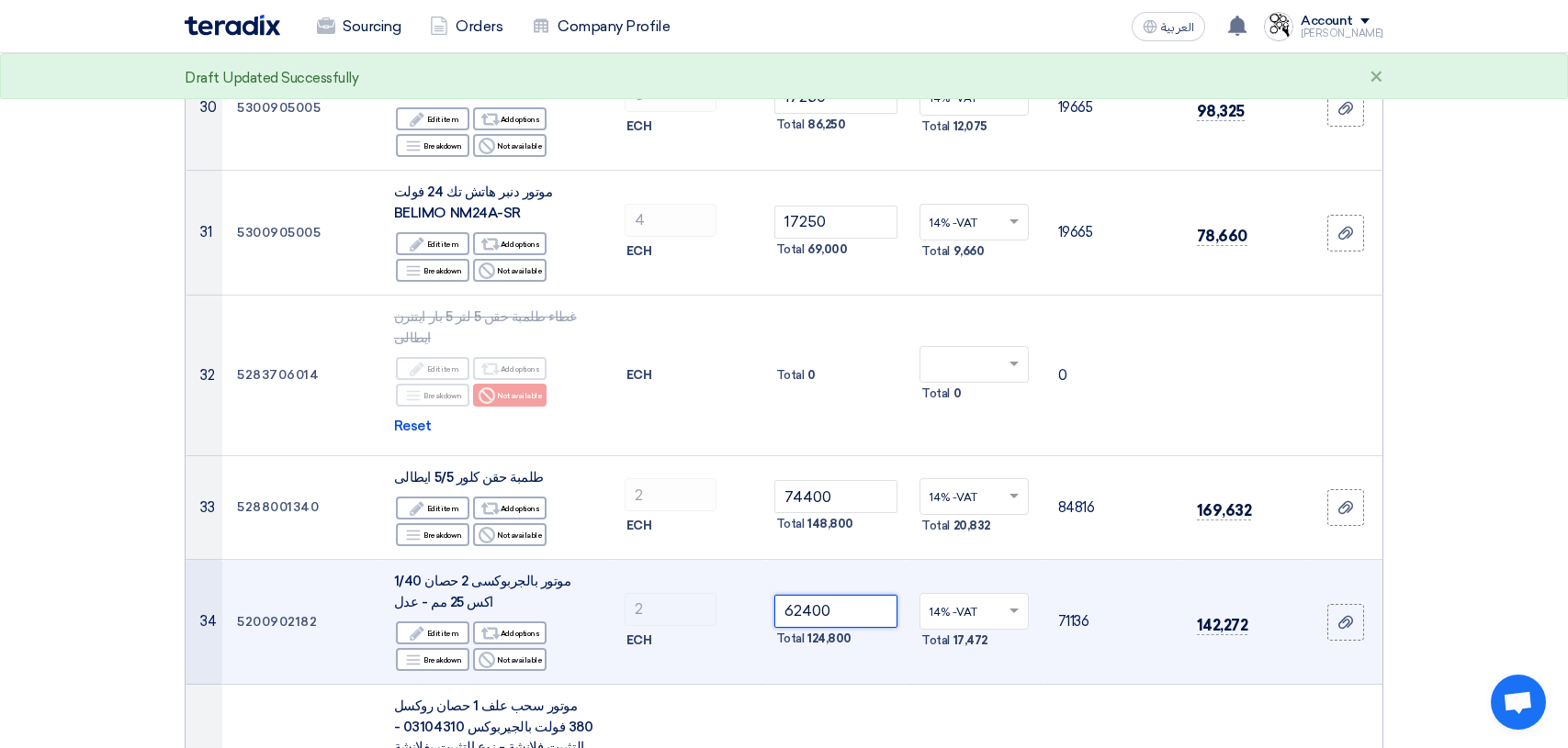
click at [851, 595] on input "62400" at bounding box center [836, 611] width 124 height 33
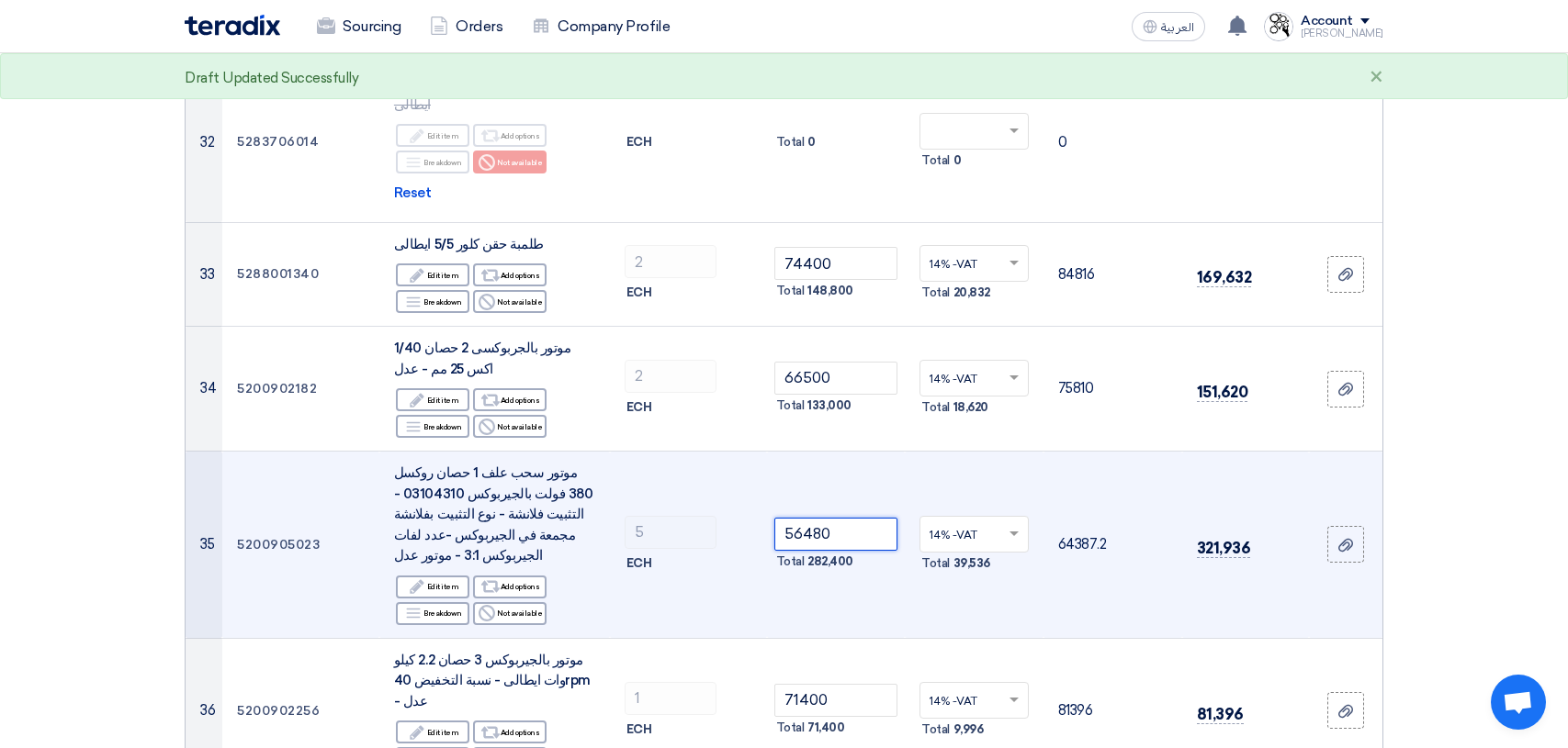
scroll to position [4223, 0]
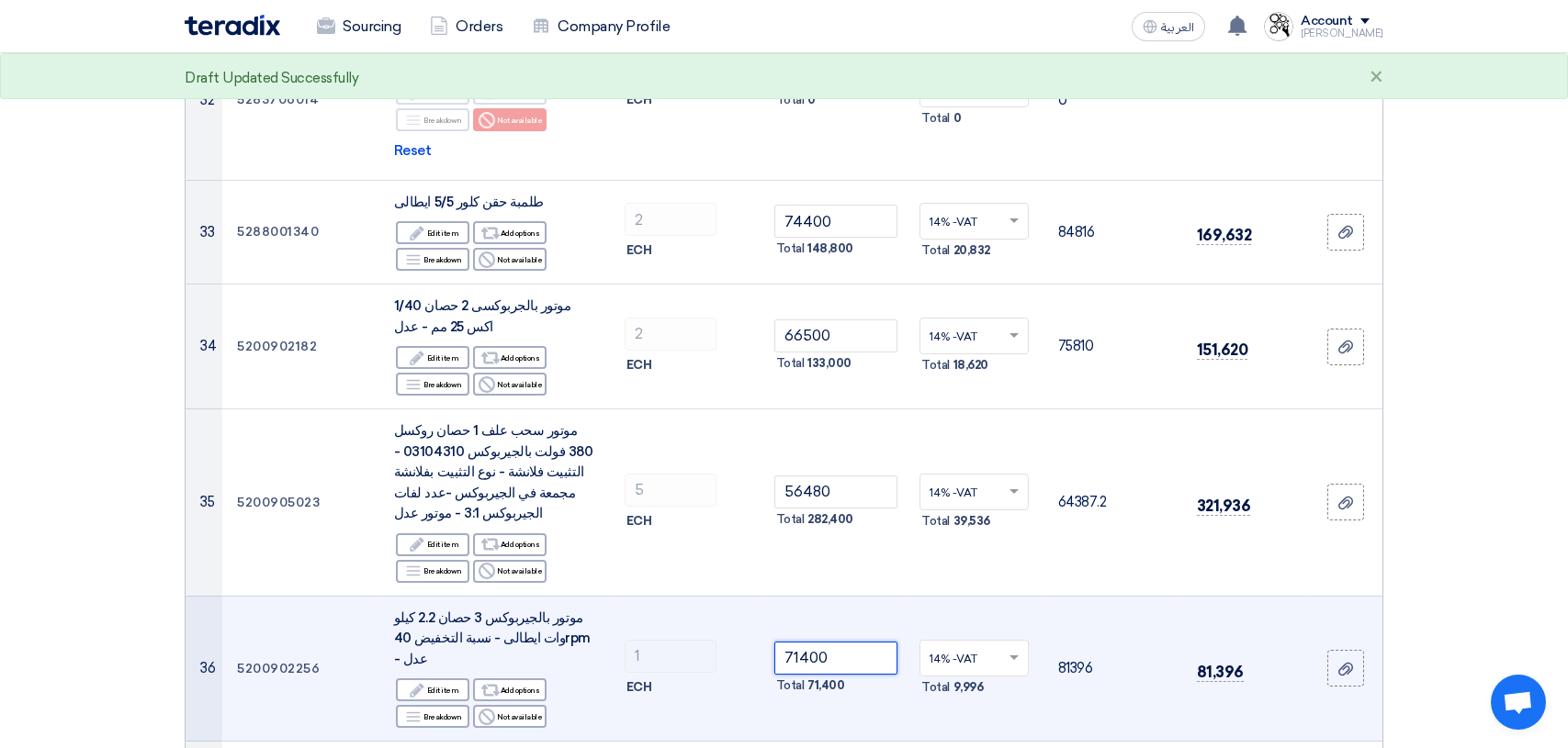
click at [861, 641] on input "71400" at bounding box center [836, 657] width 124 height 33
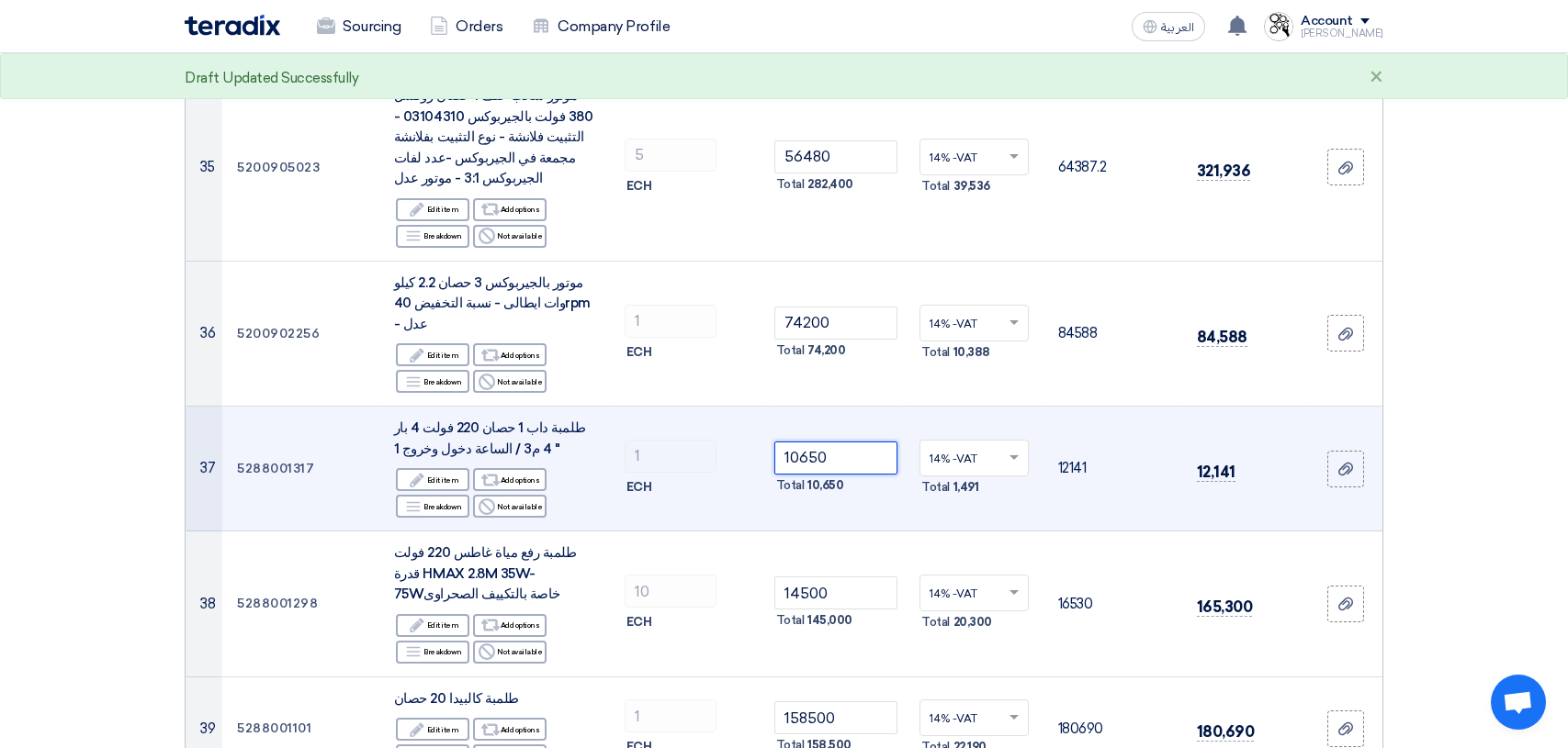
scroll to position [4681, 0]
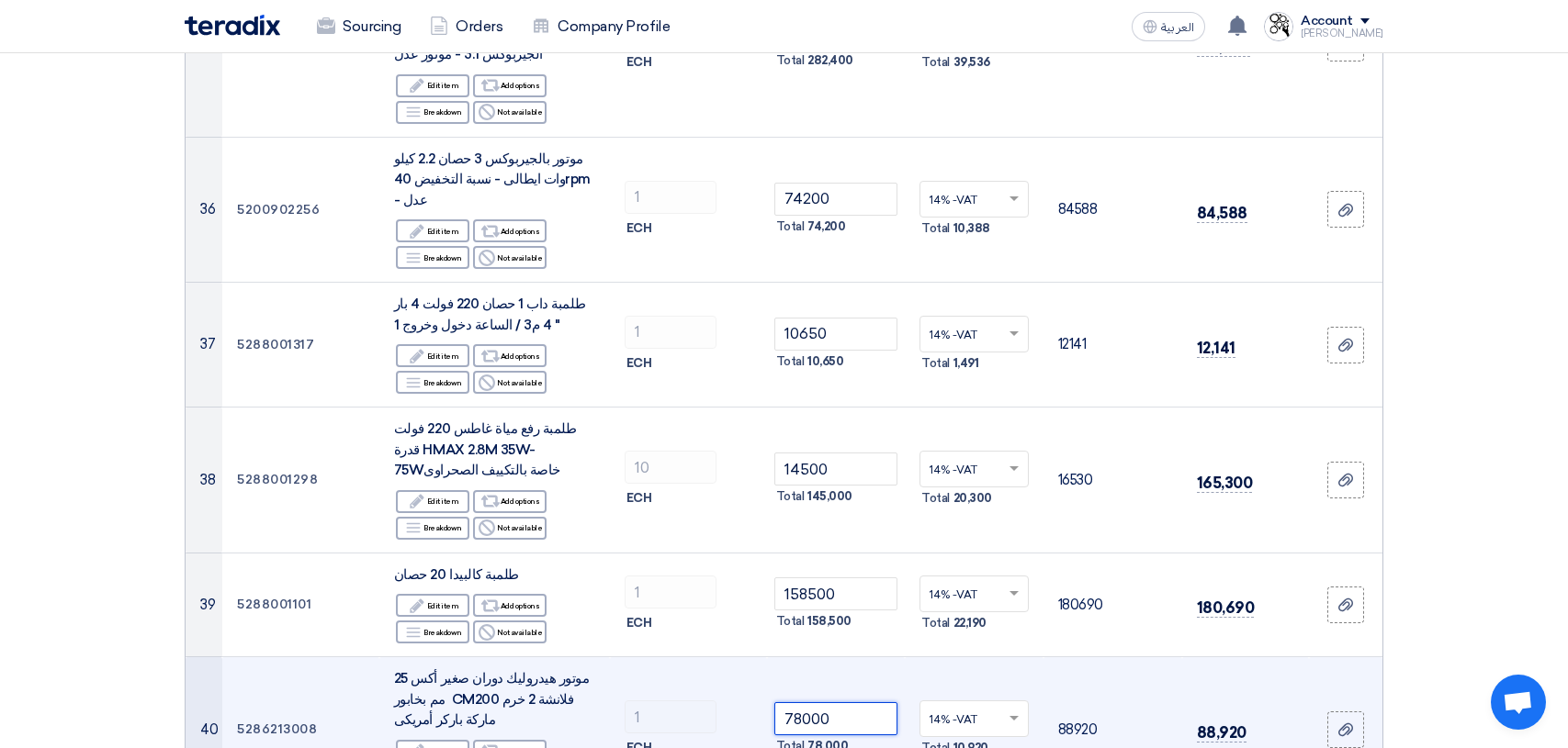
click at [867, 703] on input "78000" at bounding box center [836, 718] width 124 height 33
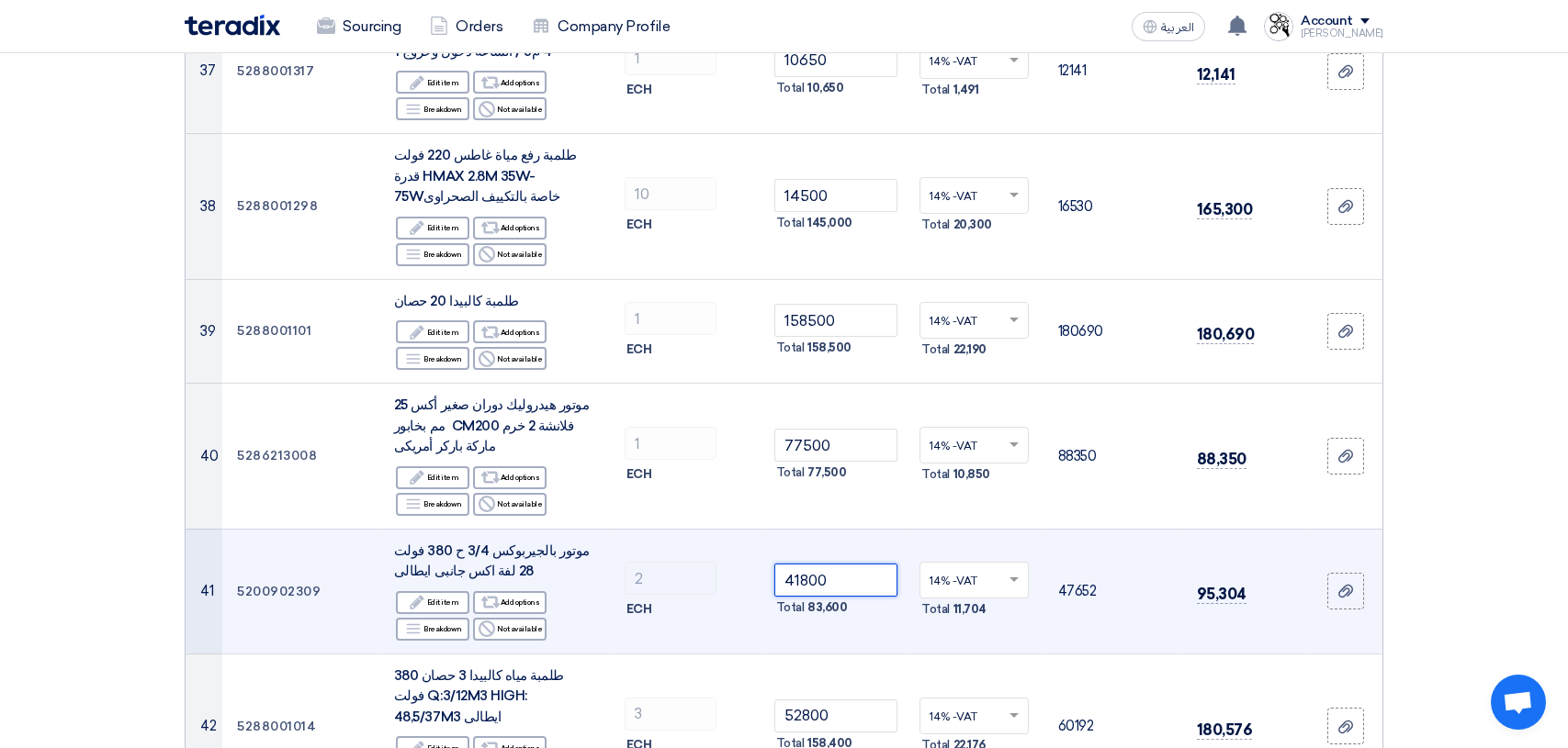
scroll to position [4957, 0]
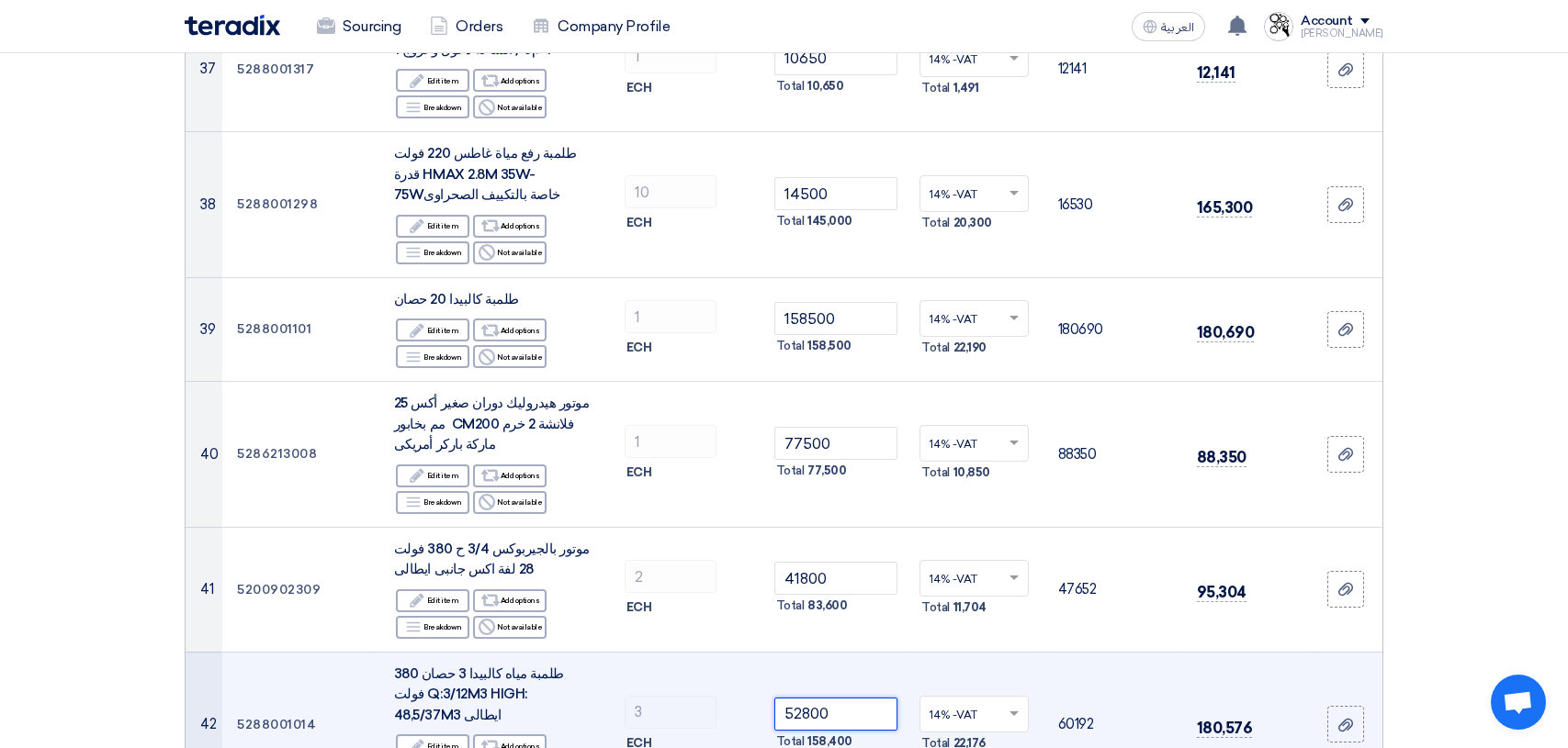
click at [861, 698] on input "52800" at bounding box center [836, 713] width 124 height 33
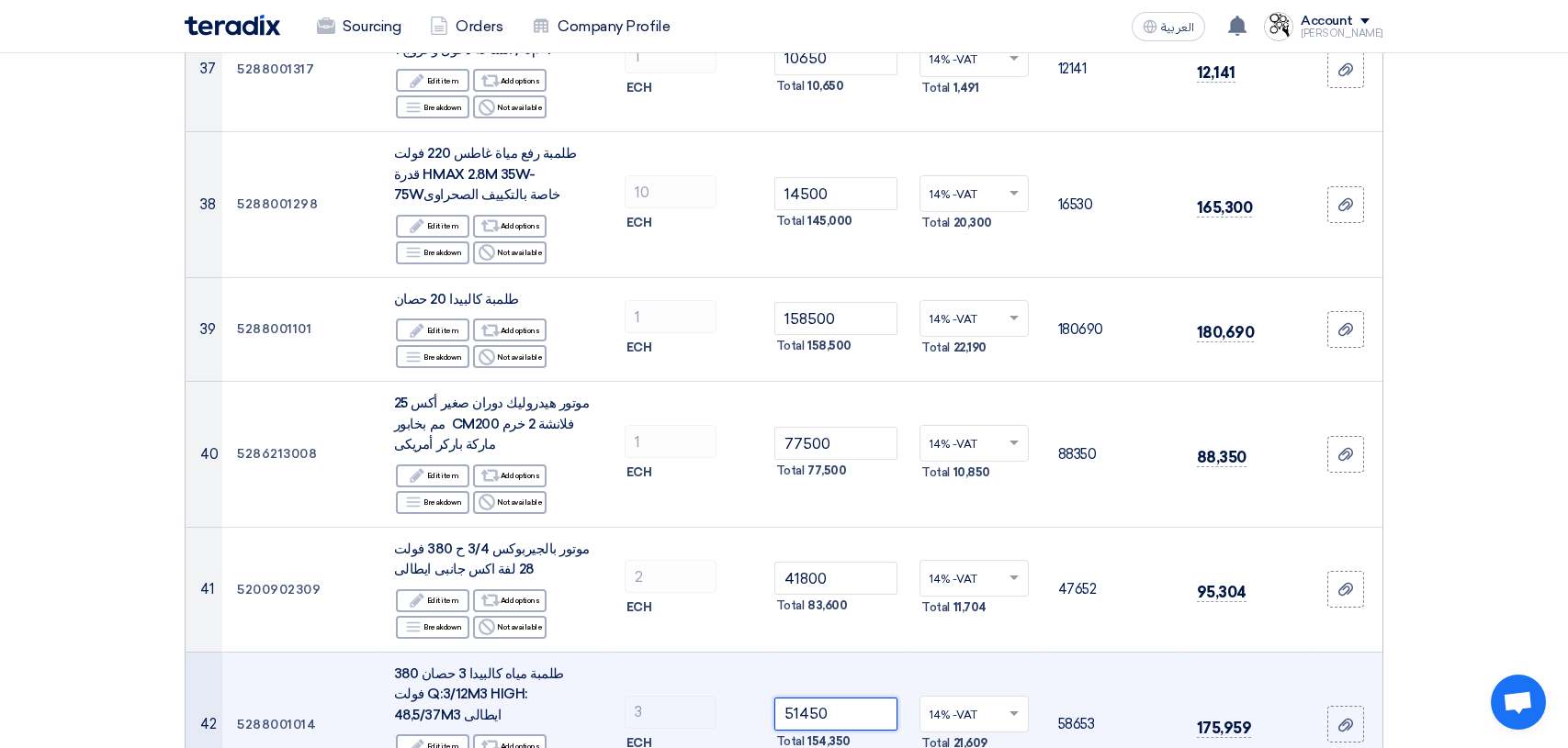
click at [841, 698] on input "51450" at bounding box center [836, 713] width 124 height 33
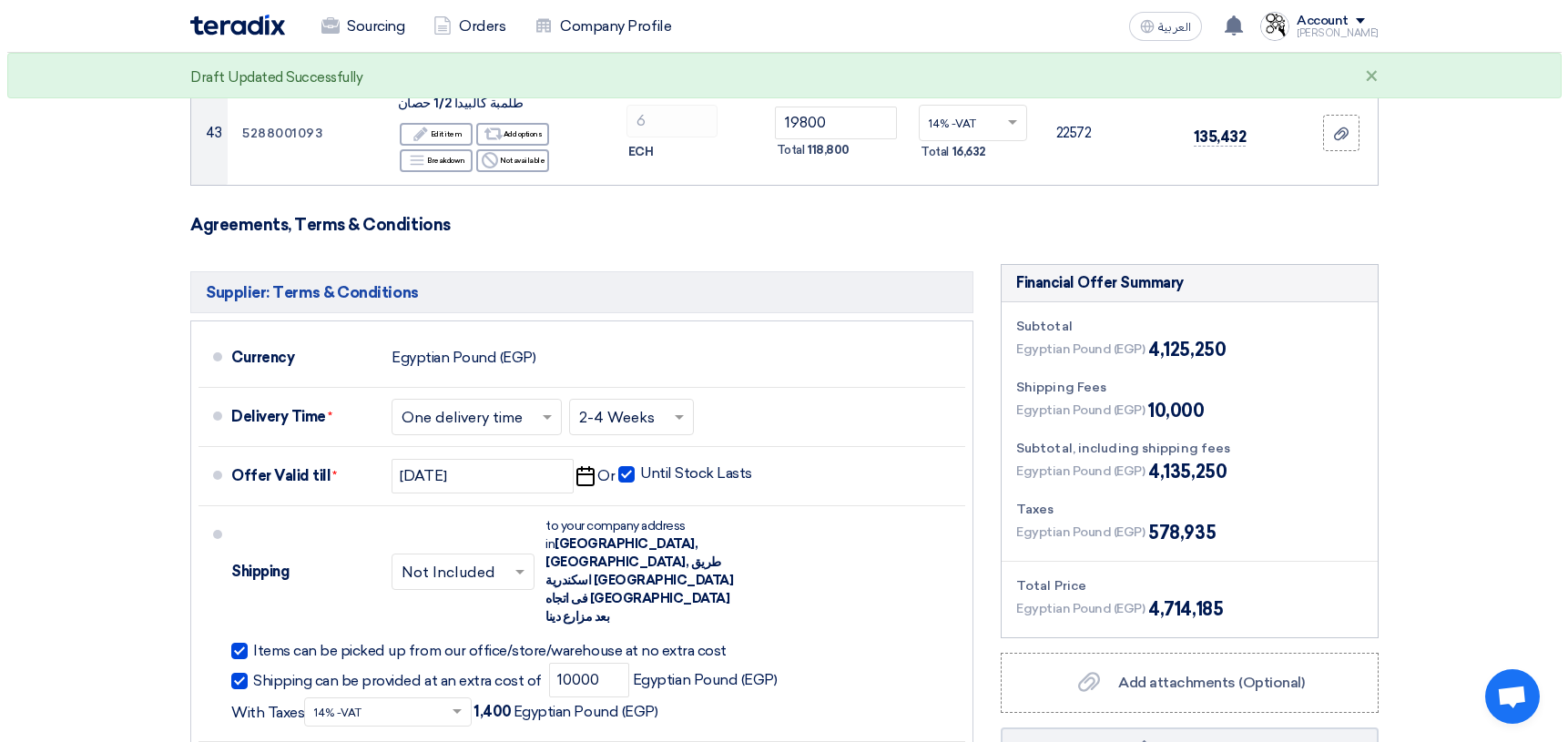
scroll to position [5645, 0]
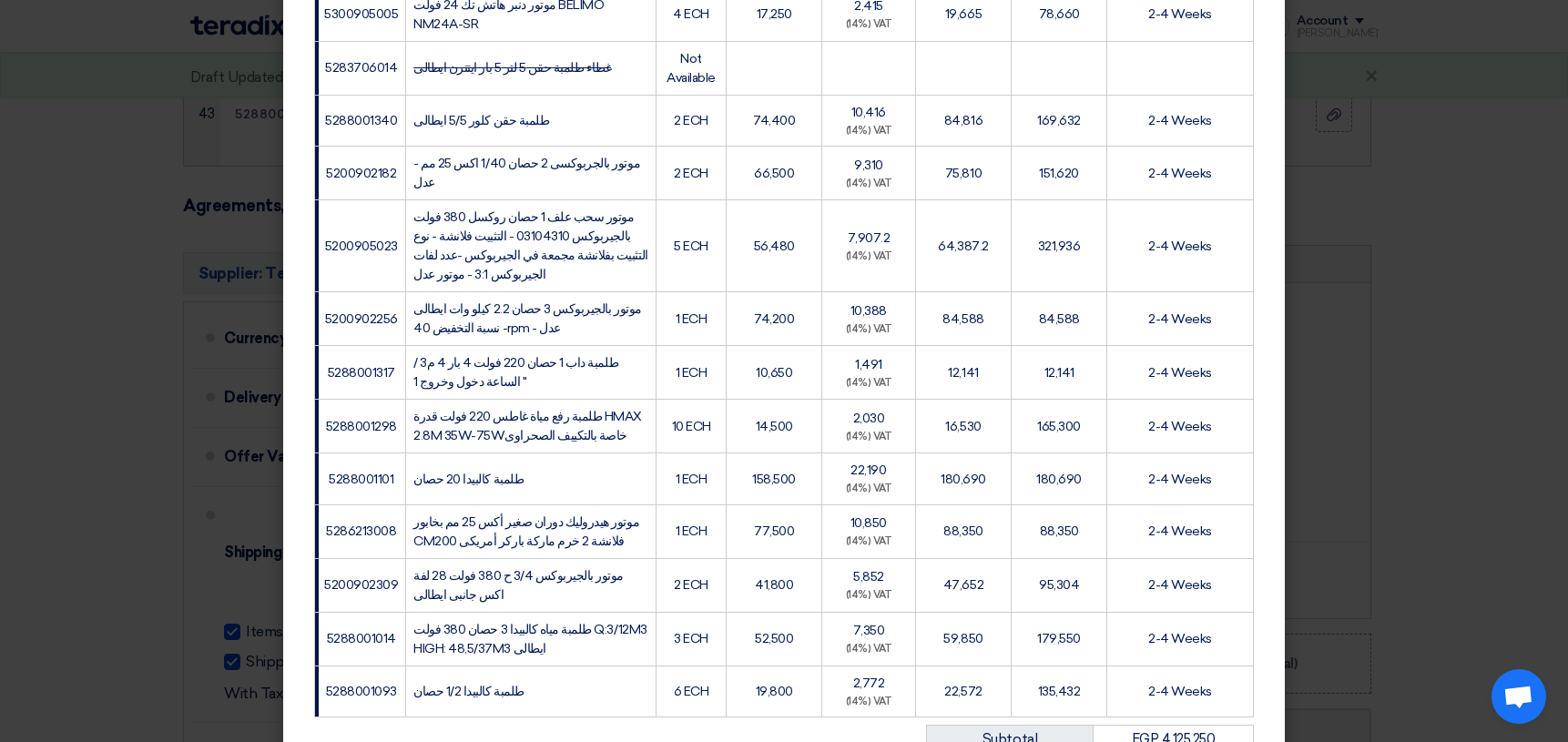
scroll to position [2509, 0]
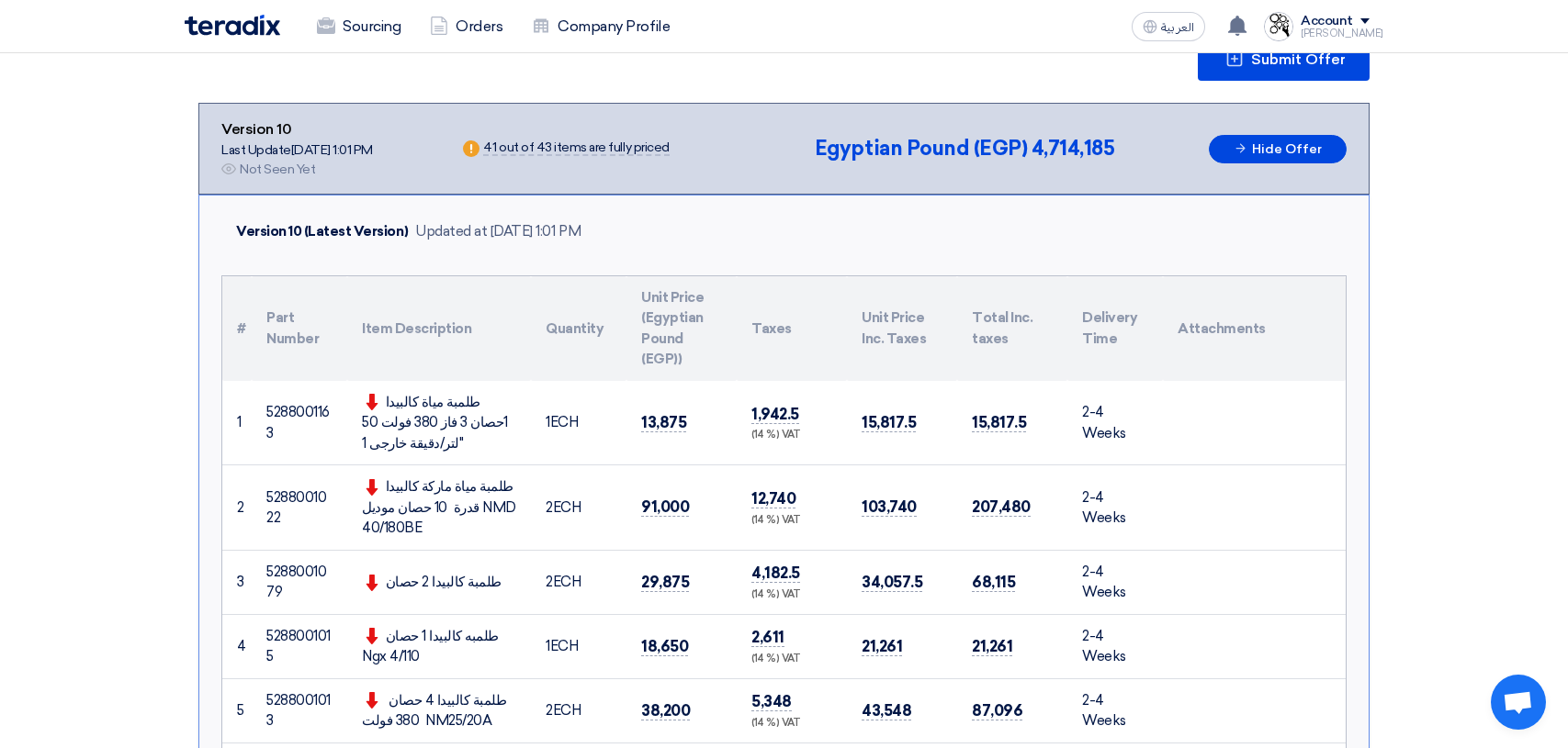
scroll to position [0, 0]
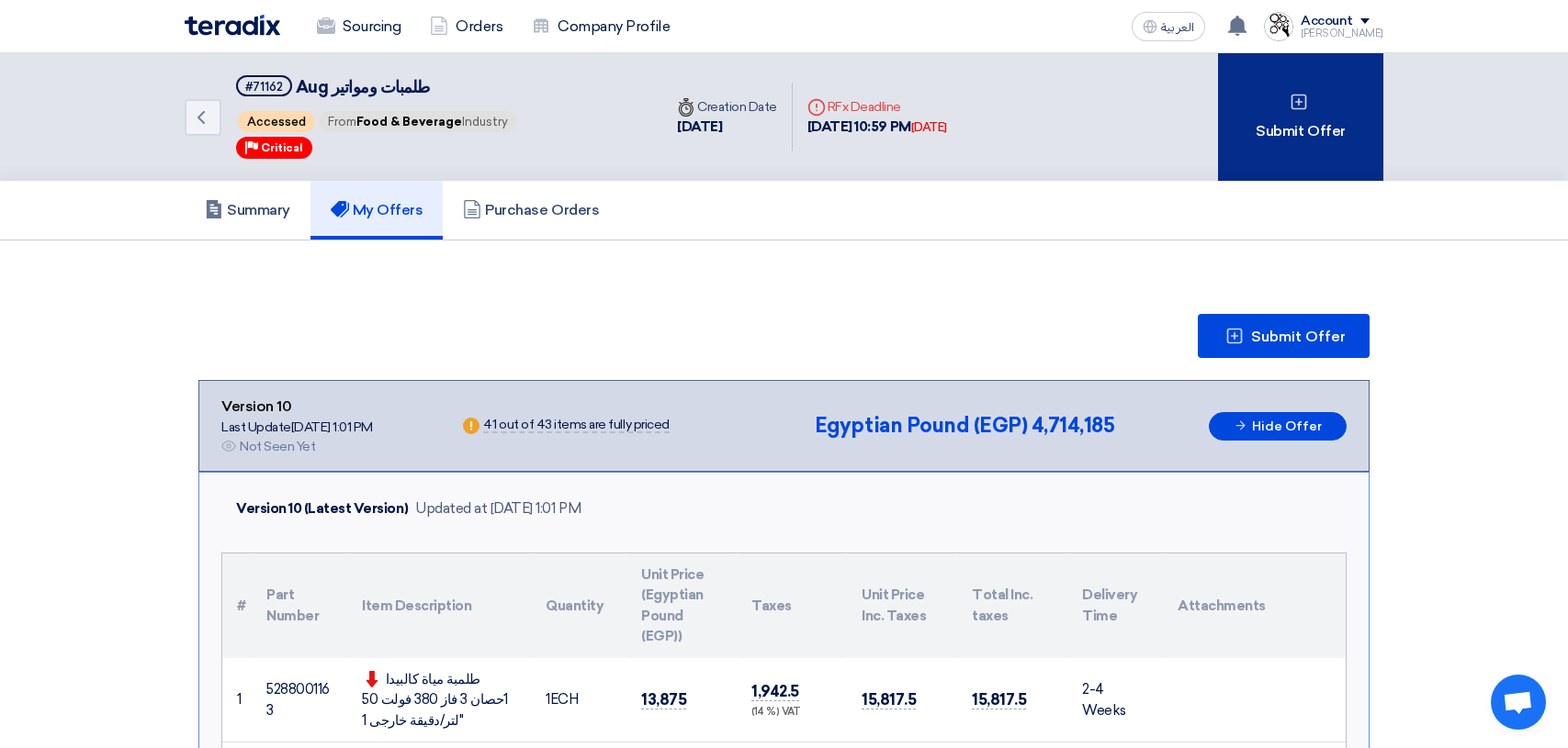
click at [1290, 136] on div "Submit Offer" at bounding box center [1299, 116] width 165 height 127
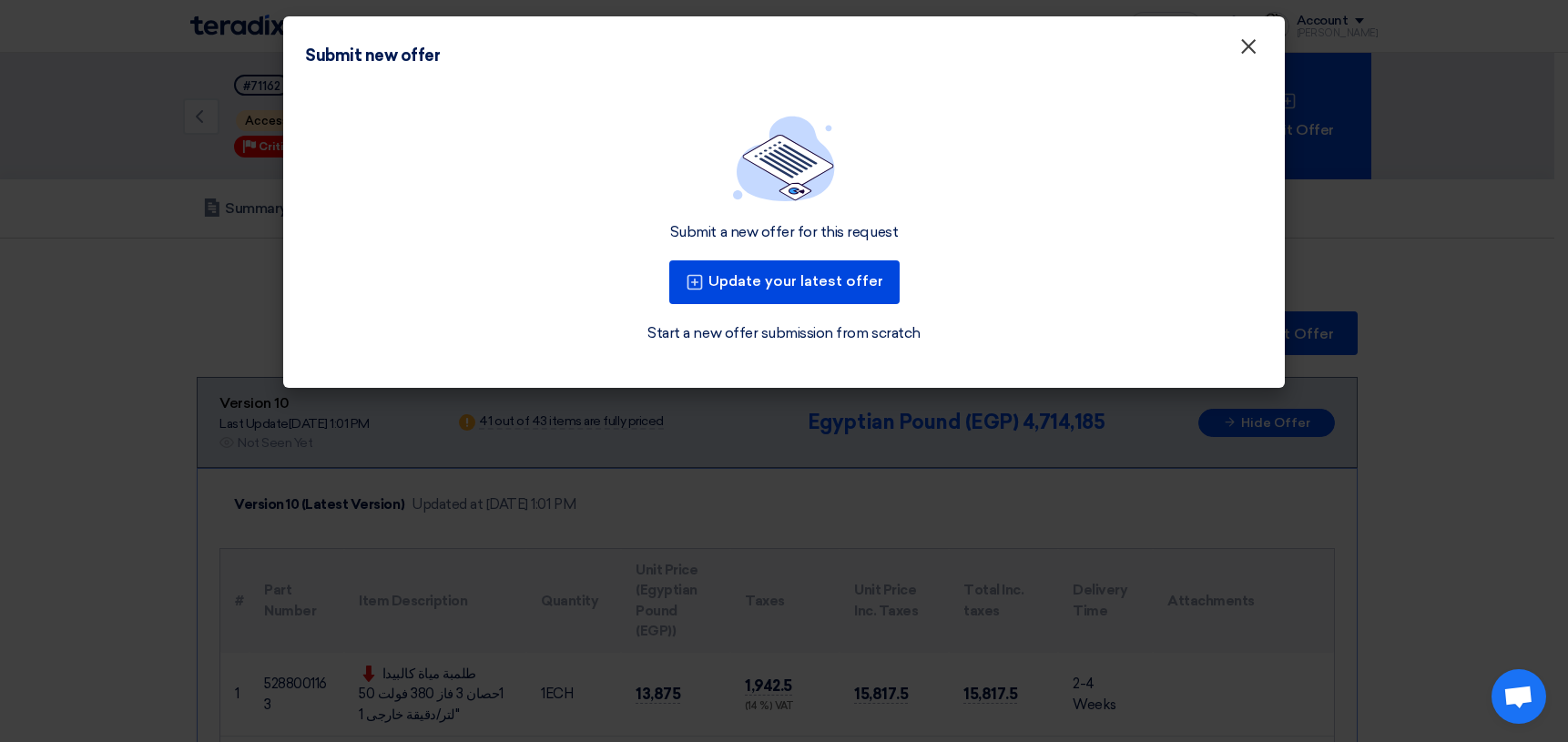
click at [1246, 54] on span "×" at bounding box center [1248, 50] width 19 height 36
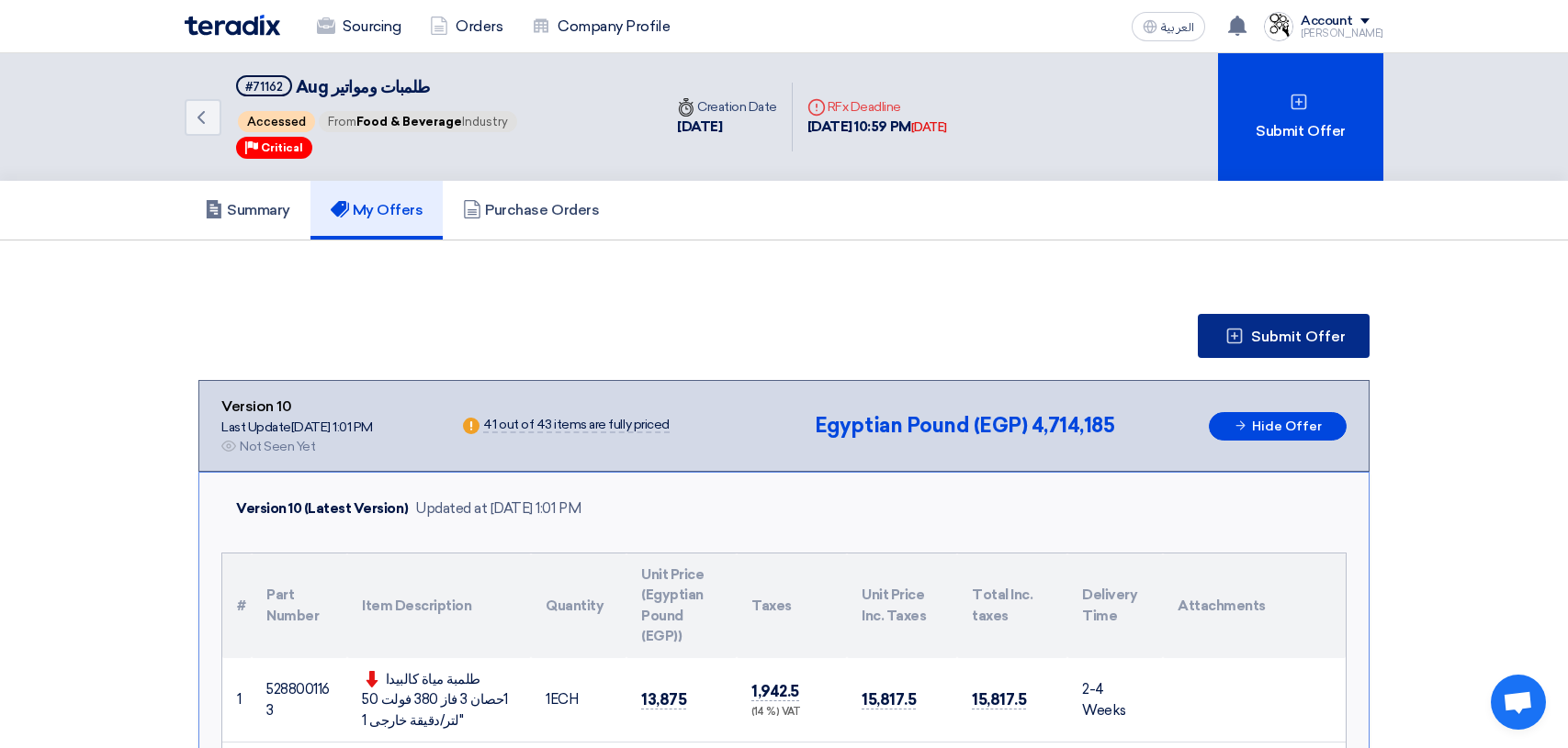
click at [1298, 347] on button "Submit Offer" at bounding box center [1284, 336] width 172 height 44
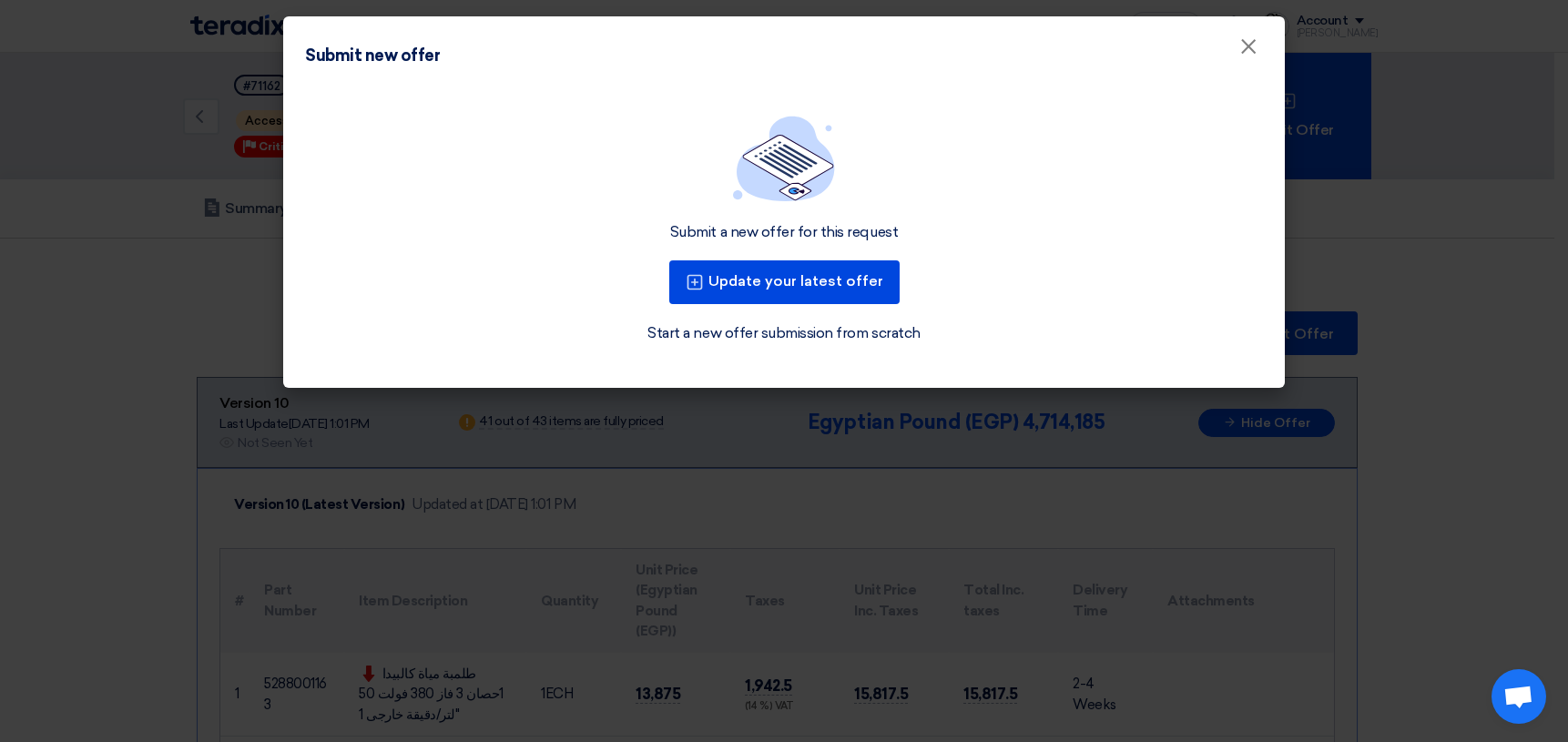
click at [776, 333] on link "Start a new offer submission from scratch" at bounding box center [783, 333] width 272 height 22
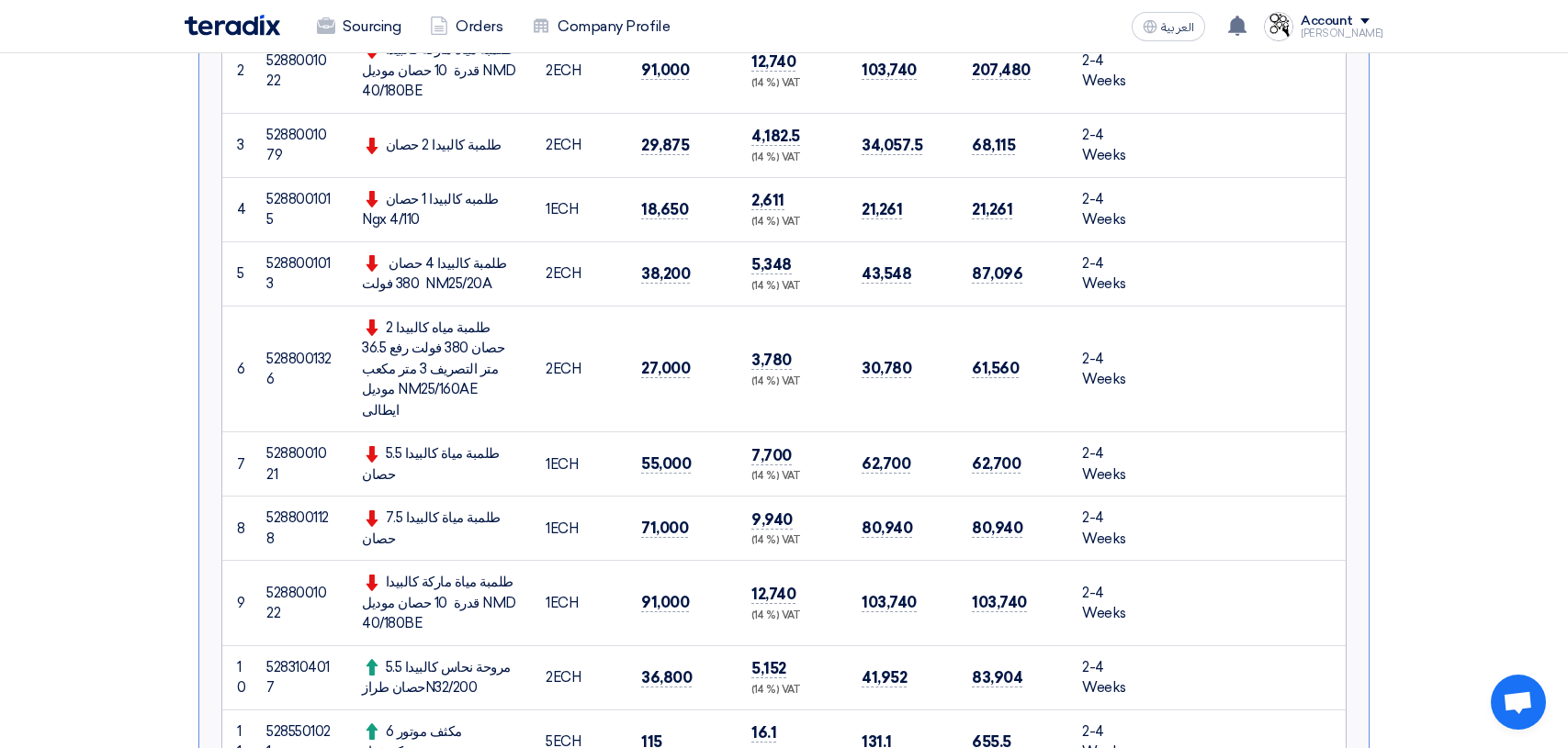
scroll to position [826, 0]
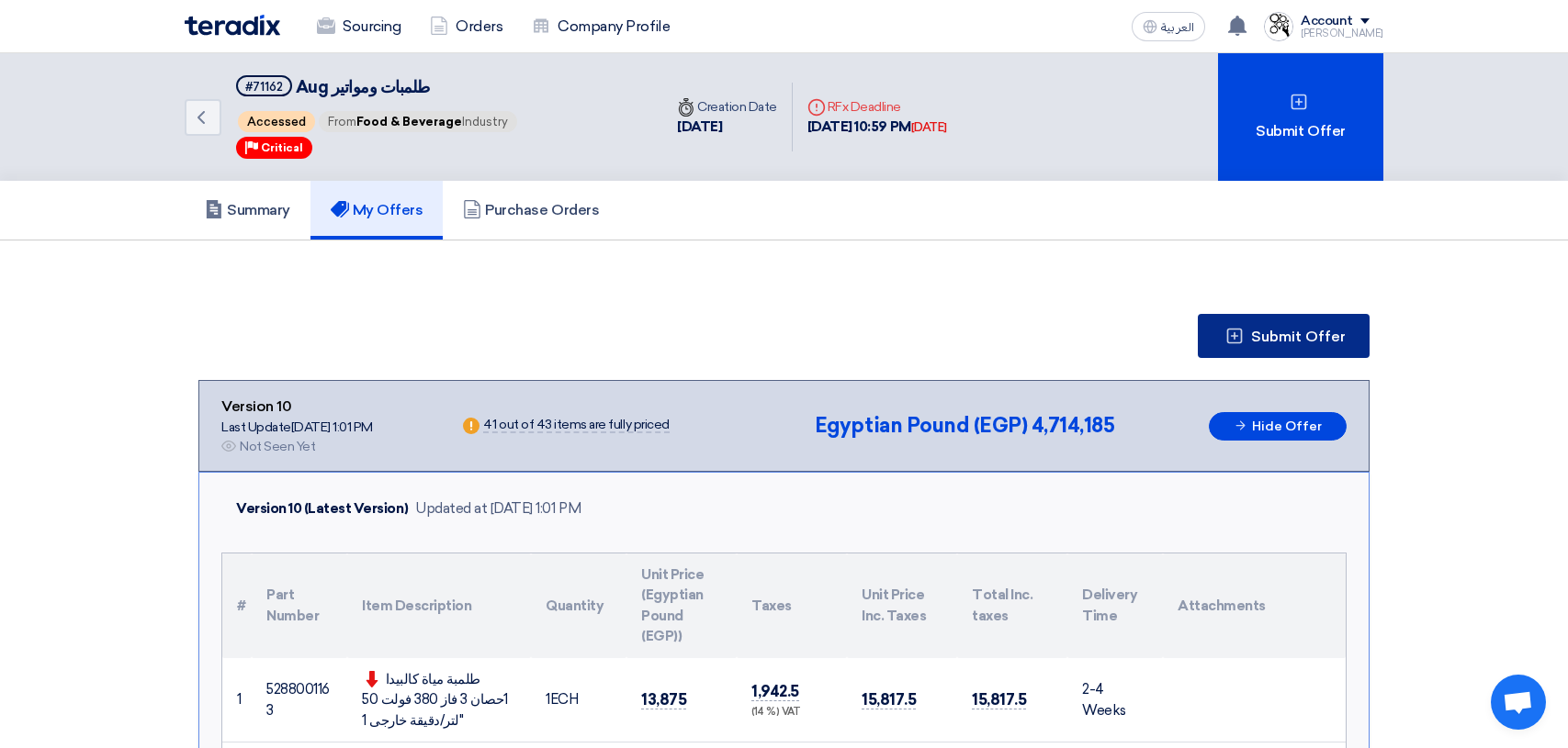
click at [1252, 338] on button "Submit Offer" at bounding box center [1284, 336] width 172 height 44
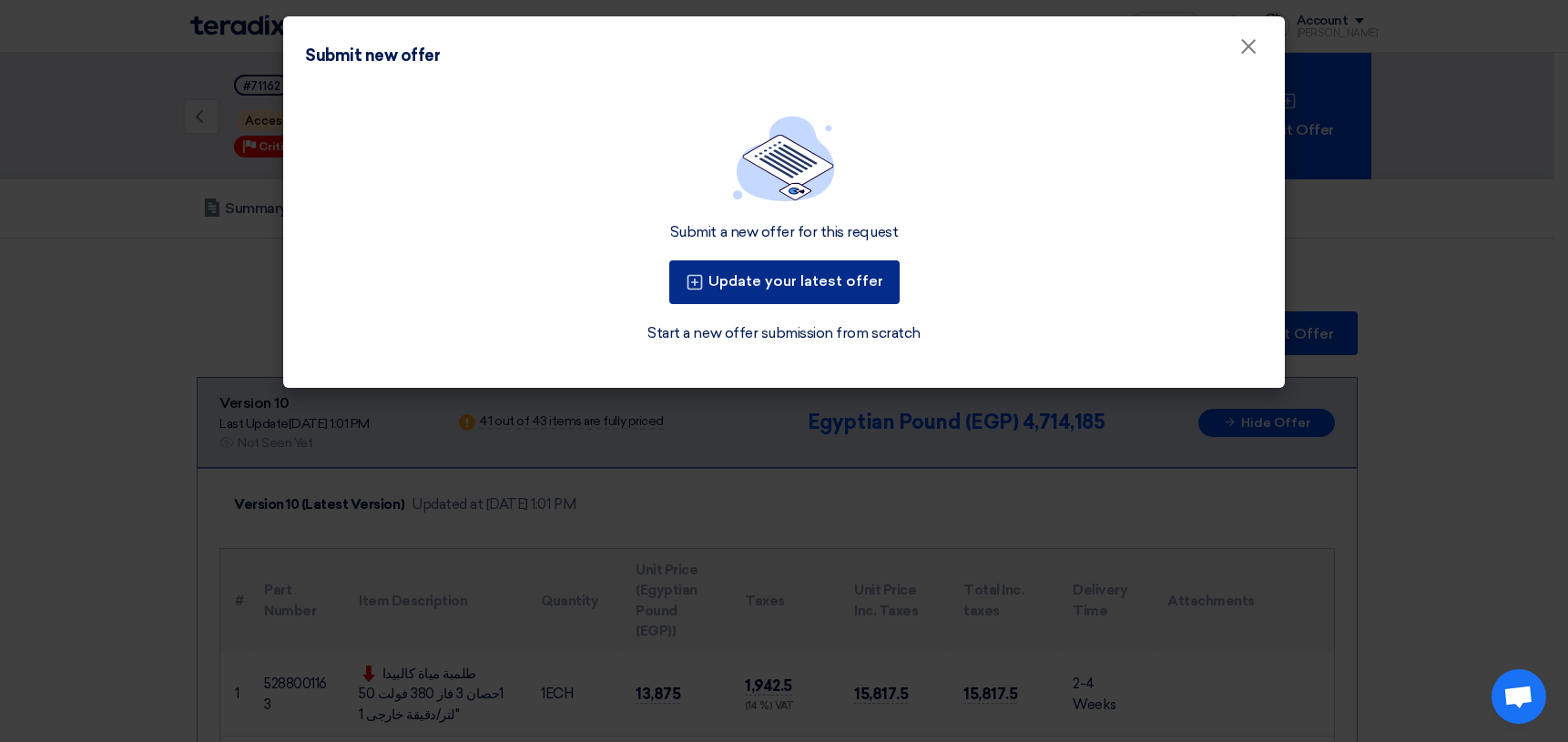
click at [775, 288] on button "Update your latest offer" at bounding box center [784, 282] width 230 height 44
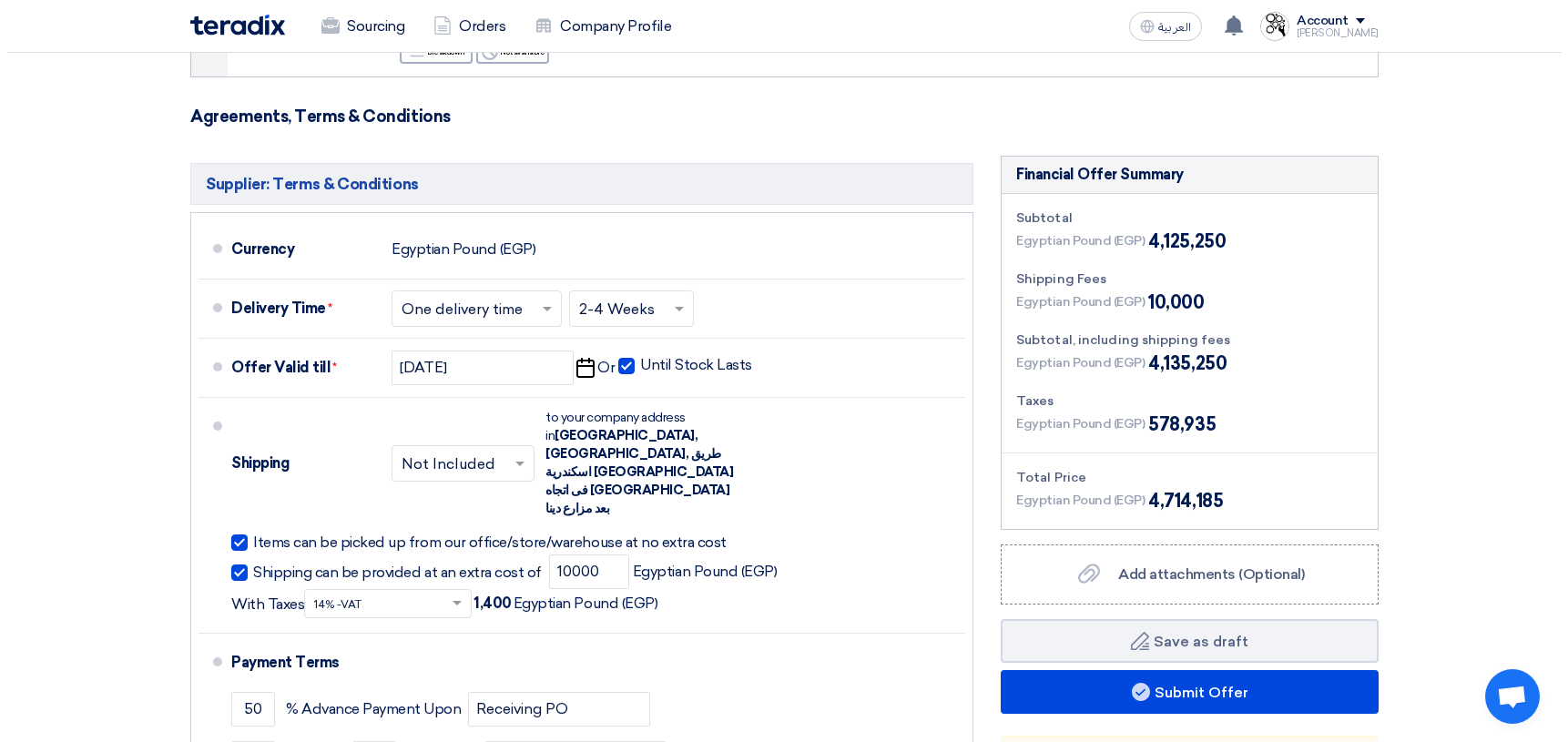
scroll to position [5736, 0]
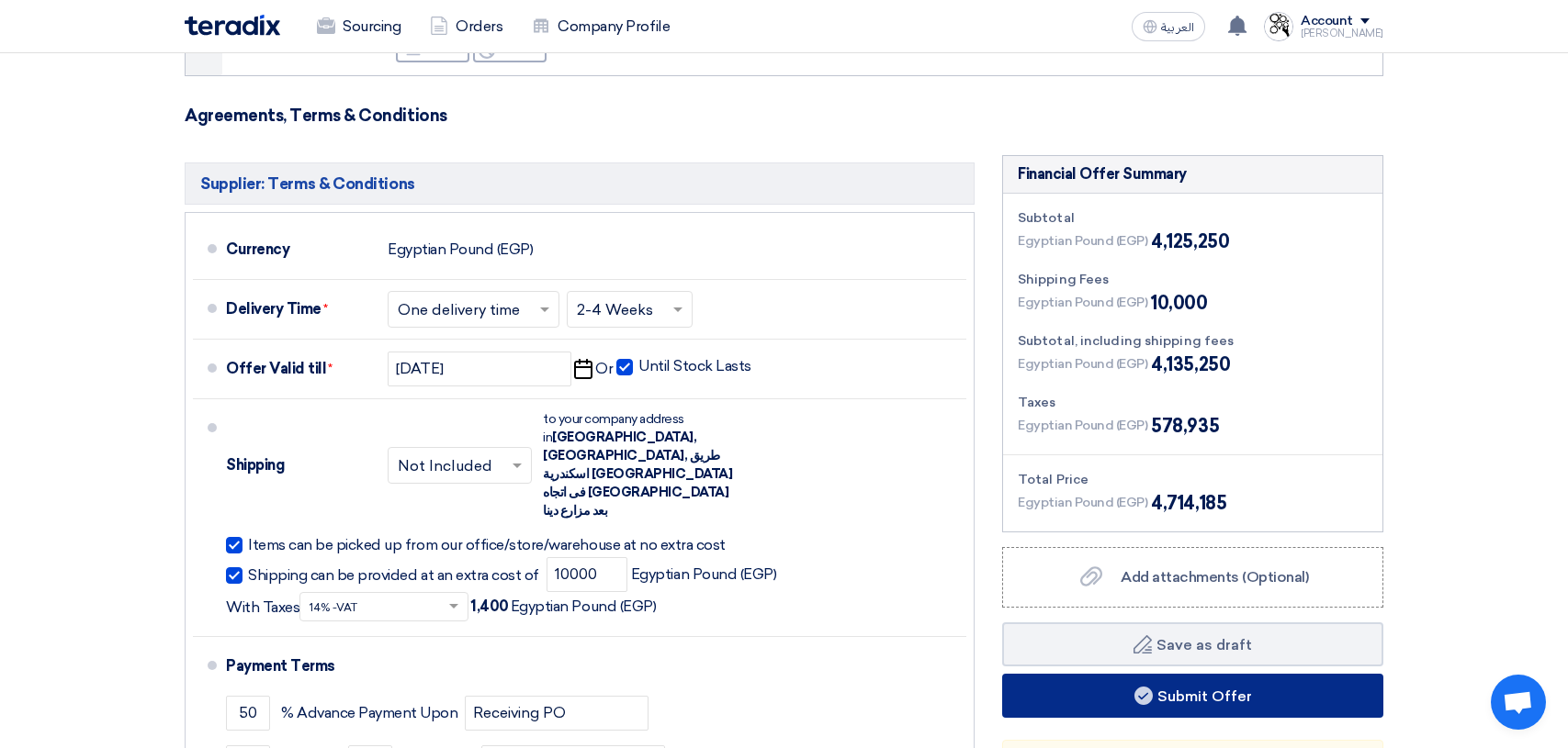
click at [1207, 674] on button "Submit Offer" at bounding box center [1193, 696] width 381 height 44
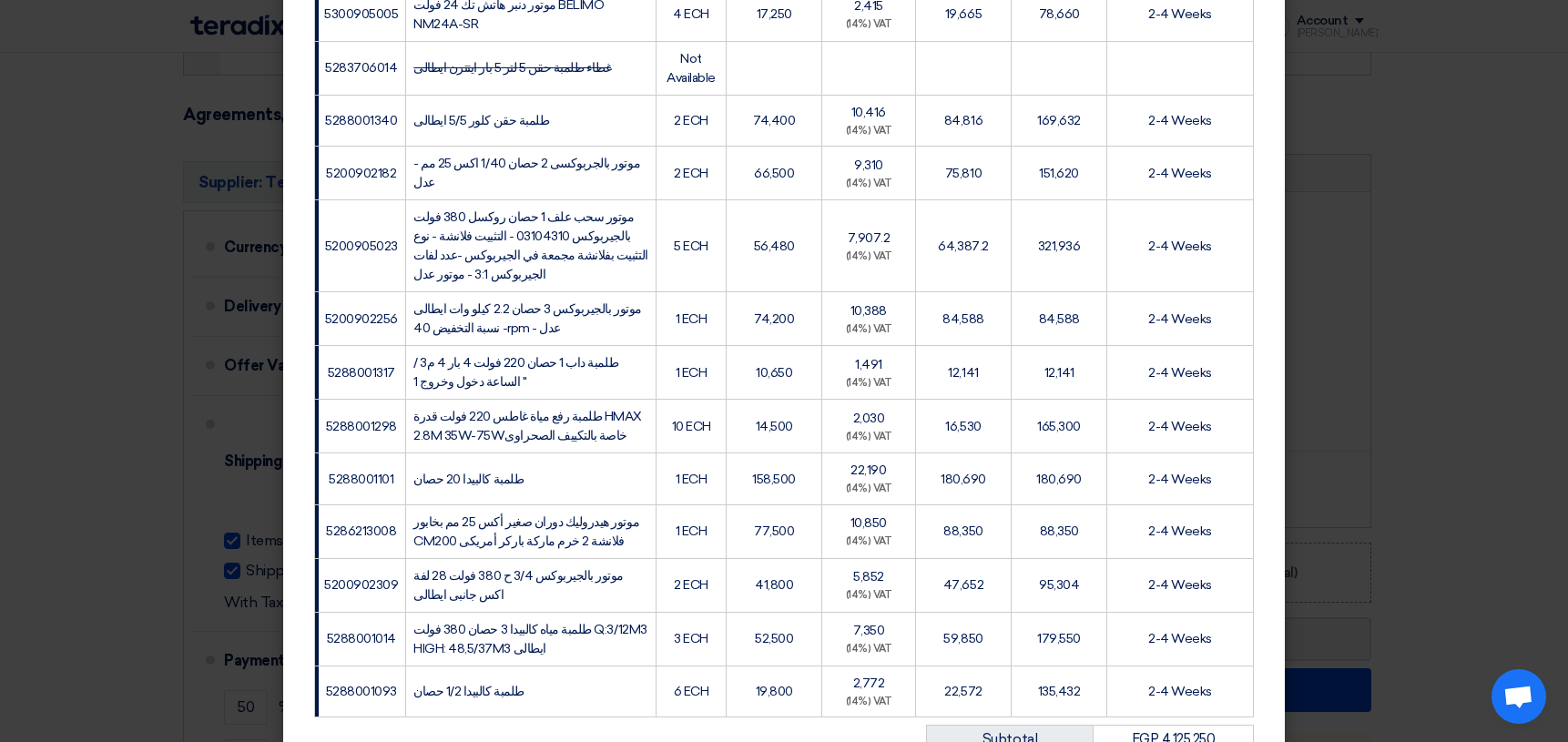
scroll to position [2509, 0]
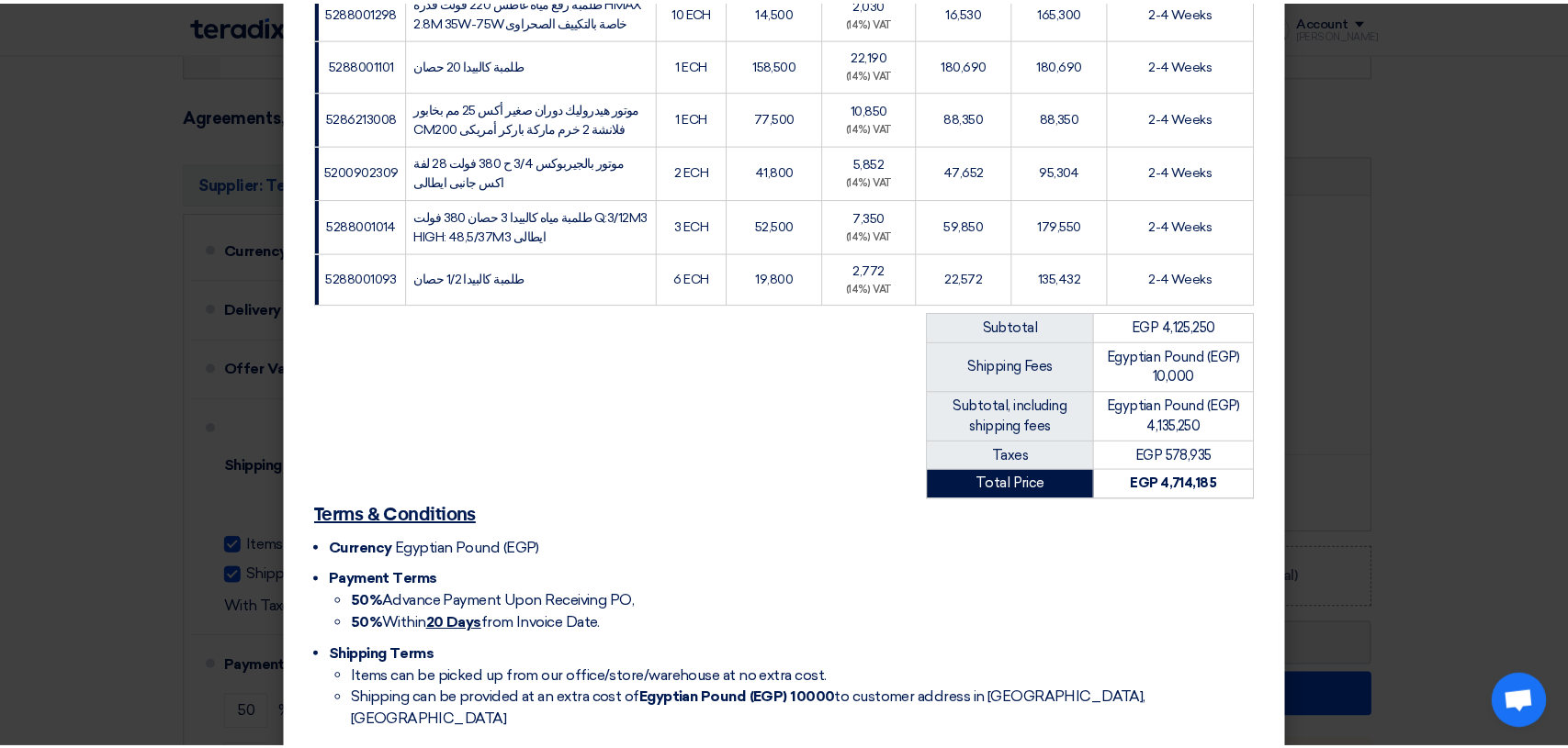
scroll to position [0, 0]
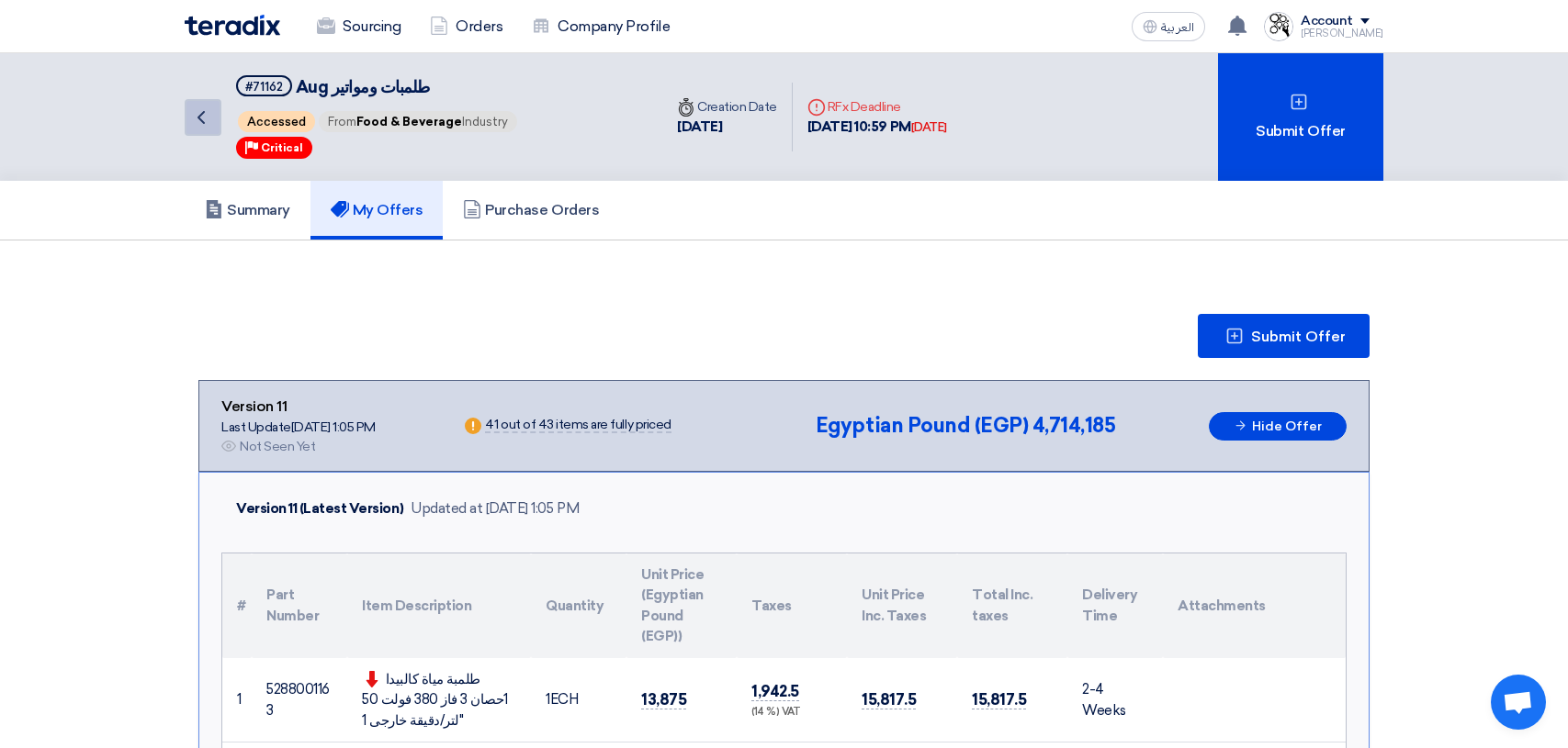
click at [210, 112] on icon "Back" at bounding box center [201, 117] width 22 height 22
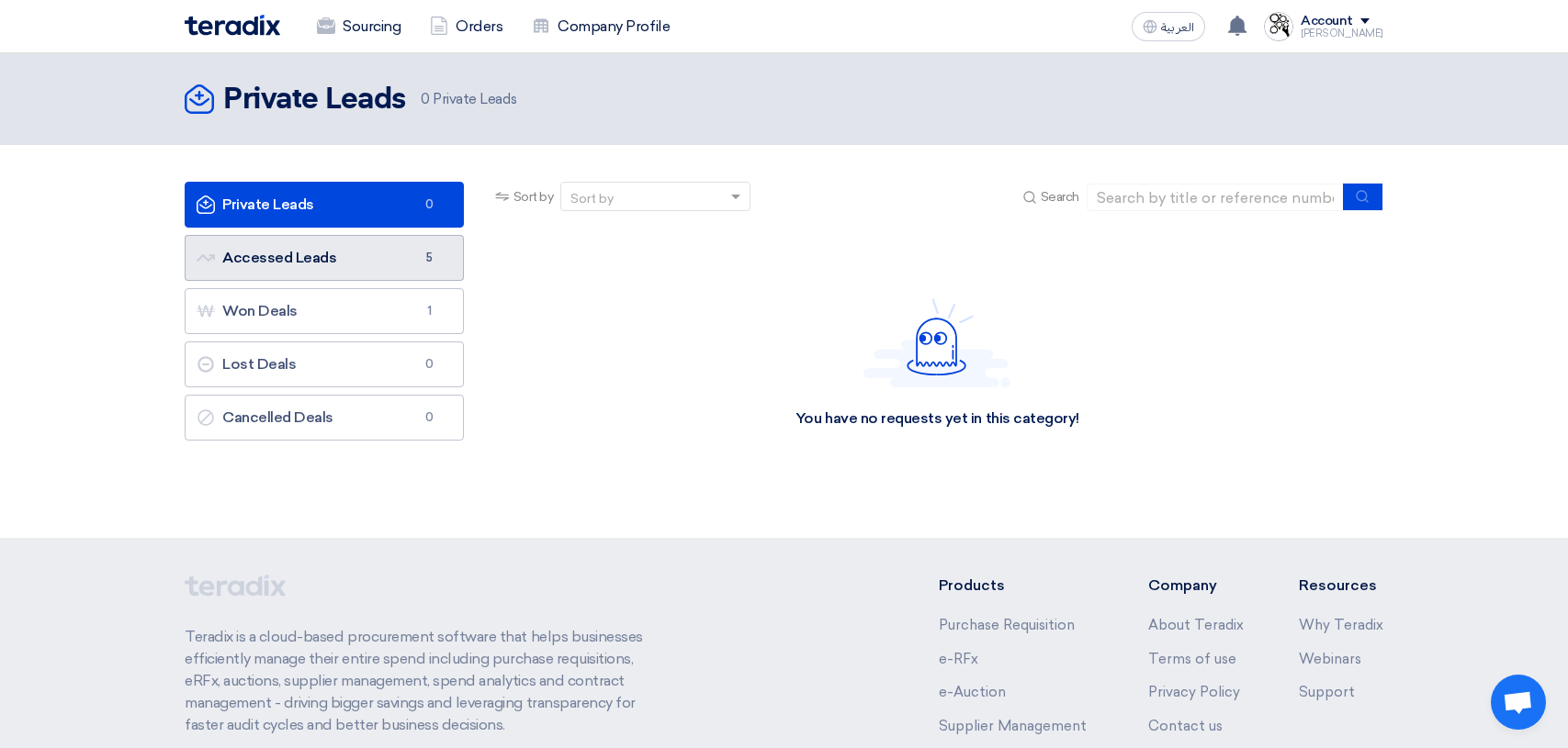
click at [256, 269] on link "Accessed Leads Accessed Leads 5" at bounding box center [324, 258] width 279 height 46
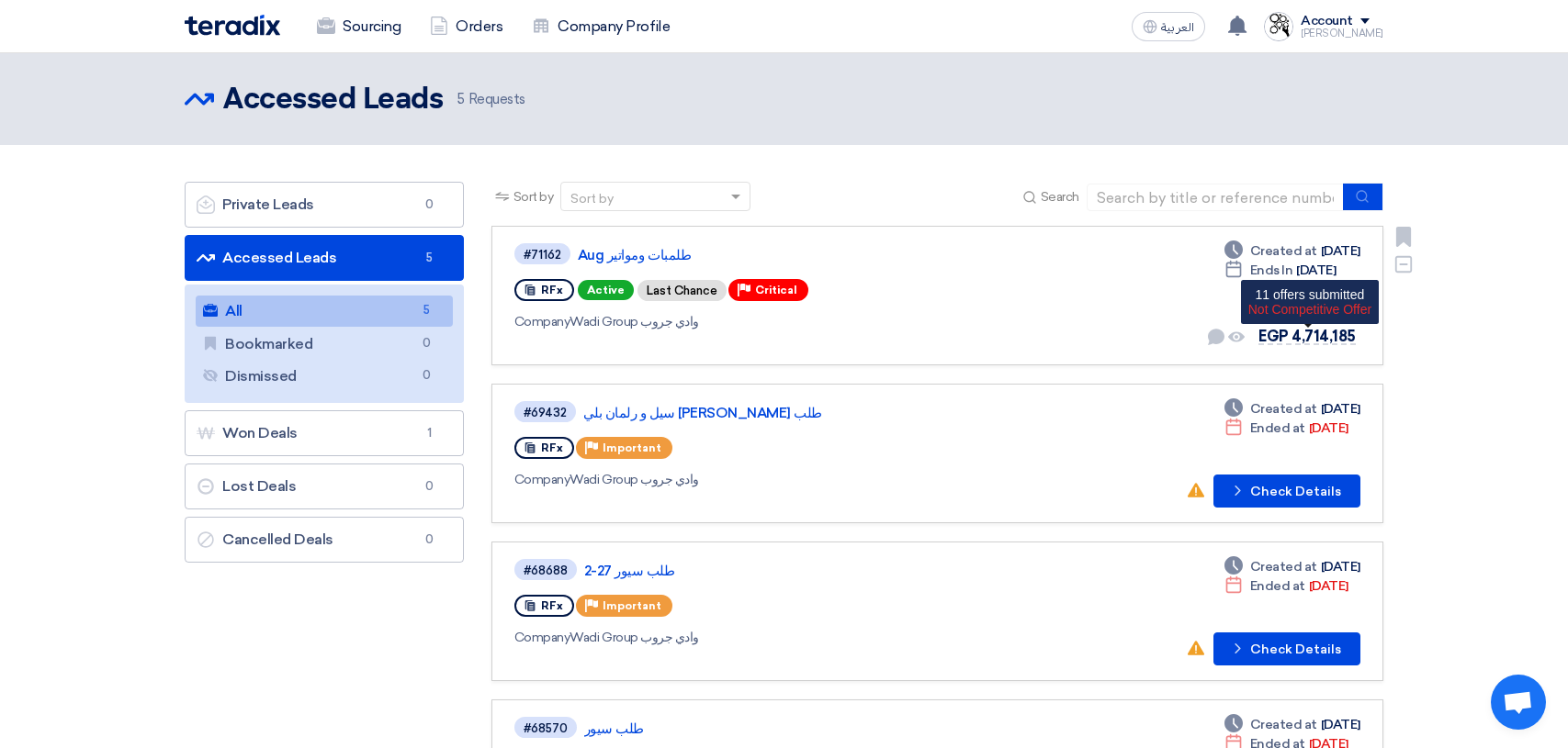
click at [1323, 336] on span "EGP 4,714,185" at bounding box center [1306, 337] width 98 height 18
click at [1290, 337] on span "EGP 4,714,185" at bounding box center [1306, 337] width 98 height 18
click at [595, 257] on link "طلمبات ومواتير Aug" at bounding box center [807, 255] width 459 height 17
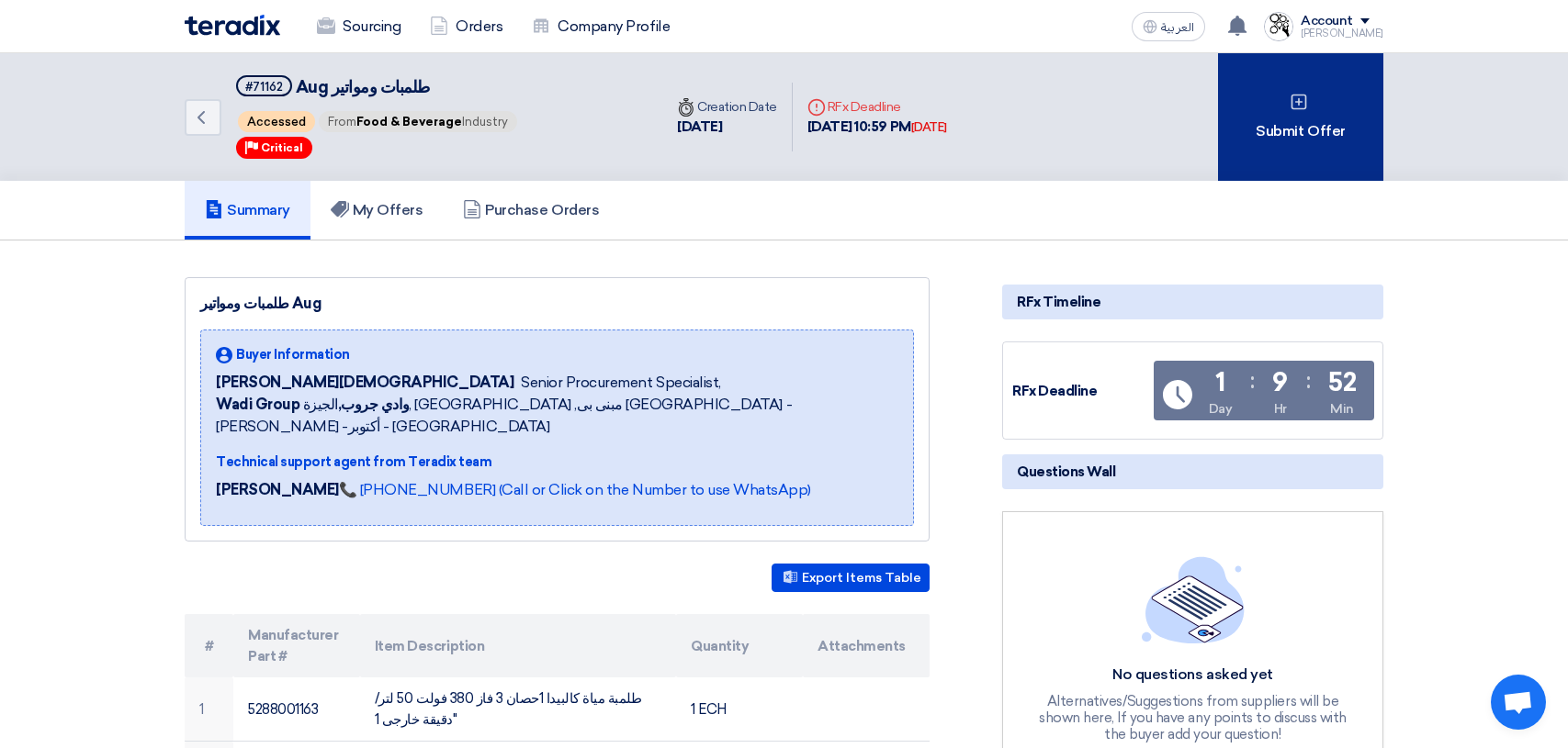
click at [1324, 124] on div "Submit Offer" at bounding box center [1299, 116] width 165 height 127
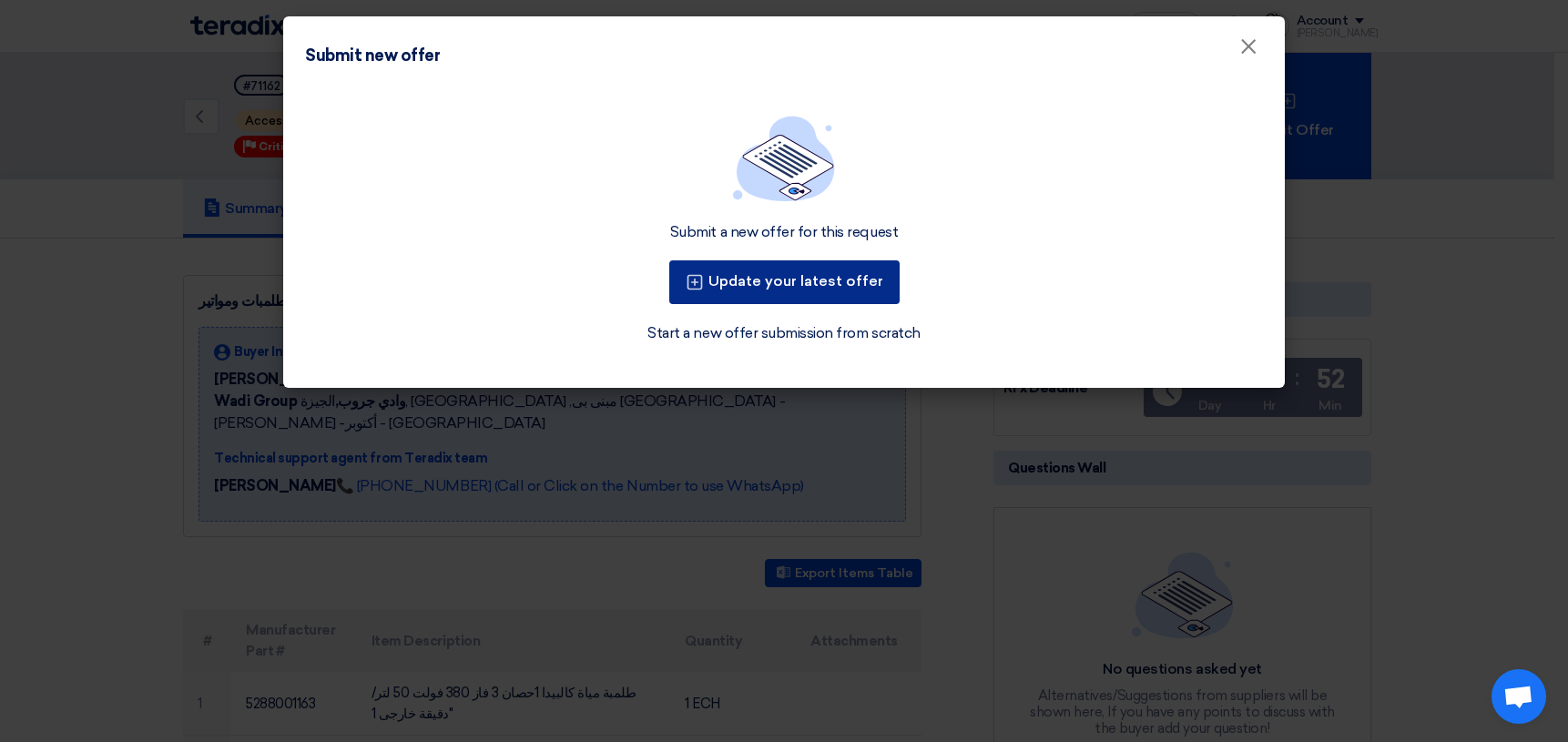
click at [802, 294] on button "Update your latest offer" at bounding box center [784, 282] width 230 height 44
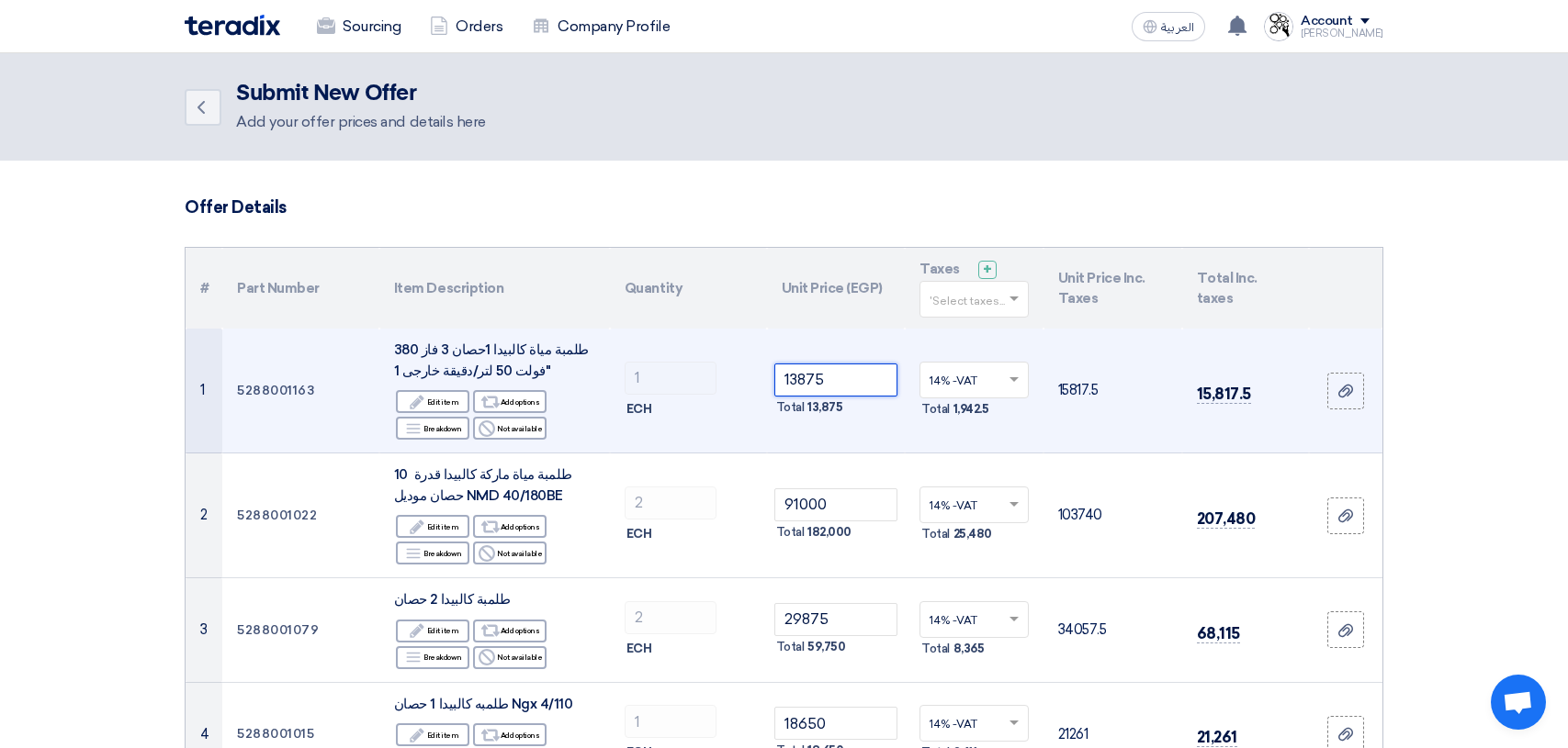
click at [832, 383] on input "13875" at bounding box center [836, 379] width 124 height 33
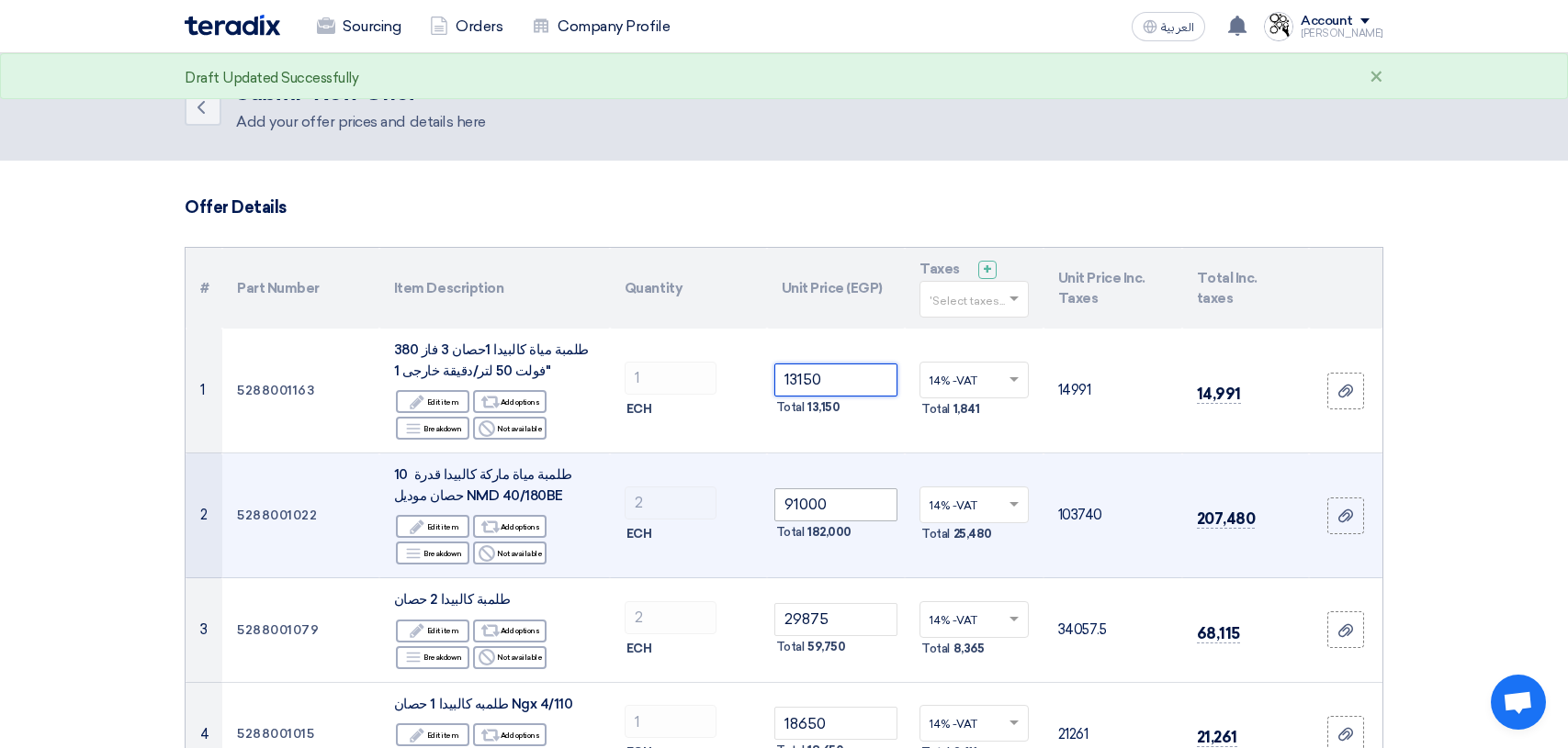
type input "13150"
click at [873, 497] on input "91000" at bounding box center [836, 504] width 124 height 33
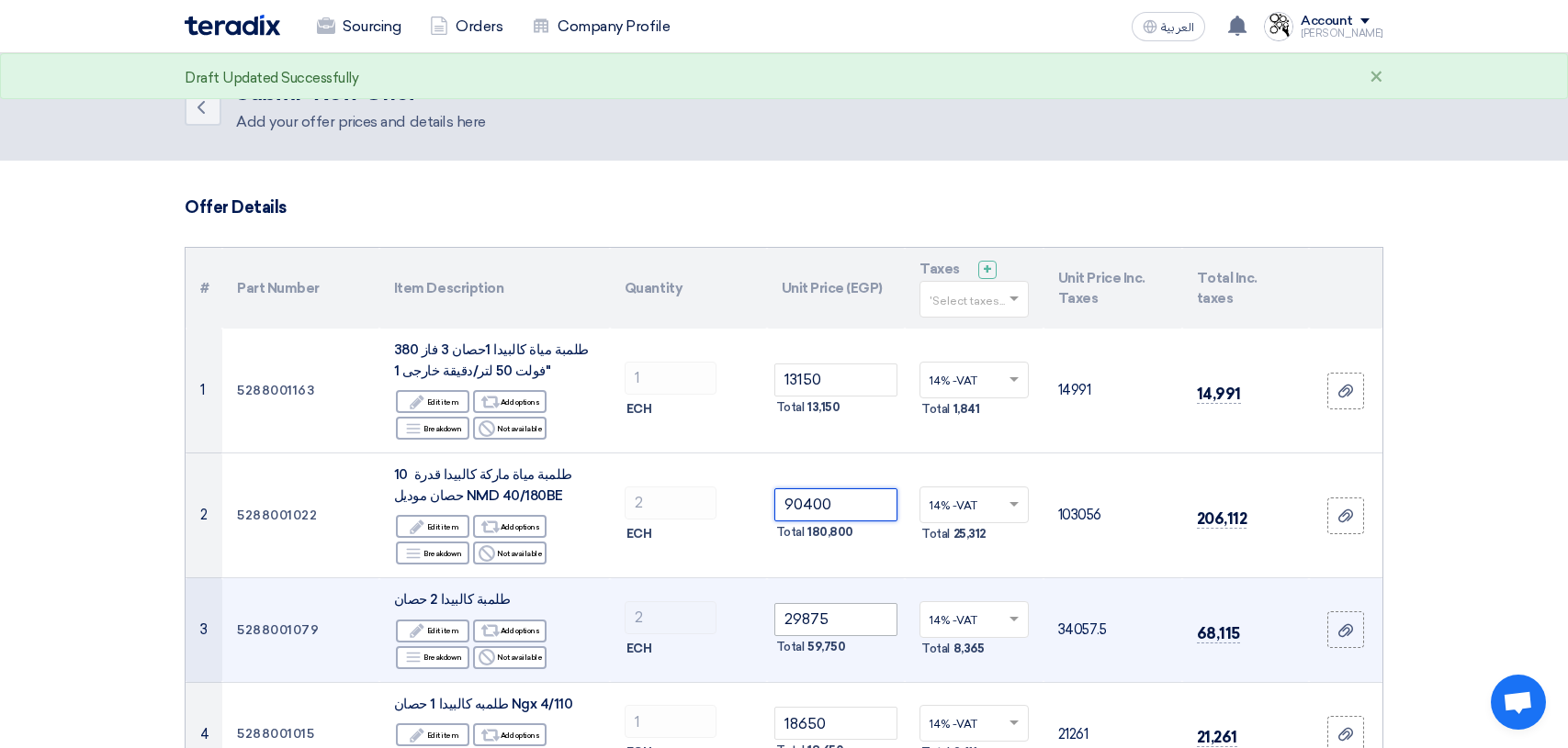
type input "90400"
click at [871, 609] on input "29875" at bounding box center [836, 619] width 124 height 33
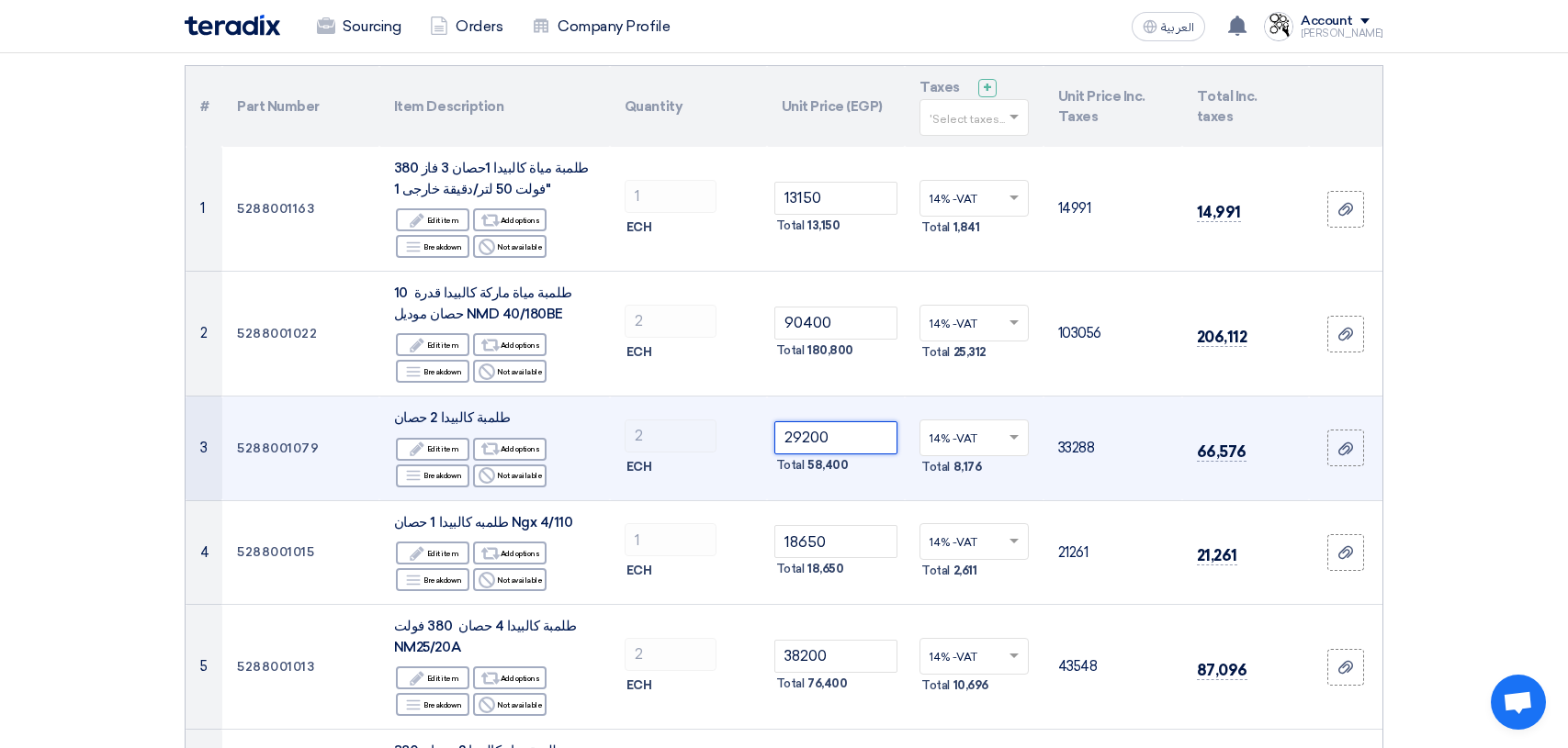
scroll to position [184, 0]
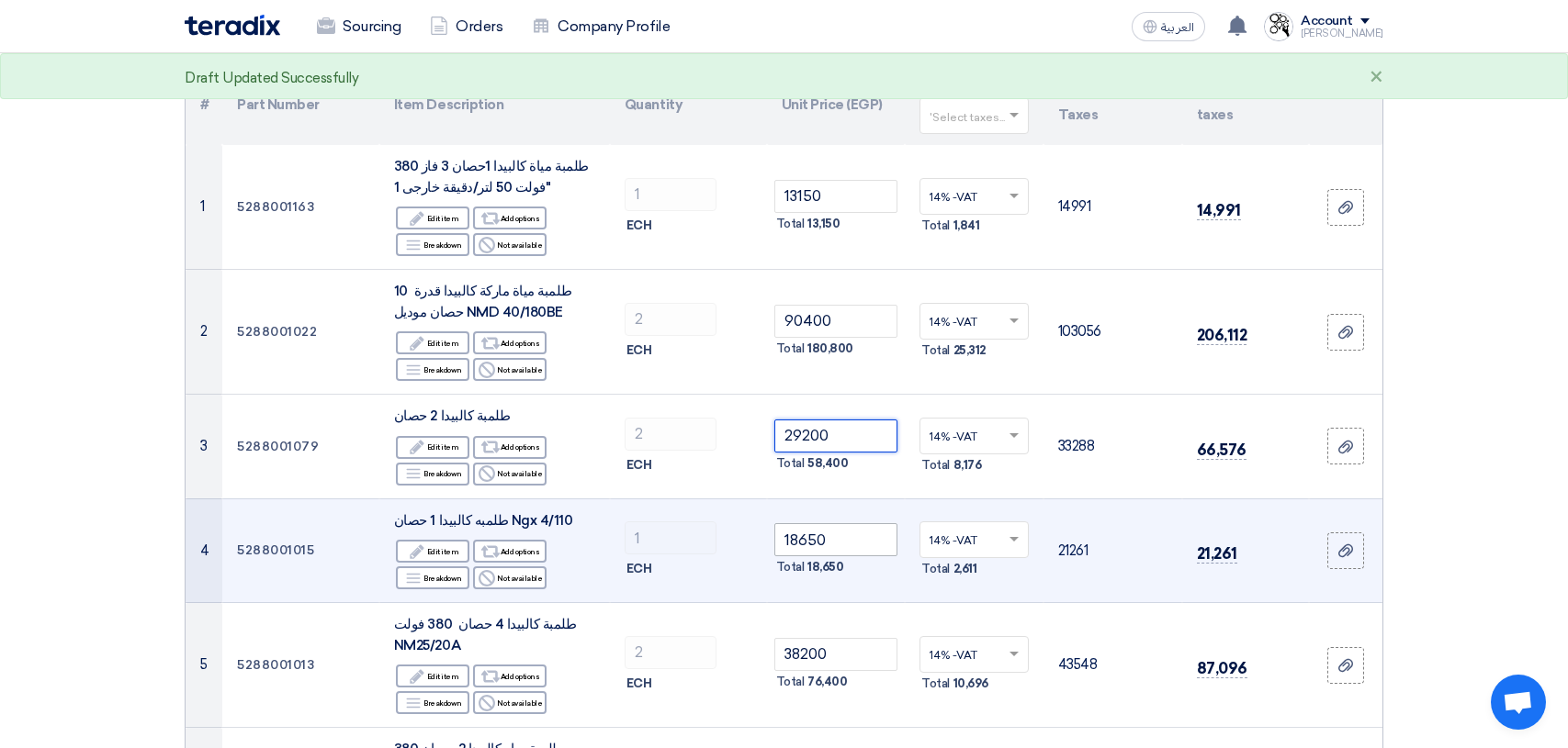
type input "29200"
click at [831, 532] on input "18650" at bounding box center [836, 539] width 124 height 33
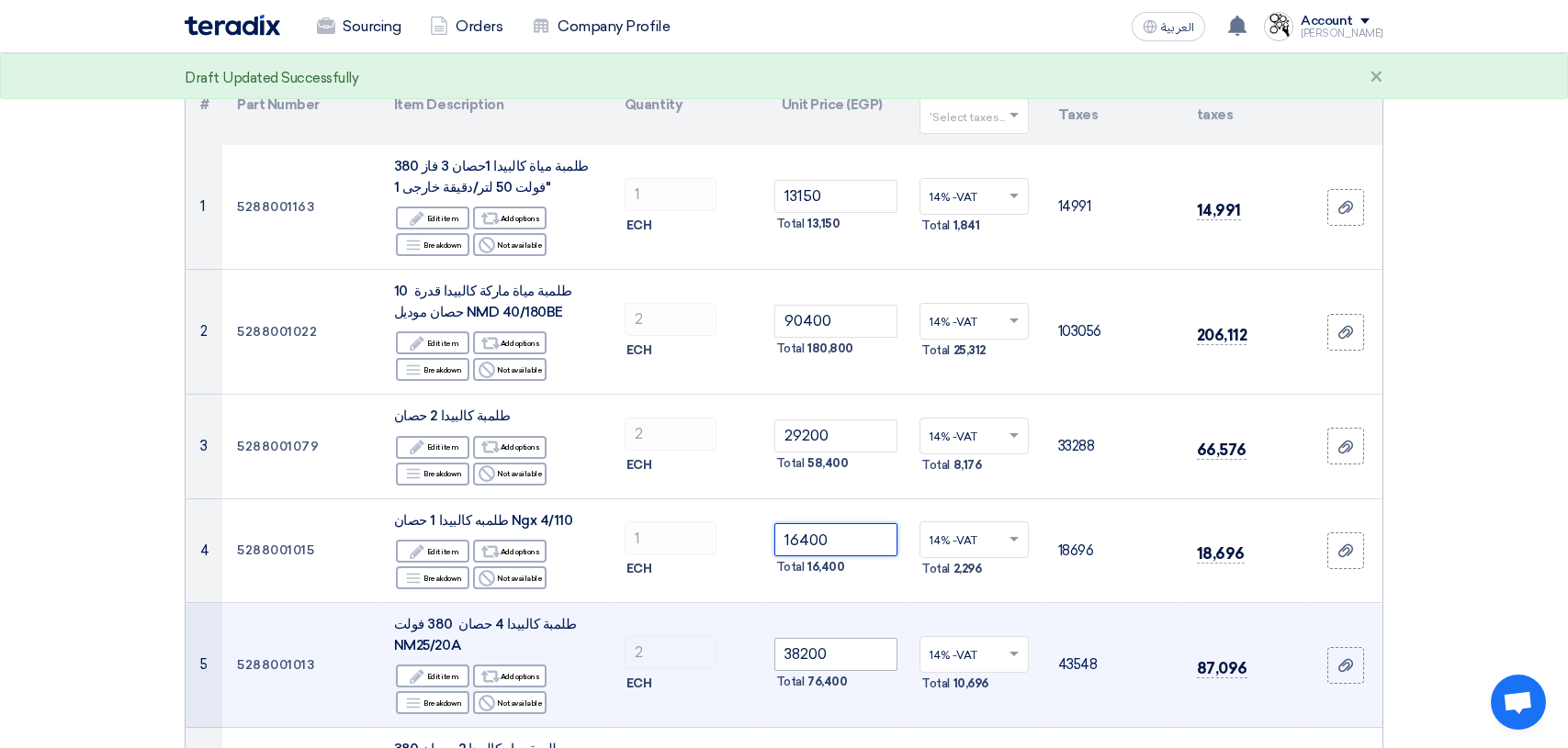
type input "16400"
click at [877, 656] on input "38200" at bounding box center [836, 653] width 124 height 33
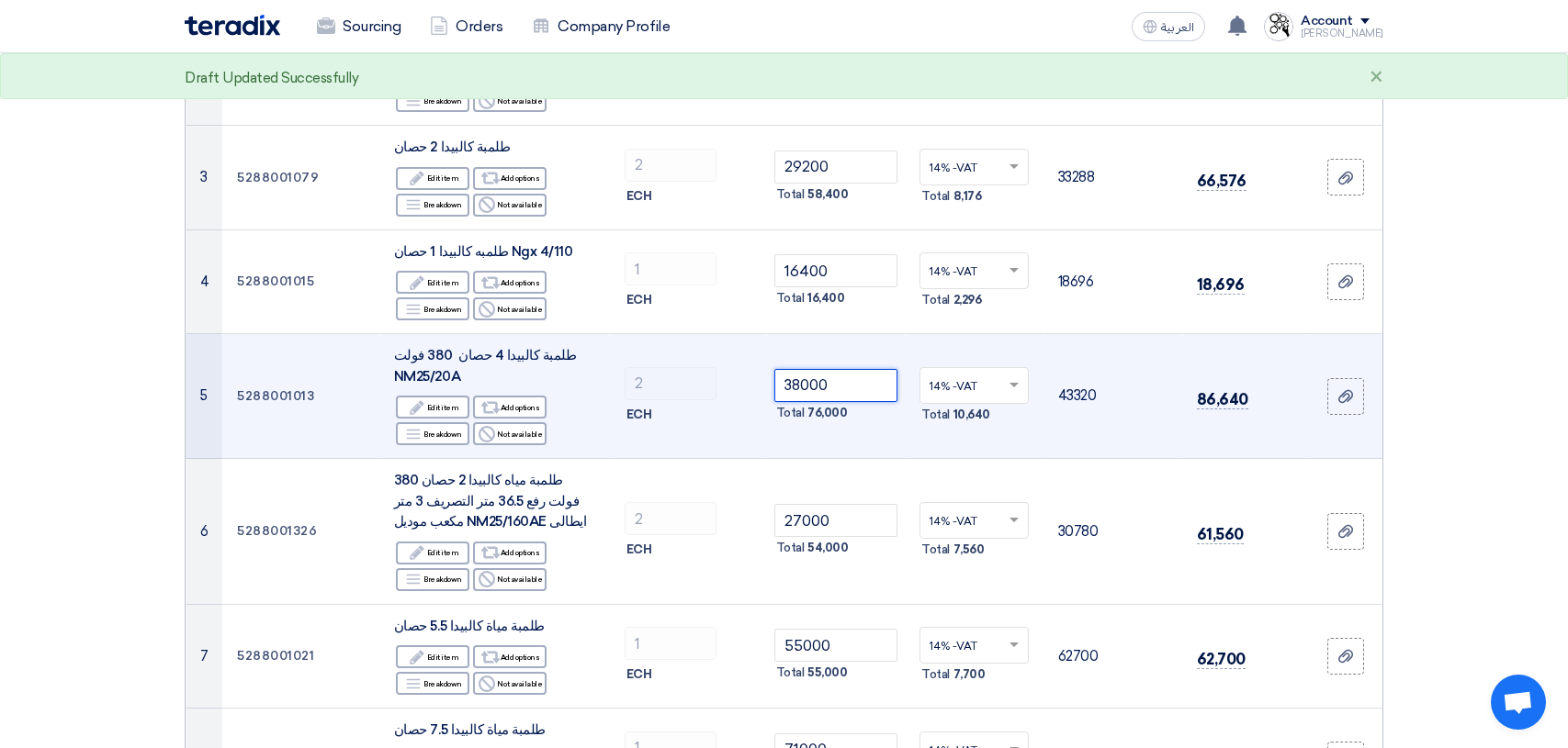
scroll to position [459, 0]
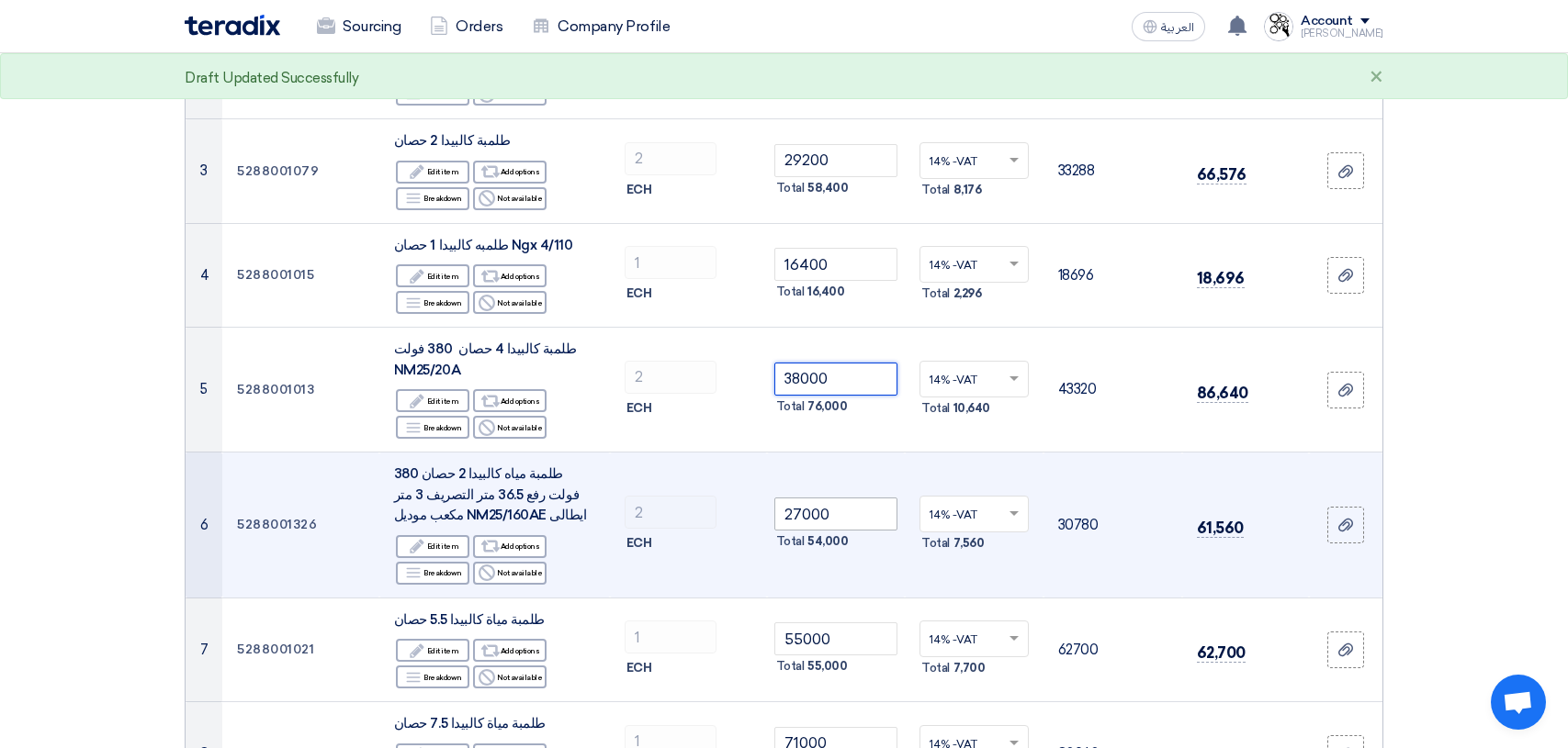
type input "38000"
click at [855, 514] on input "27000" at bounding box center [836, 513] width 124 height 33
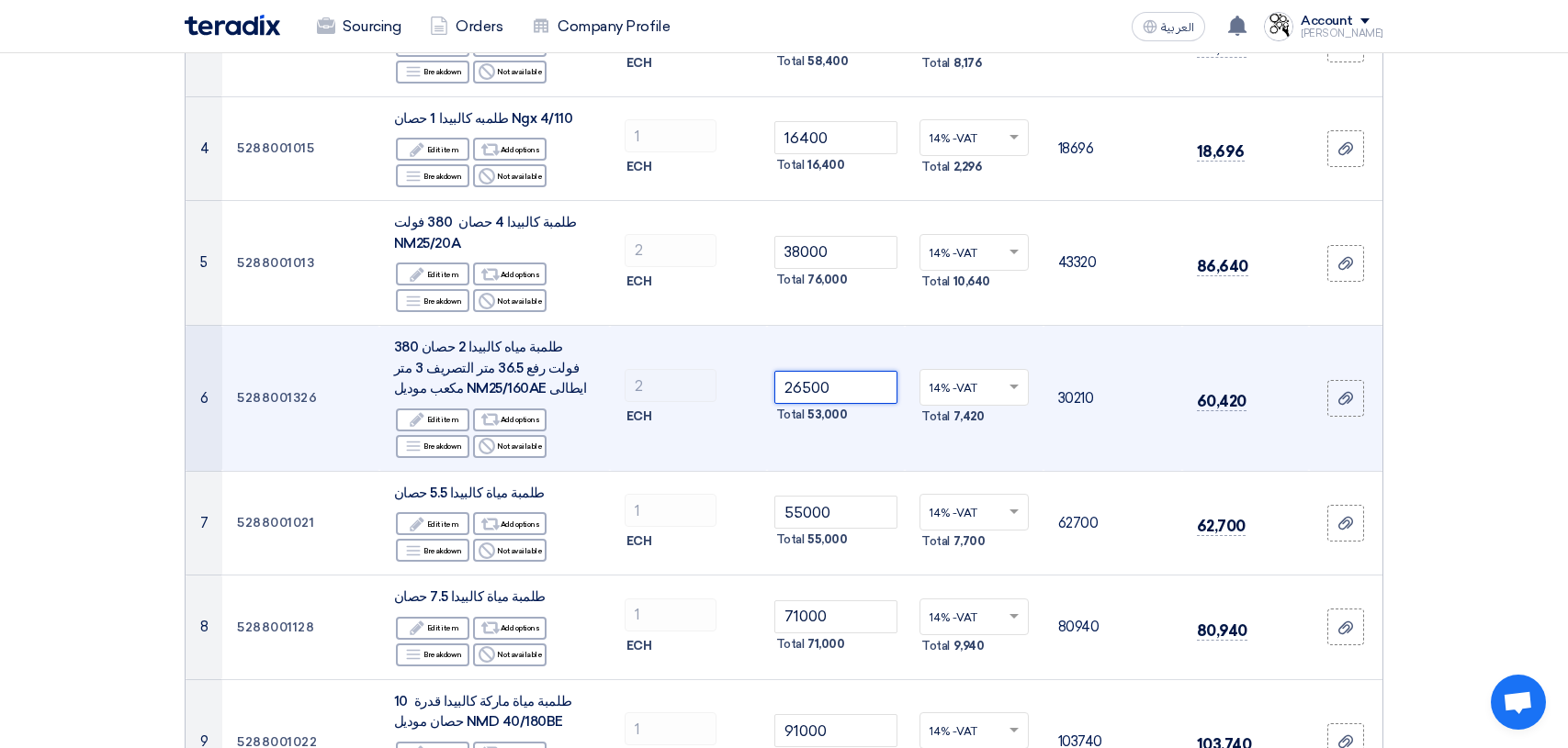
scroll to position [642, 0]
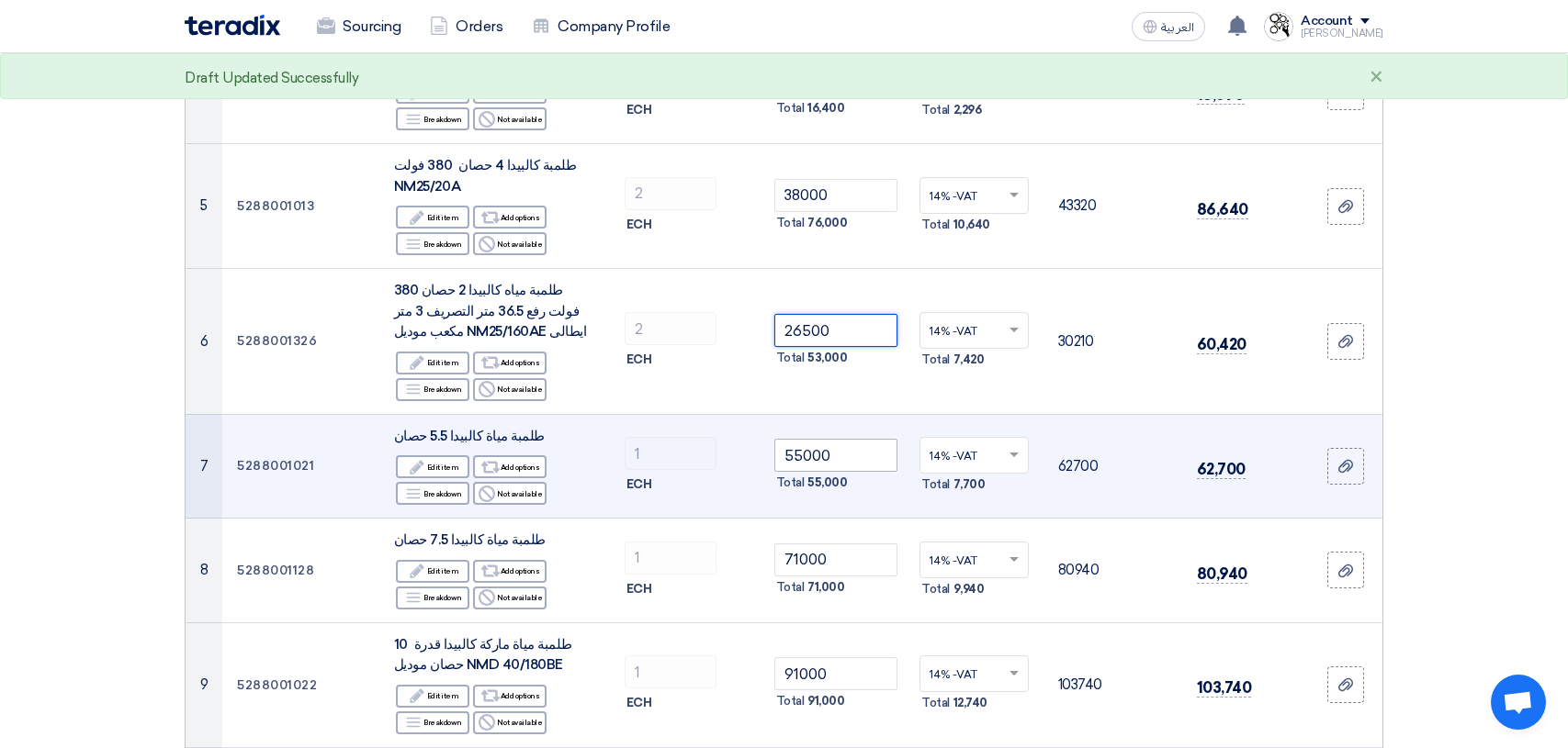
type input "26500"
click at [850, 455] on input "55000" at bounding box center [836, 455] width 124 height 33
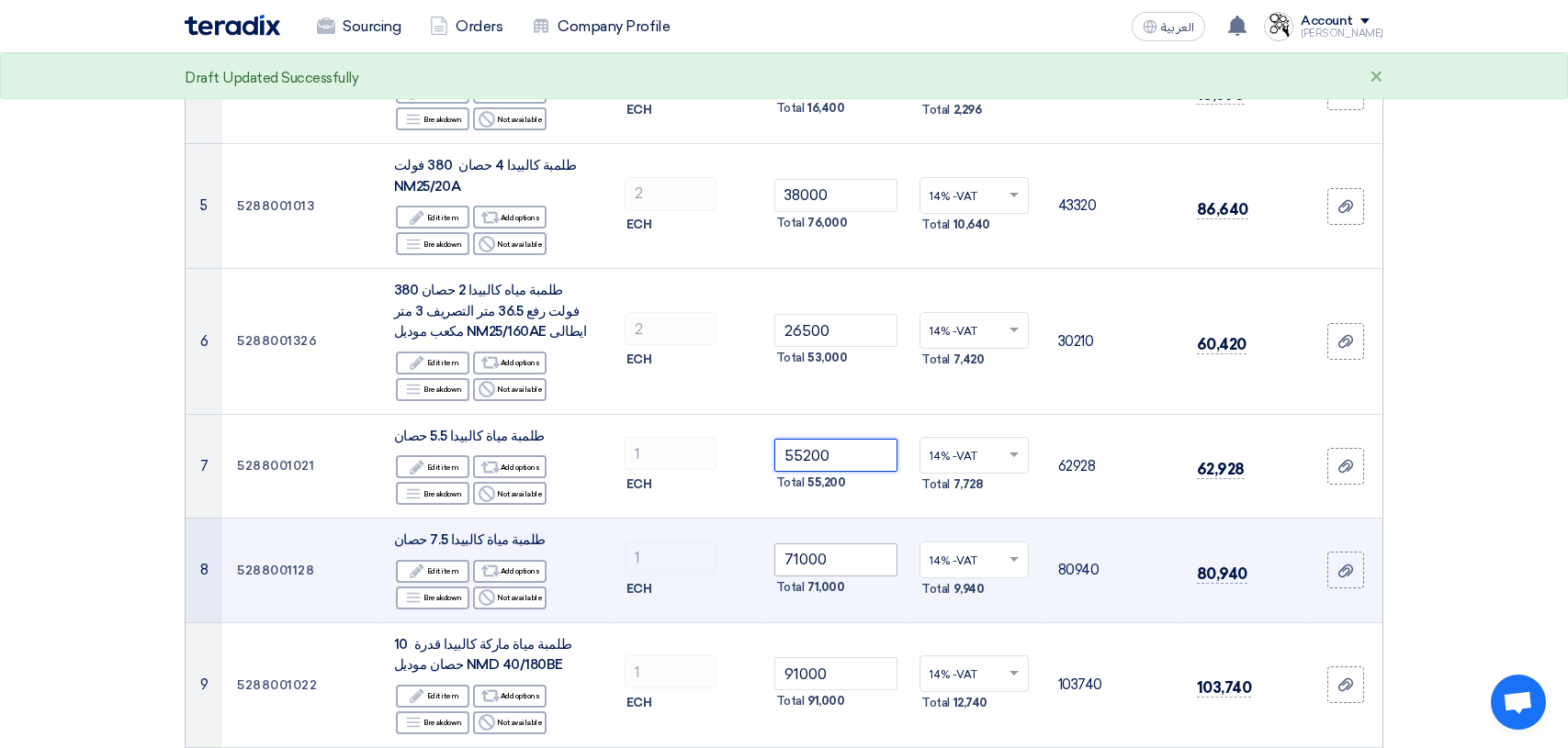
type input "55200"
click at [852, 559] on input "71000" at bounding box center [836, 560] width 124 height 33
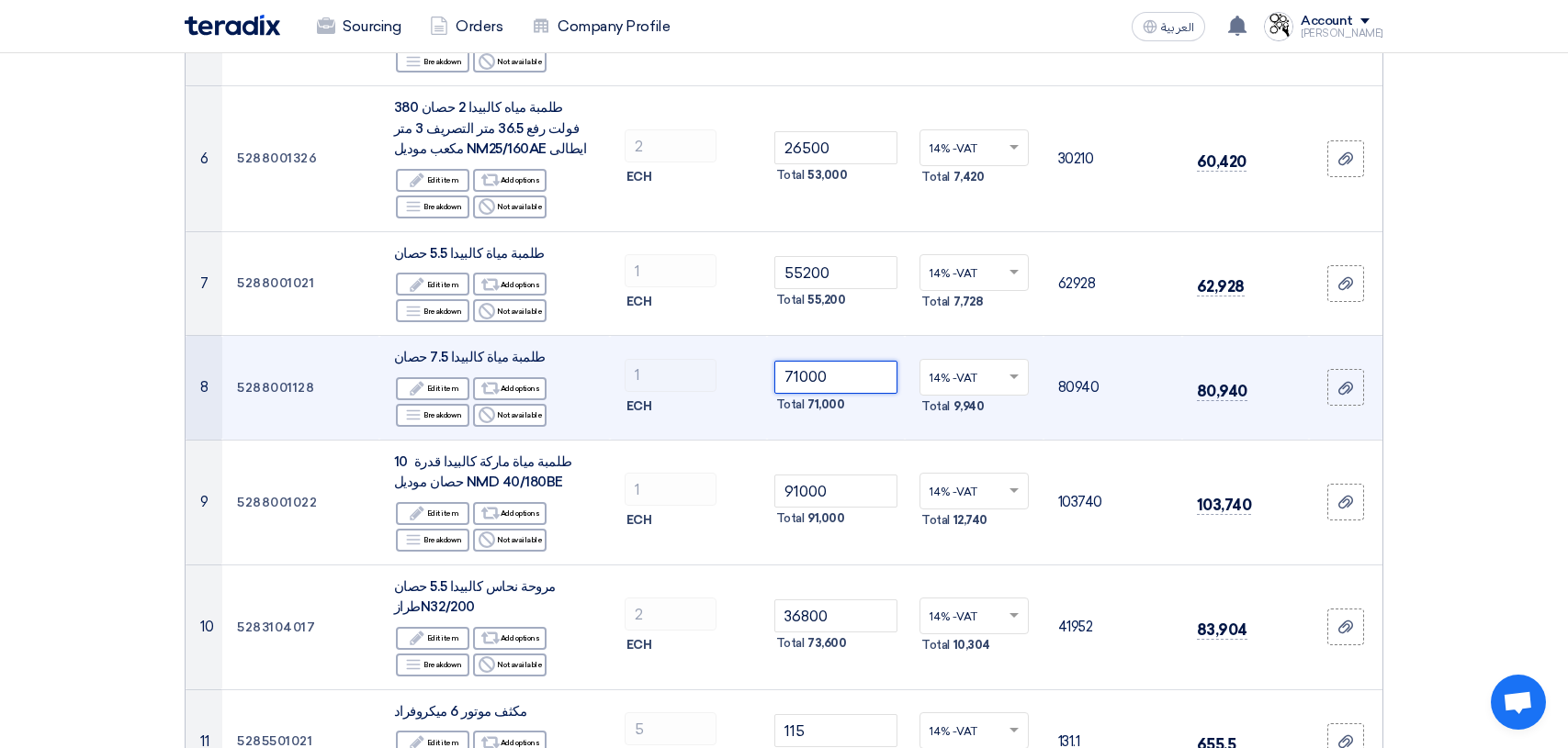
scroll to position [826, 0]
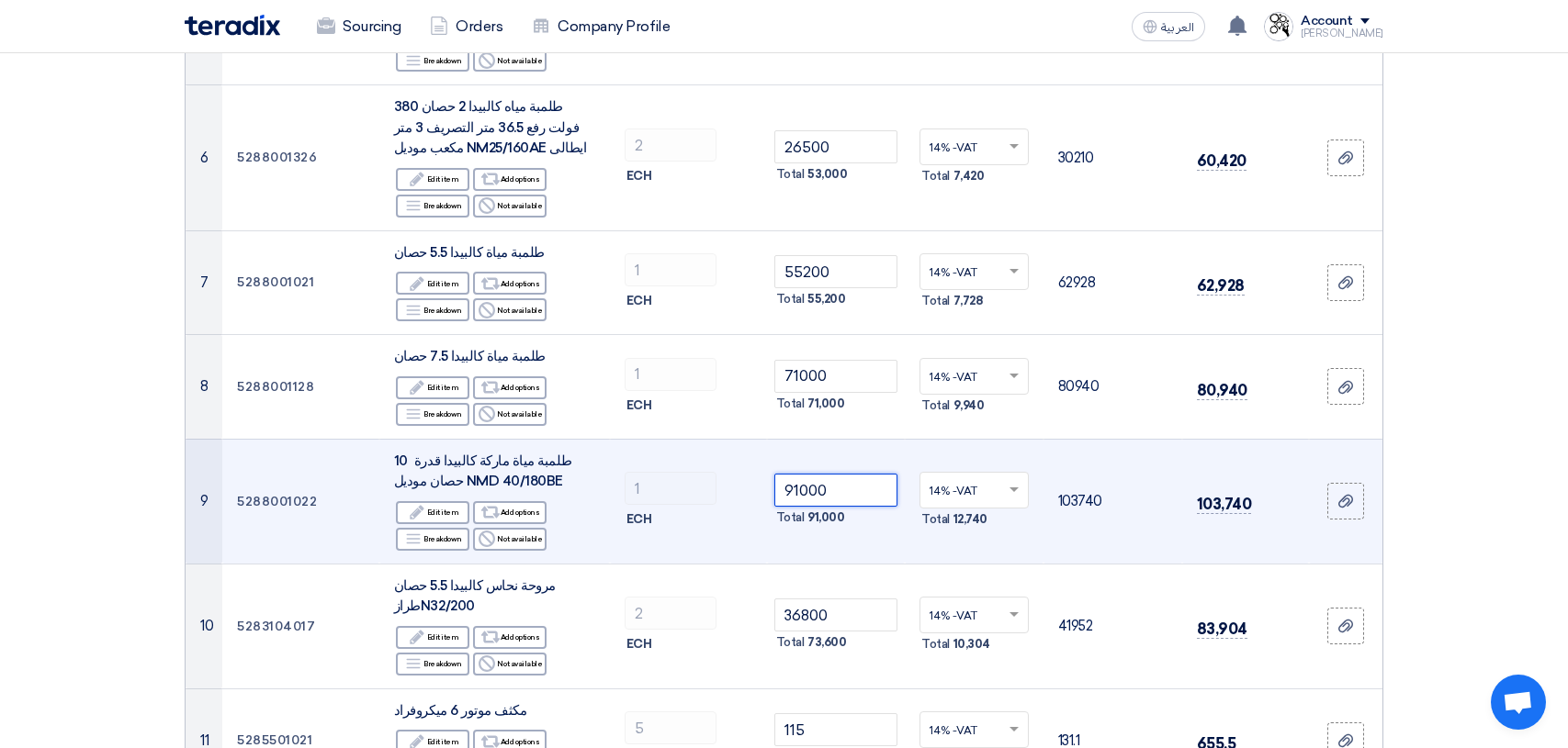
click at [848, 492] on input "91000" at bounding box center [836, 489] width 124 height 33
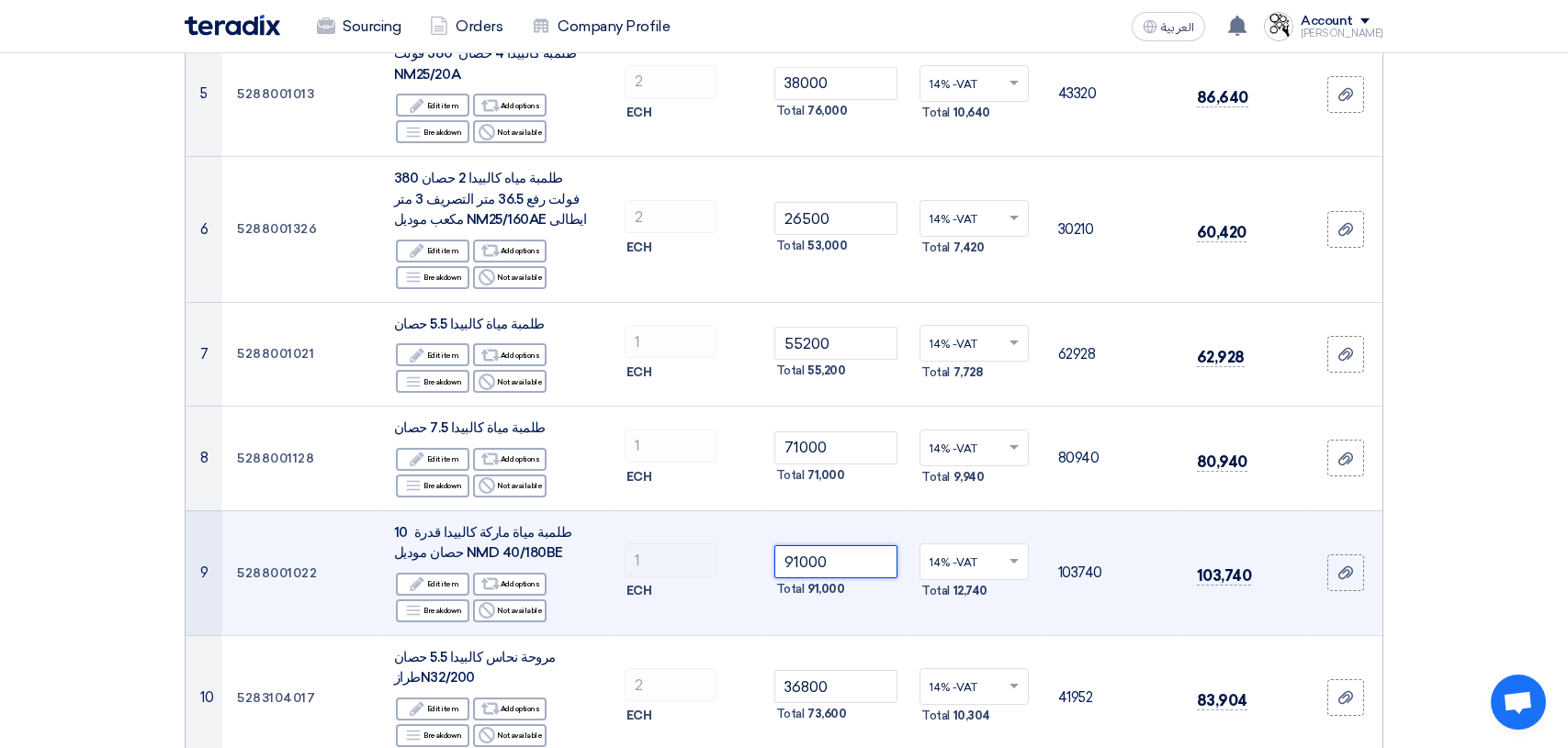
scroll to position [918, 0]
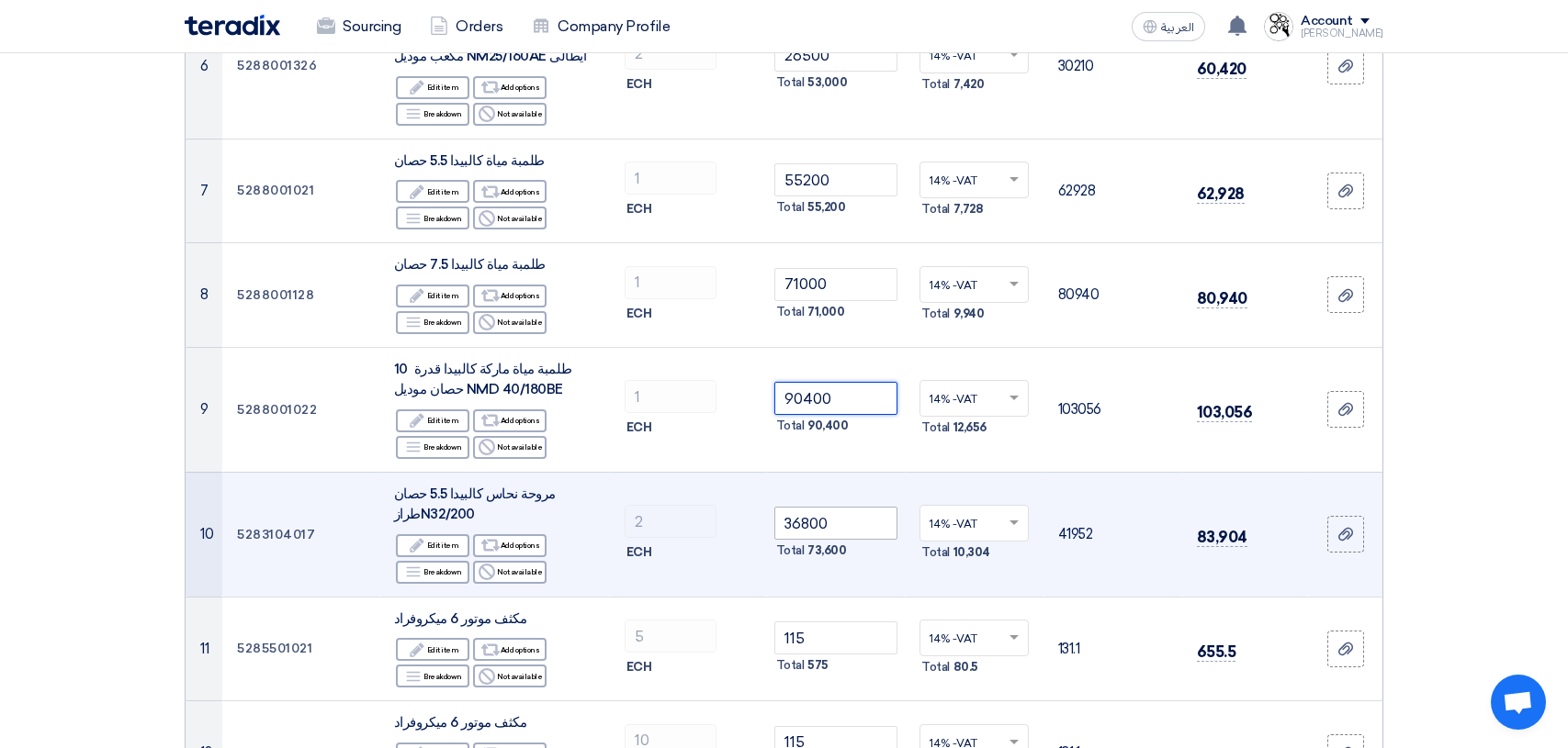
type input "90400"
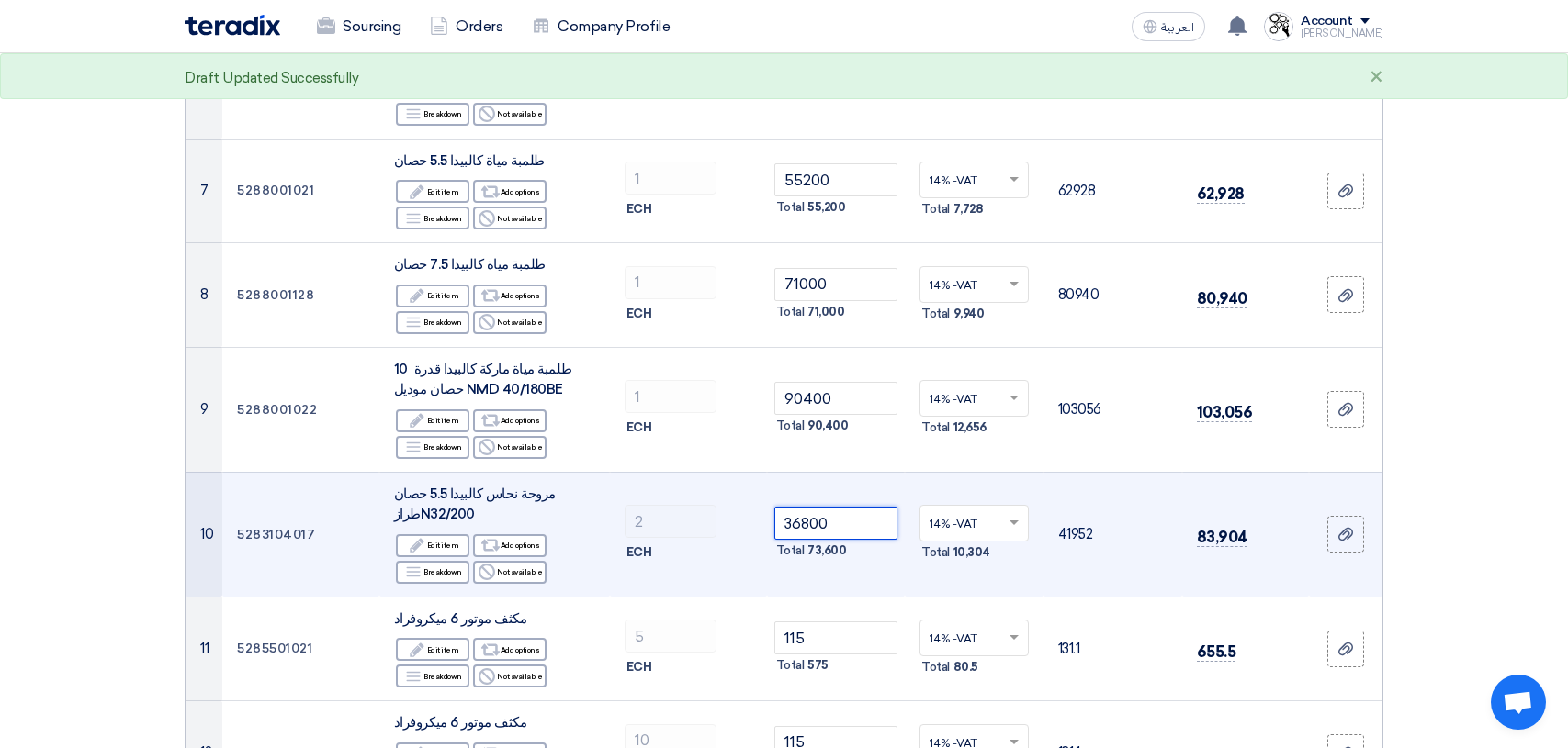
click at [854, 525] on input "36800" at bounding box center [836, 522] width 124 height 33
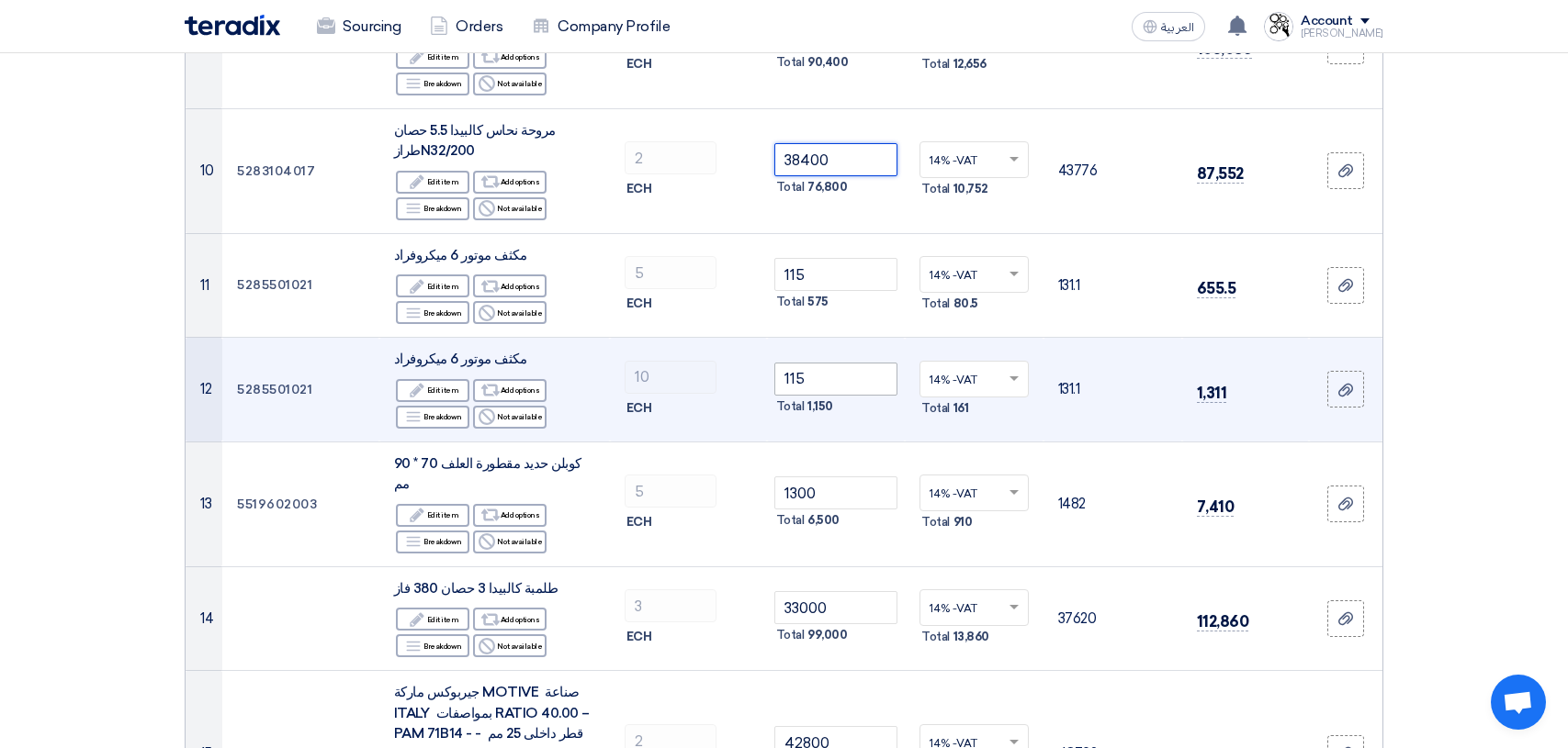
scroll to position [1285, 0]
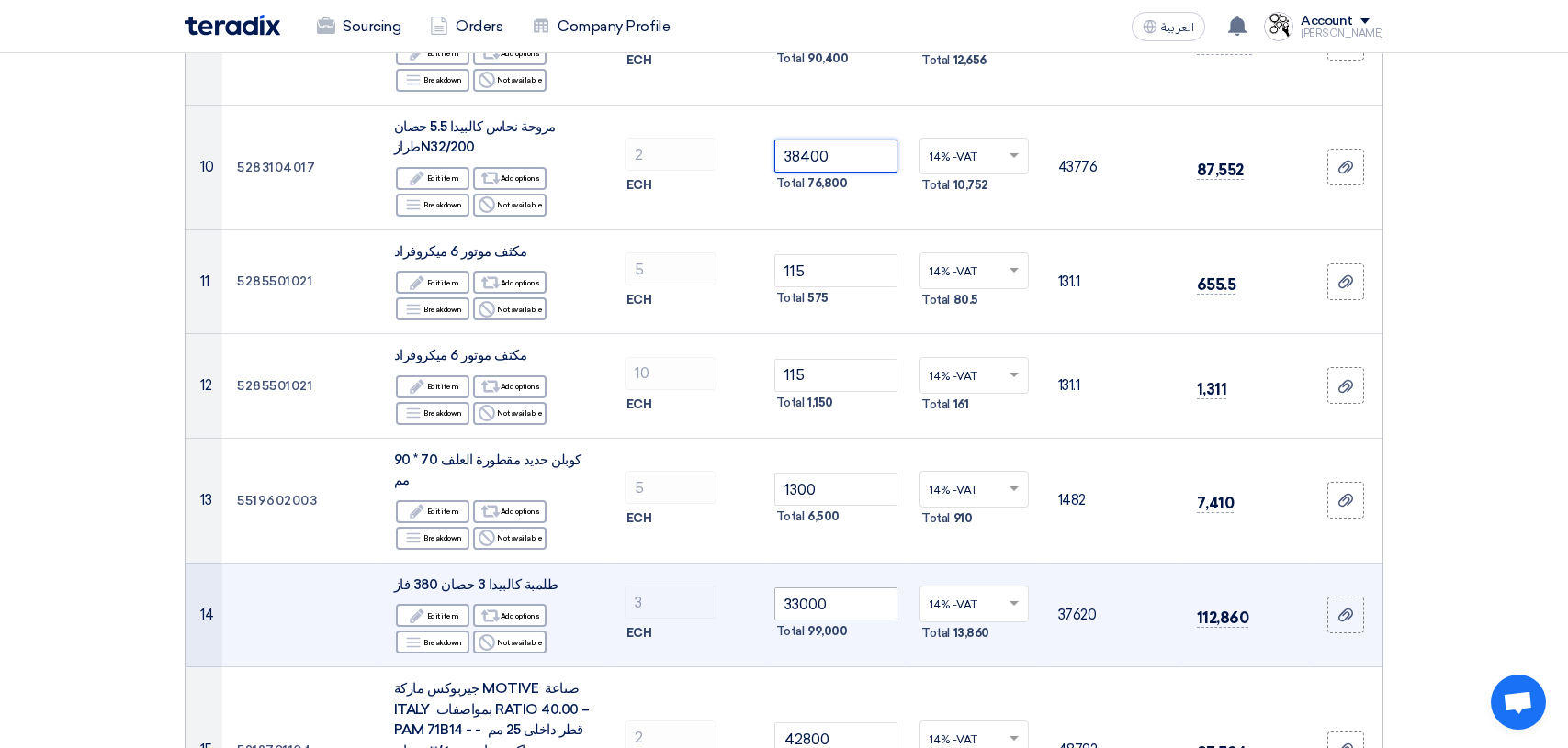
type input "38400"
click at [838, 587] on input "33000" at bounding box center [836, 603] width 124 height 33
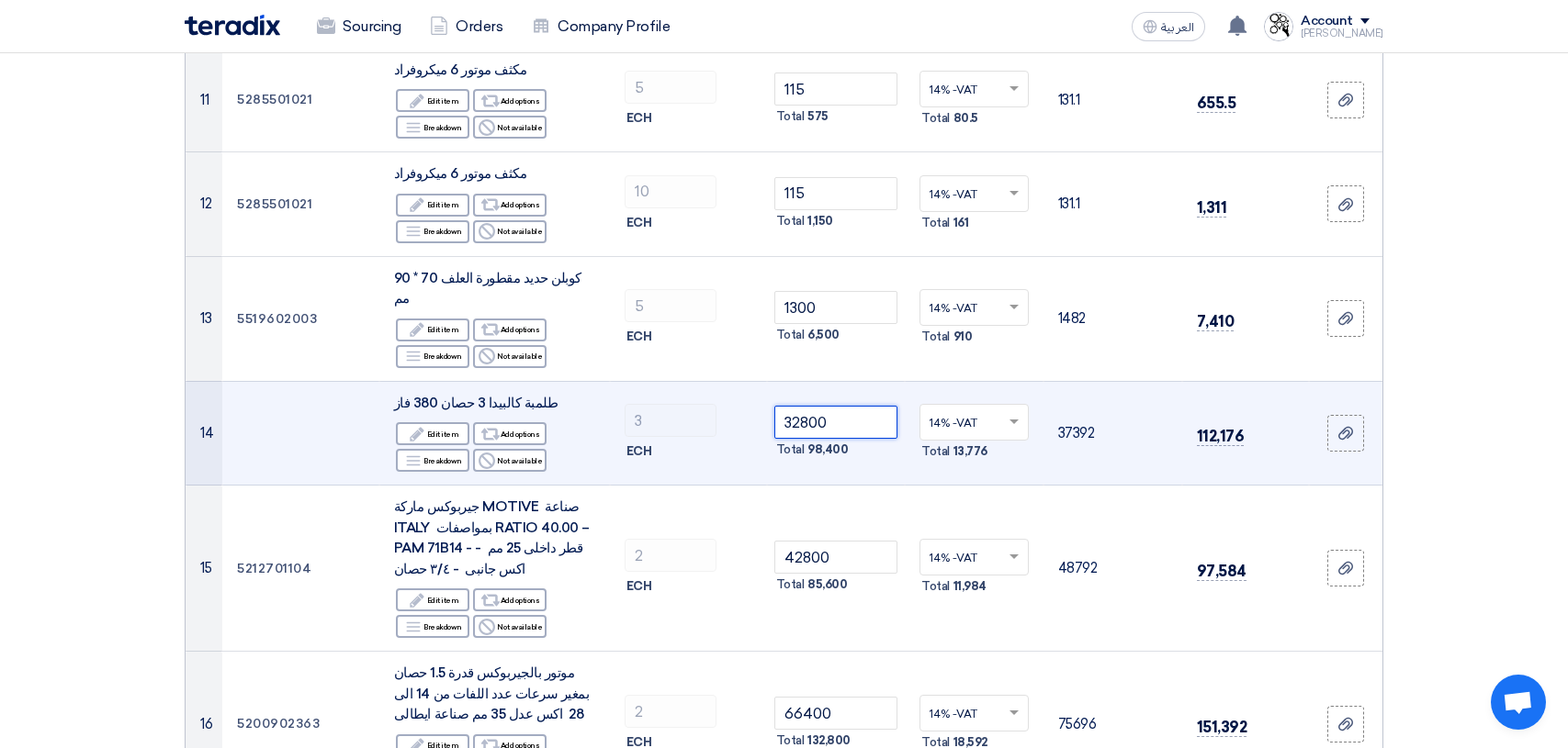
scroll to position [1468, 0]
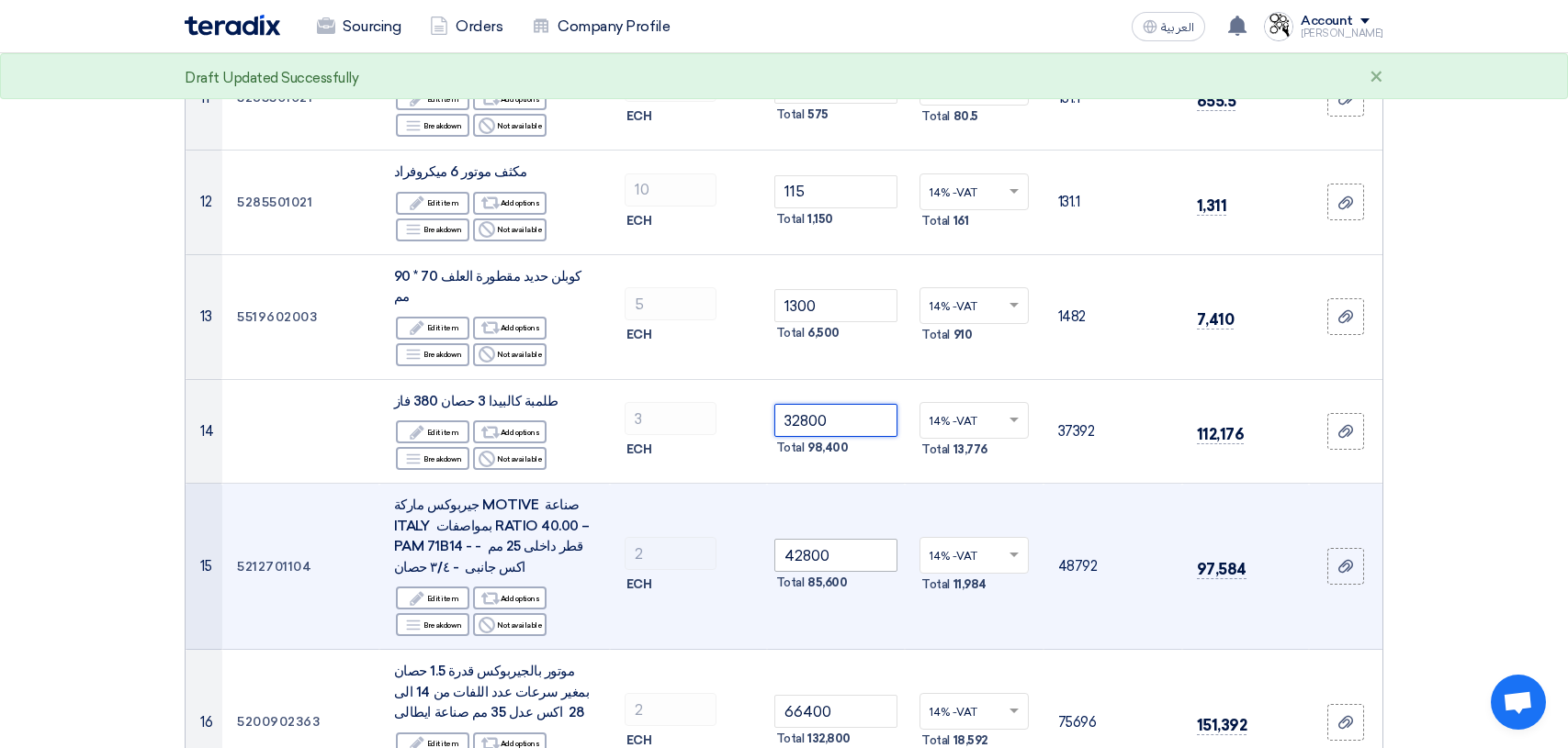
type input "32800"
click at [855, 539] on input "42800" at bounding box center [836, 555] width 124 height 33
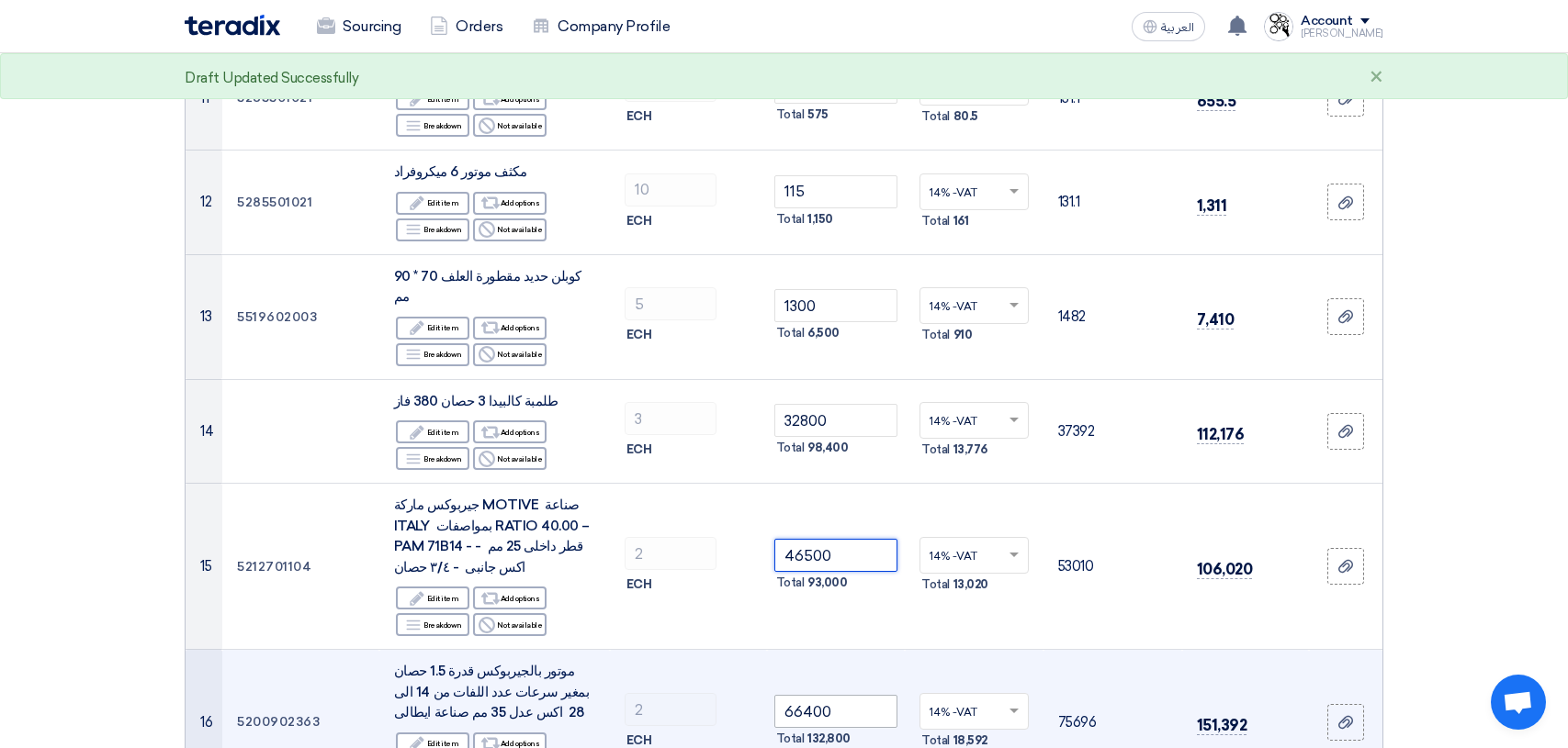
type input "46500"
click at [866, 699] on input "66400" at bounding box center [836, 711] width 124 height 33
type input "6"
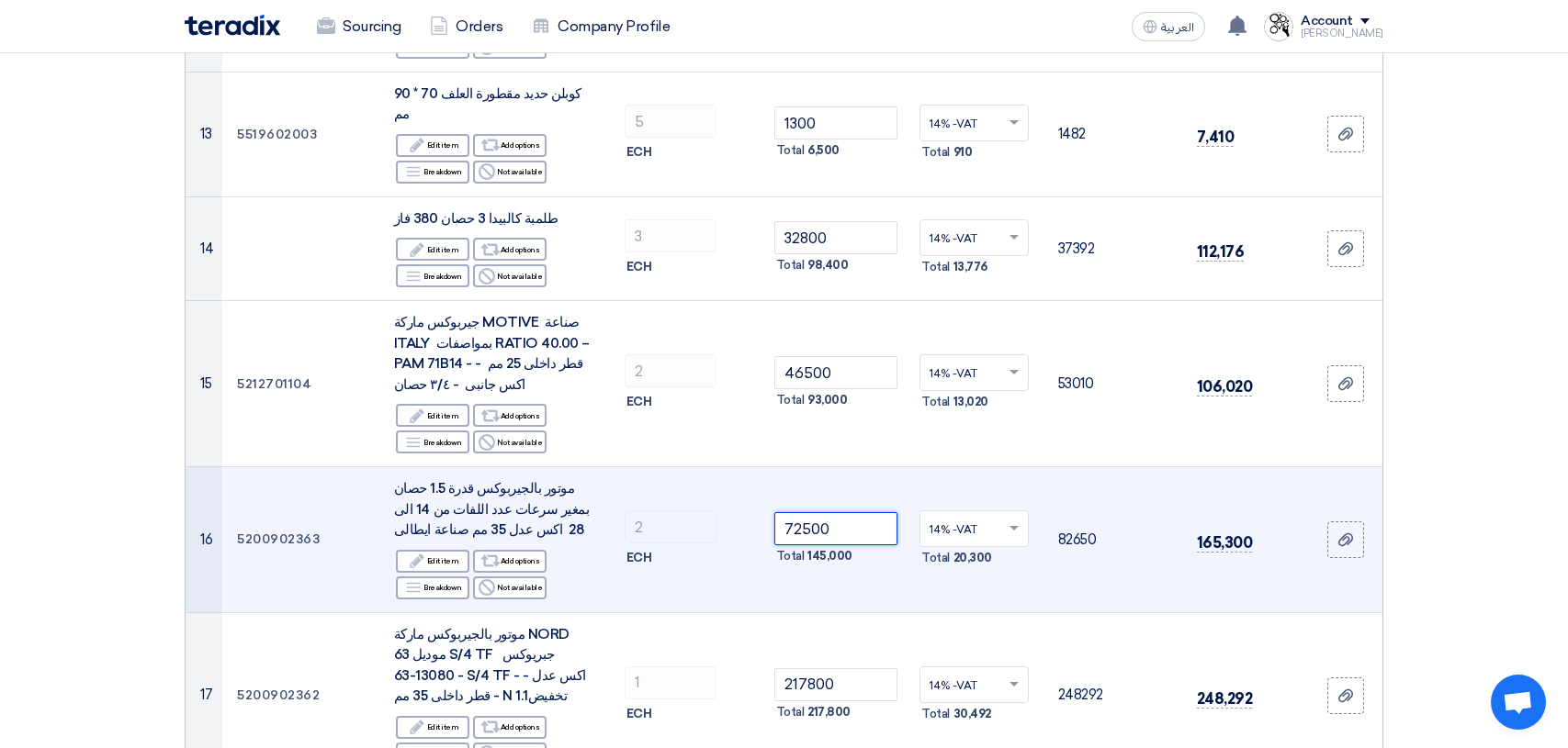
scroll to position [1652, 0]
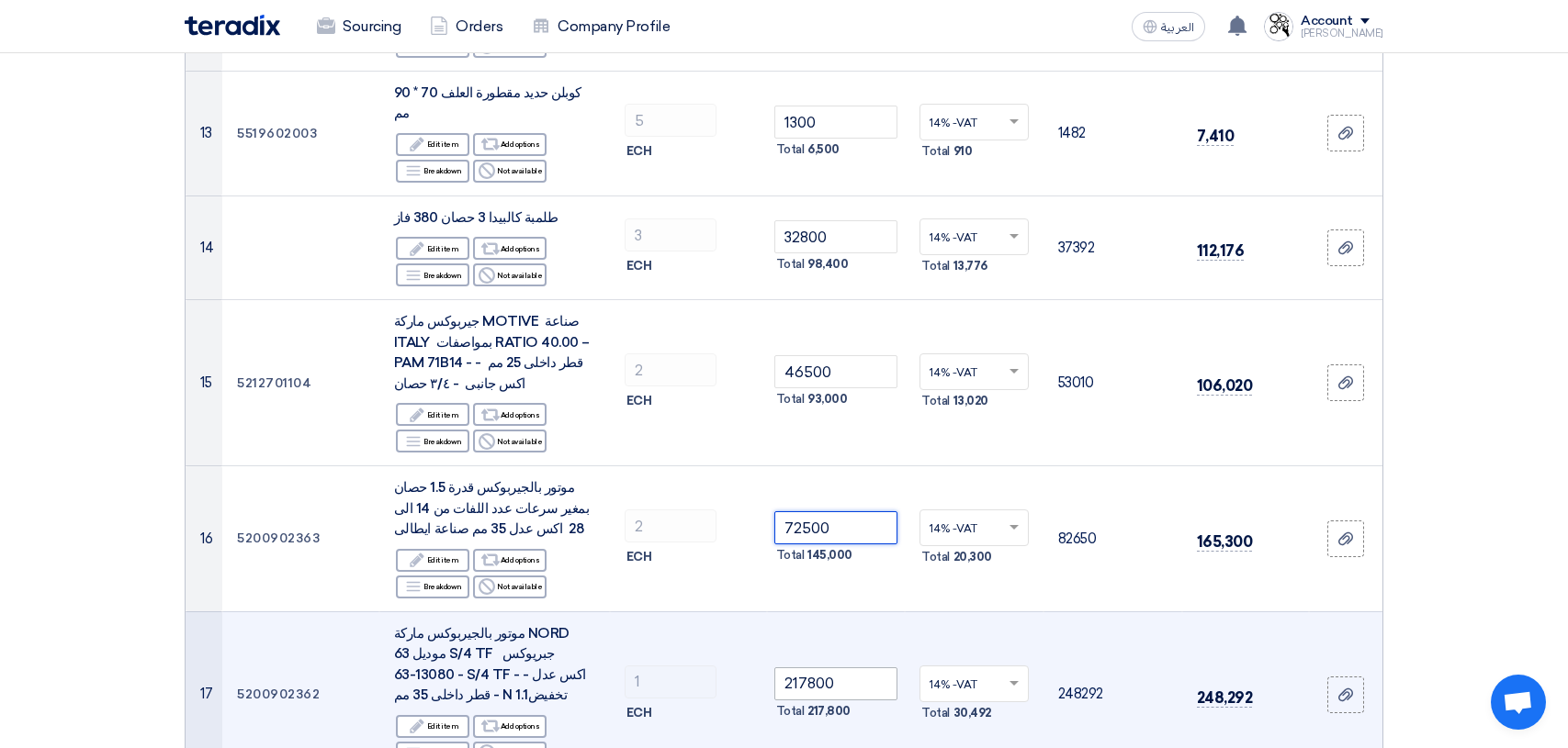
type input "72500"
click at [864, 667] on input "217800" at bounding box center [836, 683] width 124 height 33
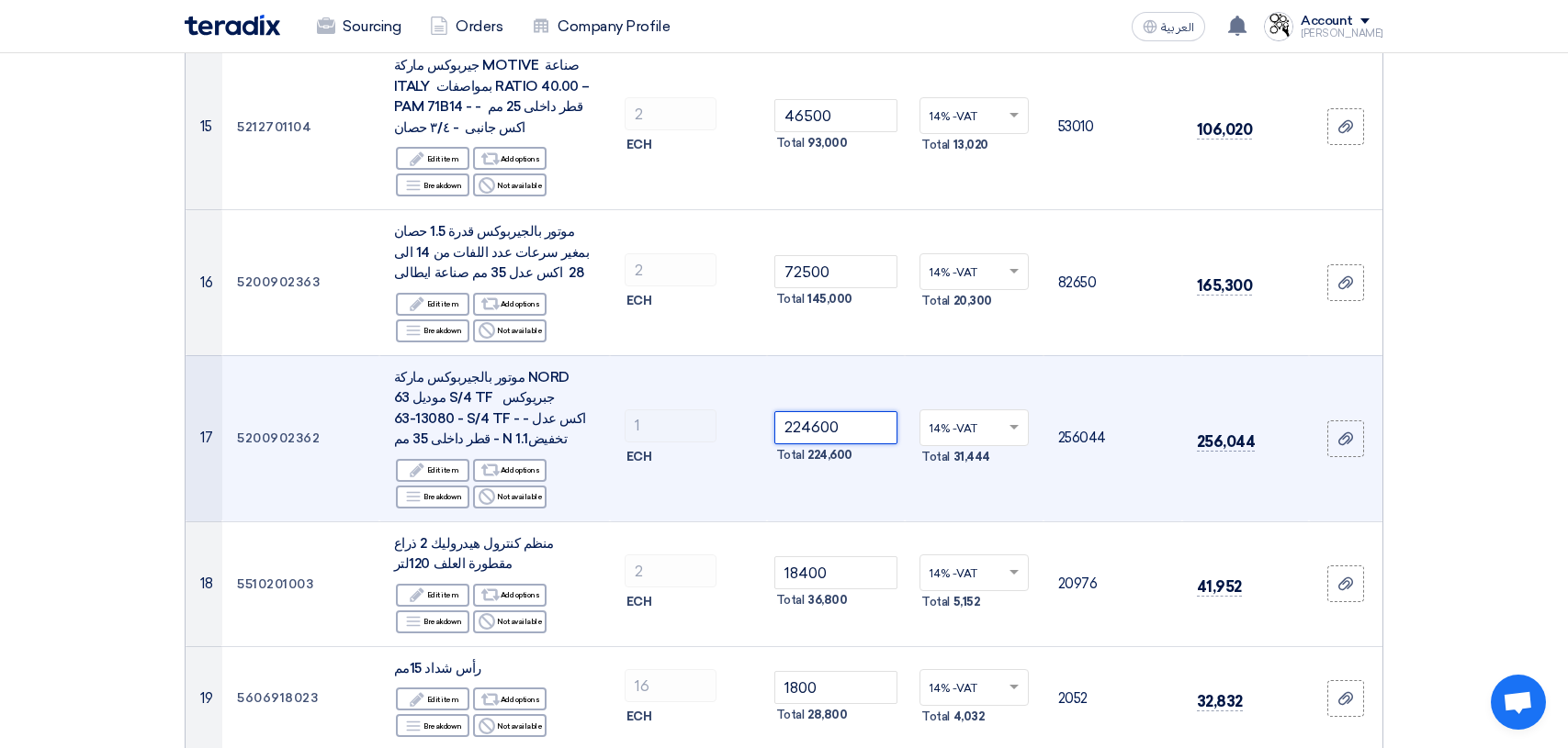
scroll to position [1927, 0]
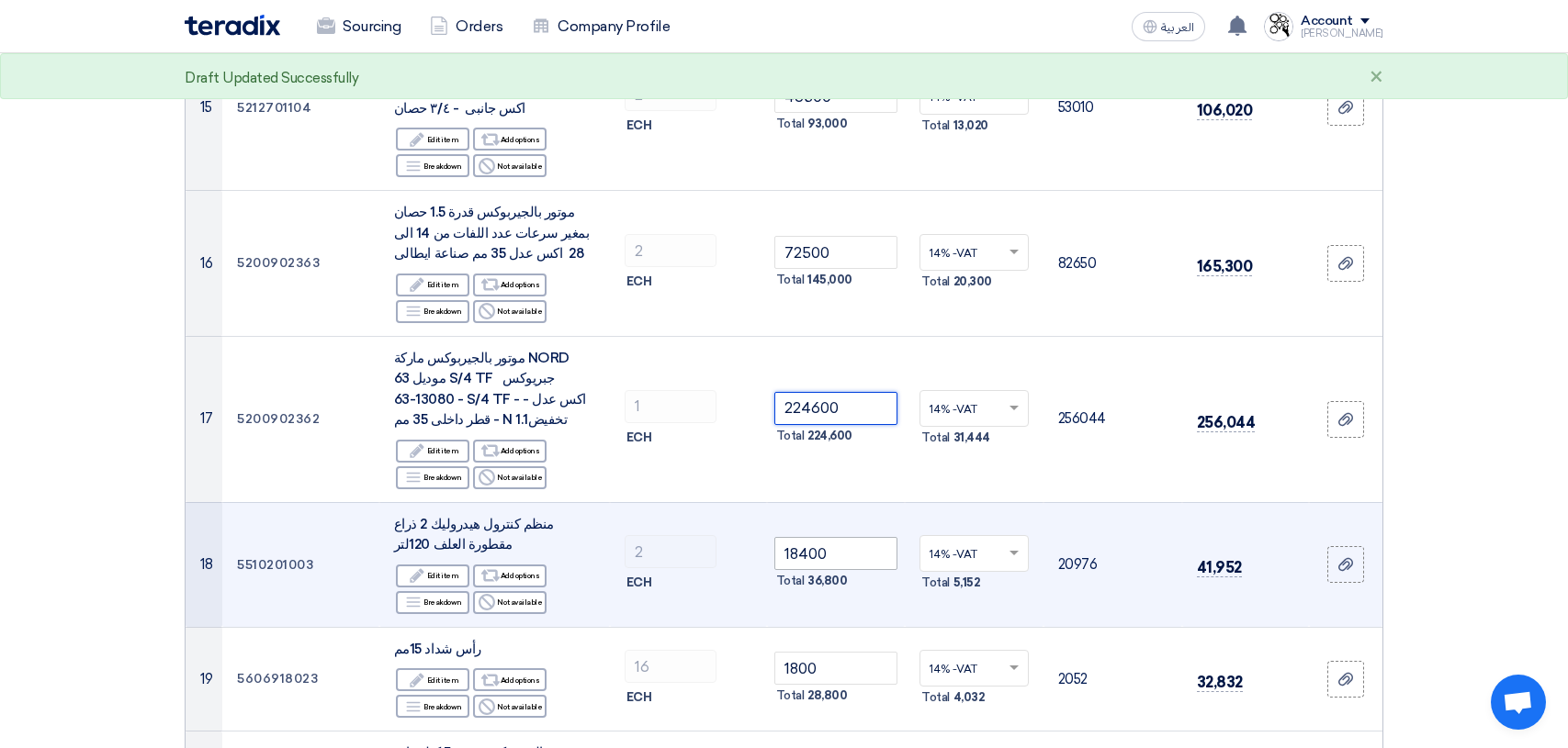
type input "224600"
click at [870, 537] on input "18400" at bounding box center [836, 553] width 124 height 33
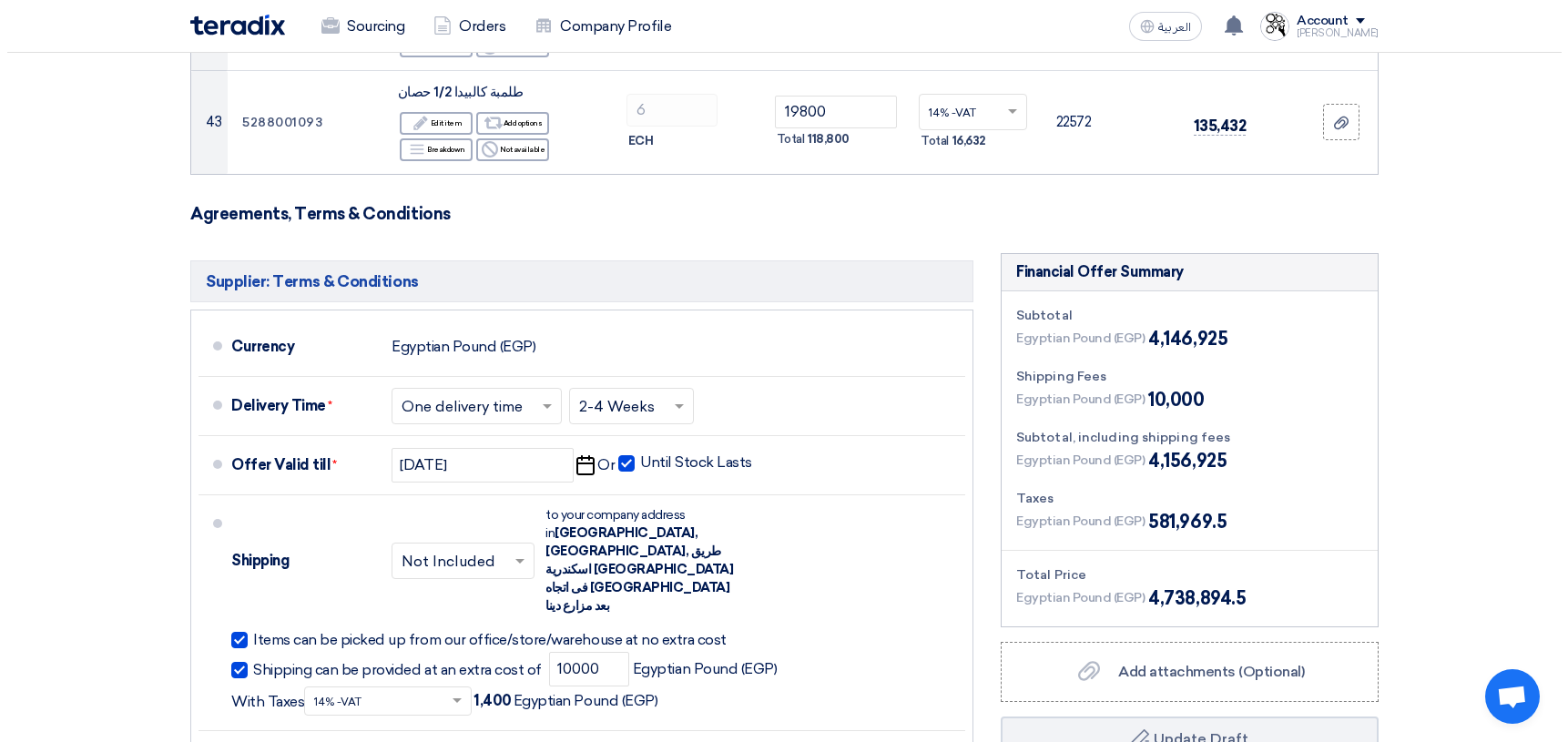
scroll to position [5827, 0]
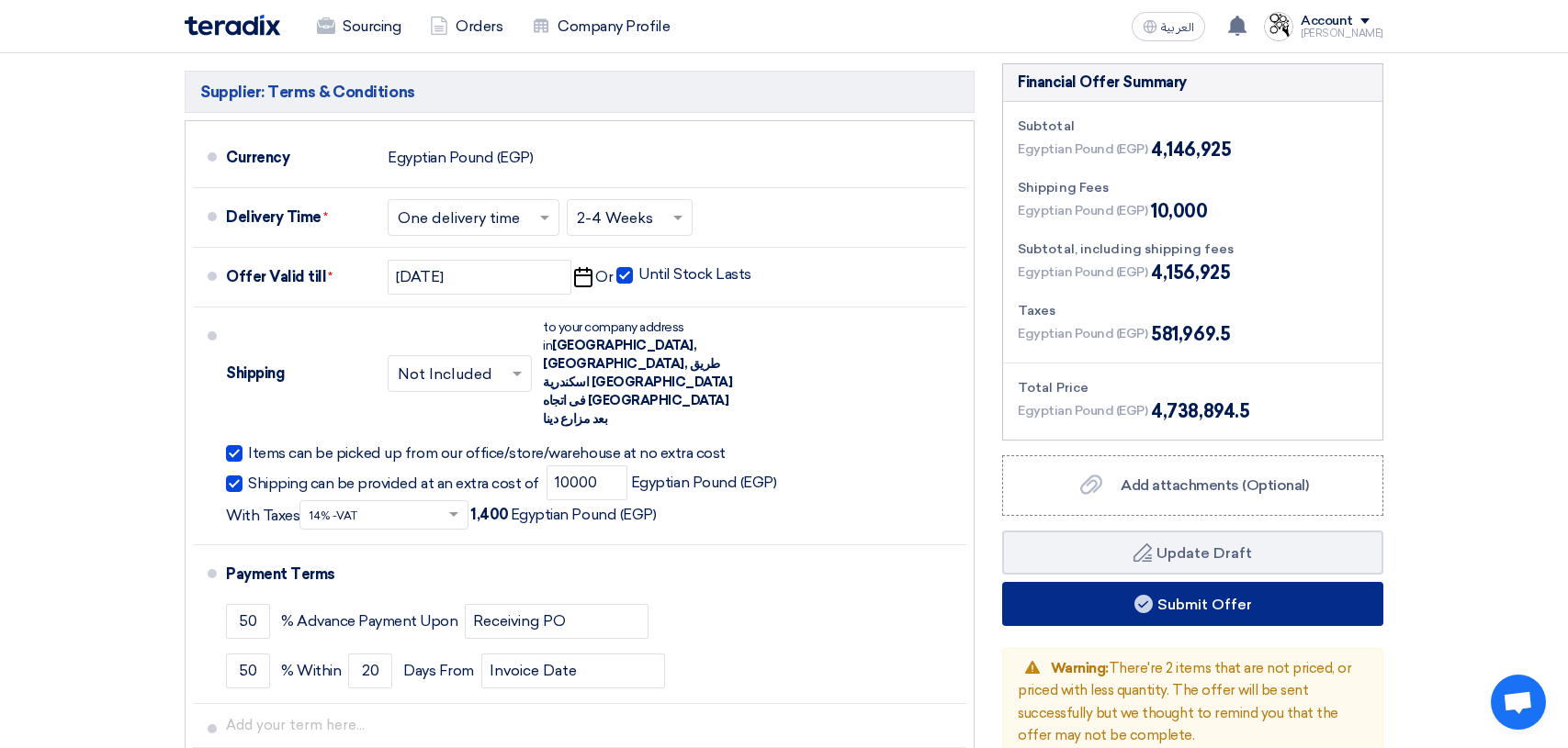
click at [1201, 582] on button "Submit Offer" at bounding box center [1193, 604] width 381 height 44
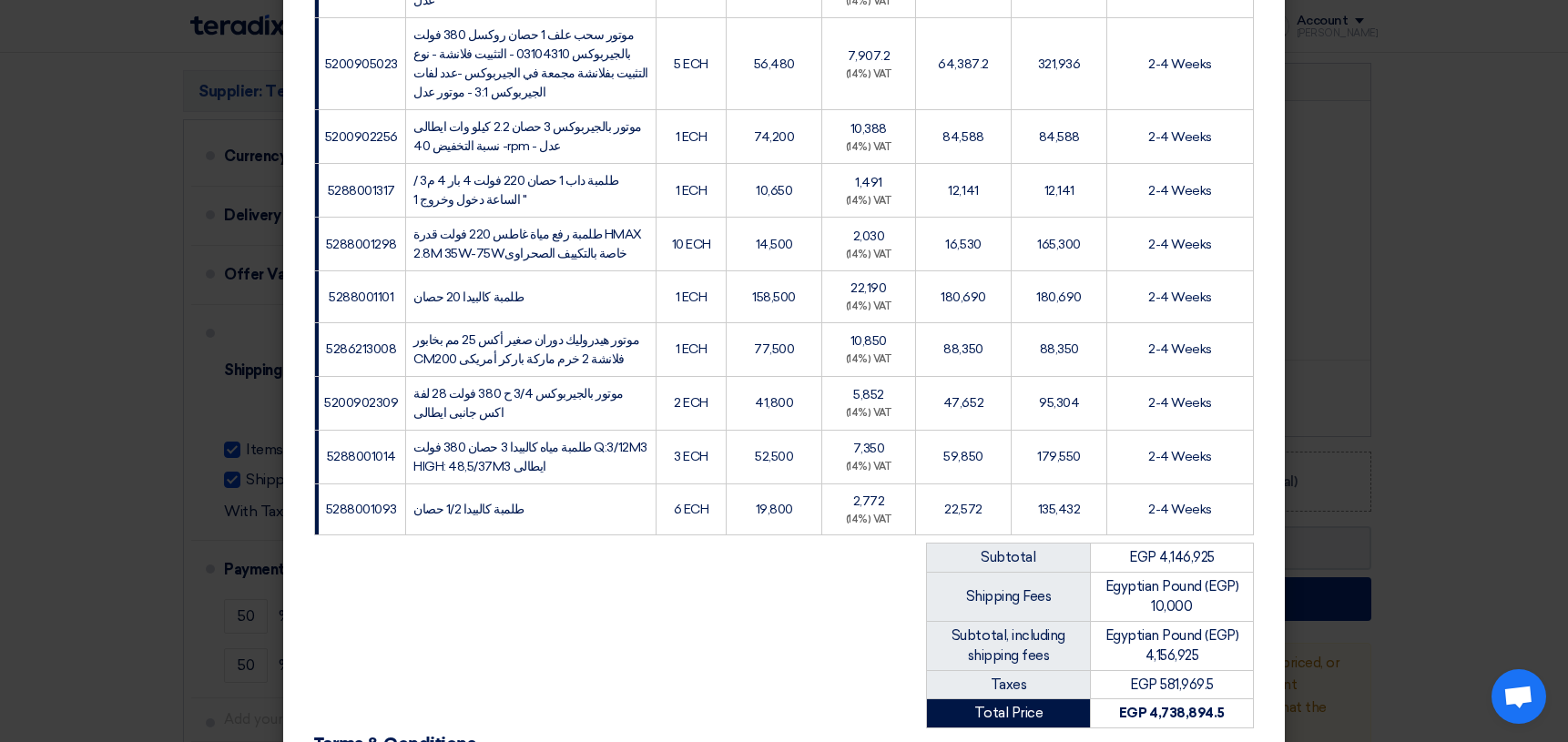
scroll to position [2509, 0]
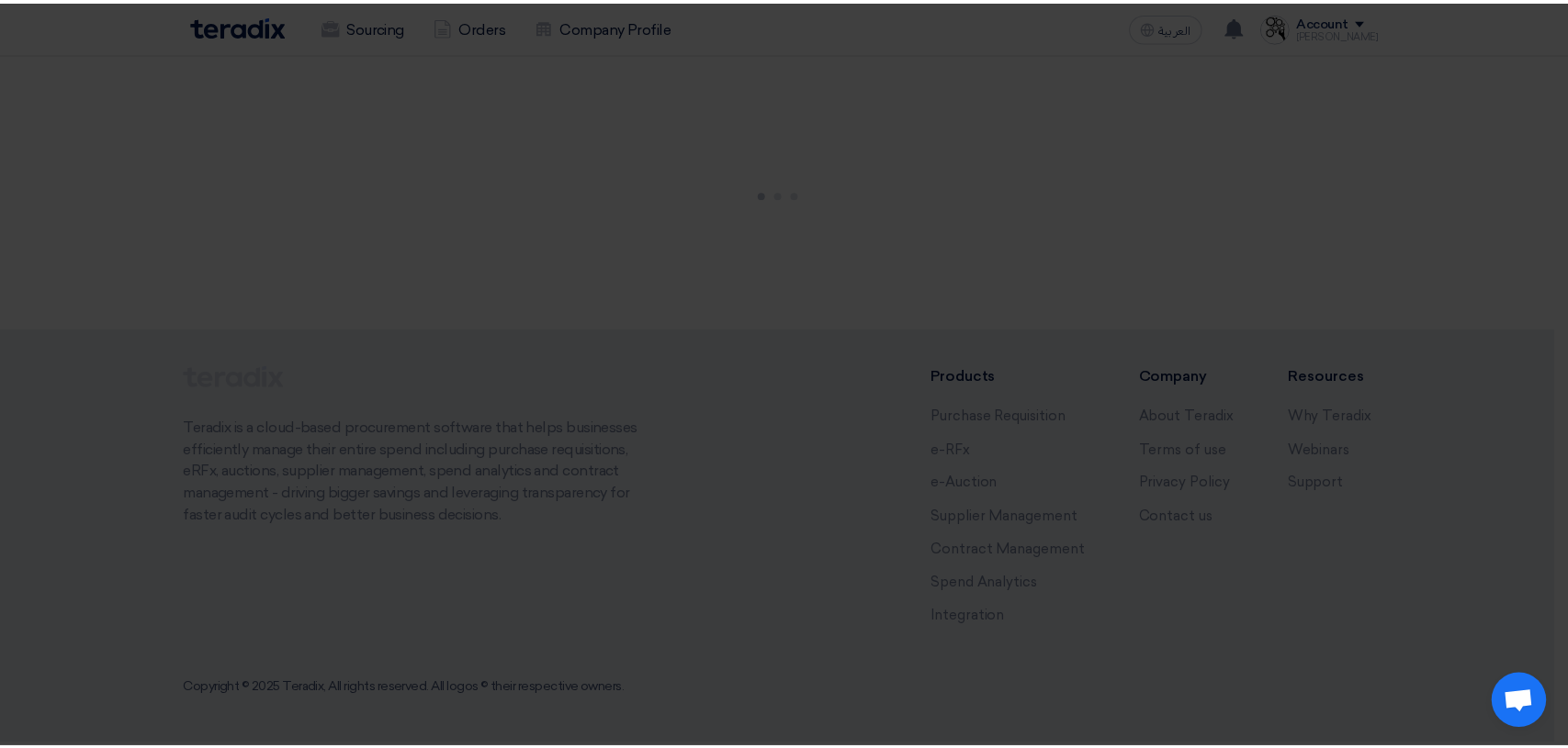
scroll to position [0, 0]
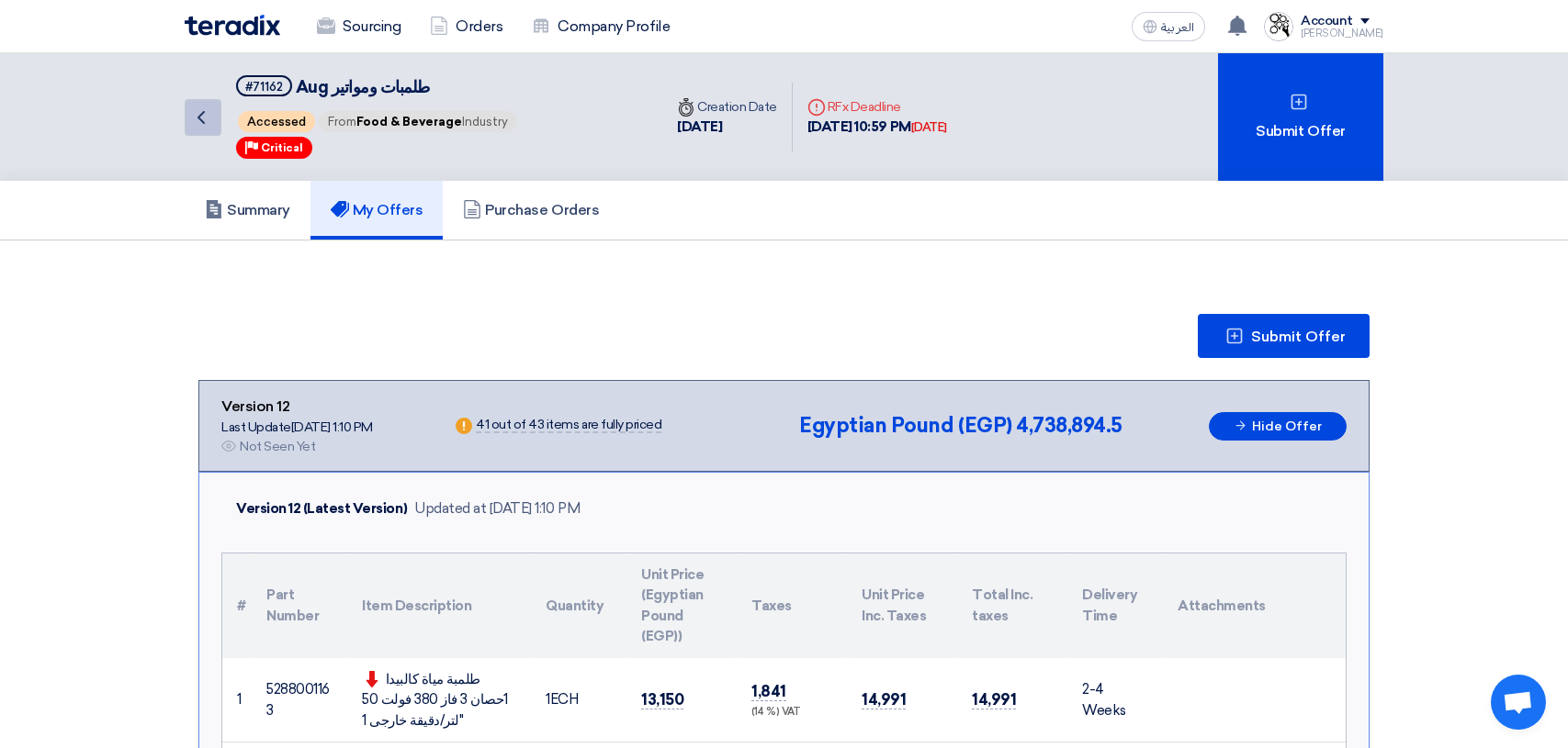
click at [208, 113] on icon "Back" at bounding box center [201, 117] width 22 height 22
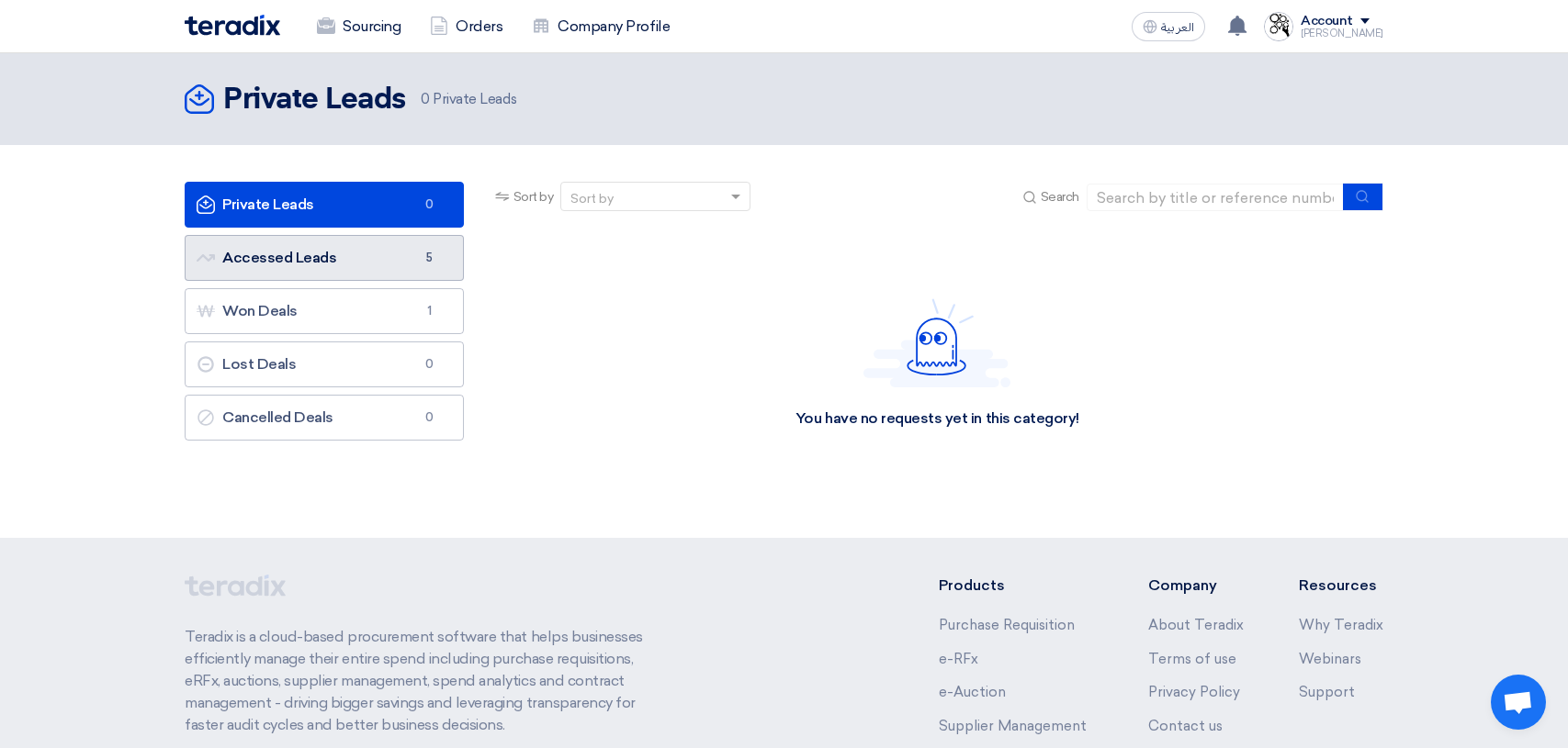
click at [313, 273] on link "Accessed Leads Accessed Leads 5" at bounding box center [324, 258] width 279 height 46
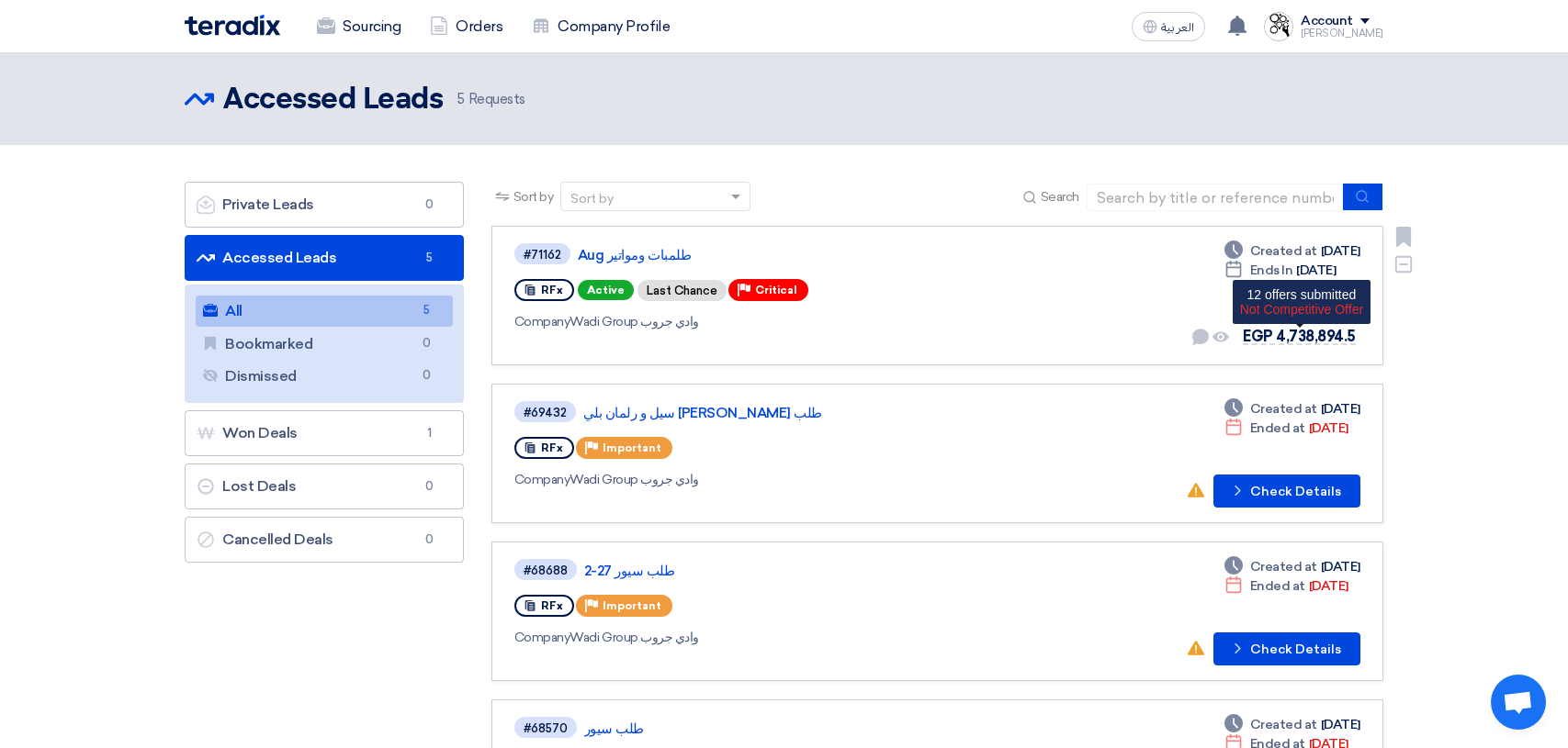
click at [1273, 337] on span "EGP 4,738,894.5" at bounding box center [1298, 337] width 113 height 18
click at [588, 259] on link "طلمبات ومواتير Aug" at bounding box center [807, 255] width 459 height 17
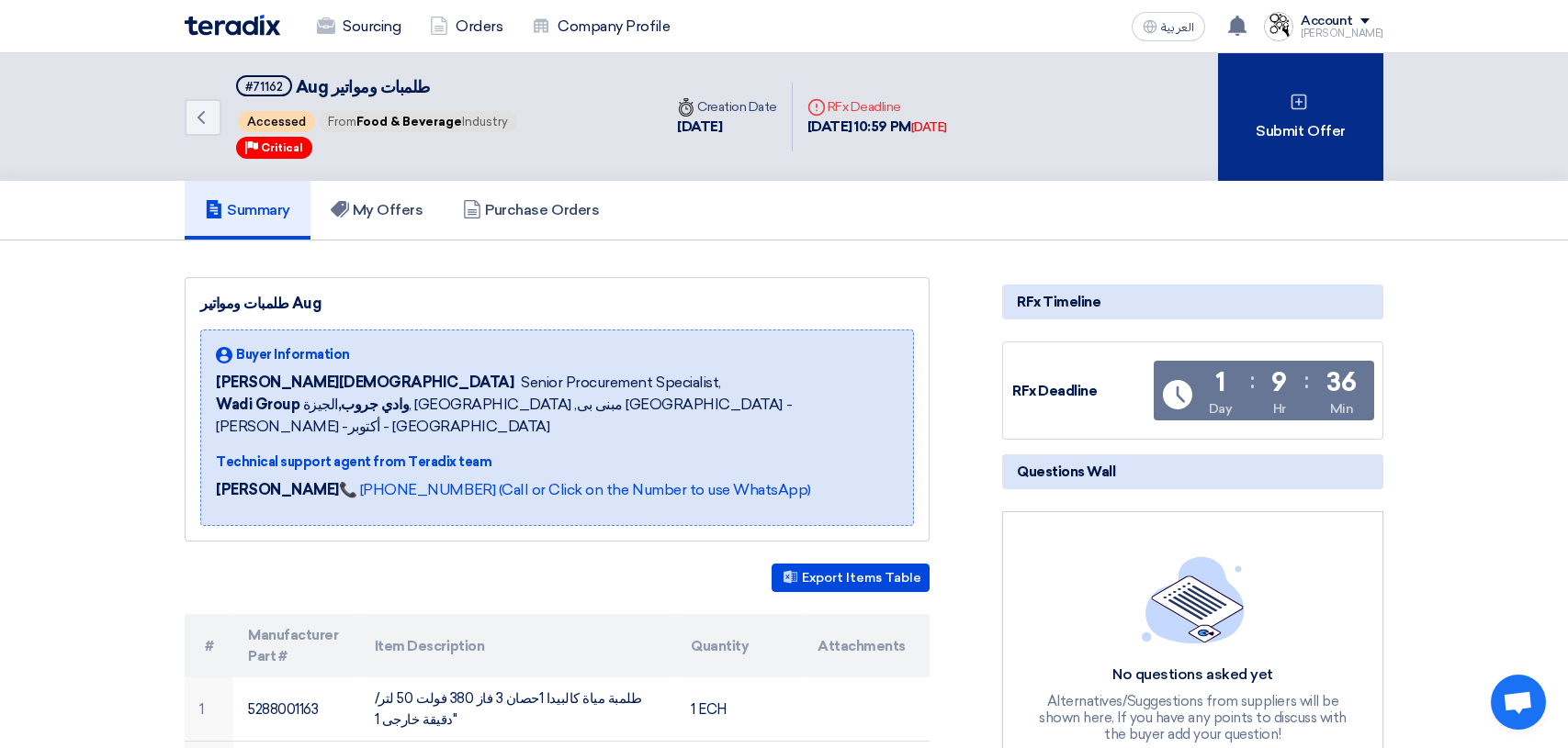
click at [1288, 110] on div "Submit Offer" at bounding box center [1299, 116] width 165 height 127
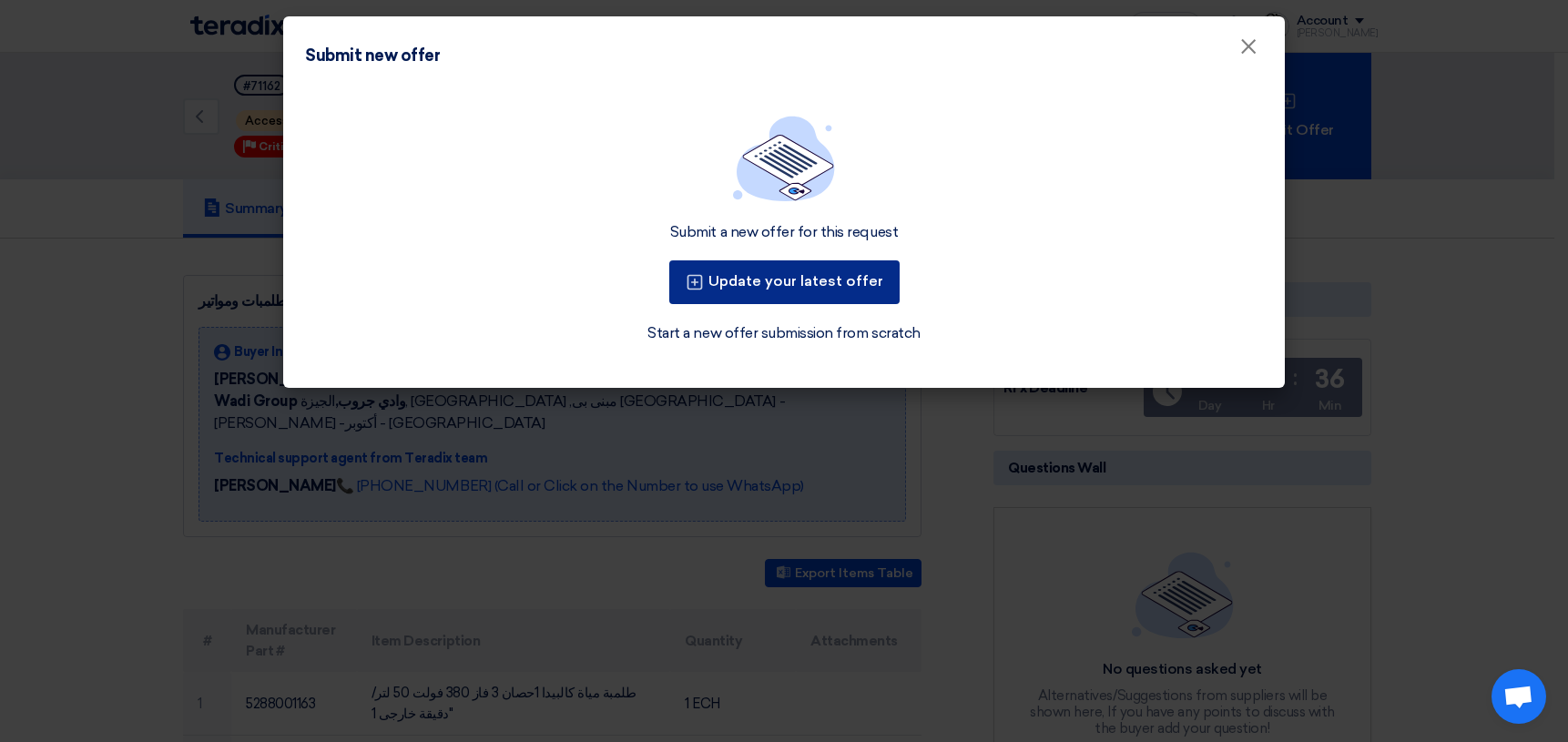
click at [776, 288] on button "Update your latest offer" at bounding box center [784, 282] width 230 height 44
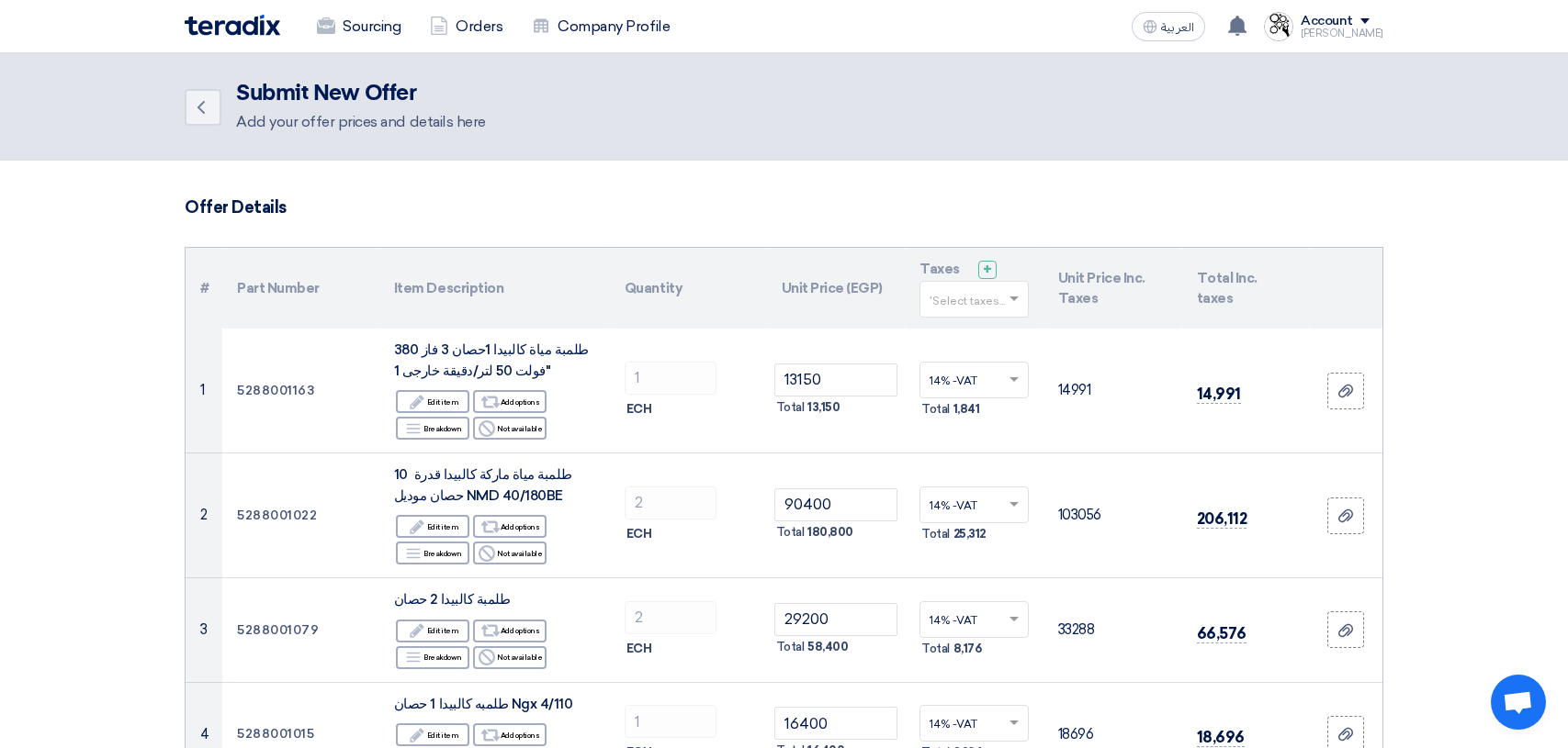
click at [1015, 304] on span at bounding box center [1016, 299] width 23 height 17
click at [995, 326] on div "14% -VAT" at bounding box center [974, 334] width 108 height 33
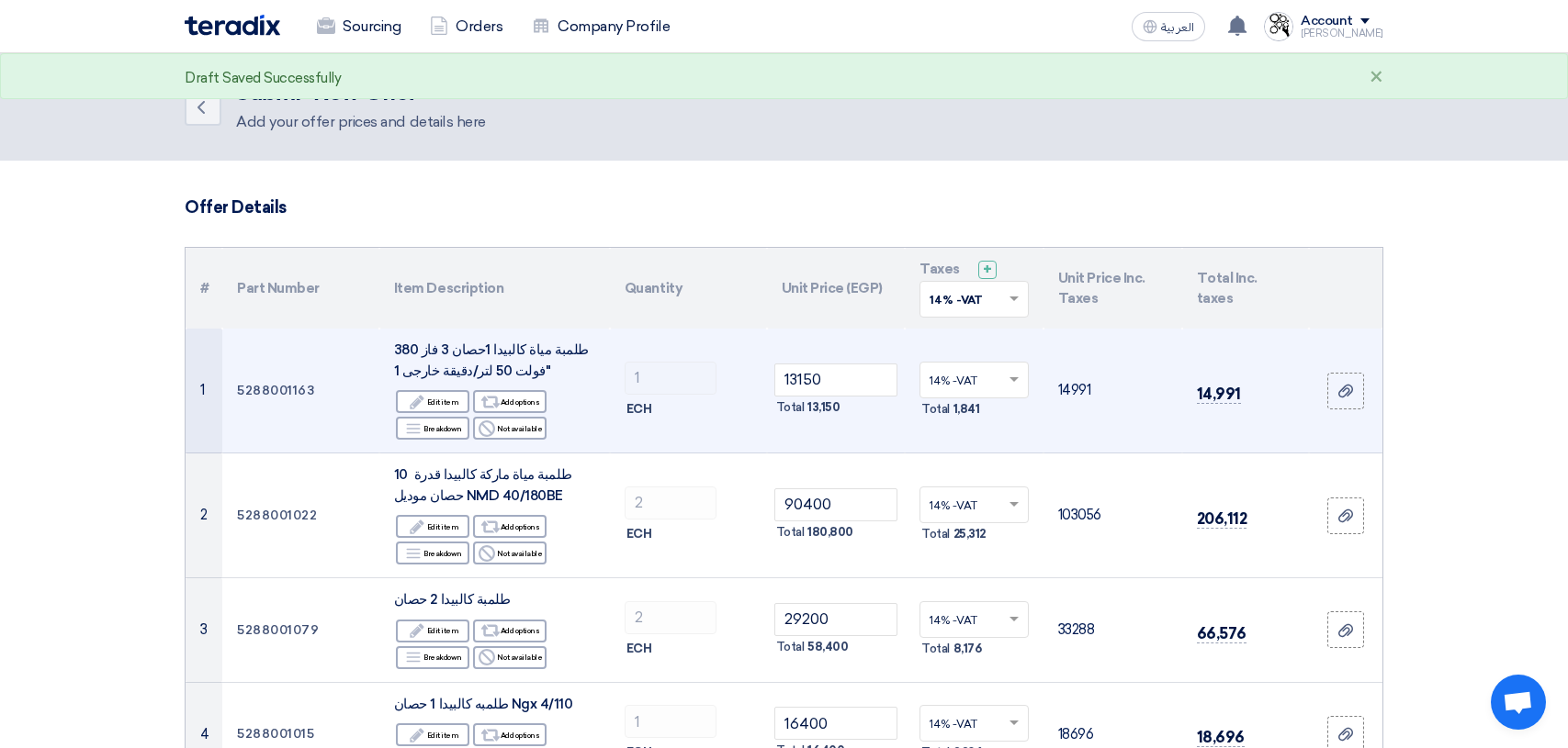
click at [1098, 356] on td "14991" at bounding box center [1113, 391] width 138 height 124
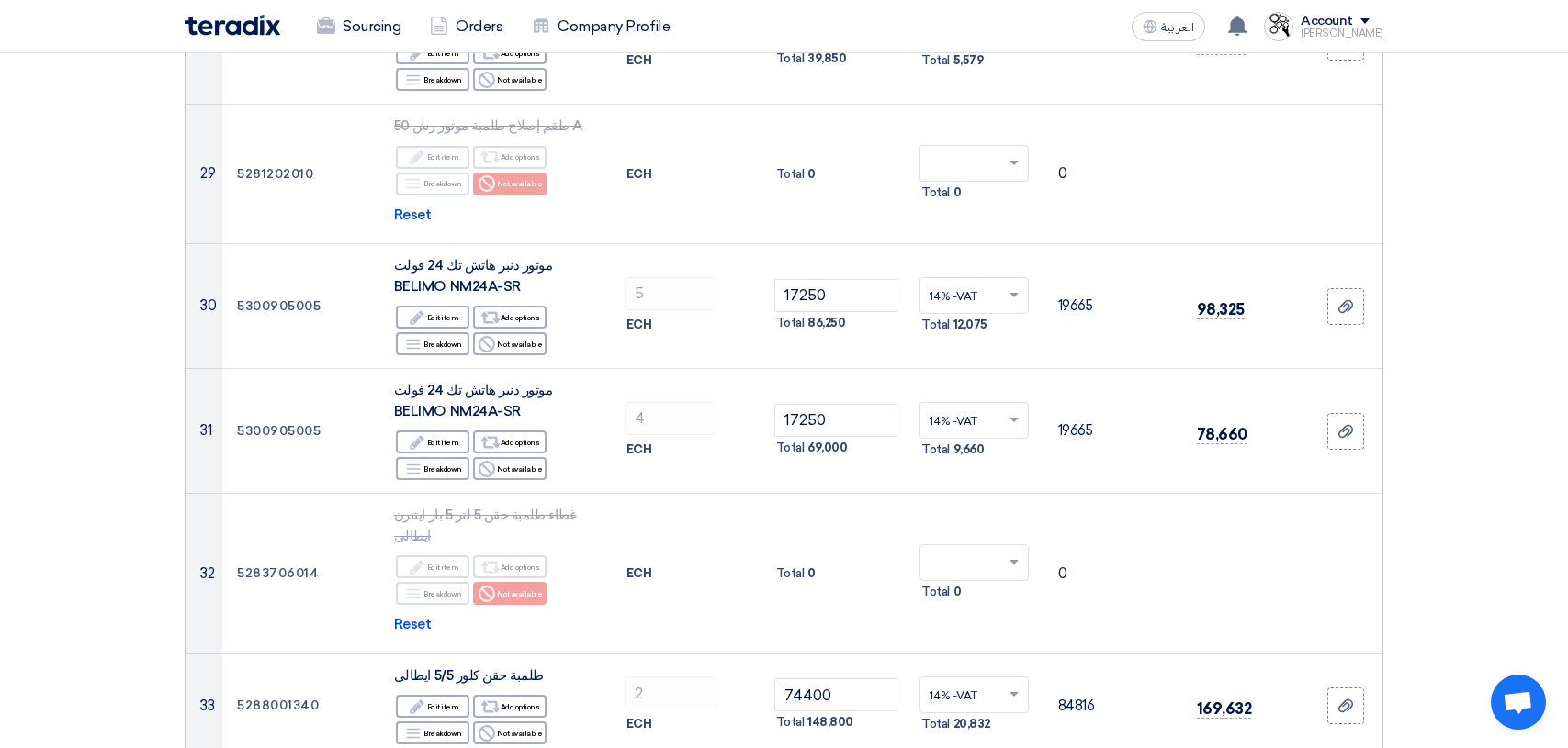
scroll to position [3764, 0]
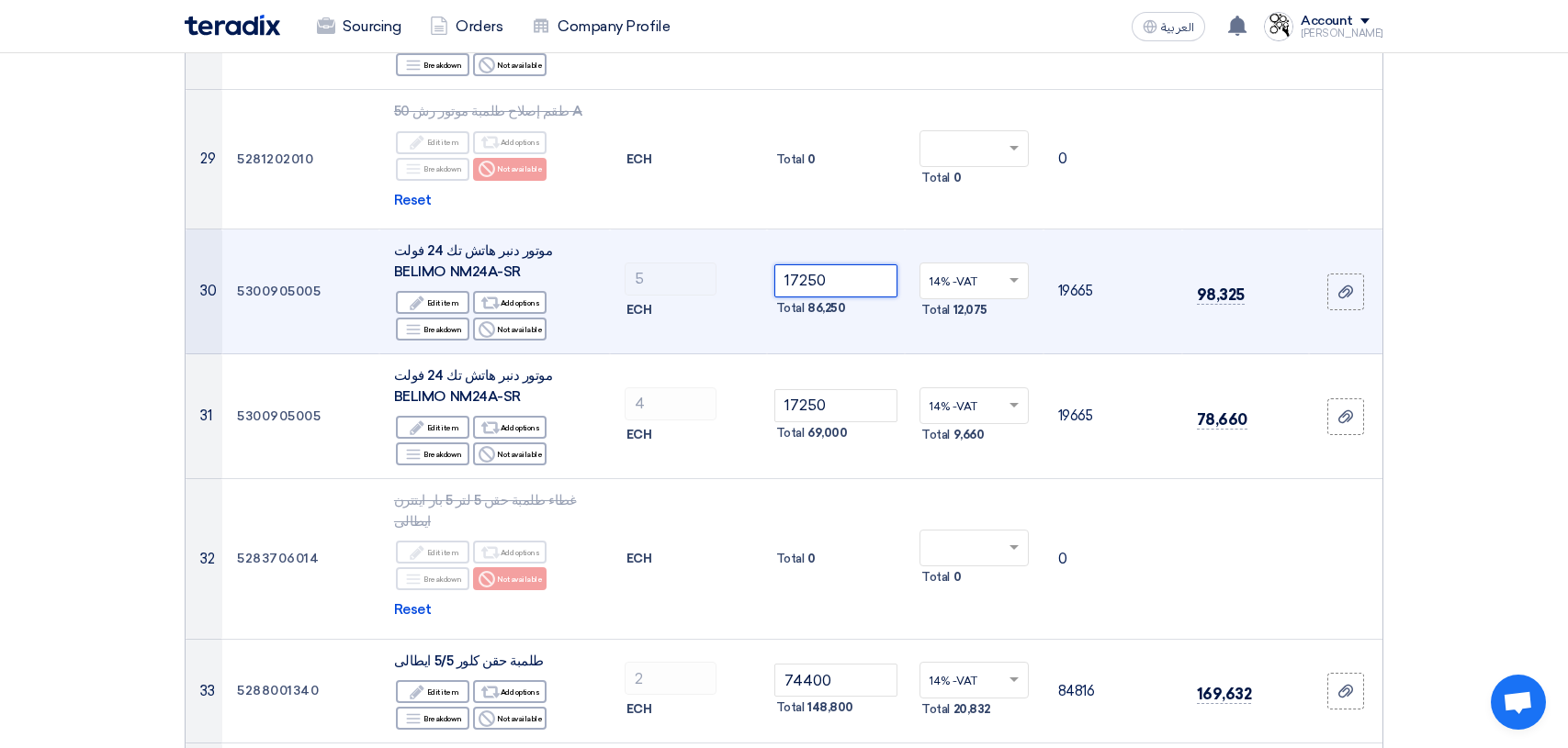
click at [791, 264] on input "17250" at bounding box center [836, 280] width 124 height 33
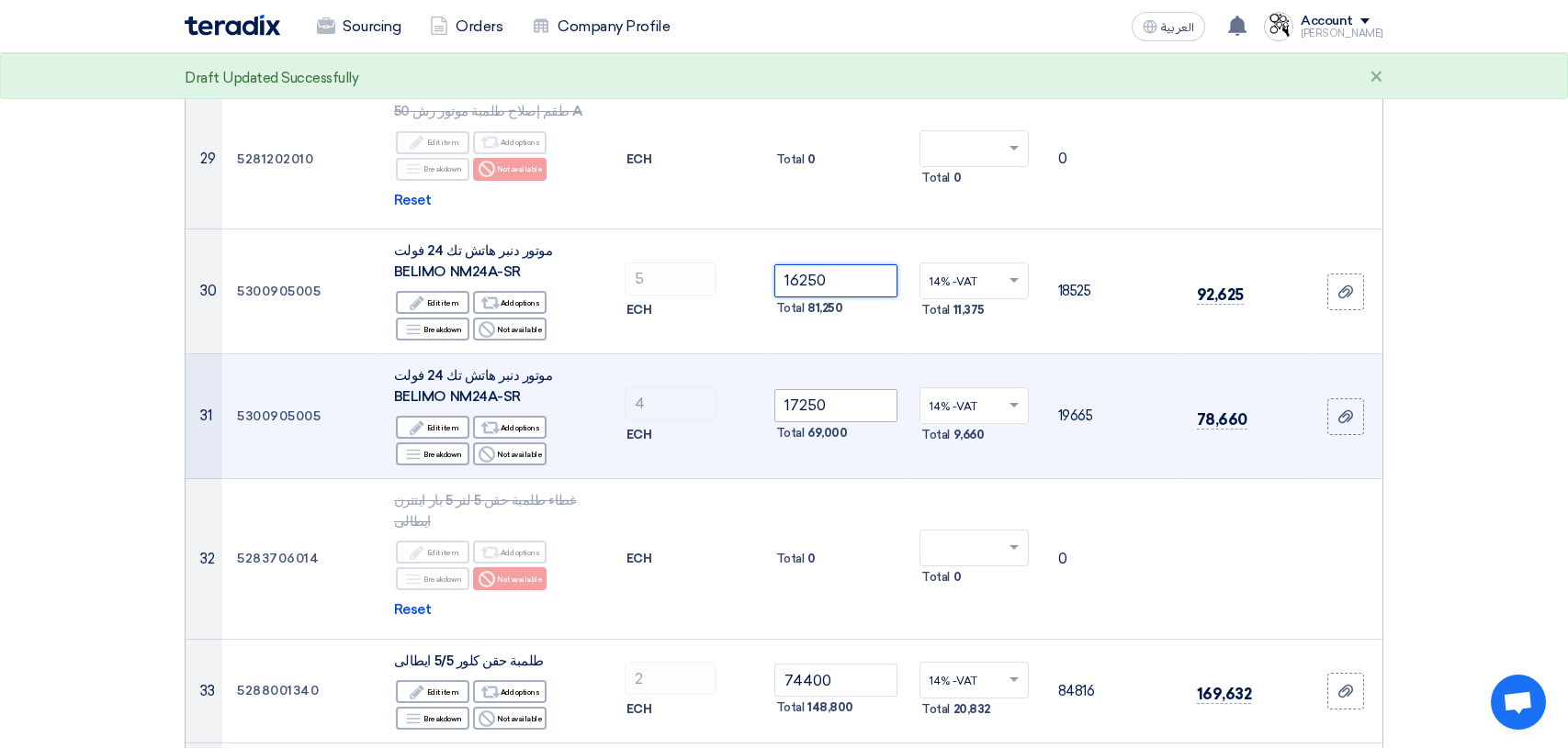
type input "16250"
click at [790, 389] on input "17250" at bounding box center [836, 405] width 124 height 33
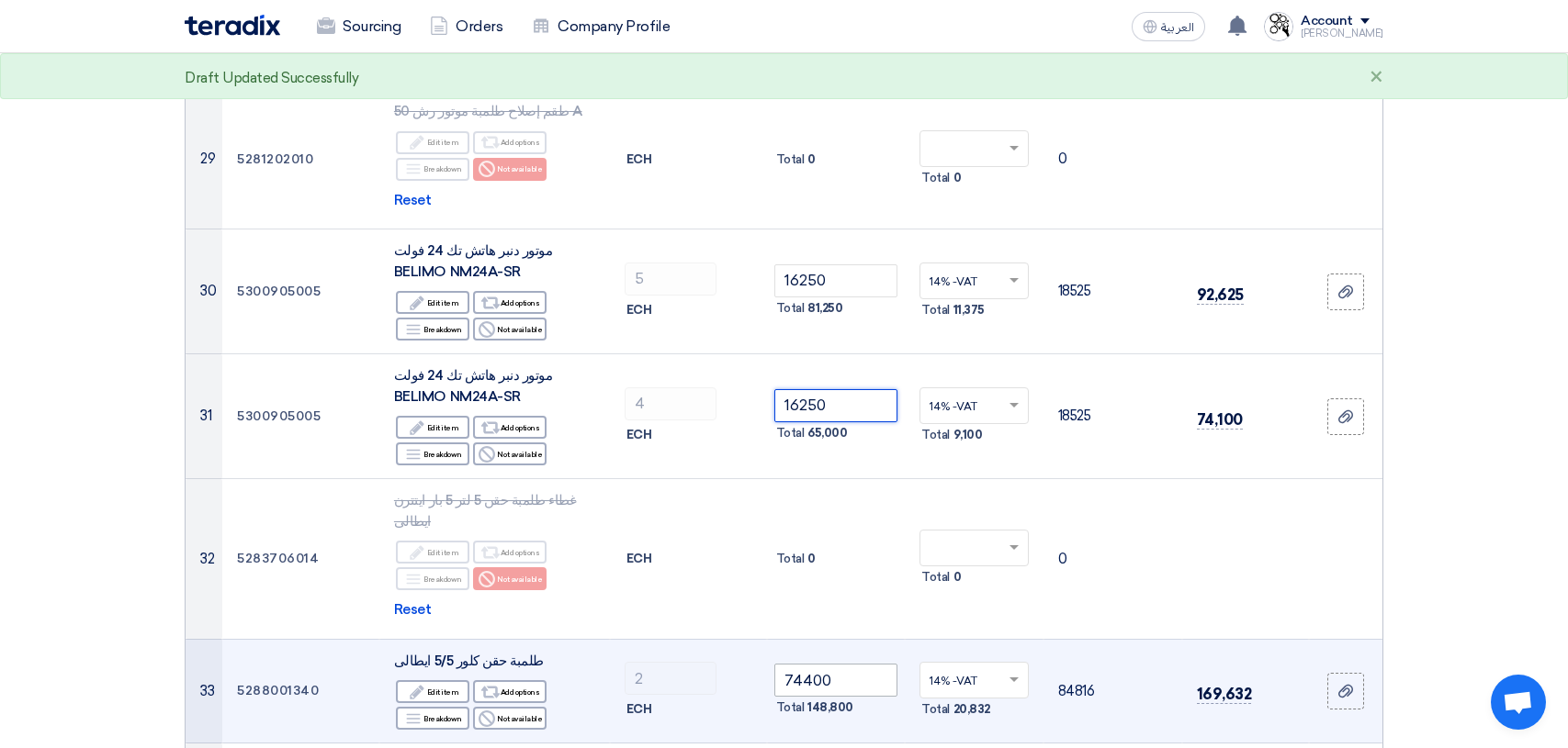
type input "16250"
click at [795, 663] on input "74400" at bounding box center [836, 679] width 124 height 33
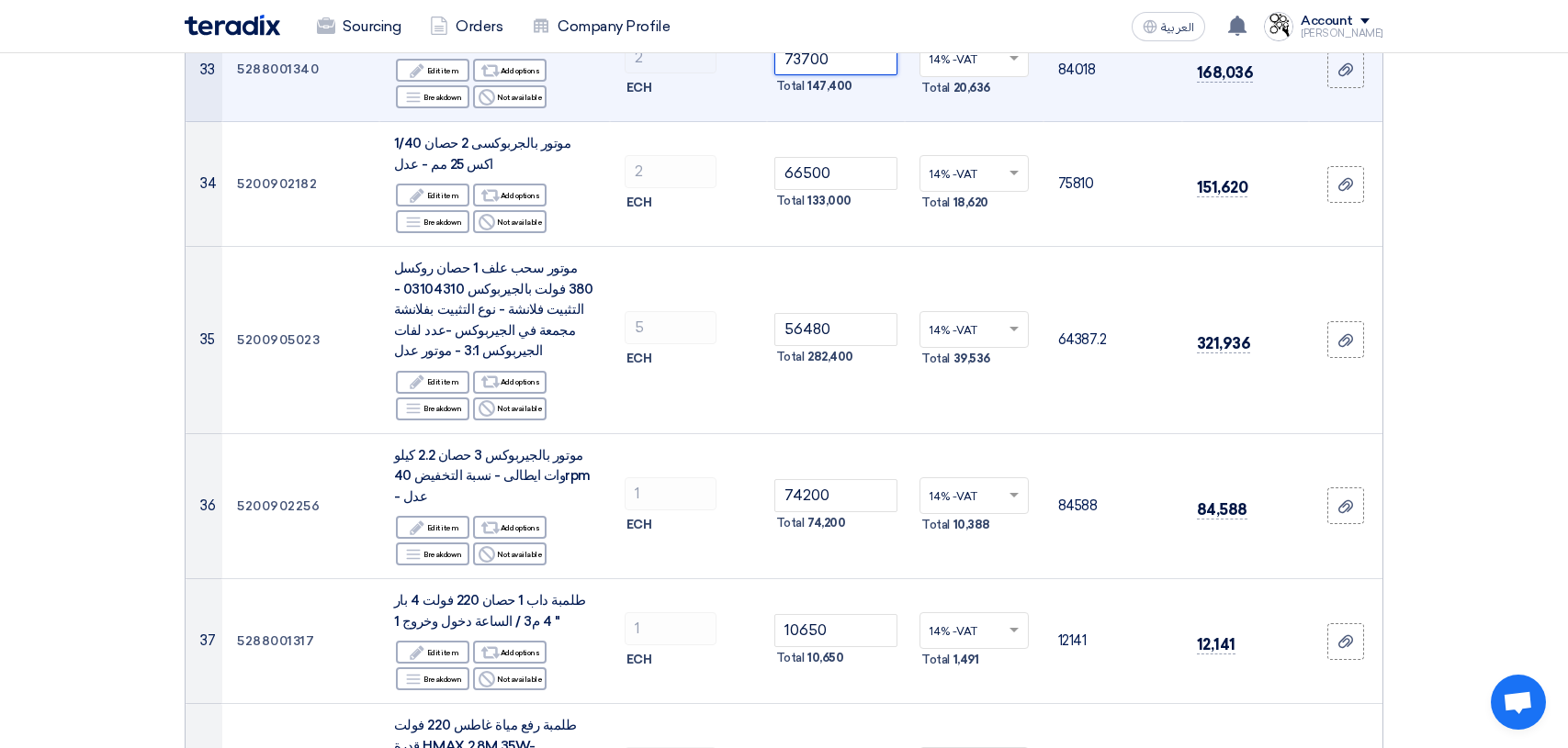
scroll to position [4406, 0]
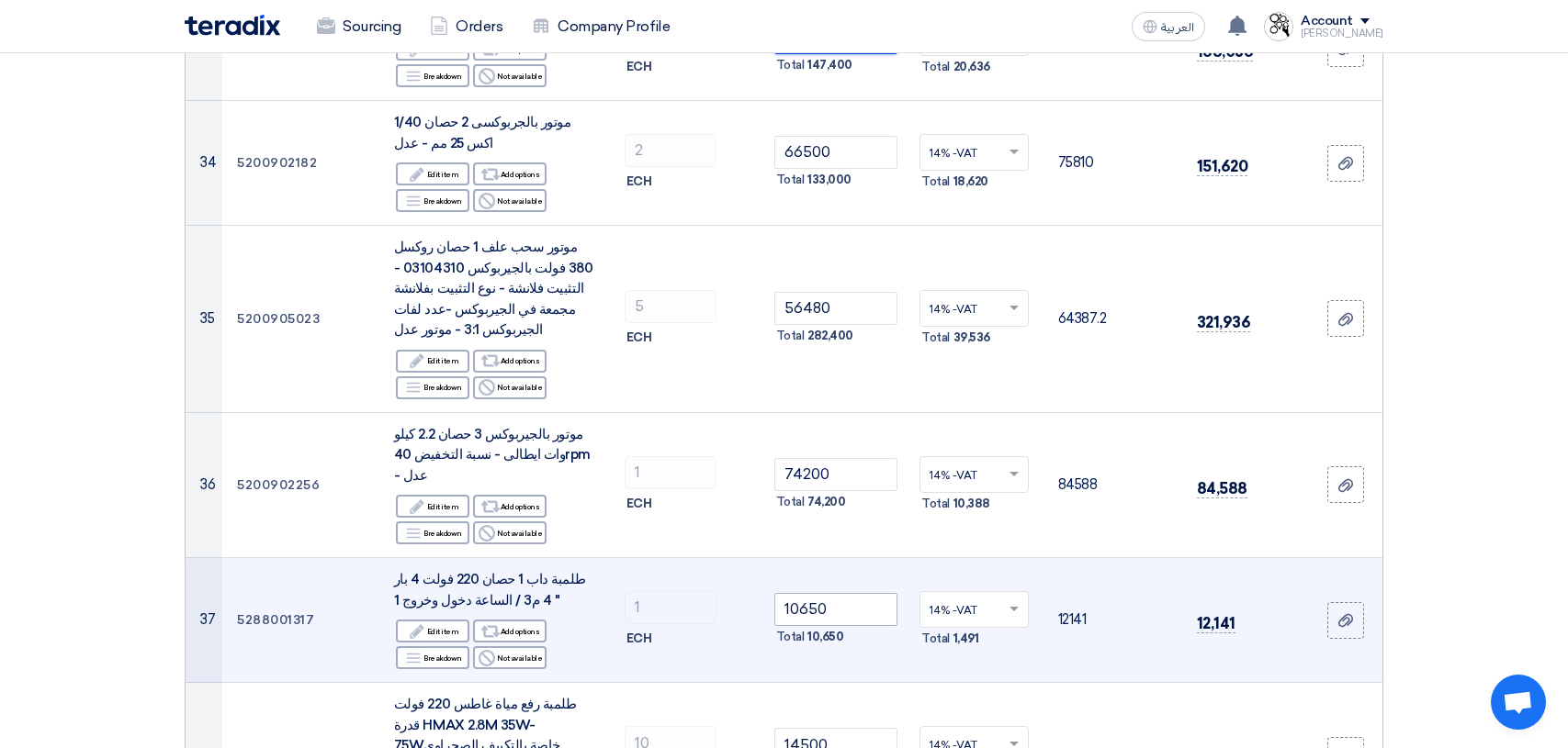
type input "73700"
click at [797, 593] on input "10650" at bounding box center [836, 609] width 124 height 33
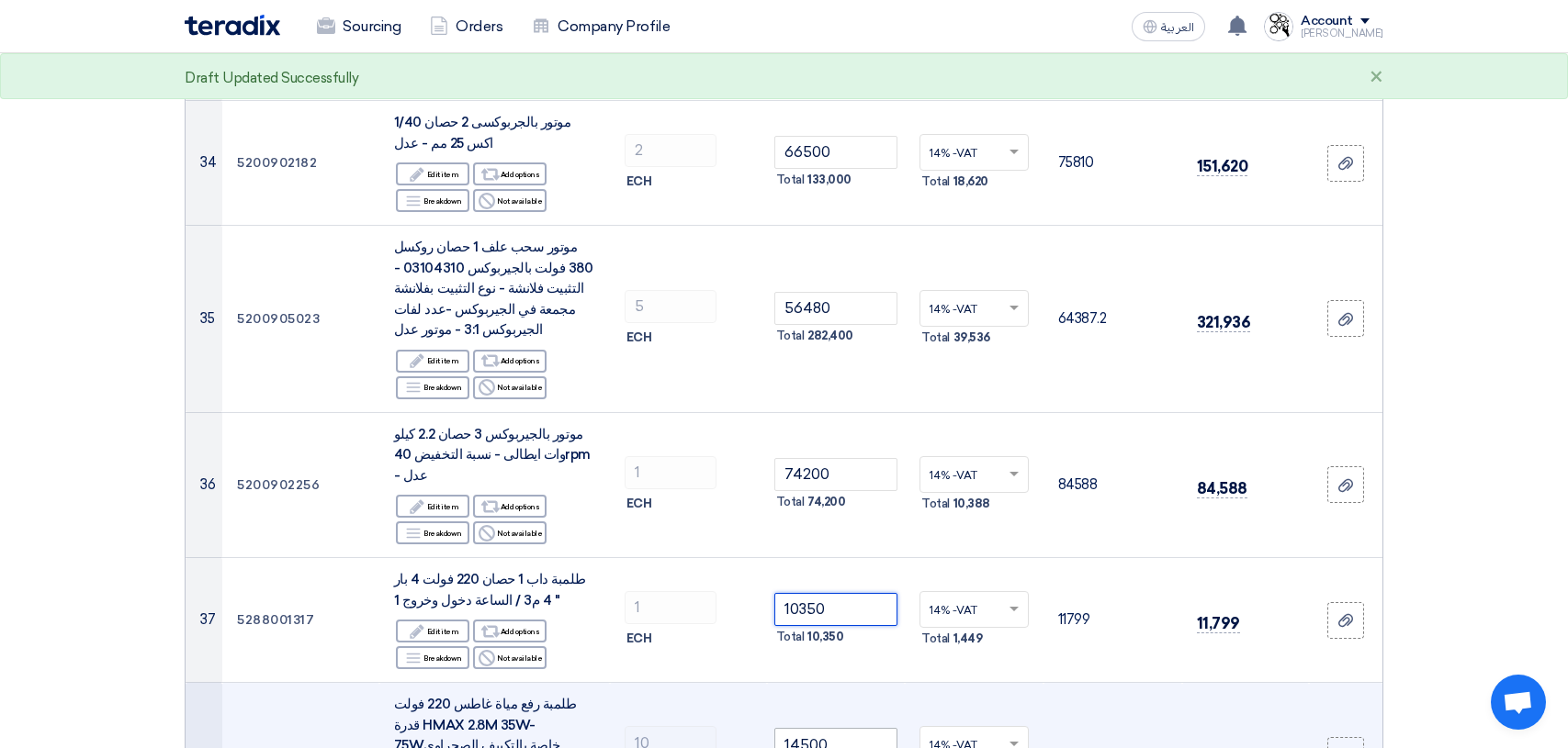
type input "10350"
click at [793, 728] on input "14500" at bounding box center [836, 744] width 124 height 33
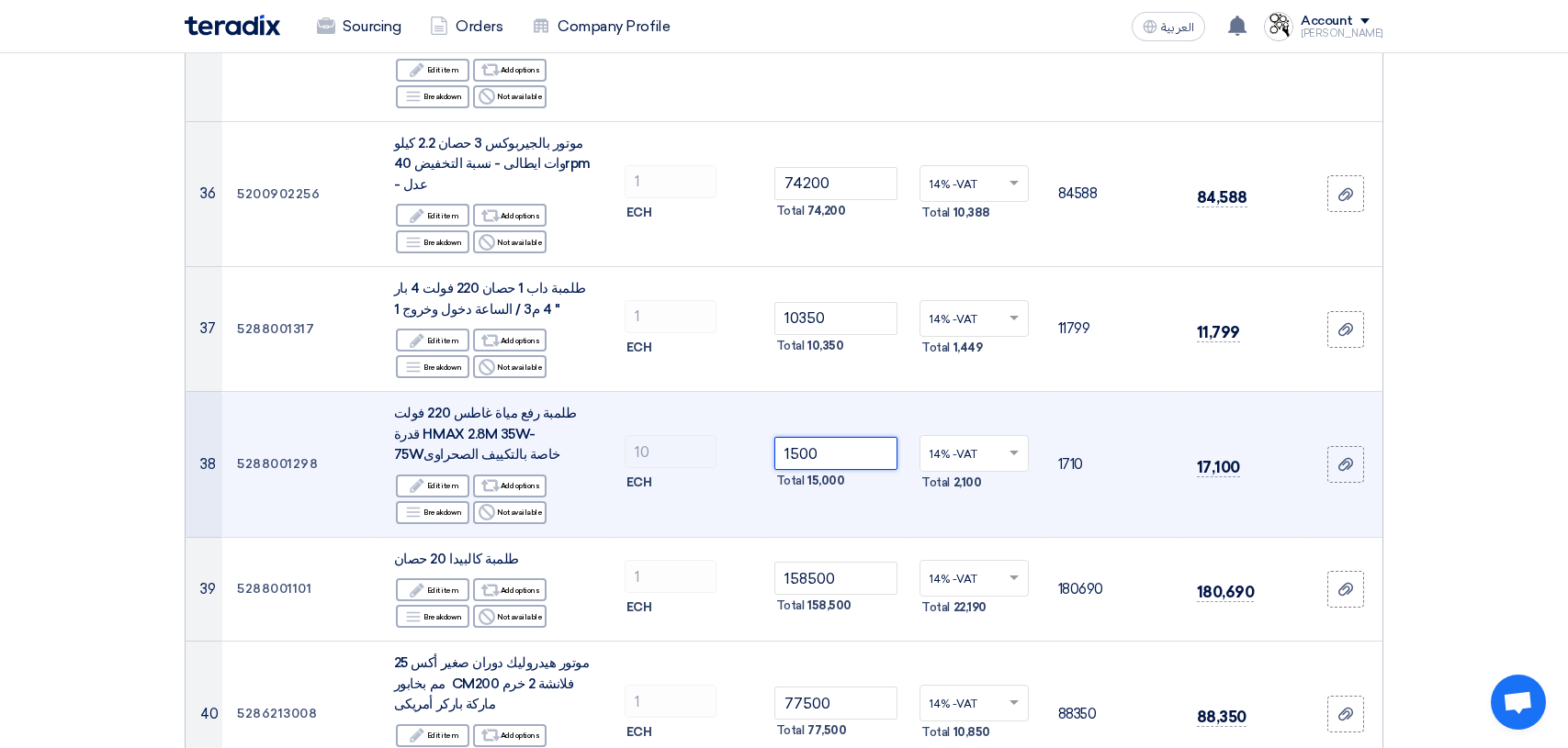
scroll to position [4693, 0]
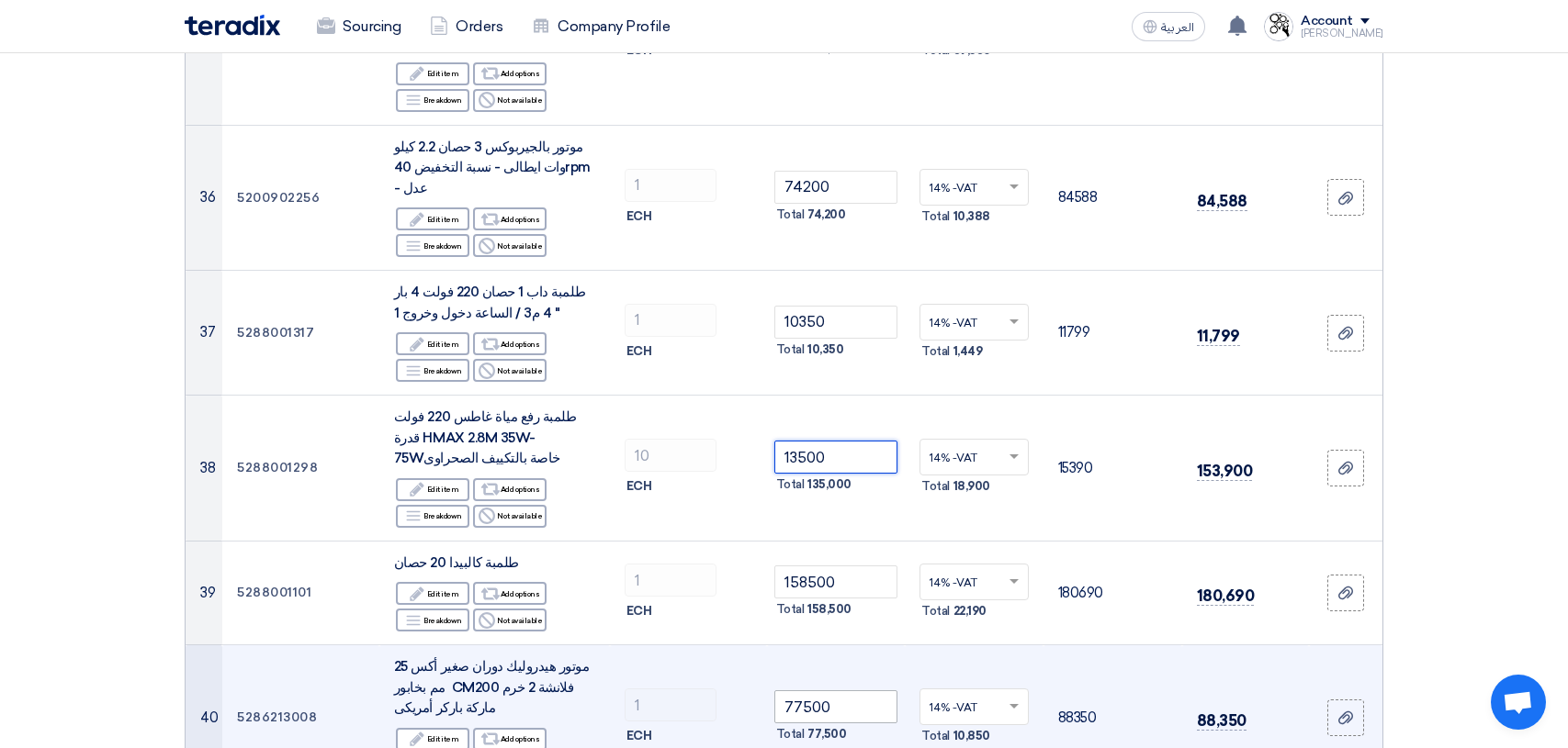
type input "13500"
click at [795, 690] on input "77500" at bounding box center [836, 706] width 124 height 33
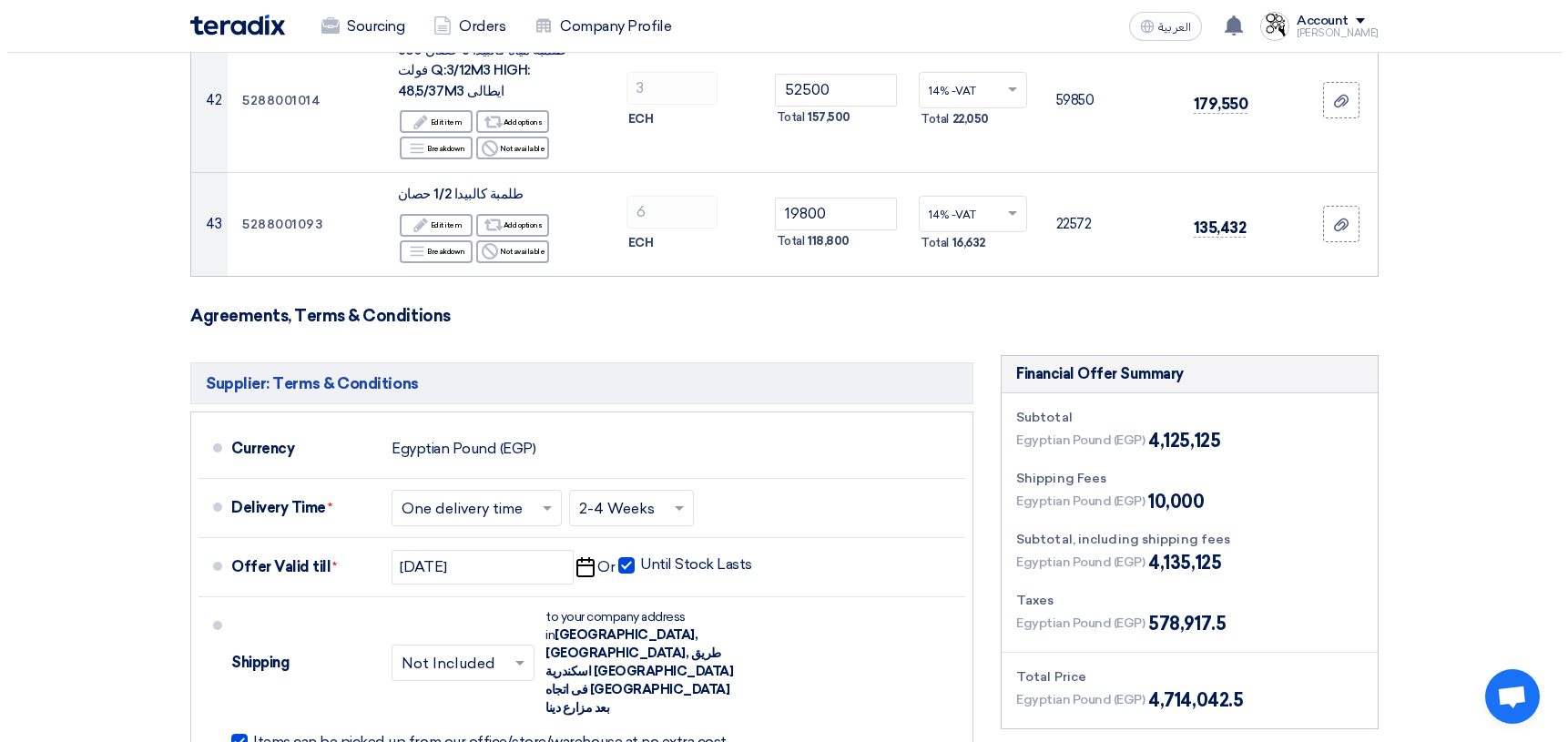
scroll to position [5657, 0]
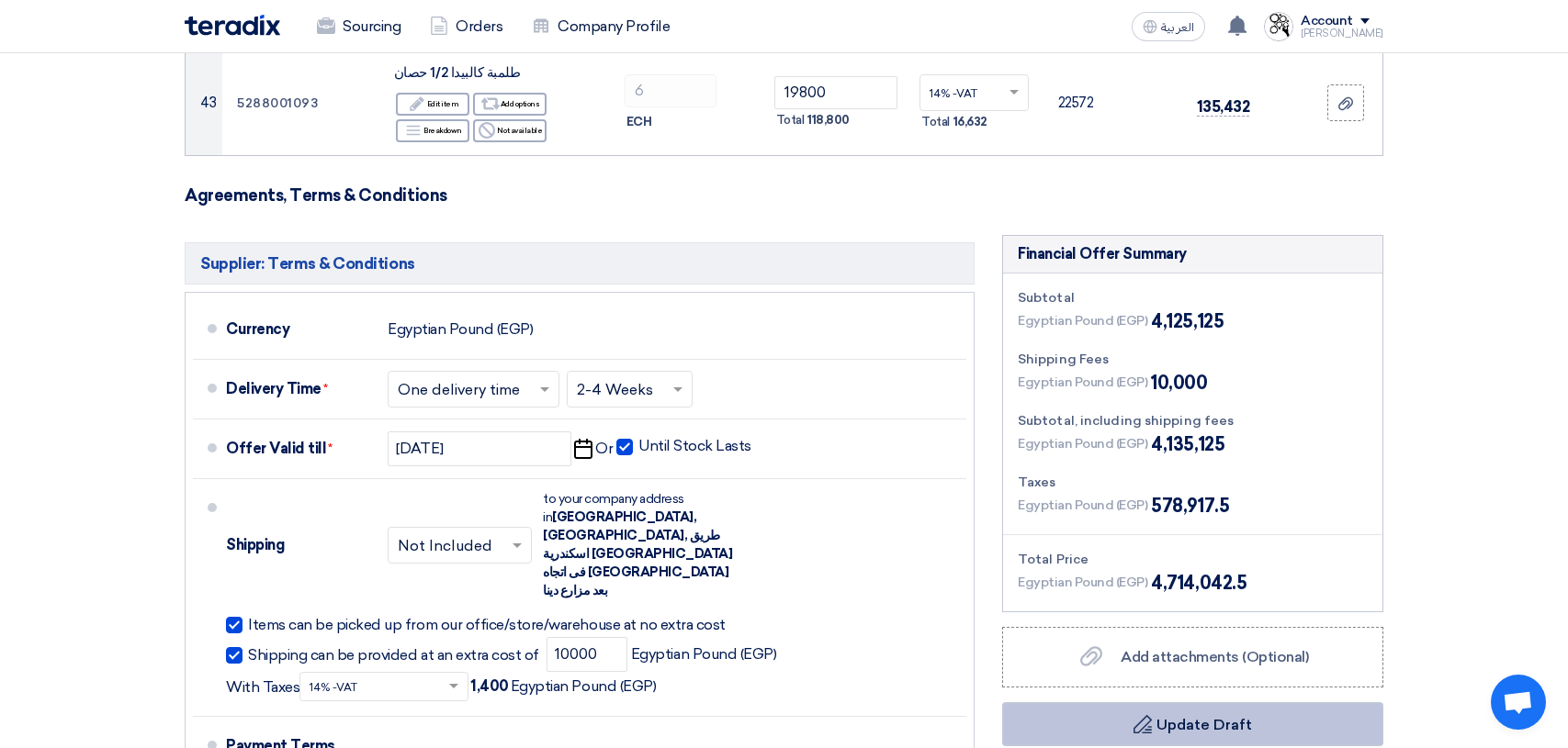
type input "76400"
click at [1226, 703] on button "Draft Update Draft" at bounding box center [1193, 724] width 381 height 44
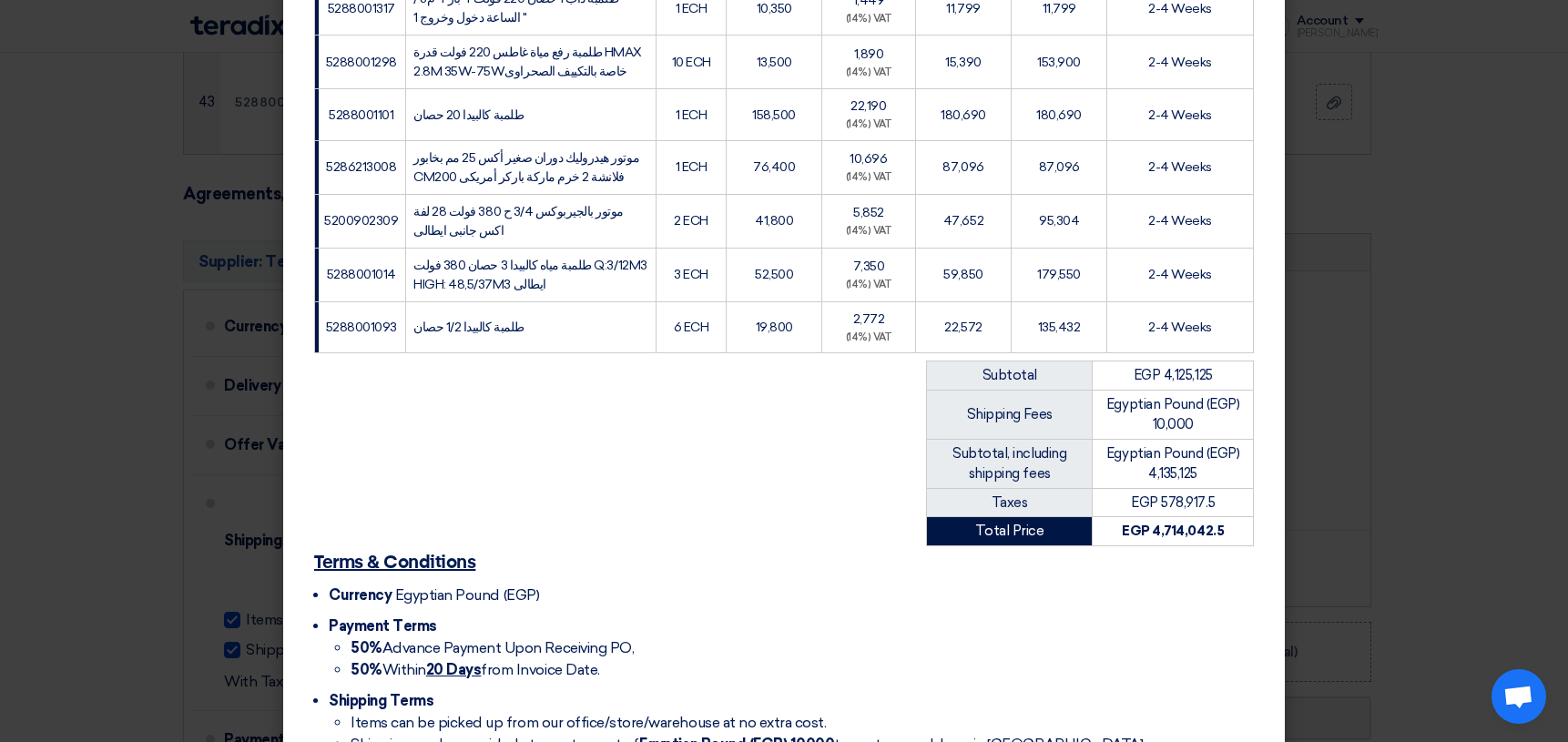
scroll to position [2509, 0]
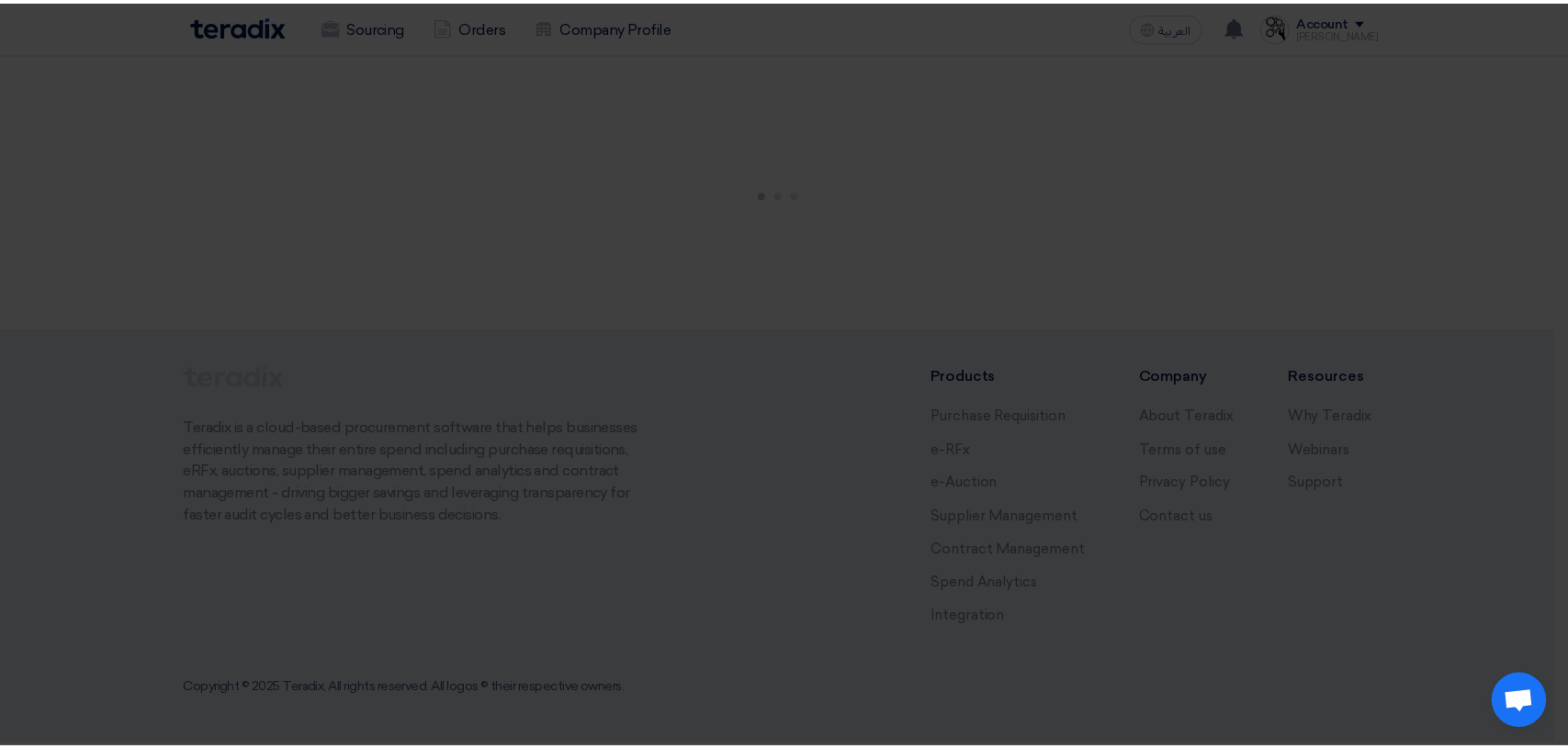
scroll to position [0, 0]
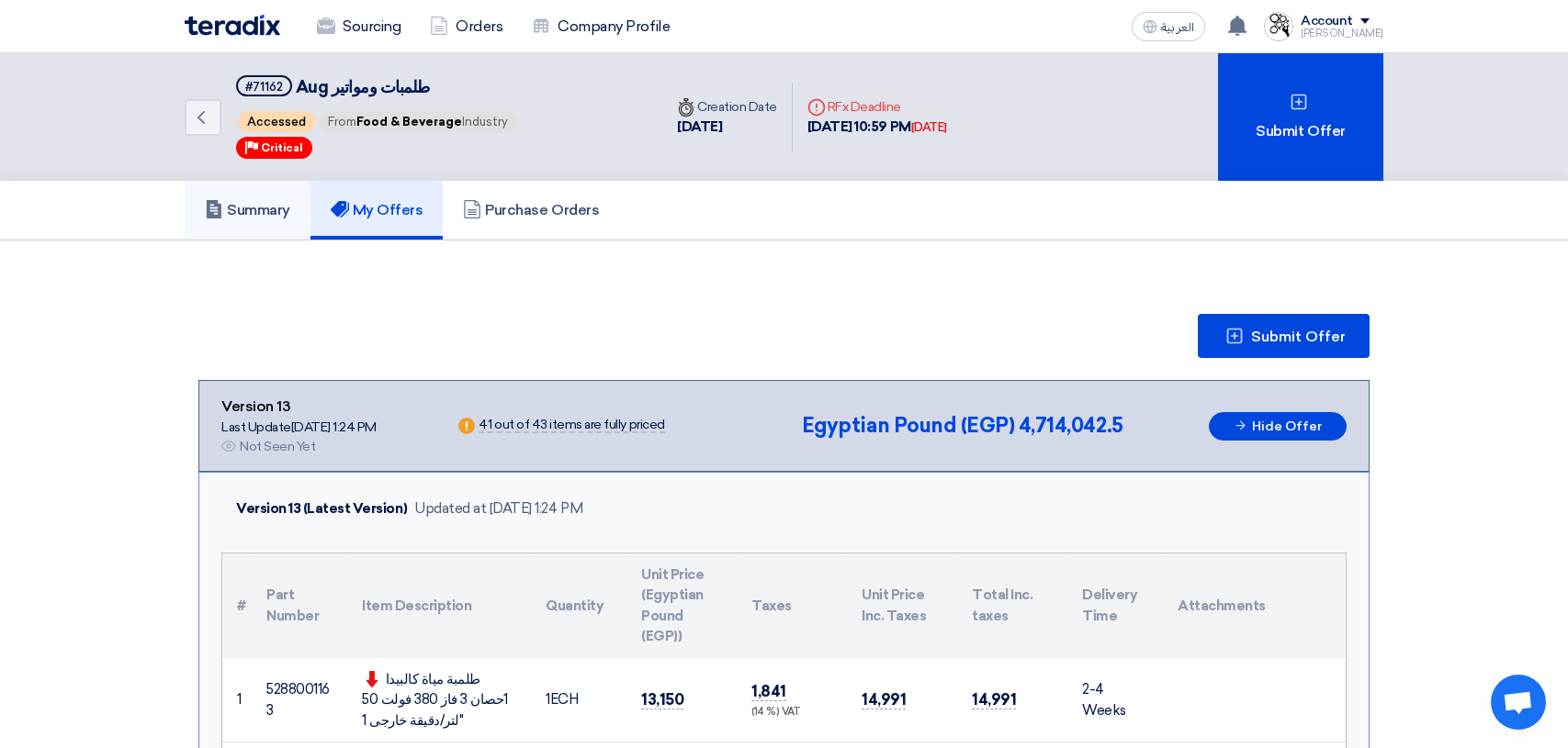
click at [245, 214] on h5 "Summary" at bounding box center [247, 210] width 86 height 19
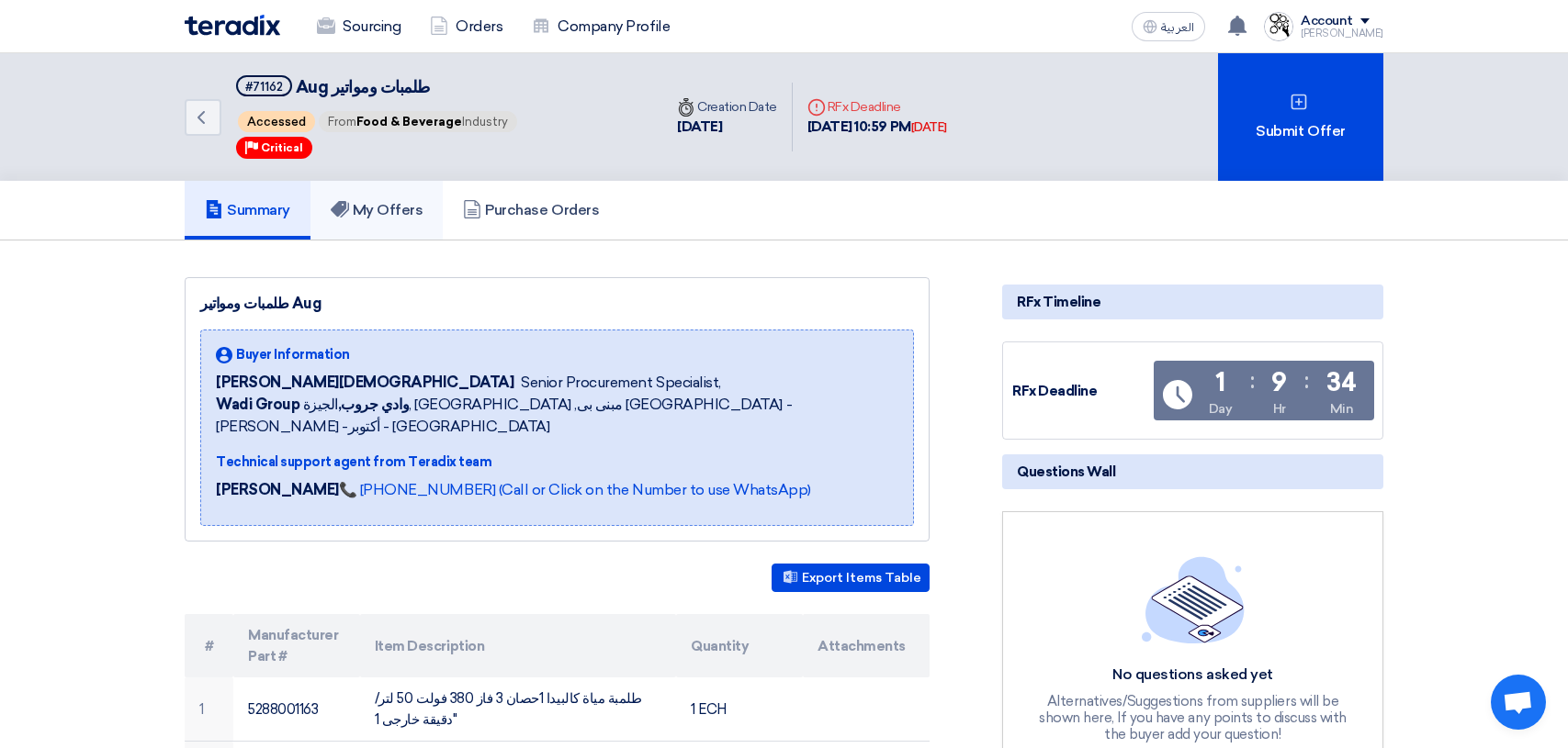
click at [370, 203] on h5 "My Offers" at bounding box center [377, 210] width 93 height 19
